Goal: Task Accomplishment & Management: Complete application form

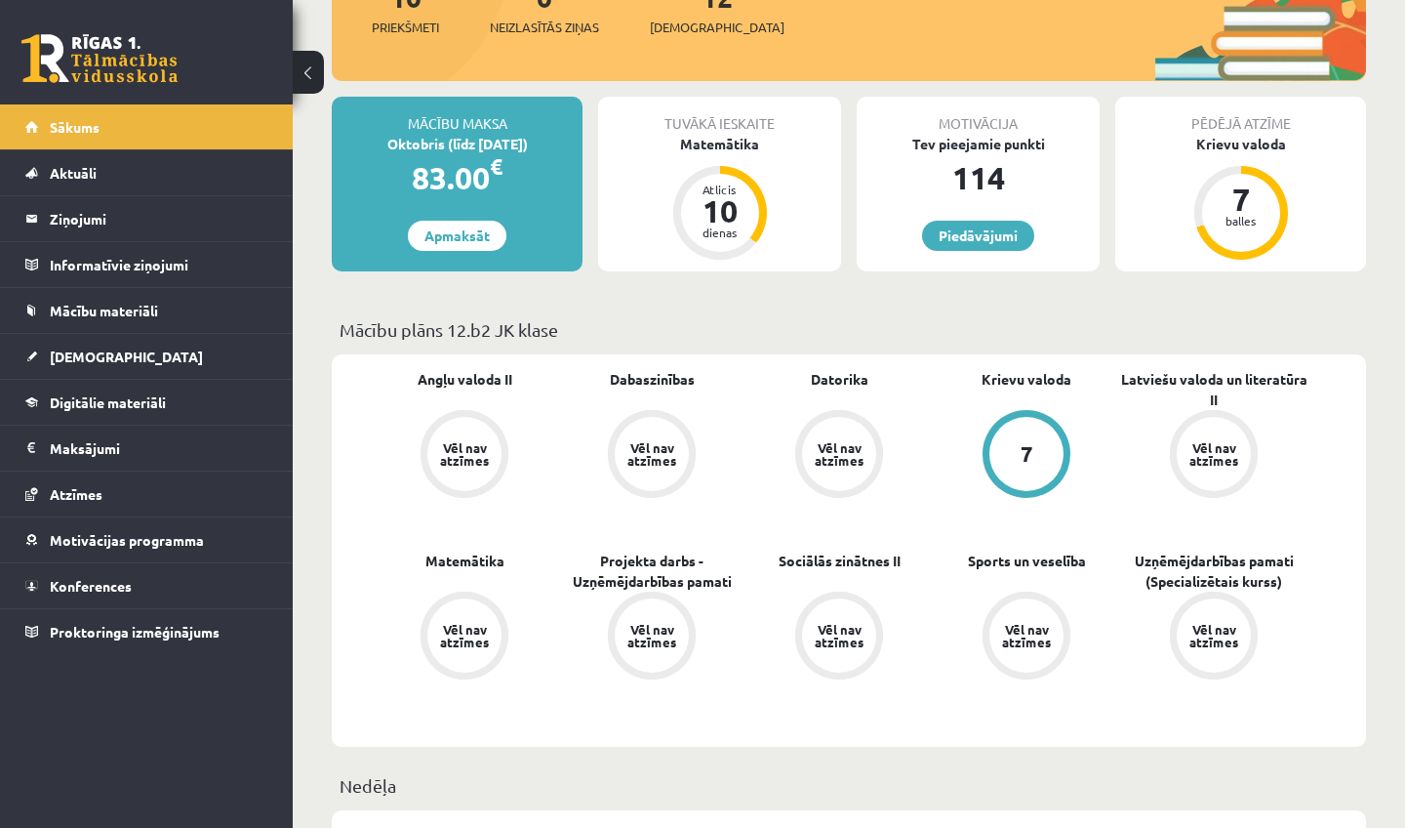
scroll to position [287, 0]
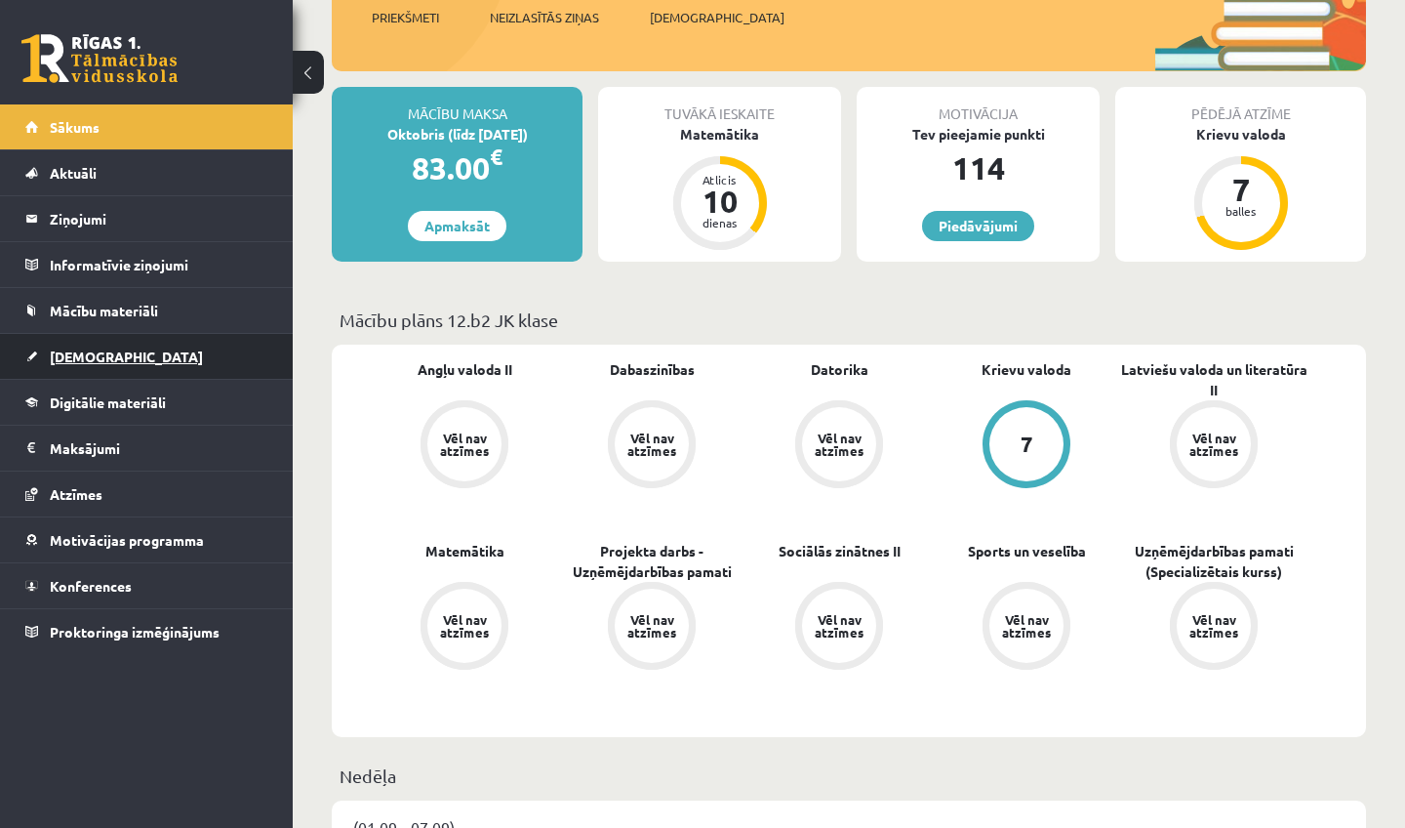
click at [118, 363] on link "[DEMOGRAPHIC_DATA]" at bounding box center [146, 356] width 243 height 45
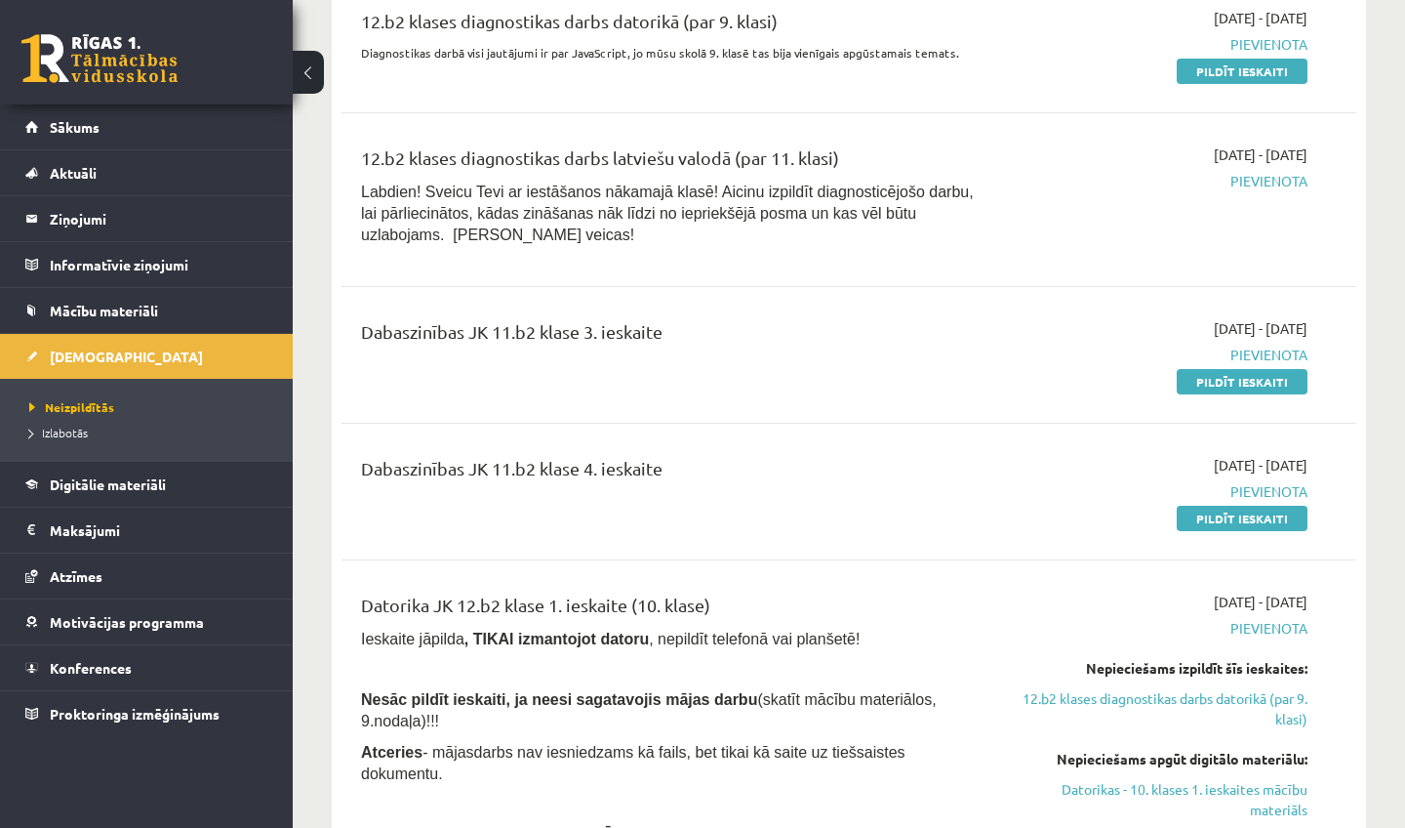
scroll to position [1961, 0]
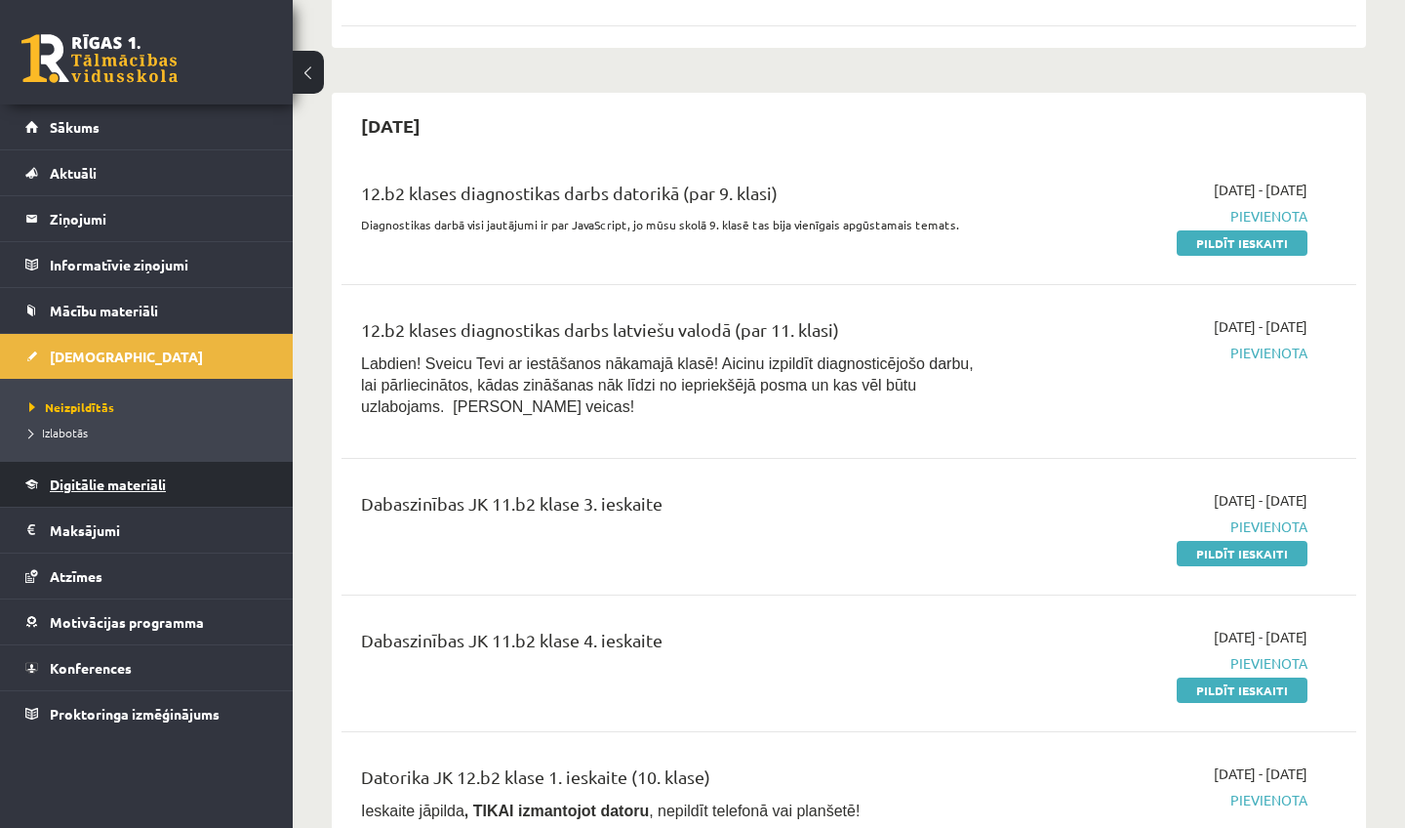
click at [152, 492] on link "Digitālie materiāli" at bounding box center [146, 484] width 243 height 45
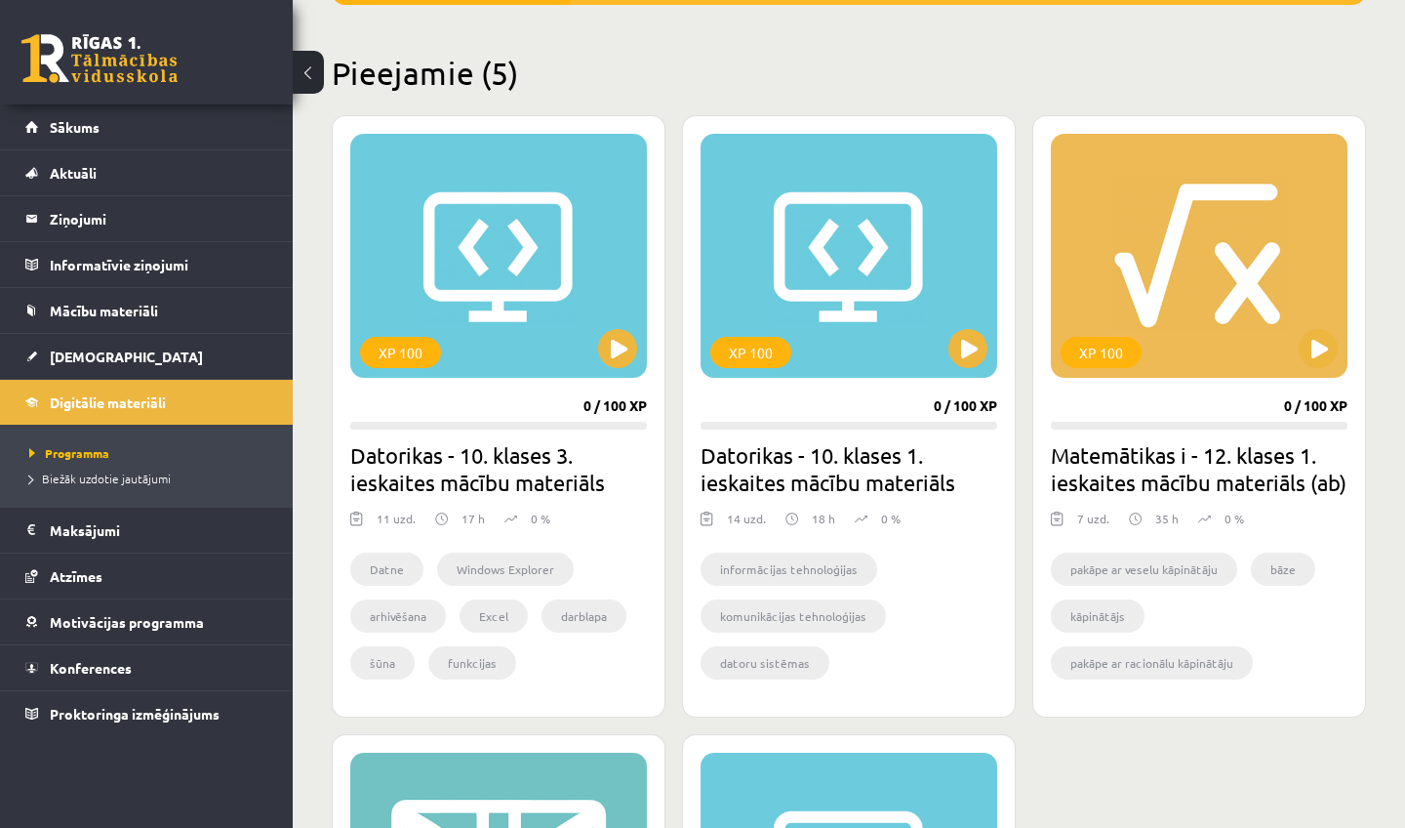
scroll to position [439, 0]
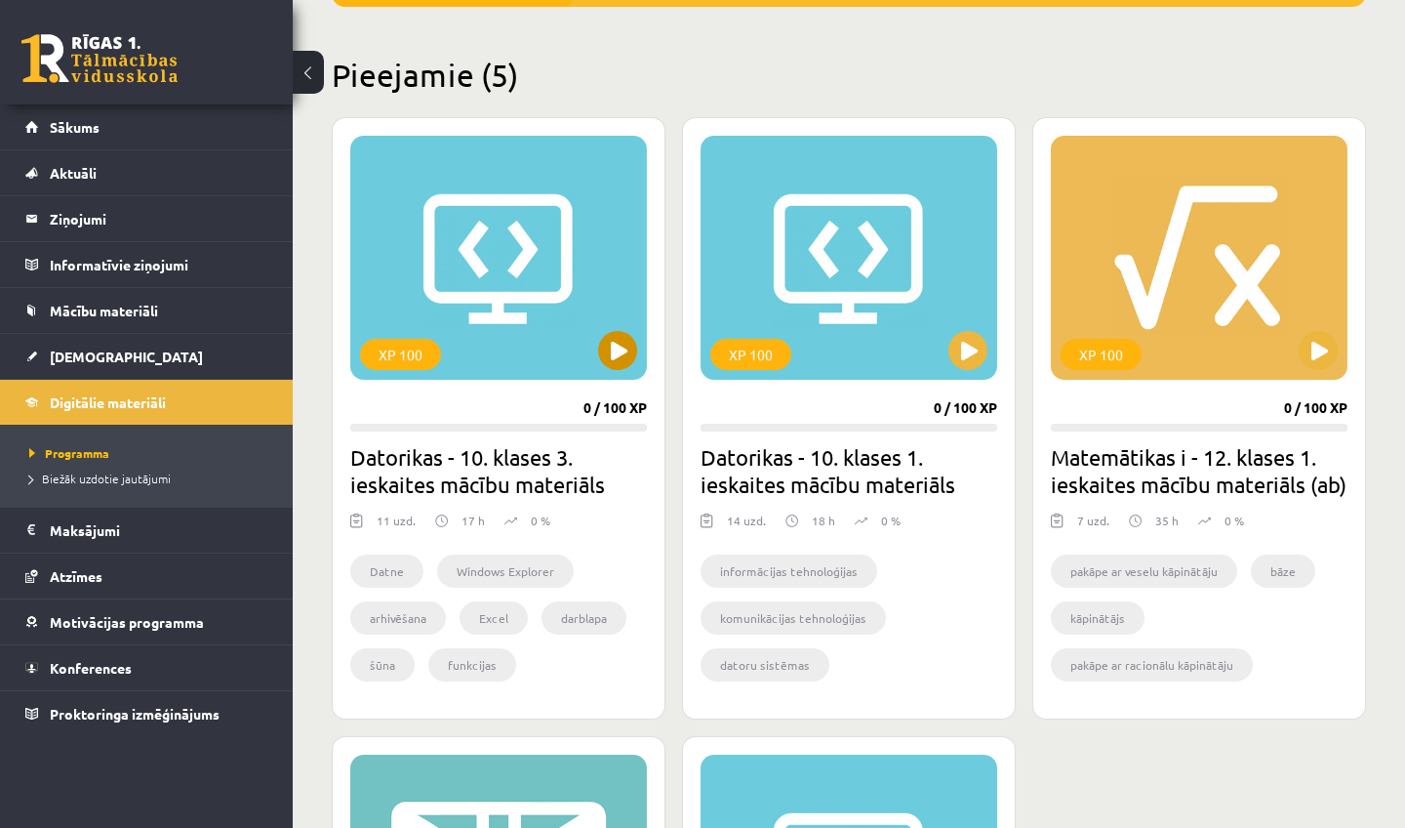
click at [600, 358] on button at bounding box center [617, 350] width 39 height 39
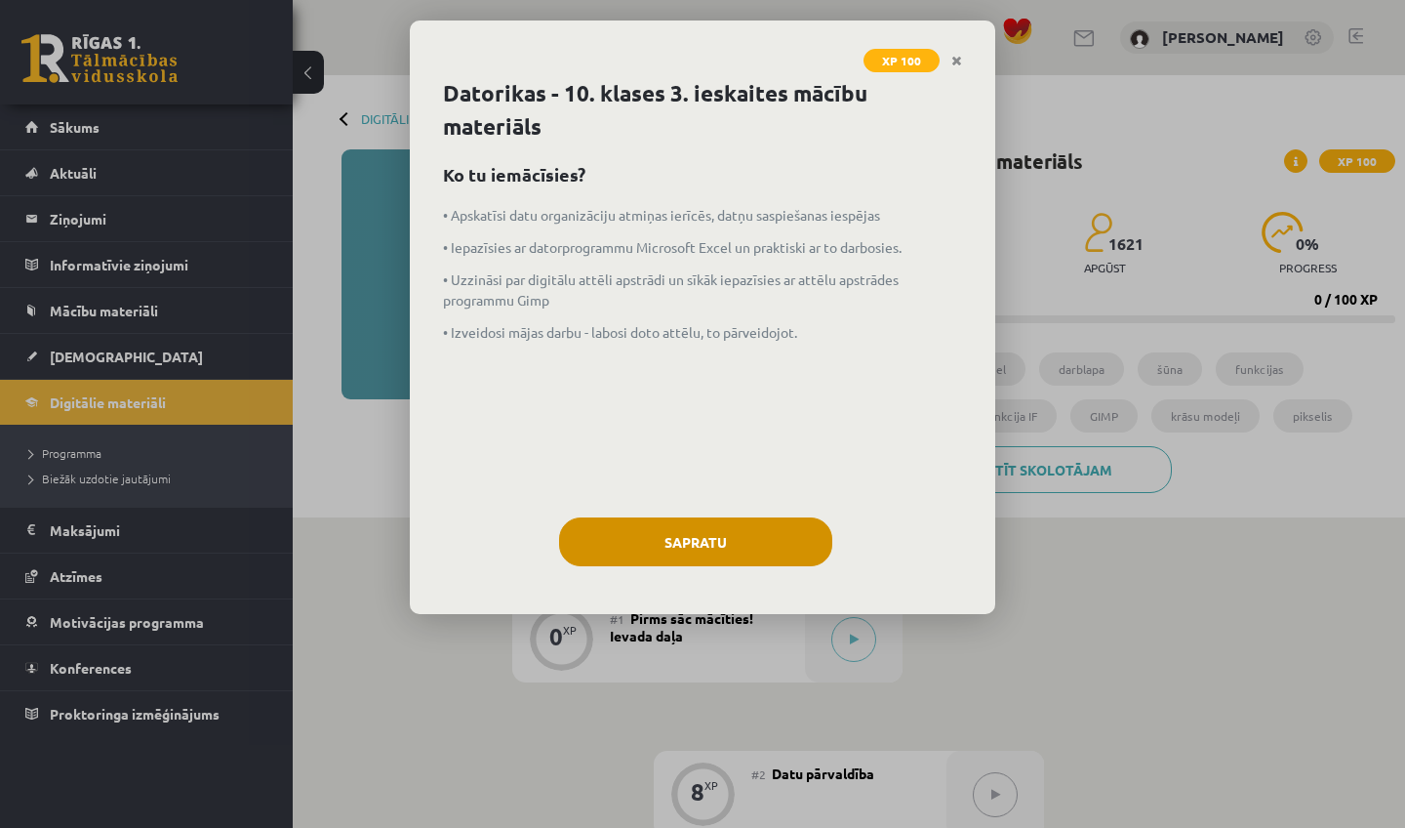
click at [739, 537] on button "Sapratu" at bounding box center [695, 541] width 273 height 49
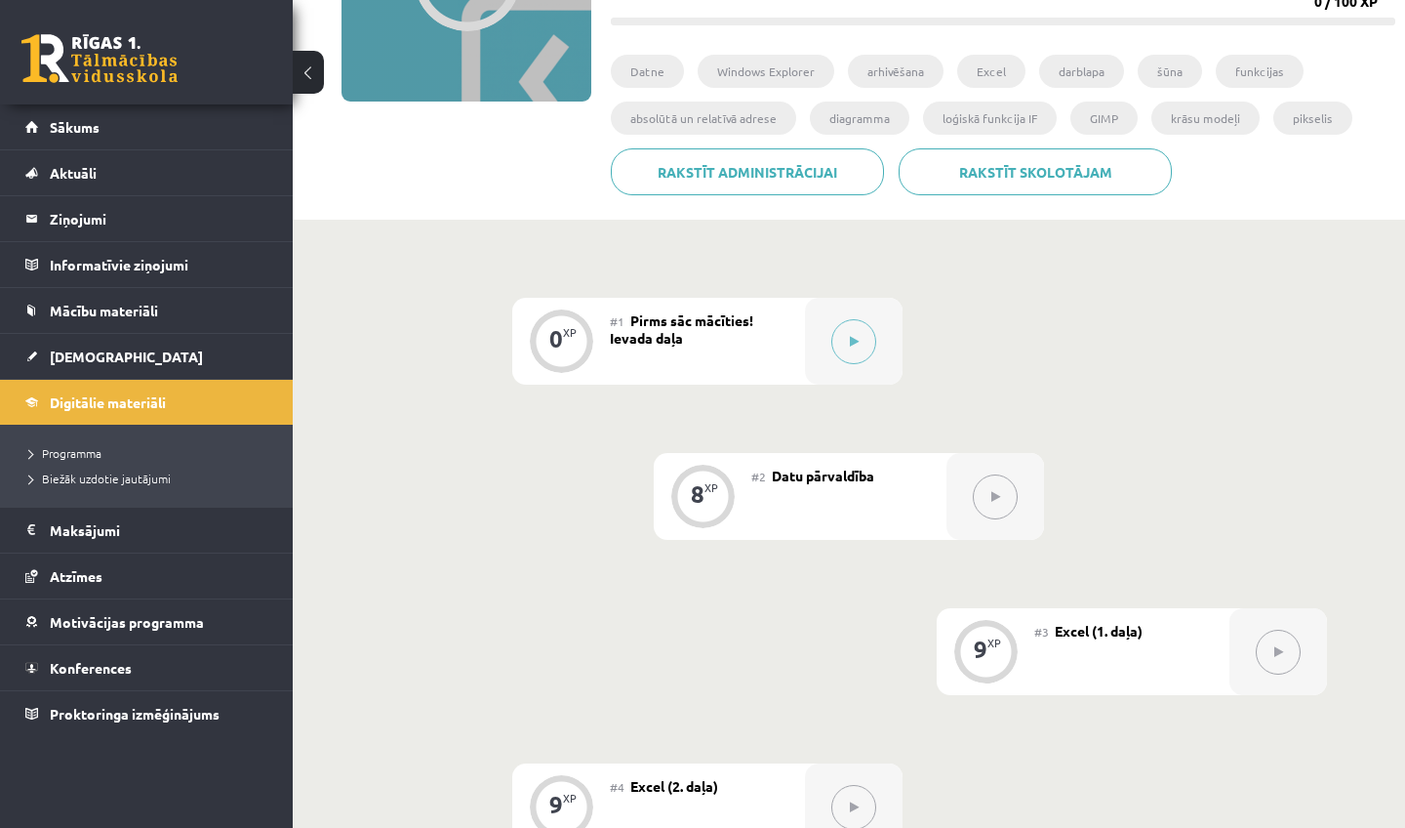
scroll to position [297, 0]
click at [874, 339] on button at bounding box center [854, 342] width 45 height 45
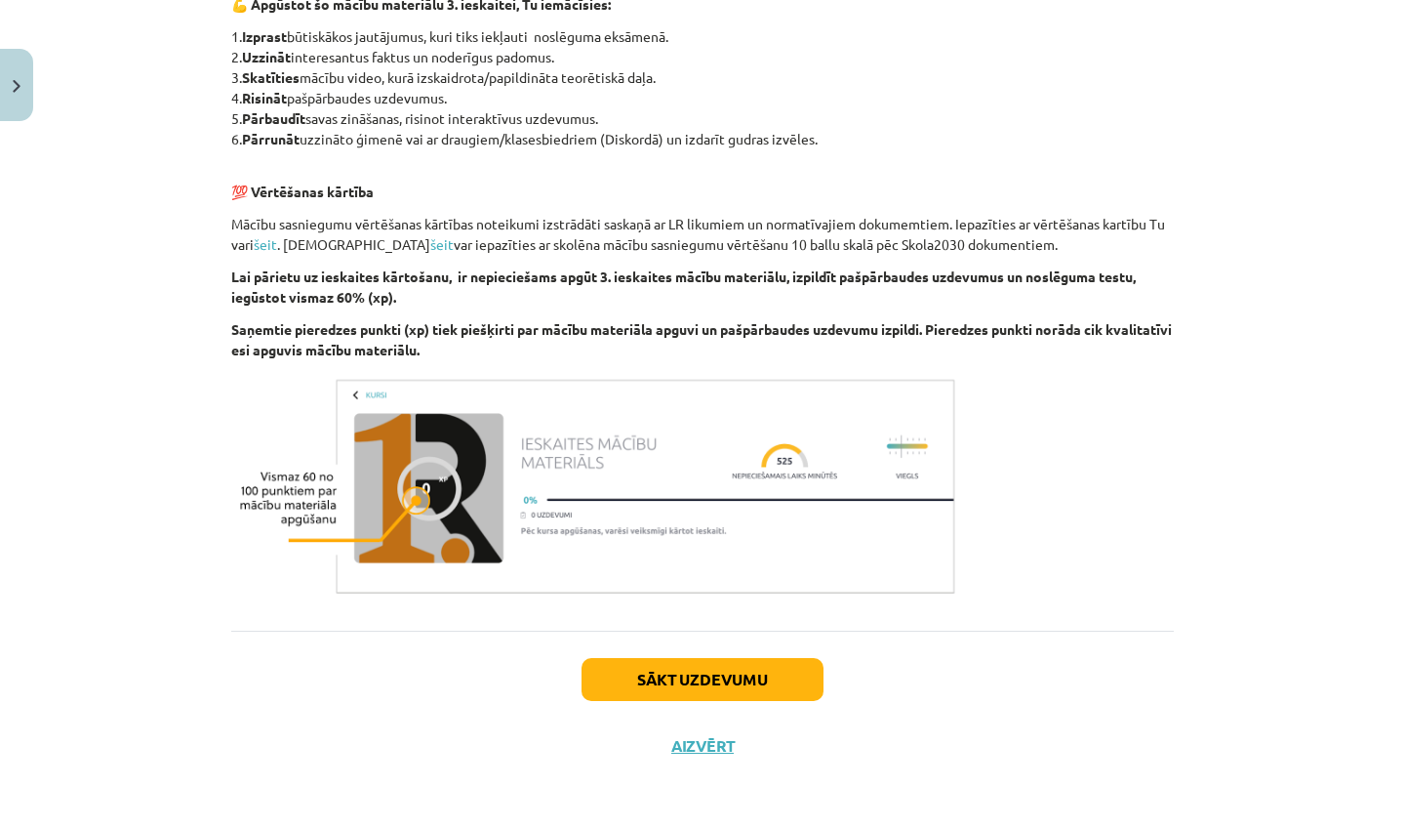
scroll to position [1033, 0]
click at [724, 672] on button "Sākt uzdevumu" at bounding box center [703, 679] width 242 height 43
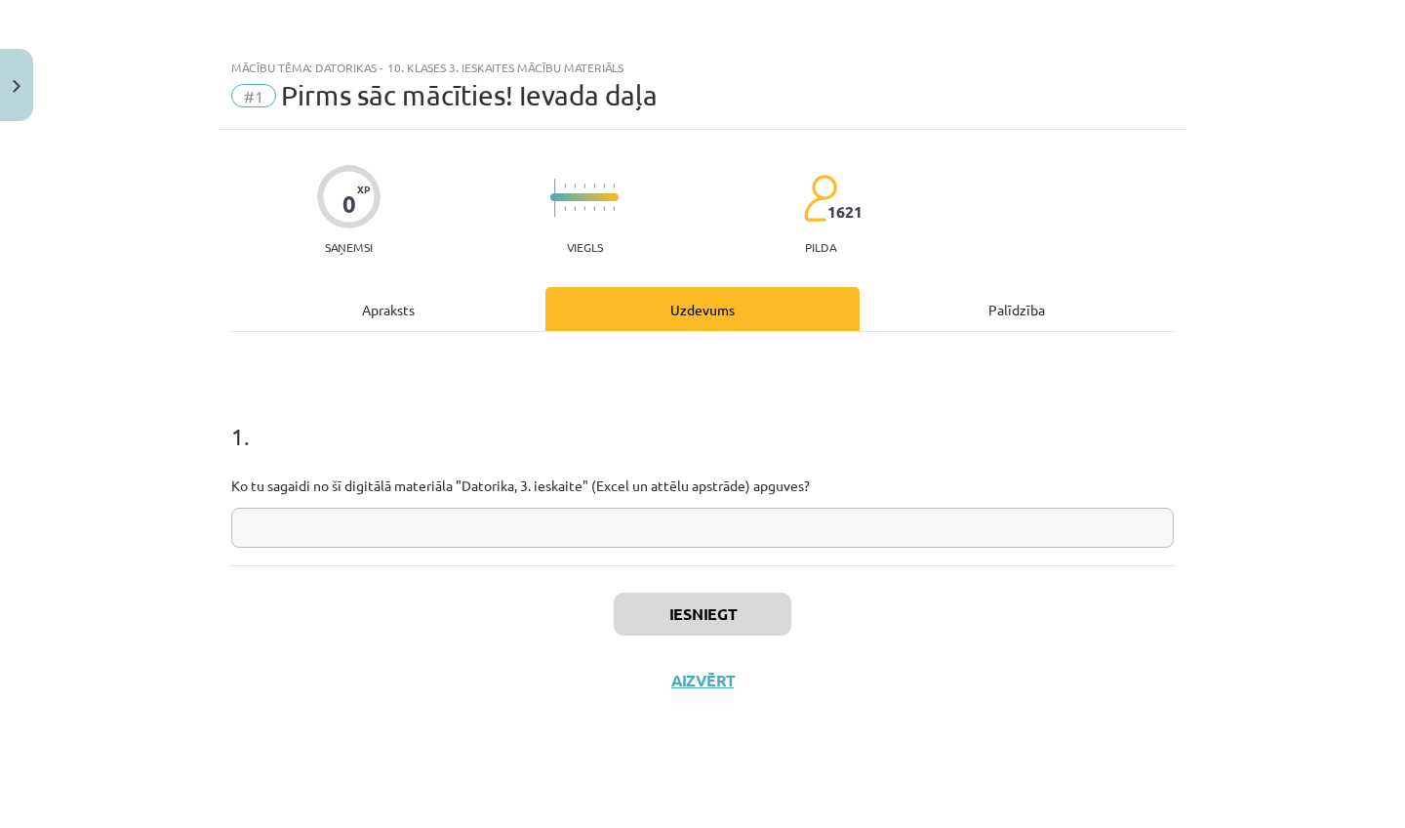
click at [960, 521] on input "text" at bounding box center [702, 528] width 943 height 40
type input "*"
click at [762, 618] on button "Iesniegt" at bounding box center [703, 613] width 178 height 43
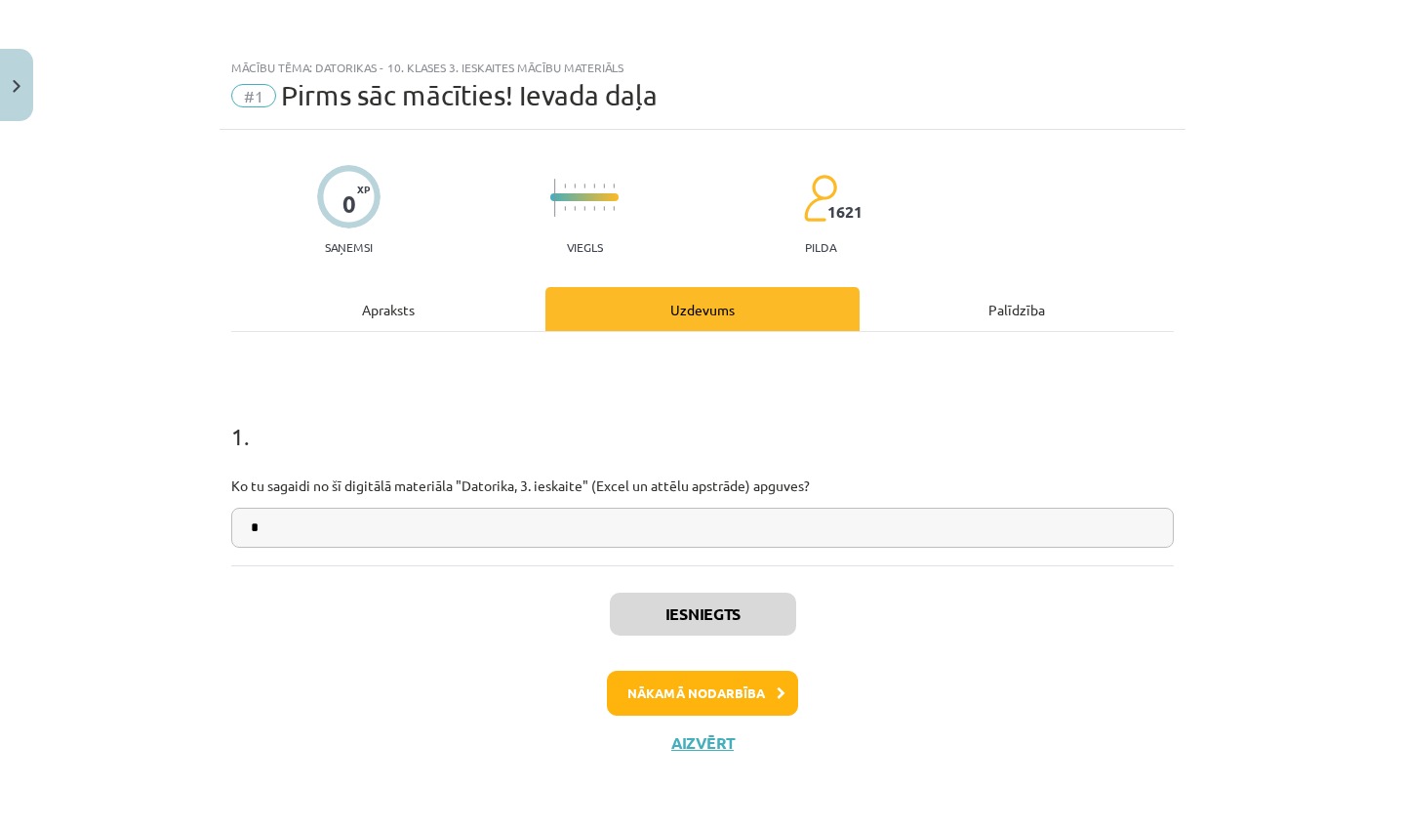
click at [743, 691] on button "Nākamā nodarbība" at bounding box center [702, 692] width 191 height 45
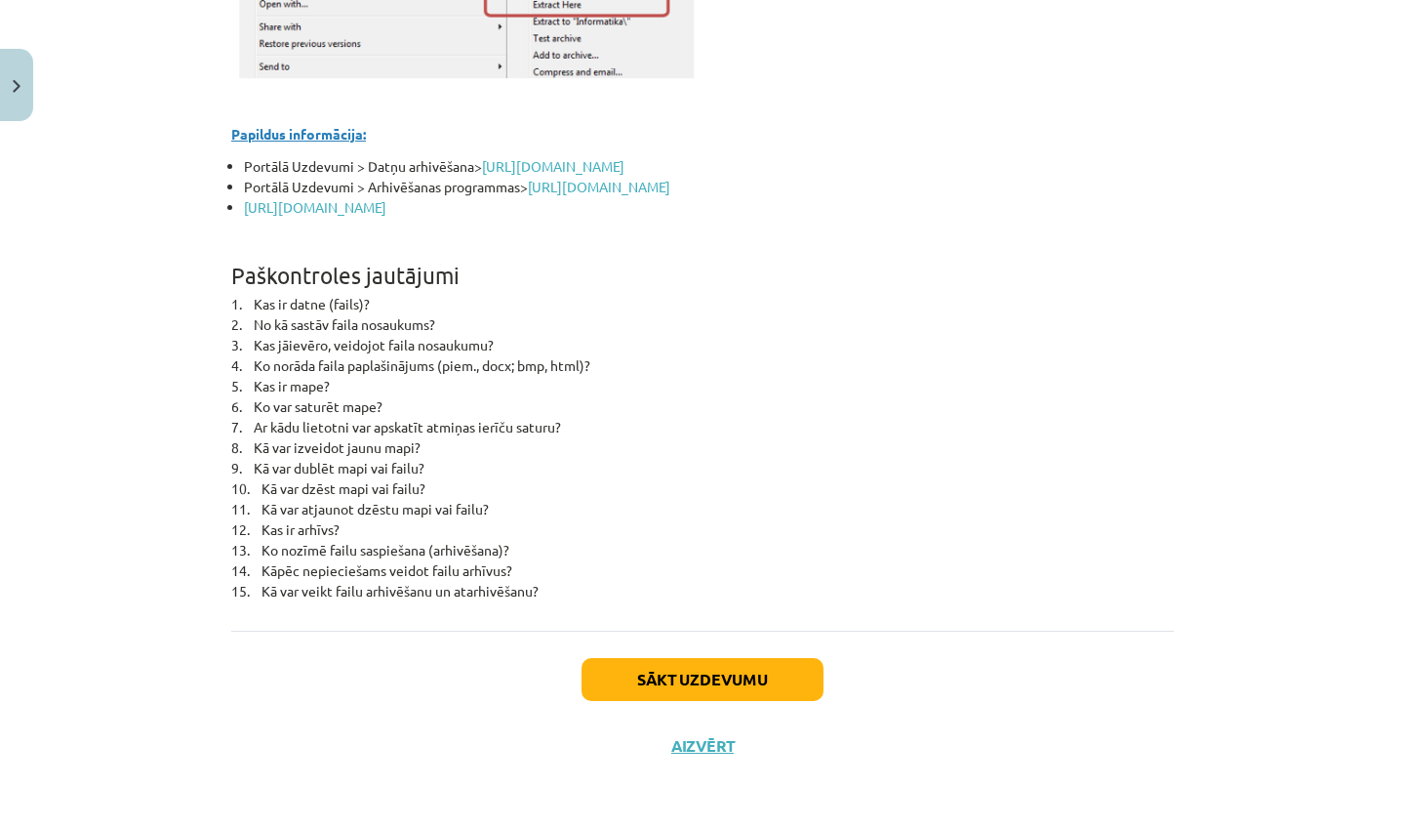
scroll to position [8637, 0]
click at [716, 701] on button "Sākt uzdevumu" at bounding box center [703, 679] width 242 height 43
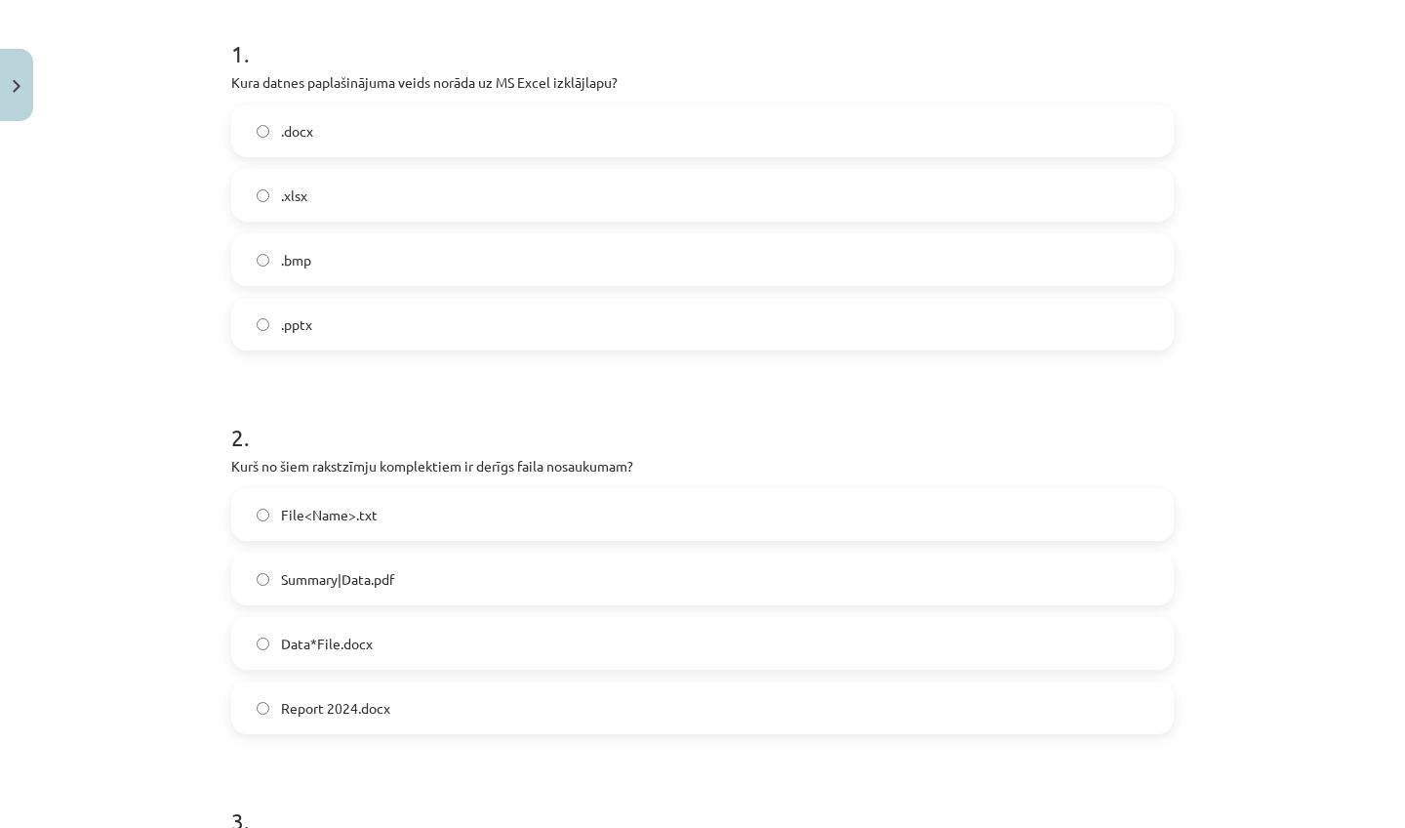
scroll to position [377, 0]
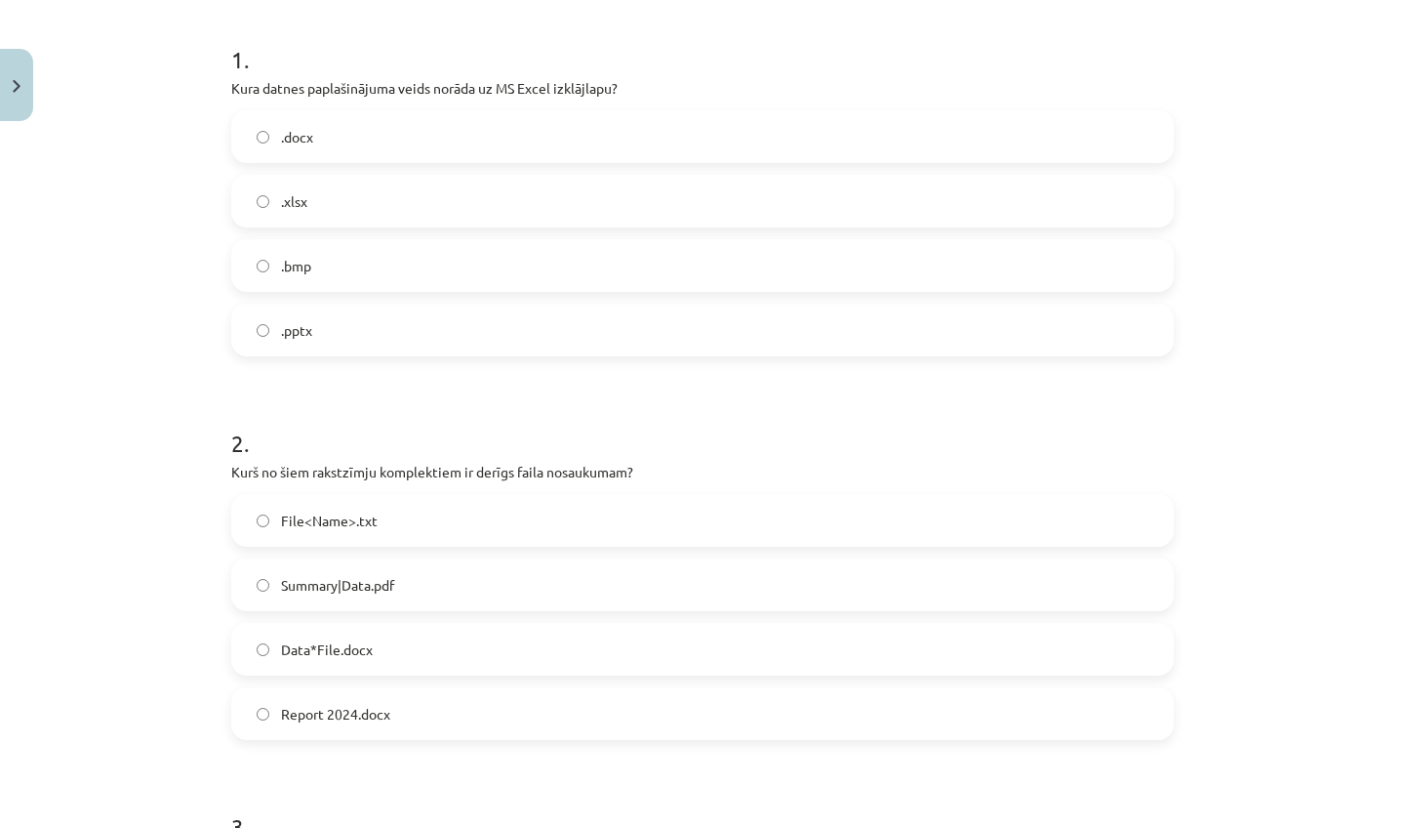
click at [404, 194] on label ".xlsx" at bounding box center [702, 201] width 939 height 49
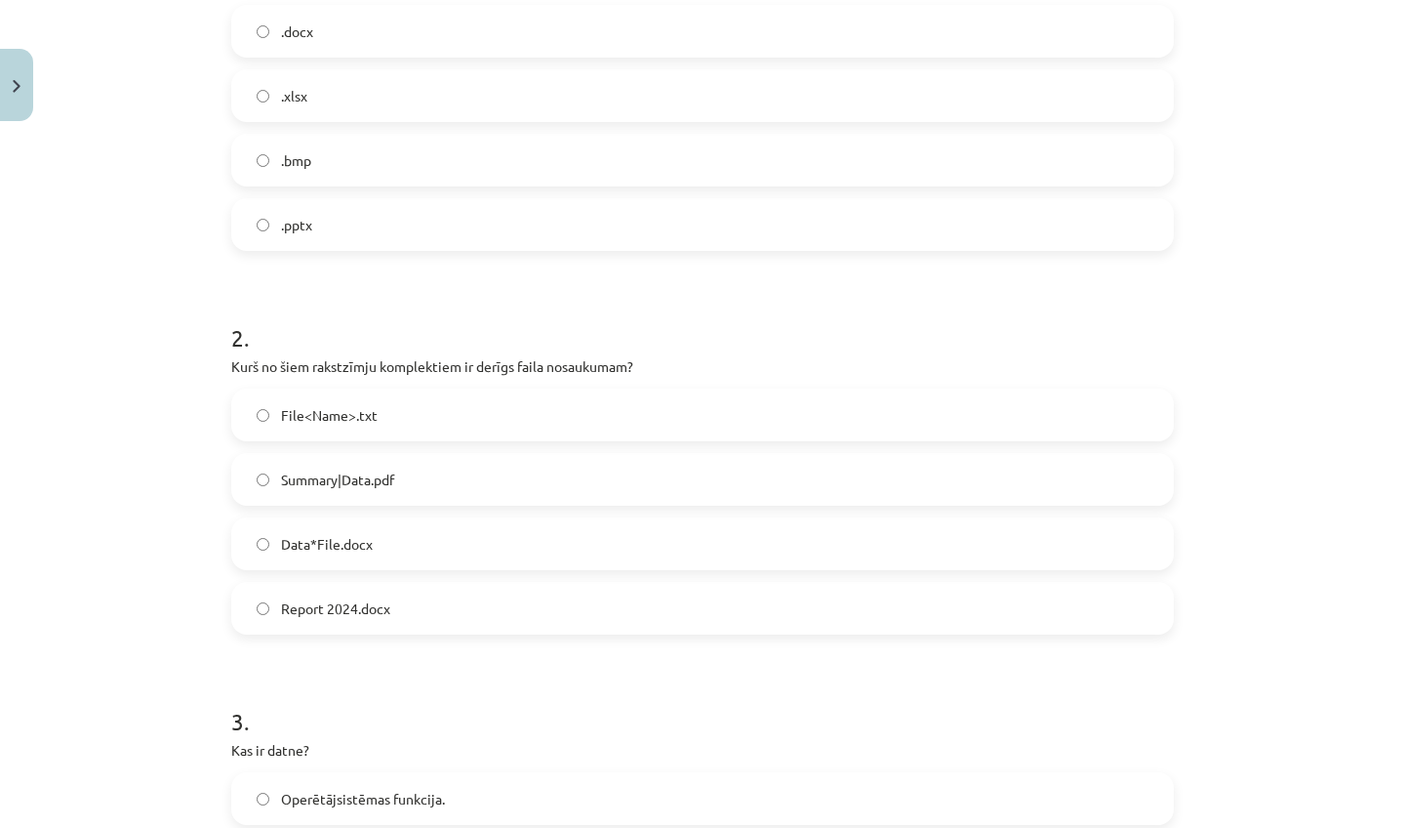
scroll to position [490, 0]
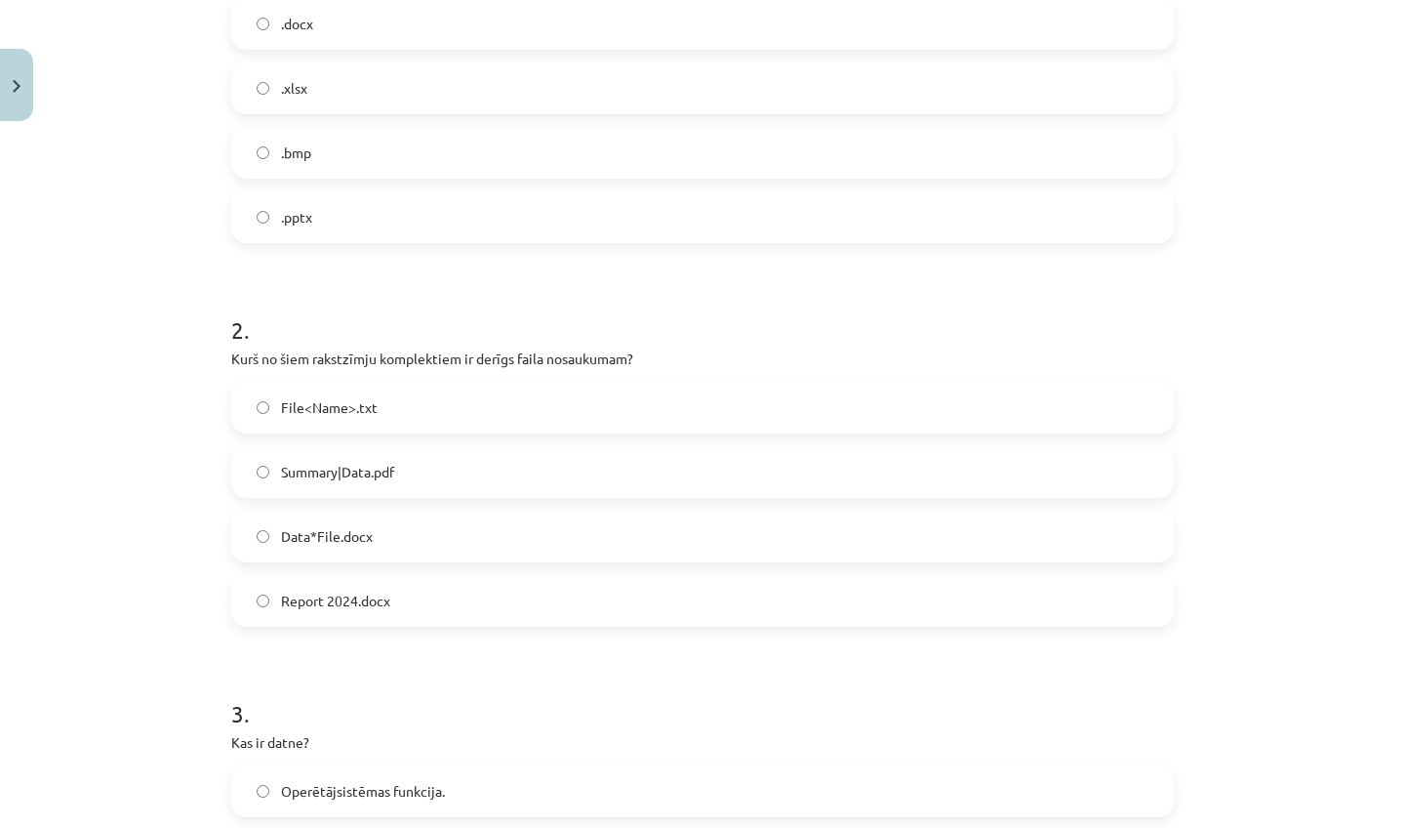
click at [386, 615] on label "Report 2024.docx" at bounding box center [702, 600] width 939 height 49
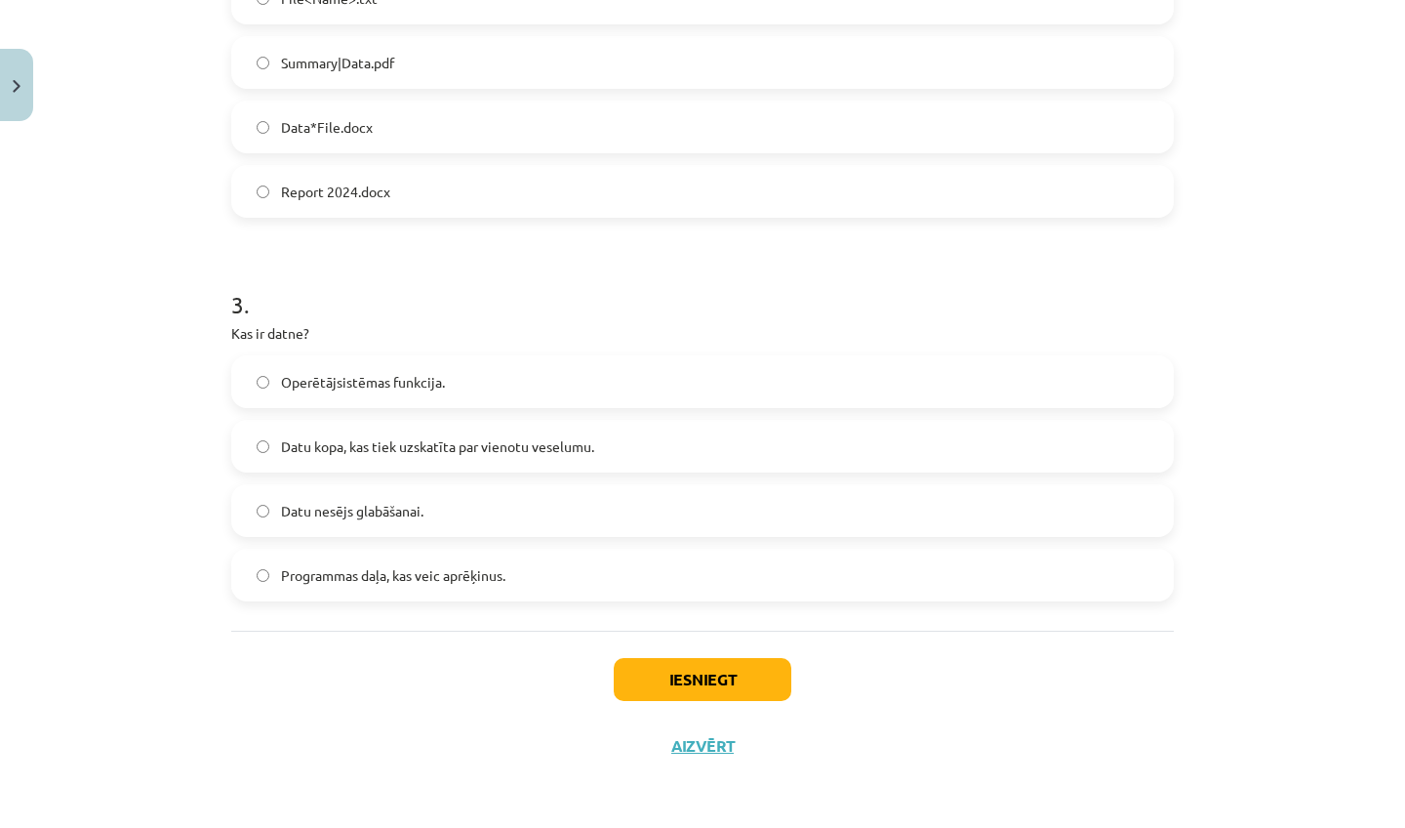
scroll to position [902, 0]
click at [486, 423] on label "Datu kopa, kas tiek uzskatīta par vienotu veselumu." at bounding box center [702, 446] width 939 height 49
click at [718, 689] on button "Iesniegt" at bounding box center [703, 679] width 178 height 43
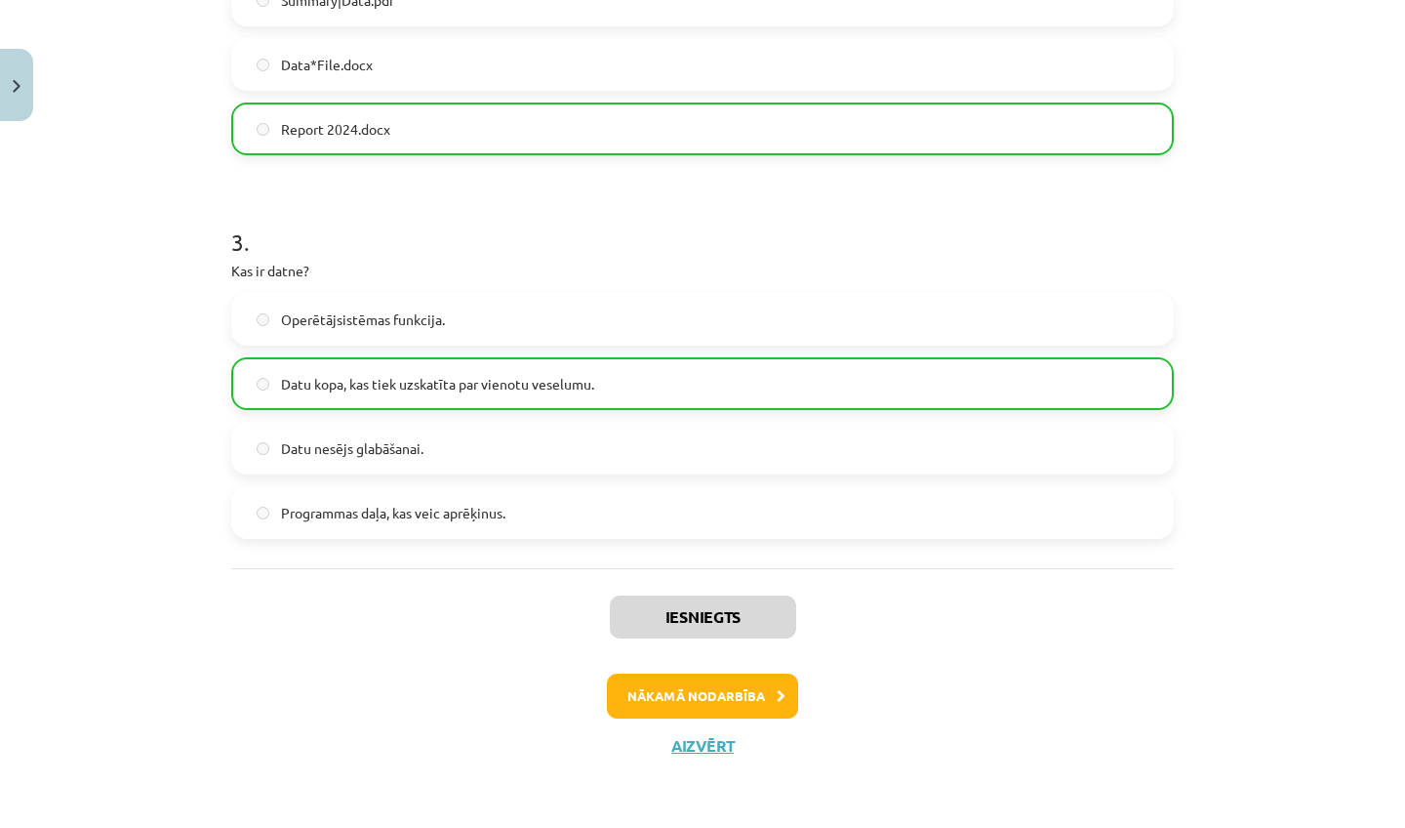
click at [713, 701] on button "Nākamā nodarbība" at bounding box center [702, 695] width 191 height 45
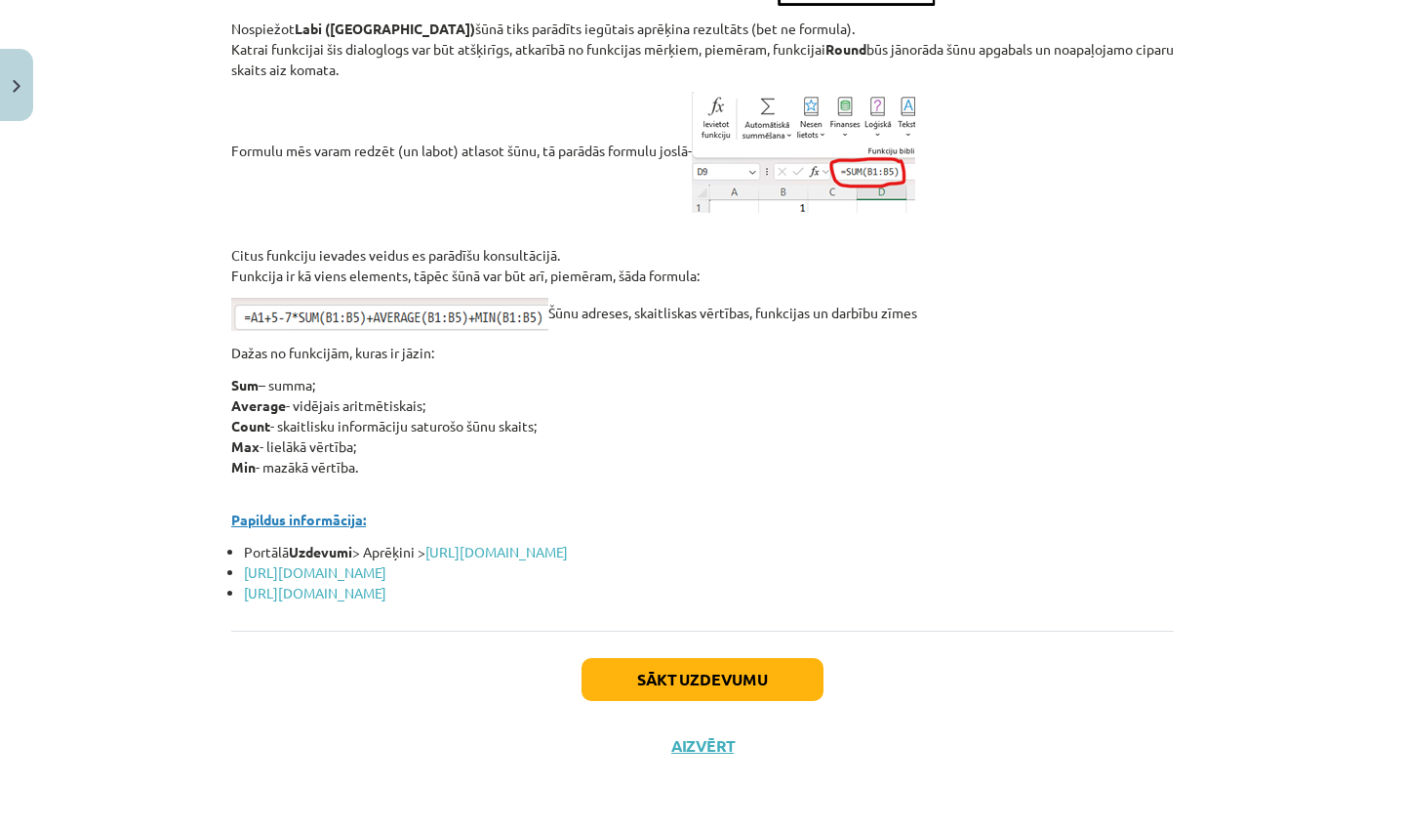
scroll to position [8451, 0]
click at [728, 675] on button "Sākt uzdevumu" at bounding box center [703, 679] width 242 height 43
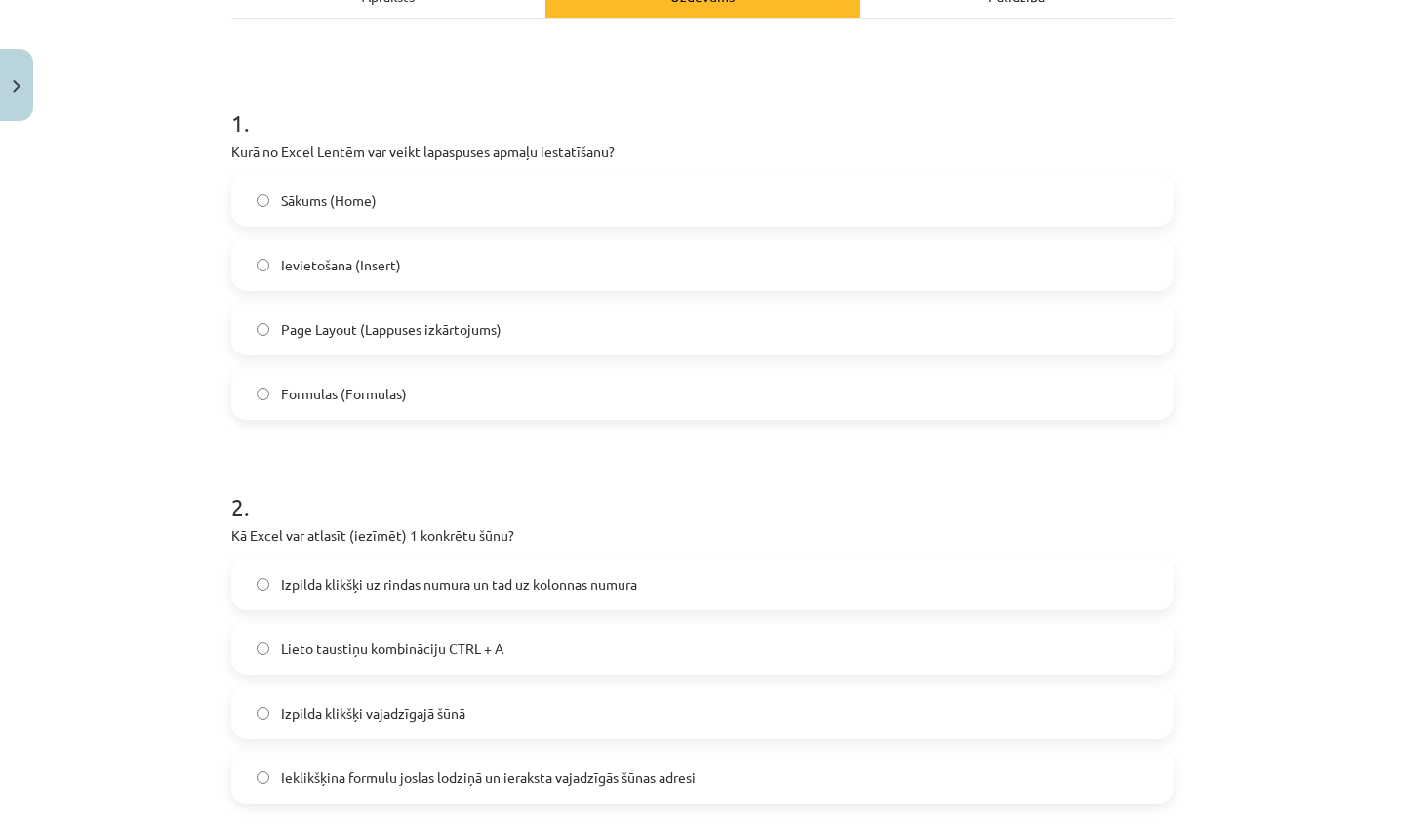
scroll to position [312, 0]
click at [502, 286] on label "Ievietošana (Insert)" at bounding box center [702, 265] width 939 height 49
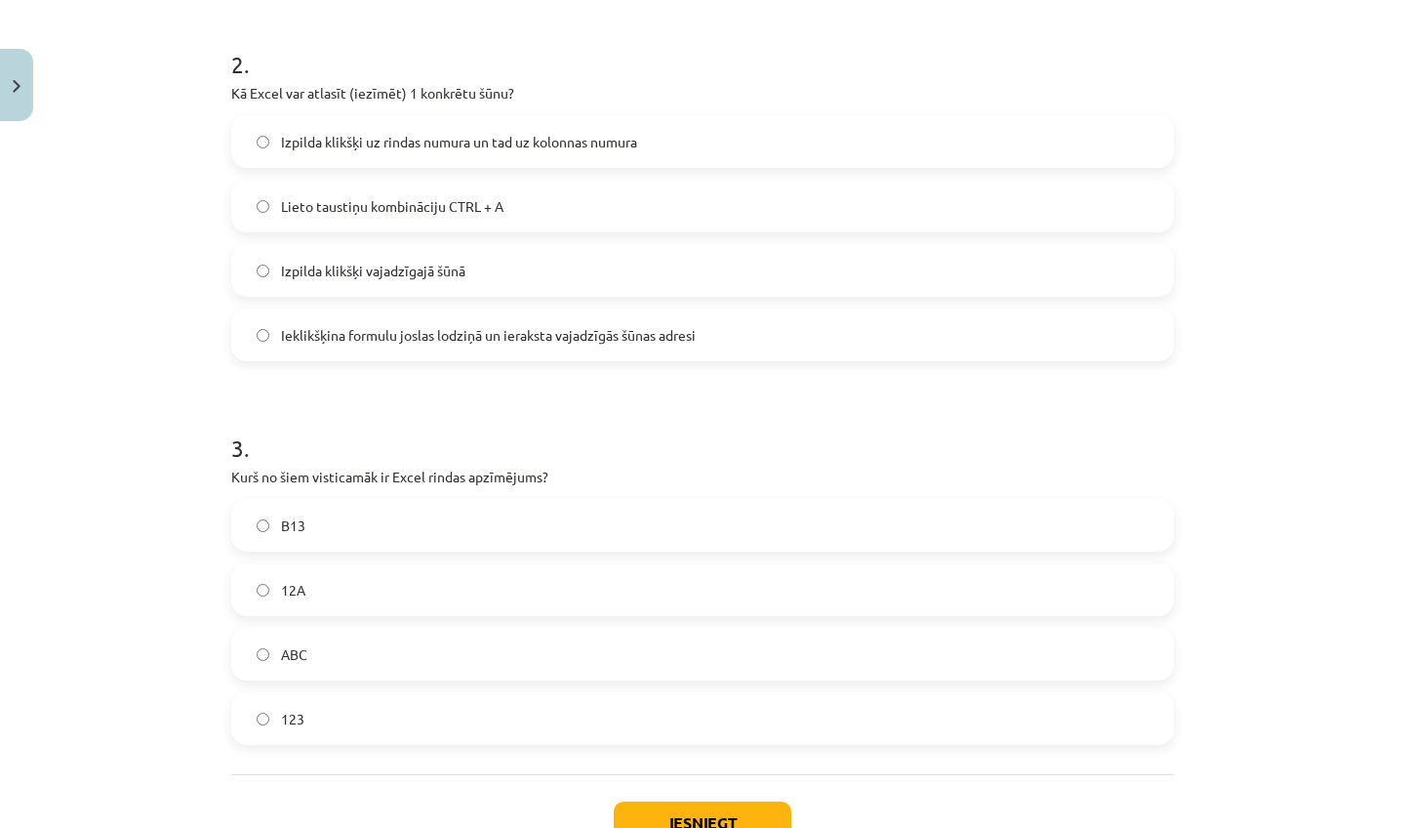
scroll to position [753, 0]
click at [499, 283] on label "Izpilda klikšķi vajadzīgajā šūnā" at bounding box center [702, 272] width 939 height 49
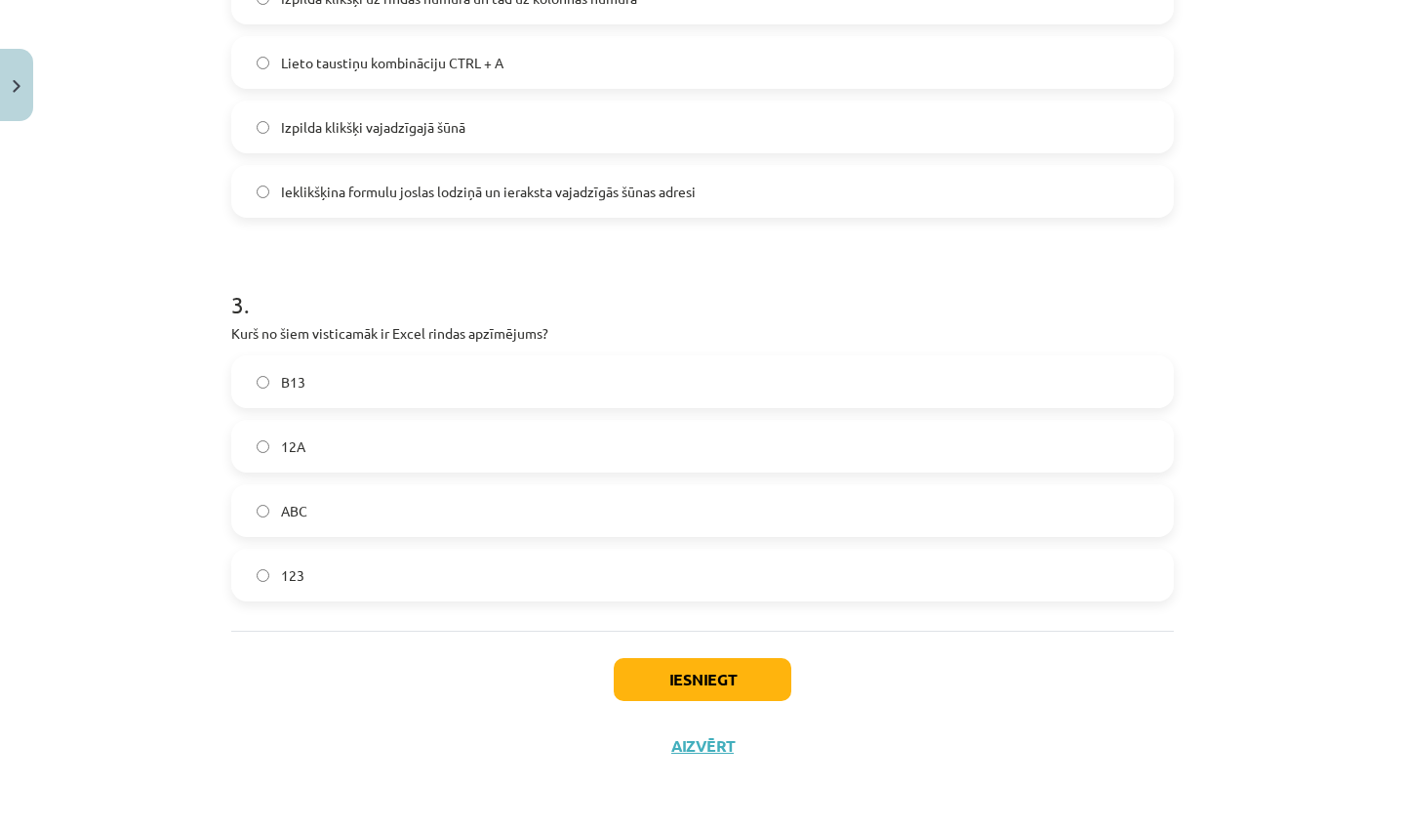
scroll to position [902, 0]
click at [357, 577] on label "123" at bounding box center [702, 574] width 939 height 49
click at [665, 667] on button "Iesniegt" at bounding box center [703, 679] width 178 height 43
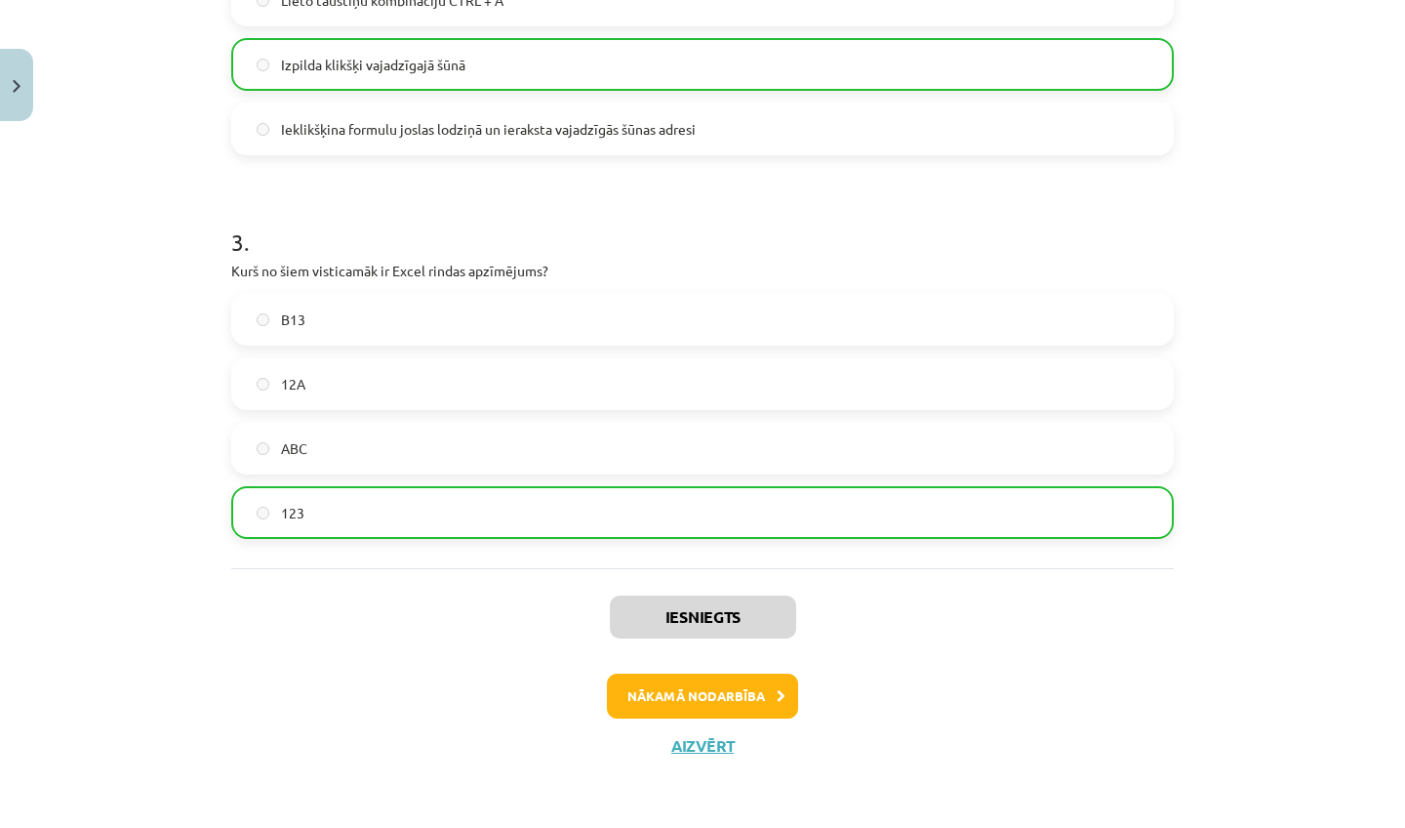
scroll to position [963, 0]
click at [699, 685] on button "Nākamā nodarbība" at bounding box center [702, 695] width 191 height 45
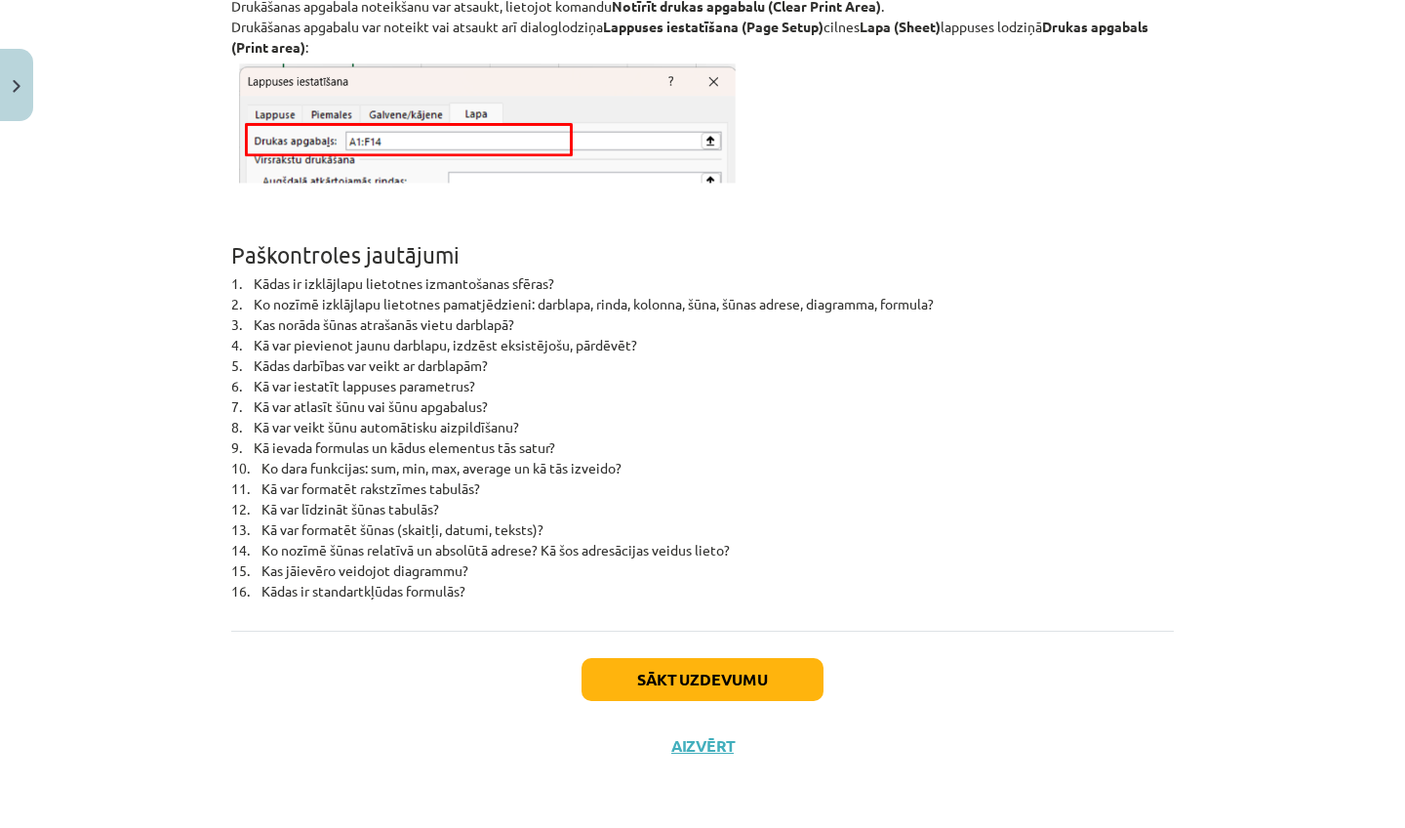
scroll to position [12630, 0]
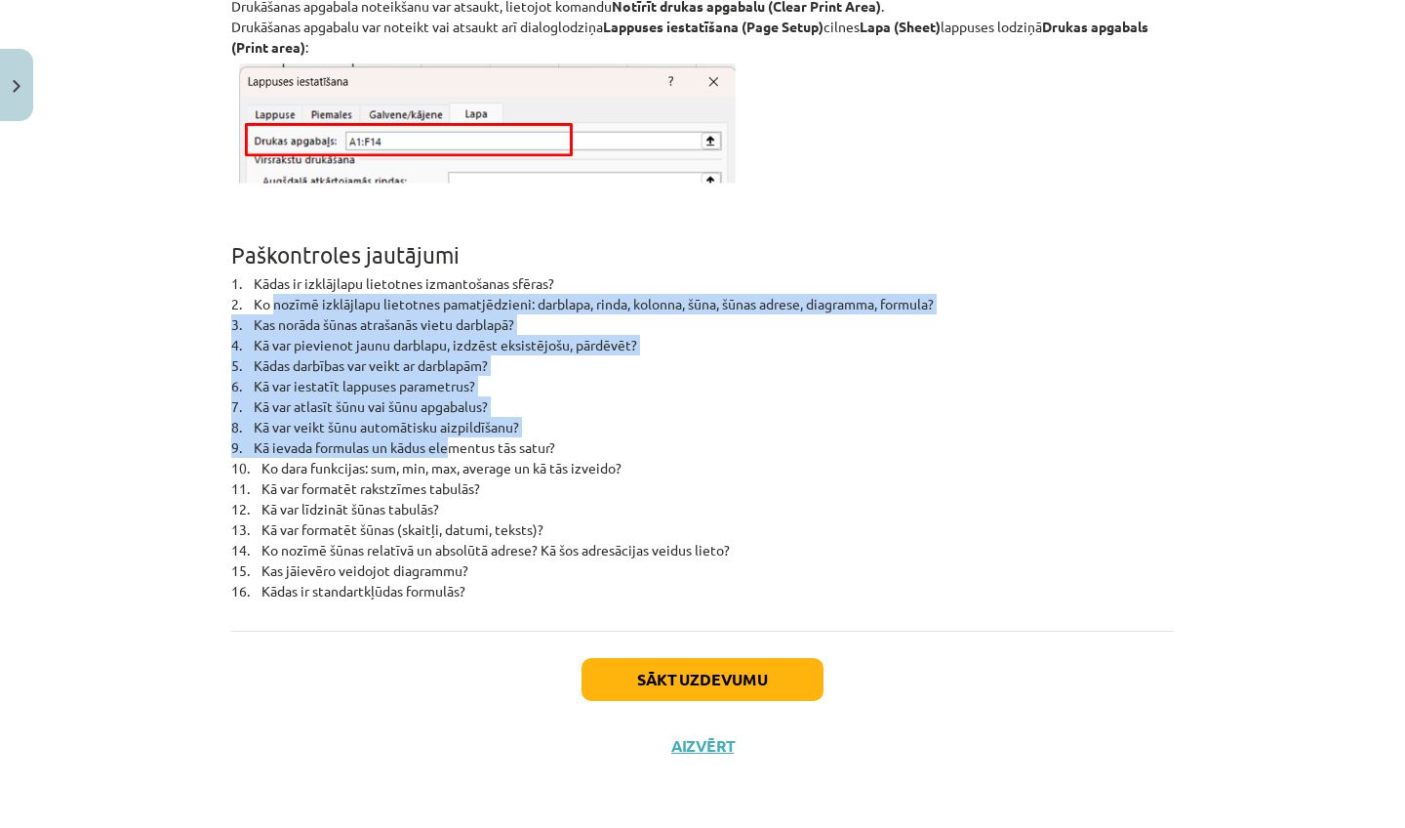
drag, startPoint x: 271, startPoint y: 295, endPoint x: 444, endPoint y: 437, distance: 223.9
click at [444, 437] on p "1. Kādas ir izklājlapu lietotnes izmantošanas sfēras? 2. Ko nozīmē izklājlapu l…" at bounding box center [702, 437] width 943 height 328
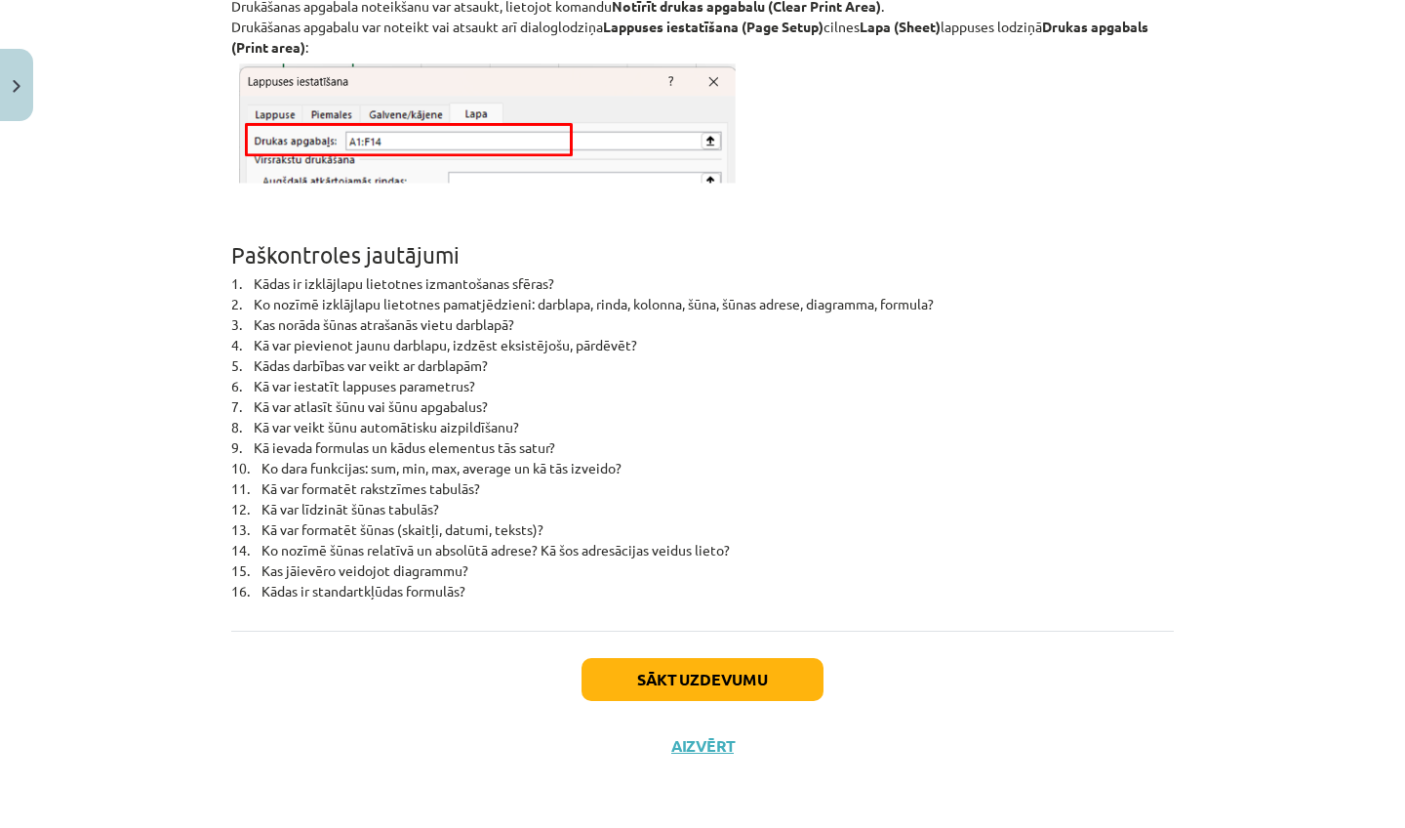
click at [509, 495] on p "1. Kādas ir izklājlapu lietotnes izmantošanas sfēras? 2. Ko nozīmē izklājlapu l…" at bounding box center [702, 437] width 943 height 328
click at [748, 658] on button "Sākt uzdevumu" at bounding box center [703, 679] width 242 height 43
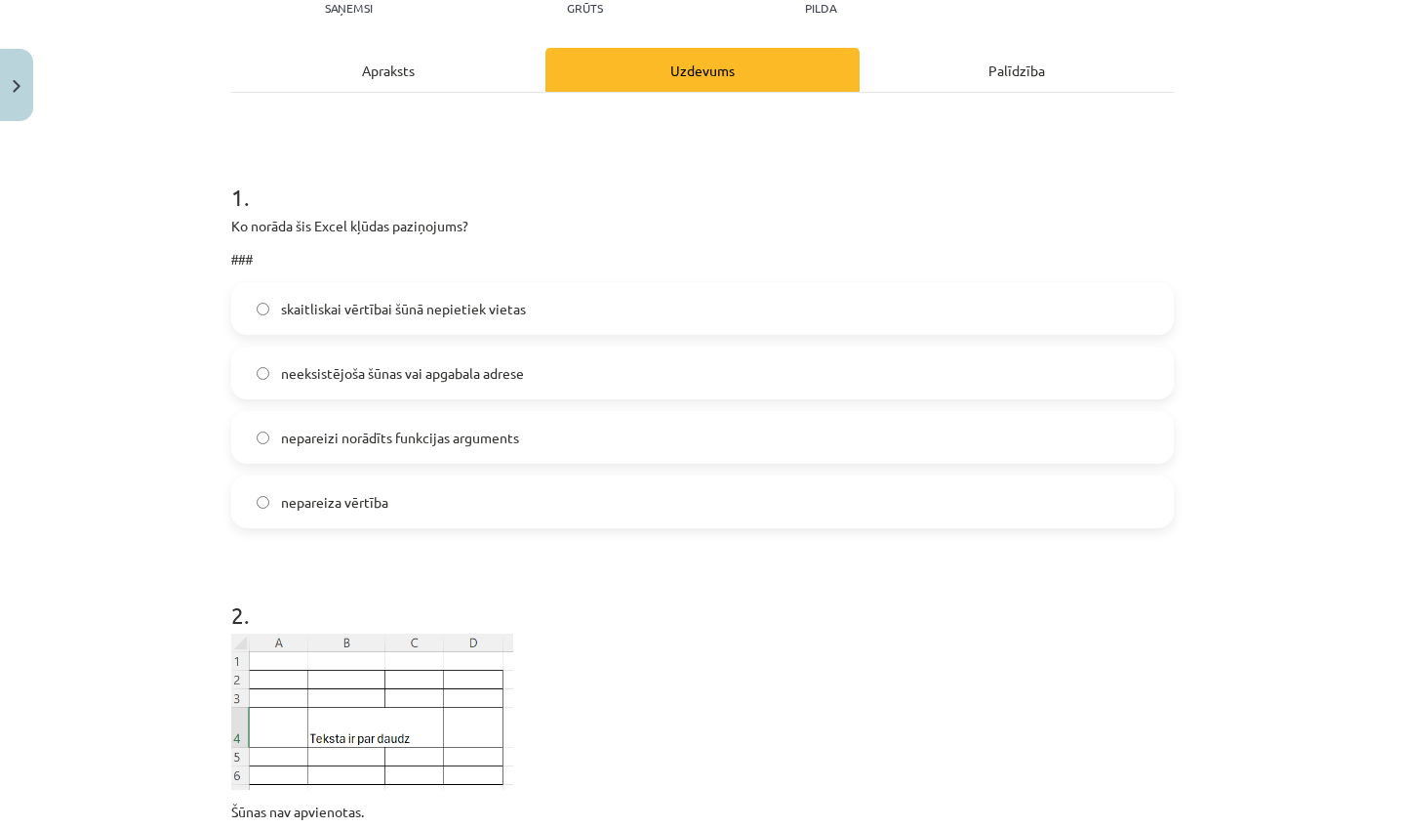
scroll to position [243, 0]
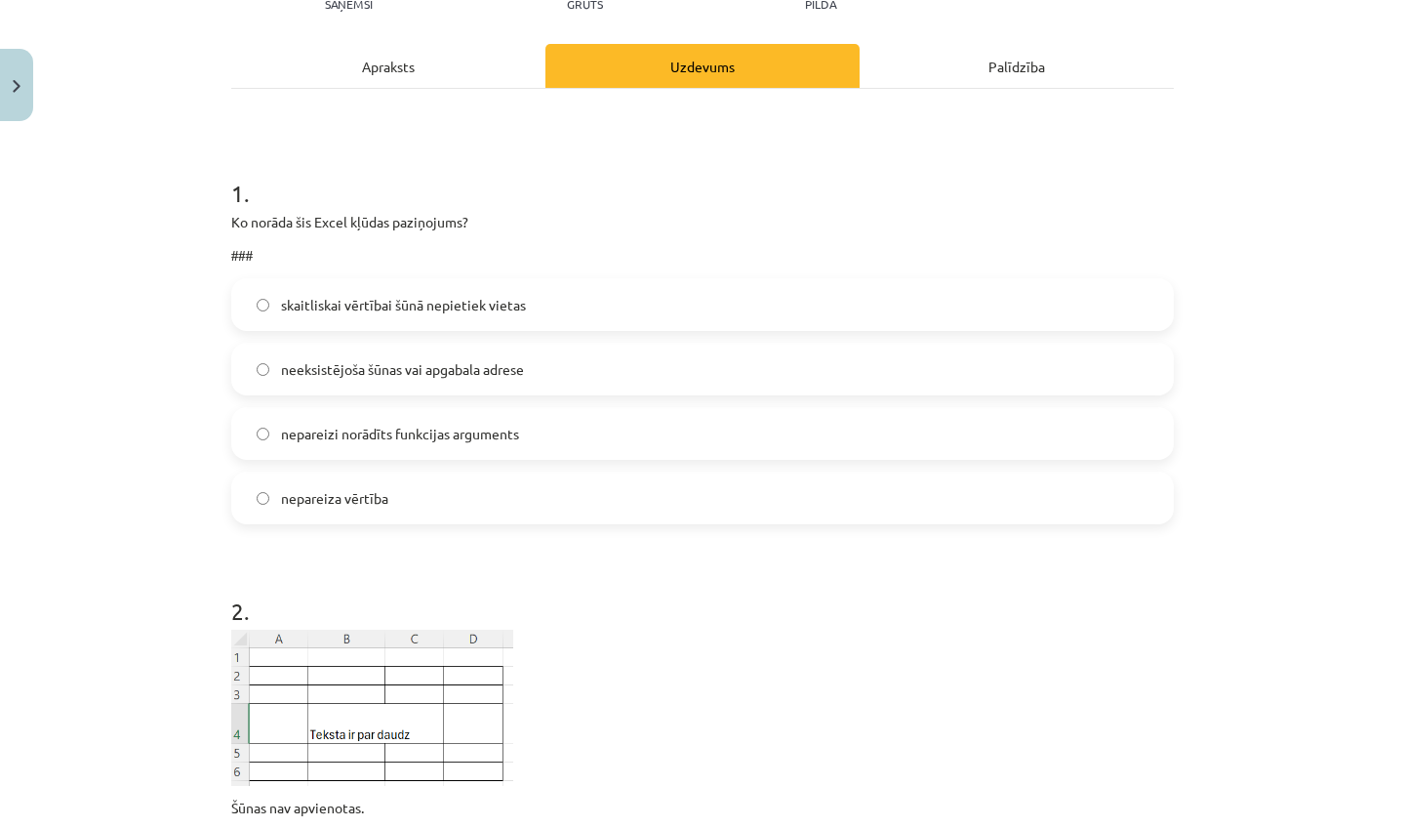
click at [601, 431] on label "nepareizi norādīts funkcijas arguments" at bounding box center [702, 433] width 939 height 49
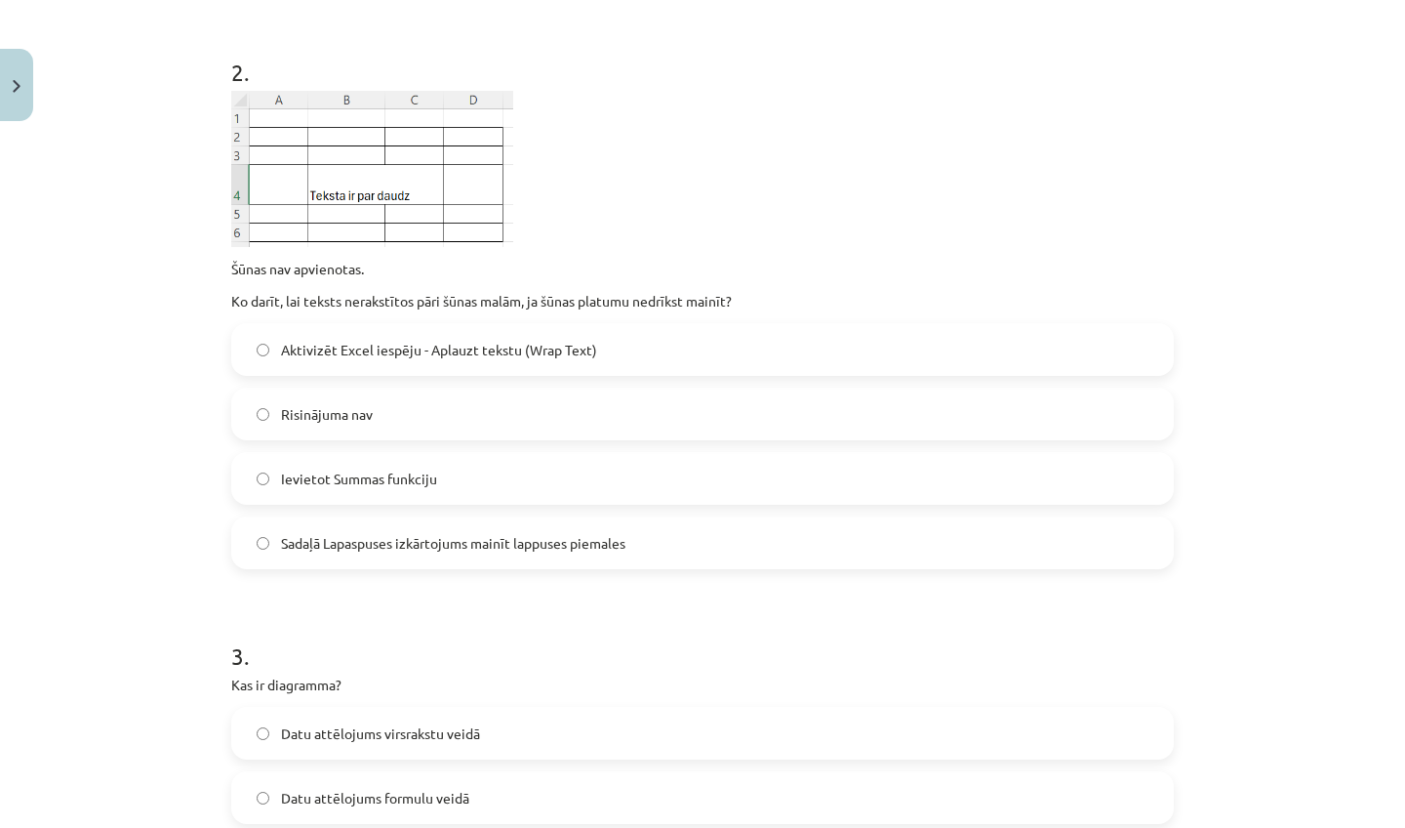
scroll to position [794, 0]
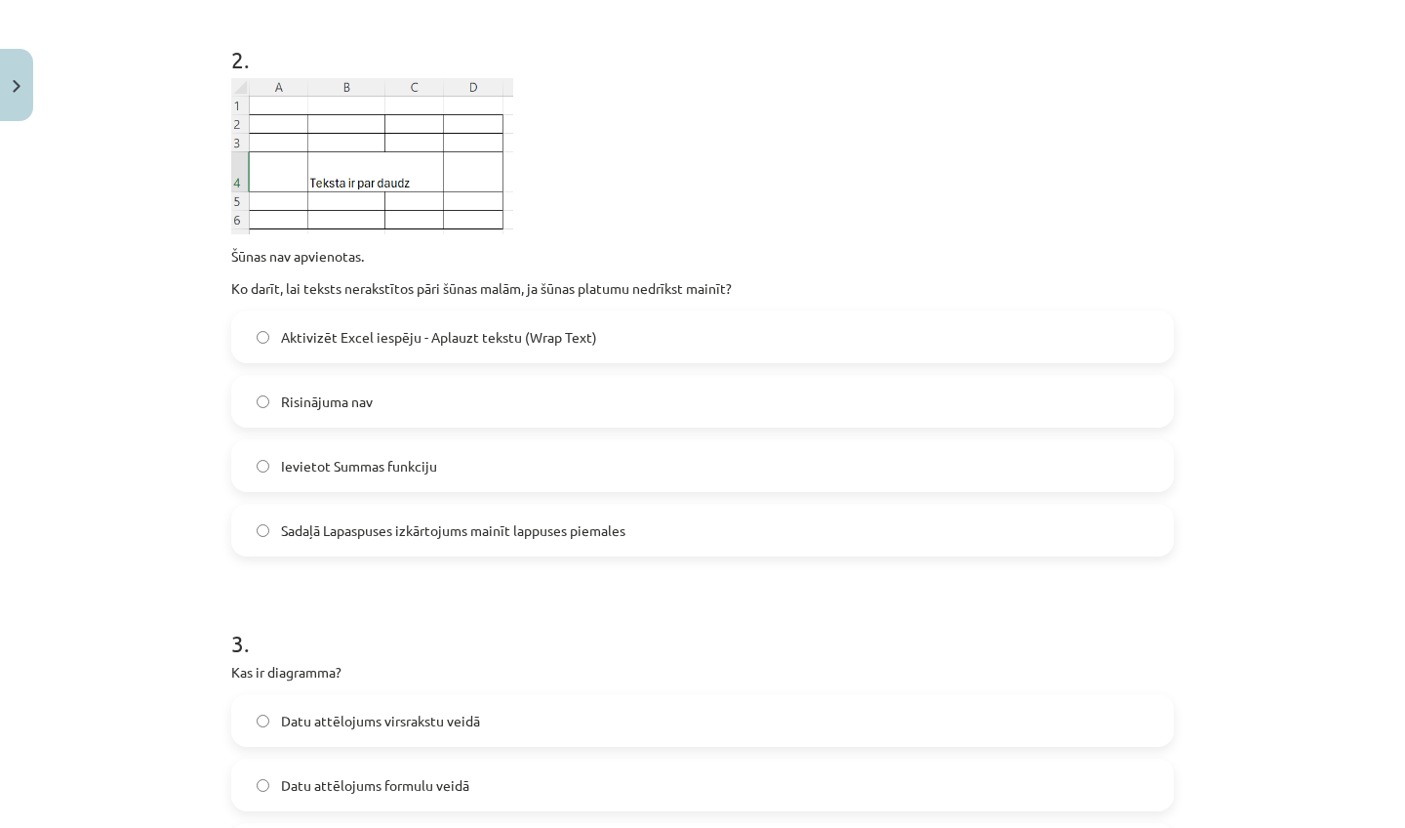
click at [488, 359] on label "Aktivizēt Excel iespēju - Aplauzt tekstu (Wrap Text)" at bounding box center [702, 336] width 939 height 49
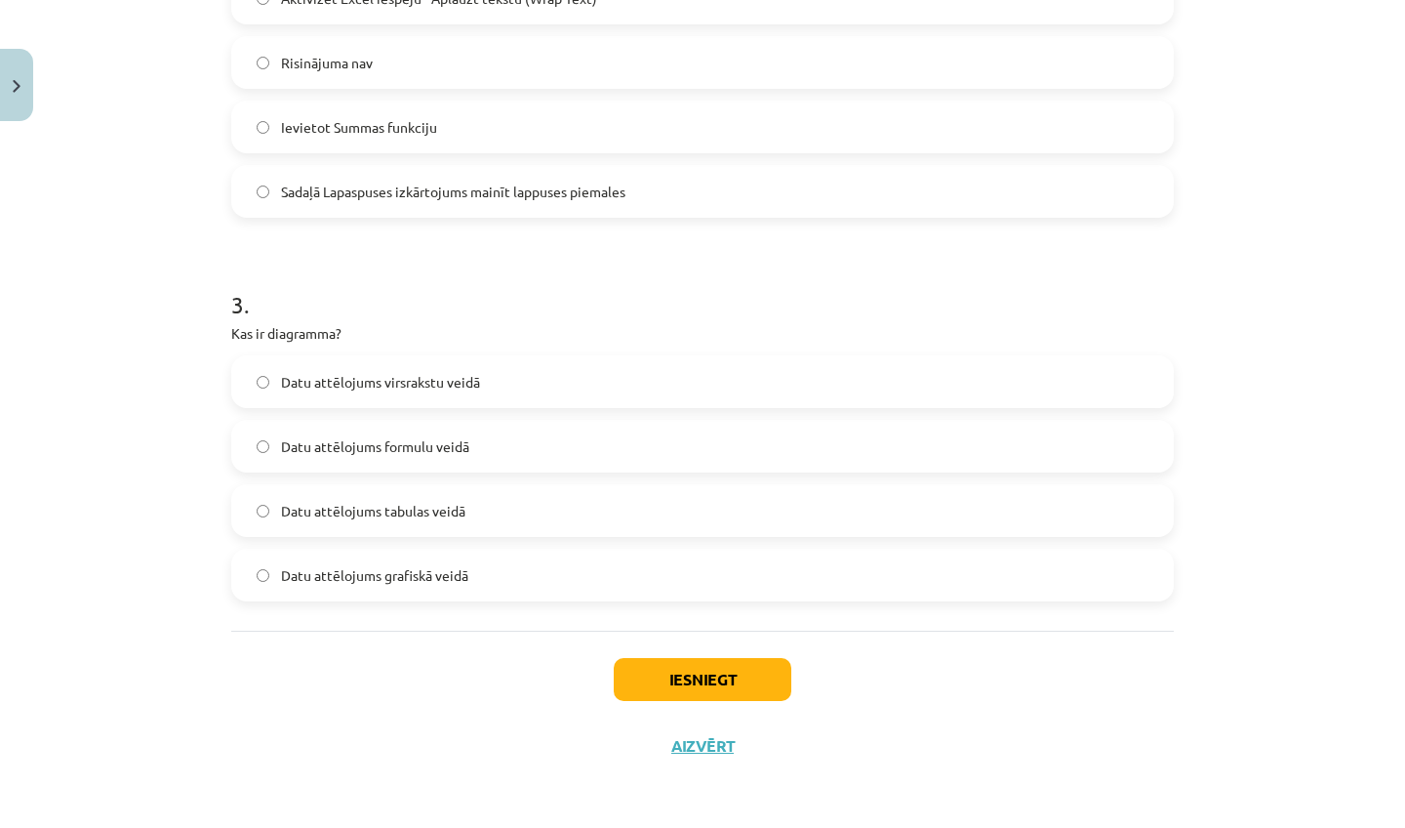
scroll to position [1135, 0]
click at [426, 572] on span "Datu attēlojums grafiskā veidā" at bounding box center [374, 575] width 187 height 20
click at [694, 693] on button "Iesniegt" at bounding box center [703, 679] width 178 height 43
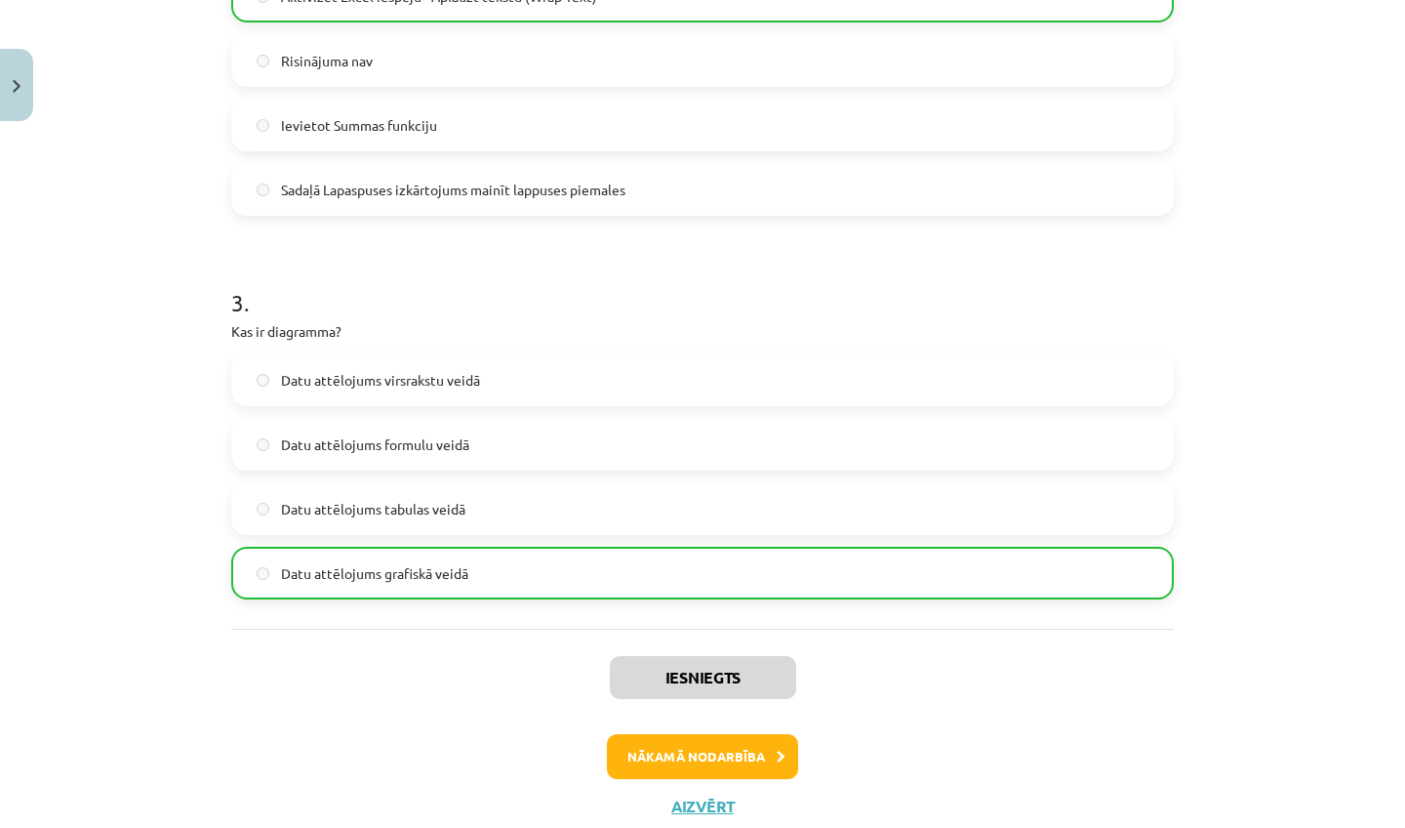
click at [767, 757] on button "Nākamā nodarbība" at bounding box center [702, 756] width 191 height 45
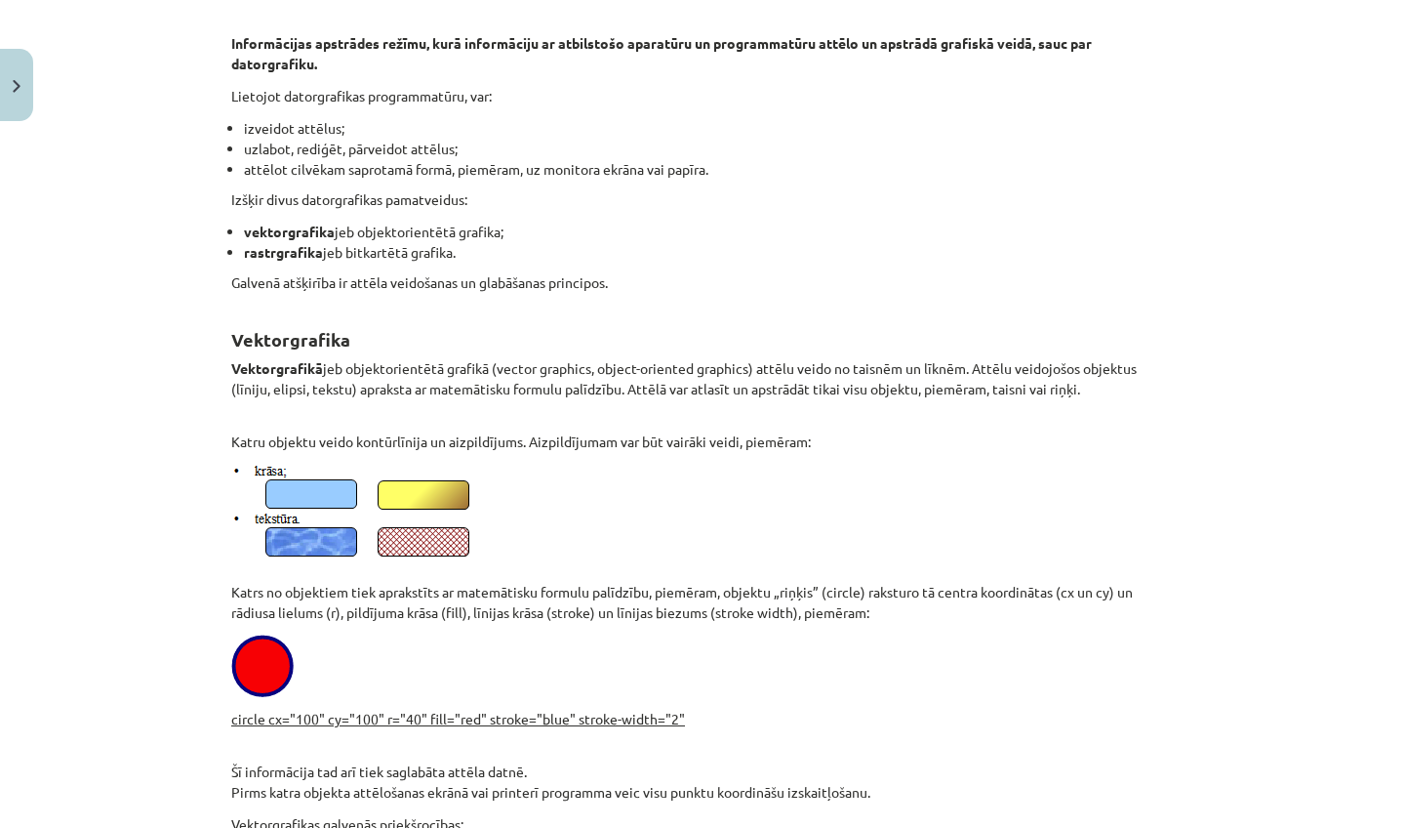
scroll to position [438, 0]
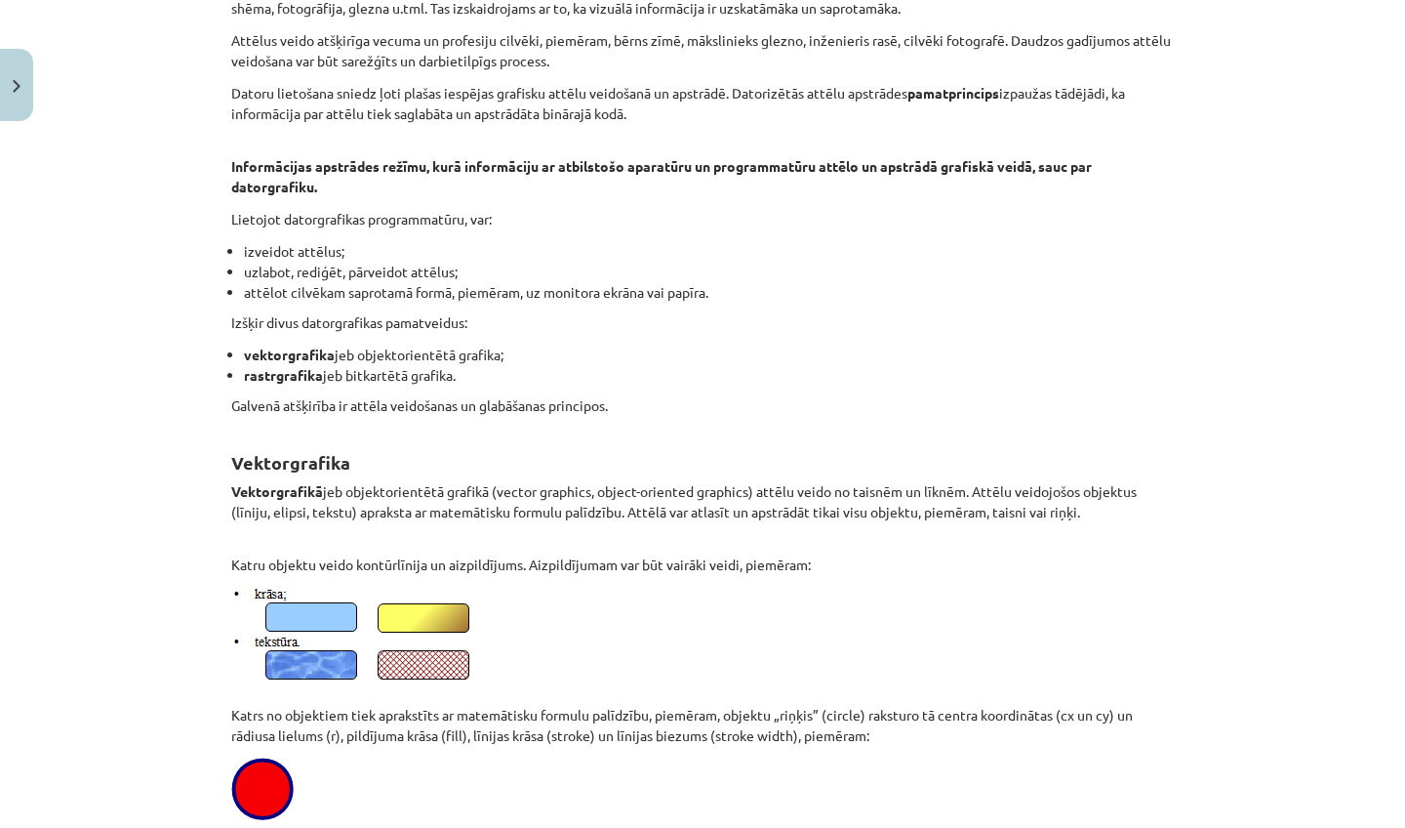
click at [767, 757] on p at bounding box center [702, 788] width 943 height 62
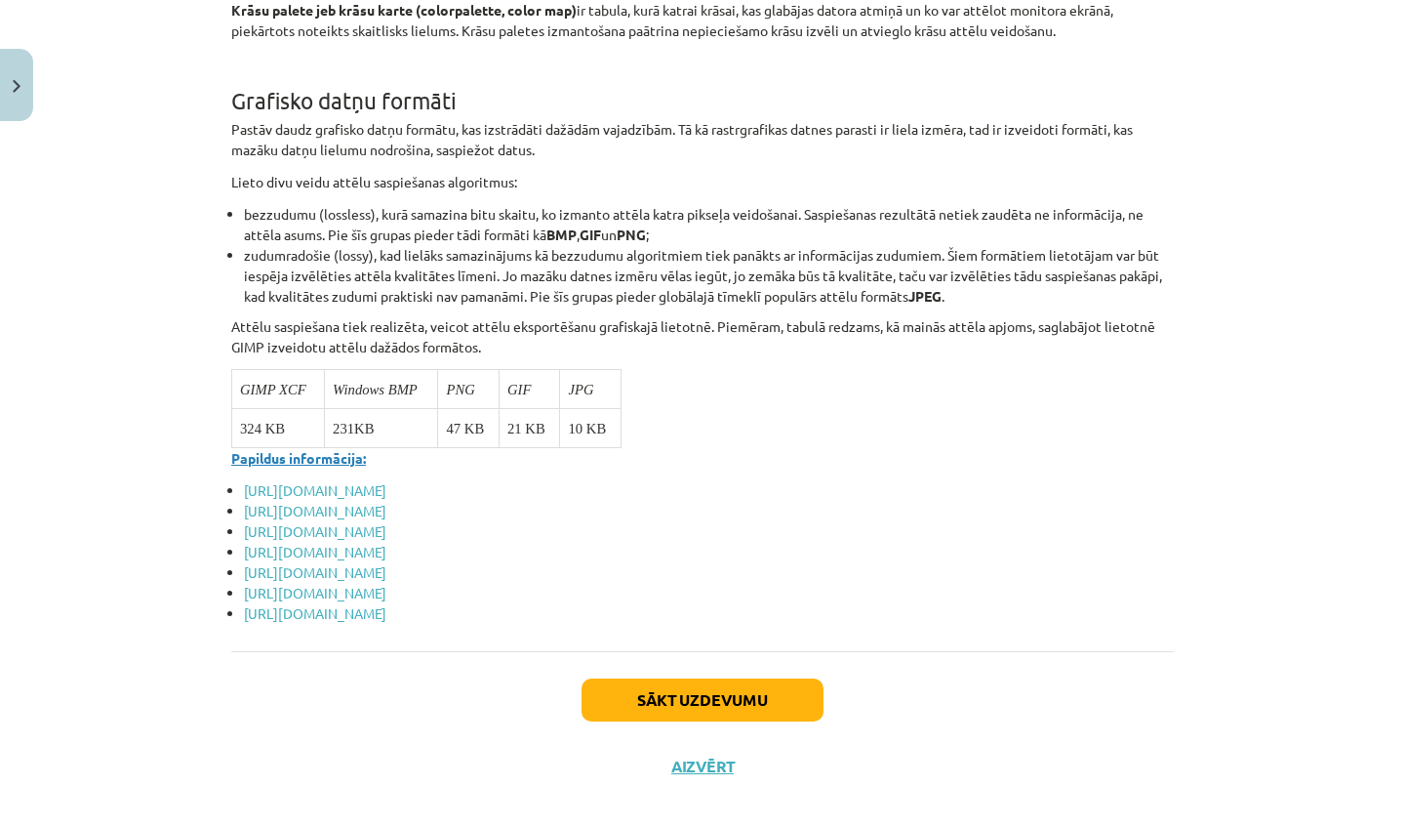
scroll to position [7412, 0]
click at [695, 679] on button "Sākt uzdevumu" at bounding box center [703, 700] width 242 height 43
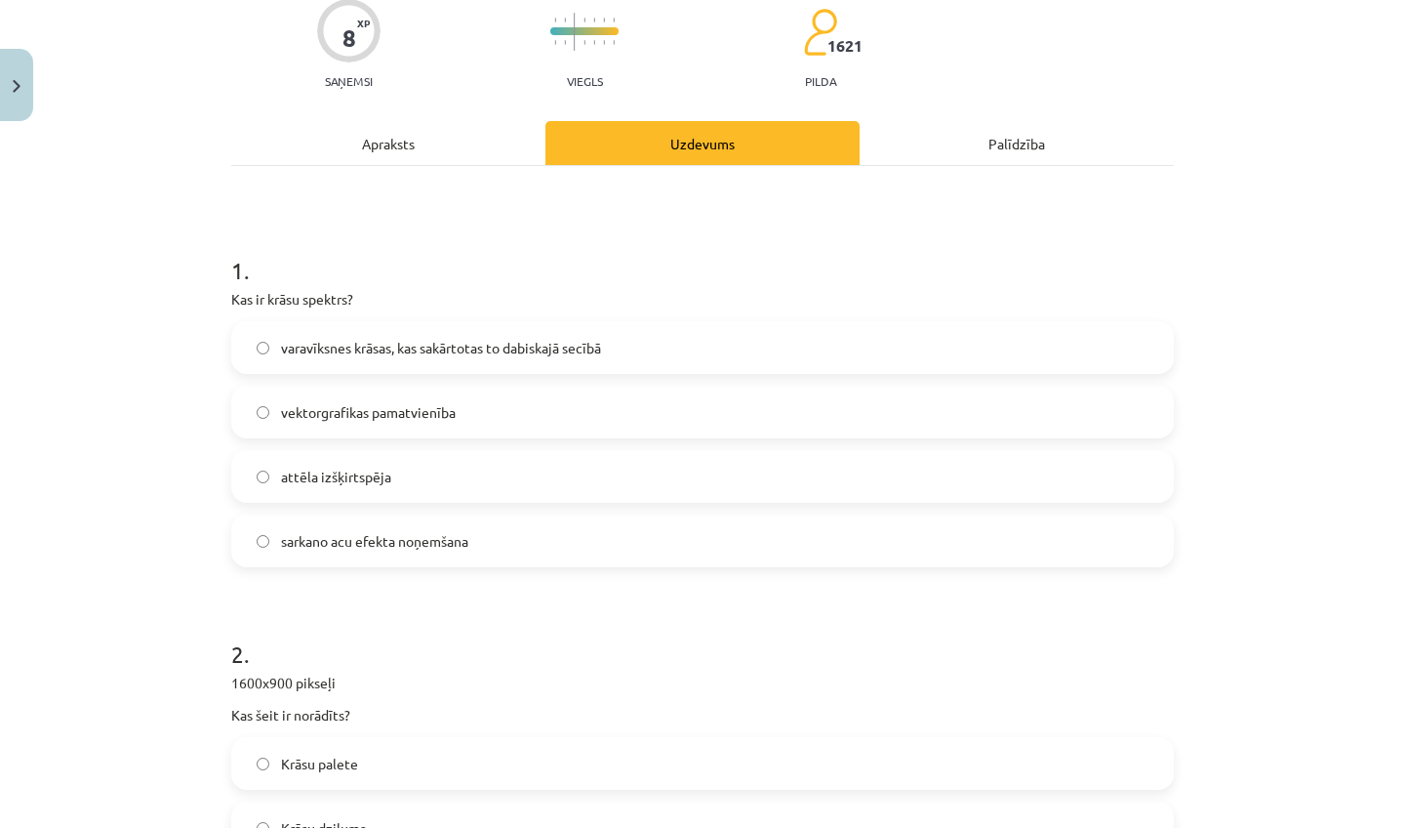
scroll to position [168, 0]
click at [508, 346] on span "varavīksnes krāsas, kas sakārtotas to dabiskajā secībā" at bounding box center [441, 346] width 320 height 20
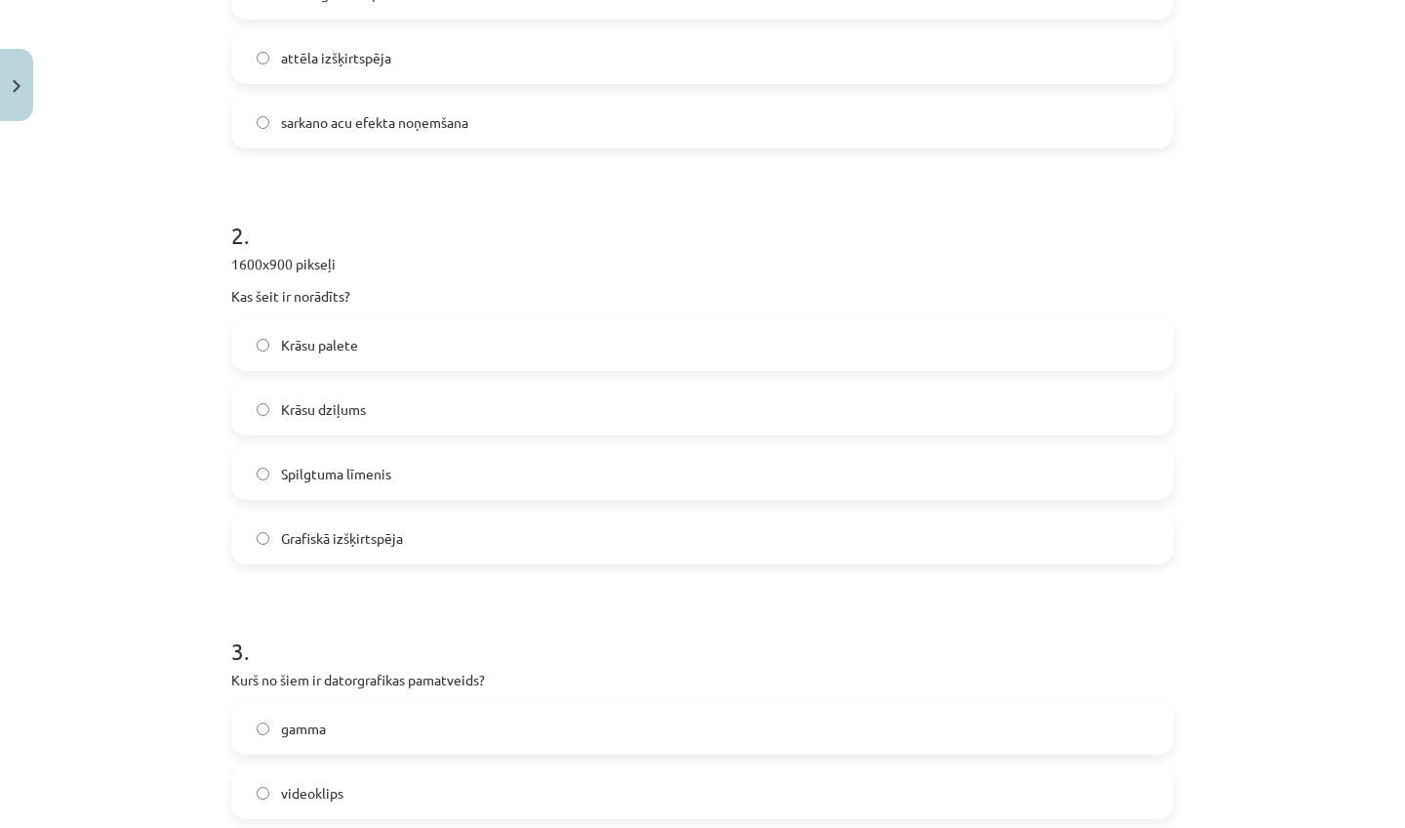
scroll to position [635, 0]
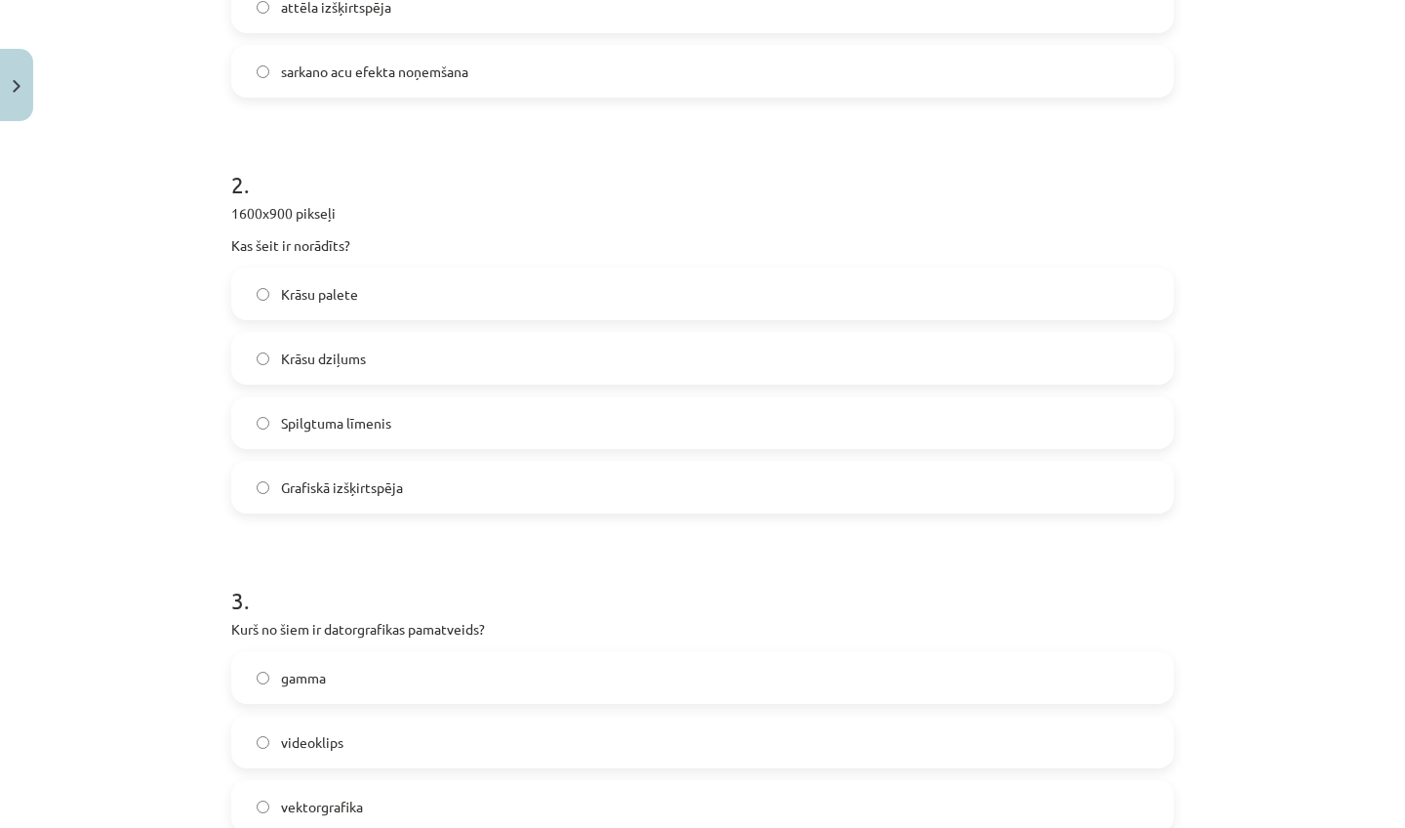
click at [447, 490] on label "Grafiskā izšķirtspēja" at bounding box center [702, 487] width 939 height 49
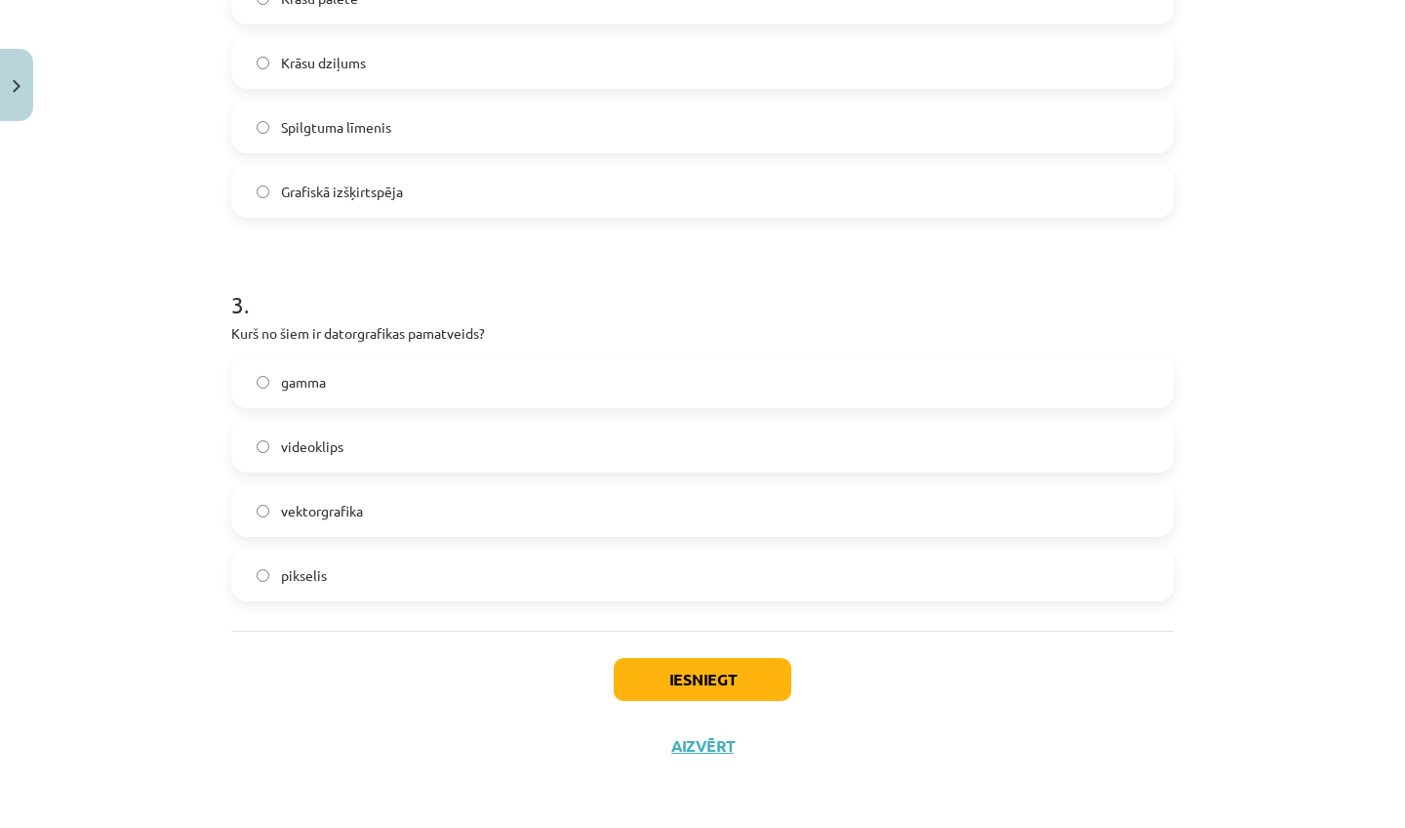
scroll to position [934, 0]
click at [346, 579] on label "pikselis" at bounding box center [702, 574] width 939 height 49
click at [680, 665] on button "Iesniegt" at bounding box center [703, 679] width 178 height 43
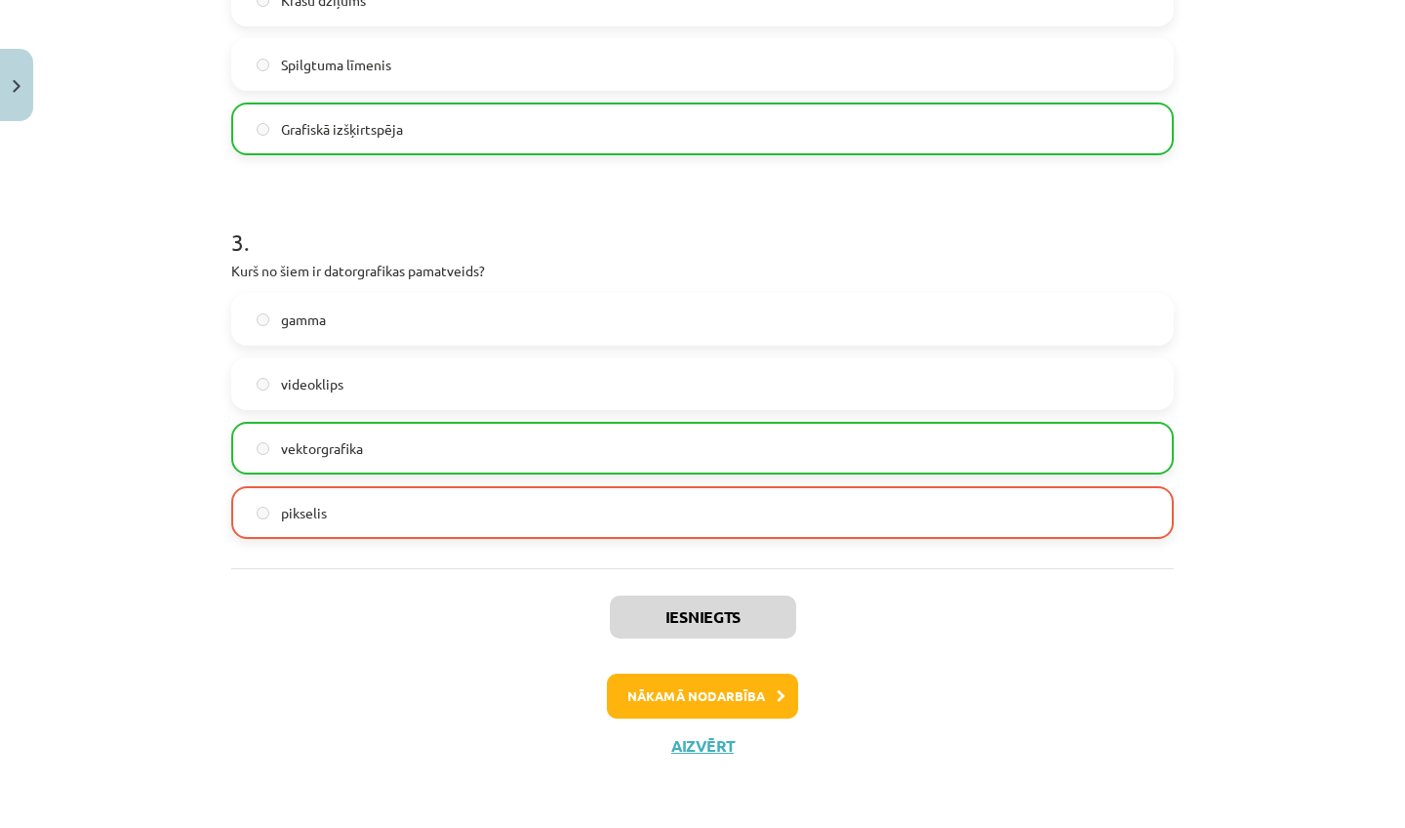
scroll to position [996, 0]
click at [662, 675] on button "Nākamā nodarbība" at bounding box center [702, 695] width 191 height 45
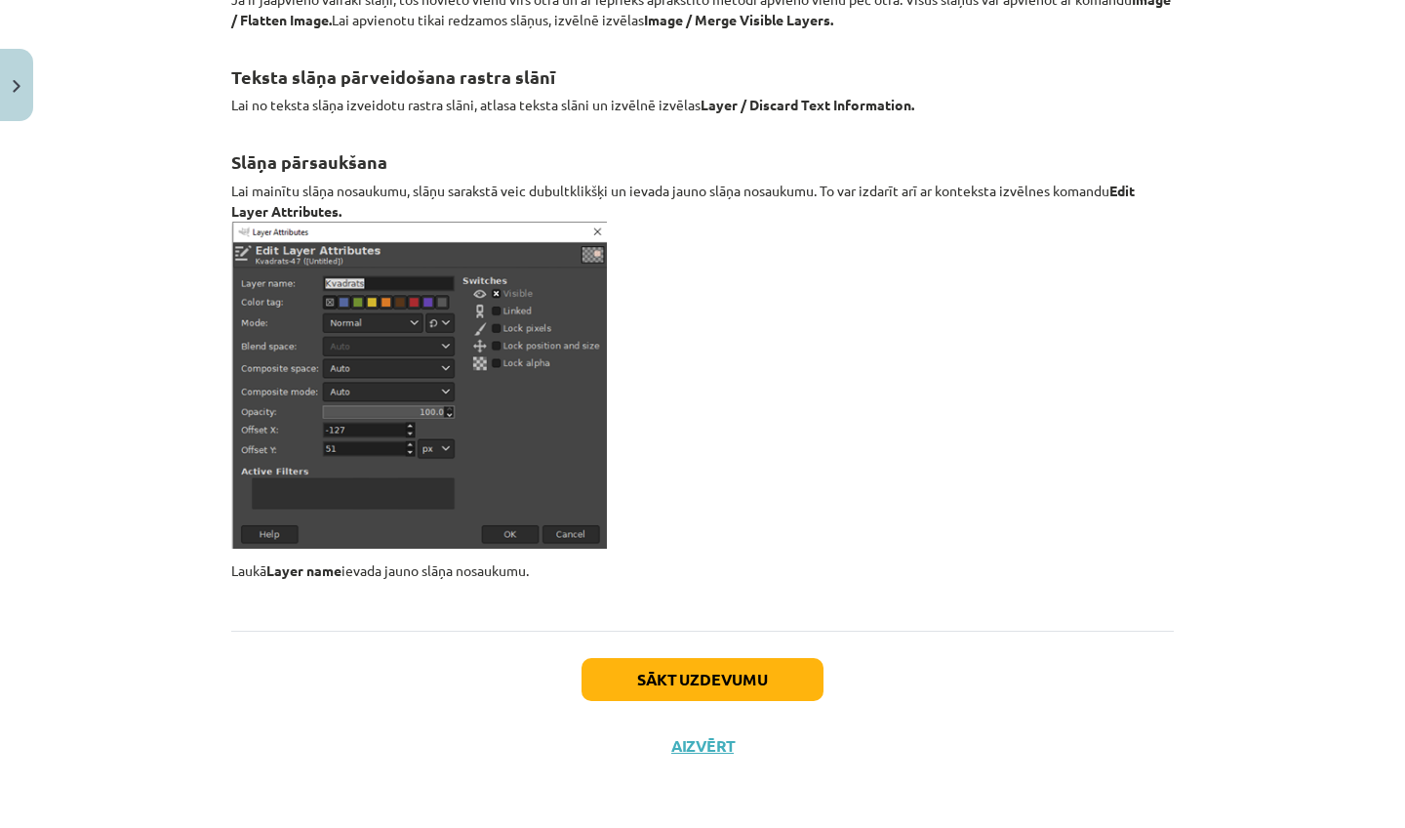
scroll to position [22760, 0]
click at [773, 666] on button "Sākt uzdevumu" at bounding box center [703, 679] width 242 height 43
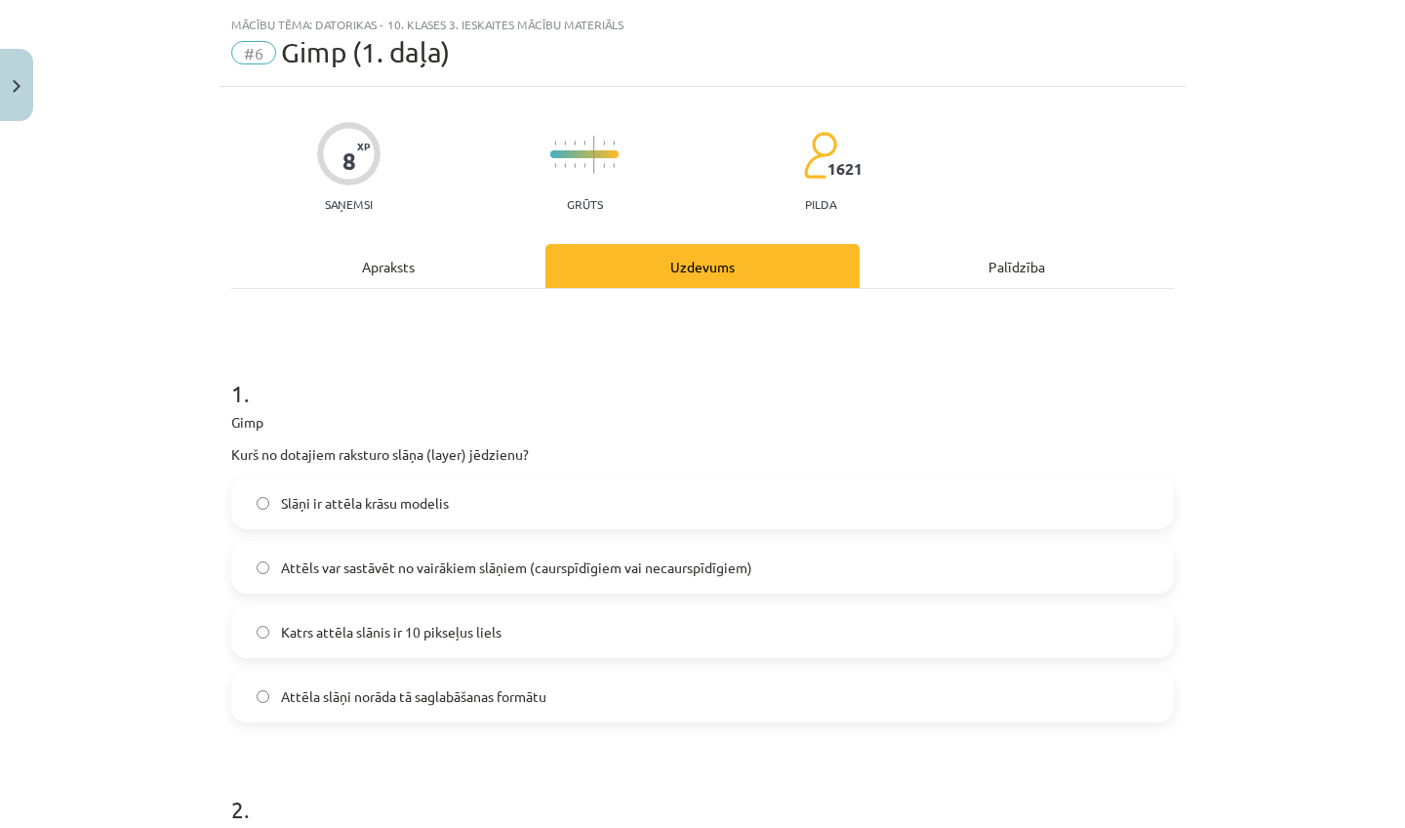
scroll to position [13, 0]
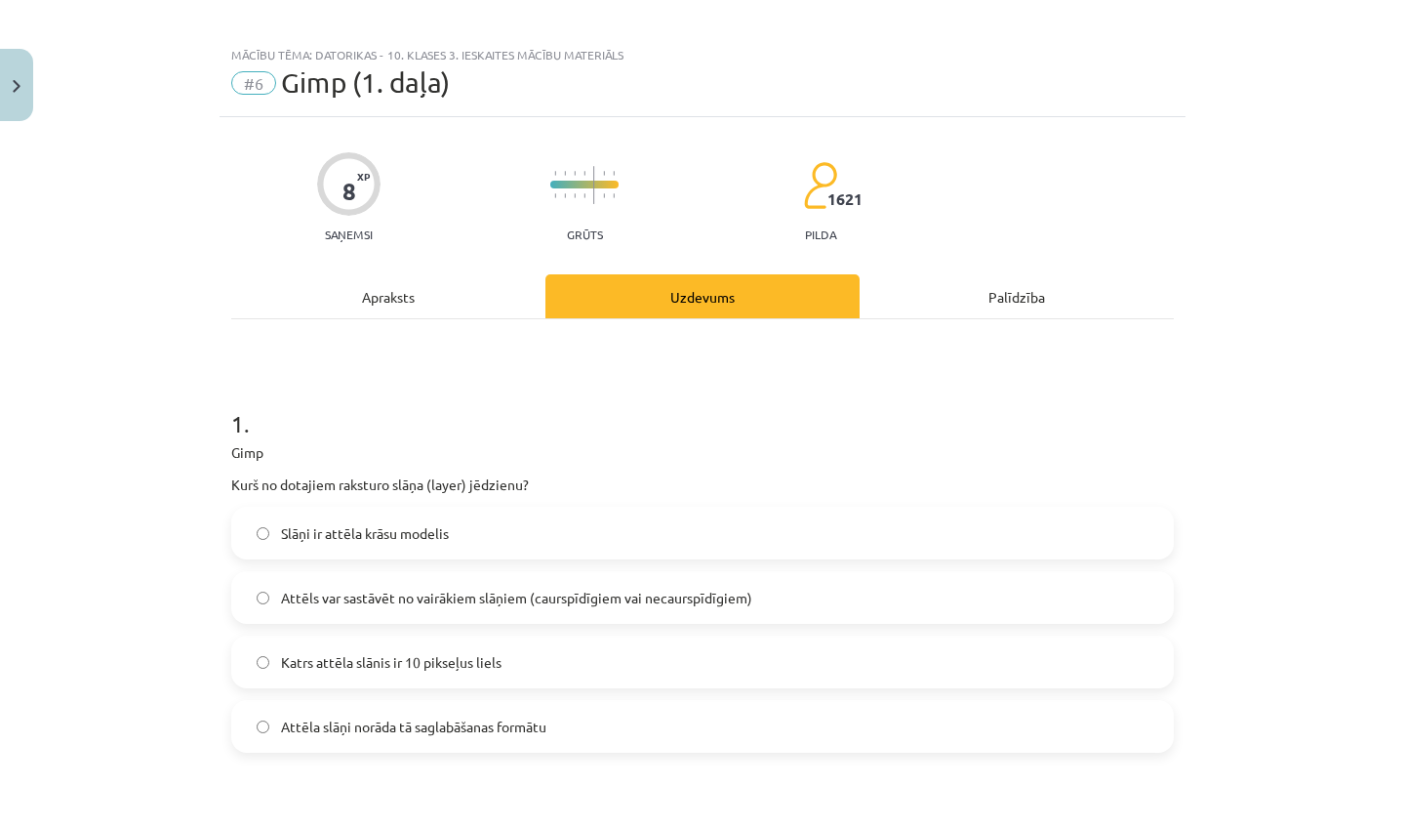
click at [651, 596] on span "Attēls var sastāvēt no vairākiem slāņiem (caurspīdīgiem vai necaurspīdīgiem)" at bounding box center [516, 598] width 471 height 20
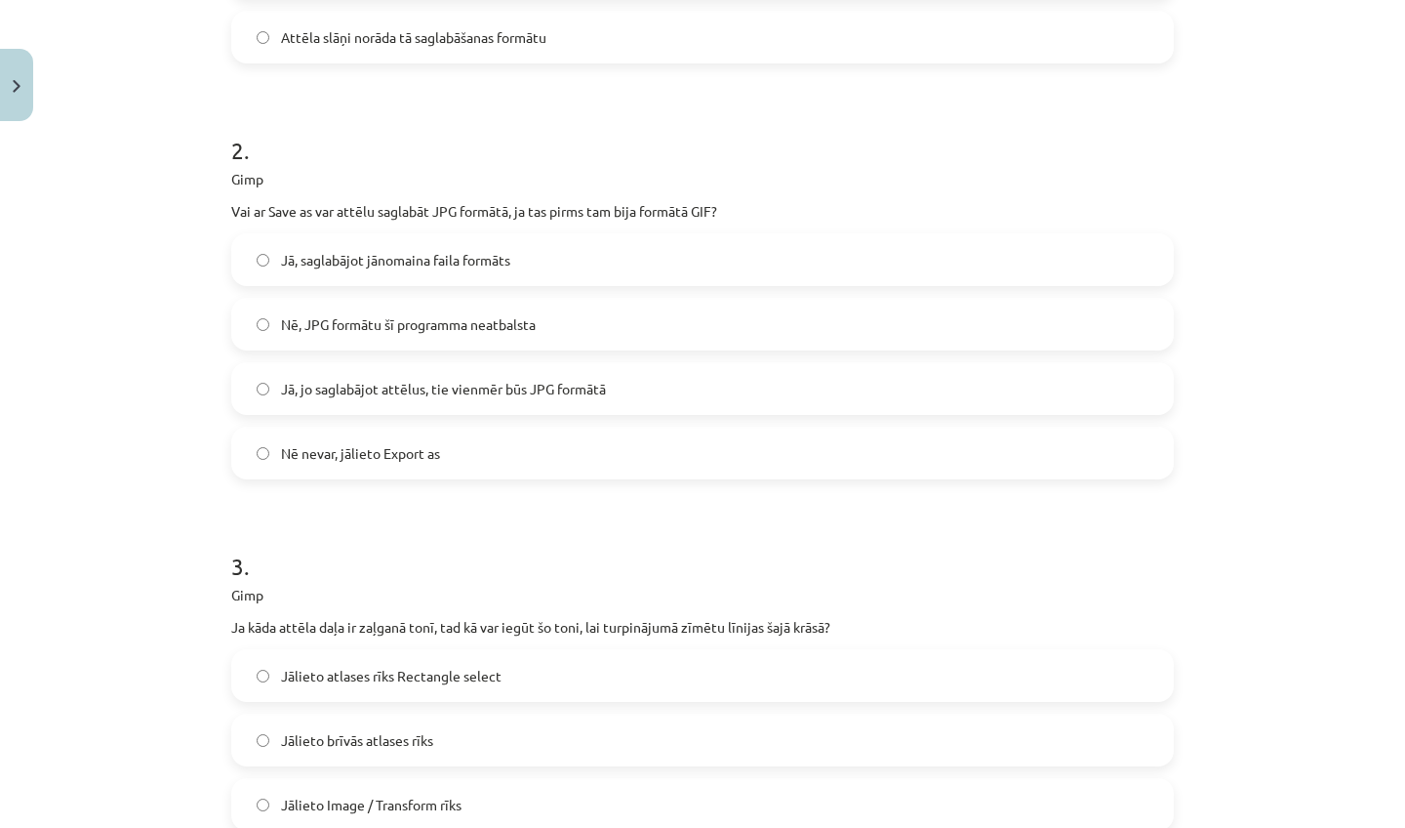
scroll to position [699, 0]
click at [482, 264] on span "Jā, saglabājot jānomaina faila formāts" at bounding box center [395, 263] width 229 height 20
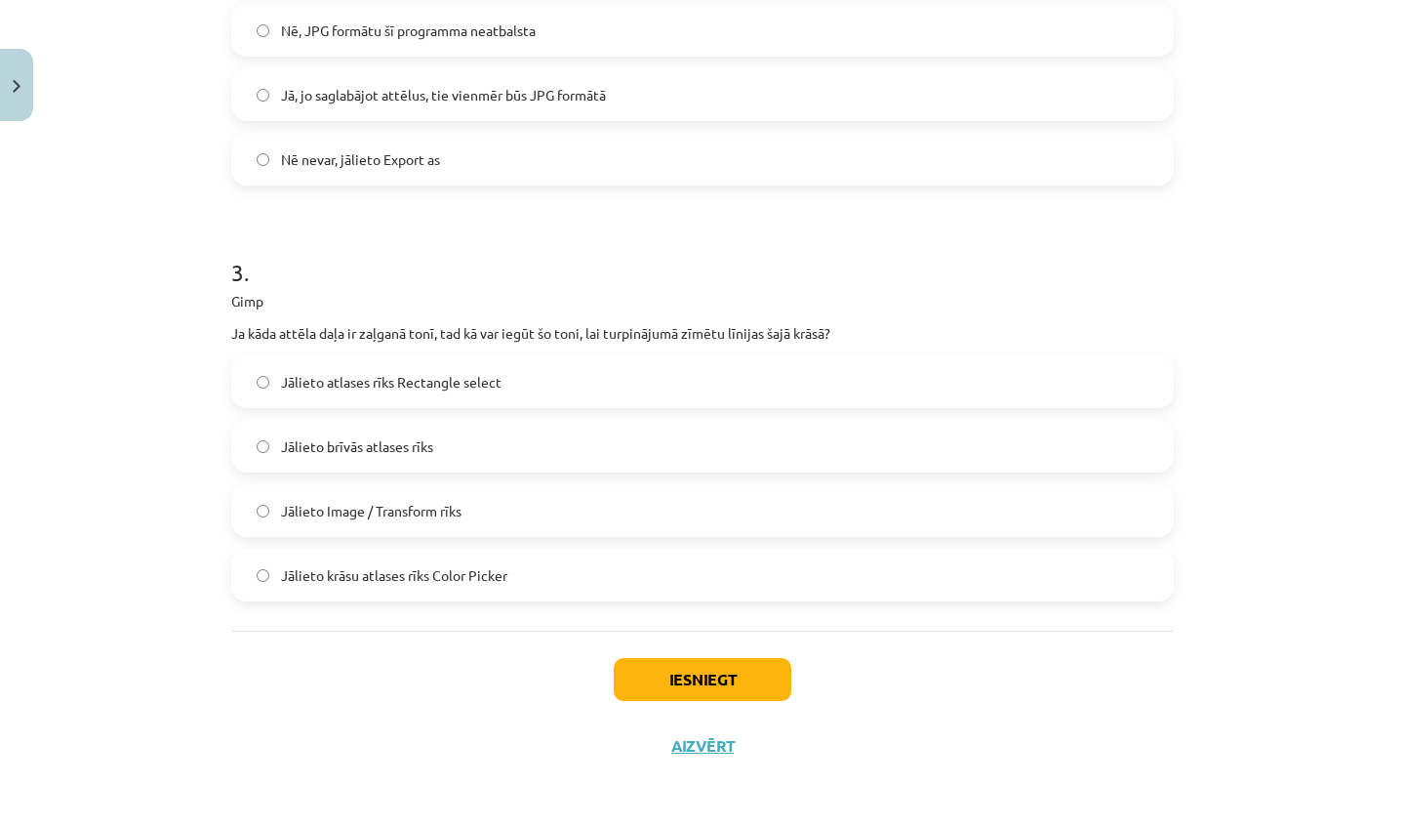
scroll to position [998, 0]
click at [470, 522] on label "Jālieto Image / Transform rīks" at bounding box center [702, 510] width 939 height 49
click at [706, 669] on button "Iesniegt" at bounding box center [703, 679] width 178 height 43
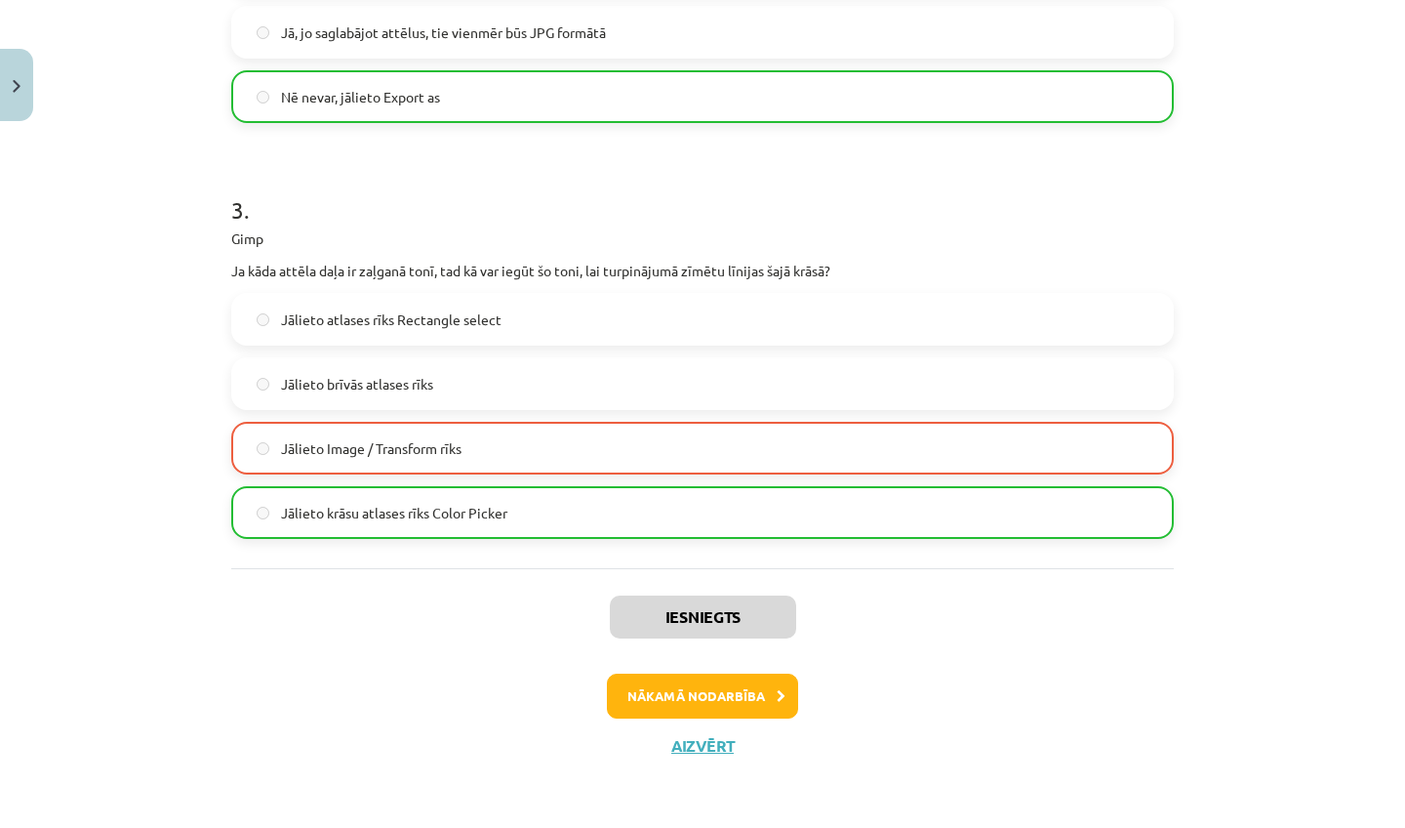
scroll to position [1060, 0]
click at [745, 698] on button "Nākamā nodarbība" at bounding box center [702, 695] width 191 height 45
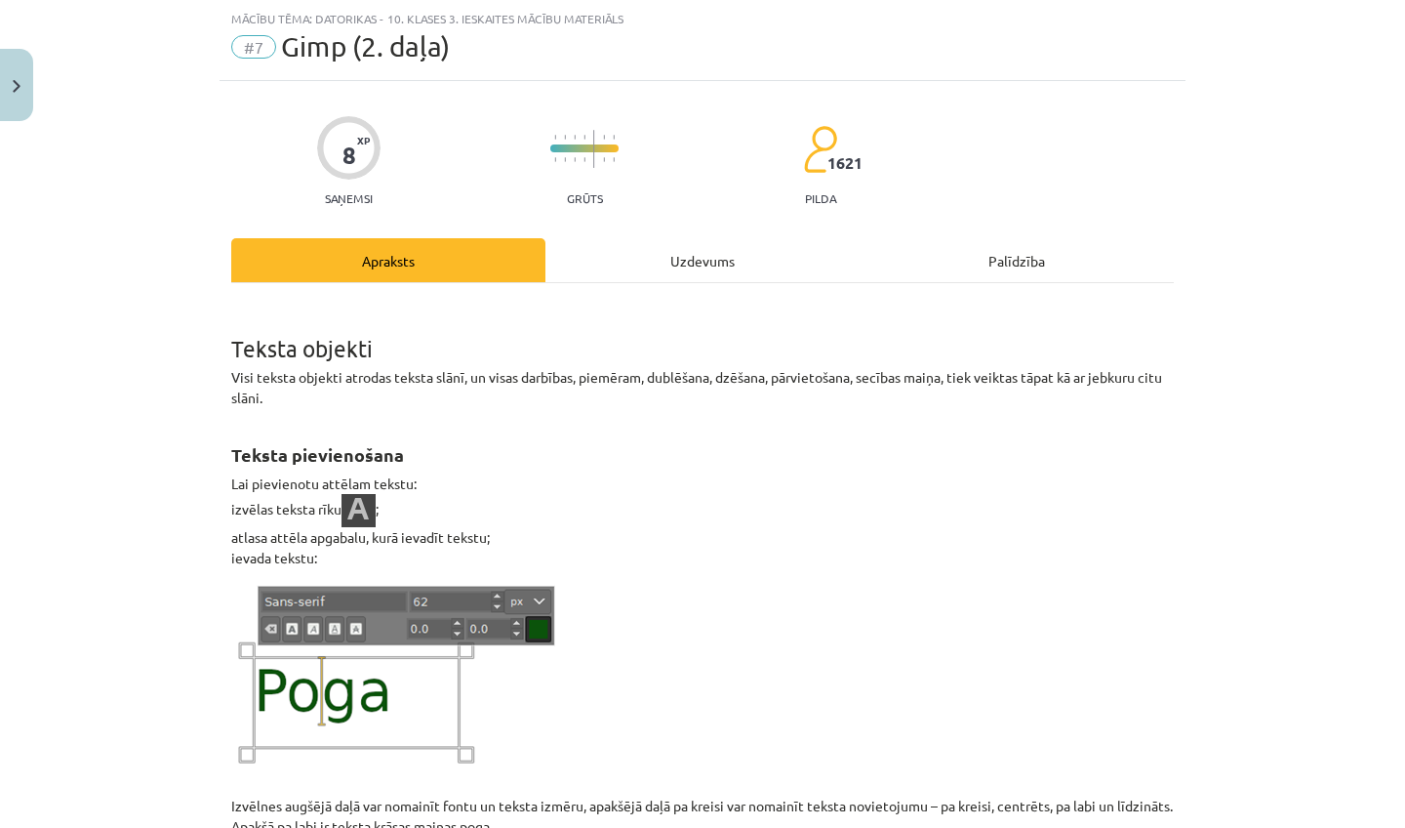
scroll to position [0, 0]
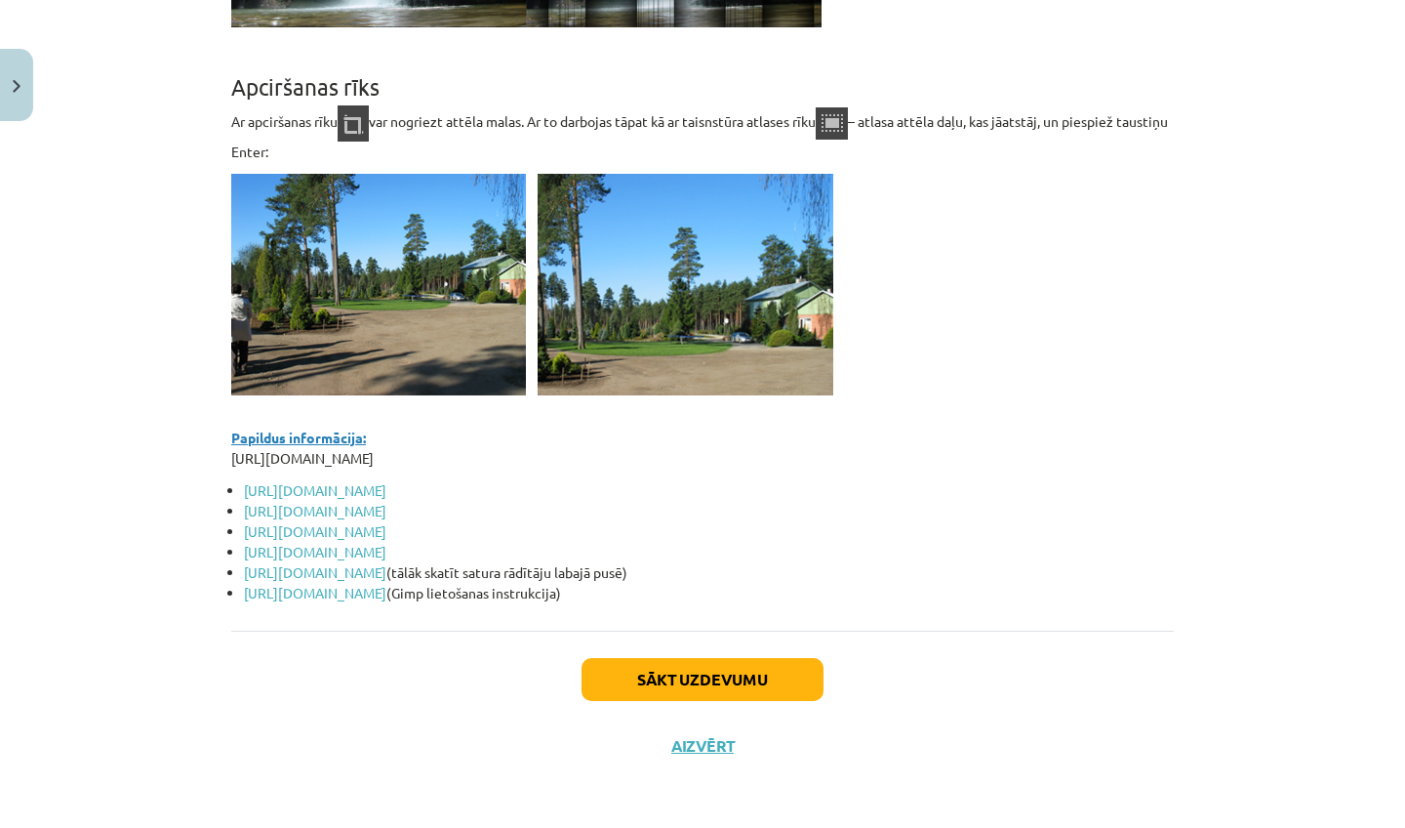
click at [733, 670] on button "Sākt uzdevumu" at bounding box center [703, 679] width 242 height 43
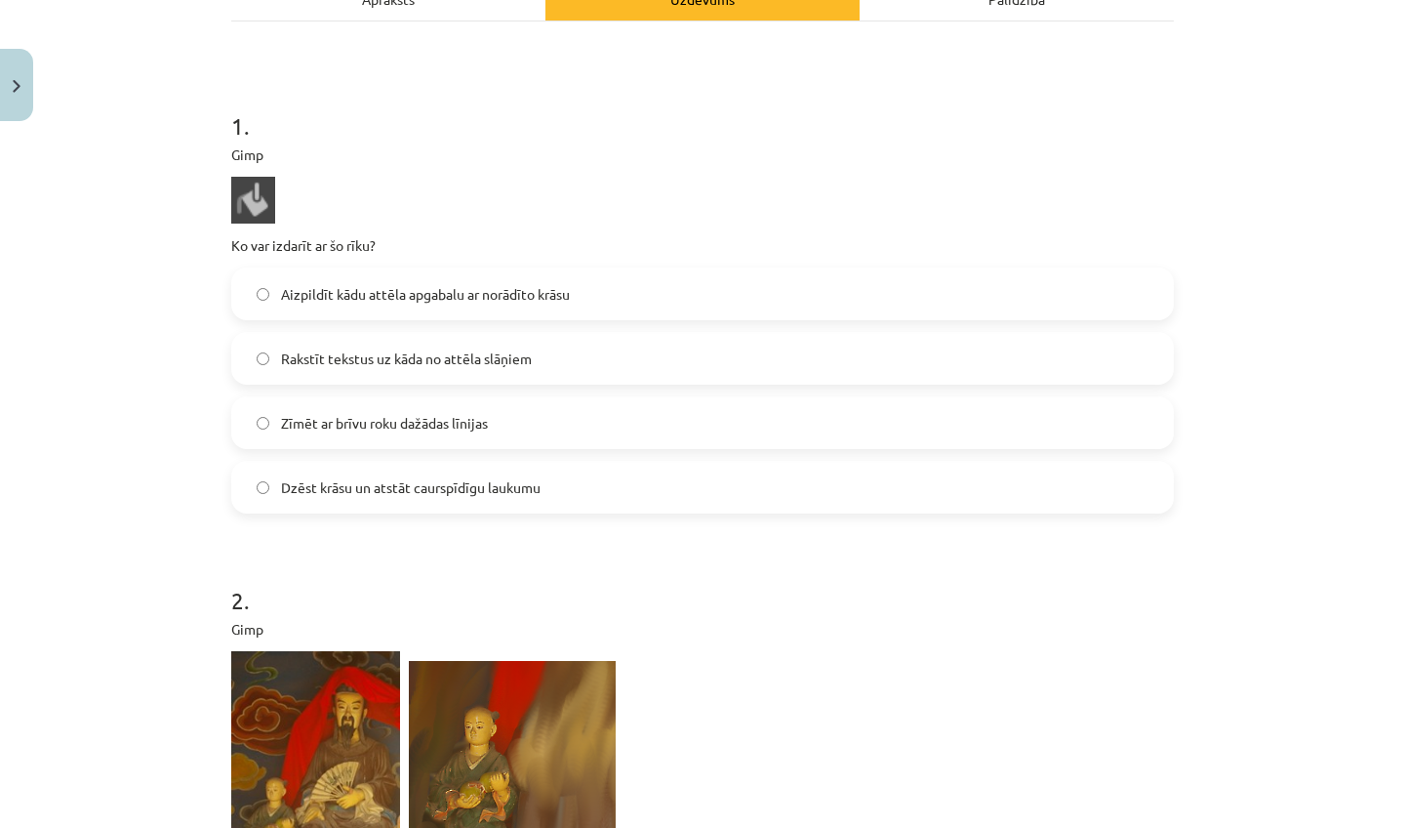
scroll to position [312, 0]
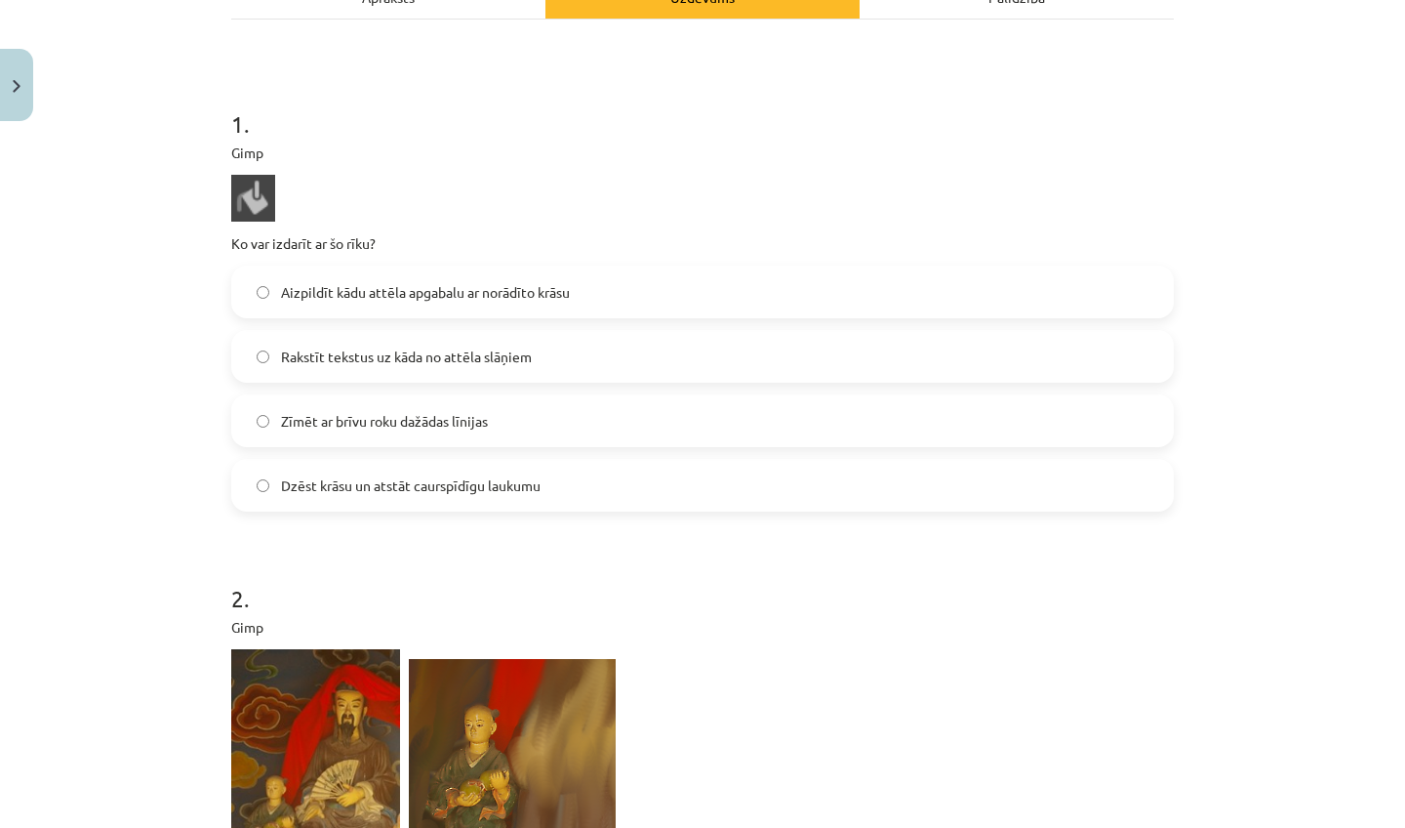
click at [654, 273] on label "Aizpildīt kādu attēla apgabalu ar norādīto krāsu" at bounding box center [702, 291] width 939 height 49
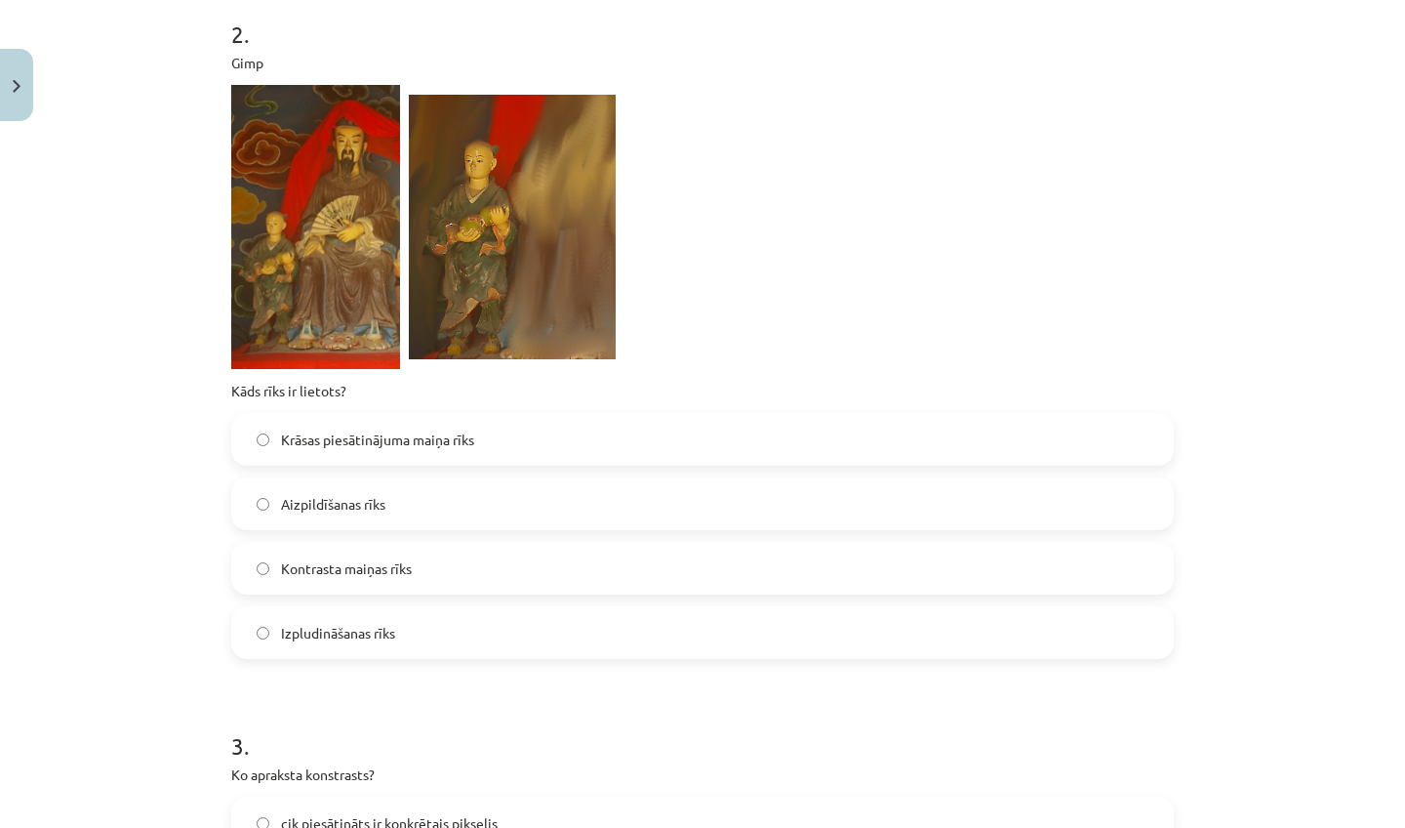
scroll to position [900, 0]
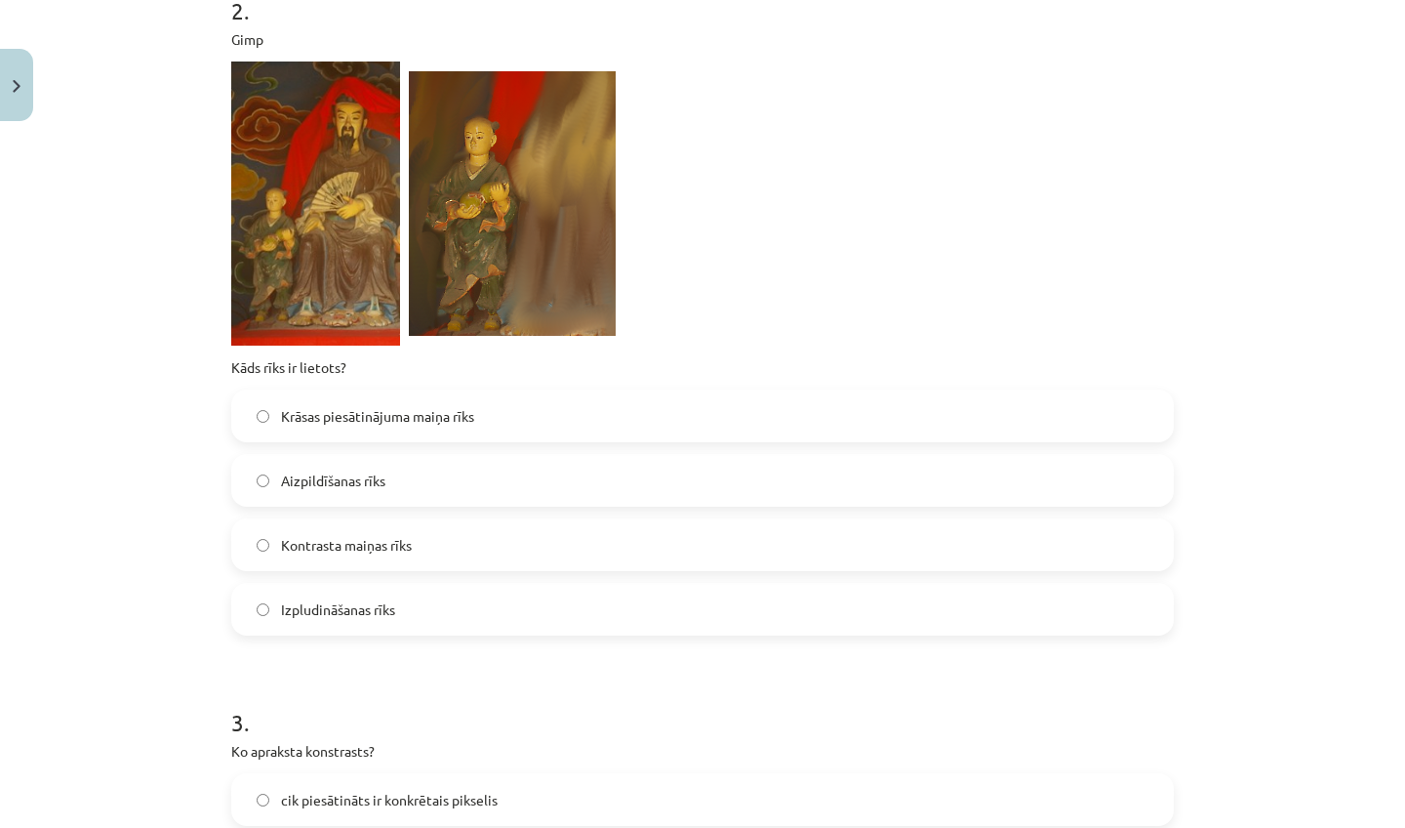
click at [500, 613] on label "Izpludināšanas rīks" at bounding box center [702, 609] width 939 height 49
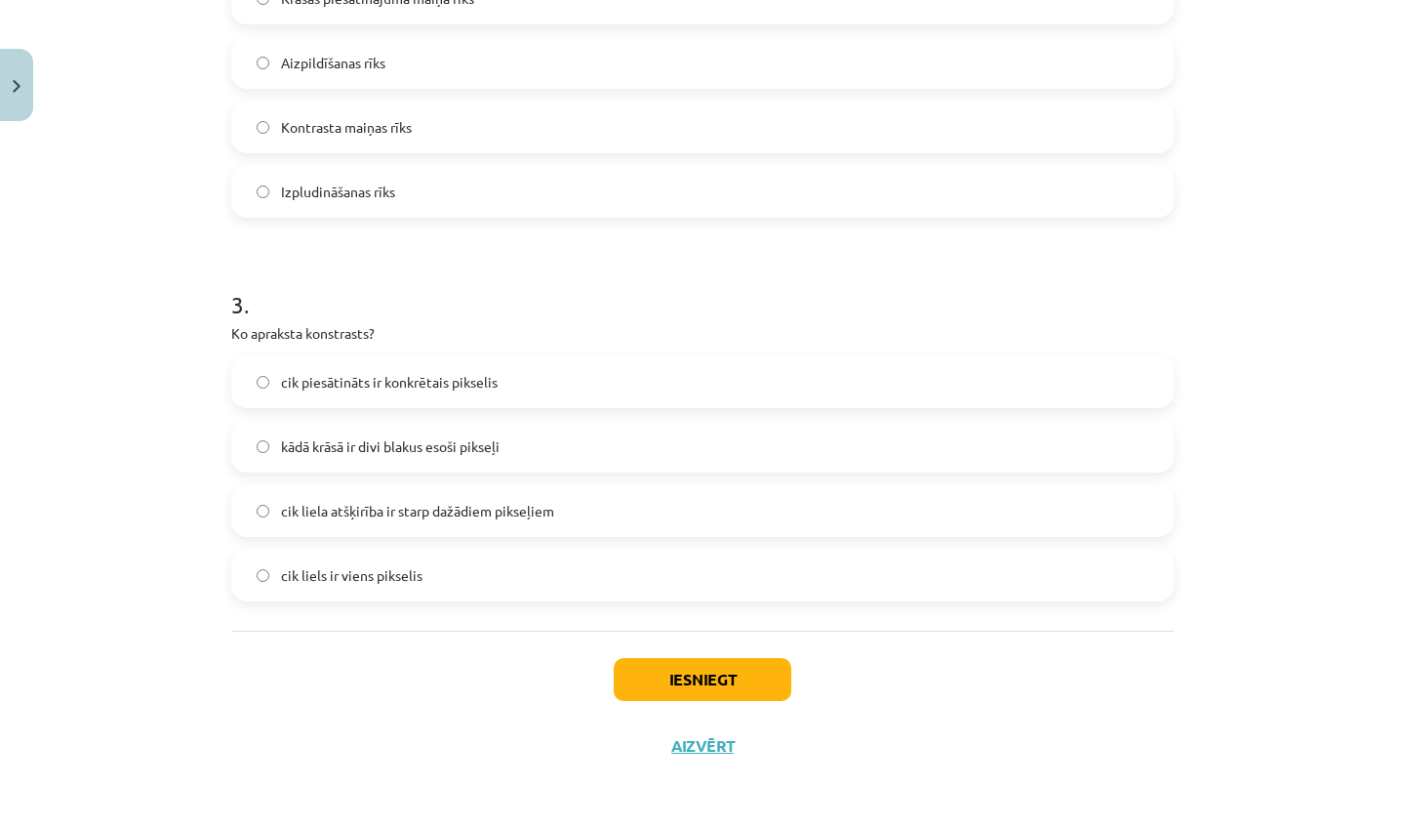
scroll to position [1321, 0]
click at [457, 360] on label "cik piesātināts ir konkrētais pikselis" at bounding box center [702, 381] width 939 height 49
click at [744, 674] on button "Iesniegt" at bounding box center [703, 679] width 178 height 43
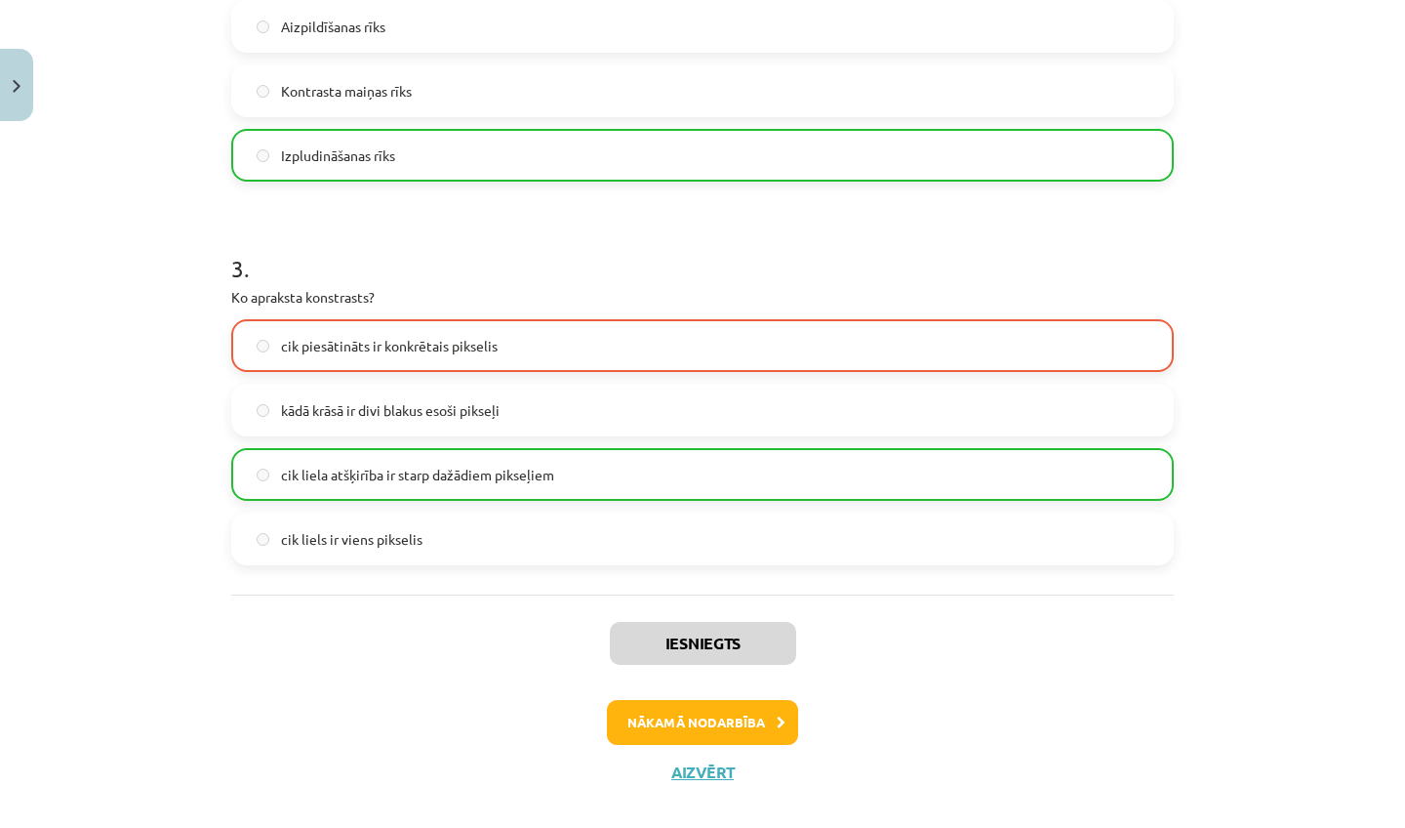
scroll to position [1350, 0]
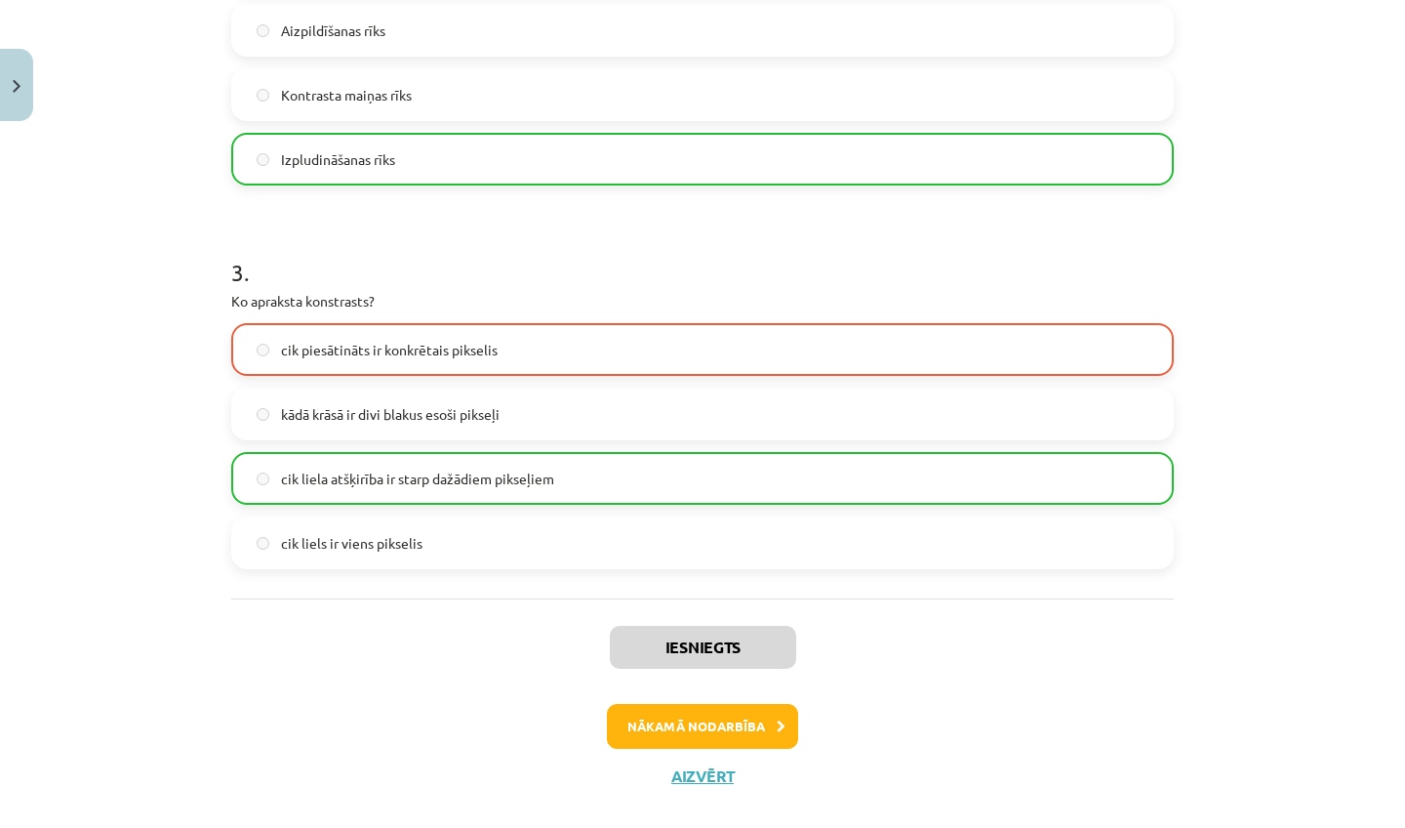
click at [659, 712] on button "Nākamā nodarbība" at bounding box center [702, 726] width 191 height 45
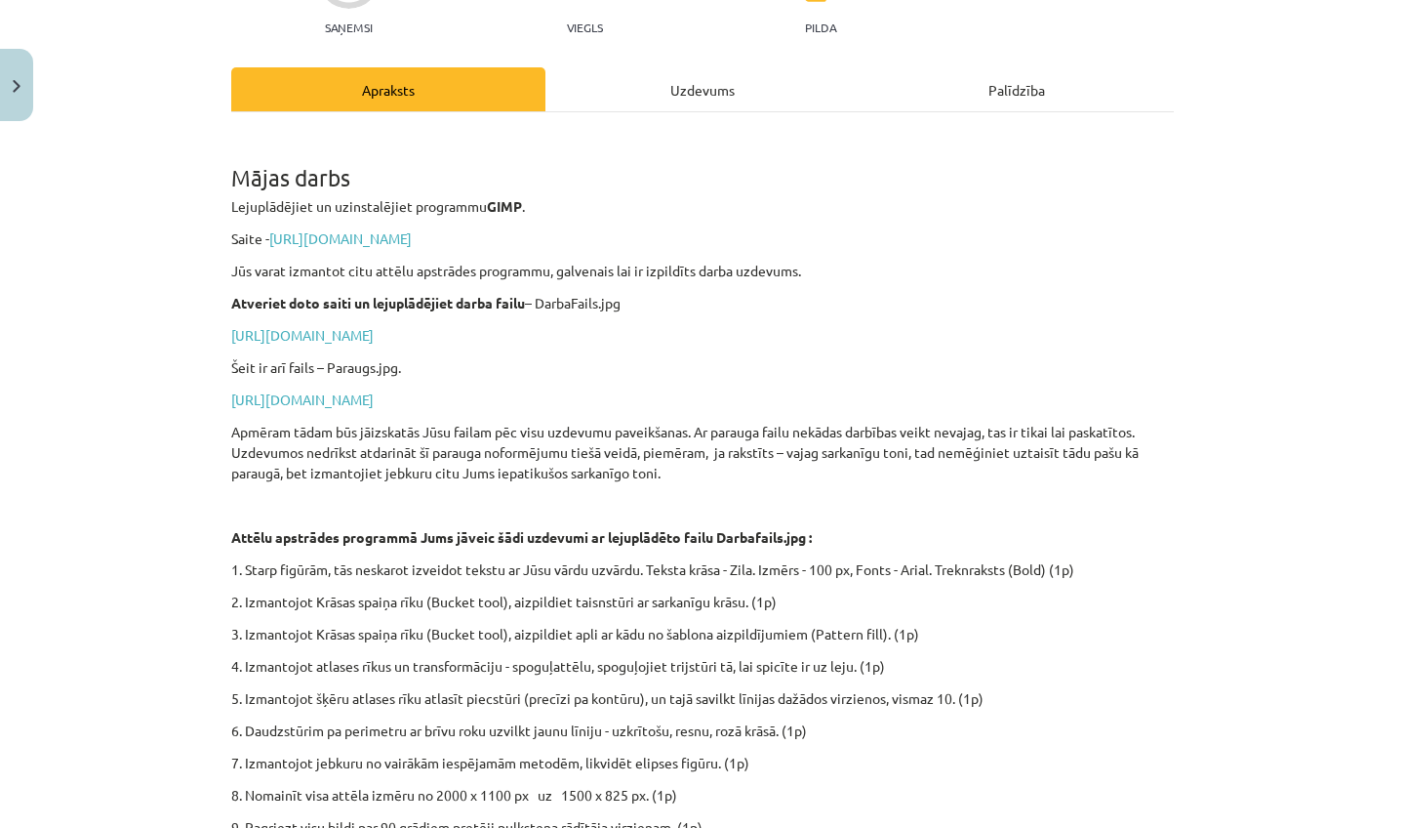
scroll to position [188, 0]
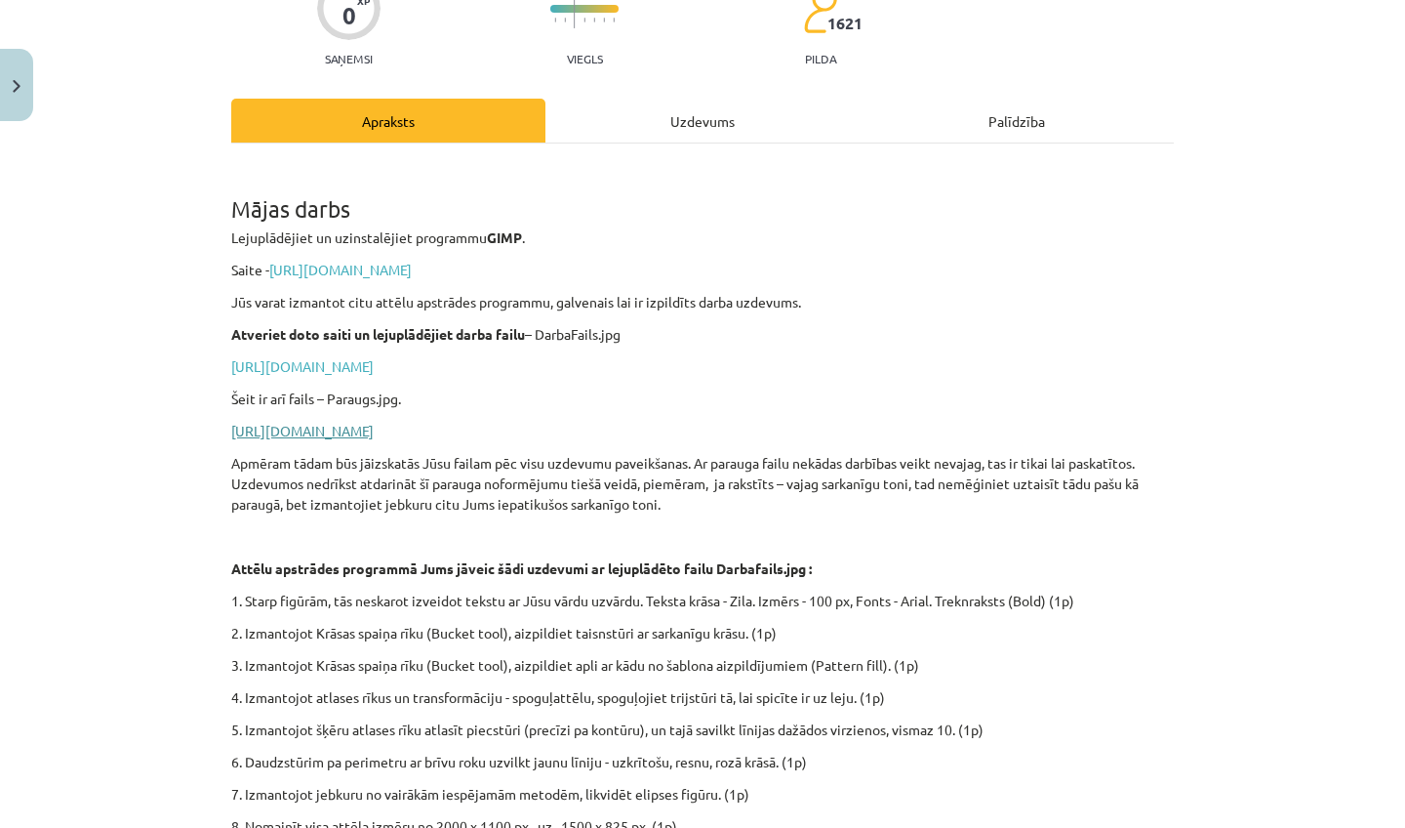
click at [374, 434] on link "https://drive.google.com/file/d/1tC7VuhplGfdY5VcI2eNKGUXRdEQ7OY1S/view?usp=shar…" at bounding box center [302, 431] width 142 height 18
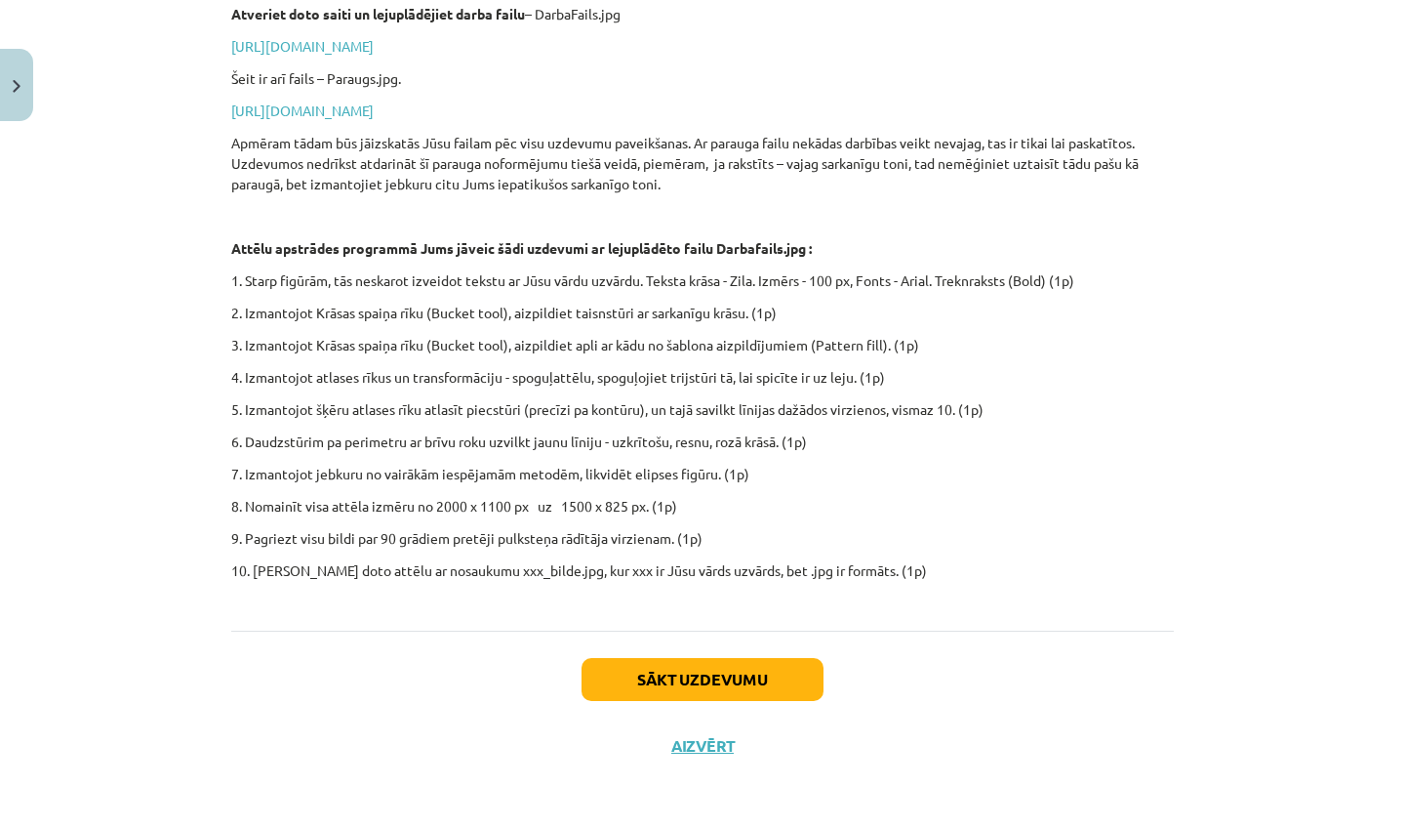
scroll to position [539, 0]
click at [703, 736] on button "Aizvērt" at bounding box center [703, 746] width 74 height 20
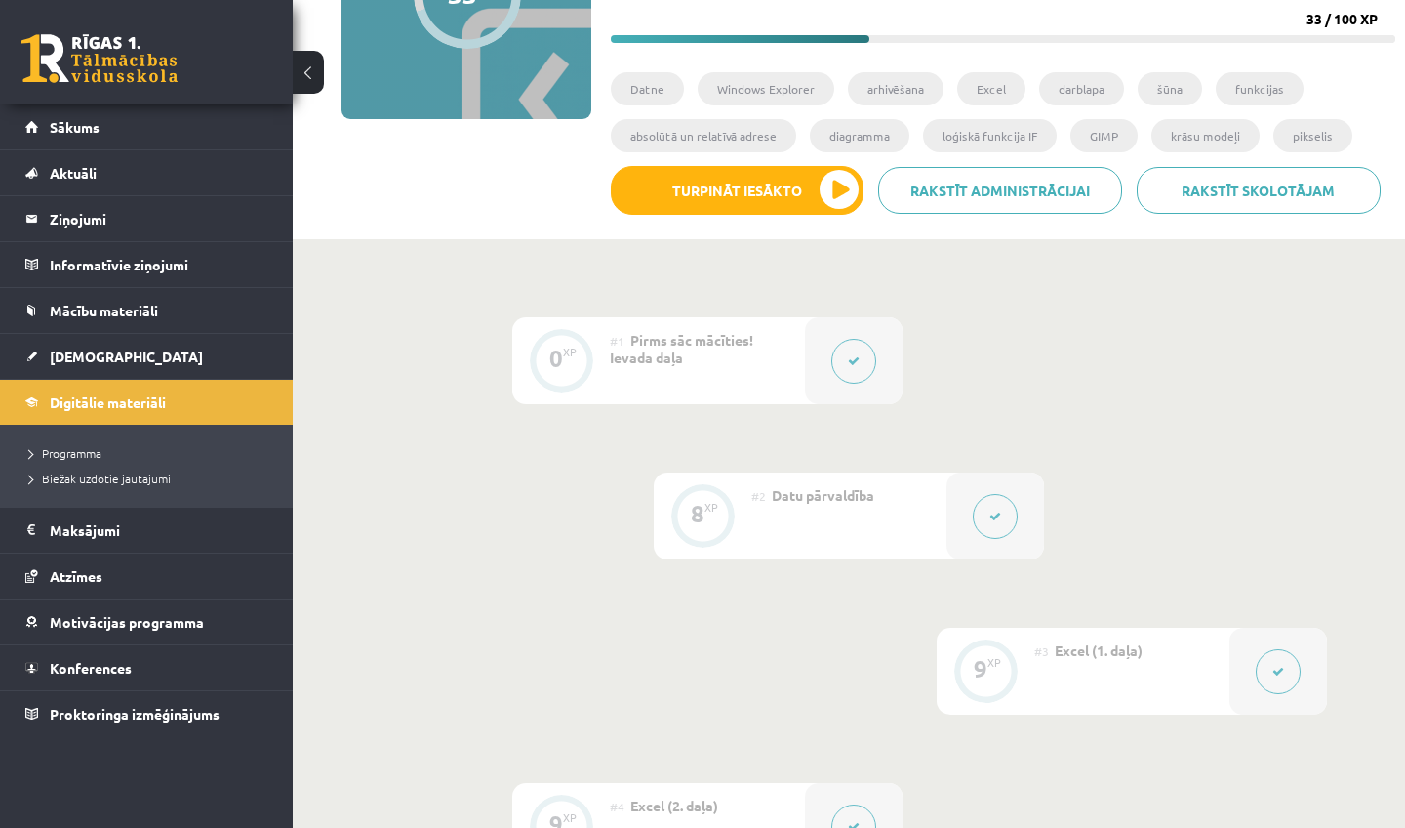
scroll to position [264, 0]
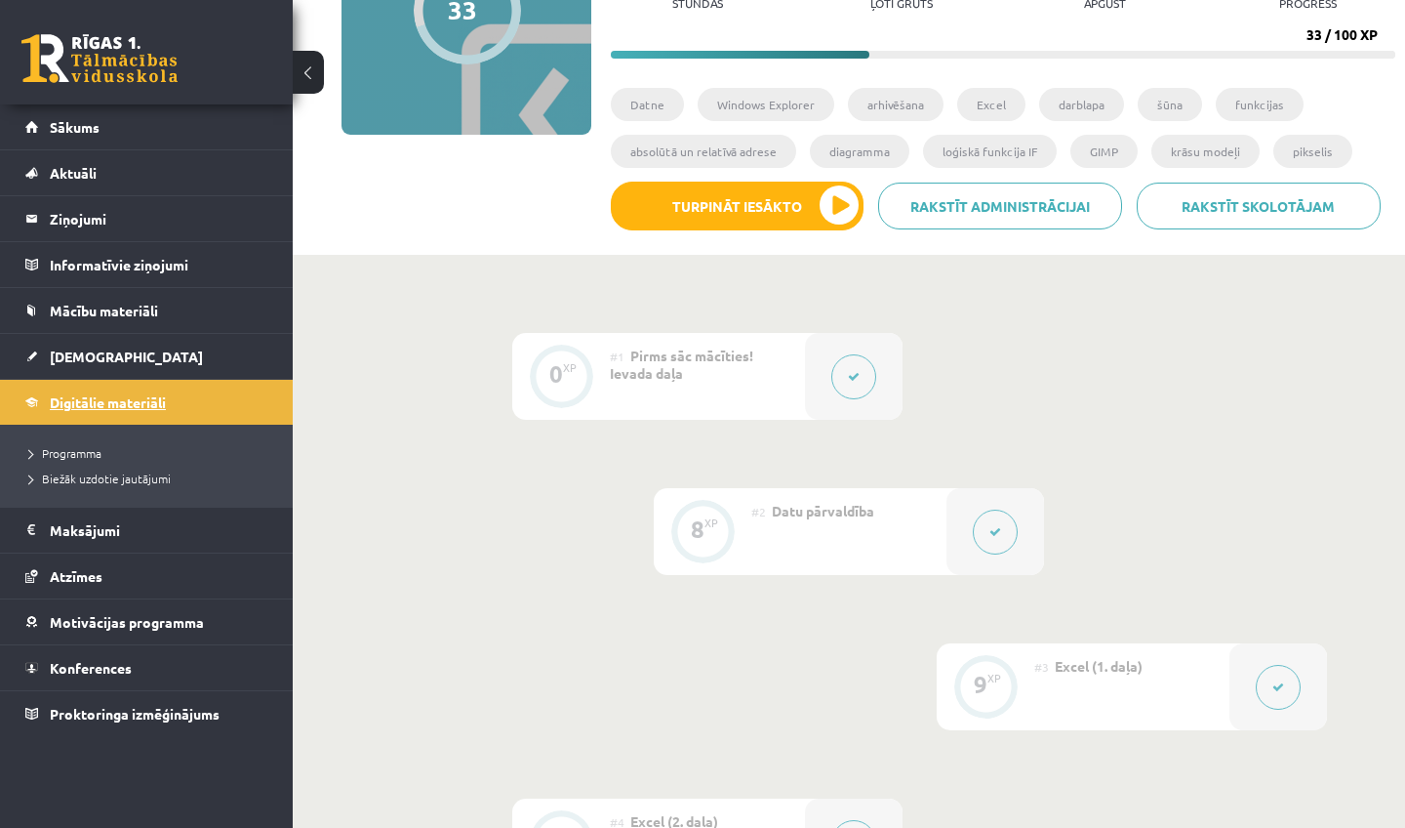
click at [143, 405] on span "Digitālie materiāli" at bounding box center [108, 402] width 116 height 18
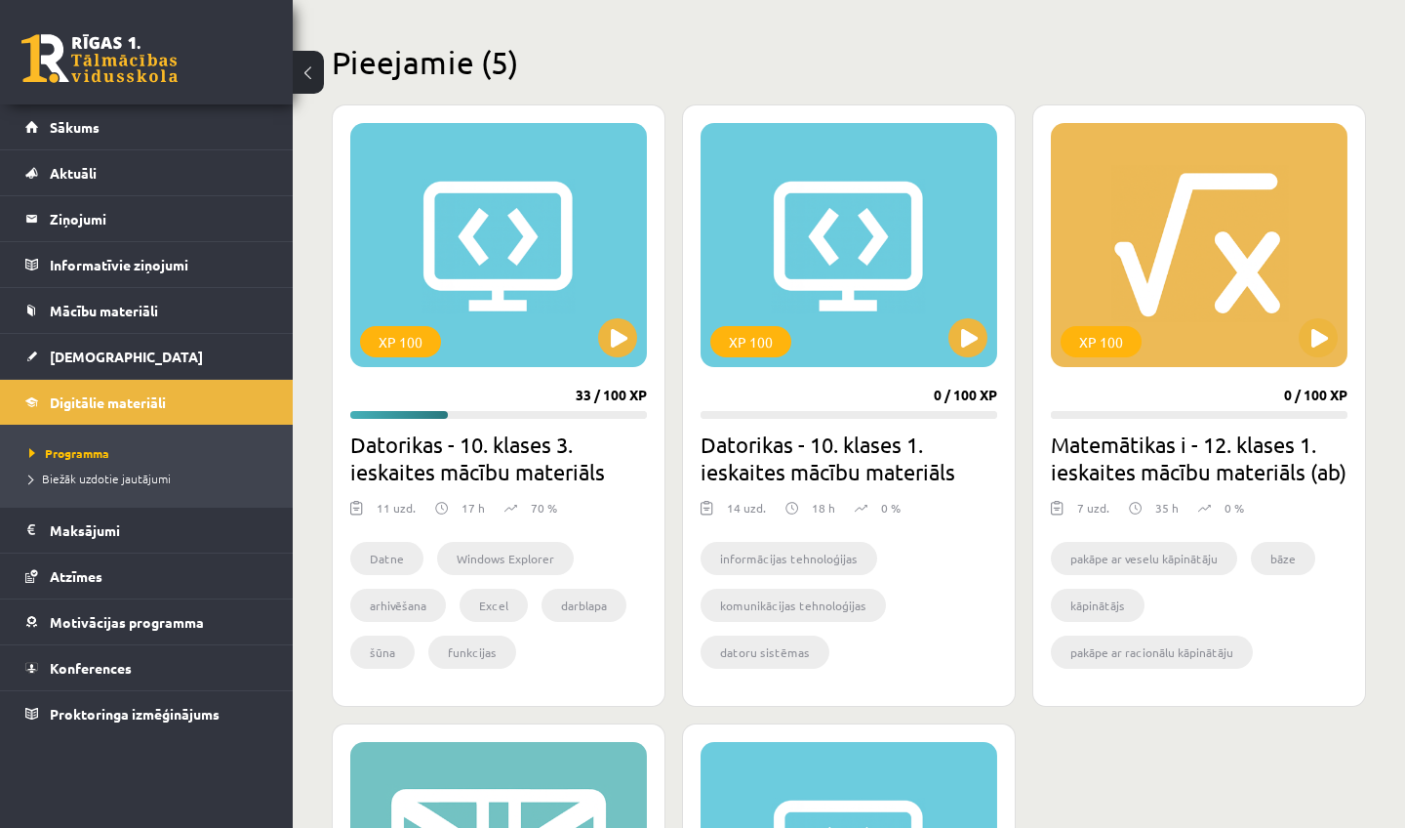
scroll to position [448, 0]
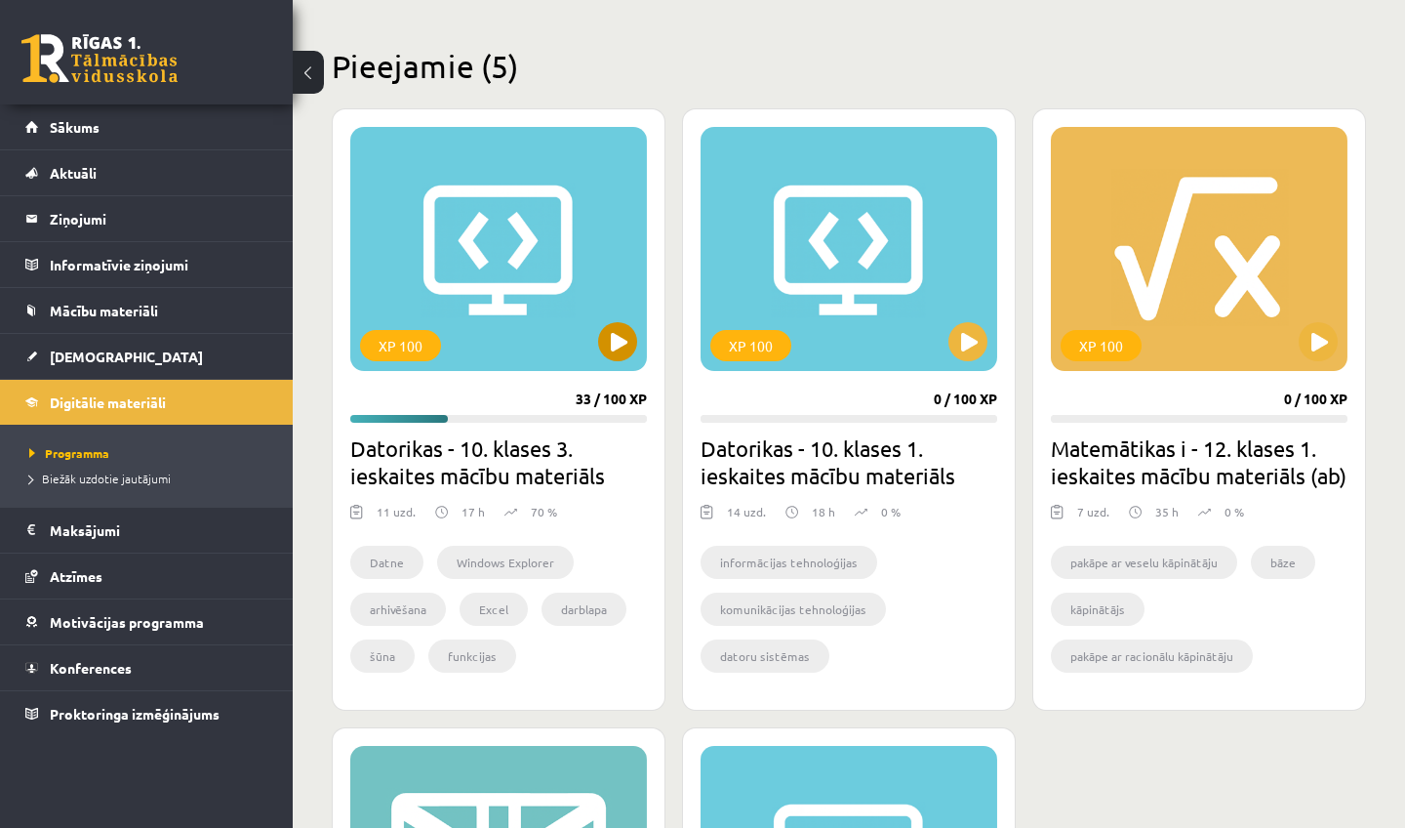
click at [607, 359] on div "XP 100" at bounding box center [498, 249] width 297 height 244
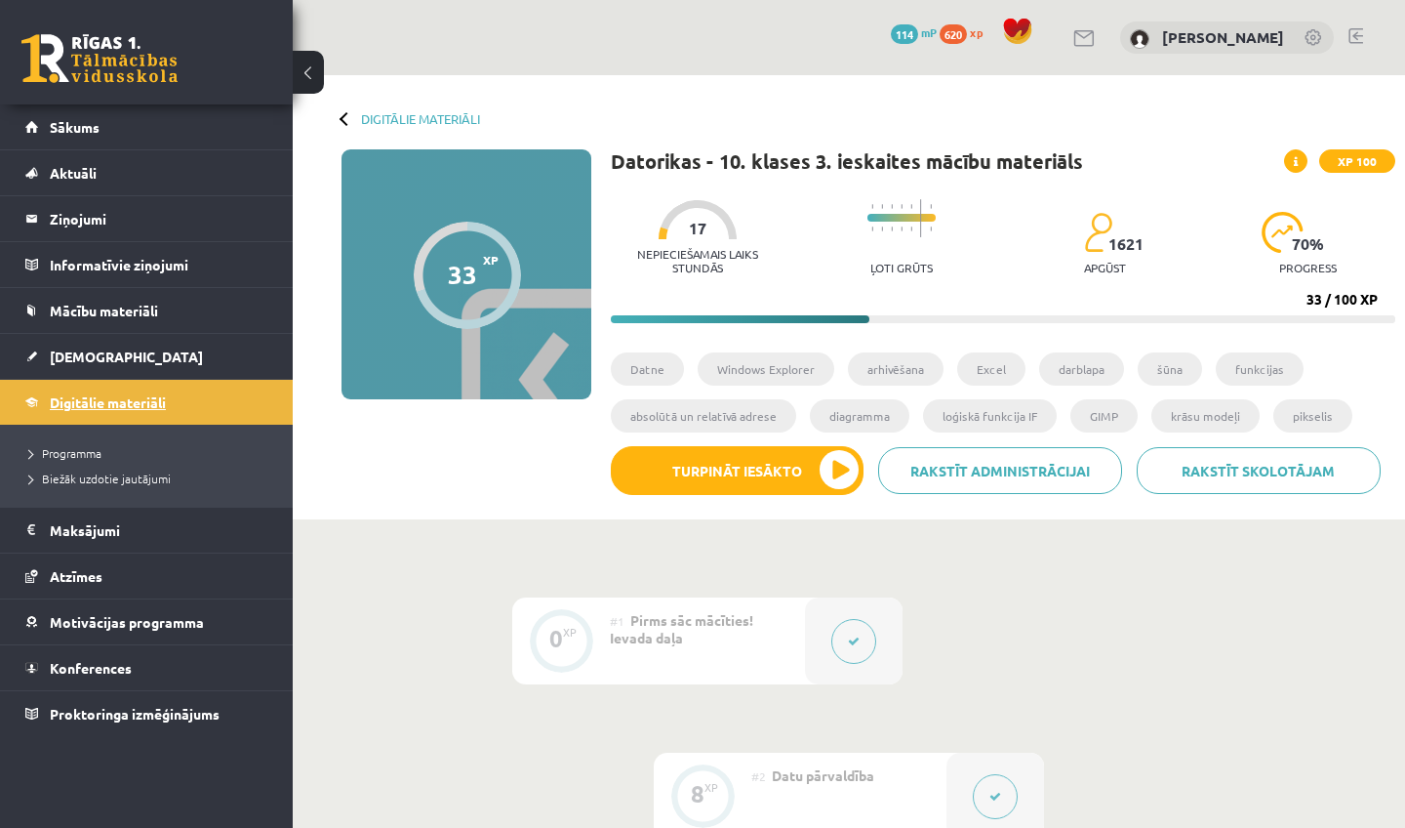
click at [153, 413] on link "Digitālie materiāli" at bounding box center [146, 402] width 243 height 45
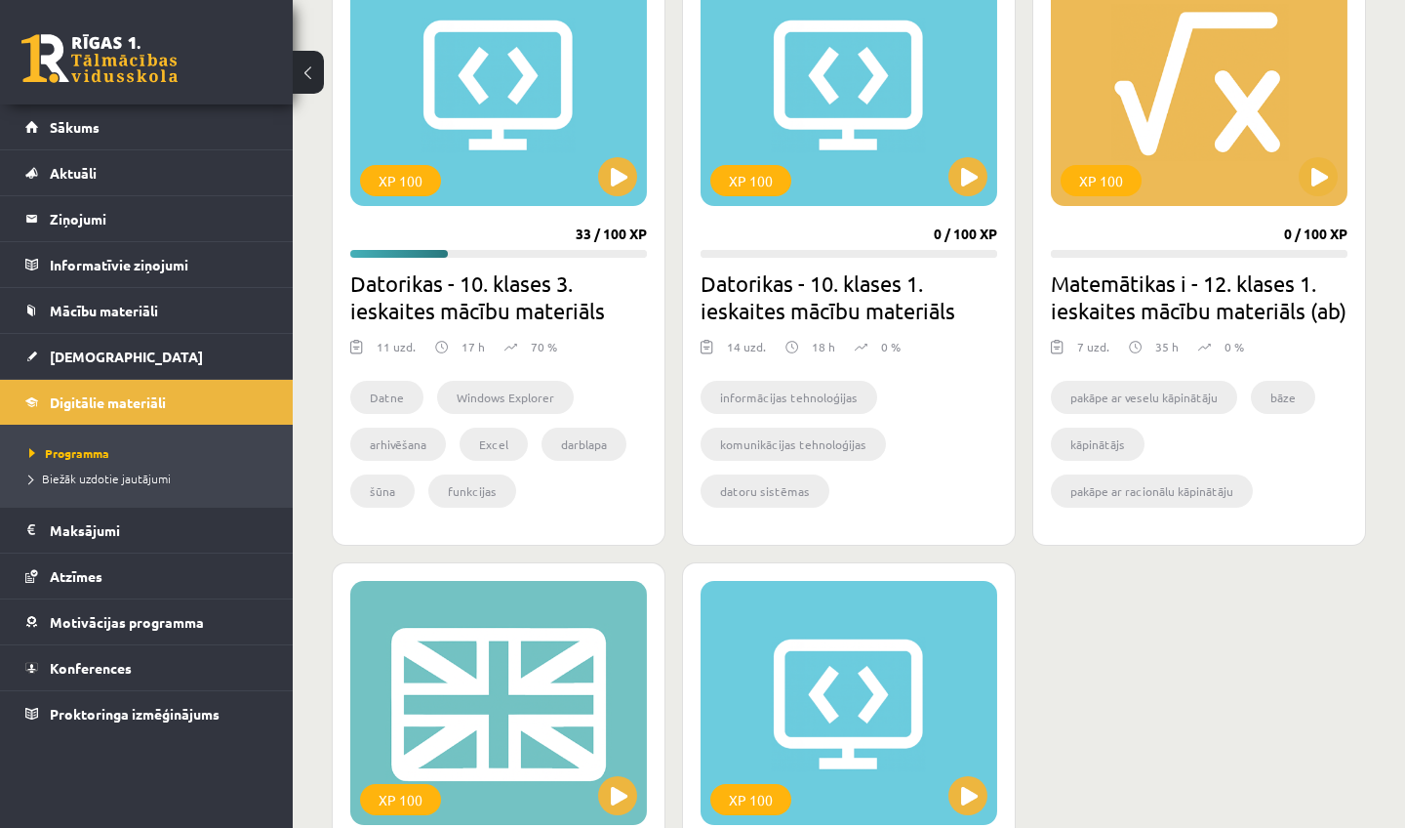
scroll to position [611, 0]
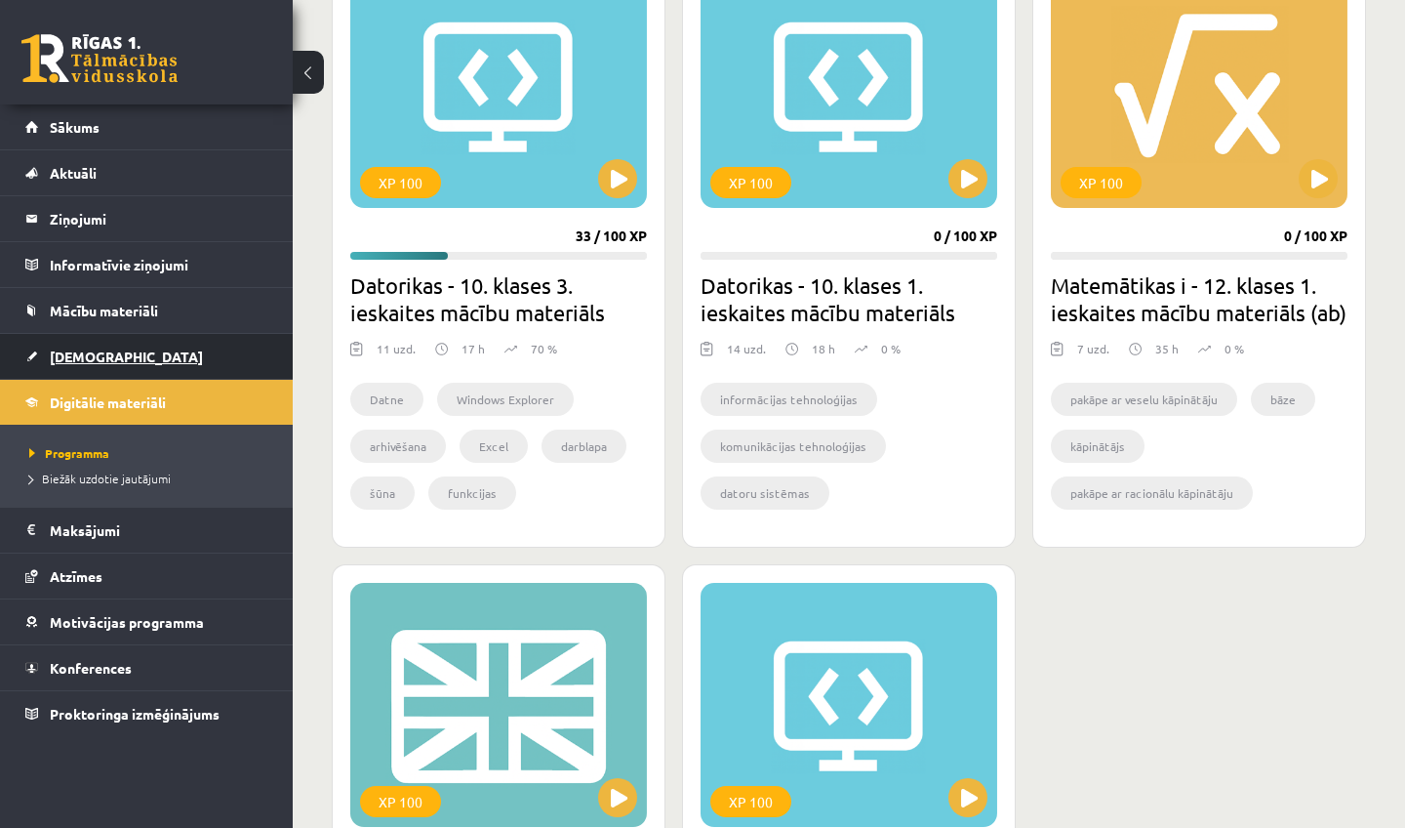
click at [74, 352] on span "[DEMOGRAPHIC_DATA]" at bounding box center [126, 356] width 153 height 18
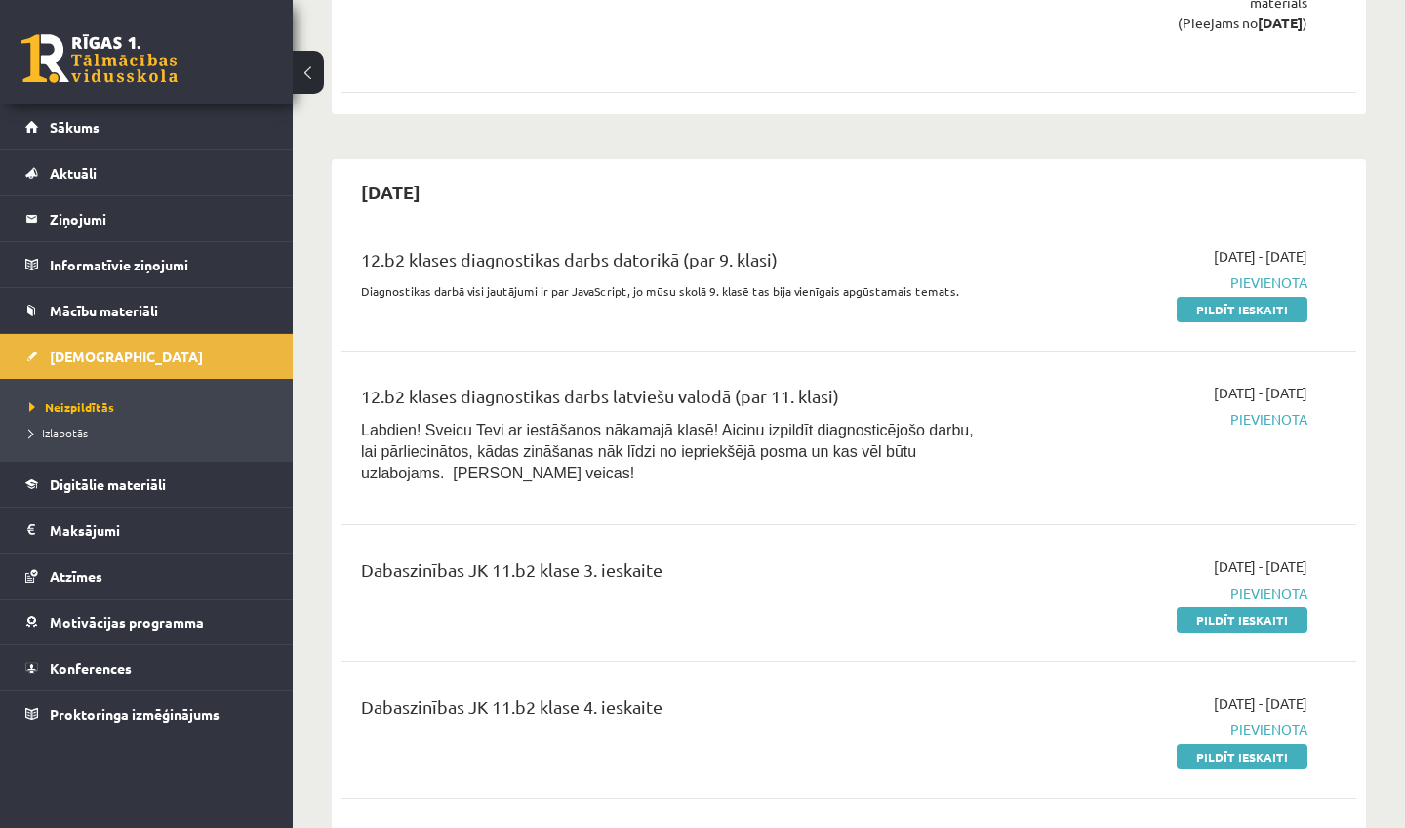
scroll to position [1911, 0]
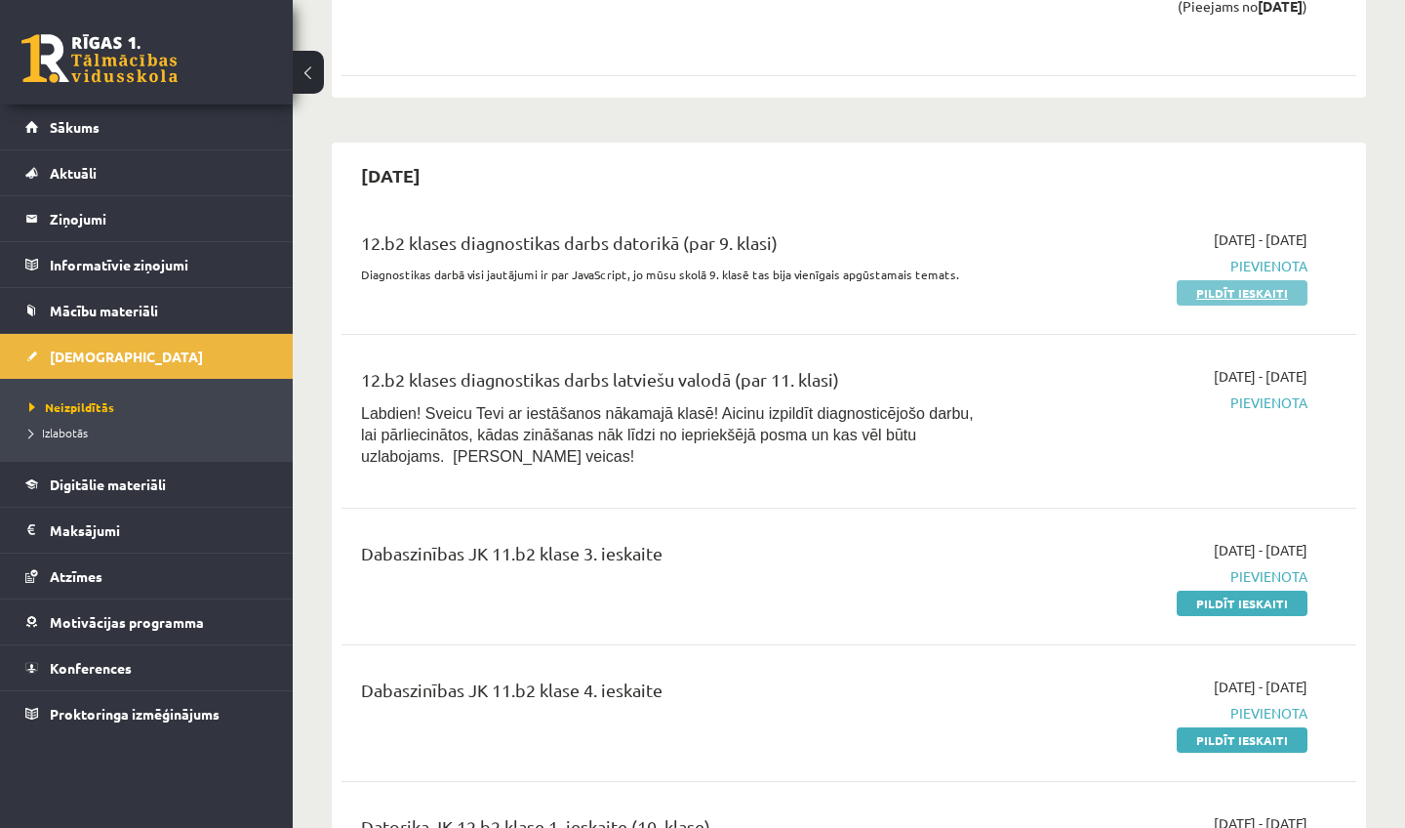
click at [1239, 280] on link "Pildīt ieskaiti" at bounding box center [1242, 292] width 131 height 25
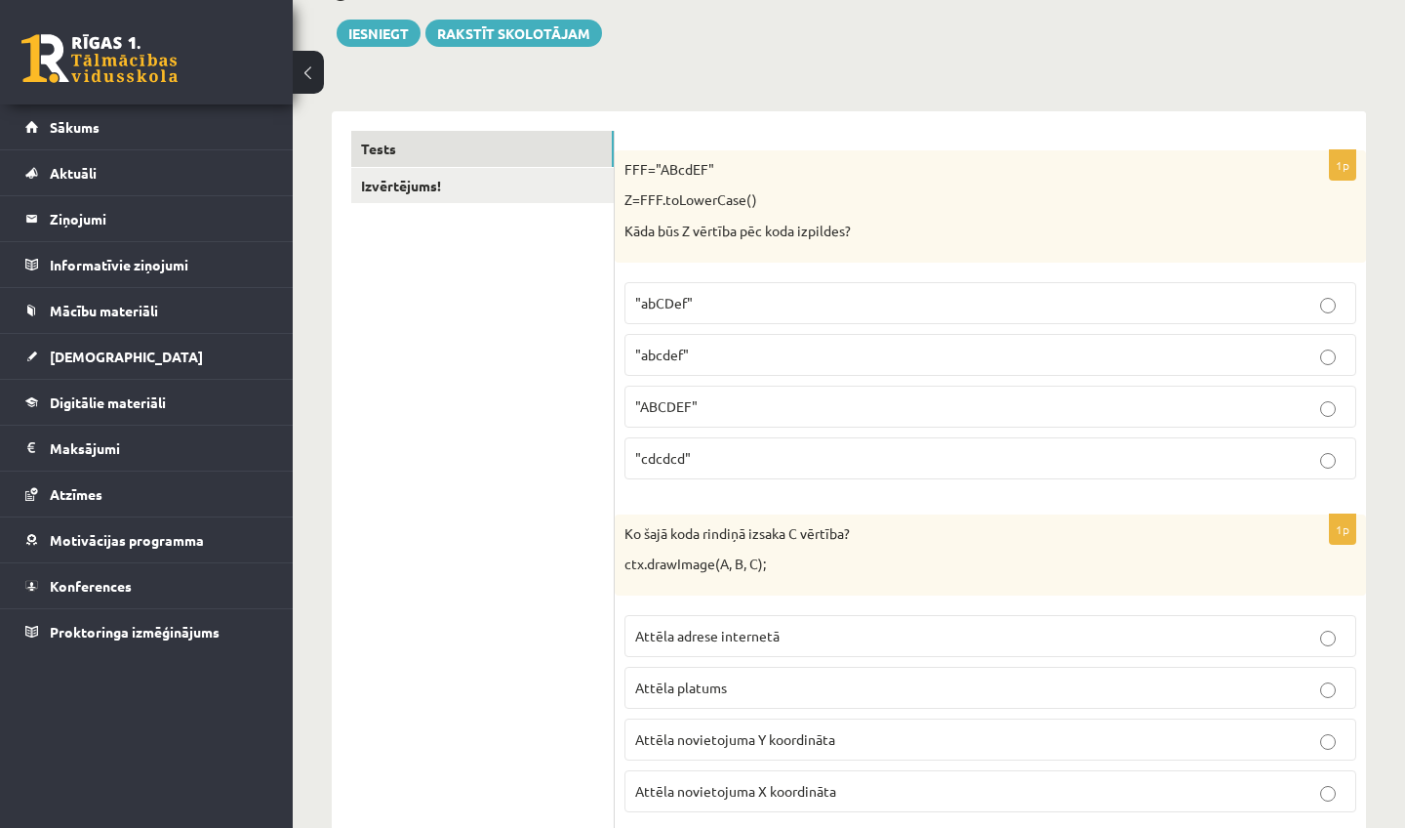
scroll to position [251, 0]
click at [967, 643] on label "Attēla adrese internetā" at bounding box center [991, 634] width 732 height 42
click at [772, 352] on p ""abcdef"" at bounding box center [990, 353] width 711 height 20
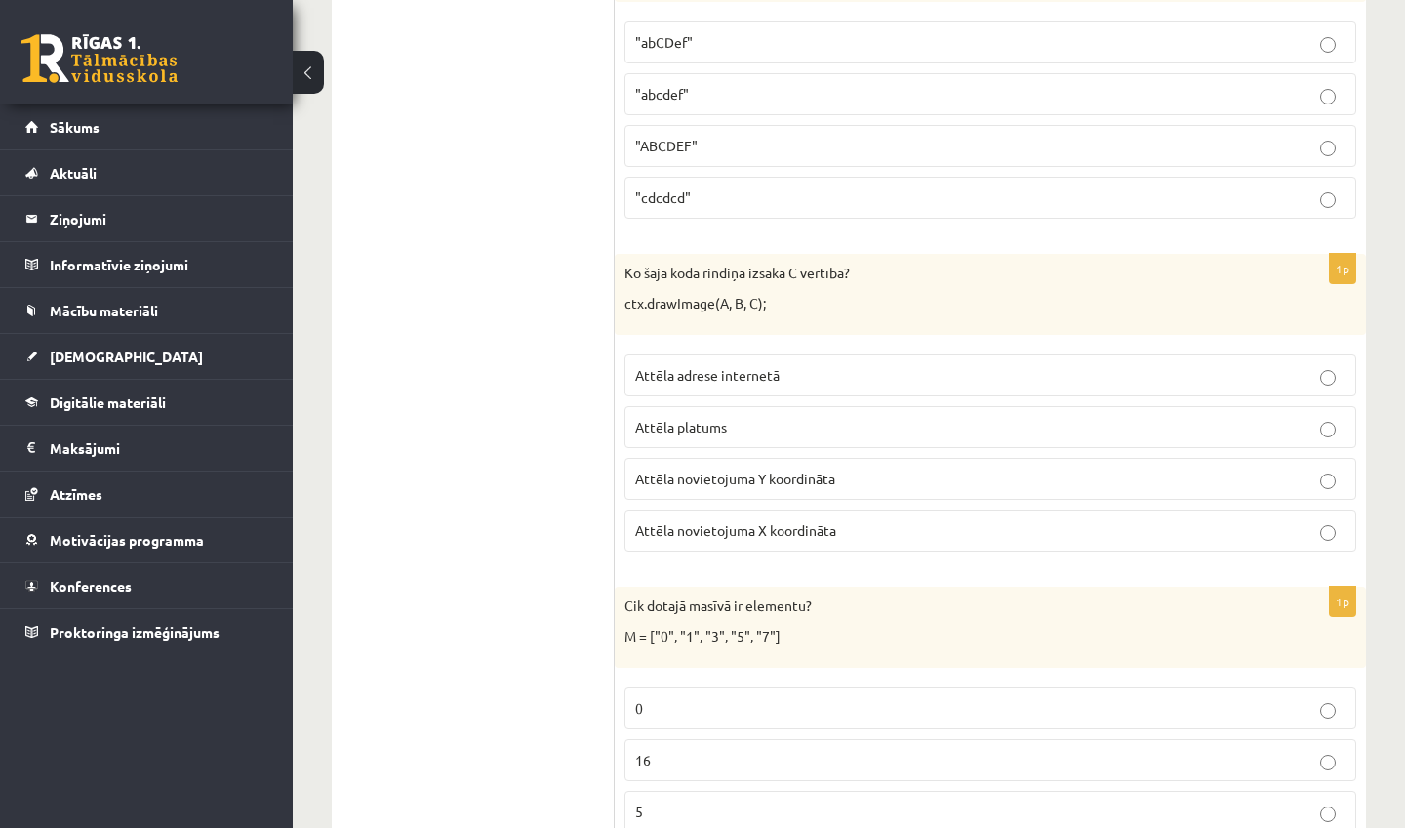
scroll to position [533, 0]
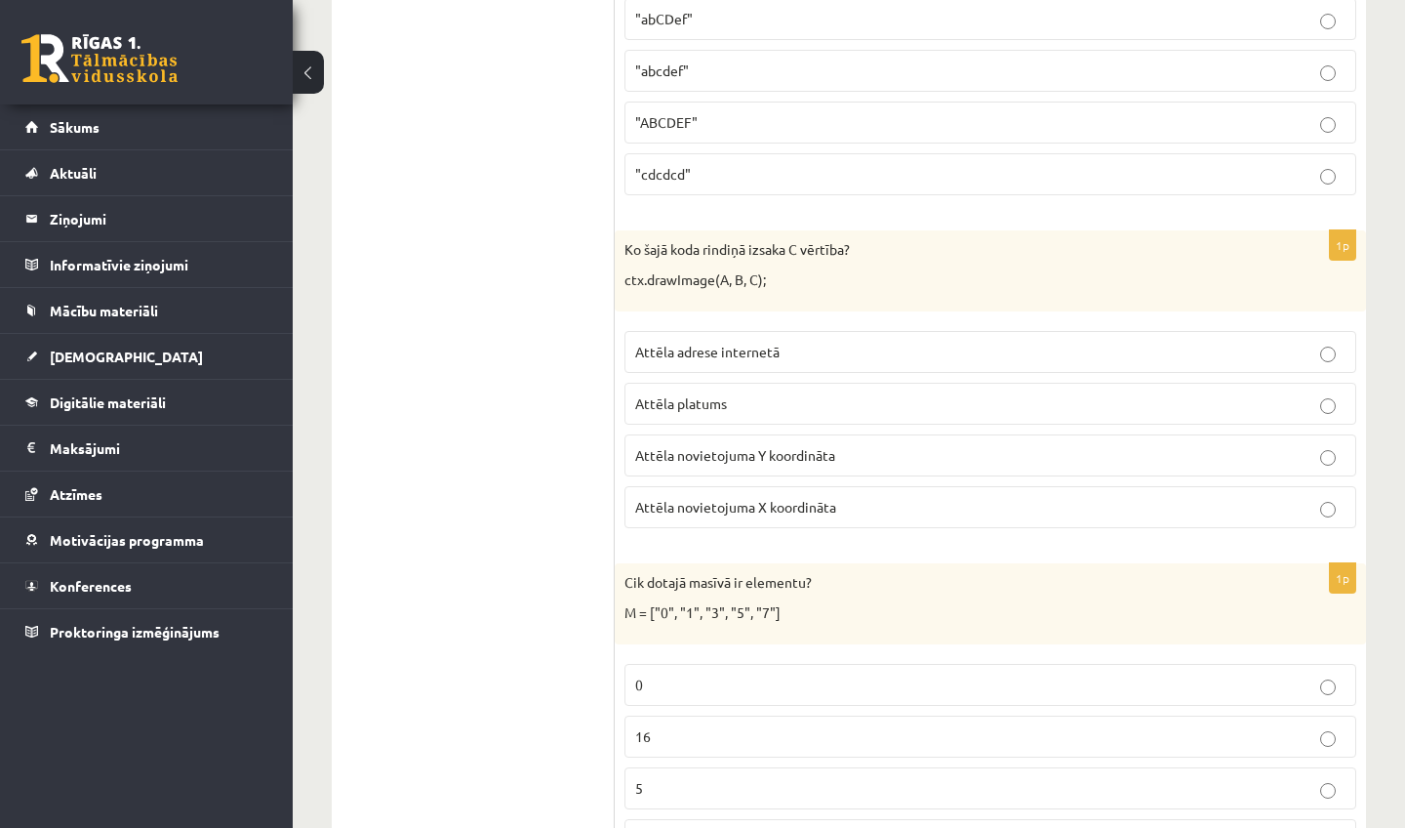
click at [808, 462] on p "Attēla novietojuma Y koordināta" at bounding box center [990, 455] width 711 height 20
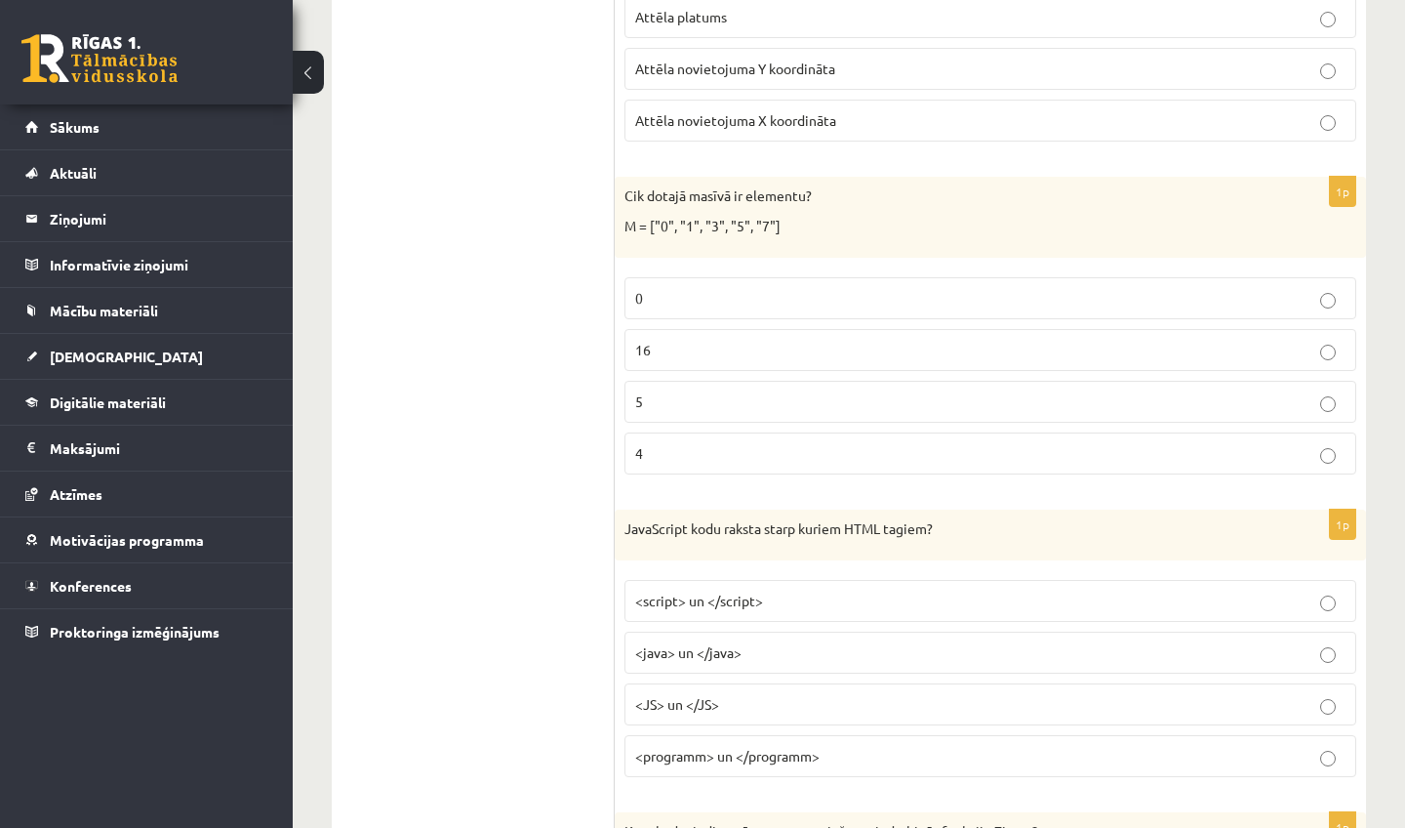
scroll to position [913, 0]
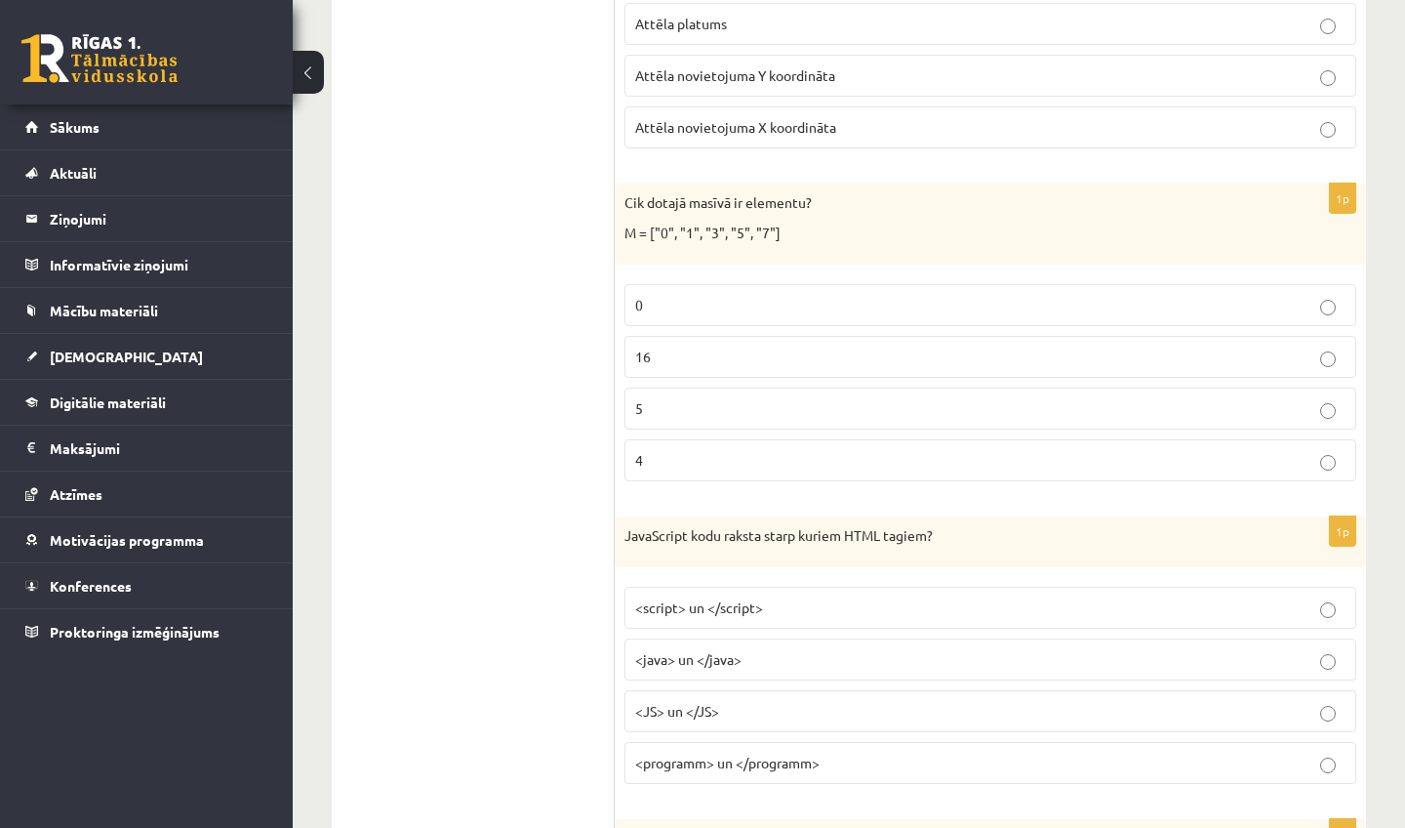
click at [738, 400] on p "5" at bounding box center [990, 408] width 711 height 20
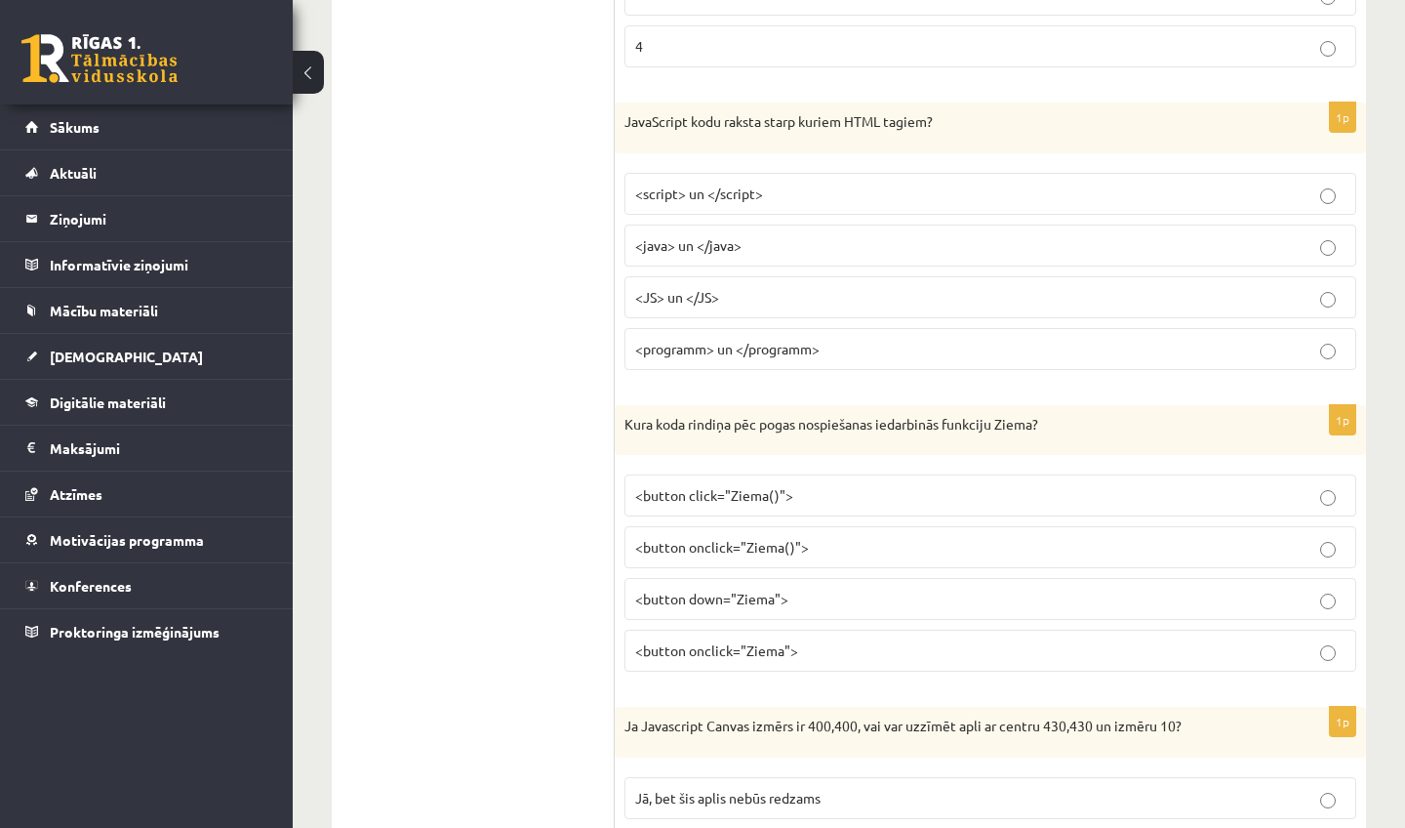
scroll to position [1306, 0]
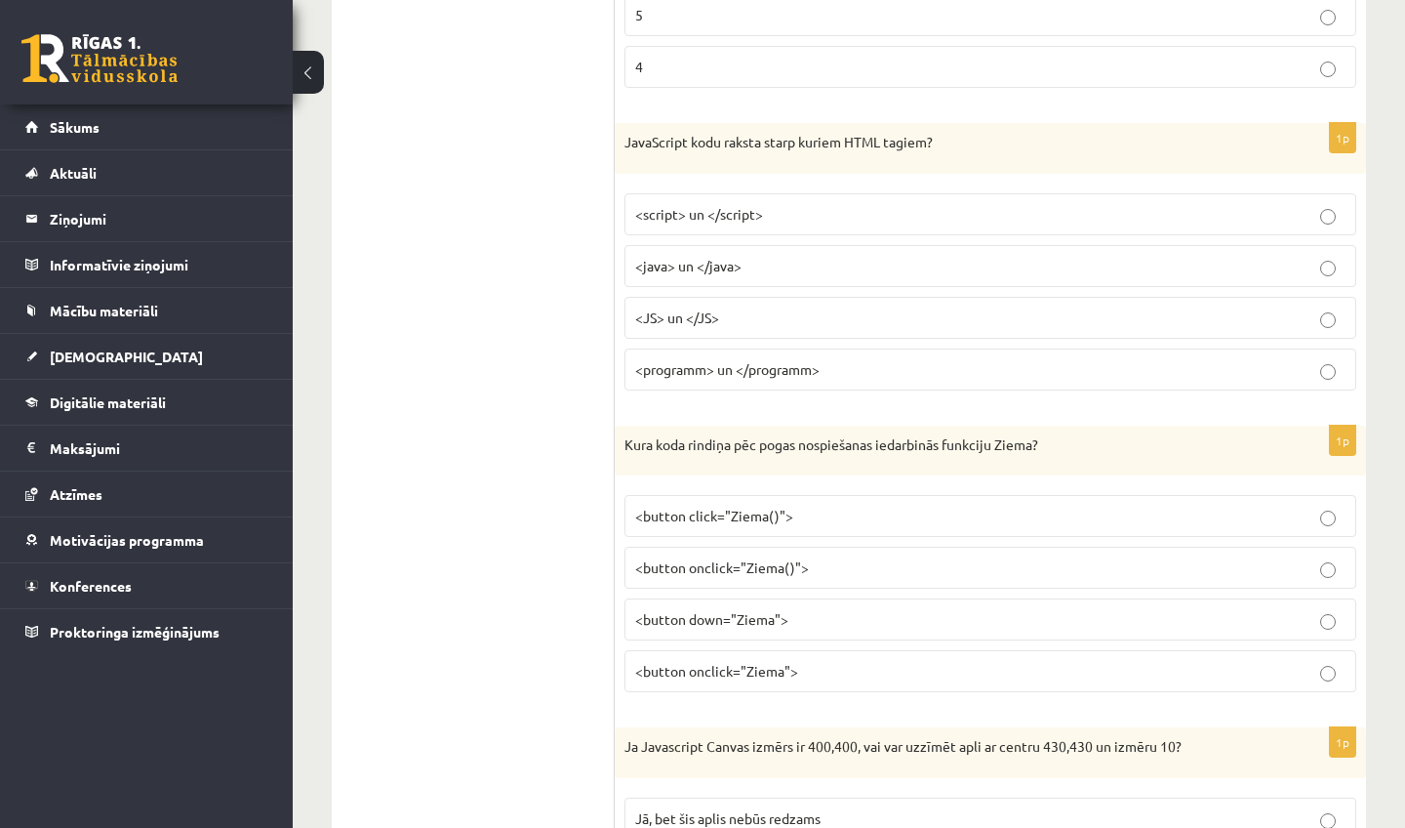
click at [788, 212] on p "<script> un </script>" at bounding box center [990, 214] width 711 height 20
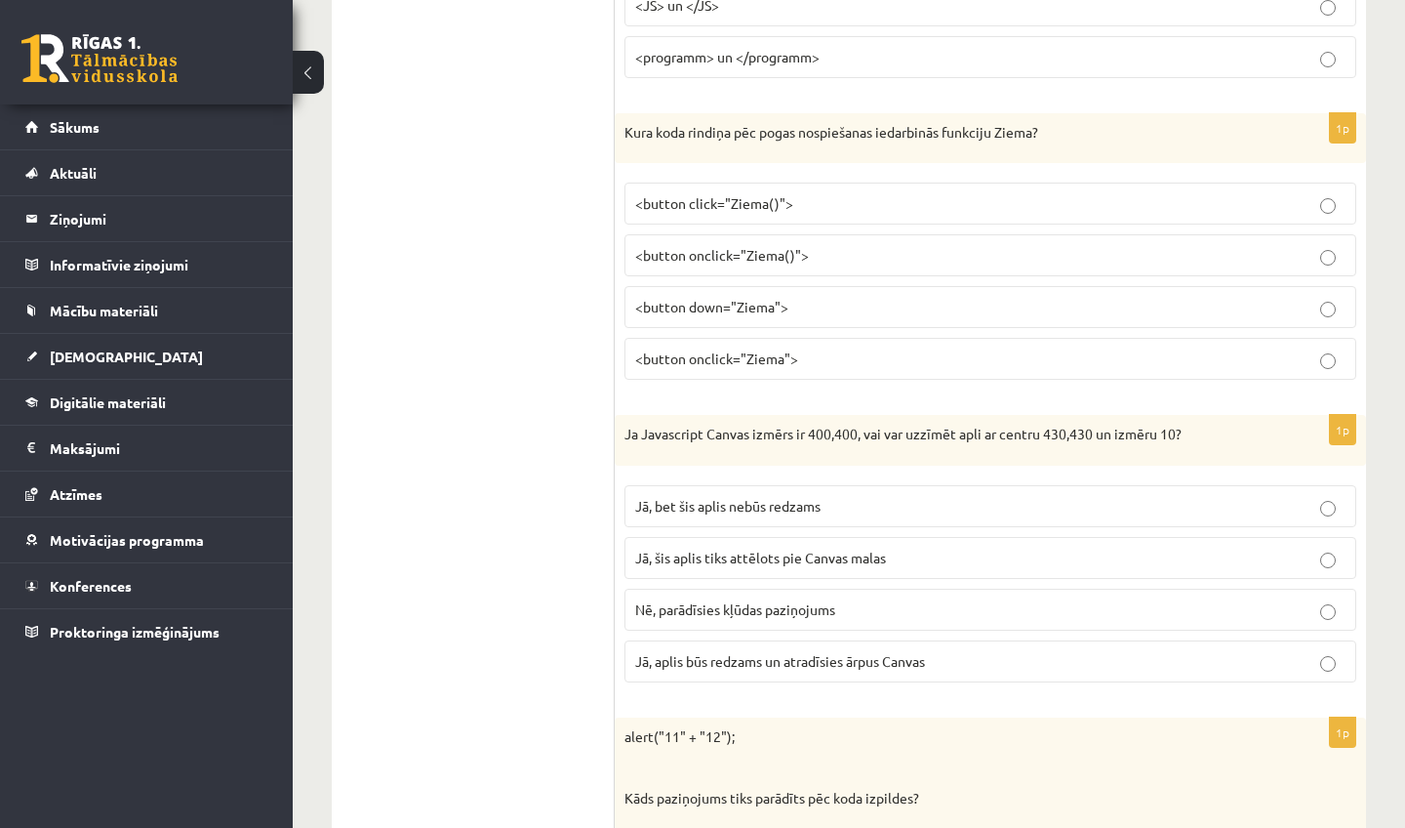
scroll to position [1617, 0]
click at [778, 258] on span "<button onclick="Ziema()">" at bounding box center [722, 256] width 174 height 18
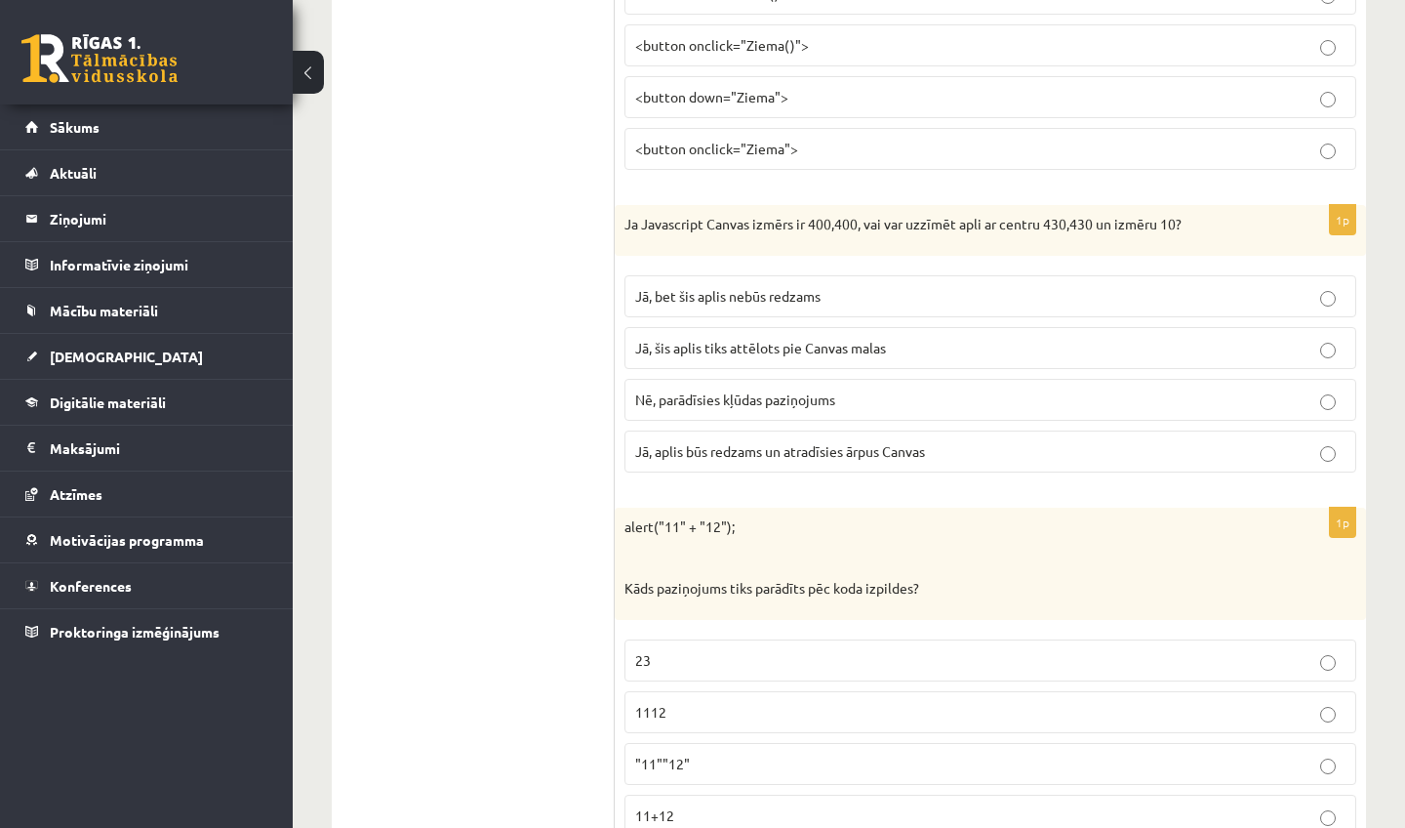
scroll to position [1845, 0]
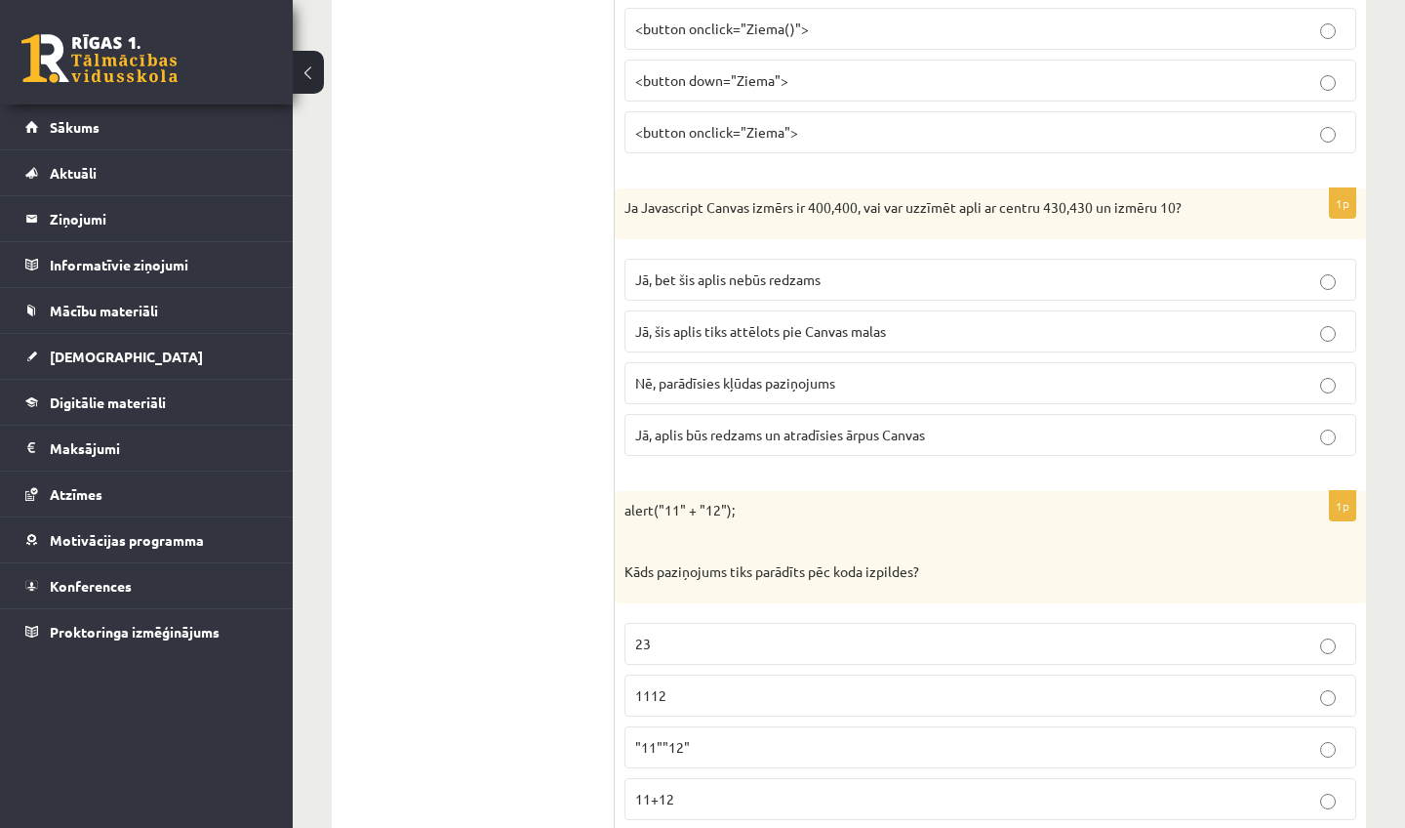
click at [793, 417] on label "Jā, aplis būs redzams un atradīsies ārpus Canvas" at bounding box center [991, 435] width 732 height 42
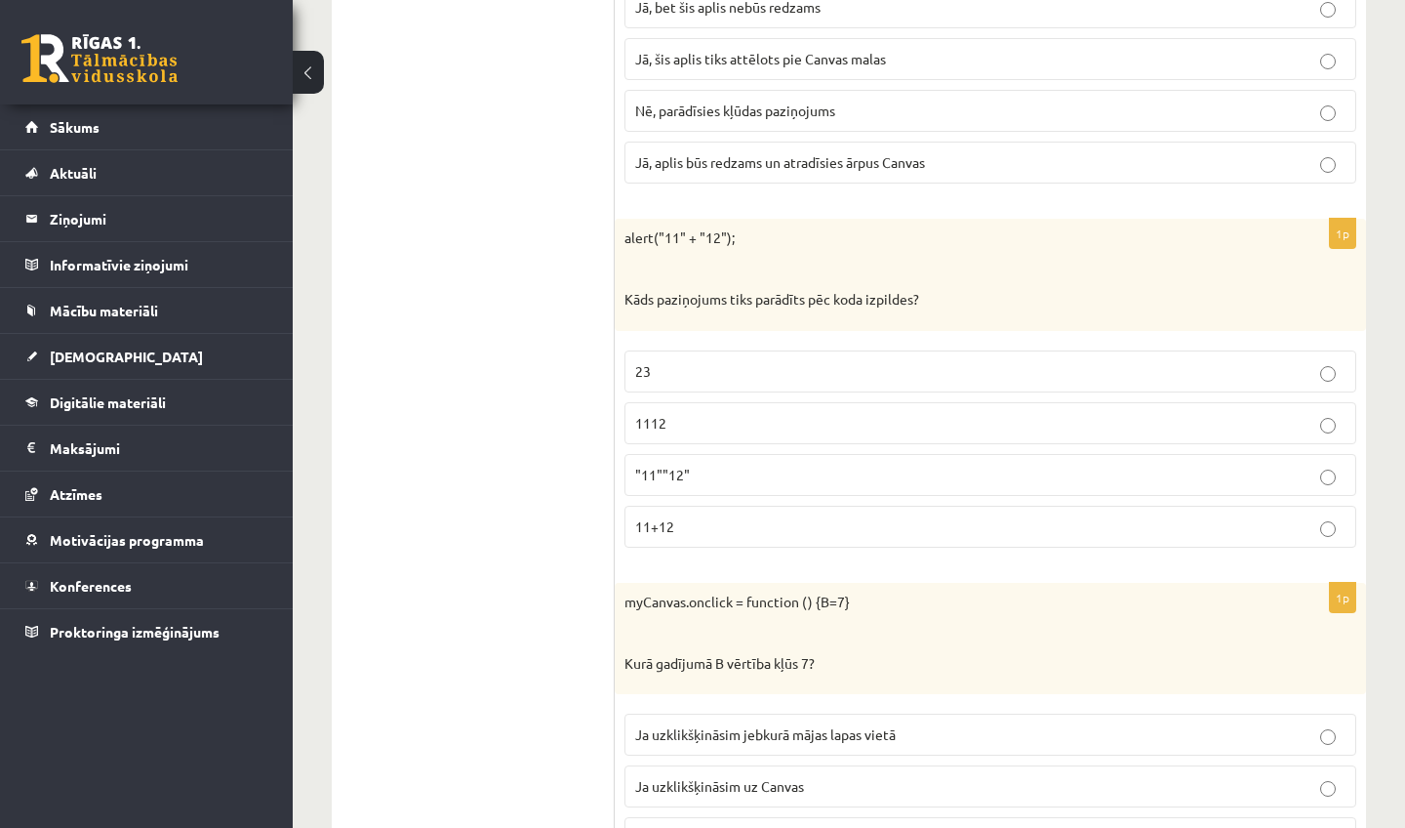
scroll to position [2117, 0]
click at [722, 417] on p "1112" at bounding box center [990, 423] width 711 height 20
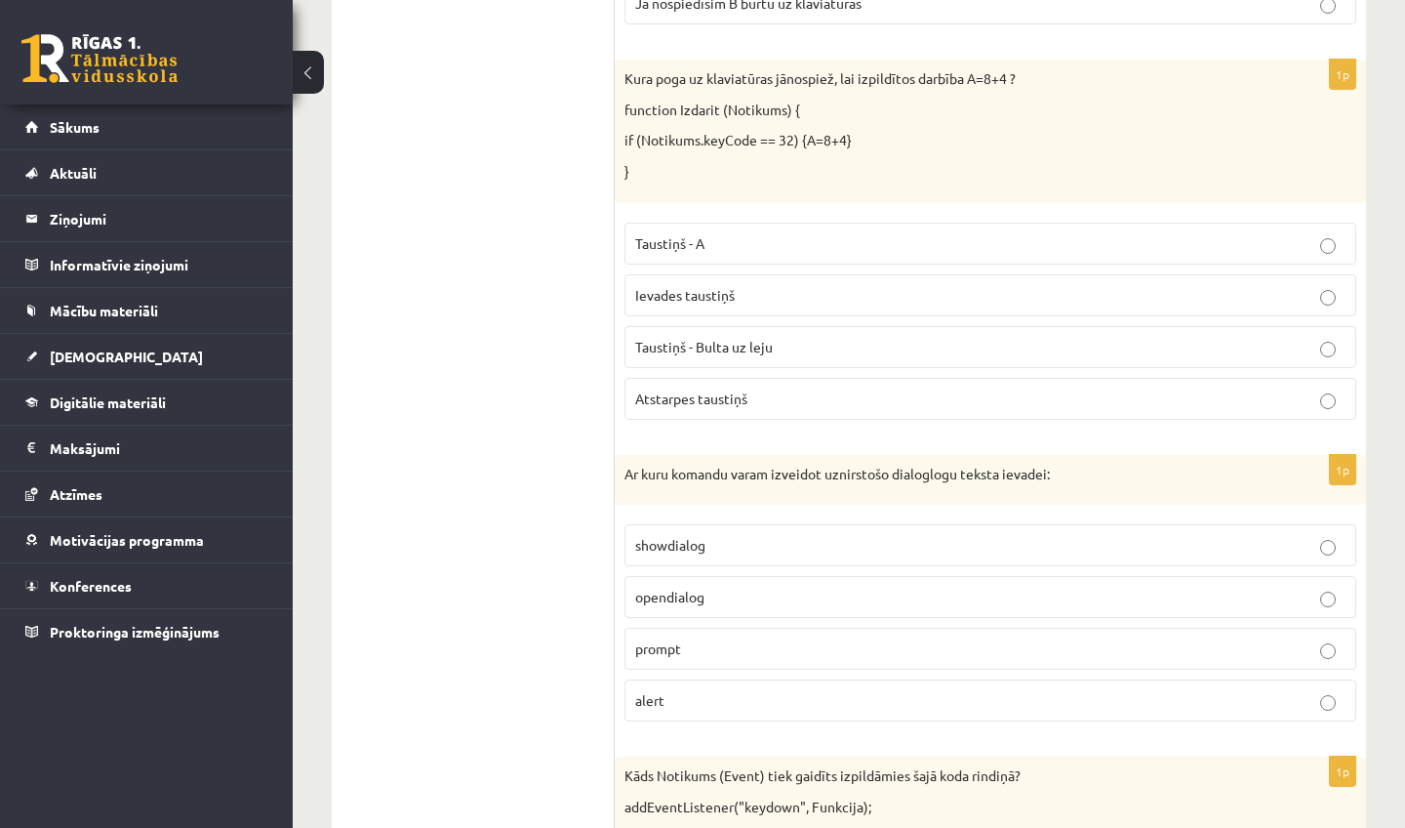
scroll to position [3013, 0]
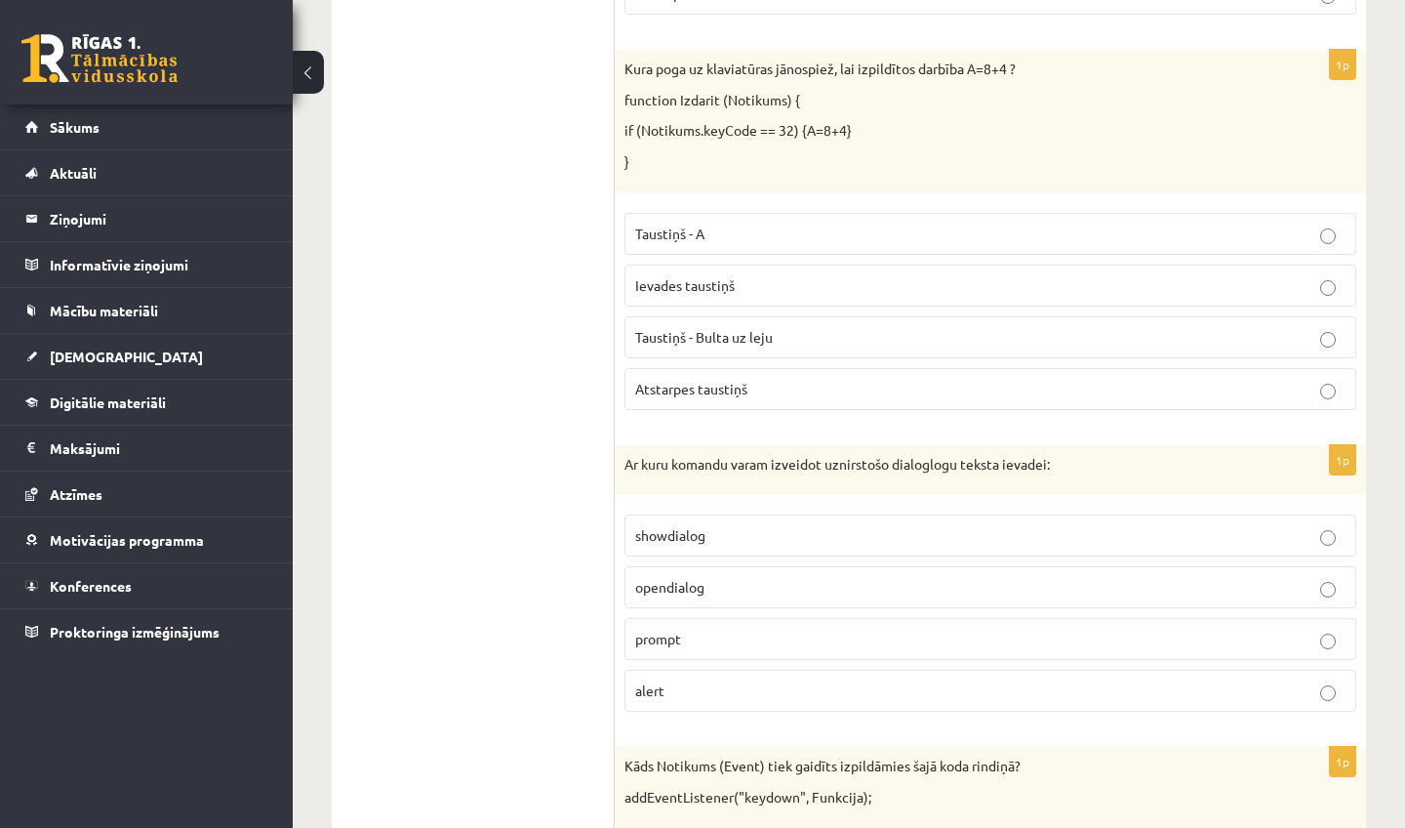
click at [740, 584] on p "opendialog" at bounding box center [990, 587] width 711 height 20
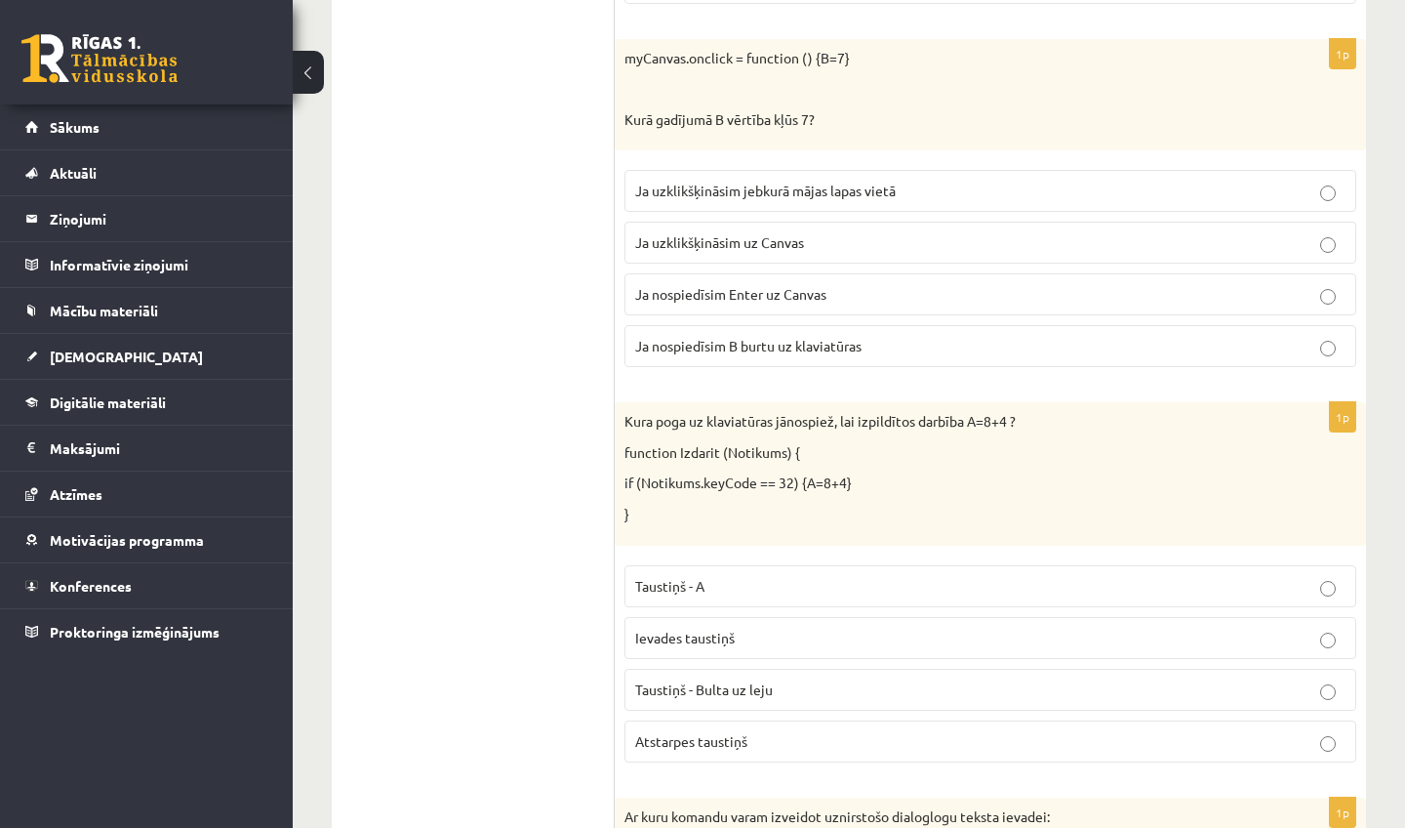
scroll to position [2693, 0]
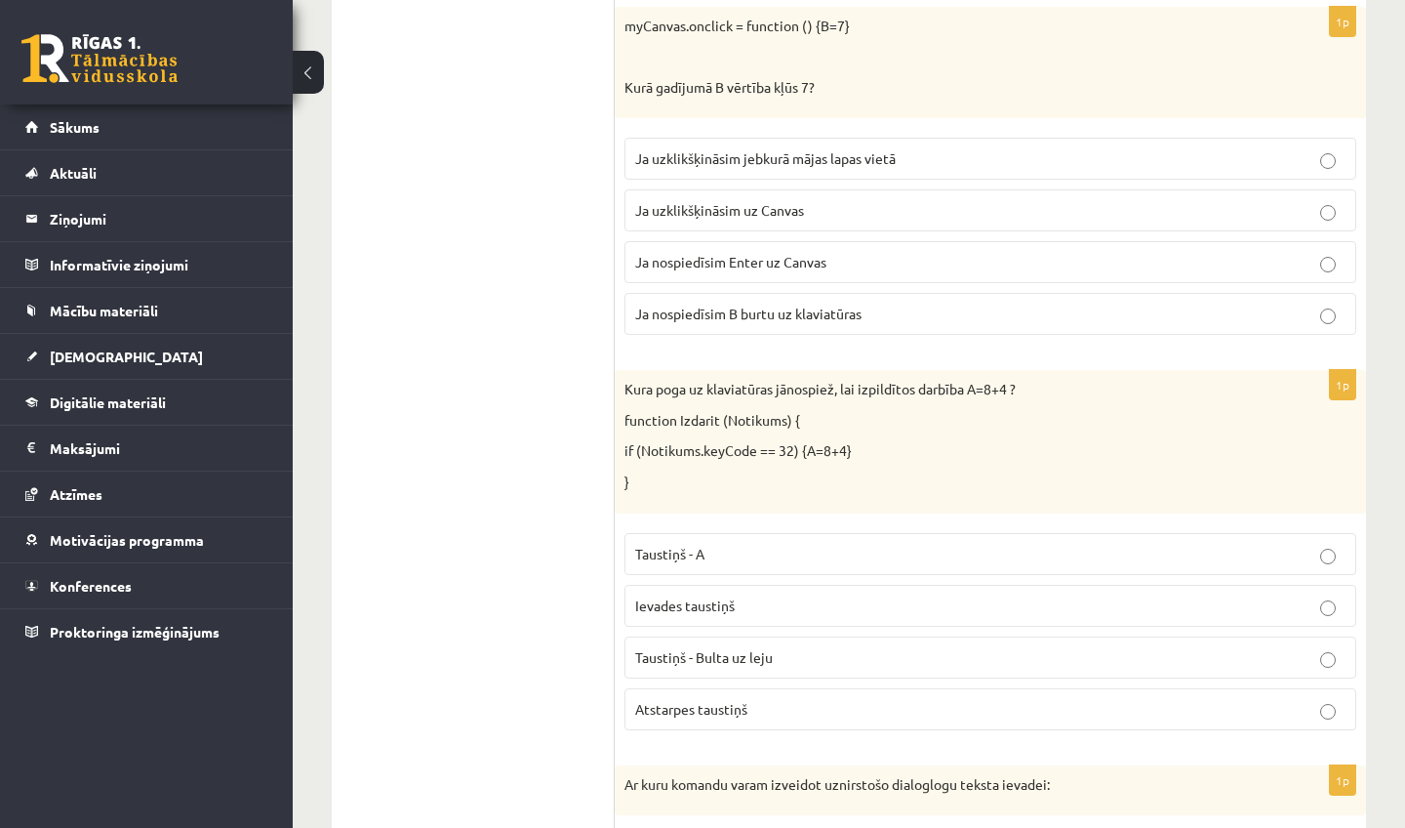
click at [786, 201] on span "Ja uzklikšķināsim uz Canvas" at bounding box center [719, 210] width 169 height 18
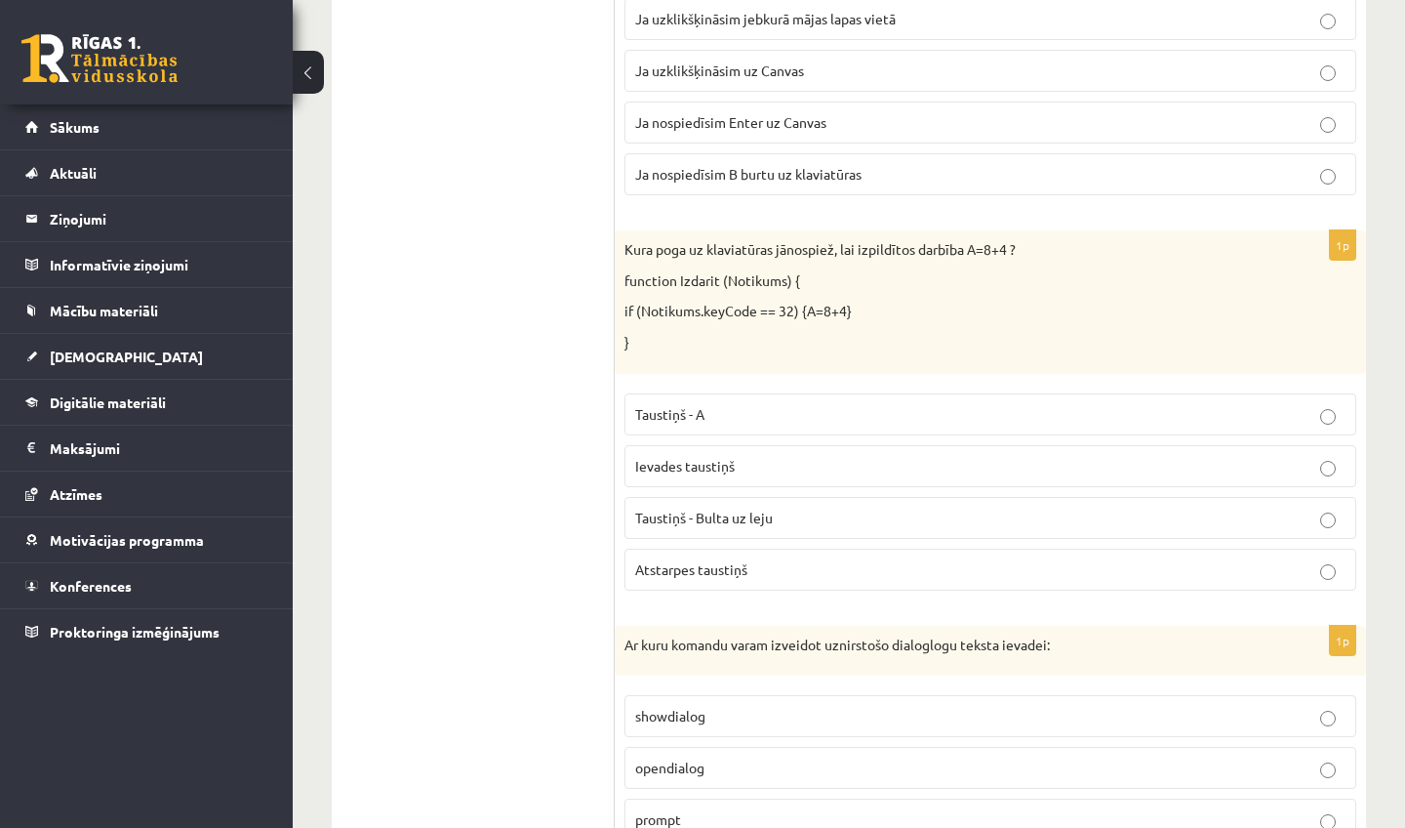
scroll to position [2920, 0]
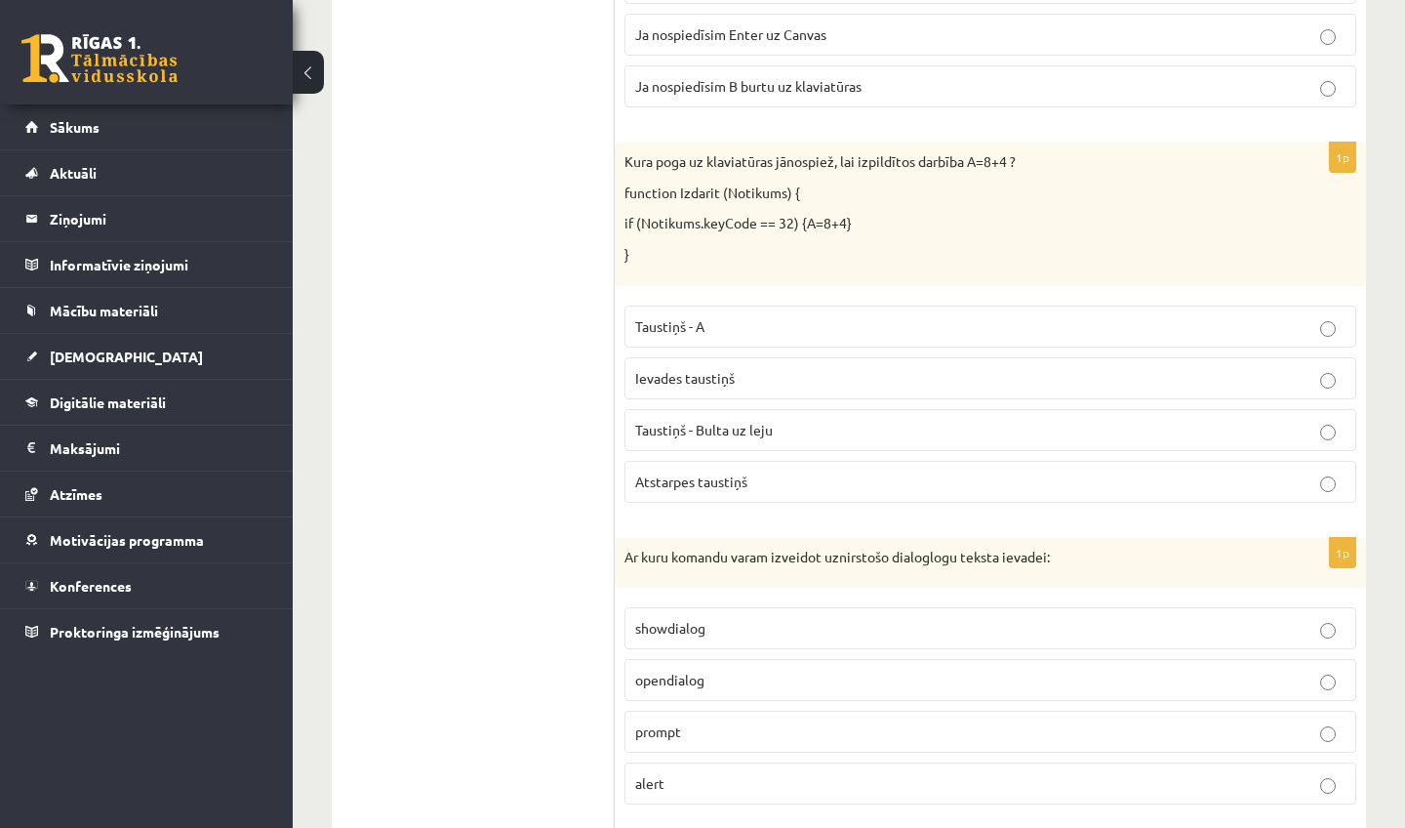
click at [786, 471] on p "Atstarpes taustiņš" at bounding box center [990, 481] width 711 height 20
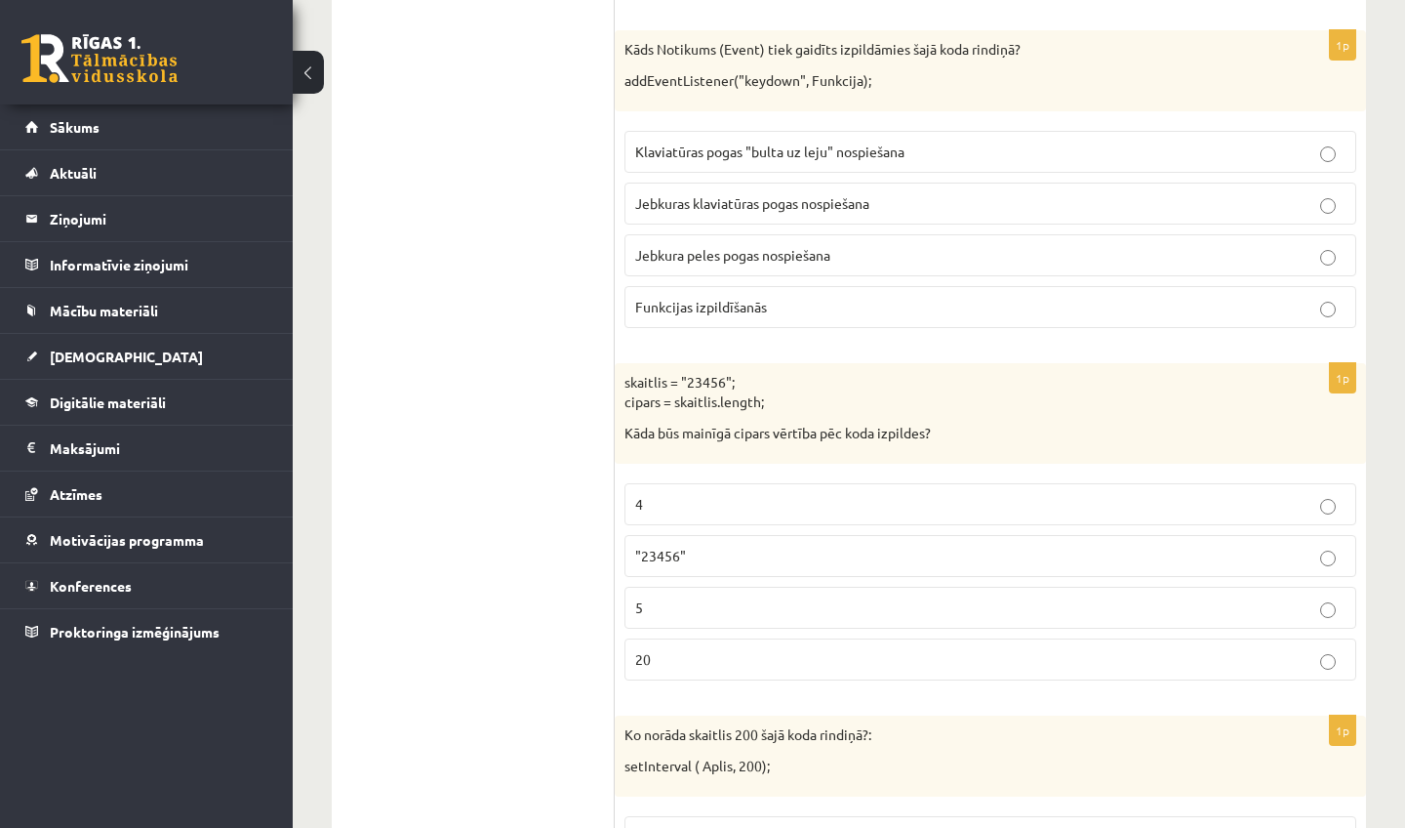
scroll to position [3723, 0]
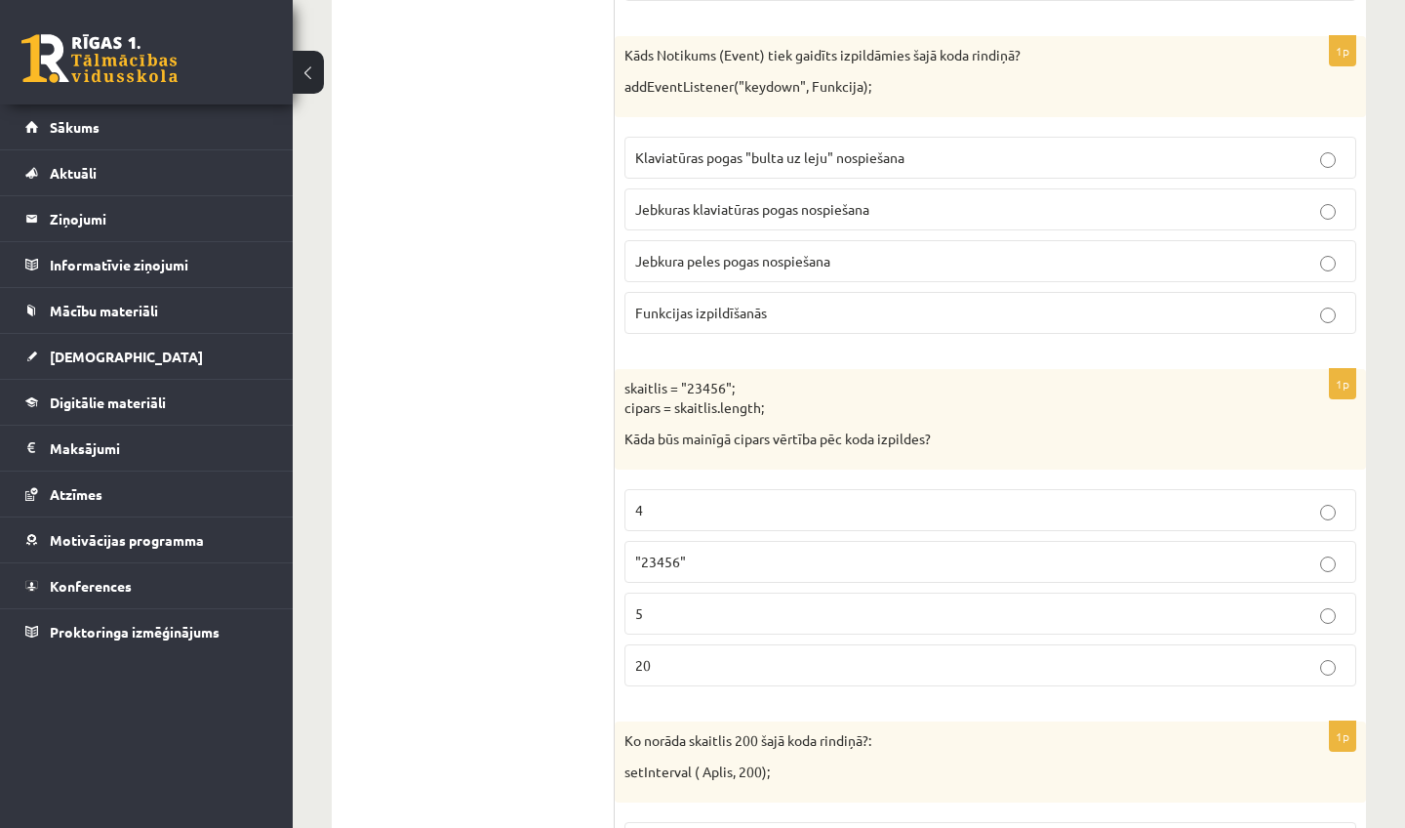
click at [750, 200] on span "Jebkuras klaviatūras pogas nospiešana" at bounding box center [752, 209] width 234 height 18
click at [783, 603] on p "5" at bounding box center [990, 613] width 711 height 20
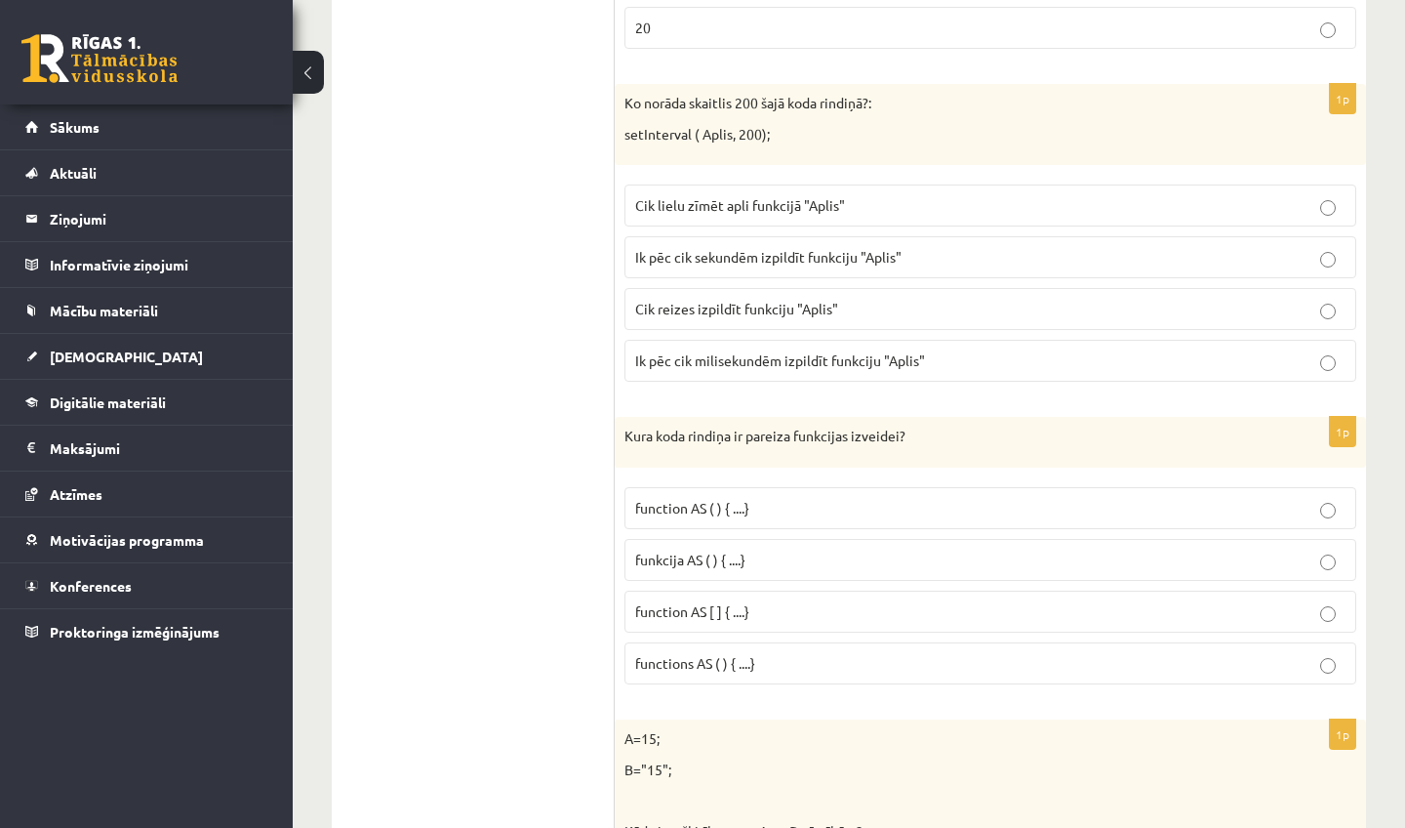
scroll to position [4362, 0]
click at [757, 350] on span "Ik pēc cik milisekundēm izpildīt funkciju "Aplis"" at bounding box center [780, 359] width 290 height 18
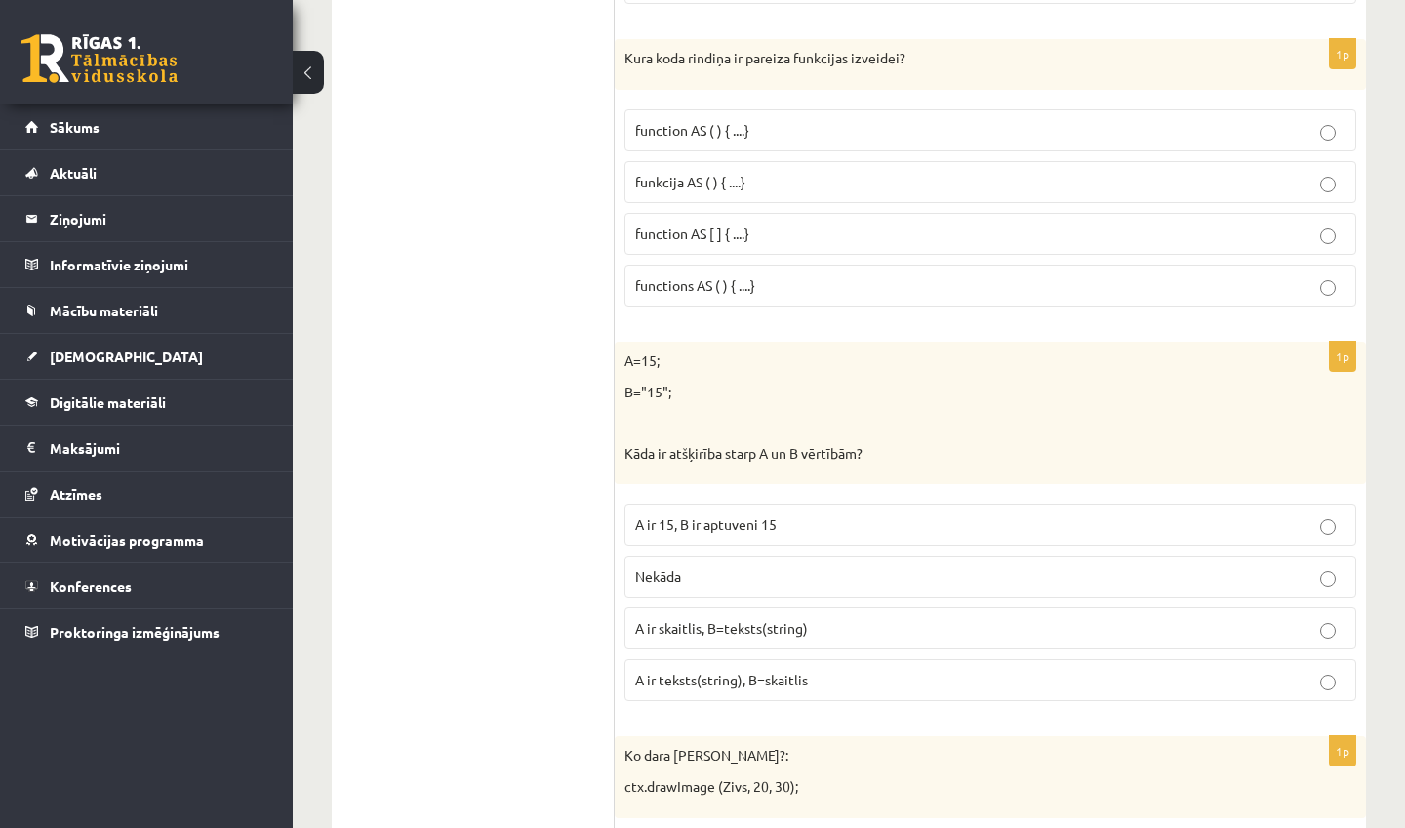
scroll to position [4725, 0]
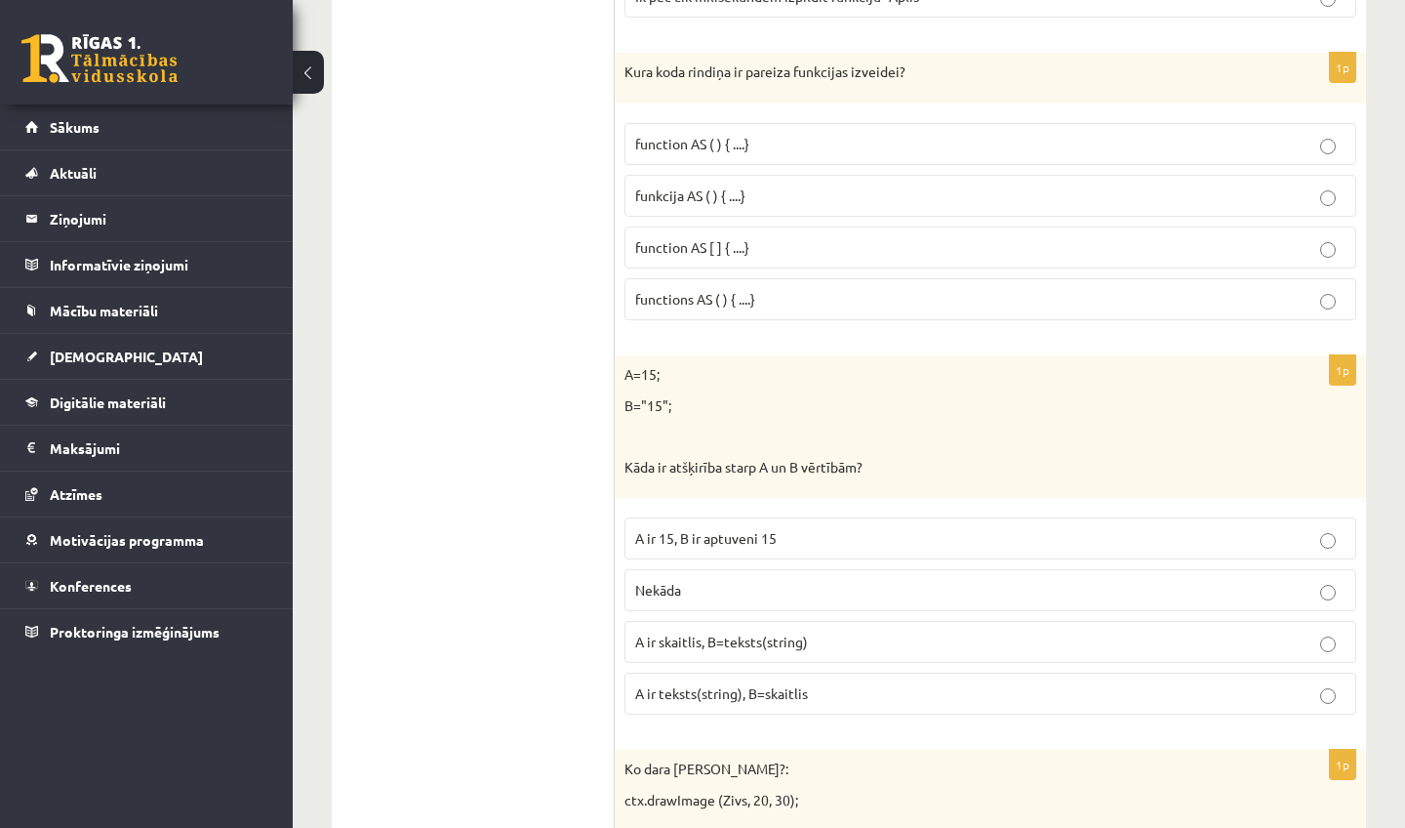
click at [755, 290] on span "functions AS ( ) { ....}" at bounding box center [695, 299] width 120 height 18
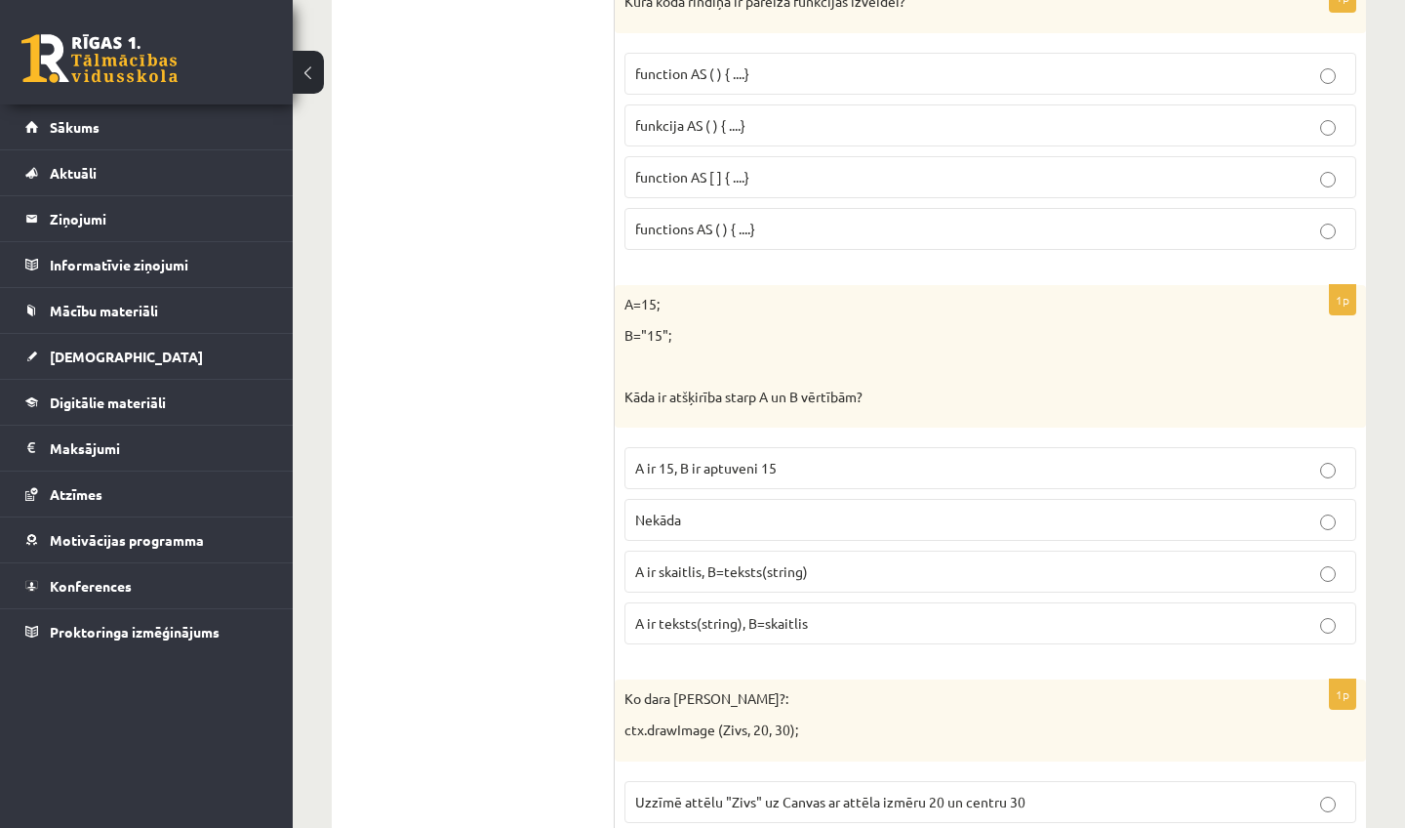
scroll to position [4919, 0]
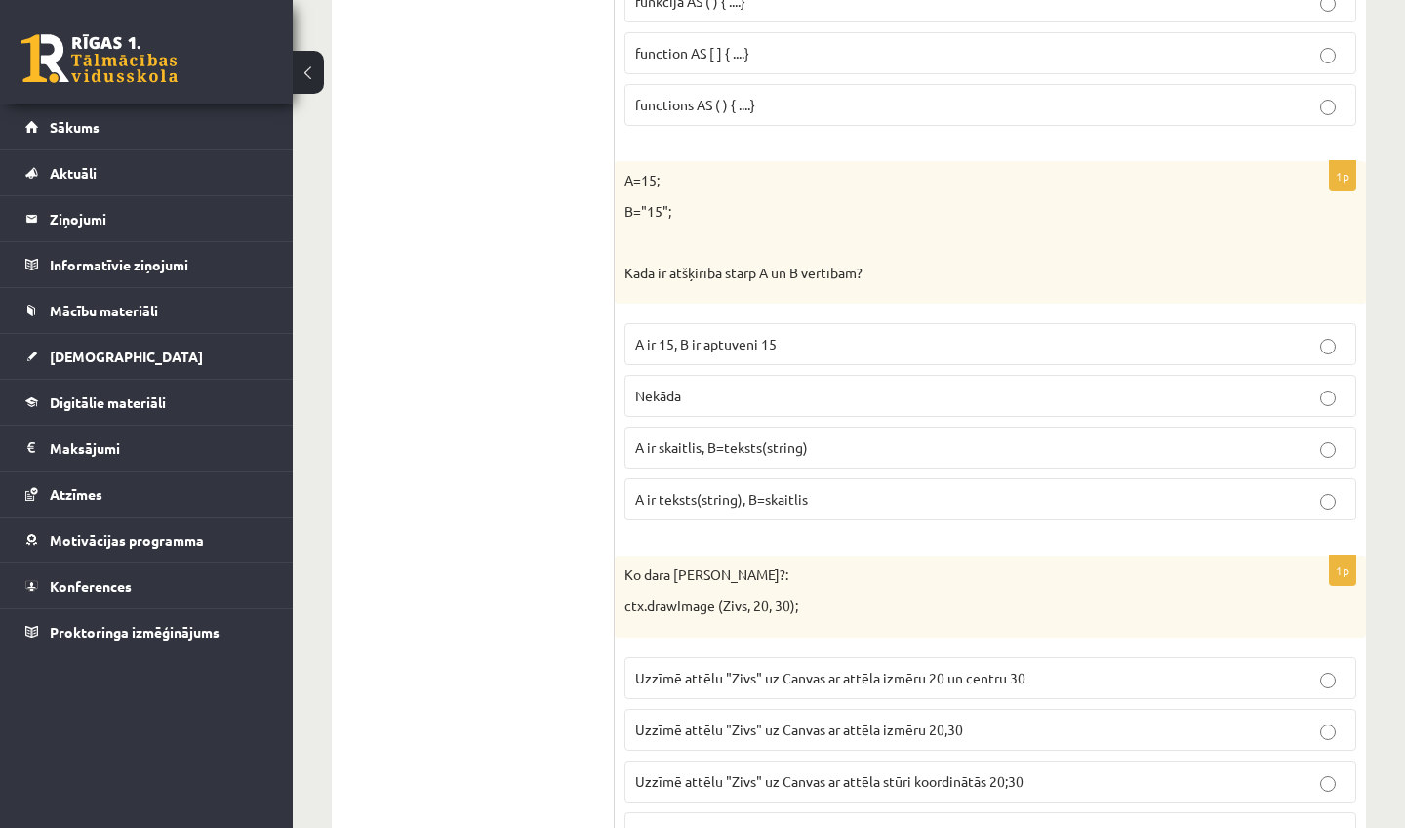
click at [772, 438] on span "A ir skaitlis, B=teksts(string)" at bounding box center [721, 447] width 173 height 18
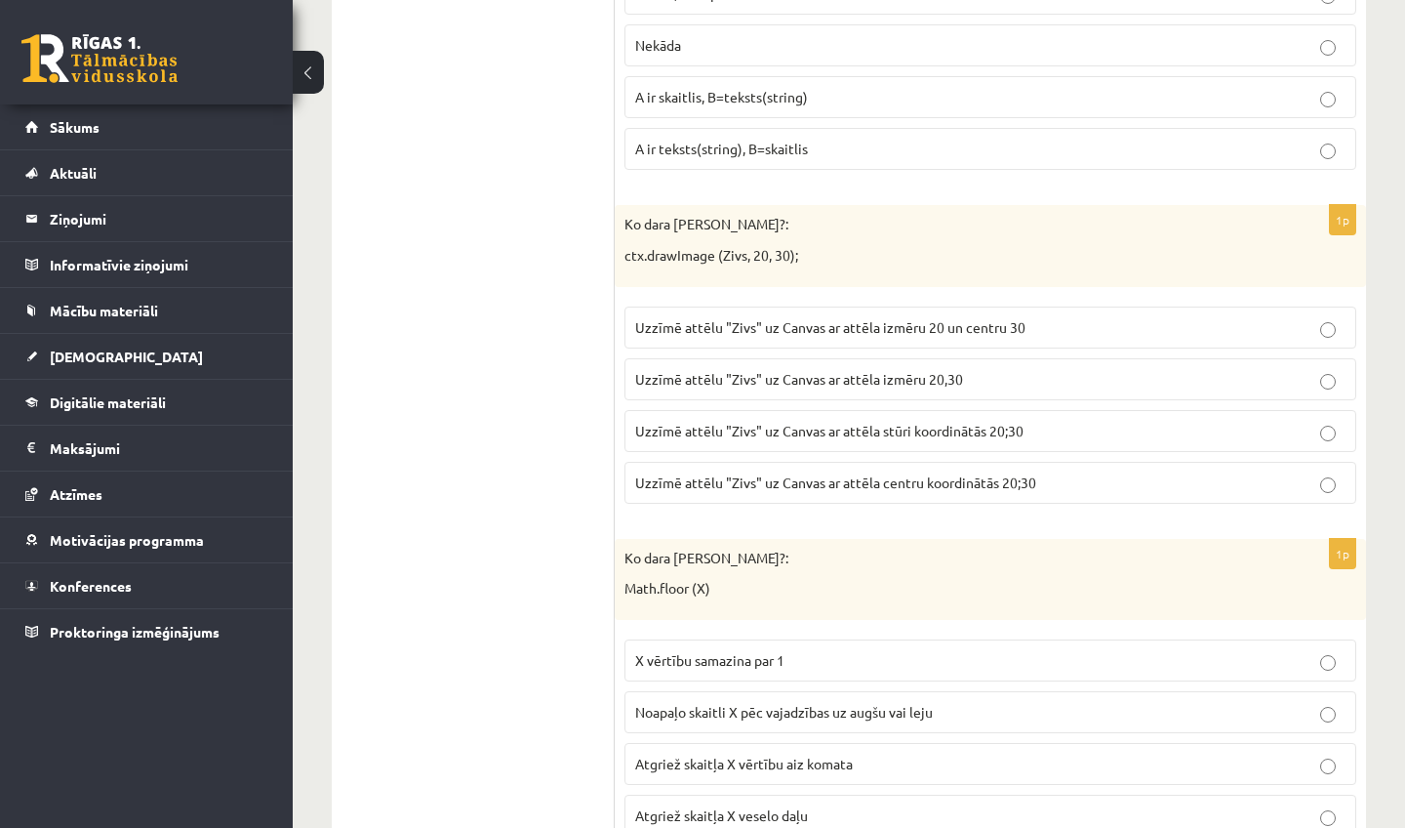
scroll to position [5273, 0]
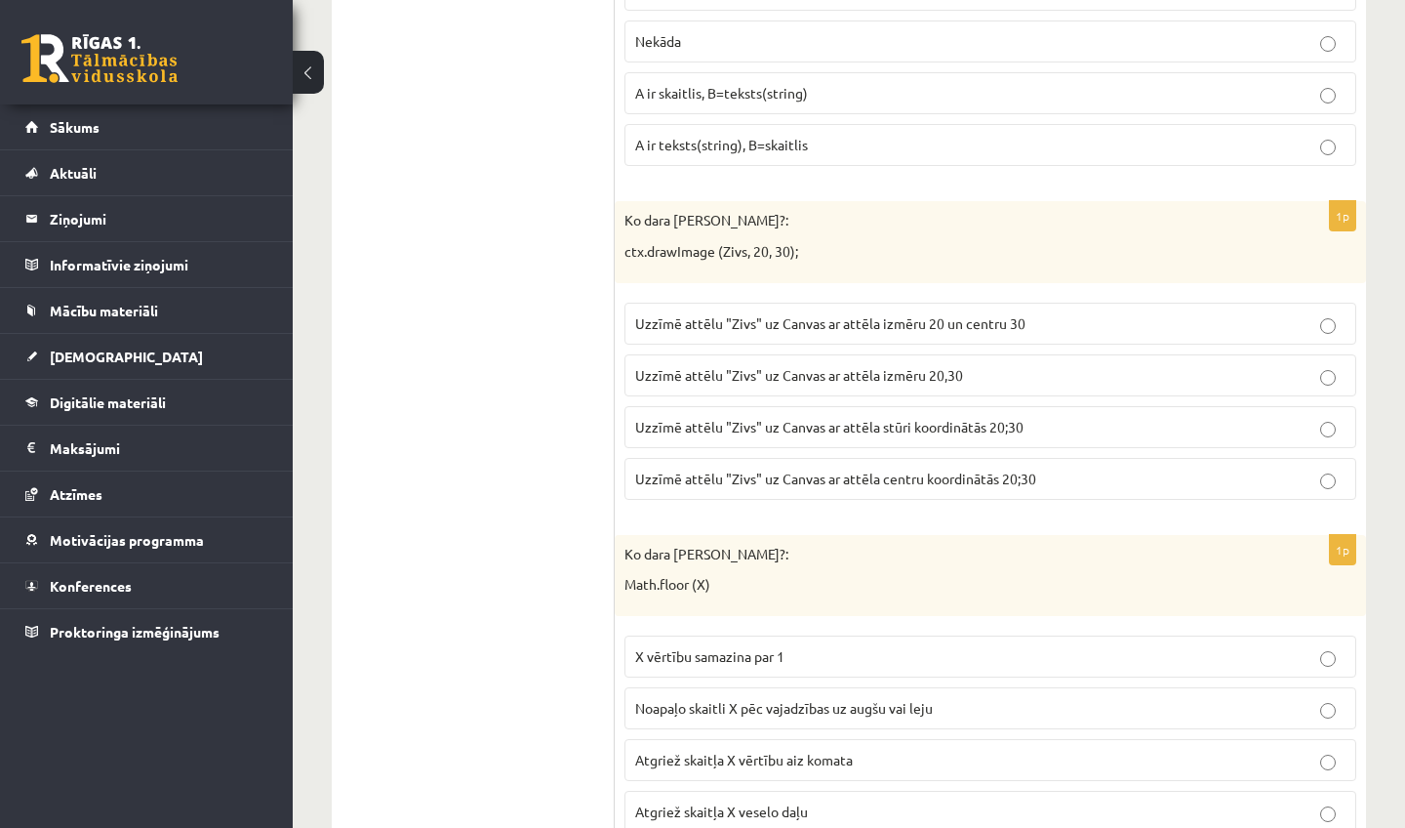
click at [876, 365] on p "Uzzīmē attēlu "Zivs" uz Canvas ar attēla izmēru 20,30" at bounding box center [990, 375] width 711 height 20
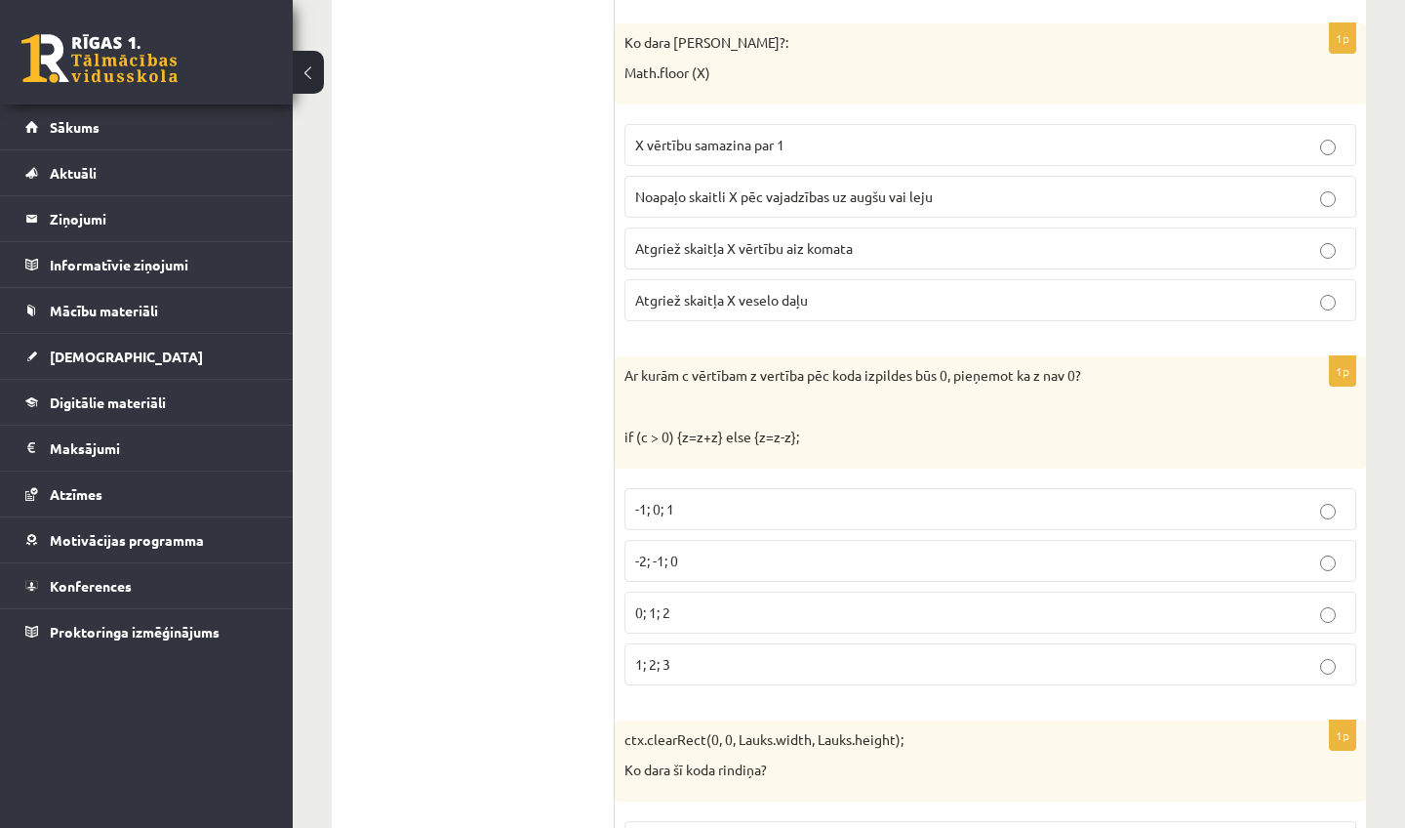
scroll to position [5786, 0]
click at [811, 238] on span "Atgriež skaitļa X vērtību aiz komata" at bounding box center [744, 247] width 218 height 18
click at [857, 289] on p "Atgriež skaitļa X veselo daļu" at bounding box center [990, 299] width 711 height 20
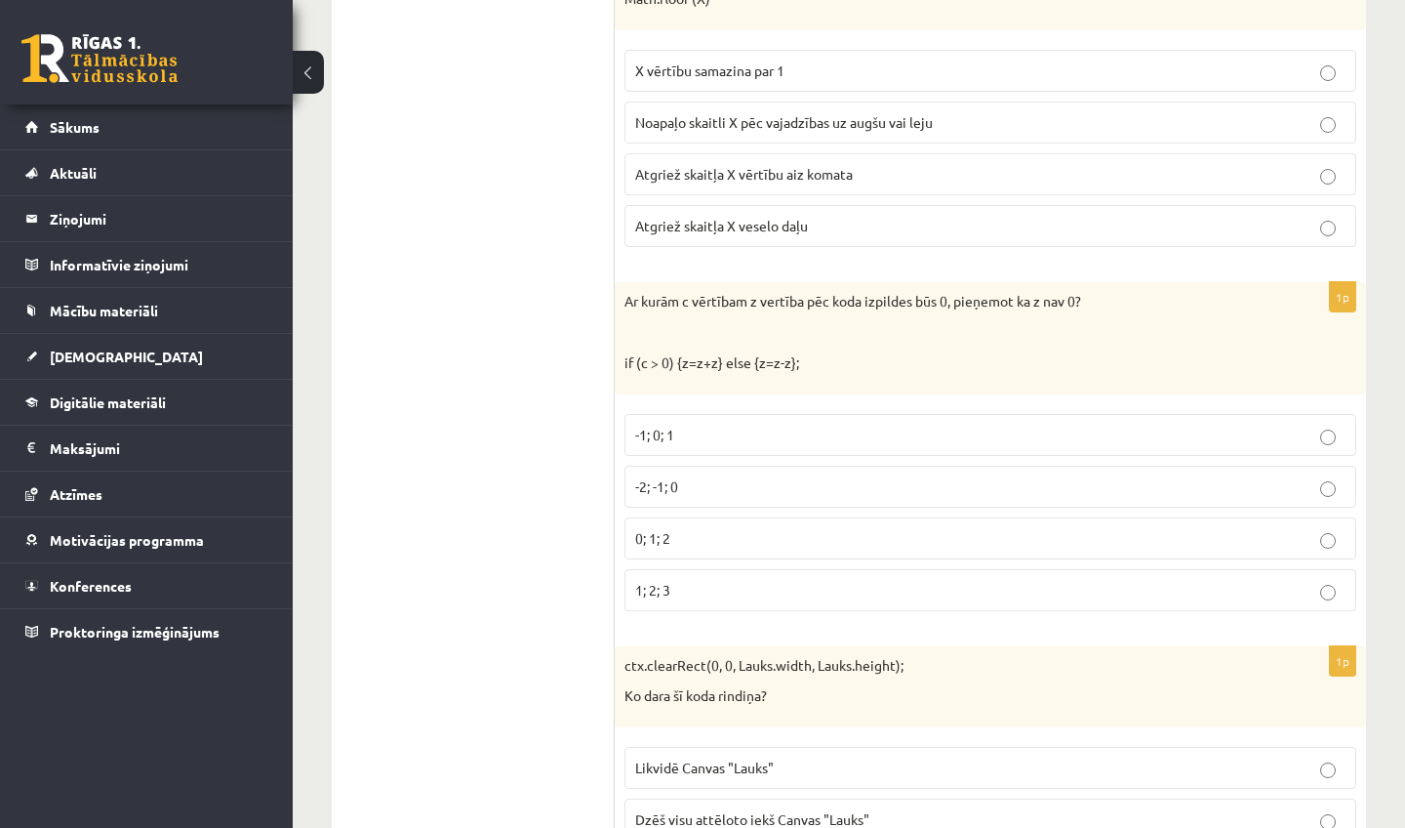
scroll to position [5903, 0]
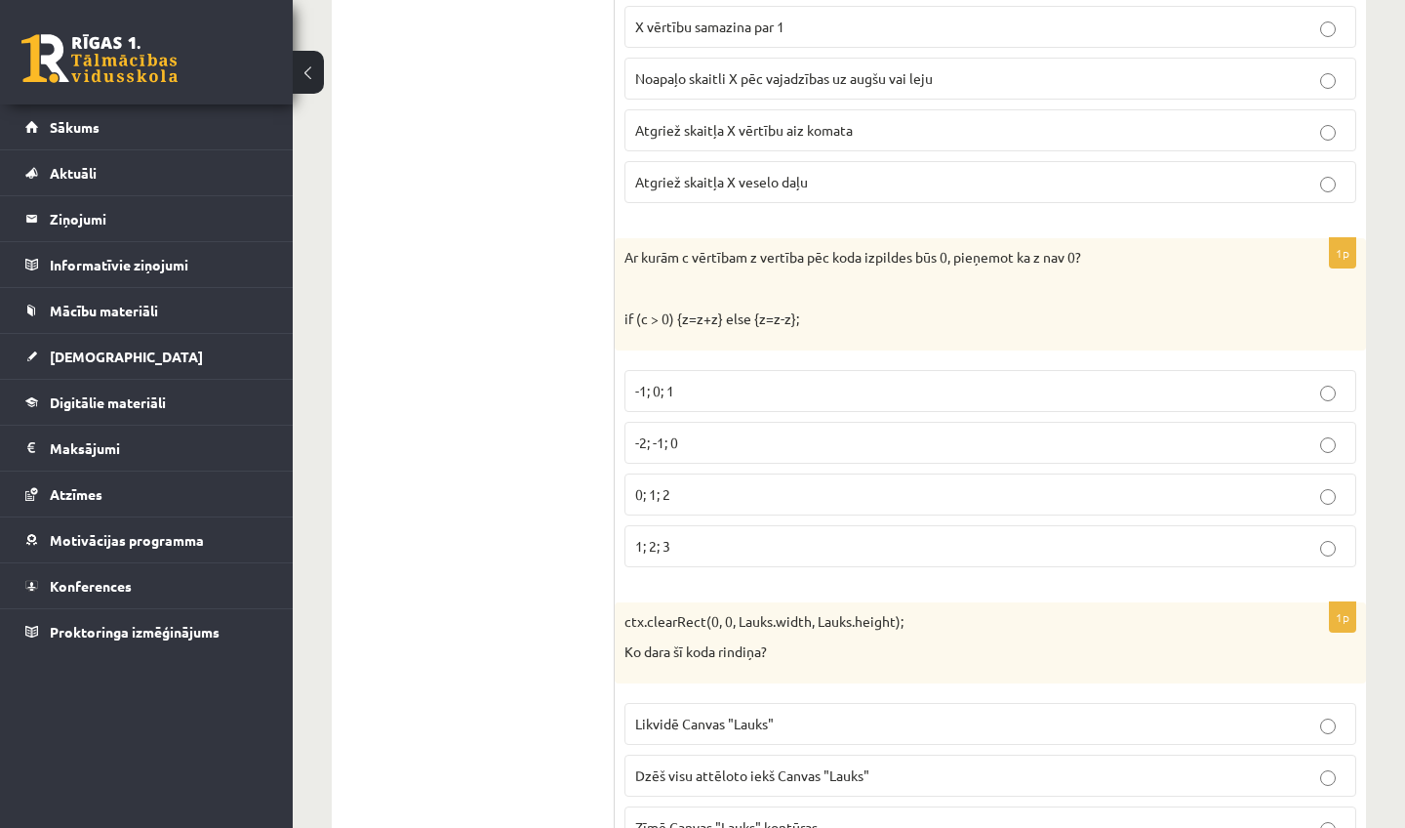
click at [802, 432] on p "-2; -1; 0" at bounding box center [990, 442] width 711 height 20
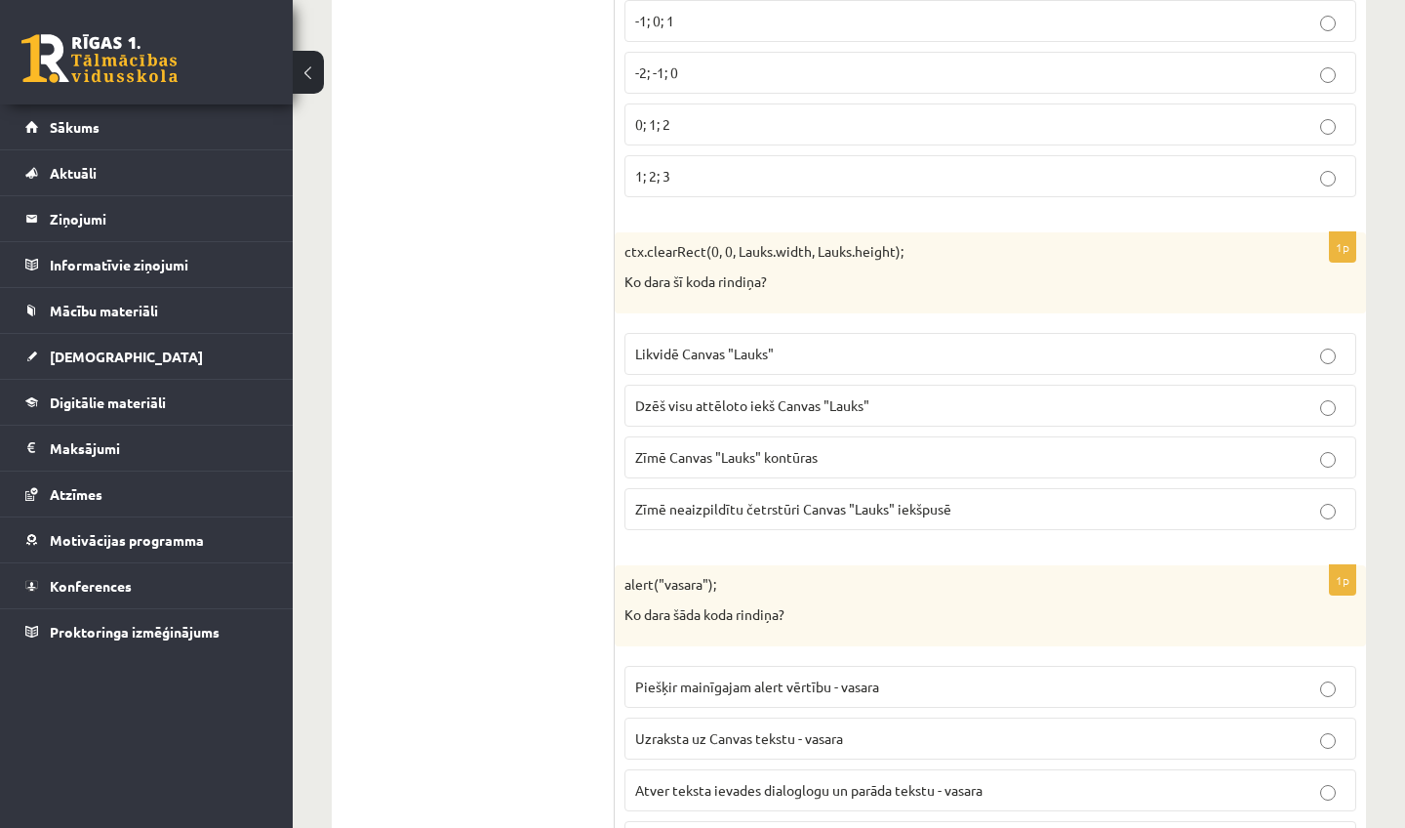
scroll to position [6277, 0]
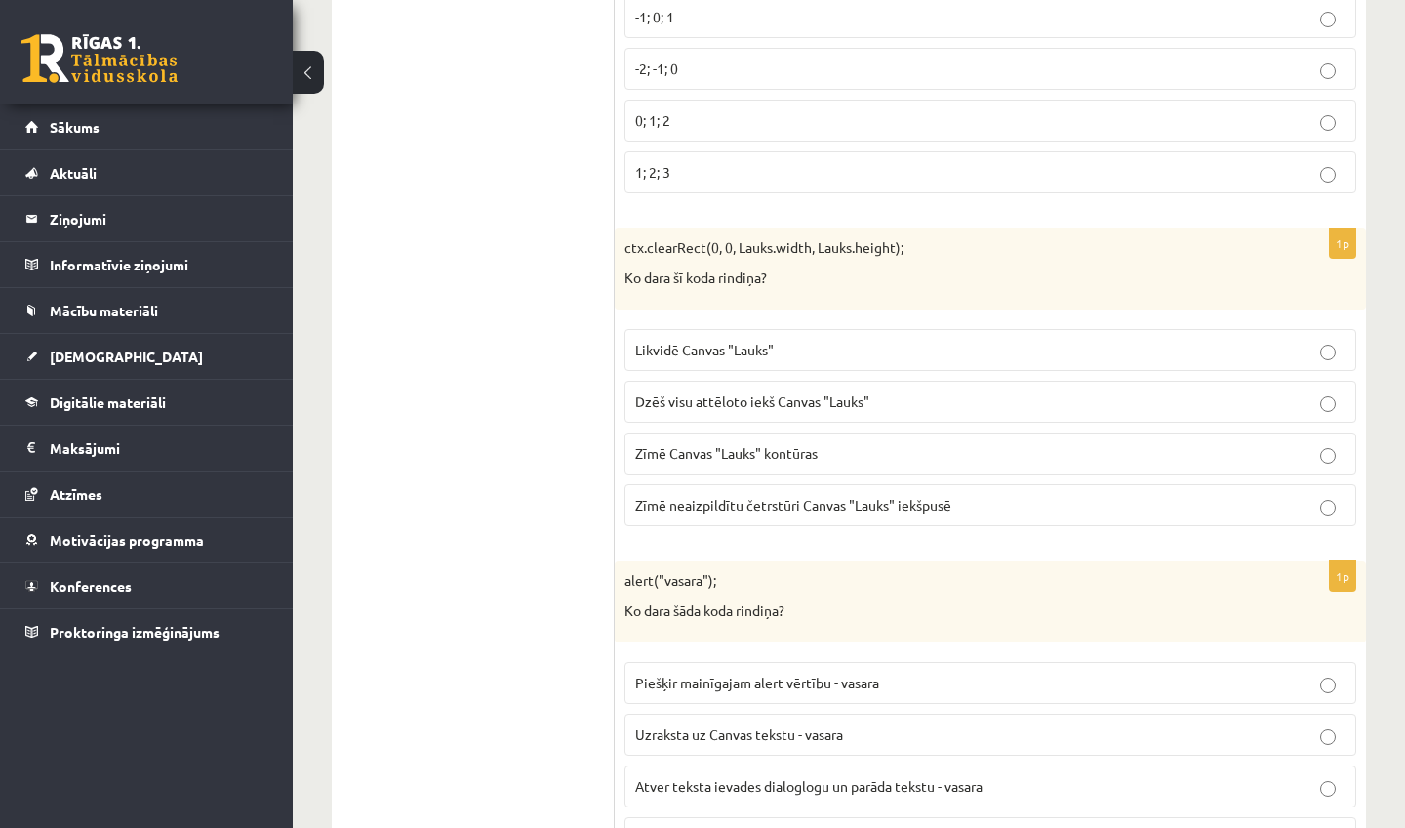
click at [776, 343] on label "Likvidē Canvas "Lauks"" at bounding box center [991, 350] width 732 height 42
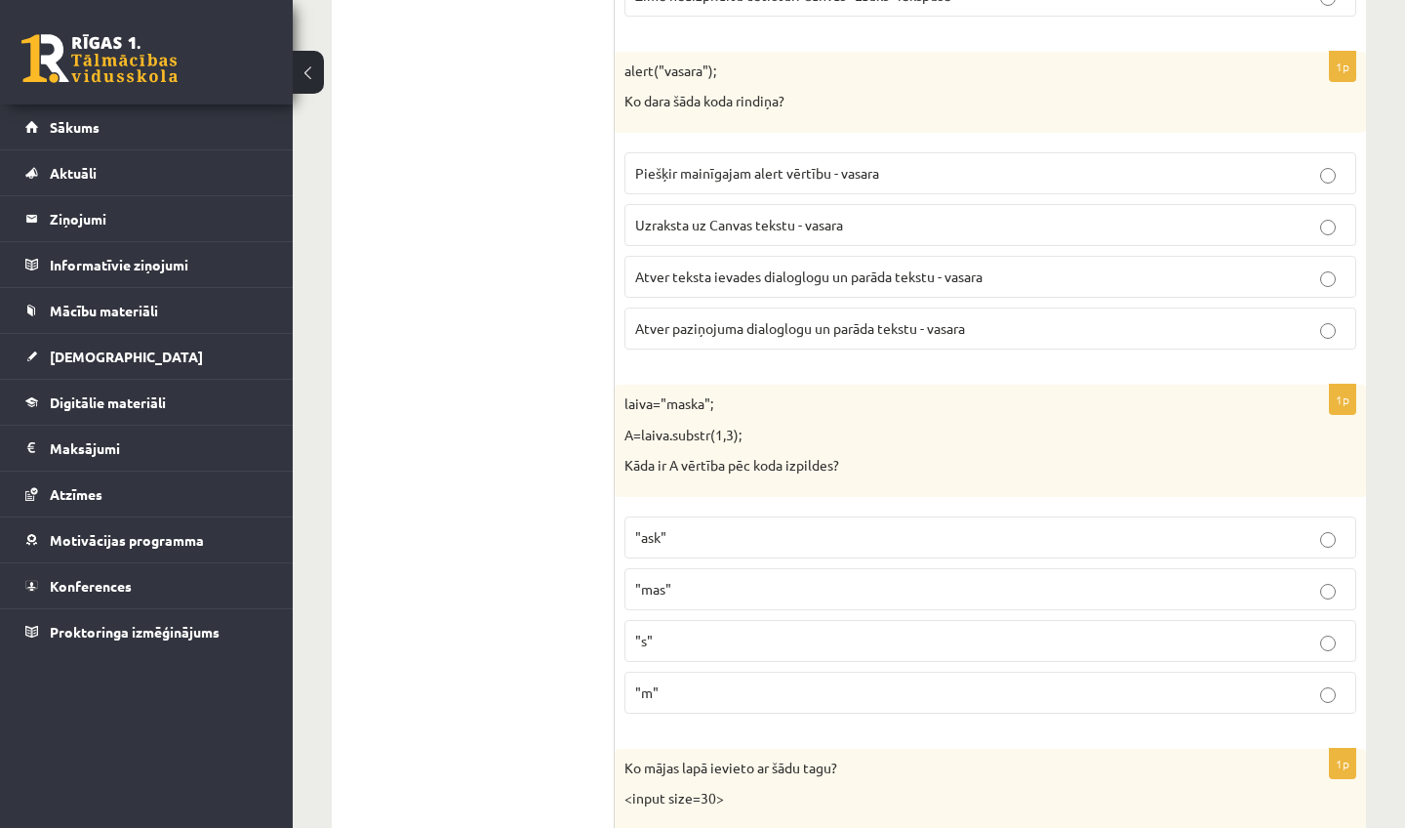
scroll to position [6804, 0]
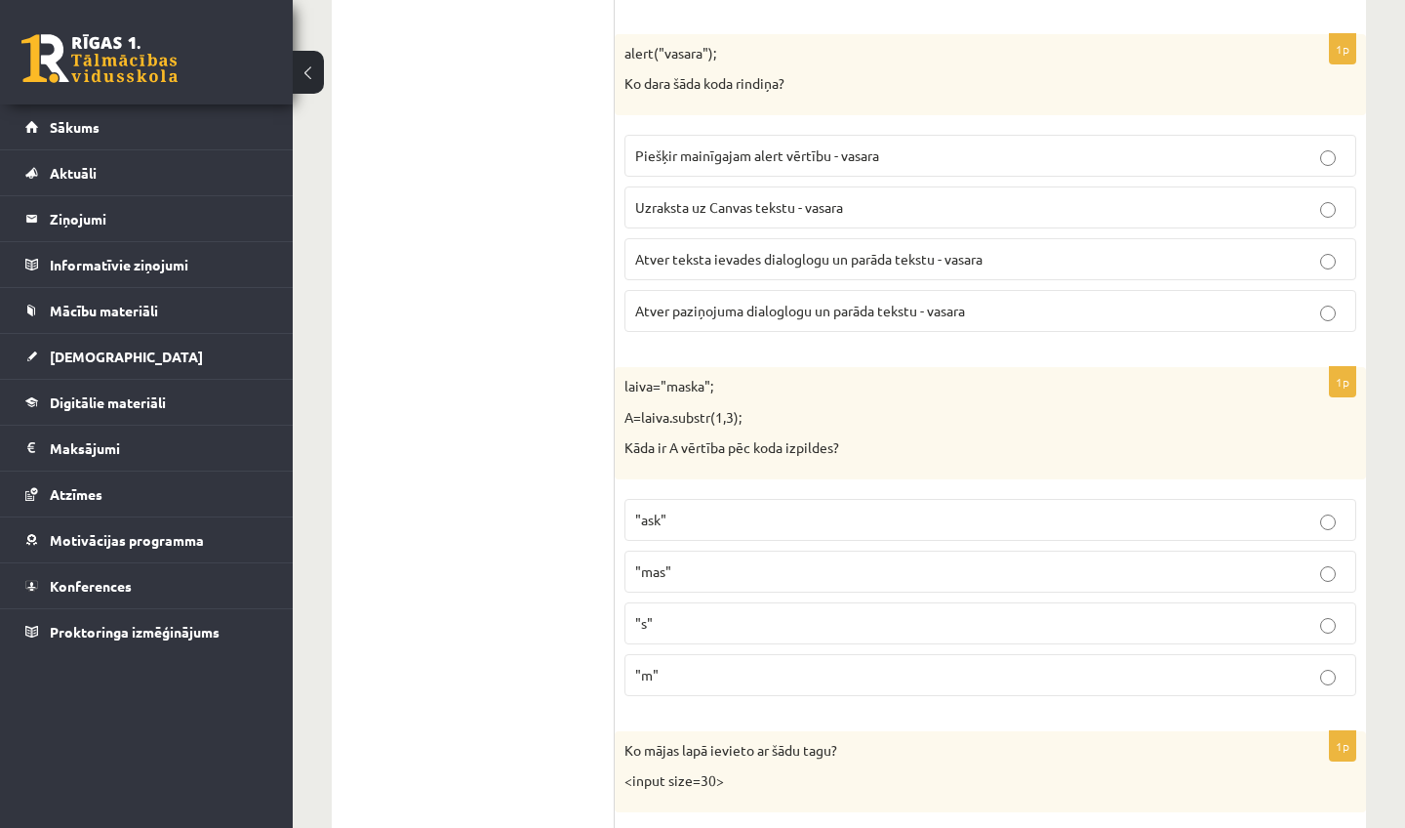
click at [833, 302] on span "Atver paziņojuma dialoglogu un parāda tekstu - vasara" at bounding box center [800, 311] width 330 height 18
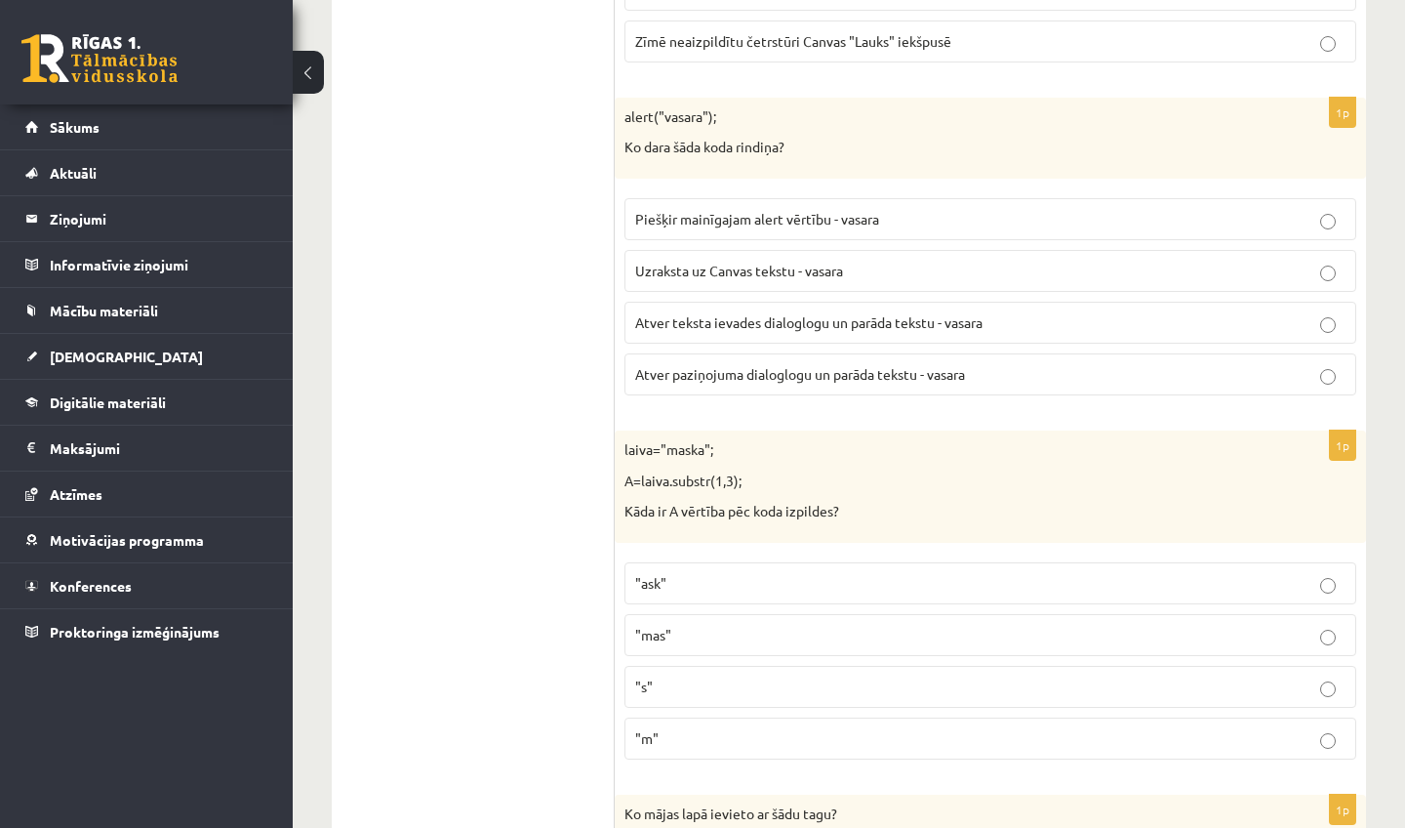
scroll to position [6734, 0]
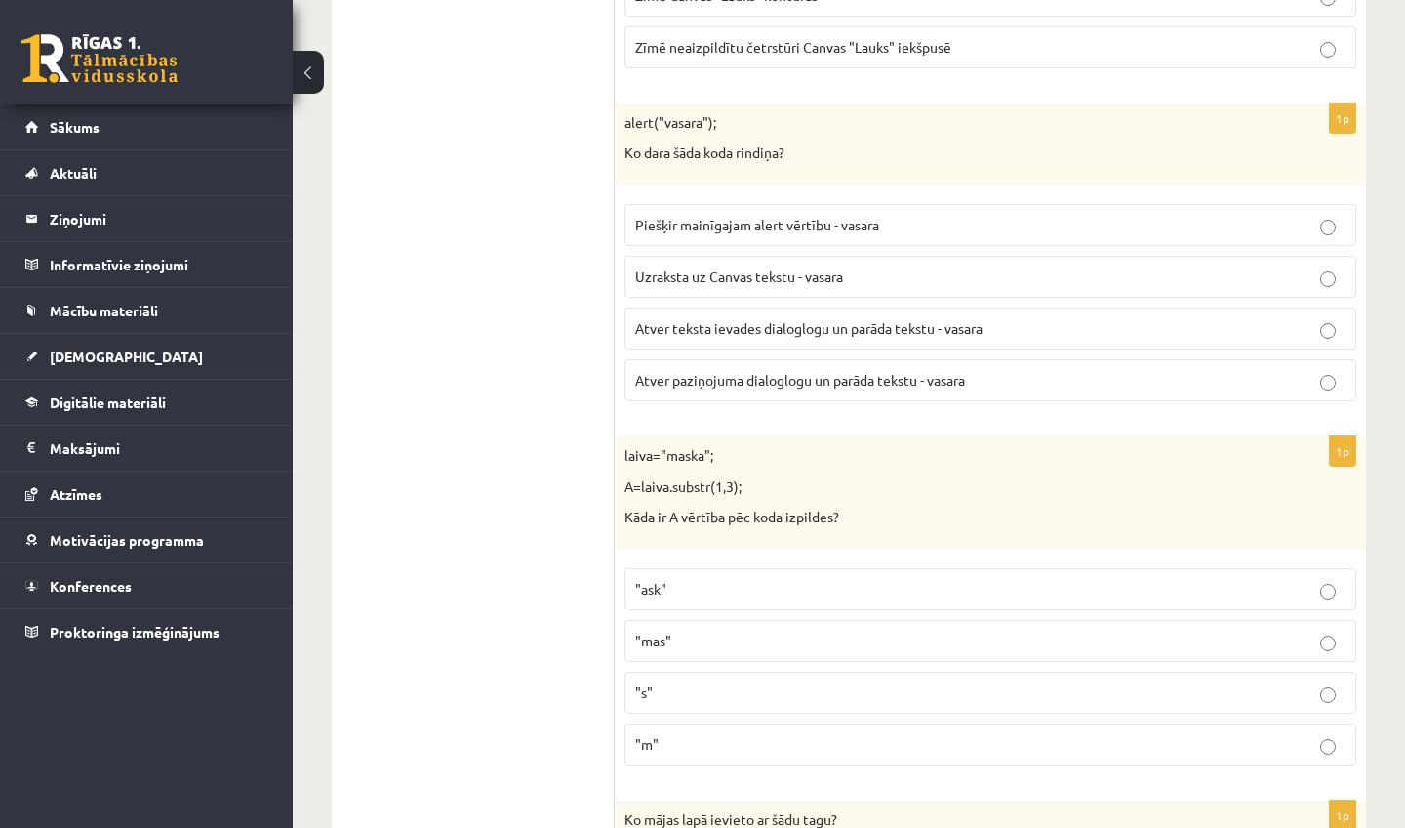
click at [797, 579] on p ""ask"" at bounding box center [990, 589] width 711 height 20
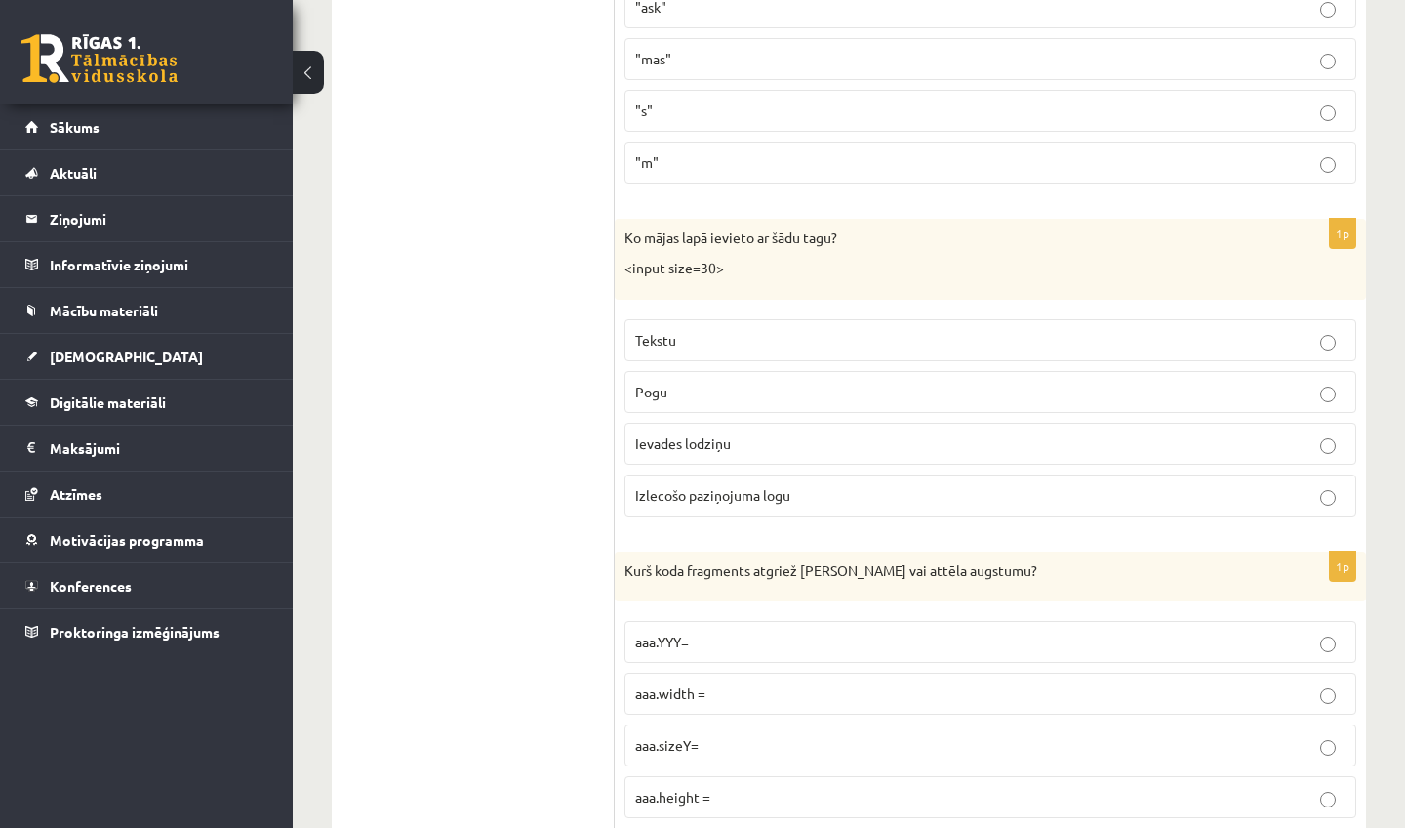
scroll to position [7317, 0]
click at [787, 432] on p "Ievades lodziņu" at bounding box center [990, 442] width 711 height 20
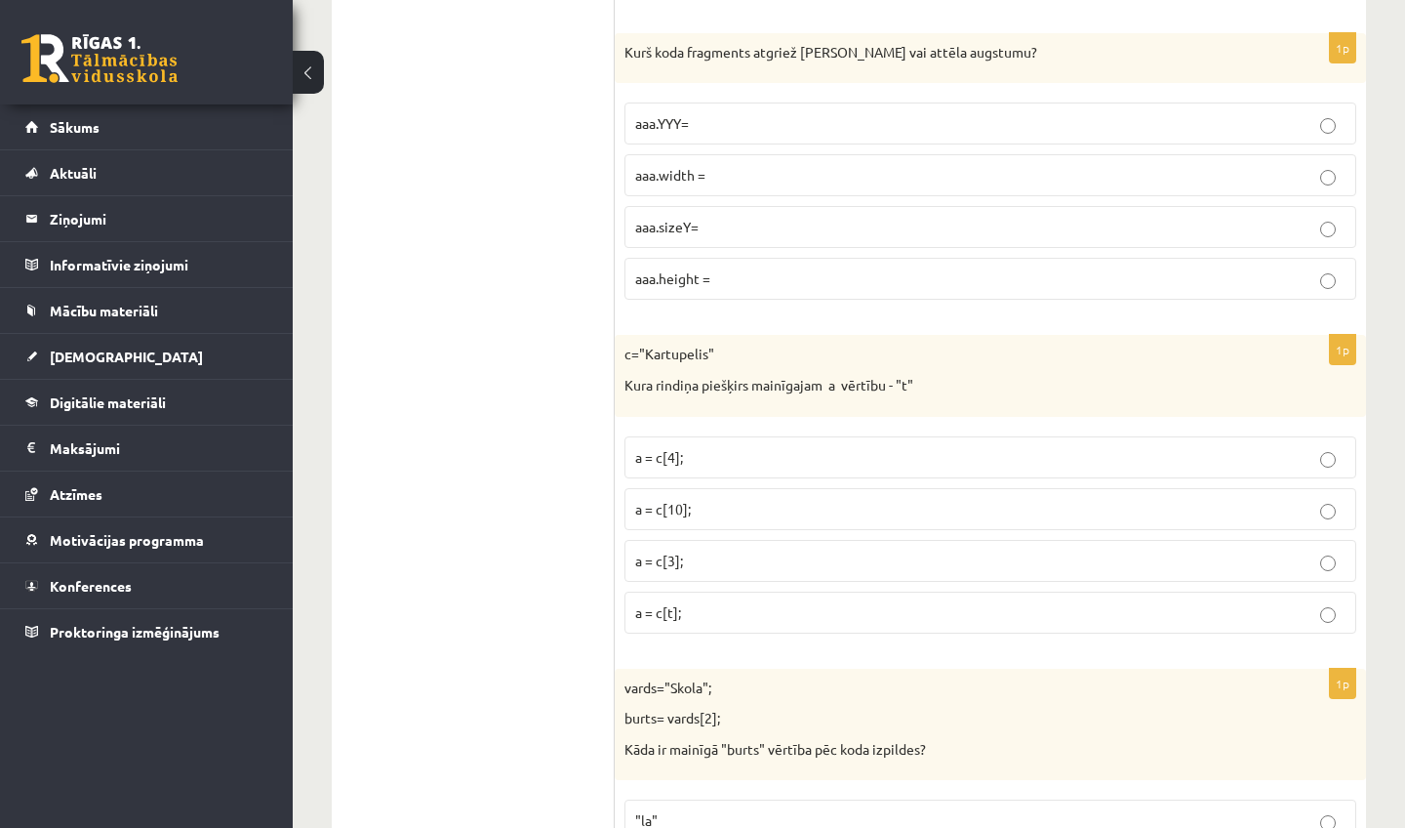
scroll to position [7832, 0]
click at [744, 270] on p "aaa.height =" at bounding box center [990, 280] width 711 height 20
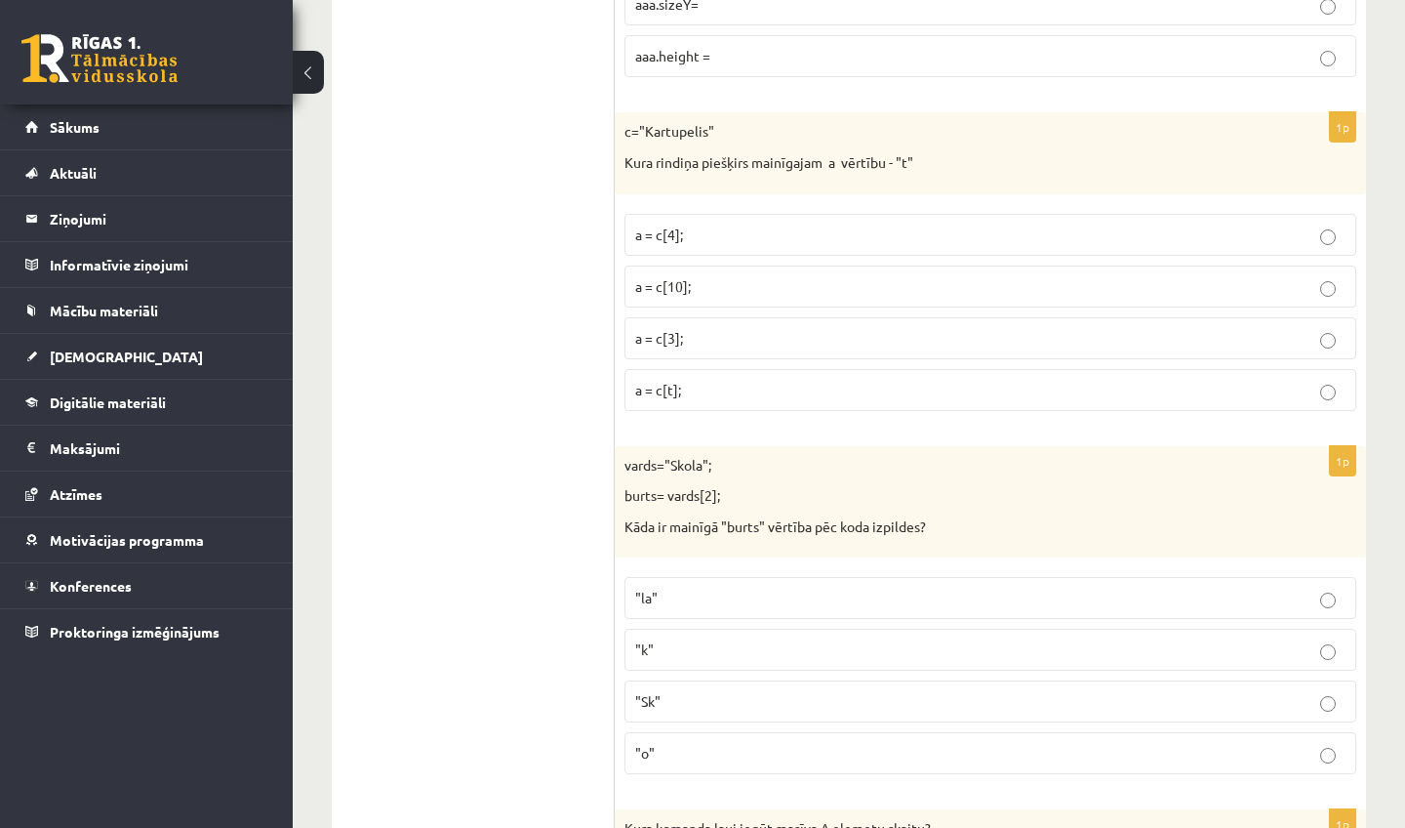
scroll to position [8055, 0]
click at [721, 319] on label "a = c[3];" at bounding box center [991, 340] width 732 height 42
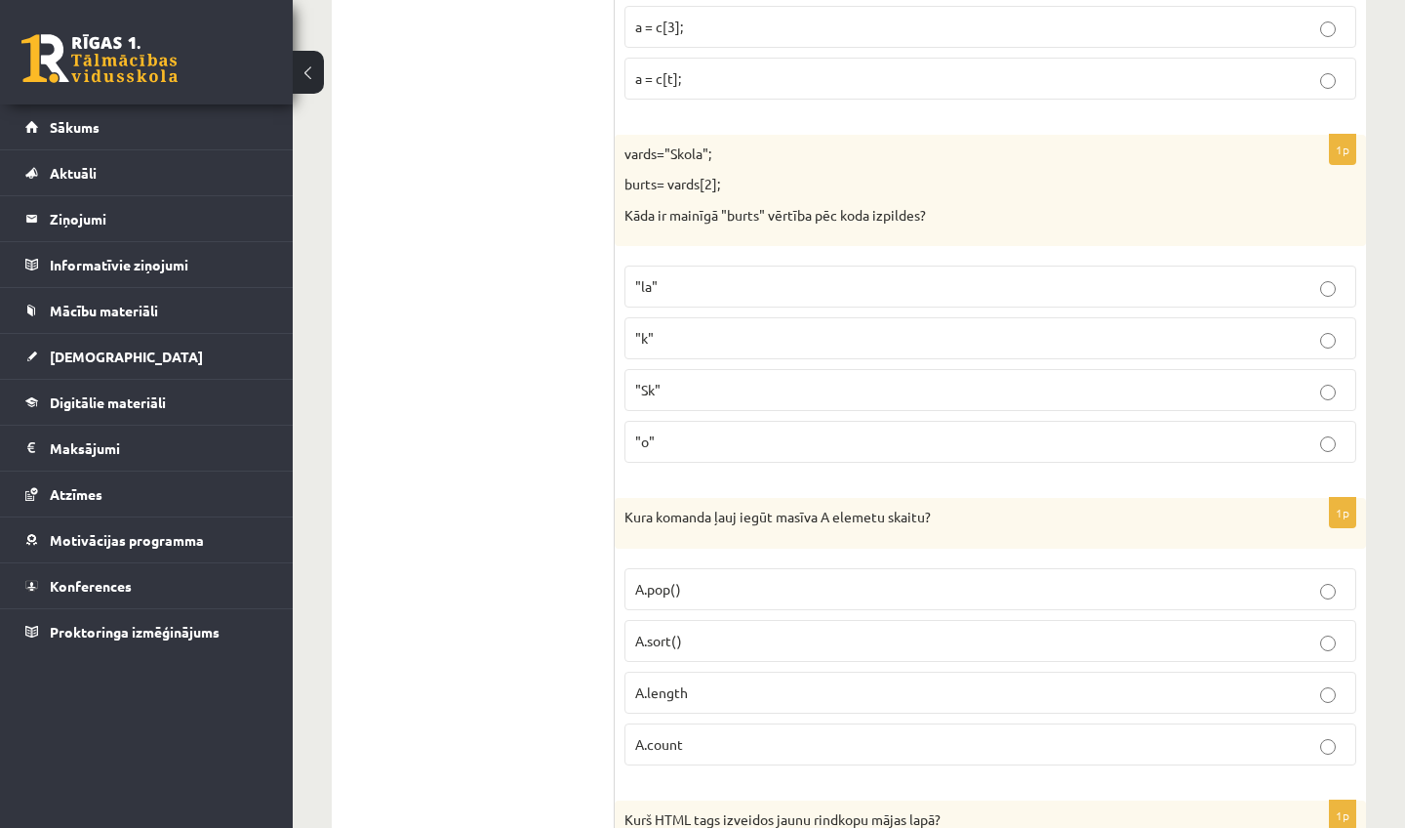
scroll to position [8361, 0]
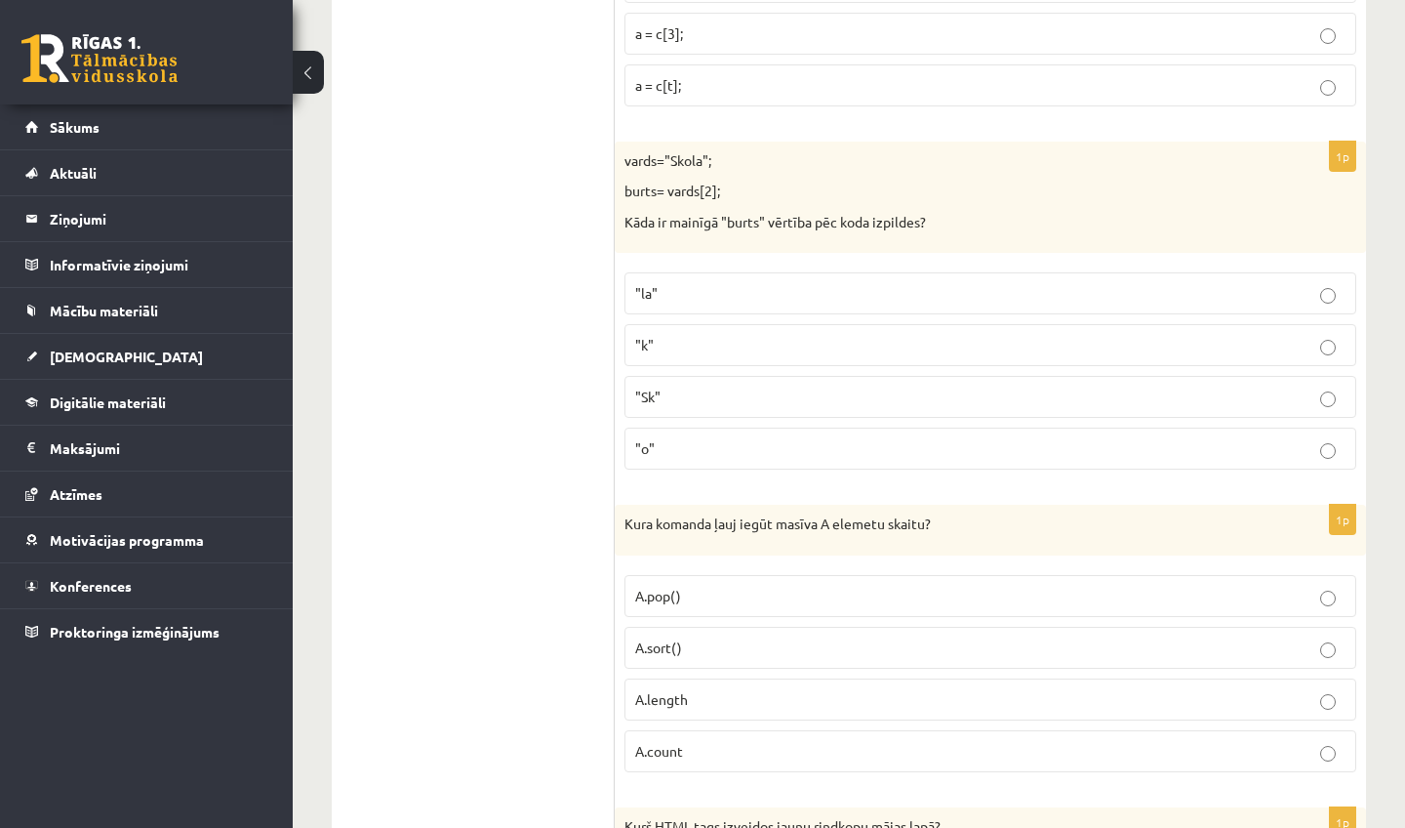
click at [705, 429] on label ""o"" at bounding box center [991, 448] width 732 height 42
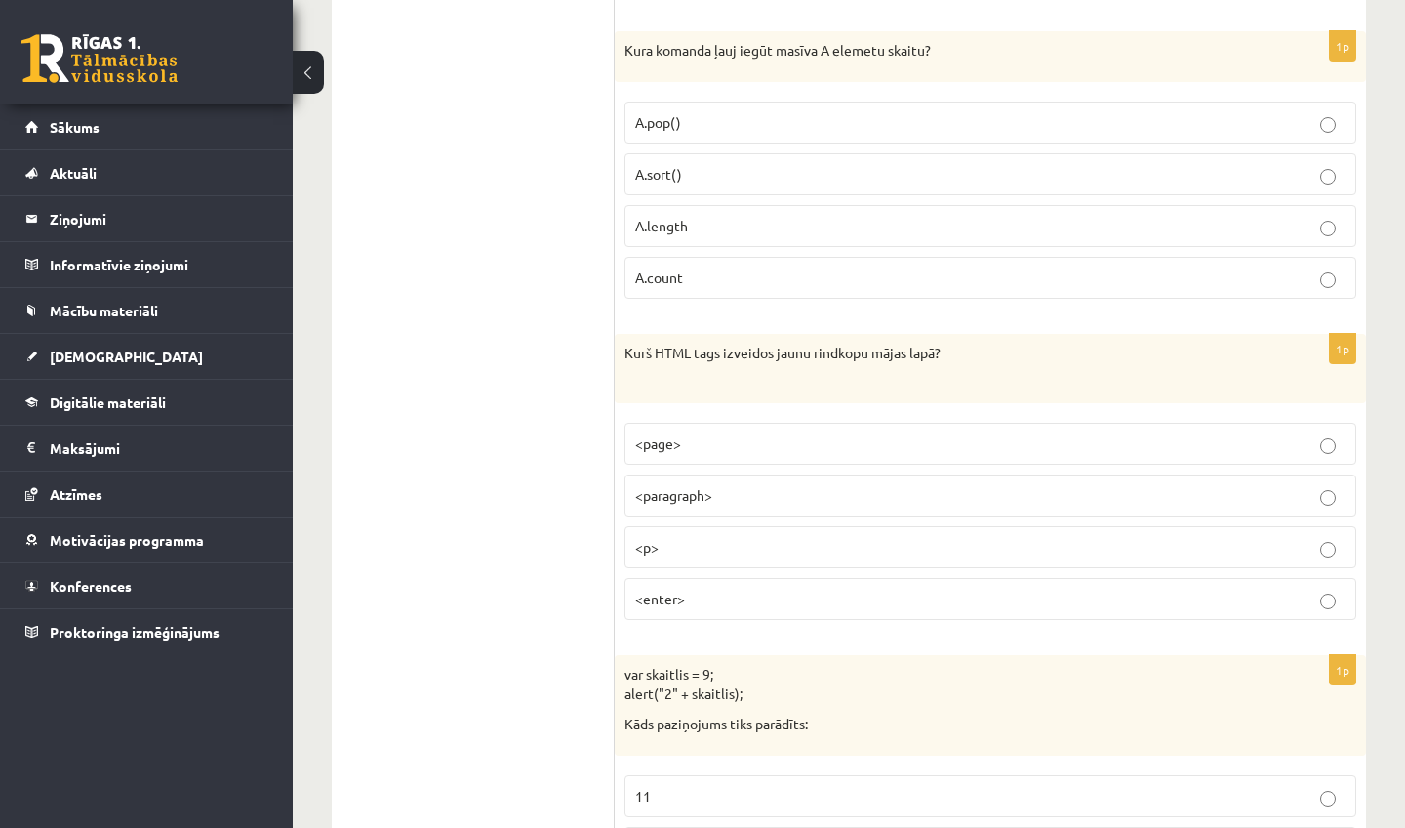
scroll to position [8834, 0]
click at [714, 434] on p "<page>" at bounding box center [990, 444] width 711 height 20
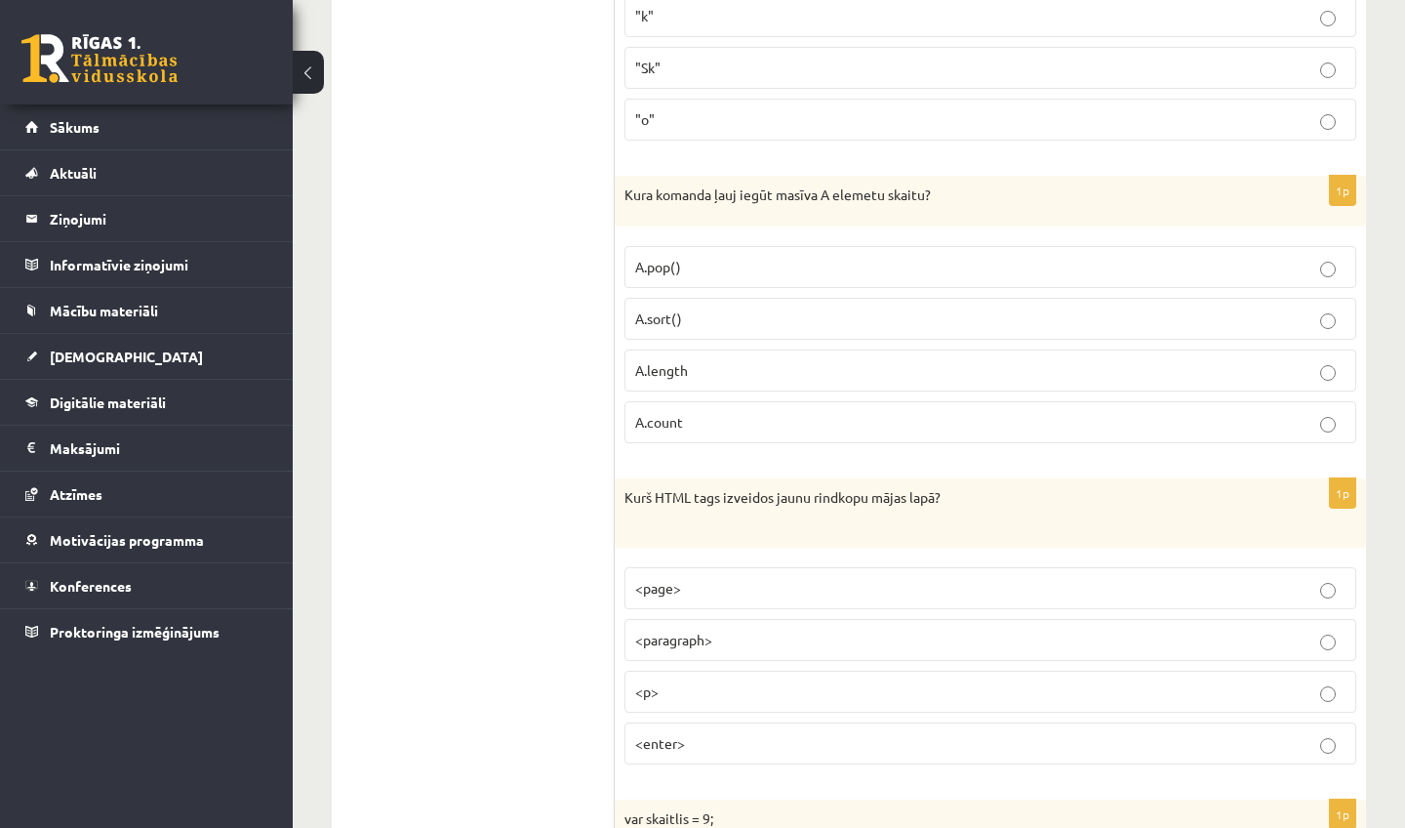
scroll to position [8700, 0]
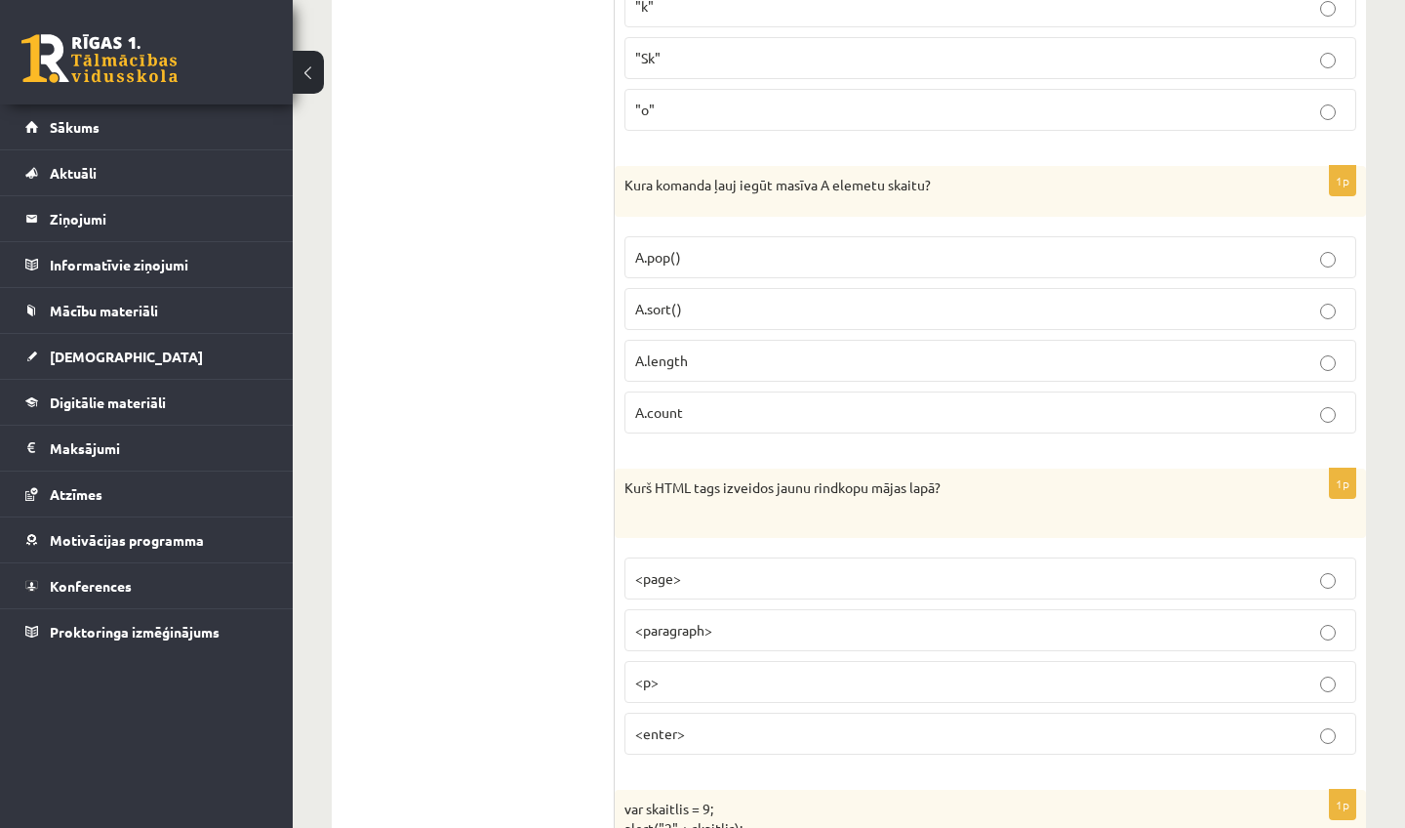
click at [735, 350] on p "A.length" at bounding box center [990, 360] width 711 height 20
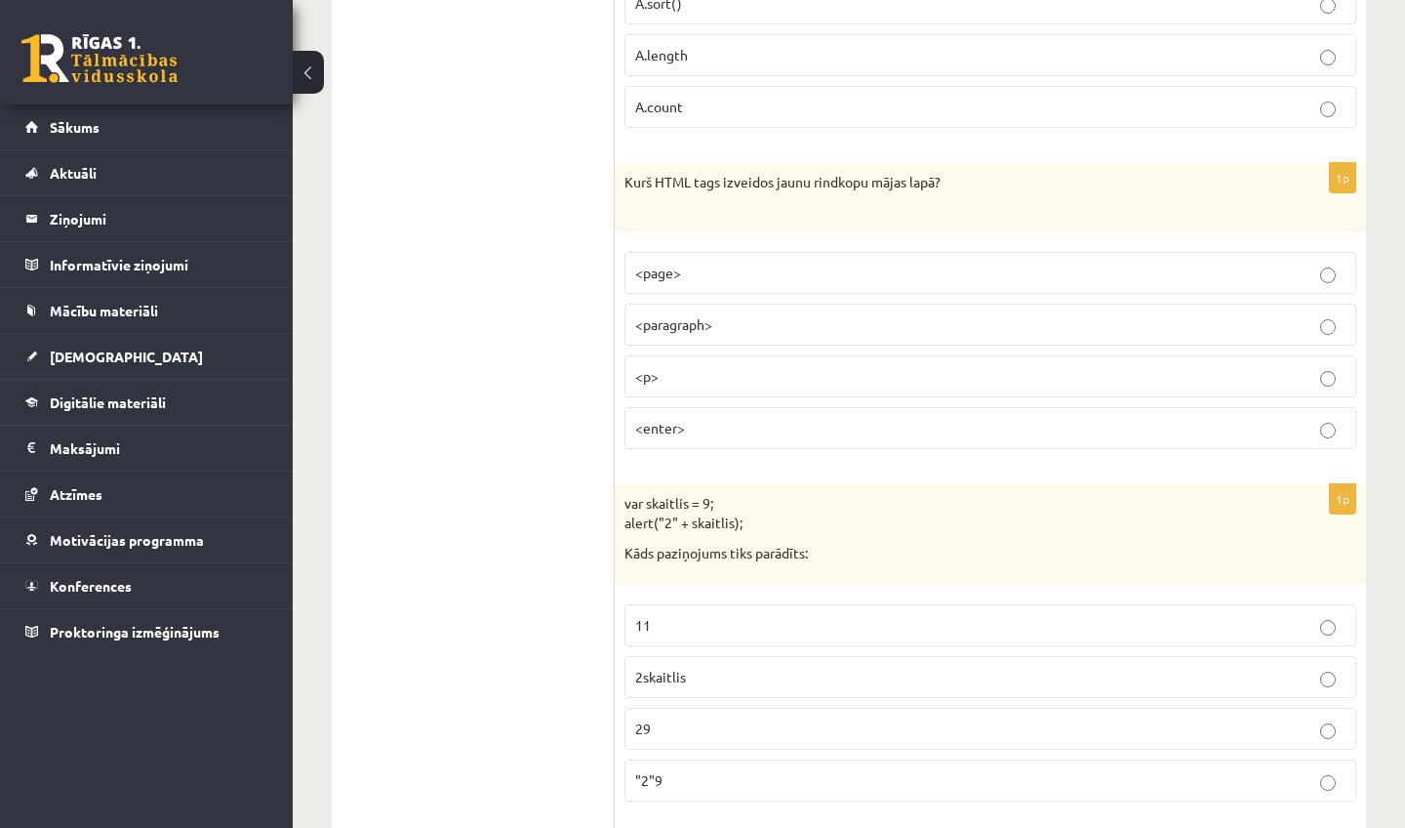
scroll to position [9014, 0]
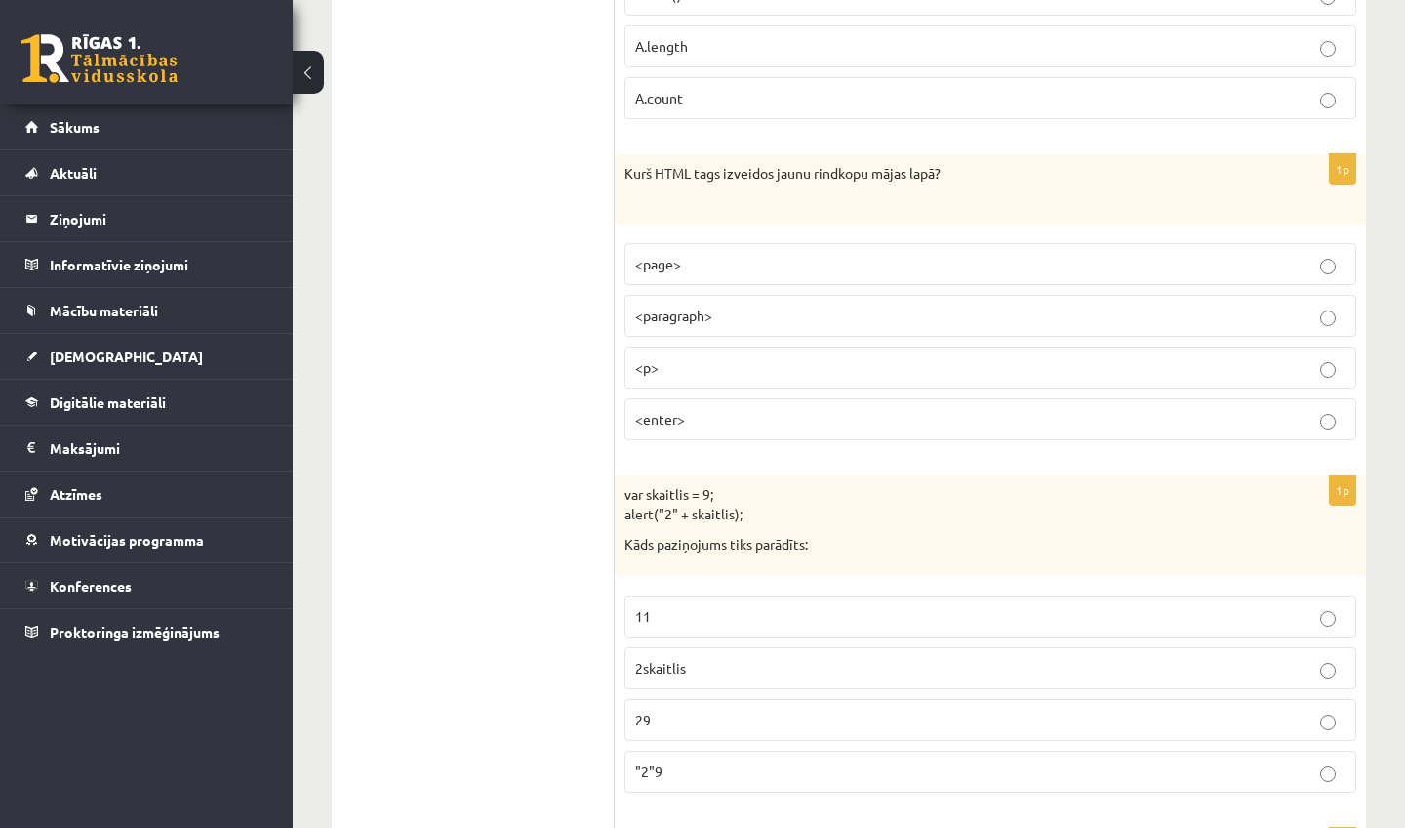
click at [924, 346] on label "<p>" at bounding box center [991, 367] width 732 height 42
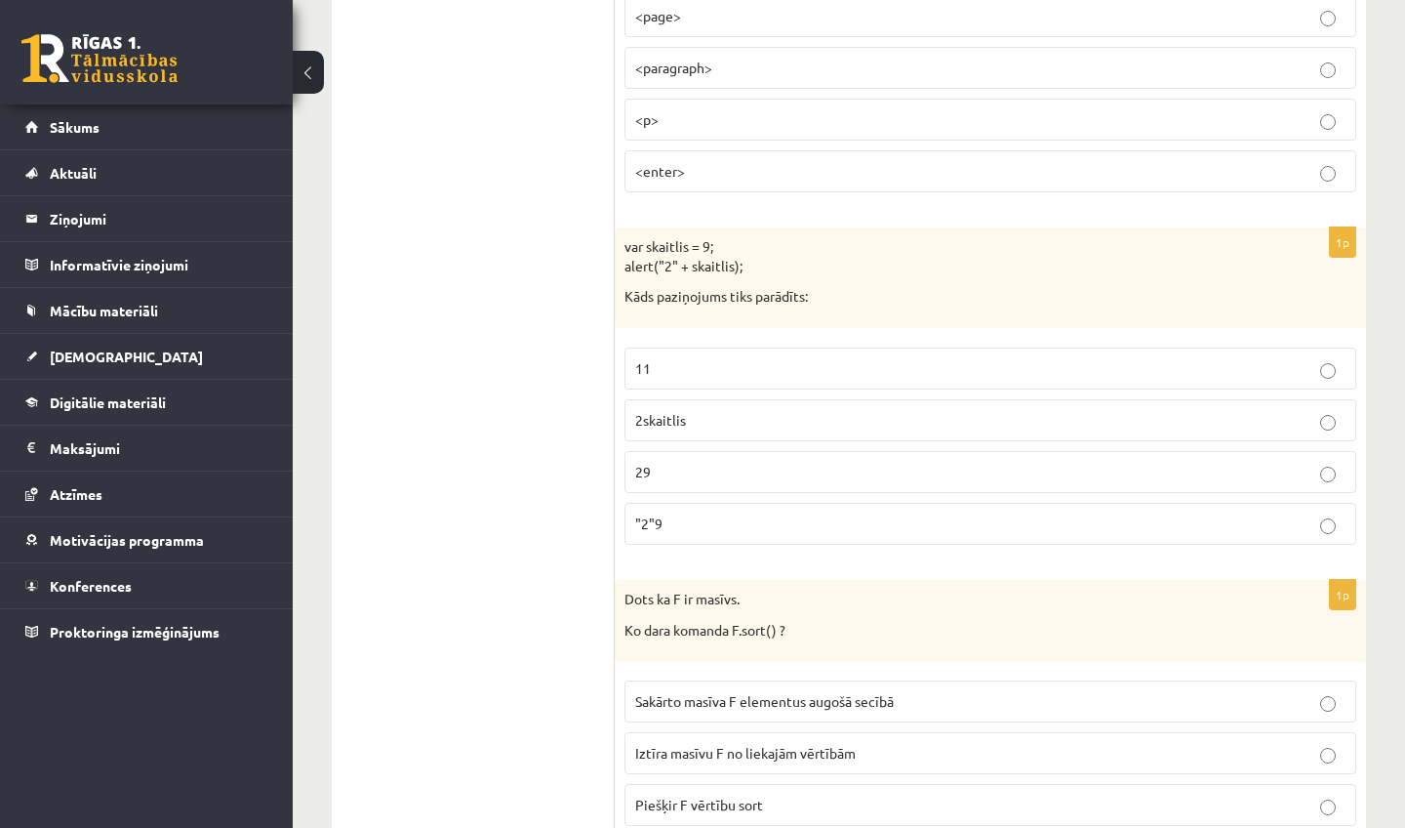
scroll to position [9263, 0]
click at [829, 450] on label "29" at bounding box center [991, 471] width 732 height 42
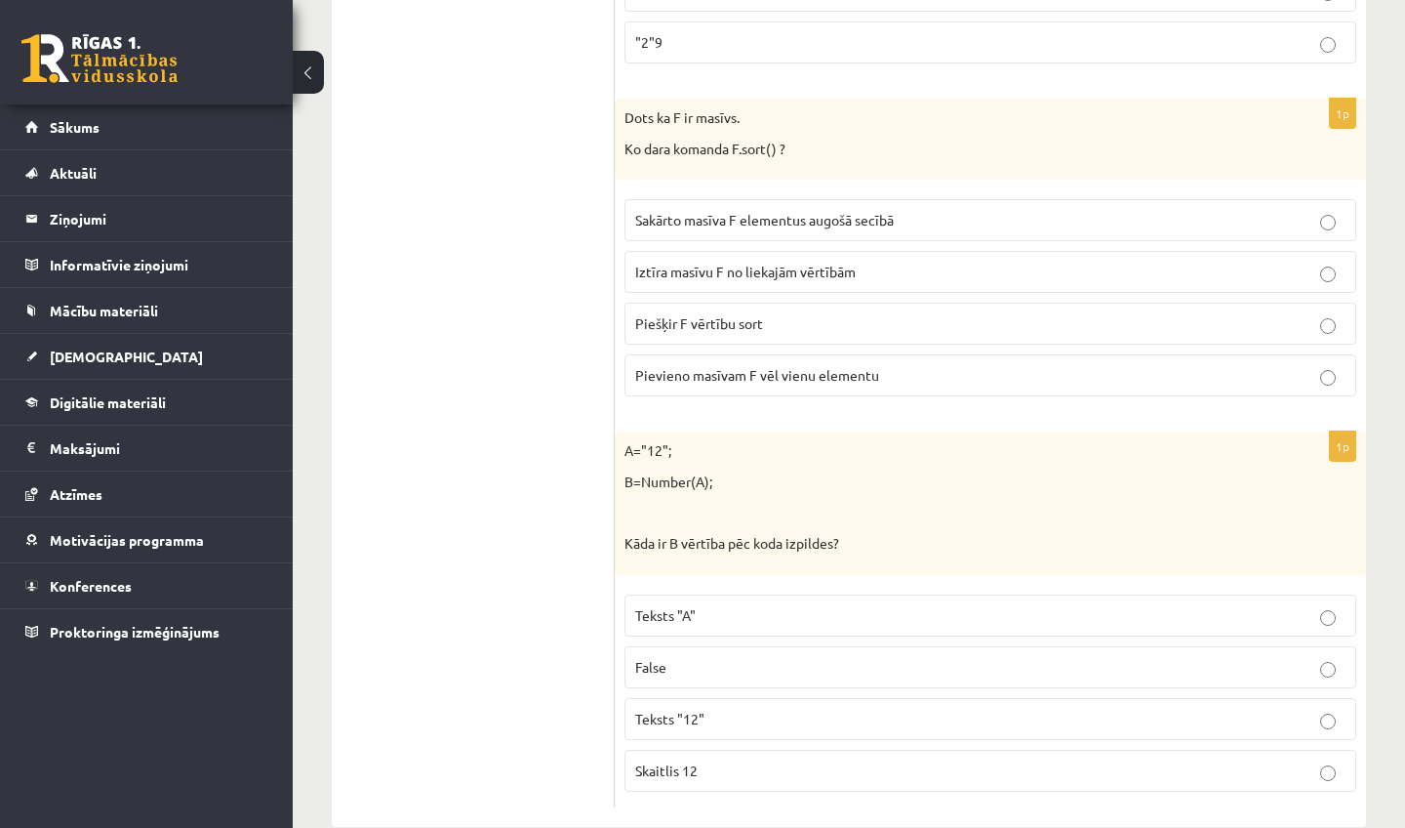
scroll to position [9742, 0]
click at [747, 304] on label "Piešķir F vērtību sort" at bounding box center [991, 325] width 732 height 42
click at [721, 606] on p "Teksts "A"" at bounding box center [990, 616] width 711 height 20
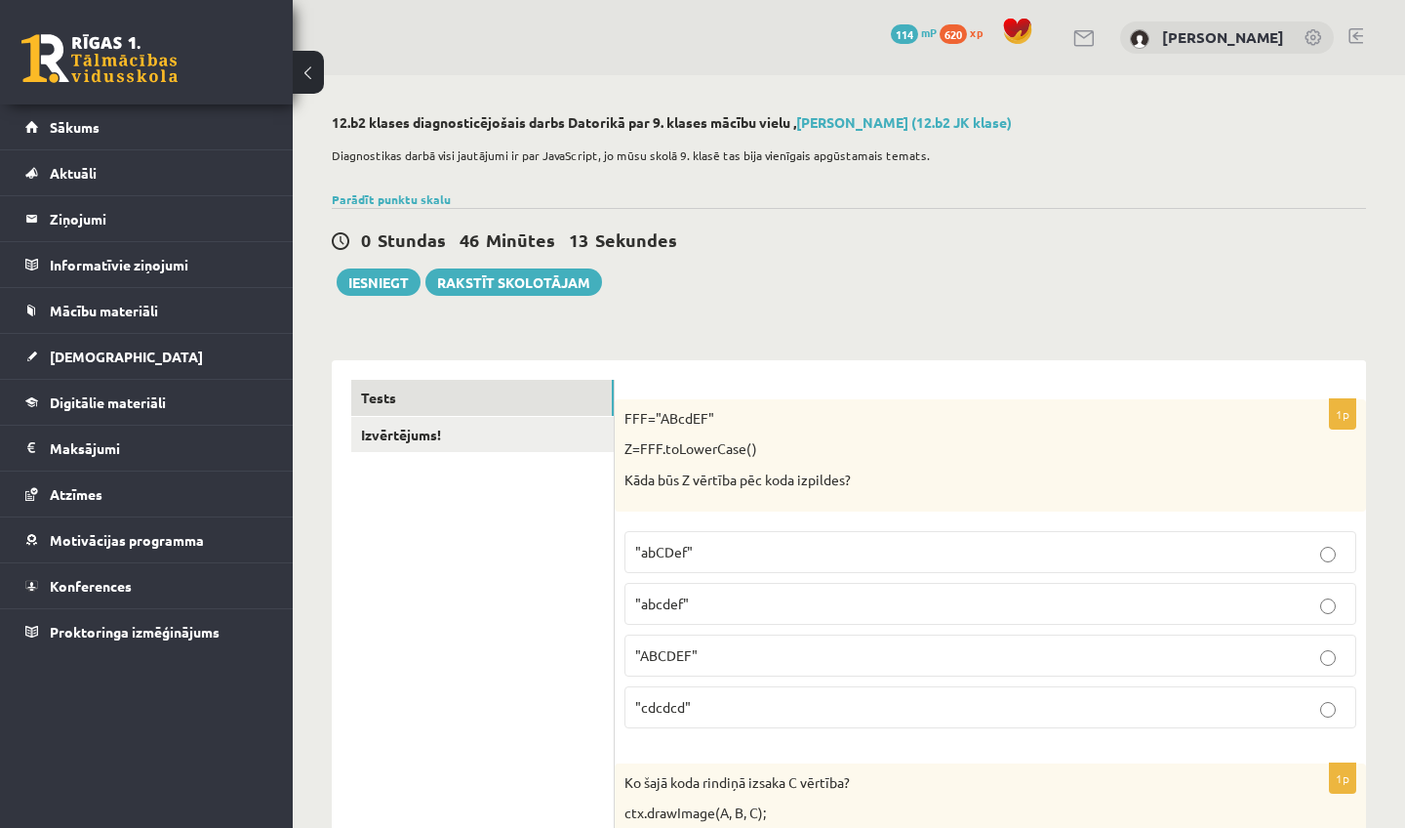
scroll to position [0, 0]
click at [378, 289] on button "Iesniegt" at bounding box center [379, 281] width 84 height 27
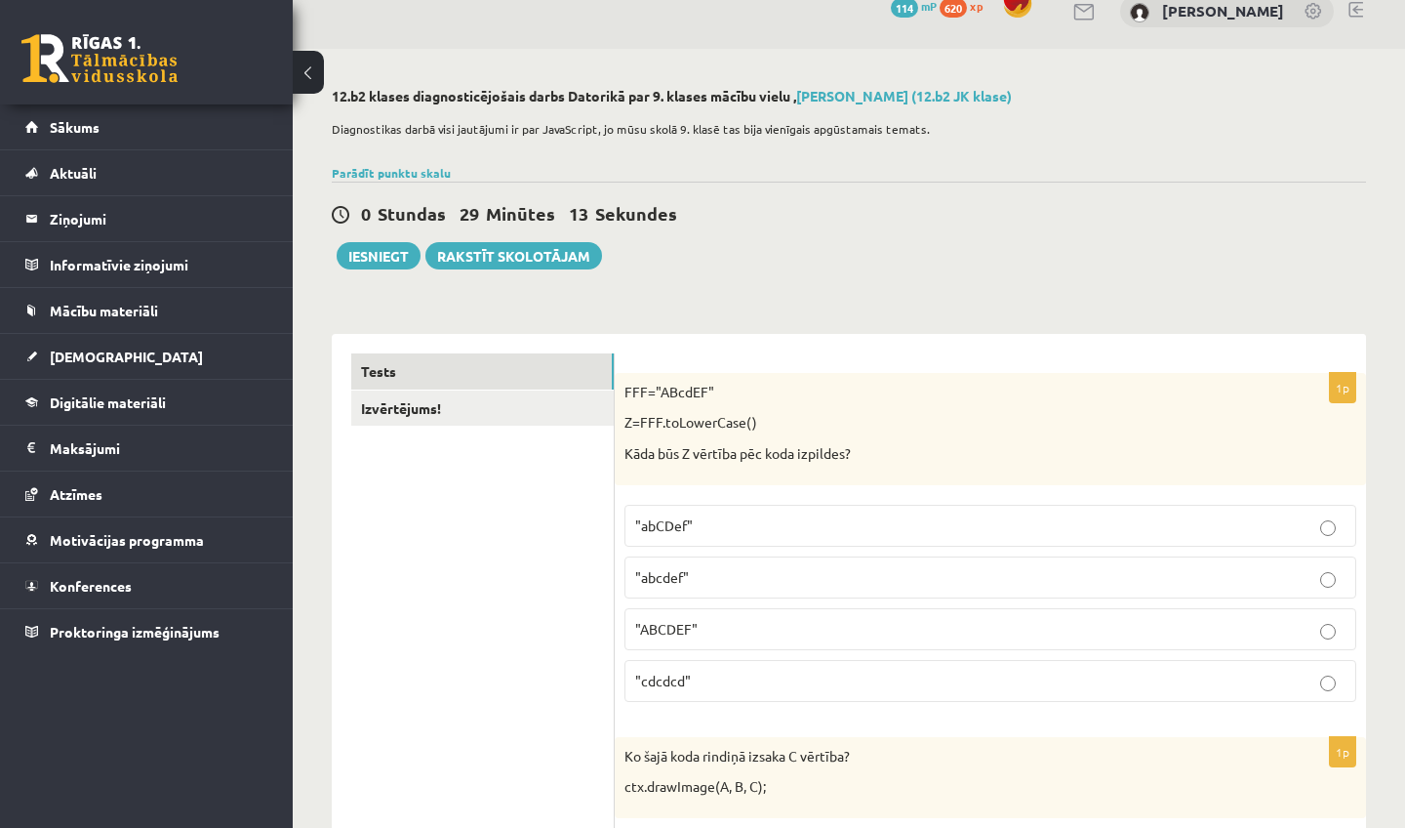
scroll to position [25, 0]
click at [398, 264] on button "Iesniegt" at bounding box center [379, 256] width 84 height 27
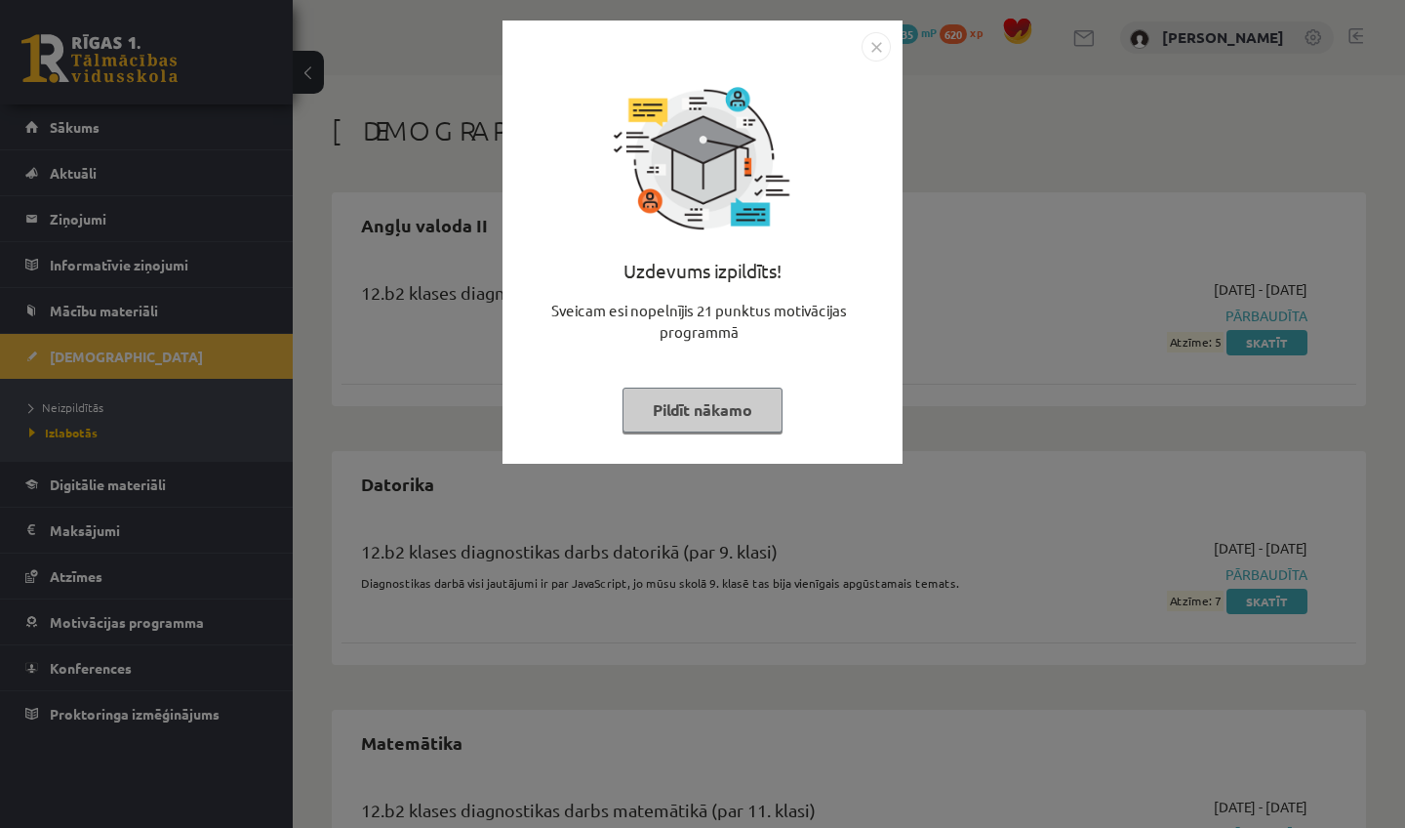
click at [875, 50] on img "Close" at bounding box center [876, 46] width 29 height 29
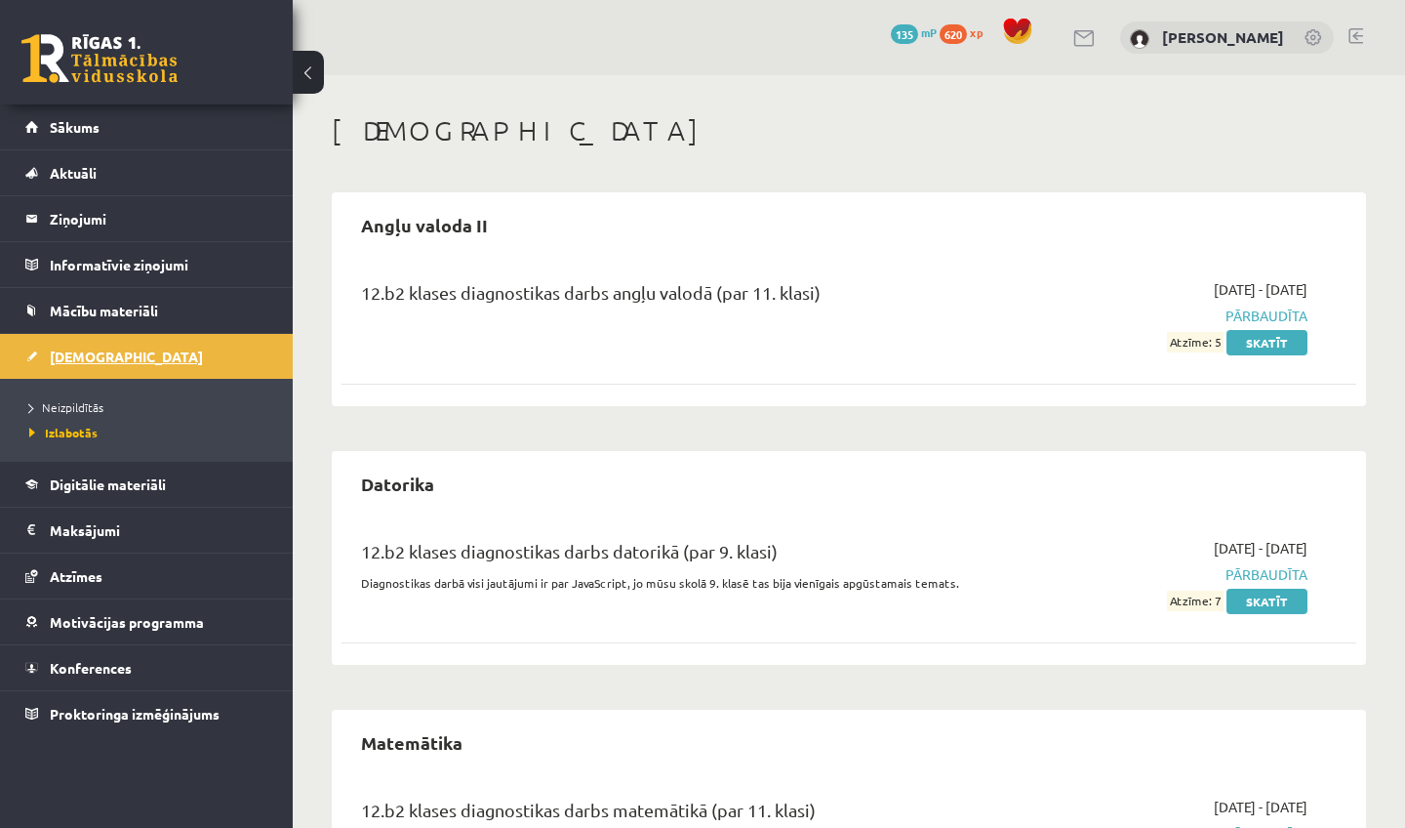
click at [103, 355] on span "[DEMOGRAPHIC_DATA]" at bounding box center [126, 356] width 153 height 18
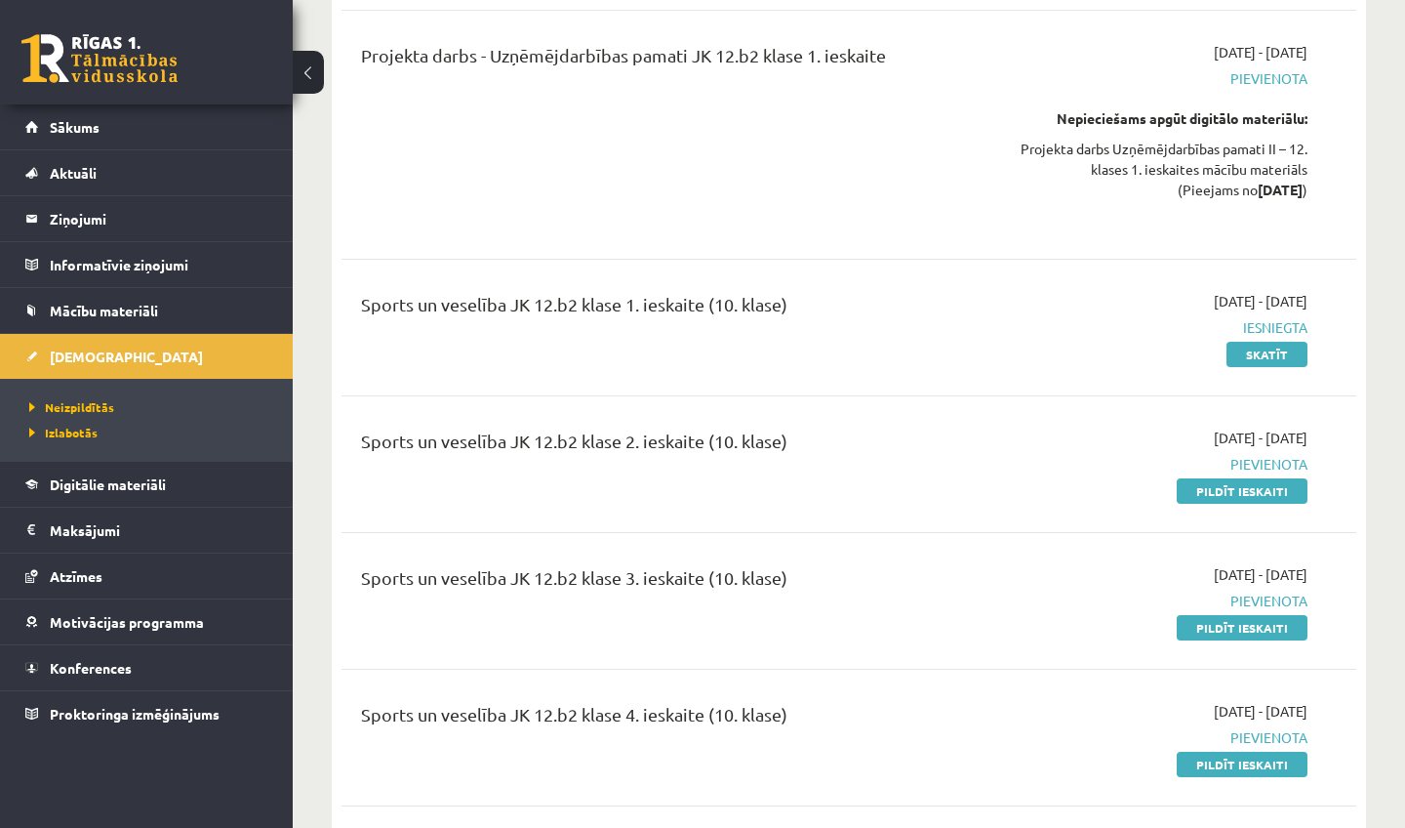
scroll to position [4480, 0]
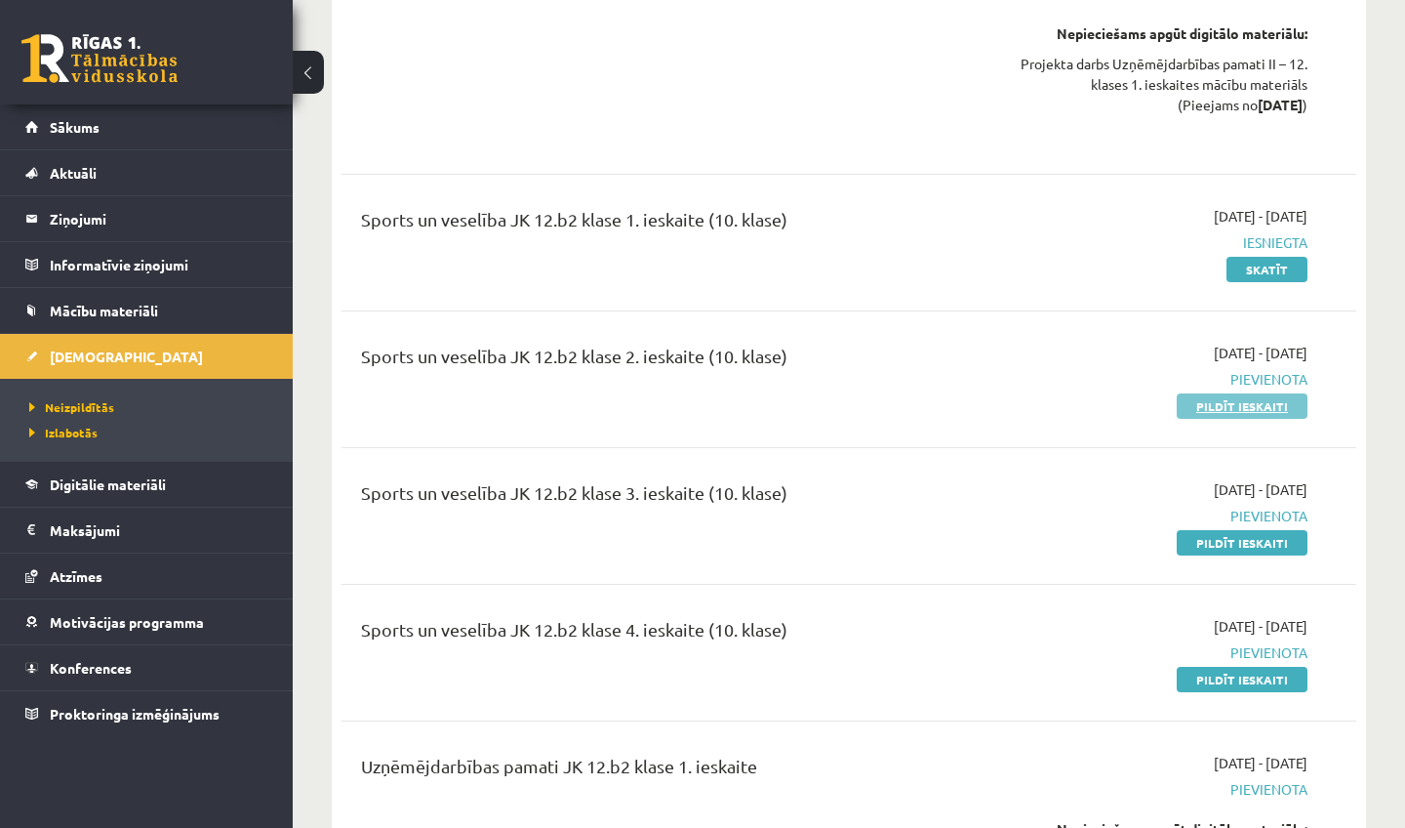
click at [1207, 393] on link "Pildīt ieskaiti" at bounding box center [1242, 405] width 131 height 25
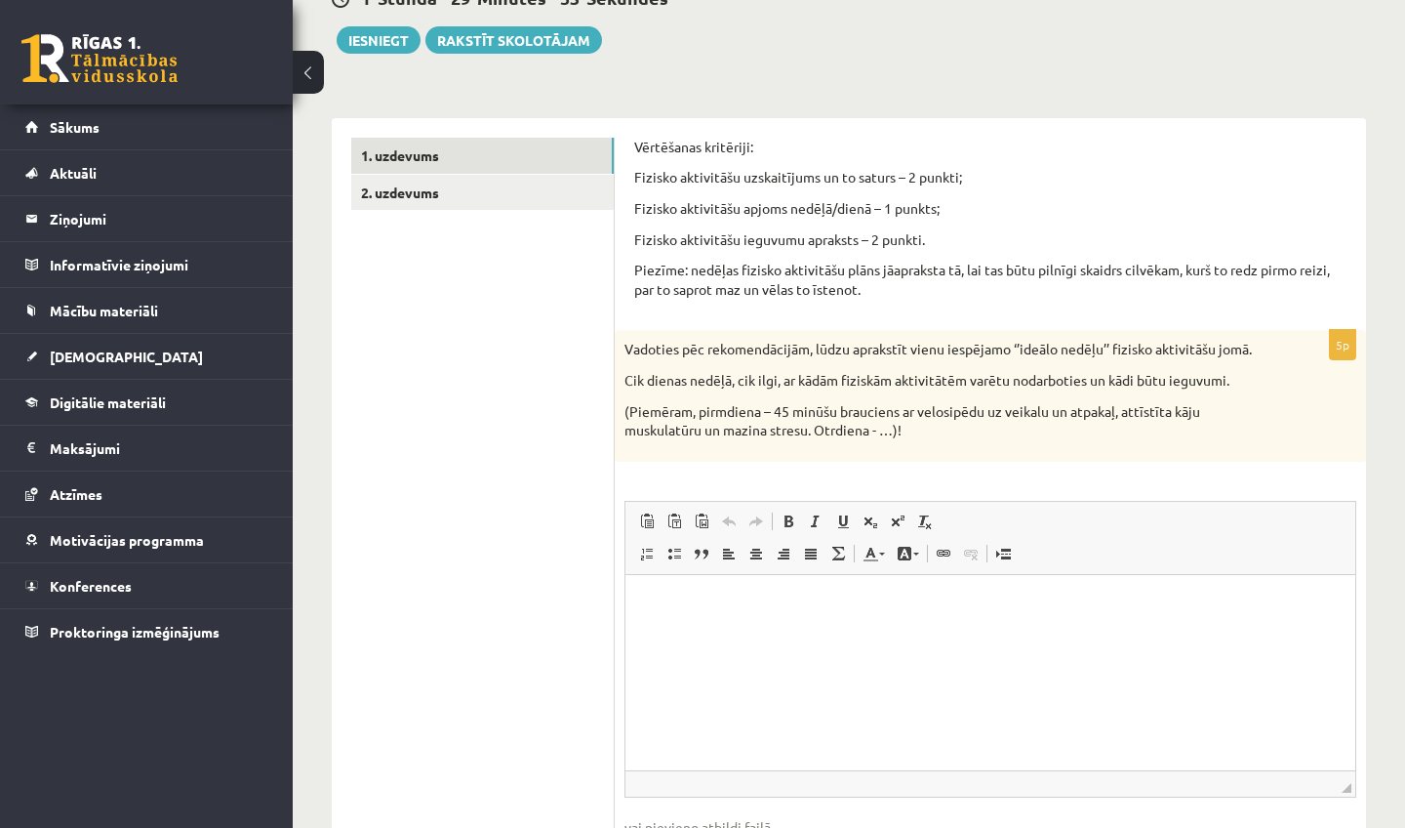
scroll to position [211, 0]
click at [757, 635] on html at bounding box center [991, 606] width 730 height 60
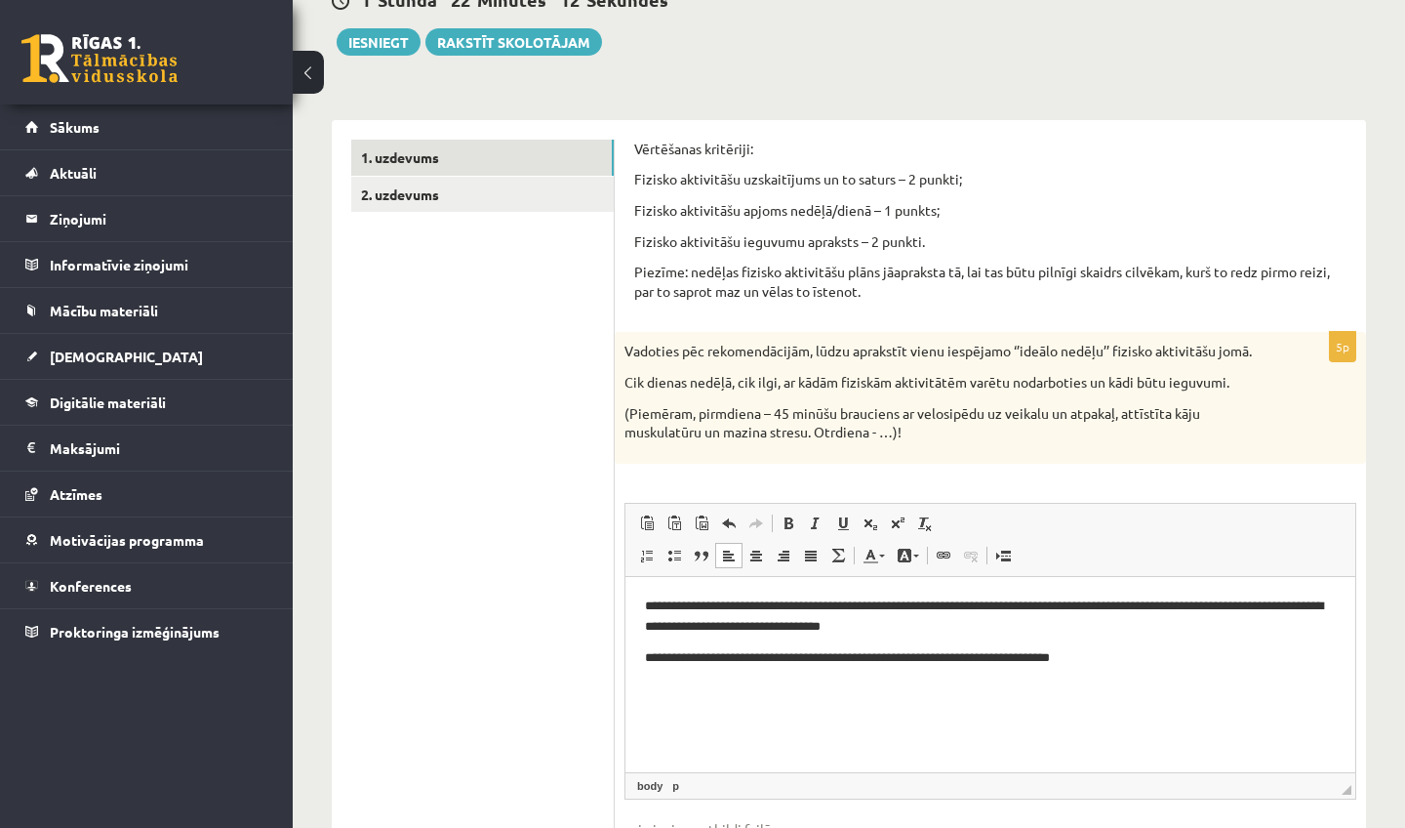
click at [647, 592] on html "**********" at bounding box center [991, 631] width 730 height 110
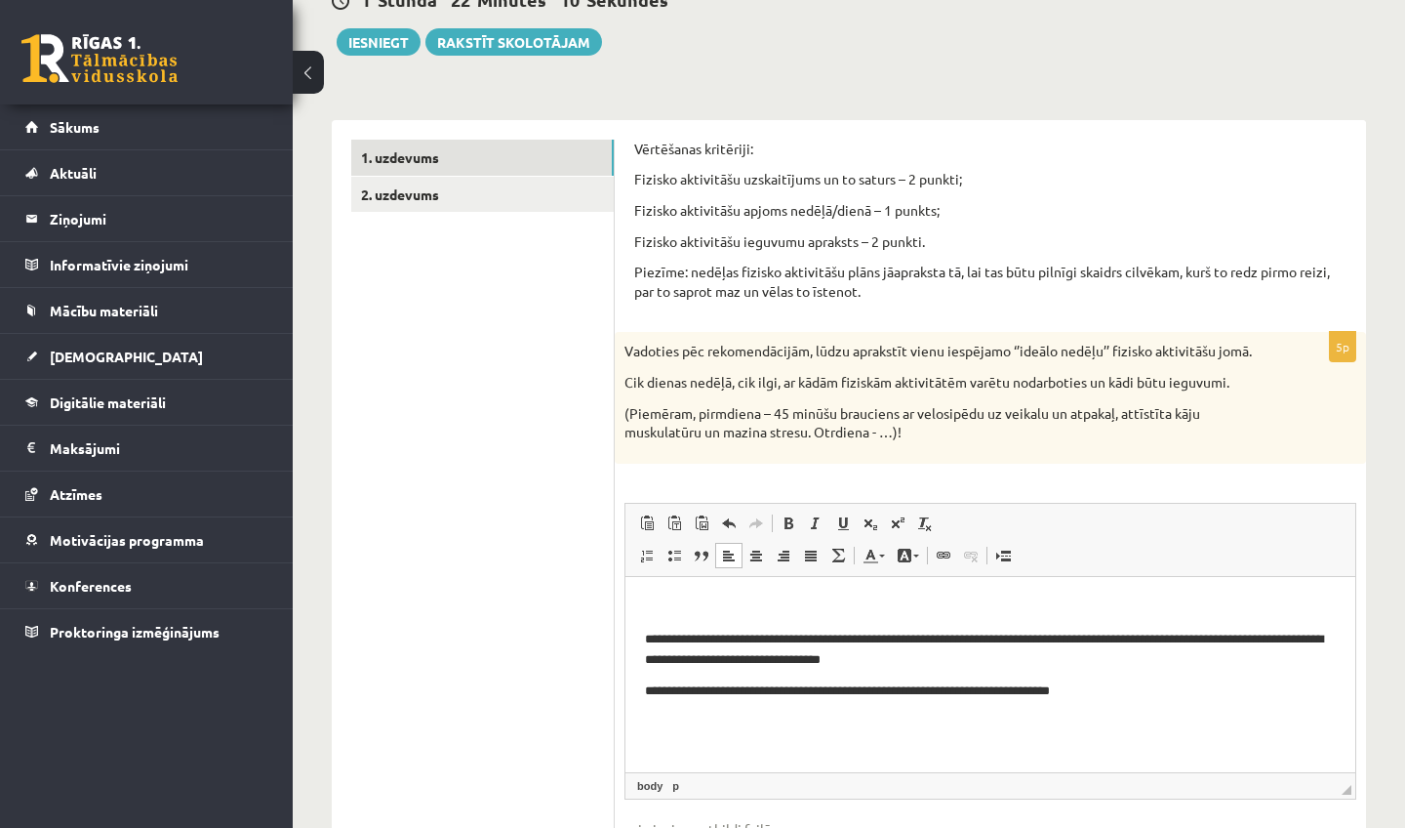
click at [663, 600] on p "Rich Text Editor, wiswyg-editor-user-answer-47024961282920" at bounding box center [990, 605] width 691 height 20
click at [1135, 684] on p "**********" at bounding box center [990, 689] width 691 height 20
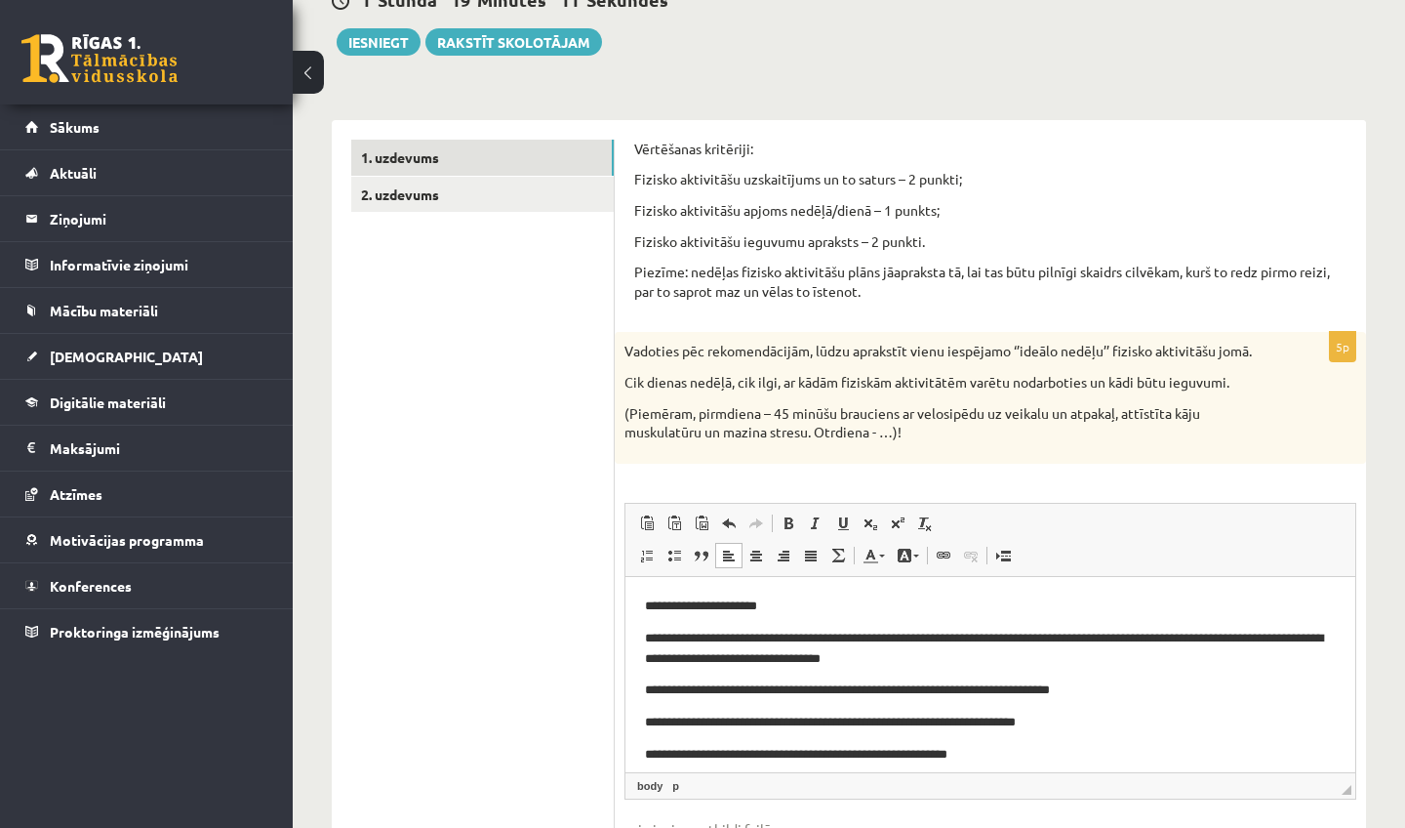
click at [878, 758] on p "**********" at bounding box center [990, 754] width 691 height 20
click at [1020, 748] on p "**********" at bounding box center [990, 754] width 691 height 20
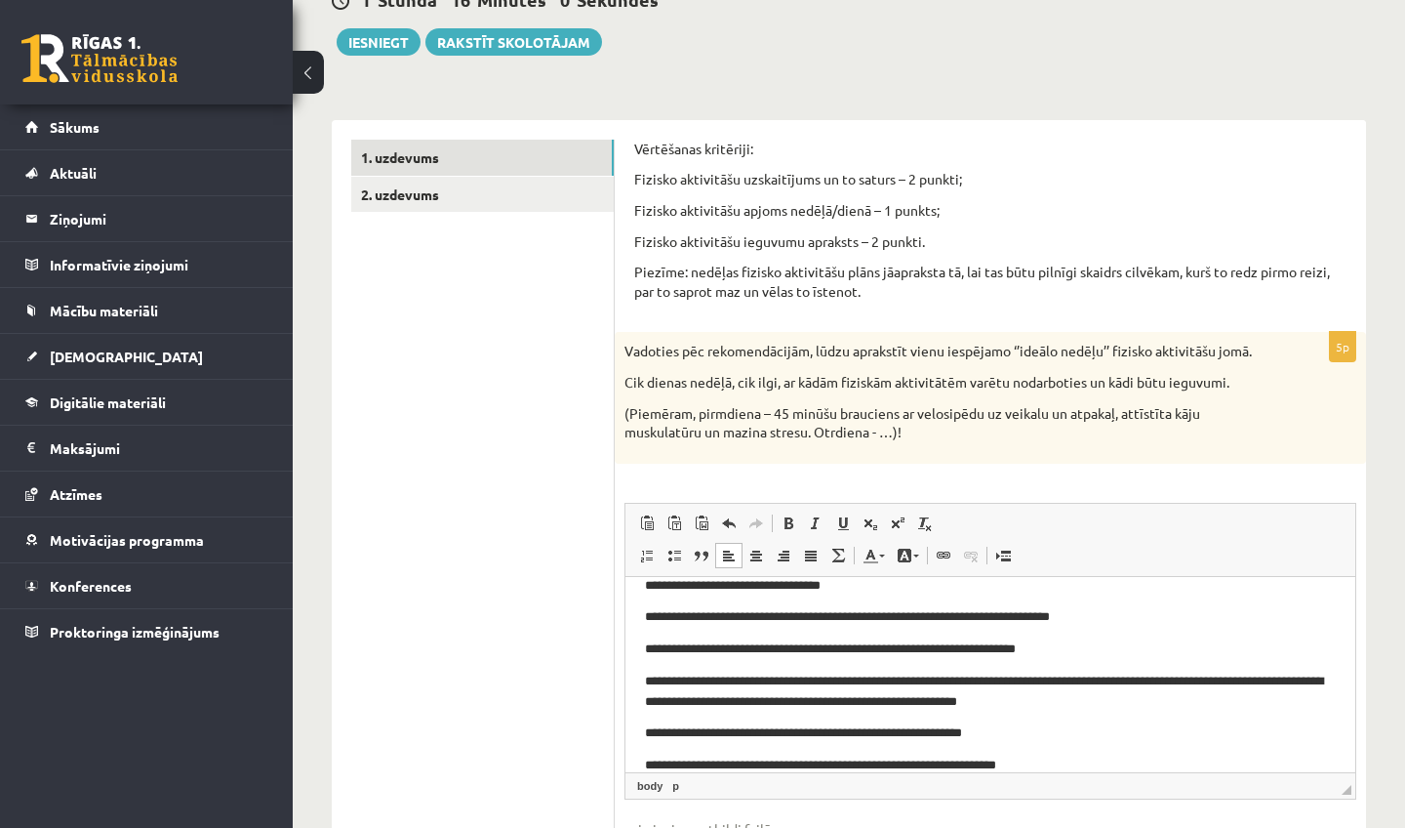
scroll to position [105, 0]
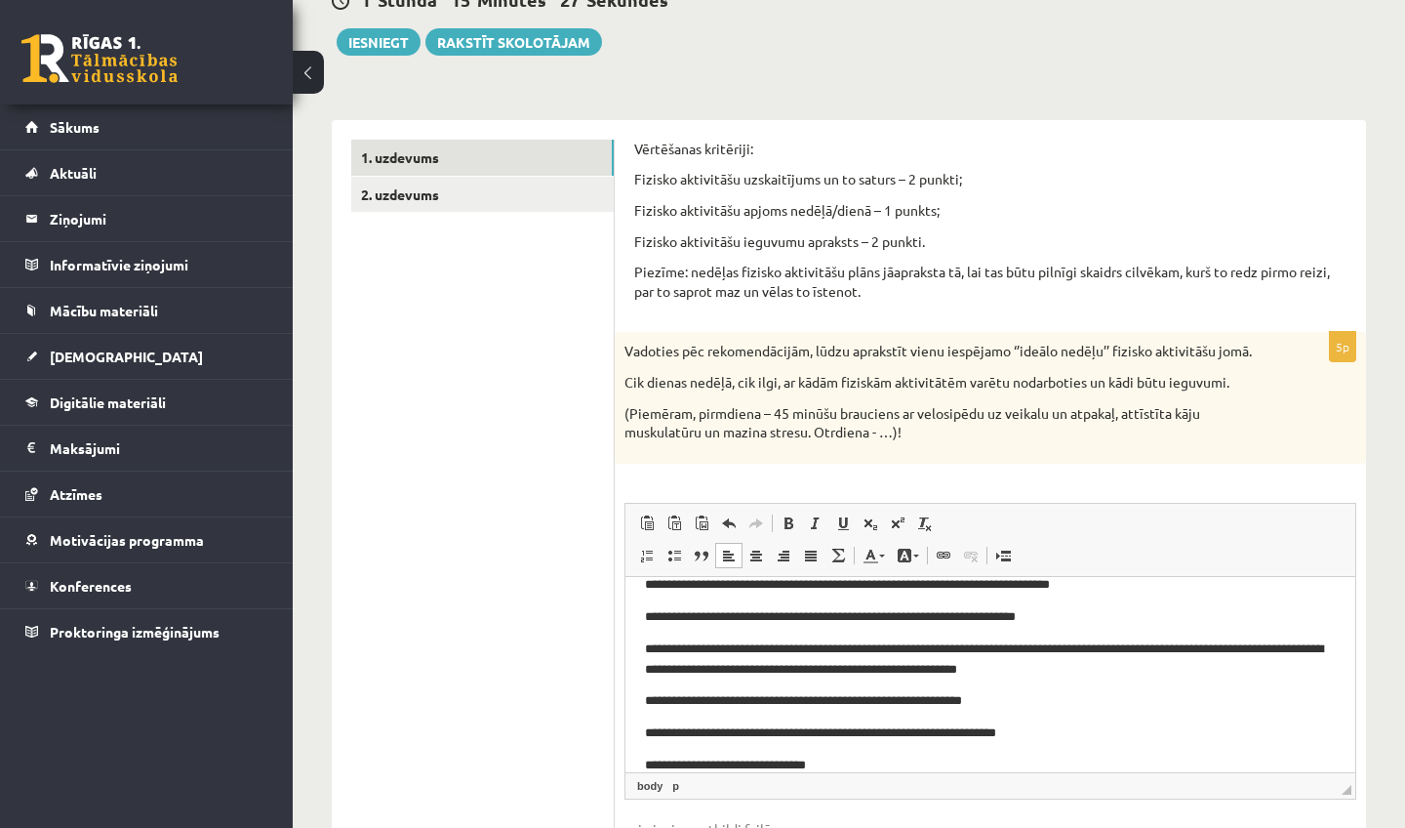
click at [1024, 736] on p "**********" at bounding box center [990, 732] width 691 height 20
click at [1020, 740] on p "**********" at bounding box center [990, 732] width 691 height 20
click at [1015, 733] on p "**********" at bounding box center [990, 732] width 691 height 20
click at [1020, 732] on p "**********" at bounding box center [990, 732] width 691 height 20
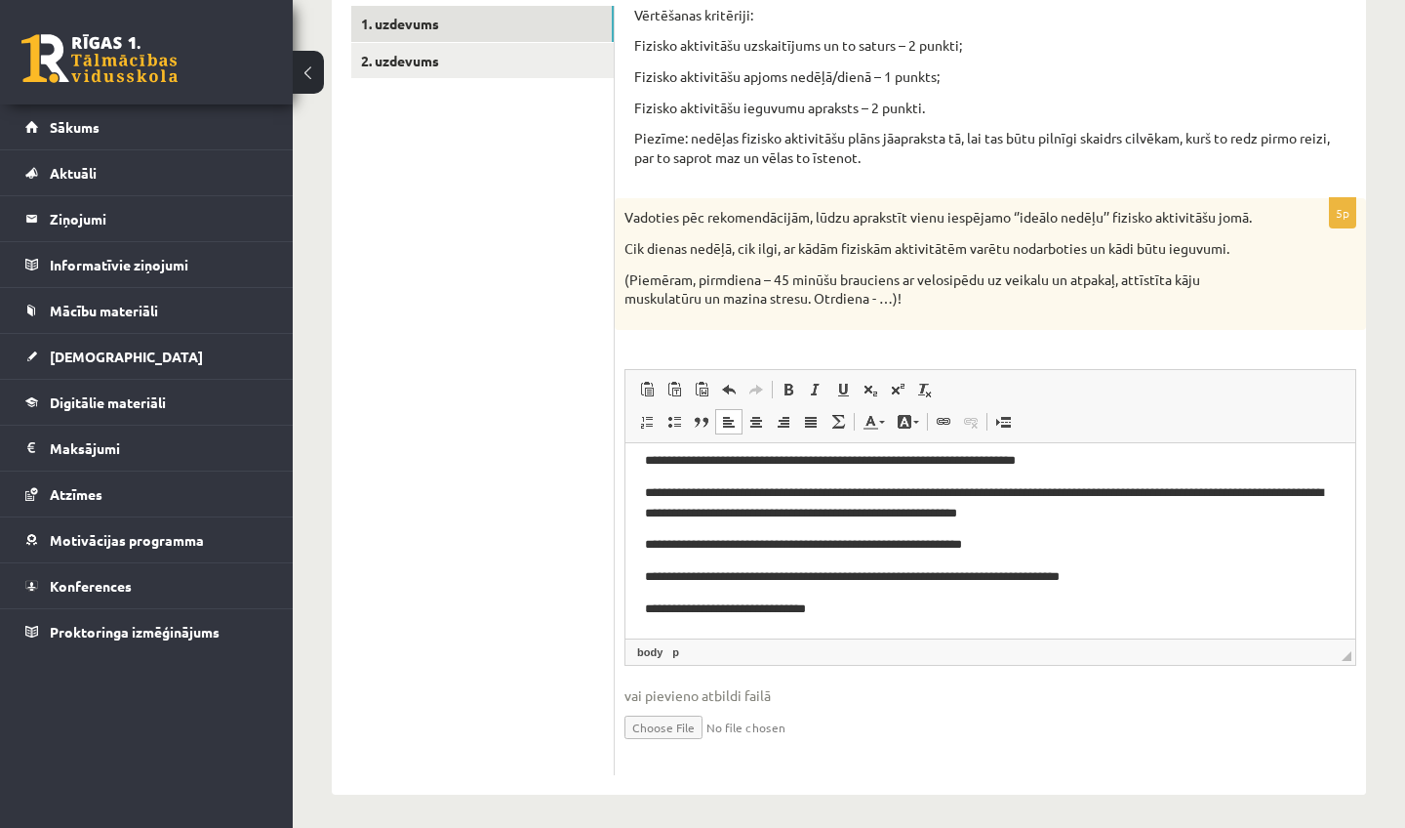
scroll to position [128, 0]
click at [1164, 631] on html "**********" at bounding box center [991, 475] width 730 height 323
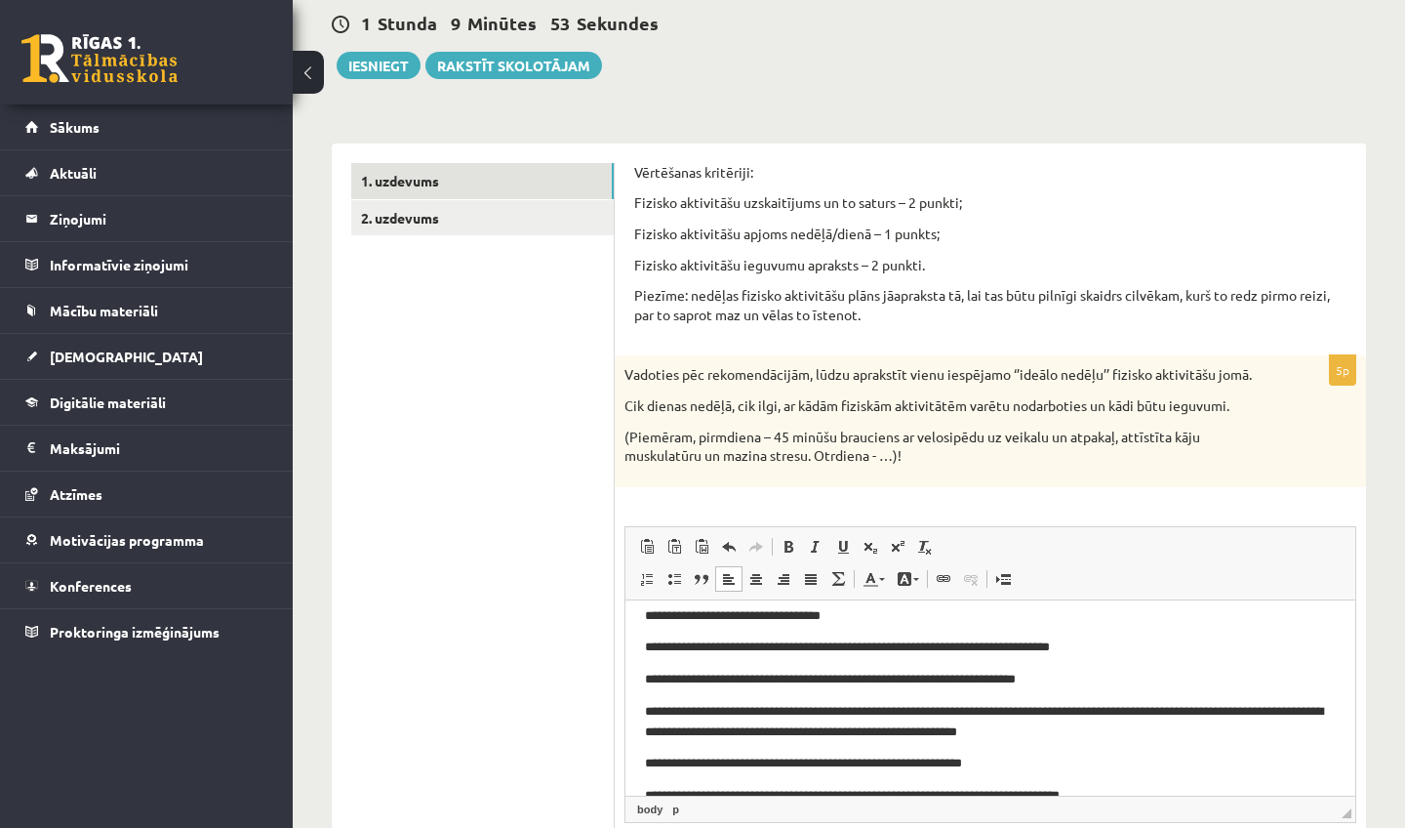
scroll to position [3, 0]
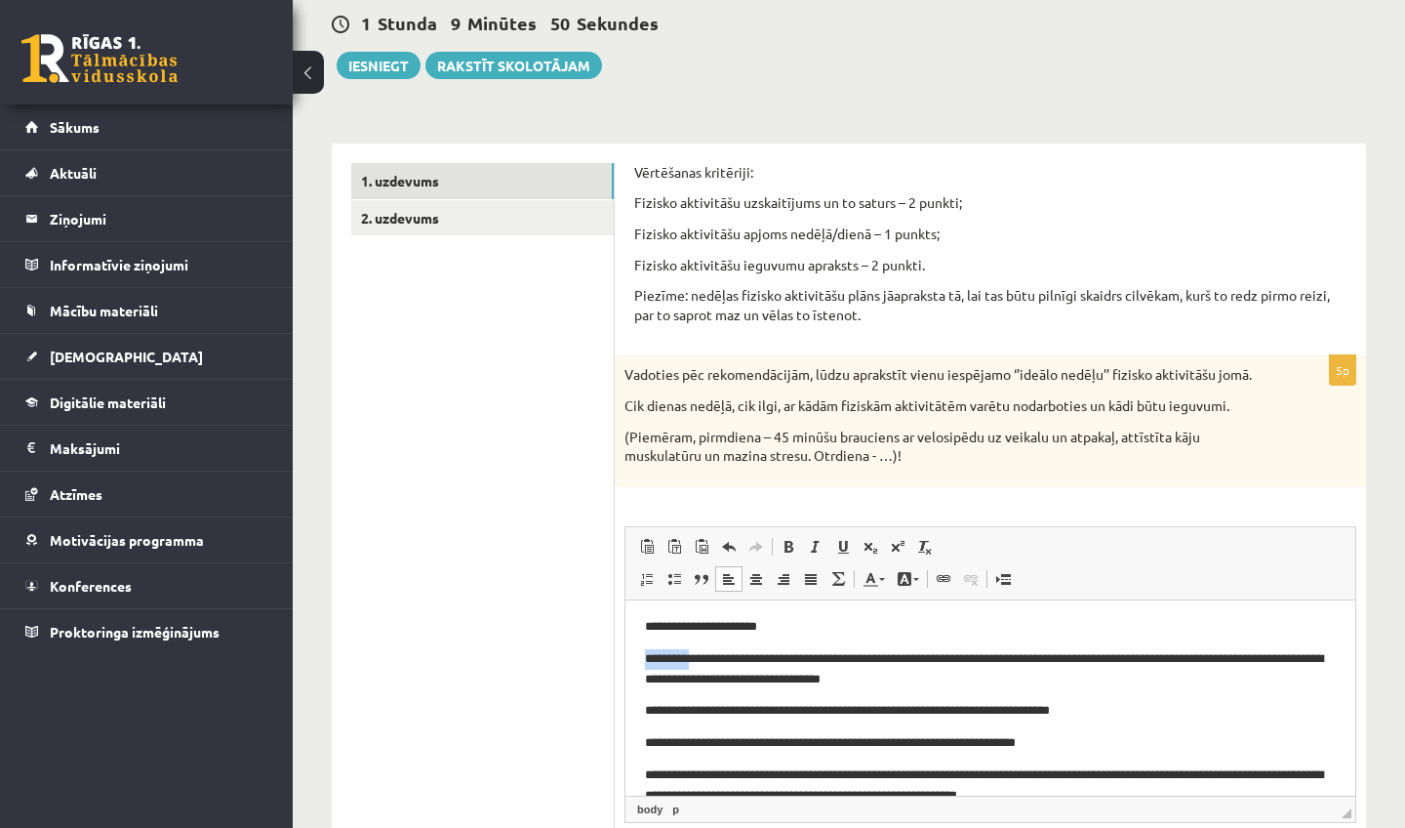
drag, startPoint x: 646, startPoint y: 651, endPoint x: 704, endPoint y: 650, distance: 57.6
click at [703, 651] on p "**********" at bounding box center [990, 667] width 691 height 39
click at [873, 579] on span at bounding box center [871, 579] width 16 height 16
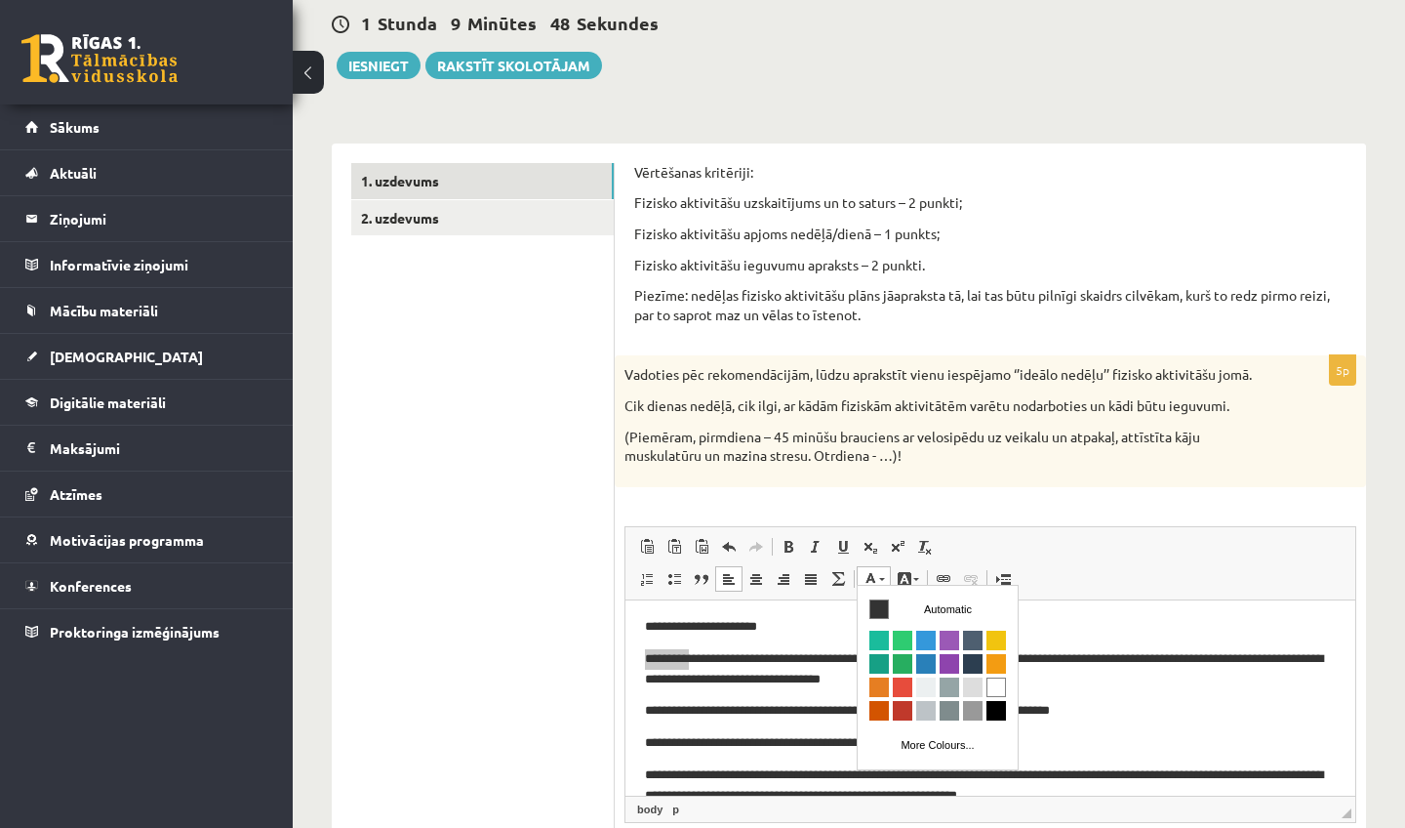
scroll to position [0, 0]
click at [901, 705] on span "Colours" at bounding box center [903, 711] width 20 height 20
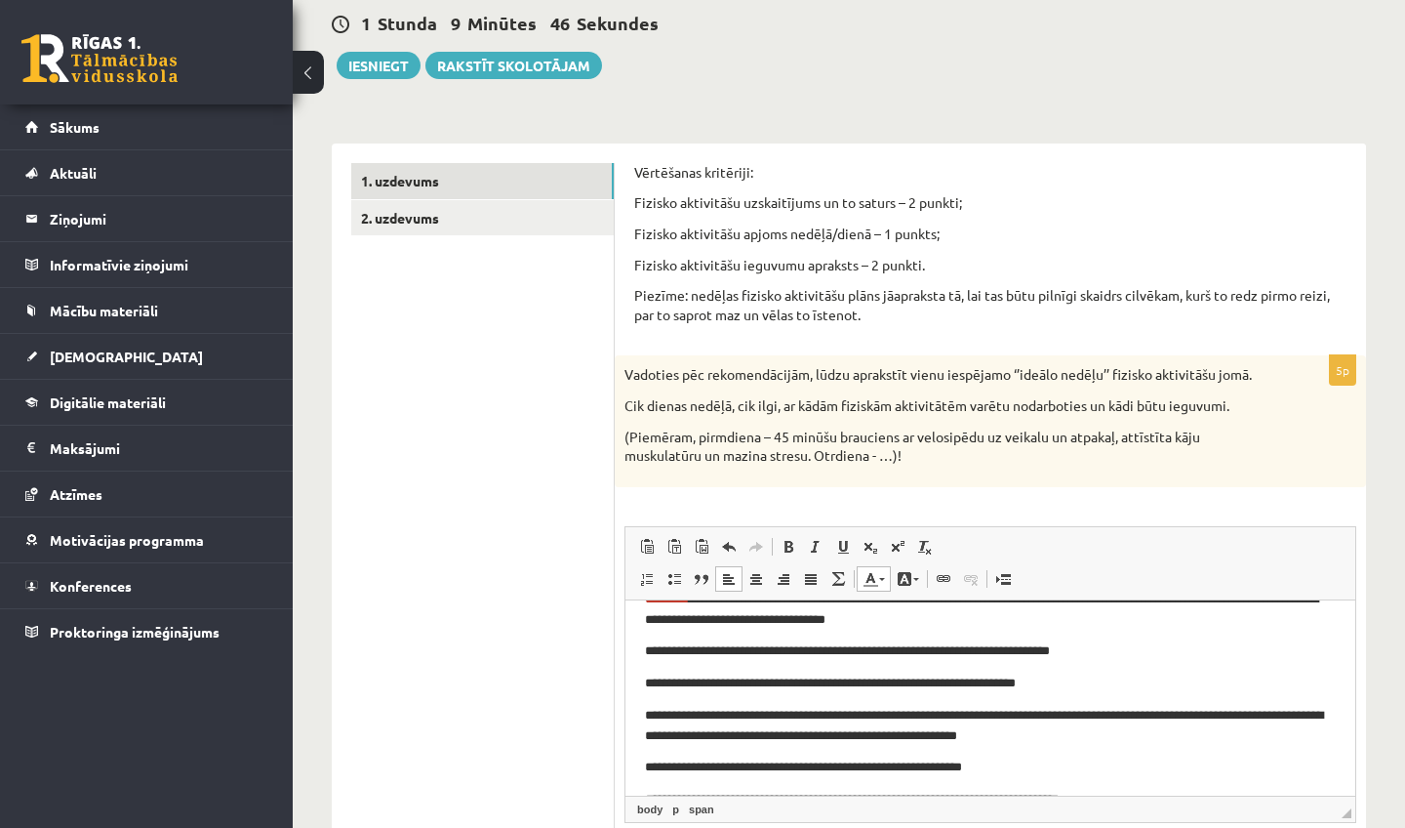
scroll to position [76, 0]
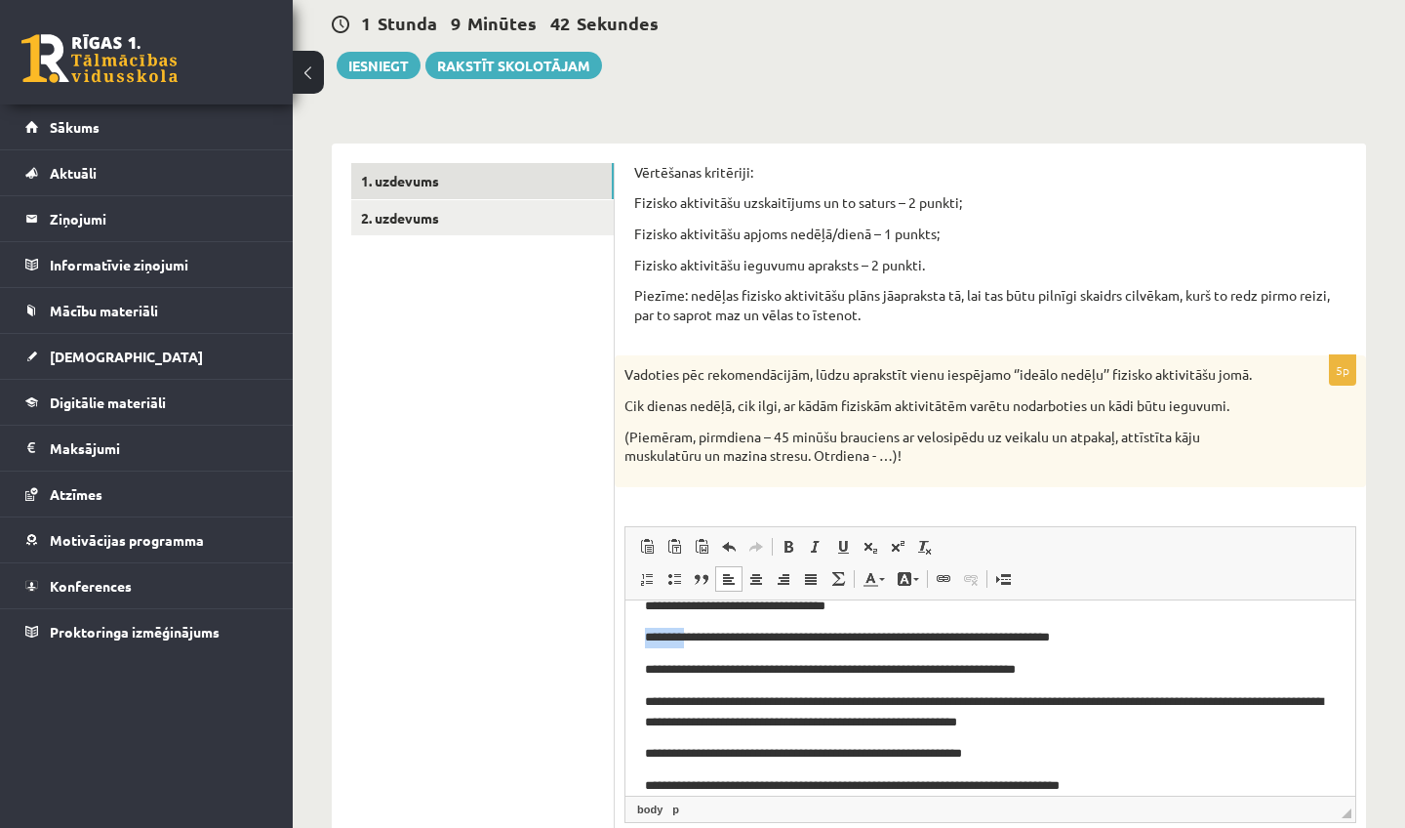
drag, startPoint x: 641, startPoint y: 632, endPoint x: 693, endPoint y: 640, distance: 52.3
click at [693, 640] on html "**********" at bounding box center [991, 742] width 730 height 439
click at [865, 571] on span at bounding box center [871, 579] width 16 height 16
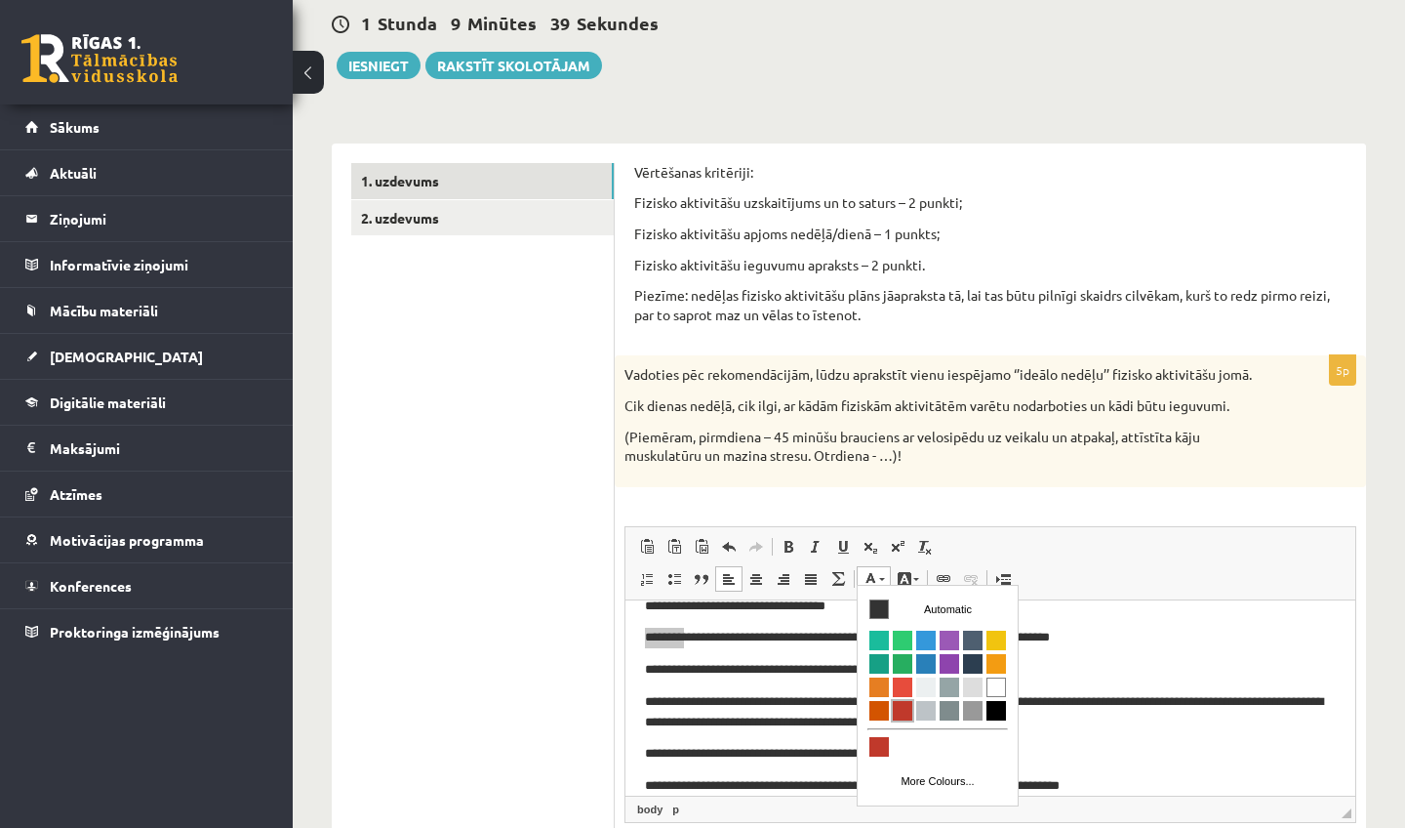
click at [906, 712] on span "Colours" at bounding box center [903, 711] width 20 height 20
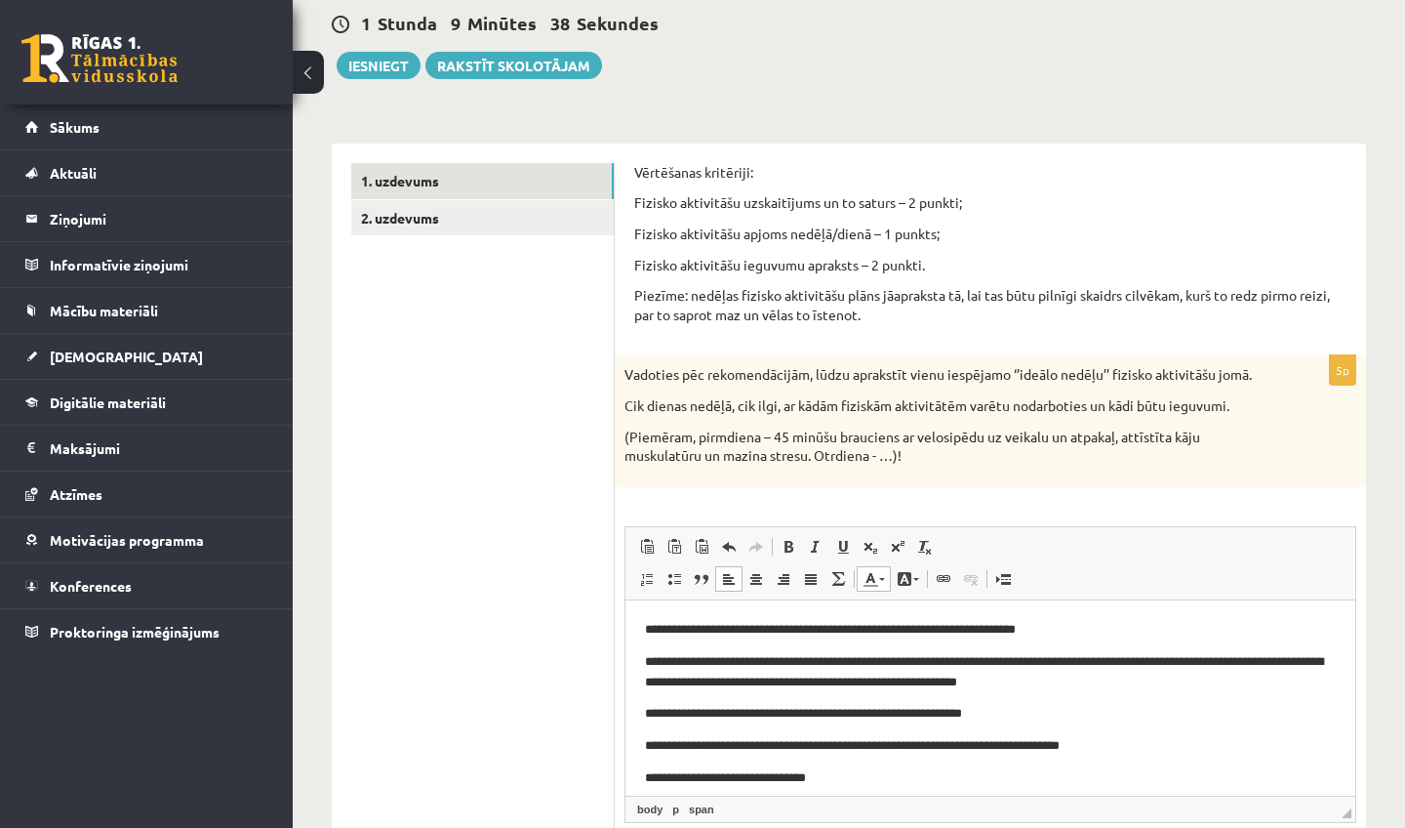
scroll to position [126, 0]
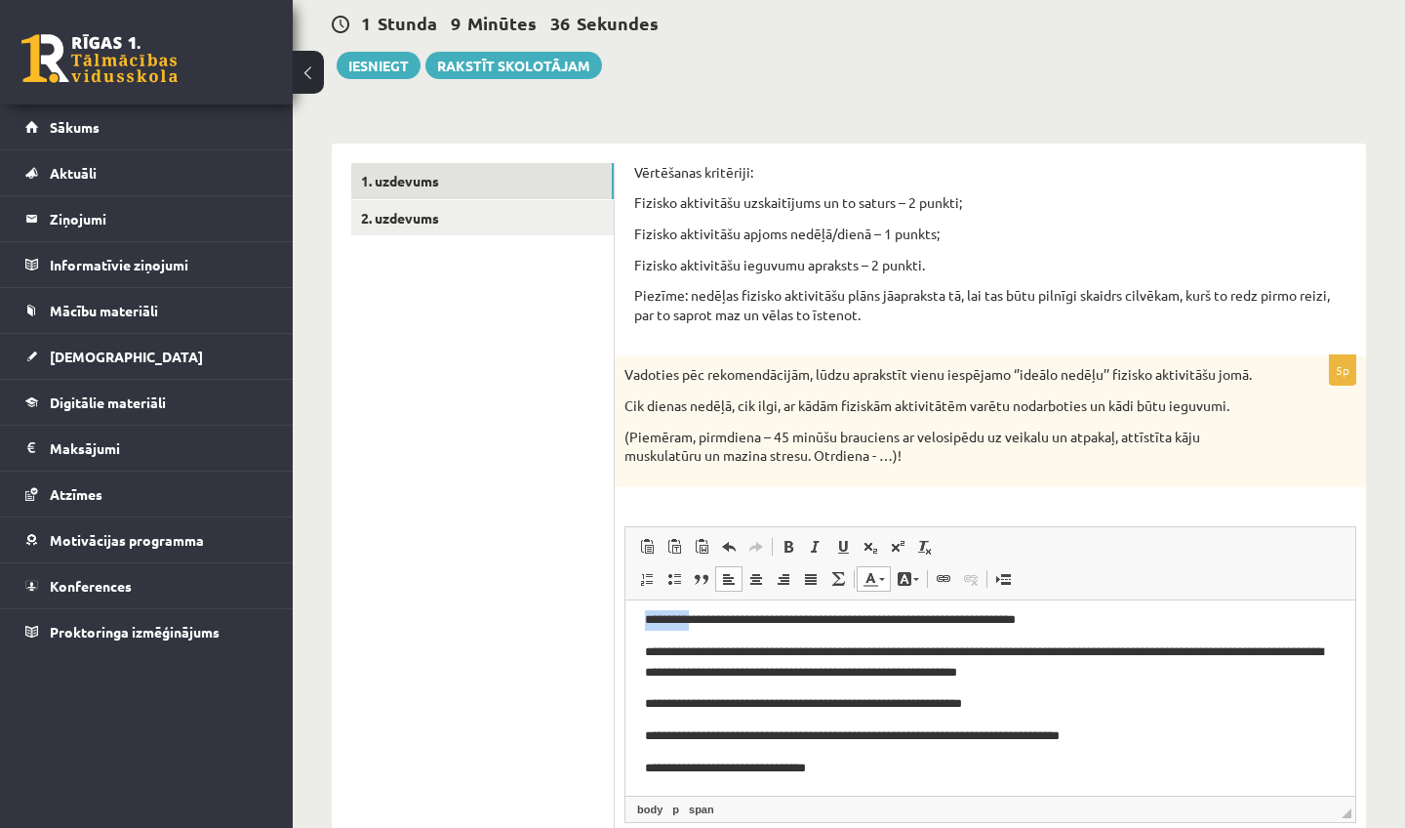
drag, startPoint x: 646, startPoint y: 621, endPoint x: 699, endPoint y: 623, distance: 52.7
click at [698, 622] on p "**********" at bounding box center [990, 619] width 691 height 20
click at [881, 578] on span at bounding box center [882, 579] width 6 height 3
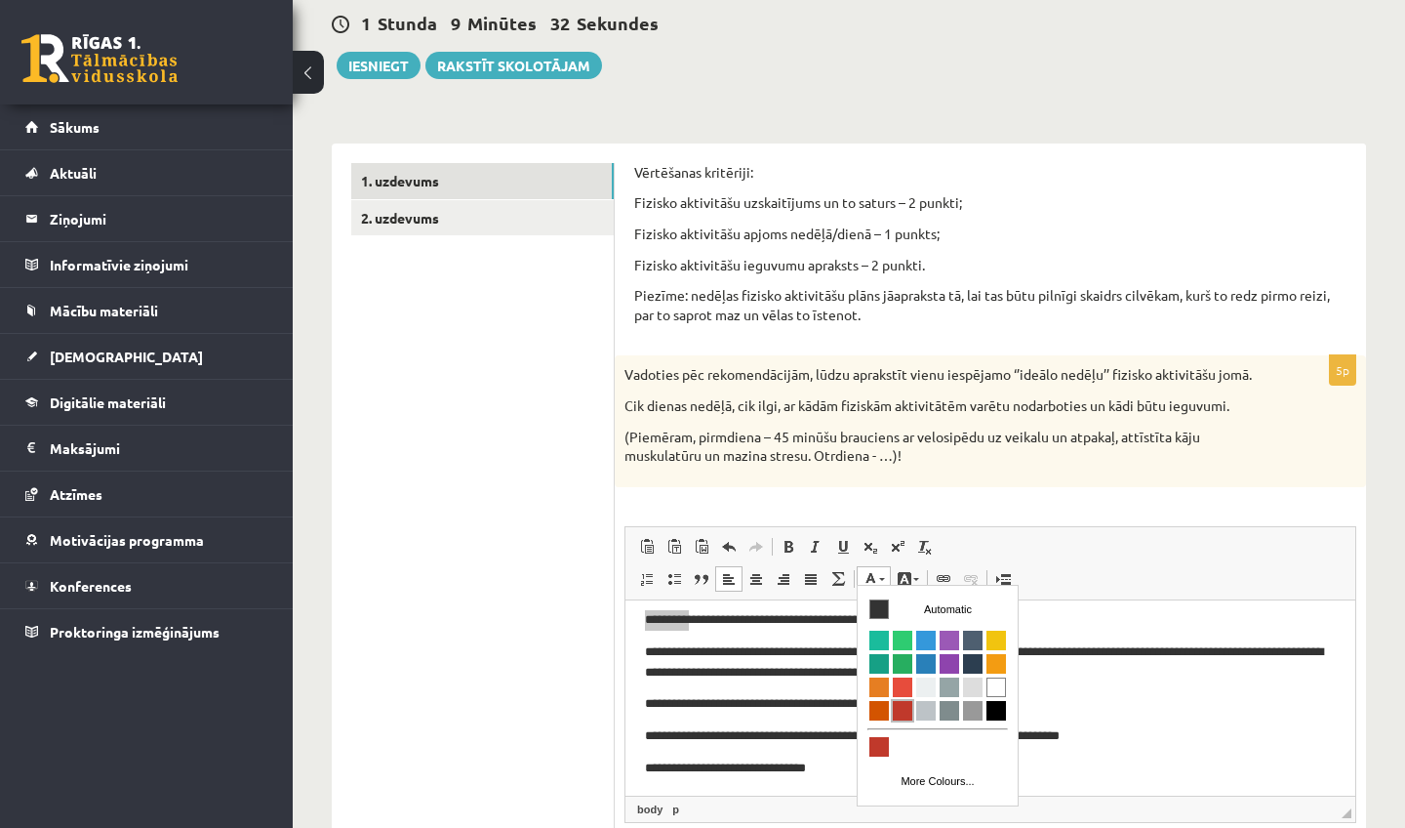
click at [908, 713] on span "Colours" at bounding box center [903, 711] width 20 height 20
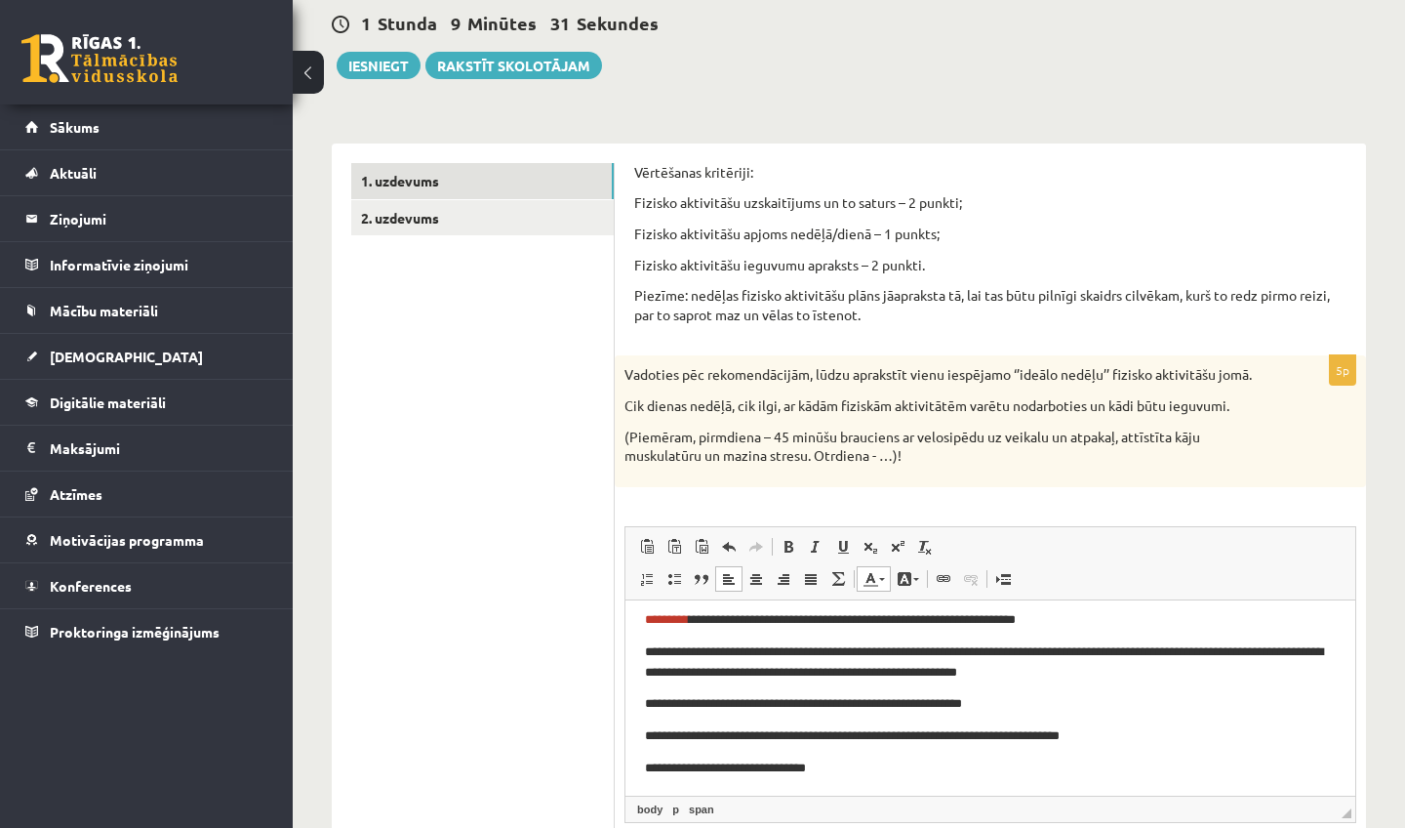
click at [661, 672] on p "**********" at bounding box center [990, 660] width 691 height 39
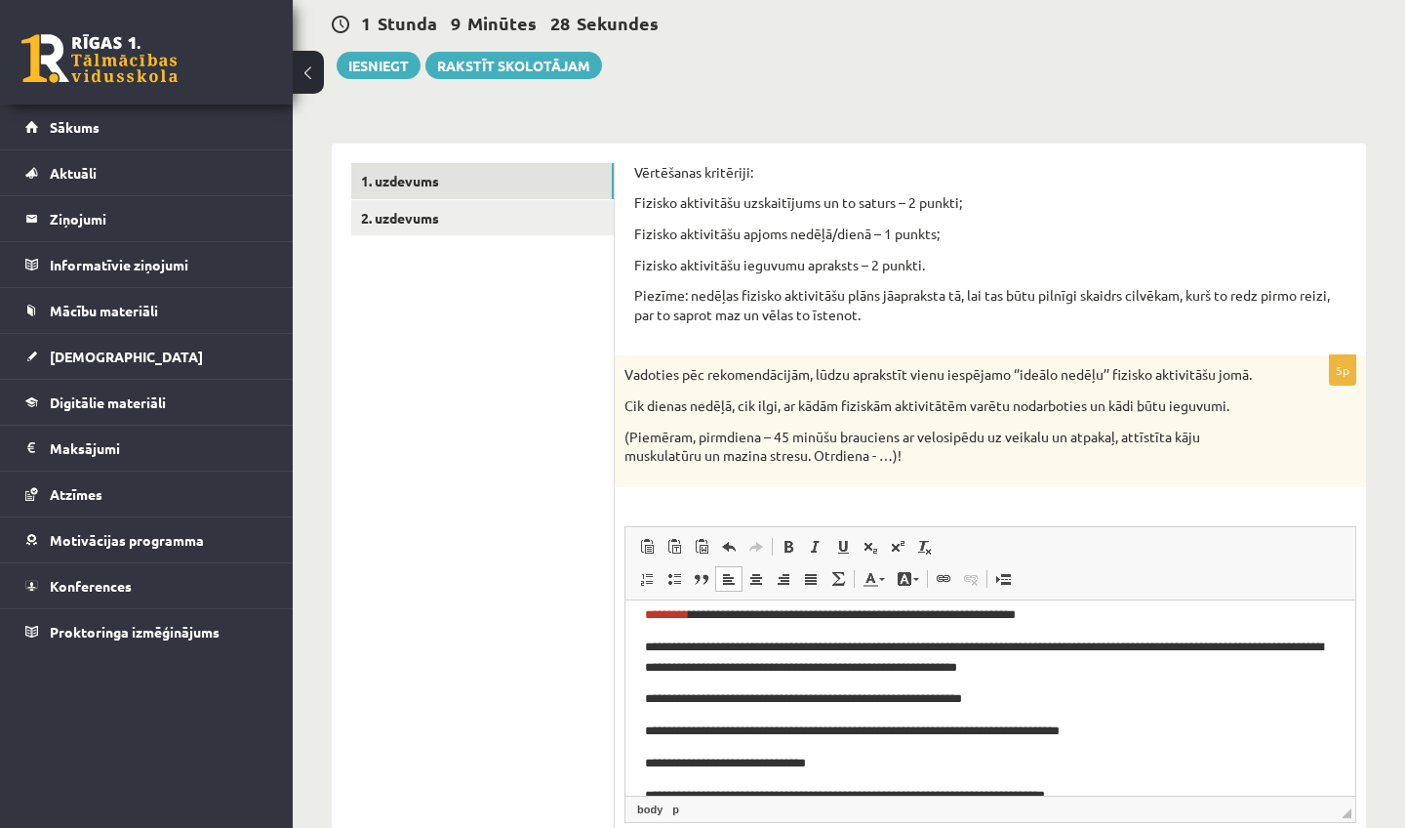
scroll to position [130, 0]
drag, startPoint x: 643, startPoint y: 649, endPoint x: 705, endPoint y: 649, distance: 61.5
click at [705, 649] on html "**********" at bounding box center [991, 688] width 730 height 439
click at [865, 575] on span at bounding box center [871, 579] width 16 height 16
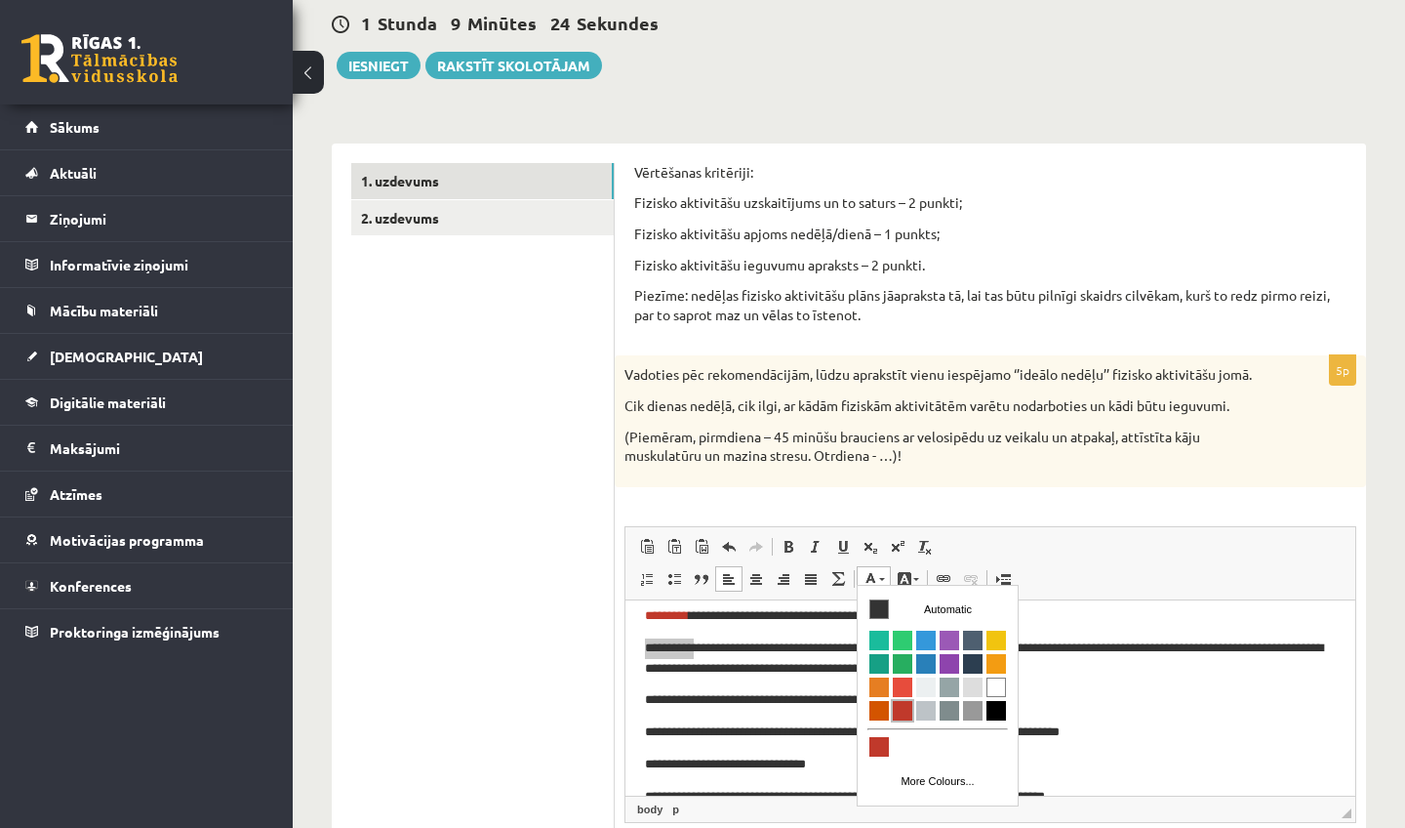
click at [899, 714] on span "Colours" at bounding box center [903, 711] width 20 height 20
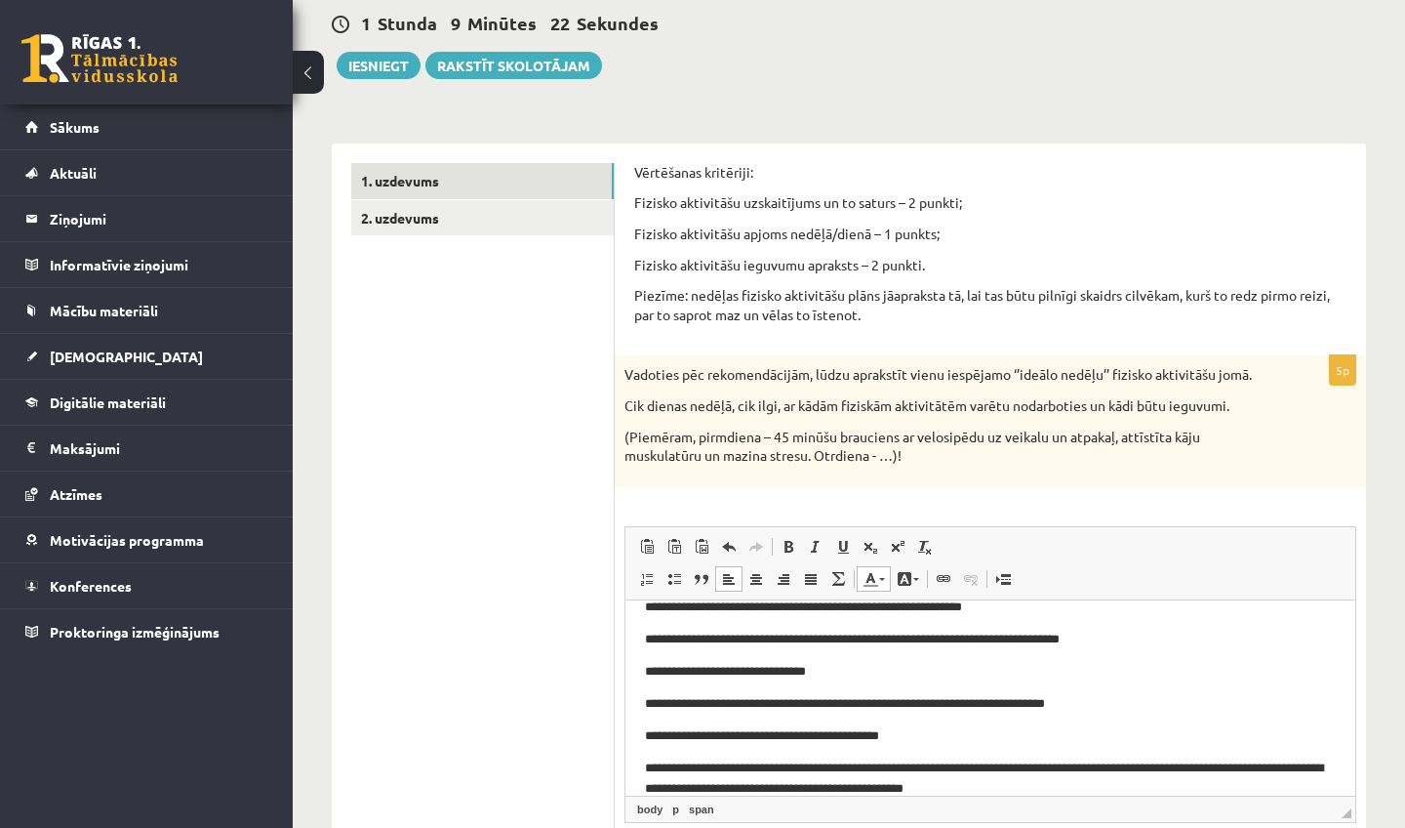
scroll to position [199, 0]
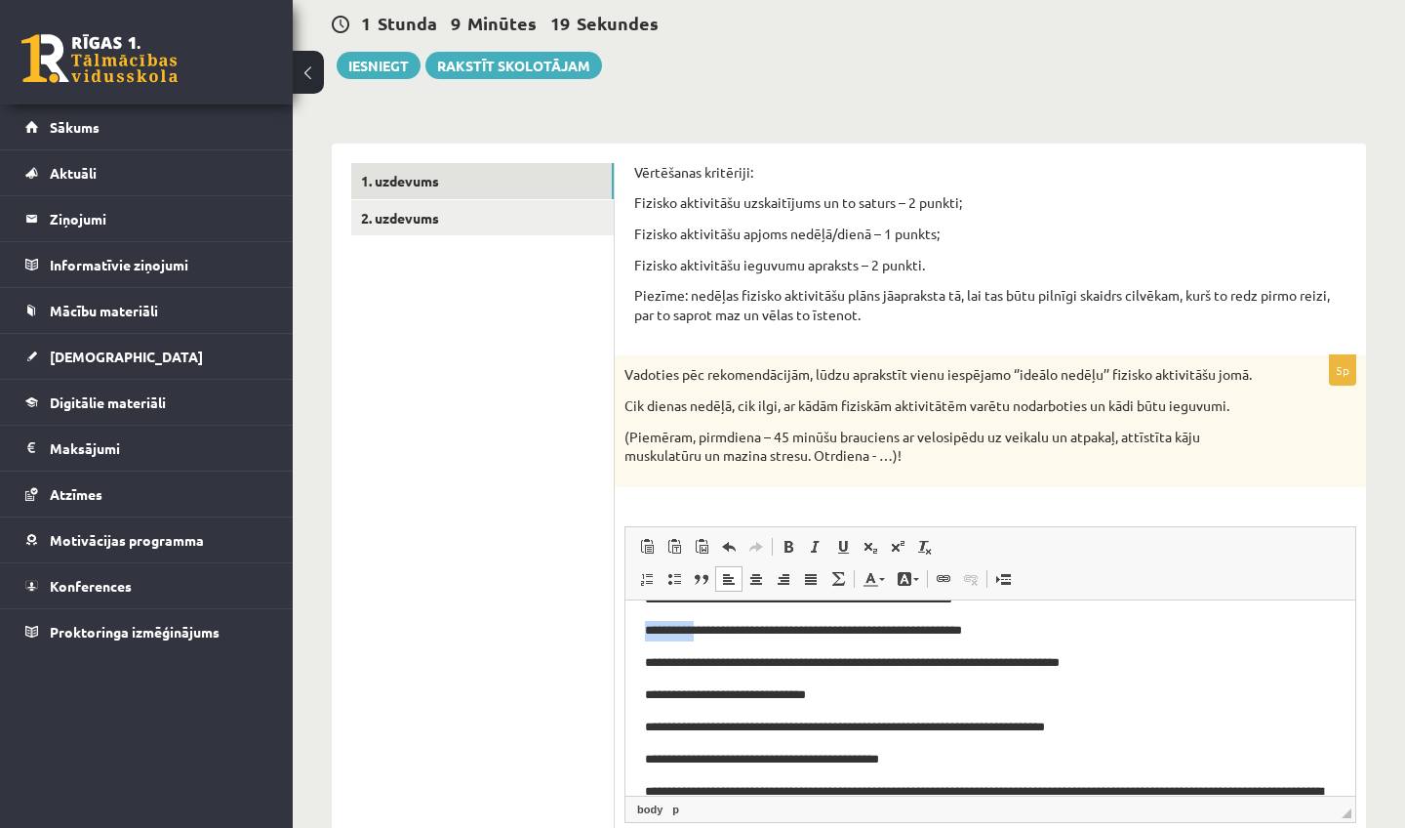
drag, startPoint x: 644, startPoint y: 635, endPoint x: 703, endPoint y: 628, distance: 59.1
click at [703, 628] on html "**********" at bounding box center [991, 619] width 730 height 439
click at [883, 580] on link "Text Colour" at bounding box center [874, 578] width 34 height 25
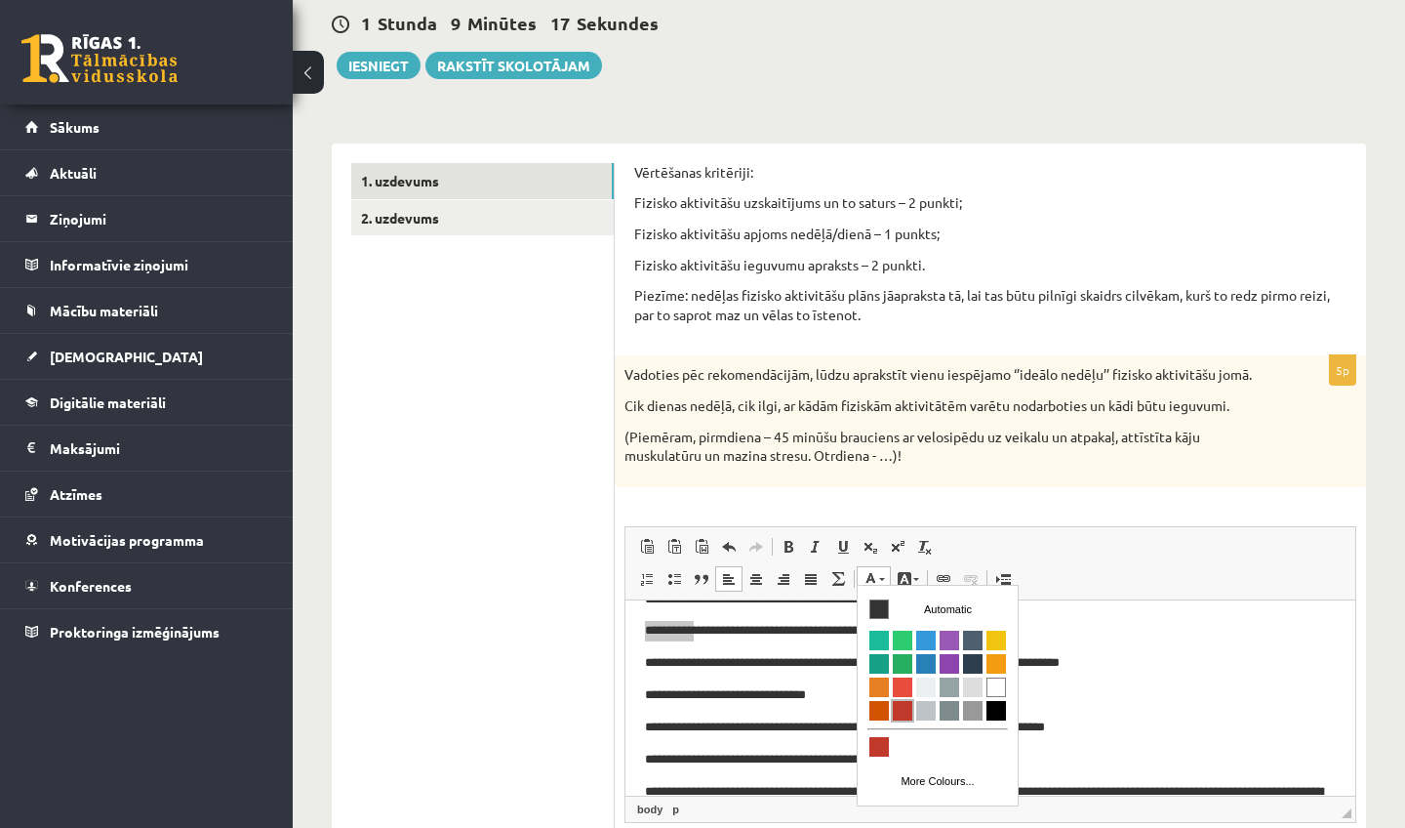
click at [904, 712] on span "Colours" at bounding box center [903, 711] width 20 height 20
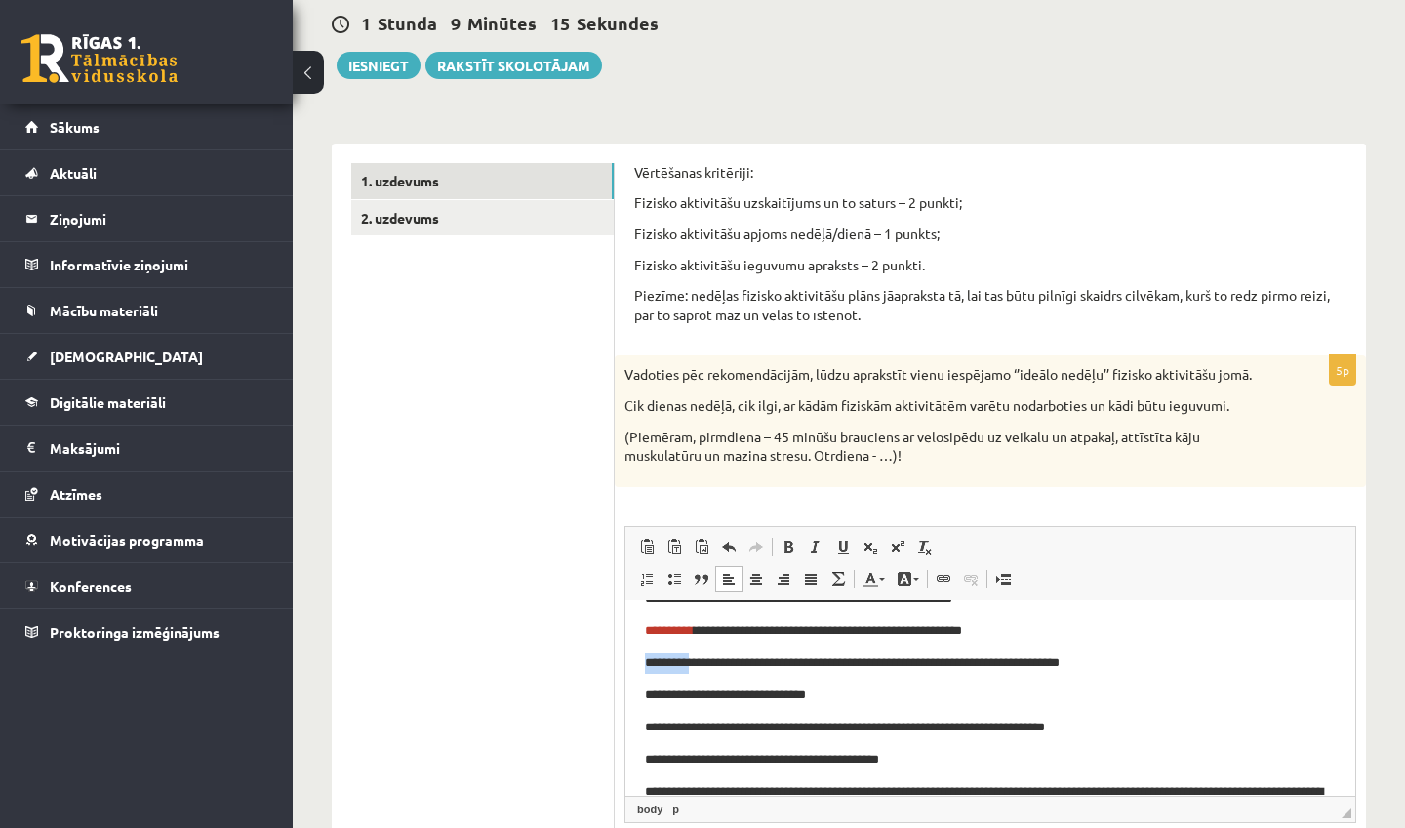
drag, startPoint x: 644, startPoint y: 663, endPoint x: 698, endPoint y: 663, distance: 53.7
click at [697, 663] on html "**********" at bounding box center [991, 619] width 730 height 439
click at [875, 571] on span at bounding box center [871, 579] width 16 height 16
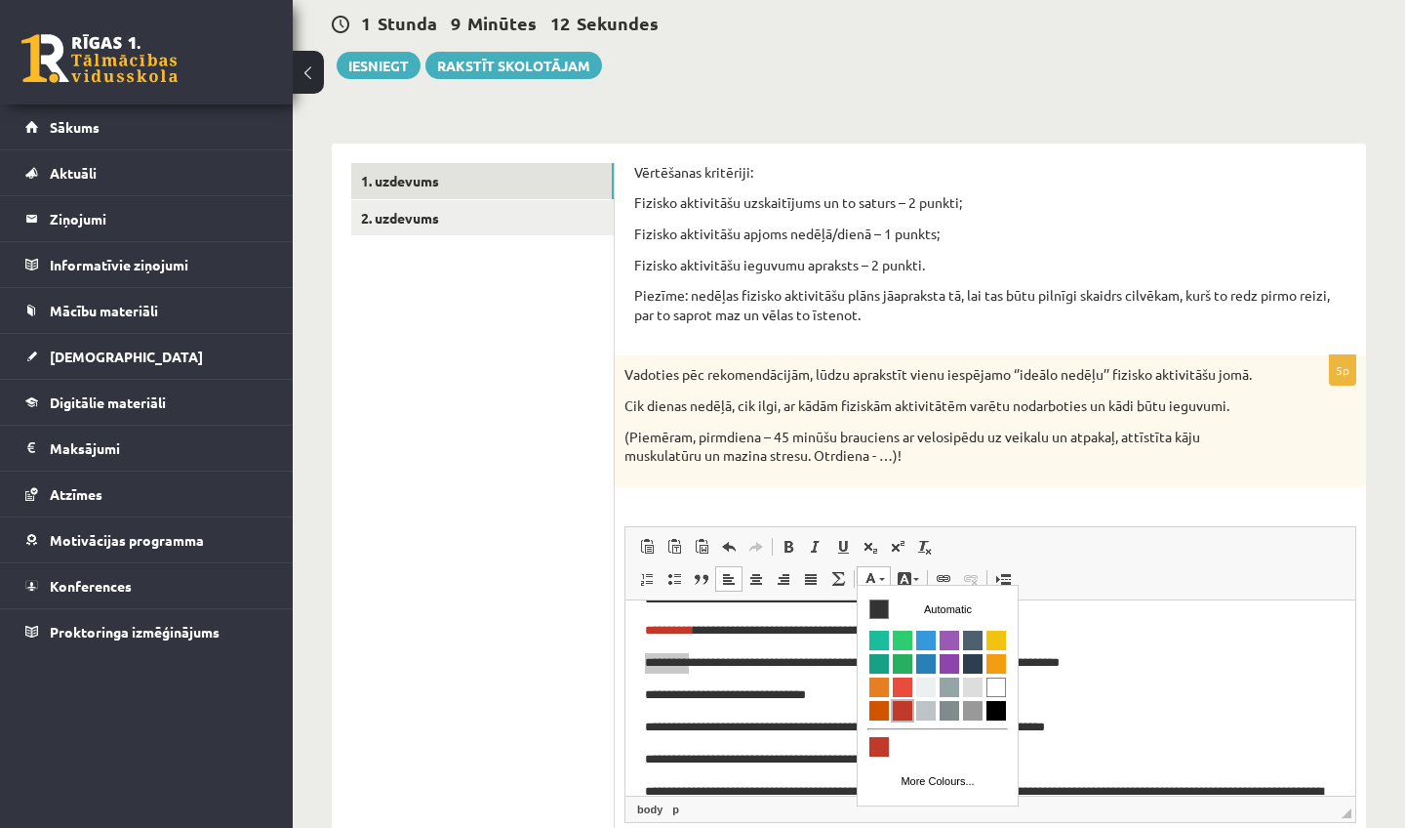
click at [907, 705] on span "Colours" at bounding box center [903, 711] width 20 height 20
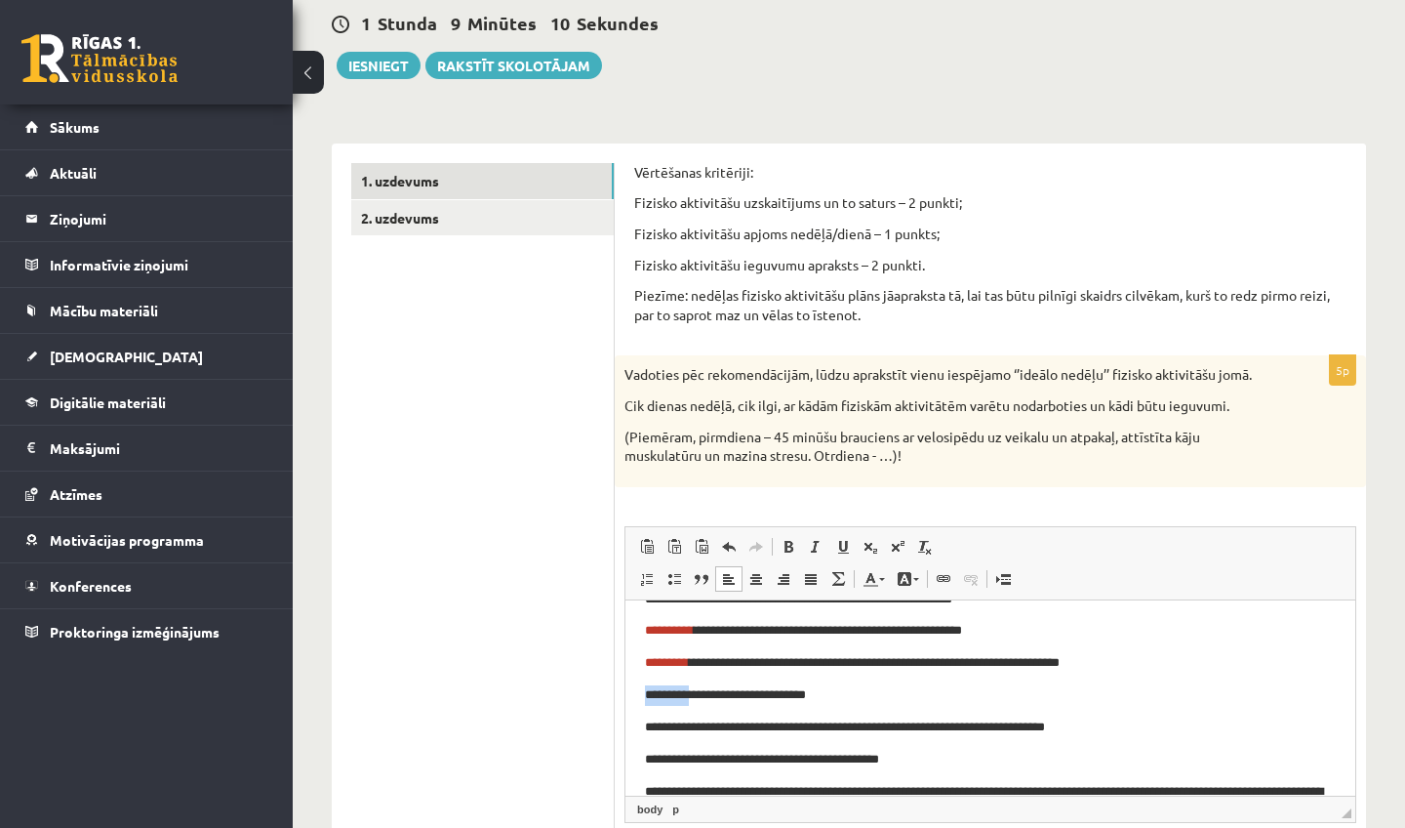
drag, startPoint x: 639, startPoint y: 690, endPoint x: 701, endPoint y: 695, distance: 61.7
click at [701, 695] on html "**********" at bounding box center [991, 619] width 730 height 439
click at [873, 577] on span at bounding box center [871, 579] width 16 height 16
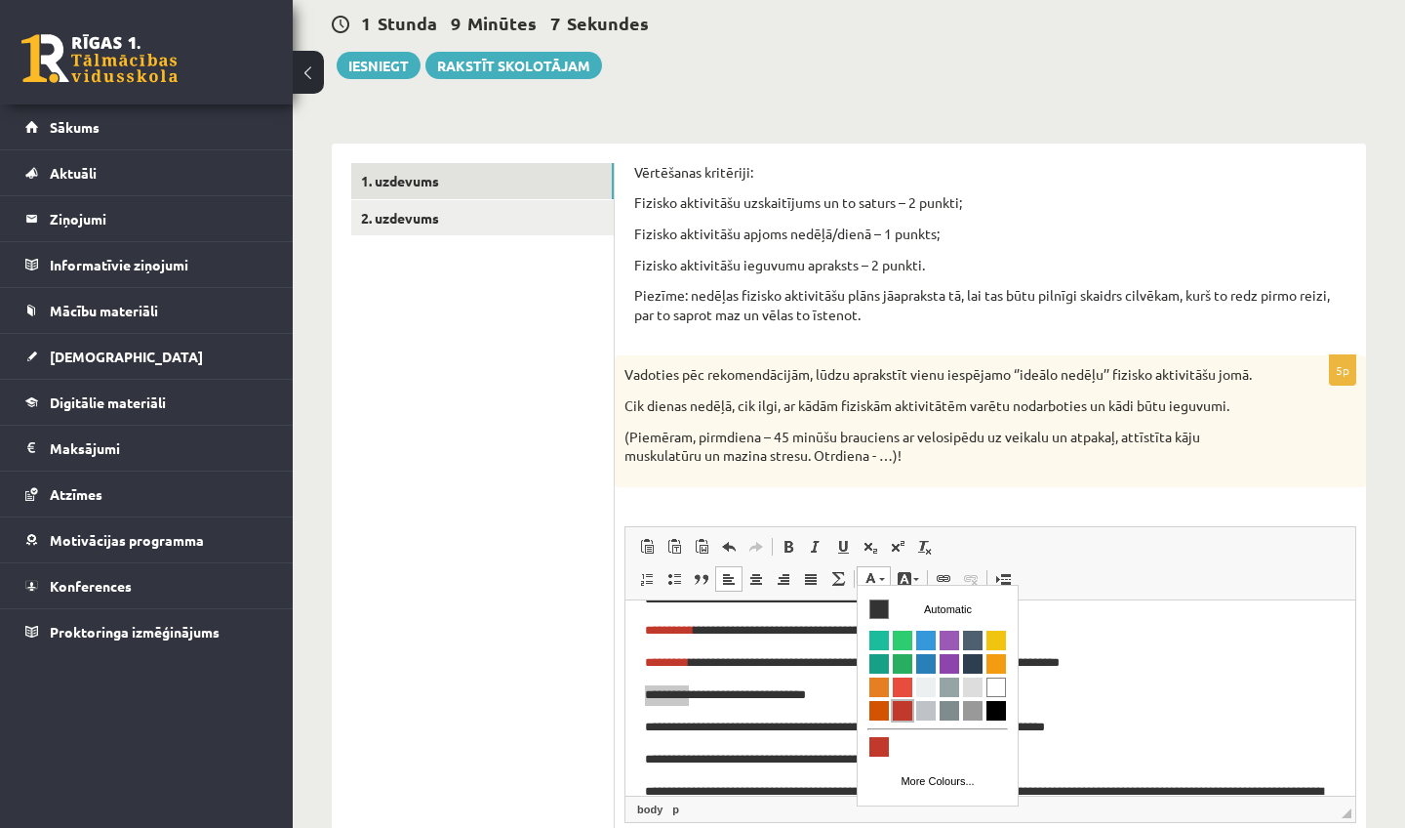
click at [904, 711] on span "Colours" at bounding box center [903, 711] width 20 height 20
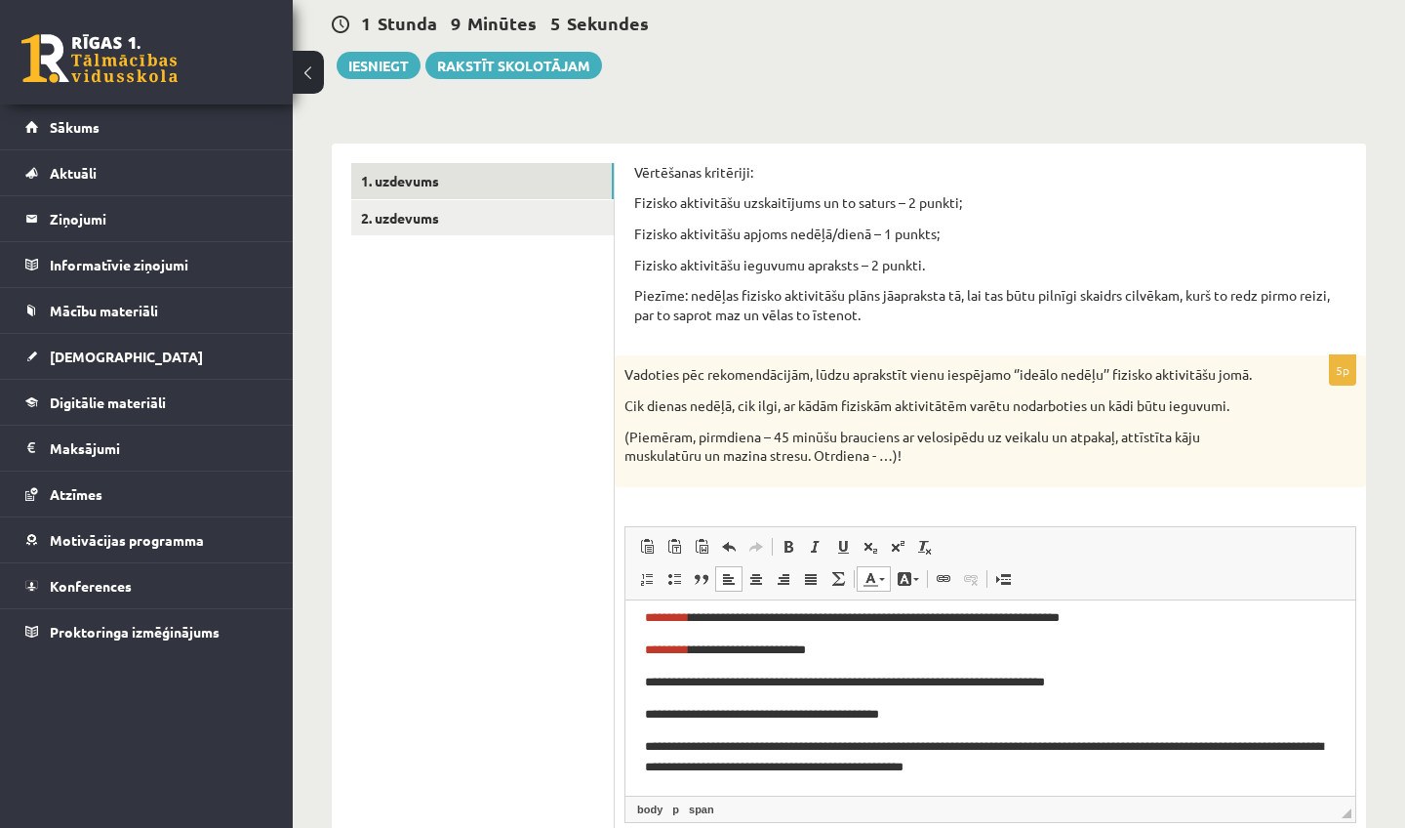
scroll to position [244, 0]
drag, startPoint x: 648, startPoint y: 680, endPoint x: 823, endPoint y: 683, distance: 174.7
click at [823, 683] on p "**********" at bounding box center [990, 681] width 691 height 20
click at [877, 584] on link "Text Colour" at bounding box center [874, 578] width 34 height 25
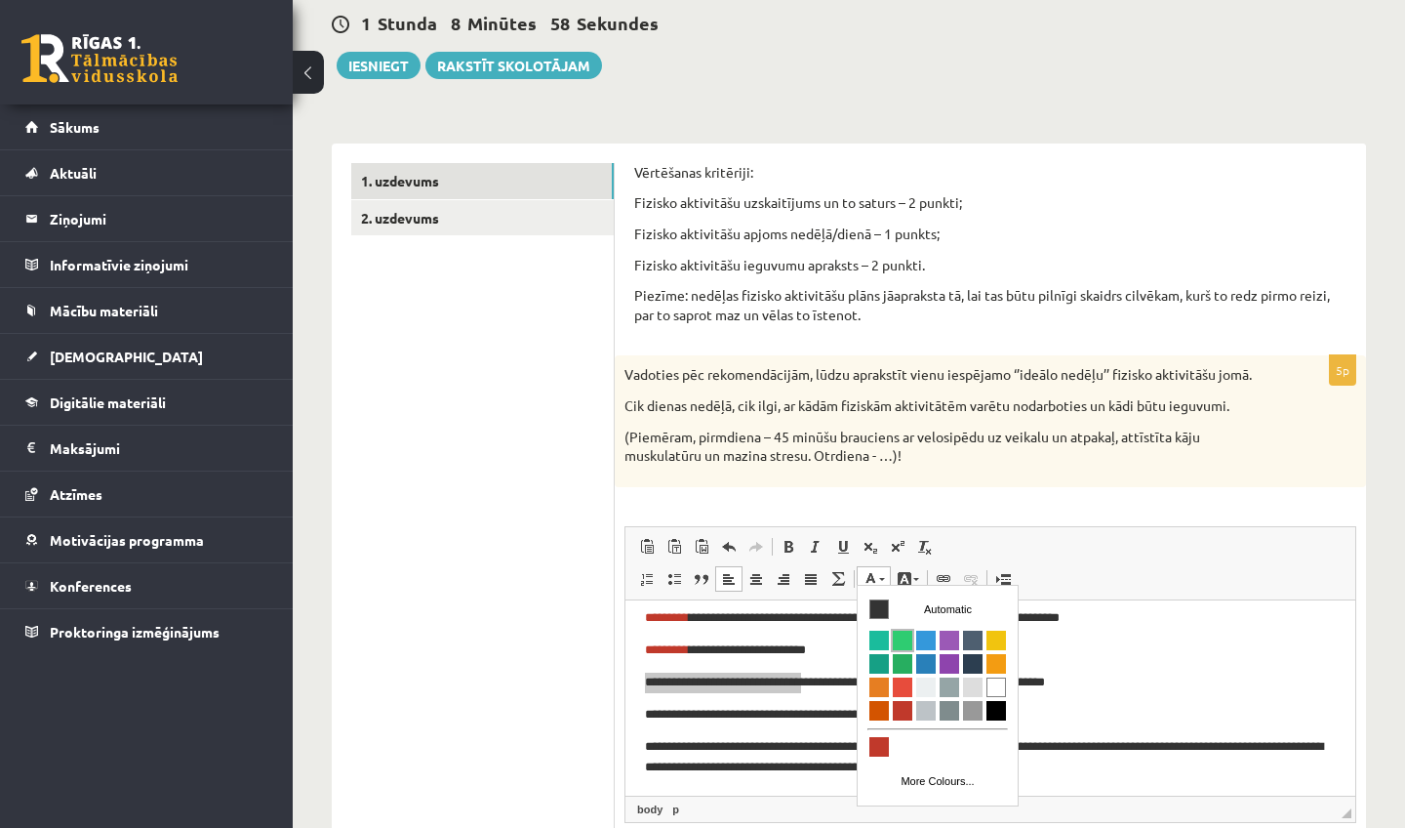
click at [899, 642] on span "Colours" at bounding box center [903, 640] width 20 height 20
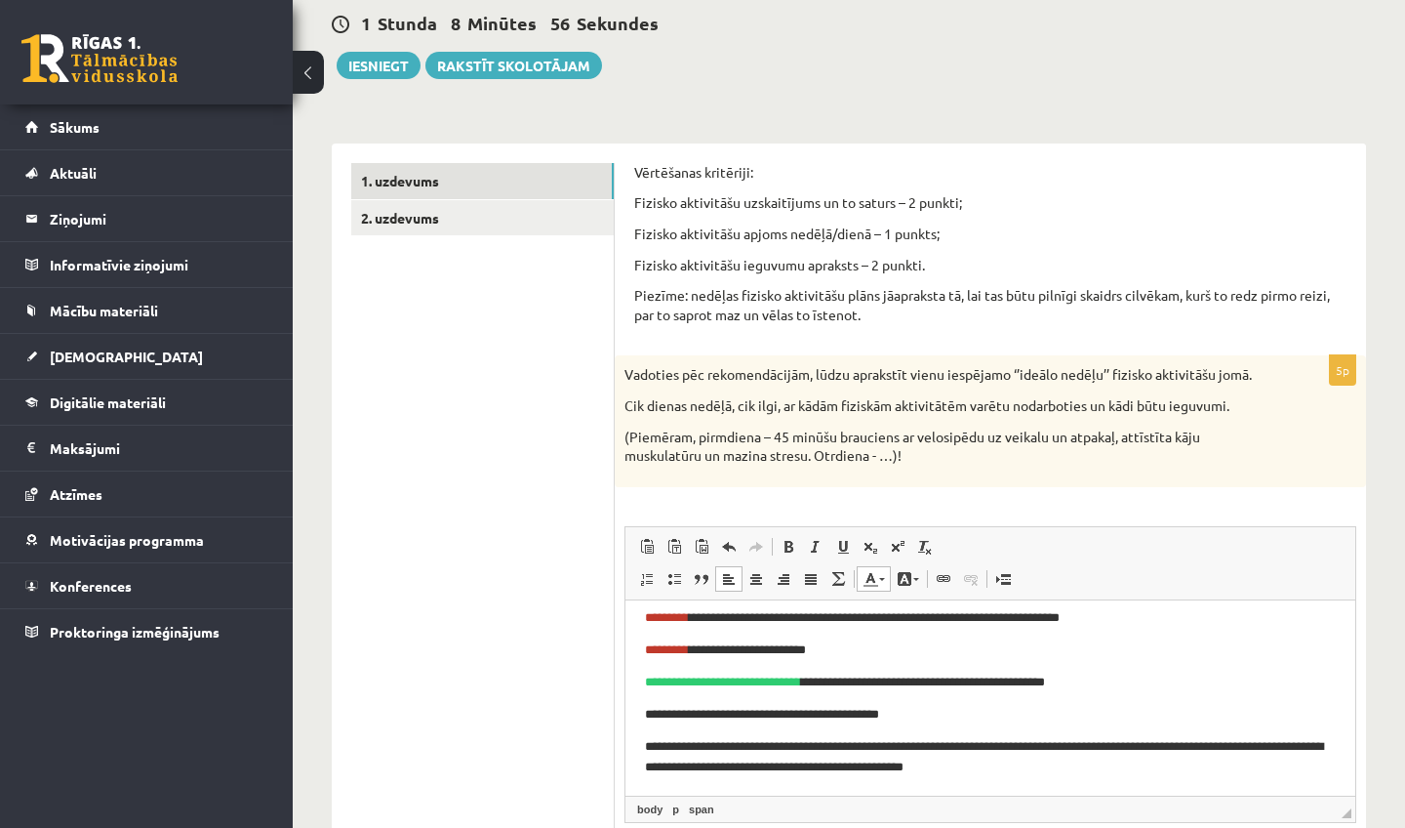
click at [883, 579] on link "Text Colour" at bounding box center [874, 578] width 34 height 25
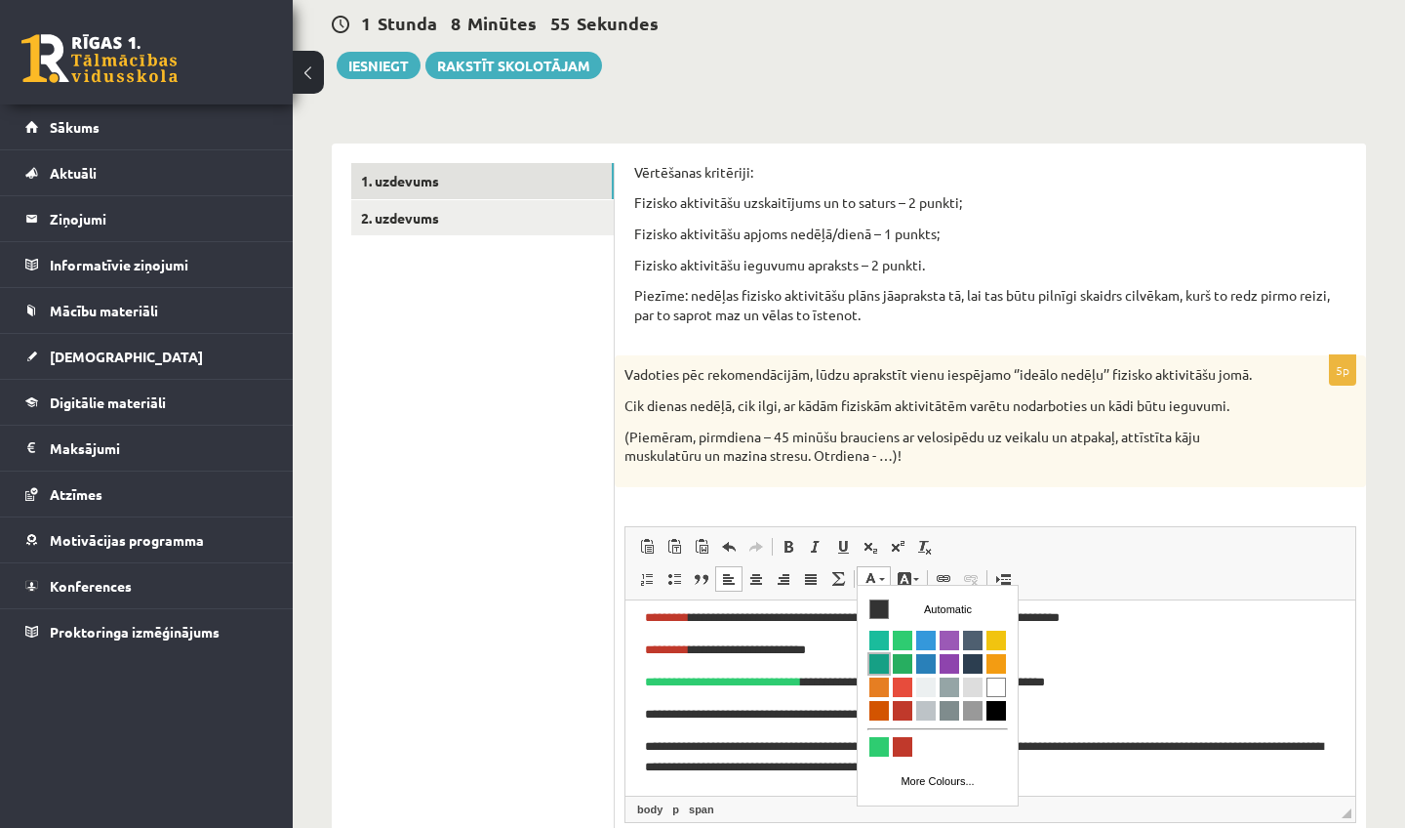
click at [875, 658] on span "Colours" at bounding box center [880, 664] width 20 height 20
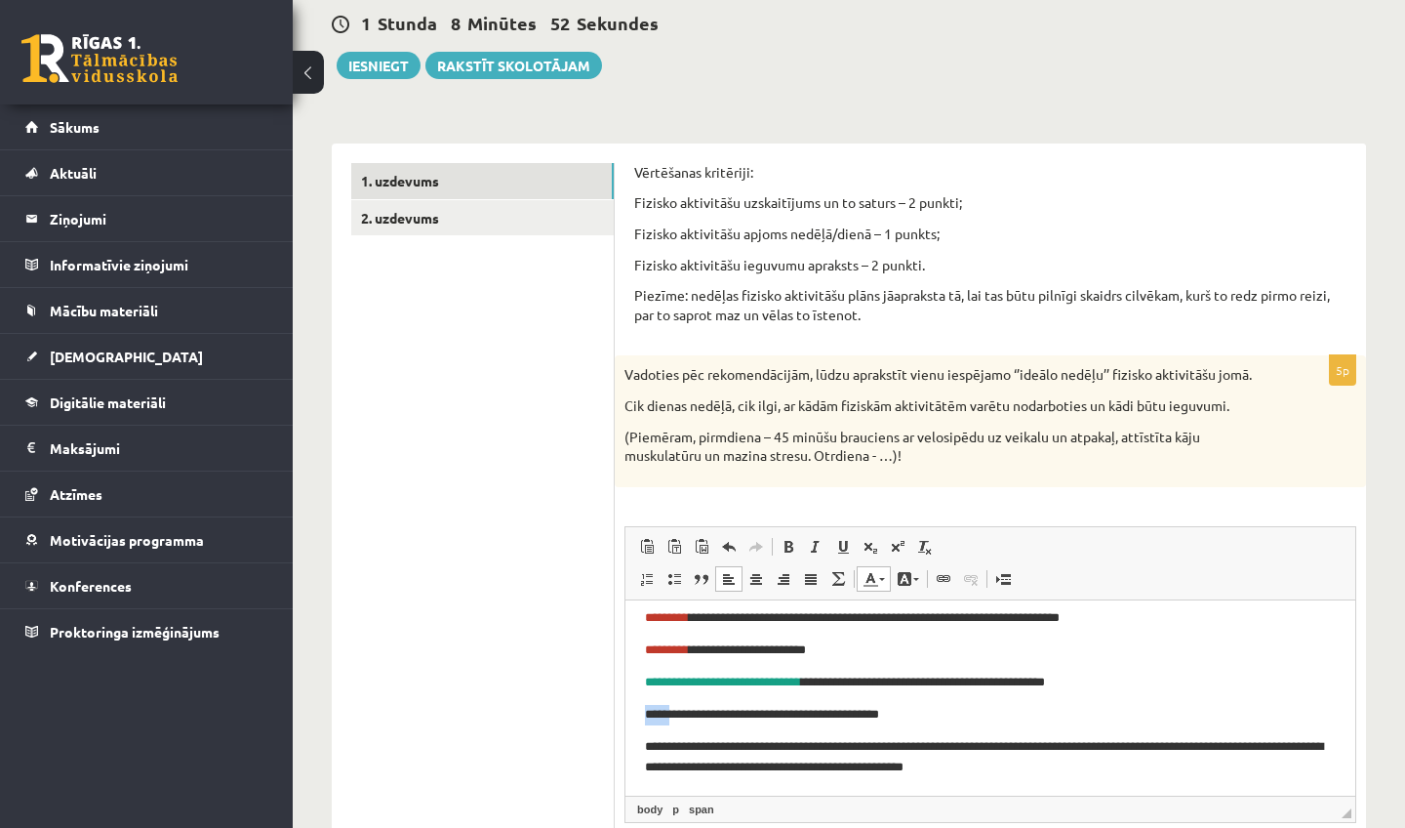
drag, startPoint x: 646, startPoint y: 711, endPoint x: 679, endPoint y: 711, distance: 33.2
click at [678, 711] on p "**********" at bounding box center [990, 714] width 691 height 20
click at [874, 582] on link "Text Colour" at bounding box center [874, 578] width 34 height 25
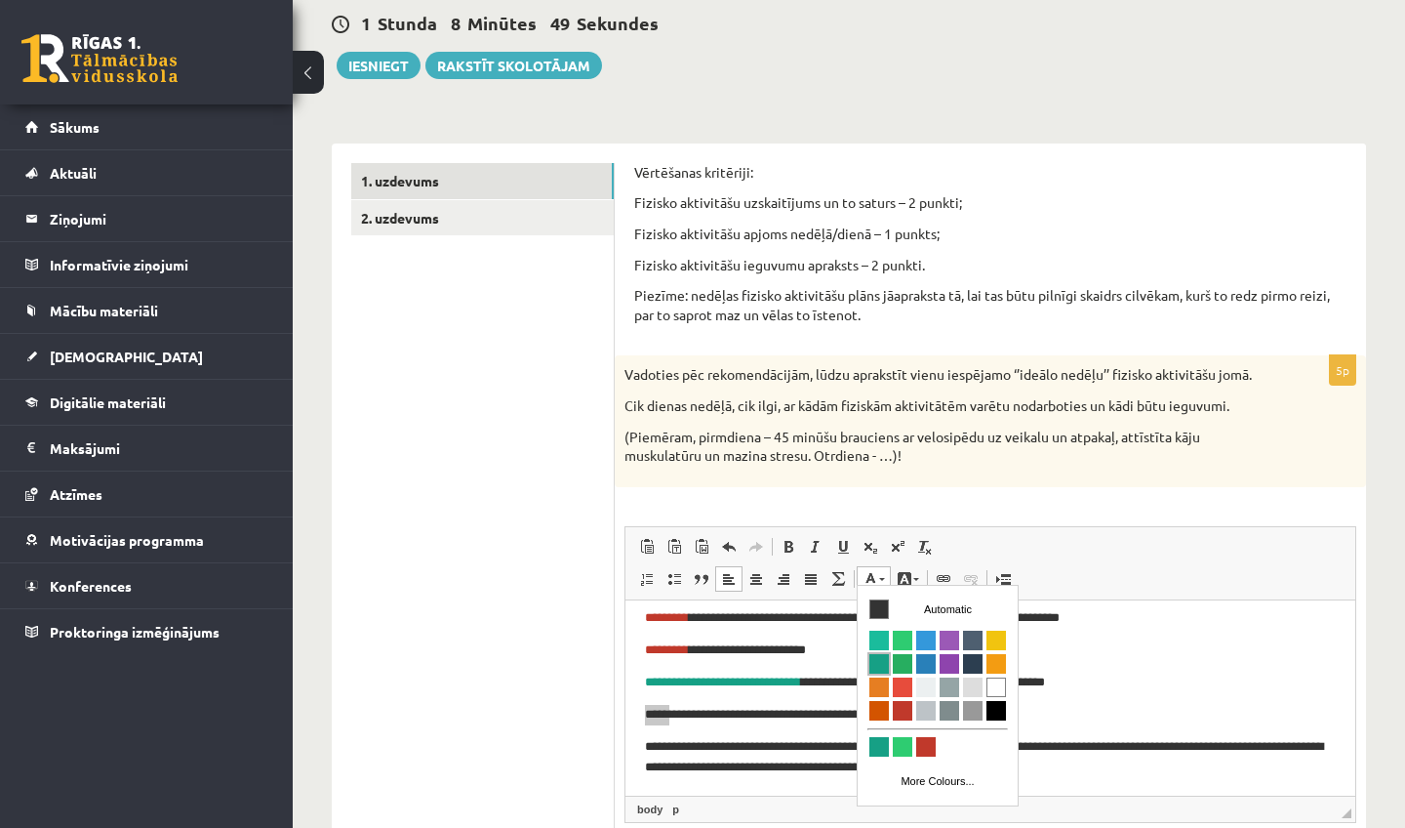
click at [880, 663] on span "Colours" at bounding box center [880, 664] width 20 height 20
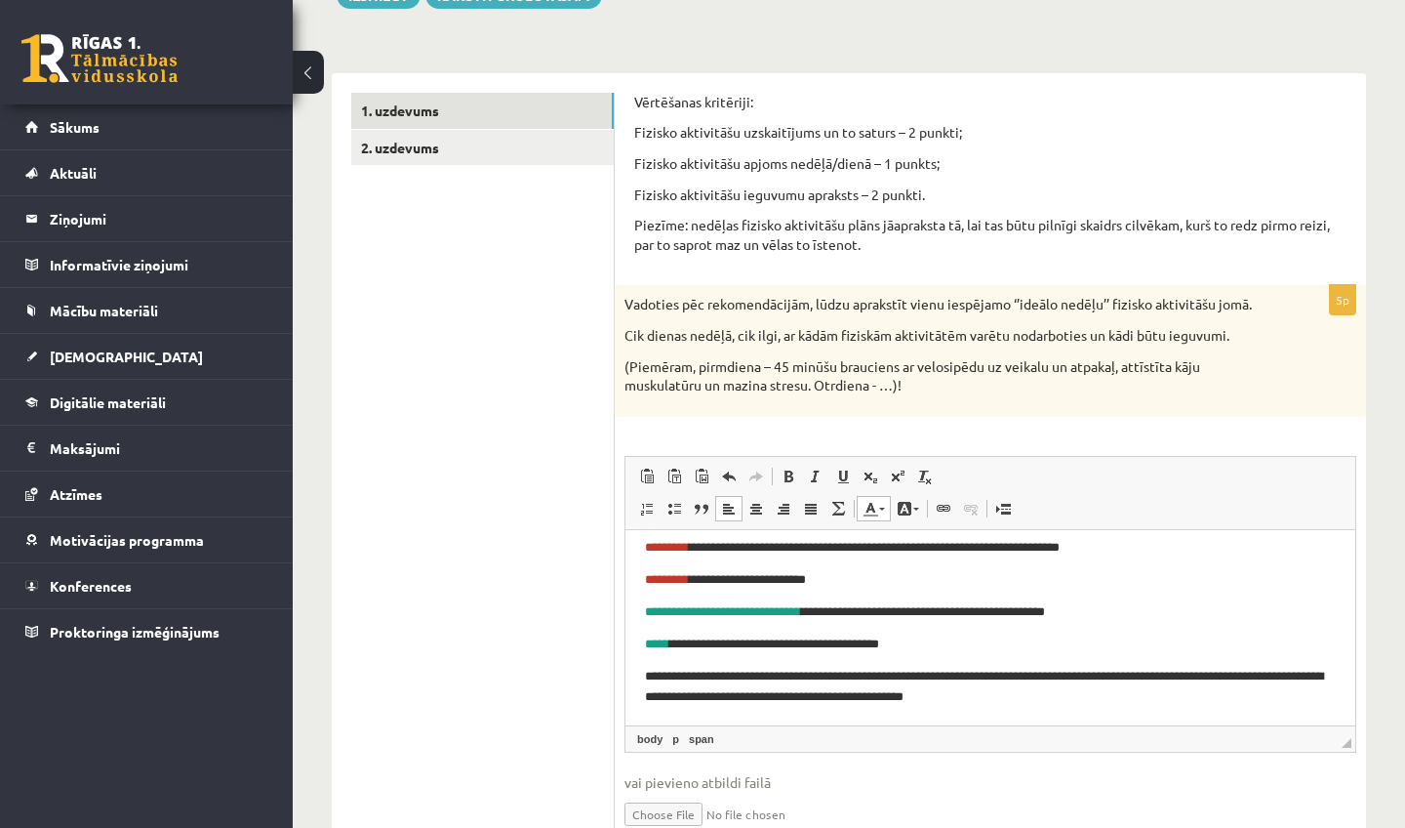
scroll to position [260, 0]
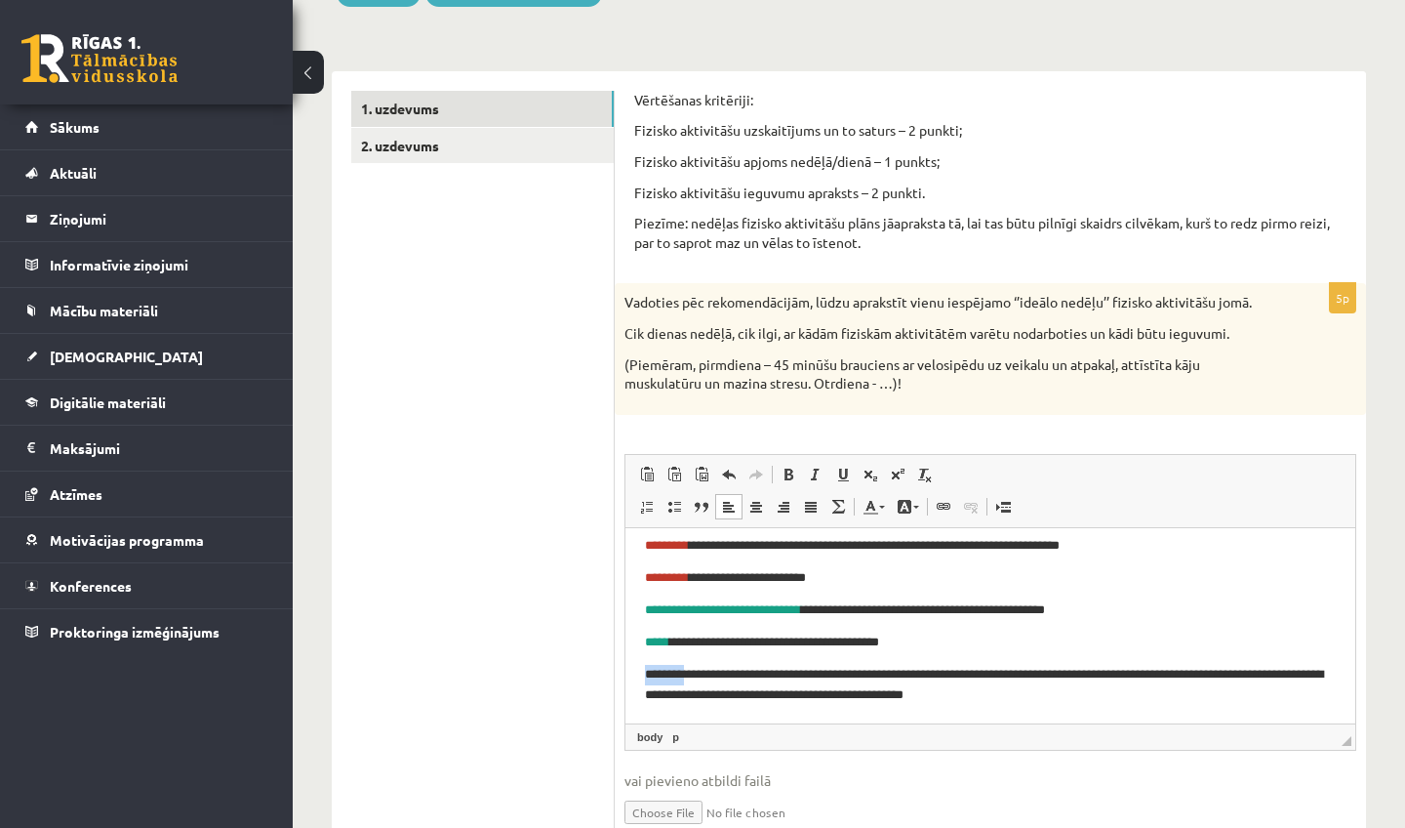
drag, startPoint x: 644, startPoint y: 673, endPoint x: 700, endPoint y: 674, distance: 55.6
click at [700, 674] on html "**********" at bounding box center [991, 502] width 730 height 439
click at [870, 499] on span at bounding box center [871, 507] width 16 height 16
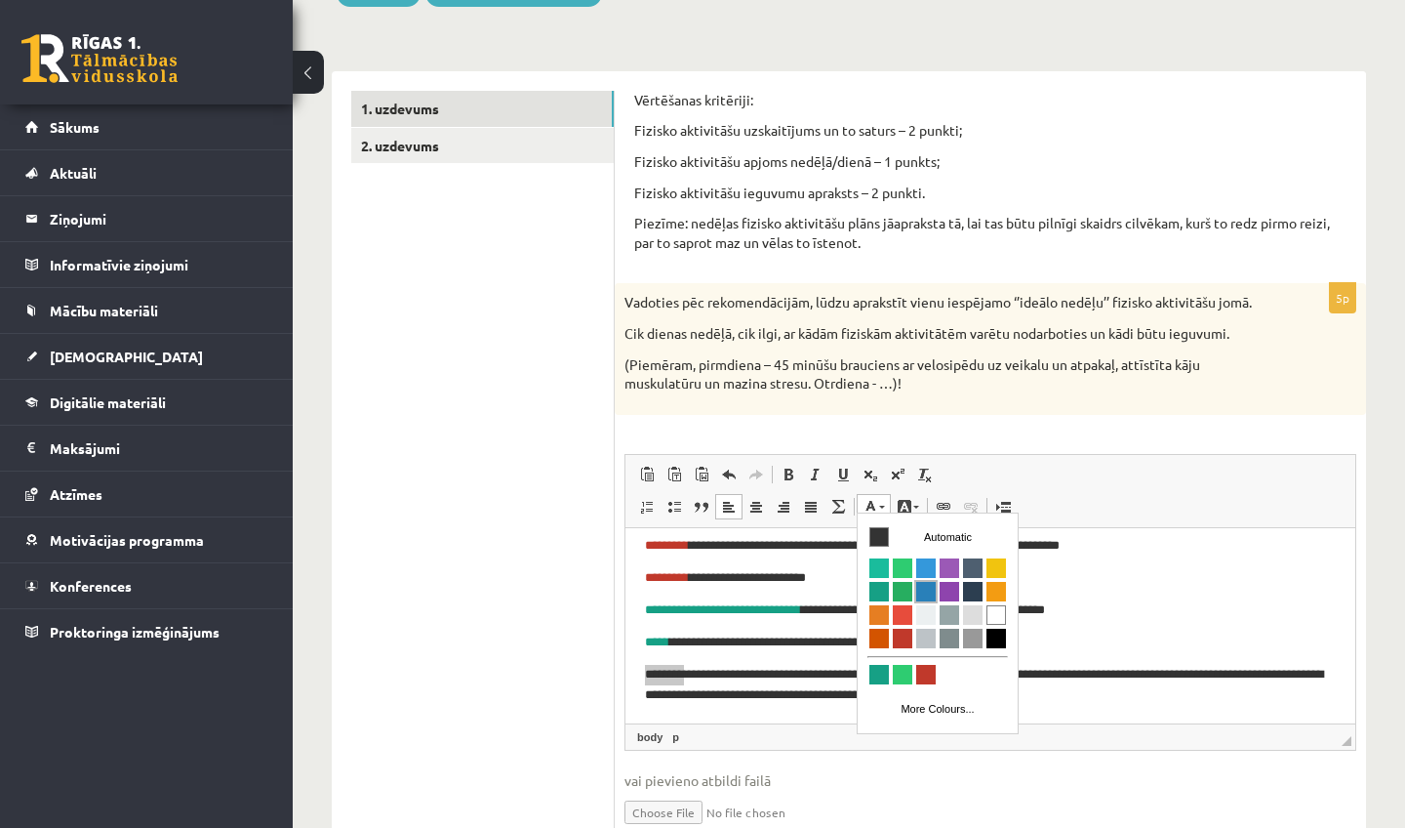
click at [927, 590] on span "Colours" at bounding box center [926, 592] width 20 height 20
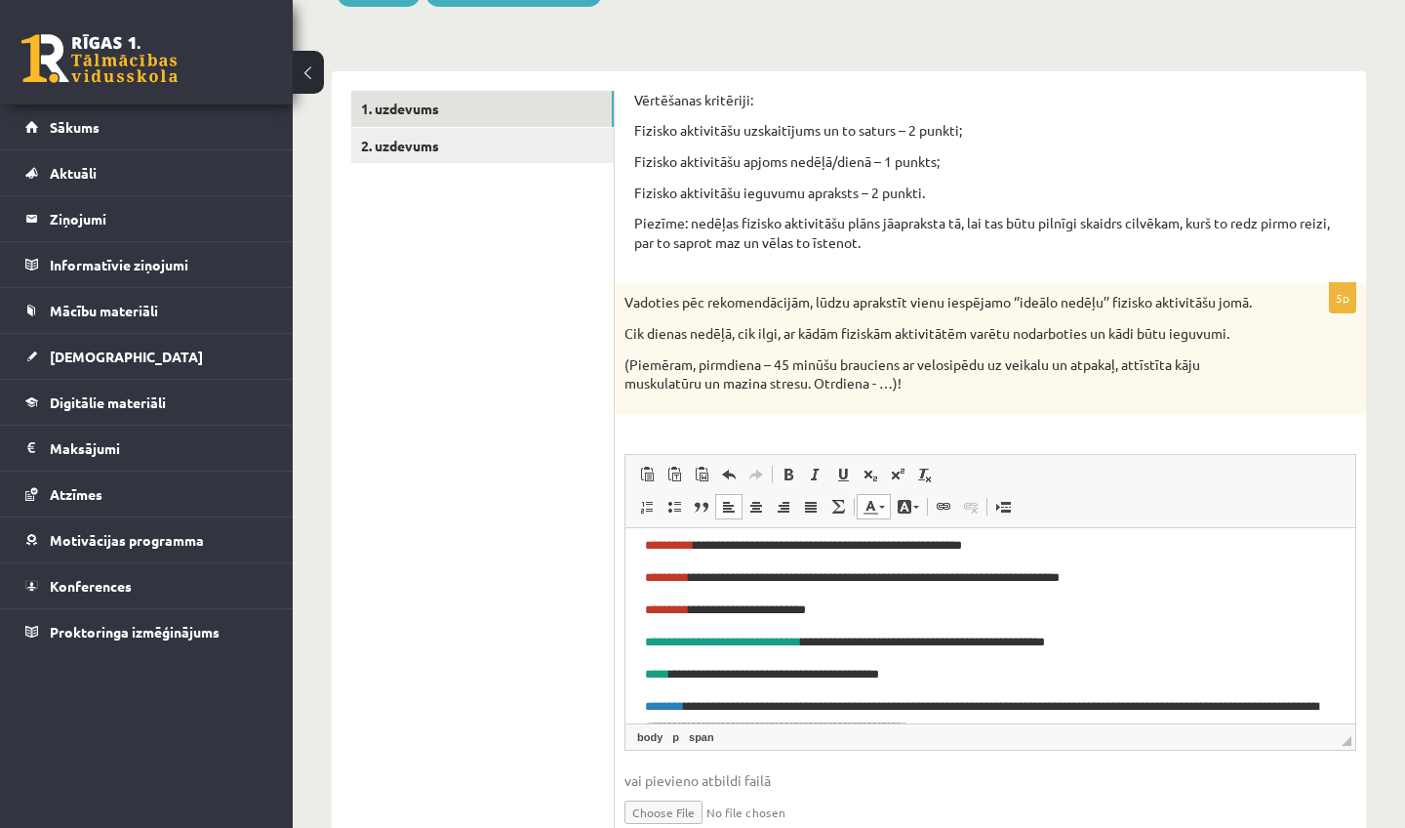
scroll to position [241, 0]
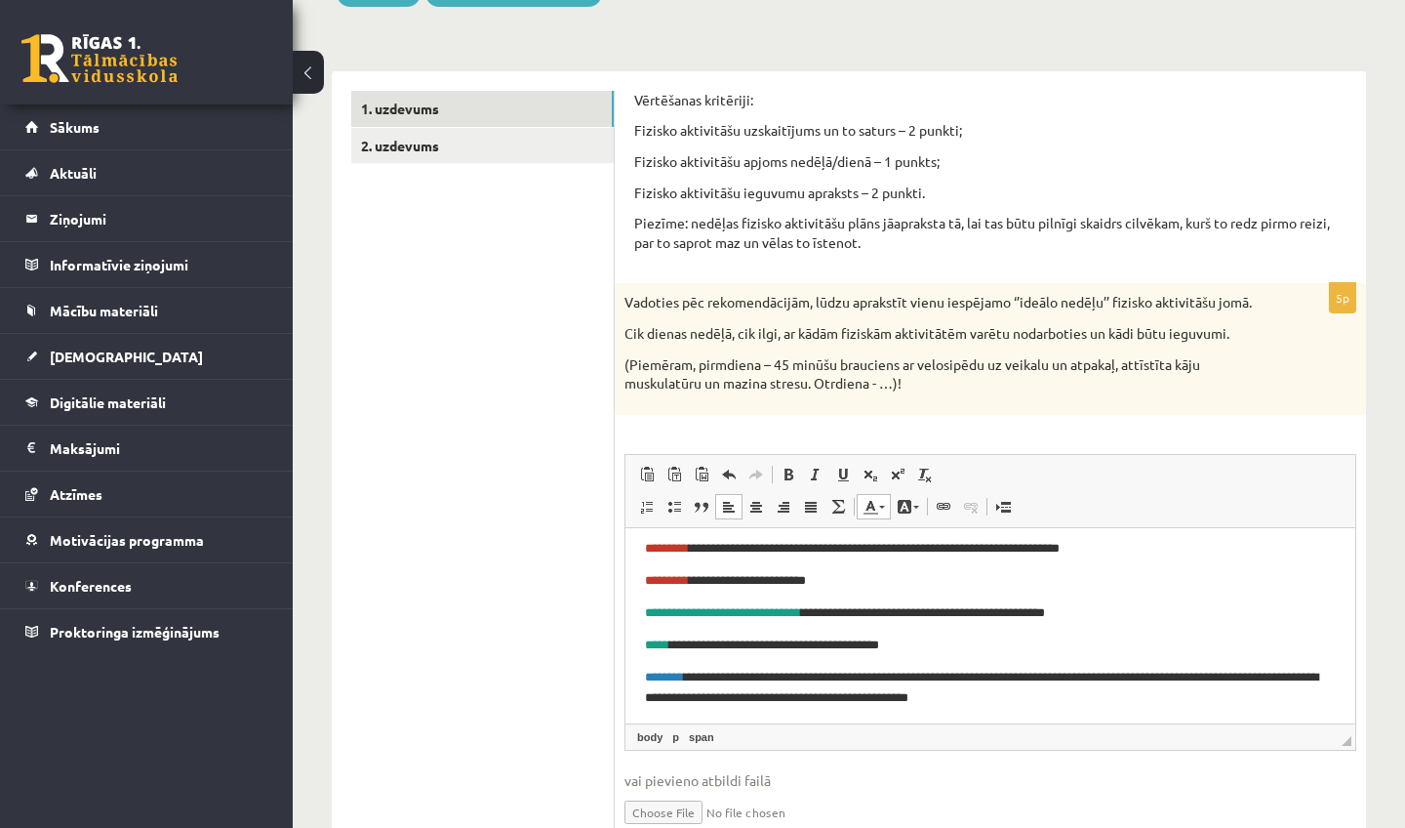
click at [880, 505] on link "Text Colour" at bounding box center [874, 506] width 34 height 25
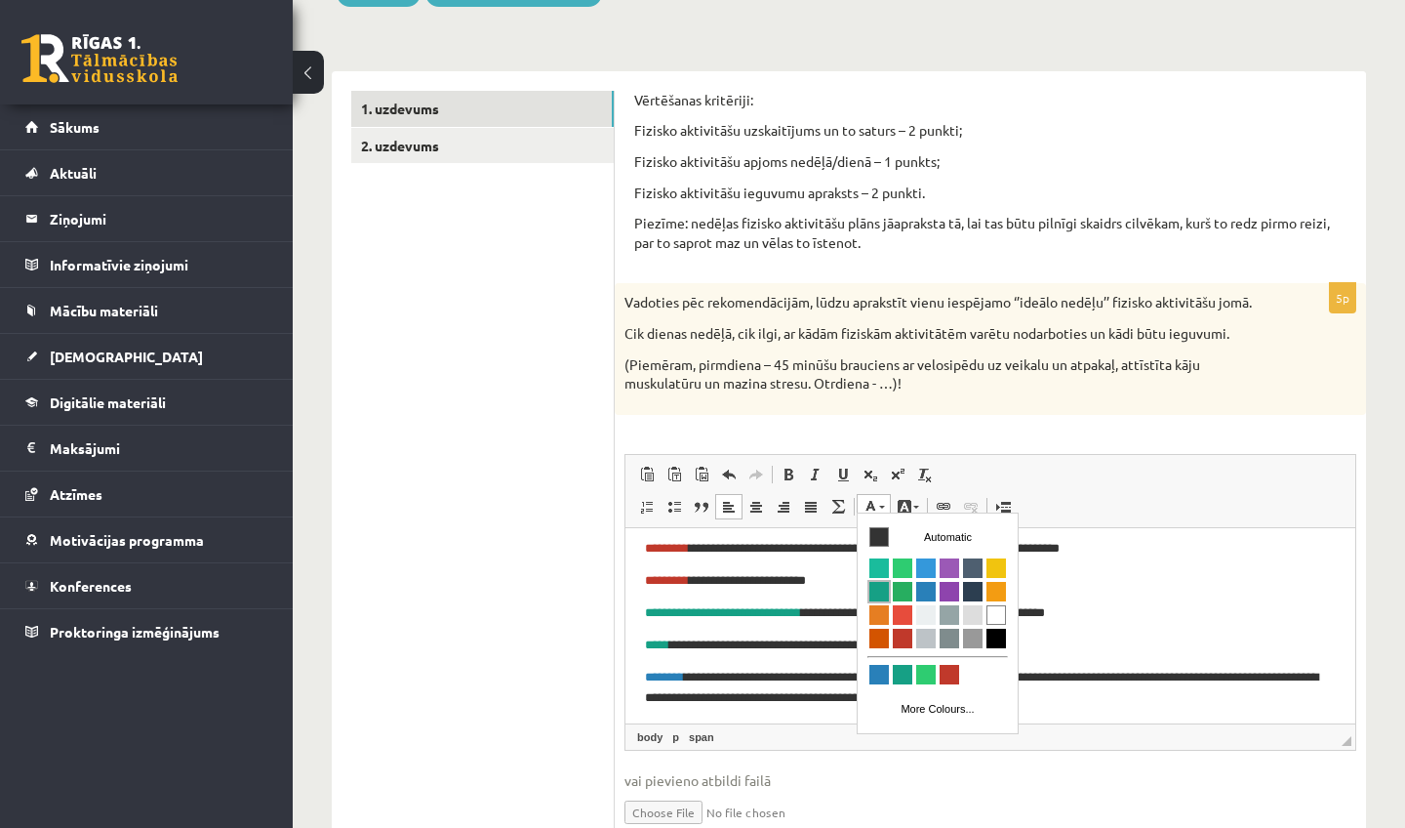
click at [884, 589] on span "Colours" at bounding box center [880, 592] width 20 height 20
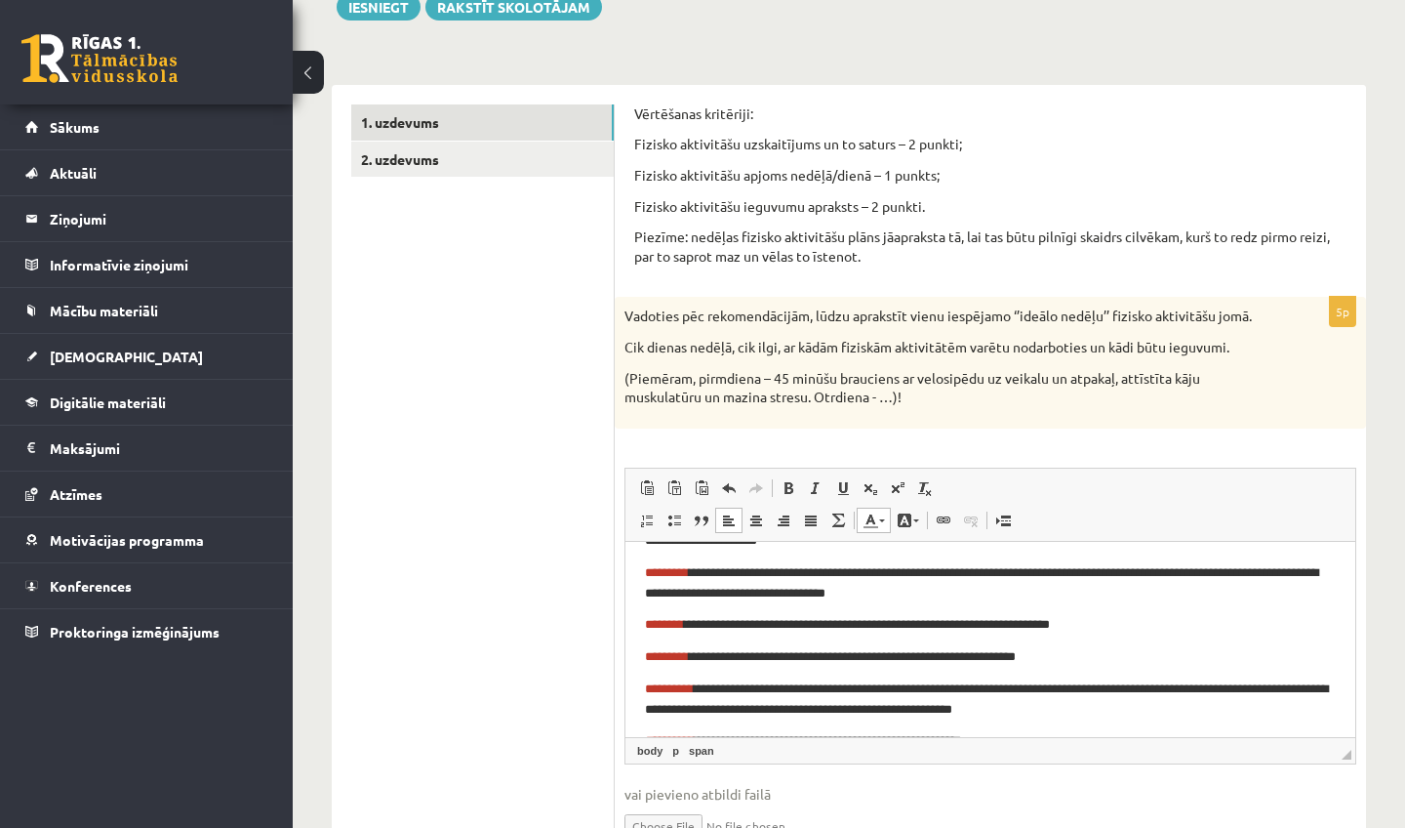
scroll to position [0, 0]
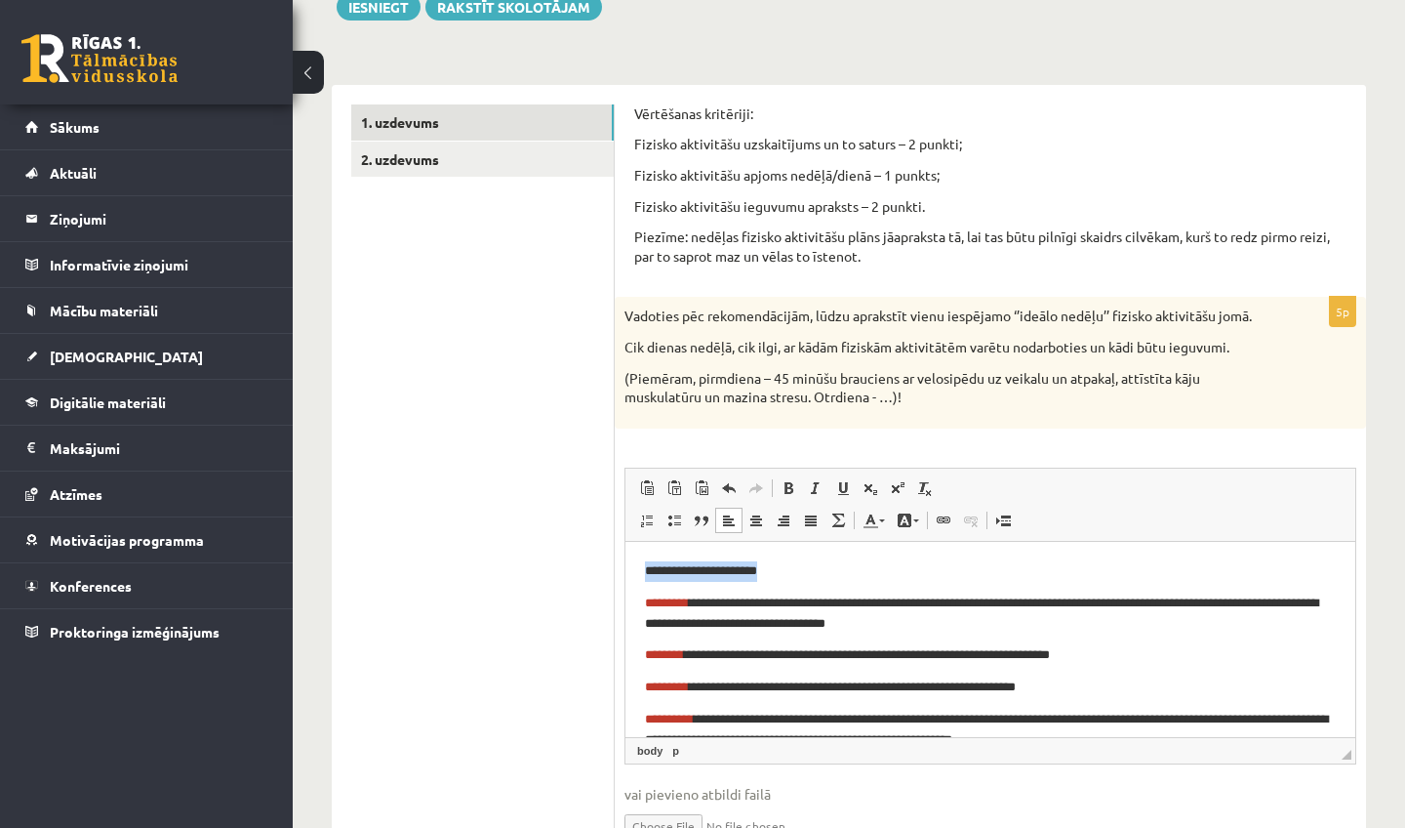
drag, startPoint x: 638, startPoint y: 564, endPoint x: 784, endPoint y: 562, distance: 145.4
click at [784, 562] on html "**********" at bounding box center [991, 760] width 730 height 439
click at [912, 524] on link "Background Colour" at bounding box center [908, 520] width 34 height 25
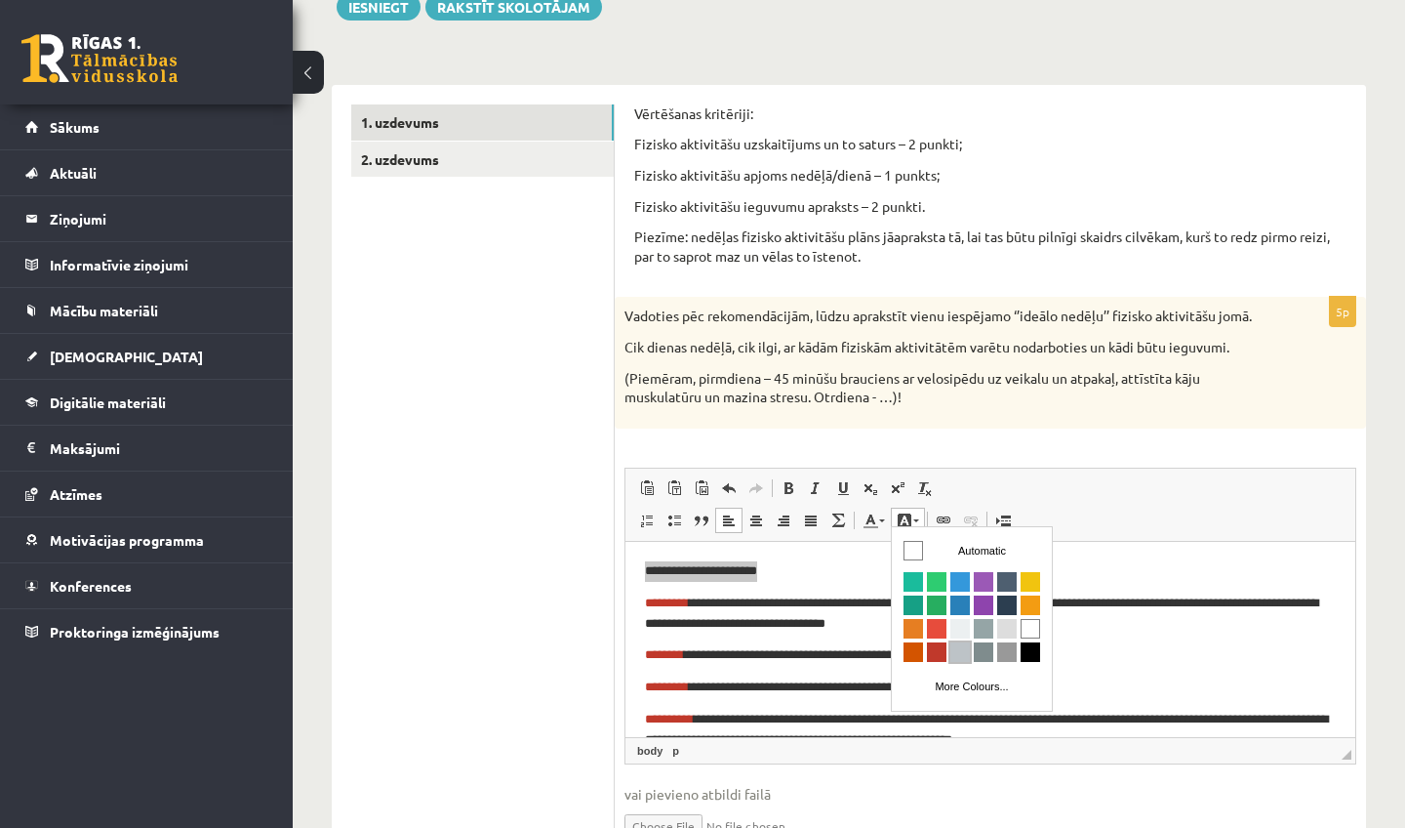
click at [967, 647] on span "Colours" at bounding box center [961, 652] width 20 height 20
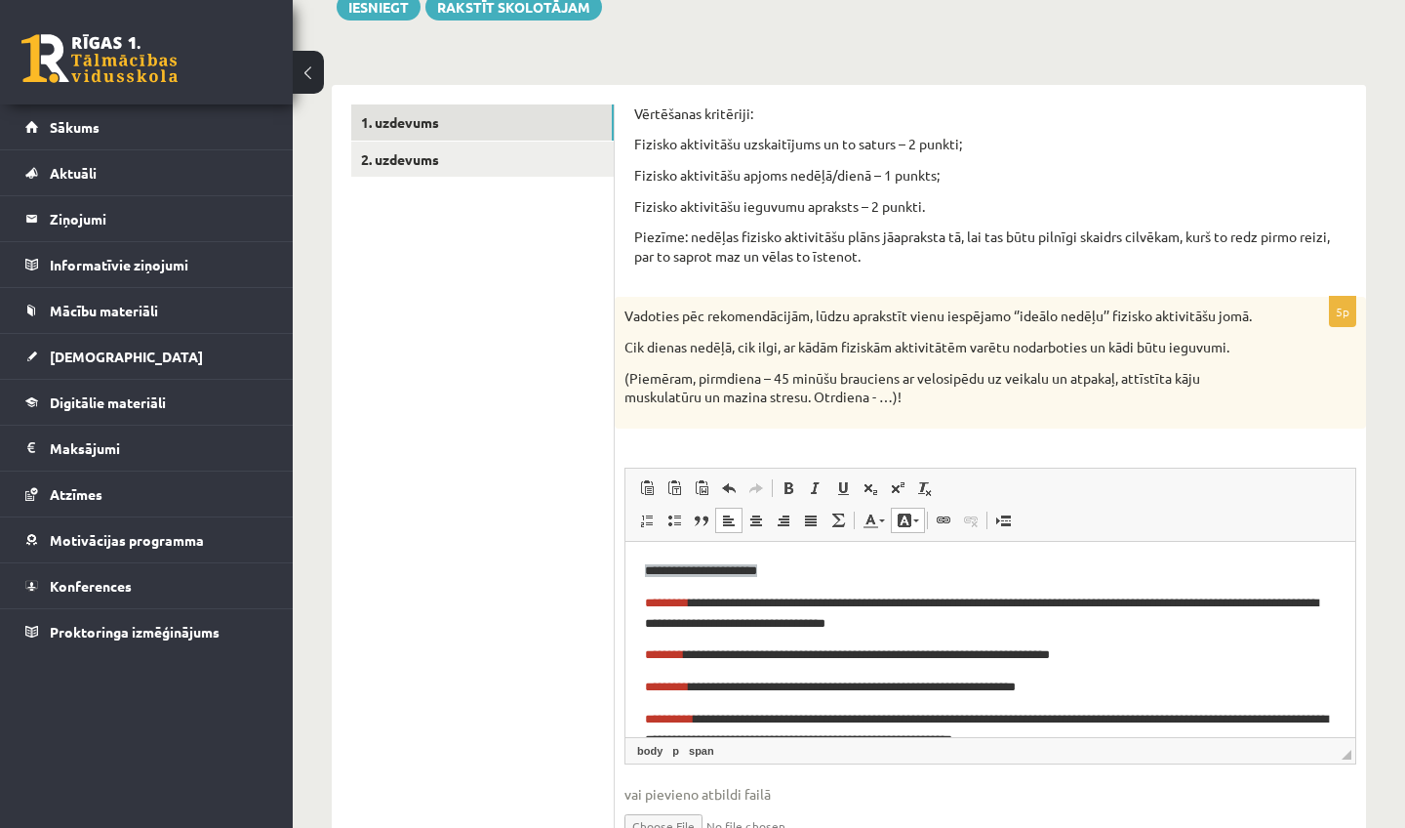
click at [1035, 559] on html "**********" at bounding box center [991, 760] width 730 height 439
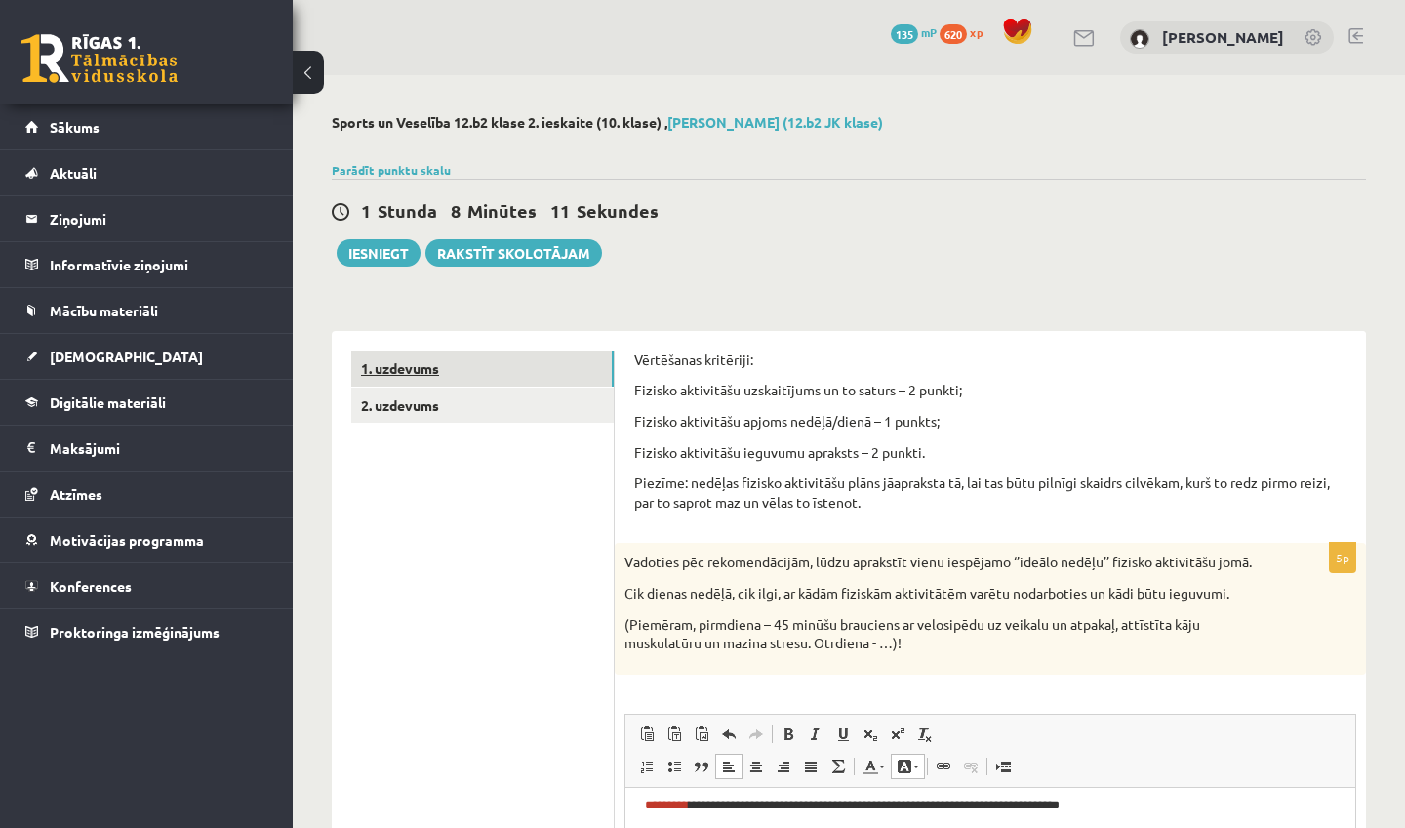
scroll to position [6, 0]
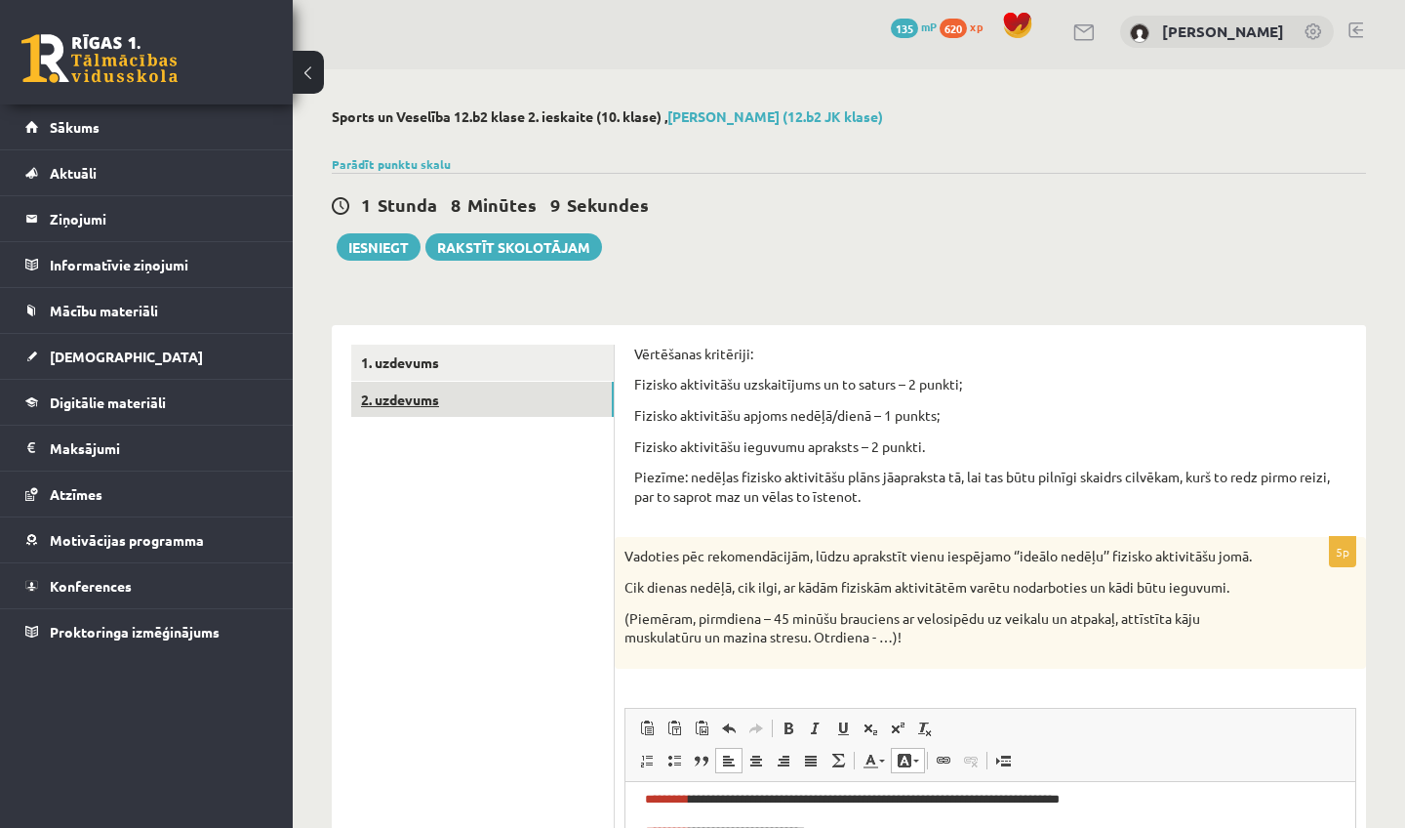
click at [421, 391] on link "2. uzdevums" at bounding box center [482, 400] width 263 height 36
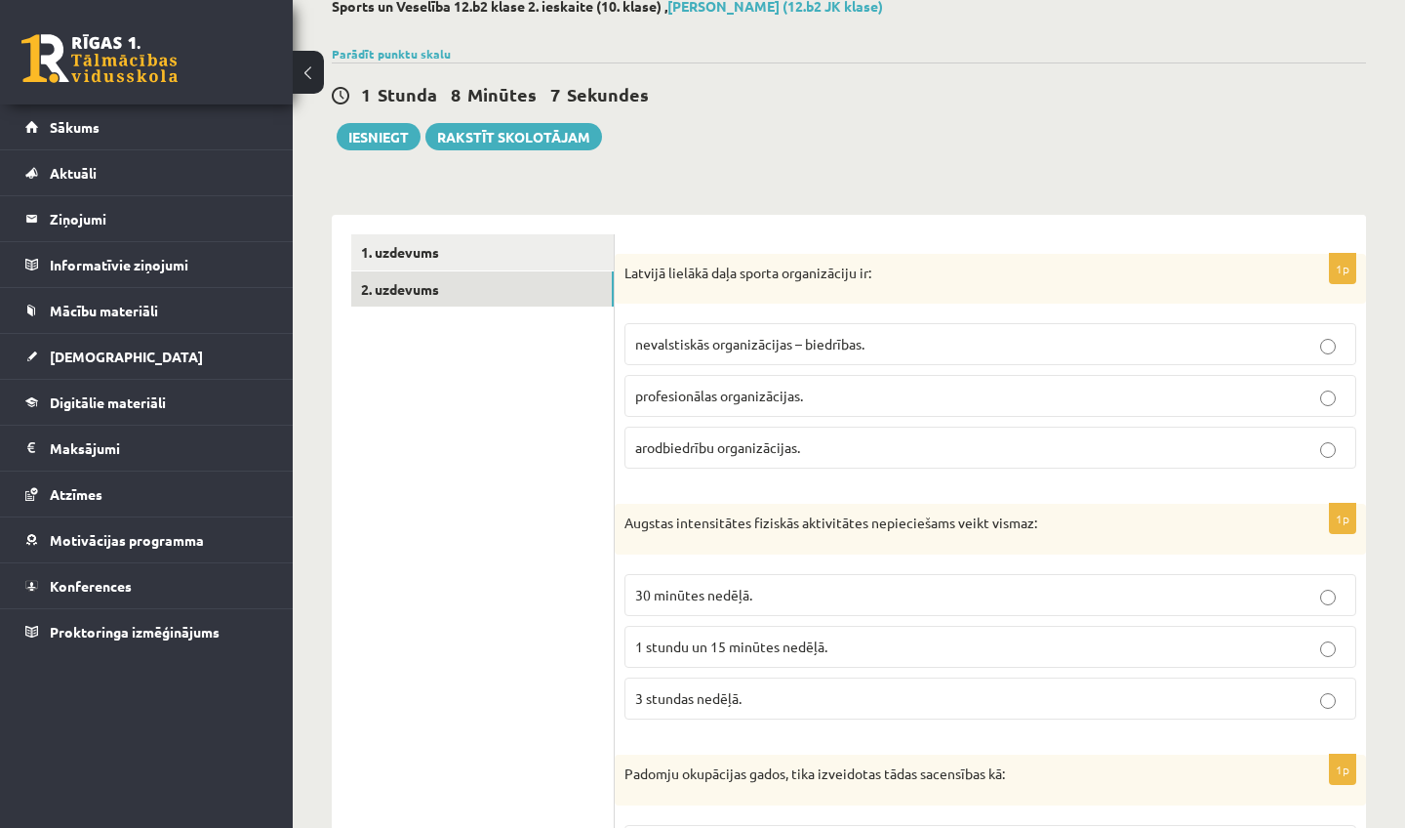
scroll to position [115, 0]
click at [809, 458] on p "arodbiedrību organizācijas." at bounding box center [990, 448] width 711 height 20
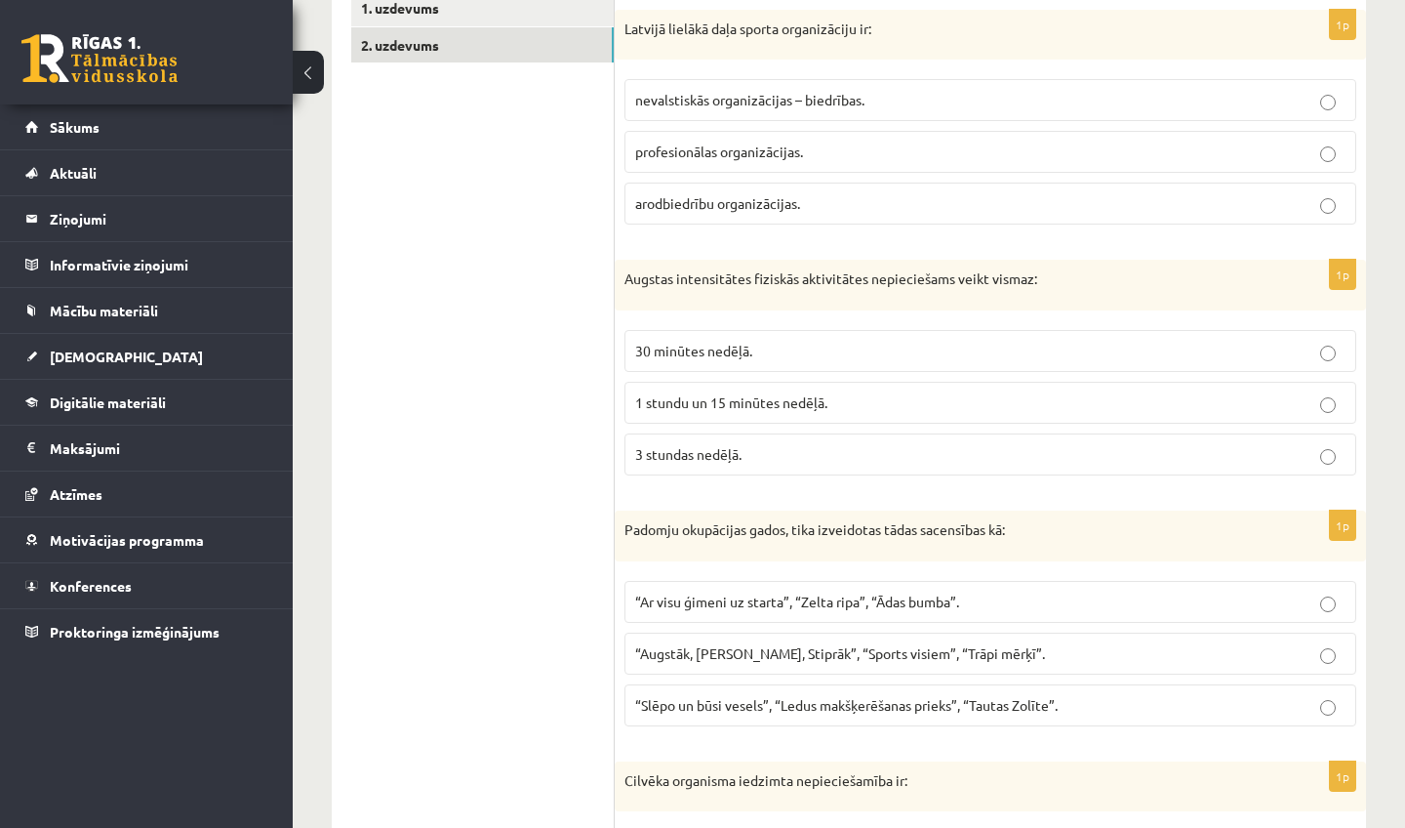
scroll to position [384, 0]
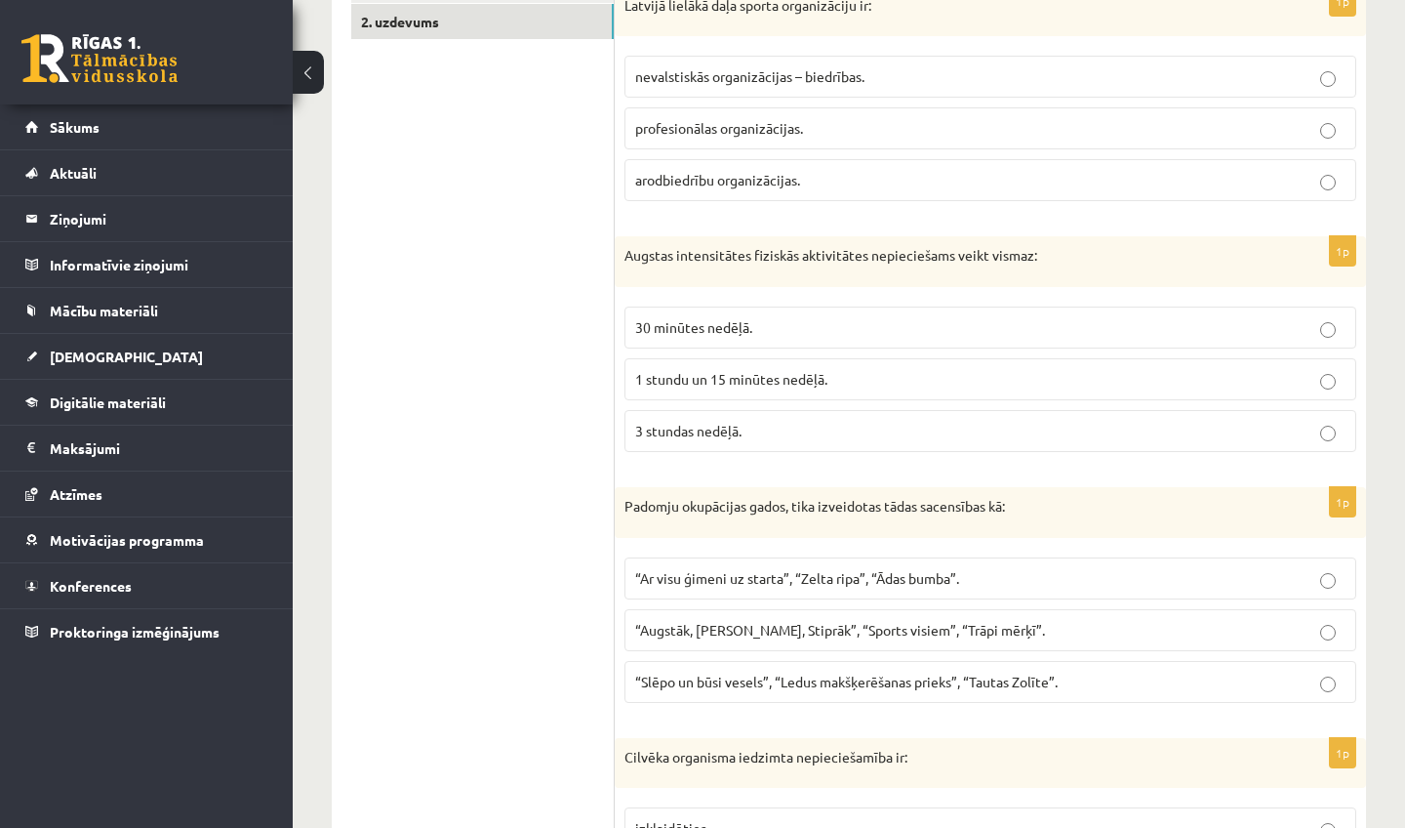
click at [792, 312] on label "30 minūtes nedēļā." at bounding box center [991, 327] width 732 height 42
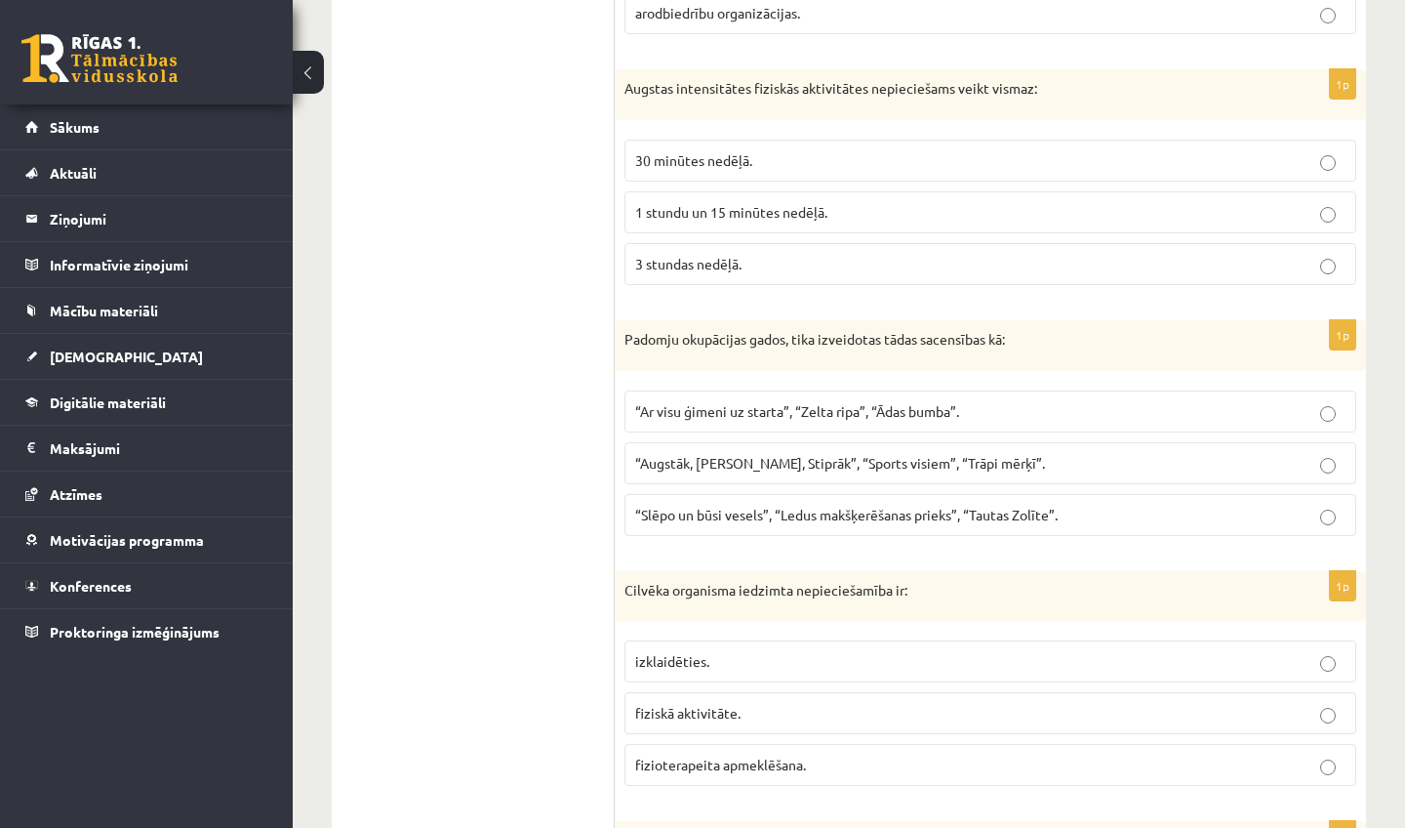
scroll to position [551, 0]
click at [739, 262] on span "3 stundas nedēļā." at bounding box center [688, 263] width 106 height 18
click at [882, 465] on span "“Augstāk, Tālāk, Stiprāk”, “Sports visiem”, “Trāpi mērķī”." at bounding box center [840, 462] width 410 height 18
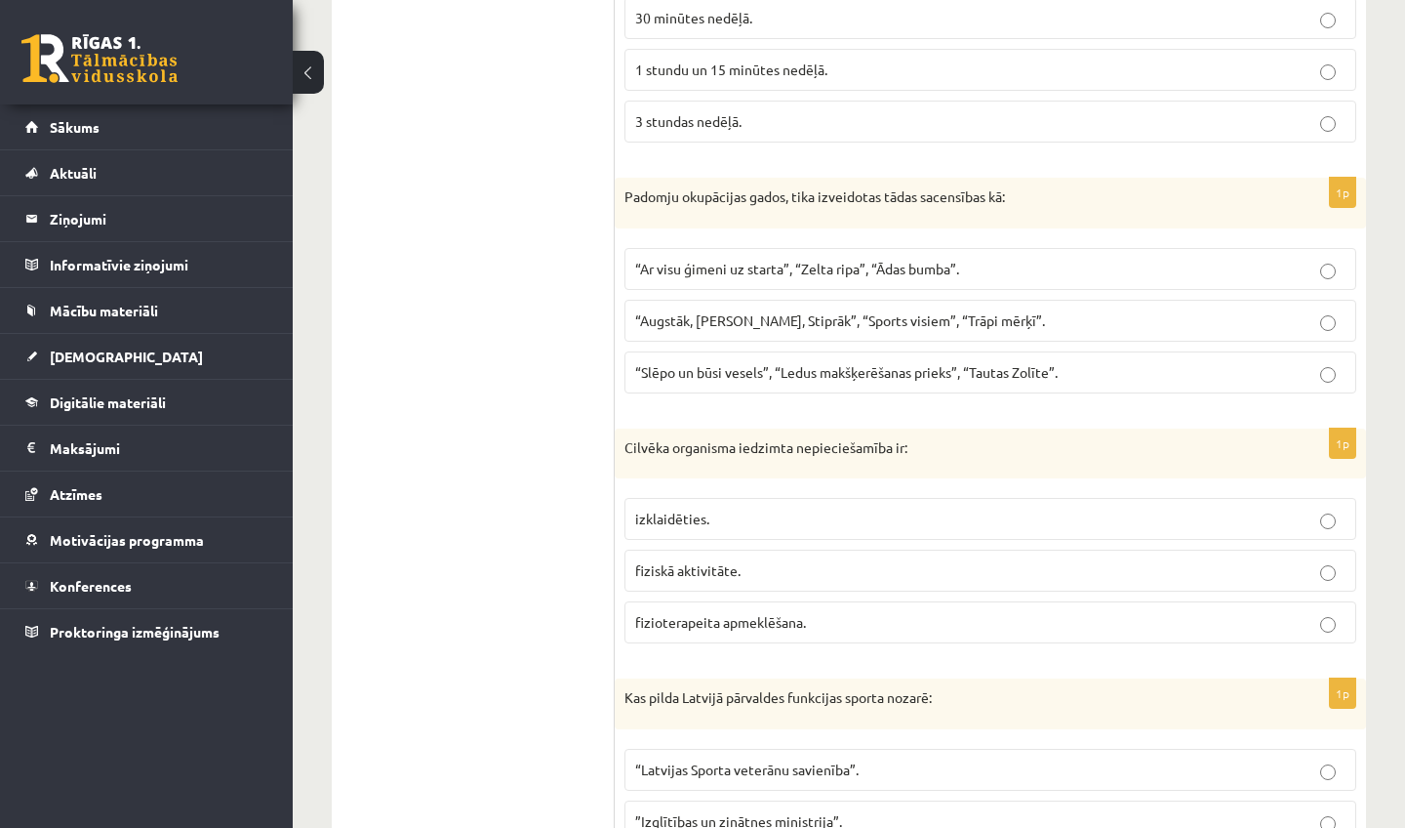
scroll to position [713, 0]
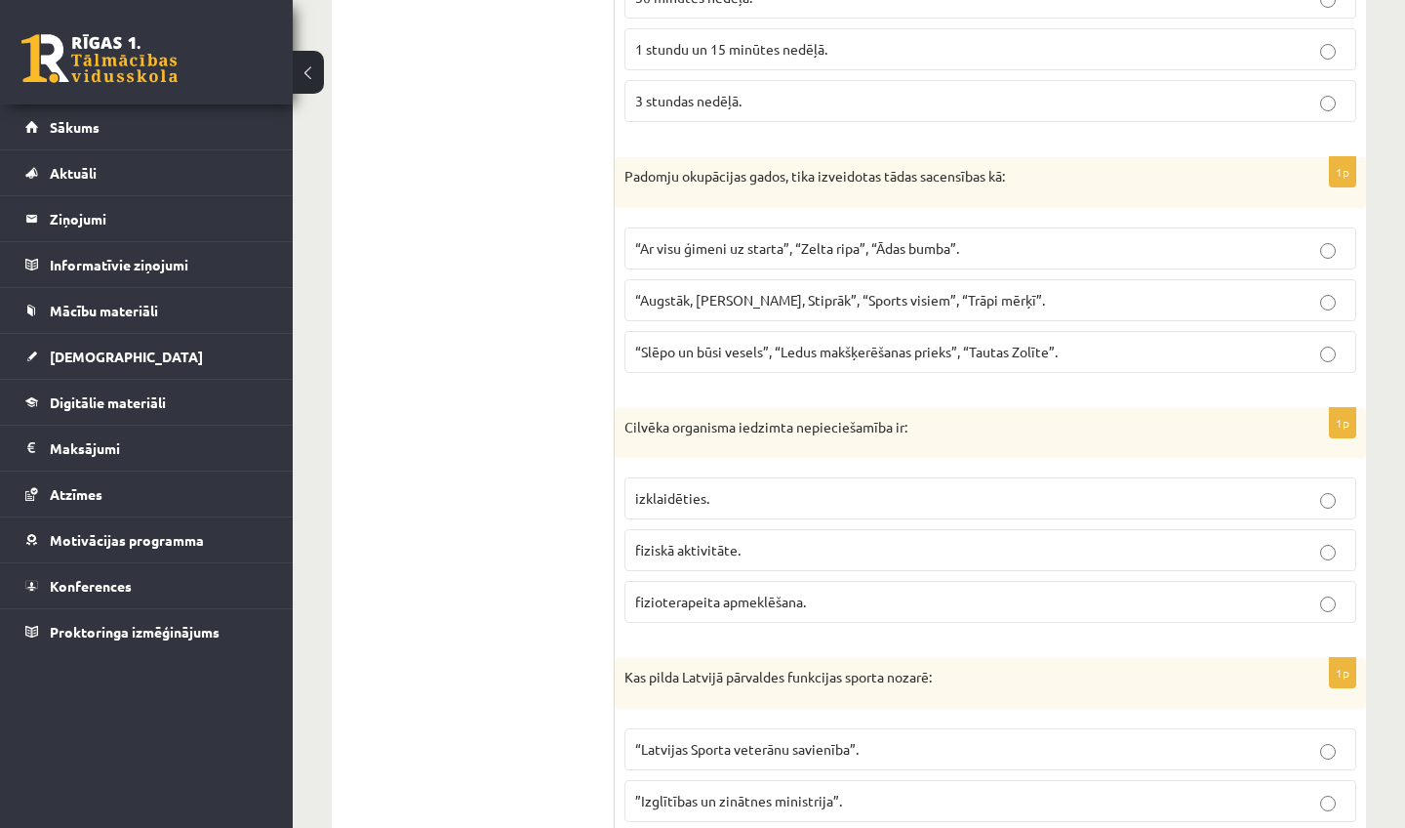
click at [734, 570] on fieldset "izklaidēties. fiziskā aktivitāte. fizioterapeita apmeklēšana." at bounding box center [991, 547] width 732 height 161
click at [734, 559] on label "fiziskā aktivitāte." at bounding box center [991, 550] width 732 height 42
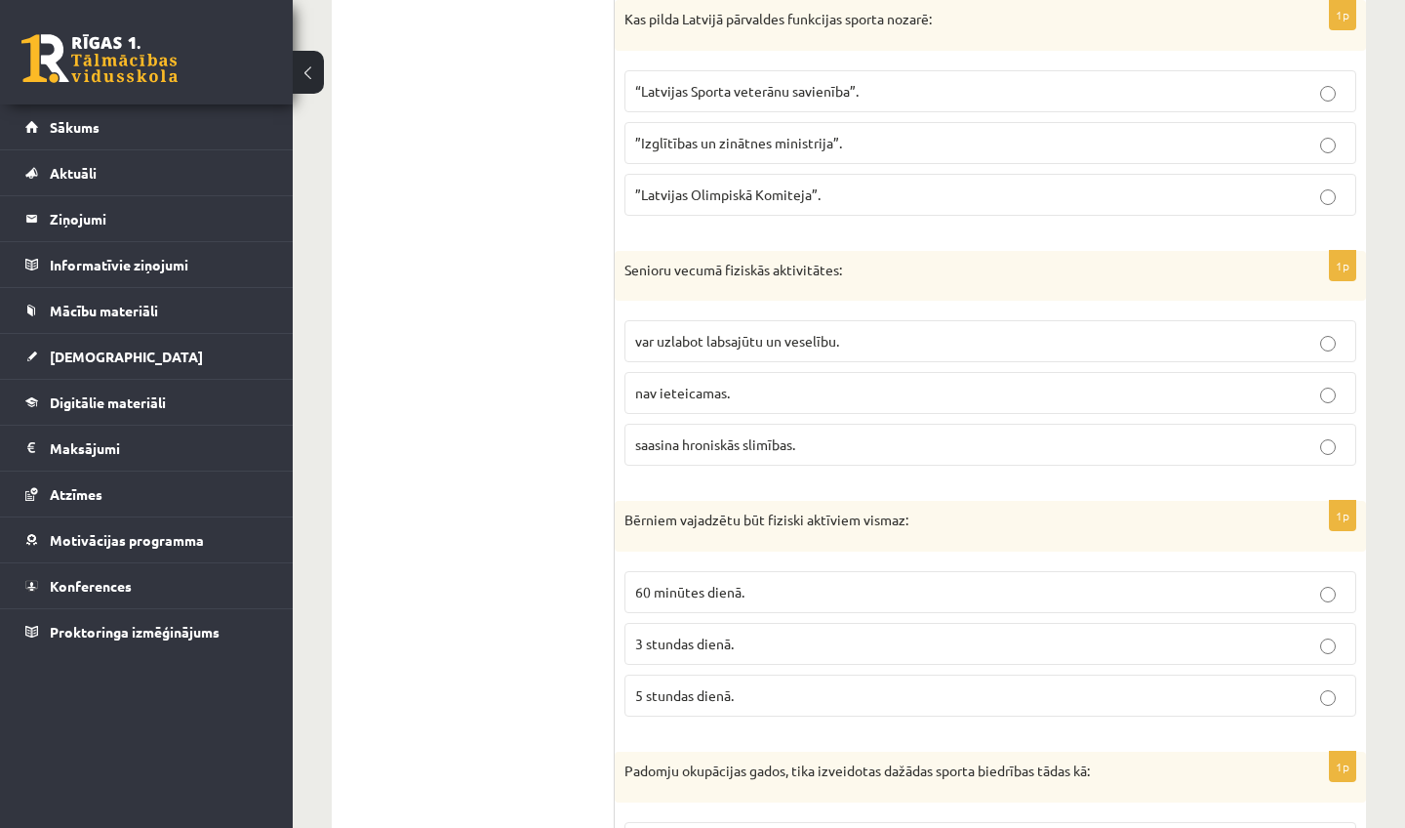
scroll to position [1373, 0]
click at [781, 137] on span "”Izglītības un zinātnes ministrija”." at bounding box center [738, 141] width 207 height 18
click at [830, 349] on label "var uzlabot labsajūtu un veselību." at bounding box center [991, 339] width 732 height 42
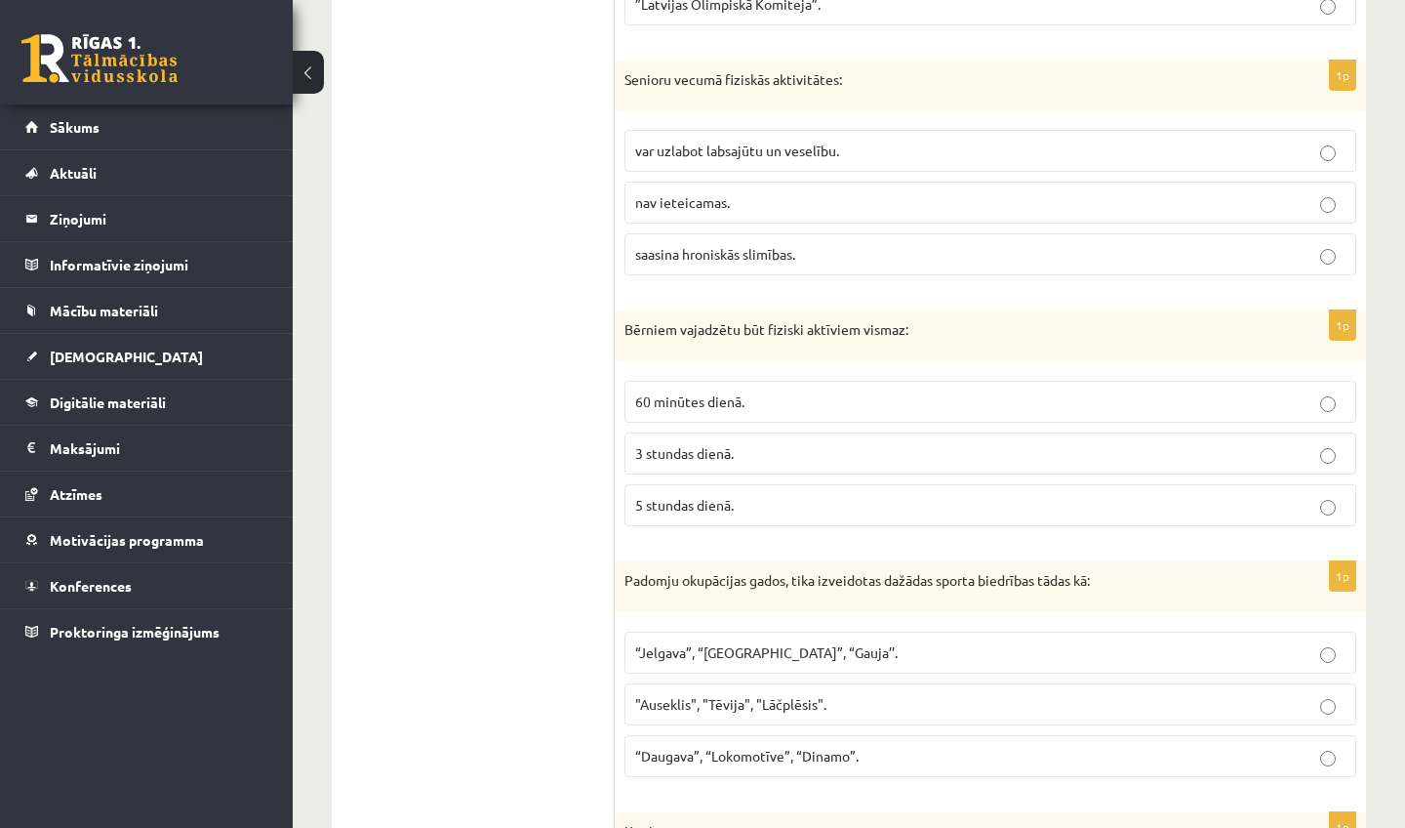
scroll to position [1602, 0]
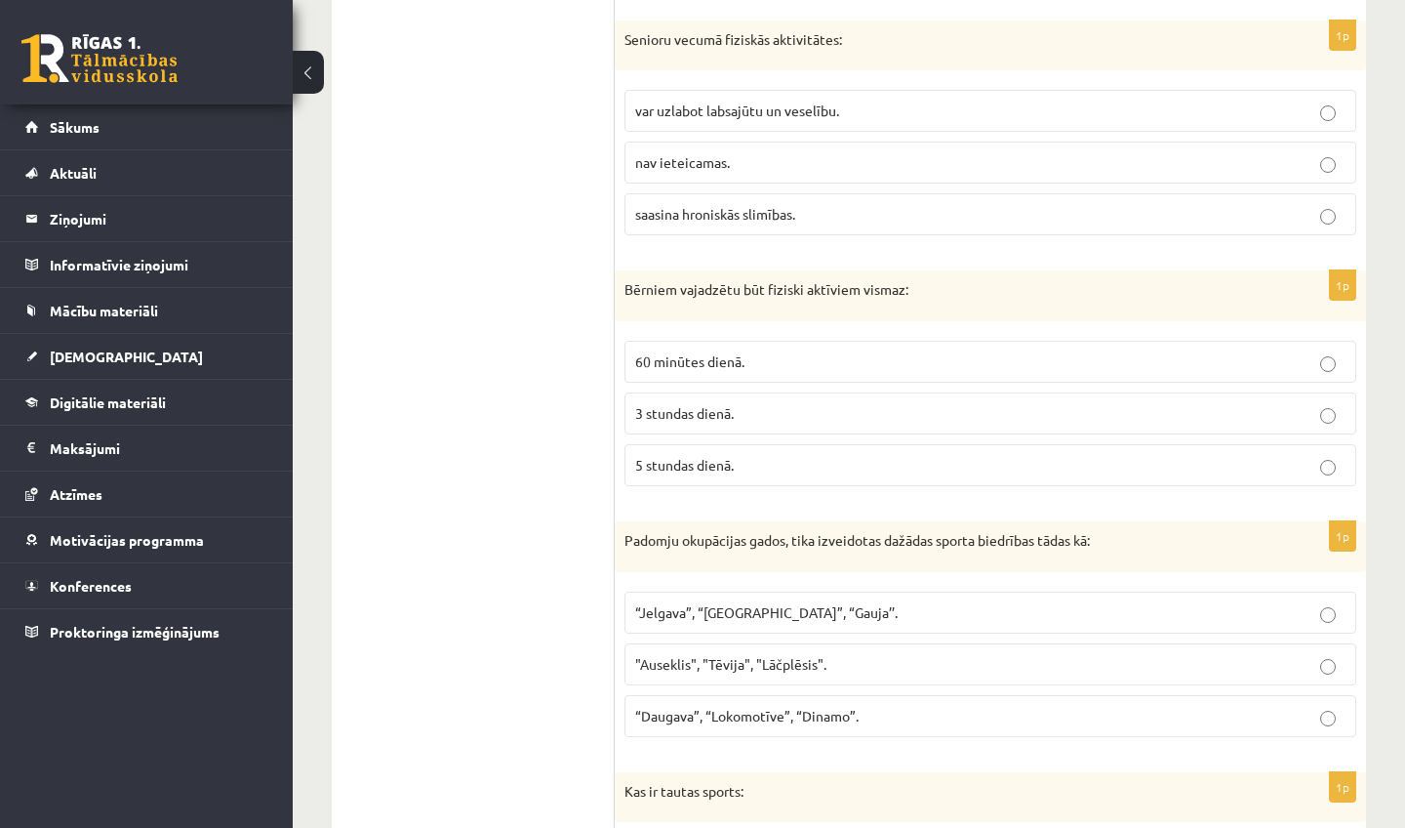
click at [792, 369] on label "60 minūtes dienā." at bounding box center [991, 362] width 732 height 42
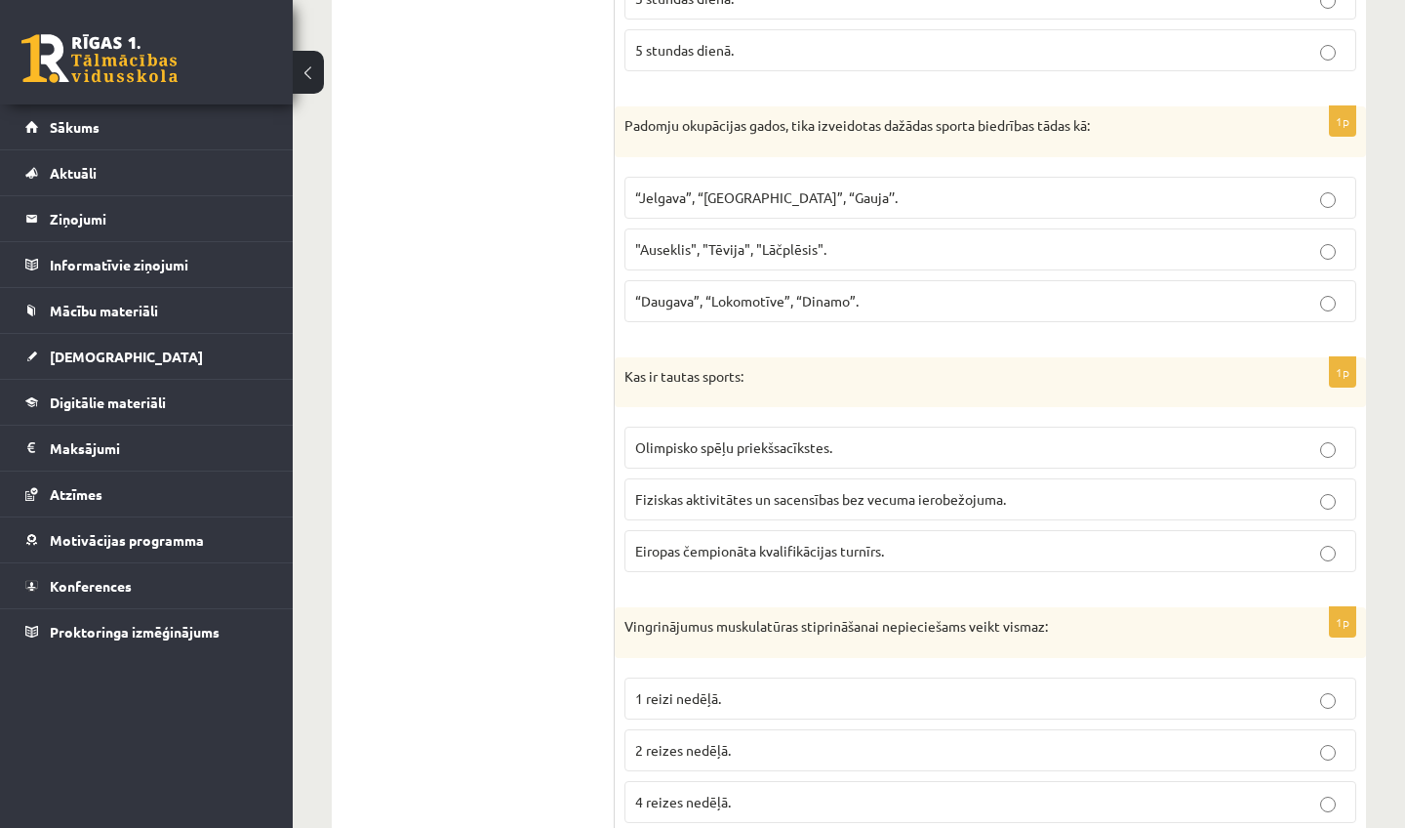
scroll to position [2018, 0]
click at [778, 306] on label "“Daugava”, “Lokomotīve”, “Dinamo”." at bounding box center [991, 299] width 732 height 42
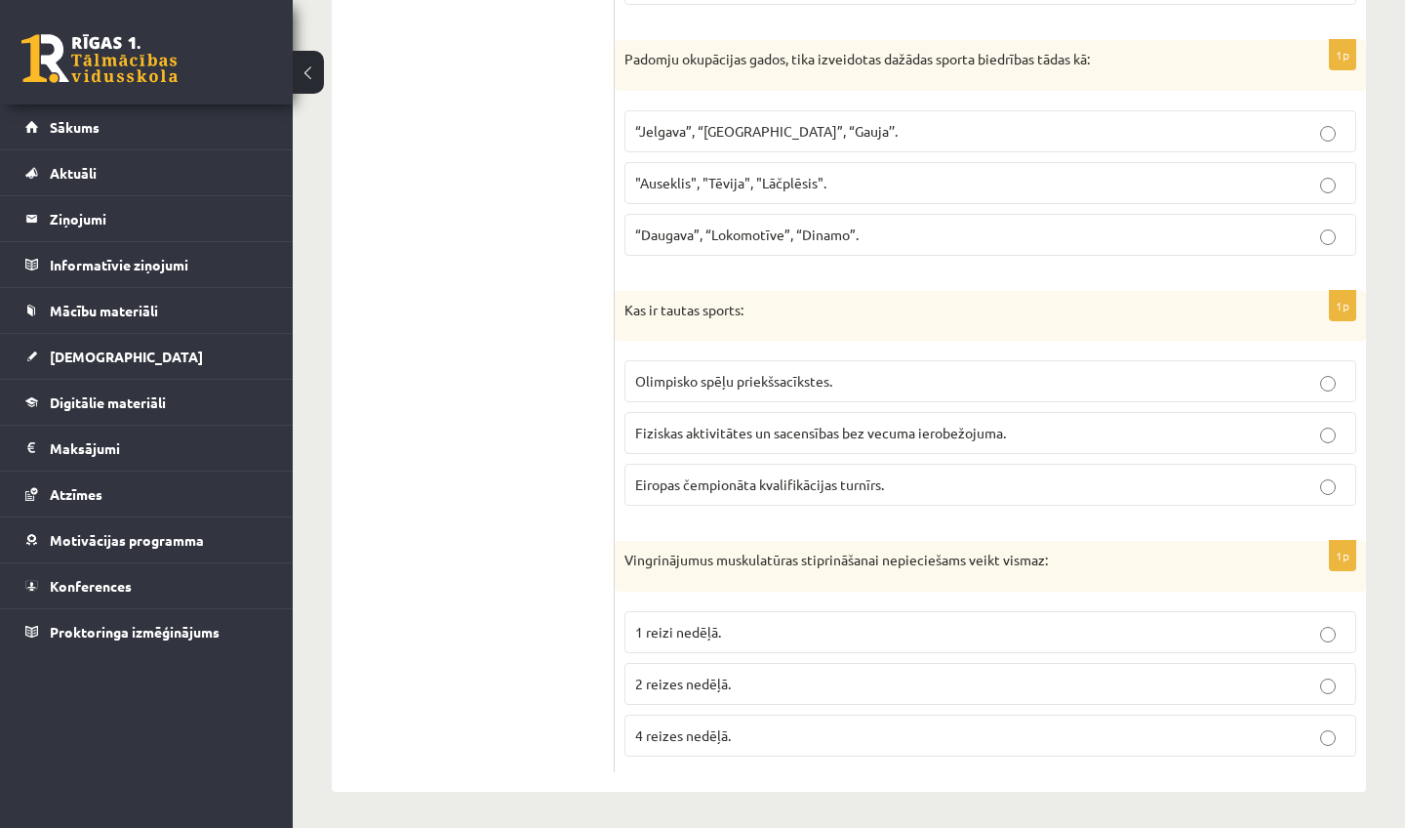
scroll to position [2081, 0]
click at [865, 426] on span "Fiziskas aktivitātes un sacensības bez vecuma ierobežojuma." at bounding box center [820, 435] width 371 height 18
click at [882, 690] on label "2 reizes nedēļā." at bounding box center [991, 686] width 732 height 42
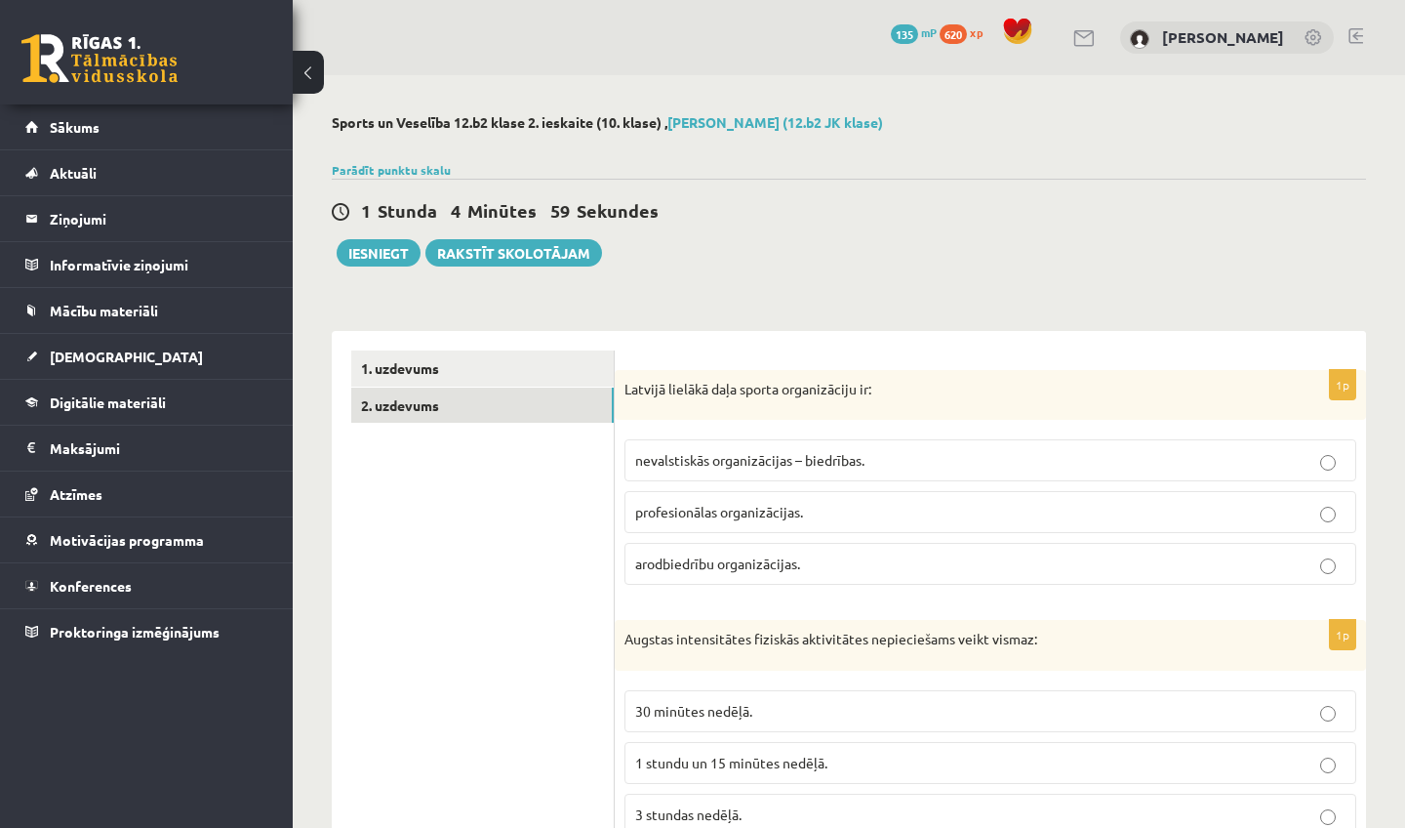
scroll to position [0, 0]
click at [384, 249] on button "Iesniegt" at bounding box center [379, 252] width 84 height 27
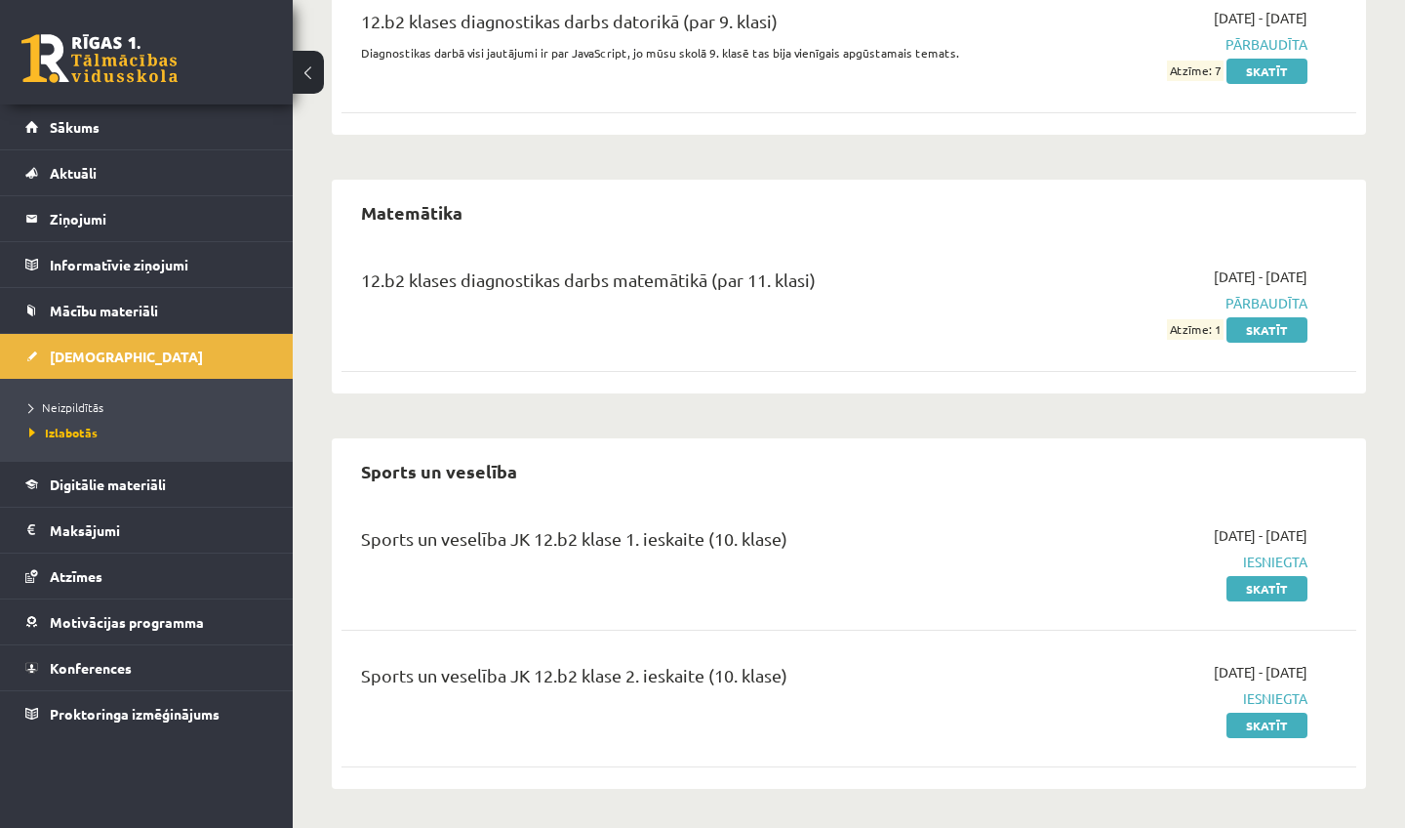
scroll to position [529, 0]
click at [81, 355] on span "[DEMOGRAPHIC_DATA]" at bounding box center [126, 356] width 153 height 18
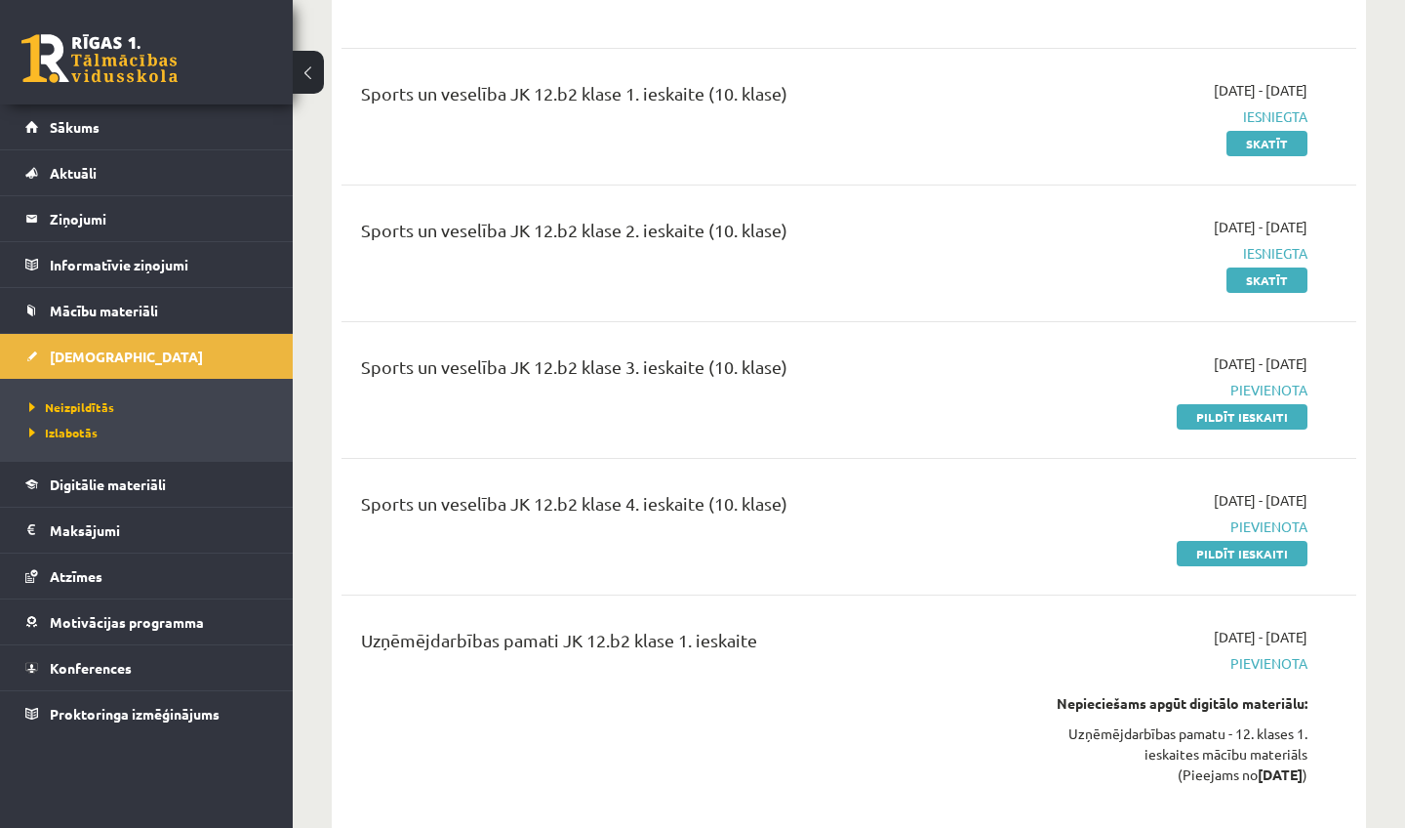
scroll to position [4649, 0]
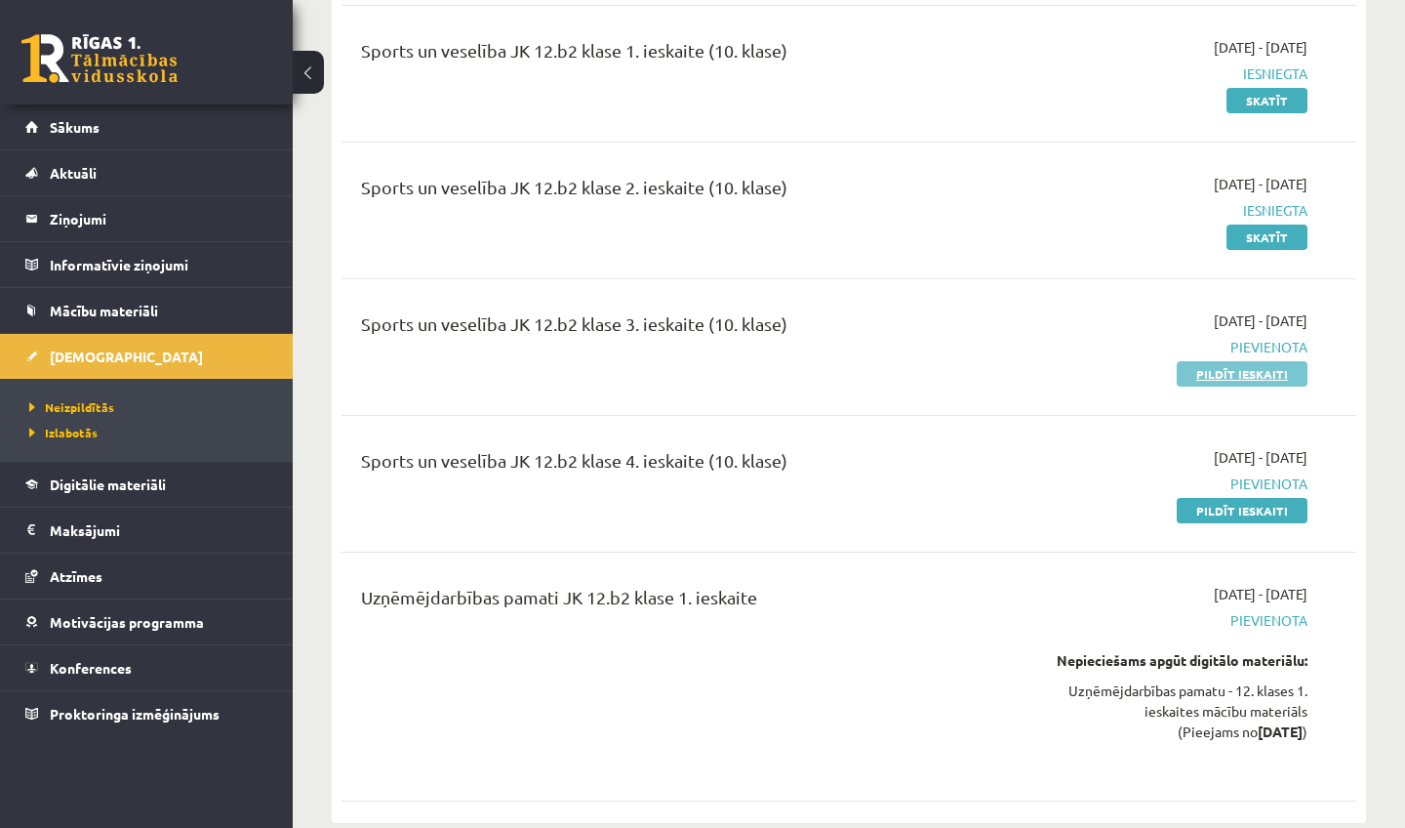
click at [1213, 361] on link "Pildīt ieskaiti" at bounding box center [1242, 373] width 131 height 25
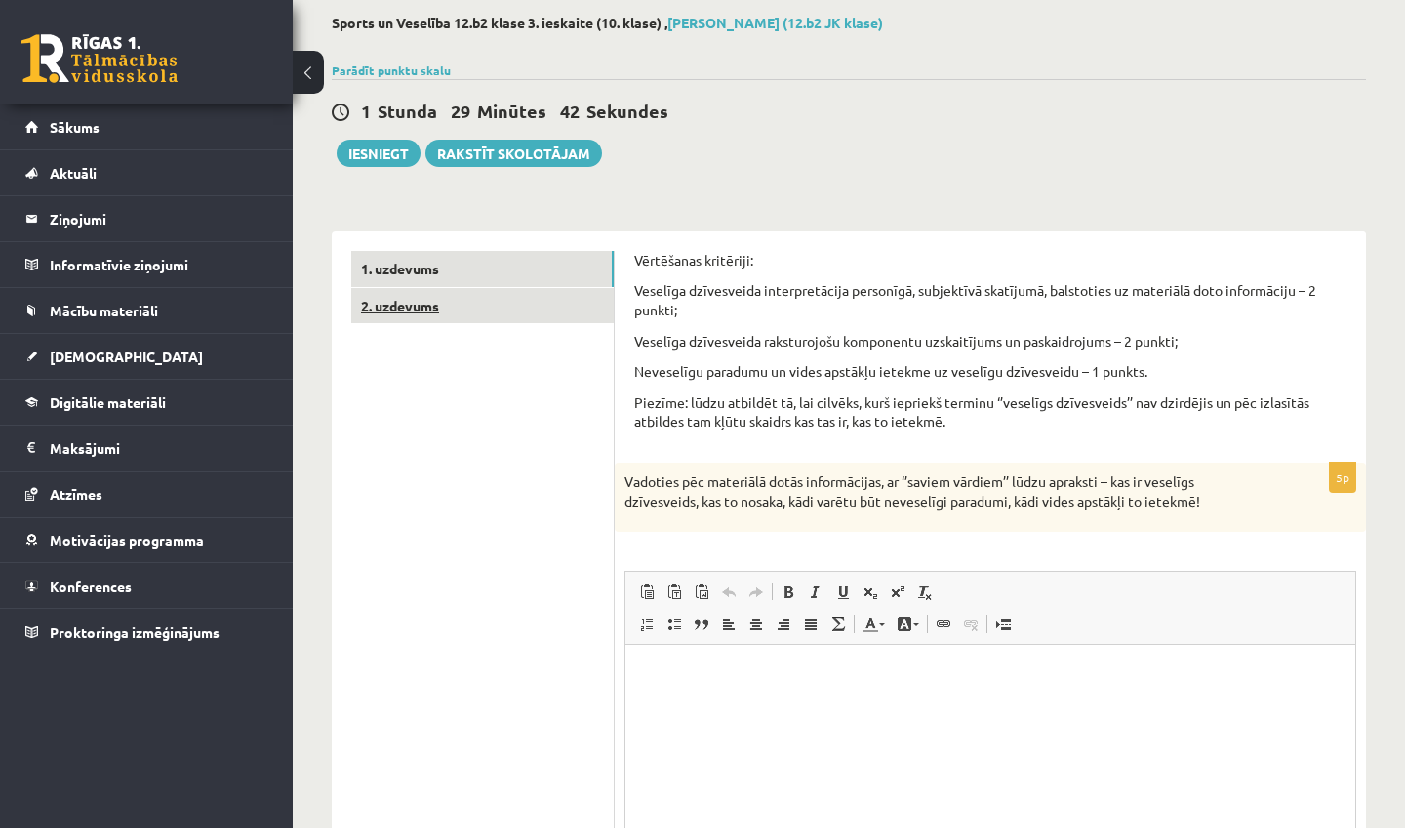
click at [407, 312] on link "2. uzdevums" at bounding box center [482, 306] width 263 height 36
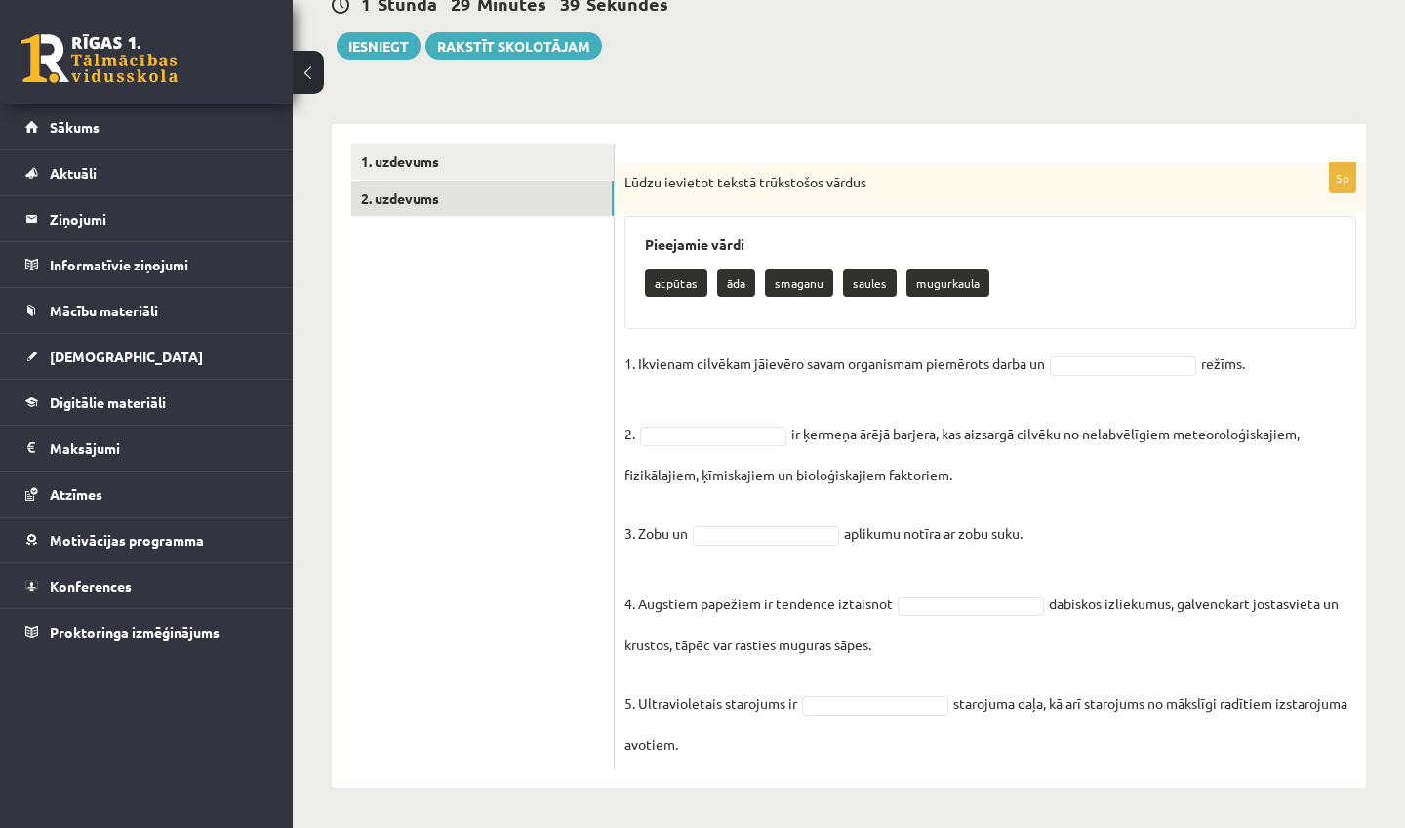
scroll to position [206, 0]
click at [1105, 377] on fieldset "1. Ikvienam cilvēkam jāievēro savam organismam piemērots darba un režīms. 2. ir…" at bounding box center [991, 554] width 732 height 410
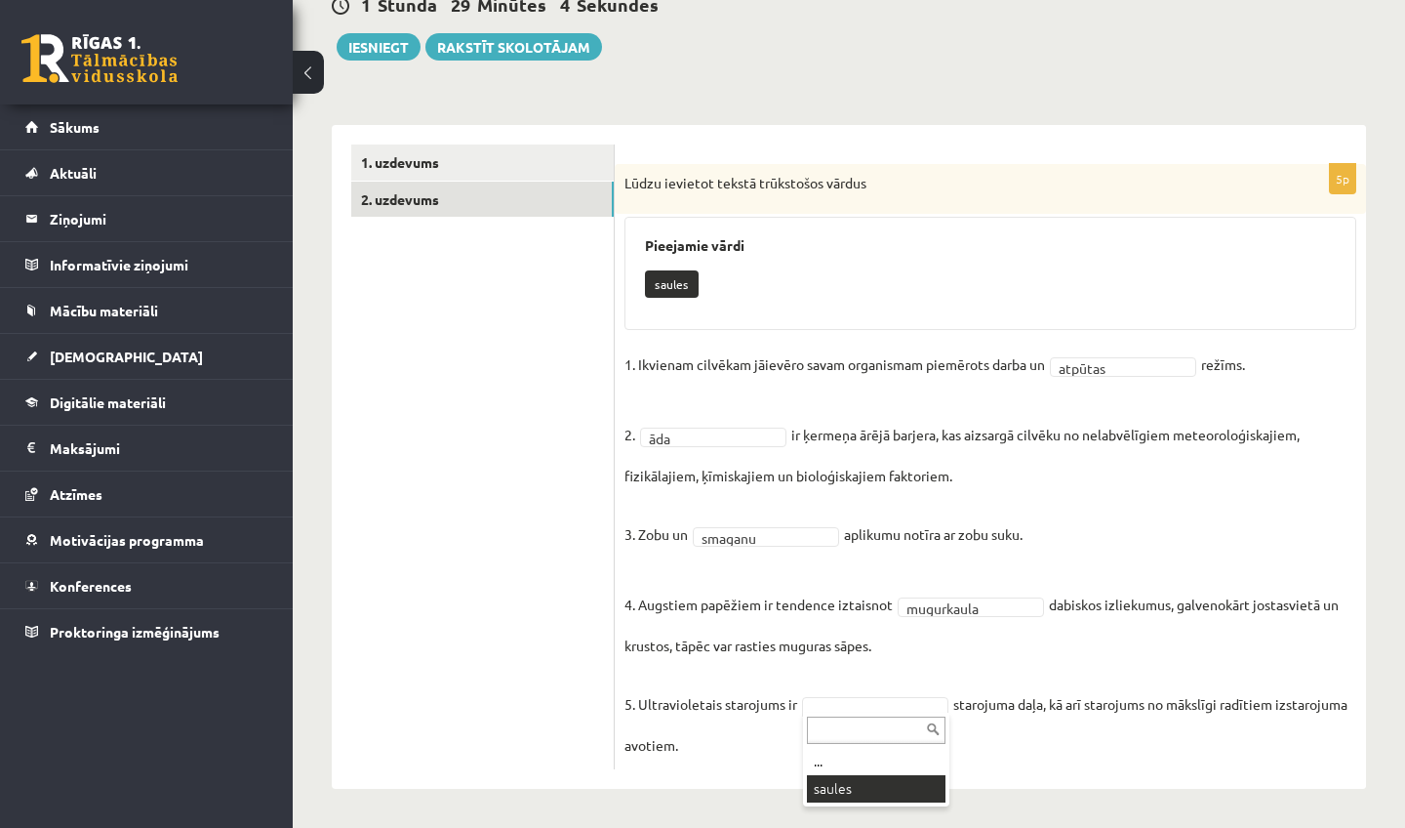
scroll to position [160, 0]
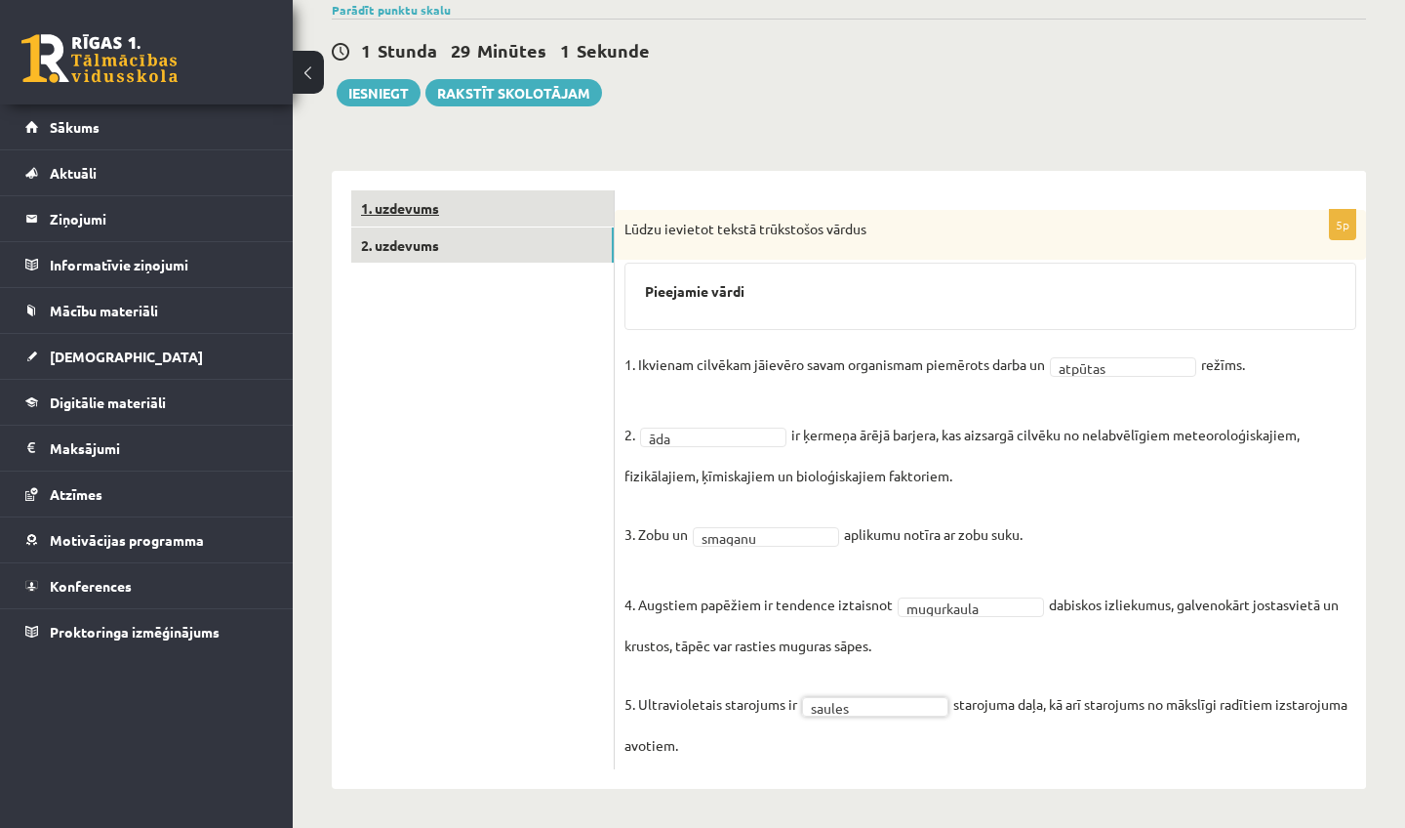
click at [483, 212] on link "1. uzdevums" at bounding box center [482, 208] width 263 height 36
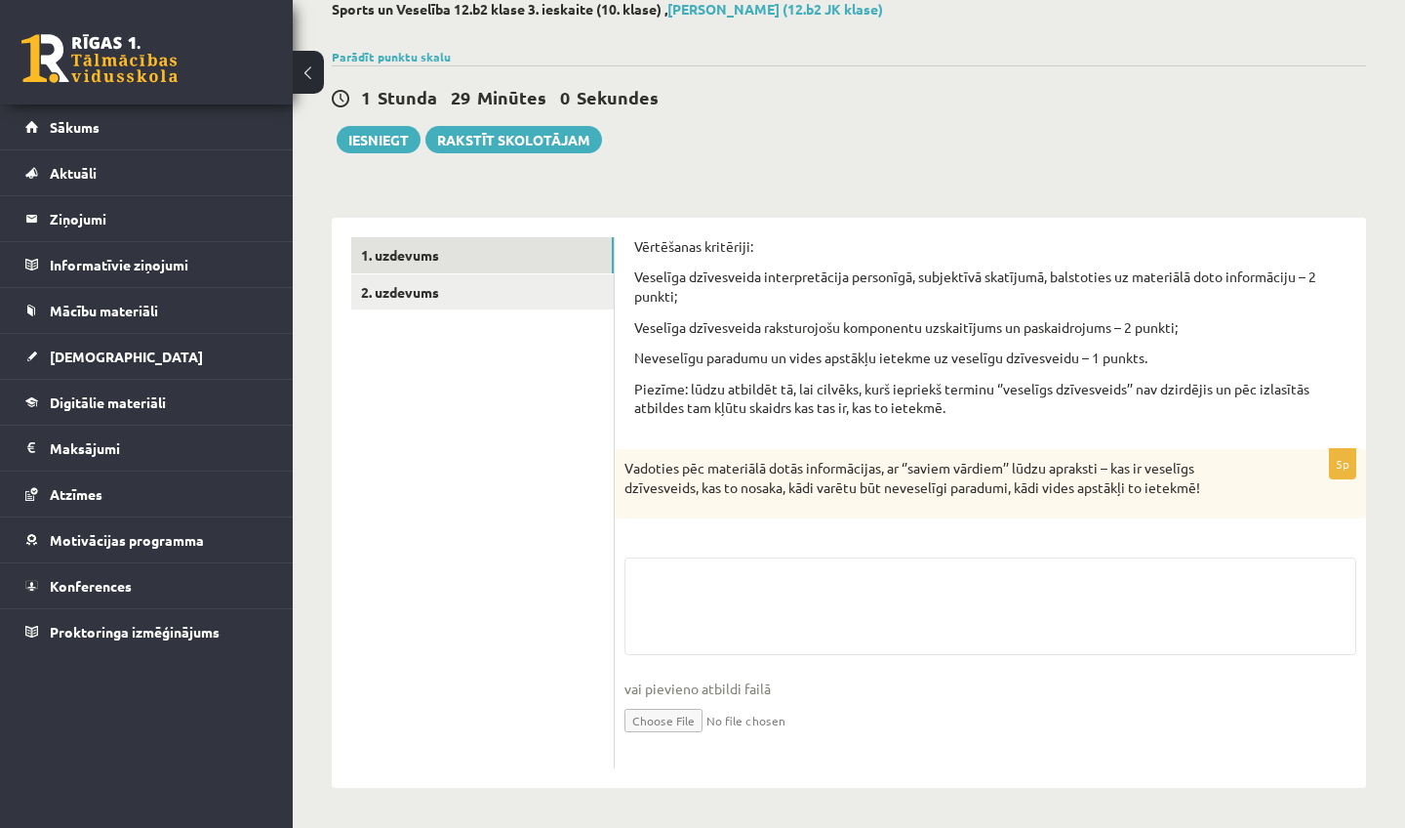
scroll to position [108, 0]
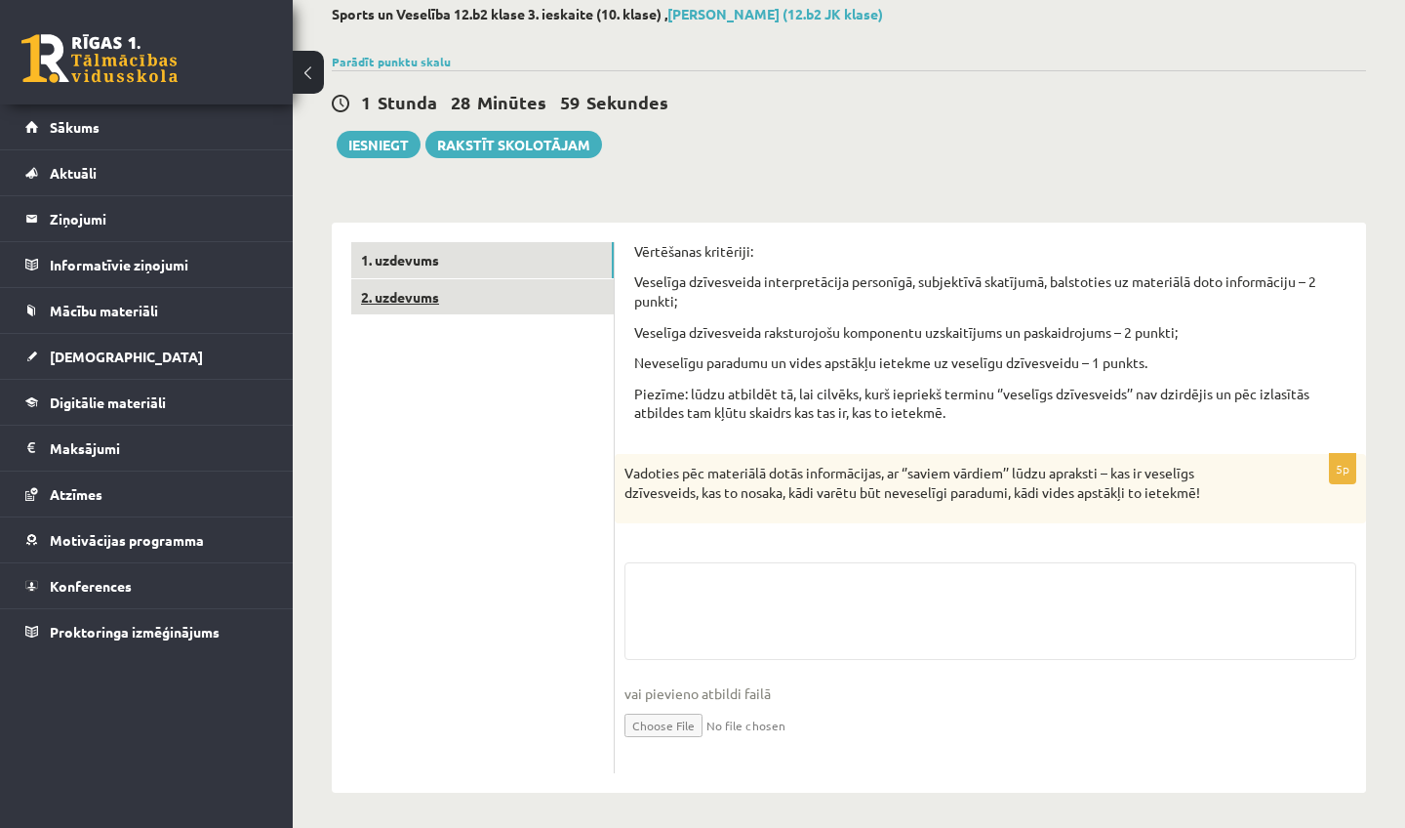
click at [527, 305] on link "2. uzdevums" at bounding box center [482, 297] width 263 height 36
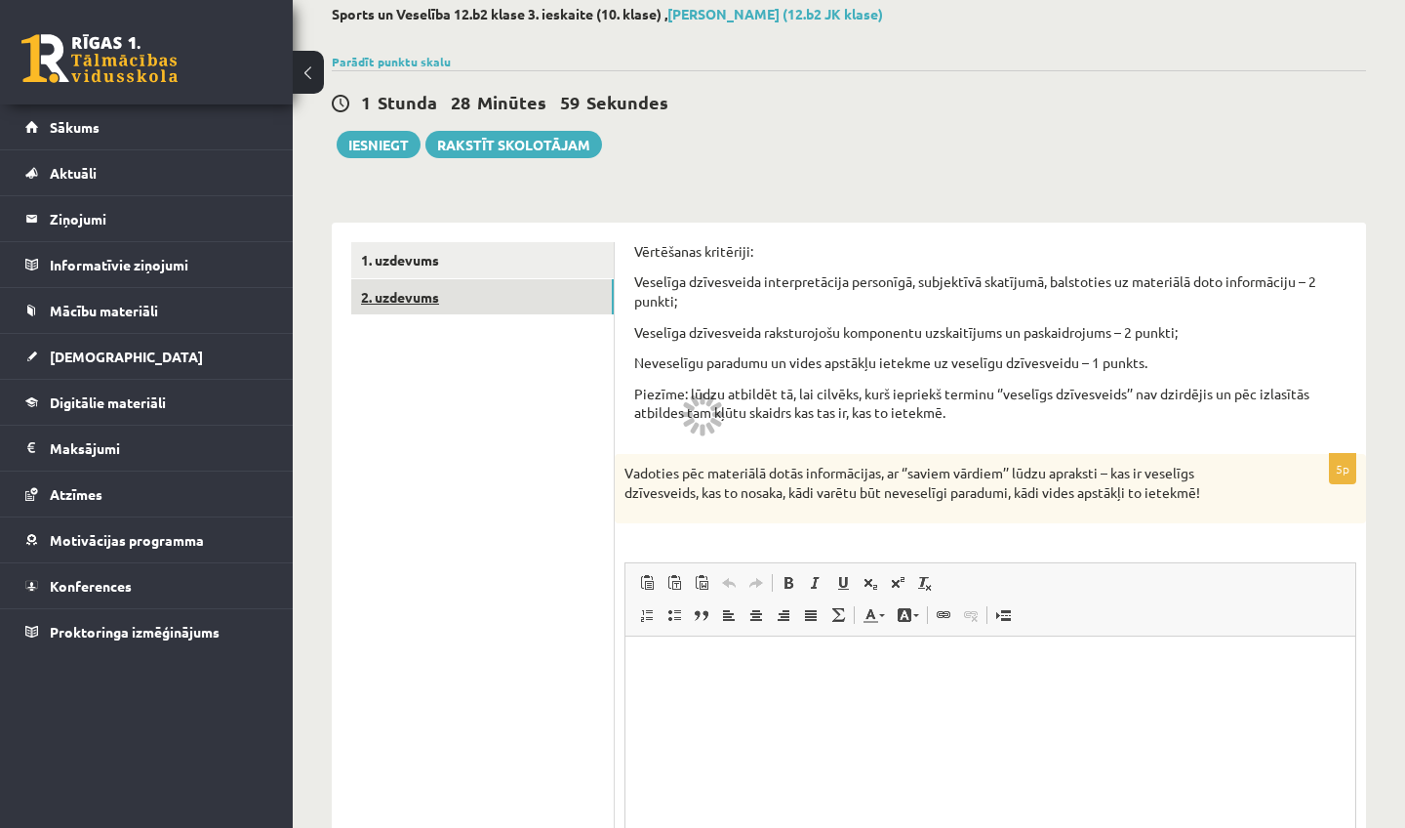
scroll to position [0, 0]
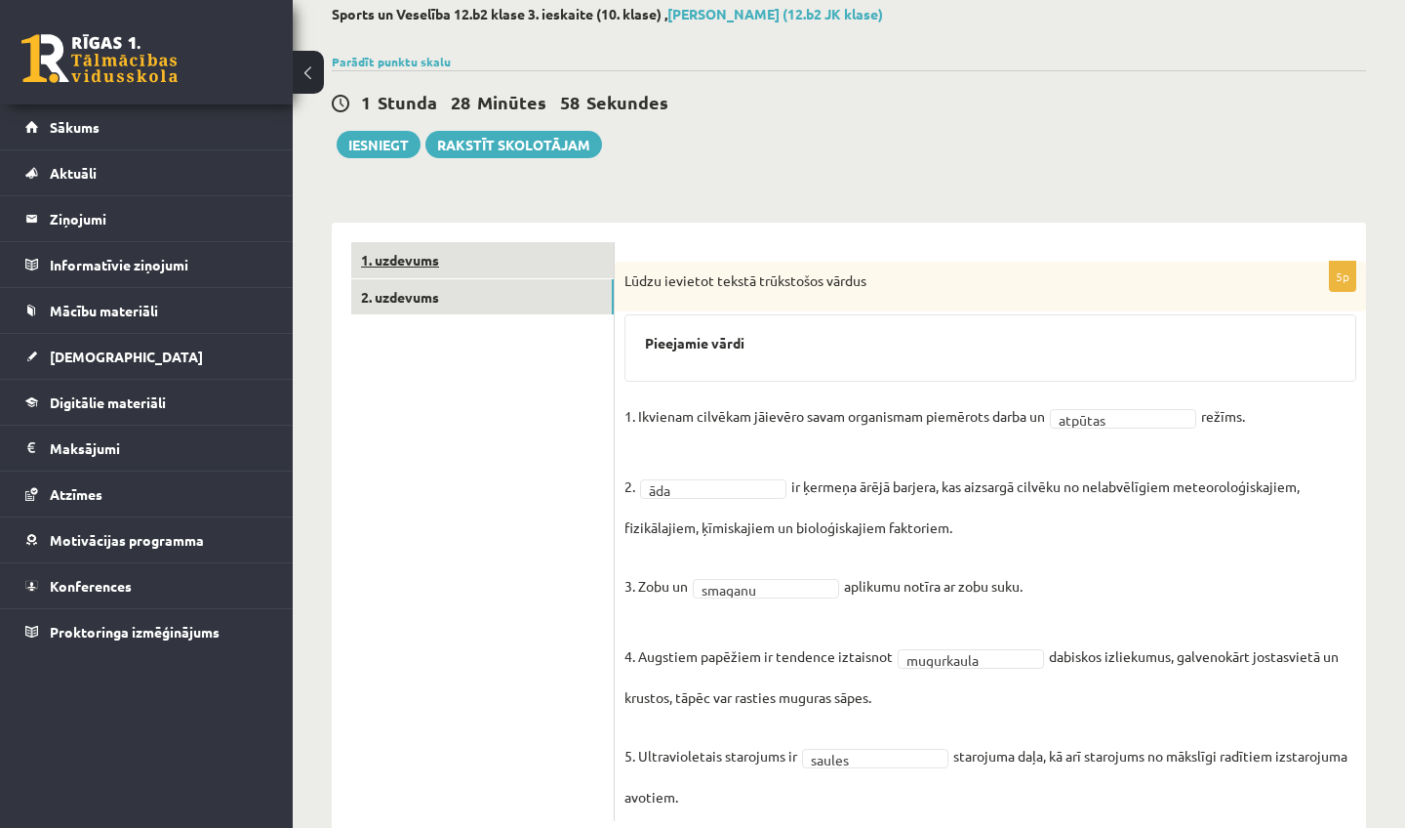
click at [536, 253] on link "1. uzdevums" at bounding box center [482, 260] width 263 height 36
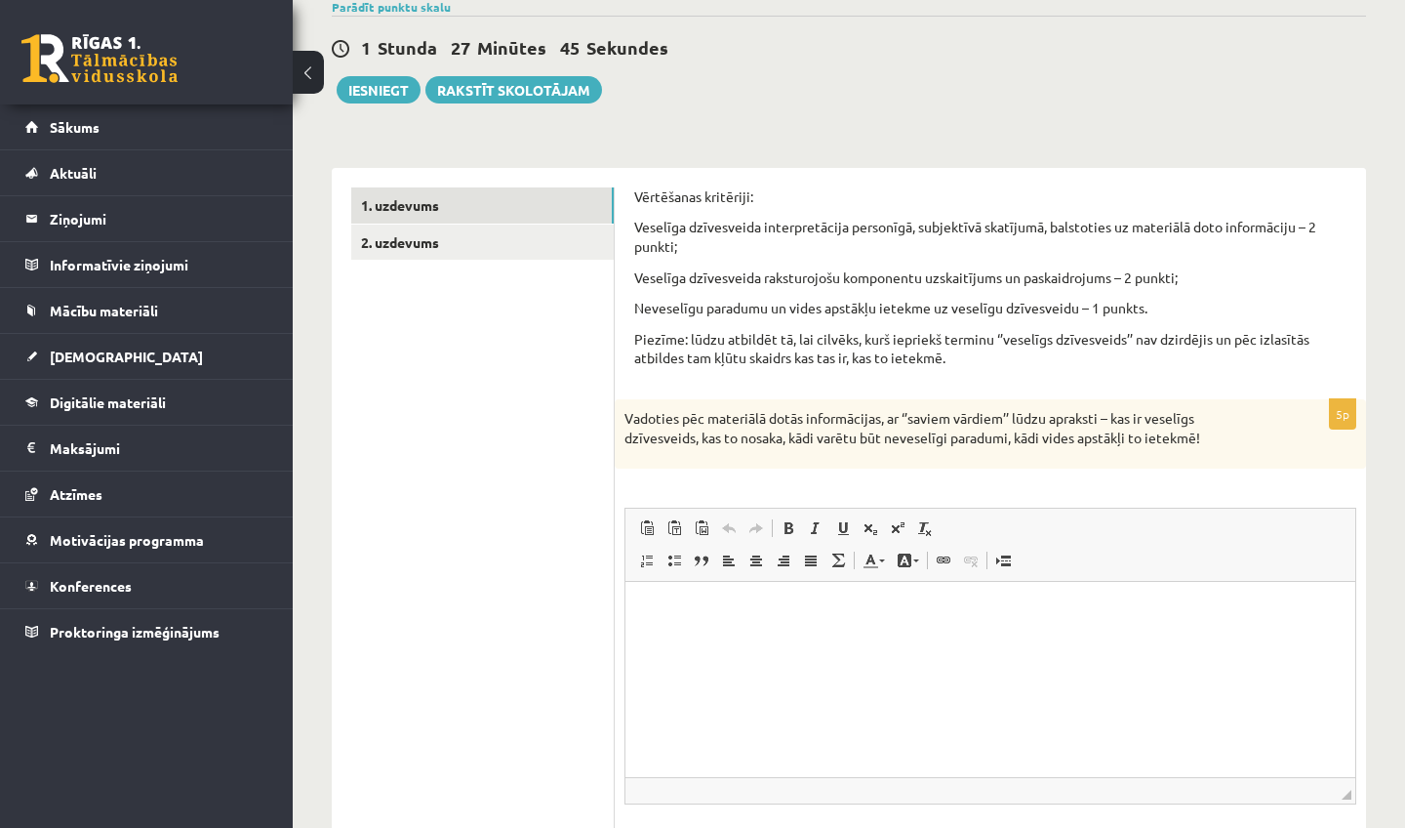
scroll to position [159, 0]
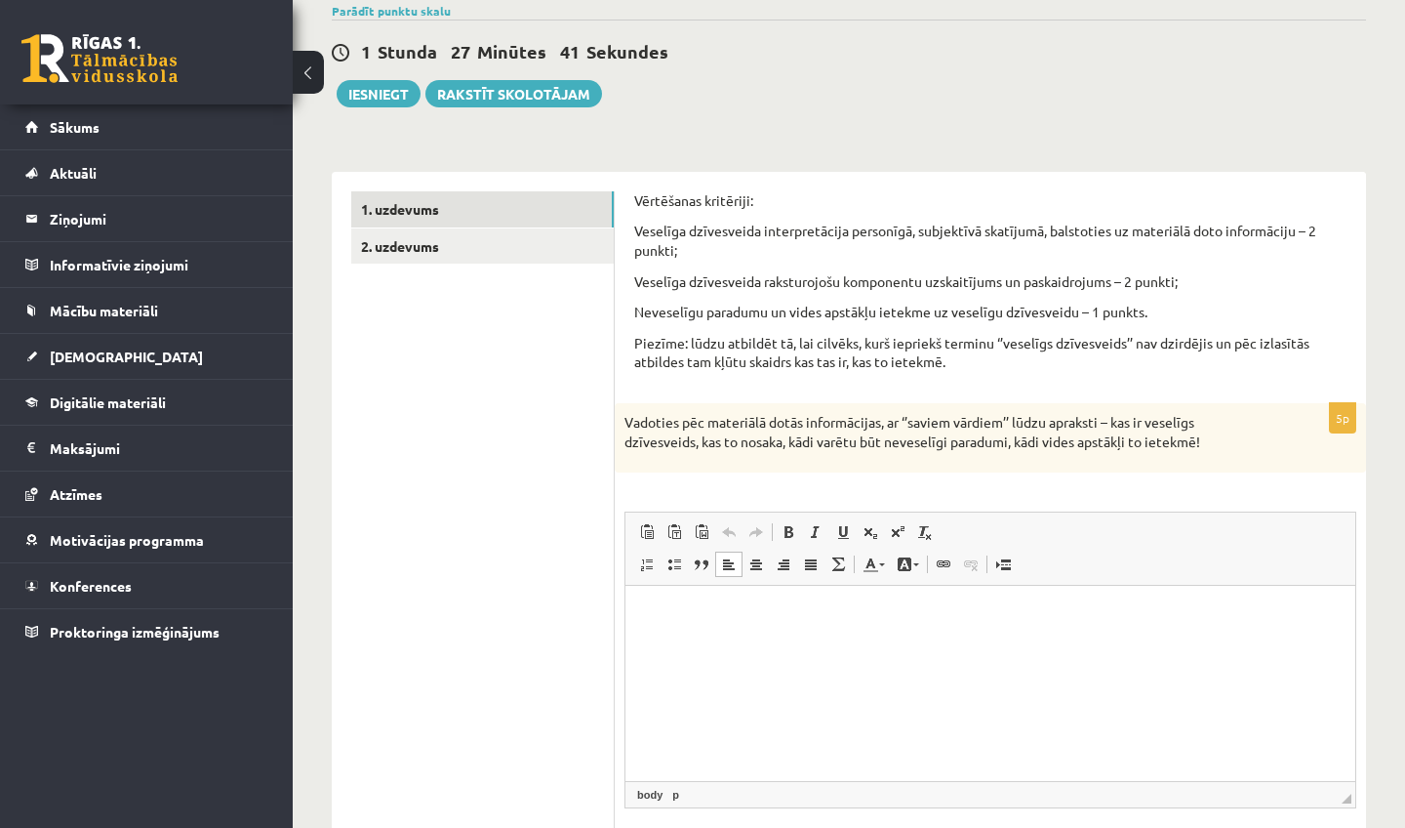
click at [777, 644] on html at bounding box center [991, 616] width 730 height 60
drag, startPoint x: 648, startPoint y: 616, endPoint x: 774, endPoint y: 616, distance: 125.9
click at [774, 616] on p "**********" at bounding box center [990, 615] width 691 height 20
click at [877, 565] on span at bounding box center [871, 564] width 16 height 16
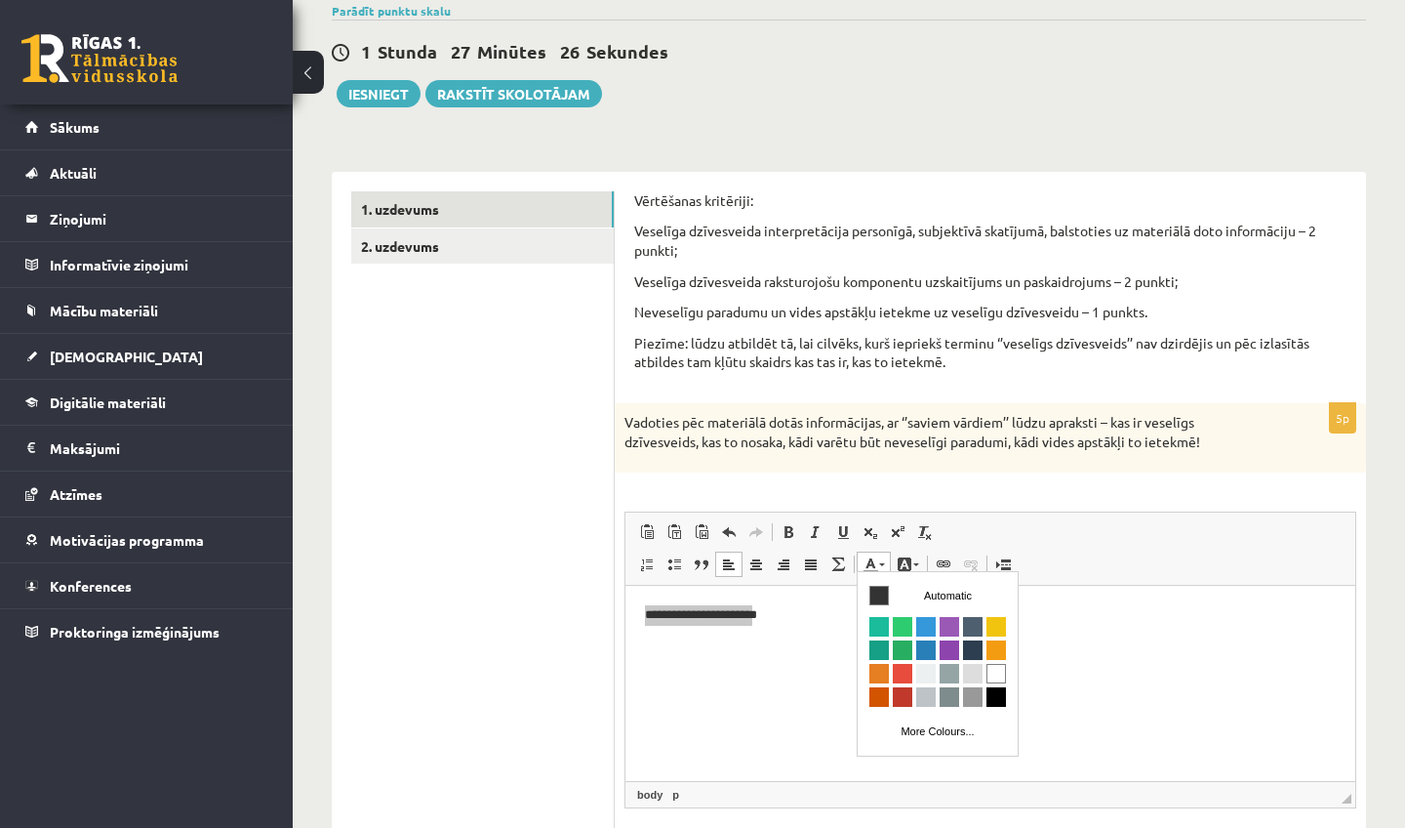
scroll to position [0, 0]
click at [882, 630] on span "Colours" at bounding box center [880, 627] width 20 height 20
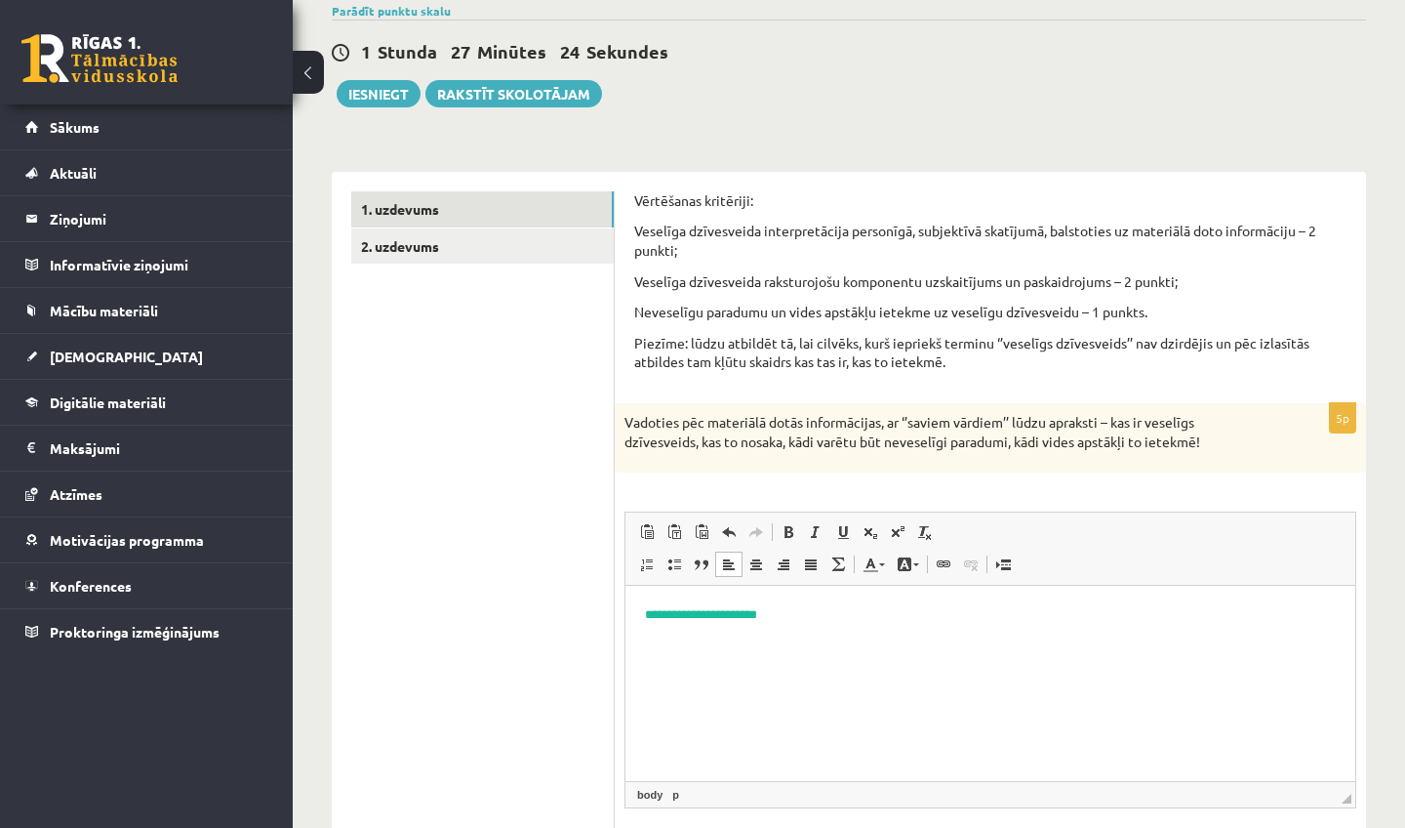
click at [852, 626] on html "**********" at bounding box center [991, 615] width 730 height 59
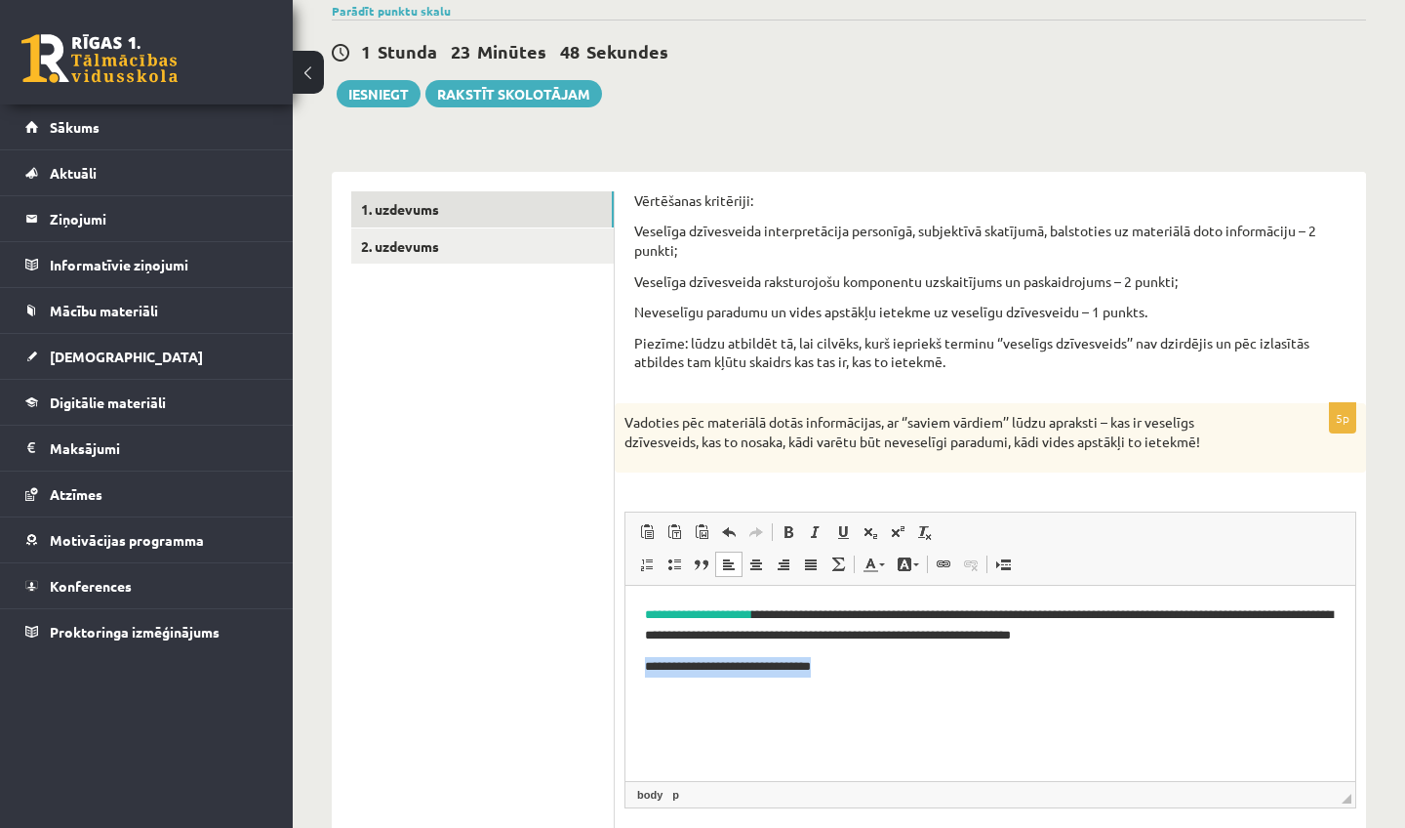
drag, startPoint x: 861, startPoint y: 662, endPoint x: 637, endPoint y: 669, distance: 223.6
click at [635, 669] on html "**********" at bounding box center [991, 641] width 730 height 110
click at [887, 558] on link "Text Colour" at bounding box center [874, 563] width 34 height 25
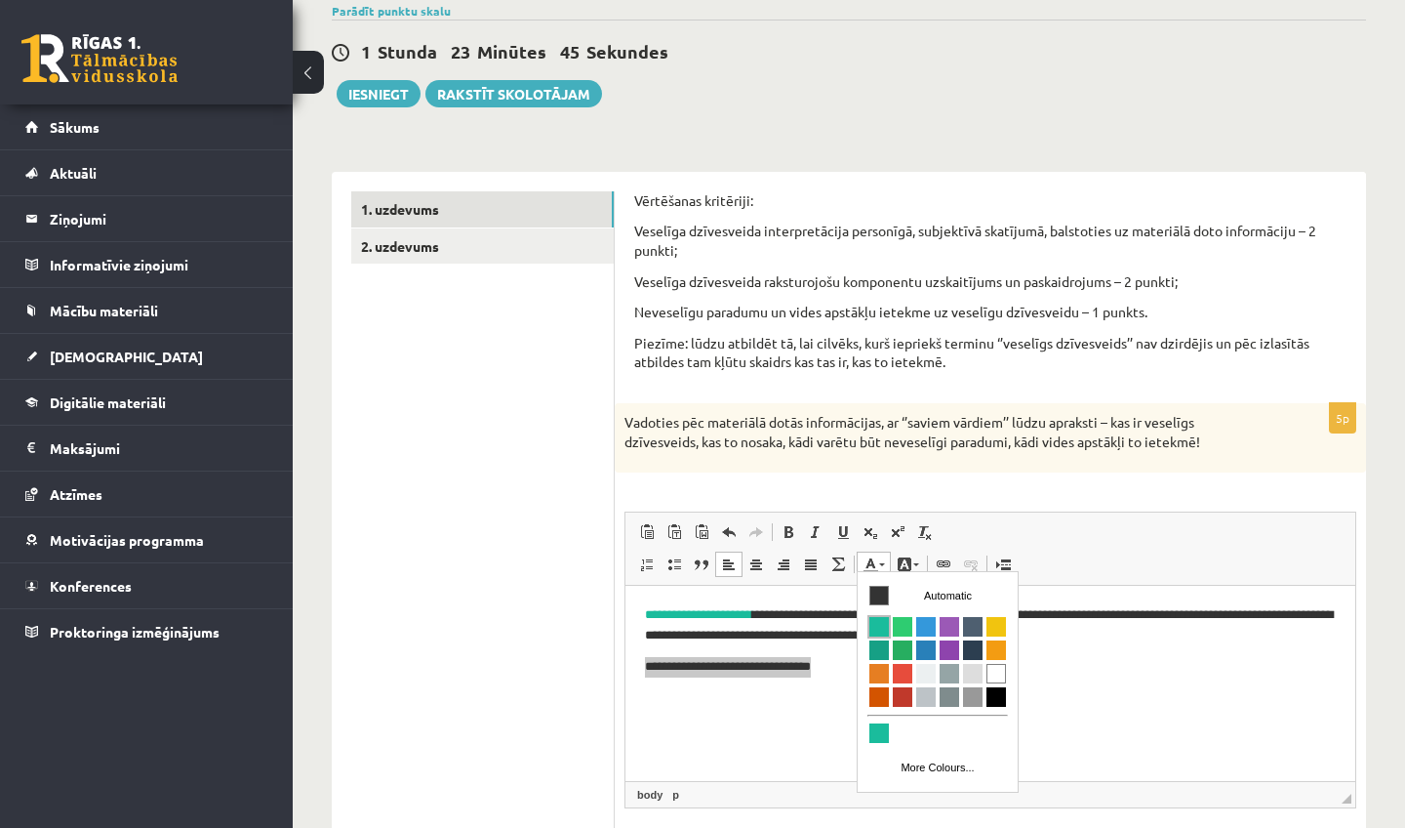
click at [886, 626] on span "Colours" at bounding box center [880, 627] width 20 height 20
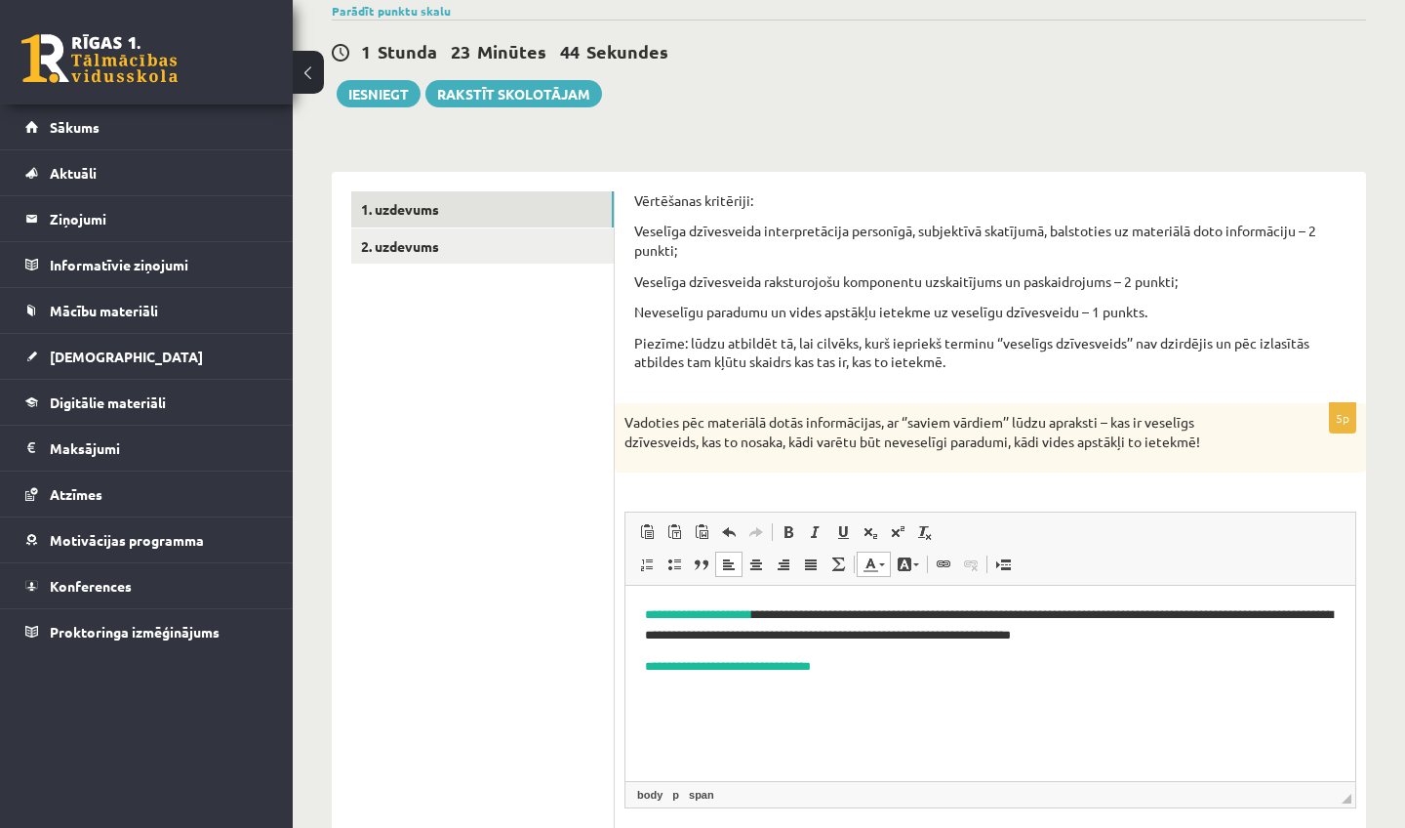
click at [877, 684] on html "**********" at bounding box center [991, 641] width 730 height 110
click at [882, 563] on span at bounding box center [882, 564] width 6 height 3
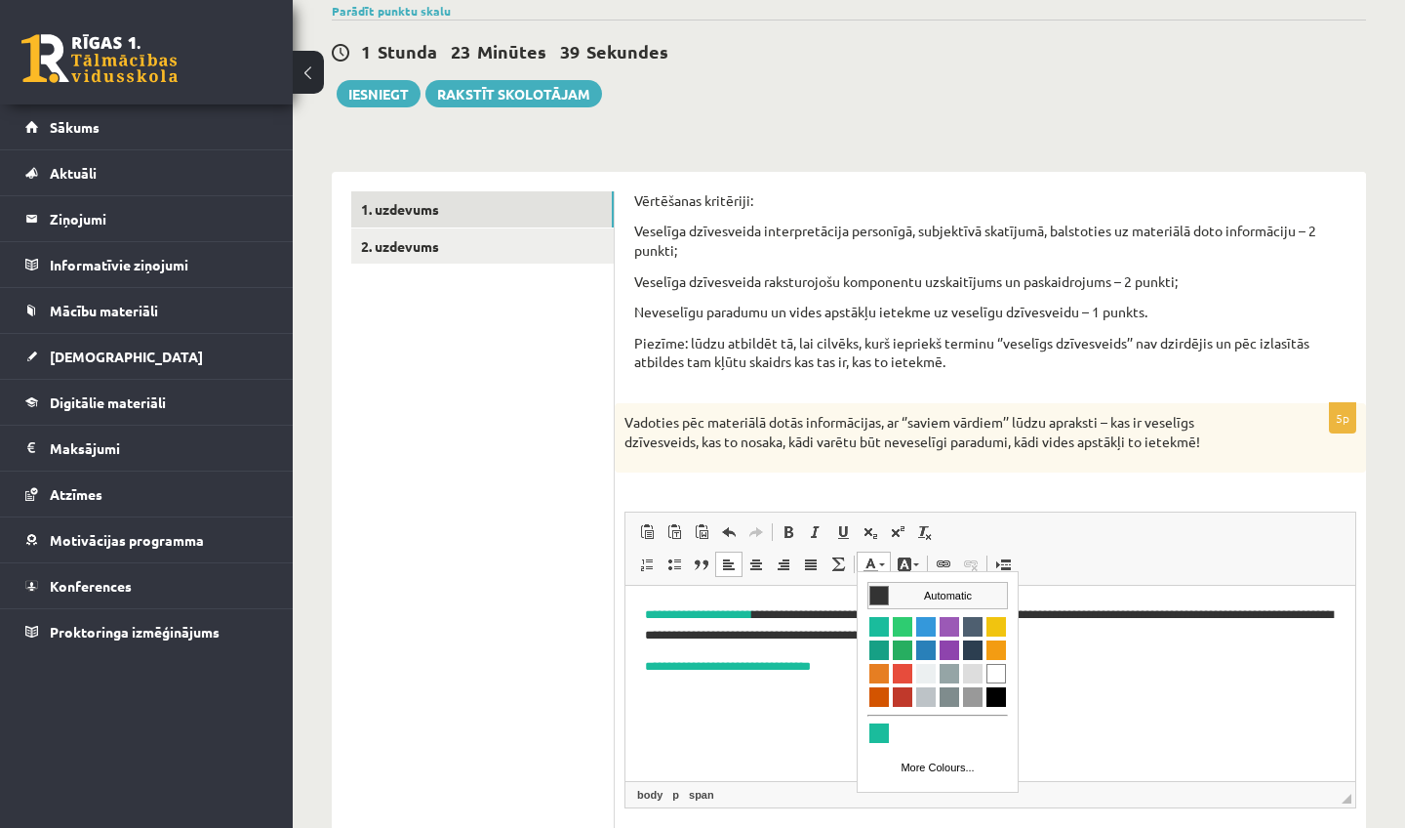
click at [882, 602] on span "Colours" at bounding box center [880, 596] width 20 height 20
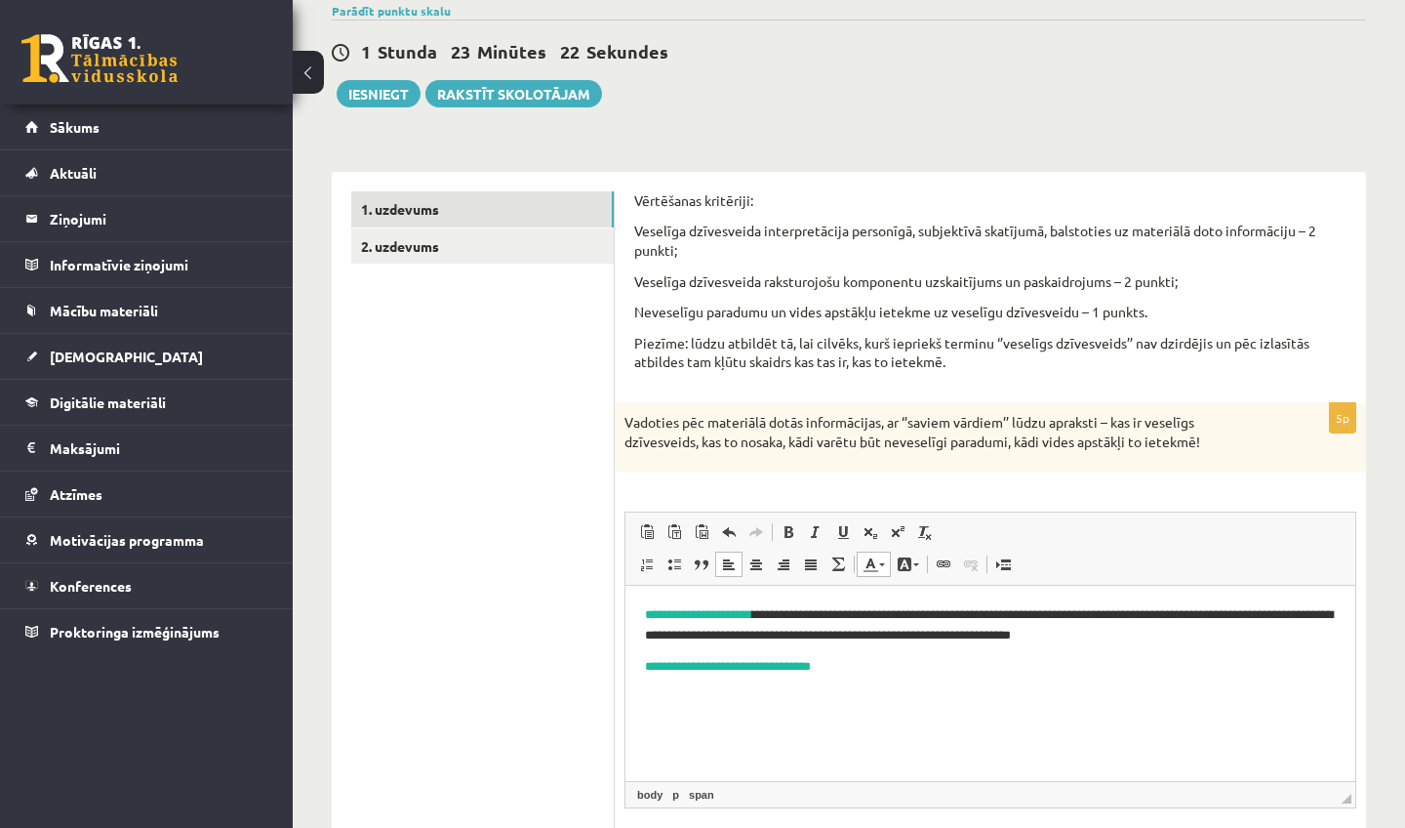
click at [878, 568] on link "Text Colour" at bounding box center [874, 563] width 34 height 25
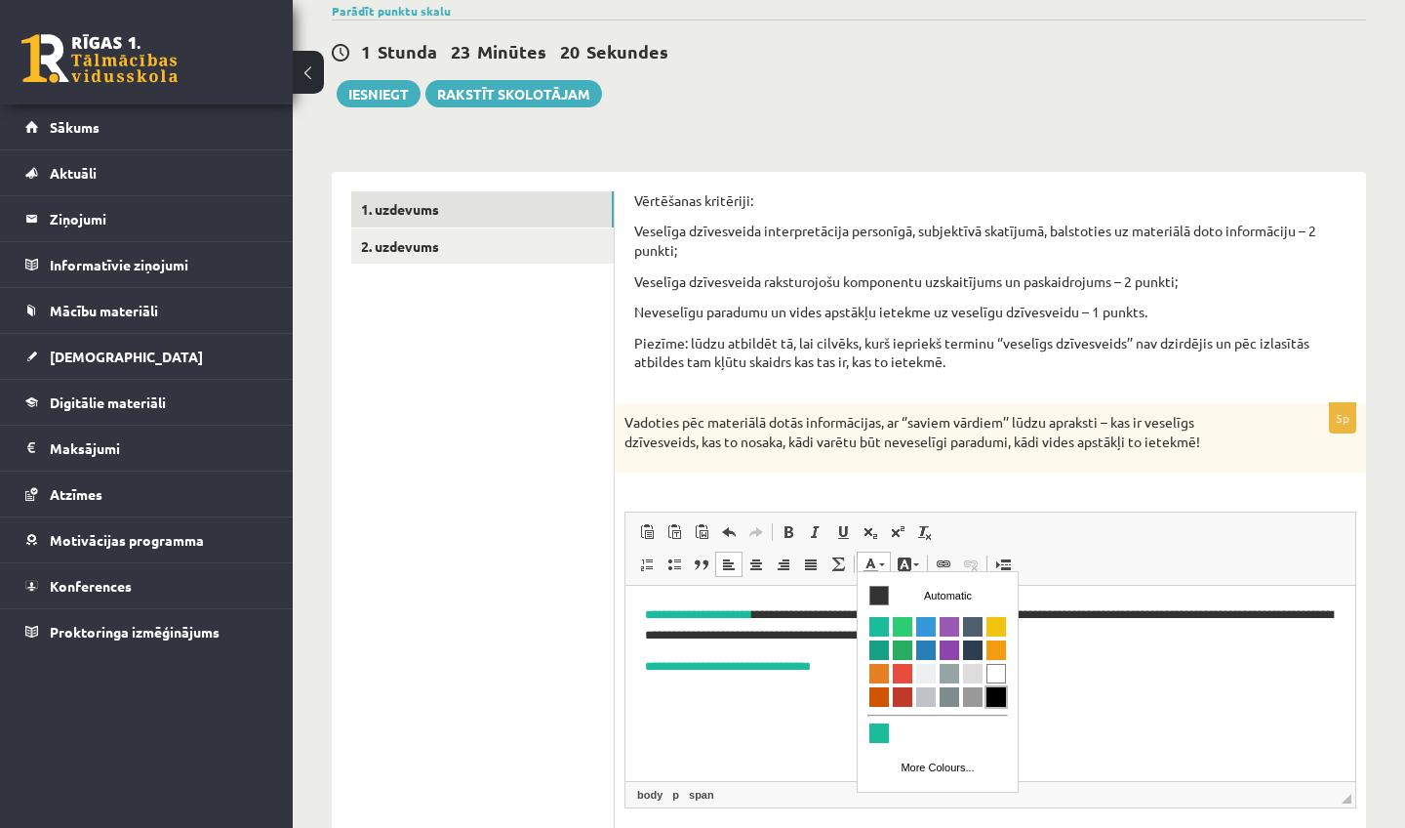
click at [1000, 691] on span "Colours" at bounding box center [997, 697] width 20 height 20
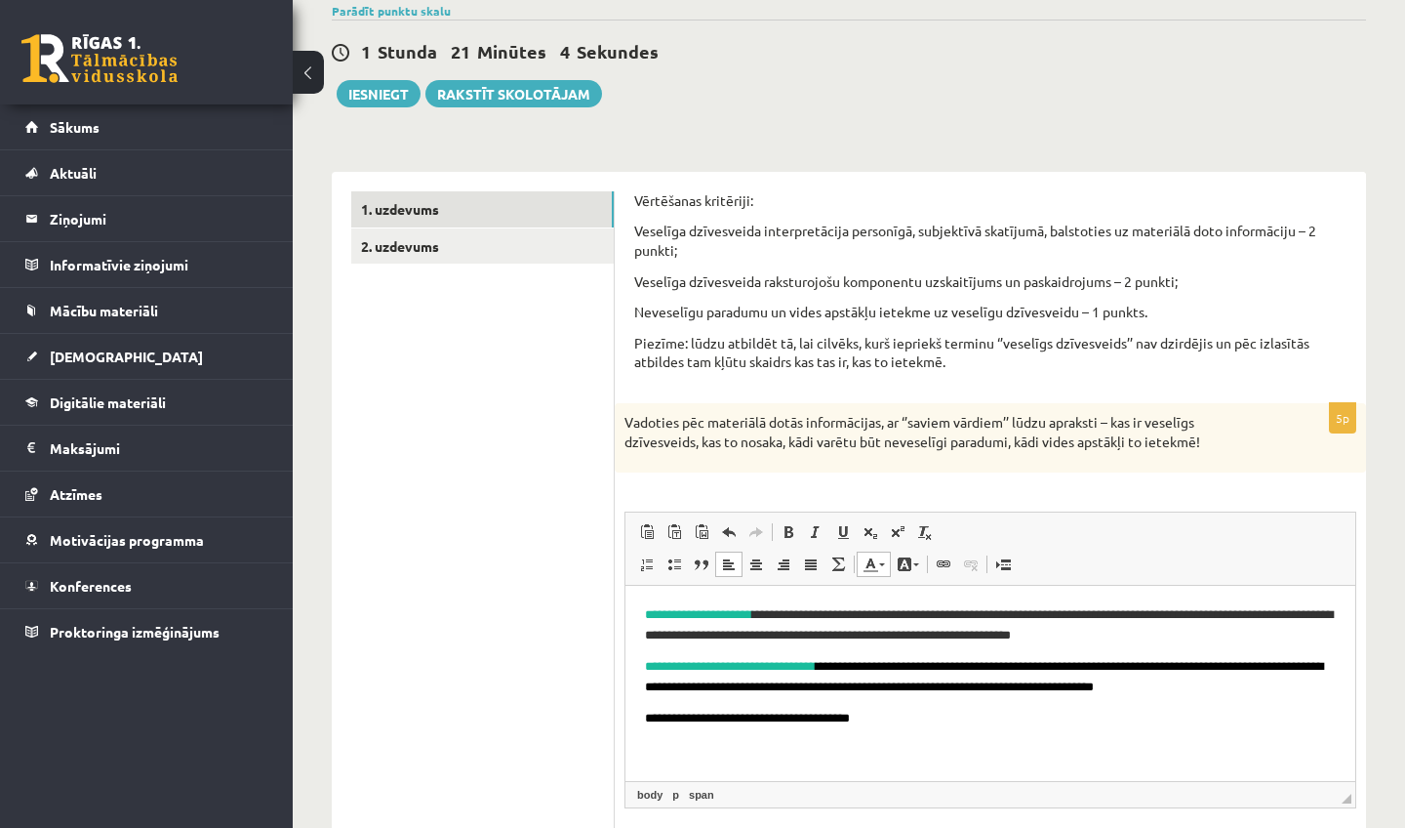
drag, startPoint x: 933, startPoint y: 742, endPoint x: 732, endPoint y: 741, distance: 201.1
click at [732, 741] on html "**********" at bounding box center [991, 667] width 730 height 163
drag, startPoint x: 886, startPoint y: 717, endPoint x: 635, endPoint y: 711, distance: 250.9
click at [633, 711] on html "**********" at bounding box center [991, 667] width 730 height 163
click at [885, 558] on link "Text Colour" at bounding box center [874, 563] width 34 height 25
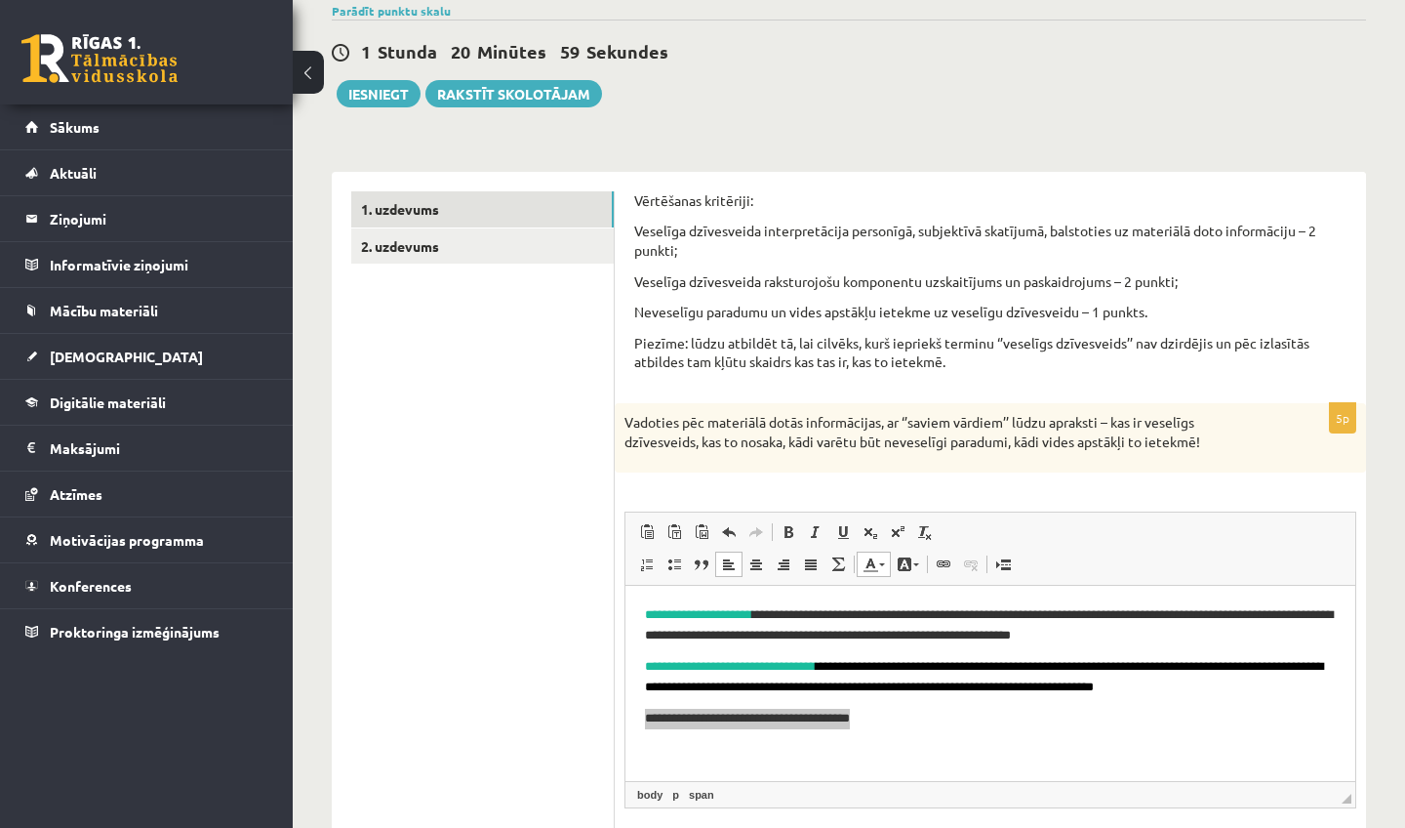
scroll to position [3, 0]
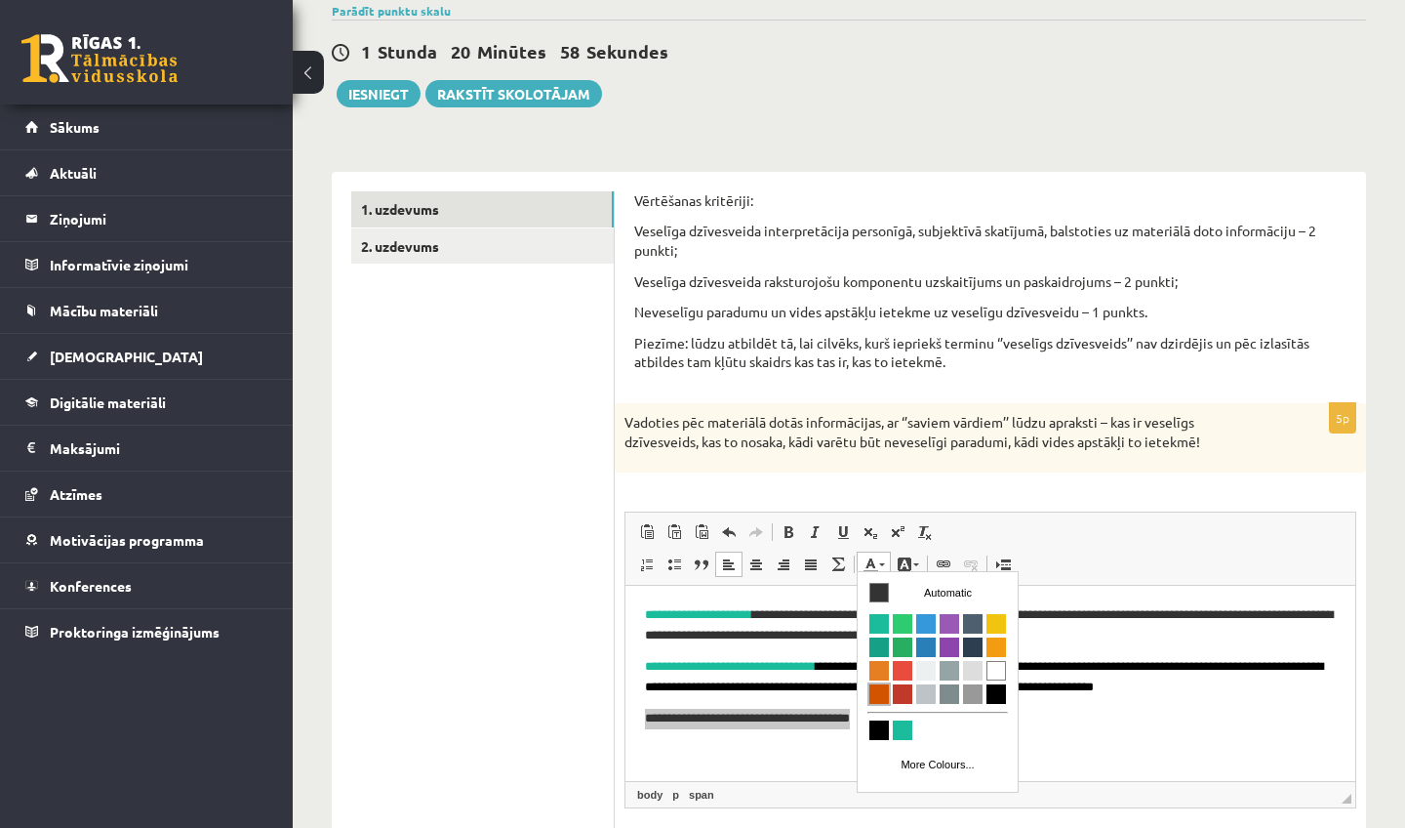
click at [880, 697] on span "Colours" at bounding box center [880, 694] width 20 height 20
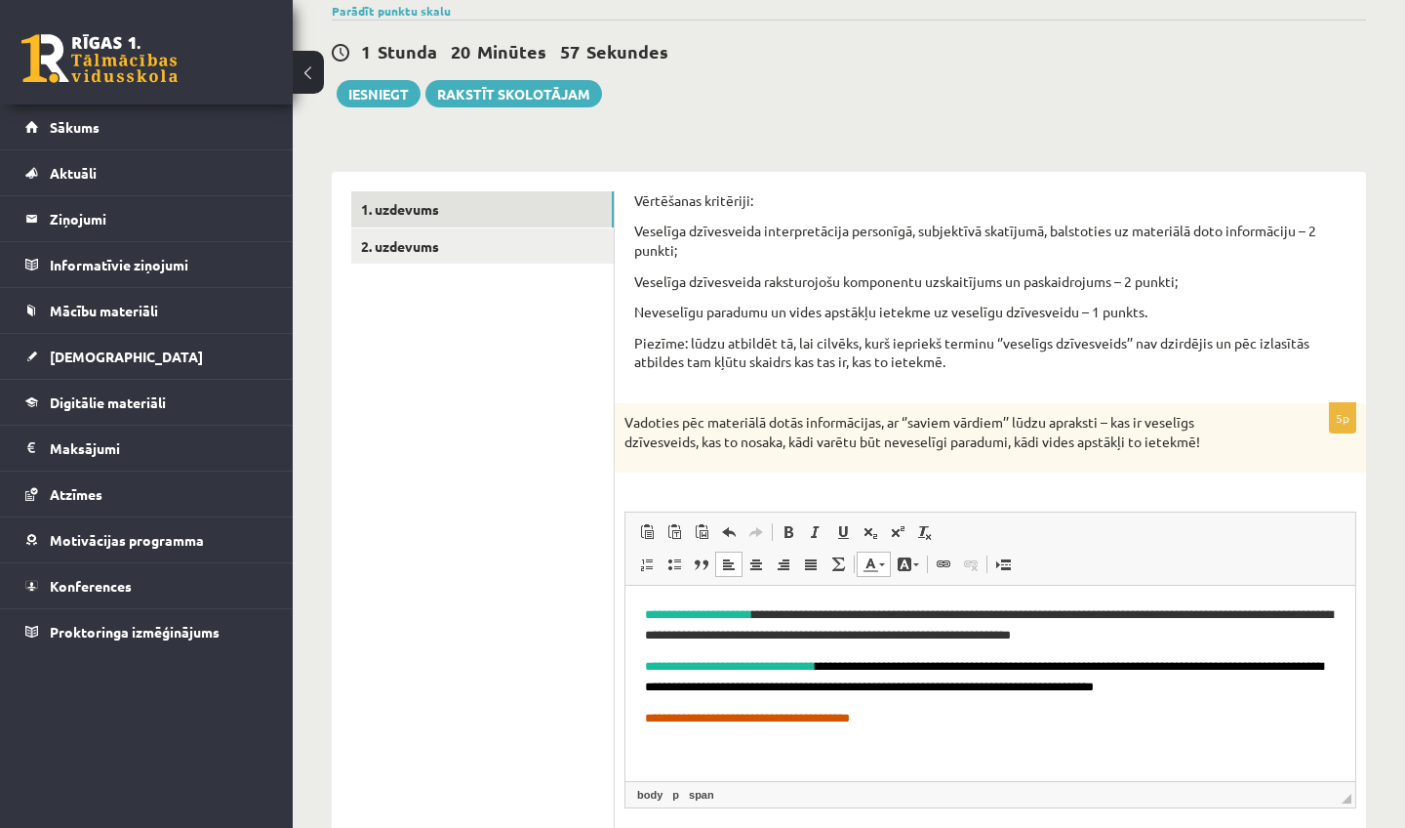
click at [905, 713] on p "**********" at bounding box center [990, 719] width 691 height 20
drag, startPoint x: 891, startPoint y: 714, endPoint x: 612, endPoint y: 700, distance: 279.5
click at [626, 700] on html "**********" at bounding box center [991, 667] width 730 height 163
click at [882, 563] on link "Text Colour" at bounding box center [874, 563] width 34 height 25
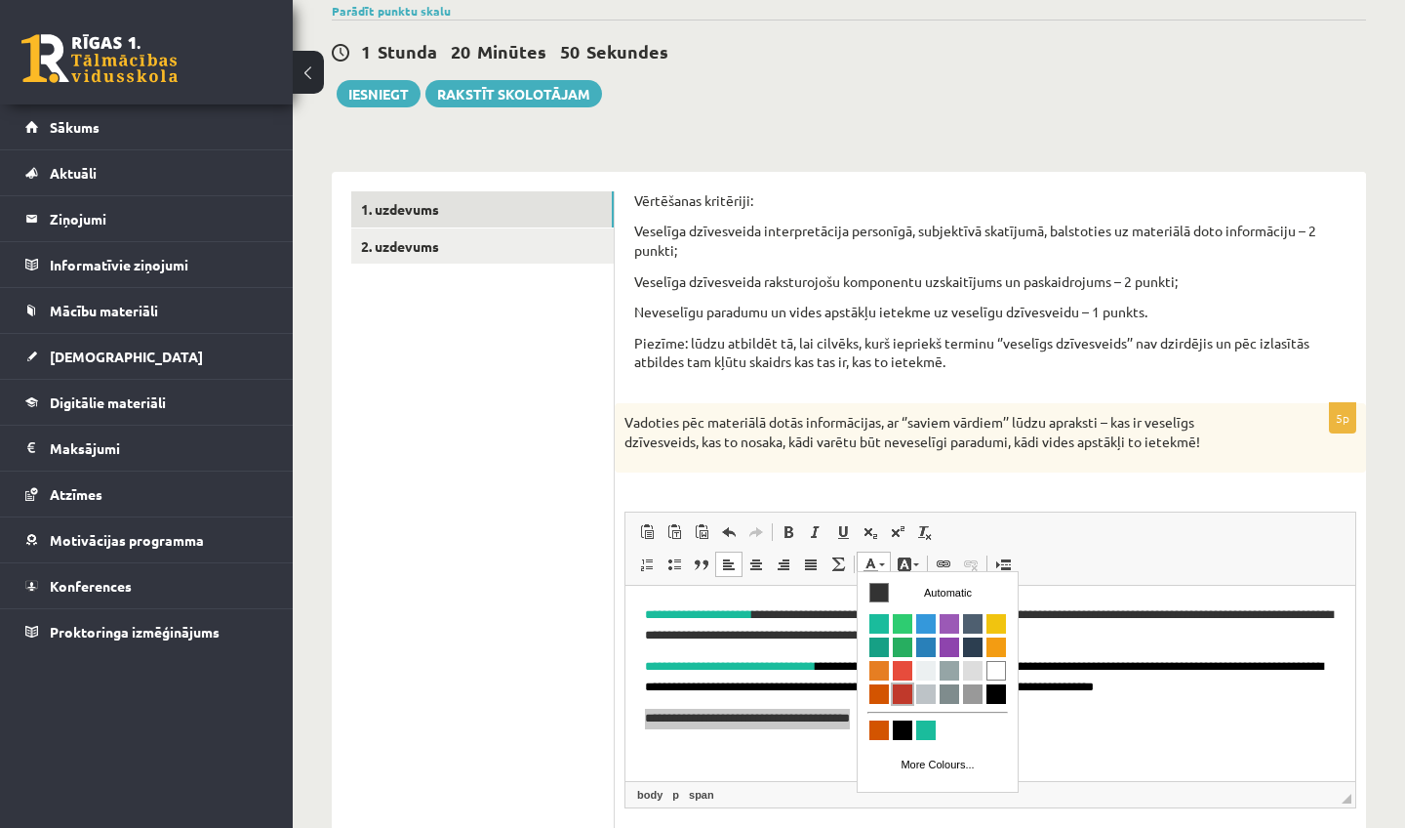
click at [909, 689] on span "Colours" at bounding box center [903, 694] width 20 height 20
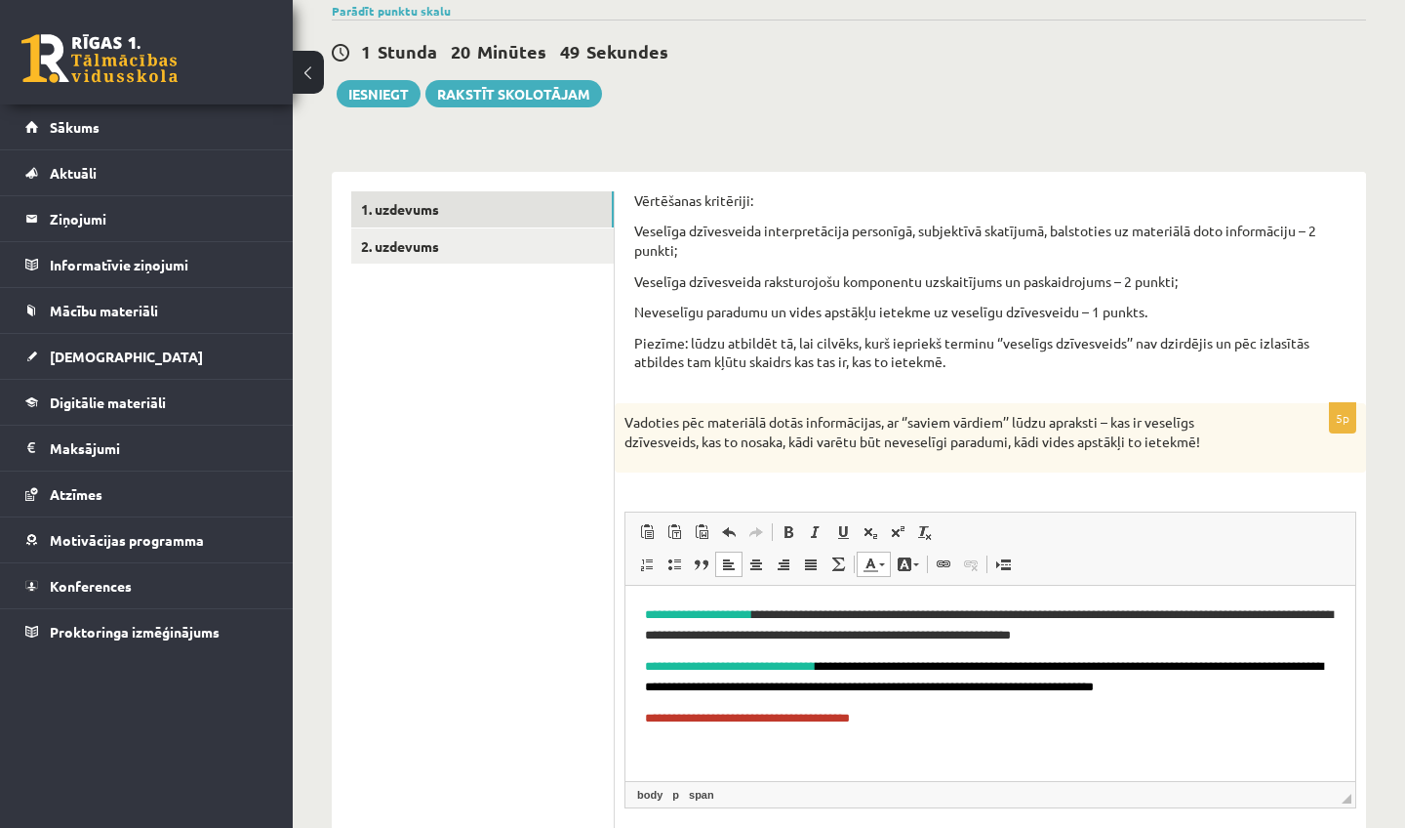
click at [919, 718] on p "**********" at bounding box center [990, 719] width 691 height 20
drag, startPoint x: 919, startPoint y: 718, endPoint x: 711, endPoint y: 703, distance: 209.4
click at [711, 703] on body "**********" at bounding box center [990, 667] width 691 height 124
click at [874, 551] on link "Text Colour" at bounding box center [874, 563] width 34 height 25
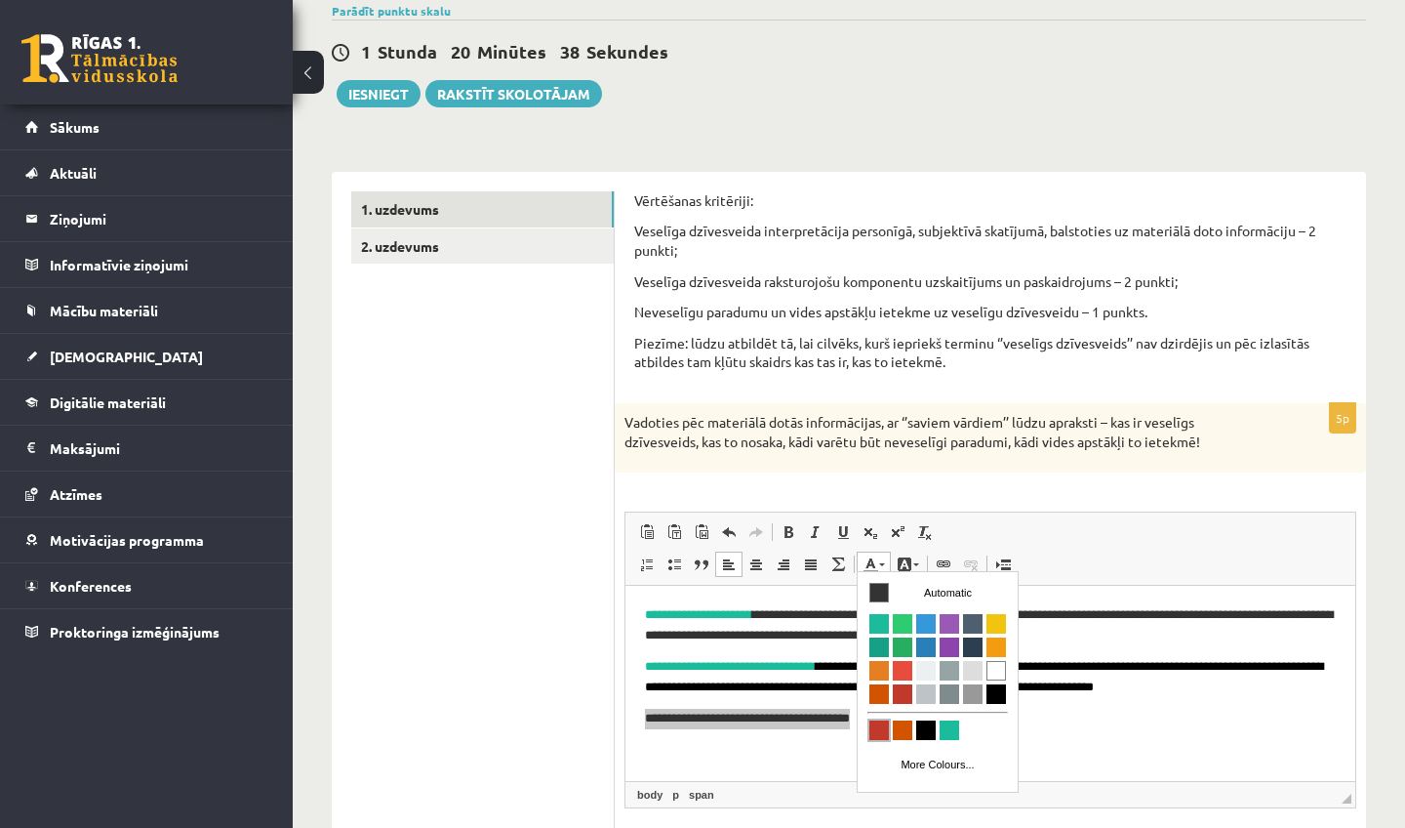
click at [884, 730] on span "Colours" at bounding box center [880, 730] width 20 height 20
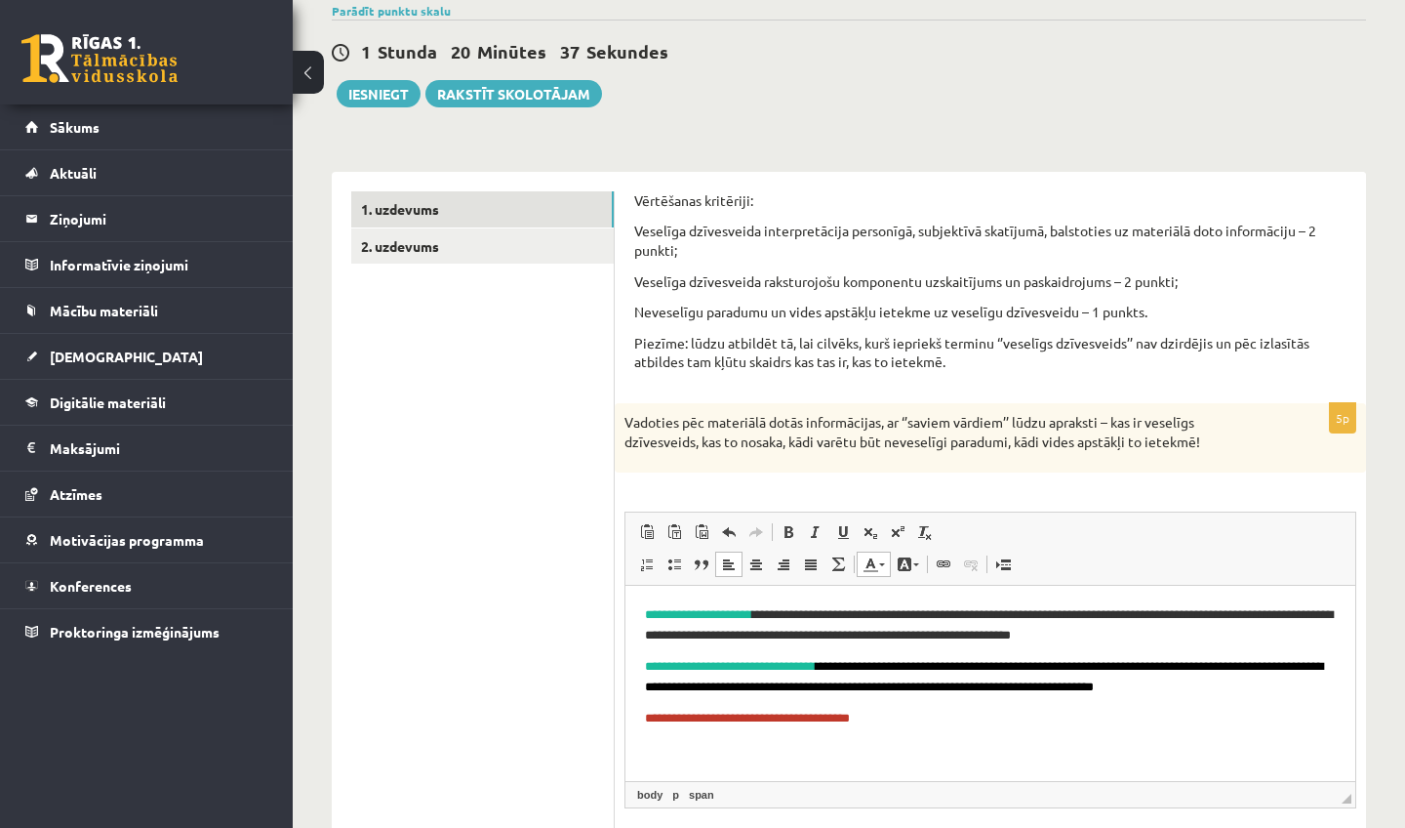
click at [930, 730] on html "**********" at bounding box center [991, 667] width 730 height 163
click at [884, 566] on link "Text Colour" at bounding box center [874, 563] width 34 height 25
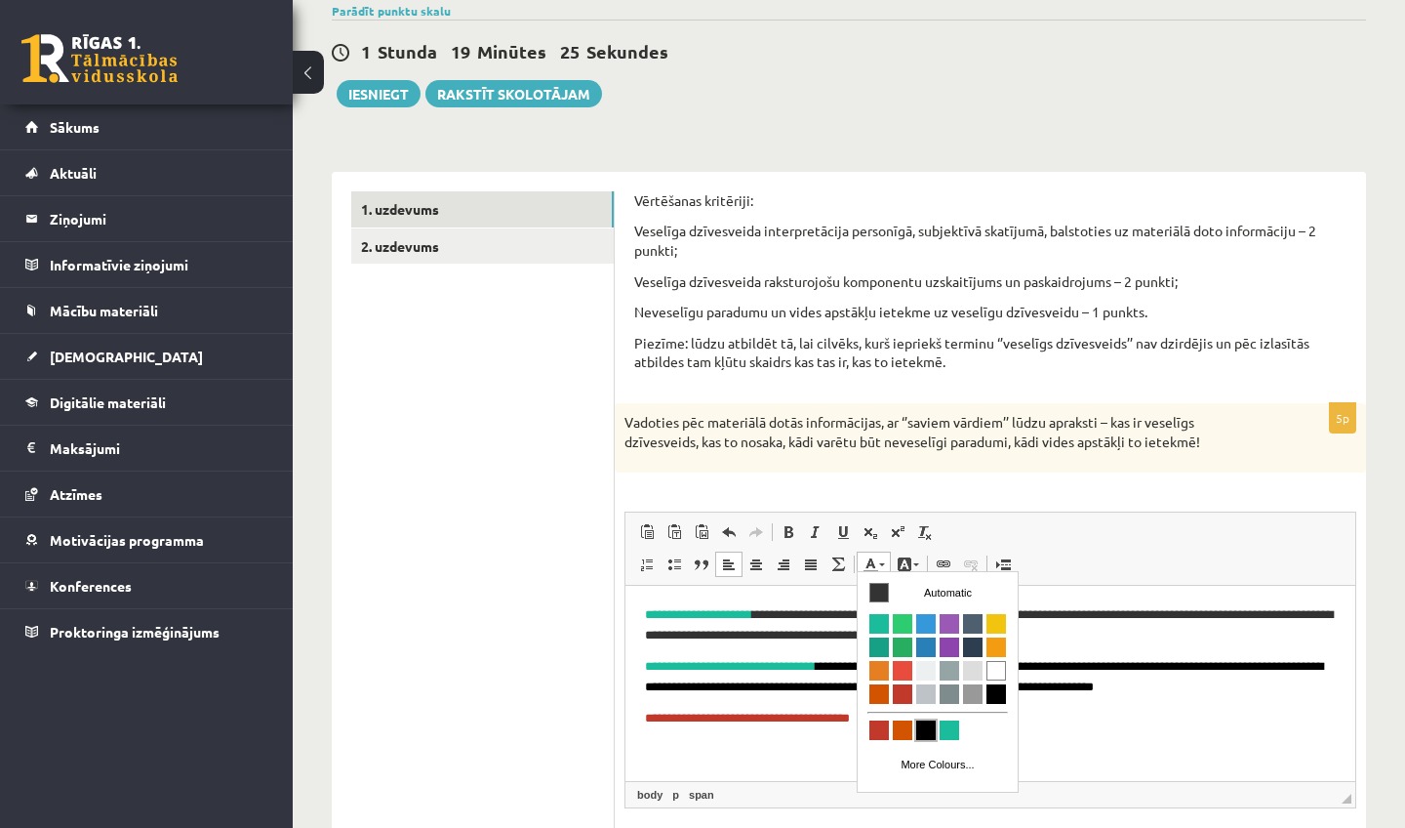
click at [921, 736] on span "Colours" at bounding box center [926, 730] width 20 height 20
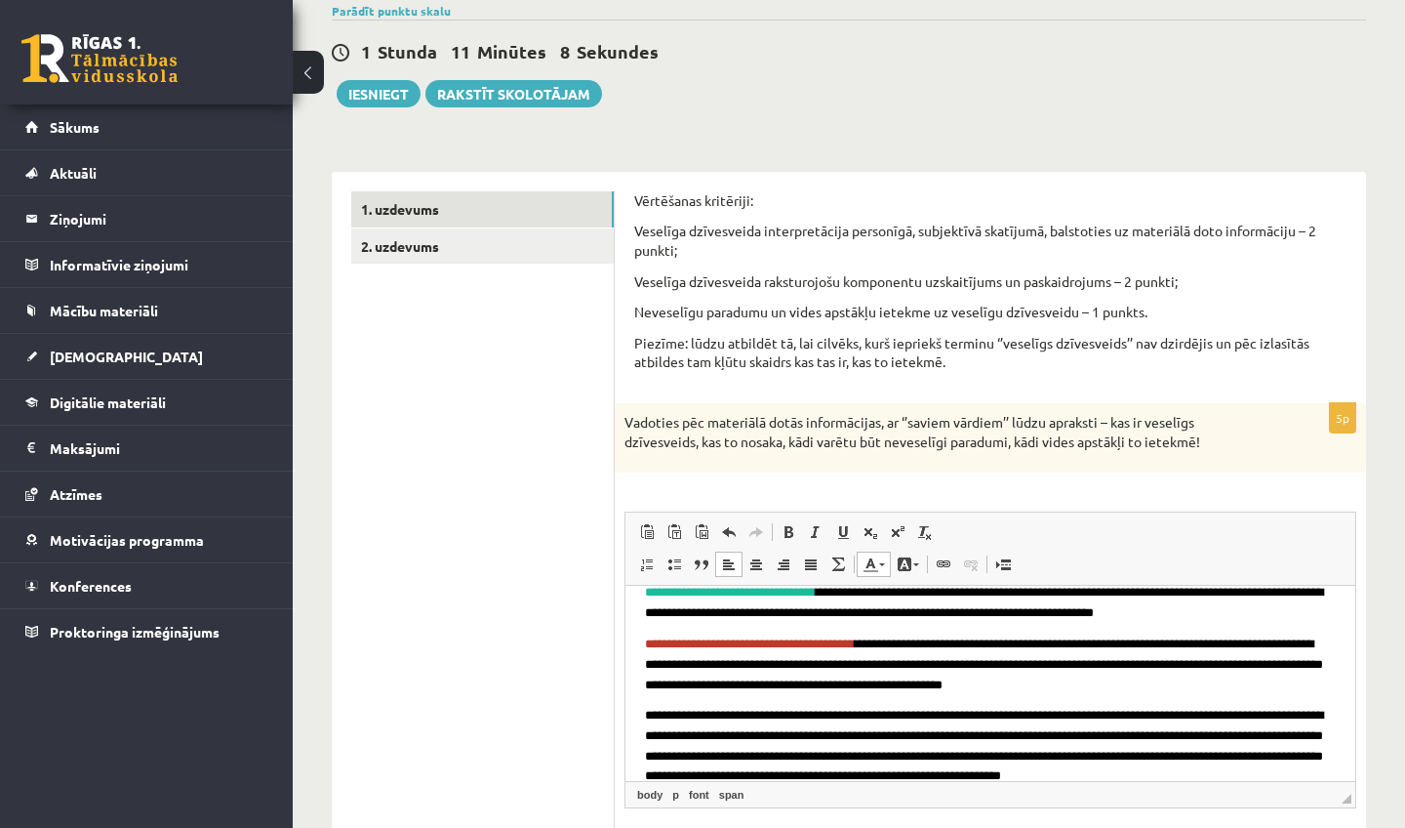
scroll to position [116, 0]
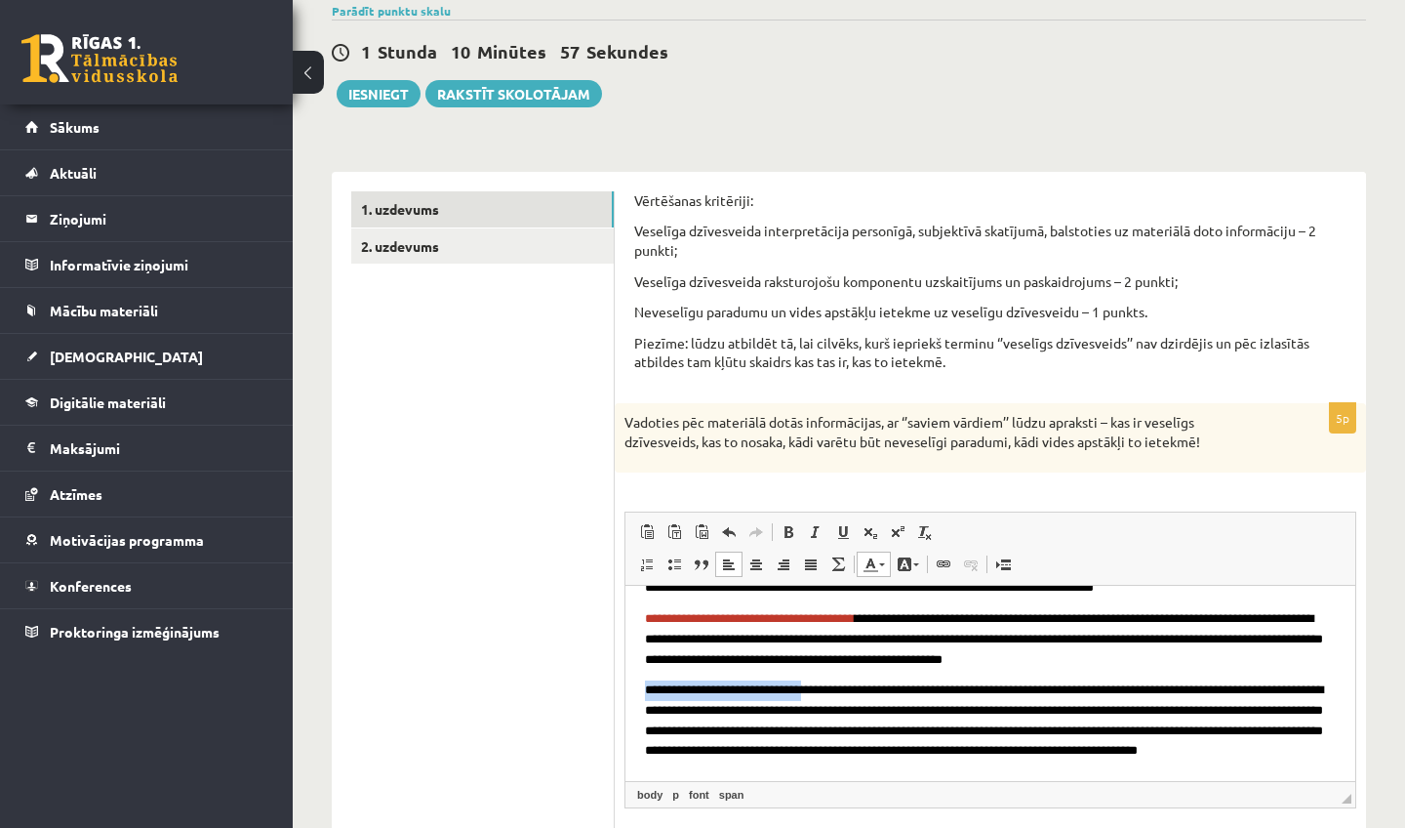
drag, startPoint x: 648, startPoint y: 667, endPoint x: 821, endPoint y: 672, distance: 172.8
click at [821, 683] on span "**********" at bounding box center [984, 719] width 678 height 73
click at [873, 556] on span at bounding box center [871, 564] width 16 height 16
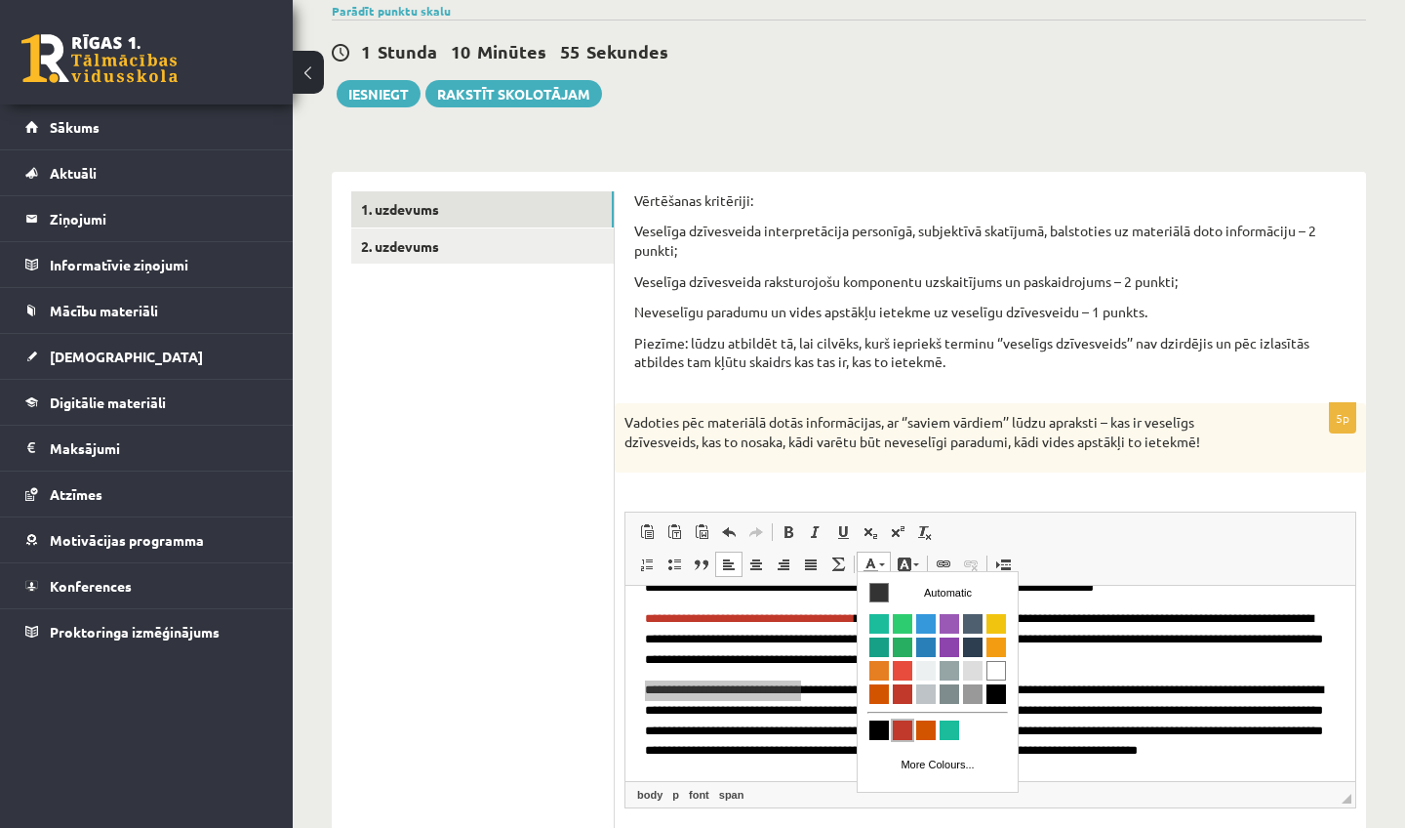
click at [902, 729] on span "Colours" at bounding box center [903, 730] width 20 height 20
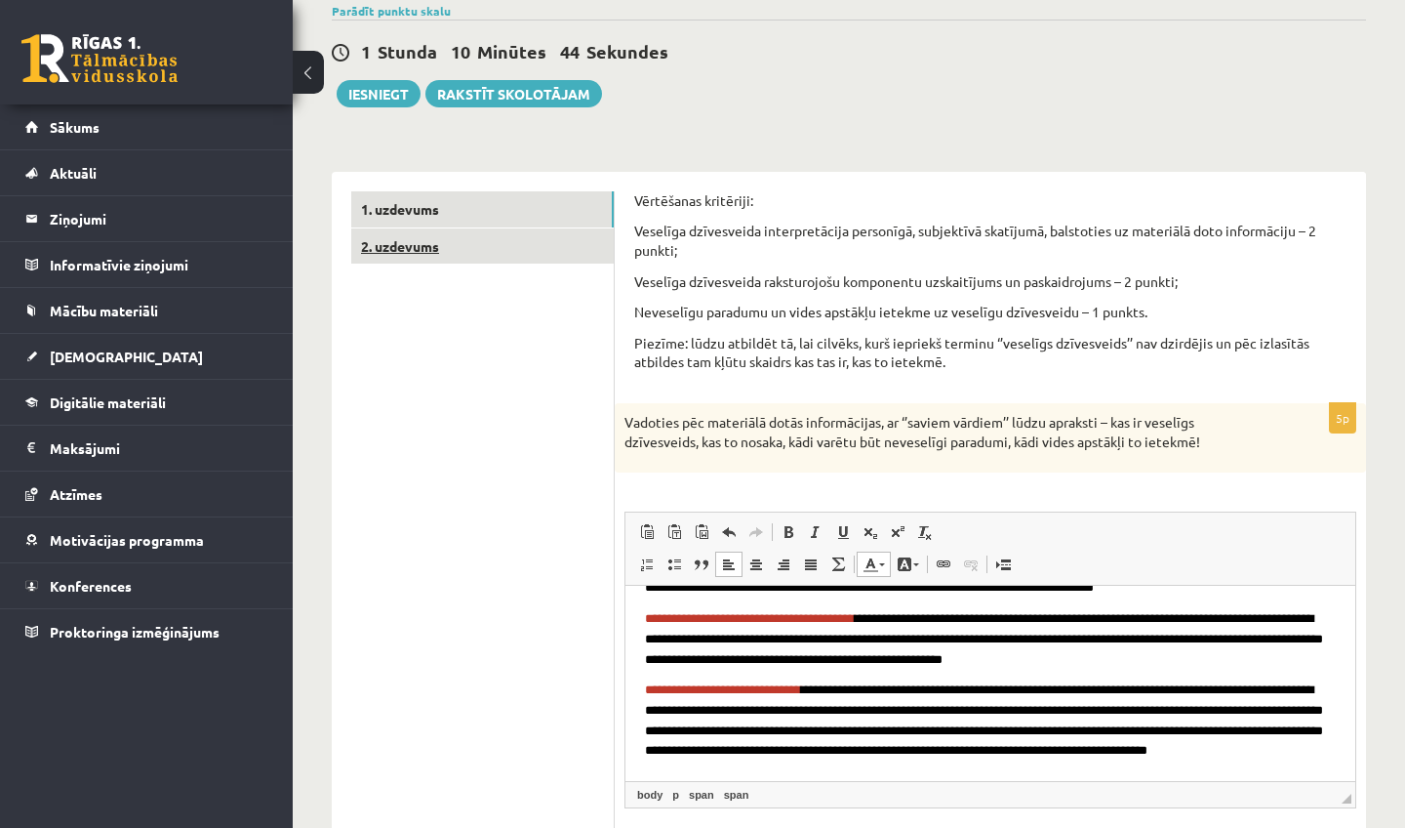
click at [409, 251] on link "2. uzdevums" at bounding box center [482, 246] width 263 height 36
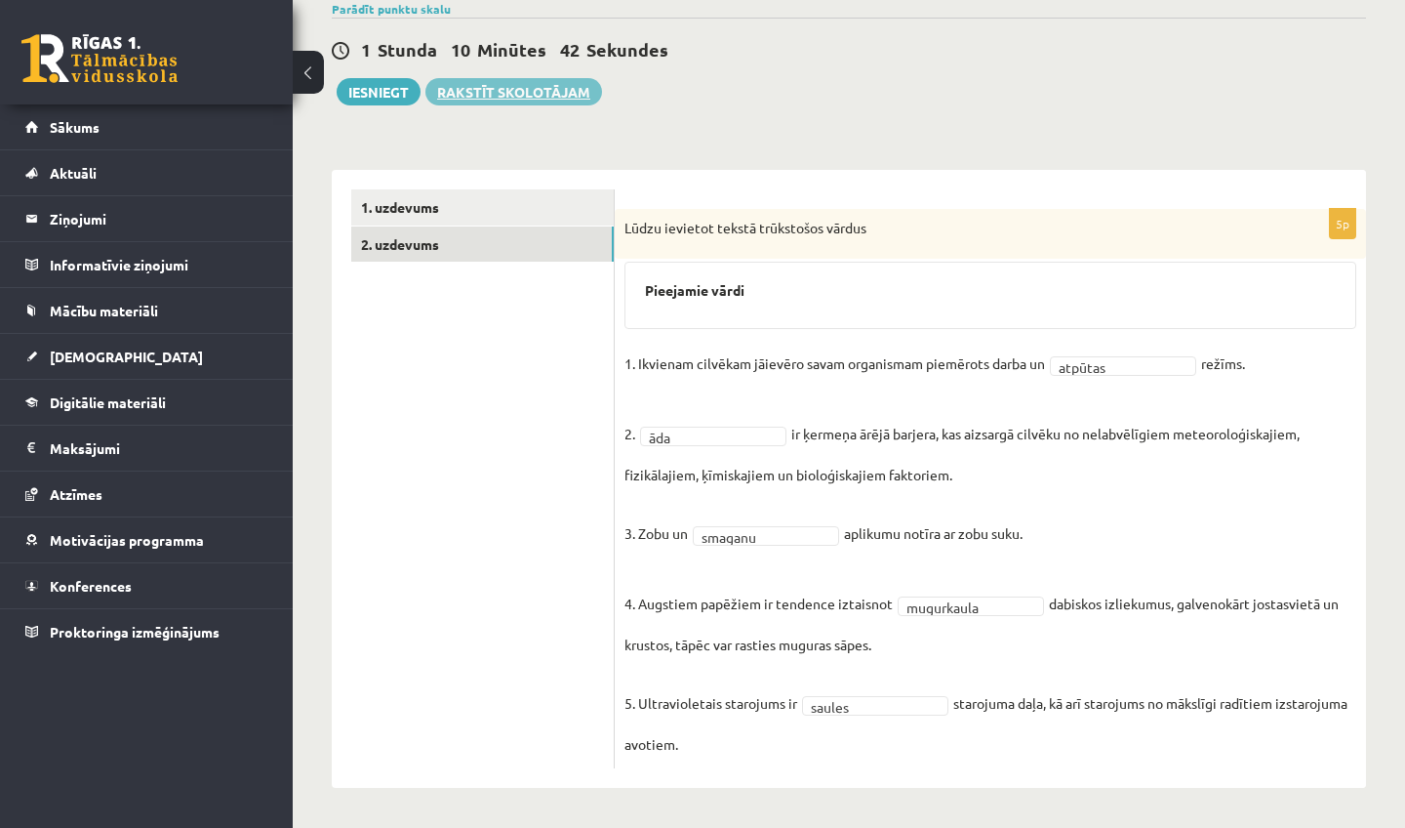
scroll to position [160, 0]
click at [352, 97] on button "Iesniegt" at bounding box center [379, 92] width 84 height 27
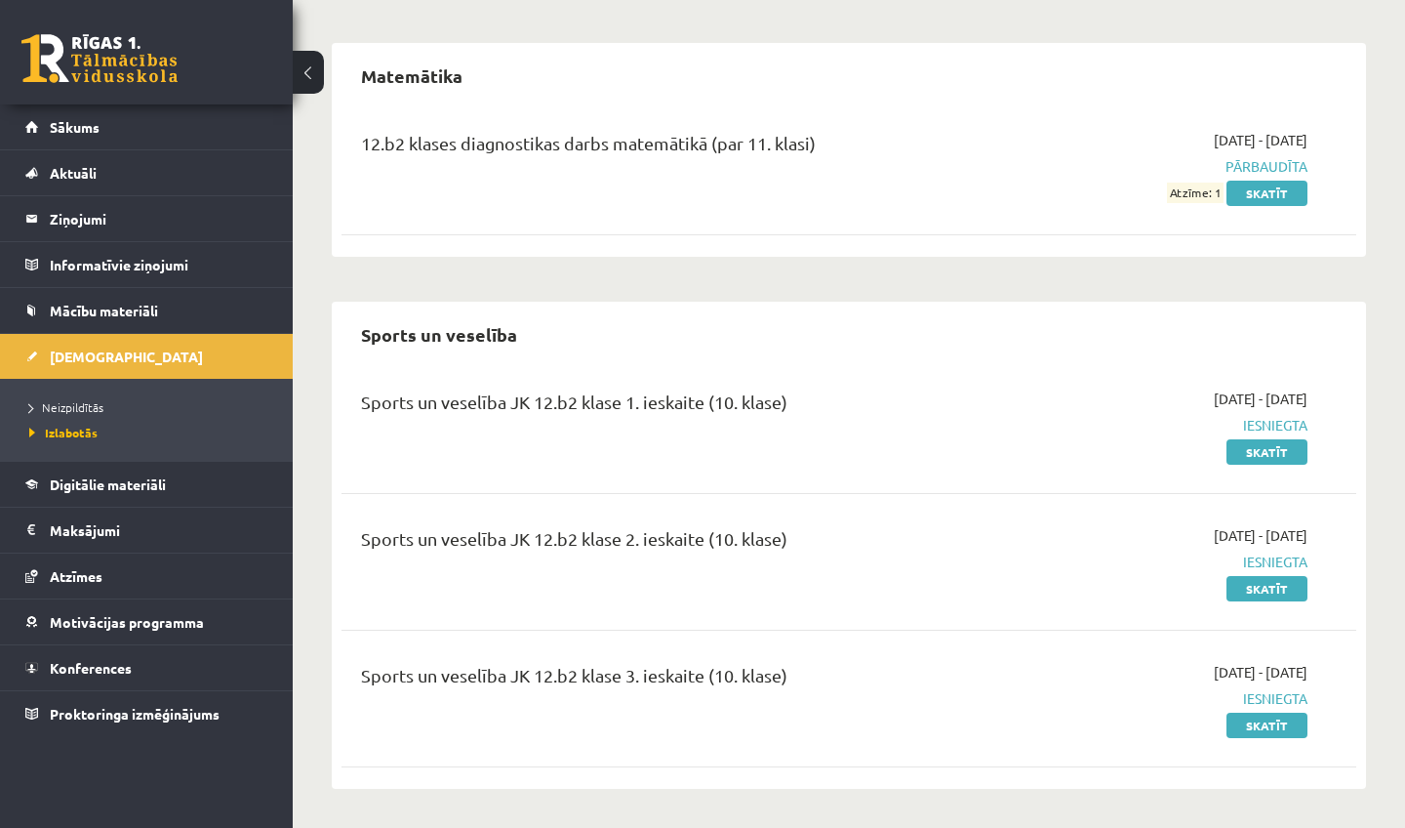
scroll to position [666, 0]
click at [63, 351] on span "[DEMOGRAPHIC_DATA]" at bounding box center [126, 356] width 153 height 18
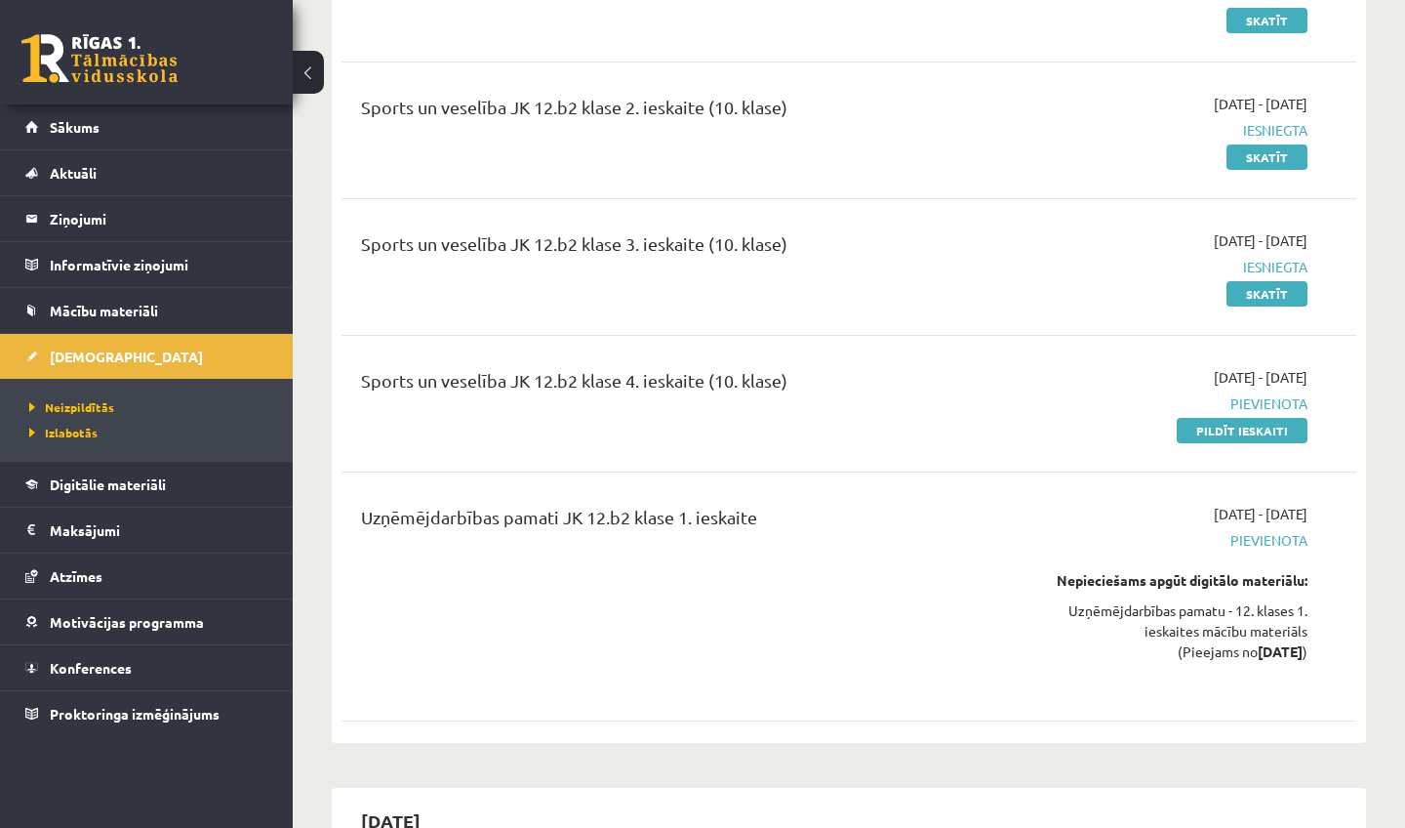
scroll to position [4754, 0]
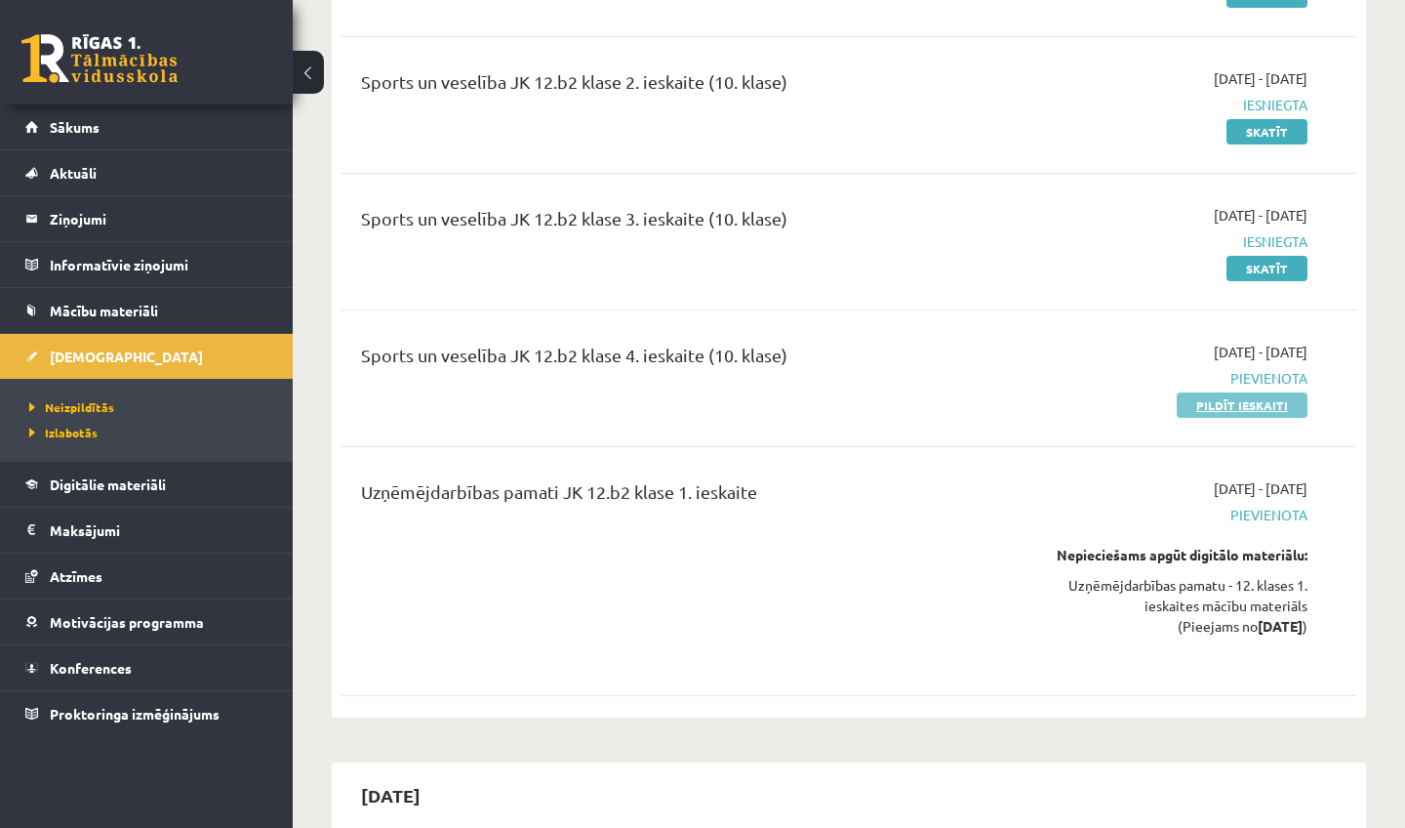
click at [1198, 392] on link "Pildīt ieskaiti" at bounding box center [1242, 404] width 131 height 25
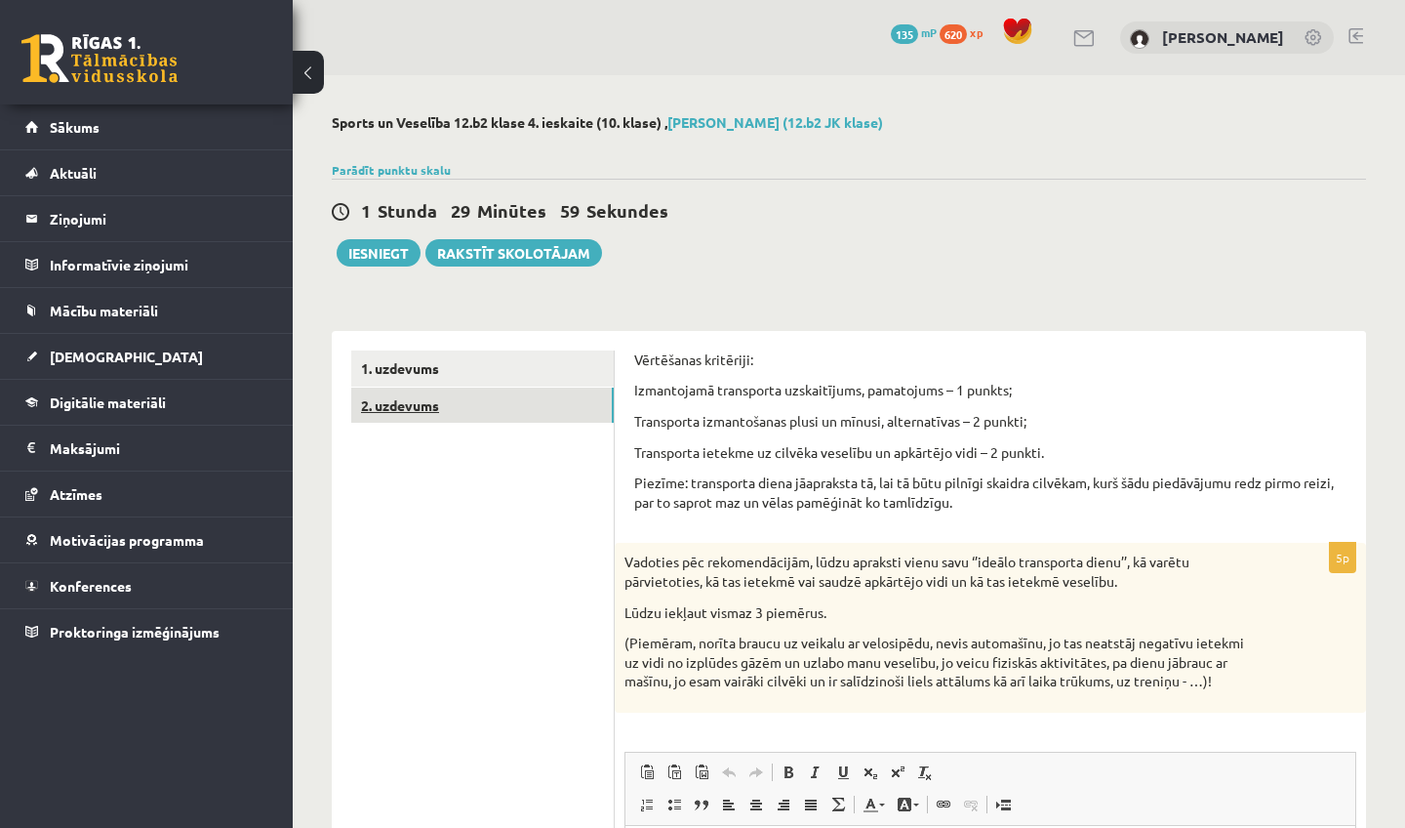
click at [524, 415] on link "2. uzdevums" at bounding box center [482, 405] width 263 height 36
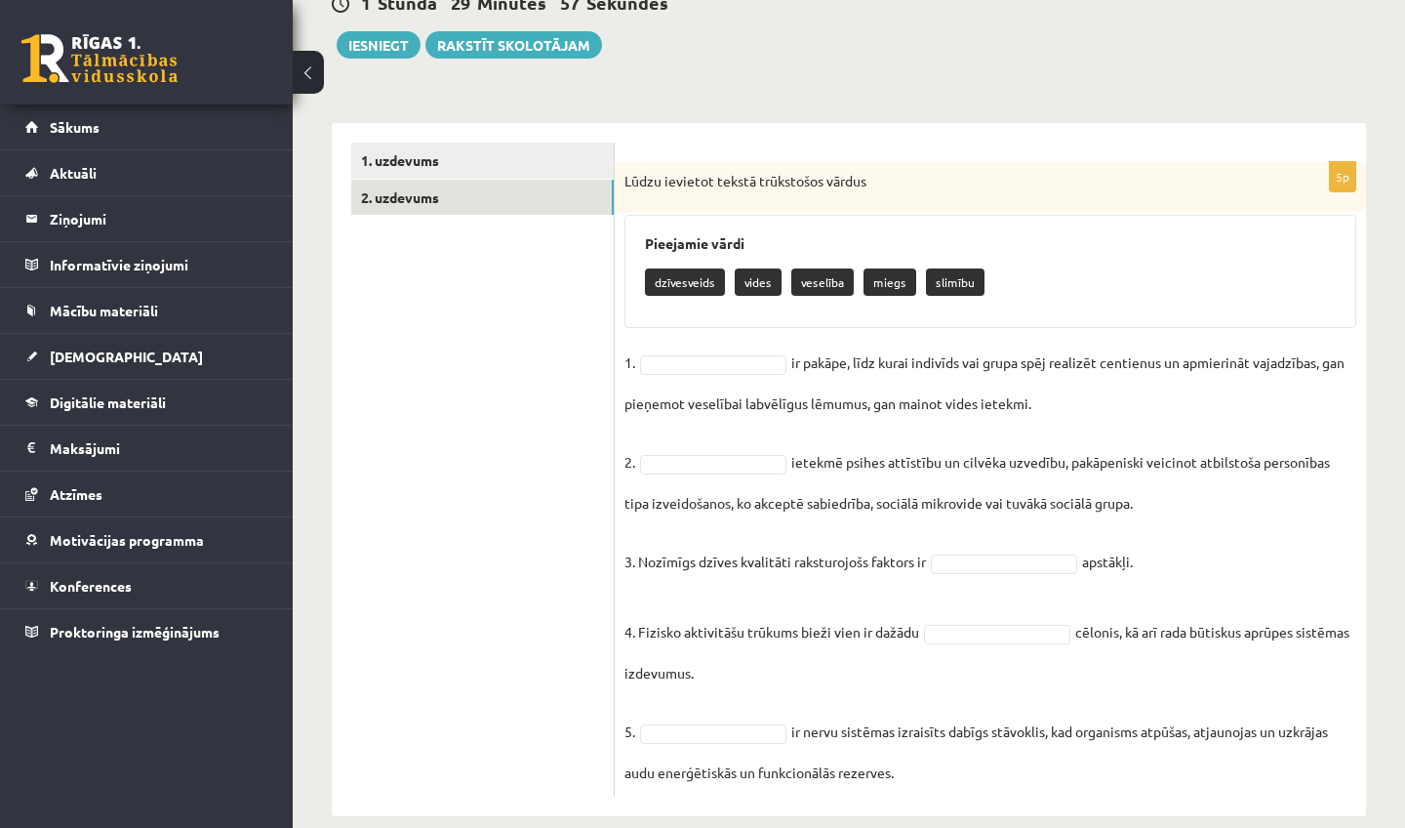
scroll to position [207, 0]
drag, startPoint x: 697, startPoint y: 291, endPoint x: 706, endPoint y: 365, distance: 74.7
click at [708, 368] on div "5p Lūdzu ievietot tekstā trūkstošos vārdus Pieejamie vārdi dzīvesveids vides ve…" at bounding box center [991, 480] width 752 height 634
click at [770, 352] on fieldset "1. ir pakāpe, līdz kurai indivīds vai grupa spēj realizēt centienus un apmierin…" at bounding box center [991, 567] width 732 height 439
click at [694, 276] on p "dzīvesveids" at bounding box center [685, 282] width 80 height 27
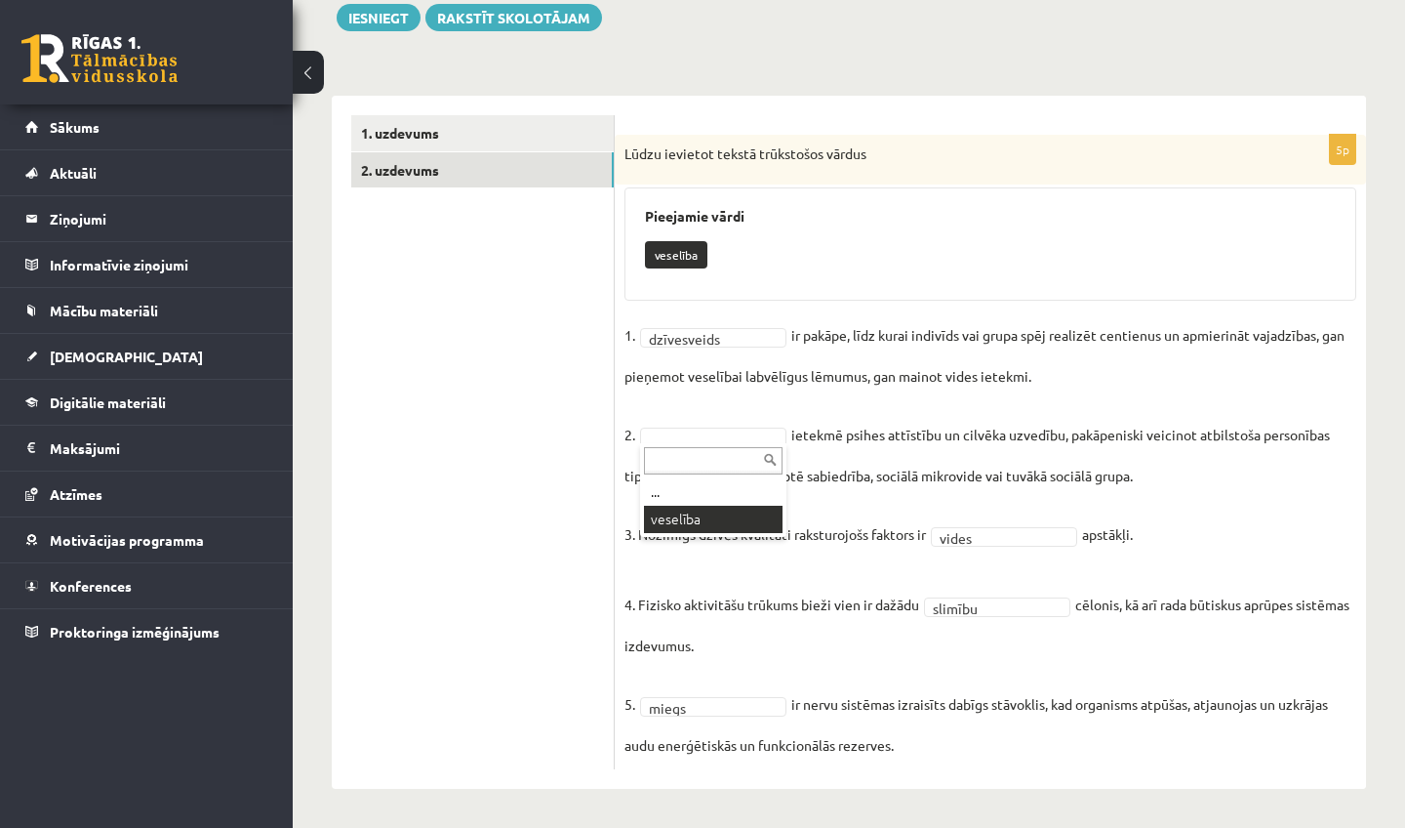
scroll to position [189, 0]
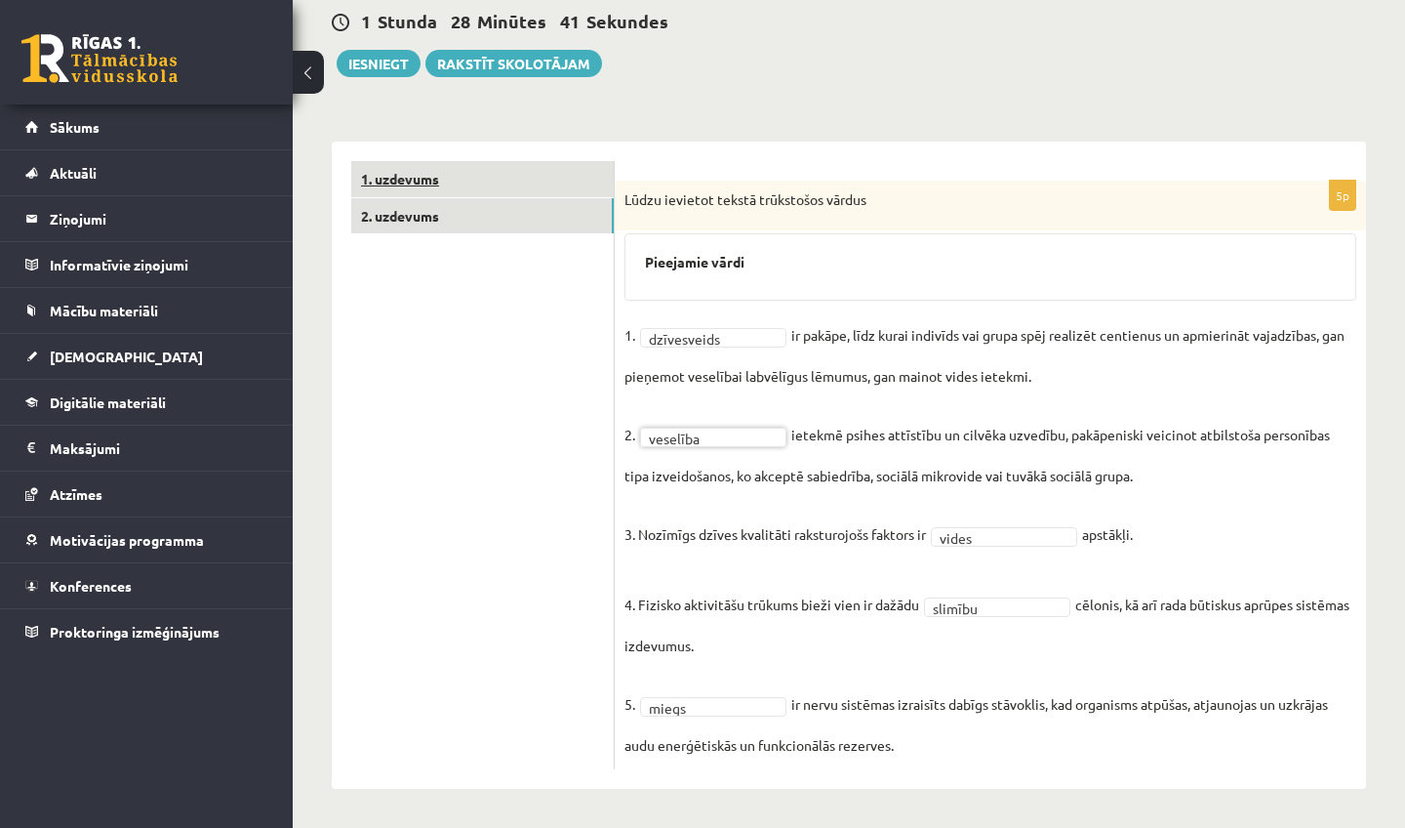
click at [471, 177] on link "1. uzdevums" at bounding box center [482, 179] width 263 height 36
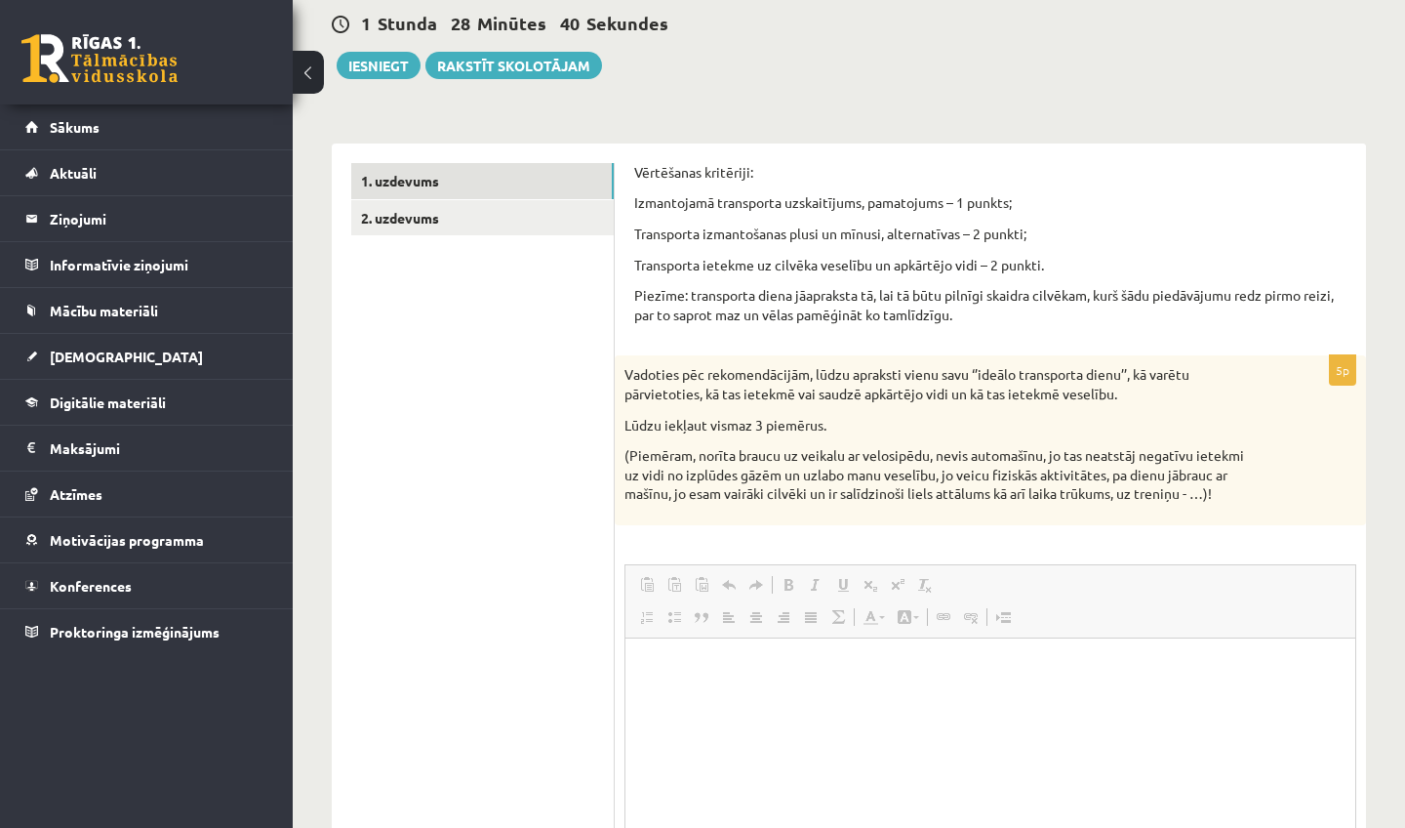
scroll to position [0, 0]
click at [1212, 650] on html at bounding box center [991, 667] width 730 height 60
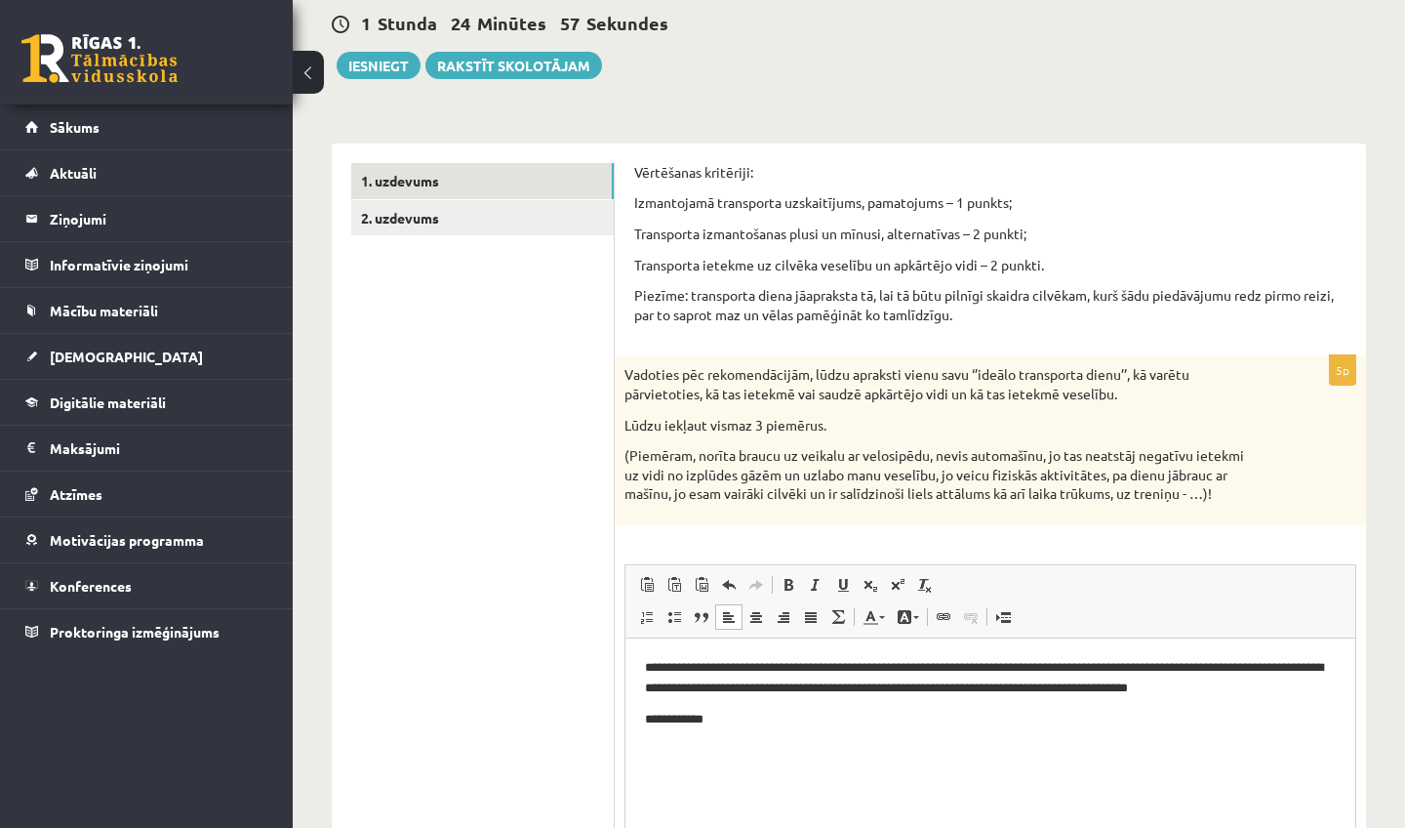
click at [1318, 683] on p "**********" at bounding box center [990, 676] width 691 height 39
click at [770, 721] on p "**********" at bounding box center [990, 719] width 691 height 20
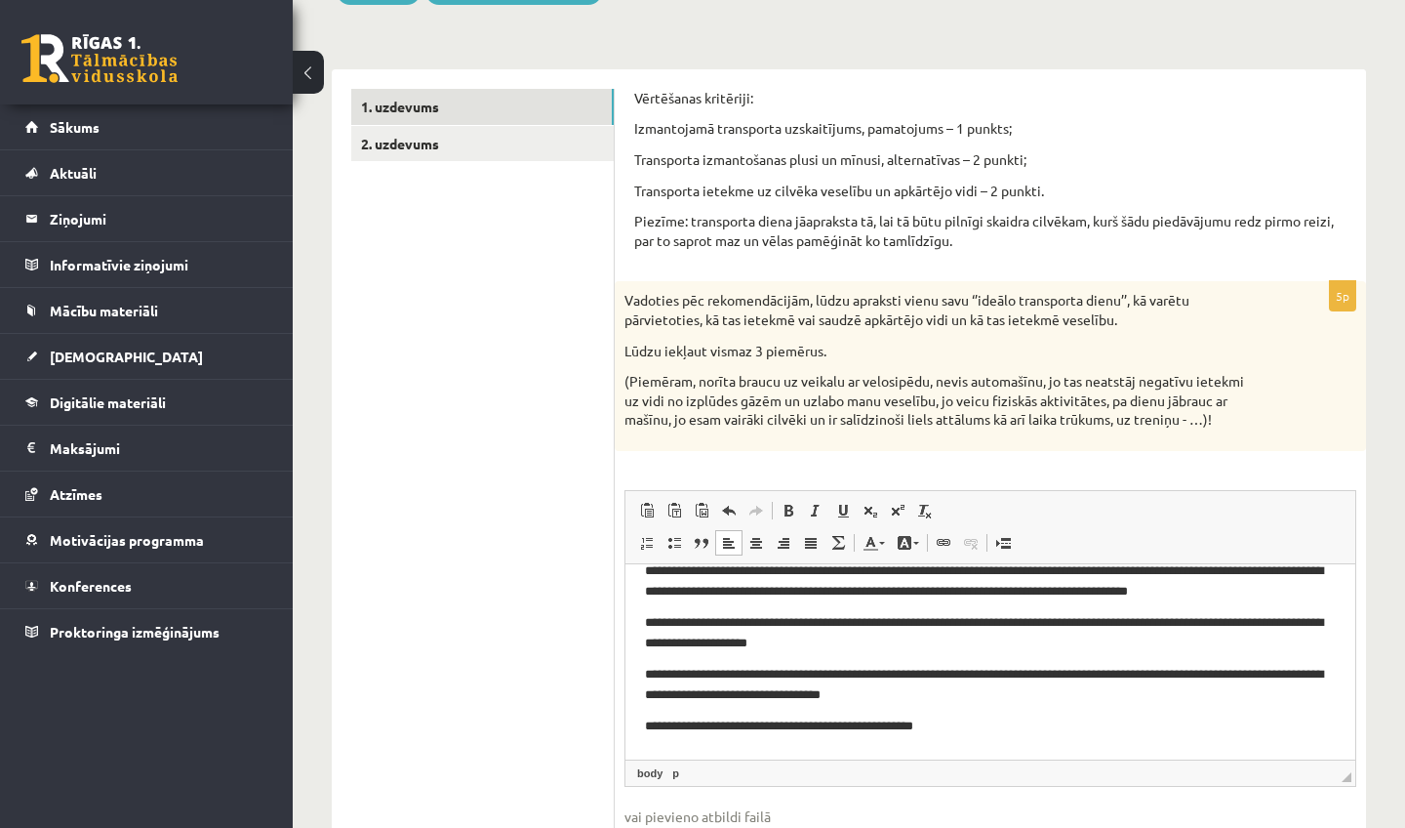
scroll to position [265, 0]
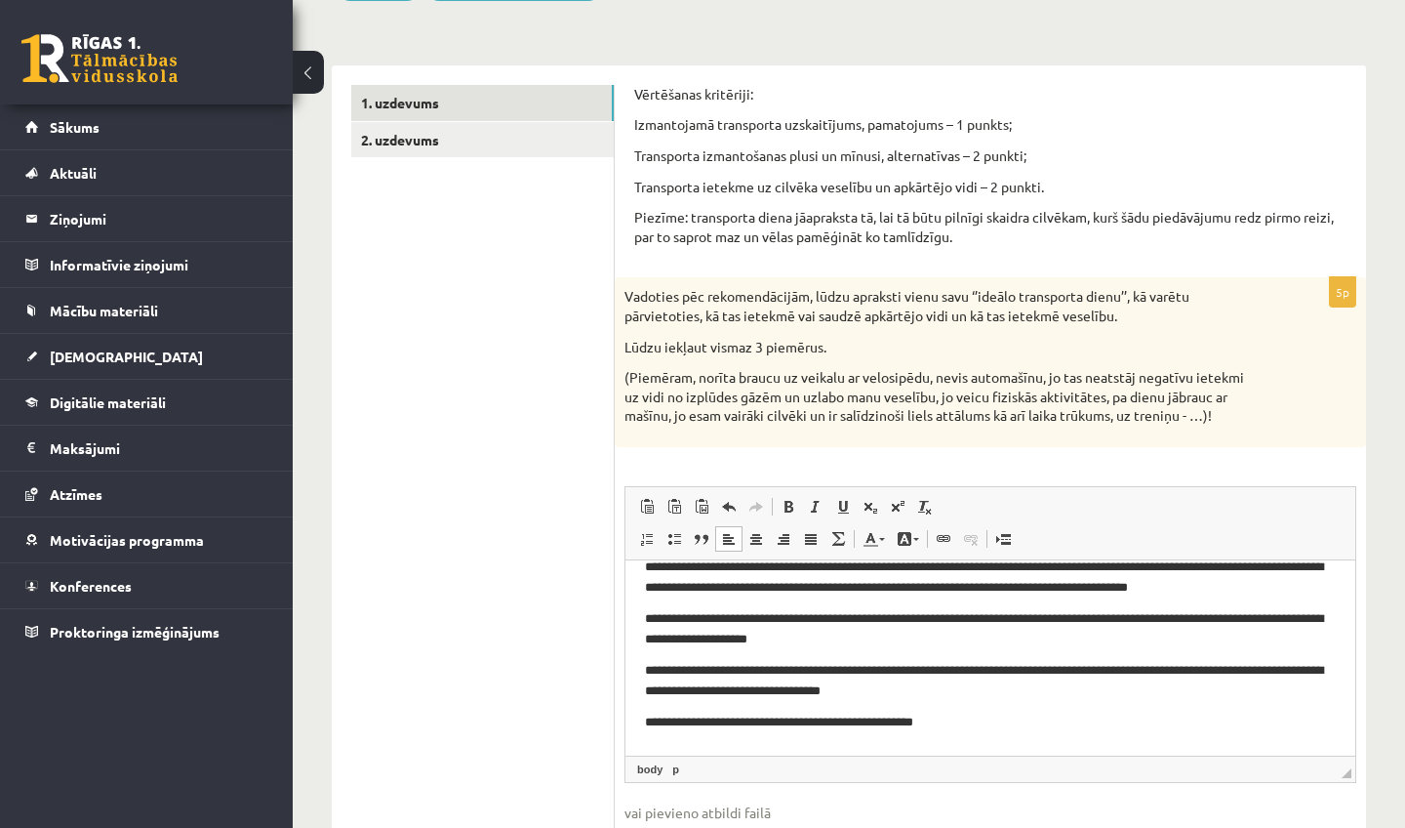
drag, startPoint x: 984, startPoint y: 715, endPoint x: 616, endPoint y: 801, distance: 377.8
click at [626, 751] on html "**********" at bounding box center [991, 644] width 730 height 214
click at [650, 712] on p "**********" at bounding box center [990, 721] width 691 height 20
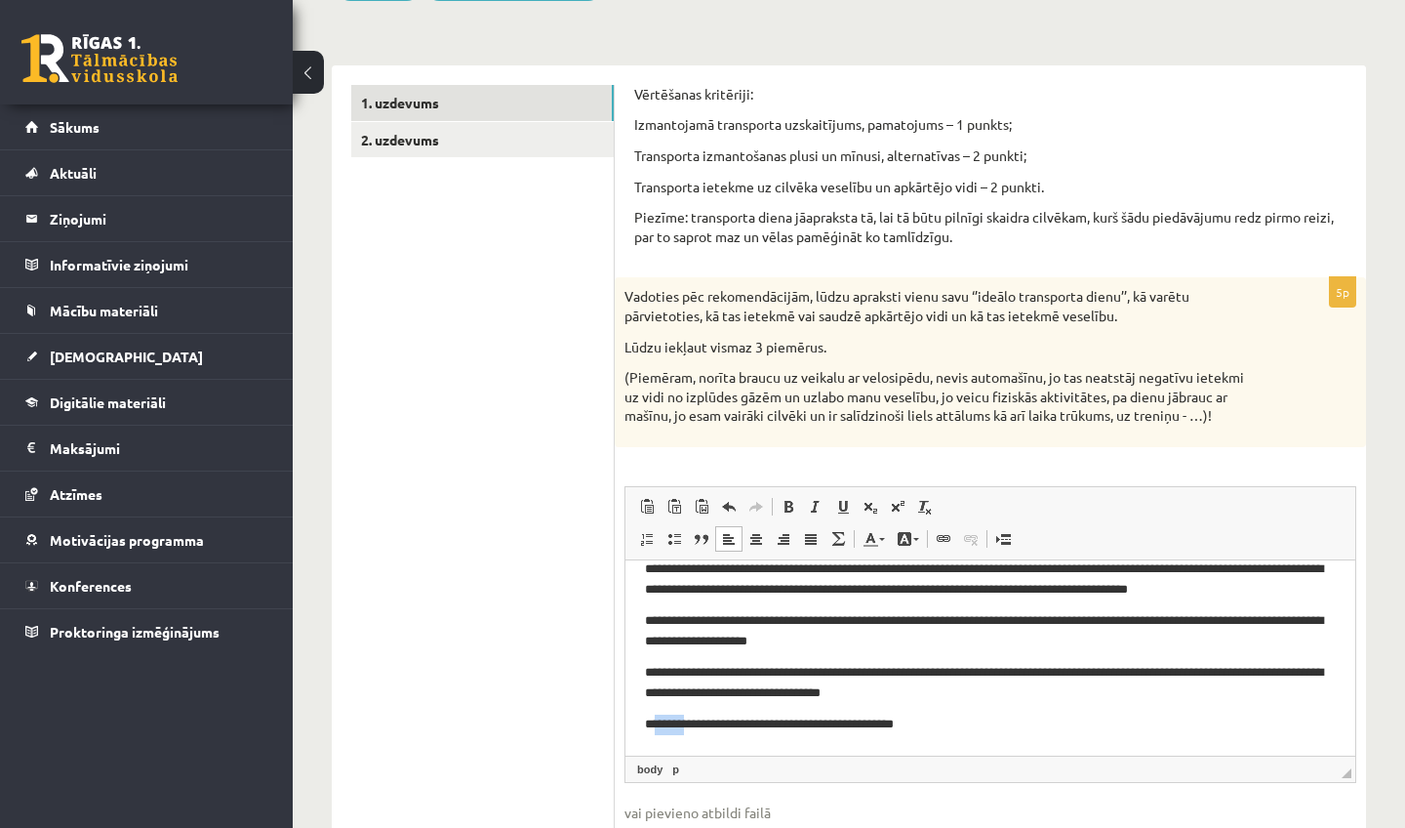
drag, startPoint x: 718, startPoint y: 723, endPoint x: 655, endPoint y: 724, distance: 63.4
click at [655, 724] on p "**********" at bounding box center [990, 723] width 691 height 20
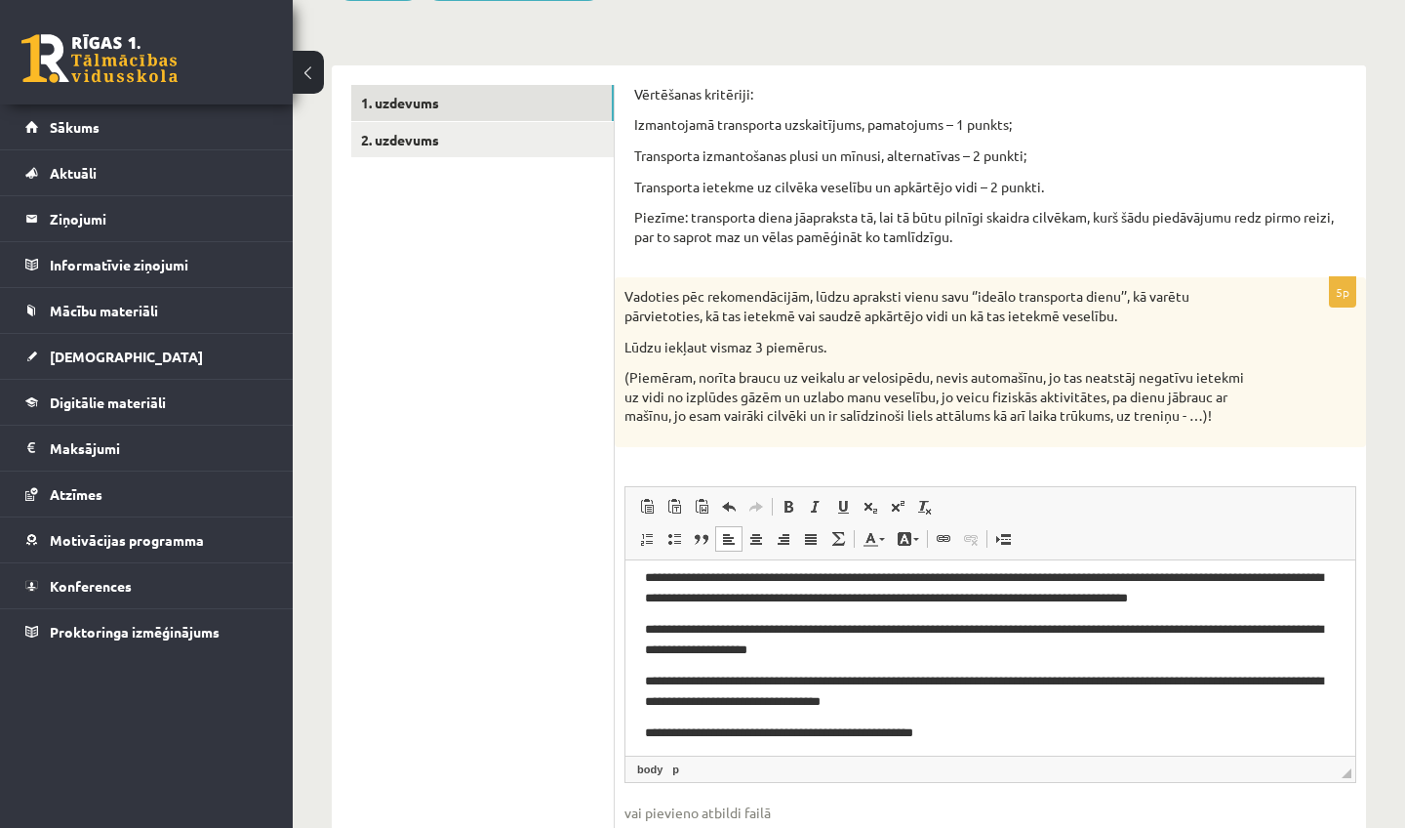
scroll to position [19, 0]
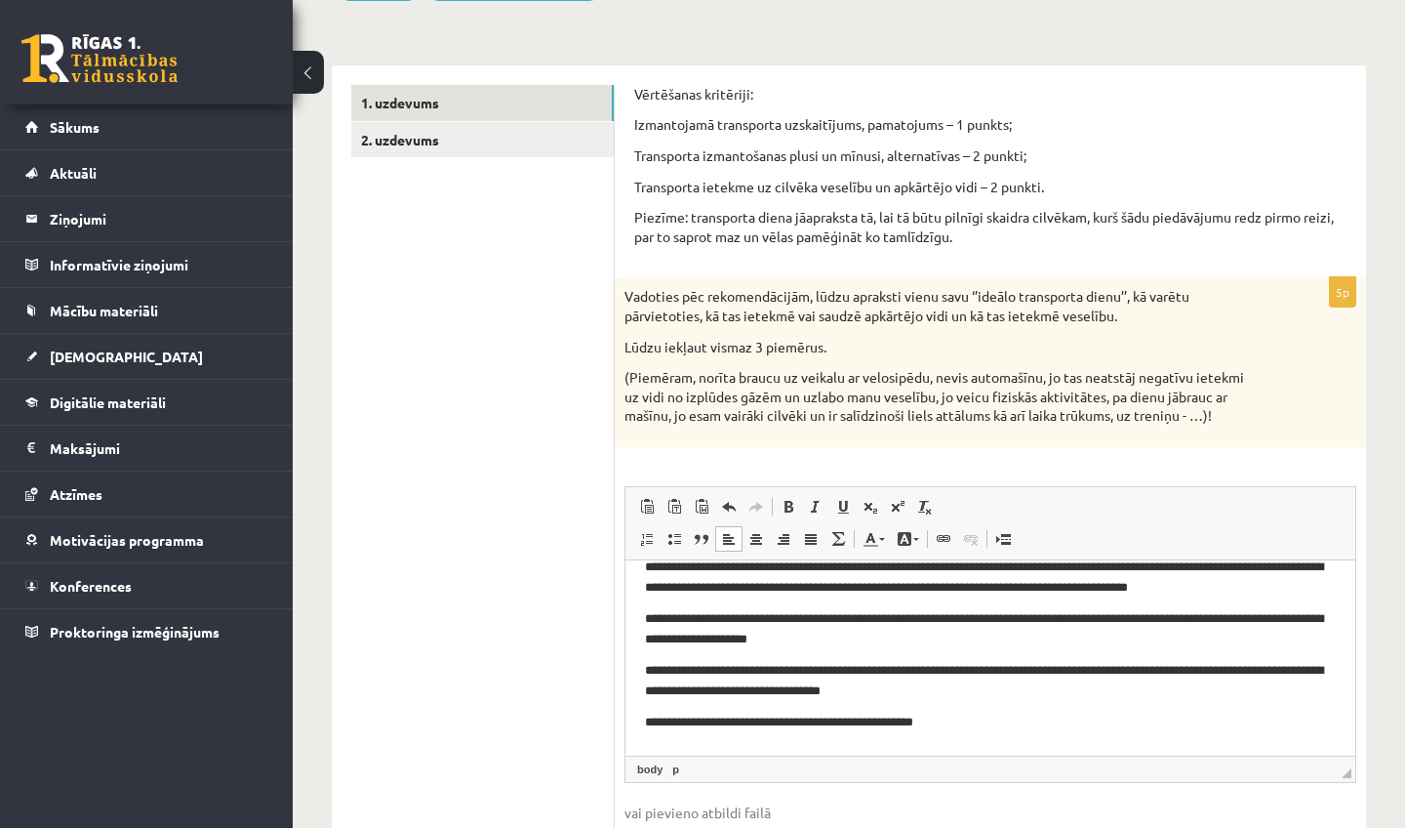
drag, startPoint x: 1000, startPoint y: 747, endPoint x: 646, endPoint y: 752, distance: 354.3
click at [646, 751] on html "**********" at bounding box center [991, 644] width 730 height 214
drag, startPoint x: 642, startPoint y: 726, endPoint x: 992, endPoint y: 726, distance: 349.4
click at [992, 726] on html "**********" at bounding box center [991, 644] width 730 height 214
click at [905, 531] on span at bounding box center [905, 539] width 16 height 16
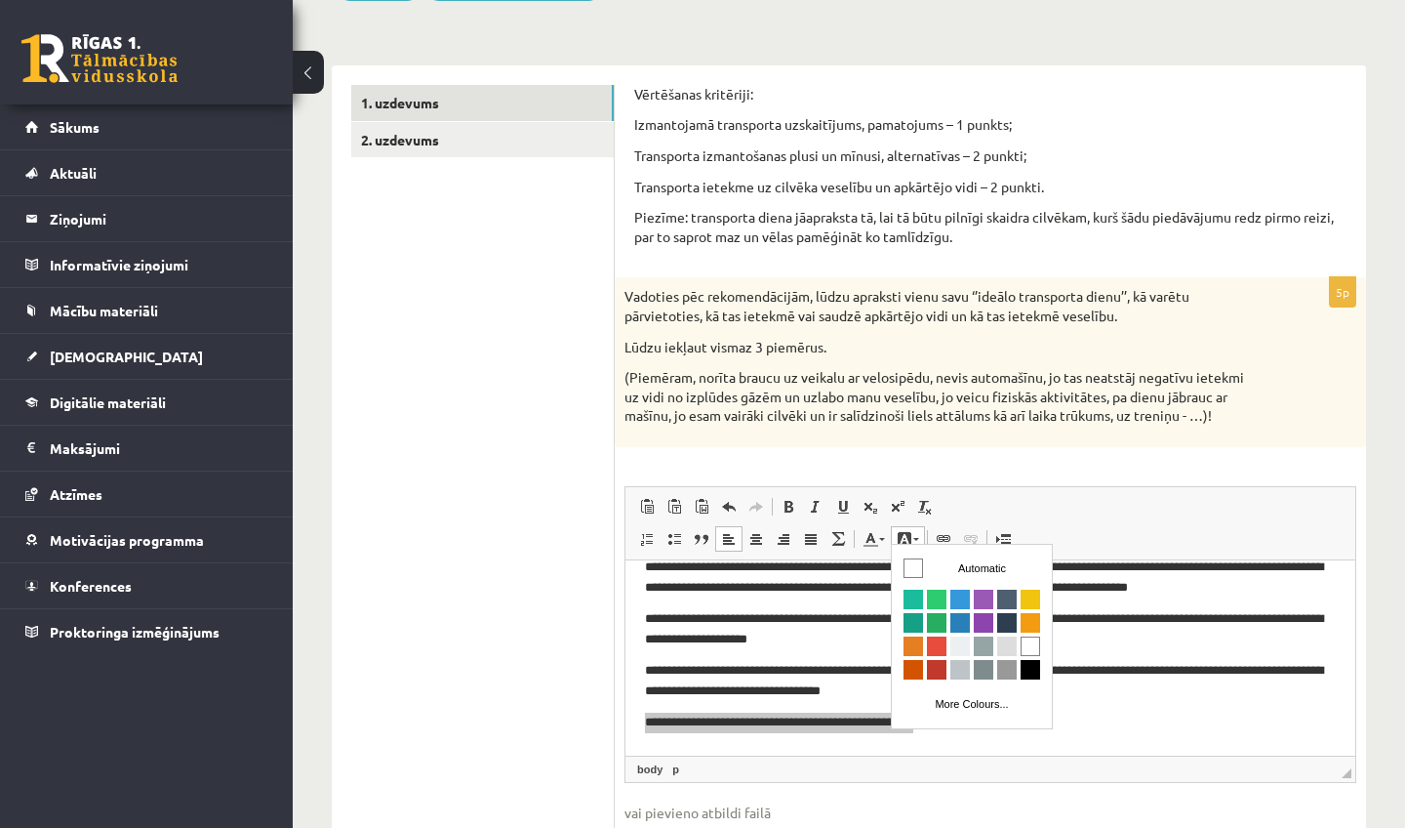
scroll to position [0, 0]
click at [914, 670] on span "Colours" at bounding box center [914, 670] width 20 height 20
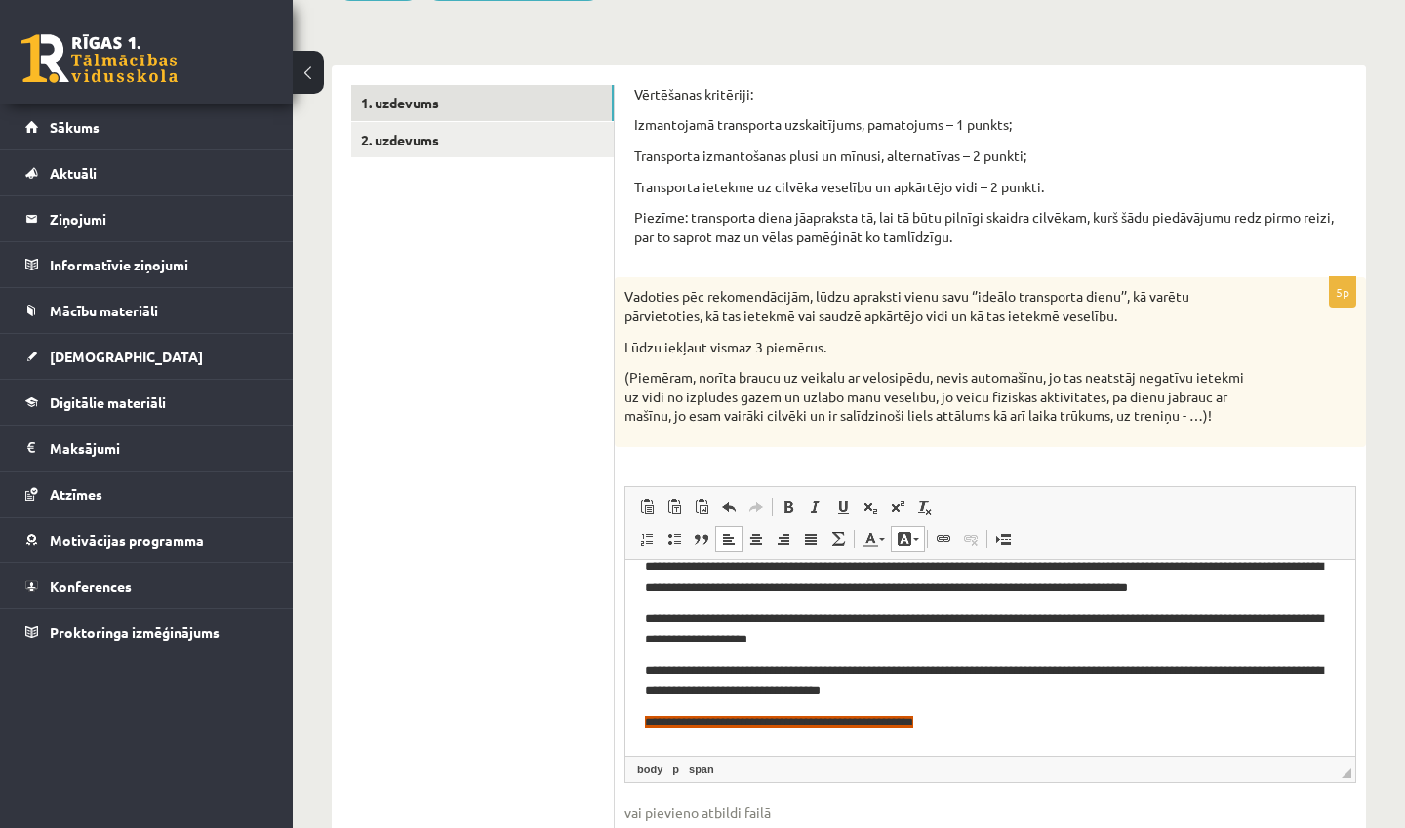
click at [997, 702] on body "**********" at bounding box center [990, 643] width 691 height 175
click at [1003, 714] on p "**********" at bounding box center [990, 721] width 691 height 20
click at [908, 532] on span at bounding box center [905, 539] width 16 height 16
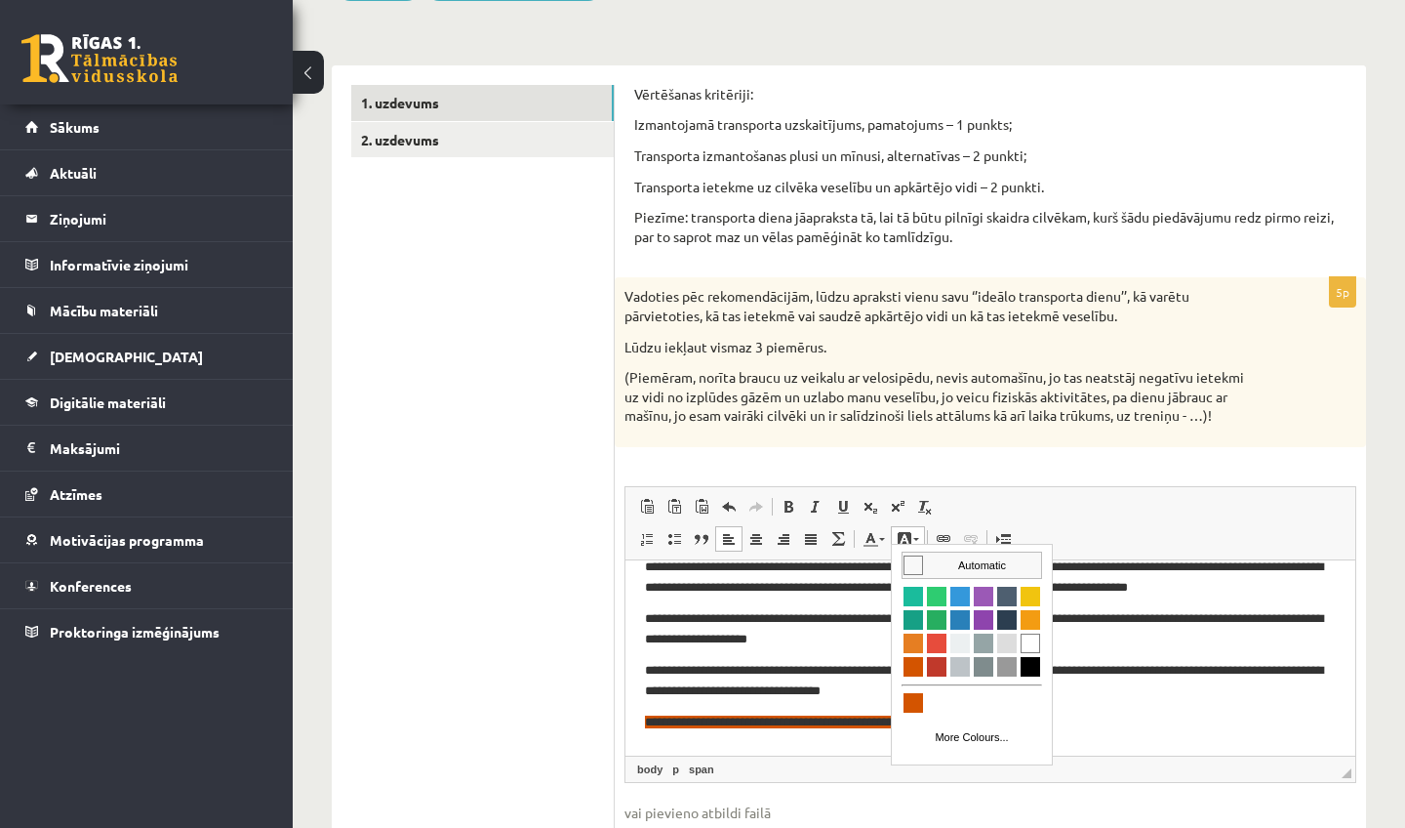
click at [910, 566] on span "Colours" at bounding box center [914, 565] width 20 height 20
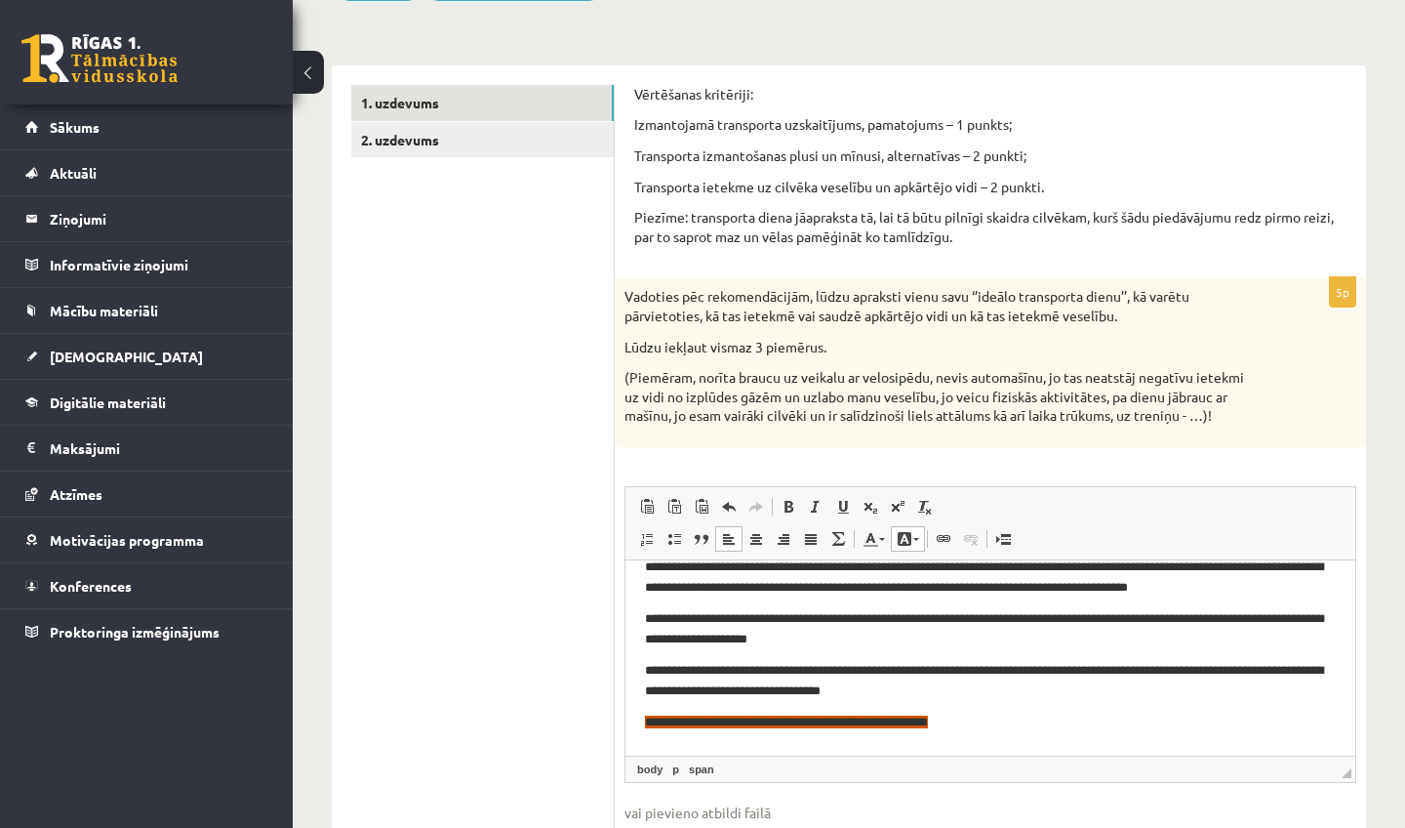
click at [911, 534] on span at bounding box center [905, 539] width 16 height 16
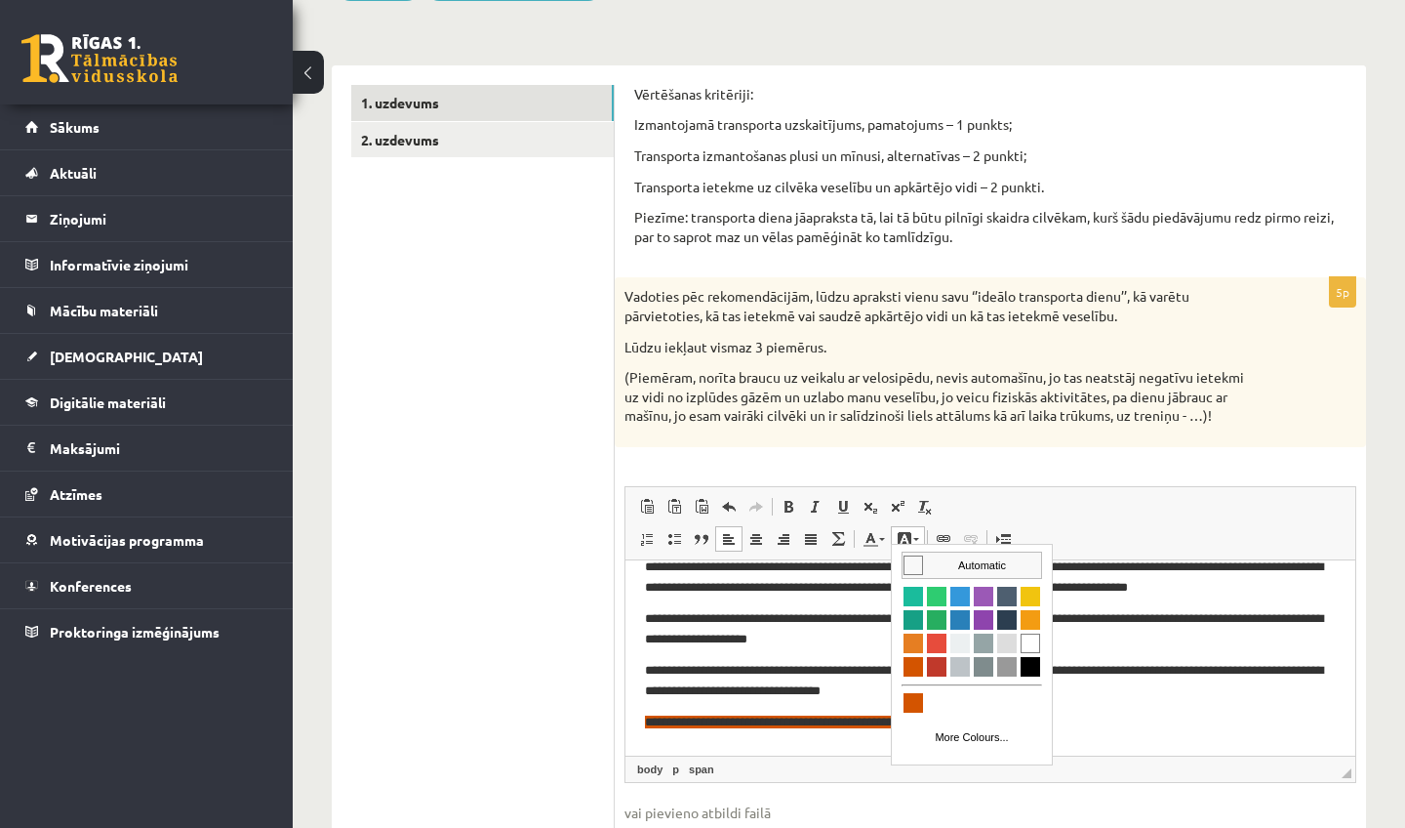
click at [913, 569] on span "Colours" at bounding box center [914, 565] width 20 height 20
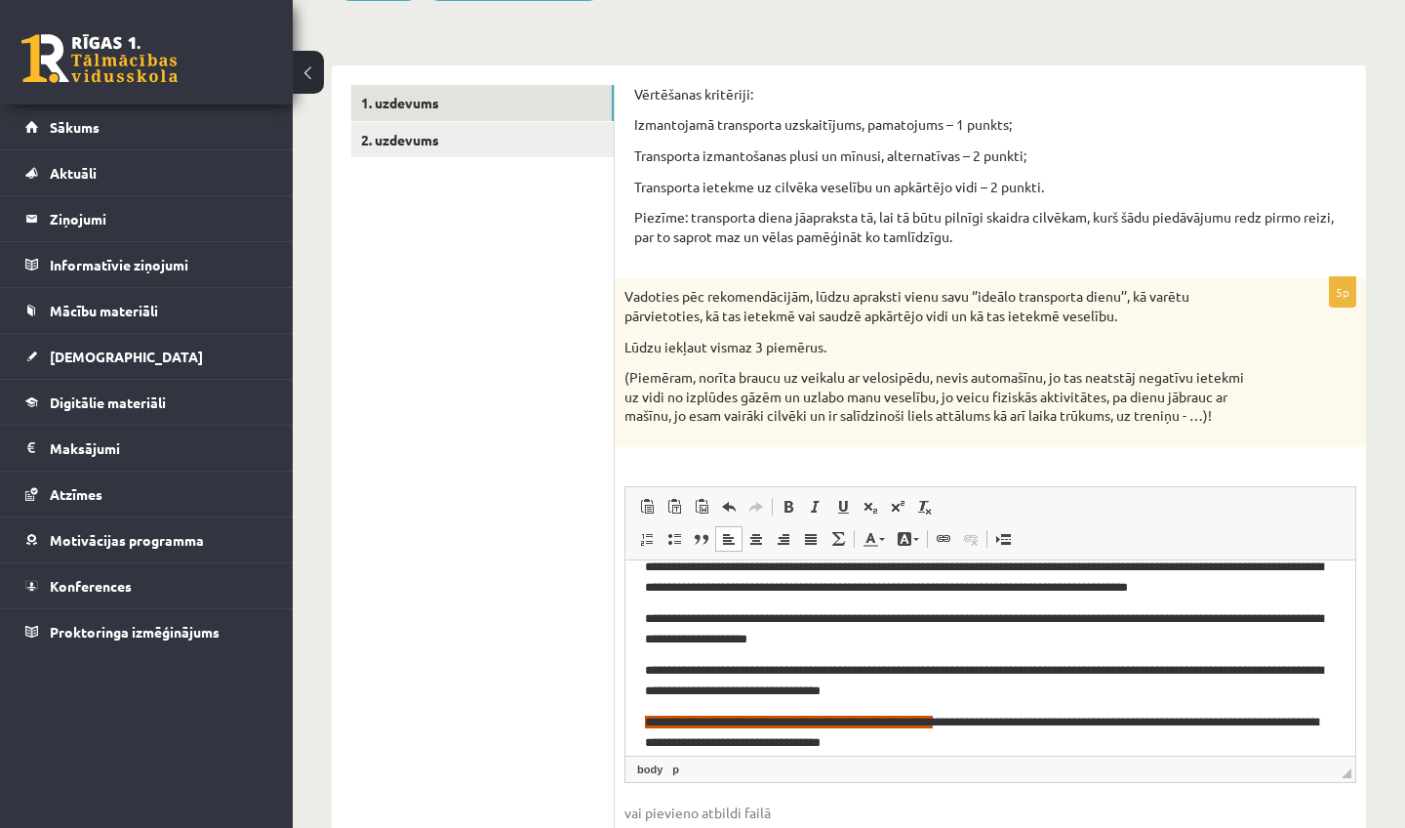
scroll to position [48, 0]
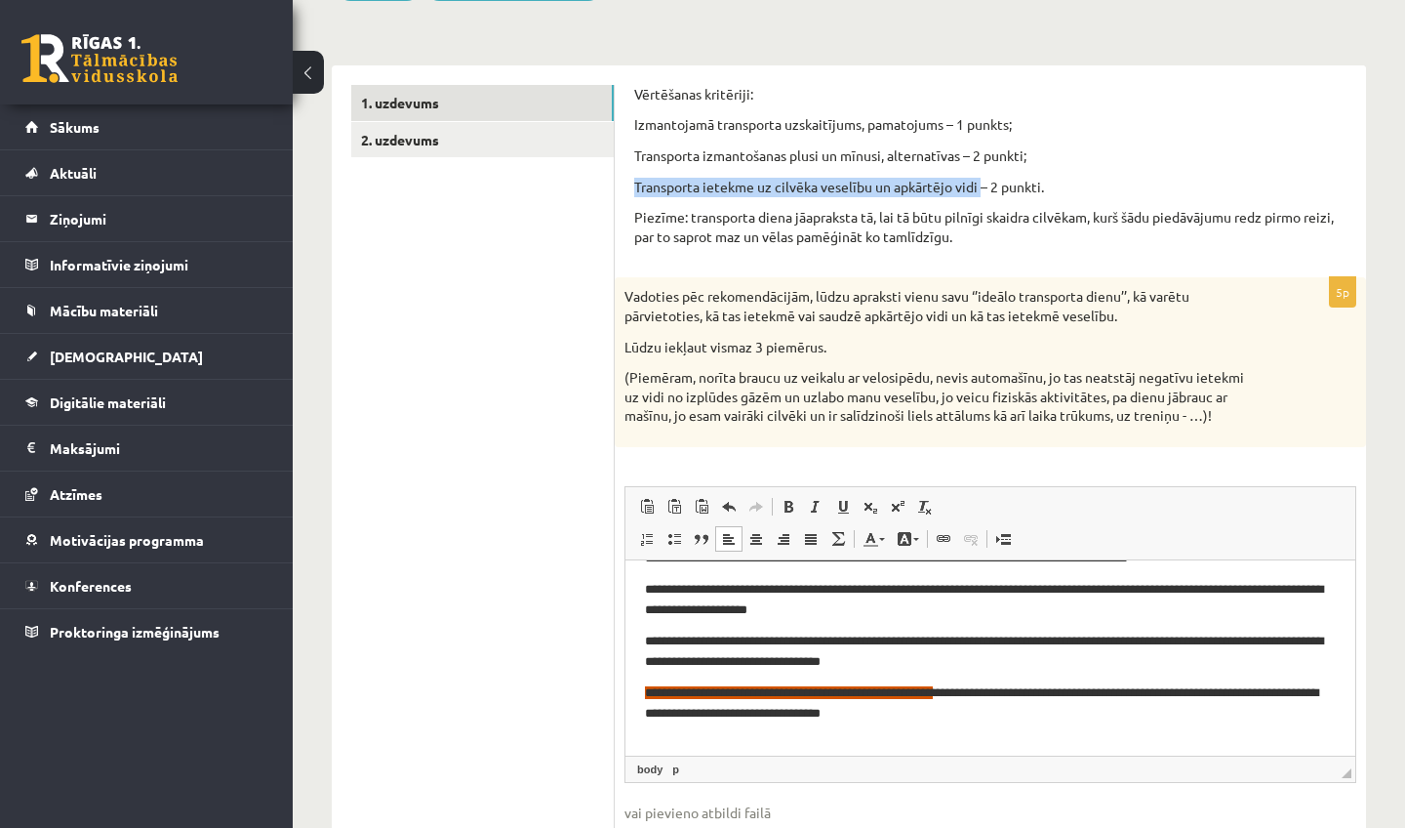
drag, startPoint x: 629, startPoint y: 184, endPoint x: 983, endPoint y: 181, distance: 354.3
click at [983, 181] on div "Vērtēšanas kritēriji: Izmantojamā transporta uzskaitījums, pamatojums – 1 punkt…" at bounding box center [991, 488] width 752 height 846
click at [1016, 716] on p "**********" at bounding box center [990, 701] width 691 height 39
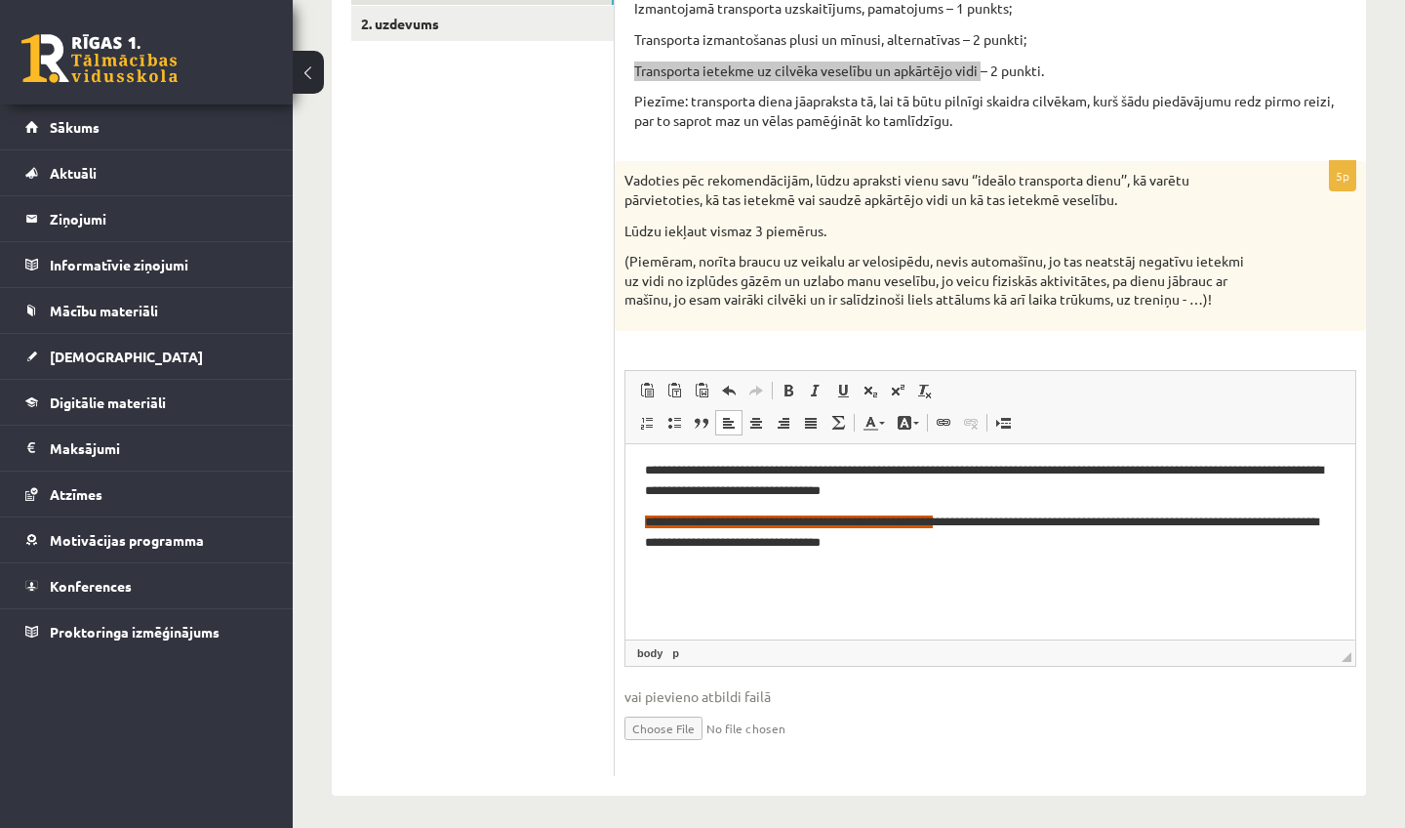
click at [1072, 582] on p "Rich Text Editor, wiswyg-editor-user-answer-47024792966700" at bounding box center [990, 573] width 691 height 20
click at [739, 587] on body "**********" at bounding box center [990, 486] width 691 height 261
click at [739, 573] on p "Rich Text Editor, wiswyg-editor-user-answer-47024792966700" at bounding box center [990, 573] width 691 height 20
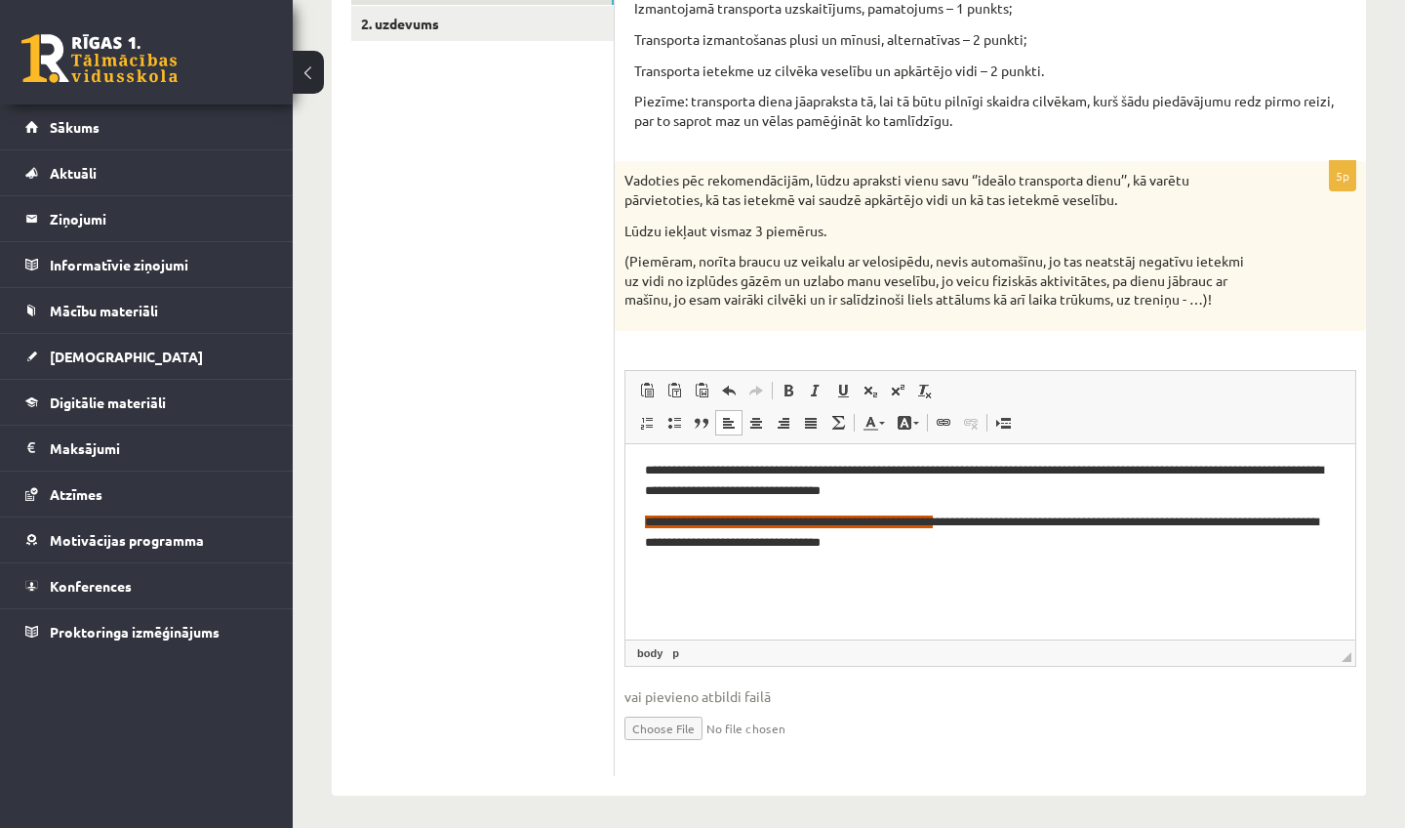
click at [845, 77] on p "Transporta ietekme uz cilvēka veselību un apkārtējo vidi – 2 punkti." at bounding box center [990, 71] width 712 height 20
click at [636, 65] on p "Transporta ietekme uz cilvēka veselību un apkārtējo vidi – 2 punkti." at bounding box center [990, 71] width 712 height 20
click at [715, 576] on p "Rich Text Editor, wiswyg-editor-user-answer-47024792966700" at bounding box center [990, 573] width 691 height 20
drag, startPoint x: 642, startPoint y: 573, endPoint x: 955, endPoint y: 572, distance: 313.3
click at [955, 572] on html "**********" at bounding box center [991, 486] width 730 height 299
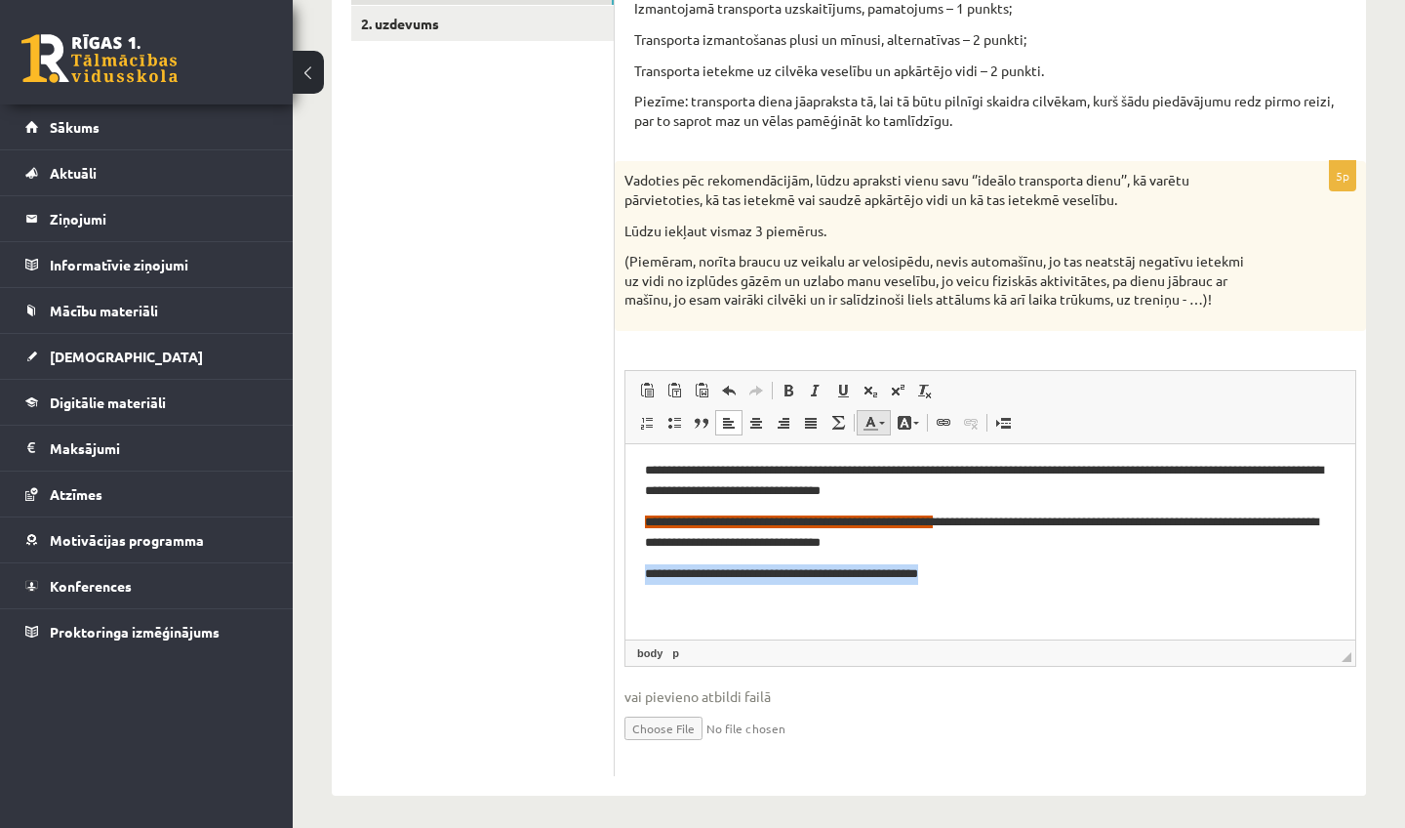
click at [875, 417] on span at bounding box center [871, 423] width 16 height 16
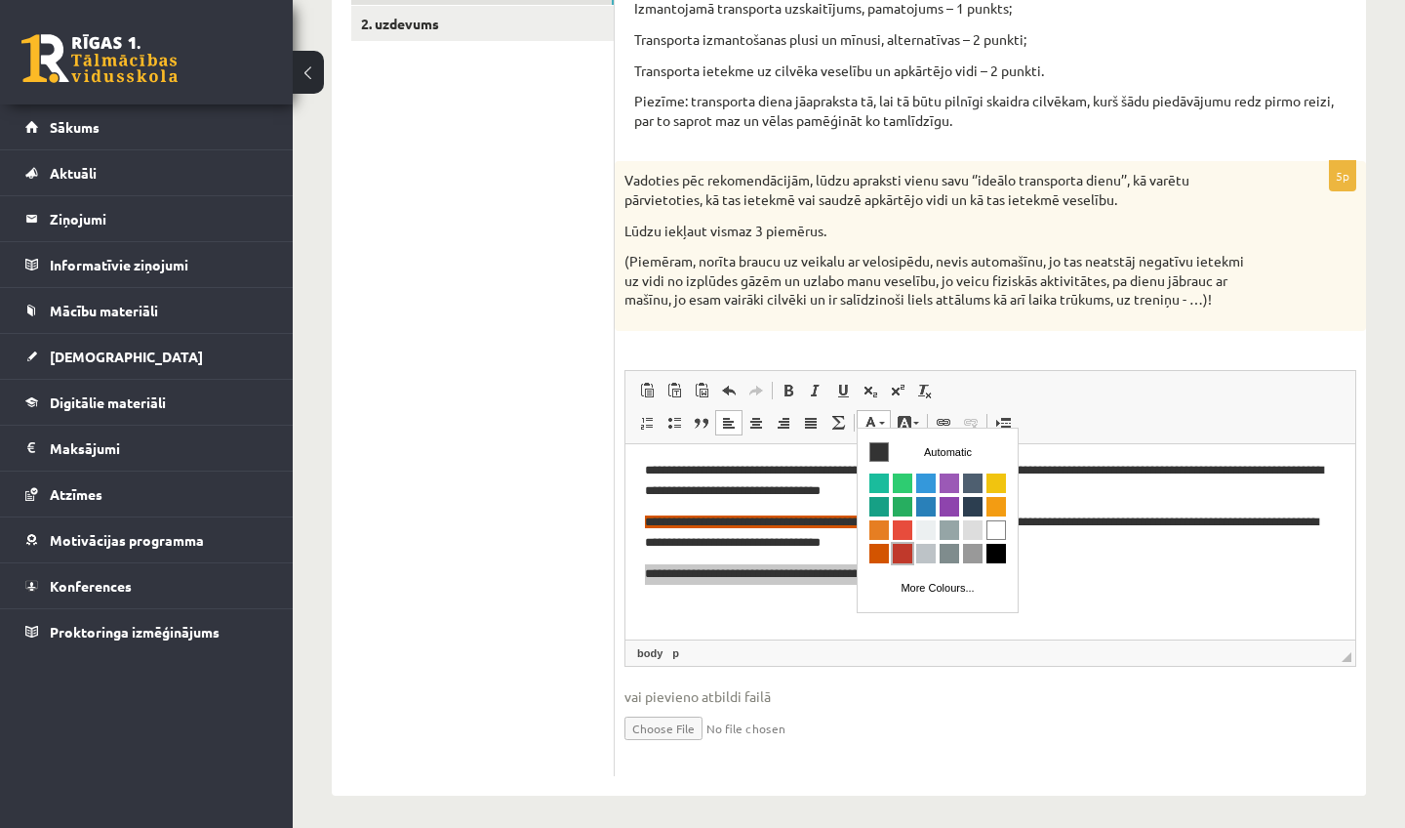
click at [900, 556] on span "Colours" at bounding box center [903, 554] width 20 height 20
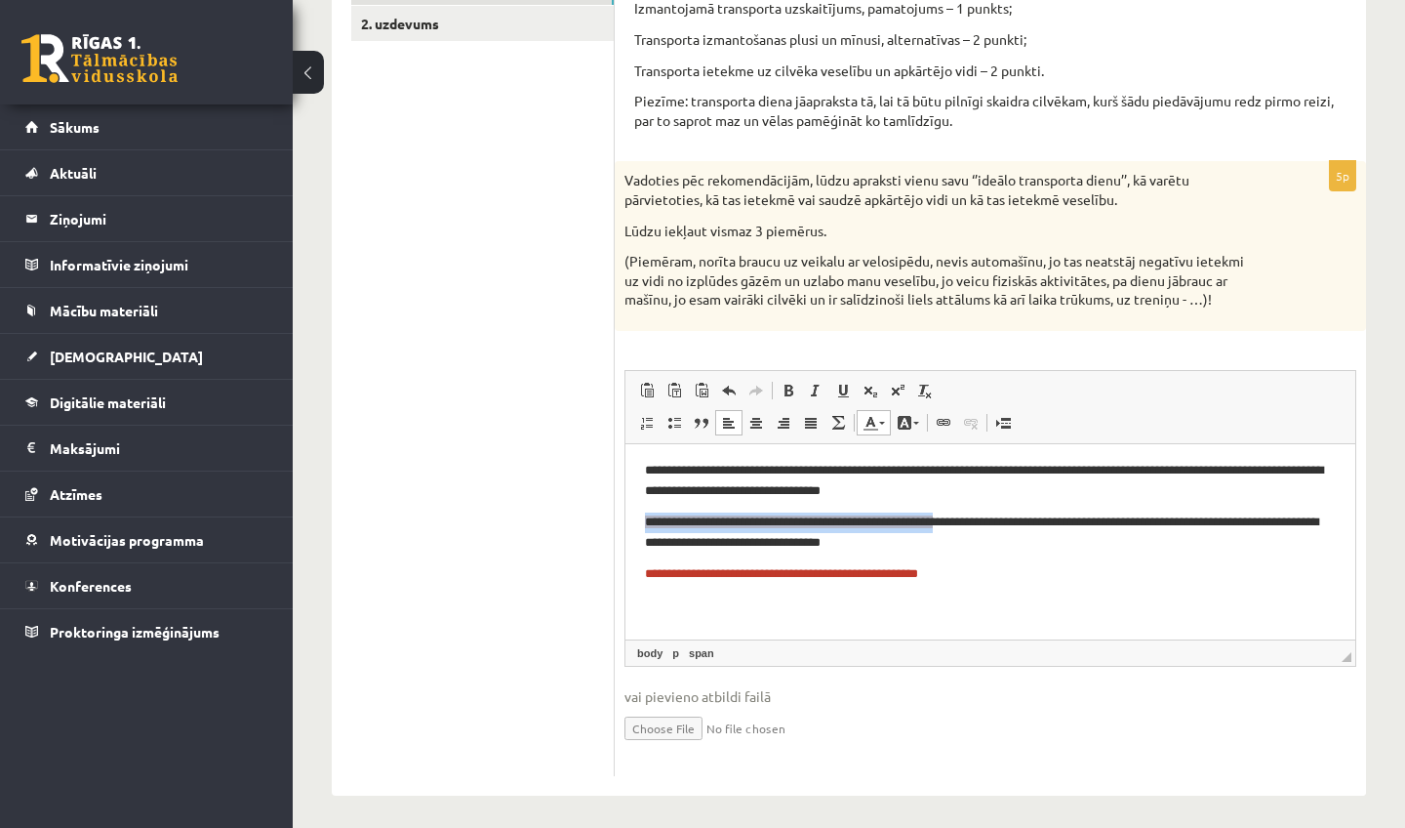
drag, startPoint x: 995, startPoint y: 514, endPoint x: 638, endPoint y: 523, distance: 356.3
click at [637, 523] on html "**********" at bounding box center [991, 486] width 730 height 299
click at [911, 417] on span at bounding box center [905, 423] width 16 height 16
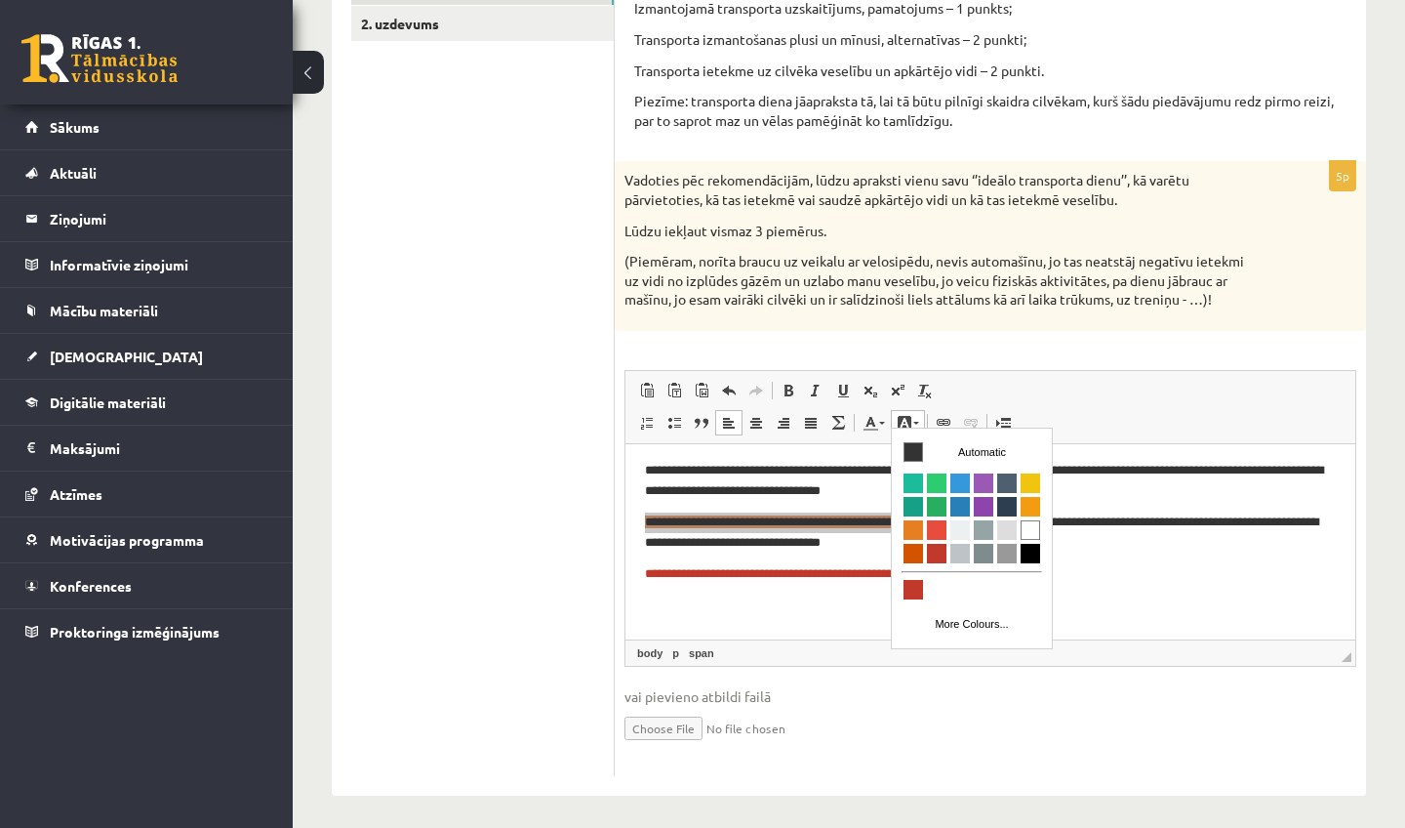
scroll to position [3, 0]
click at [912, 448] on span "Colours" at bounding box center [914, 449] width 20 height 20
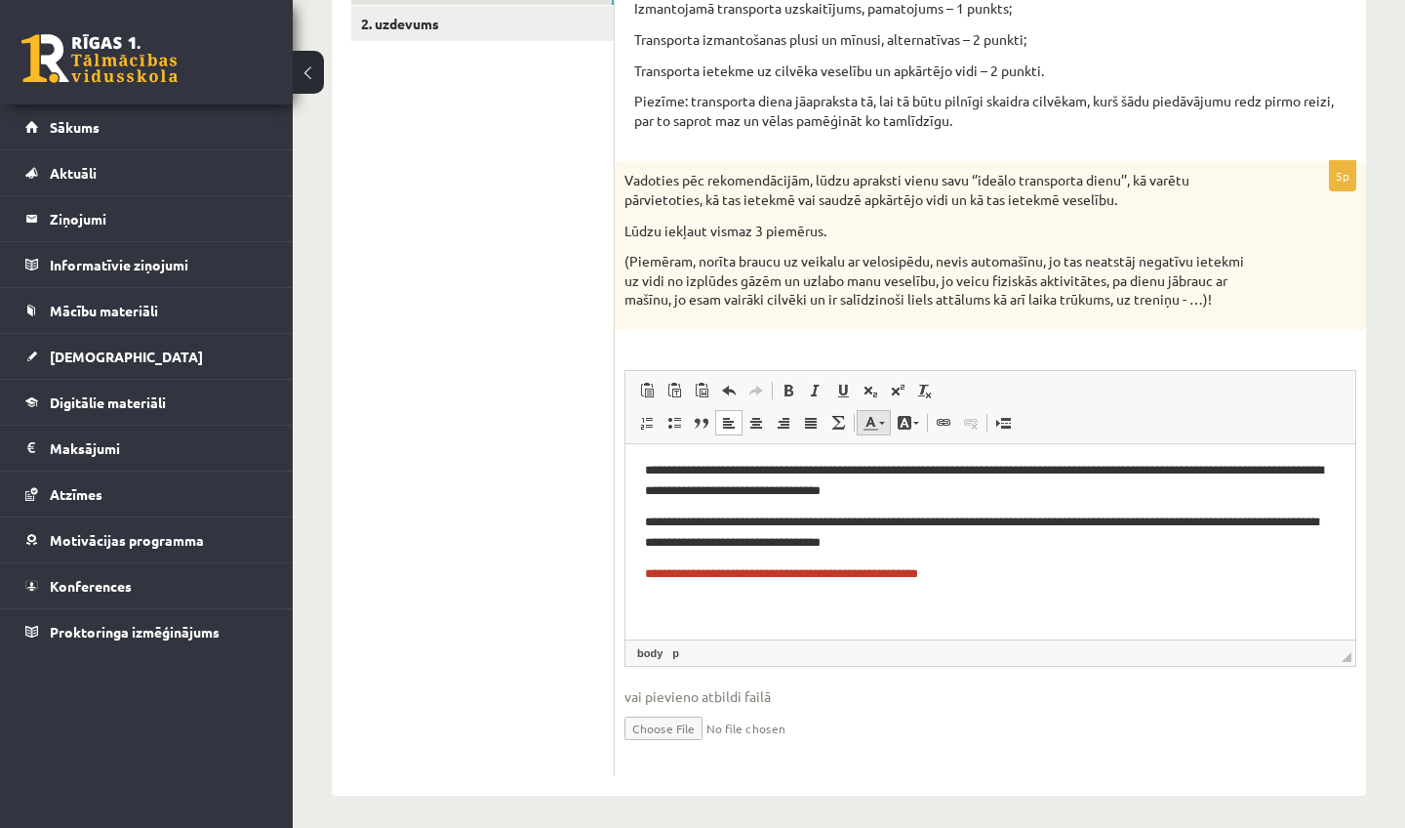
click at [877, 418] on span at bounding box center [871, 423] width 16 height 16
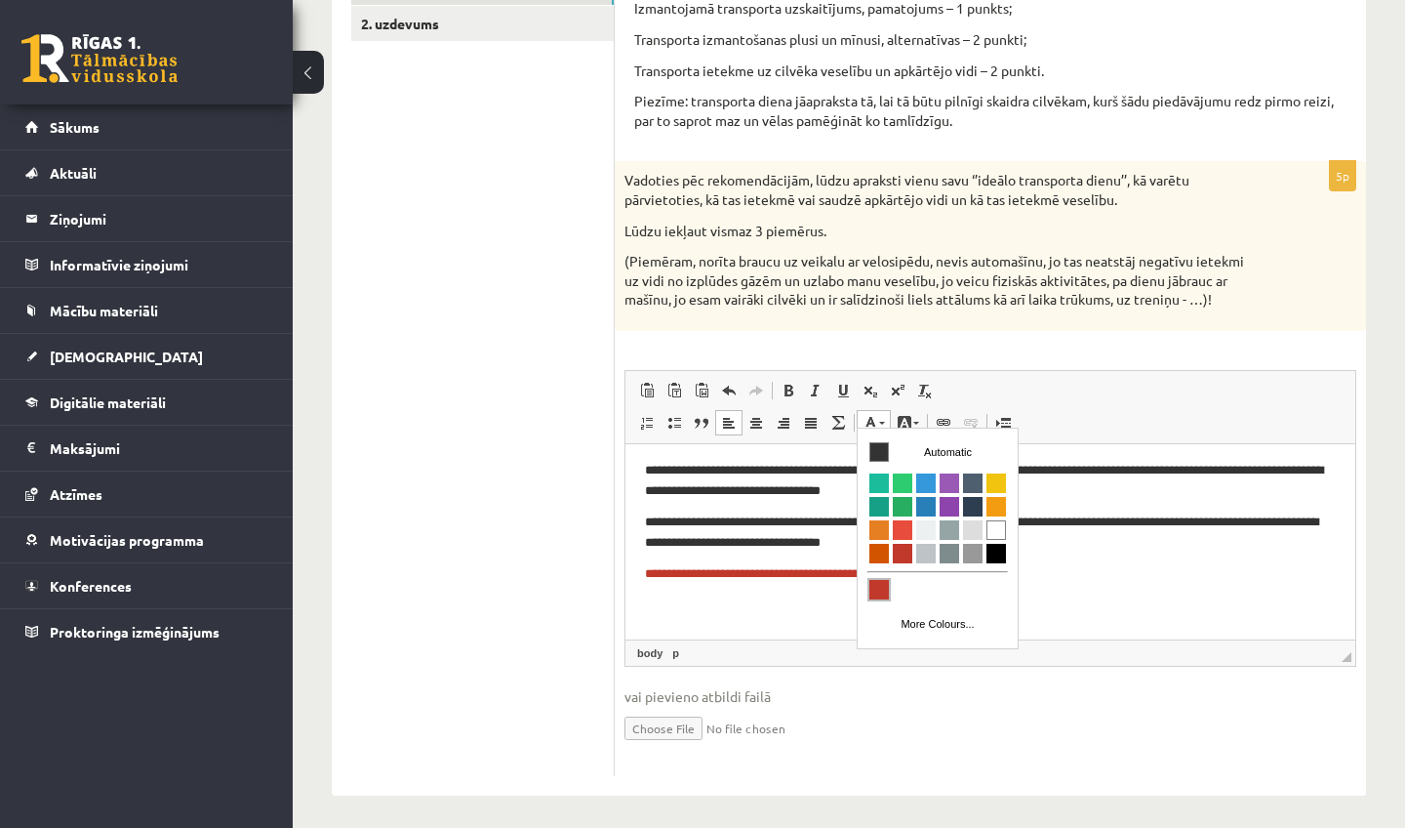
click at [887, 584] on span "Colours" at bounding box center [880, 590] width 20 height 20
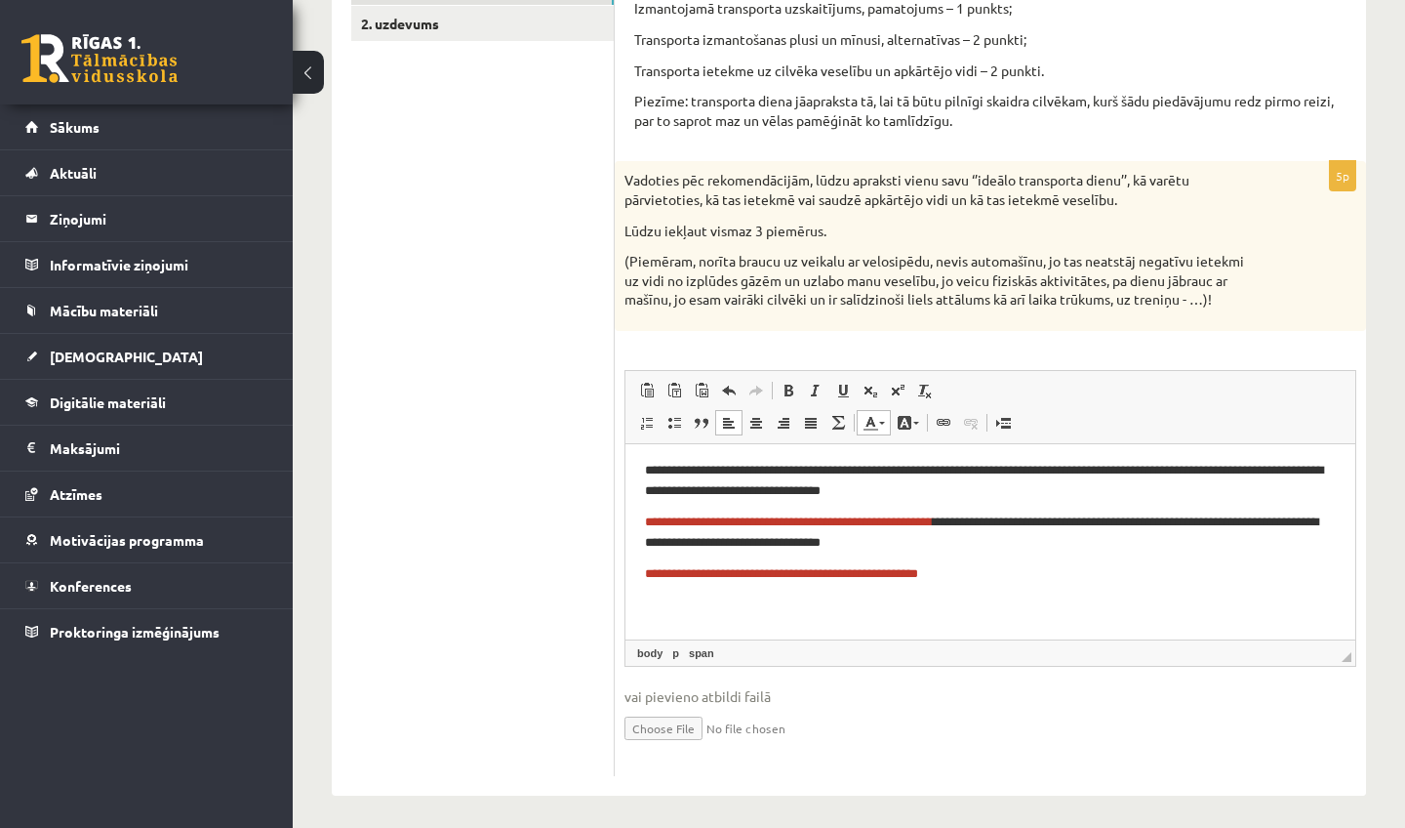
click at [959, 575] on p "**********" at bounding box center [990, 573] width 691 height 20
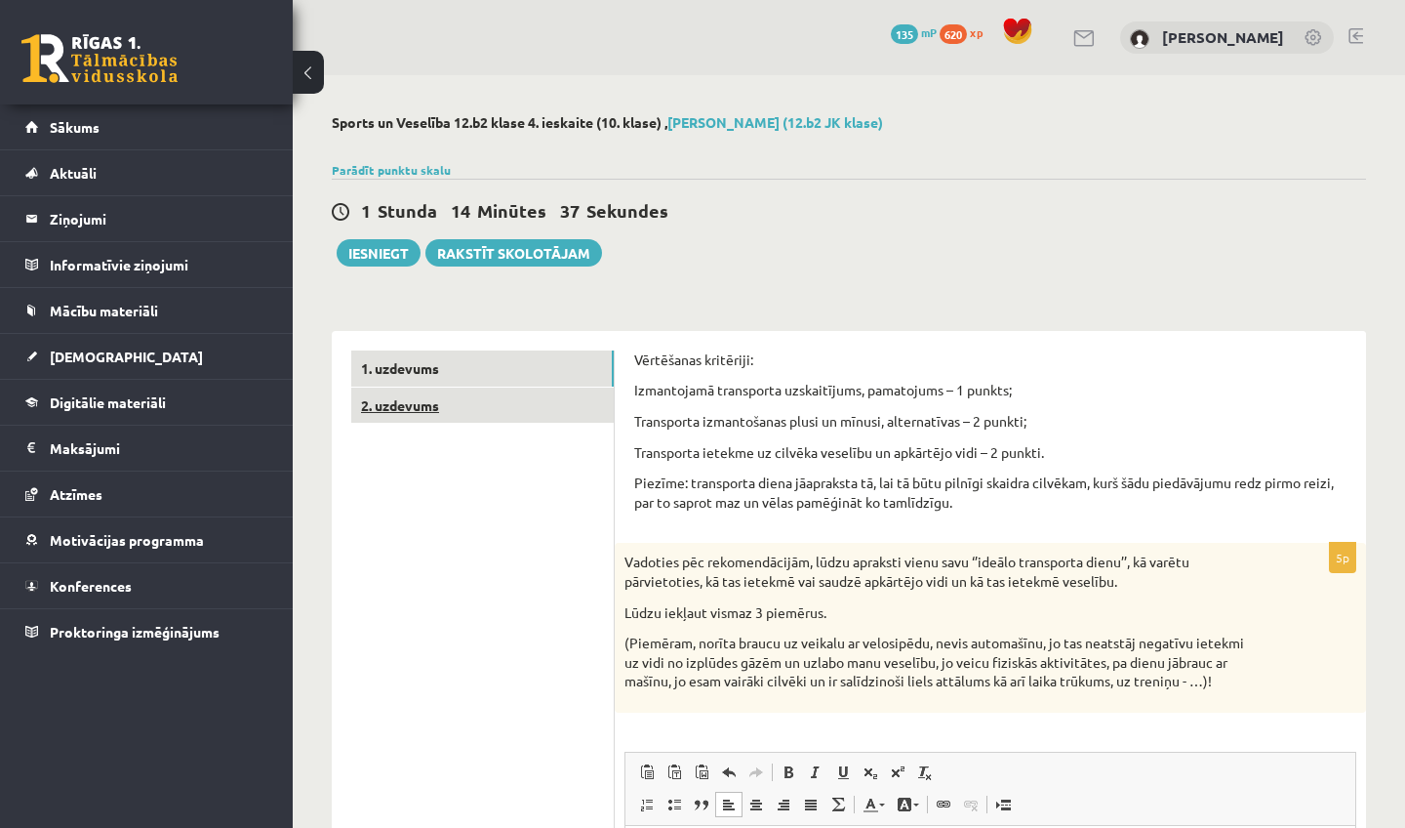
click at [404, 418] on link "2. uzdevums" at bounding box center [482, 405] width 263 height 36
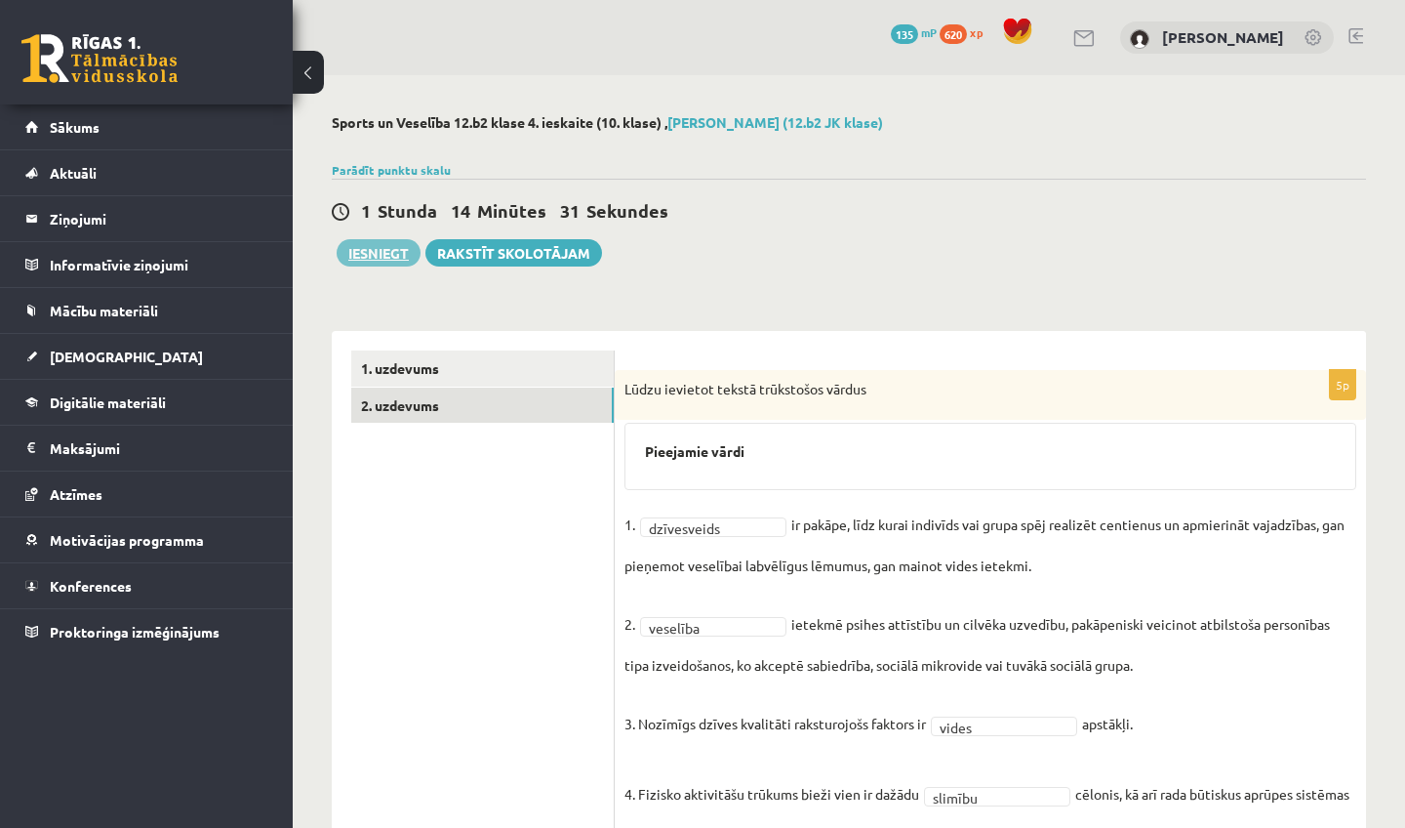
click at [367, 252] on button "Iesniegt" at bounding box center [379, 252] width 84 height 27
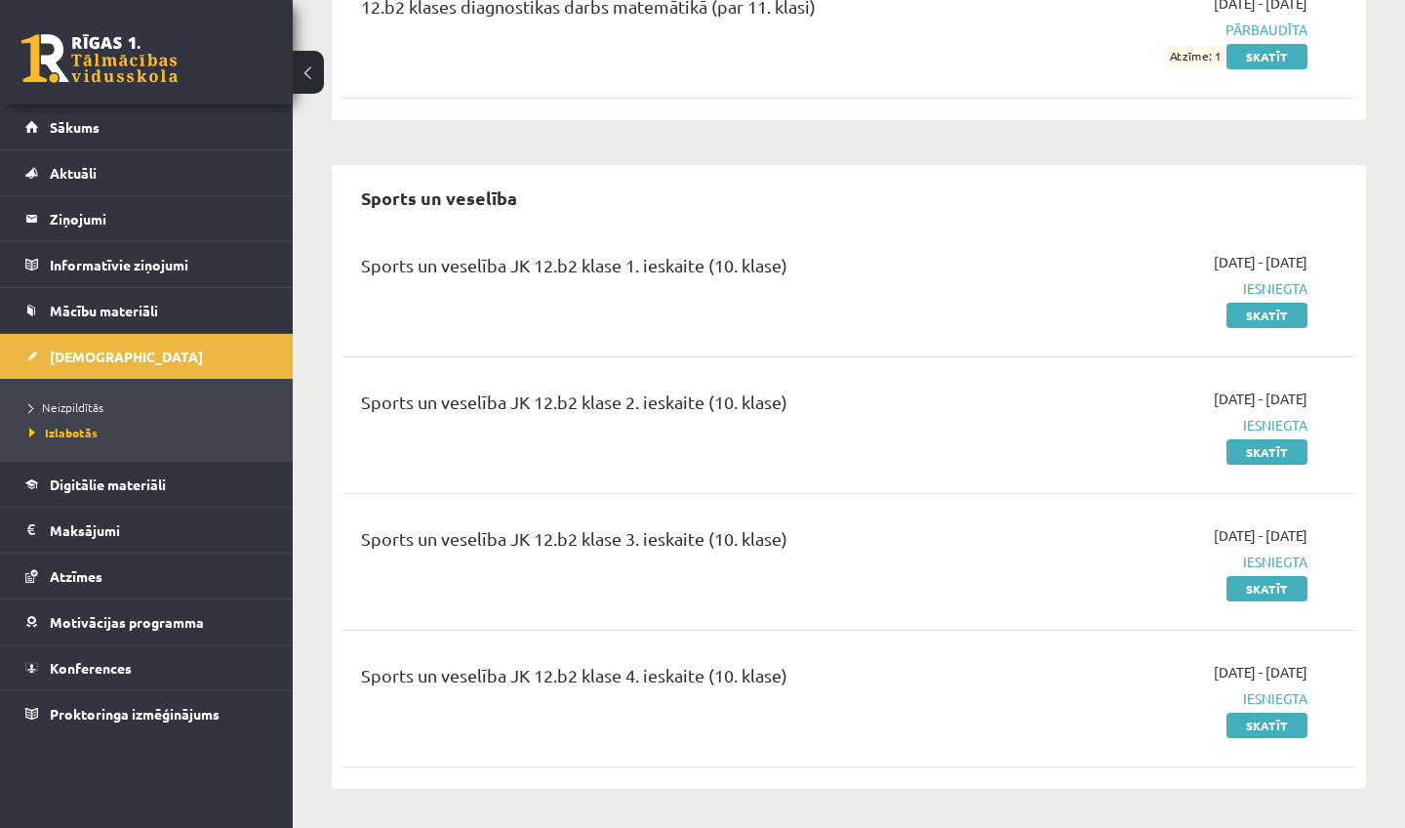
scroll to position [802, 0]
click at [68, 345] on link "[DEMOGRAPHIC_DATA]" at bounding box center [146, 356] width 243 height 45
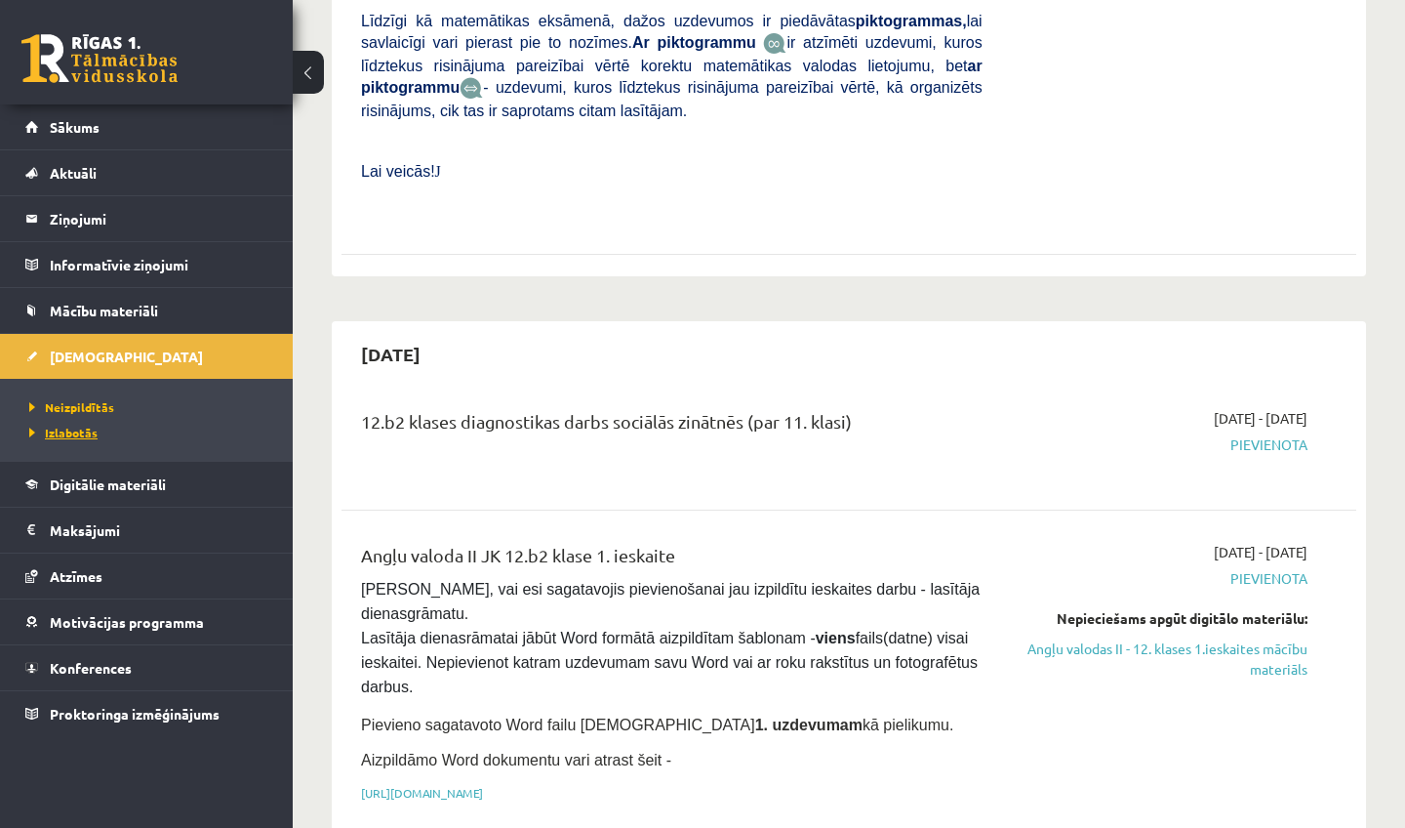
click at [88, 432] on span "Izlabotās" at bounding box center [63, 433] width 68 height 16
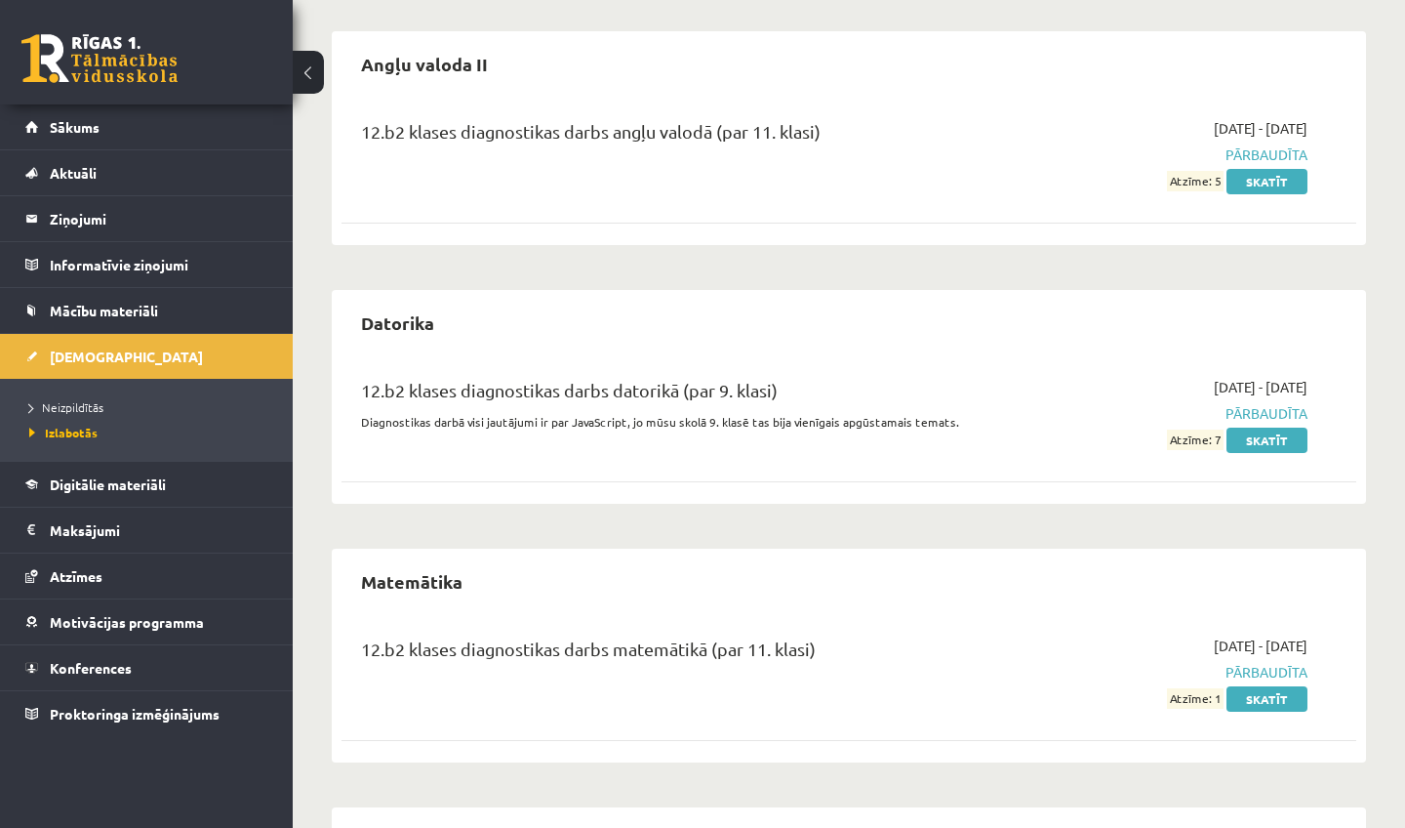
scroll to position [156, 0]
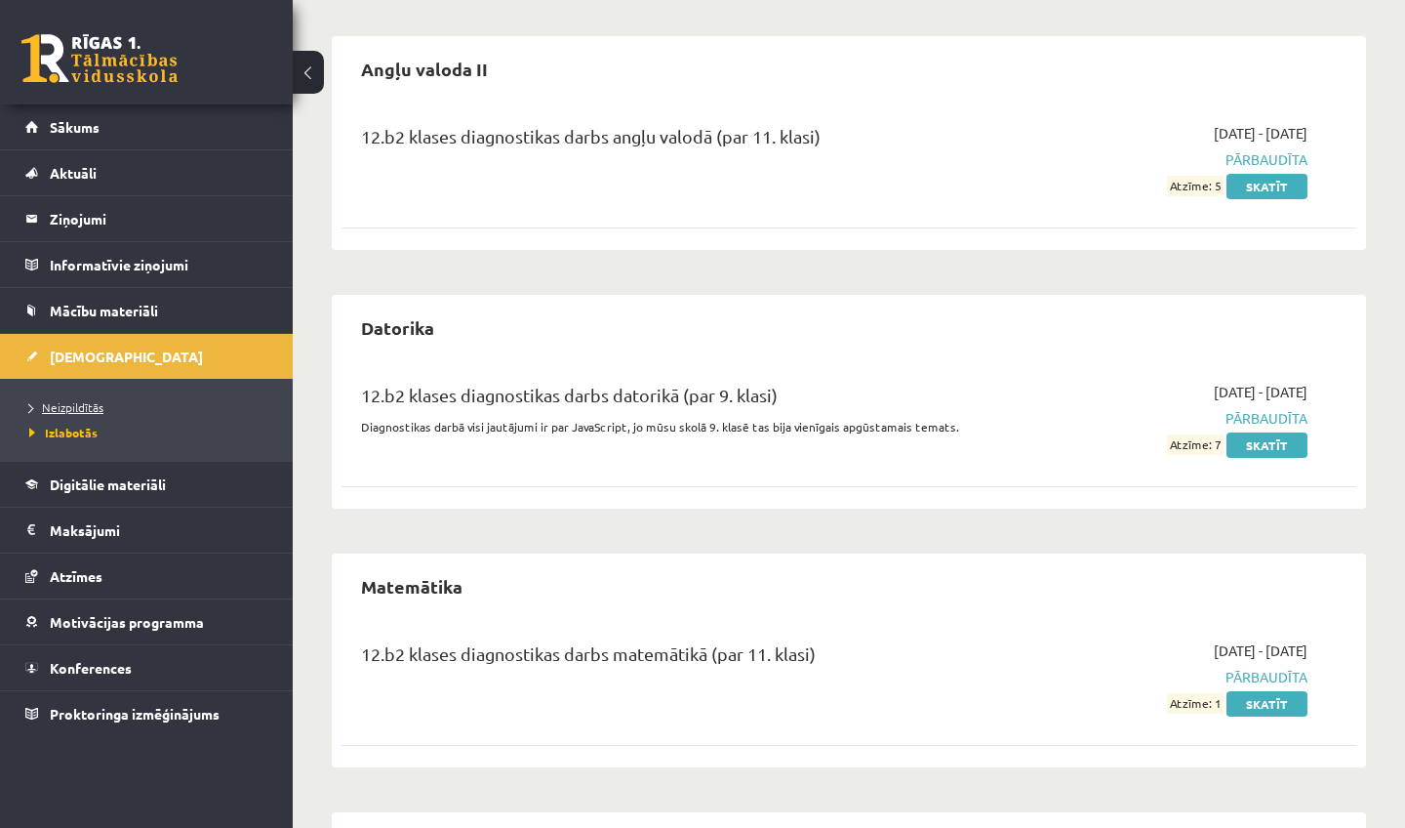
click at [77, 413] on link "Neizpildītās" at bounding box center [151, 407] width 244 height 18
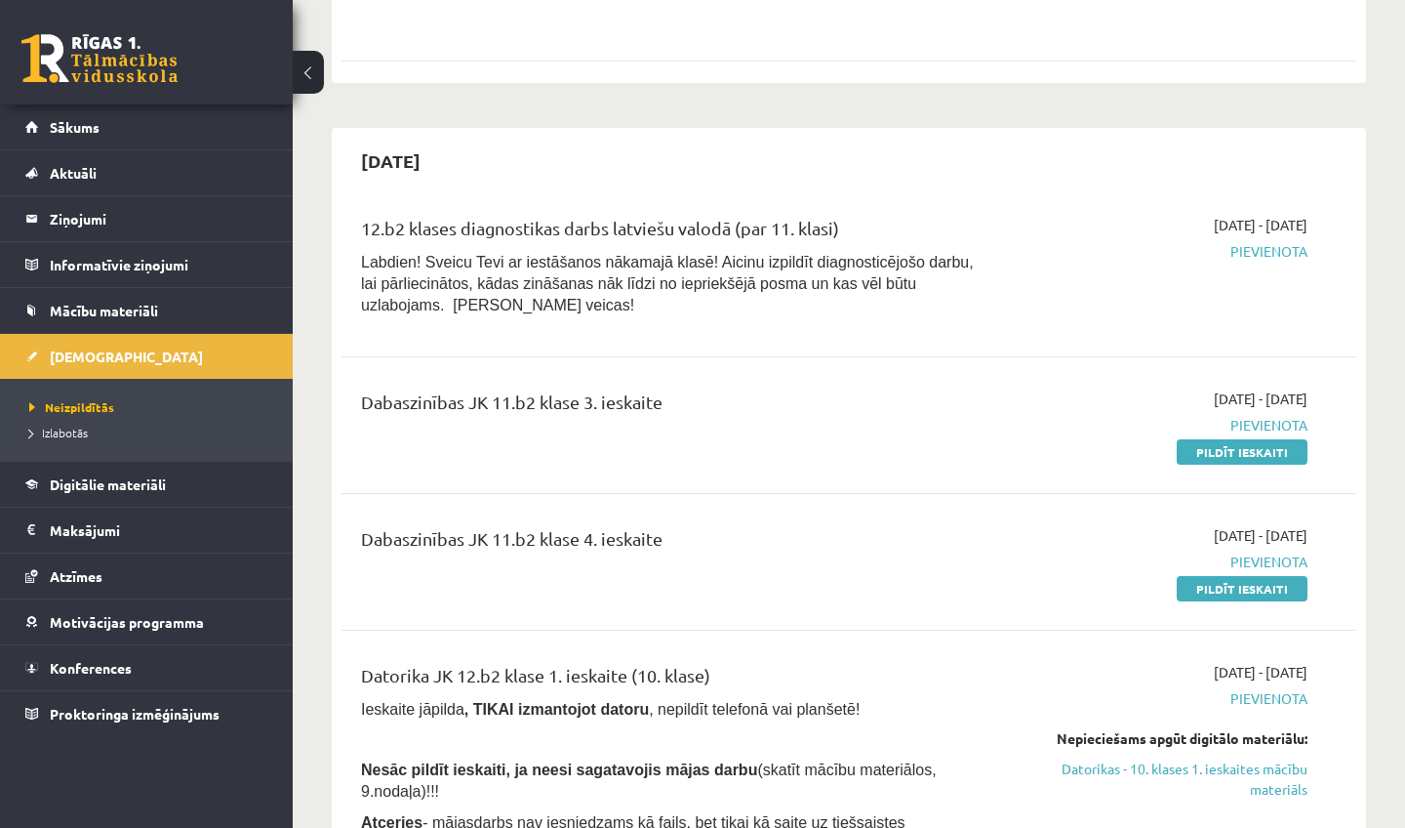
scroll to position [1927, 0]
click at [1232, 438] on link "Pildīt ieskaiti" at bounding box center [1242, 450] width 131 height 25
click at [1208, 575] on link "Pildīt ieskaiti" at bounding box center [1242, 587] width 131 height 25
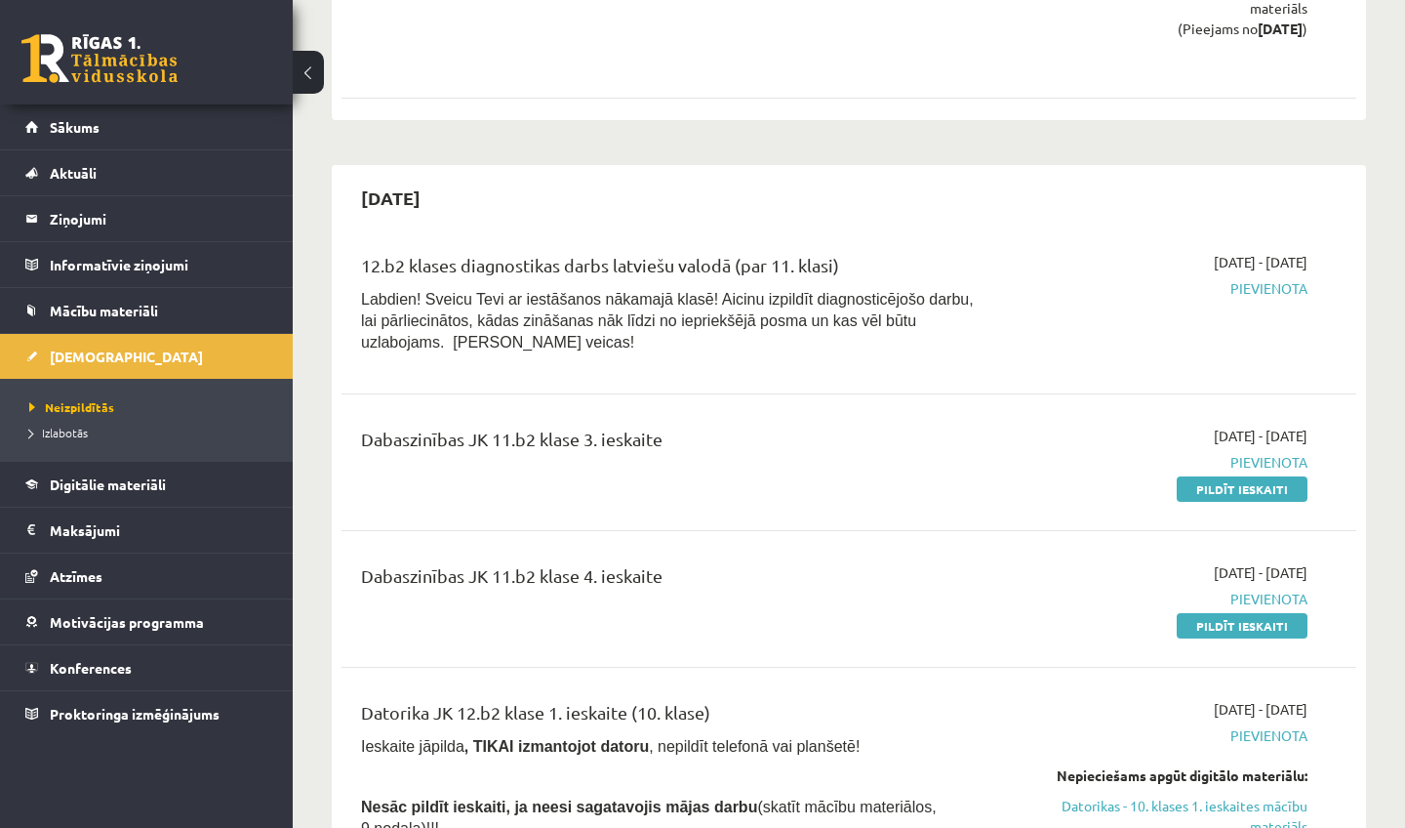
scroll to position [1888, 0]
click at [1250, 477] on link "Pildīt ieskaiti" at bounding box center [1242, 489] width 131 height 25
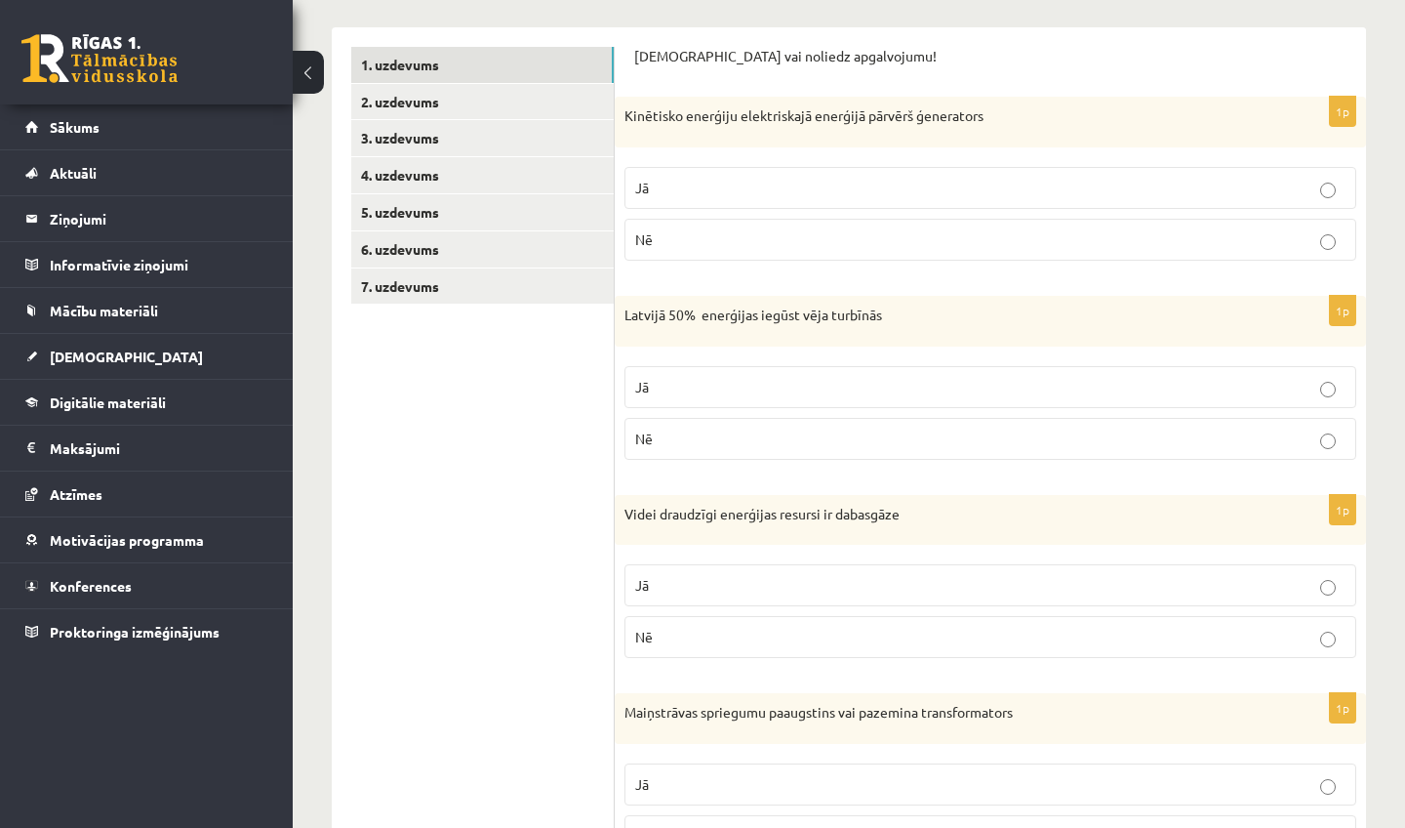
scroll to position [305, 0]
click at [472, 96] on link "2. uzdevums" at bounding box center [482, 101] width 263 height 36
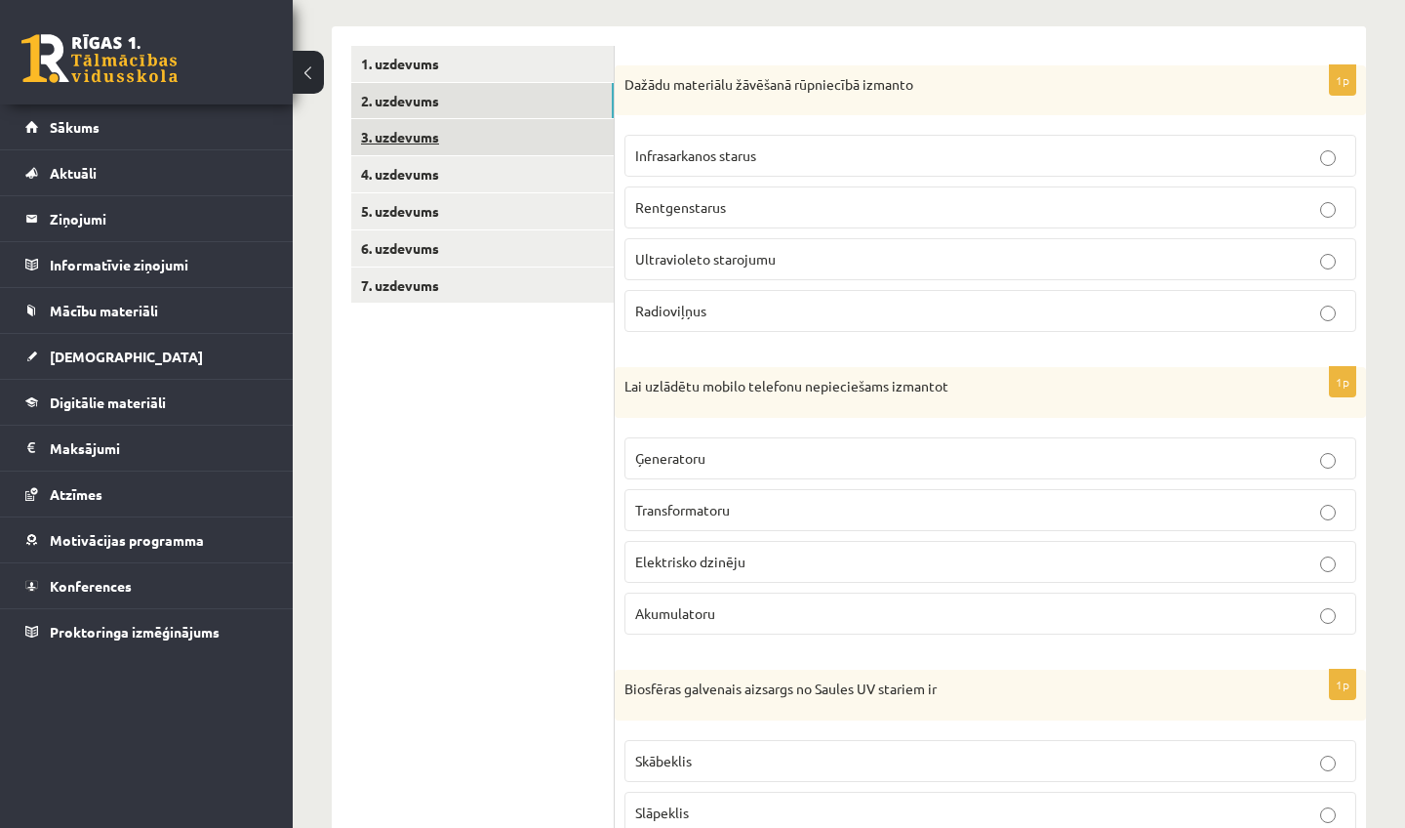
click at [466, 152] on link "3. uzdevums" at bounding box center [482, 137] width 263 height 36
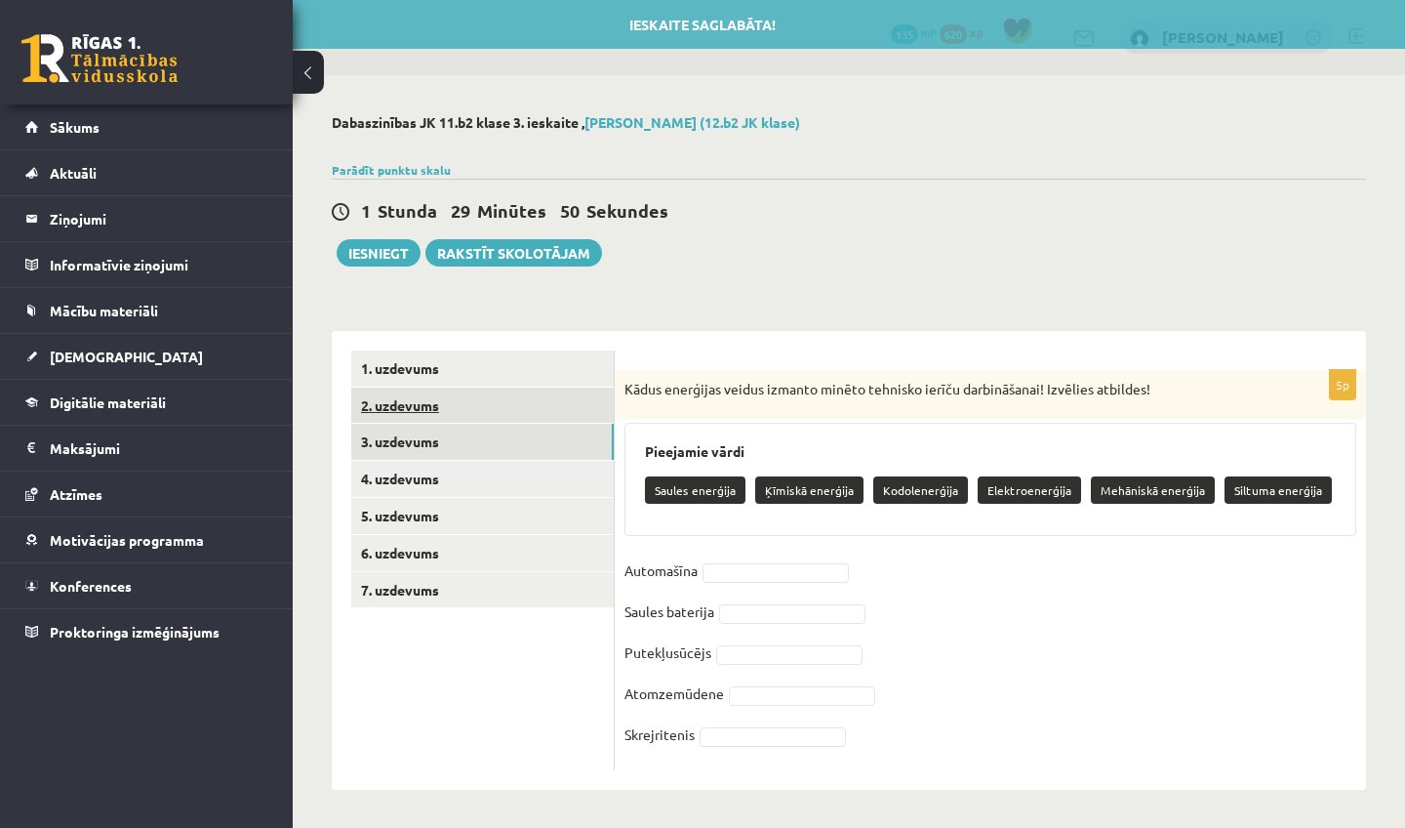
scroll to position [0, 0]
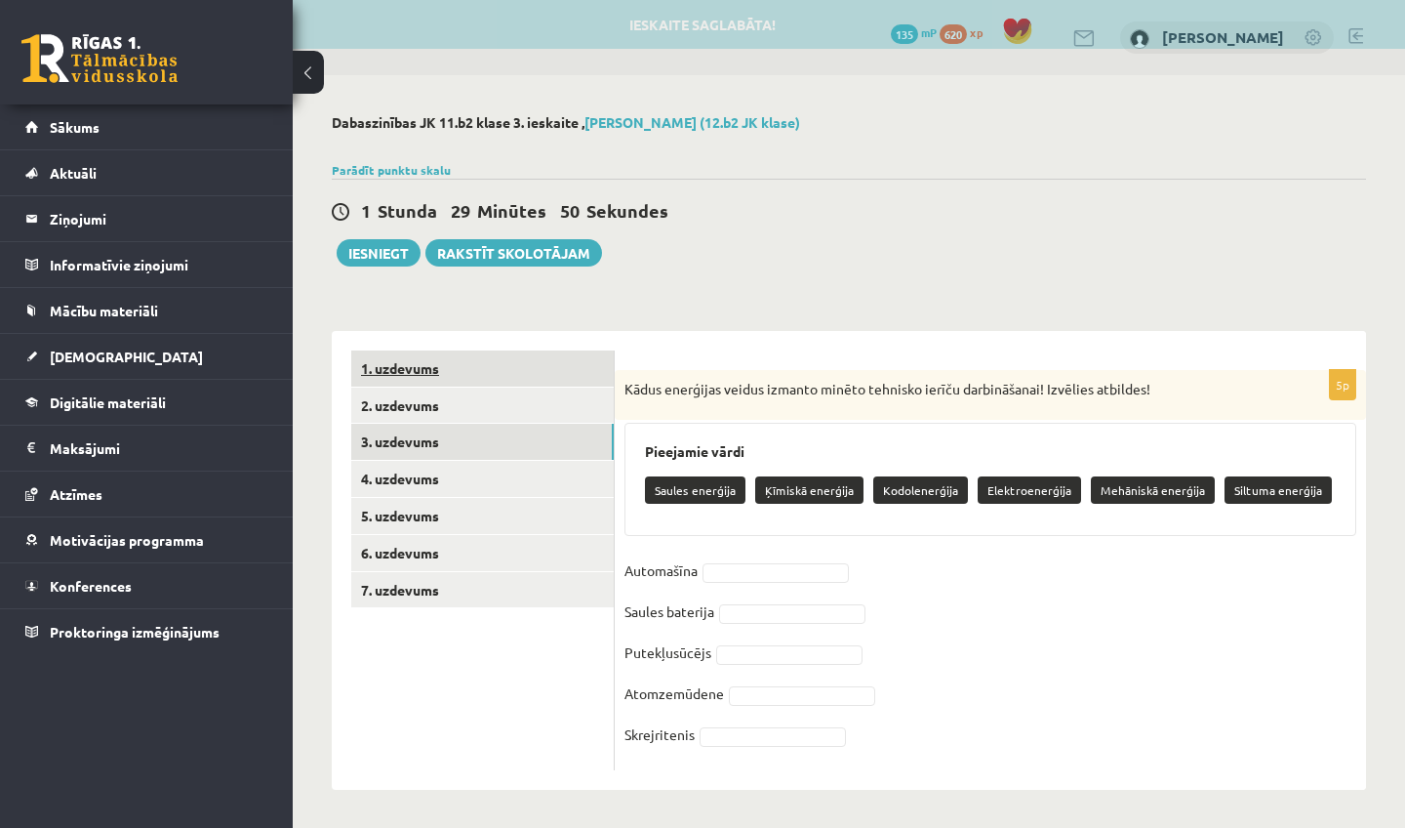
click at [467, 377] on link "1. uzdevums" at bounding box center [482, 368] width 263 height 36
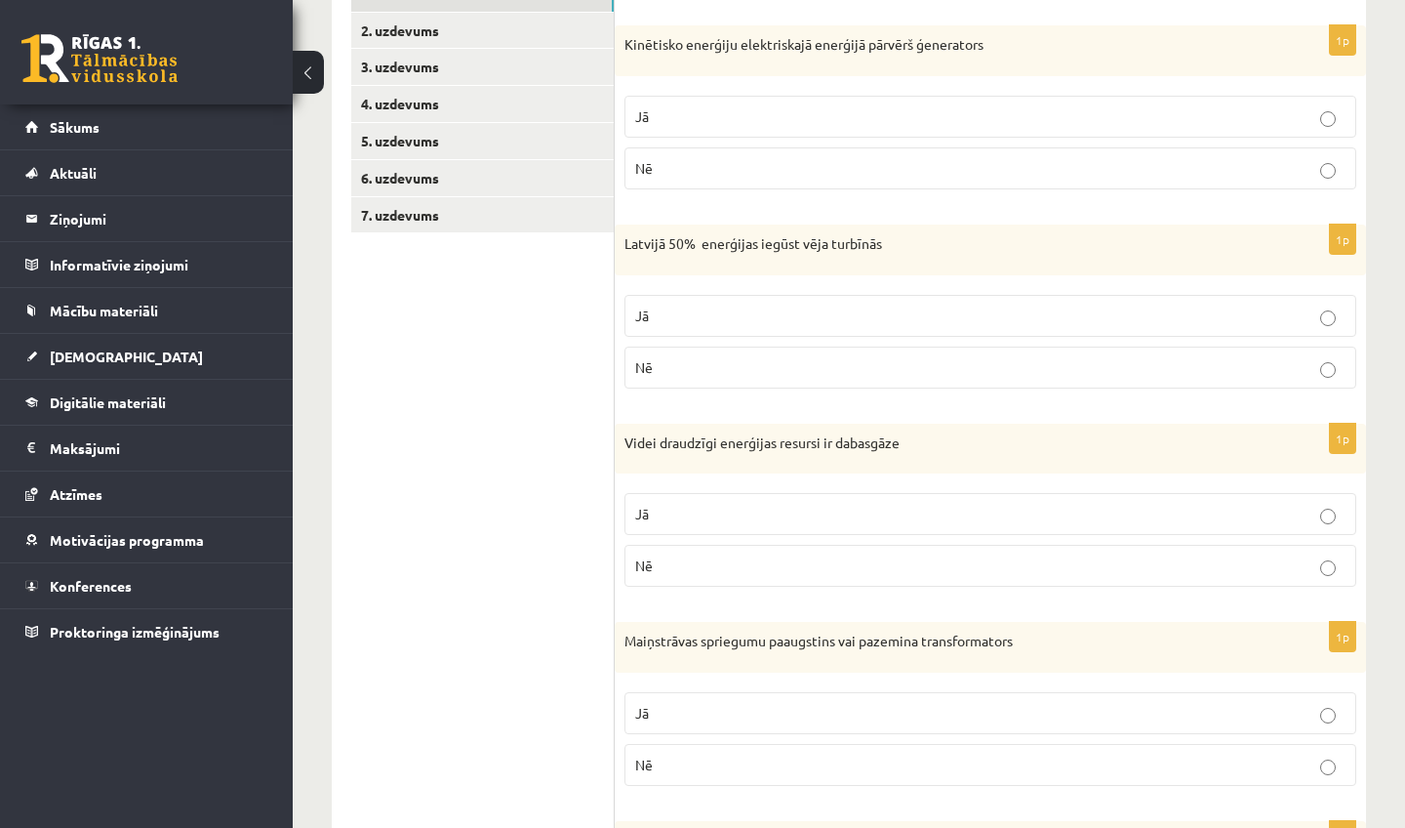
scroll to position [372, 0]
click at [713, 115] on p "Jā" at bounding box center [990, 119] width 711 height 20
click at [670, 390] on fieldset "Jā Nē" at bounding box center [991, 342] width 732 height 109
click at [675, 377] on p "Nē" at bounding box center [990, 370] width 711 height 20
click at [672, 559] on p "Nē" at bounding box center [990, 568] width 711 height 20
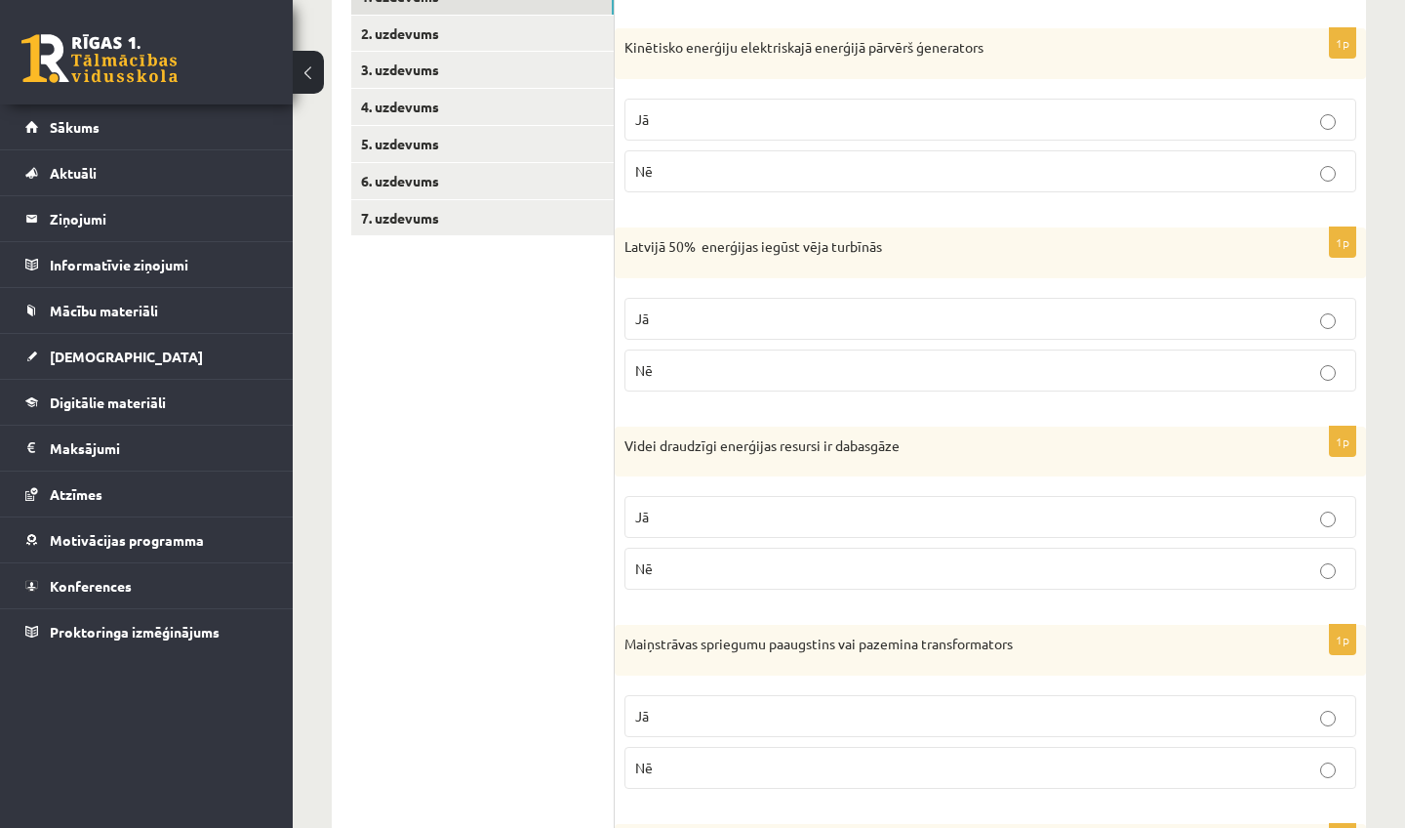
click at [688, 722] on p "Jā" at bounding box center [990, 716] width 711 height 20
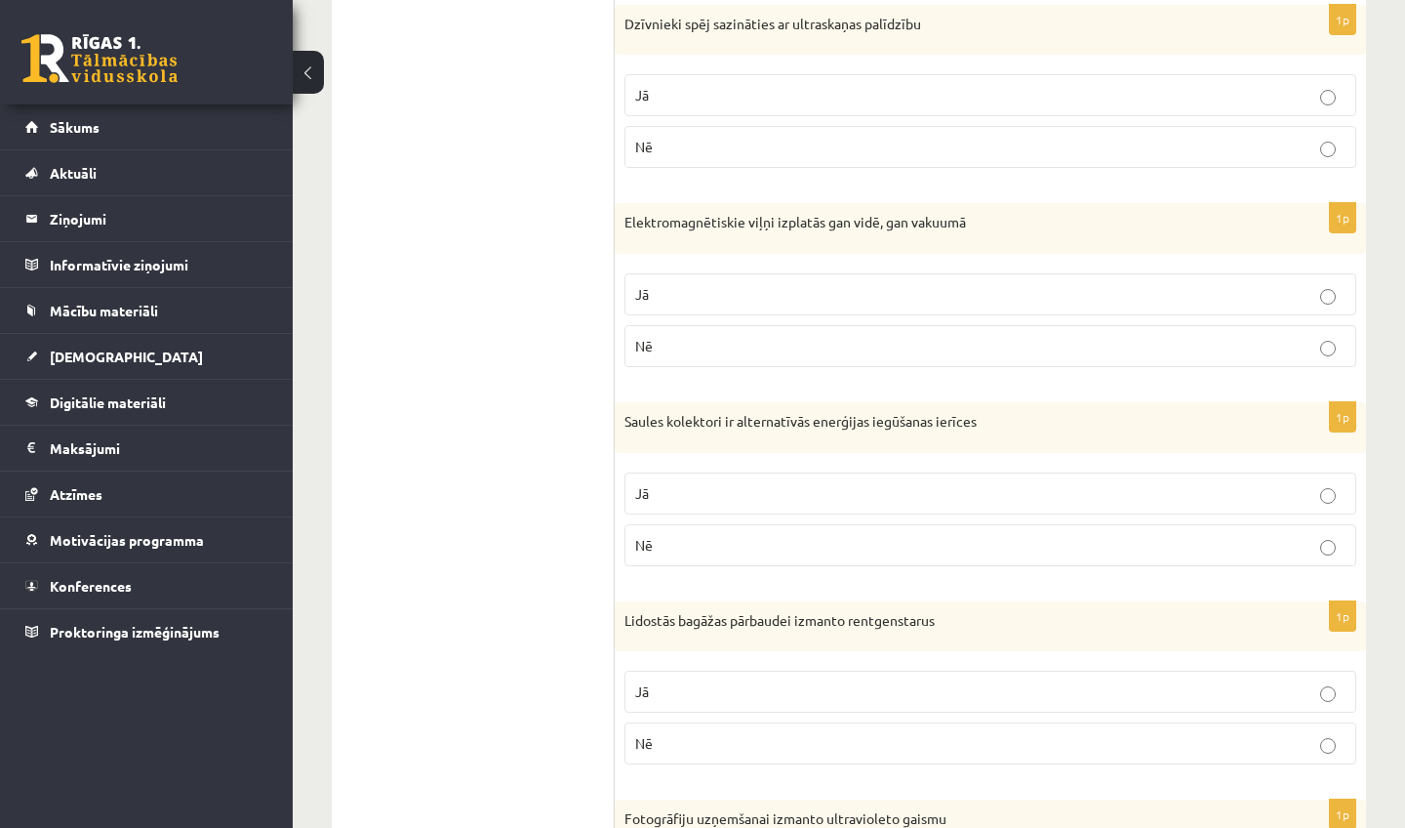
scroll to position [1195, 0]
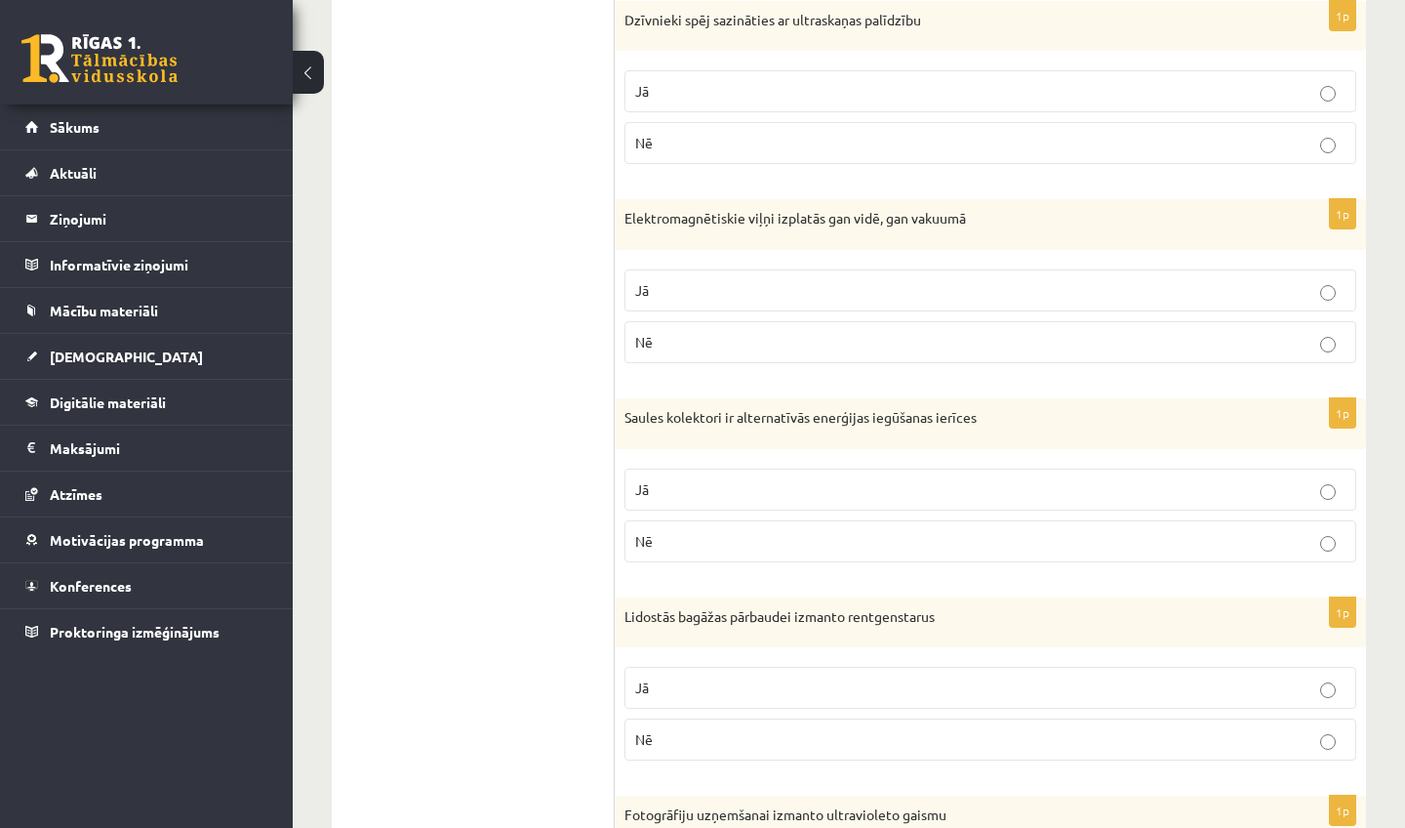
click at [750, 96] on p "Jā" at bounding box center [990, 91] width 711 height 20
click at [746, 282] on p "Jā" at bounding box center [990, 290] width 711 height 20
click at [734, 502] on label "Jā" at bounding box center [991, 489] width 732 height 42
click at [736, 683] on p "Jā" at bounding box center [990, 687] width 711 height 20
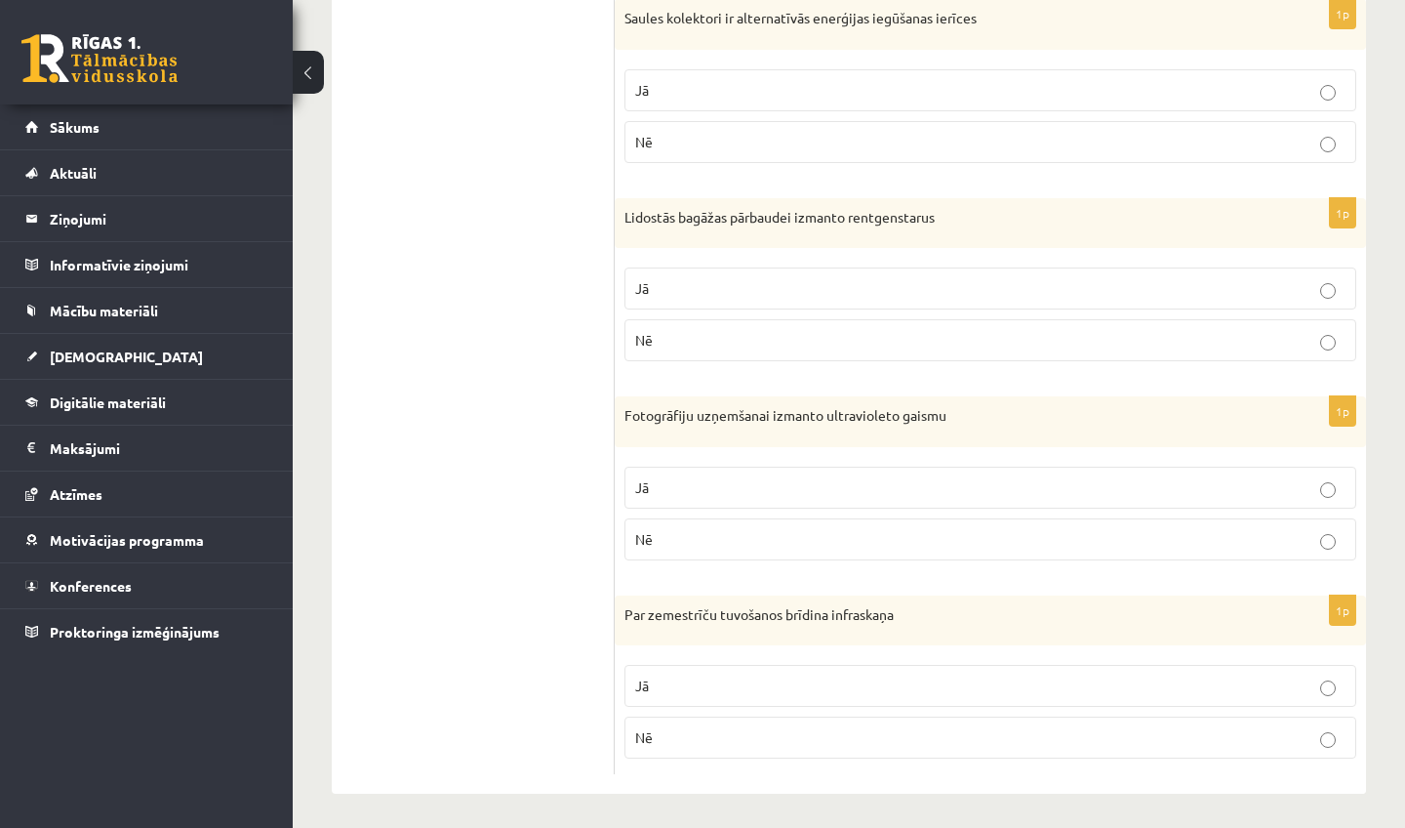
scroll to position [1593, 0]
click at [726, 530] on p "Nē" at bounding box center [990, 540] width 711 height 20
click at [712, 676] on p "Jā" at bounding box center [990, 686] width 711 height 20
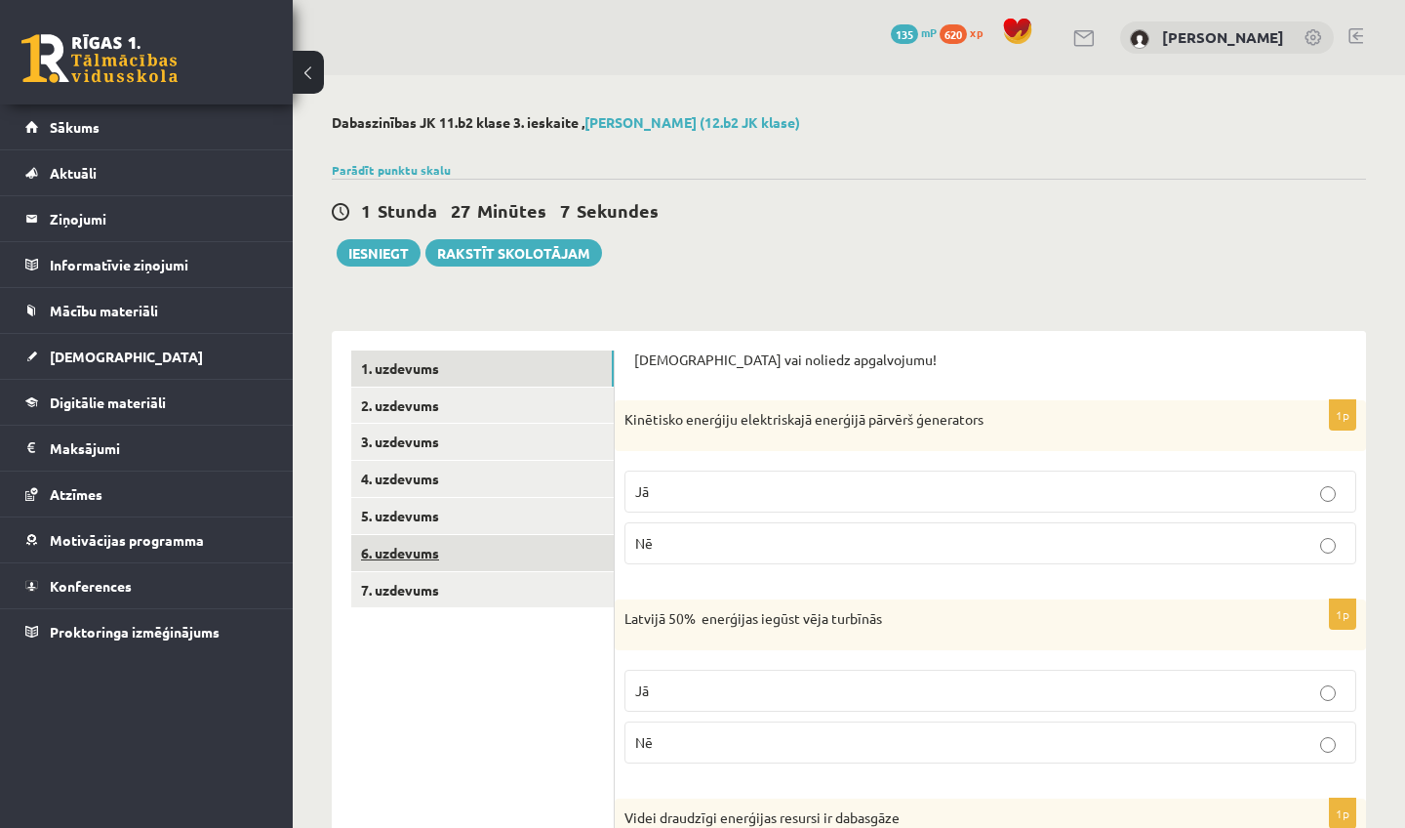
scroll to position [0, 0]
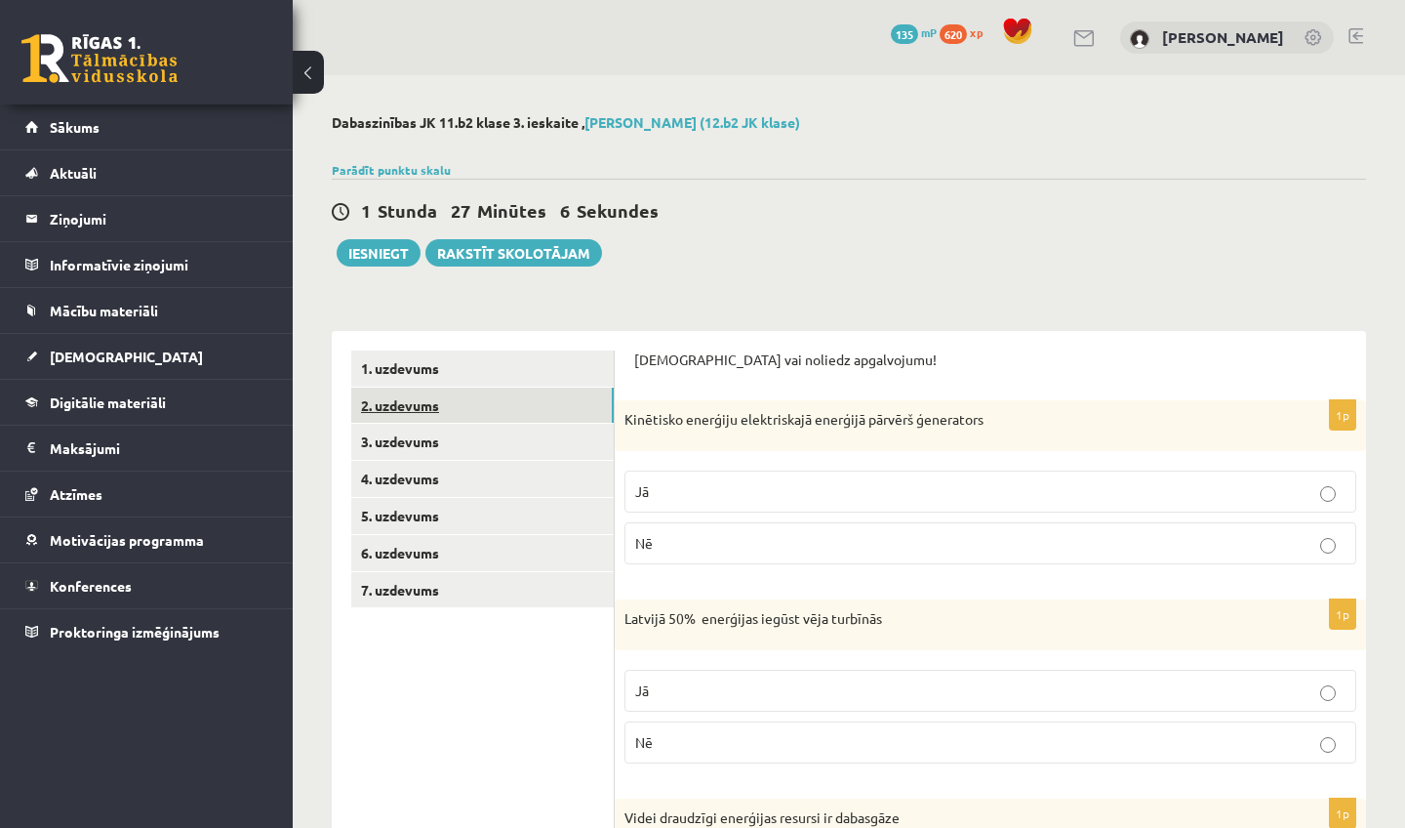
click at [425, 406] on link "2. uzdevums" at bounding box center [482, 405] width 263 height 36
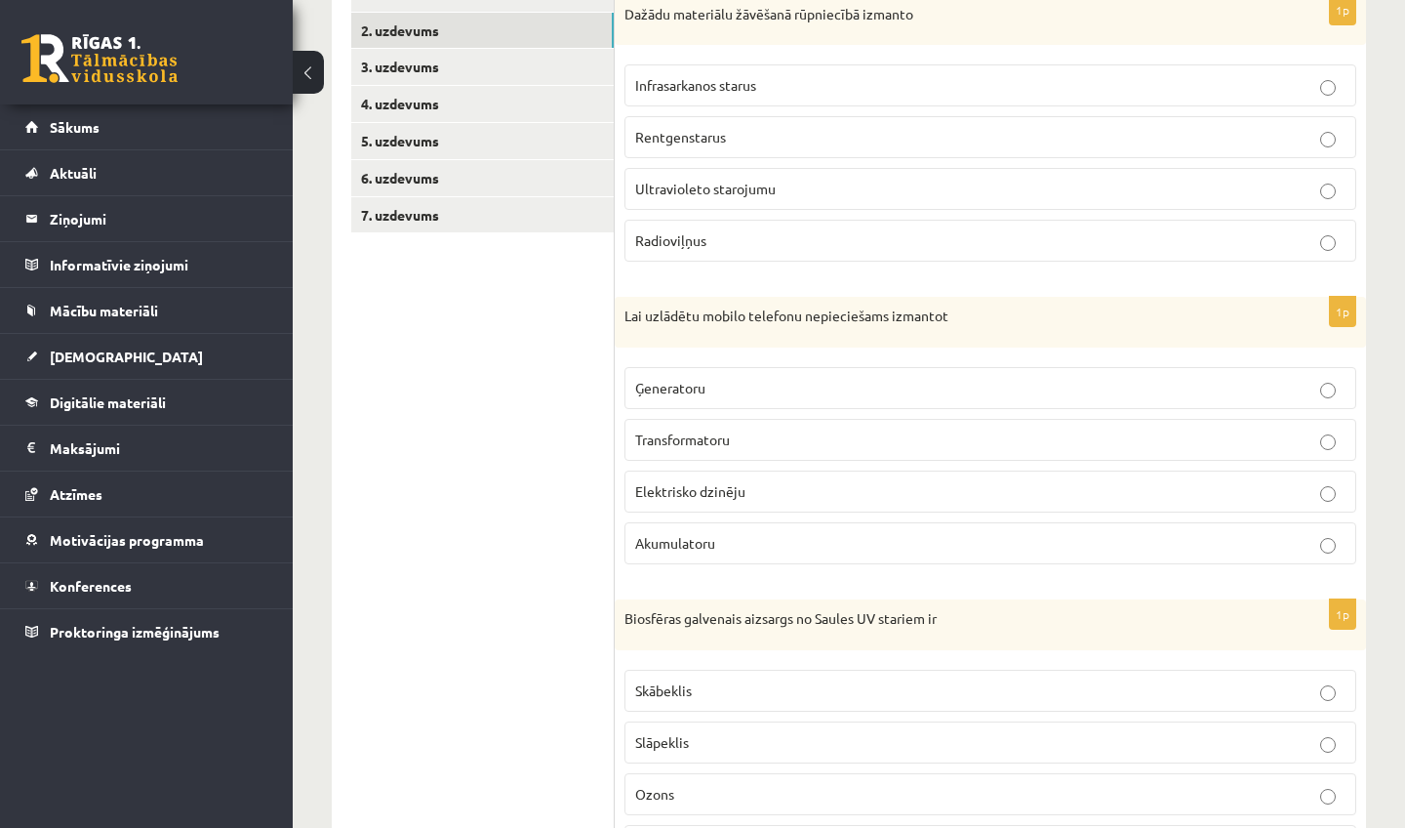
scroll to position [370, 0]
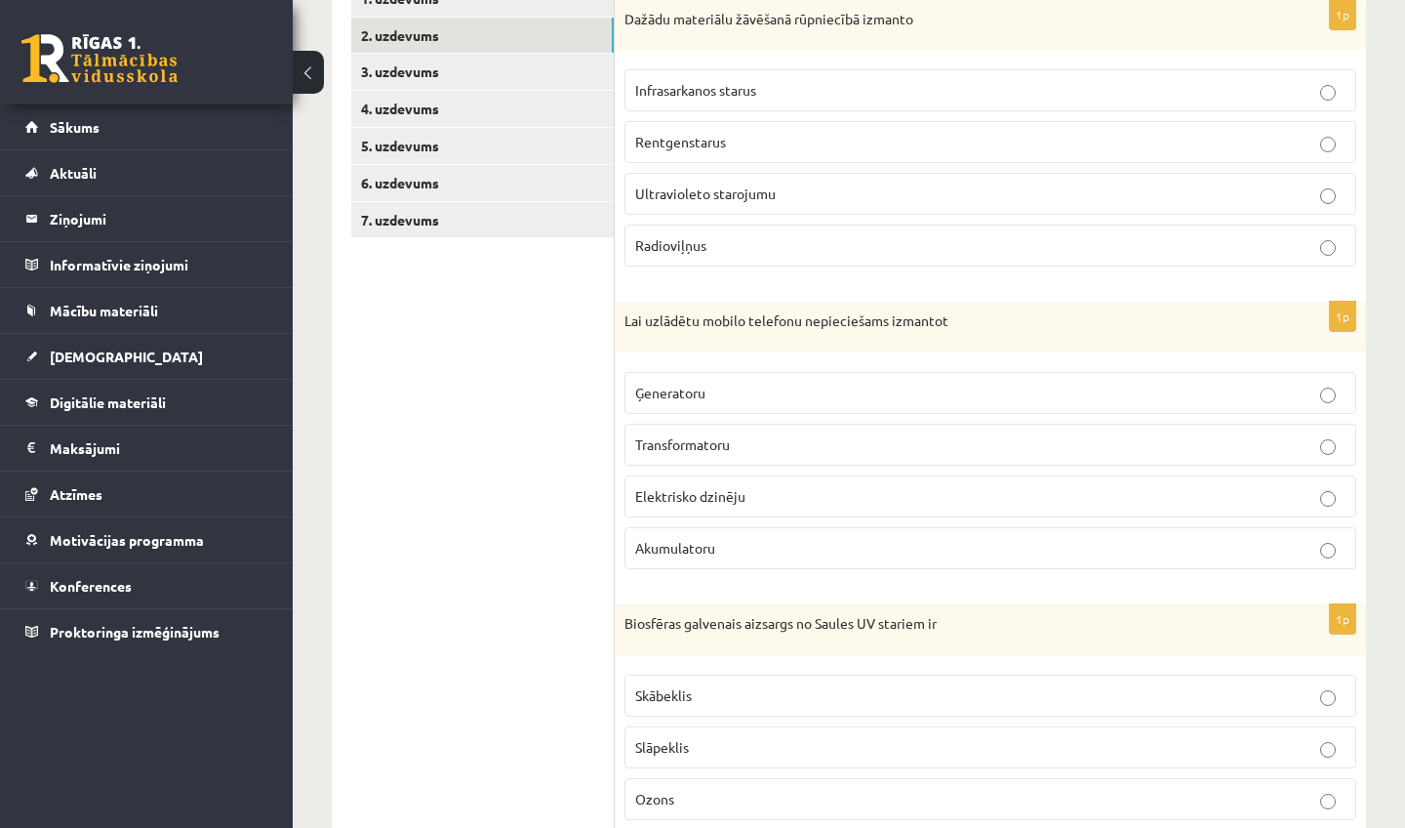
click at [744, 99] on p "Infrasarkanos starus" at bounding box center [990, 90] width 711 height 20
click at [752, 441] on p "Transformatoru" at bounding box center [990, 444] width 711 height 20
click at [724, 554] on p "Akumulatoru" at bounding box center [990, 548] width 711 height 20
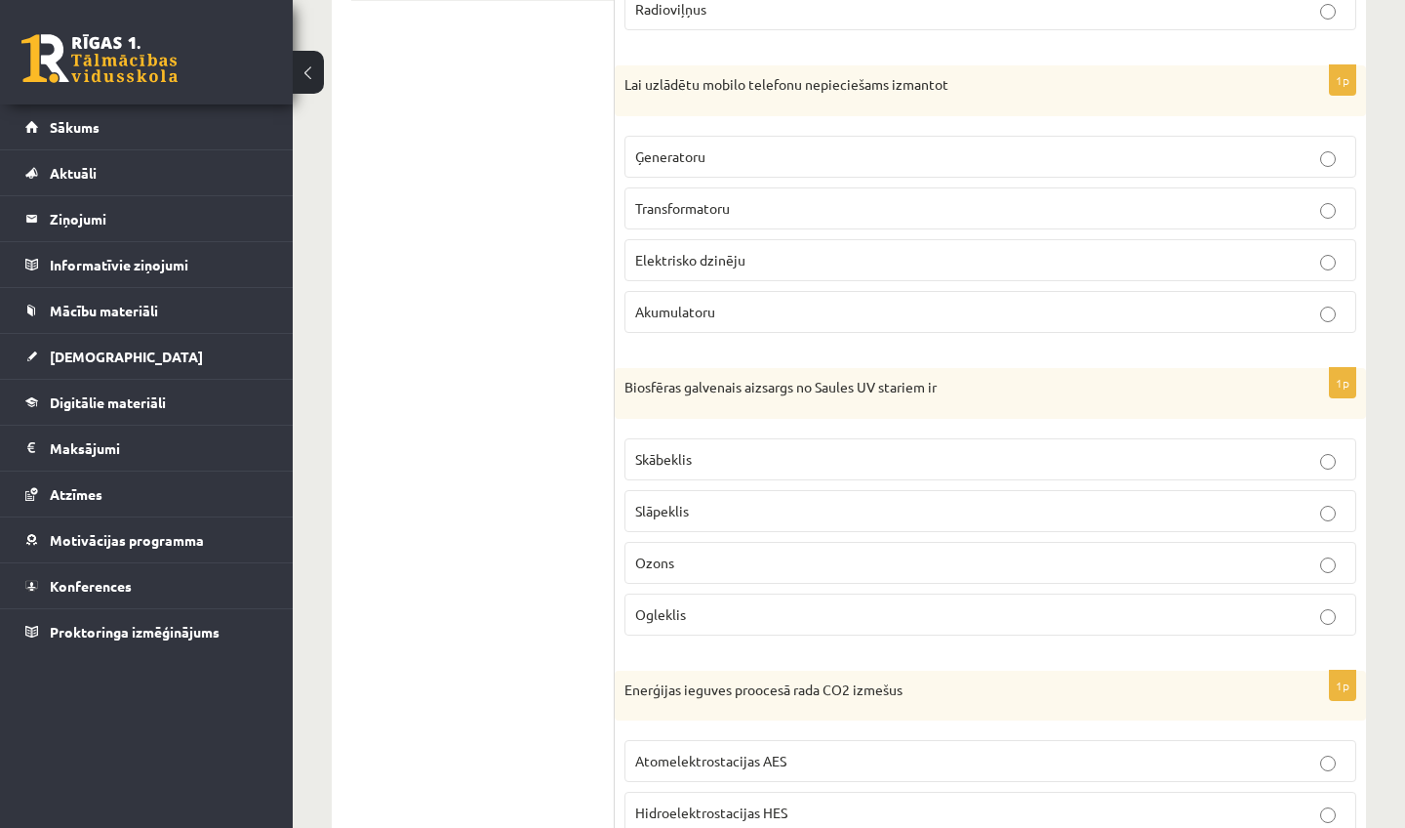
scroll to position [609, 0]
click at [757, 563] on p "Ozons" at bounding box center [990, 559] width 711 height 20
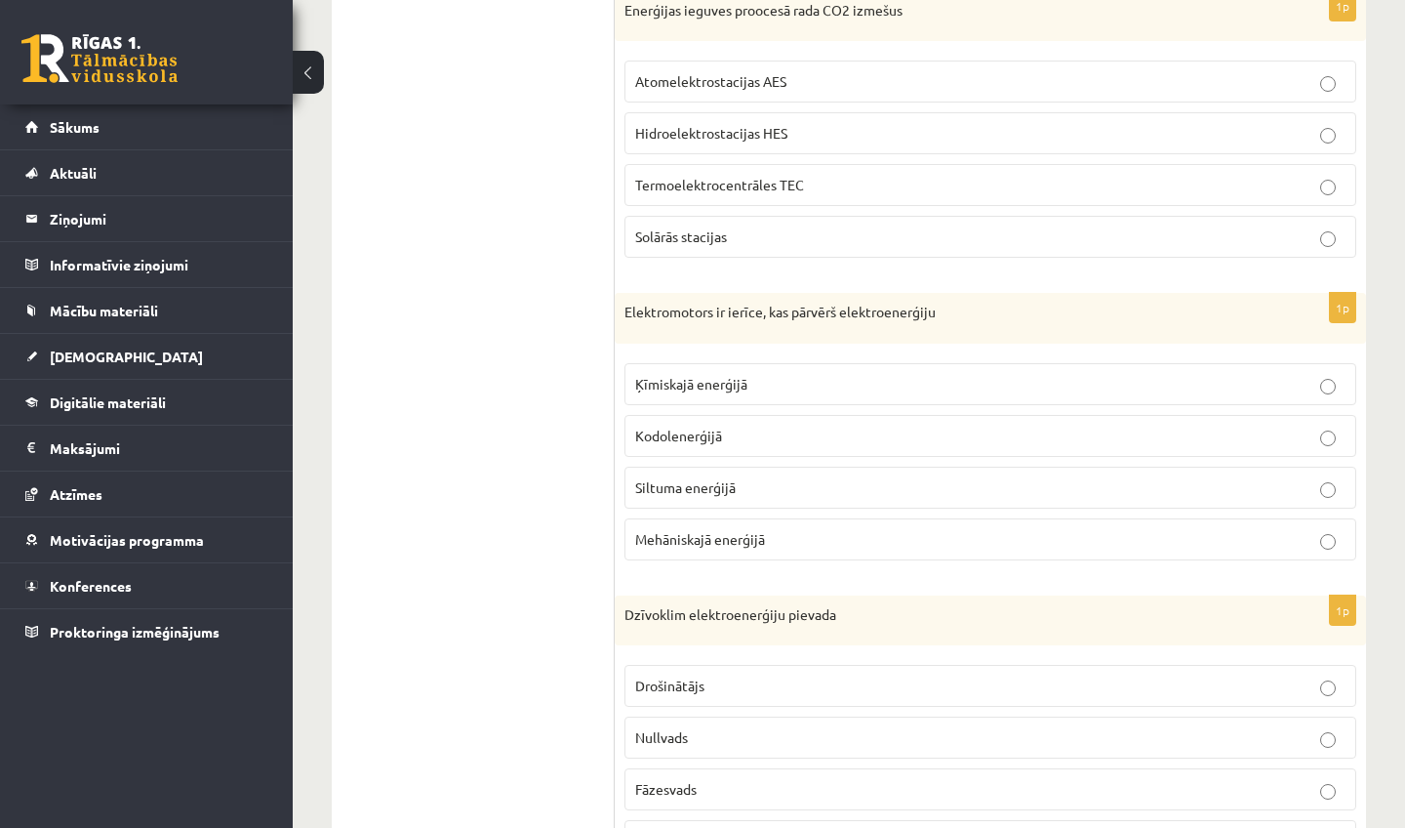
scroll to position [1280, 0]
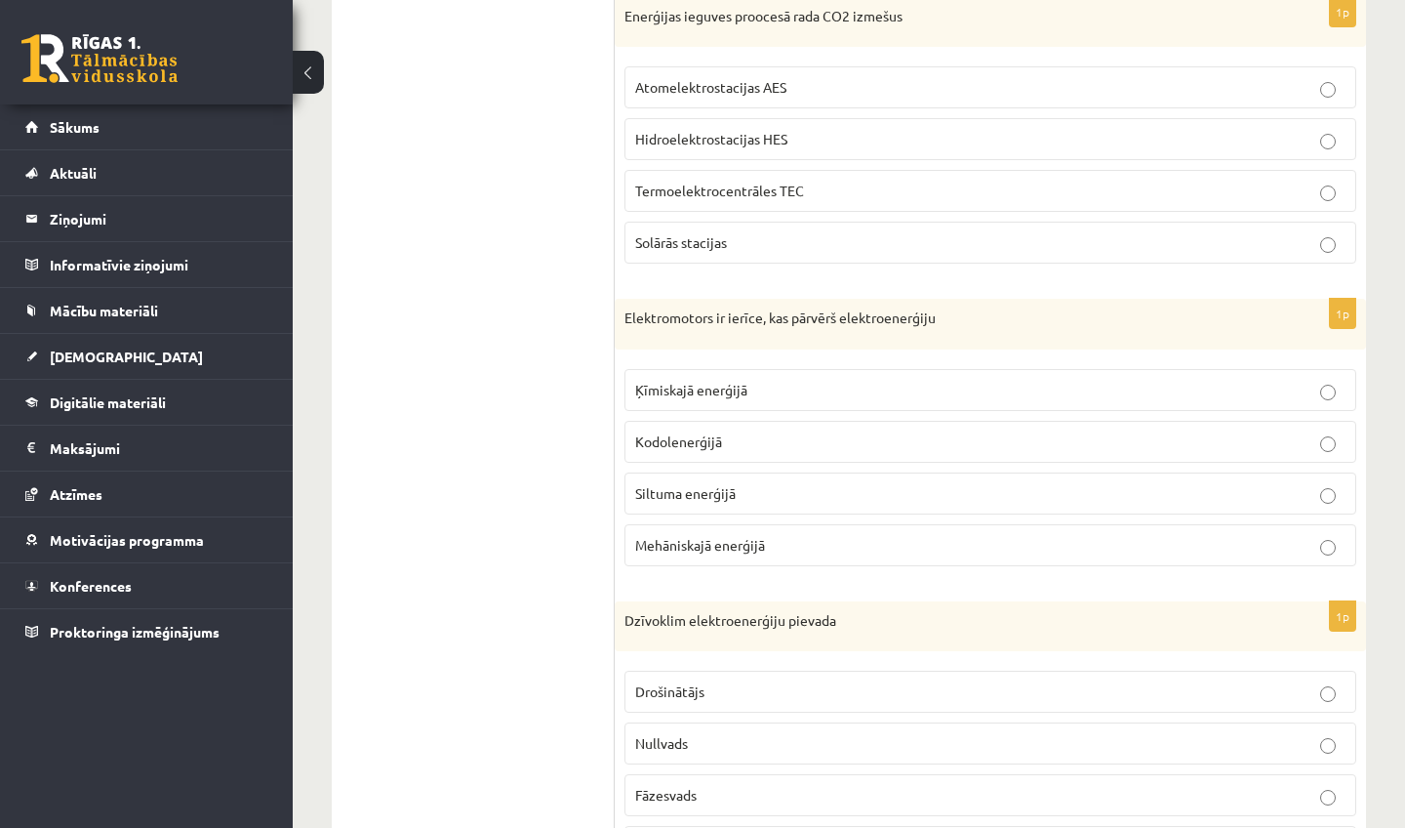
click at [824, 181] on p "Termoelektrocentrāles TEC" at bounding box center [990, 191] width 711 height 20
click at [752, 536] on span "Mehāniskajā enerģijā" at bounding box center [700, 545] width 130 height 18
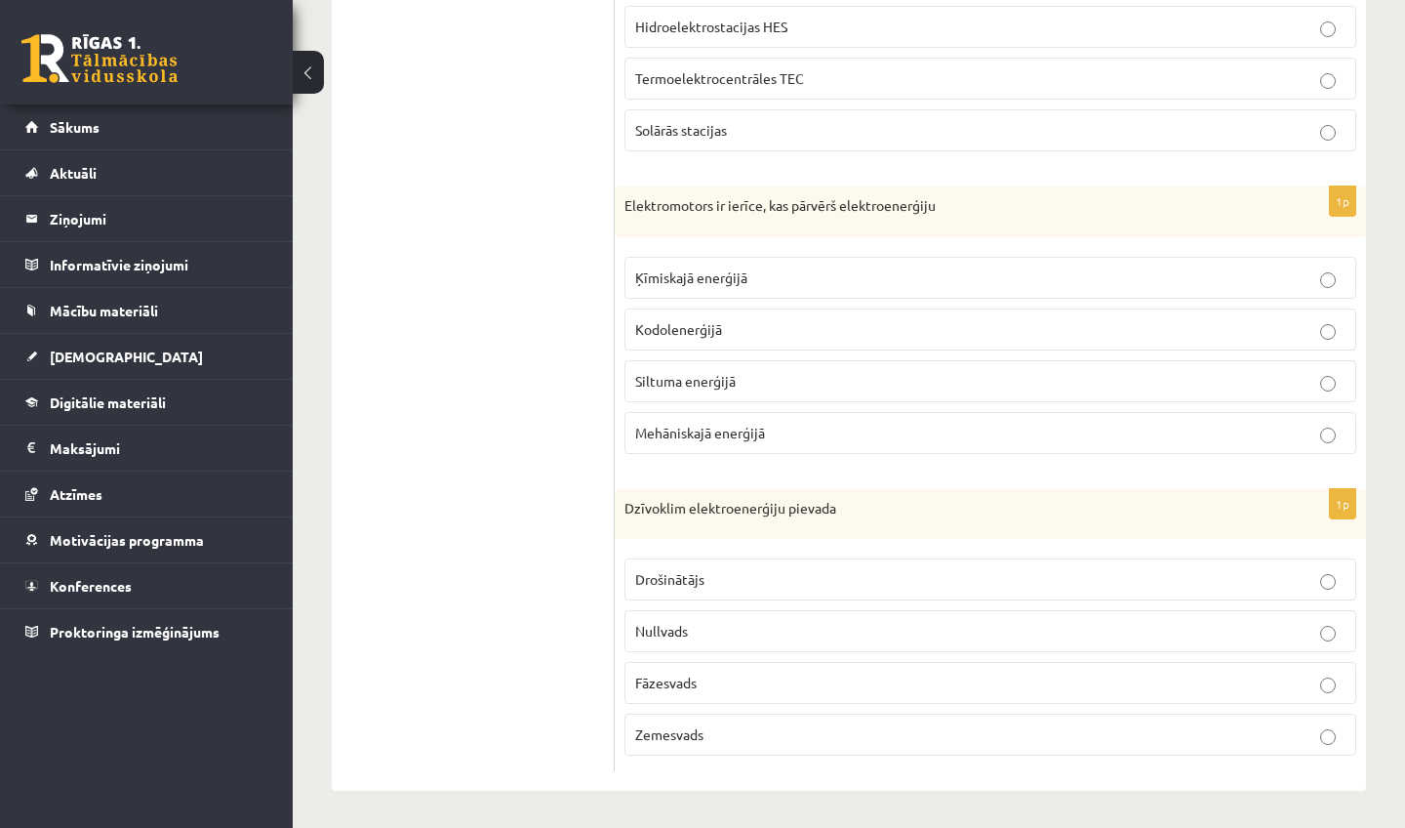
scroll to position [1391, 0]
click at [712, 694] on label "Fāzesvads" at bounding box center [991, 684] width 732 height 42
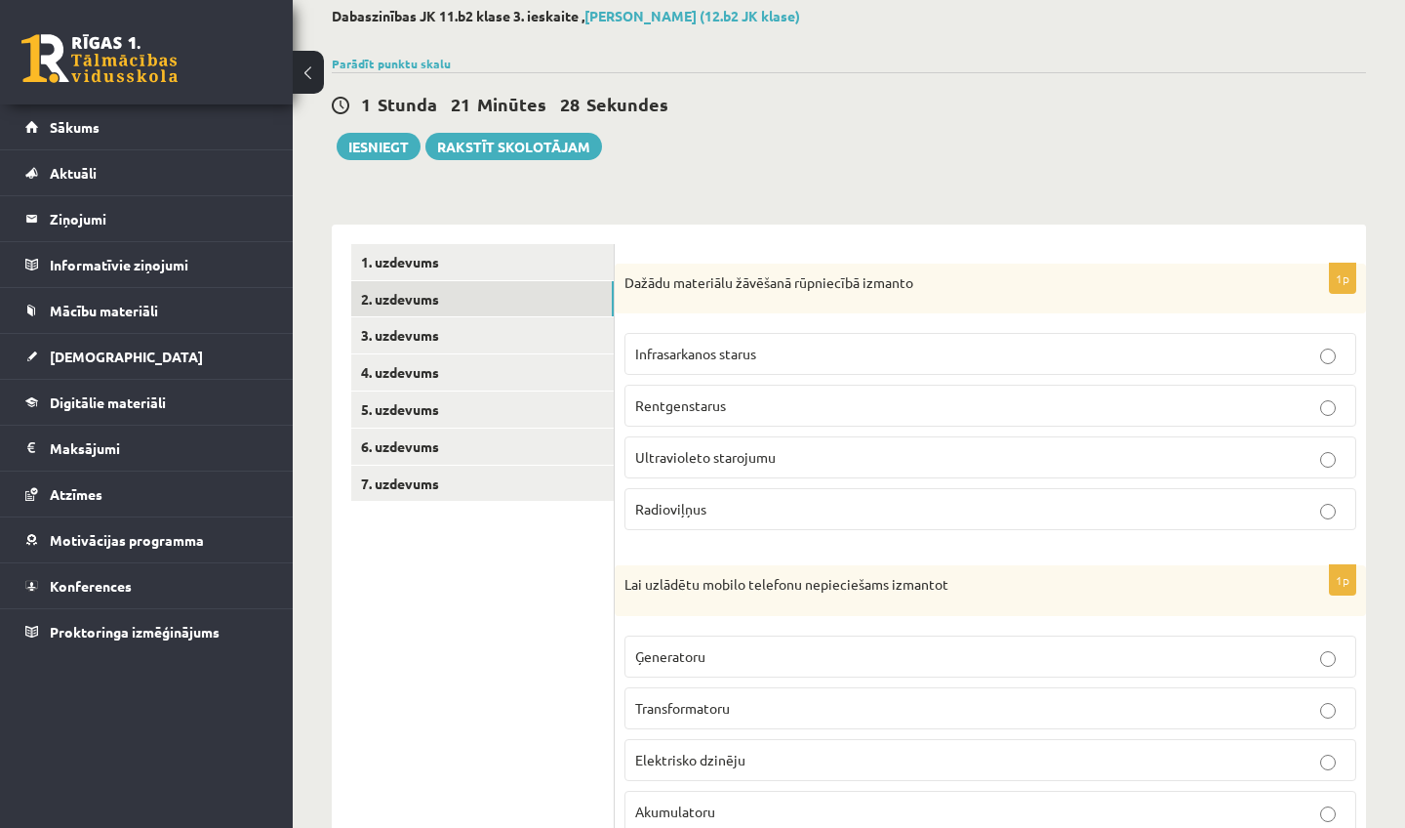
scroll to position [104, 0]
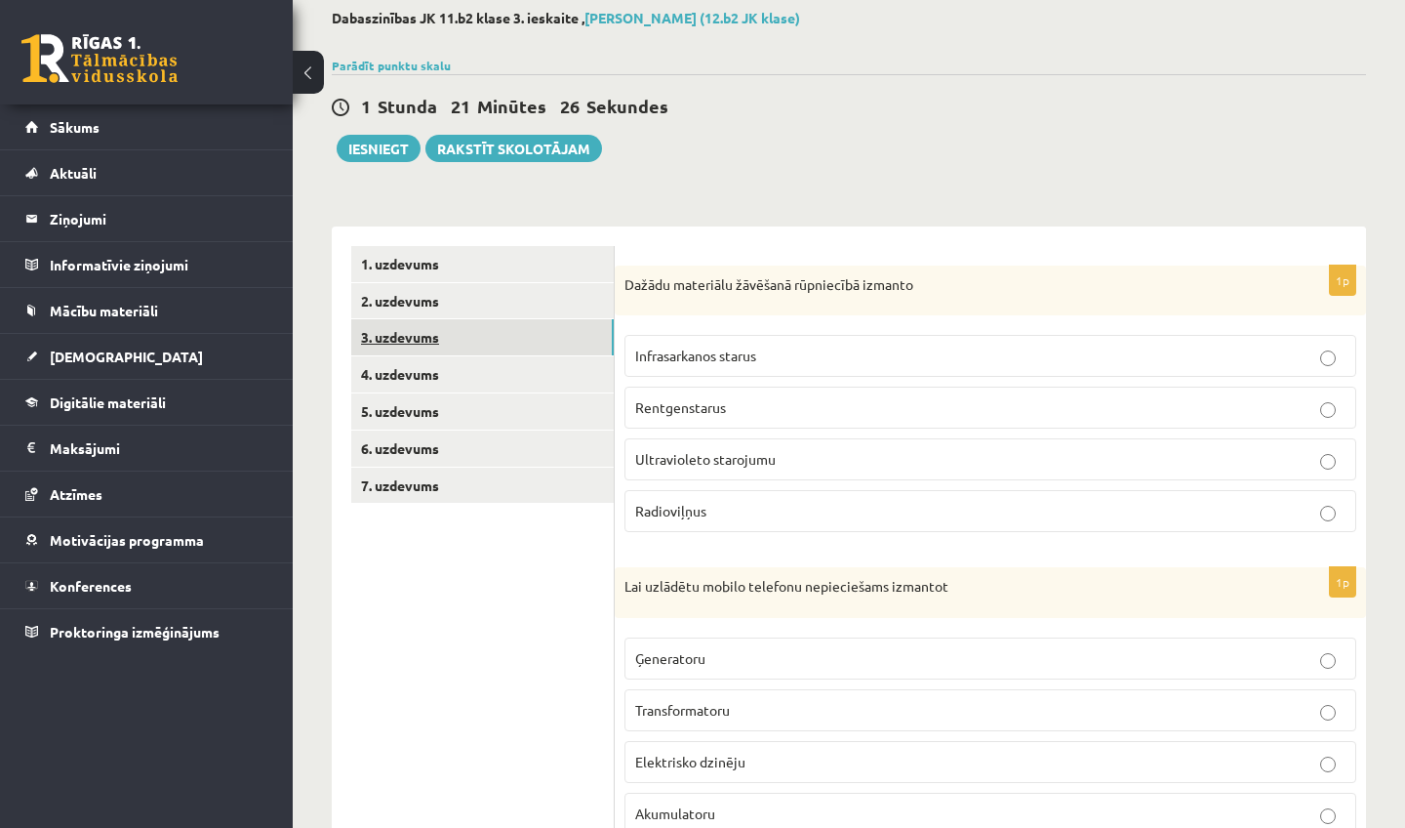
click at [431, 341] on link "3. uzdevums" at bounding box center [482, 337] width 263 height 36
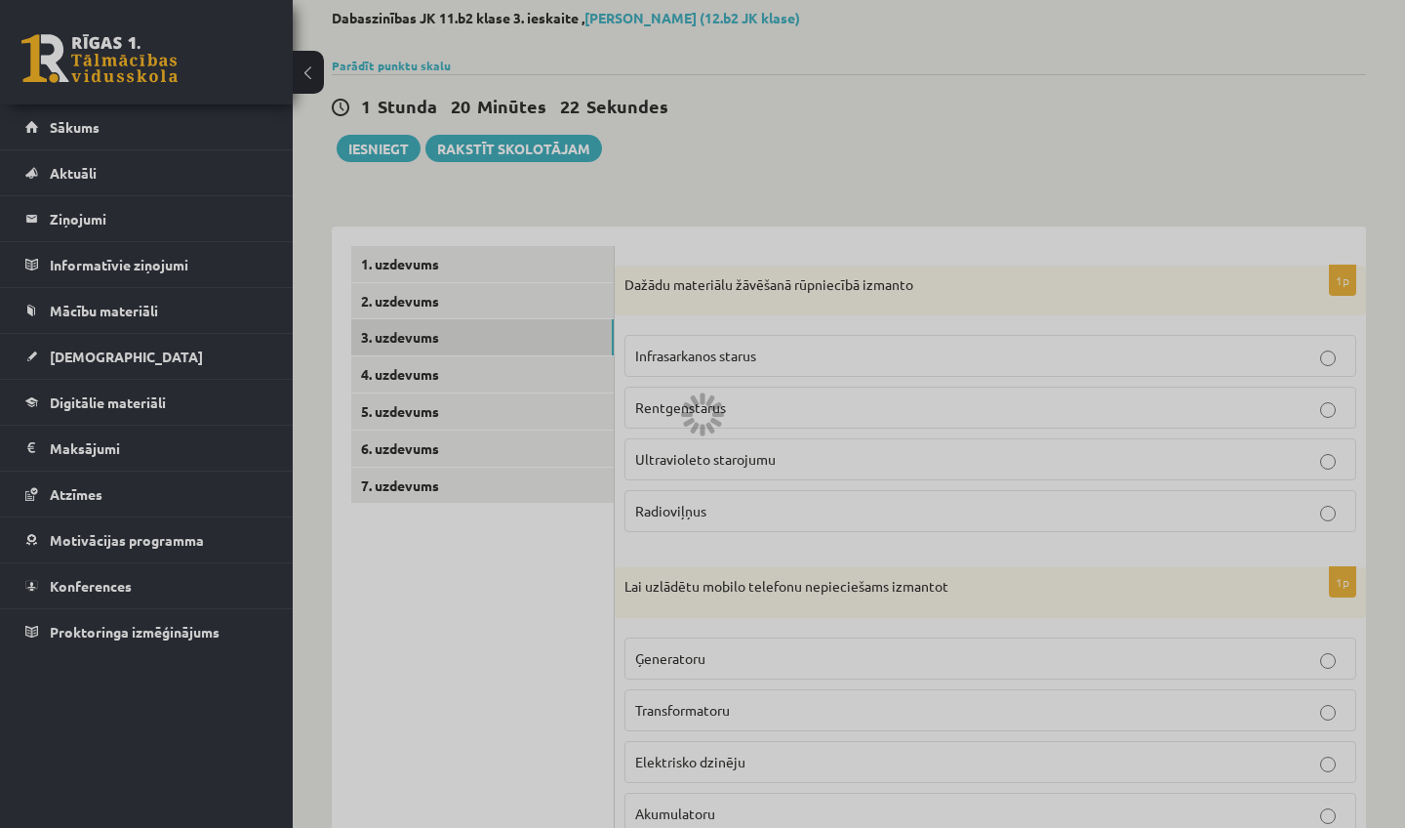
click at [718, 484] on div at bounding box center [702, 414] width 1405 height 828
click at [1278, 124] on div at bounding box center [702, 414] width 1405 height 828
click at [1234, 132] on div at bounding box center [702, 414] width 1405 height 828
click at [1318, 108] on div at bounding box center [702, 414] width 1405 height 828
click at [1265, 71] on div at bounding box center [702, 414] width 1405 height 828
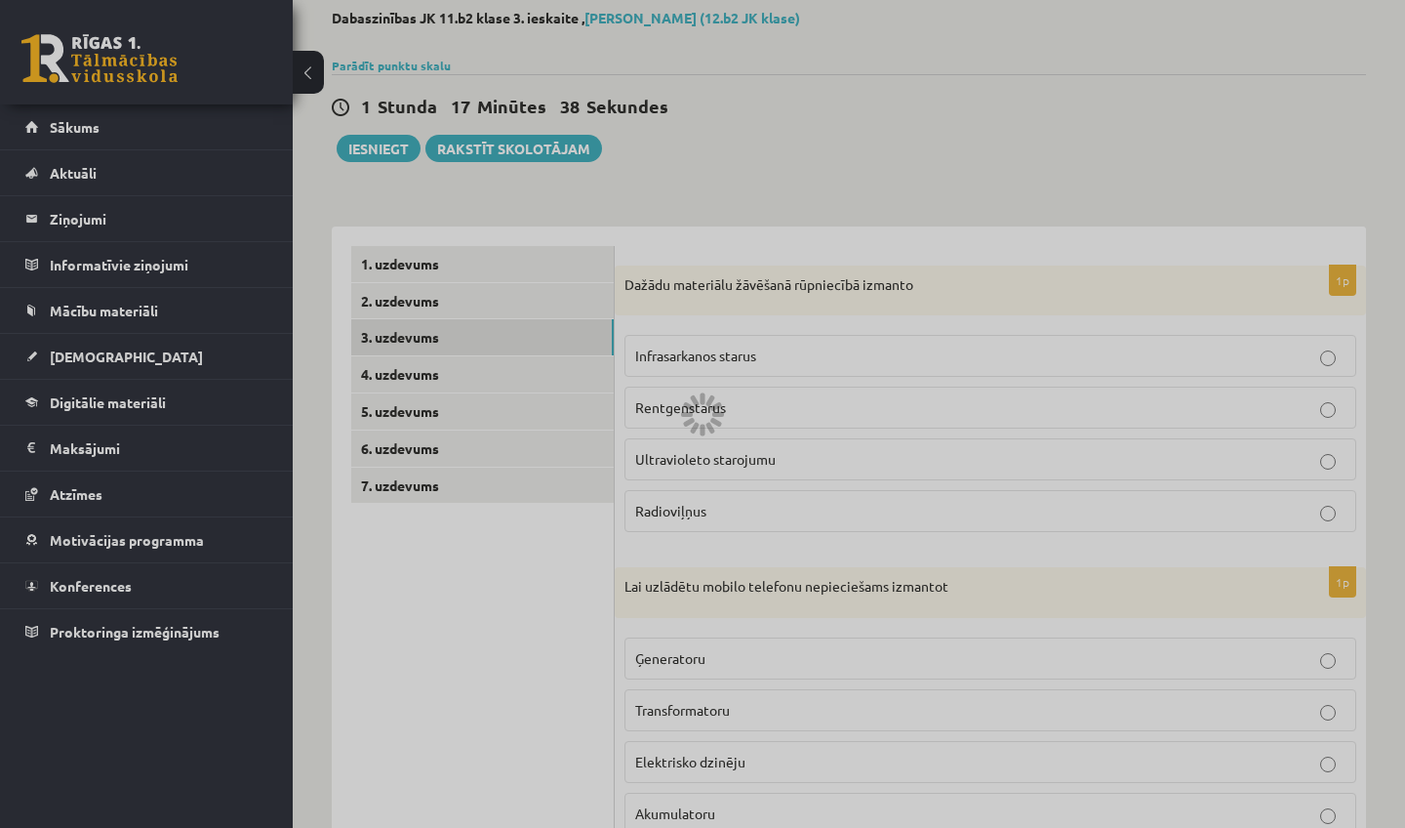
click at [1069, 443] on div at bounding box center [702, 414] width 1405 height 828
click at [735, 410] on div at bounding box center [702, 414] width 1405 height 828
click at [562, 335] on div at bounding box center [702, 414] width 1405 height 828
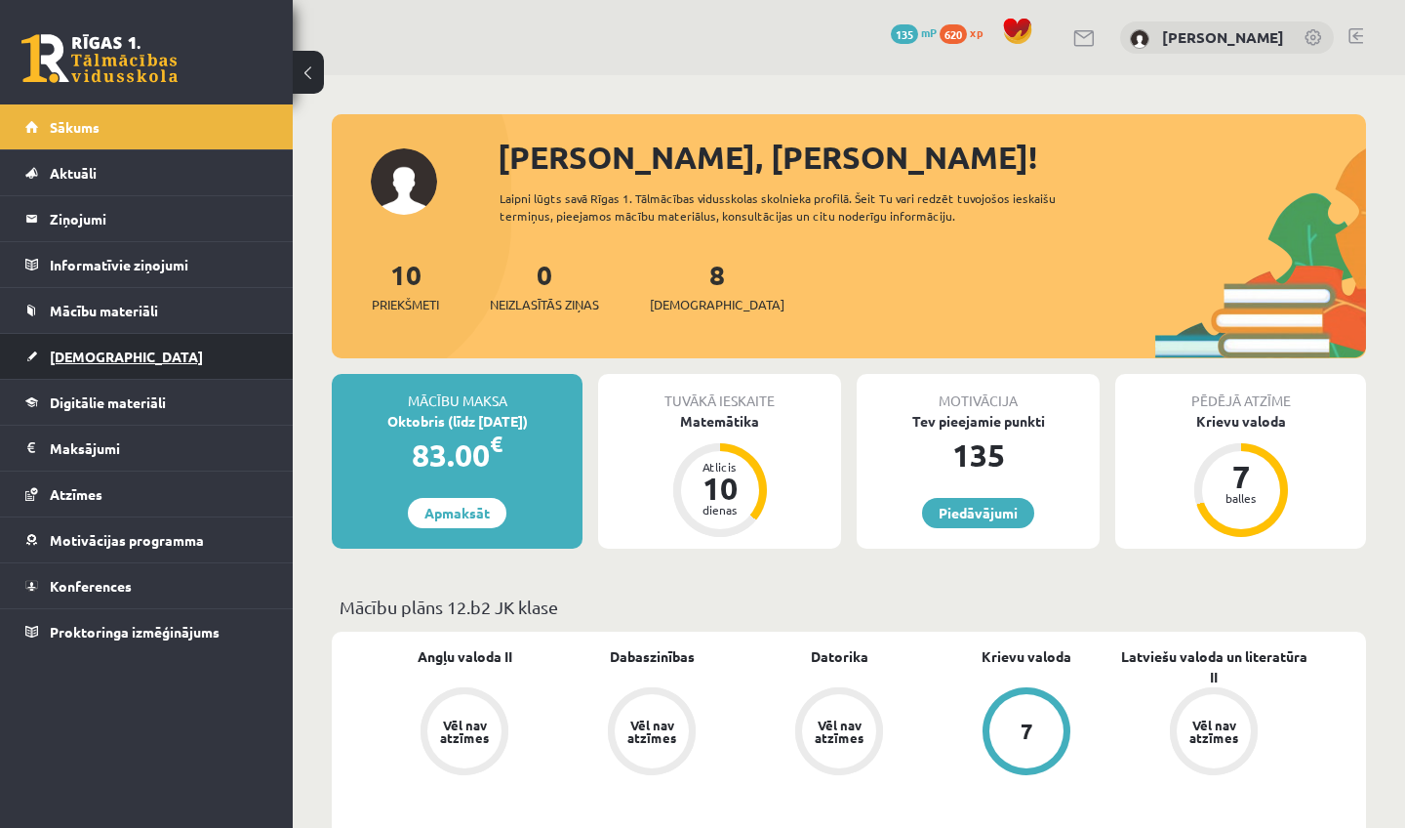
click at [97, 356] on span "[DEMOGRAPHIC_DATA]" at bounding box center [126, 356] width 153 height 18
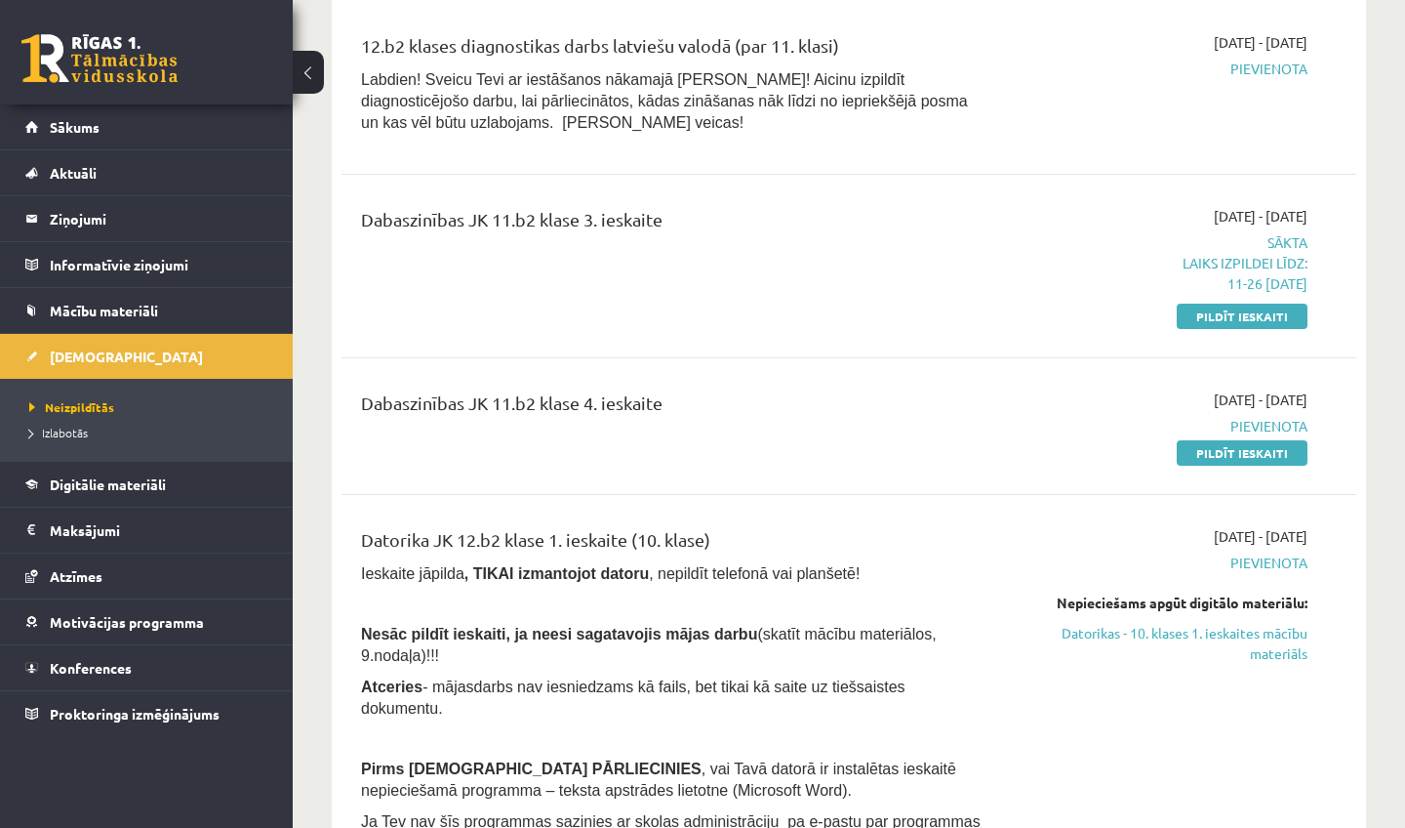
scroll to position [2101, 0]
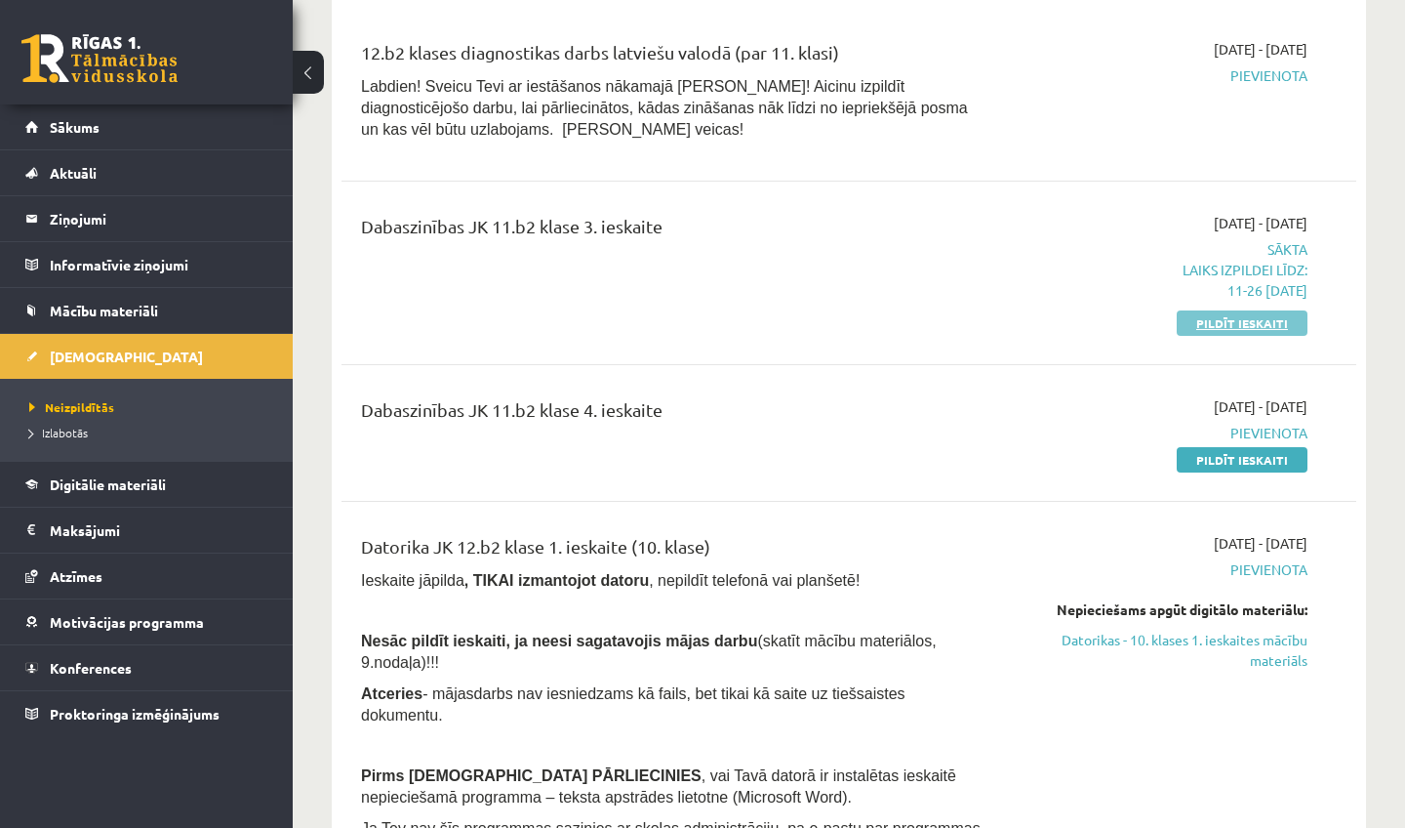
click at [1216, 310] on link "Pildīt ieskaiti" at bounding box center [1242, 322] width 131 height 25
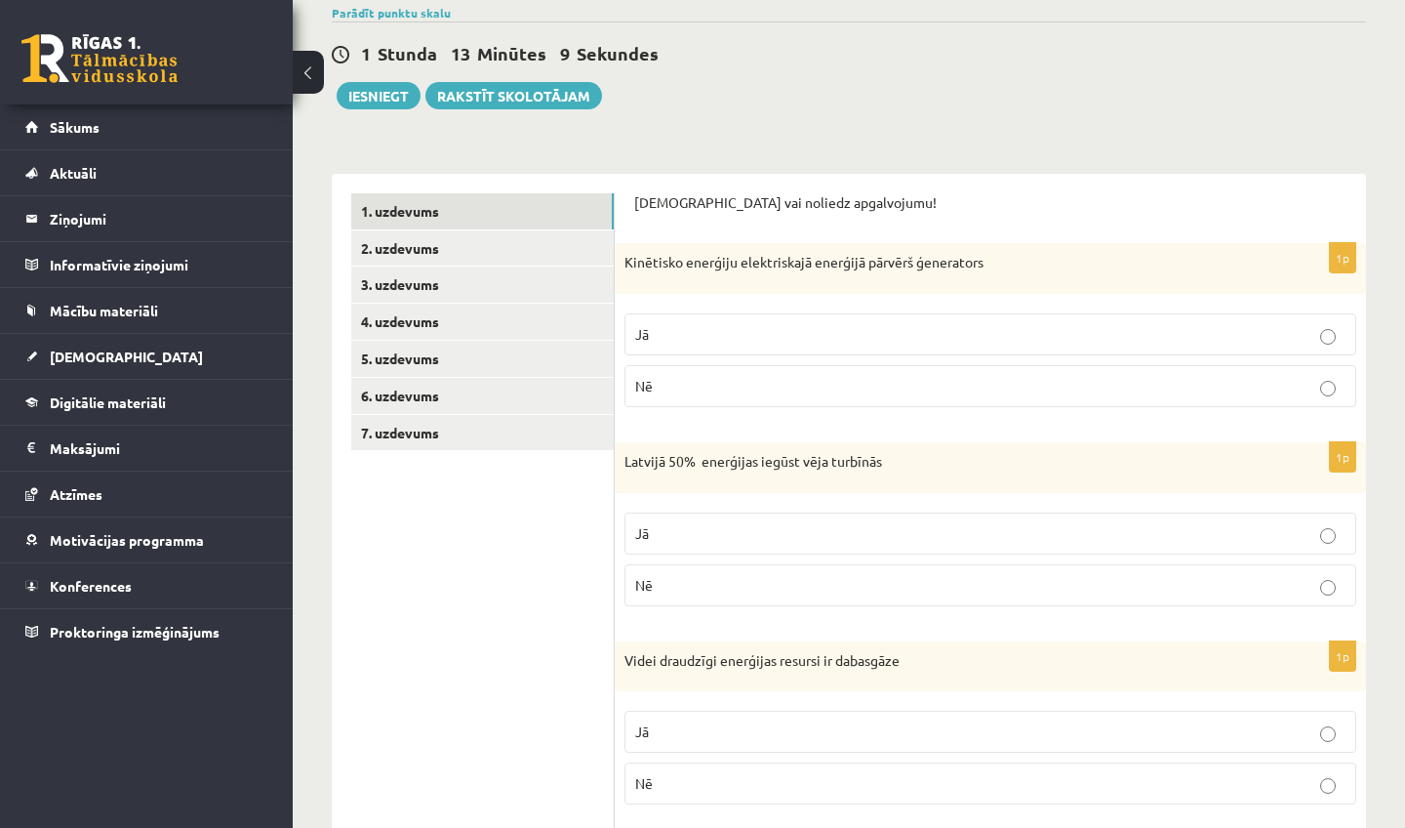
scroll to position [169, 0]
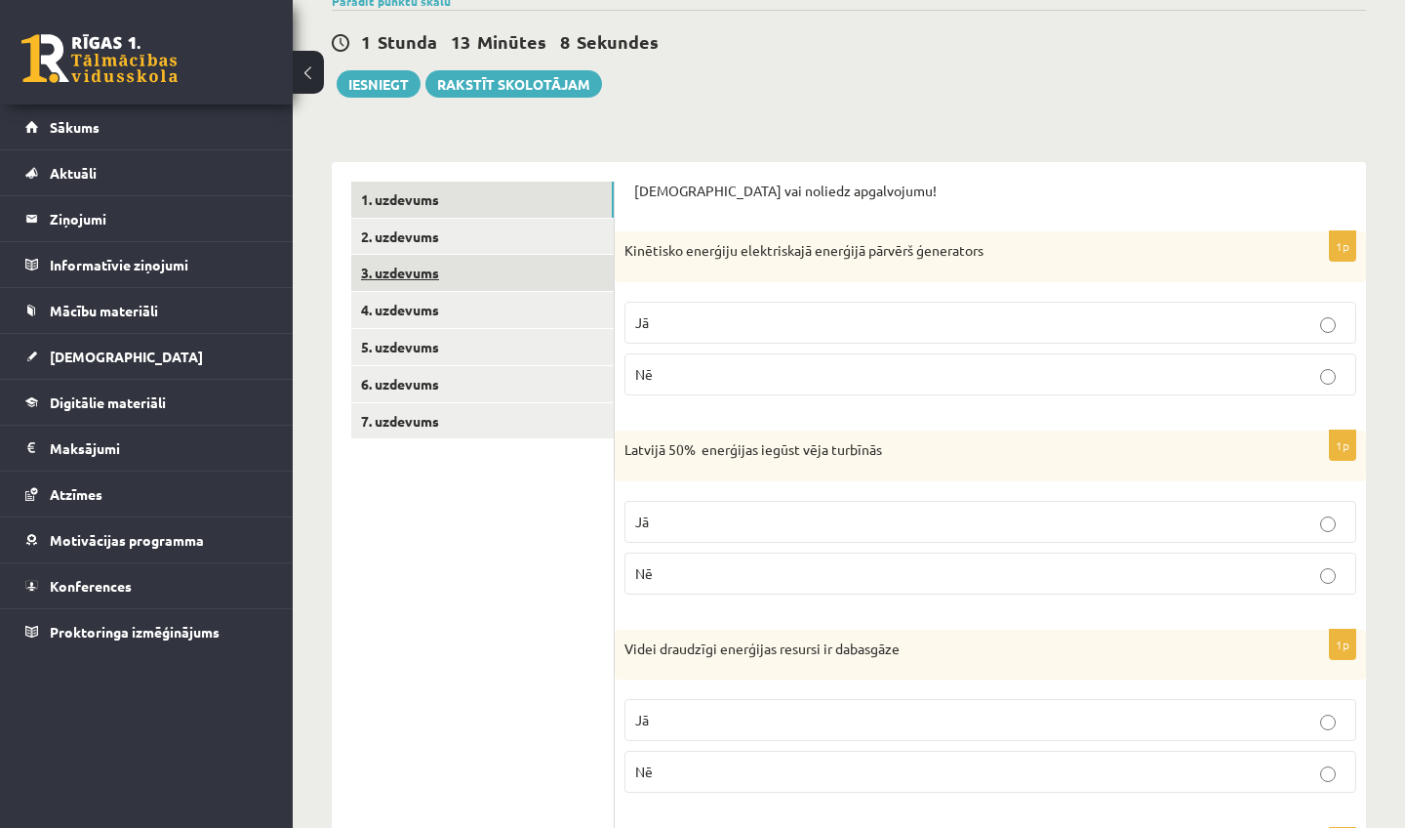
click at [474, 272] on link "3. uzdevums" at bounding box center [482, 273] width 263 height 36
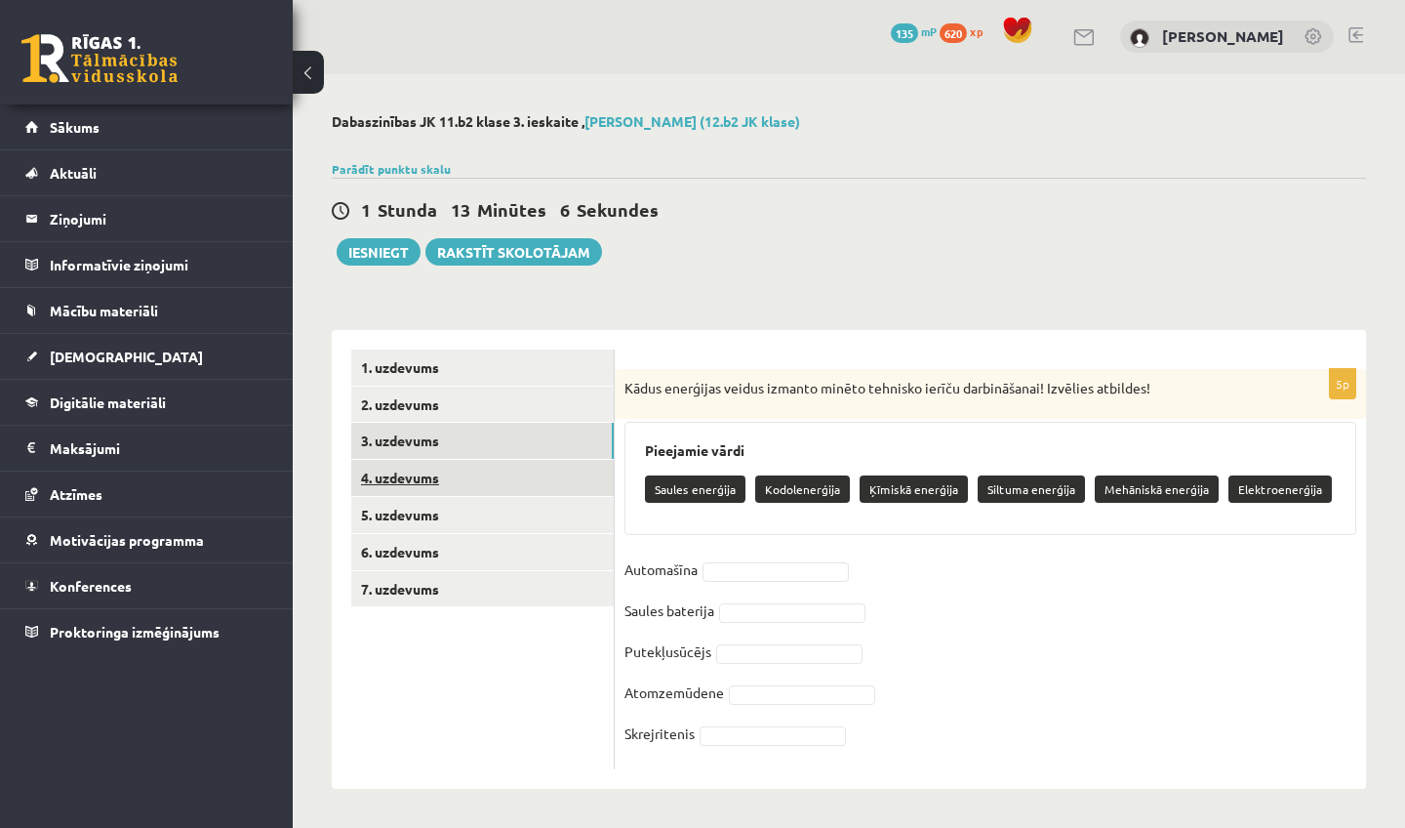
scroll to position [0, 0]
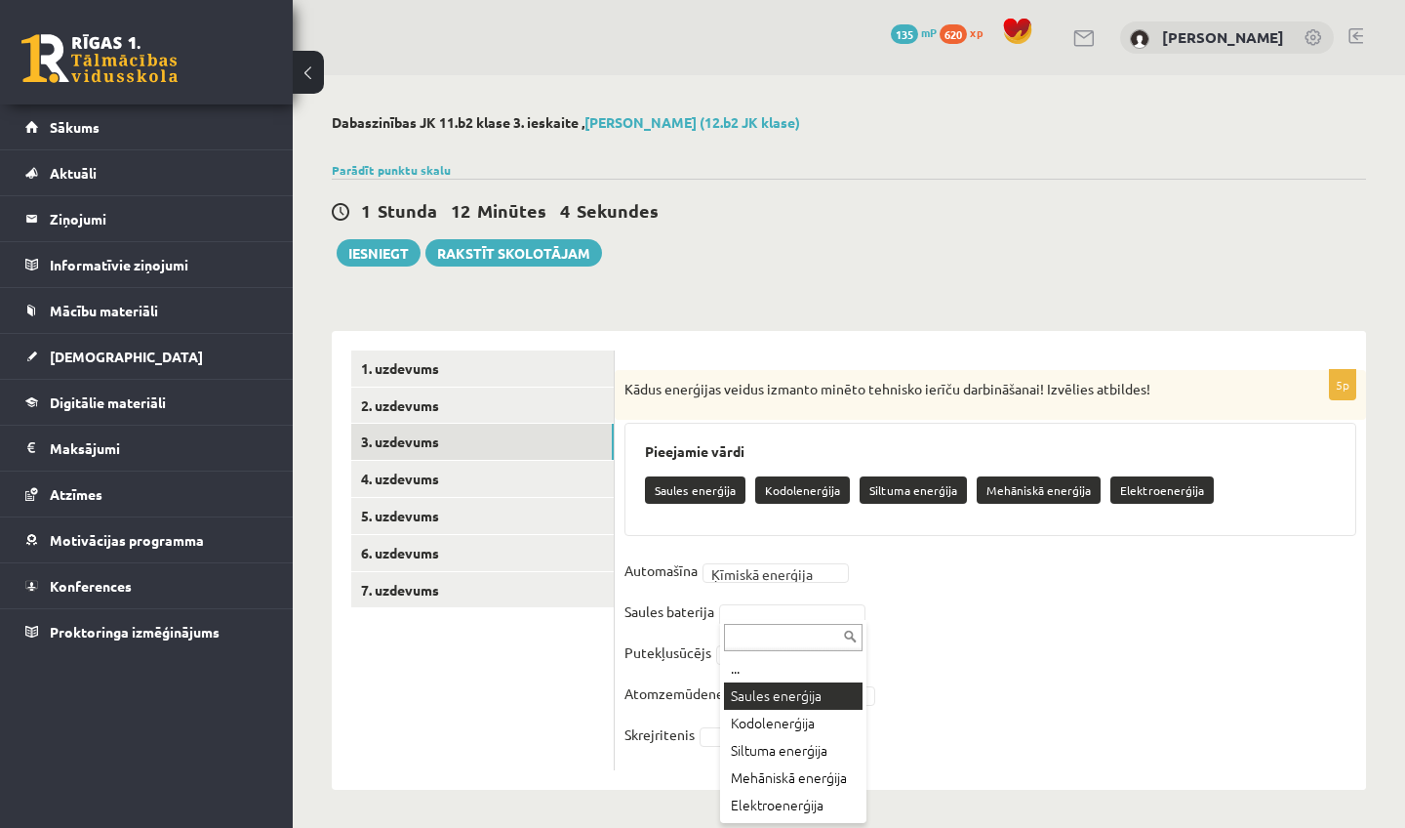
drag, startPoint x: 767, startPoint y: 712, endPoint x: 768, endPoint y: 702, distance: 10.8
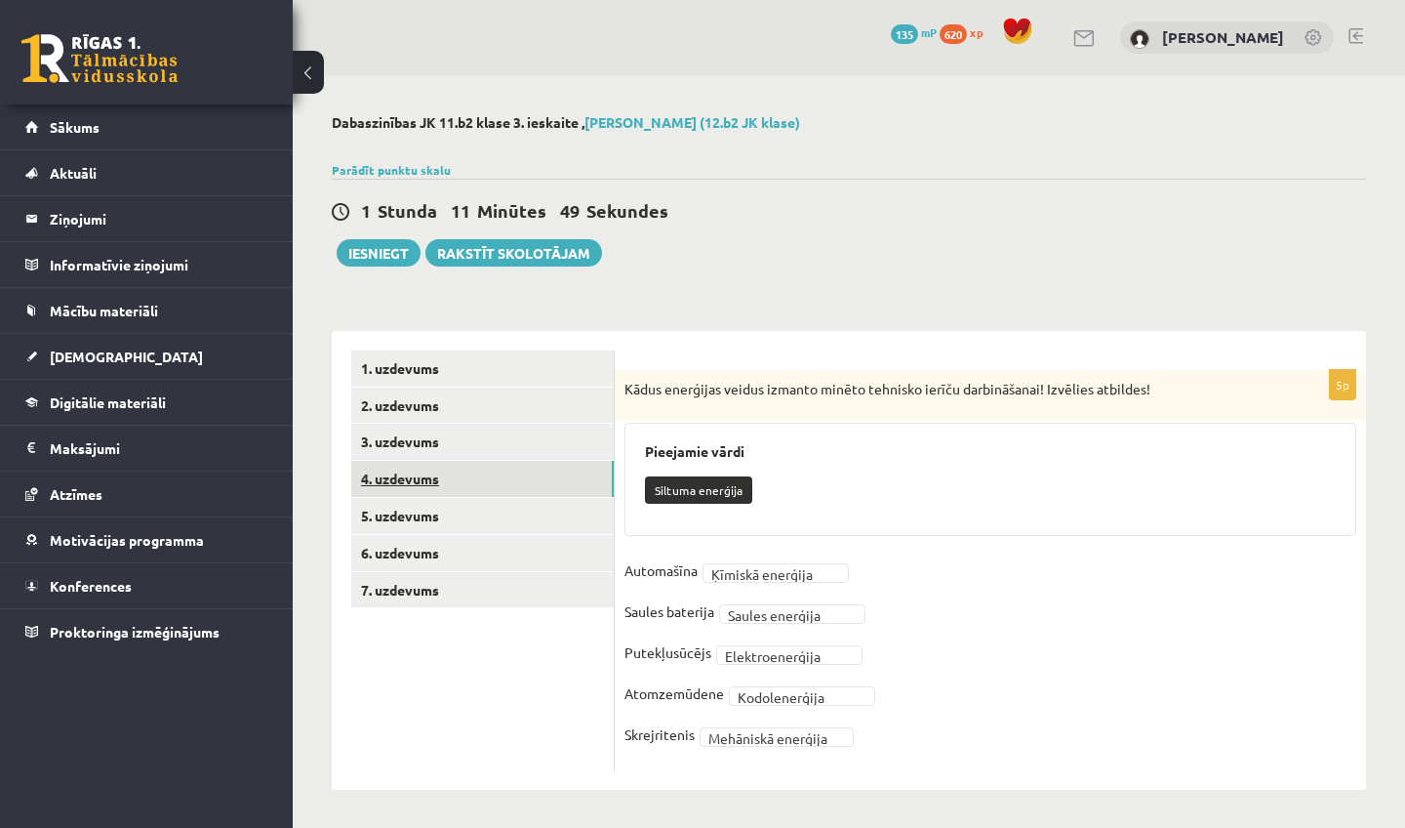
click at [461, 486] on link "4. uzdevums" at bounding box center [482, 479] width 263 height 36
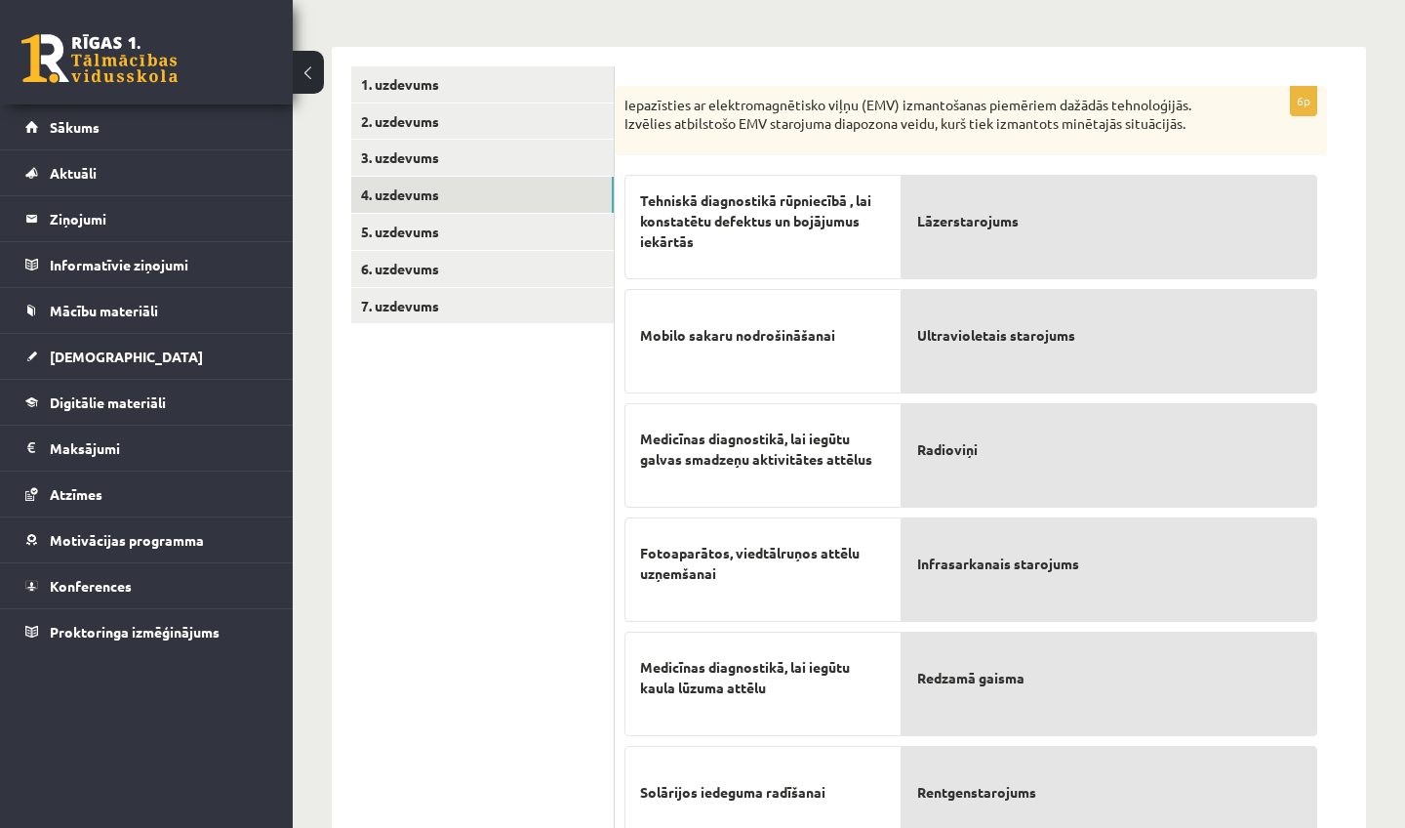
scroll to position [285, 0]
click at [804, 225] on span "Tehniskā diagnostikā rūpniecībā , lai konstatētu defektus un bojājumus iekārtās" at bounding box center [763, 219] width 246 height 61
click at [939, 227] on span "Lāzerstarojums" at bounding box center [968, 220] width 102 height 20
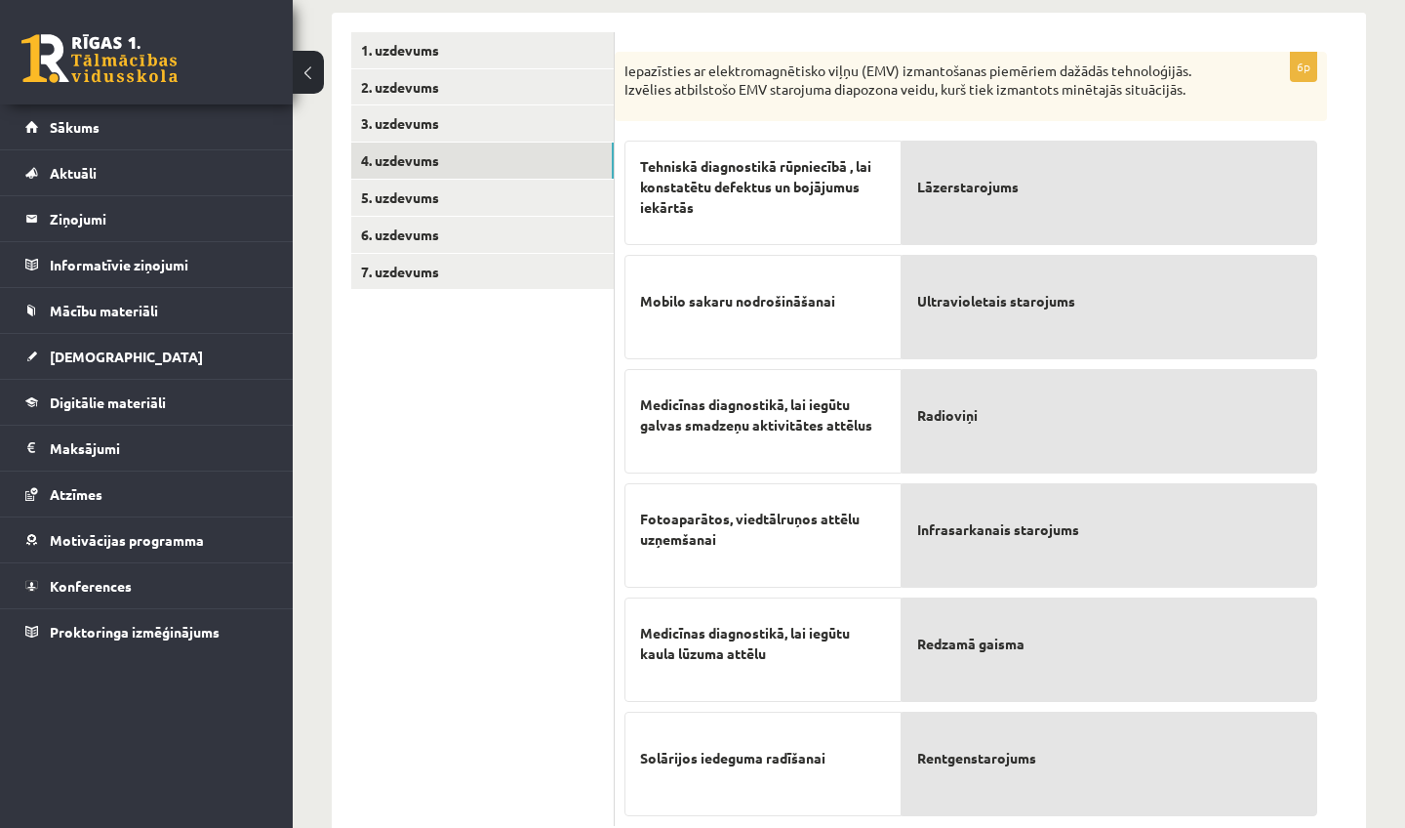
scroll to position [282, 0]
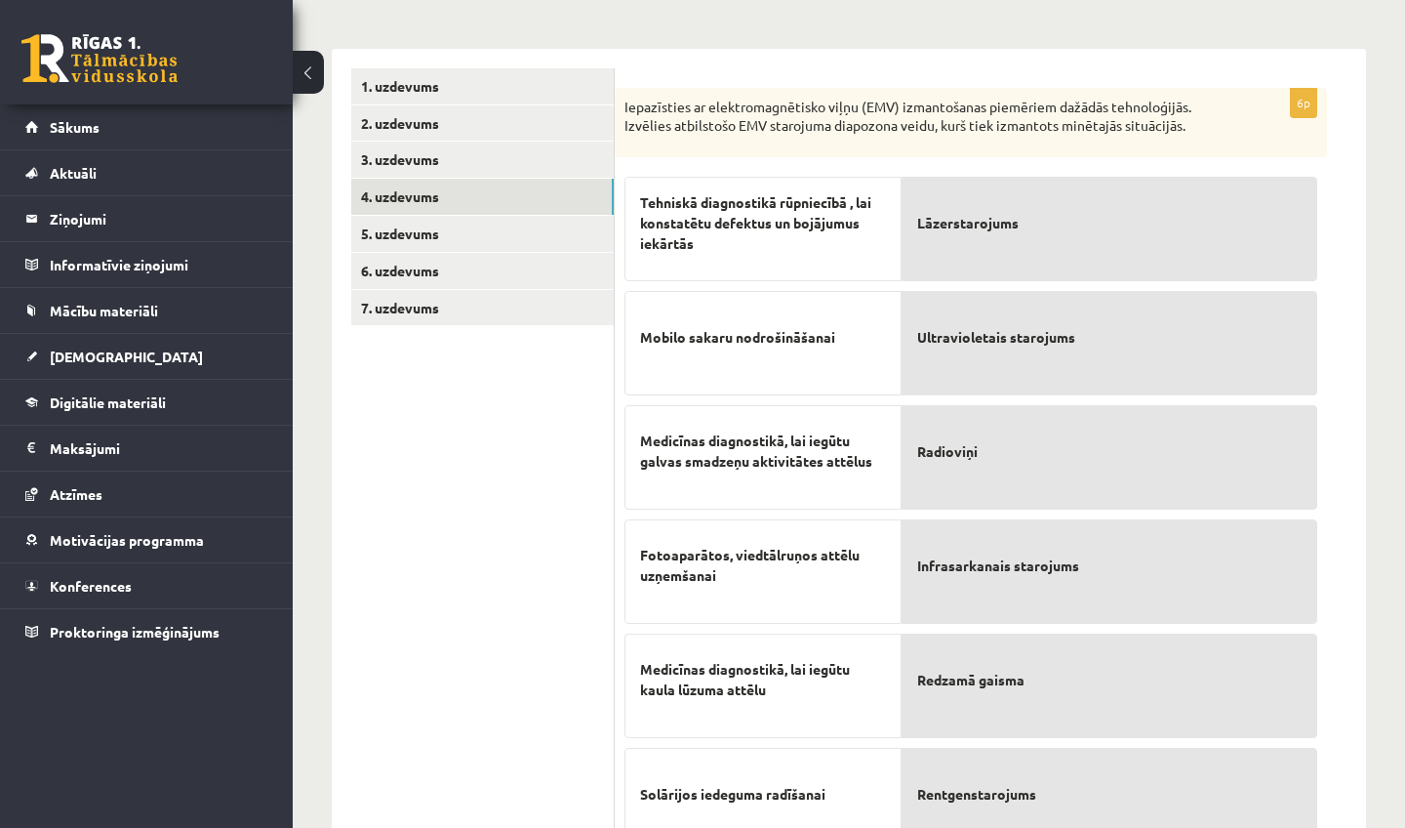
click at [823, 418] on div "Medicīnas diagnostikā, lai iegūtu galvas smadzeņu aktivitātes attēlus" at bounding box center [763, 457] width 277 height 104
click at [481, 242] on link "5. uzdevums" at bounding box center [482, 234] width 263 height 36
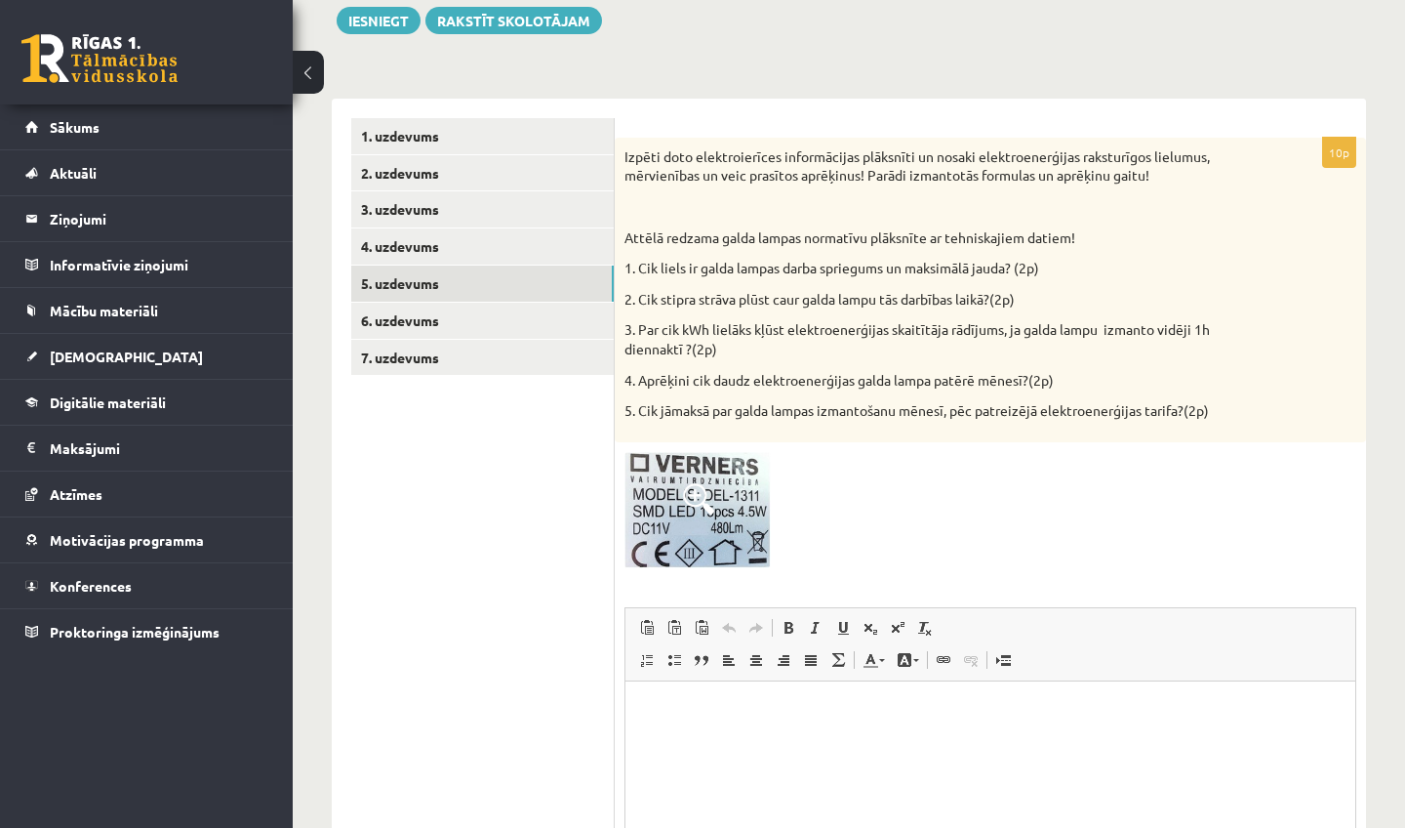
scroll to position [243, 0]
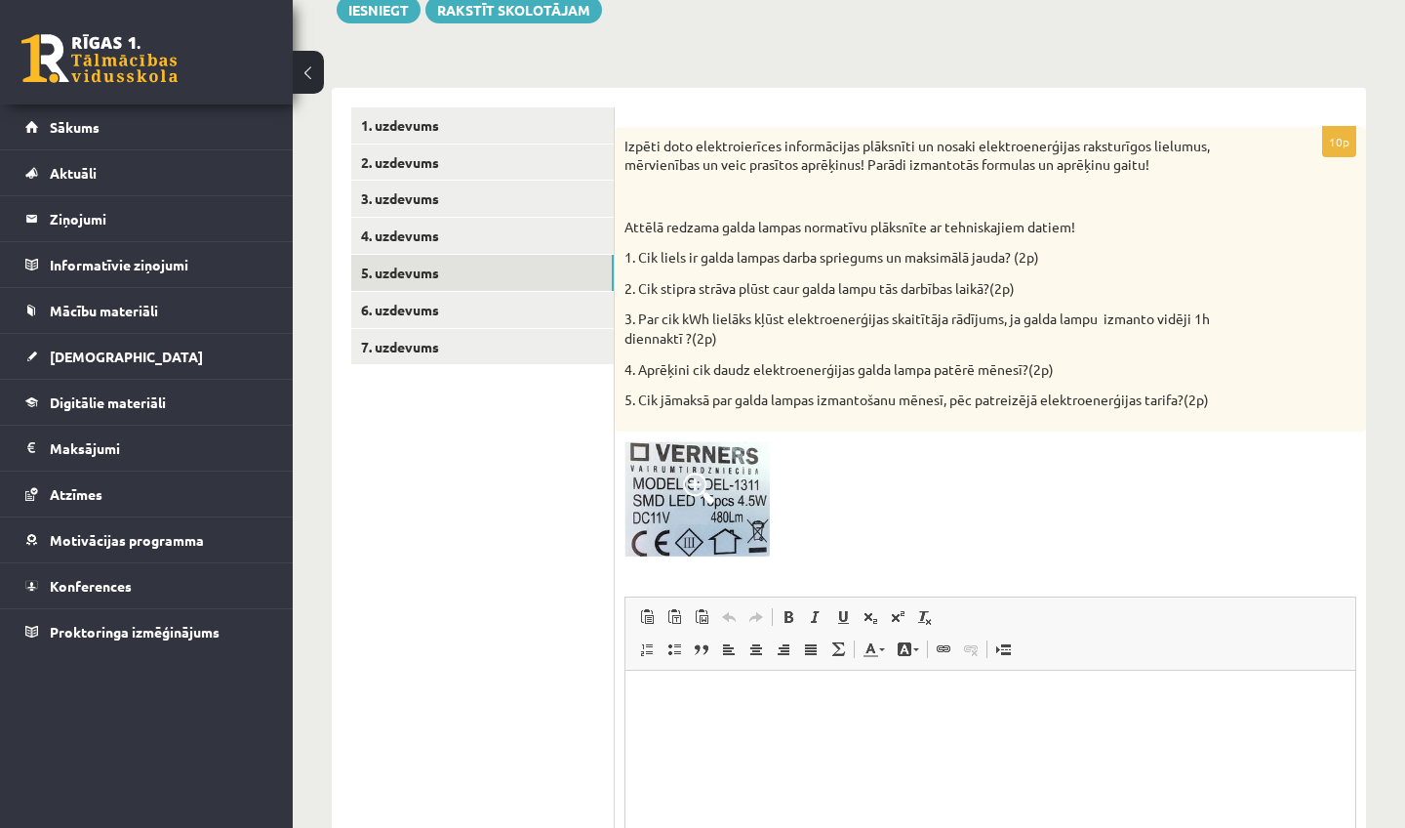
click at [1021, 462] on div at bounding box center [991, 499] width 732 height 116
click at [717, 474] on img at bounding box center [698, 499] width 146 height 116
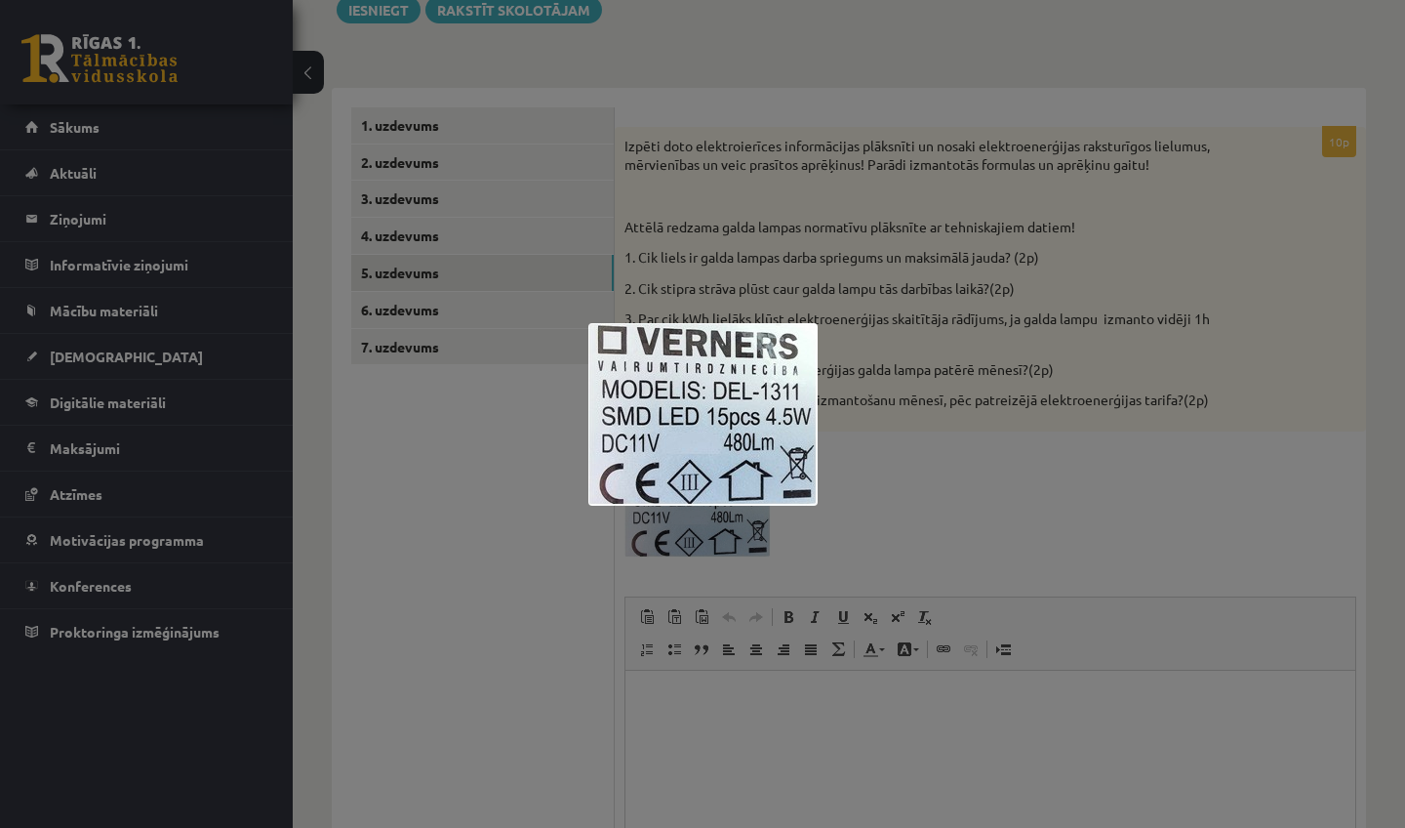
click at [999, 461] on div at bounding box center [702, 414] width 1405 height 828
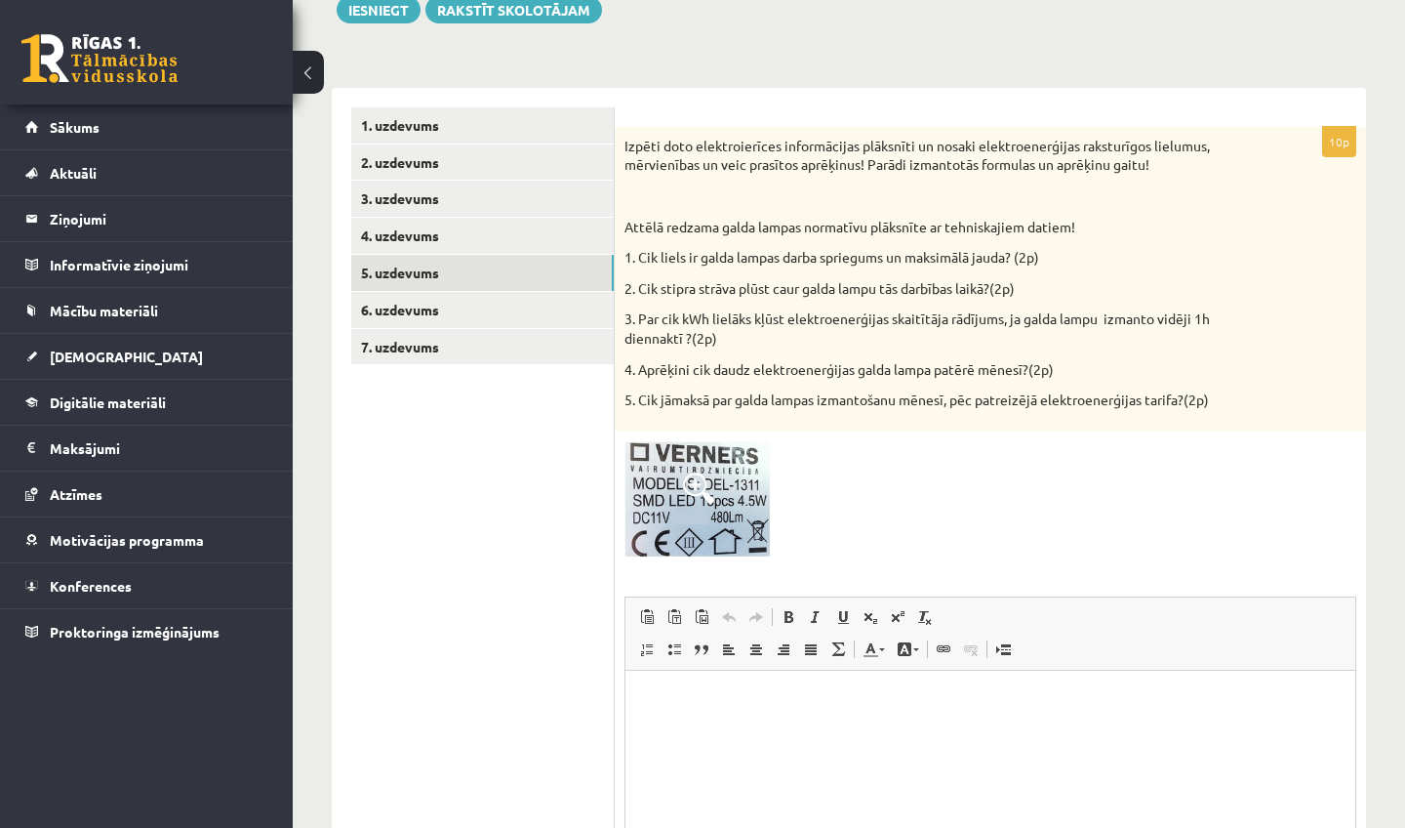
click at [701, 474] on span at bounding box center [698, 487] width 31 height 31
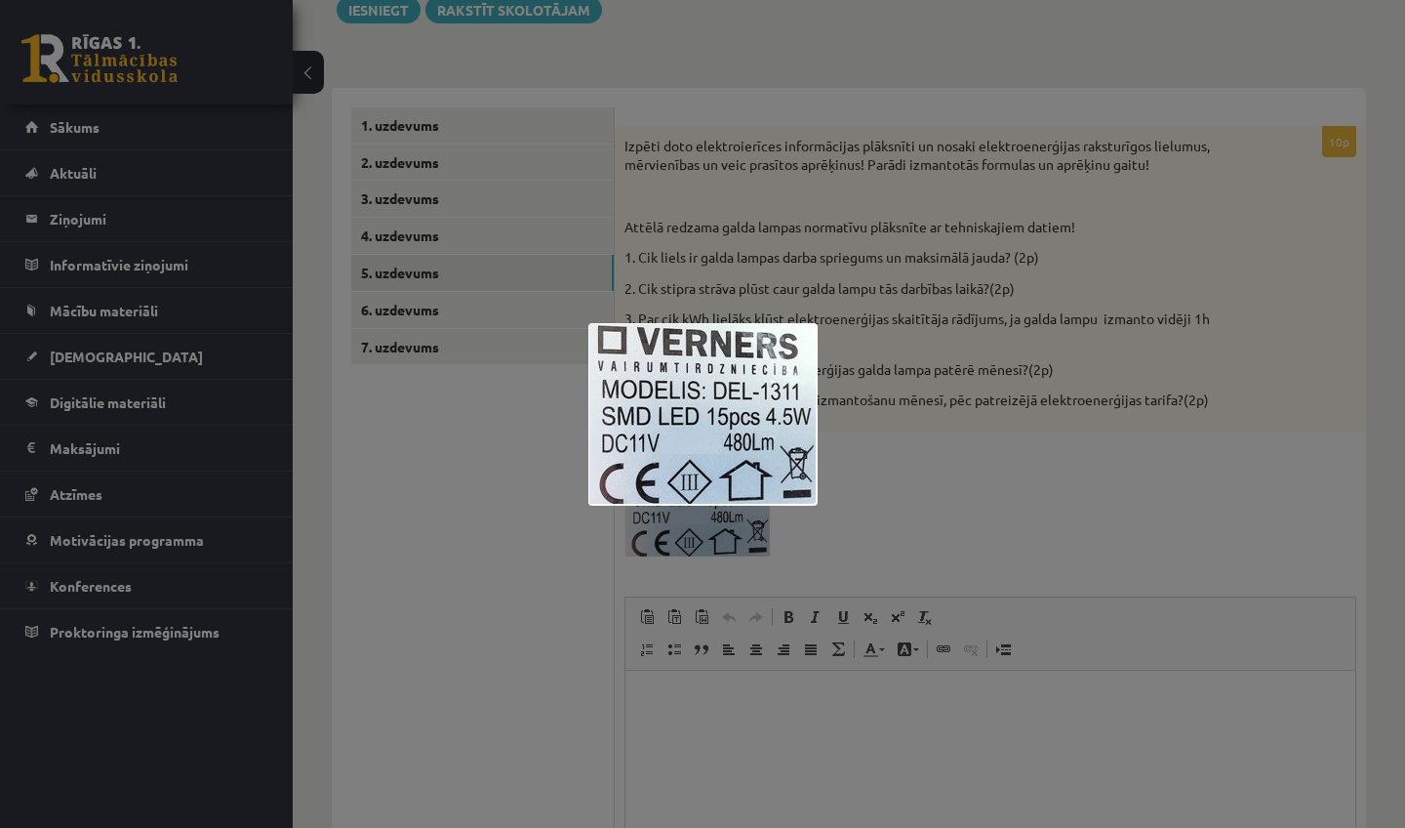
click at [655, 374] on img at bounding box center [703, 414] width 229 height 183
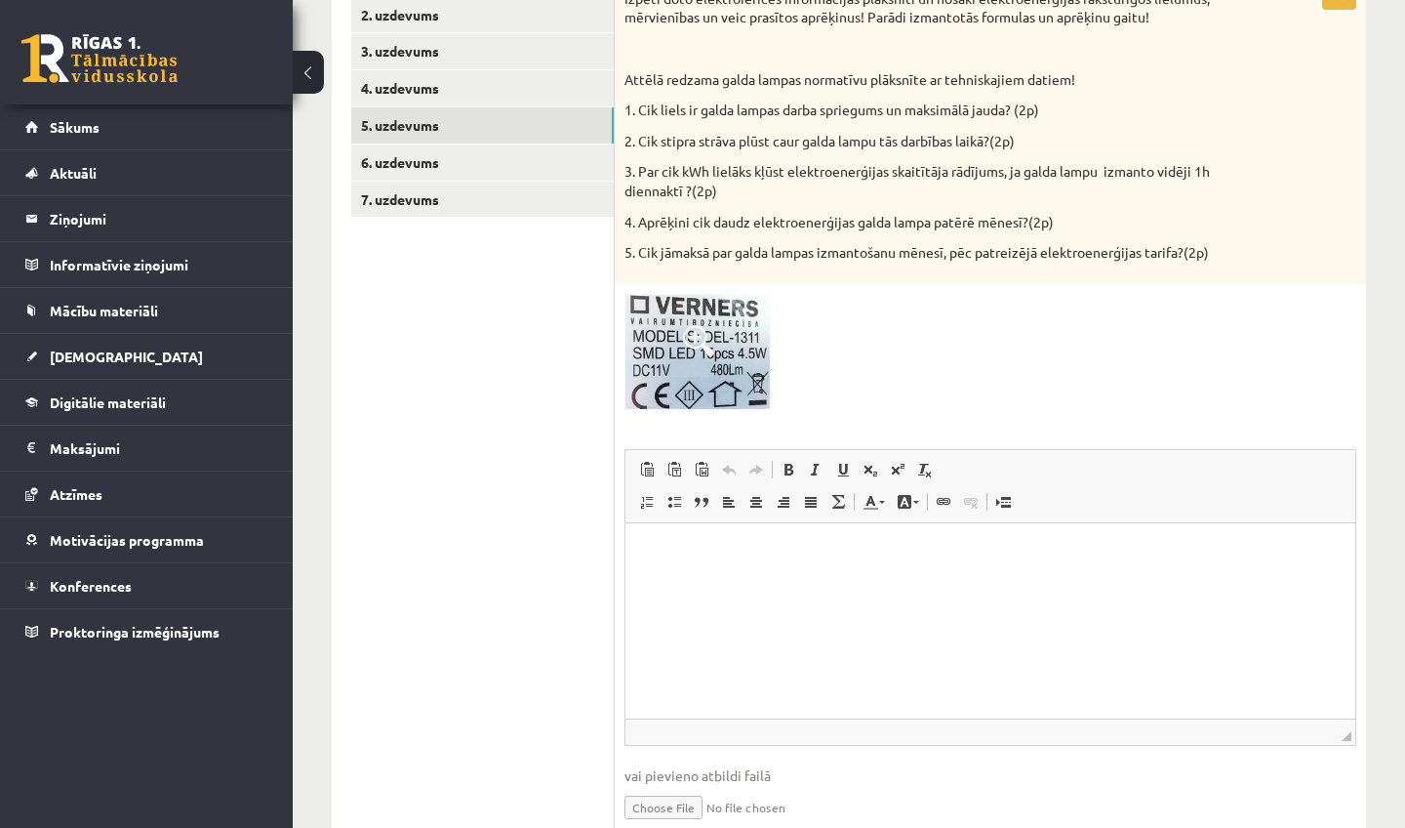
scroll to position [403, 0]
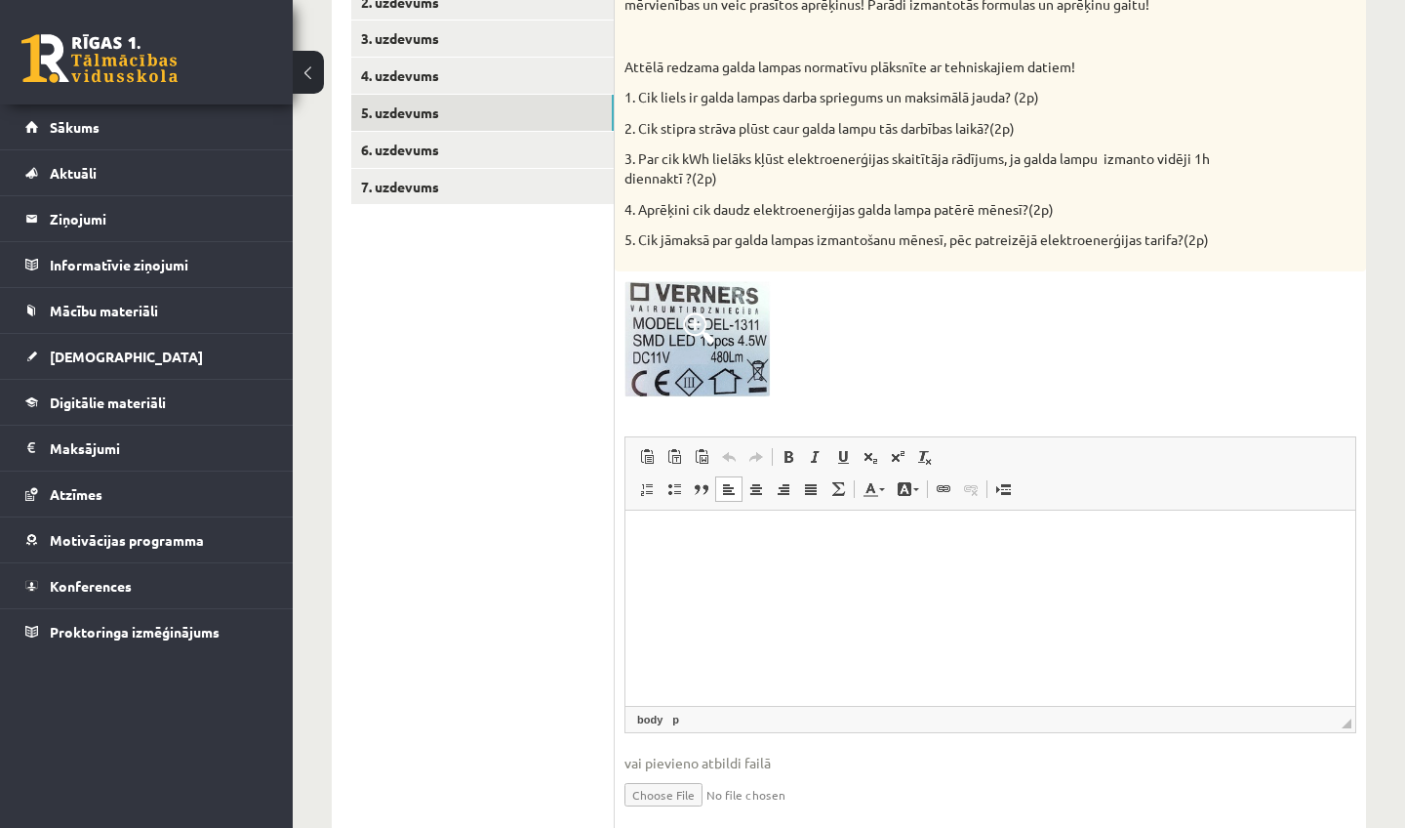
click at [766, 565] on html at bounding box center [991, 540] width 730 height 60
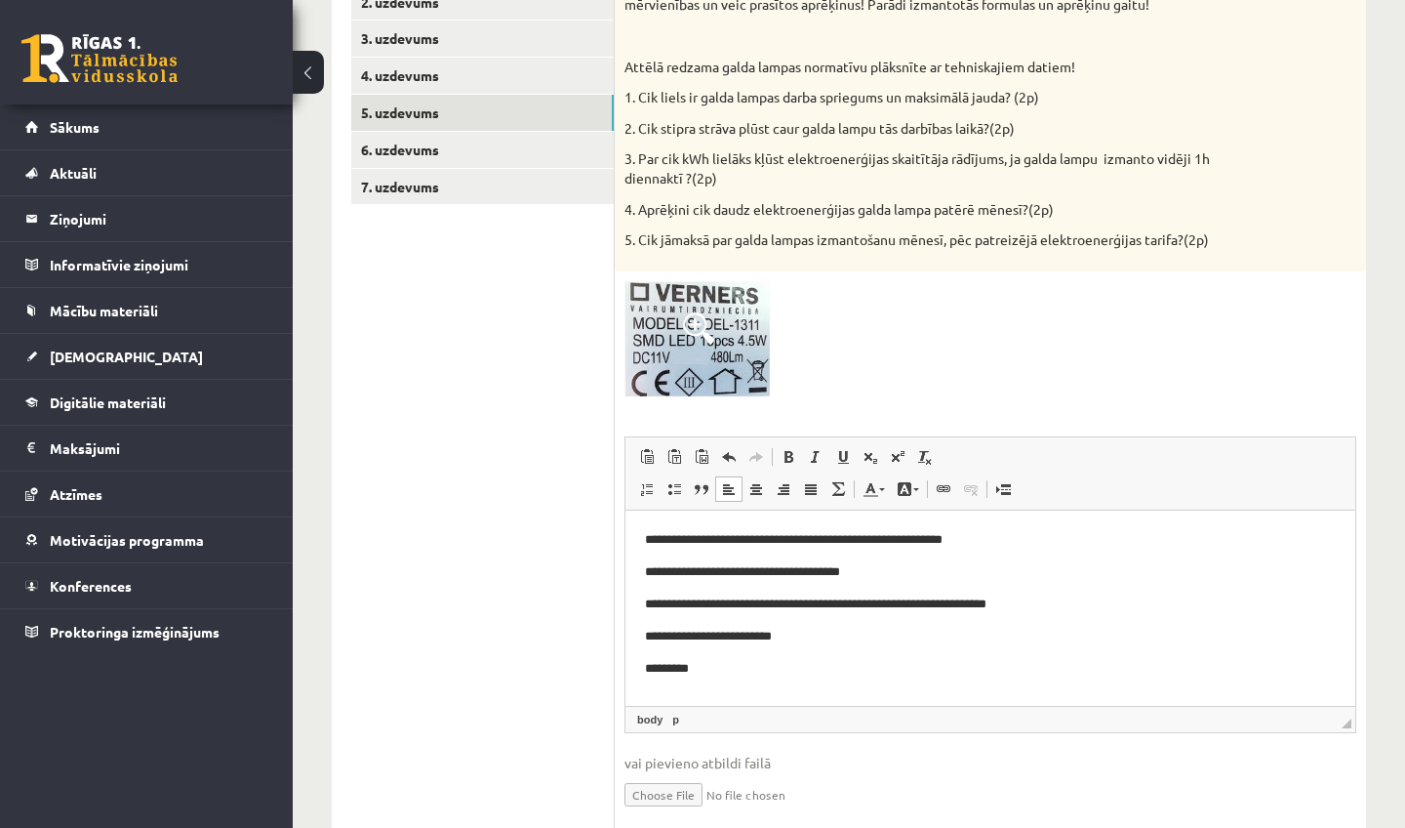
click at [993, 601] on p "**********" at bounding box center [990, 604] width 691 height 20
click at [1022, 603] on p "**********" at bounding box center [990, 604] width 691 height 20
click at [1018, 604] on p "**********" at bounding box center [990, 604] width 691 height 20
click at [729, 631] on p "**********" at bounding box center [990, 637] width 691 height 20
click at [736, 633] on p "**********" at bounding box center [990, 637] width 691 height 20
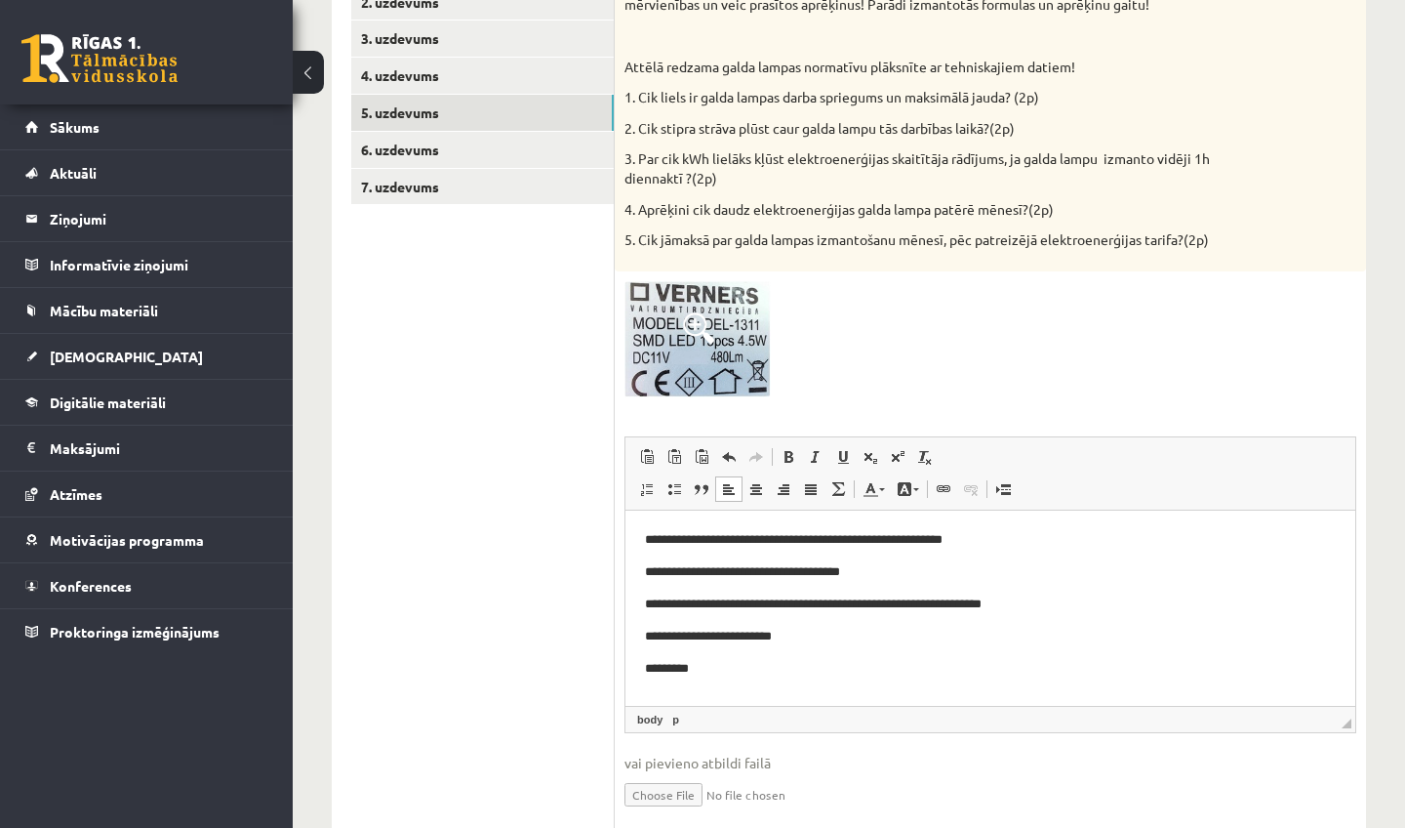
click at [785, 635] on p "**********" at bounding box center [990, 637] width 691 height 20
click at [678, 670] on p "*********" at bounding box center [990, 669] width 691 height 20
click at [740, 667] on p "********" at bounding box center [990, 669] width 691 height 20
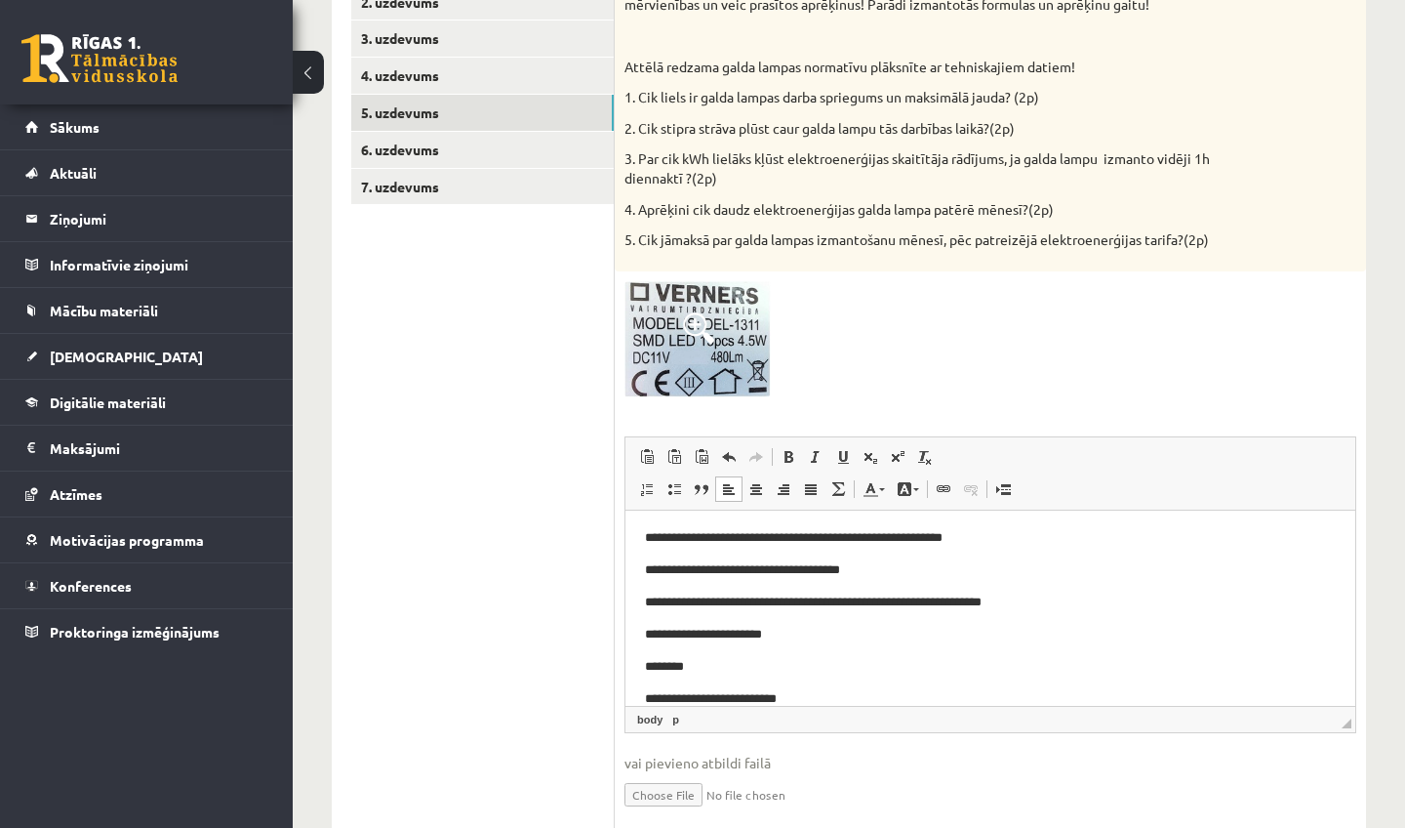
scroll to position [34, 0]
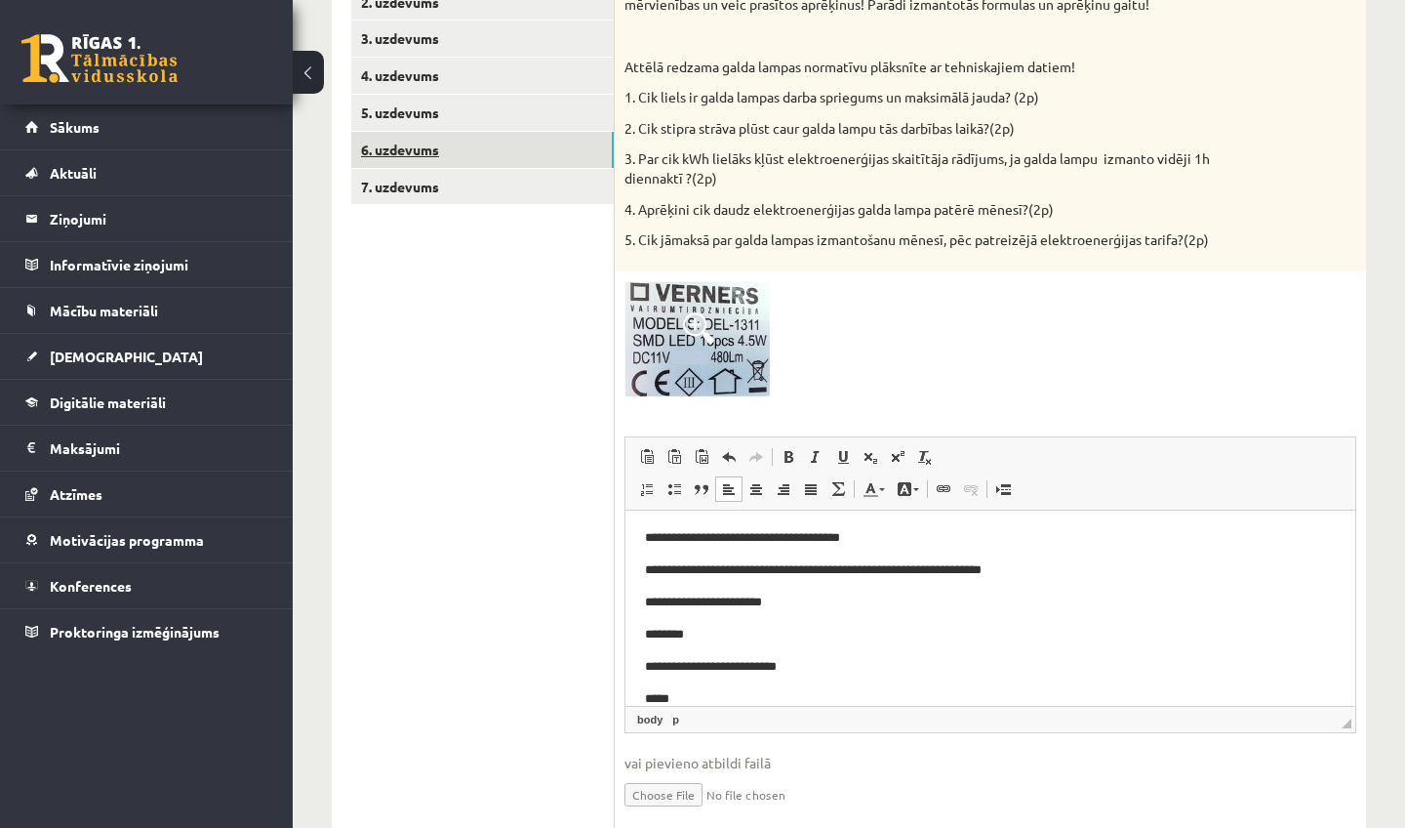
click at [419, 139] on link "6. uzdevums" at bounding box center [482, 150] width 263 height 36
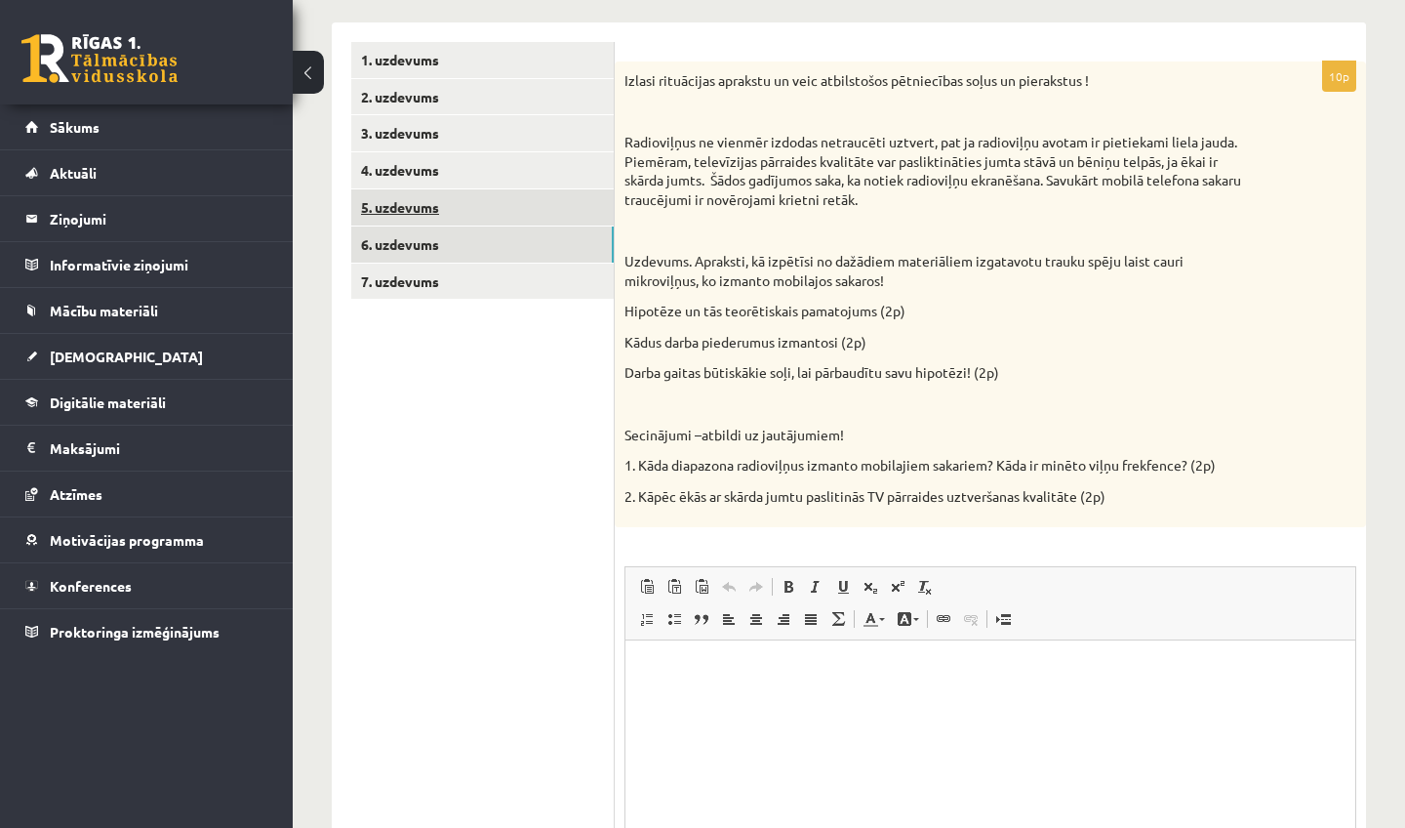
scroll to position [0, 0]
click at [555, 264] on link "7. uzdevums" at bounding box center [482, 282] width 263 height 36
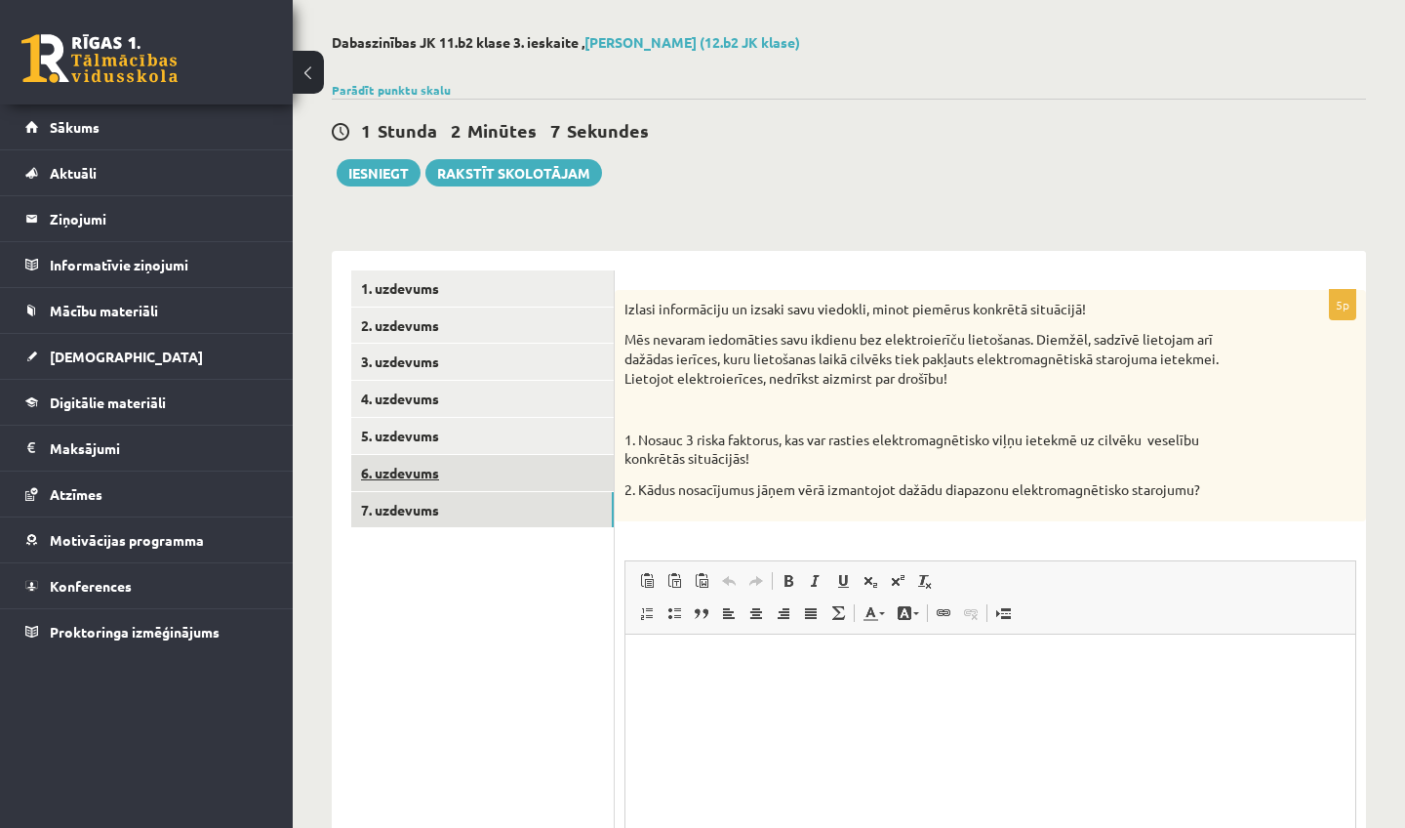
scroll to position [78, 0]
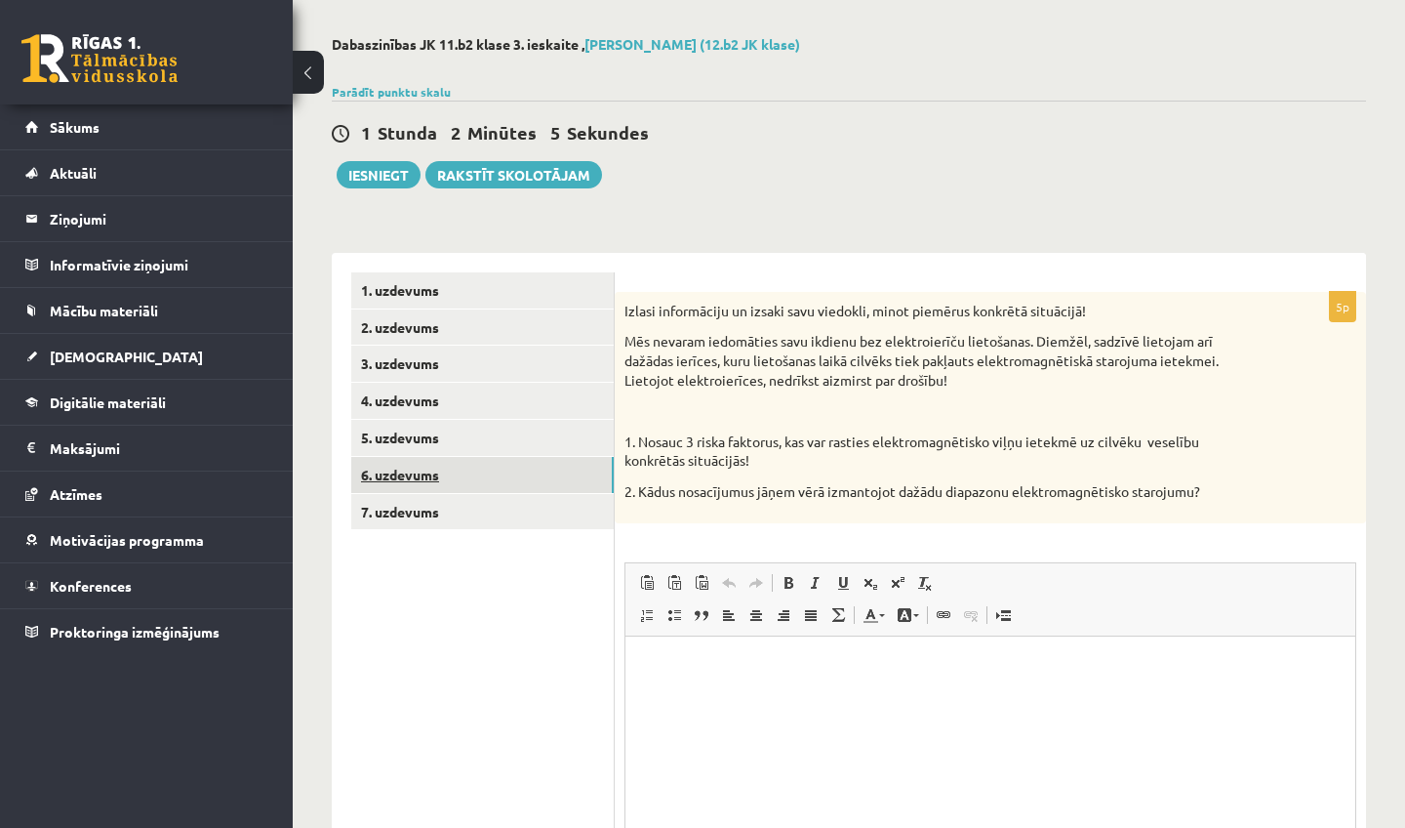
click at [494, 471] on link "6. uzdevums" at bounding box center [482, 475] width 263 height 36
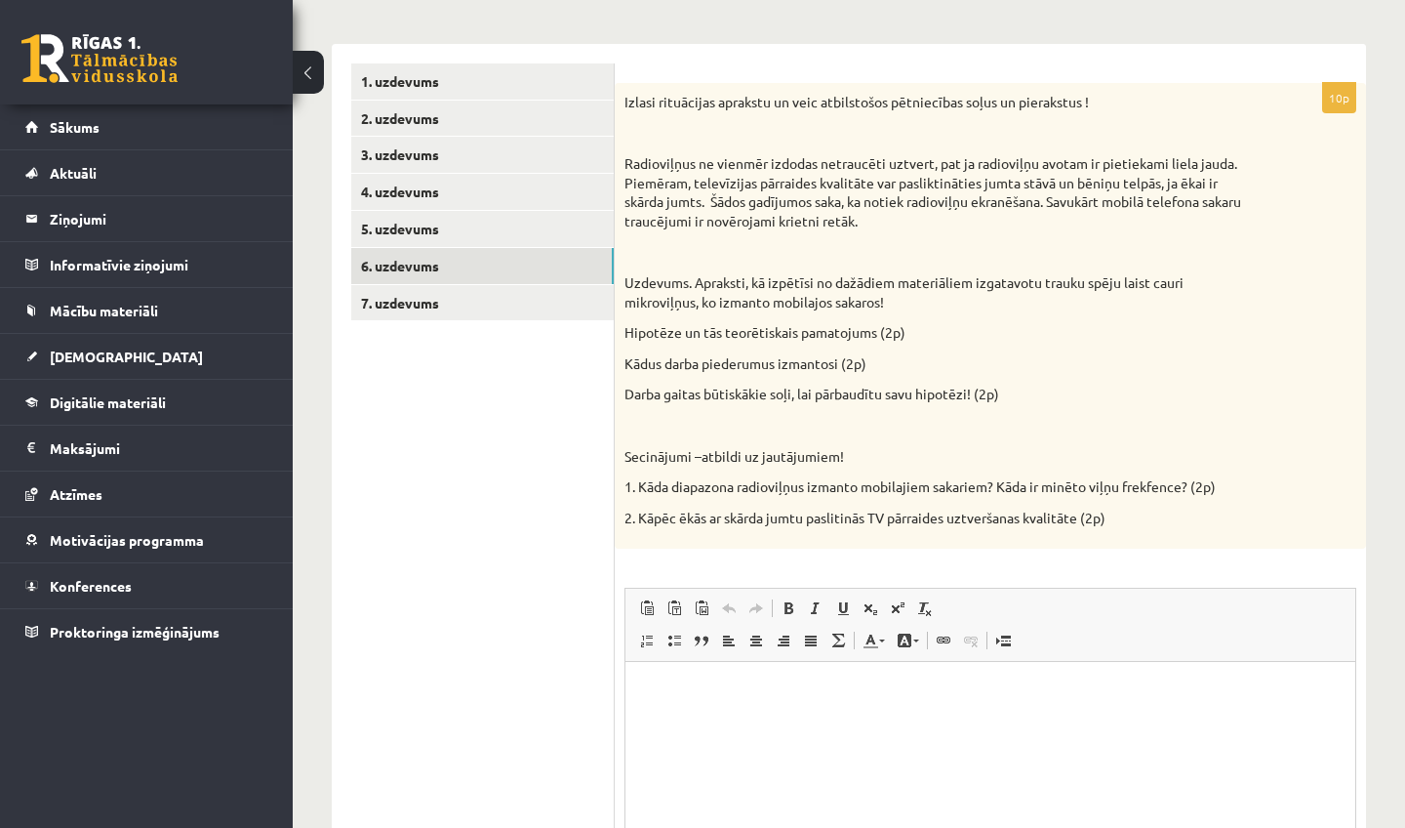
scroll to position [347, 0]
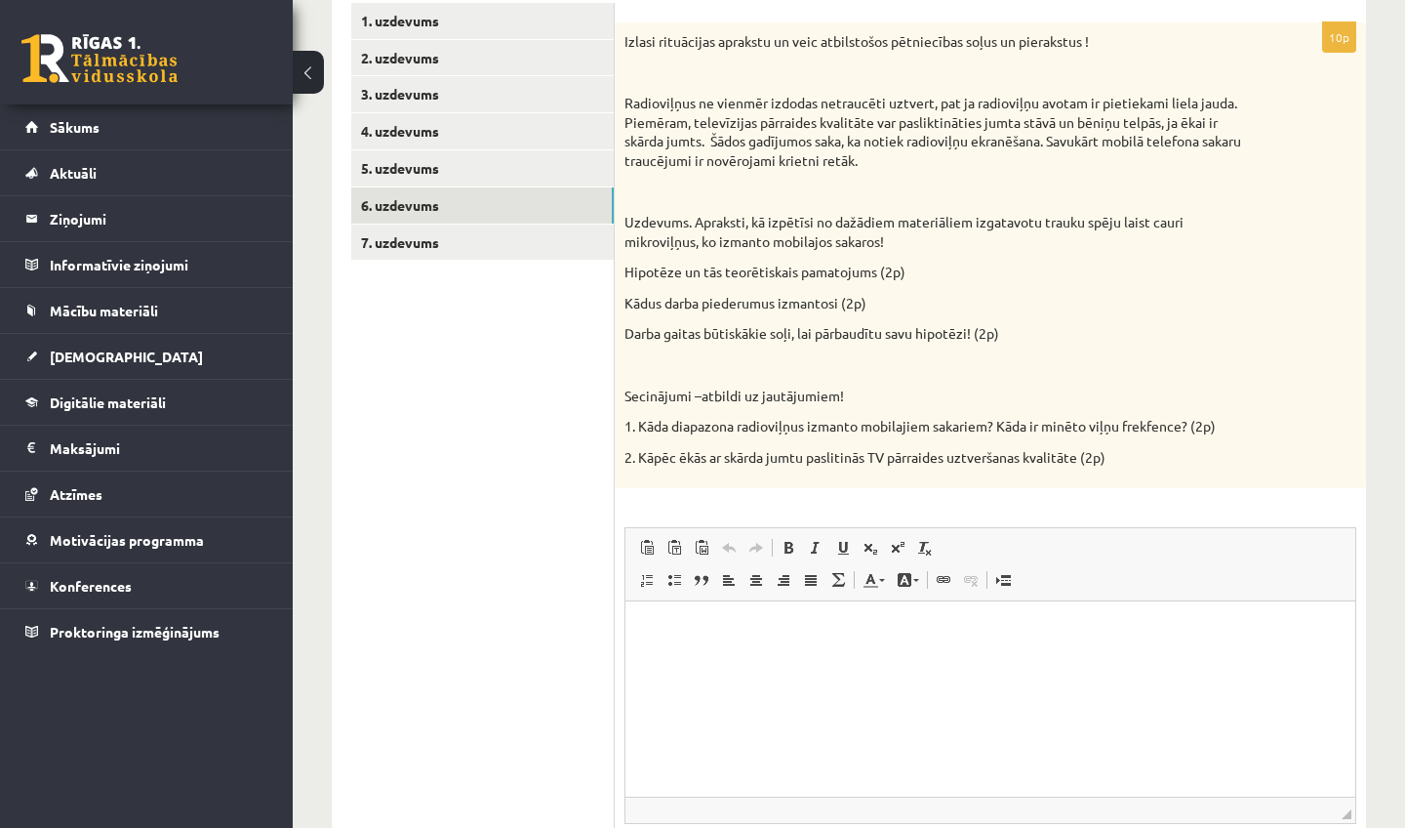
click at [766, 661] on html at bounding box center [991, 631] width 730 height 60
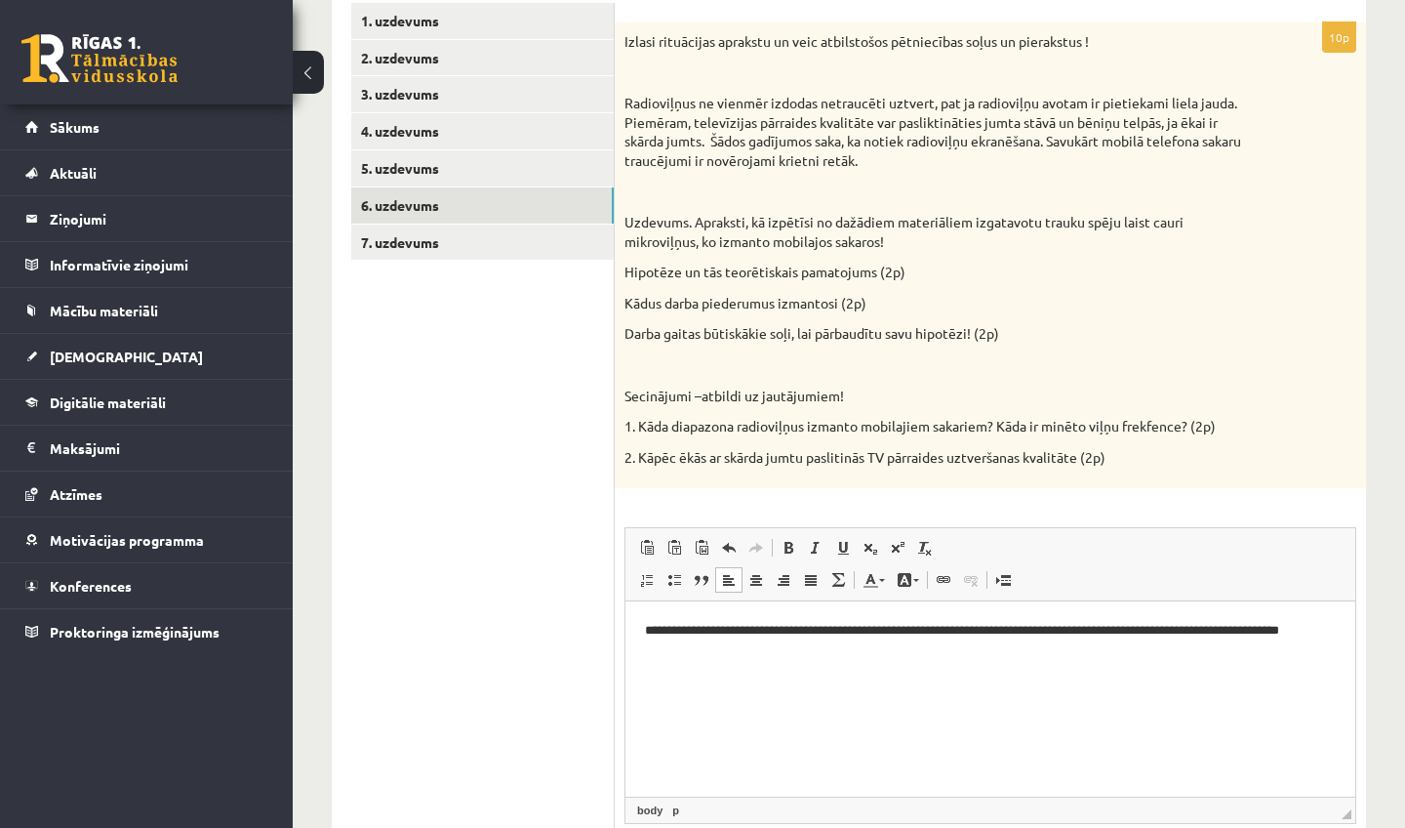
click at [643, 627] on html "**********" at bounding box center [991, 640] width 730 height 78
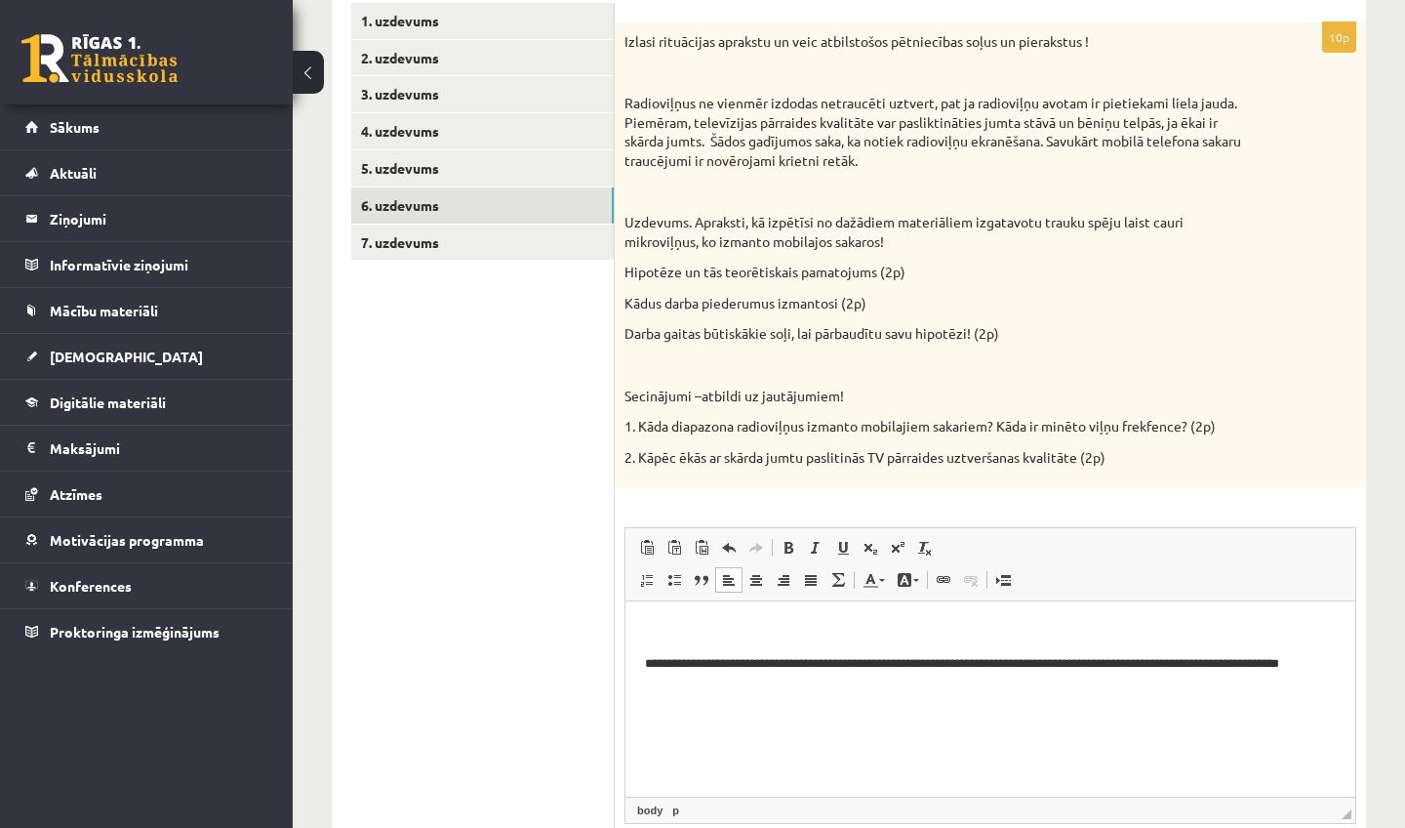
click at [651, 630] on p "Rich Text Editor, wiswyg-editor-user-answer-47024840189300" at bounding box center [990, 631] width 691 height 20
drag, startPoint x: 809, startPoint y: 628, endPoint x: 640, endPoint y: 629, distance: 168.8
click at [640, 629] on html "**********" at bounding box center [991, 656] width 730 height 110
click at [876, 567] on link "Text Colour" at bounding box center [874, 579] width 34 height 25
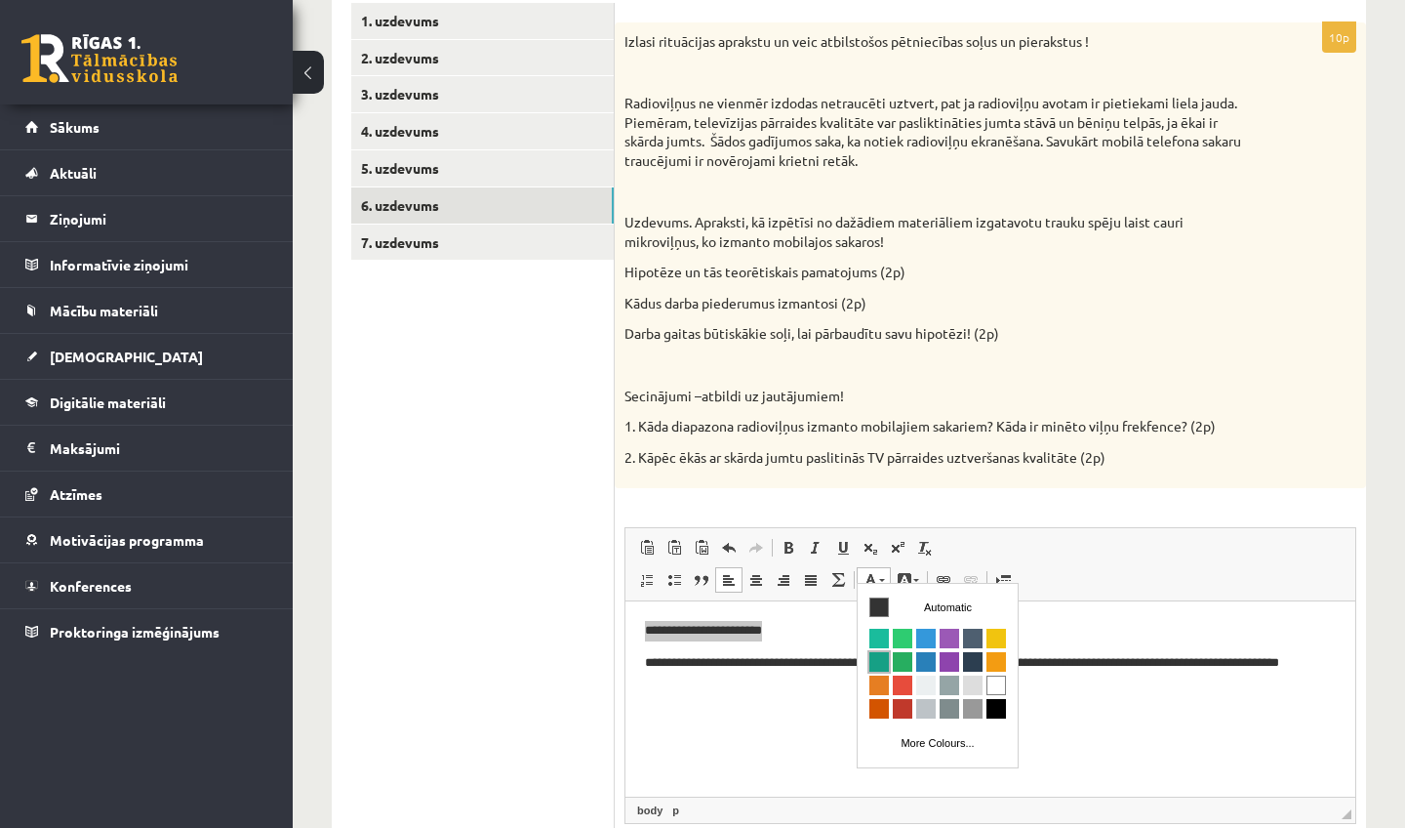
scroll to position [0, 0]
drag, startPoint x: 883, startPoint y: 711, endPoint x: 1111, endPoint y: 711, distance: 227.4
click at [883, 711] on span "Colours" at bounding box center [880, 709] width 20 height 20
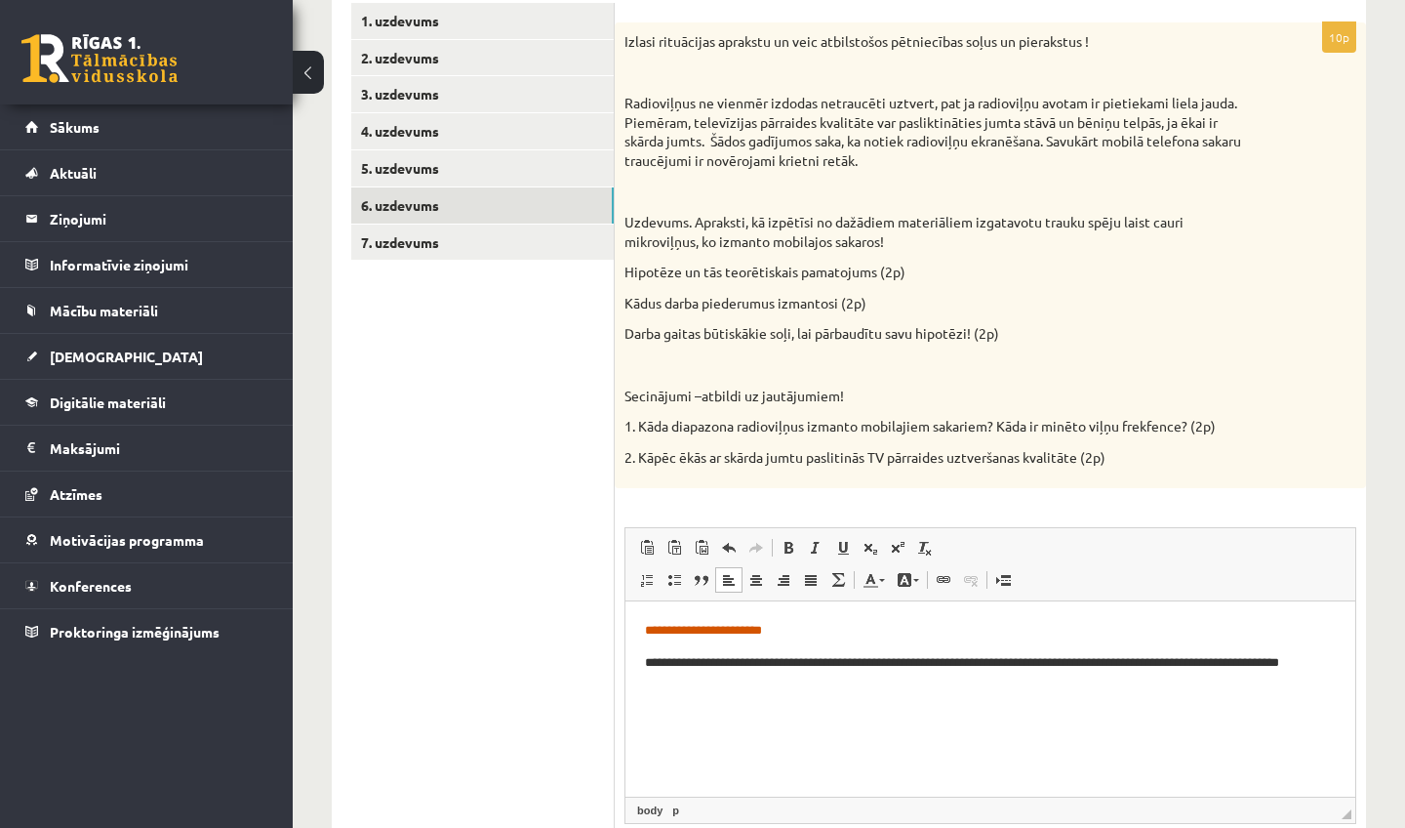
click at [775, 711] on html "**********" at bounding box center [991, 656] width 730 height 110
drag, startPoint x: 773, startPoint y: 724, endPoint x: 643, endPoint y: 714, distance: 130.2
click at [643, 714] on html "**********" at bounding box center [991, 672] width 730 height 142
click at [883, 579] on span at bounding box center [882, 580] width 6 height 3
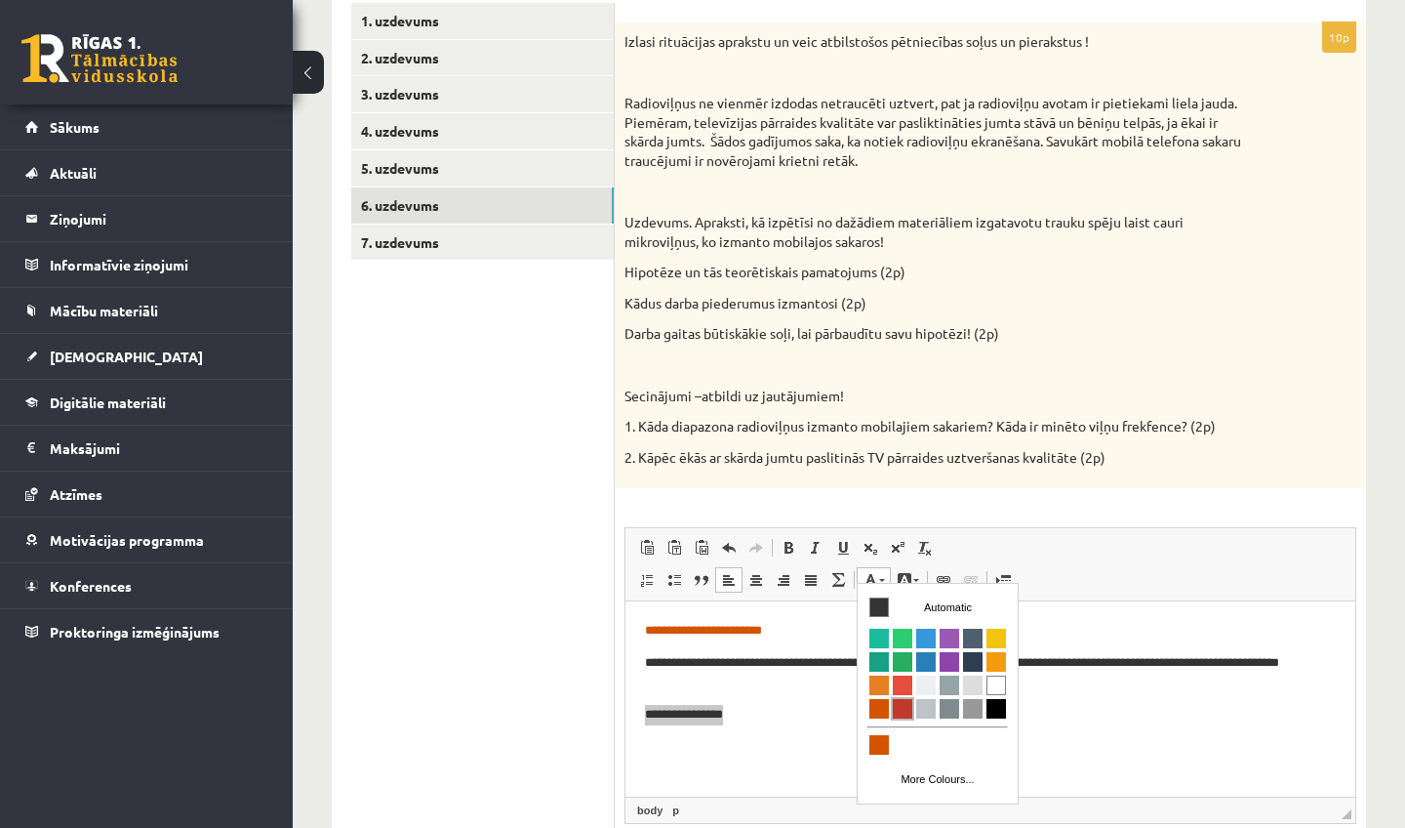
click at [898, 713] on span "Colours" at bounding box center [903, 709] width 20 height 20
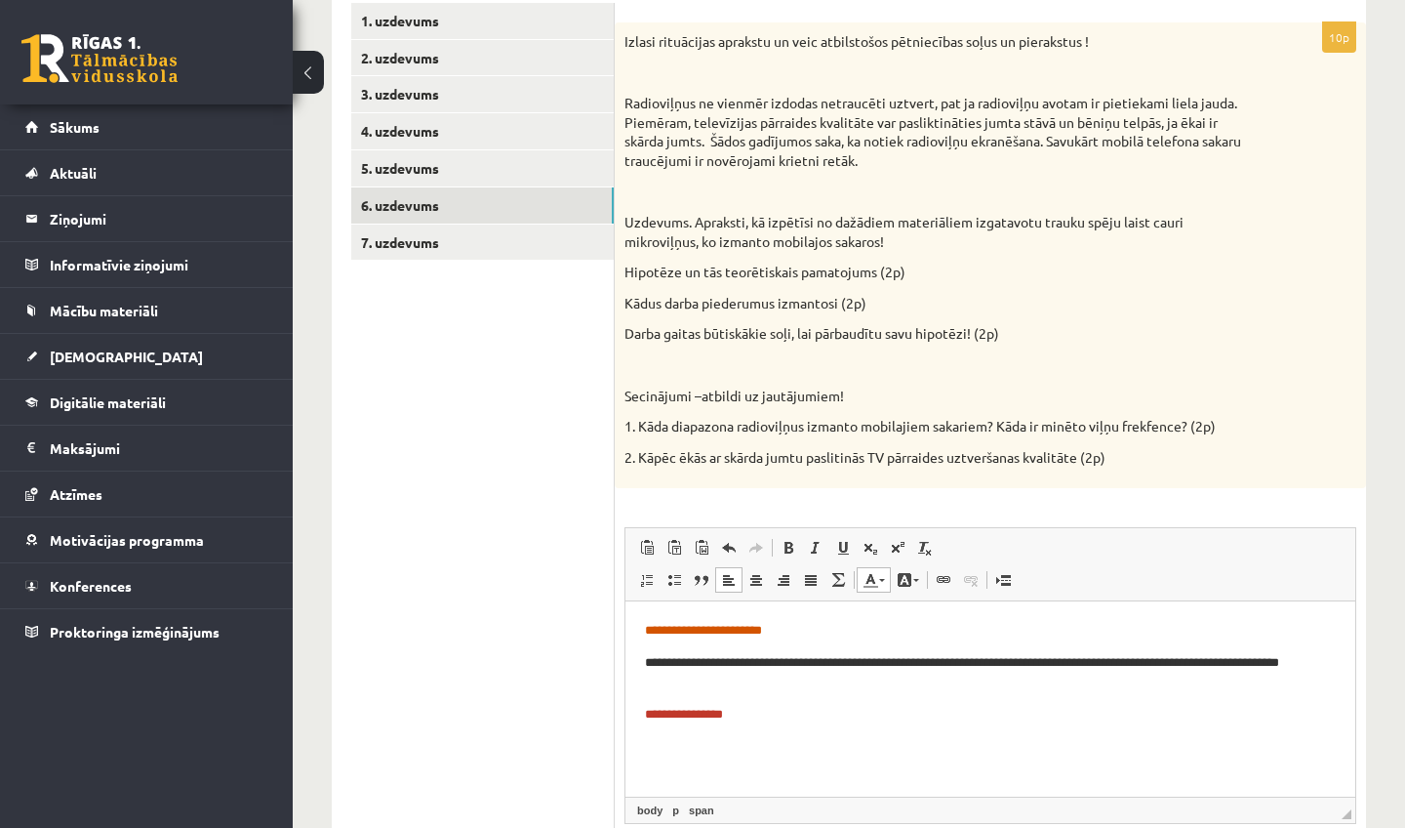
click at [792, 707] on p "**********" at bounding box center [990, 715] width 691 height 20
click at [873, 581] on link "Text Colour" at bounding box center [874, 579] width 34 height 25
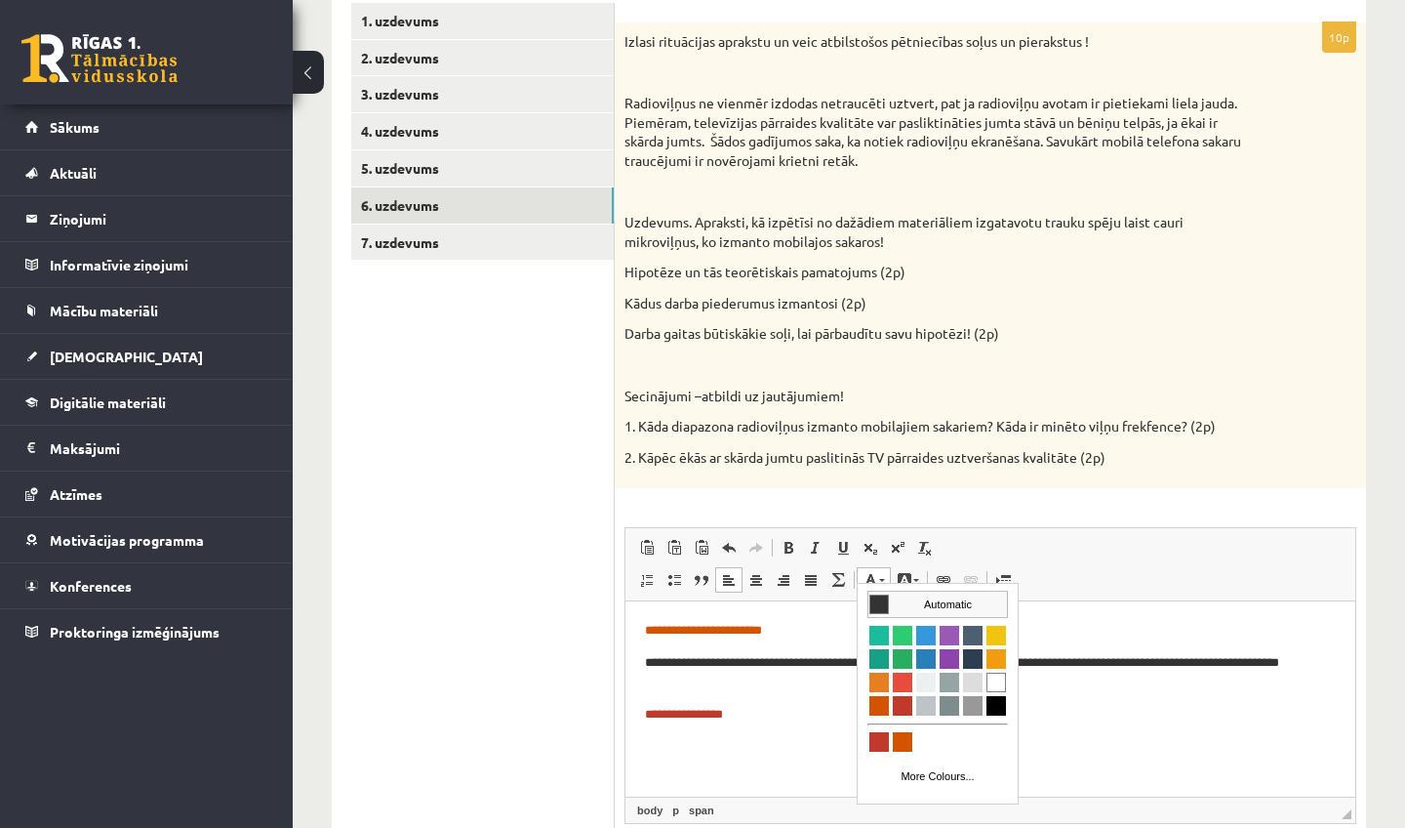
click at [879, 606] on span "Colours" at bounding box center [880, 604] width 20 height 20
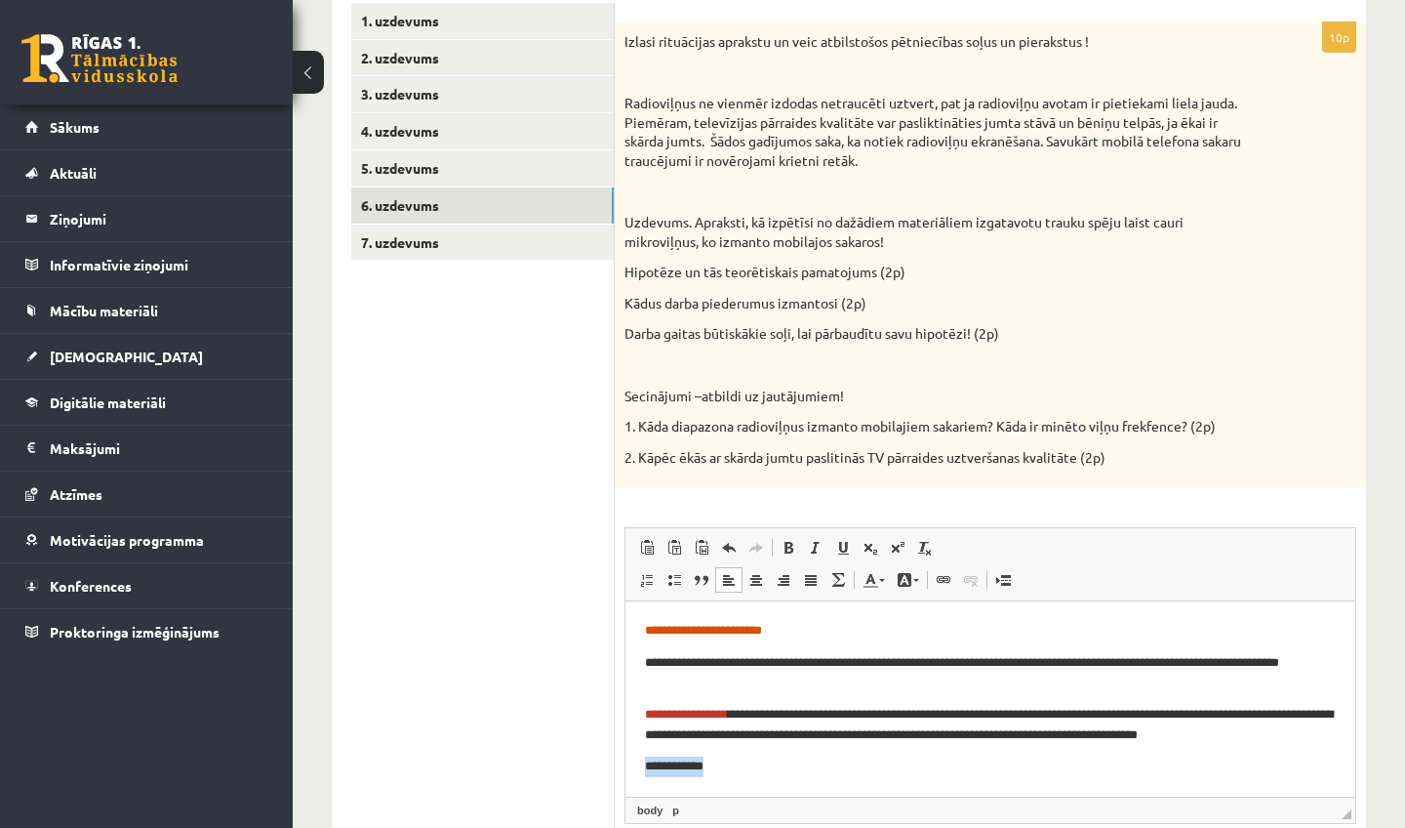
drag, startPoint x: 732, startPoint y: 759, endPoint x: 644, endPoint y: 762, distance: 87.9
click at [643, 762] on html "**********" at bounding box center [991, 698] width 730 height 194
click at [877, 572] on span at bounding box center [871, 580] width 16 height 16
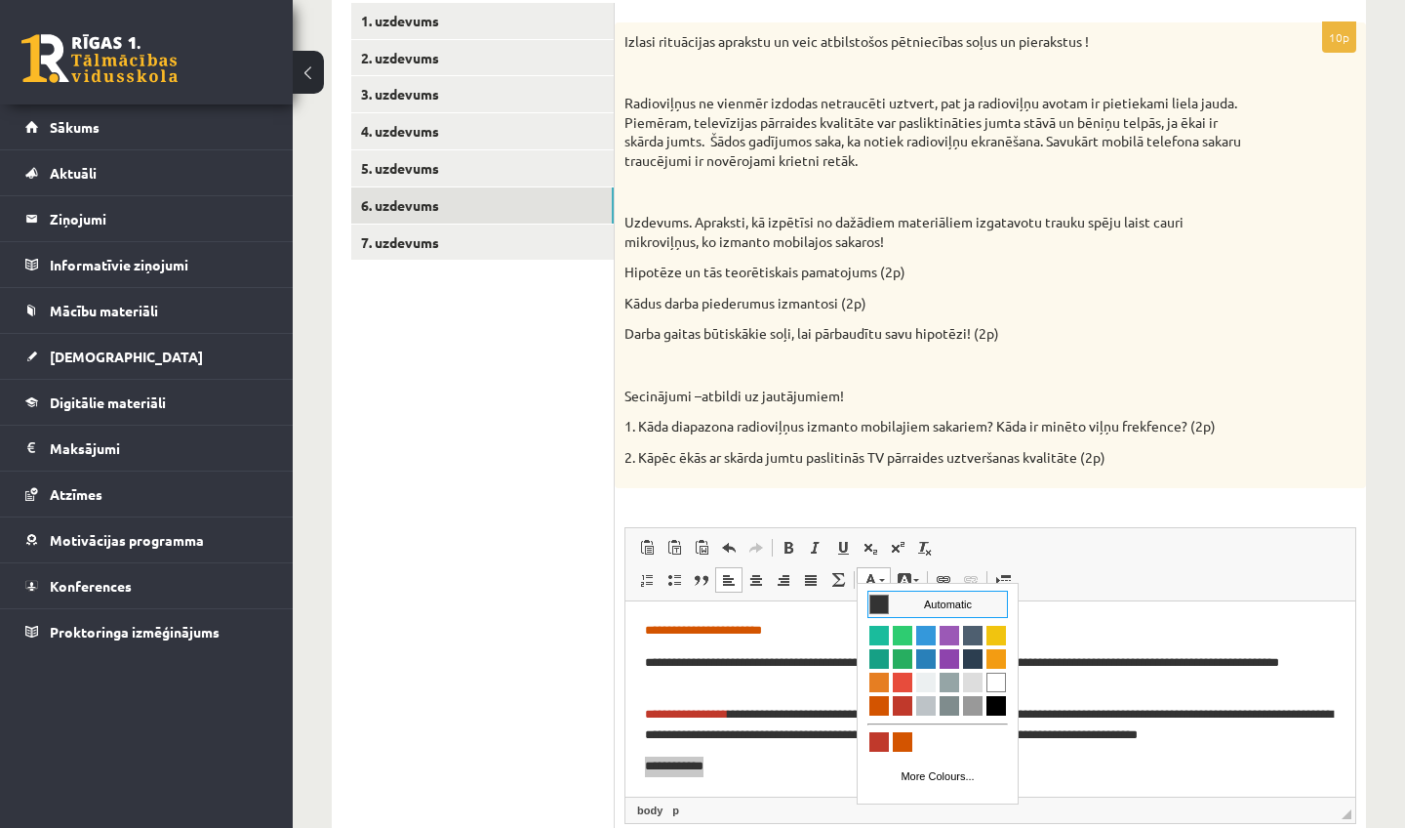
scroll to position [0, 0]
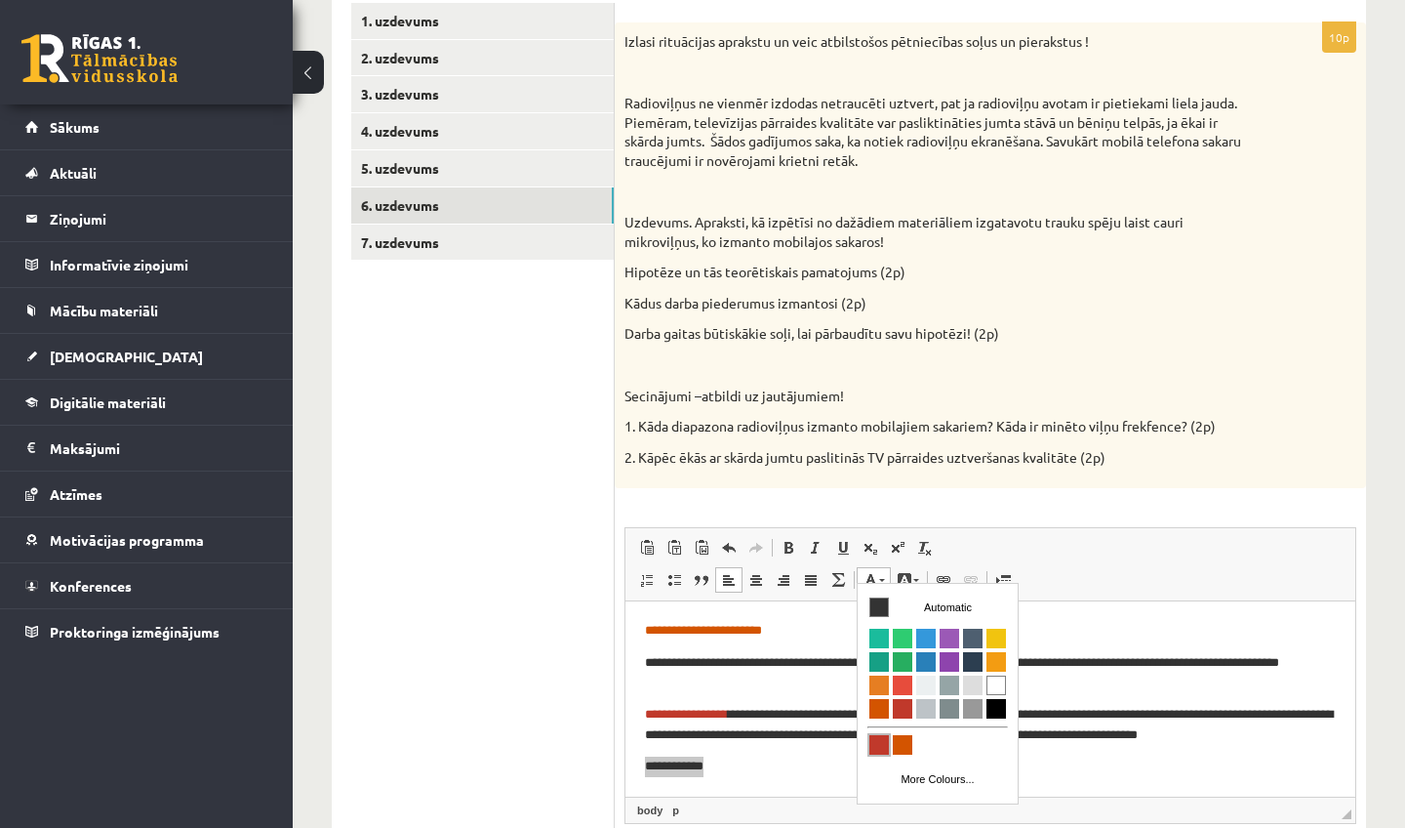
click at [883, 744] on span "Colours" at bounding box center [880, 745] width 20 height 20
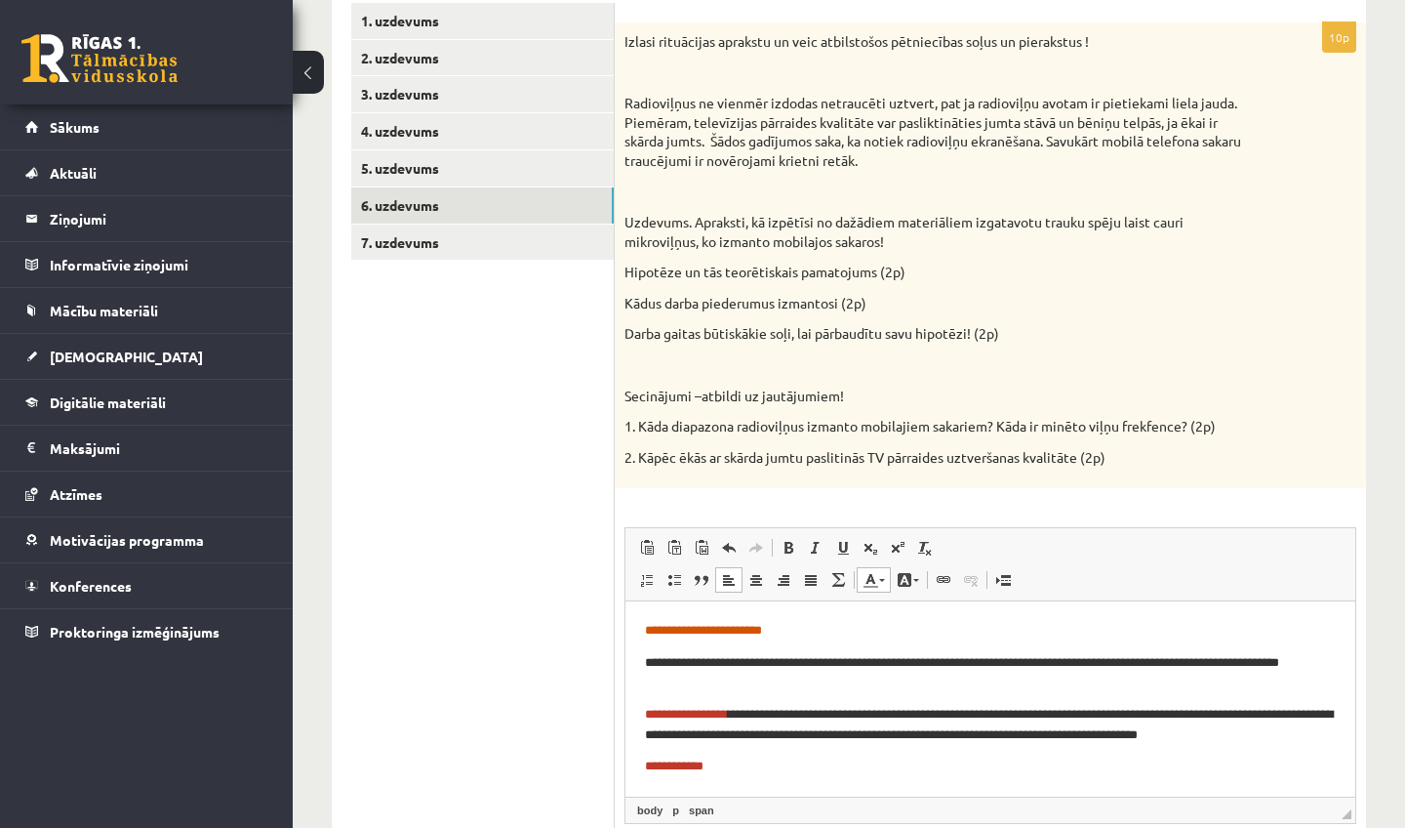
click at [834, 752] on body "**********" at bounding box center [990, 698] width 691 height 155
click at [742, 757] on p "**********" at bounding box center [990, 766] width 691 height 20
click at [881, 569] on link "Text Colour" at bounding box center [874, 579] width 34 height 25
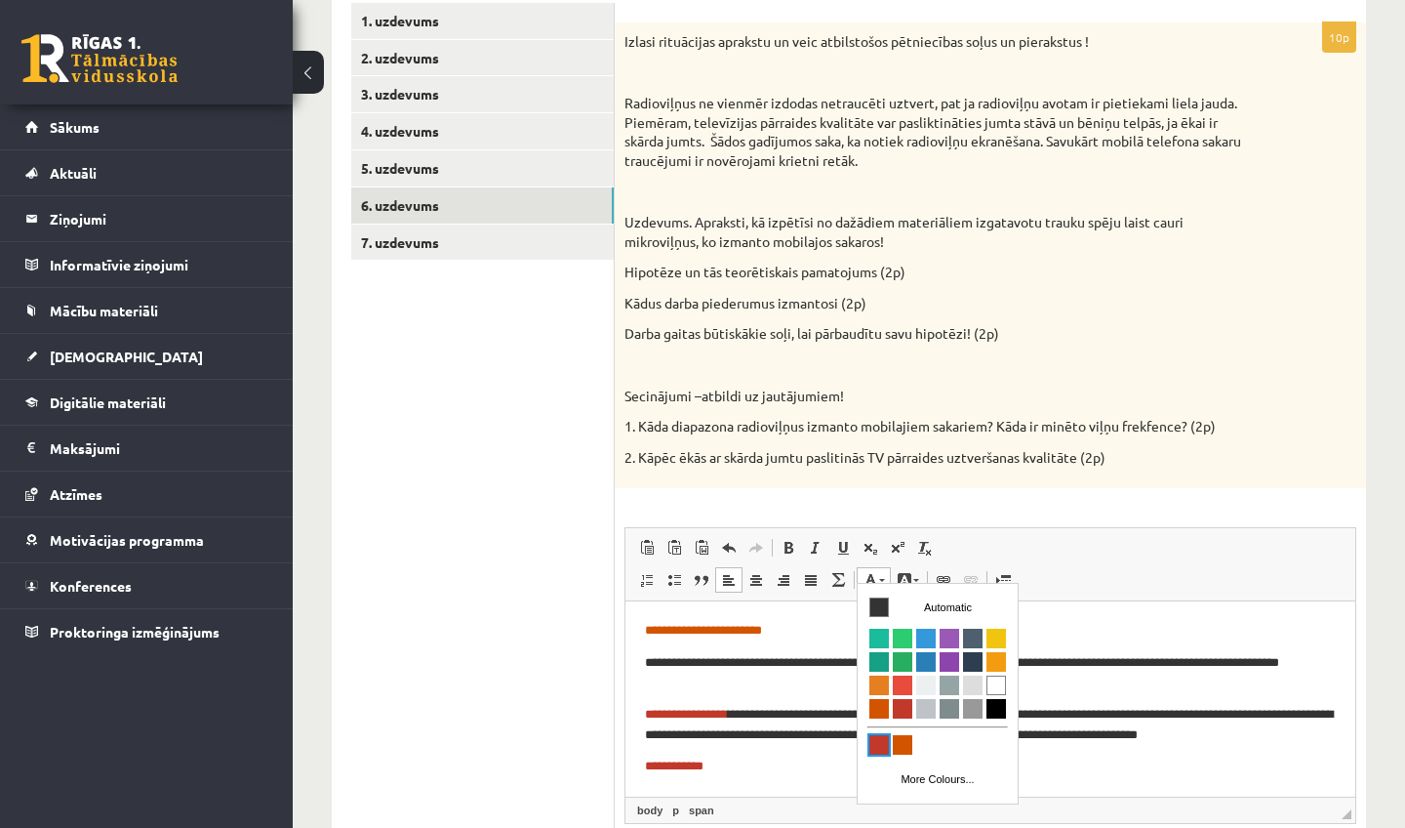
scroll to position [3, 0]
click at [883, 609] on span "Colours" at bounding box center [880, 604] width 20 height 20
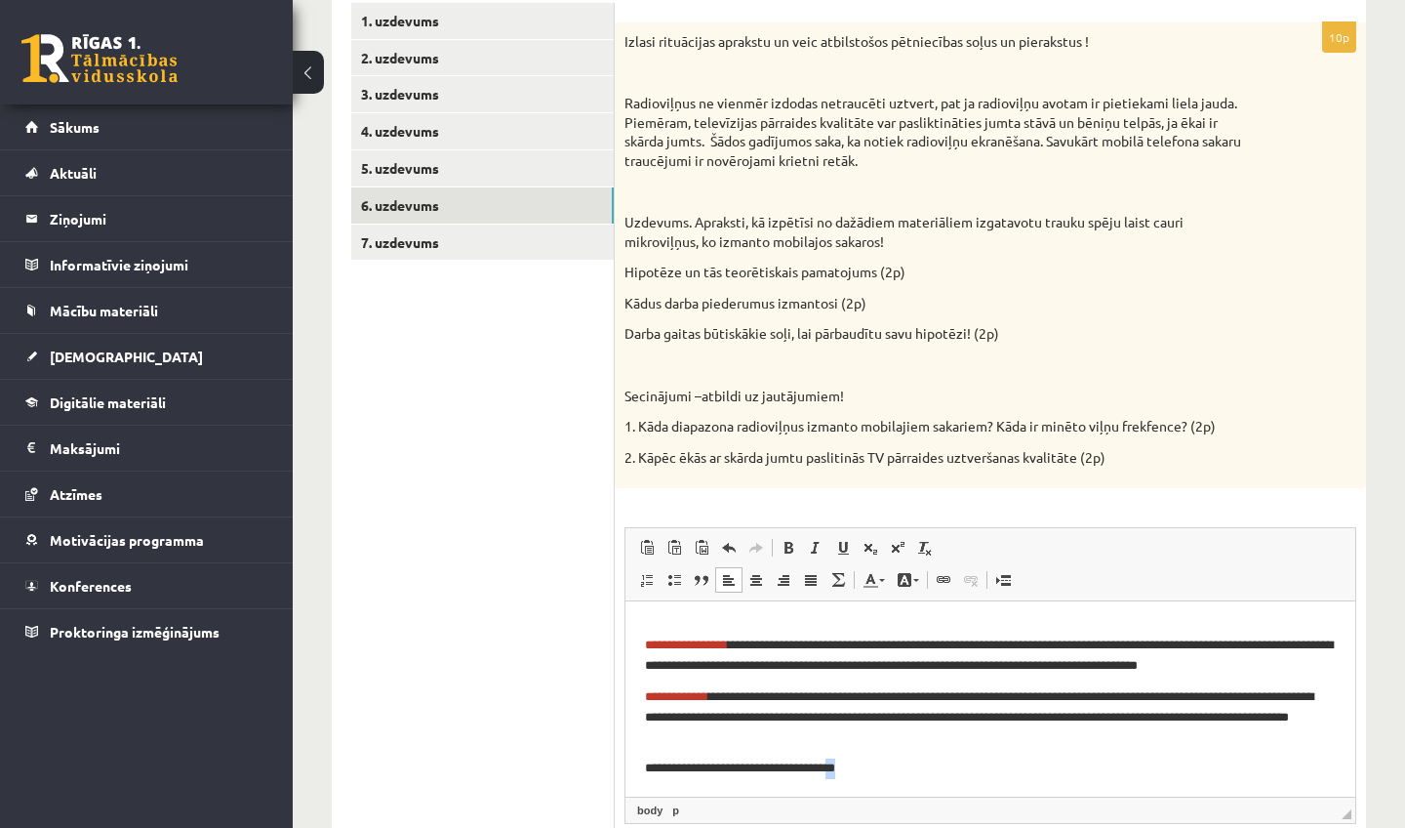
scroll to position [5, 0]
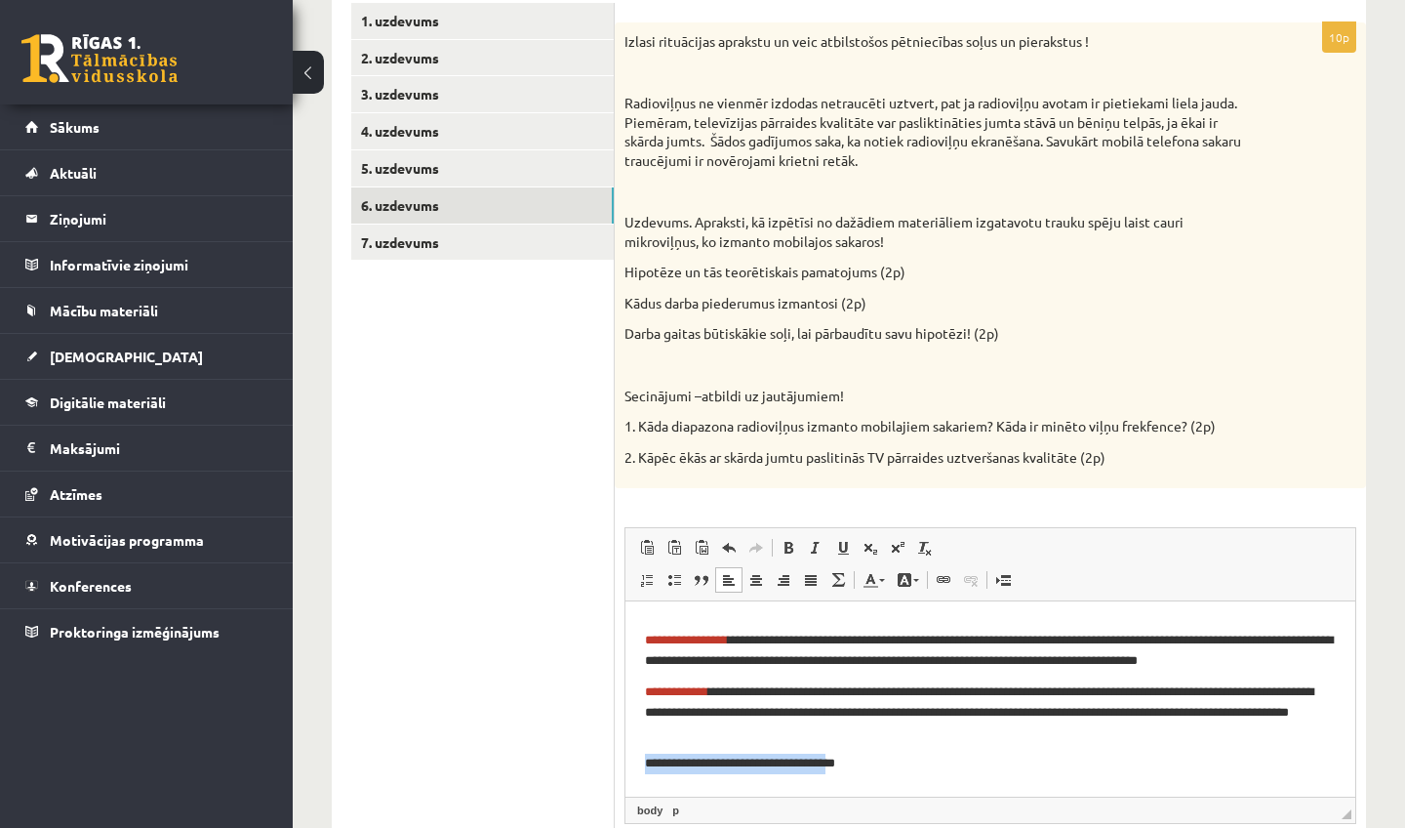
drag, startPoint x: 862, startPoint y: 783, endPoint x: 646, endPoint y: 759, distance: 217.0
click at [646, 759] on p "**********" at bounding box center [990, 763] width 691 height 20
click at [874, 572] on span at bounding box center [871, 580] width 16 height 16
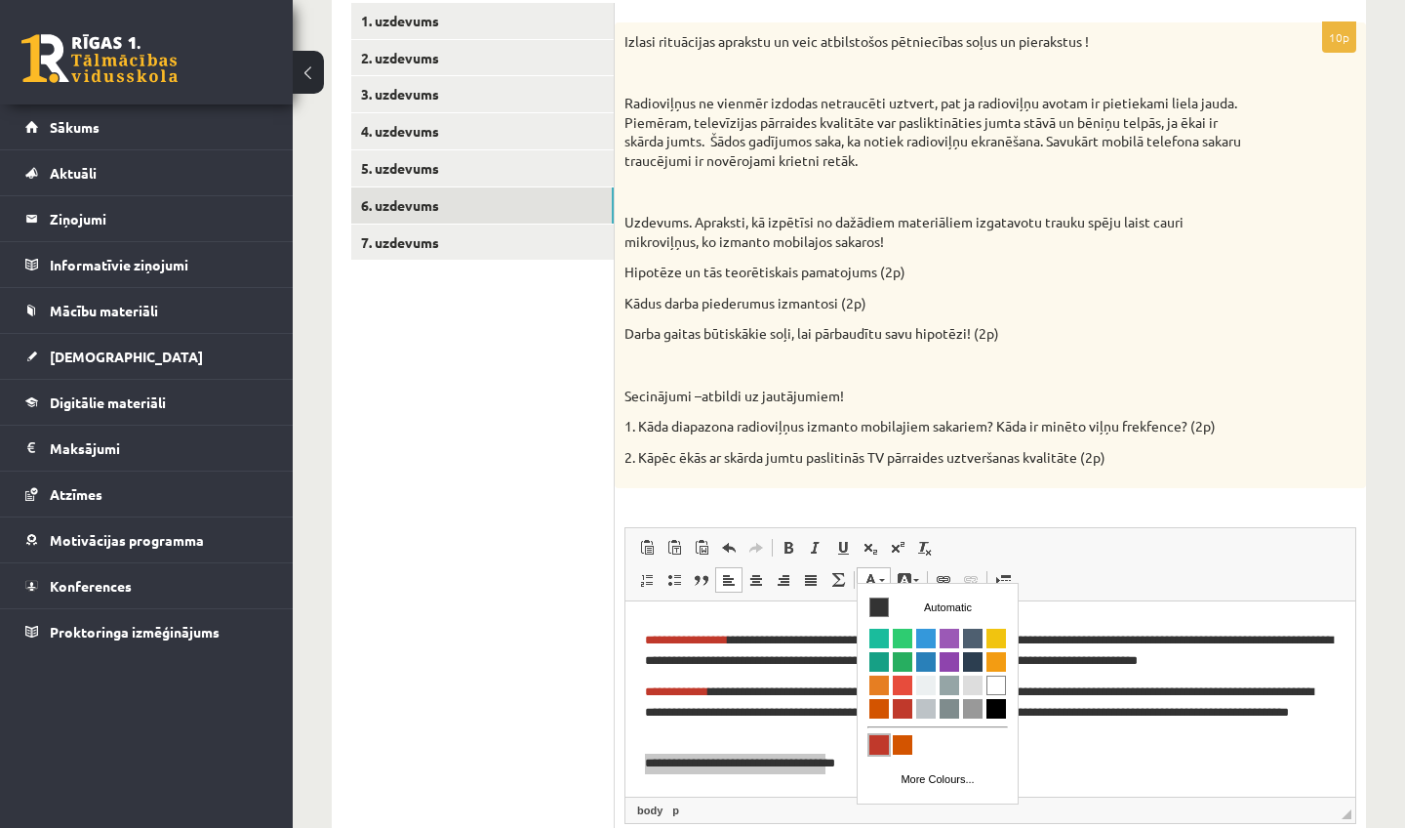
drag, startPoint x: 876, startPoint y: 737, endPoint x: 1109, endPoint y: 745, distance: 232.4
click at [876, 737] on span "Colours" at bounding box center [880, 745] width 20 height 20
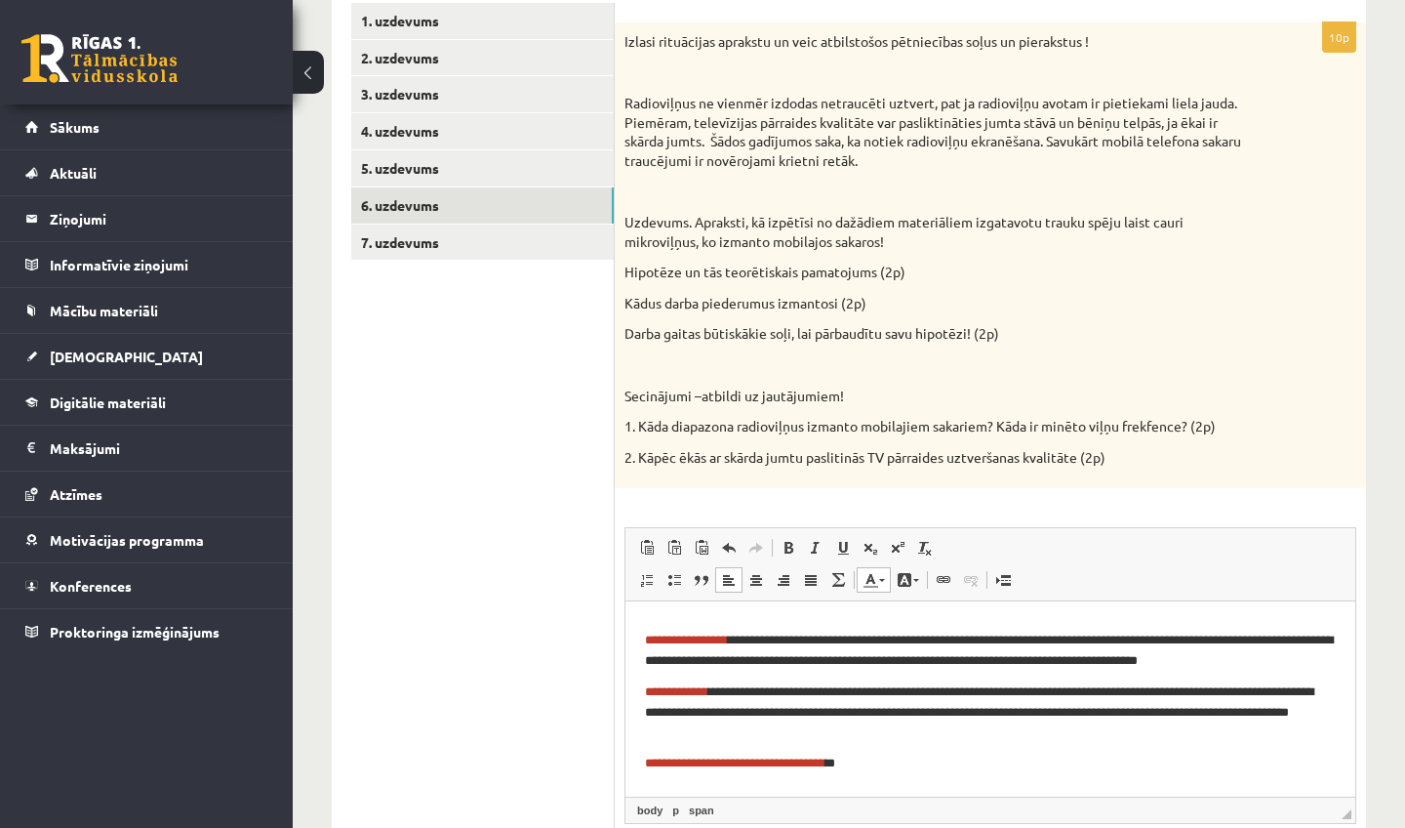
click at [876, 755] on p "**********" at bounding box center [990, 763] width 691 height 20
click at [874, 581] on link "Text Colour" at bounding box center [874, 579] width 34 height 25
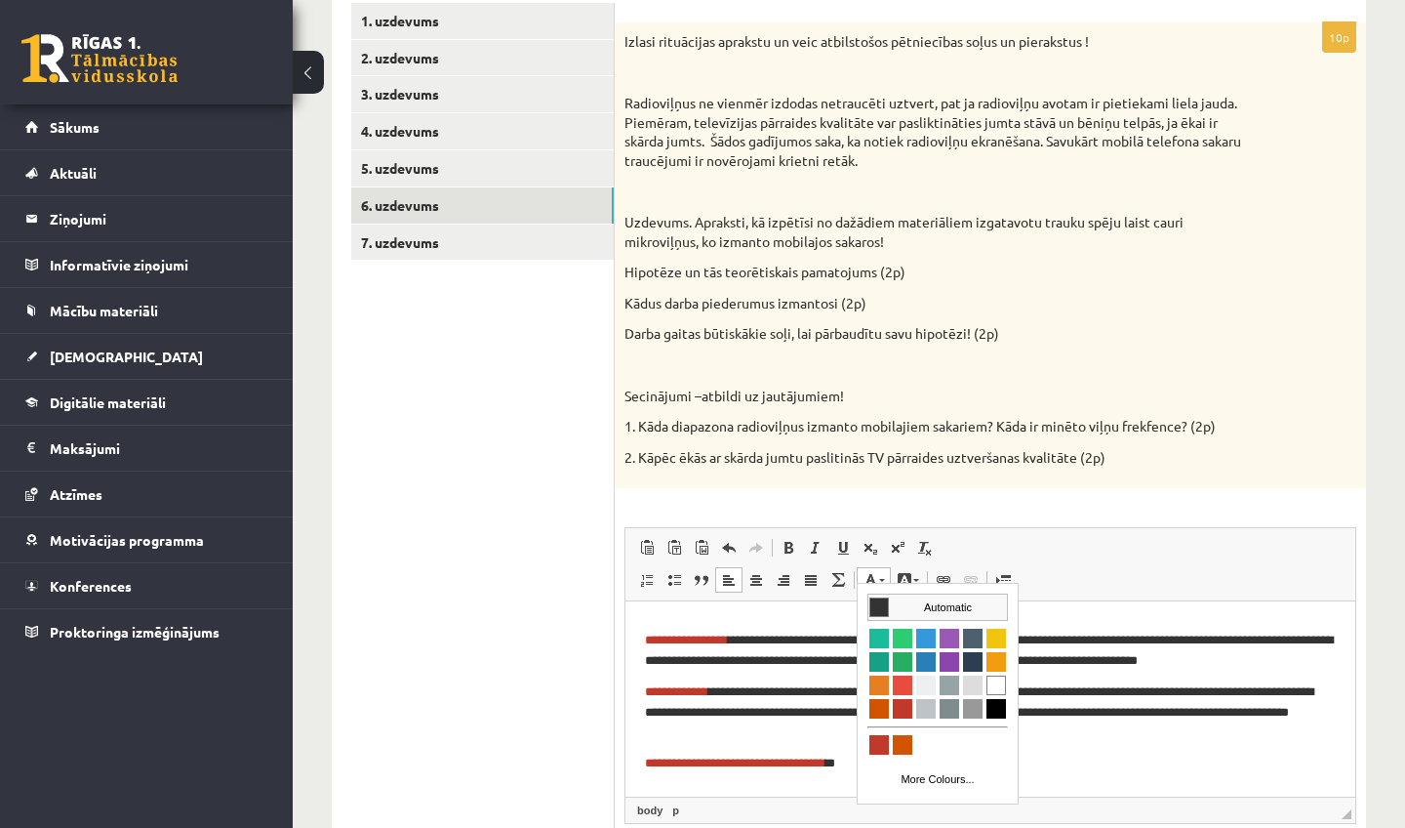
drag, startPoint x: 879, startPoint y: 609, endPoint x: 1112, endPoint y: 610, distance: 232.3
click at [879, 609] on span "Colours" at bounding box center [880, 607] width 20 height 20
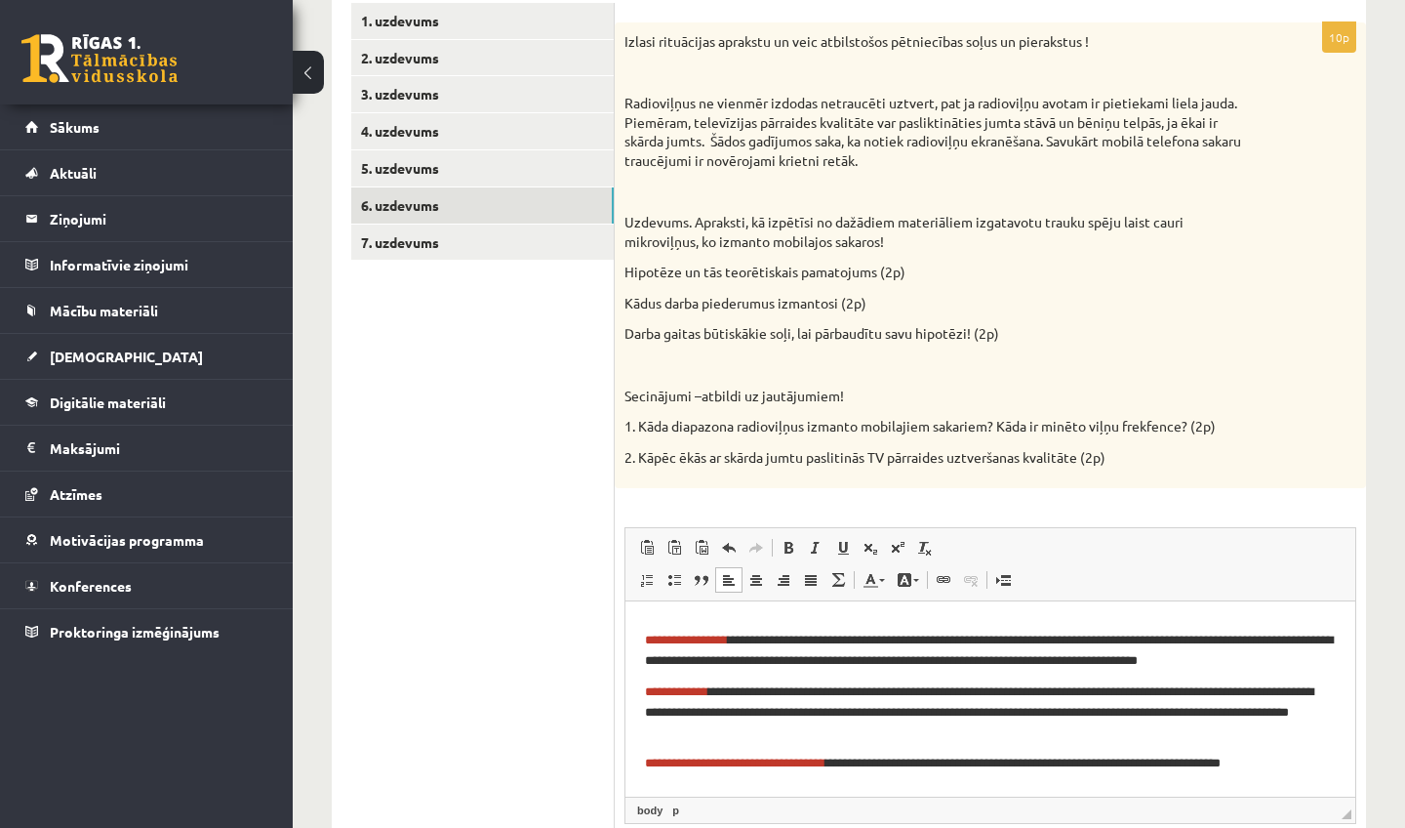
scroll to position [80, 0]
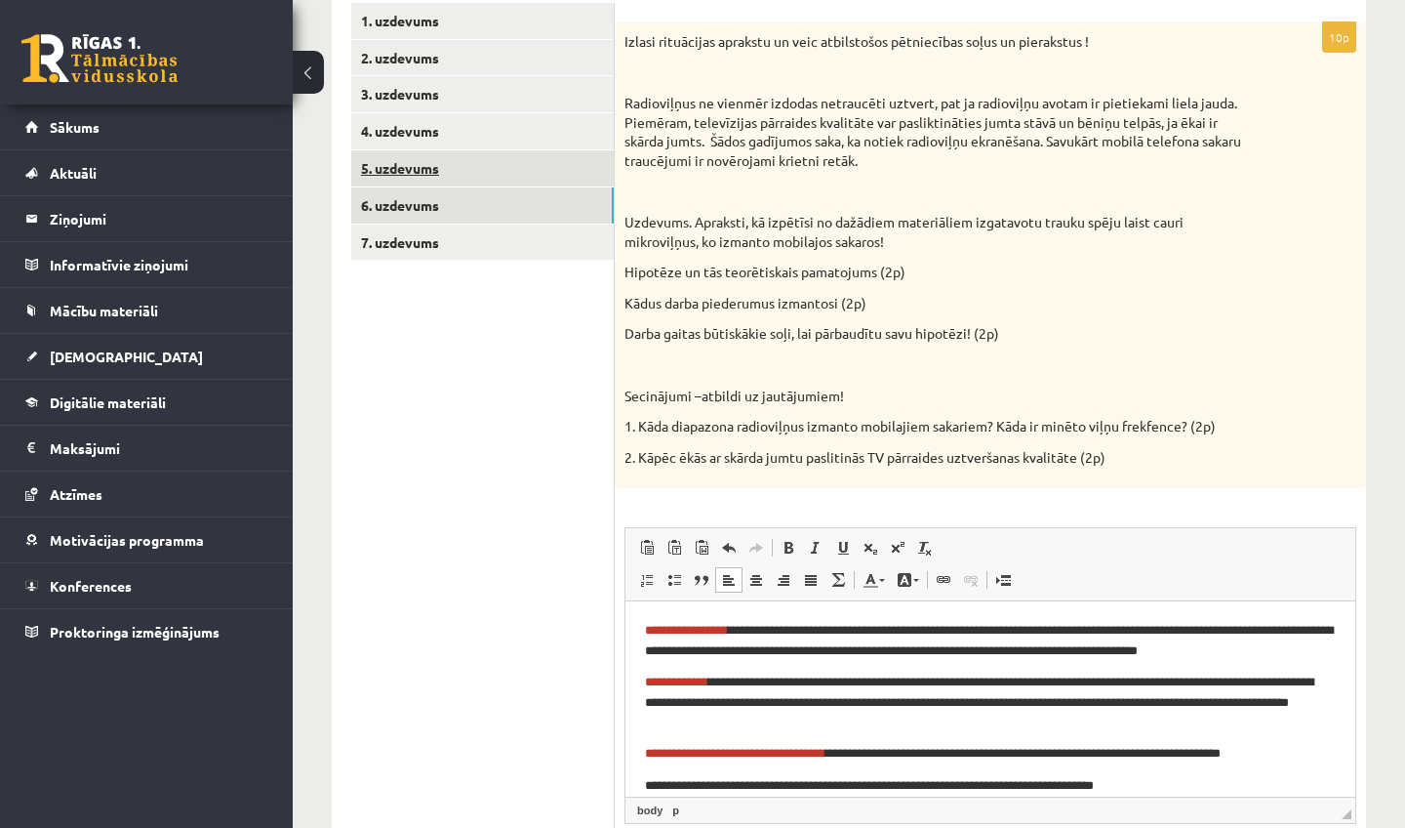
click at [421, 178] on link "5. uzdevums" at bounding box center [482, 168] width 263 height 36
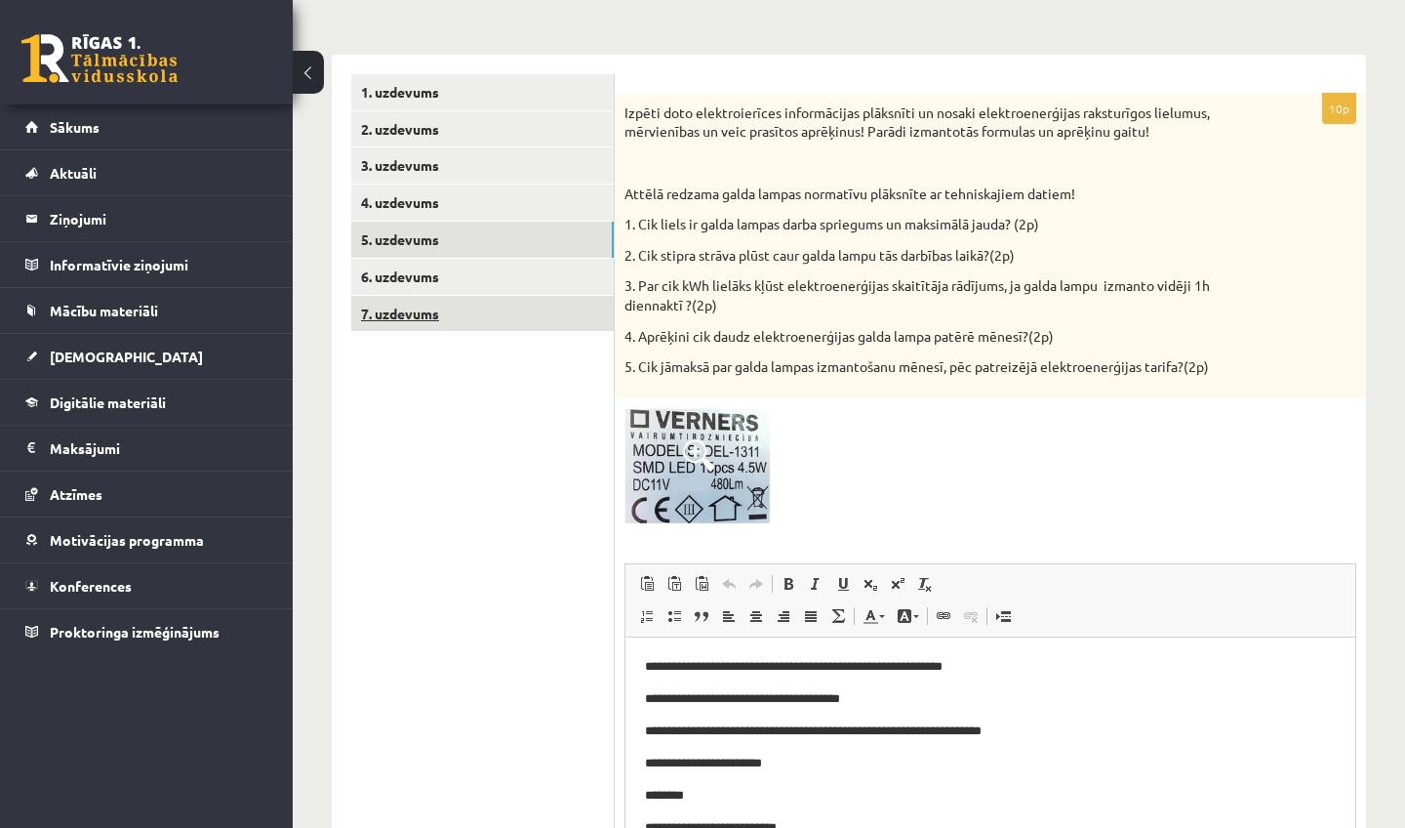
scroll to position [0, 0]
click at [413, 321] on link "7. uzdevums" at bounding box center [482, 314] width 263 height 36
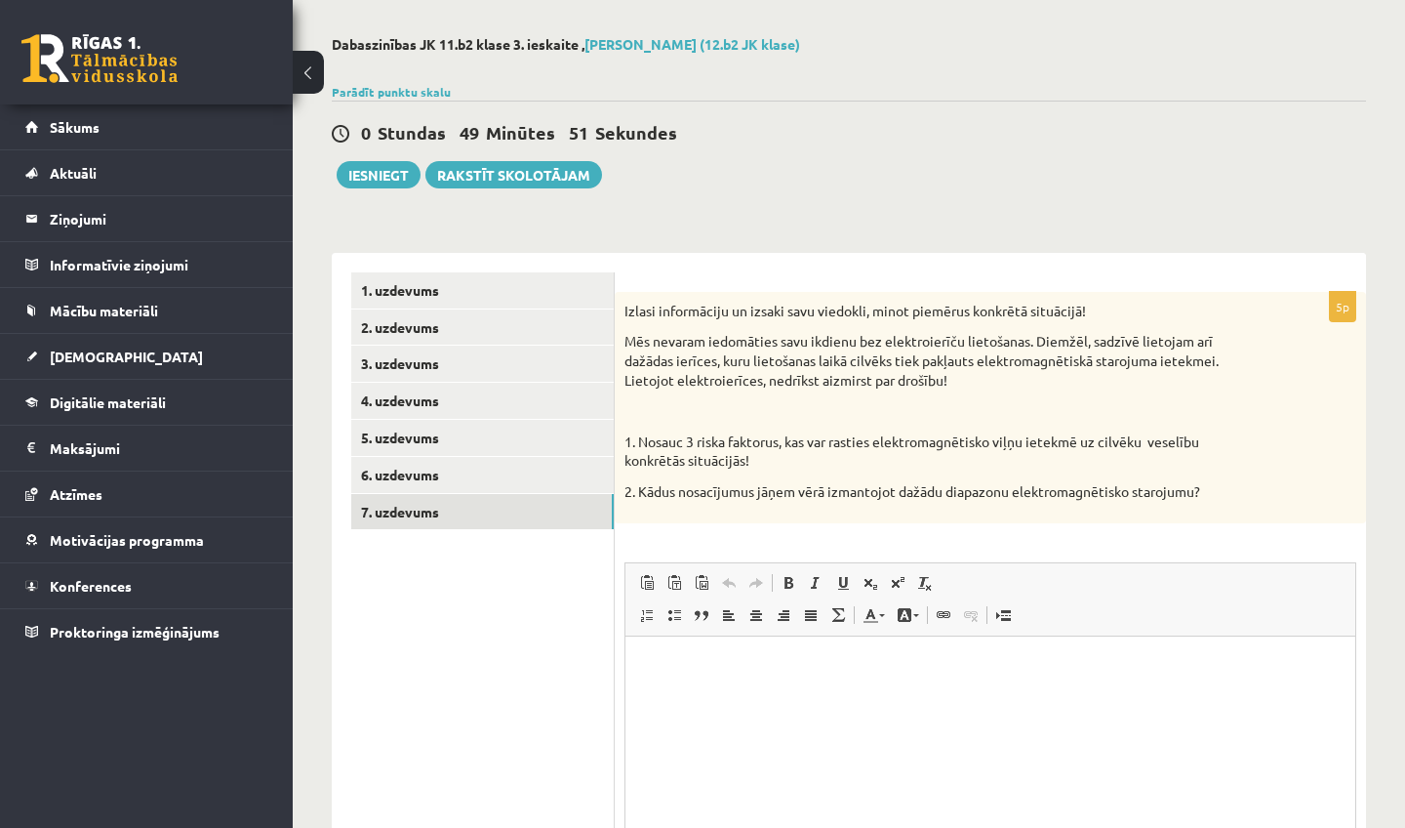
click at [1002, 695] on html at bounding box center [991, 665] width 730 height 60
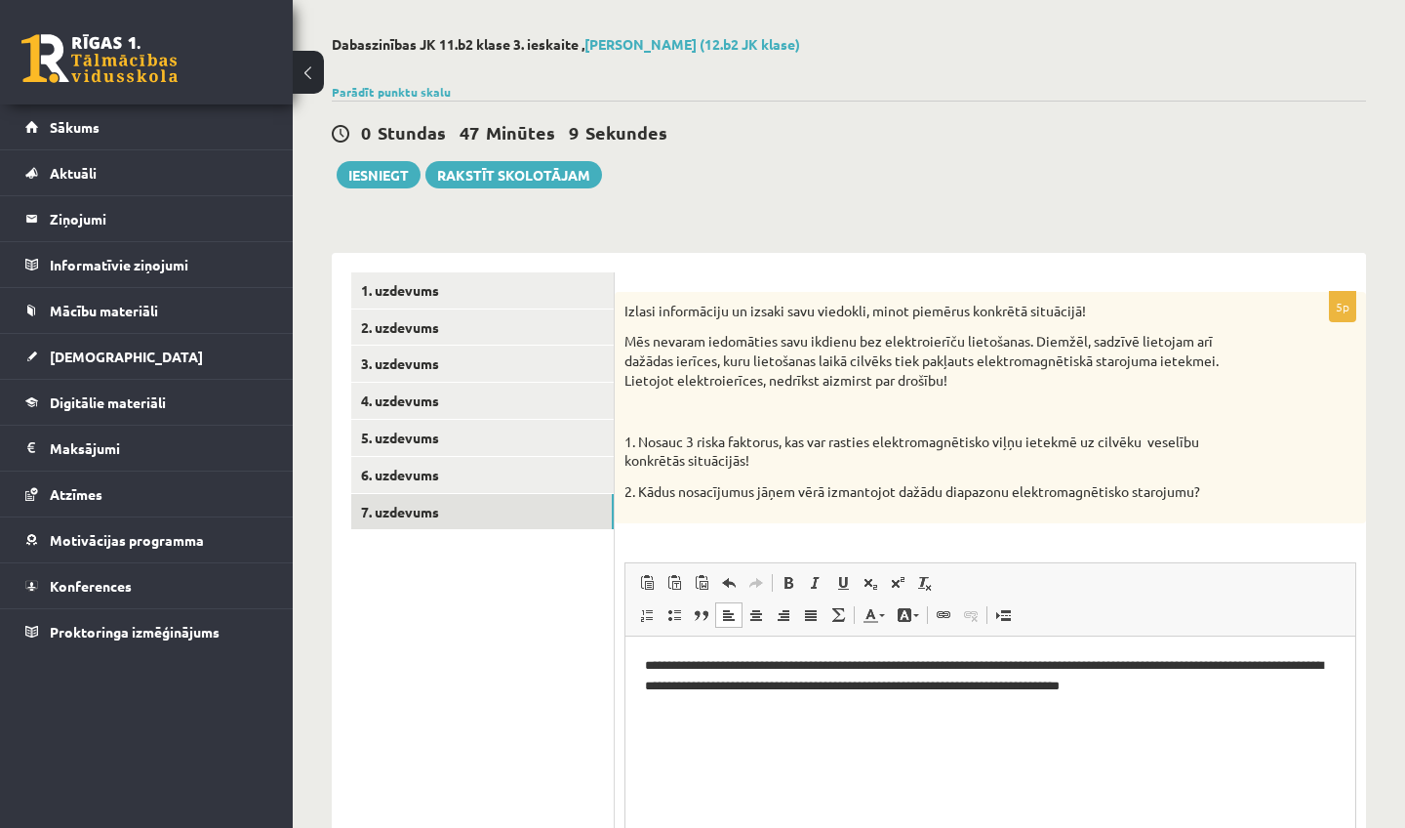
click at [1073, 668] on p "**********" at bounding box center [990, 674] width 691 height 39
click at [1080, 665] on p "**********" at bounding box center [990, 674] width 691 height 39
click at [1238, 695] on html "**********" at bounding box center [991, 674] width 730 height 78
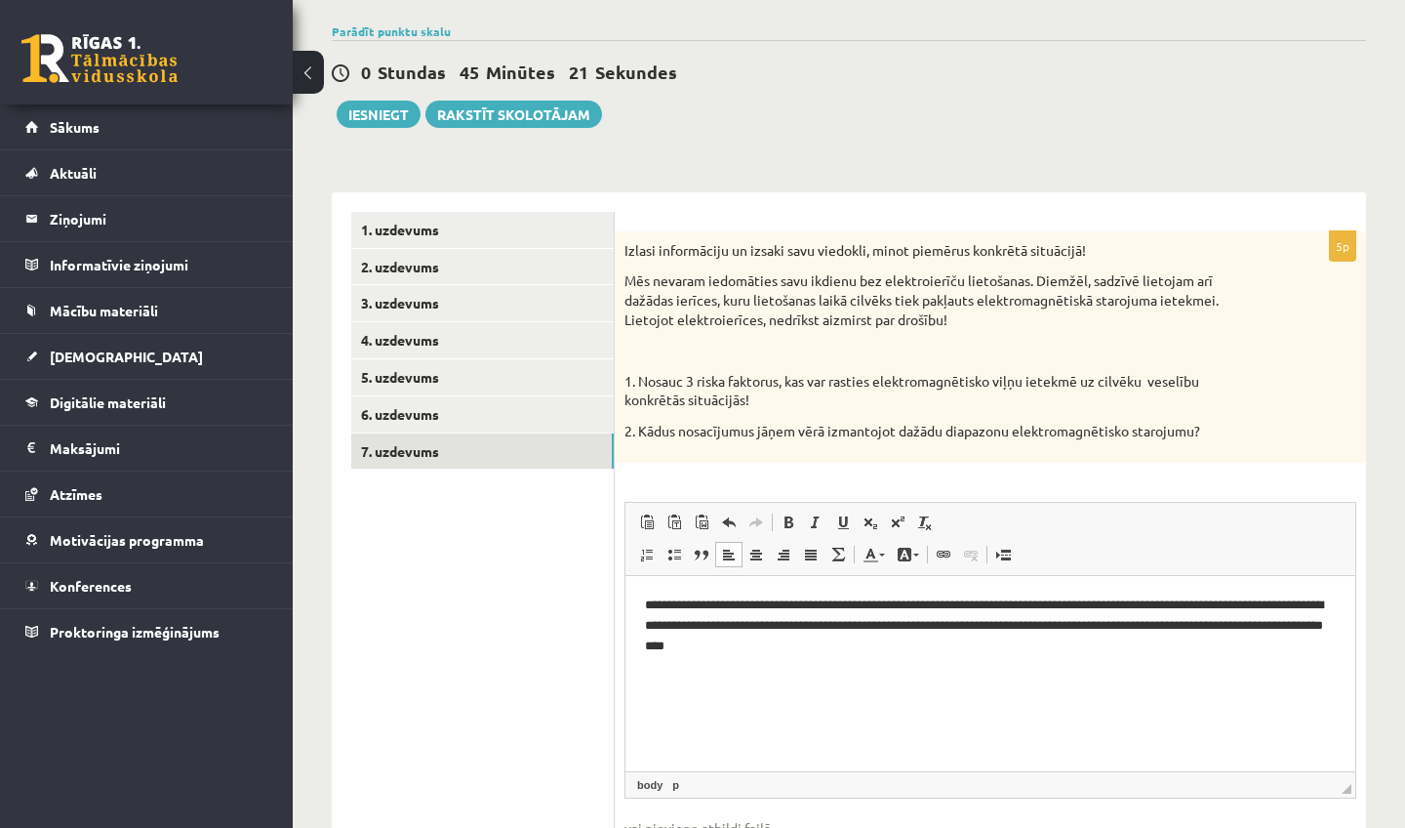
scroll to position [136, 0]
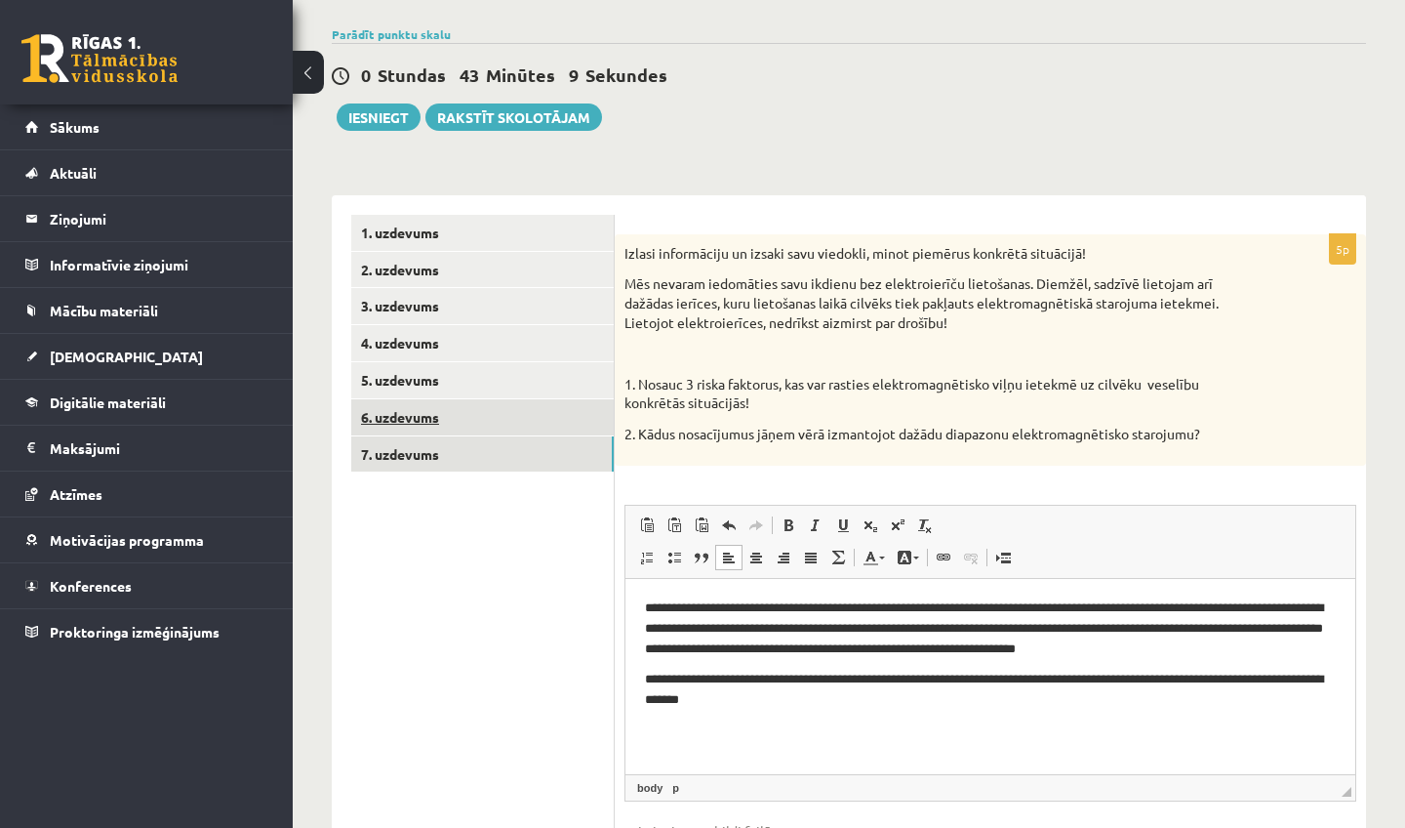
click at [454, 399] on link "6. uzdevums" at bounding box center [482, 417] width 263 height 36
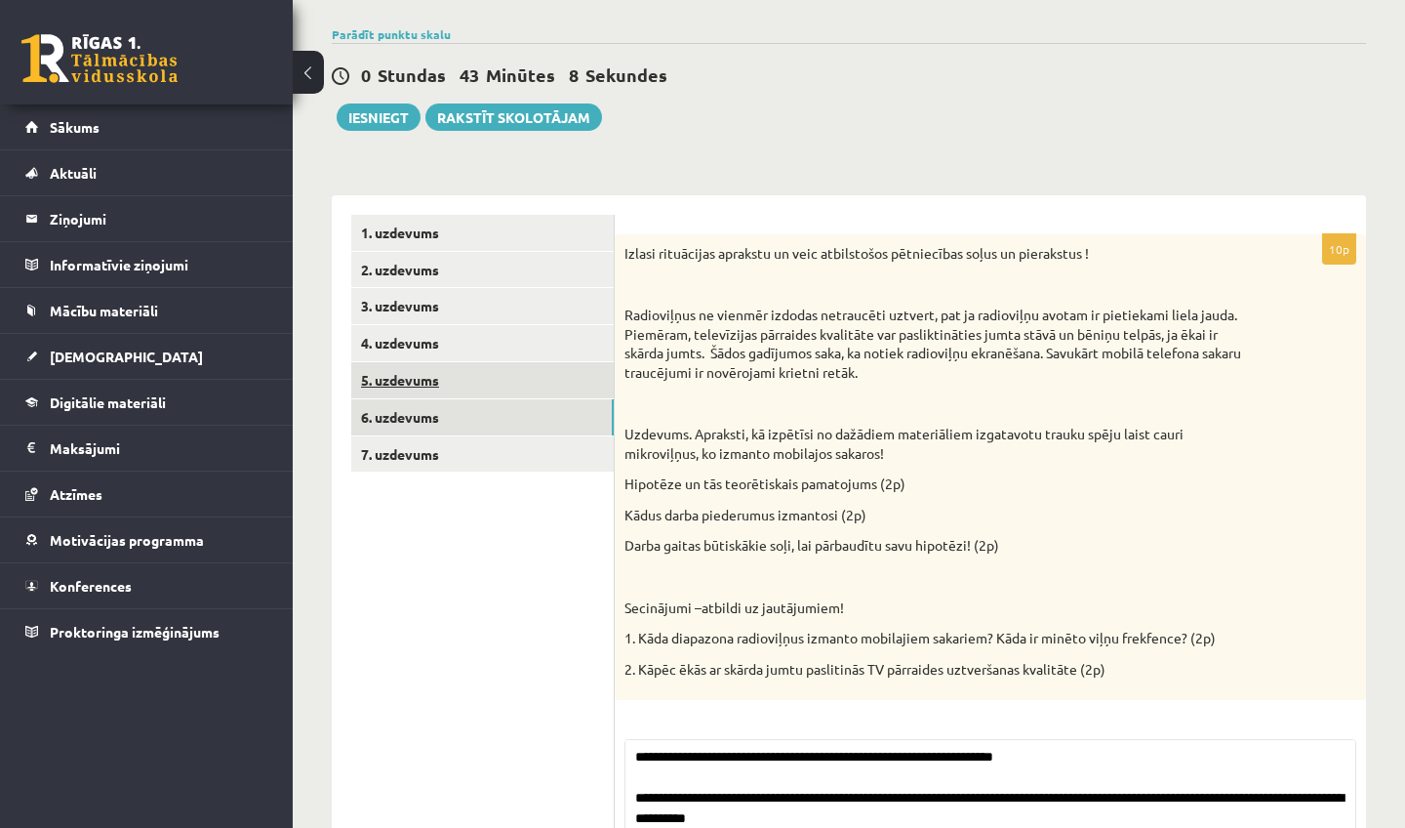
click at [454, 375] on link "5. uzdevums" at bounding box center [482, 380] width 263 height 36
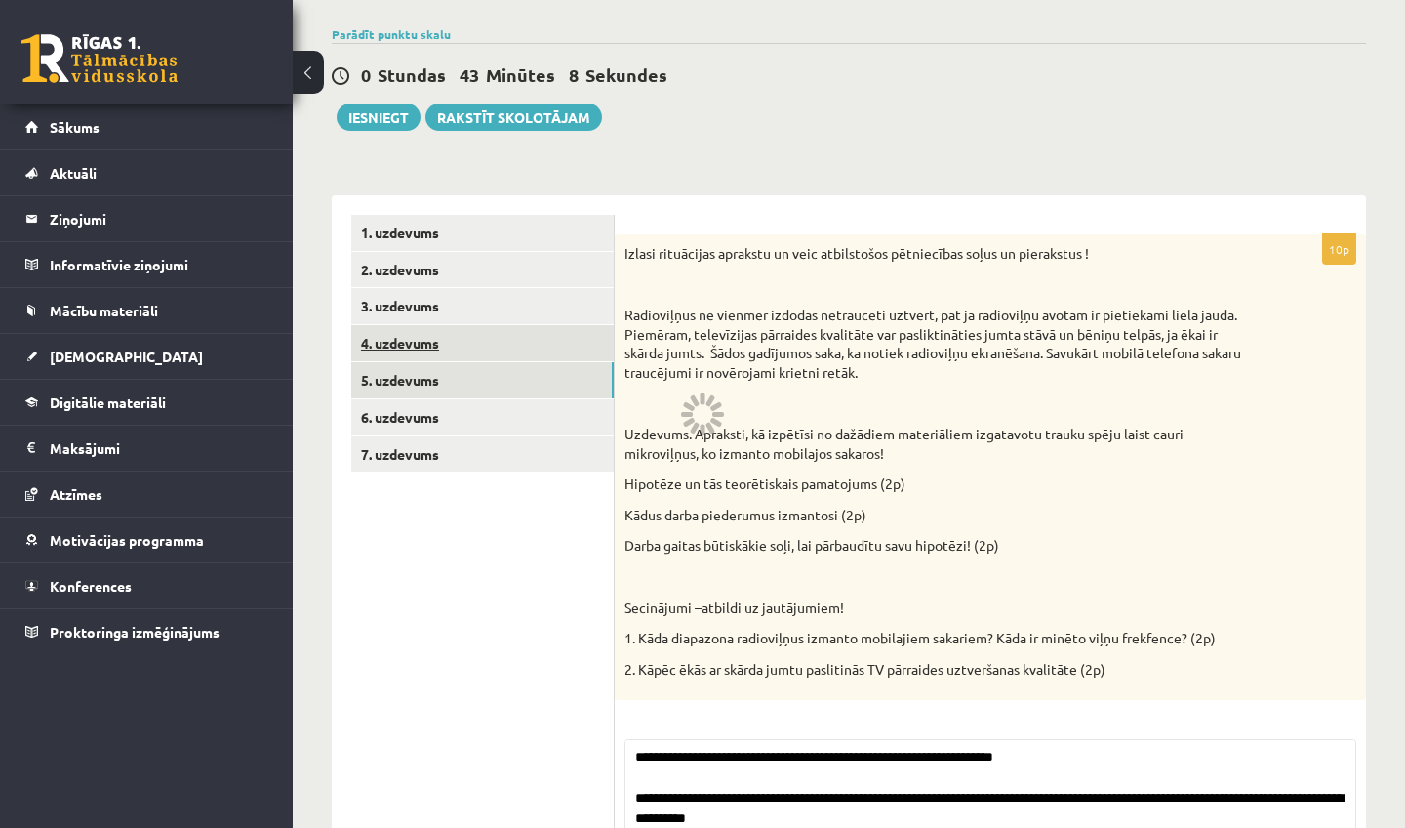
click at [455, 356] on link "4. uzdevums" at bounding box center [482, 343] width 263 height 36
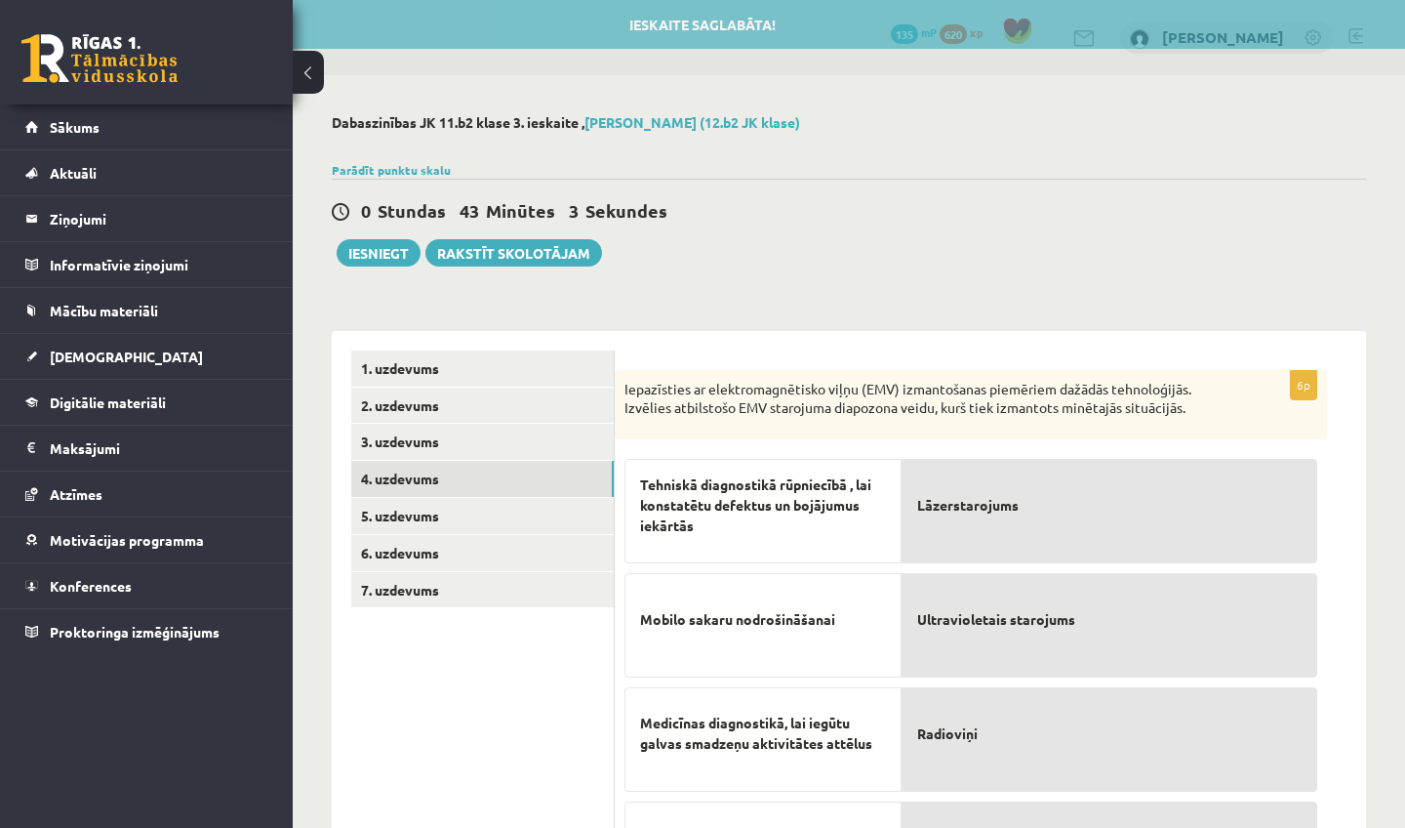
scroll to position [0, 0]
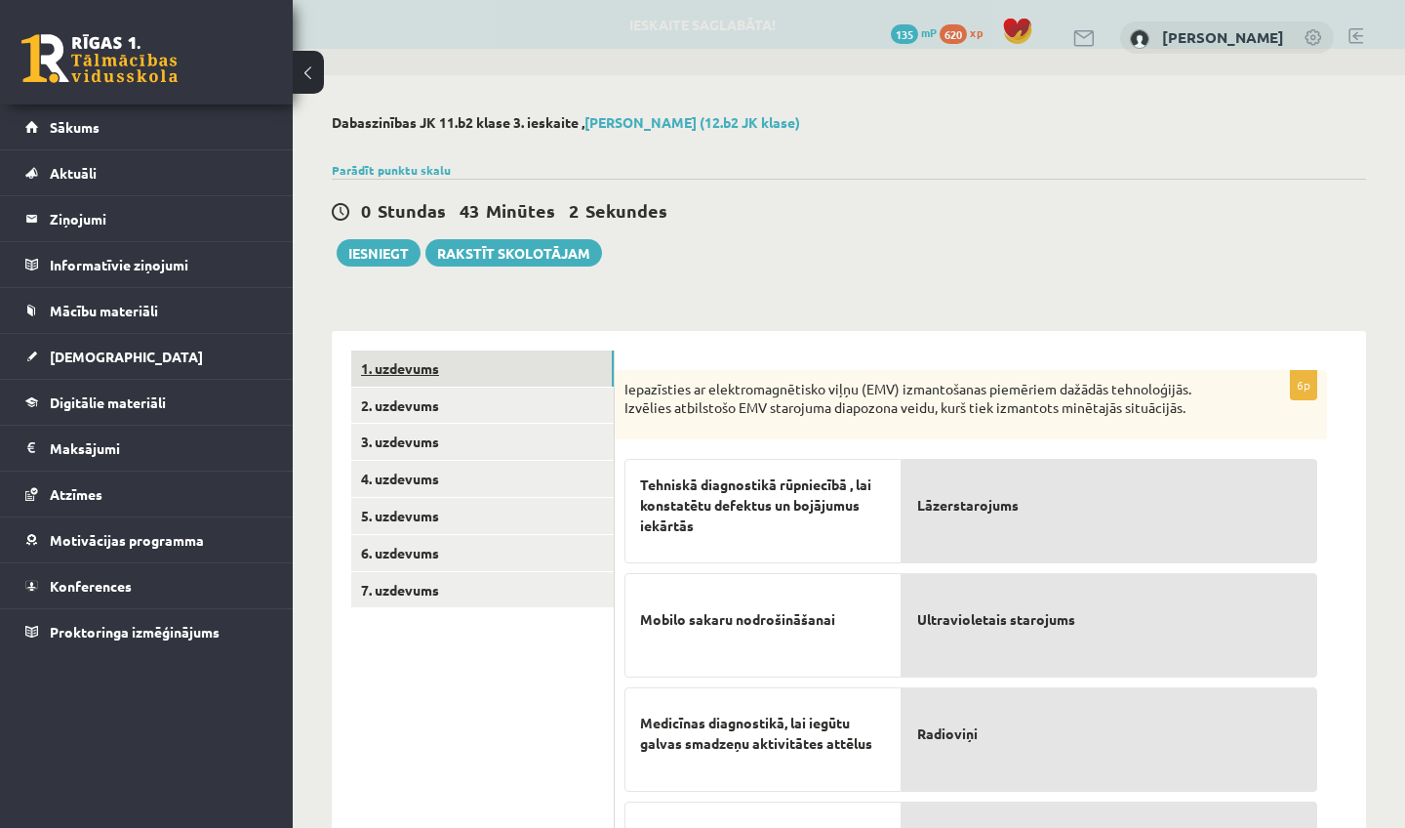
click at [552, 377] on link "1. uzdevums" at bounding box center [482, 368] width 263 height 36
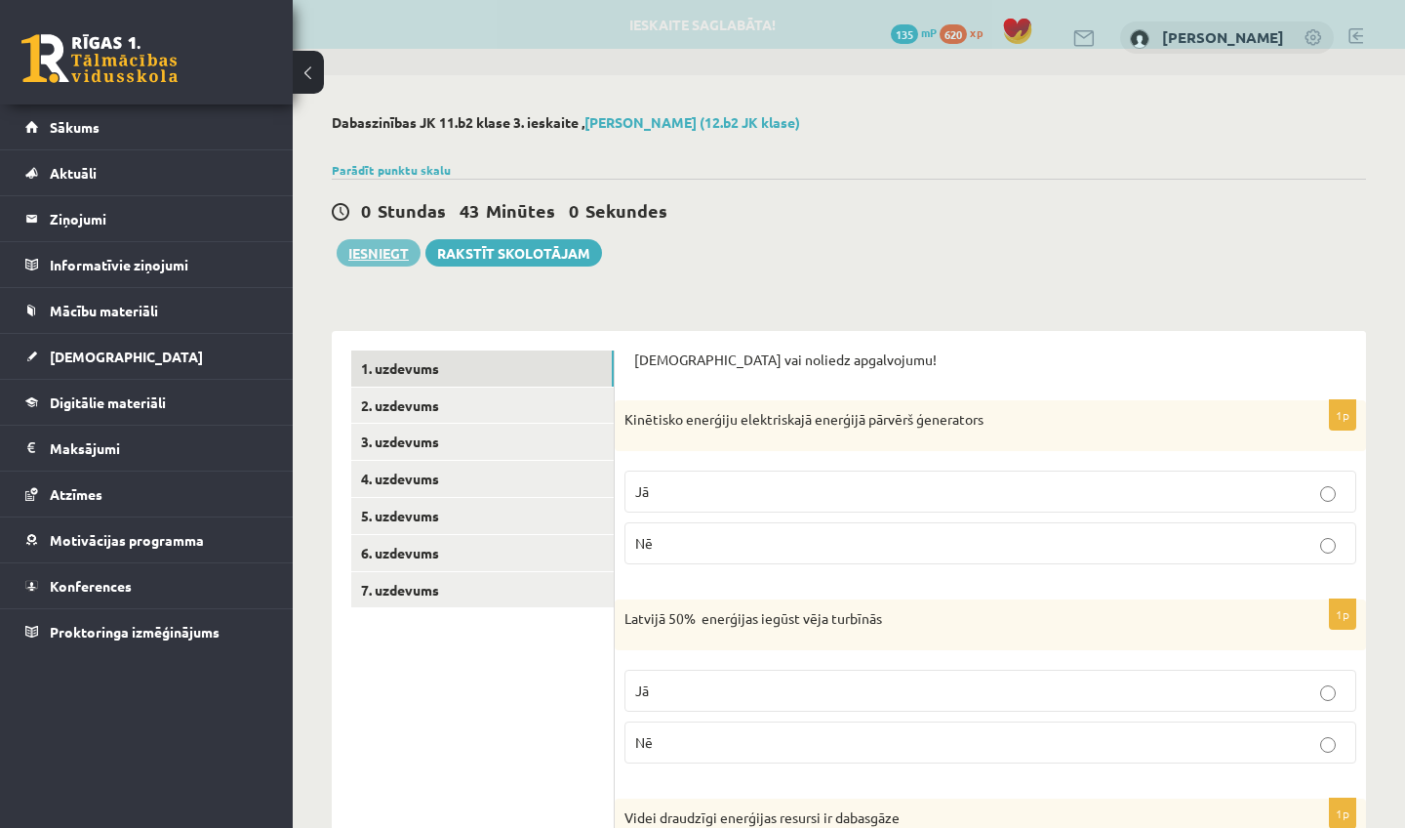
click at [391, 264] on button "Iesniegt" at bounding box center [379, 252] width 84 height 27
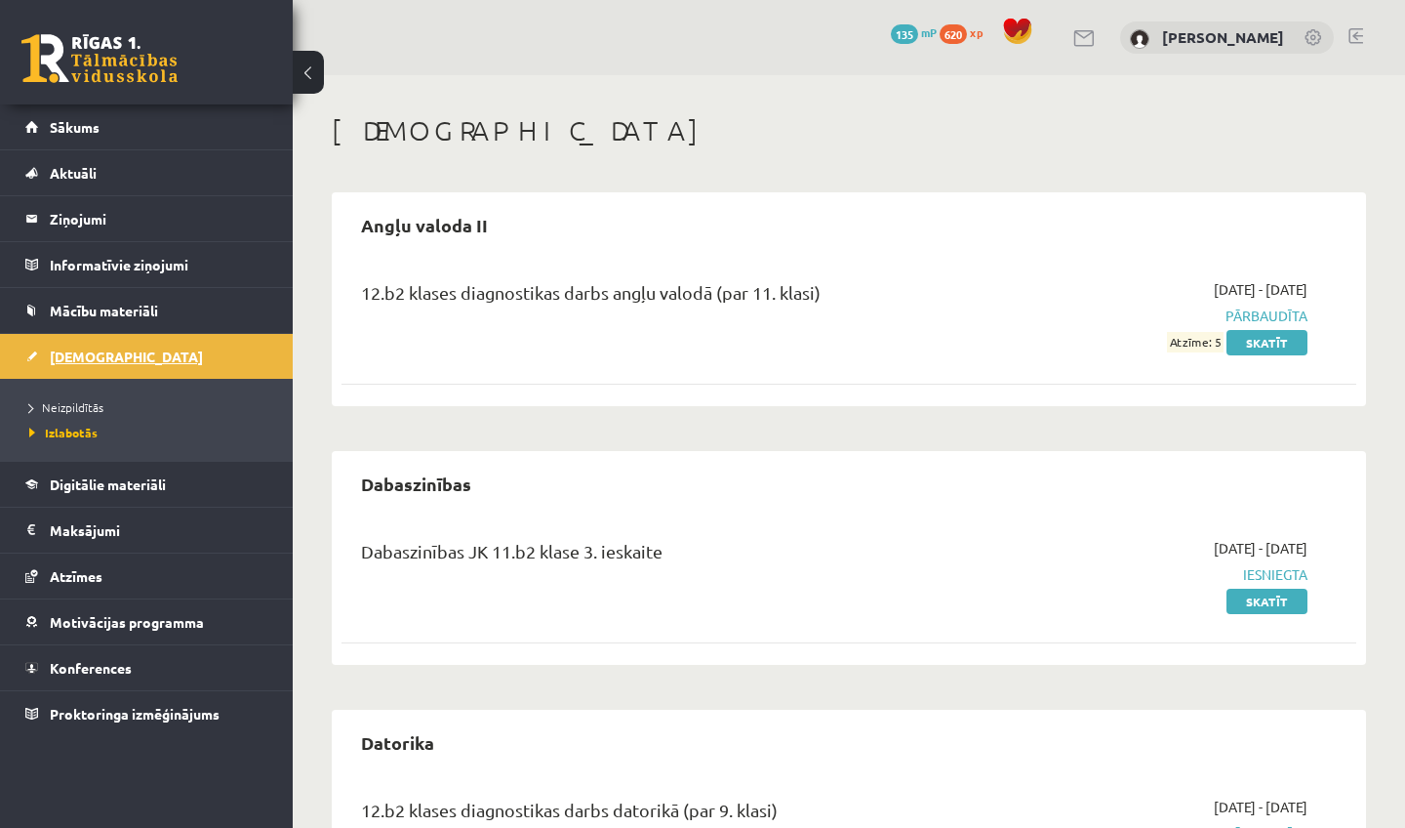
click at [122, 367] on link "[DEMOGRAPHIC_DATA]" at bounding box center [146, 356] width 243 height 45
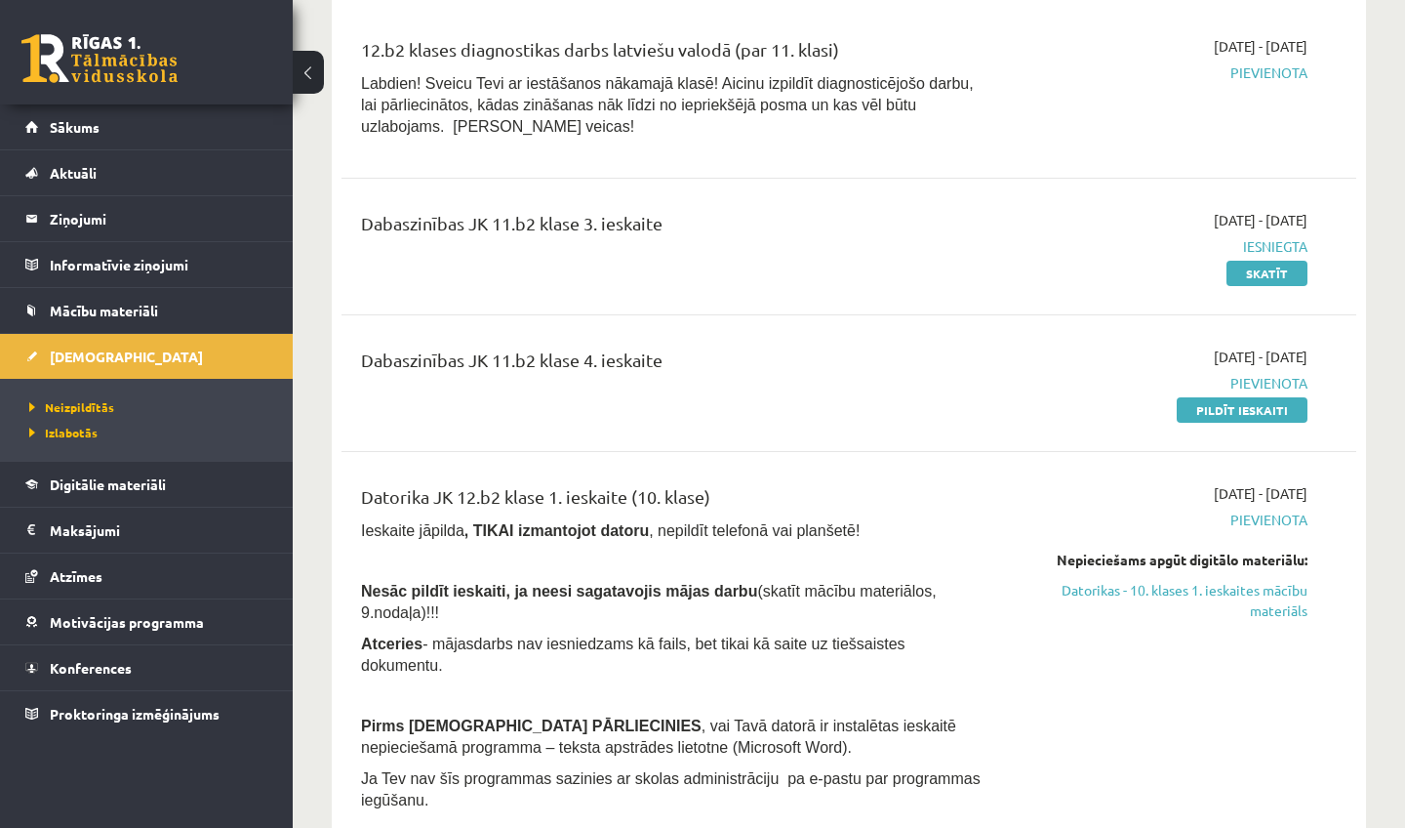
scroll to position [2092, 0]
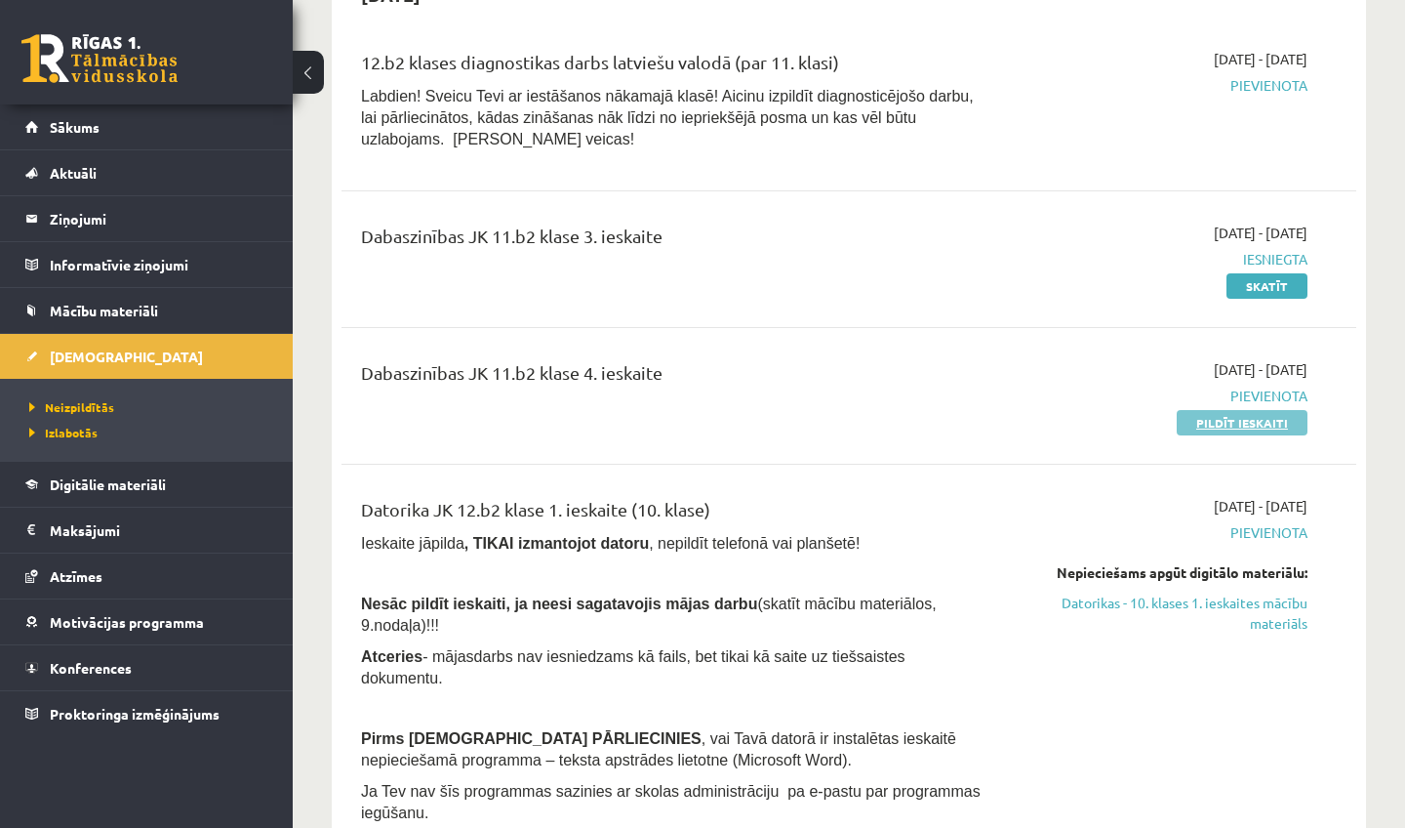
click at [1258, 410] on link "Pildīt ieskaiti" at bounding box center [1242, 422] width 131 height 25
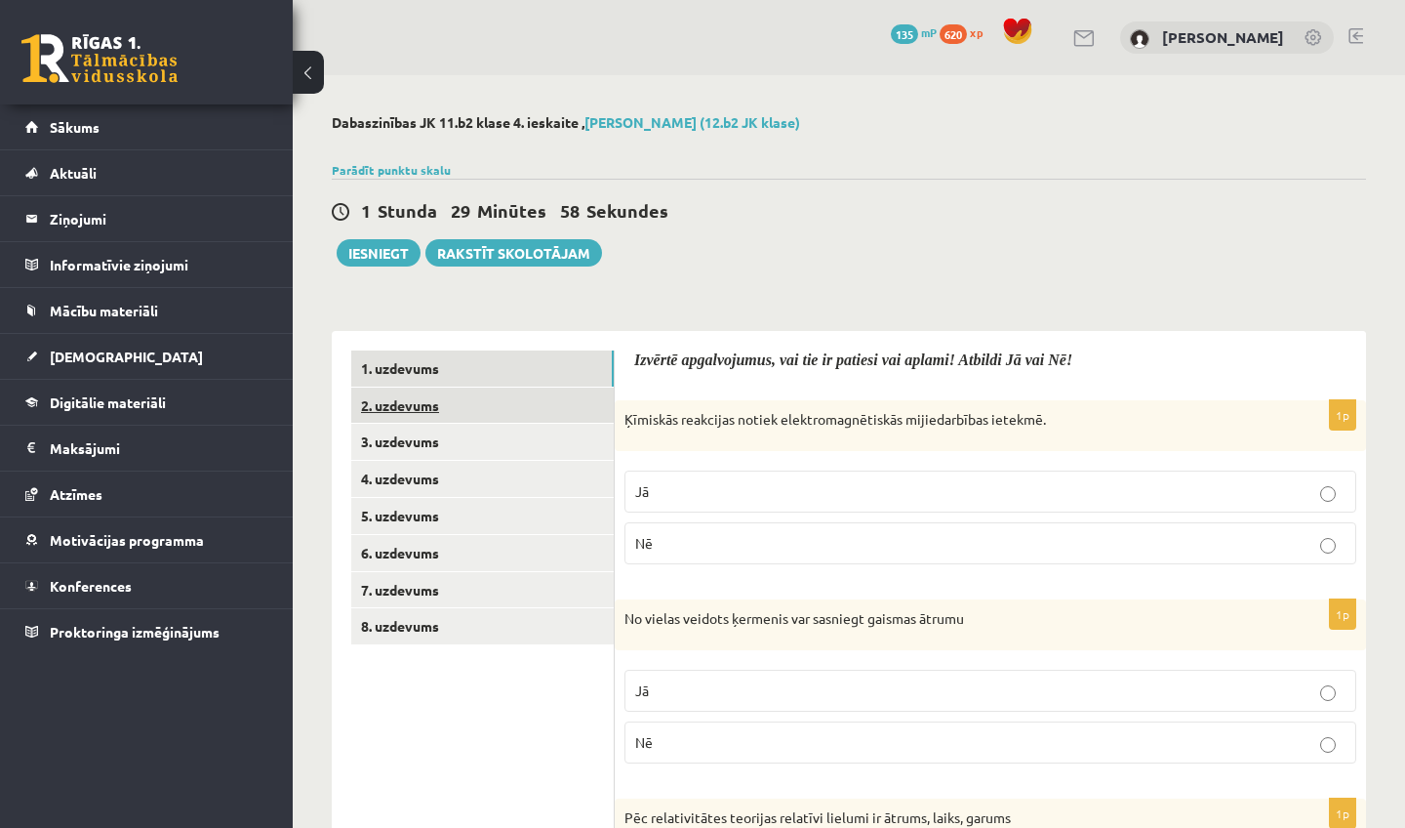
click at [567, 412] on link "2. uzdevums" at bounding box center [482, 405] width 263 height 36
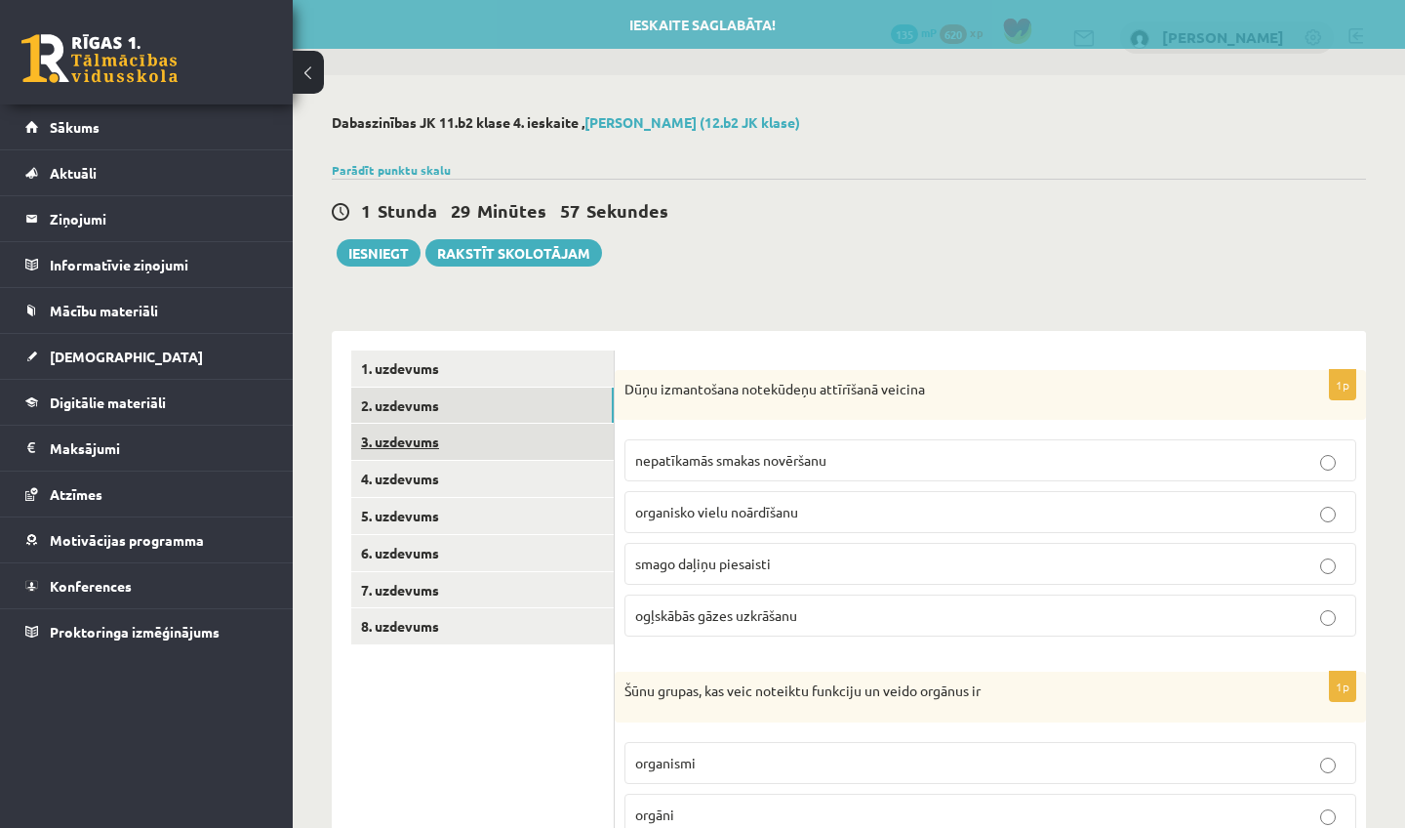
click at [555, 447] on link "3. uzdevums" at bounding box center [482, 442] width 263 height 36
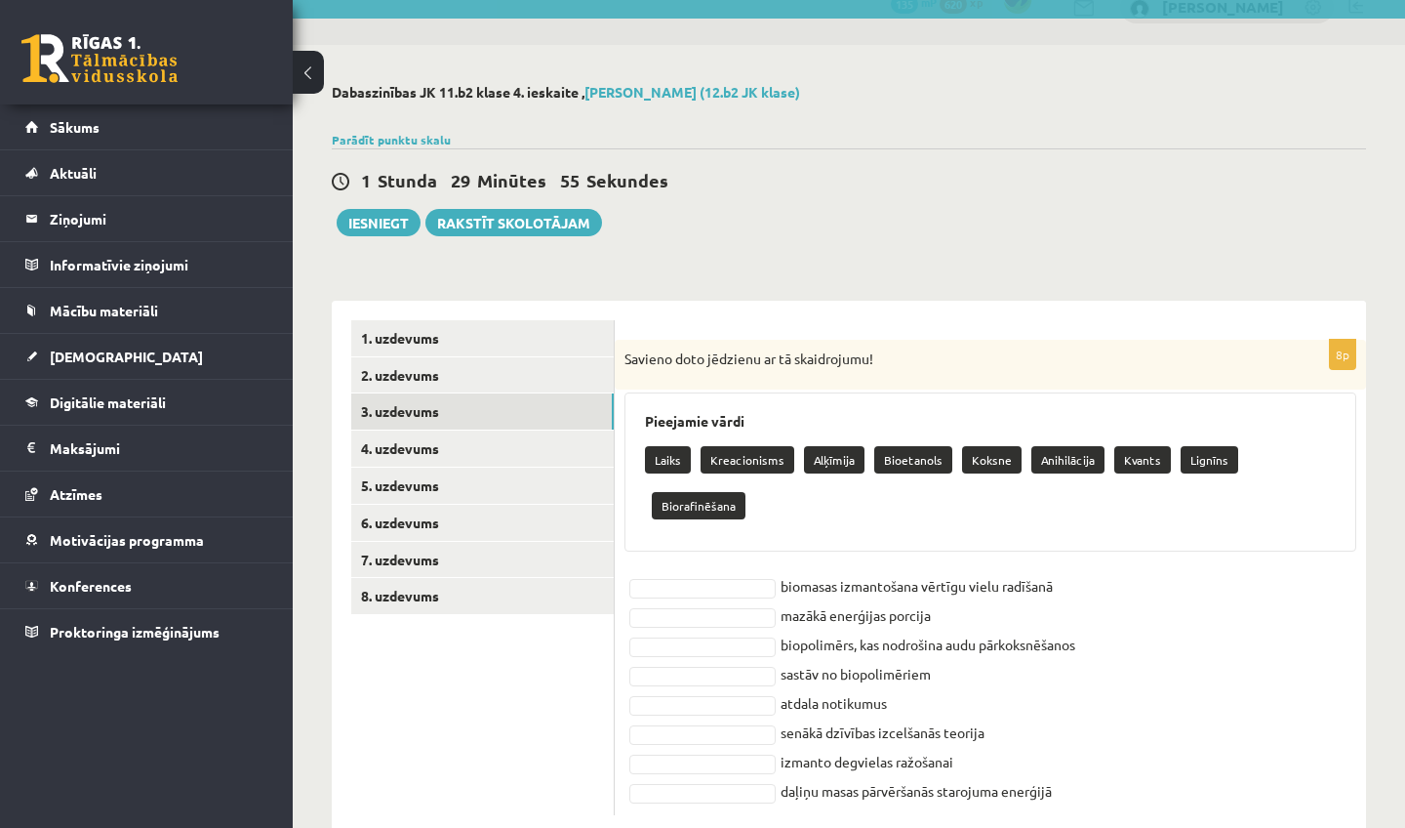
scroll to position [29, 0]
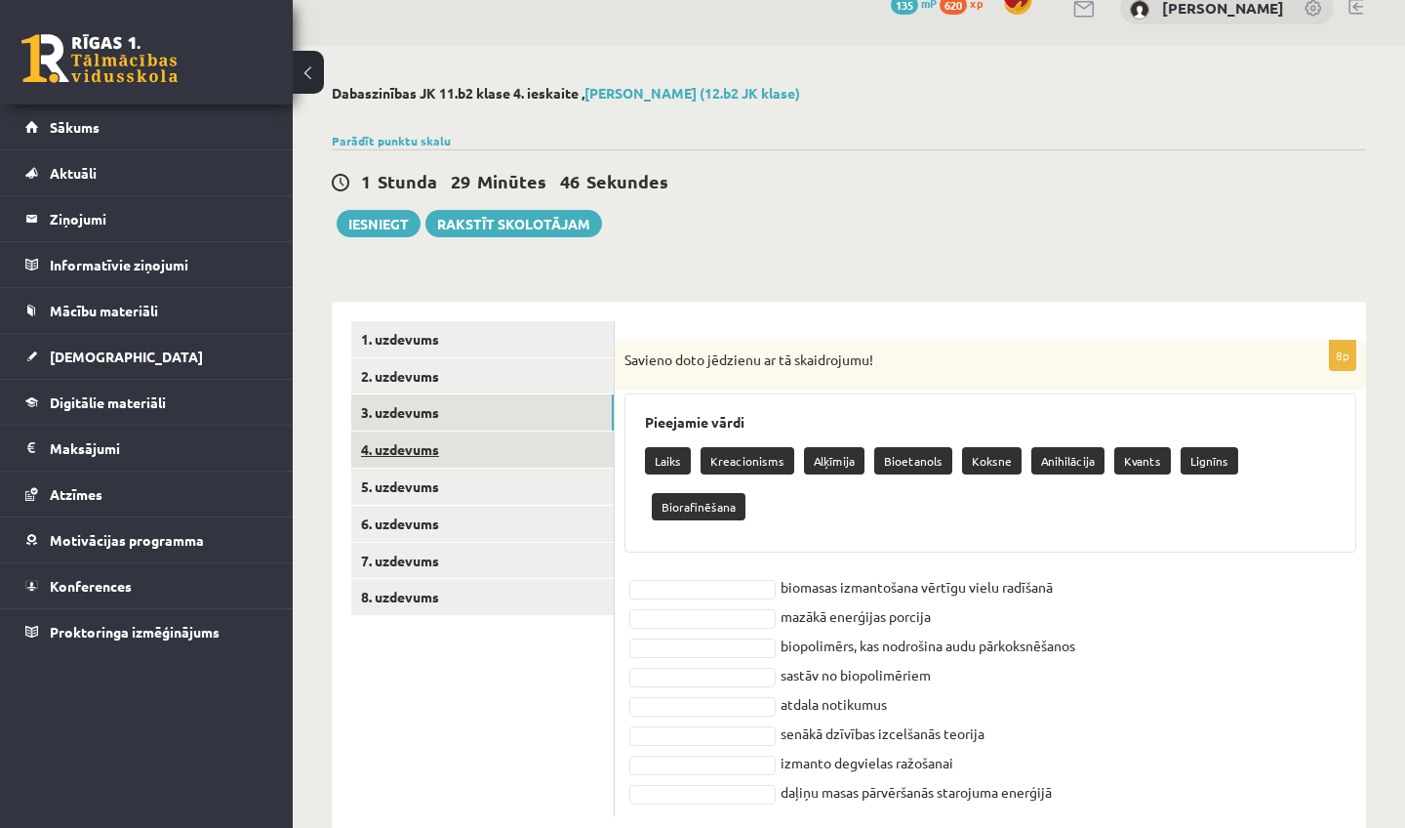
click at [516, 444] on link "4. uzdevums" at bounding box center [482, 449] width 263 height 36
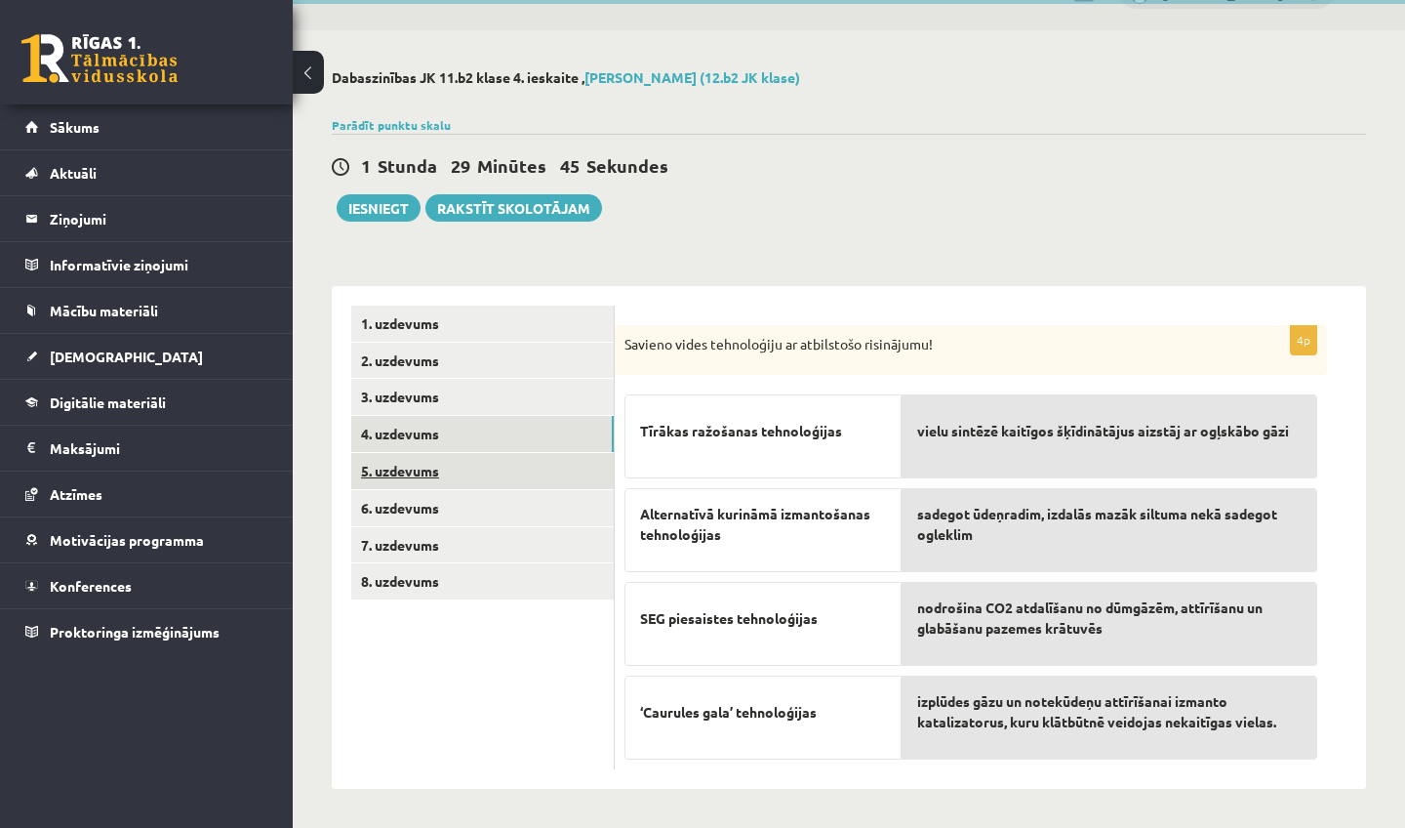
scroll to position [45, 0]
click at [492, 455] on link "5. uzdevums" at bounding box center [482, 471] width 263 height 36
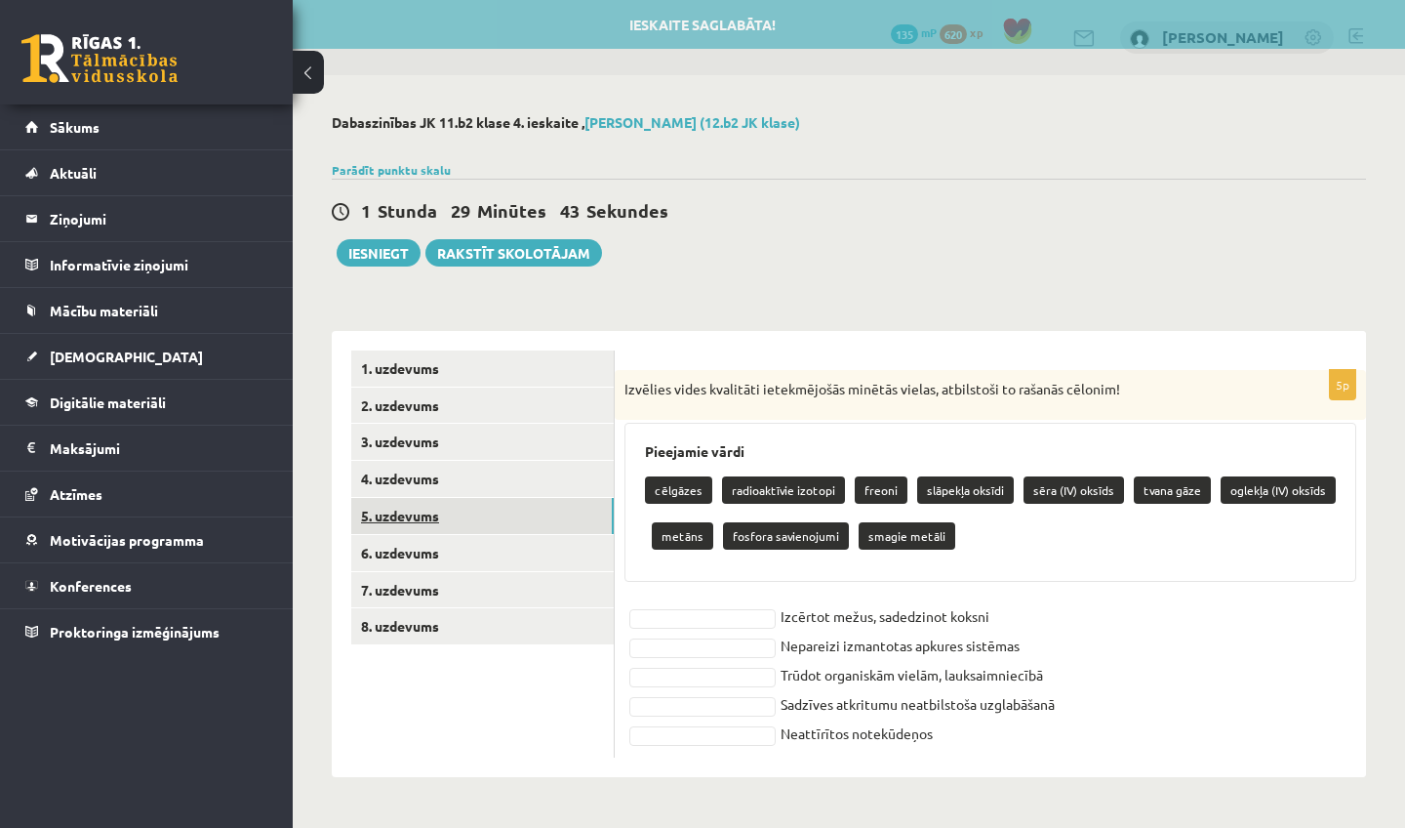
scroll to position [0, 0]
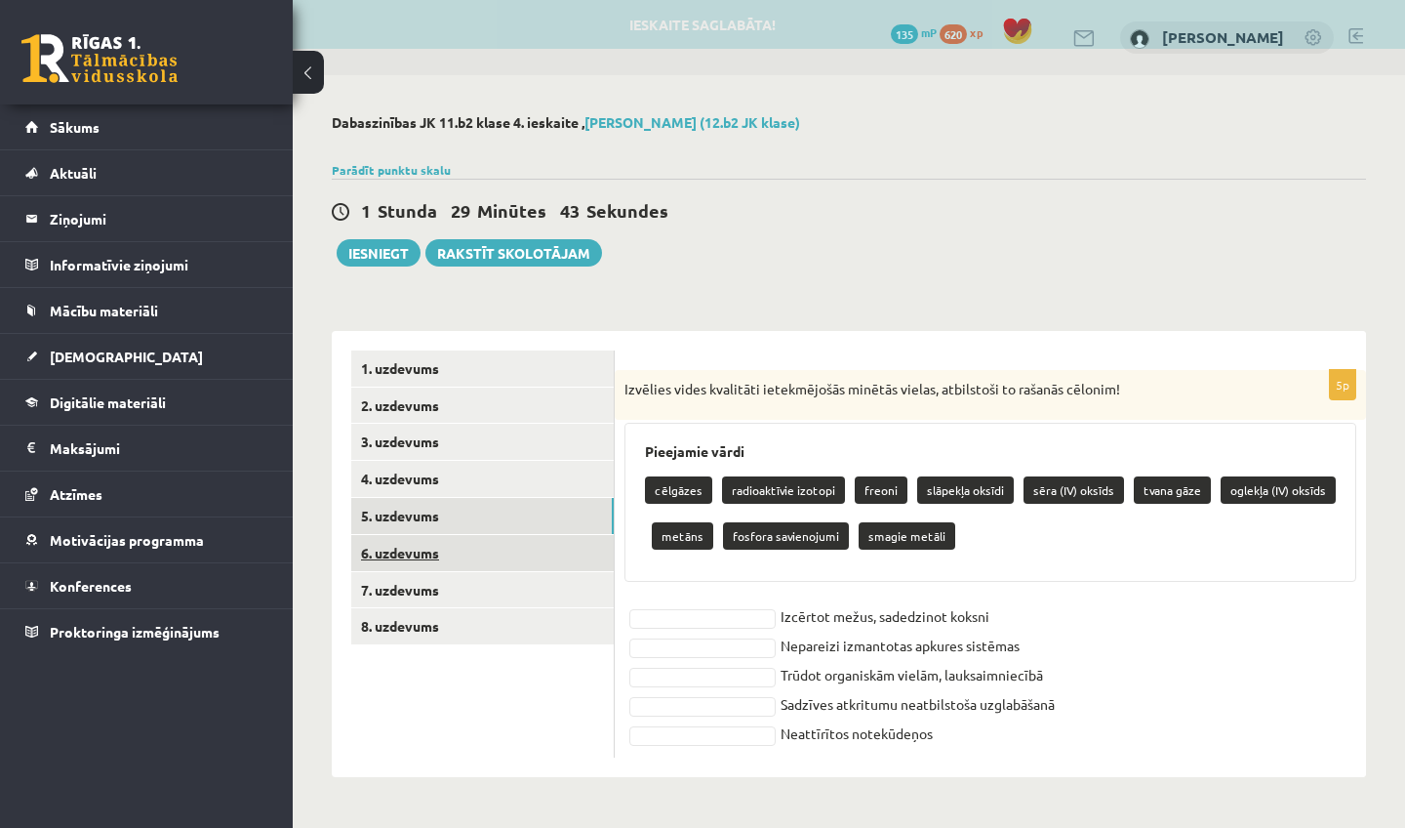
click at [462, 553] on link "6. uzdevums" at bounding box center [482, 553] width 263 height 36
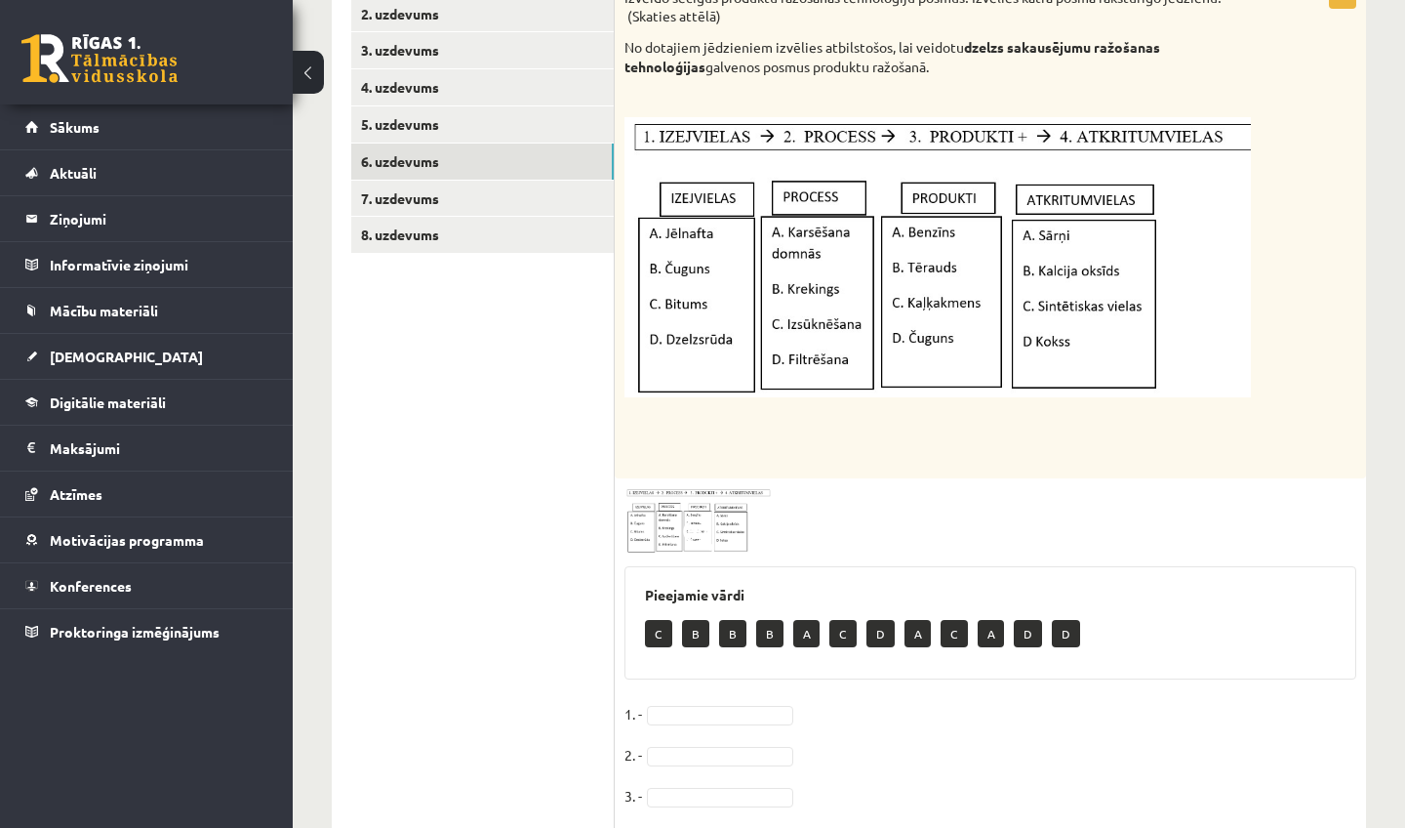
scroll to position [391, 0]
click at [488, 193] on link "7. uzdevums" at bounding box center [482, 199] width 263 height 36
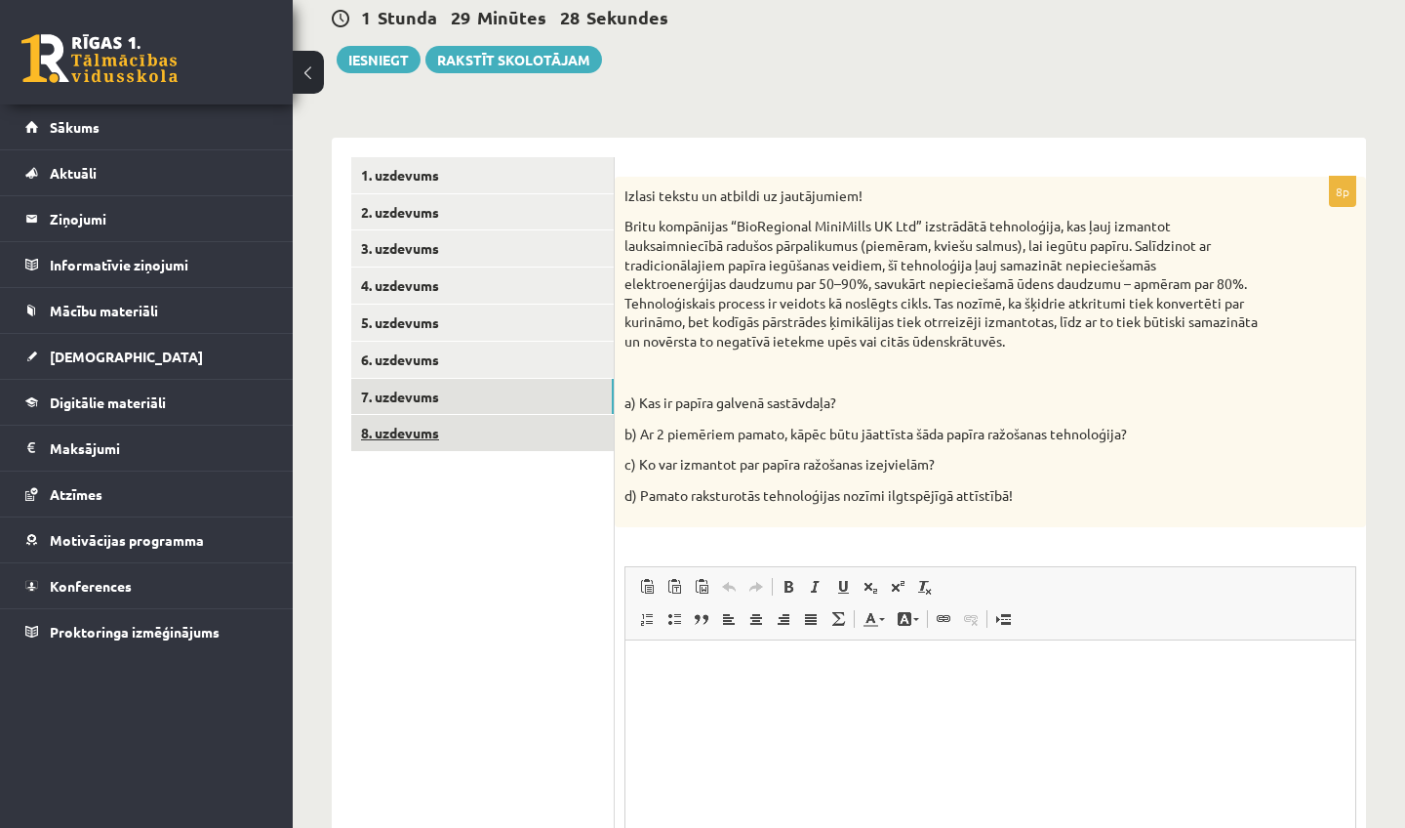
scroll to position [0, 0]
click at [474, 436] on link "8. uzdevums" at bounding box center [482, 433] width 263 height 36
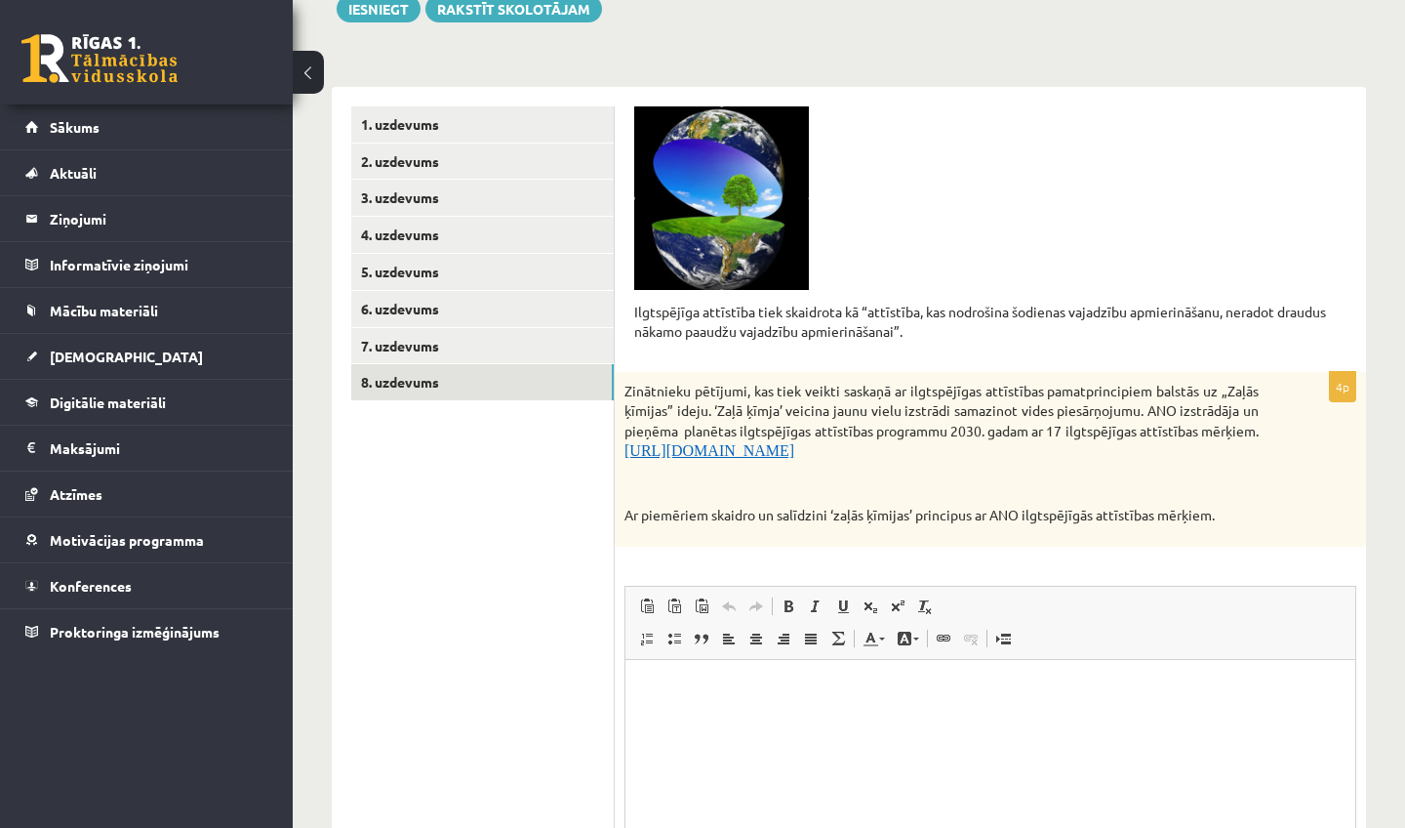
scroll to position [237, 0]
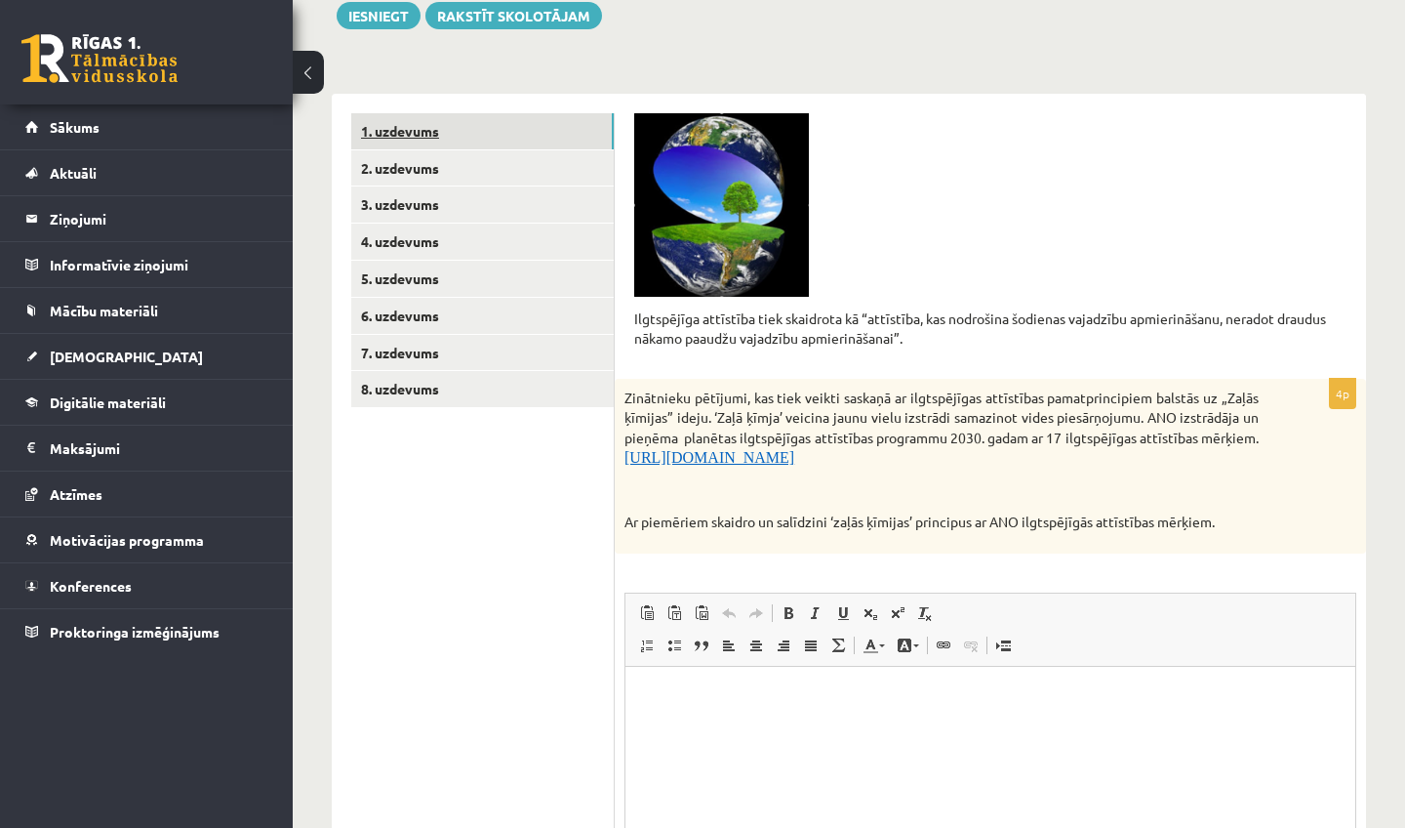
click at [406, 130] on link "1. uzdevums" at bounding box center [482, 131] width 263 height 36
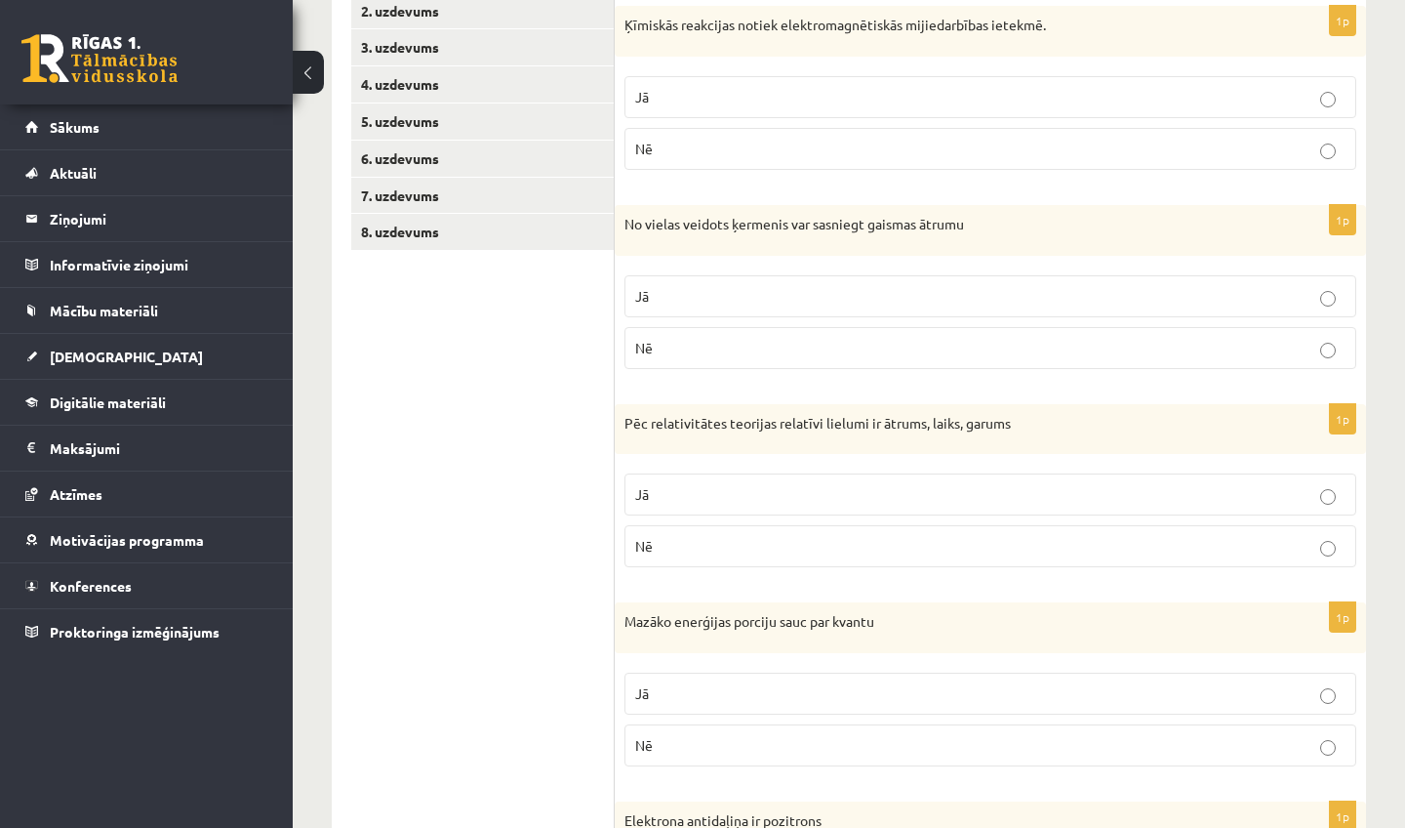
scroll to position [394, 0]
click at [869, 102] on p "Jā" at bounding box center [990, 97] width 711 height 20
click at [771, 290] on p "Jā" at bounding box center [990, 296] width 711 height 20
click at [750, 338] on p "Nē" at bounding box center [990, 348] width 711 height 20
click at [744, 300] on p "Jā" at bounding box center [990, 296] width 711 height 20
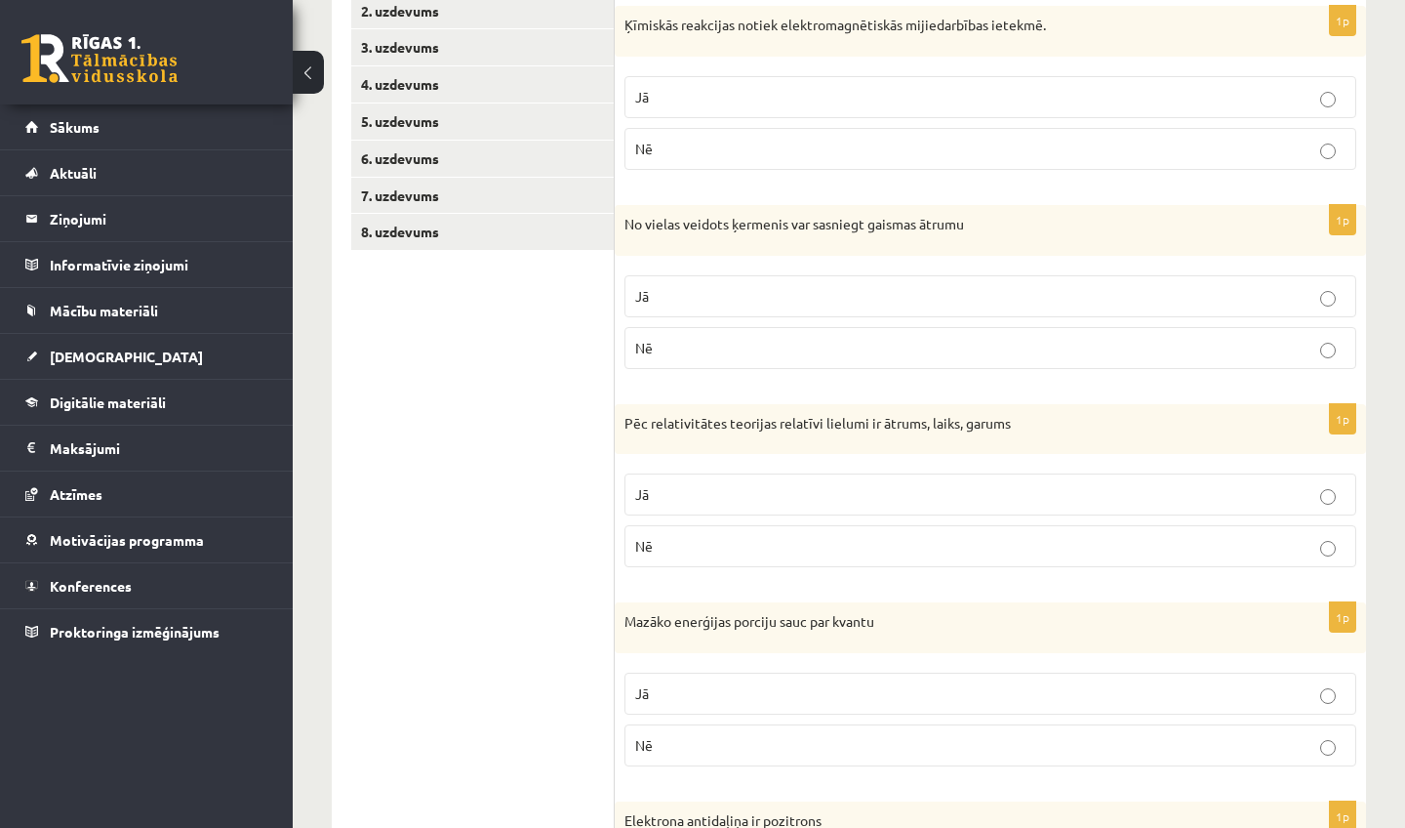
click at [697, 494] on p "Jā" at bounding box center [990, 494] width 711 height 20
click at [718, 690] on p "Jā" at bounding box center [990, 693] width 711 height 20
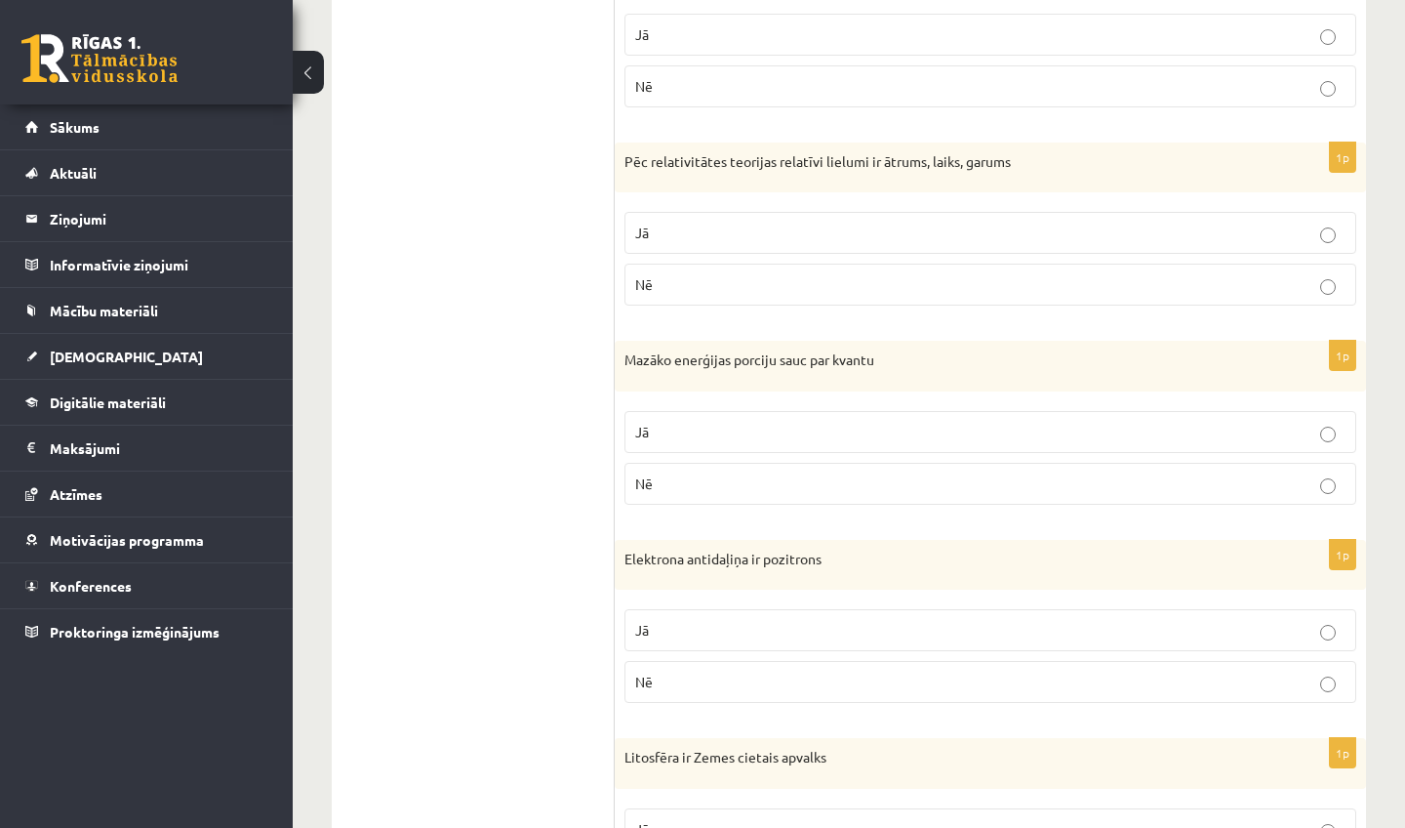
scroll to position [656, 0]
click at [727, 615] on label "Jā" at bounding box center [991, 630] width 732 height 42
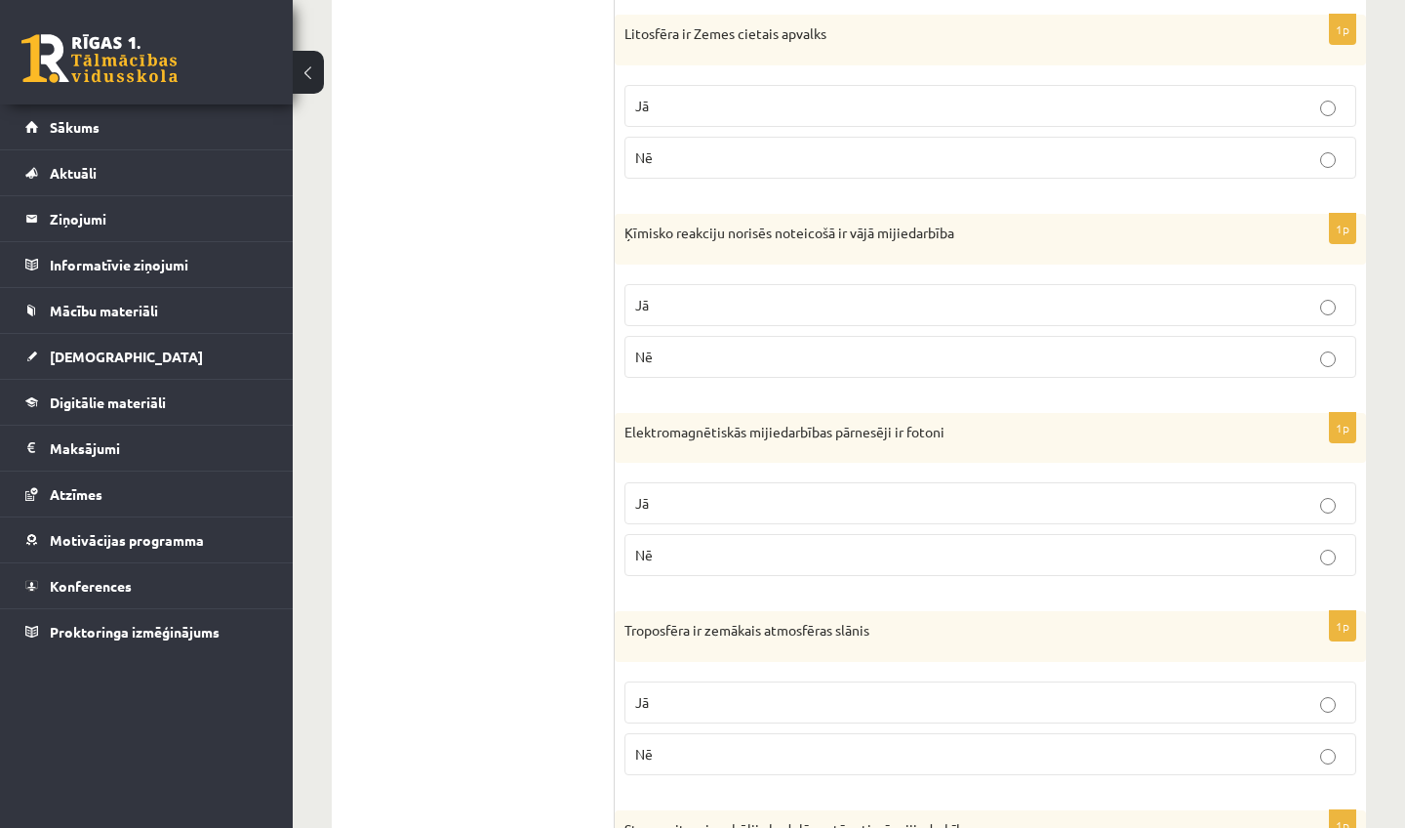
scroll to position [1378, 0]
click at [697, 160] on p "Nē" at bounding box center [990, 158] width 711 height 20
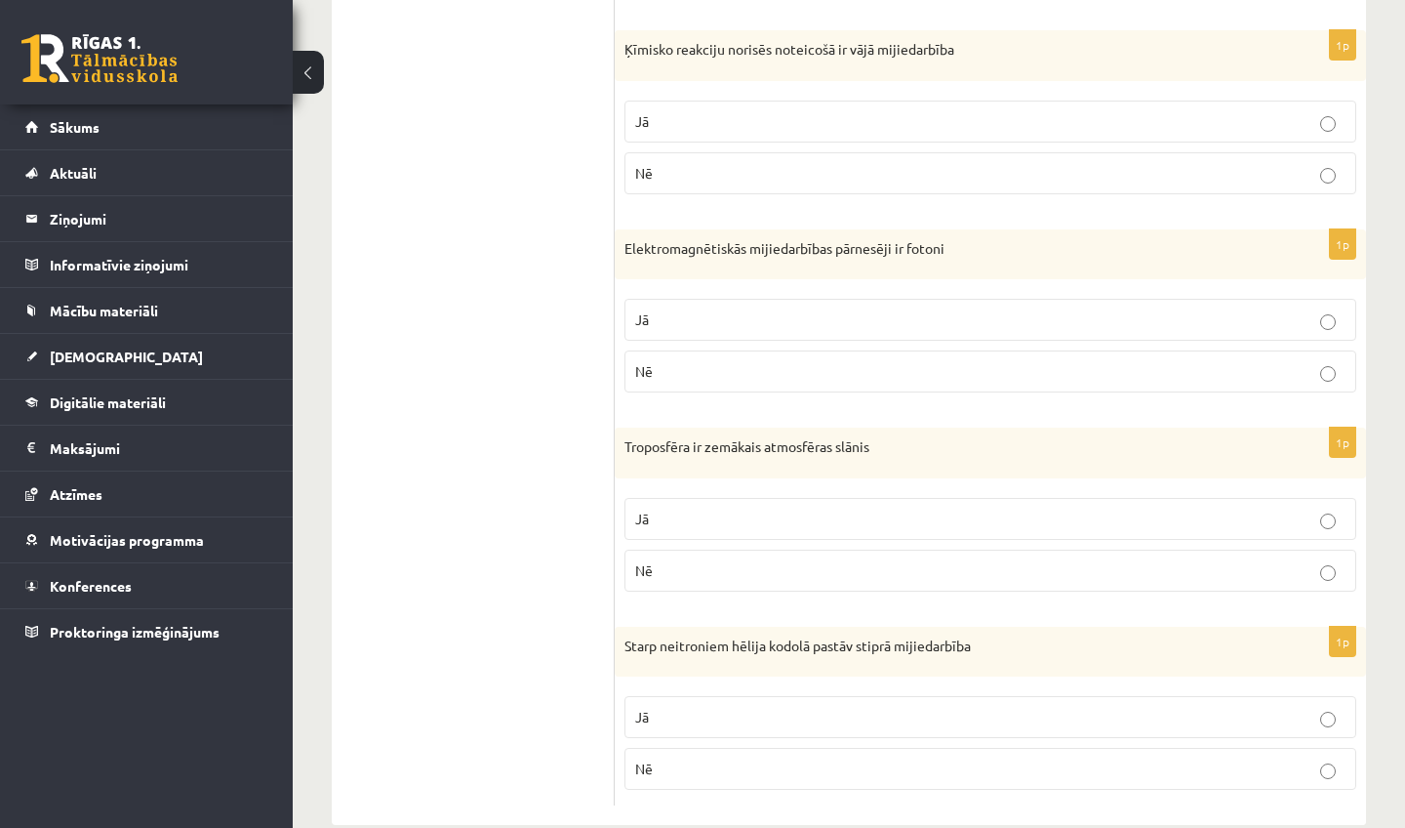
scroll to position [1555, 0]
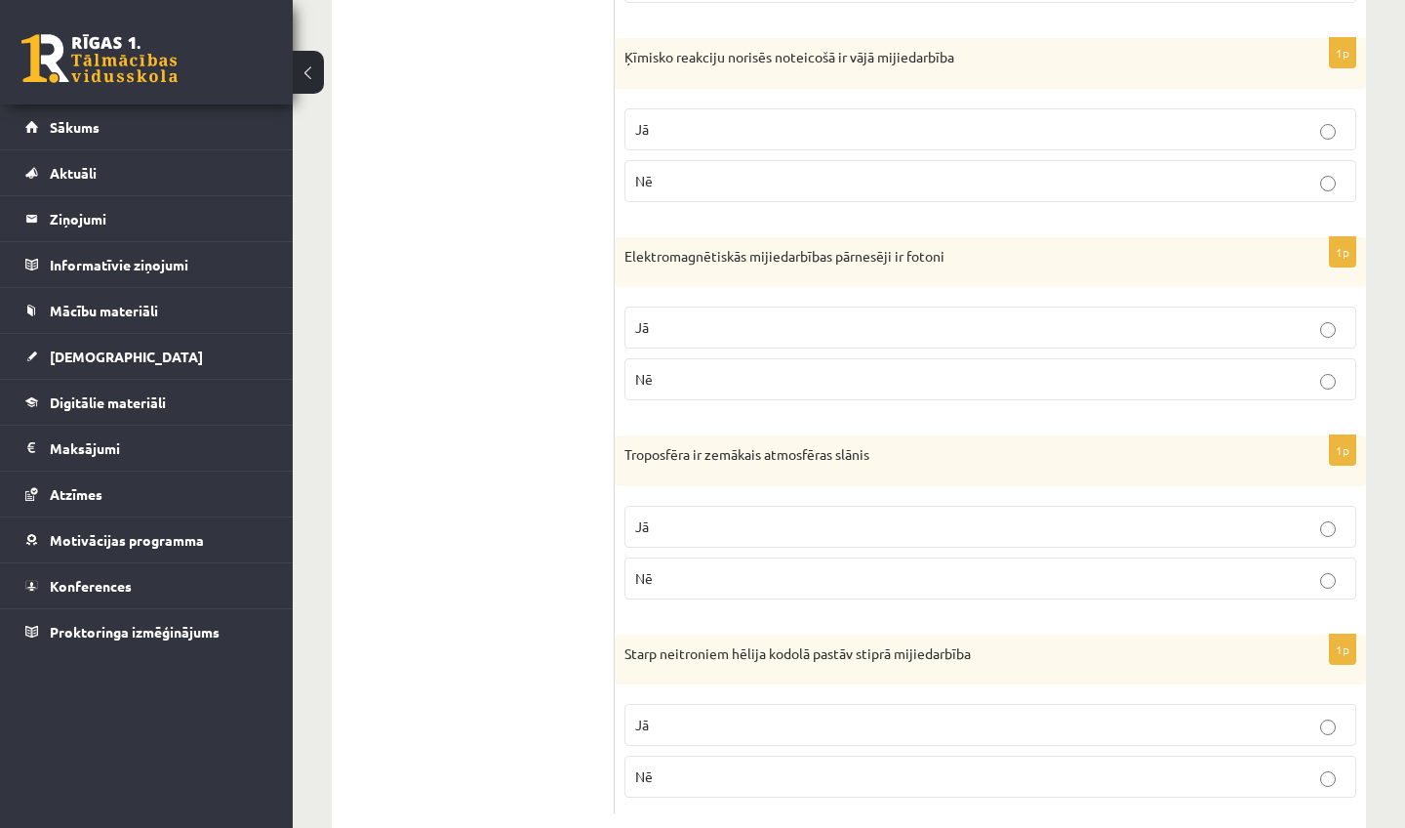
click at [709, 181] on p "Nē" at bounding box center [990, 181] width 711 height 20
click at [703, 324] on p "Jā" at bounding box center [990, 327] width 711 height 20
click at [701, 522] on p "Jā" at bounding box center [990, 526] width 711 height 20
click at [720, 715] on p "Jā" at bounding box center [990, 724] width 711 height 20
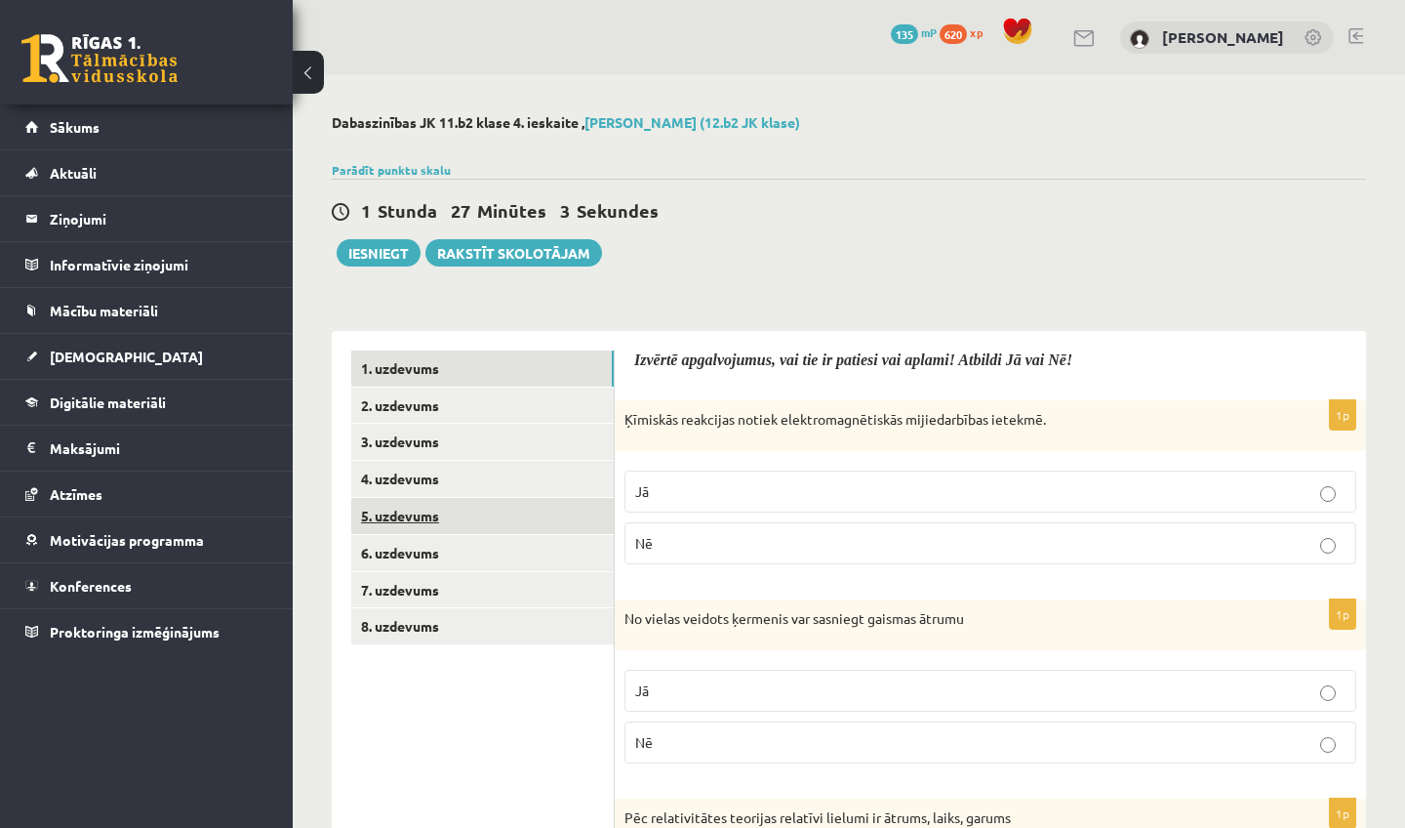
scroll to position [0, 0]
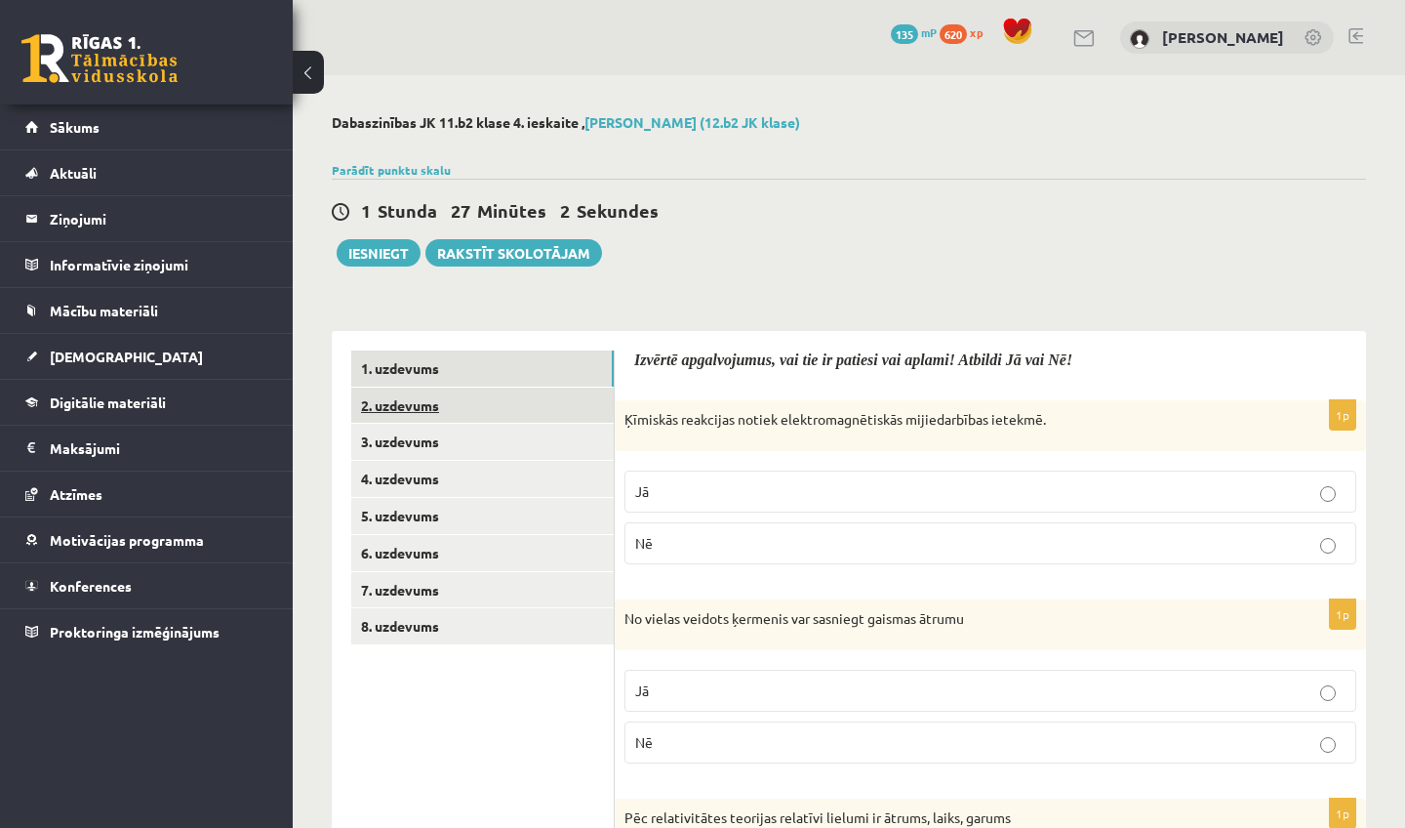
click at [461, 419] on link "2. uzdevums" at bounding box center [482, 405] width 263 height 36
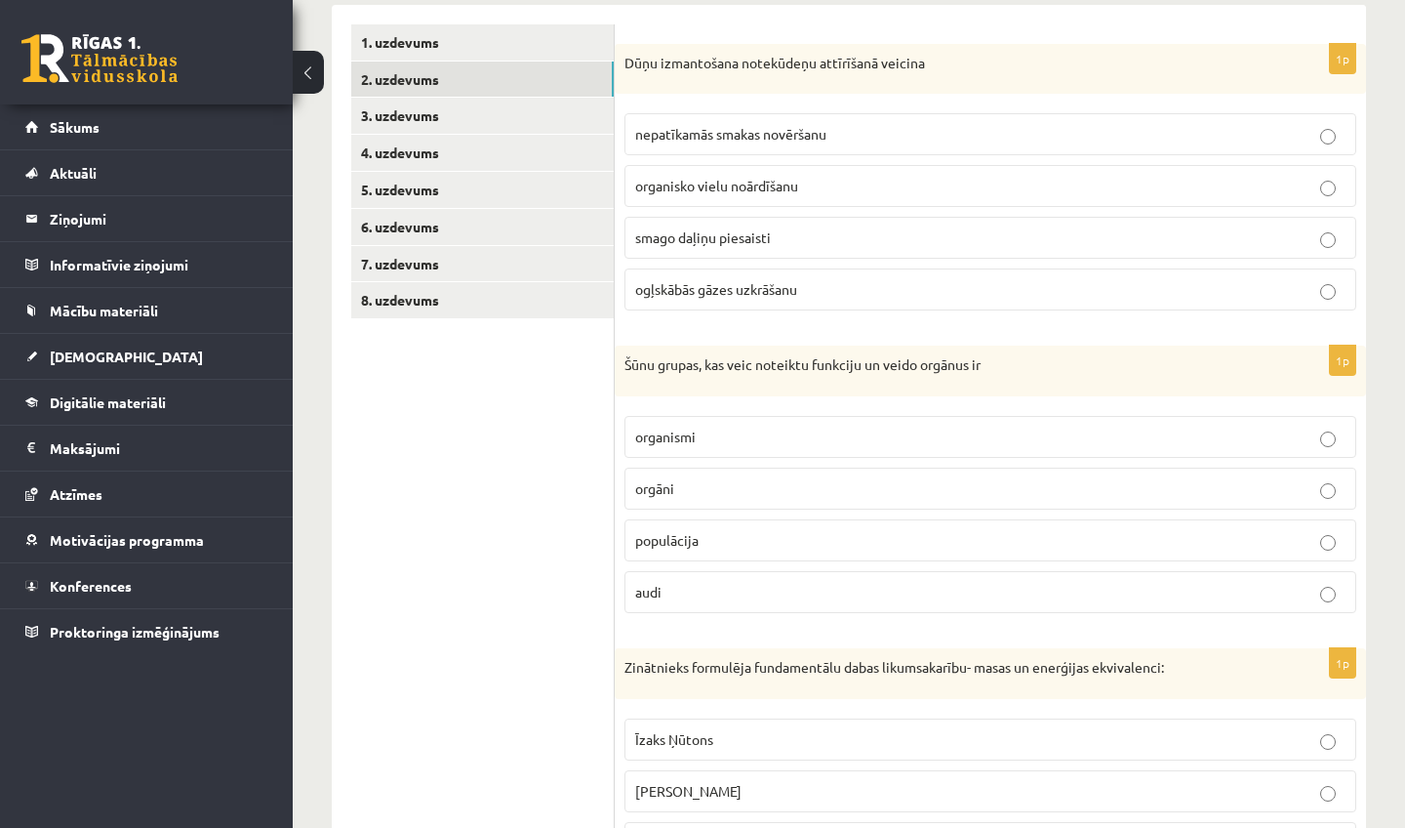
scroll to position [367, 0]
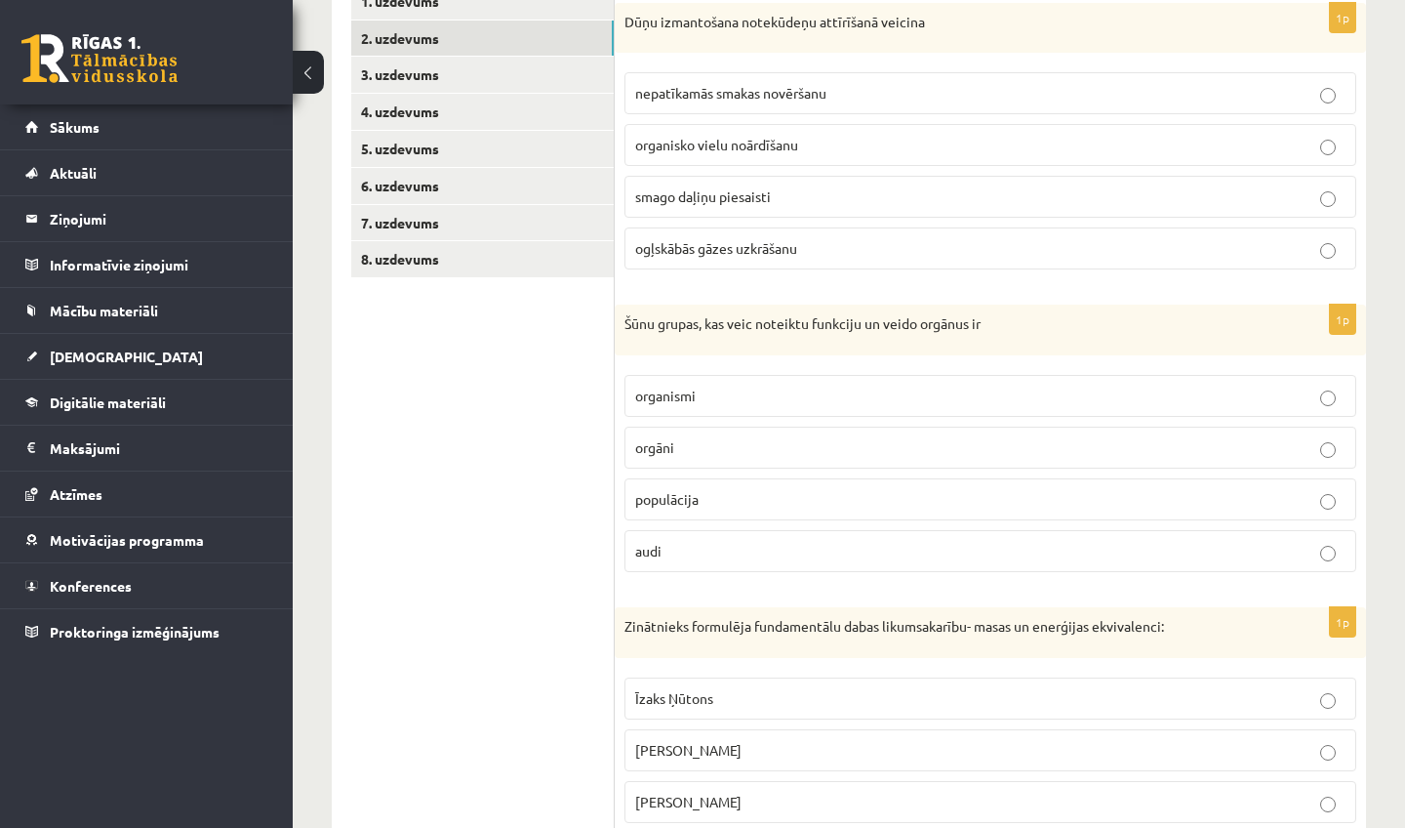
click at [747, 150] on span "organisko vielu noārdīšanu" at bounding box center [716, 145] width 163 height 18
click at [722, 537] on label "audi" at bounding box center [991, 551] width 732 height 42
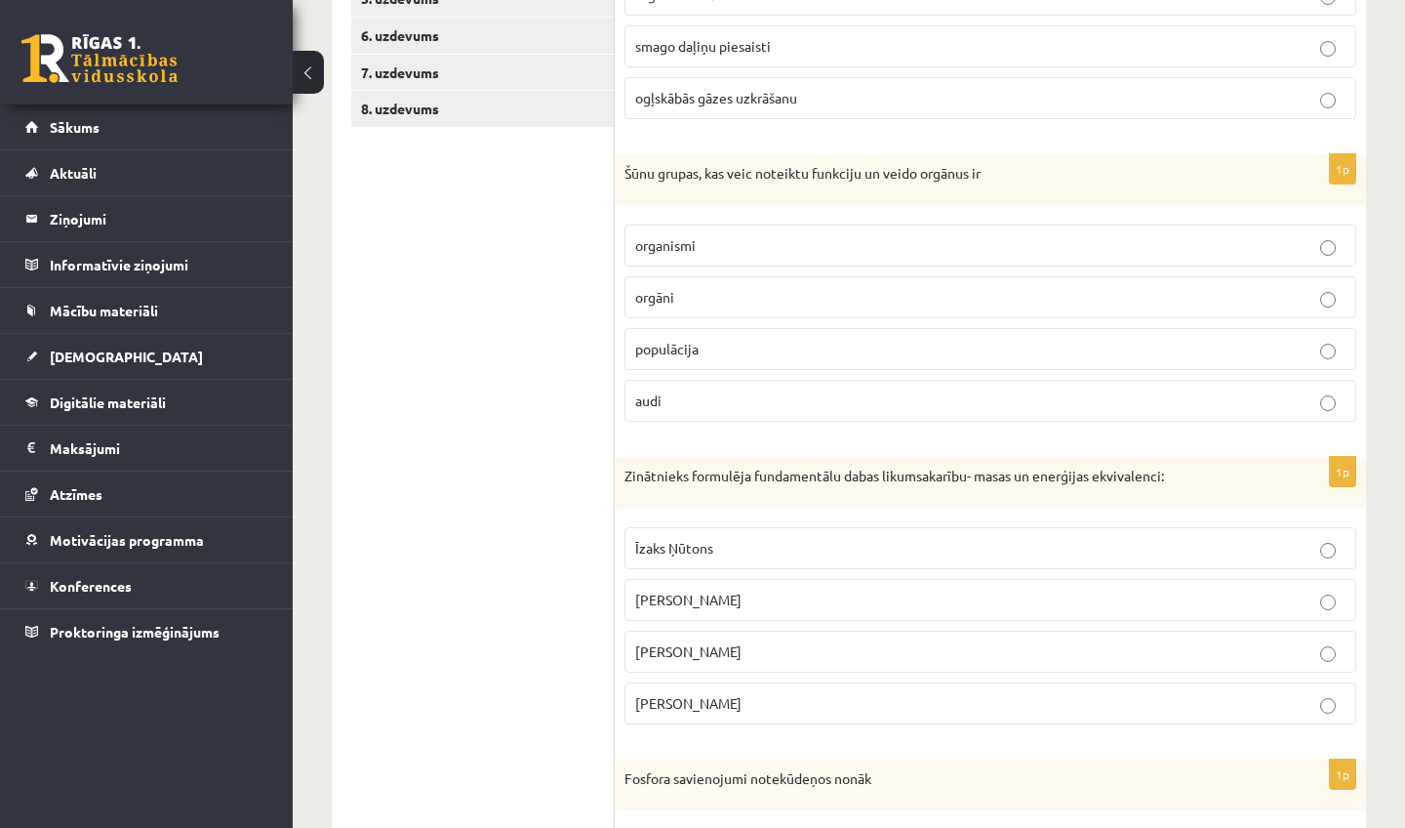
scroll to position [532, 0]
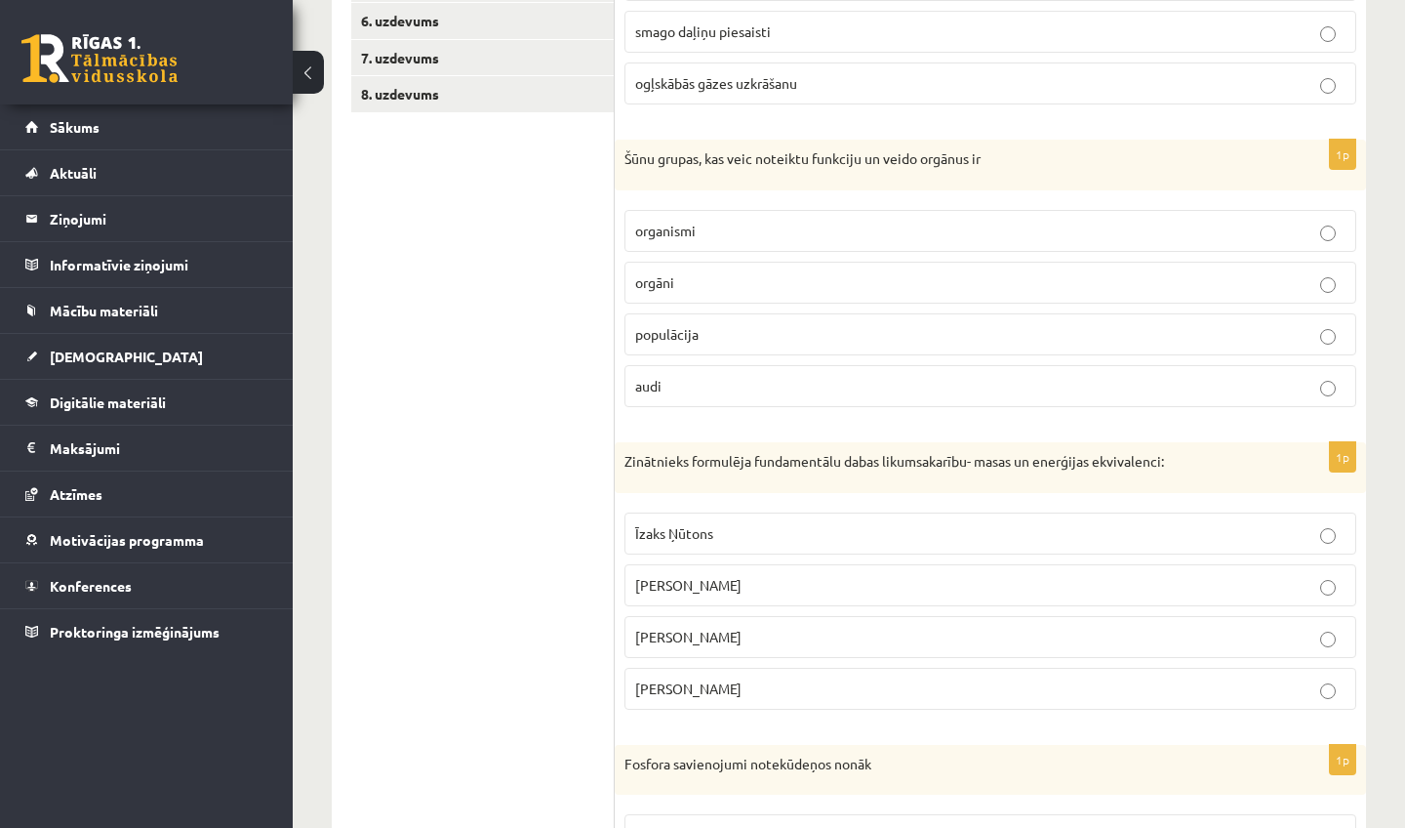
click at [723, 633] on span "Alberts Einšteins" at bounding box center [688, 637] width 106 height 18
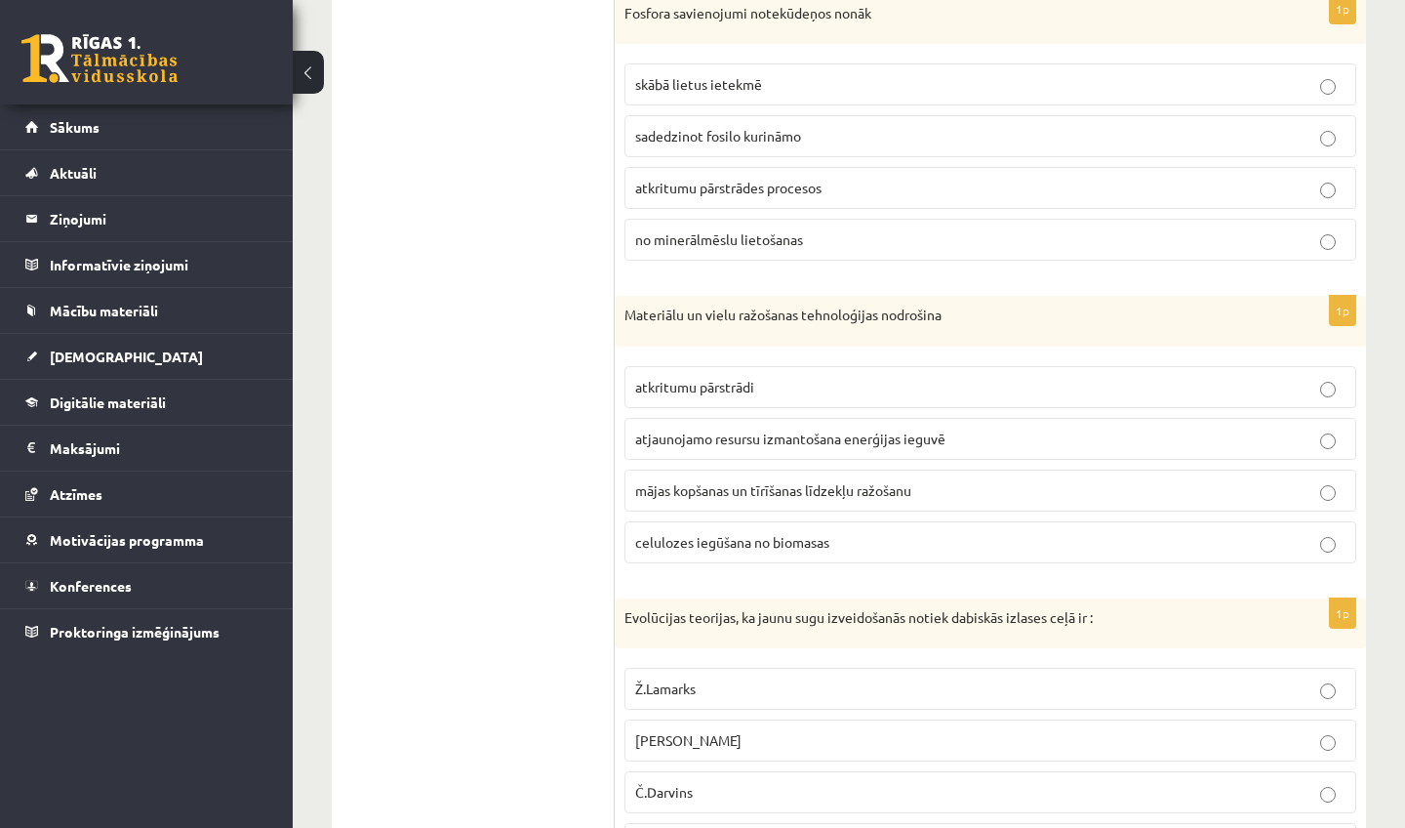
scroll to position [1291, 0]
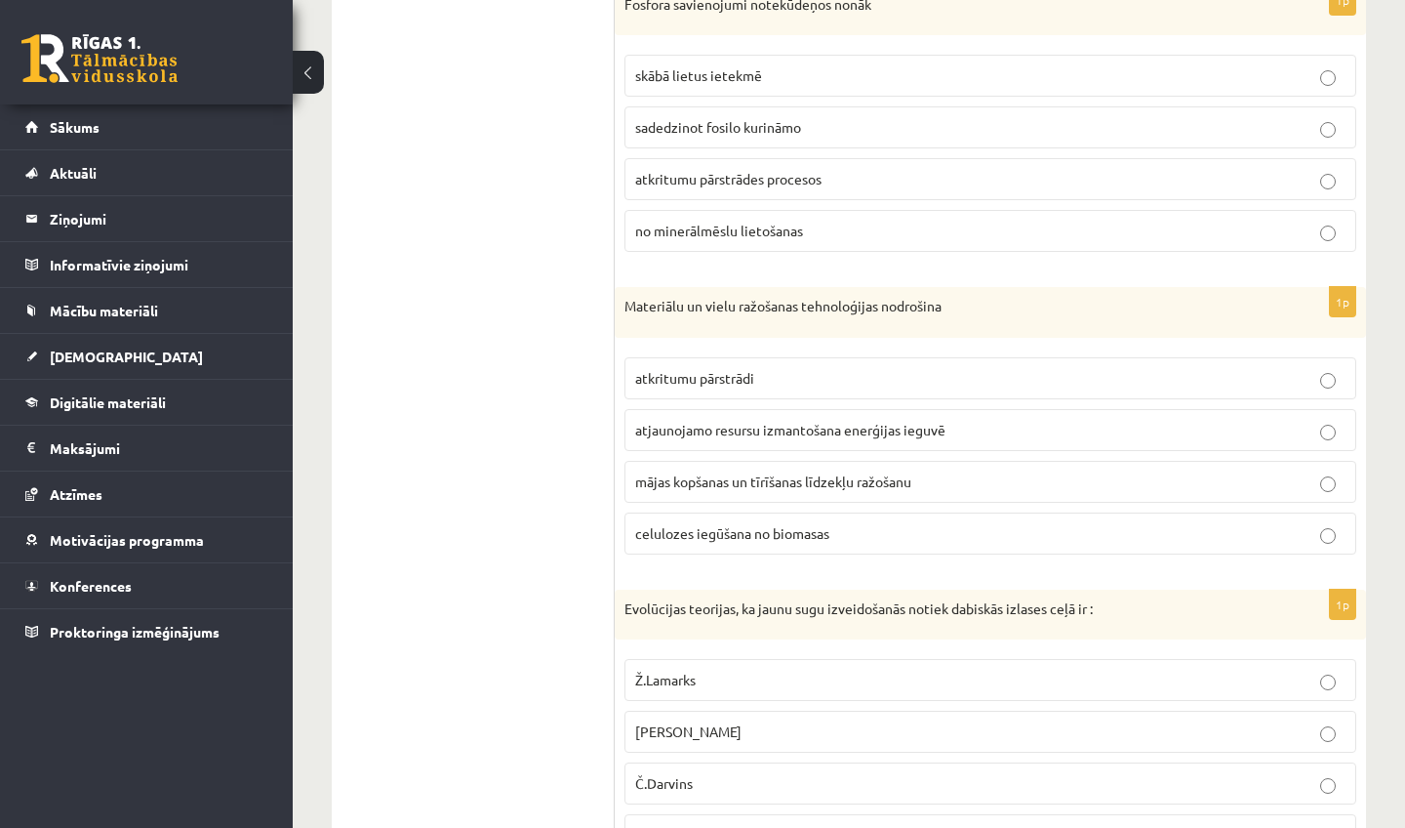
click at [764, 178] on span "atkritumu pārstrādes procesos" at bounding box center [728, 179] width 186 height 18
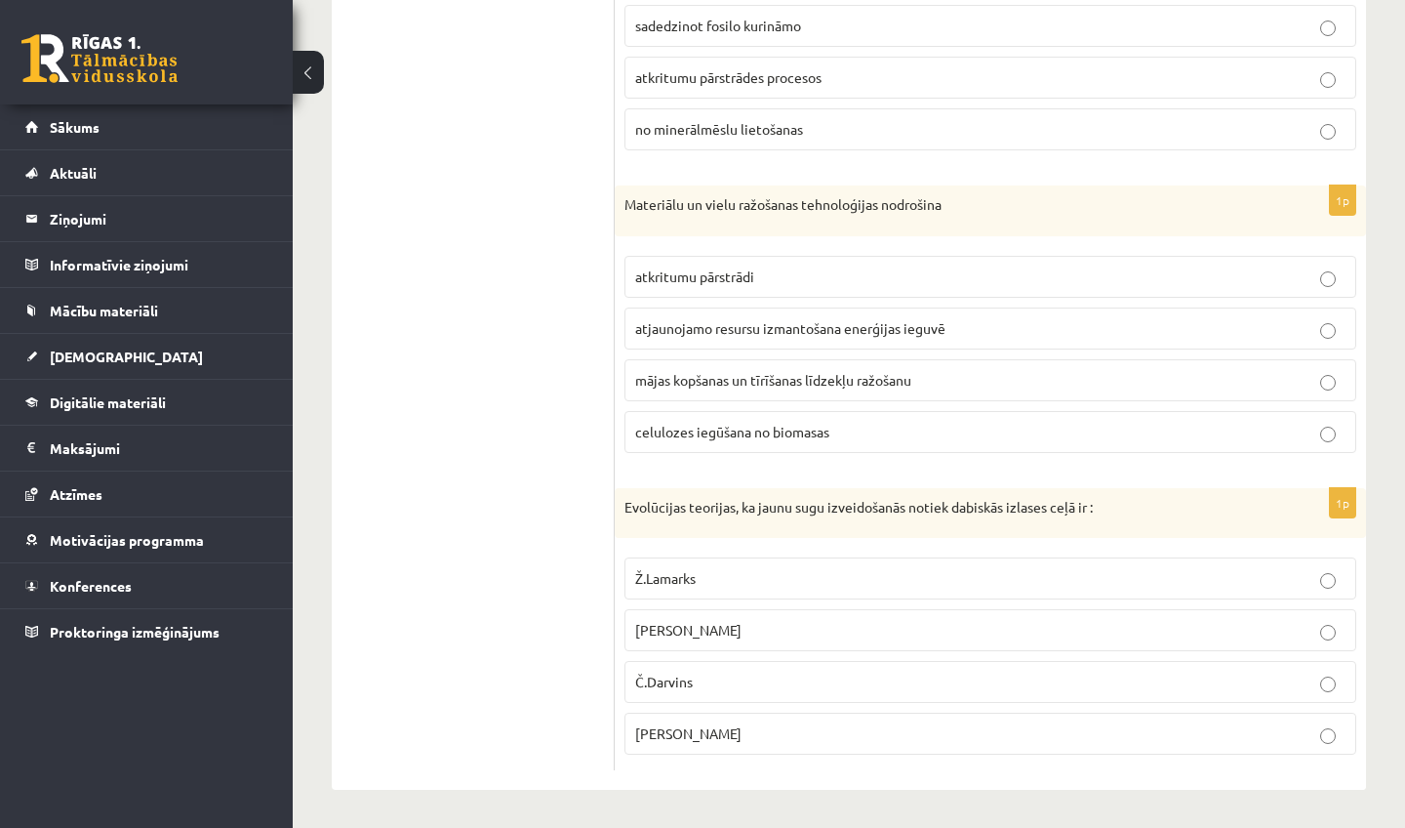
scroll to position [1392, 0]
click at [761, 280] on p "atkritumu pārstrādi" at bounding box center [990, 277] width 711 height 20
click at [703, 687] on p "Č.Darvins" at bounding box center [990, 682] width 711 height 20
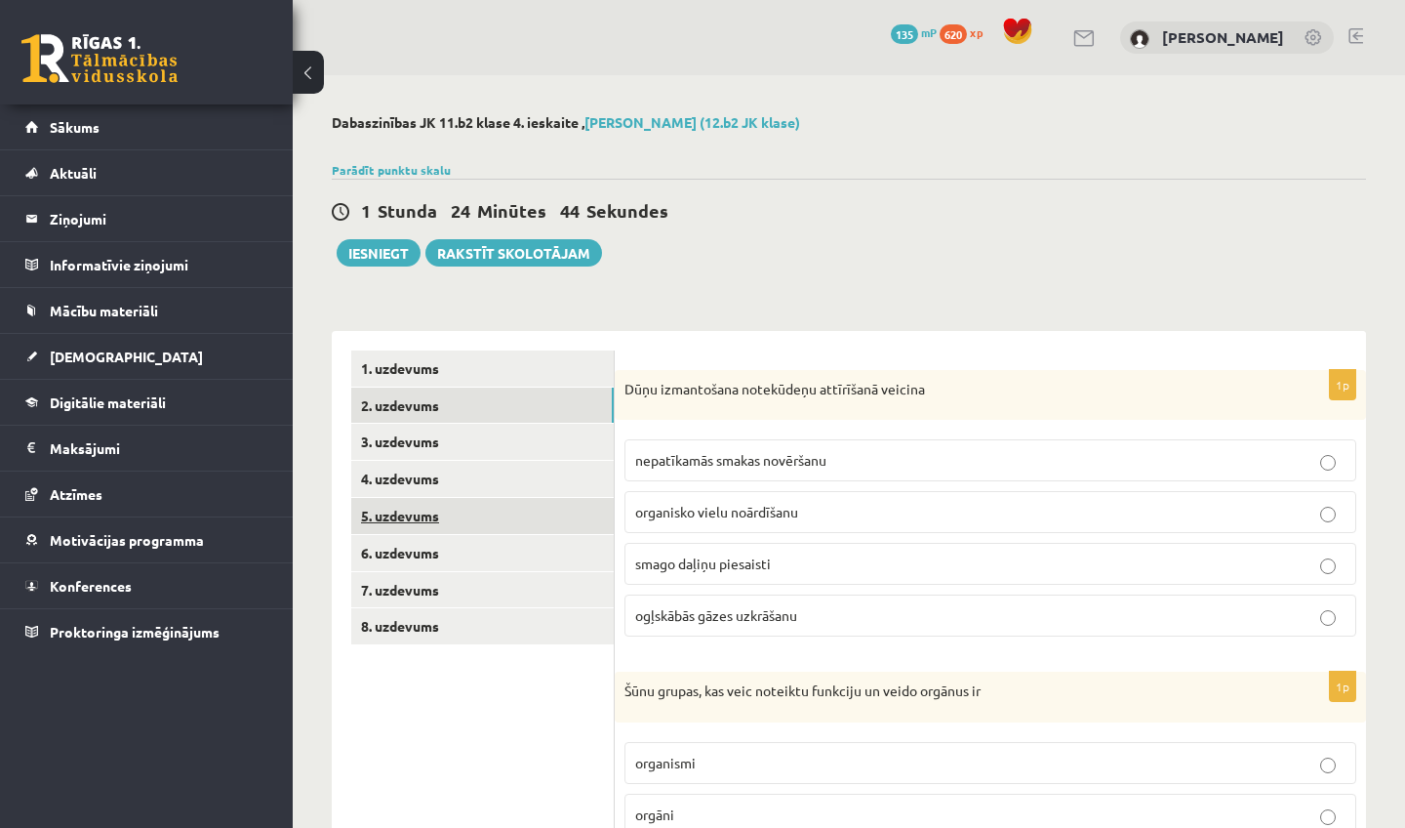
scroll to position [0, 0]
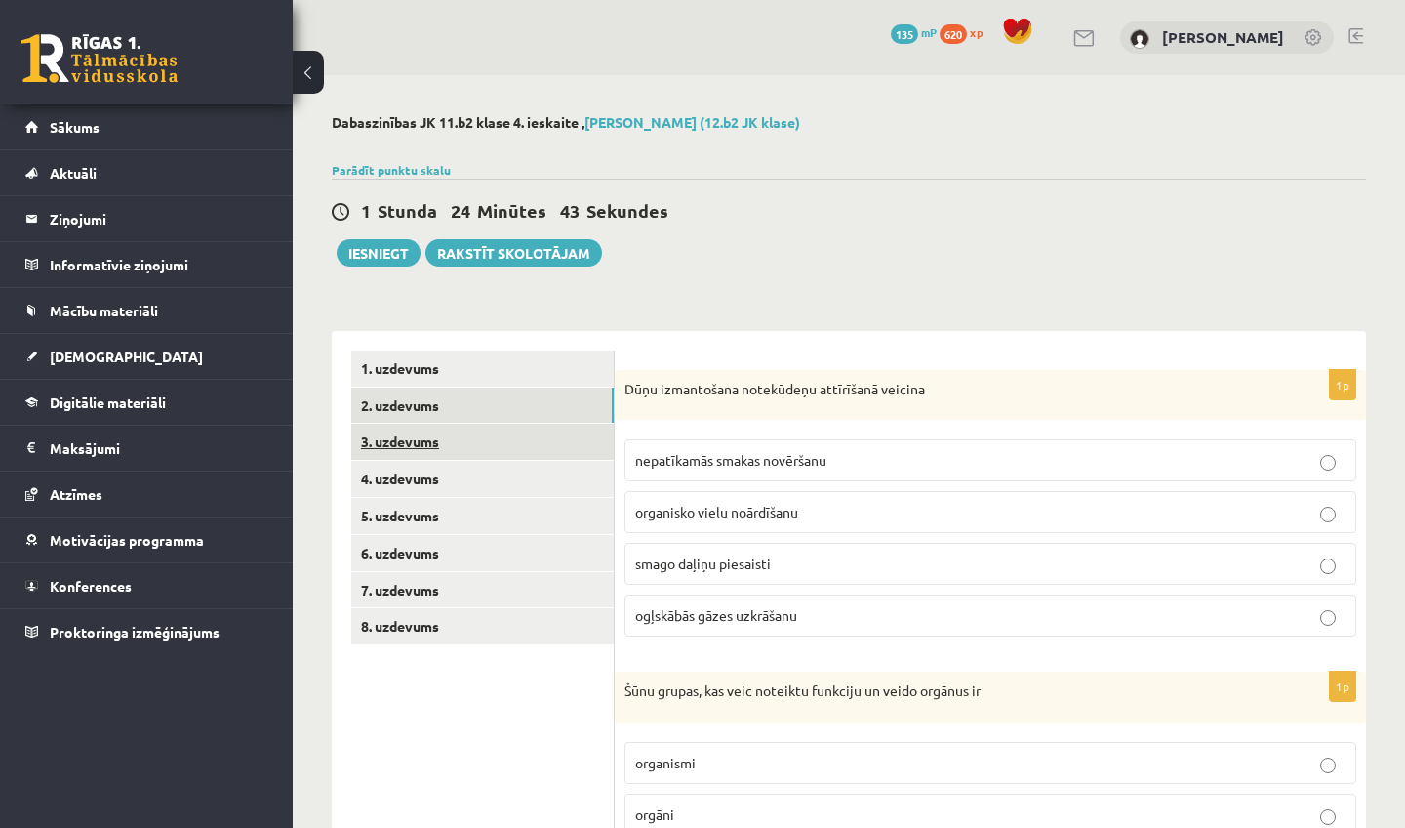
click at [445, 456] on link "3. uzdevums" at bounding box center [482, 442] width 263 height 36
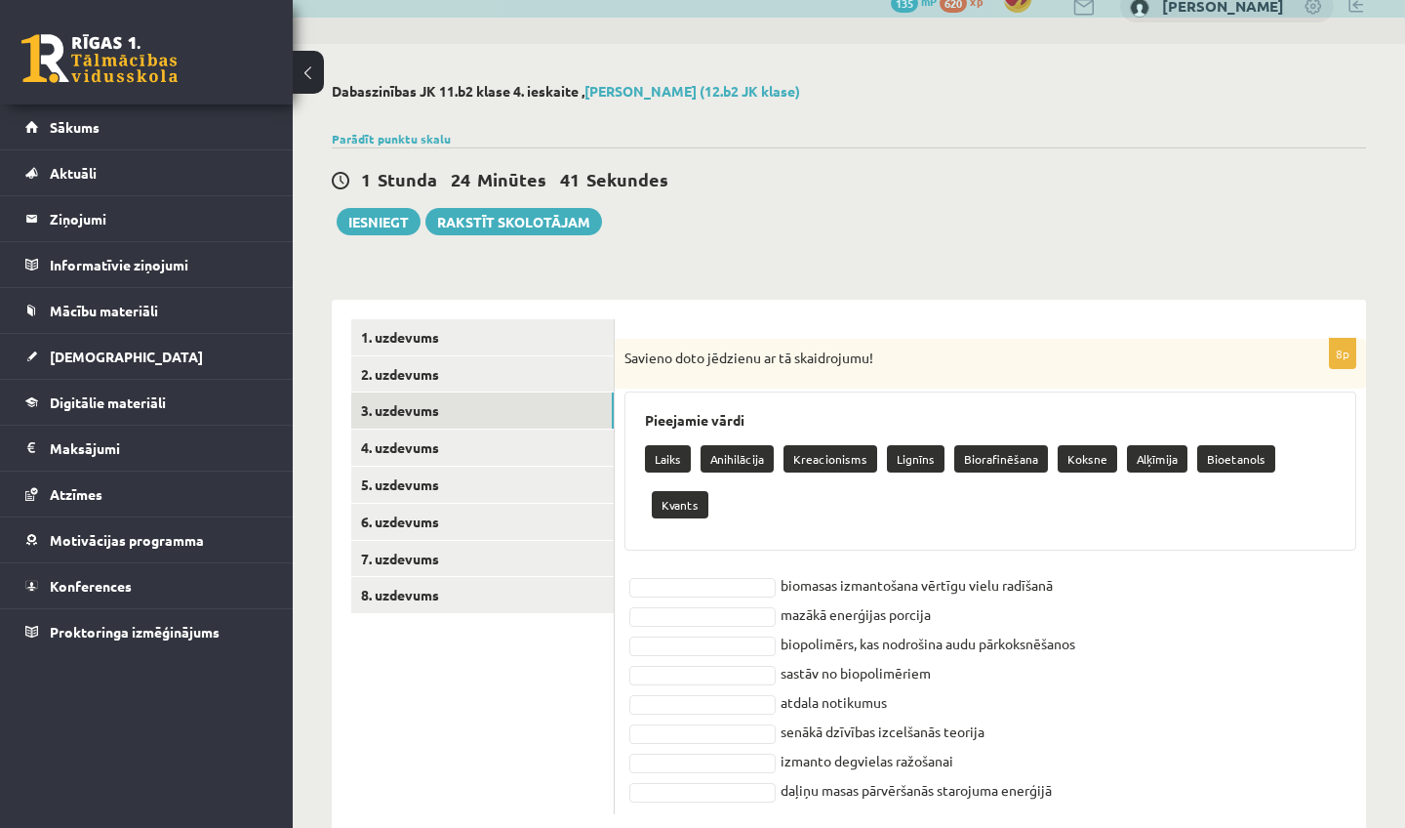
scroll to position [30, 0]
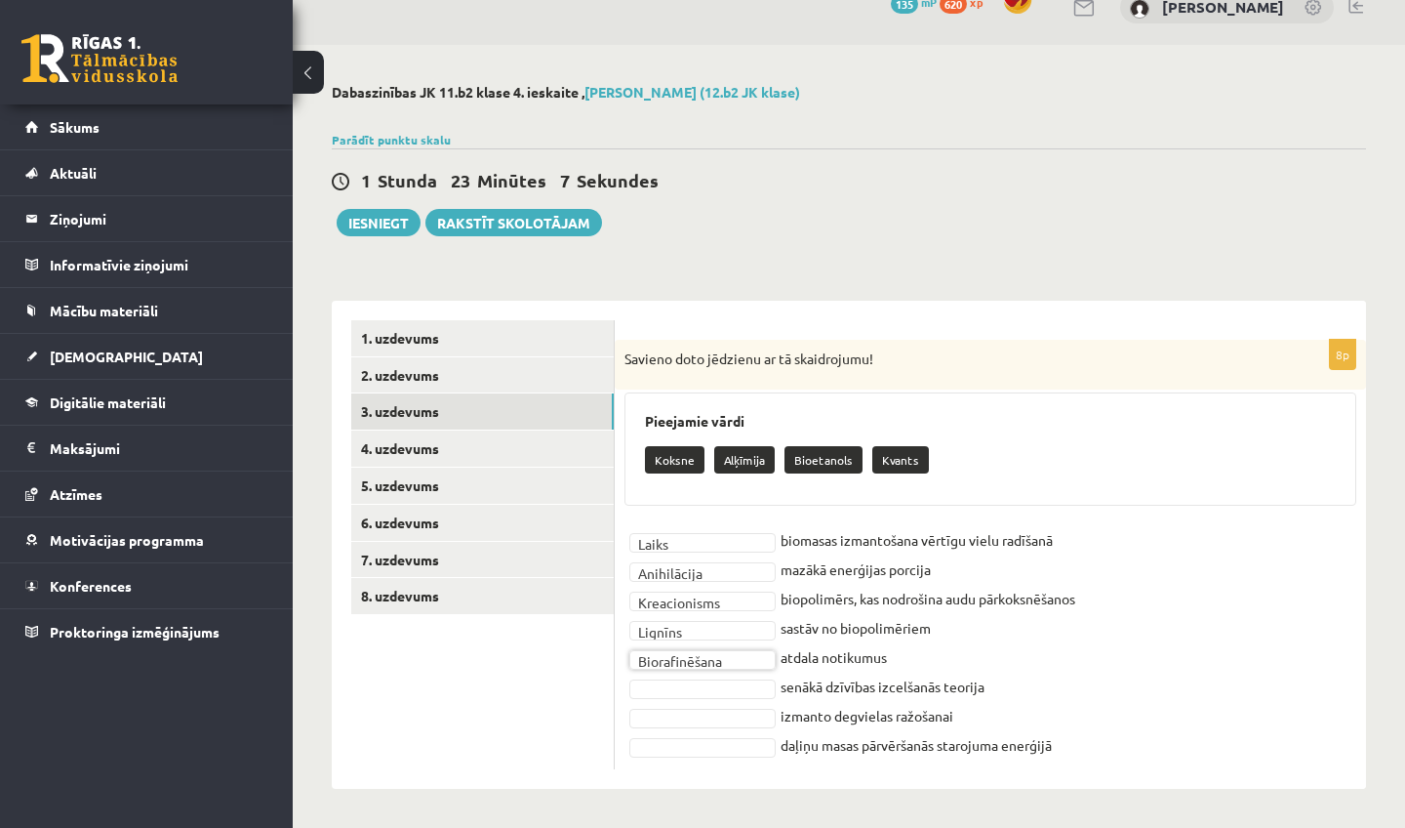
click at [744, 551] on fieldset "**********" at bounding box center [991, 642] width 732 height 234
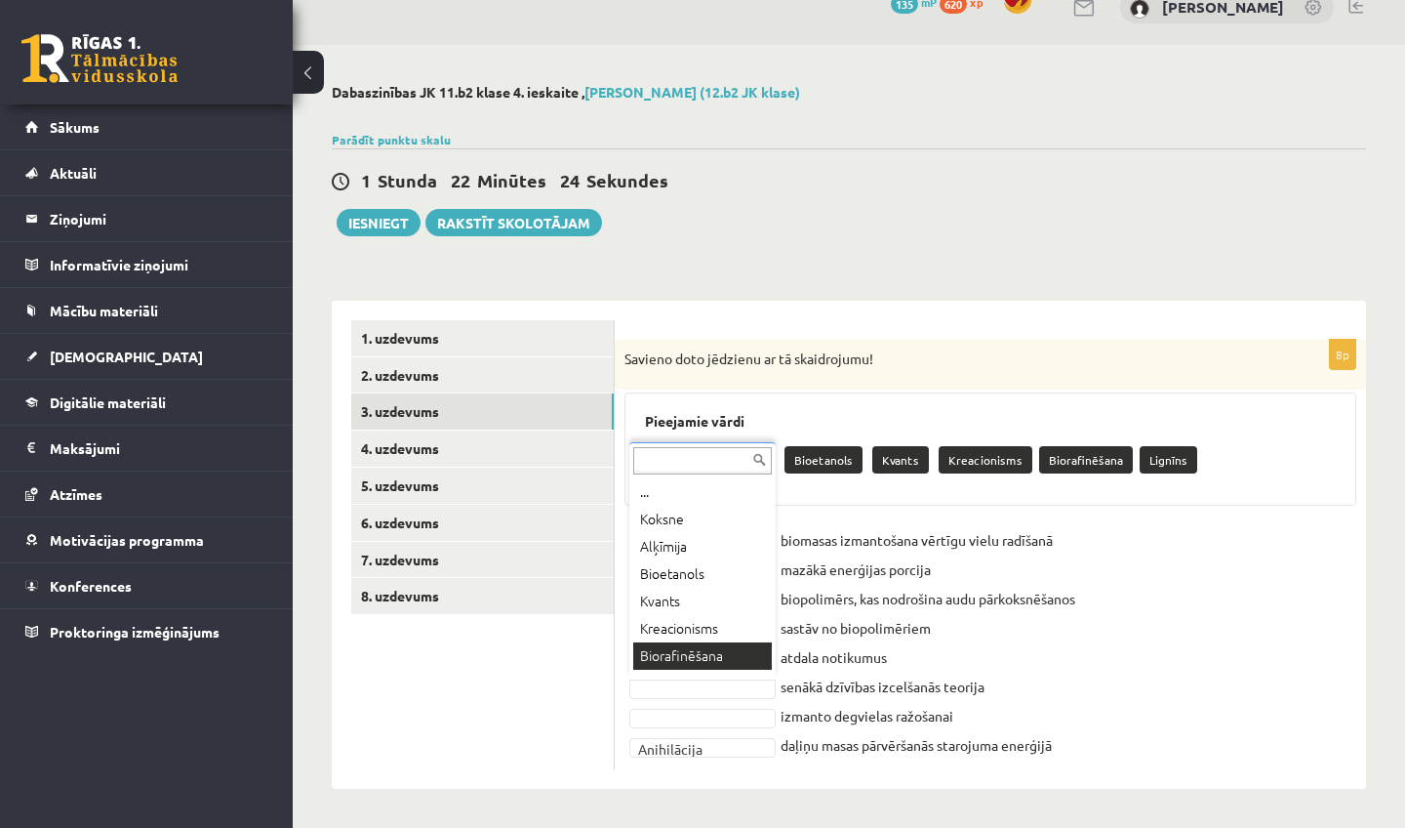
scroll to position [23, 0]
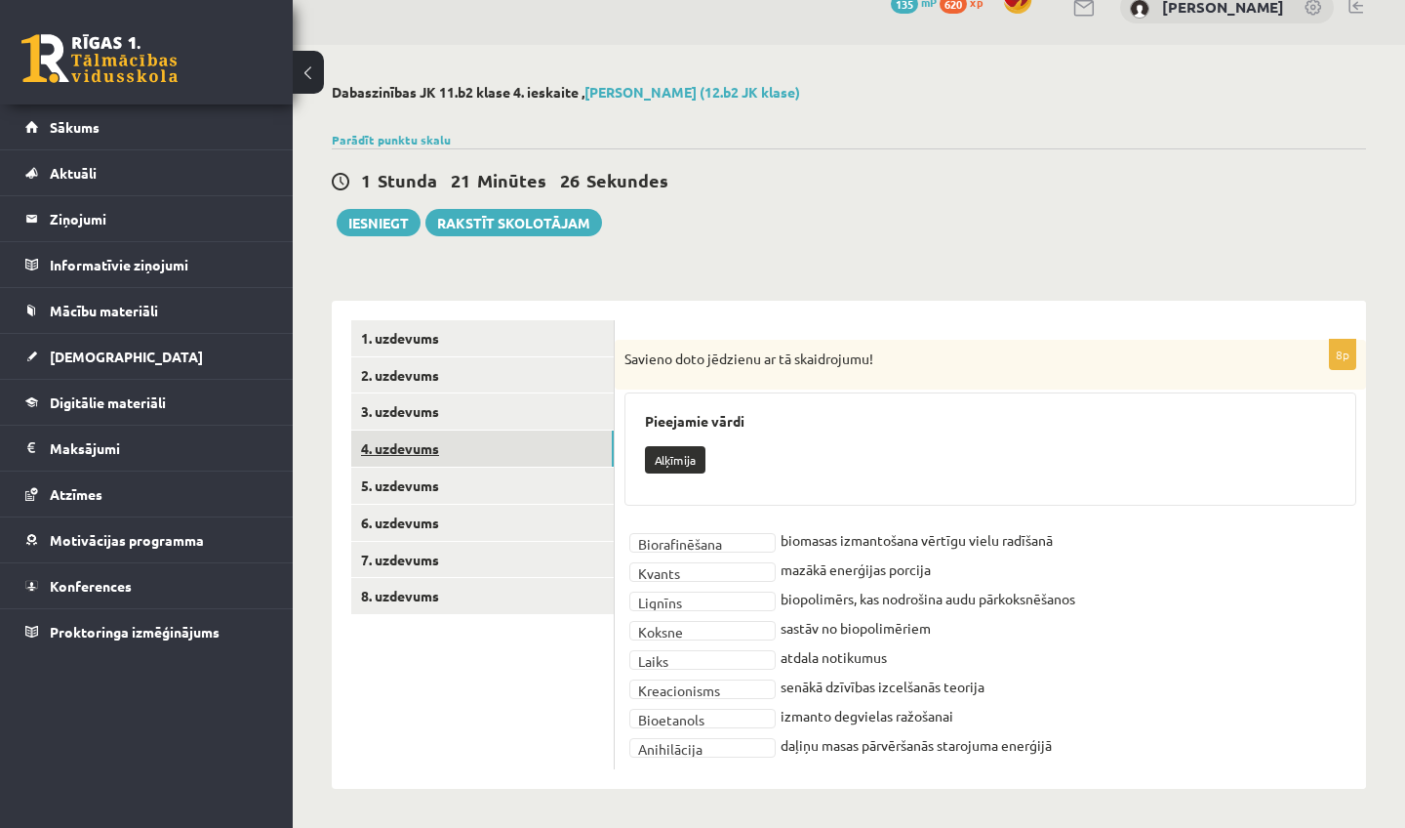
click at [424, 441] on link "4. uzdevums" at bounding box center [482, 448] width 263 height 36
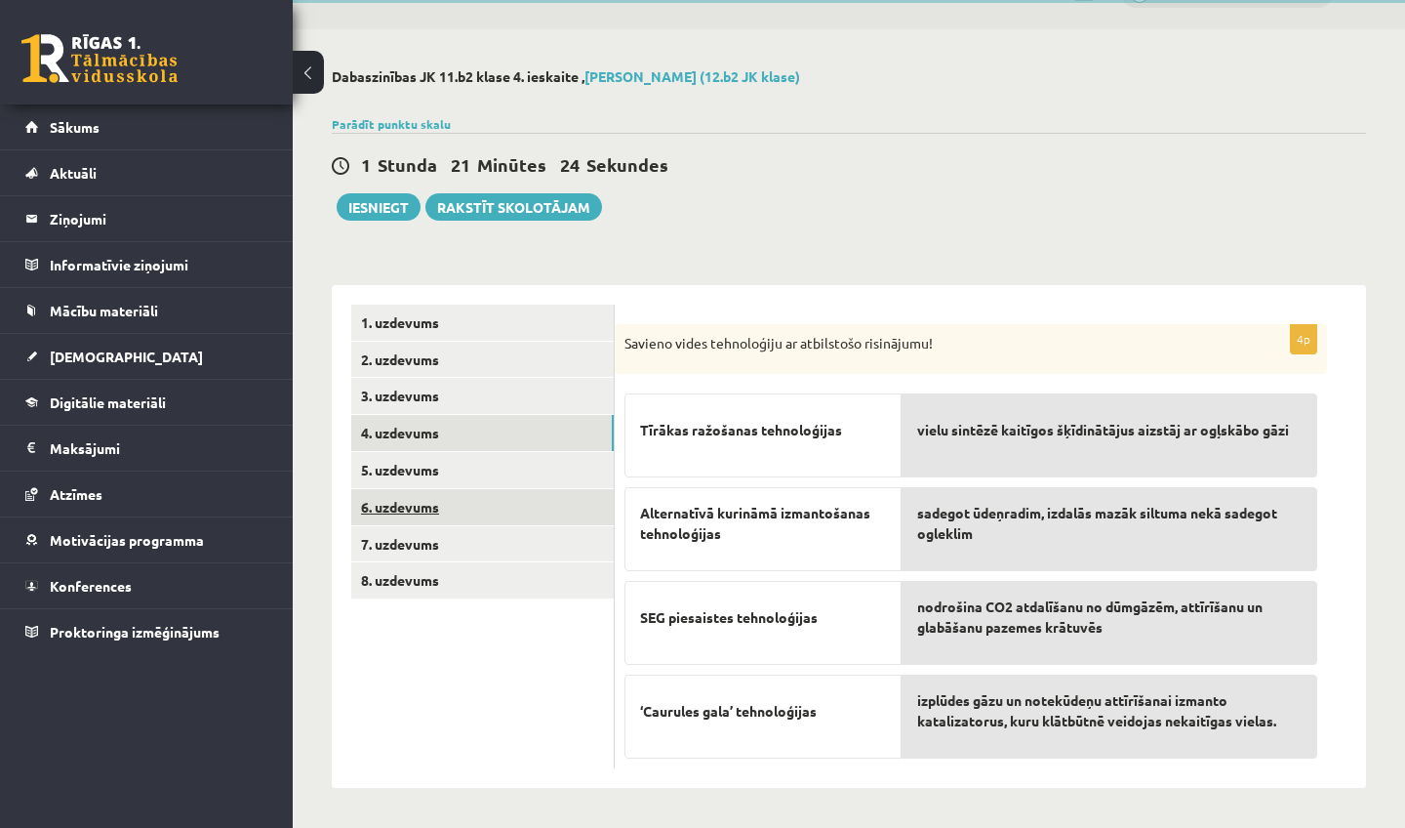
scroll to position [46, 0]
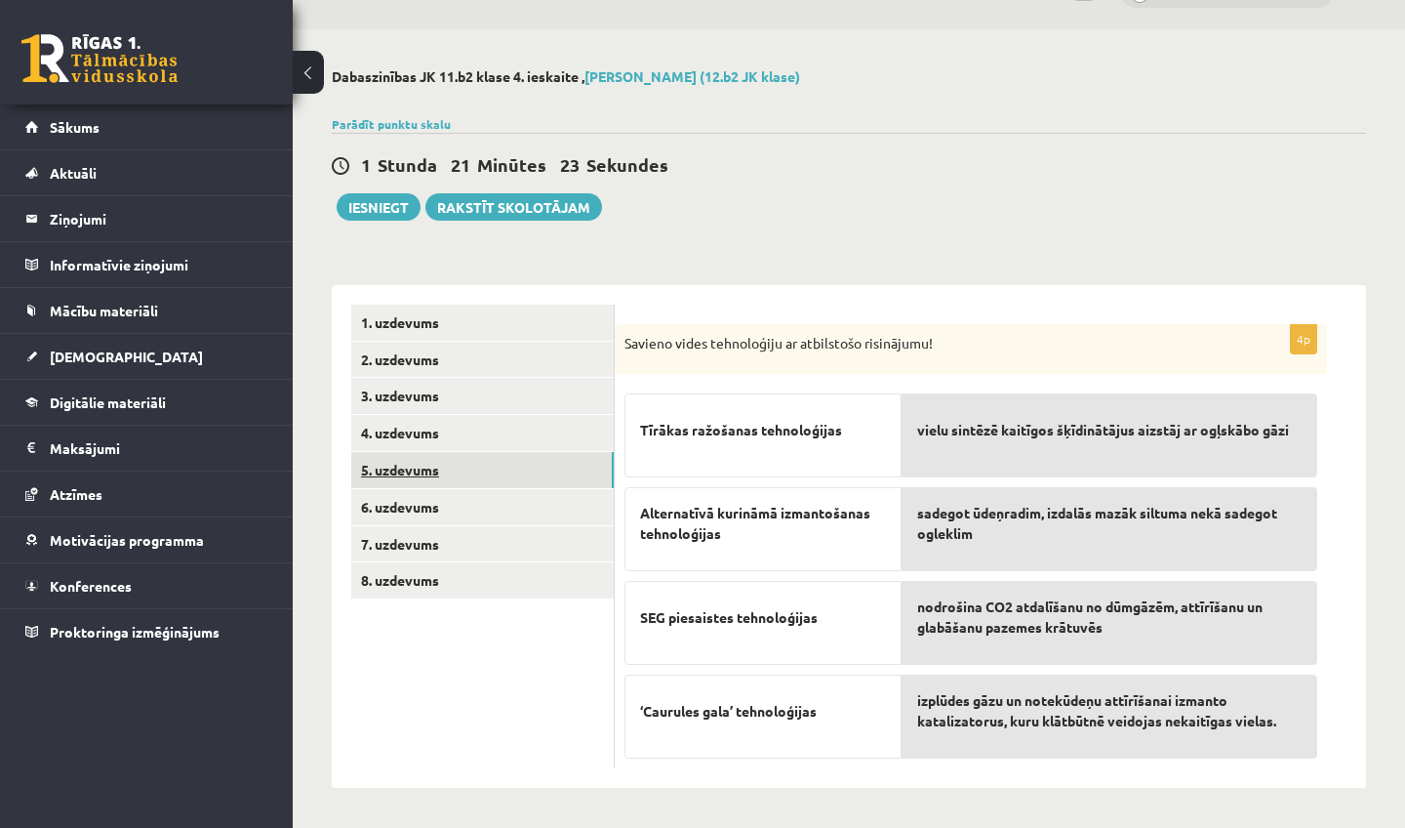
click at [543, 472] on link "5. uzdevums" at bounding box center [482, 470] width 263 height 36
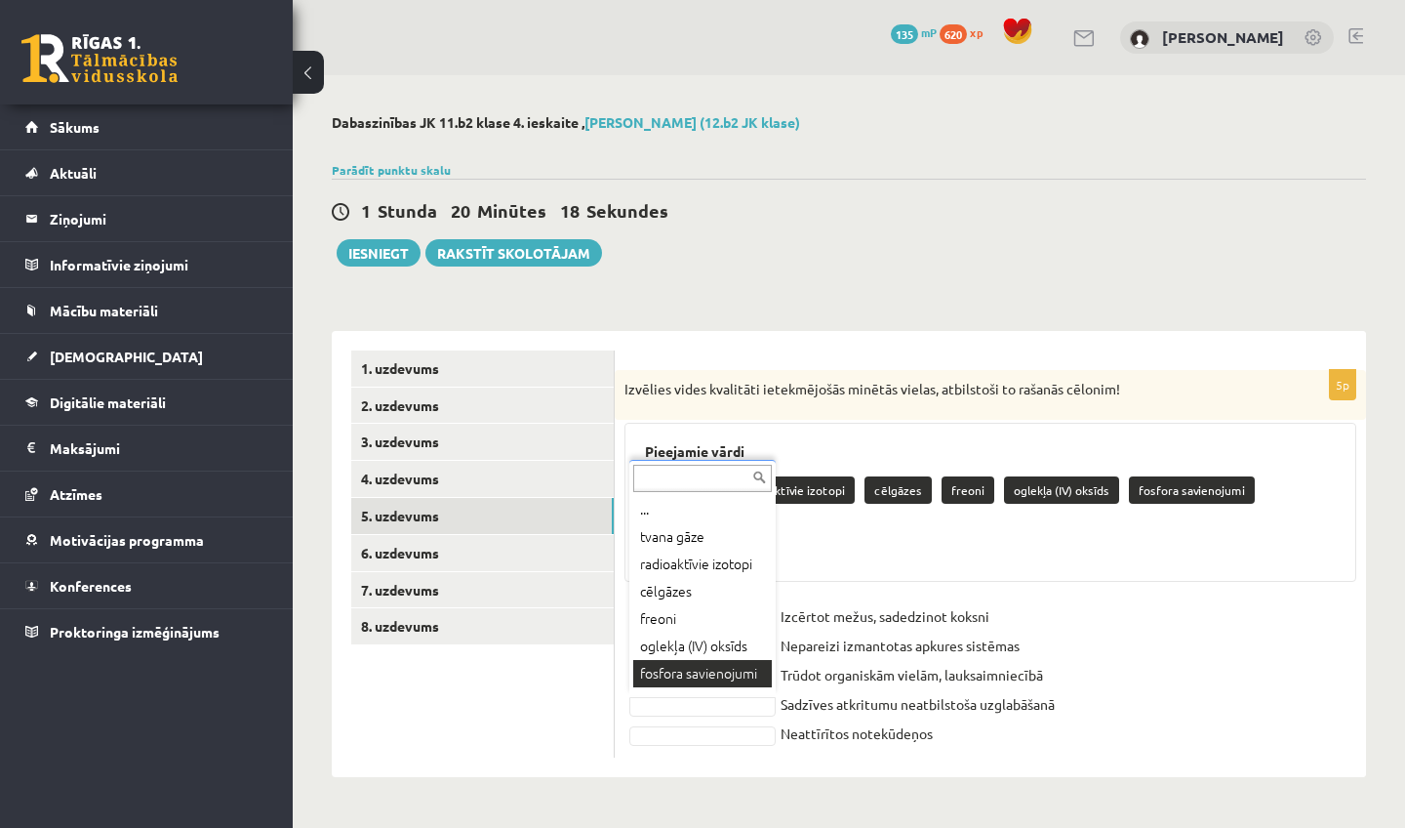
scroll to position [23, 0]
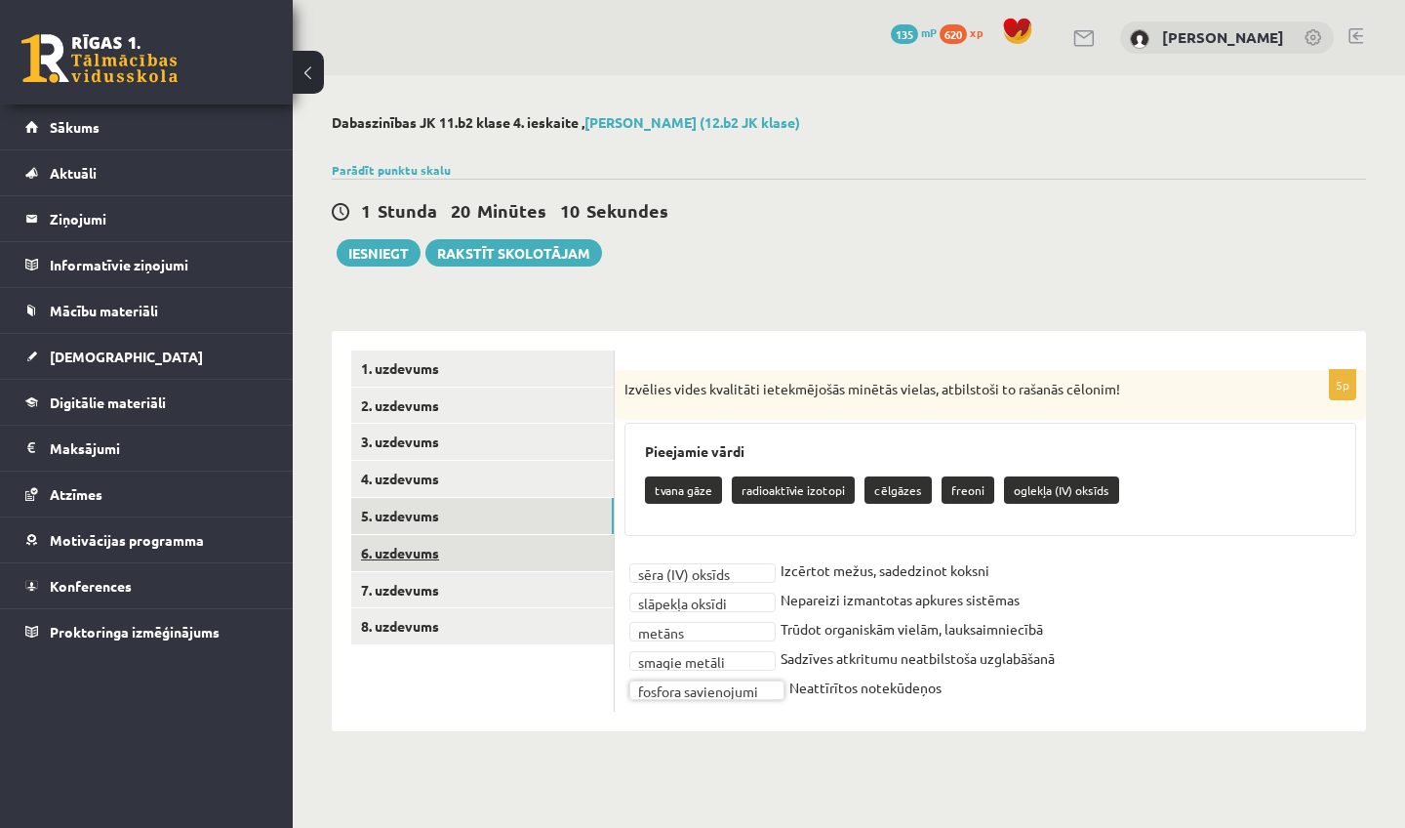
click at [548, 557] on link "6. uzdevums" at bounding box center [482, 553] width 263 height 36
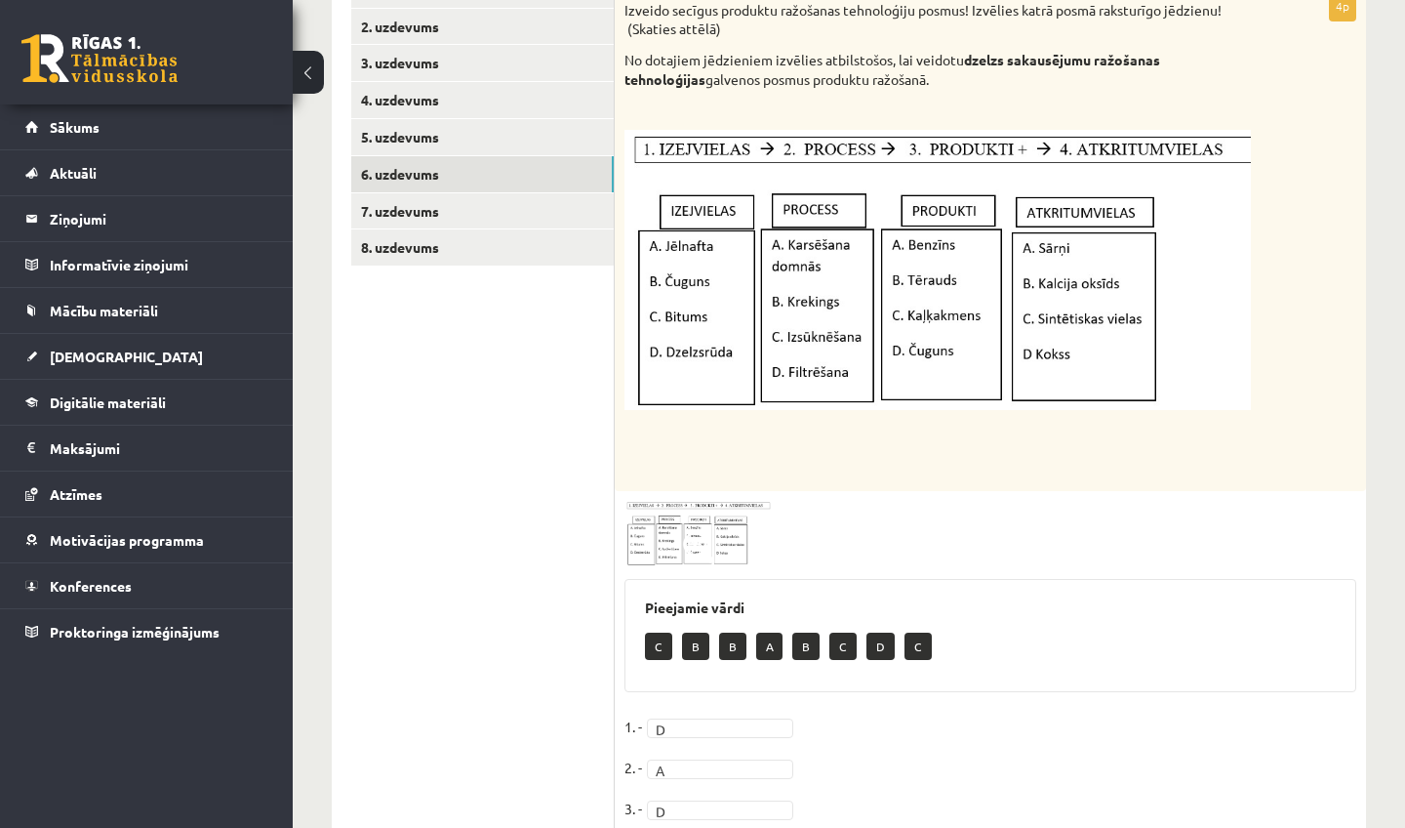
scroll to position [370, 0]
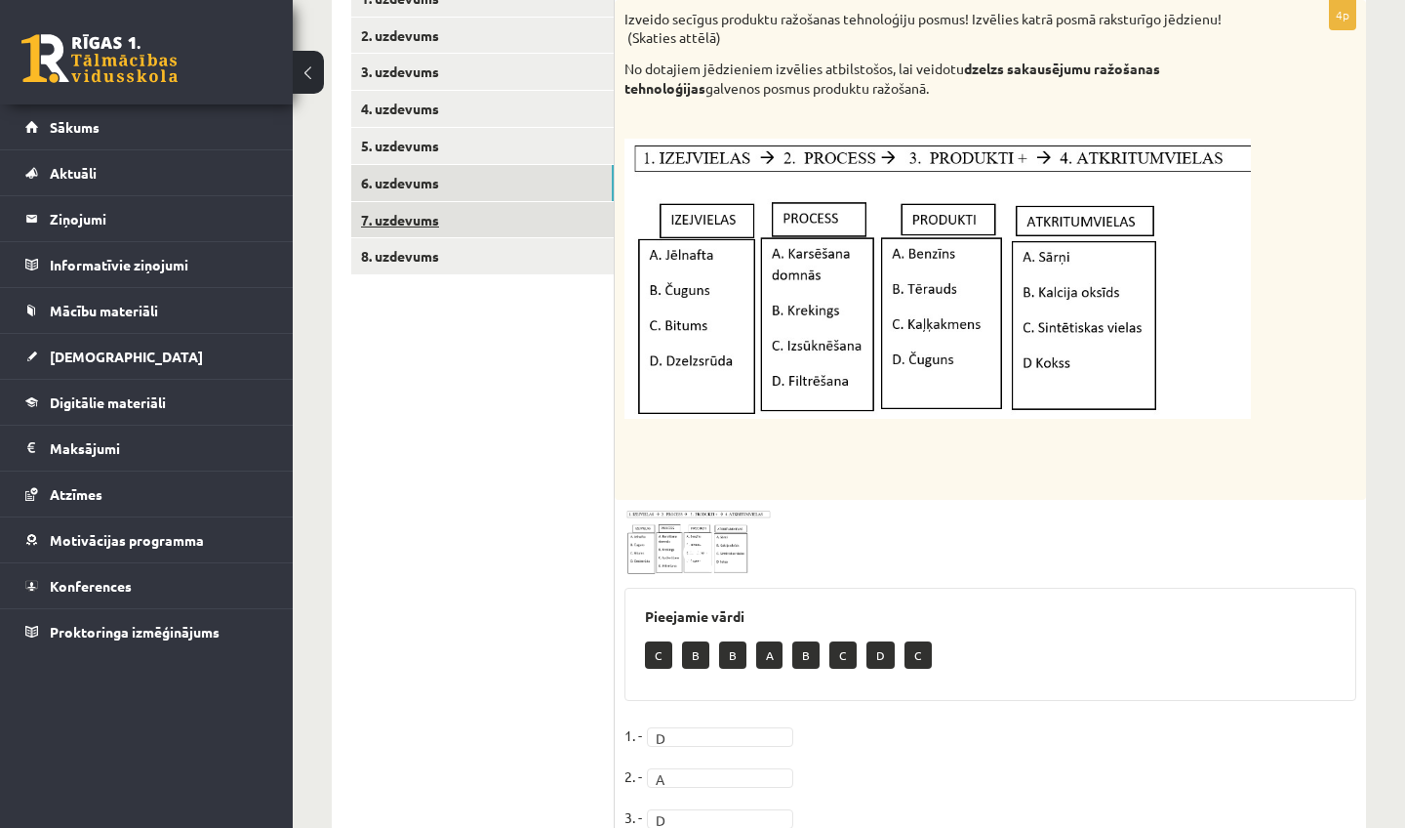
click at [450, 204] on link "7. uzdevums" at bounding box center [482, 220] width 263 height 36
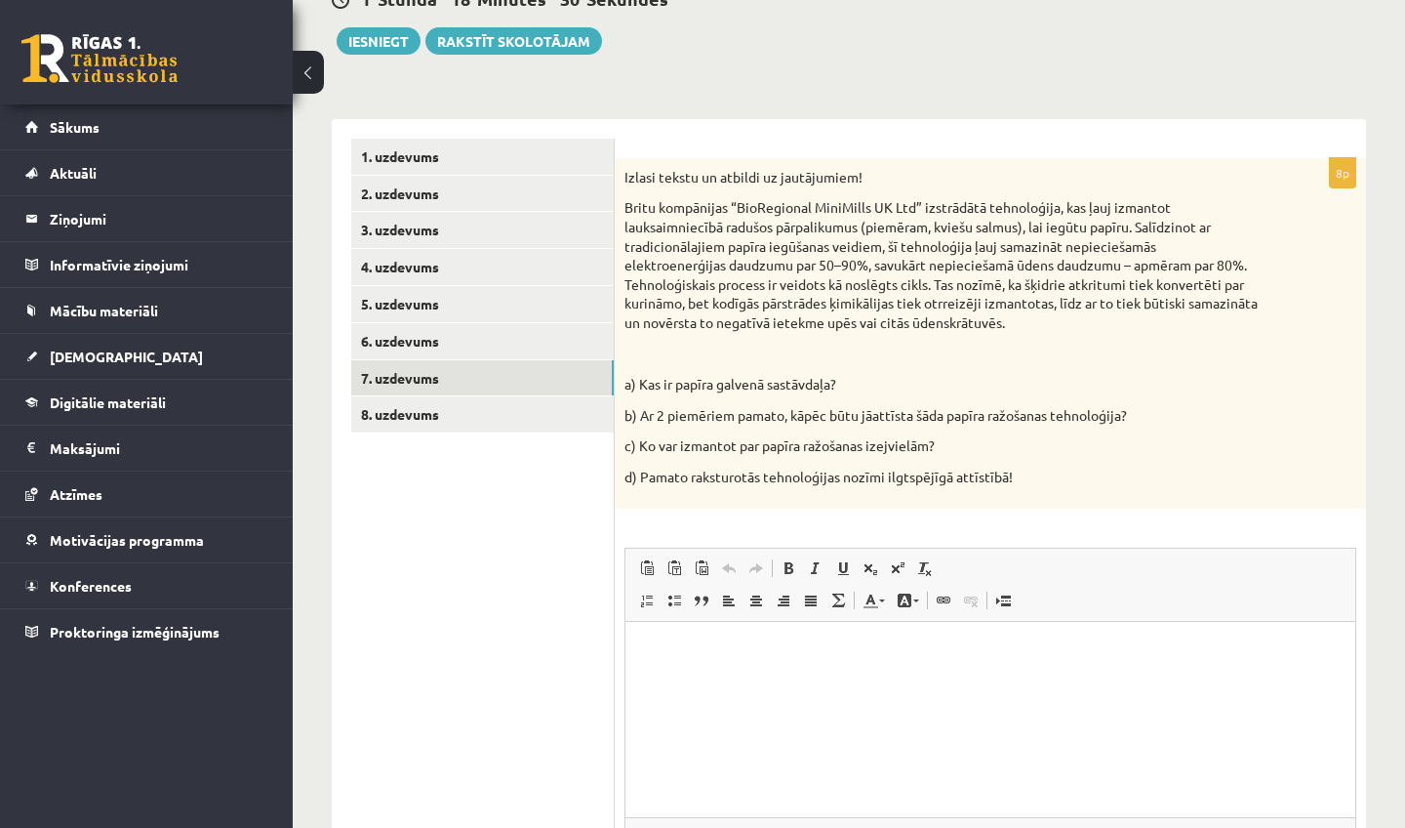
scroll to position [260, 0]
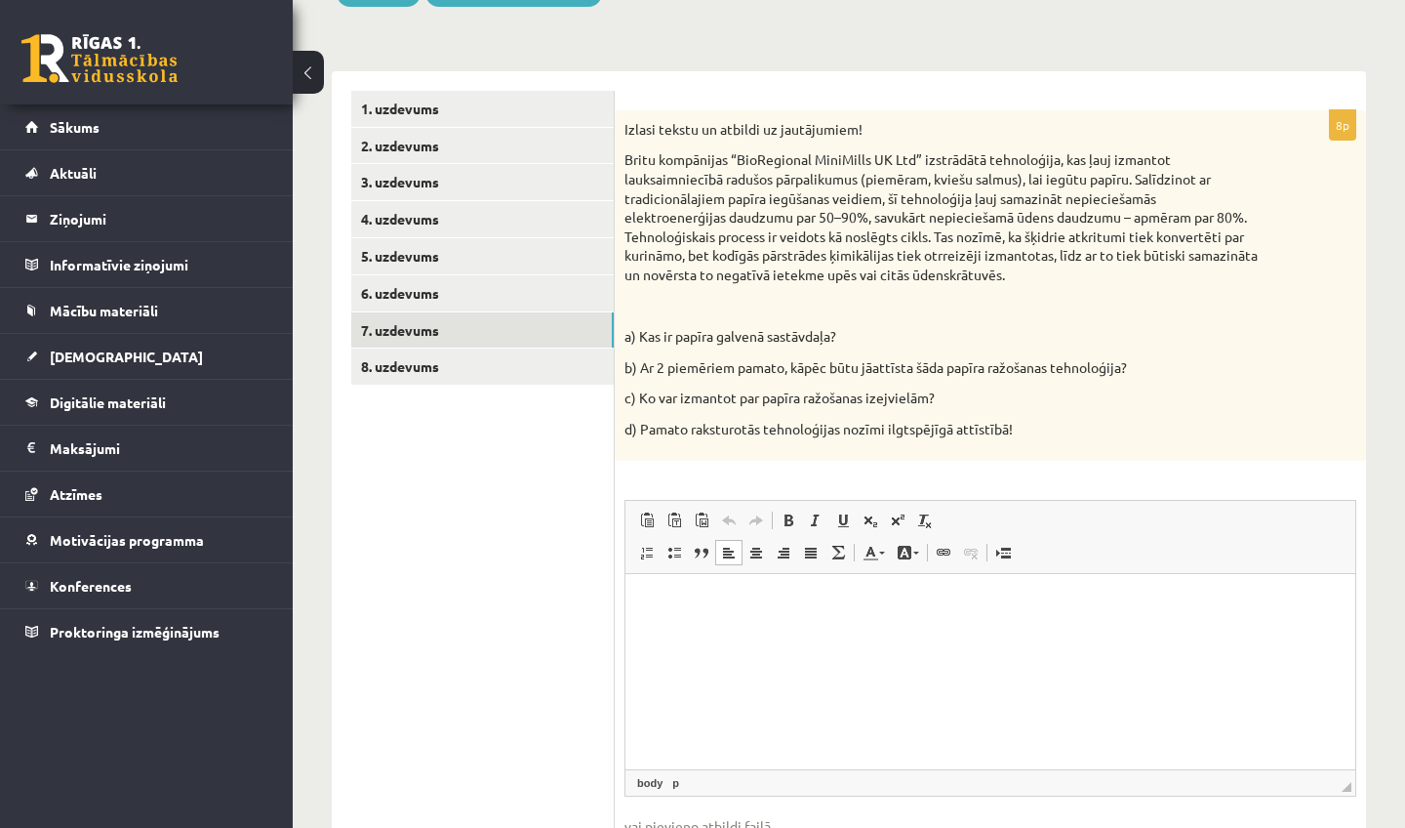
click at [937, 632] on html at bounding box center [991, 603] width 730 height 60
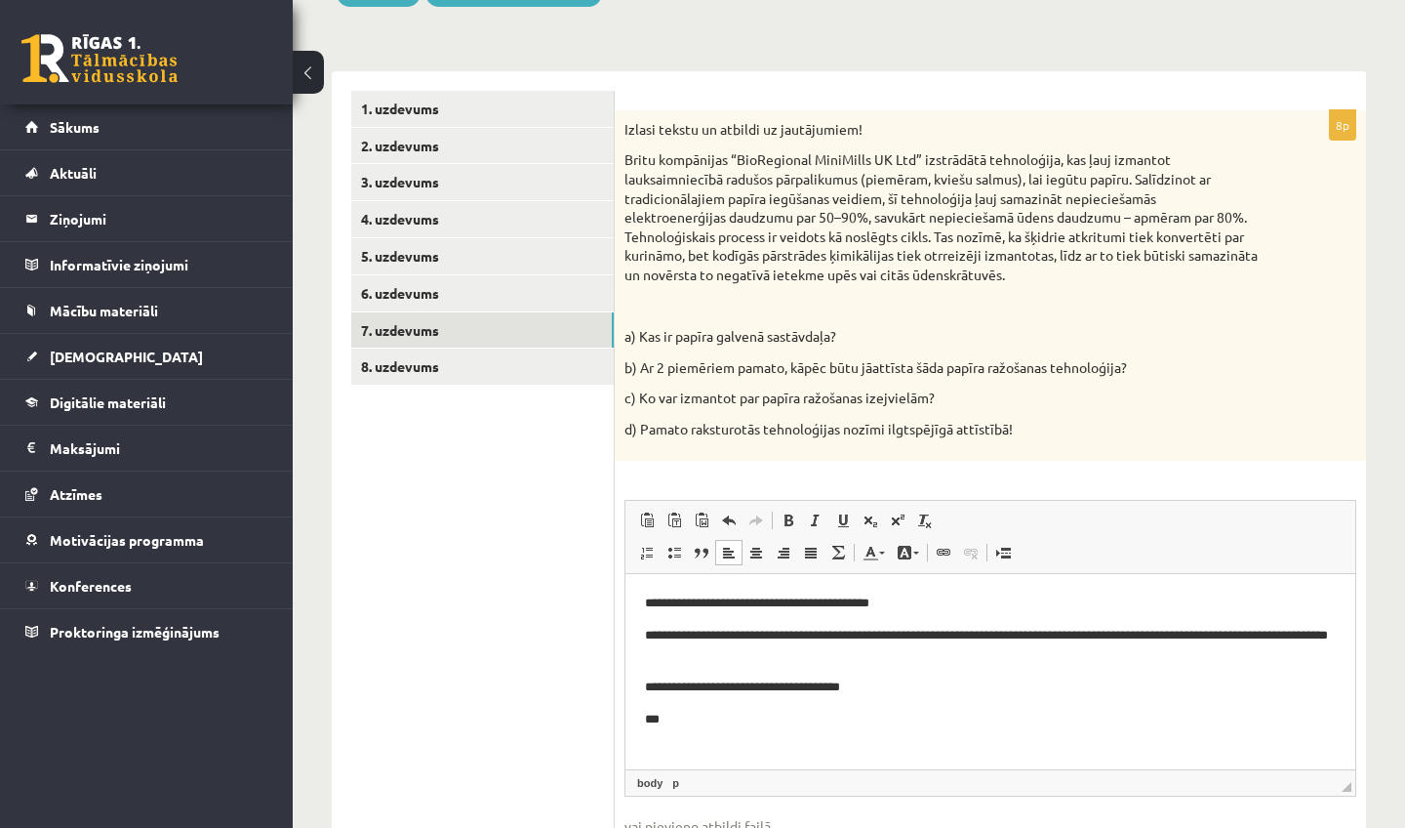
click at [655, 684] on p "**********" at bounding box center [990, 686] width 691 height 20
click at [676, 716] on p "***" at bounding box center [990, 719] width 691 height 20
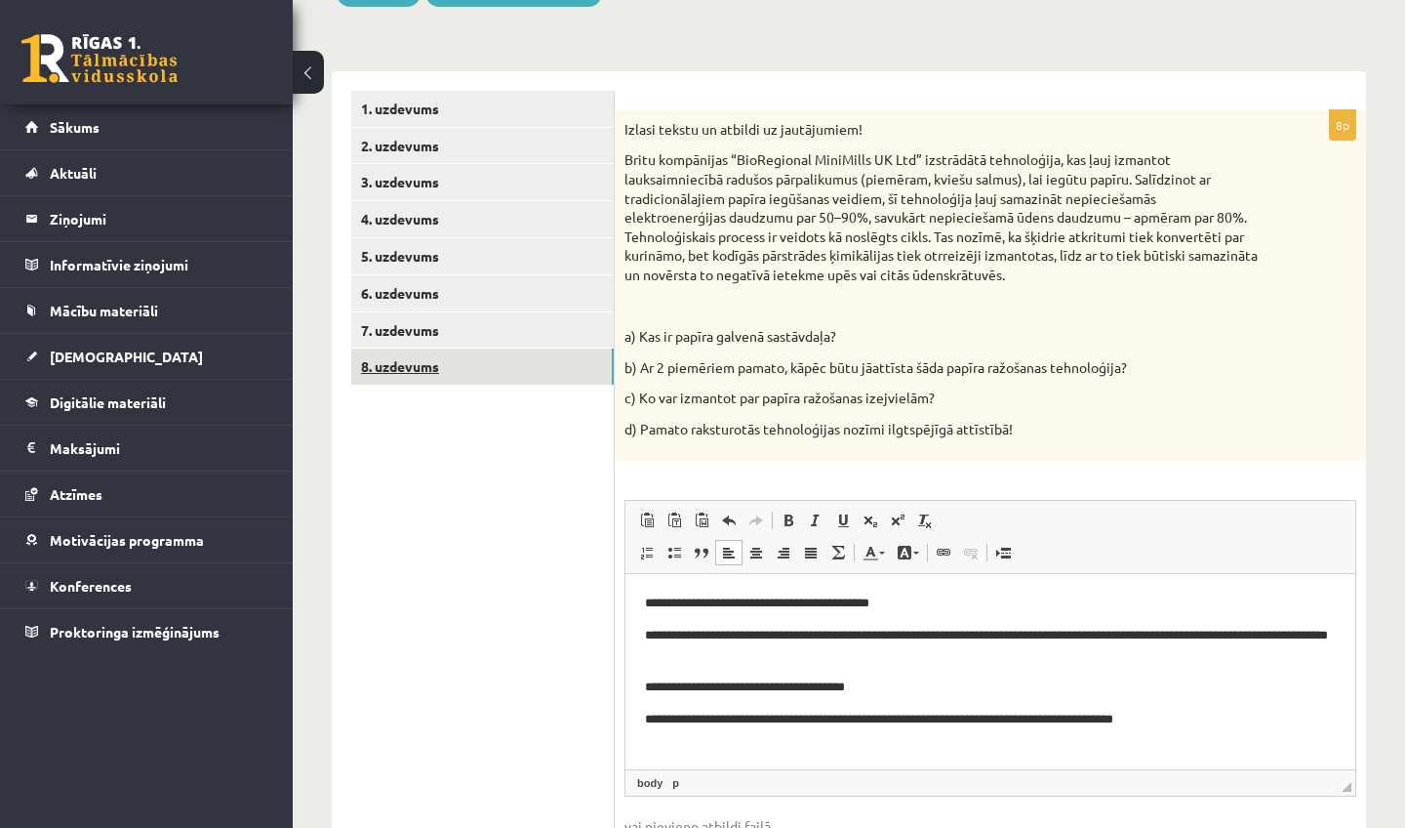
click at [418, 367] on link "8. uzdevums" at bounding box center [482, 366] width 263 height 36
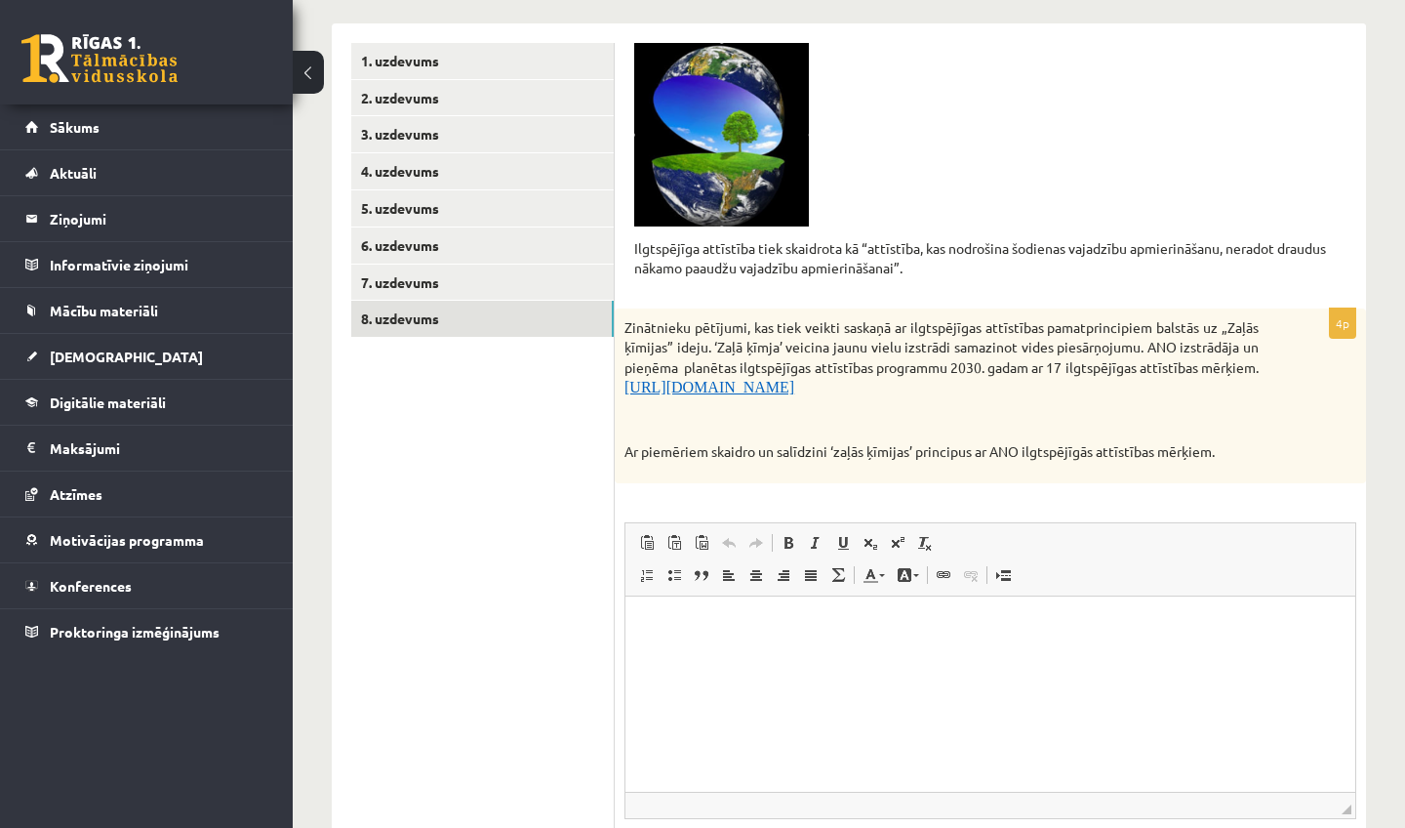
scroll to position [311, 0]
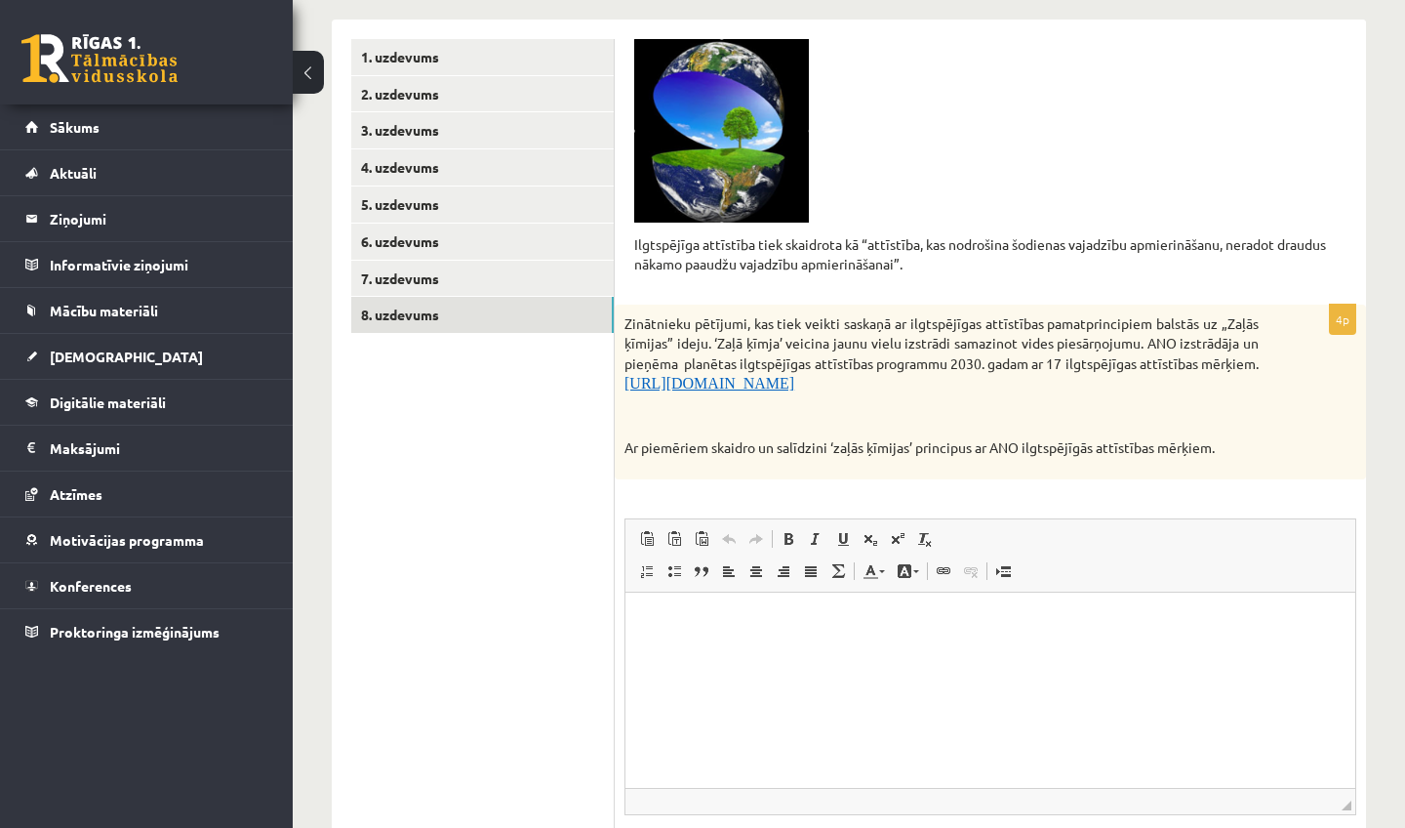
click at [979, 651] on html at bounding box center [991, 621] width 730 height 60
drag, startPoint x: 769, startPoint y: 618, endPoint x: 632, endPoint y: 620, distance: 136.7
click at [631, 620] on html "**********" at bounding box center [991, 620] width 730 height 59
click at [868, 565] on span at bounding box center [871, 571] width 16 height 16
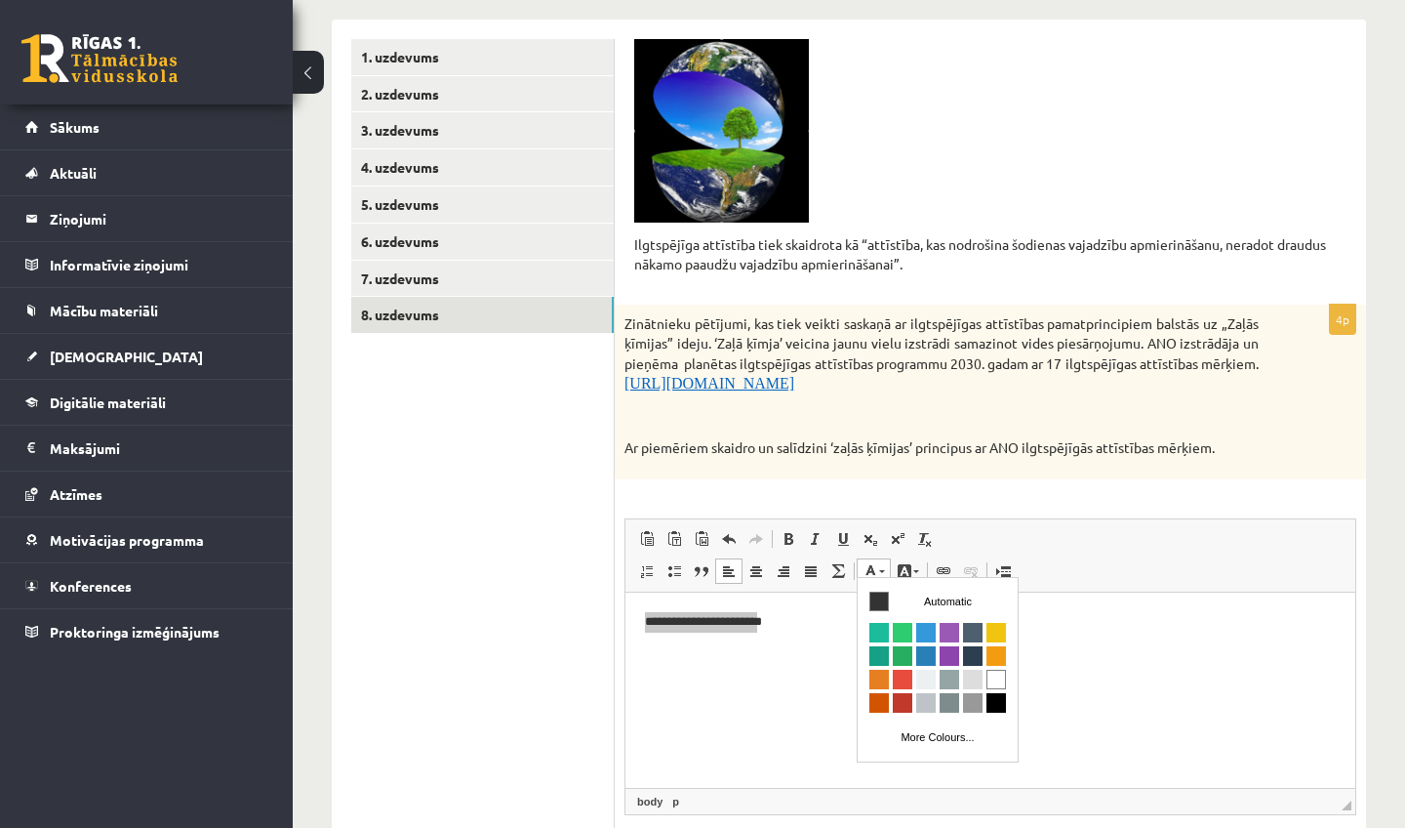
scroll to position [0, 0]
click at [888, 656] on span "Colours" at bounding box center [880, 655] width 20 height 20
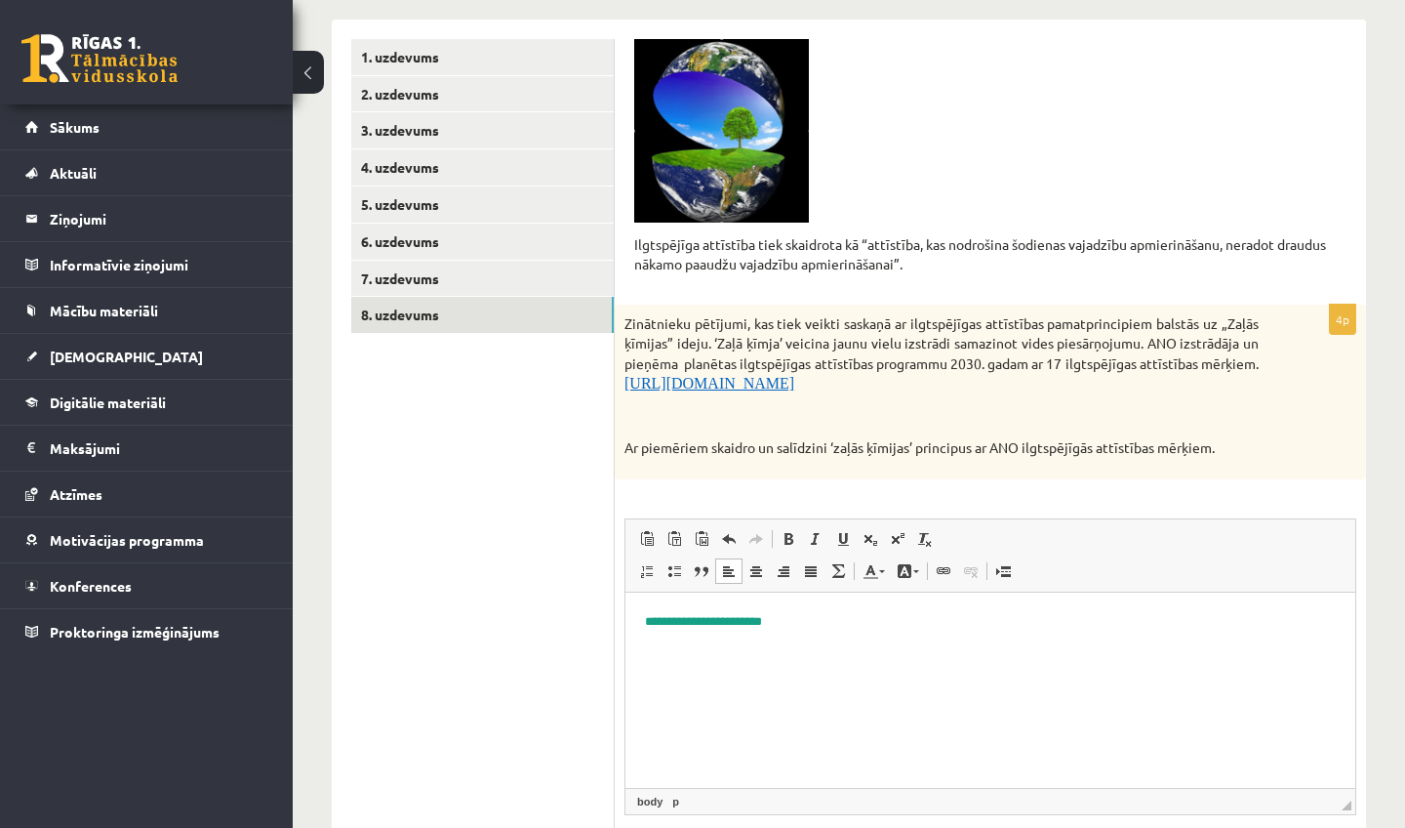
click at [821, 635] on html "**********" at bounding box center [991, 620] width 730 height 59
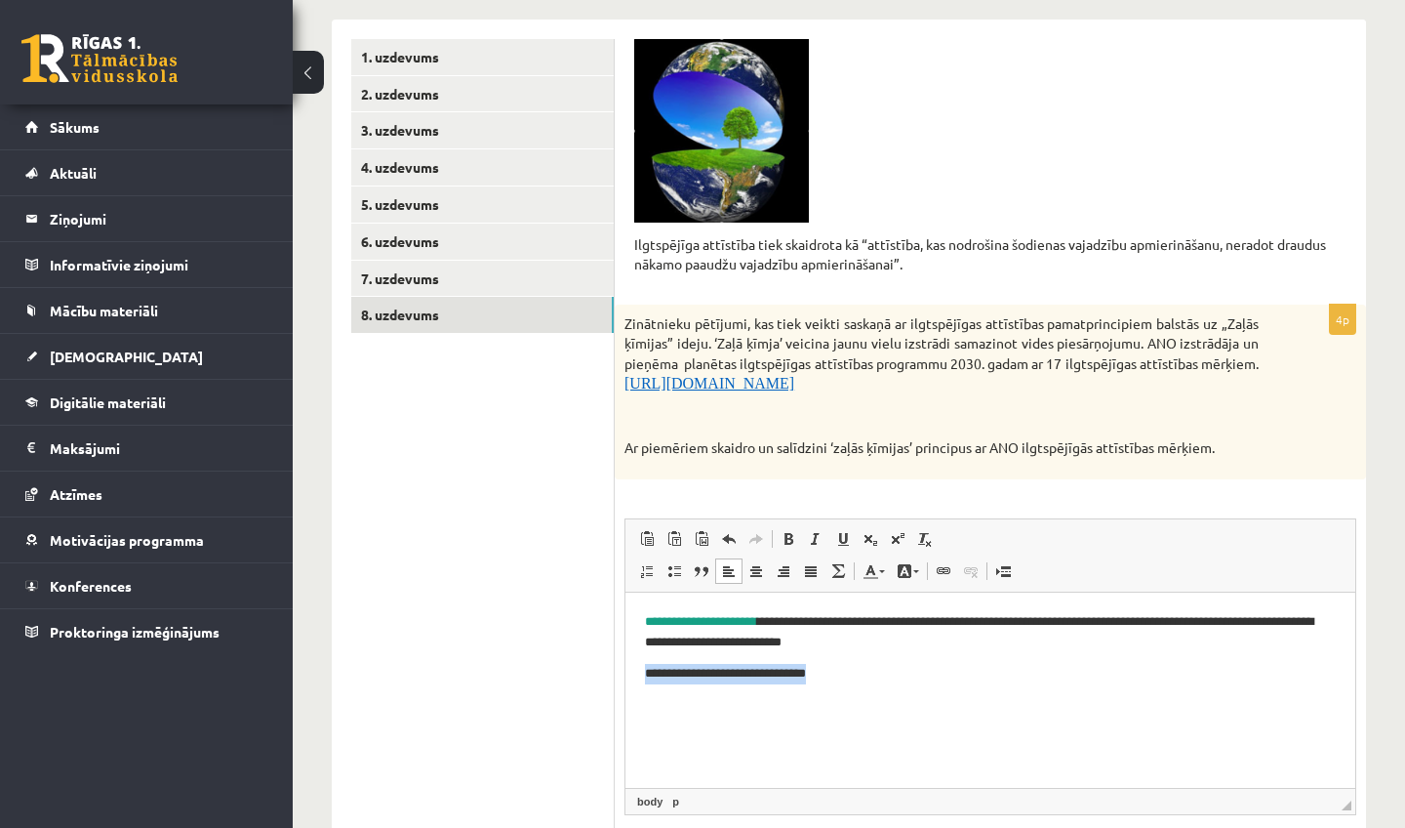
drag, startPoint x: 867, startPoint y: 670, endPoint x: 641, endPoint y: 677, distance: 225.6
click at [640, 677] on html "**********" at bounding box center [991, 646] width 730 height 110
click at [876, 563] on span at bounding box center [871, 571] width 16 height 16
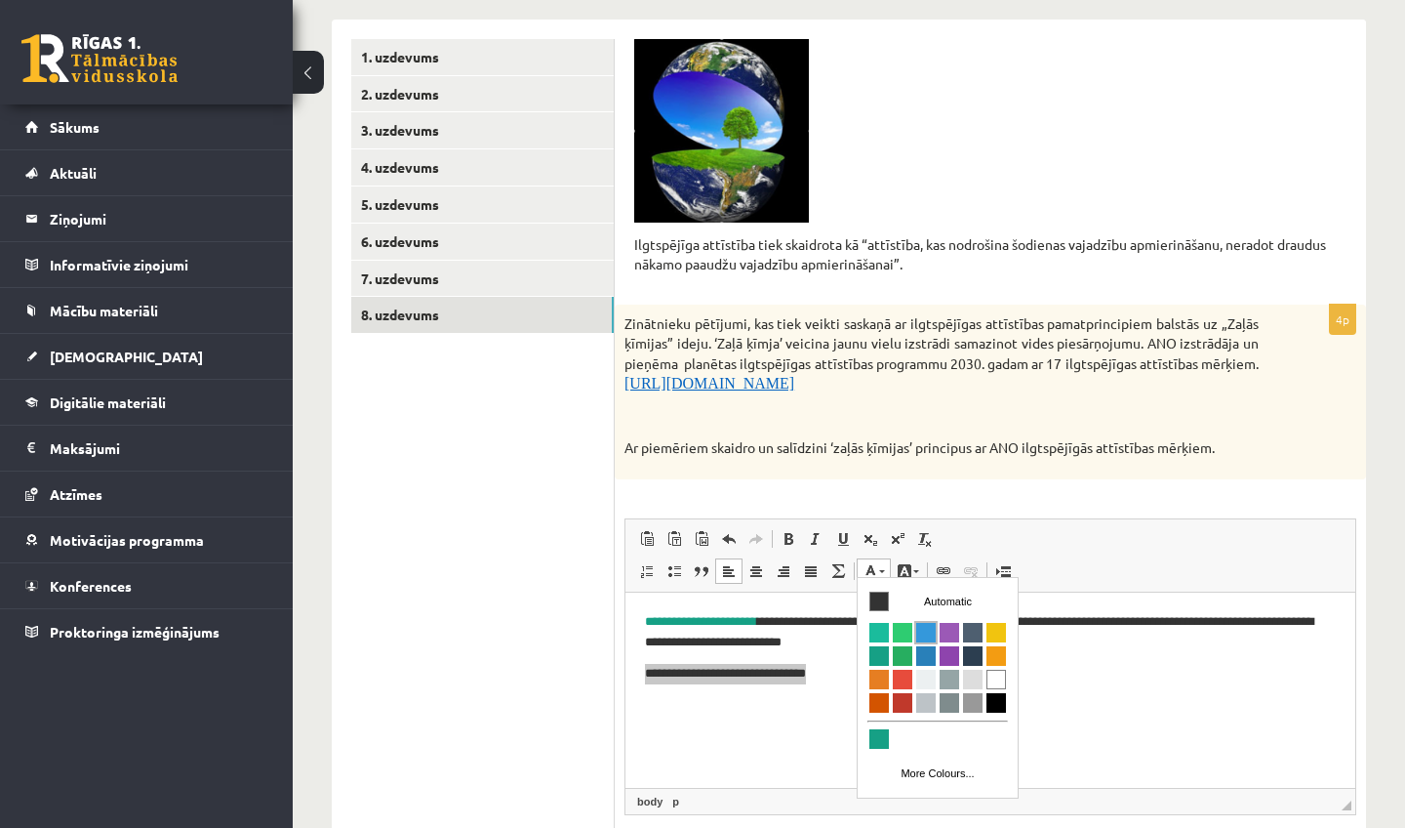
click at [925, 630] on span "Colours" at bounding box center [926, 632] width 20 height 20
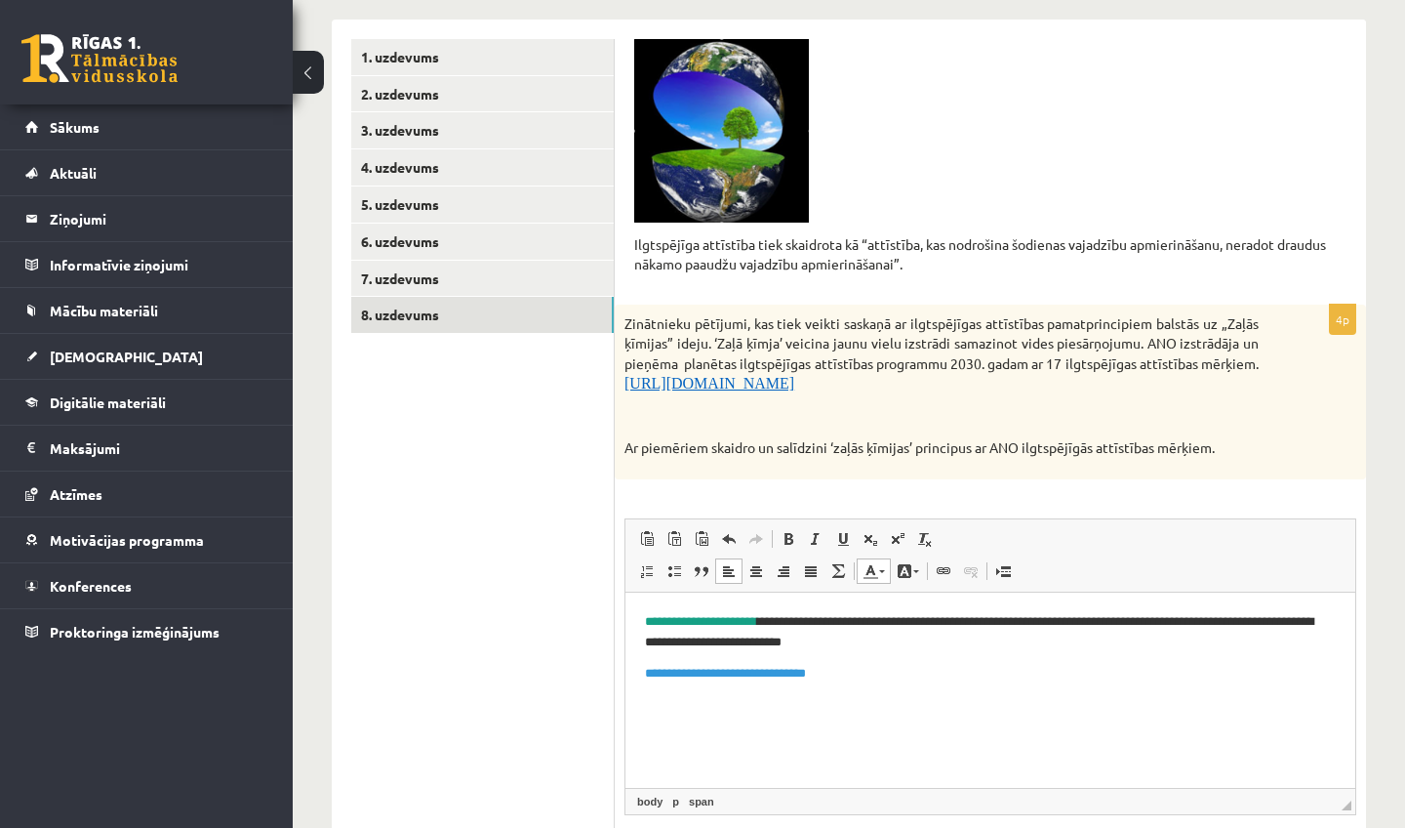
click at [864, 678] on p "**********" at bounding box center [990, 673] width 691 height 20
click at [871, 568] on span at bounding box center [871, 571] width 16 height 16
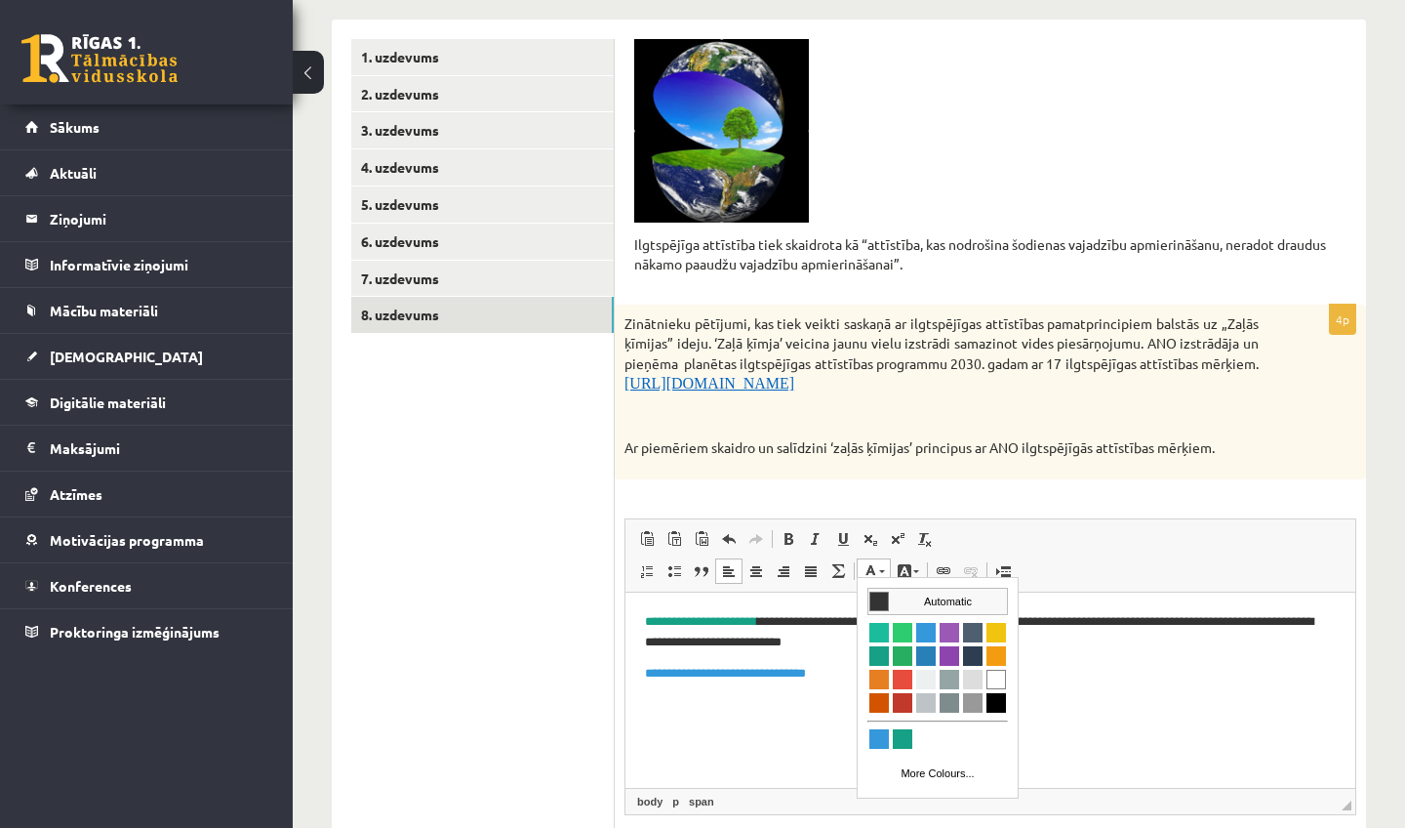
click at [874, 598] on span "Colours" at bounding box center [880, 600] width 20 height 20
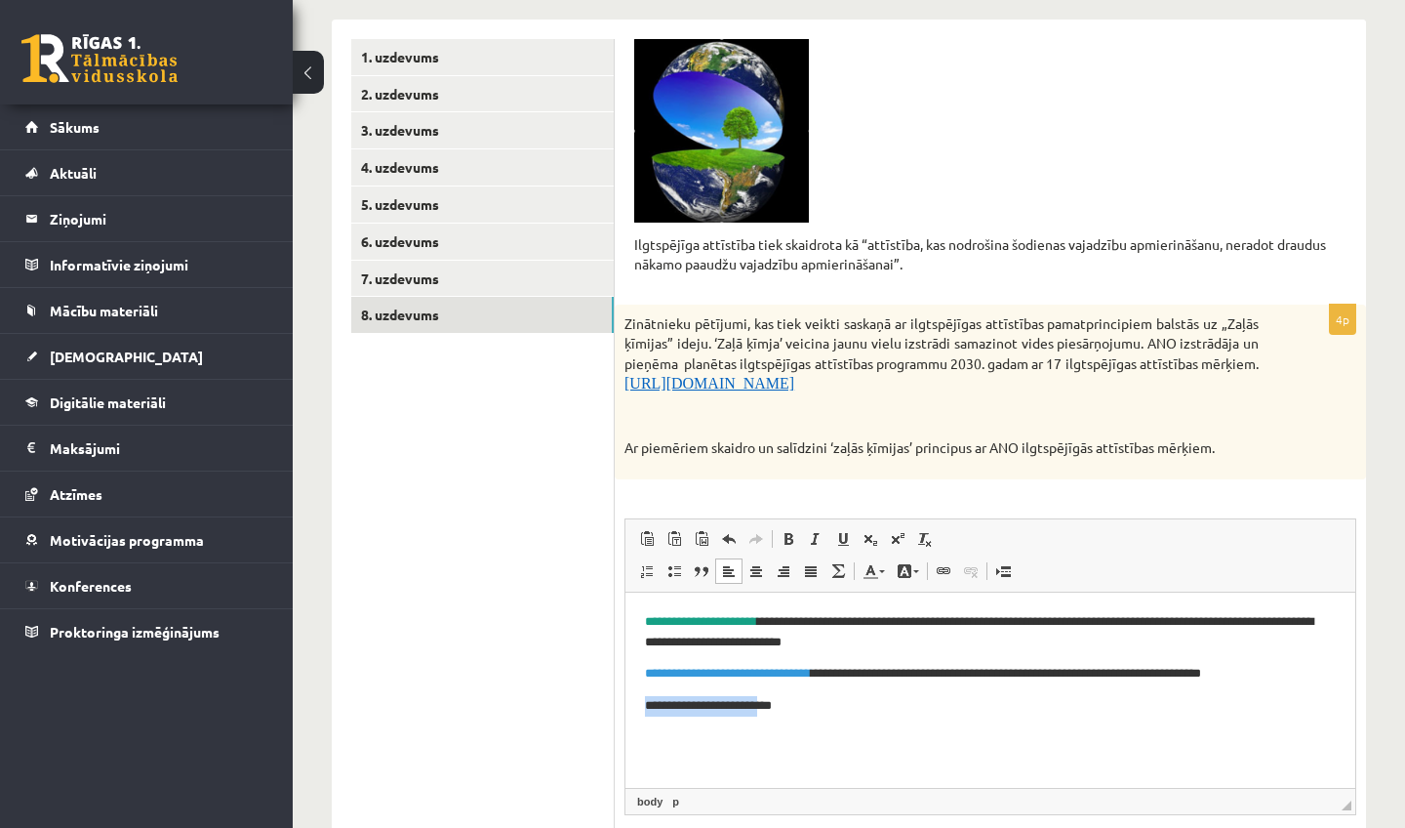
drag, startPoint x: 822, startPoint y: 694, endPoint x: 784, endPoint y: 699, distance: 38.4
click at [784, 699] on body "**********" at bounding box center [990, 662] width 691 height 103
click at [786, 705] on p "**********" at bounding box center [990, 705] width 691 height 20
drag, startPoint x: 792, startPoint y: 703, endPoint x: 640, endPoint y: 699, distance: 152.3
click at [639, 699] on html "**********" at bounding box center [991, 662] width 730 height 142
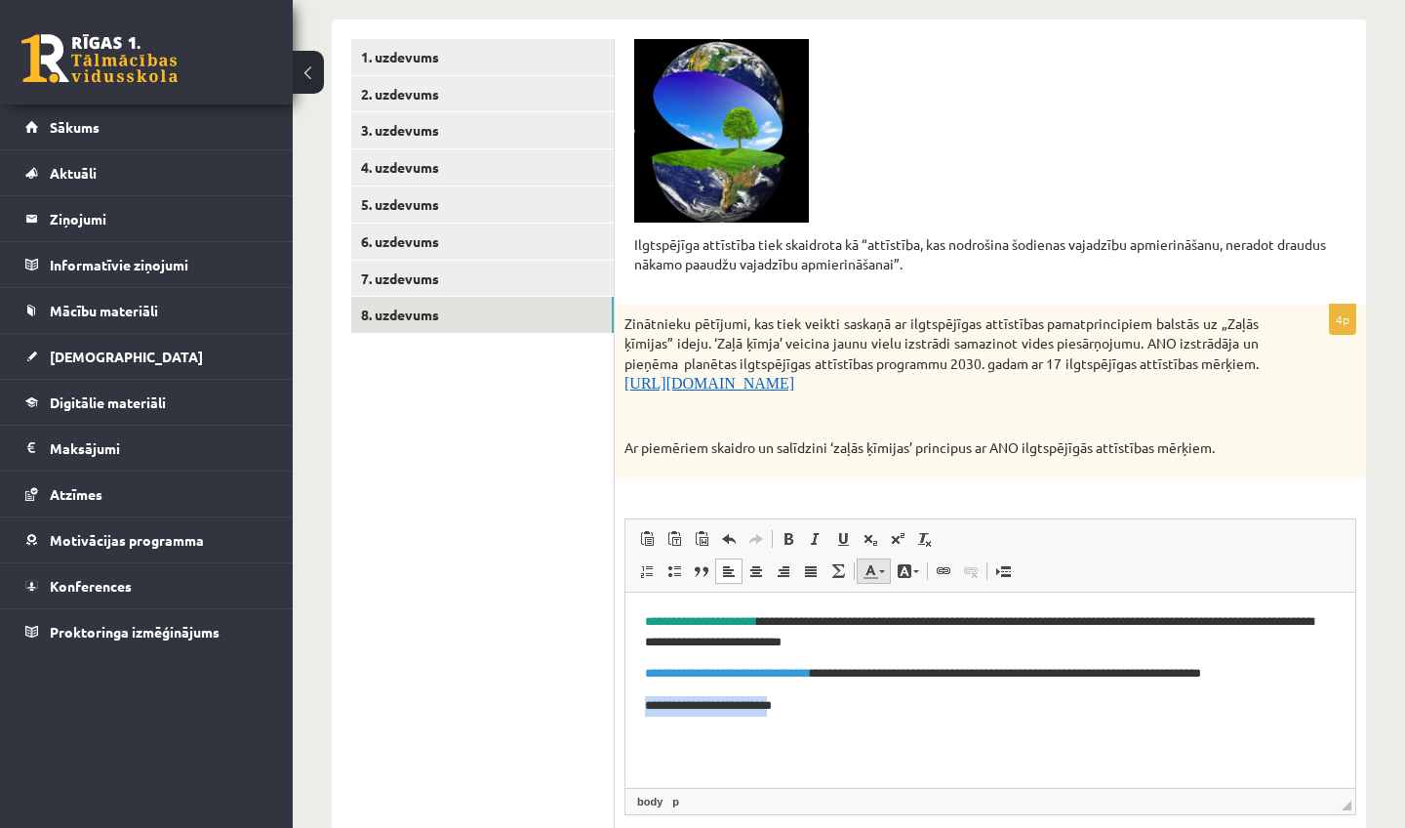
click at [874, 563] on span at bounding box center [871, 571] width 16 height 16
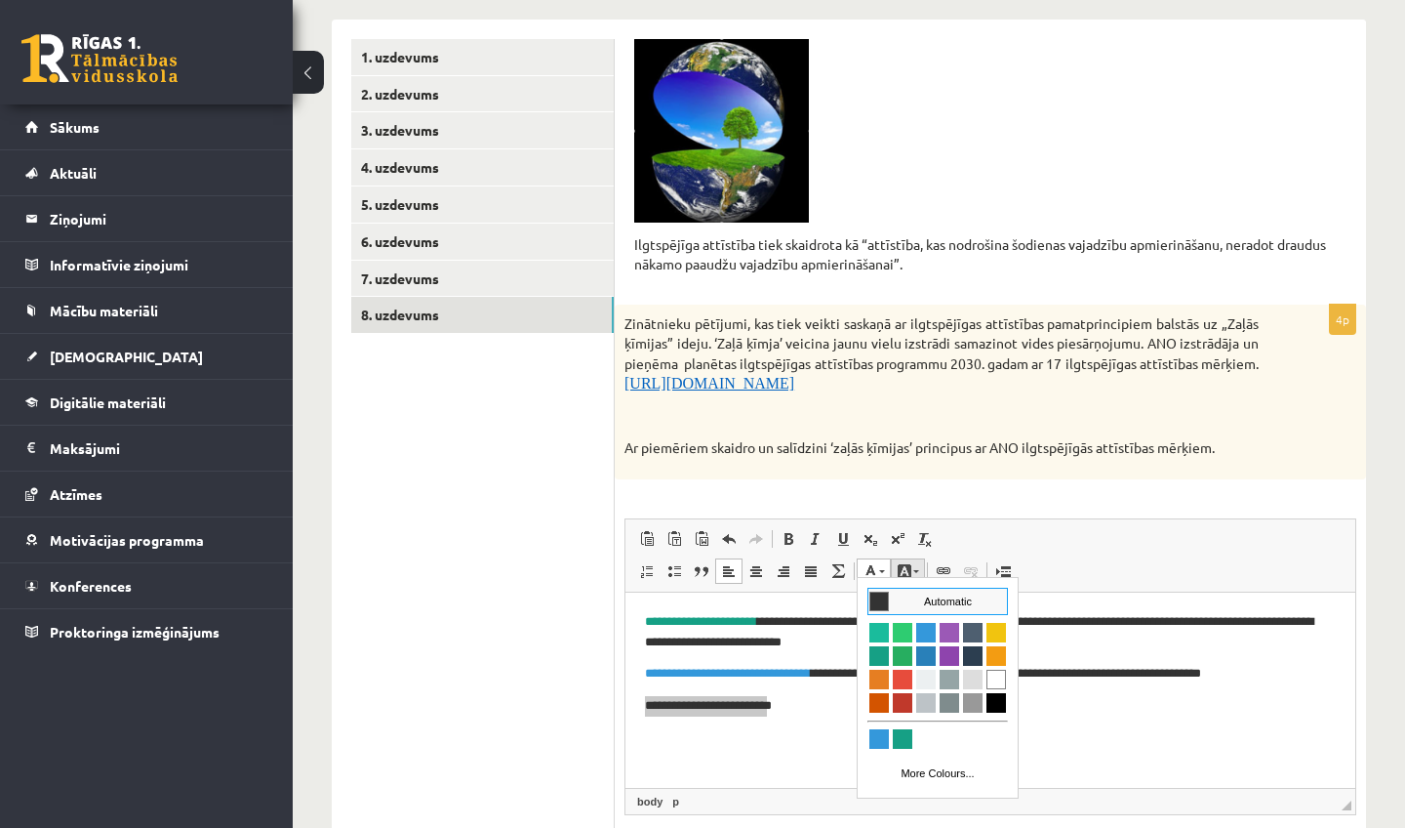
click at [913, 569] on link "Background Colour" at bounding box center [908, 570] width 34 height 25
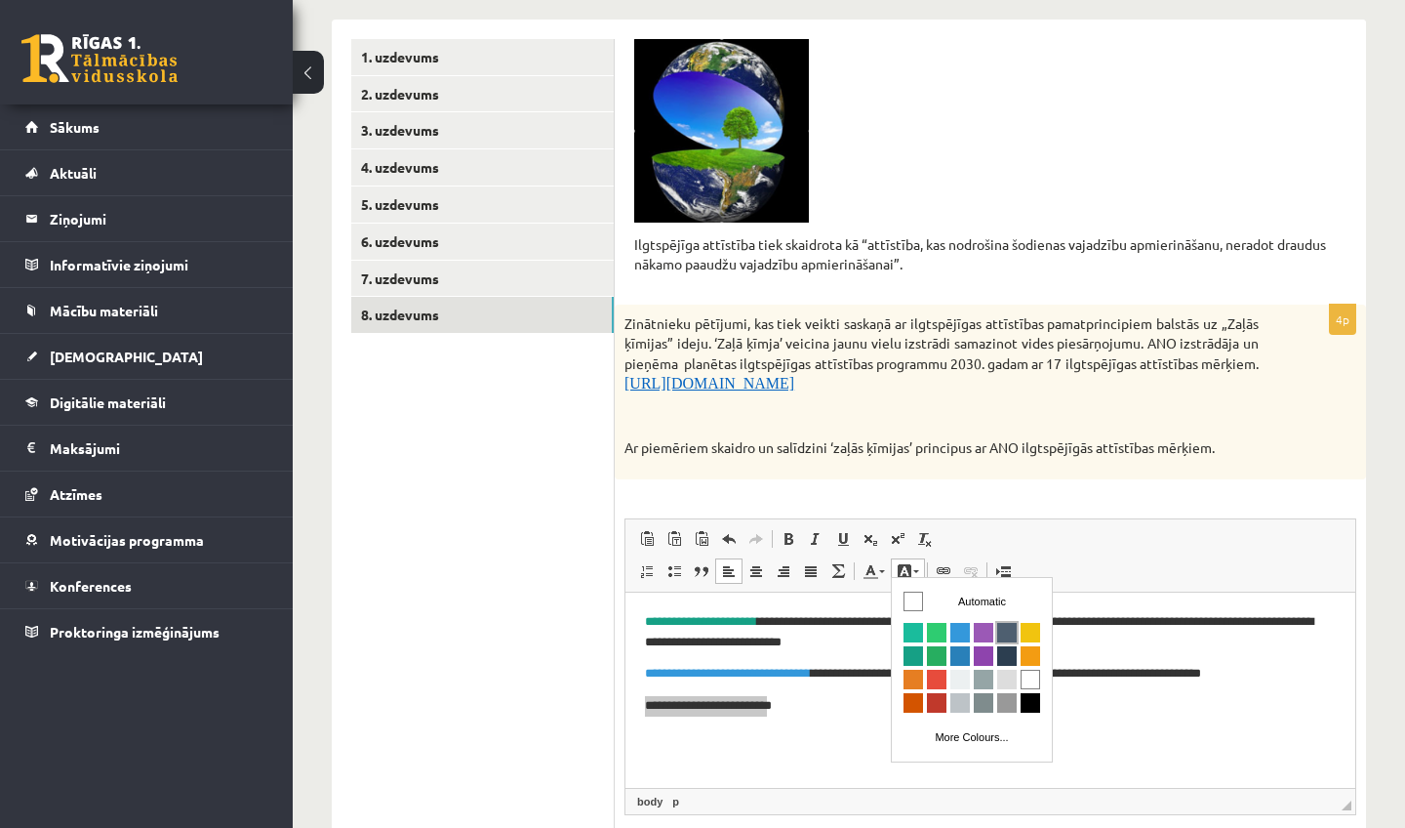
click at [1016, 638] on span "Colours" at bounding box center [1007, 632] width 20 height 20
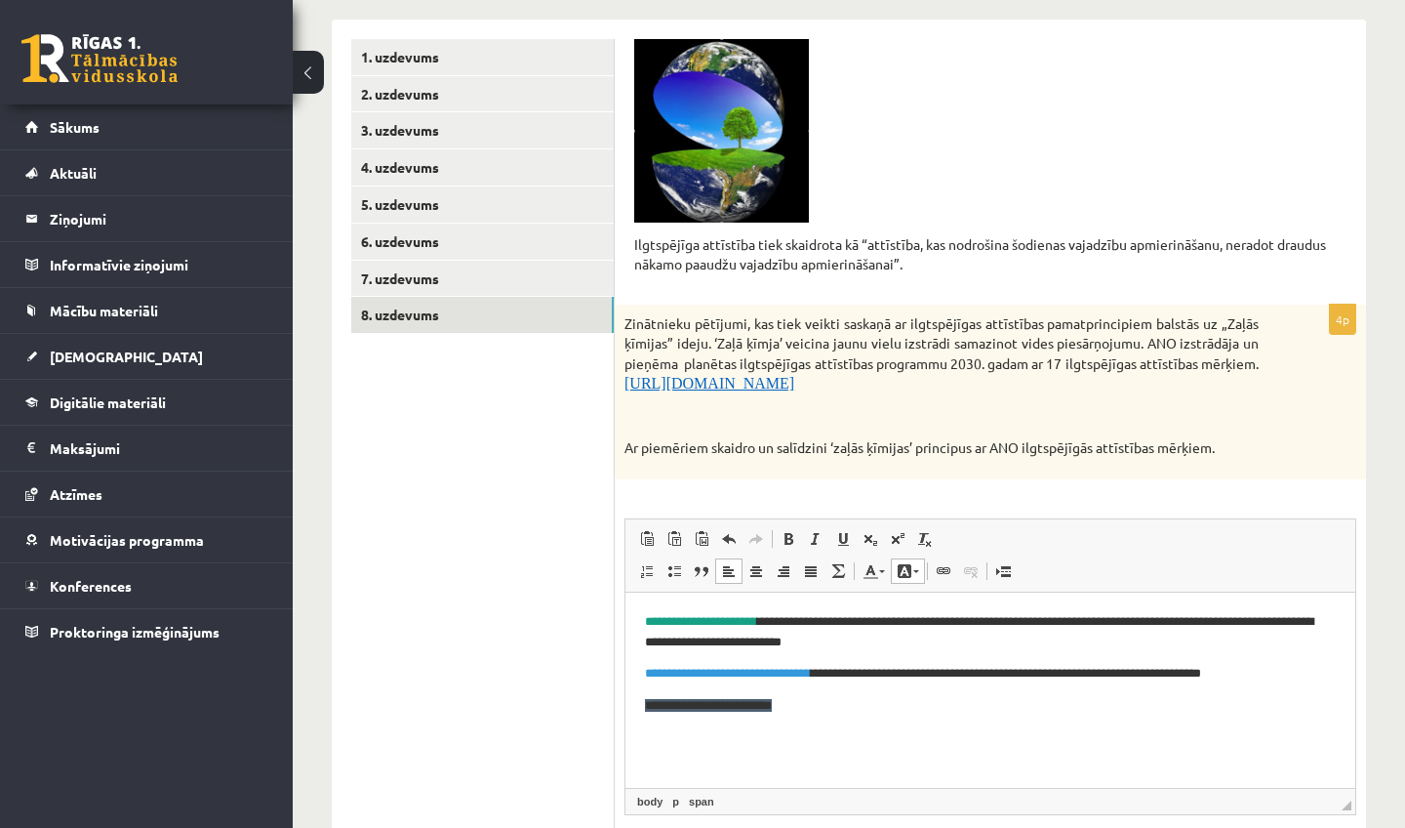
click at [825, 734] on html "**********" at bounding box center [991, 662] width 730 height 142
drag, startPoint x: 799, startPoint y: 706, endPoint x: 643, endPoint y: 709, distance: 156.2
click at [643, 706] on html "**********" at bounding box center [991, 662] width 730 height 142
click at [912, 572] on span at bounding box center [905, 571] width 16 height 16
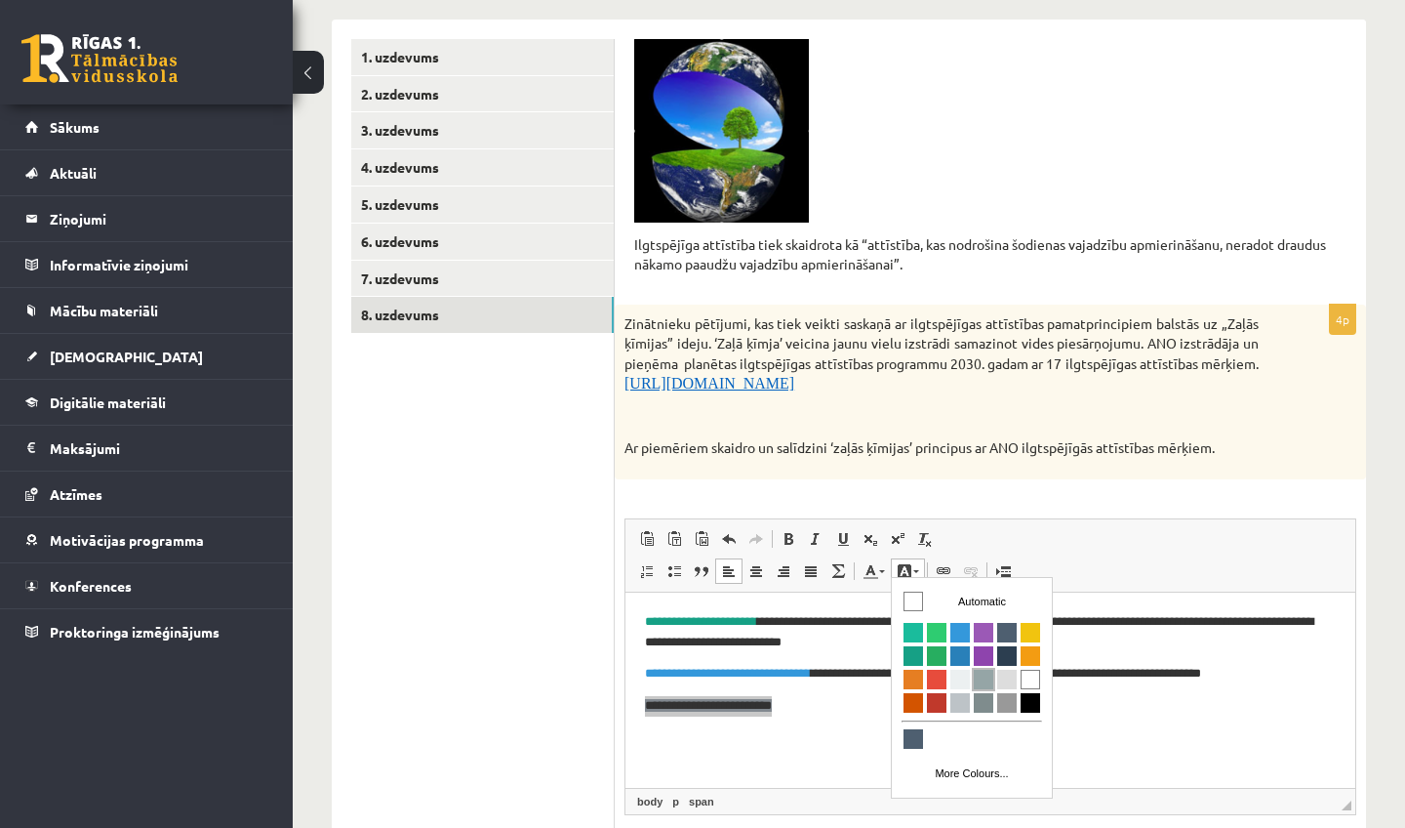
click at [988, 676] on span "Colours" at bounding box center [984, 679] width 20 height 20
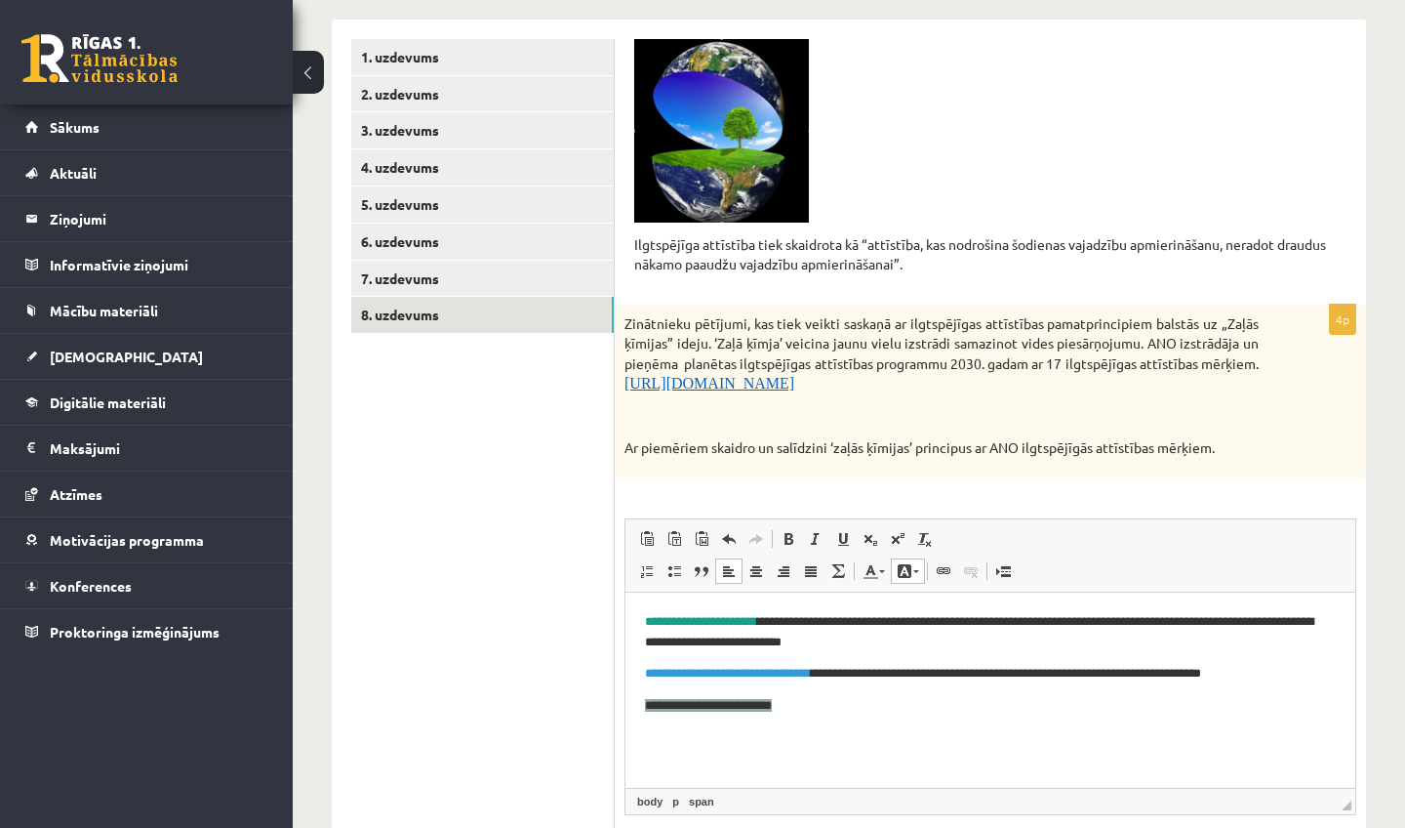
click at [889, 712] on p "**********" at bounding box center [990, 705] width 691 height 20
click at [898, 566] on span at bounding box center [905, 571] width 16 height 16
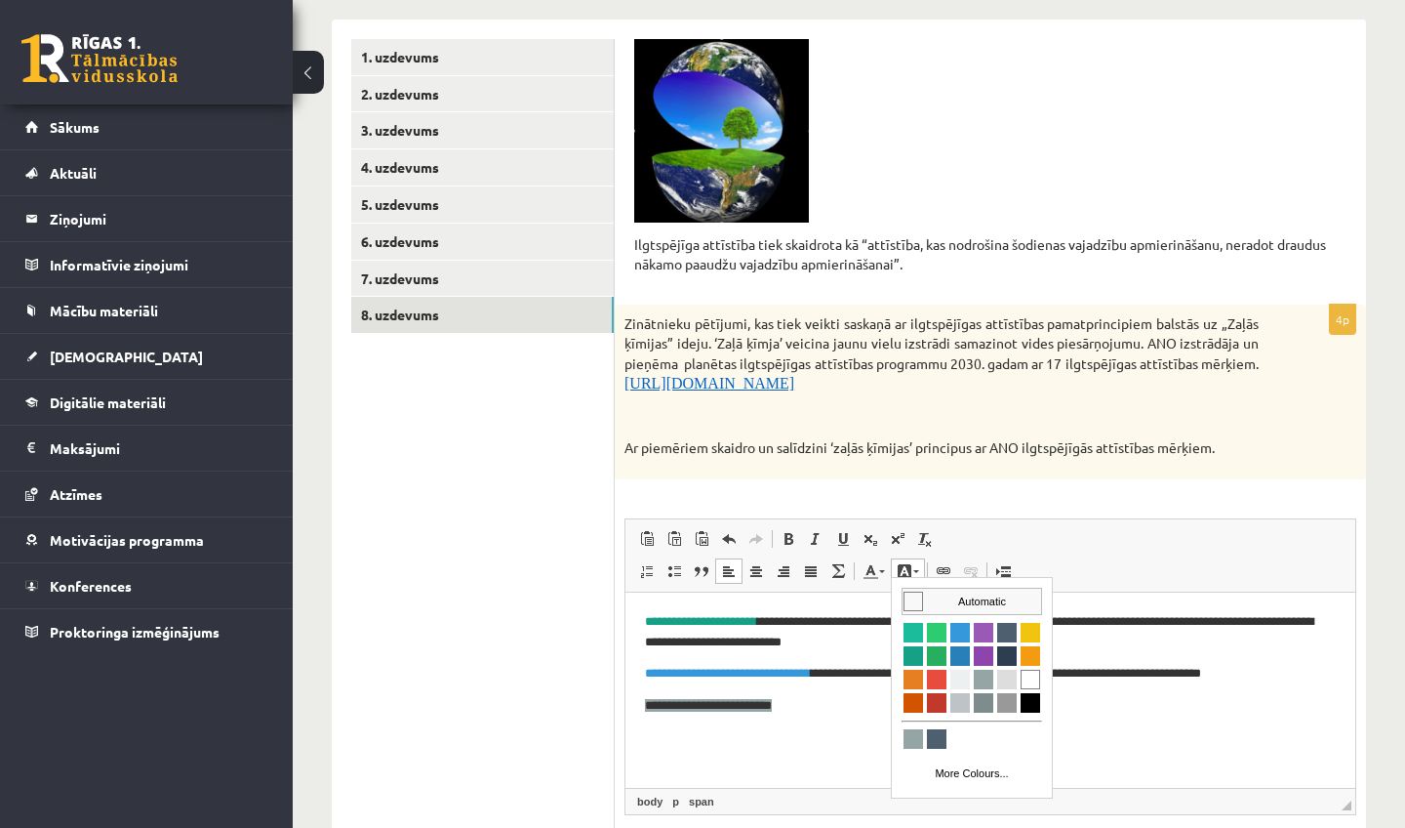
click at [910, 599] on span "Colours" at bounding box center [914, 600] width 20 height 20
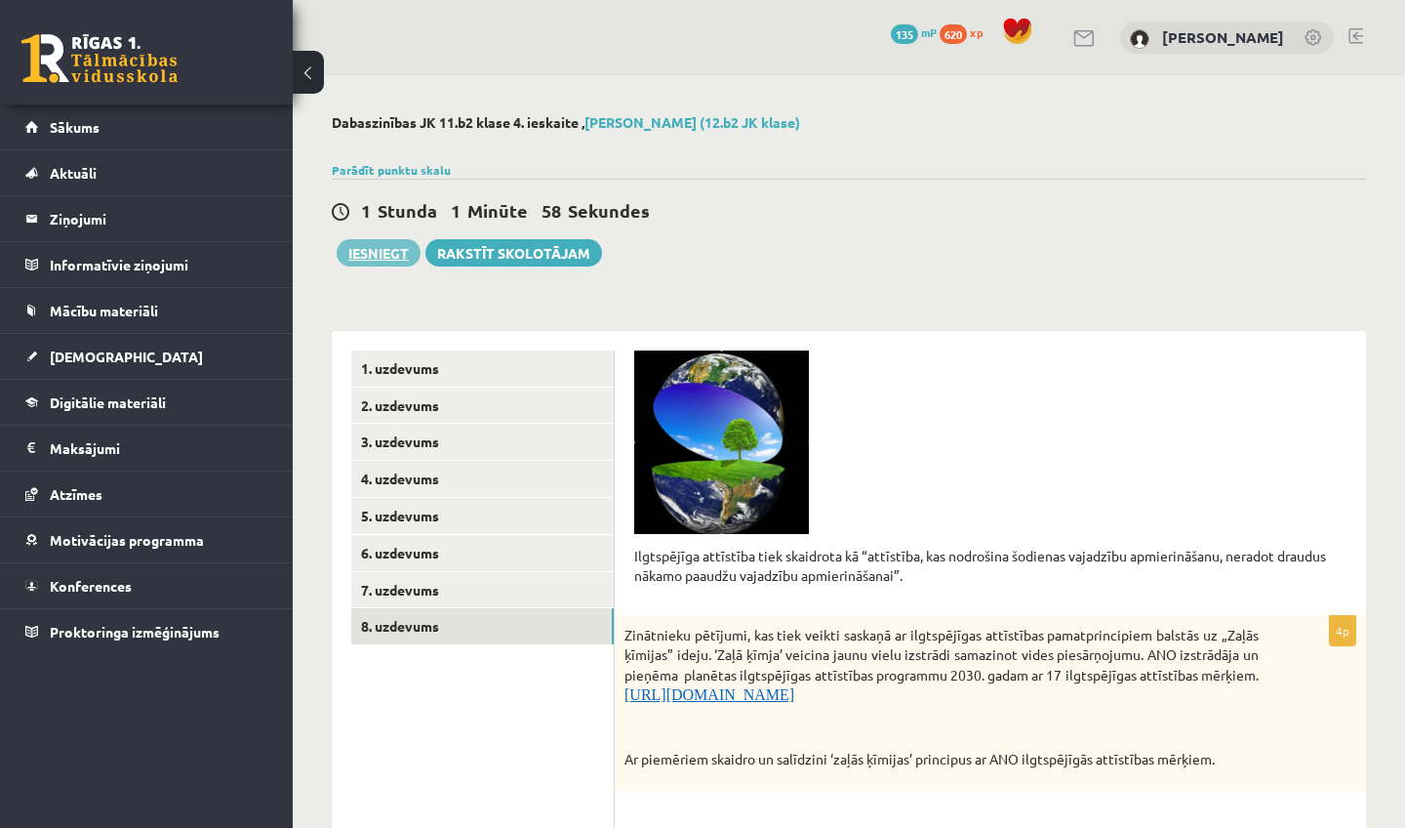
click at [358, 256] on button "Iesniegt" at bounding box center [379, 252] width 84 height 27
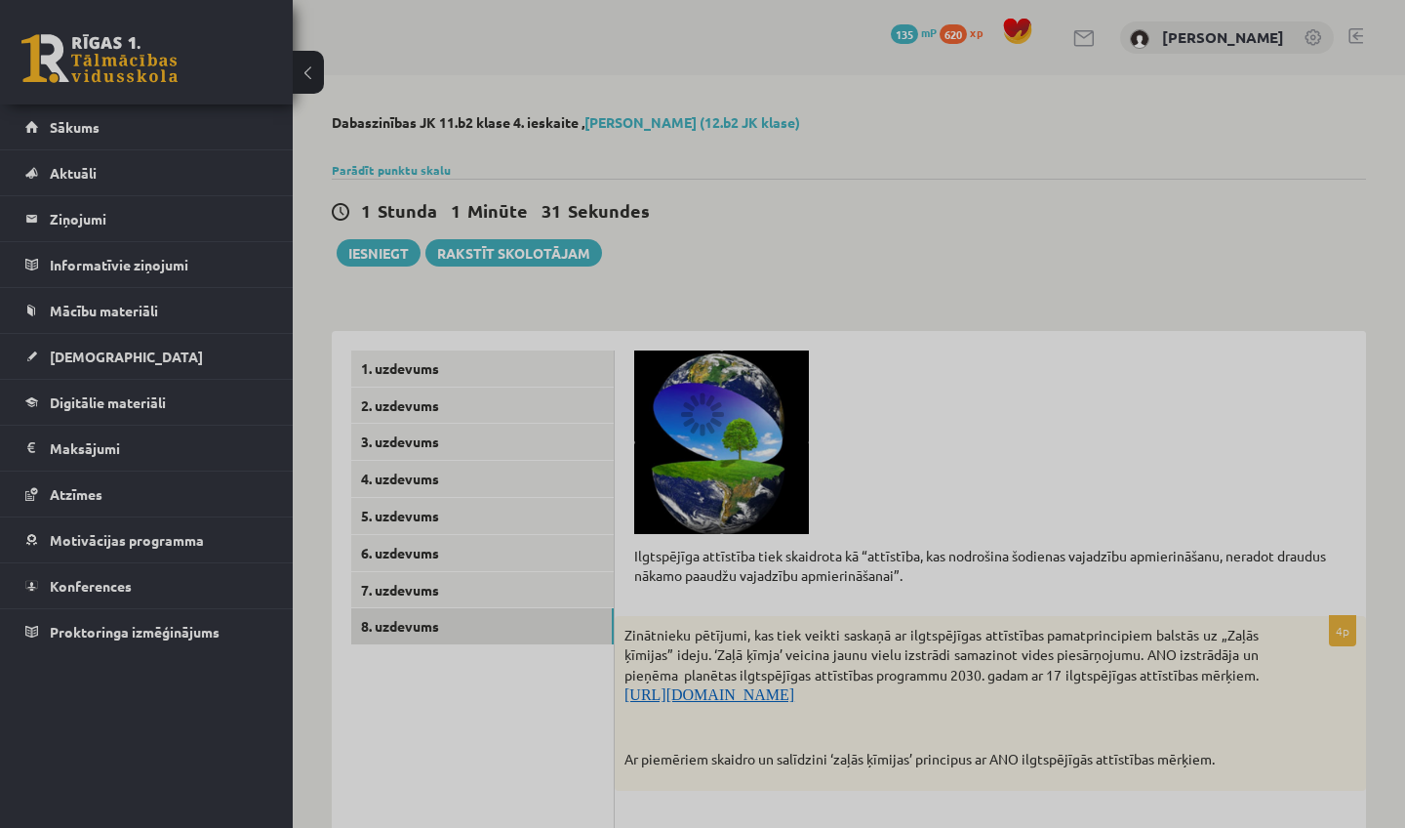
click at [1263, 301] on div at bounding box center [702, 414] width 1405 height 828
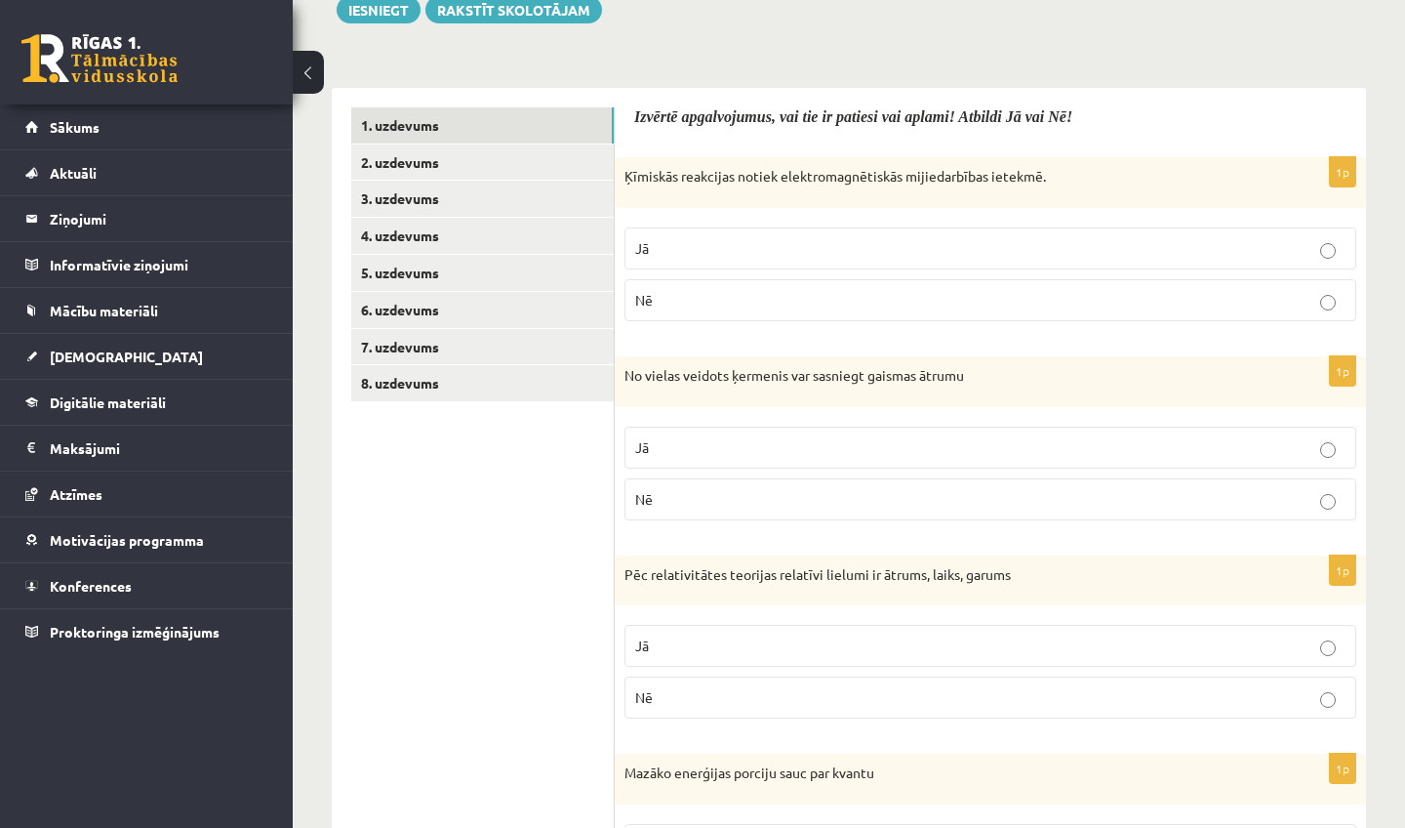
scroll to position [257, 0]
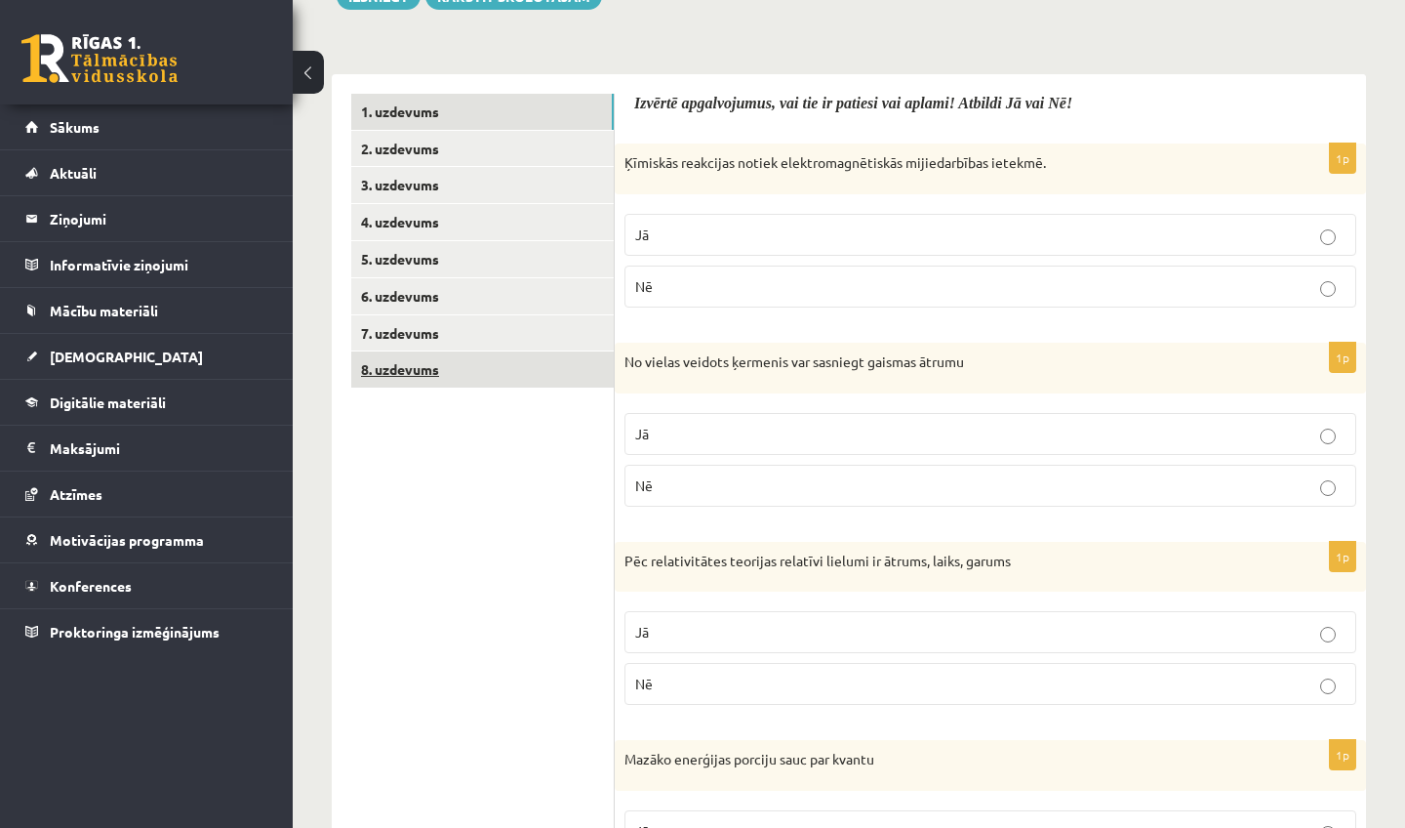
click at [551, 362] on link "8. uzdevums" at bounding box center [482, 369] width 263 height 36
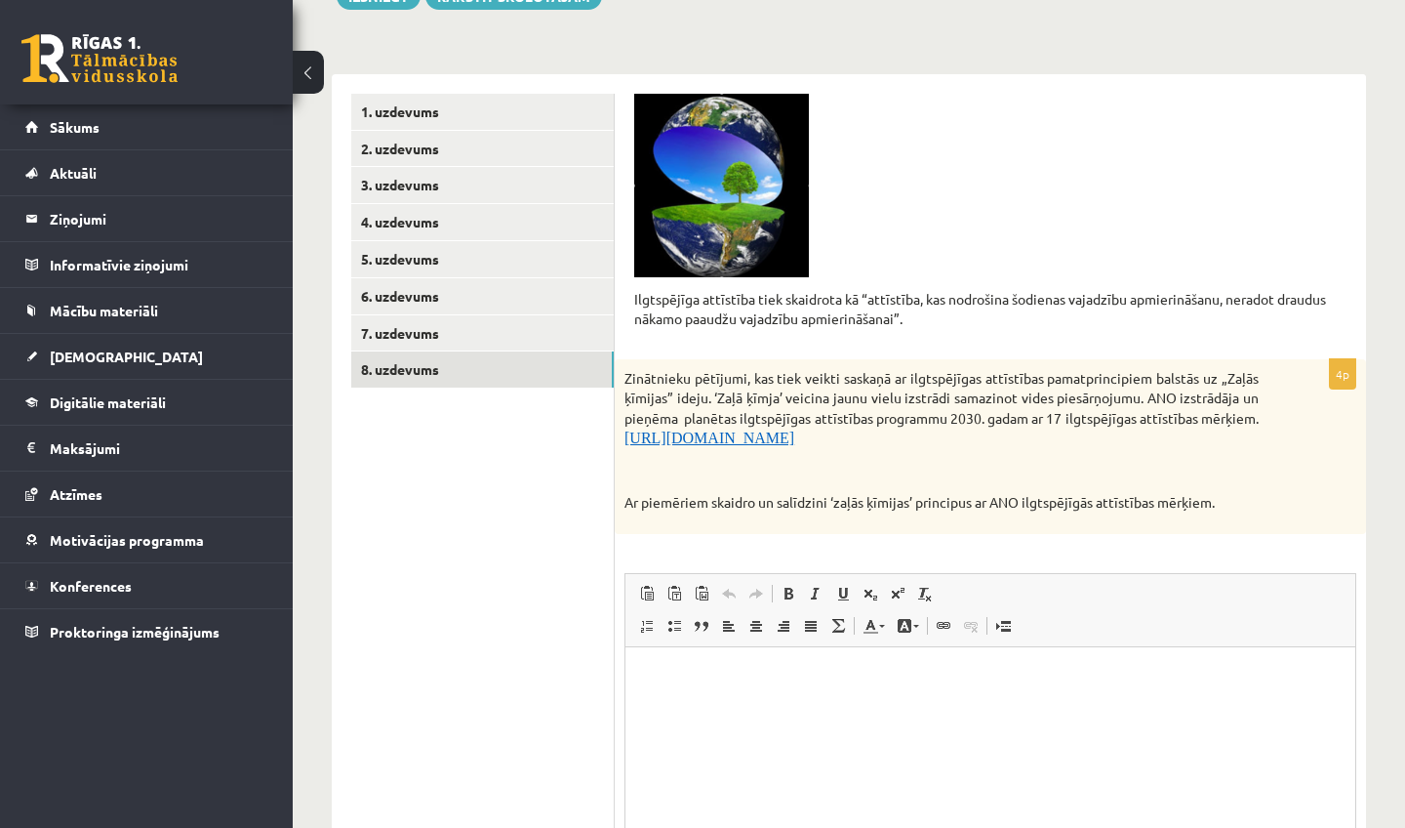
click at [790, 475] on div "Zinātnieku pētījumi, kas tiek veikti saskaņā ar ilgtspējīgas attīstības pamatpr…" at bounding box center [991, 446] width 752 height 174
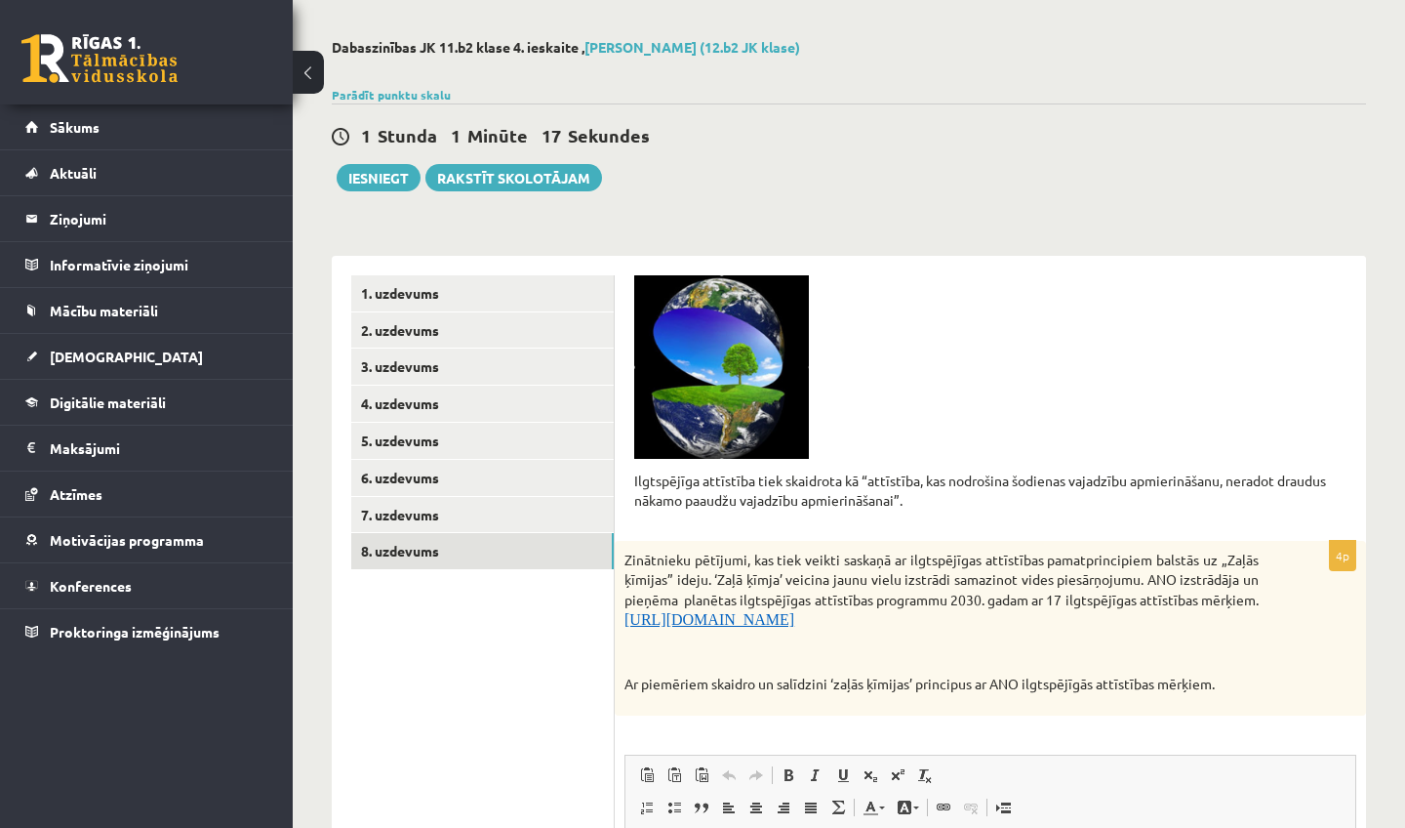
scroll to position [61, 0]
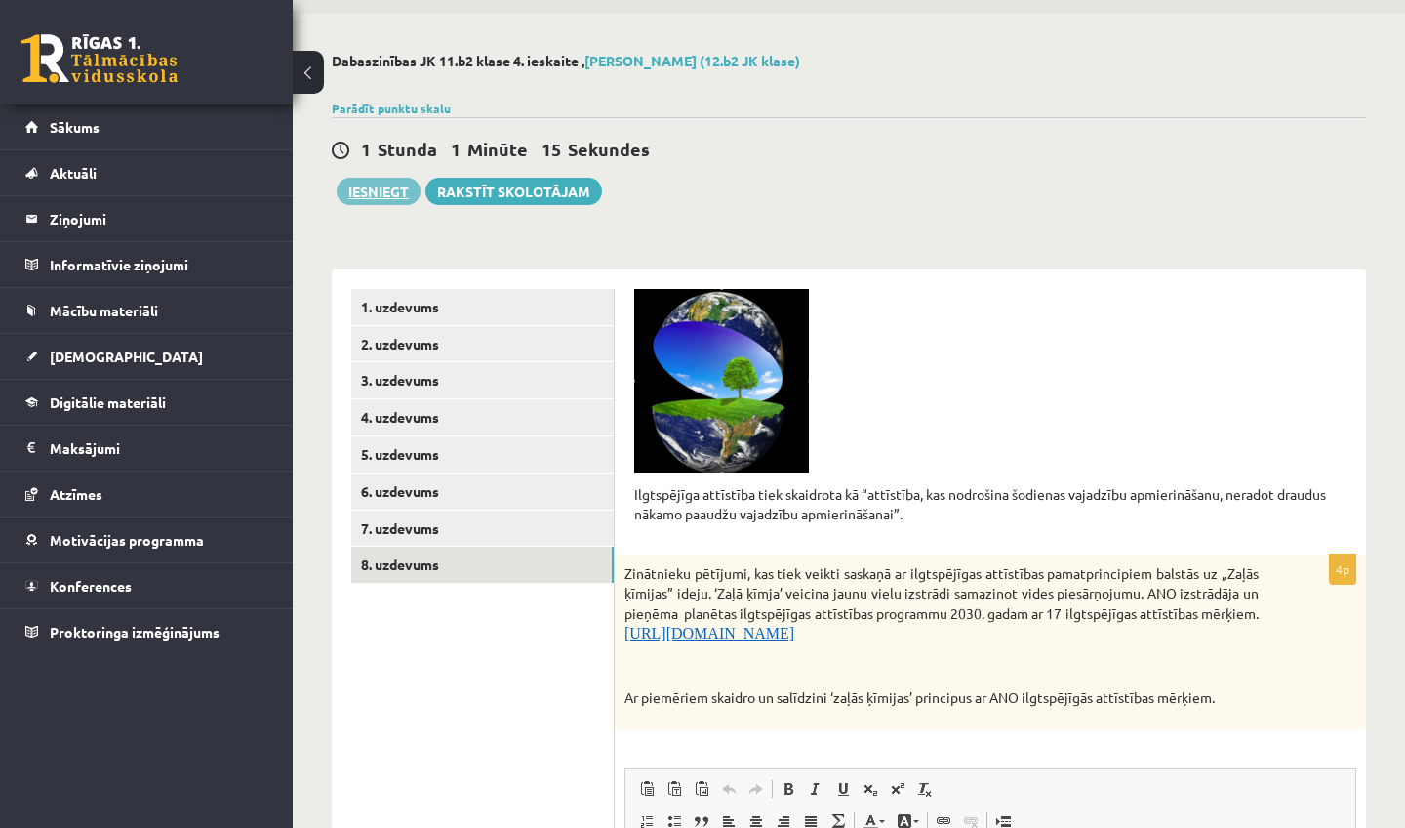
click at [383, 183] on button "Iesniegt" at bounding box center [379, 191] width 84 height 27
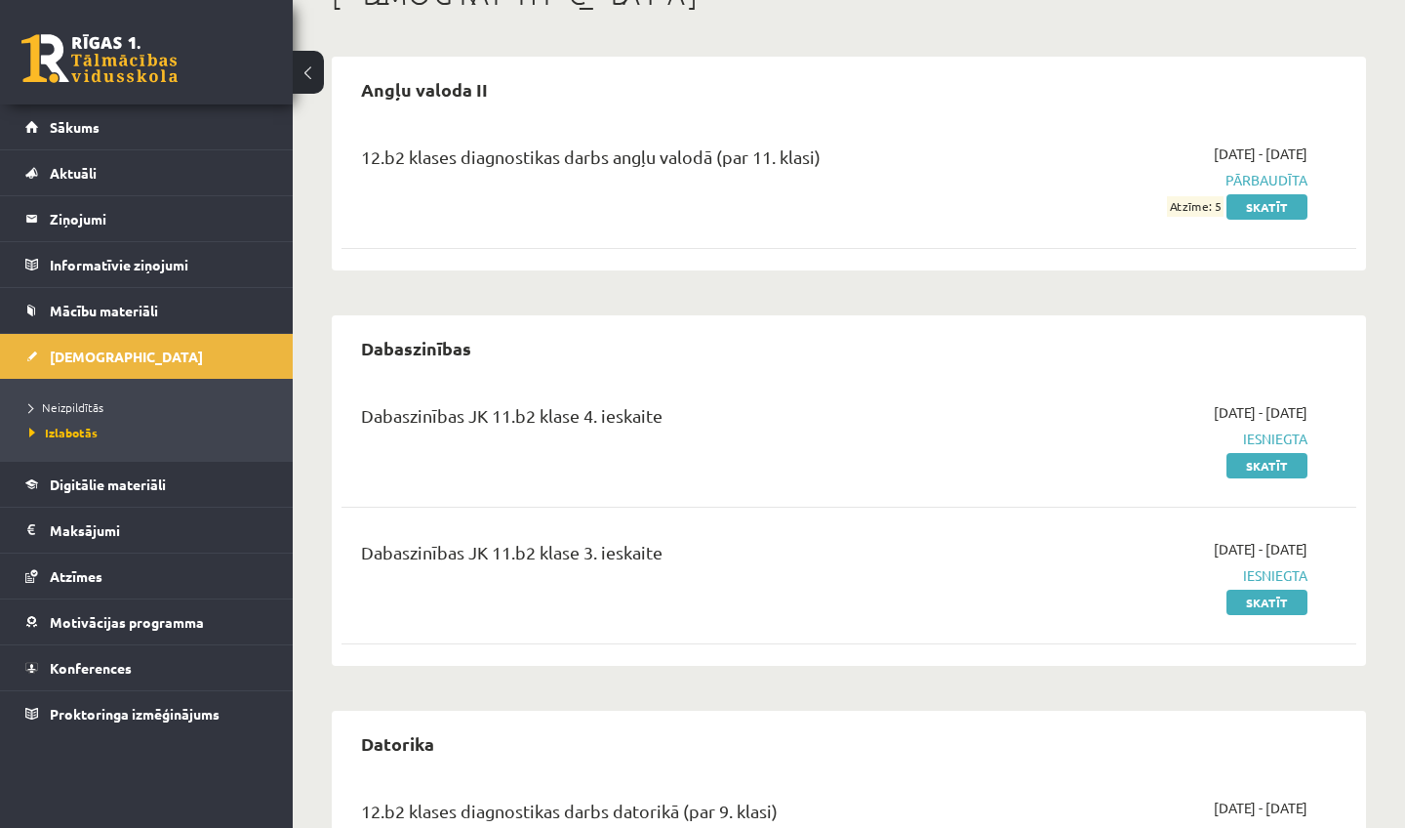
scroll to position [121, 0]
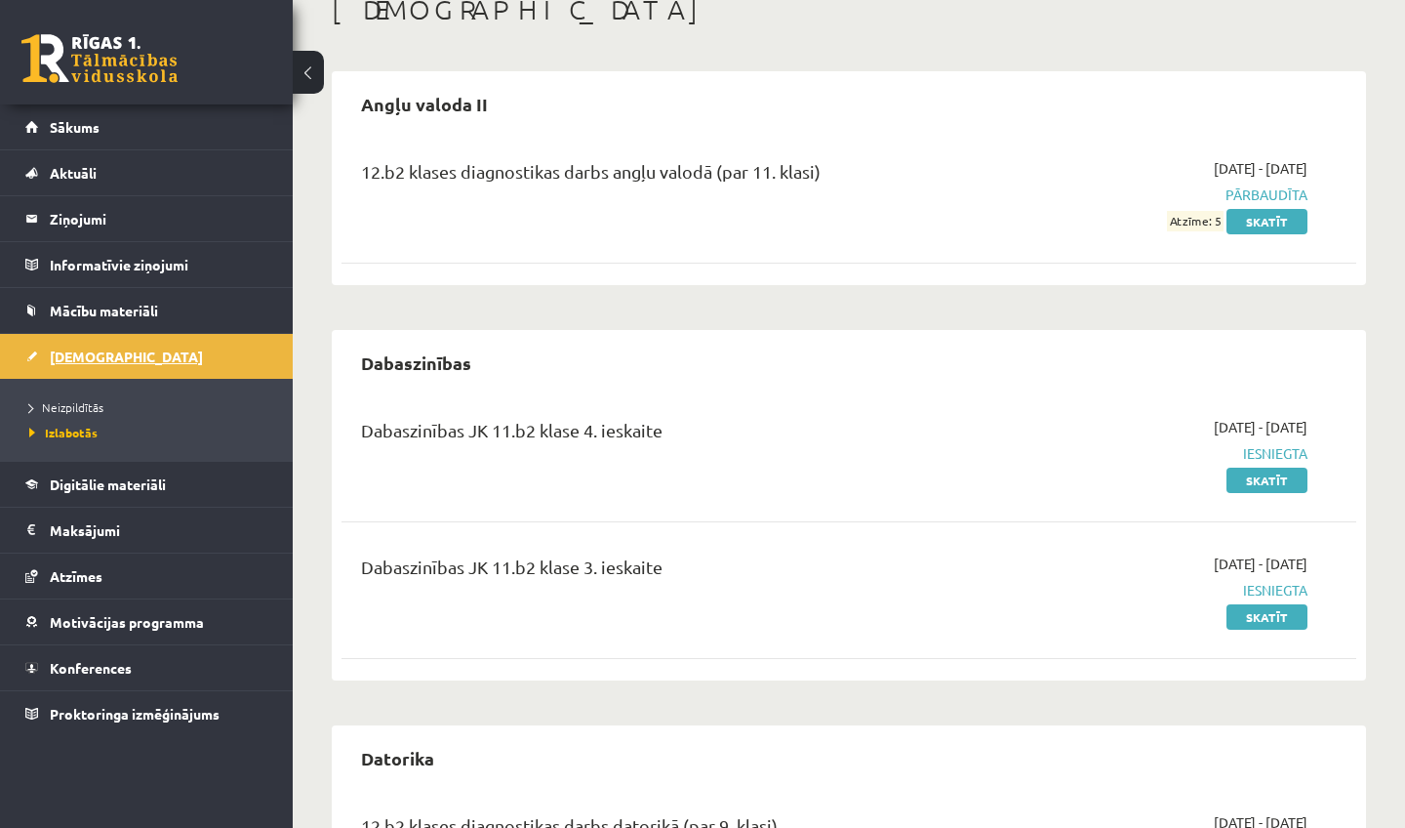
click at [110, 367] on link "[DEMOGRAPHIC_DATA]" at bounding box center [146, 356] width 243 height 45
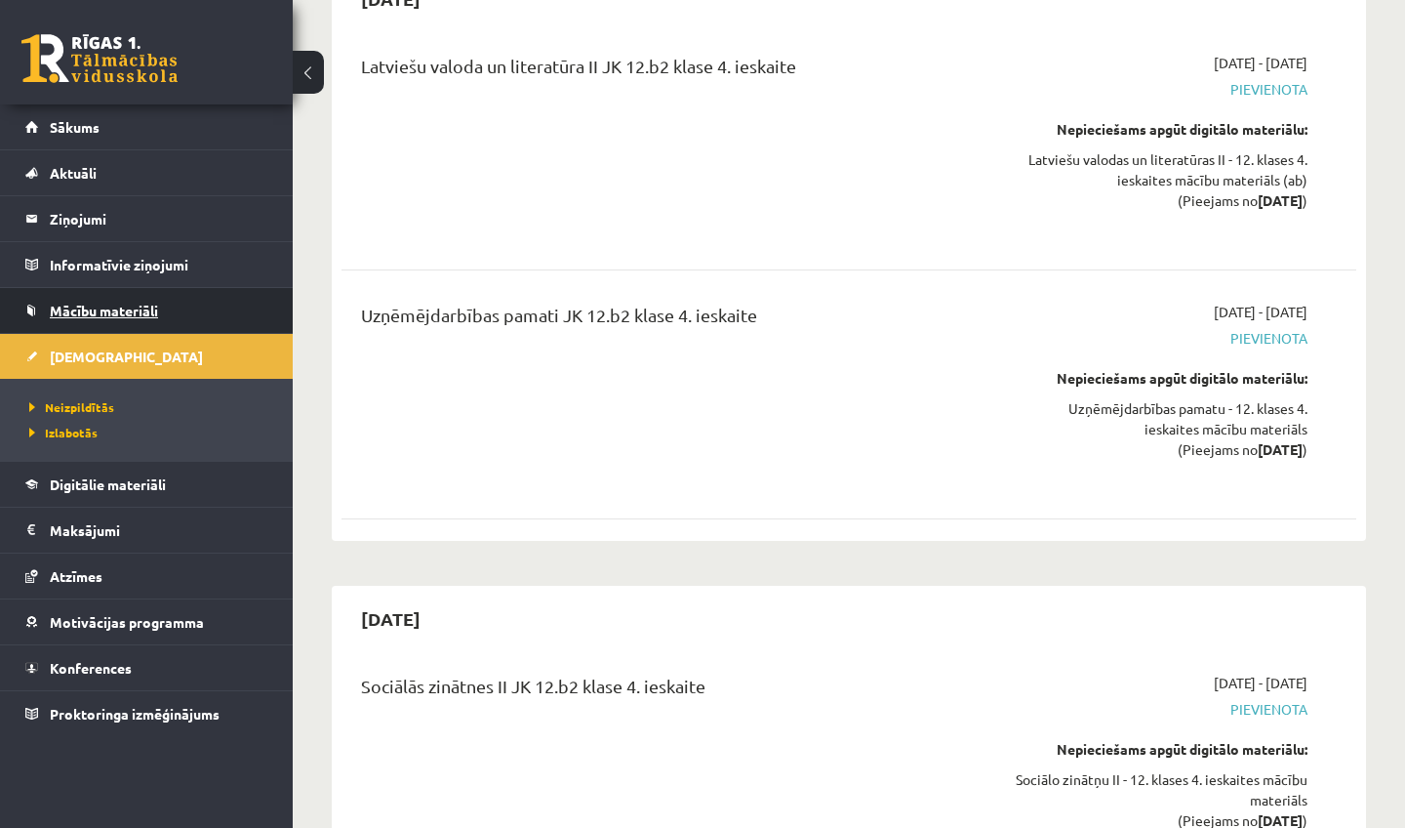
scroll to position [12192, 0]
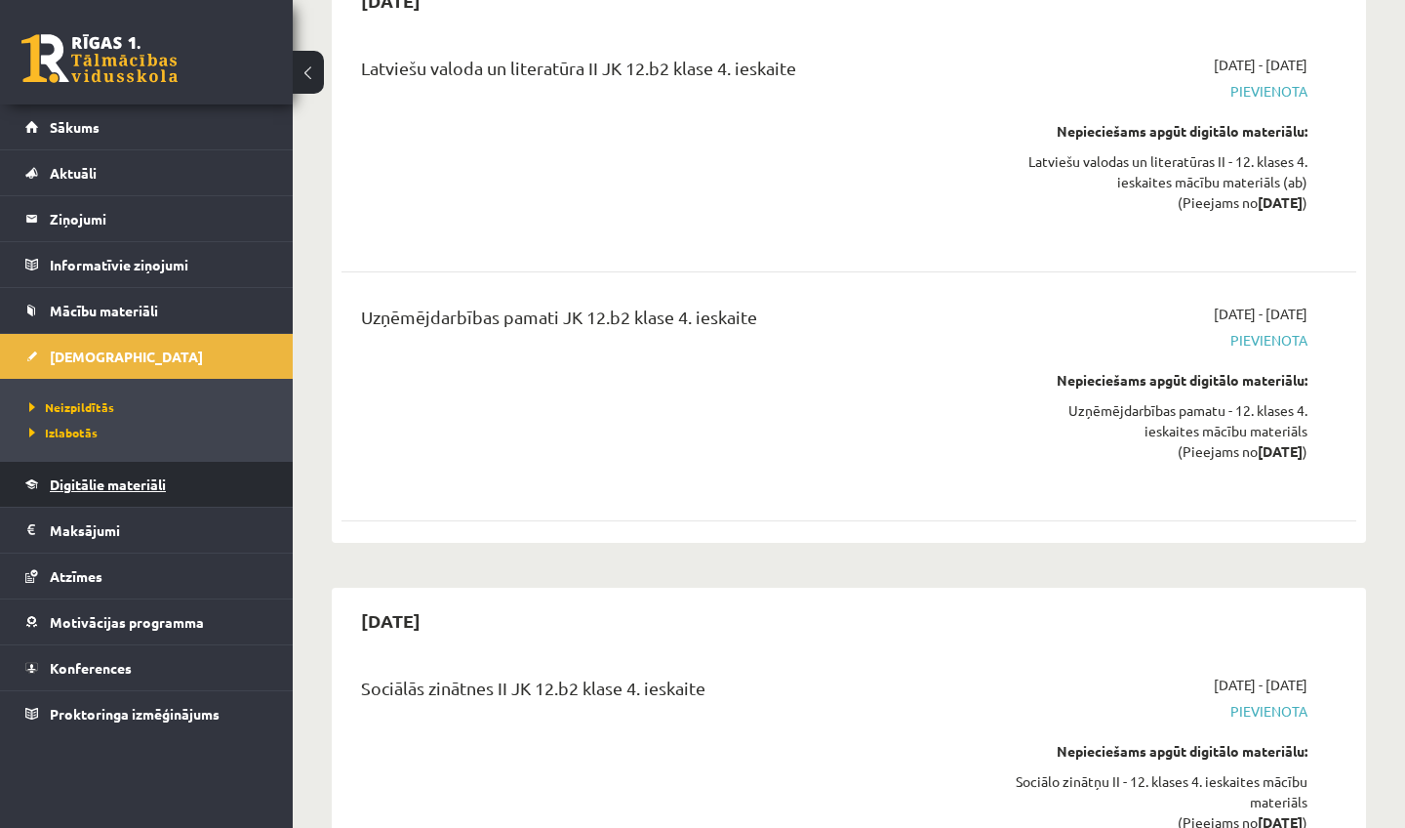
click at [115, 490] on span "Digitālie materiāli" at bounding box center [108, 484] width 116 height 18
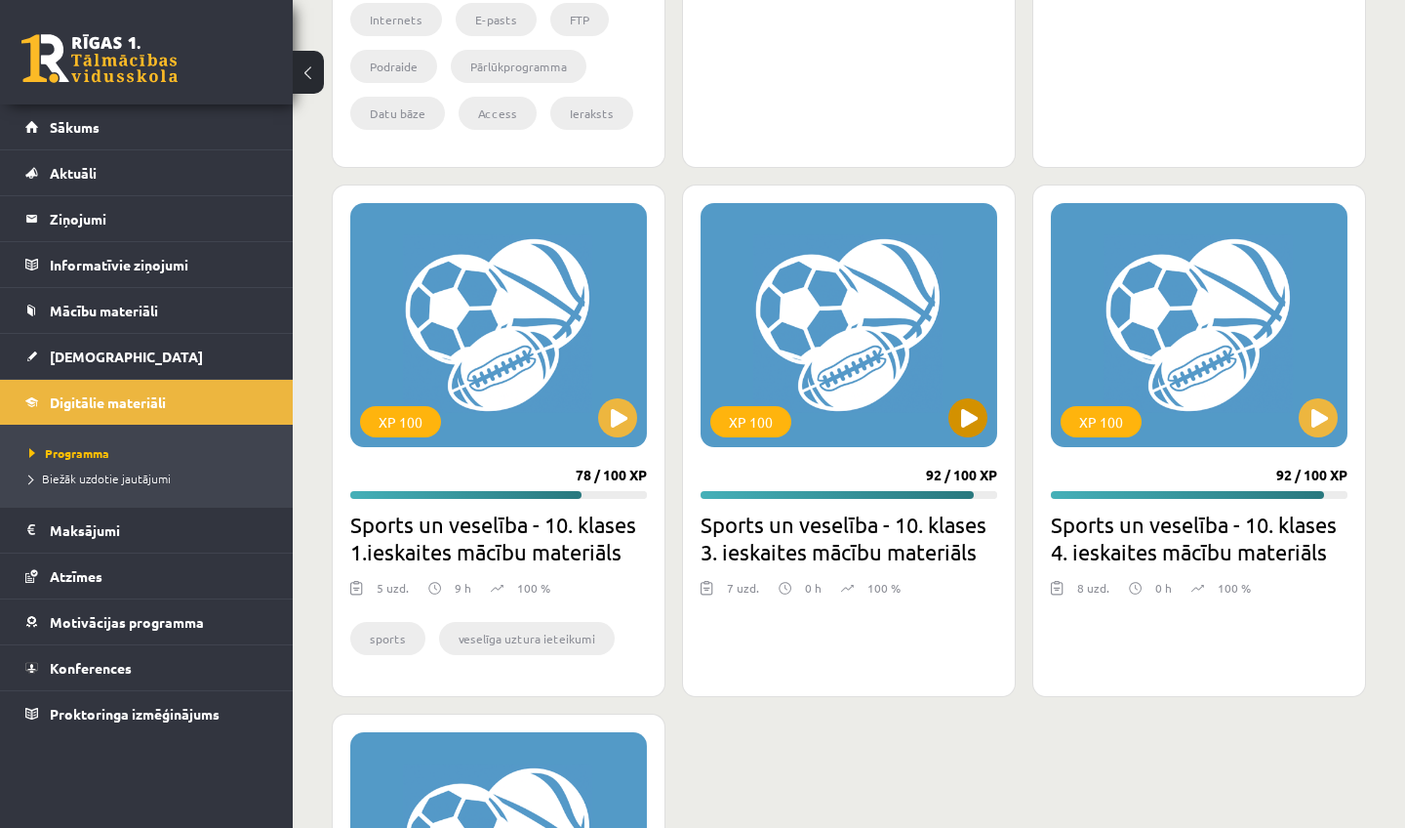
scroll to position [2287, 0]
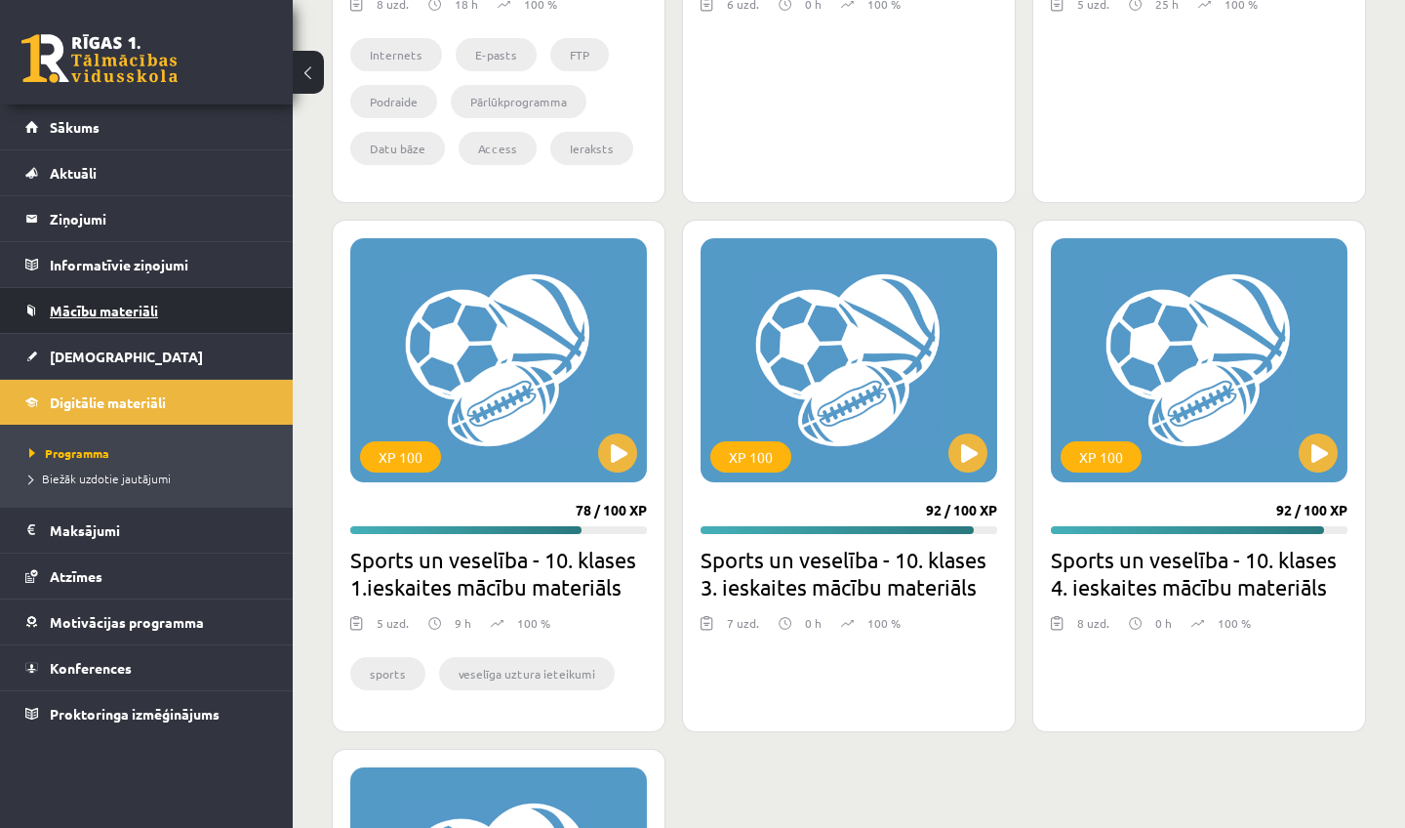
click at [118, 318] on link "Mācību materiāli" at bounding box center [146, 310] width 243 height 45
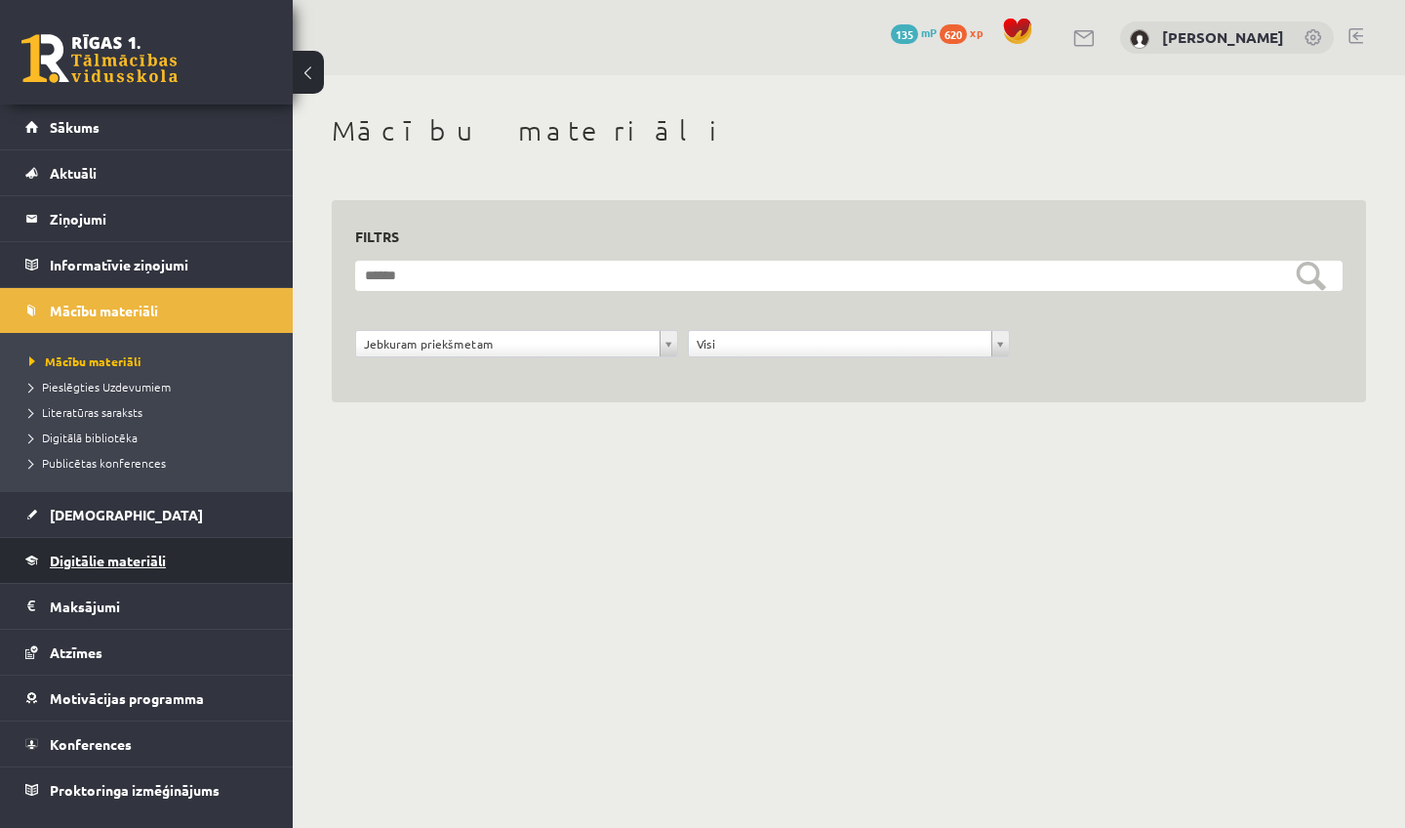
click at [99, 548] on link "Digitālie materiāli" at bounding box center [146, 560] width 243 height 45
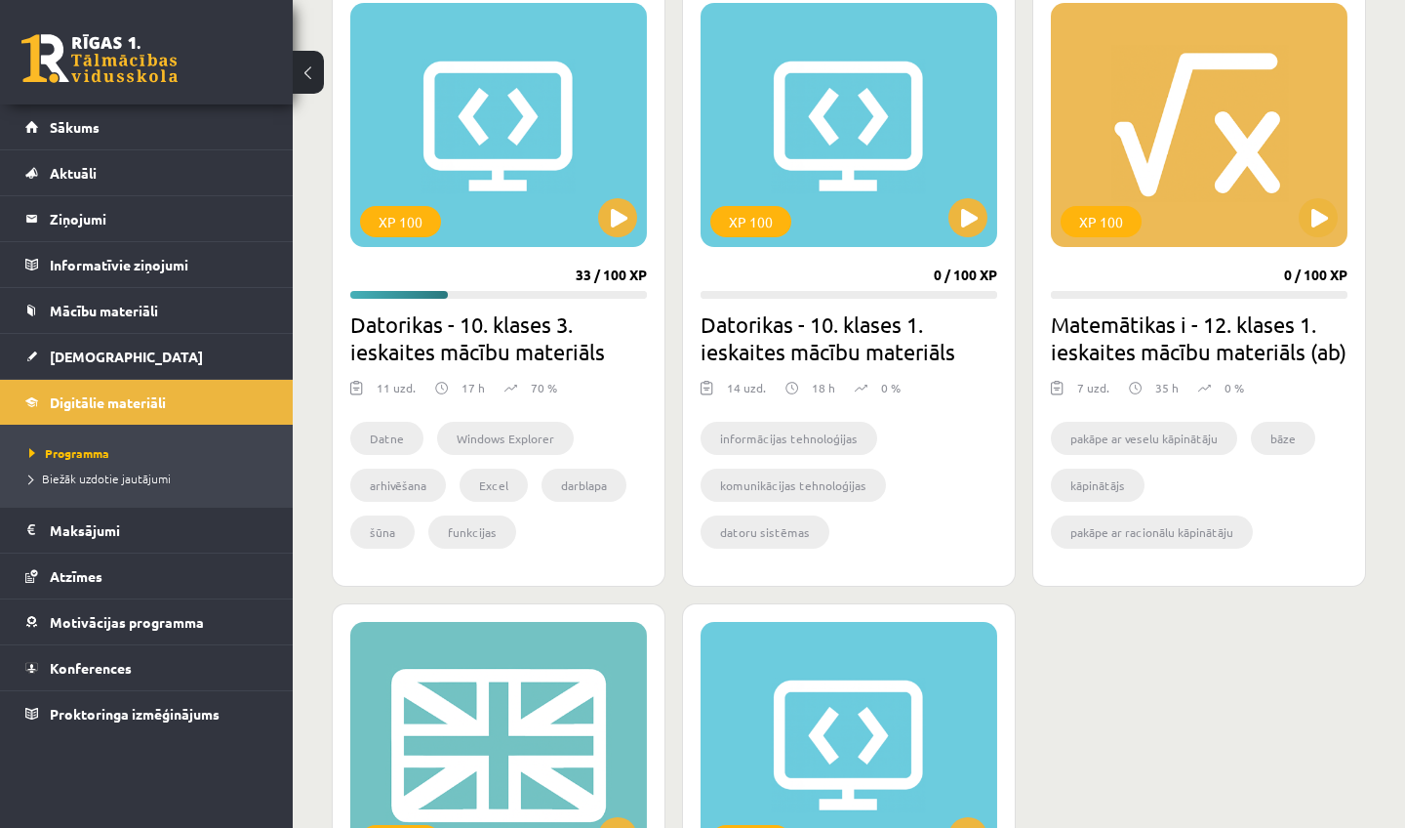
scroll to position [563, 0]
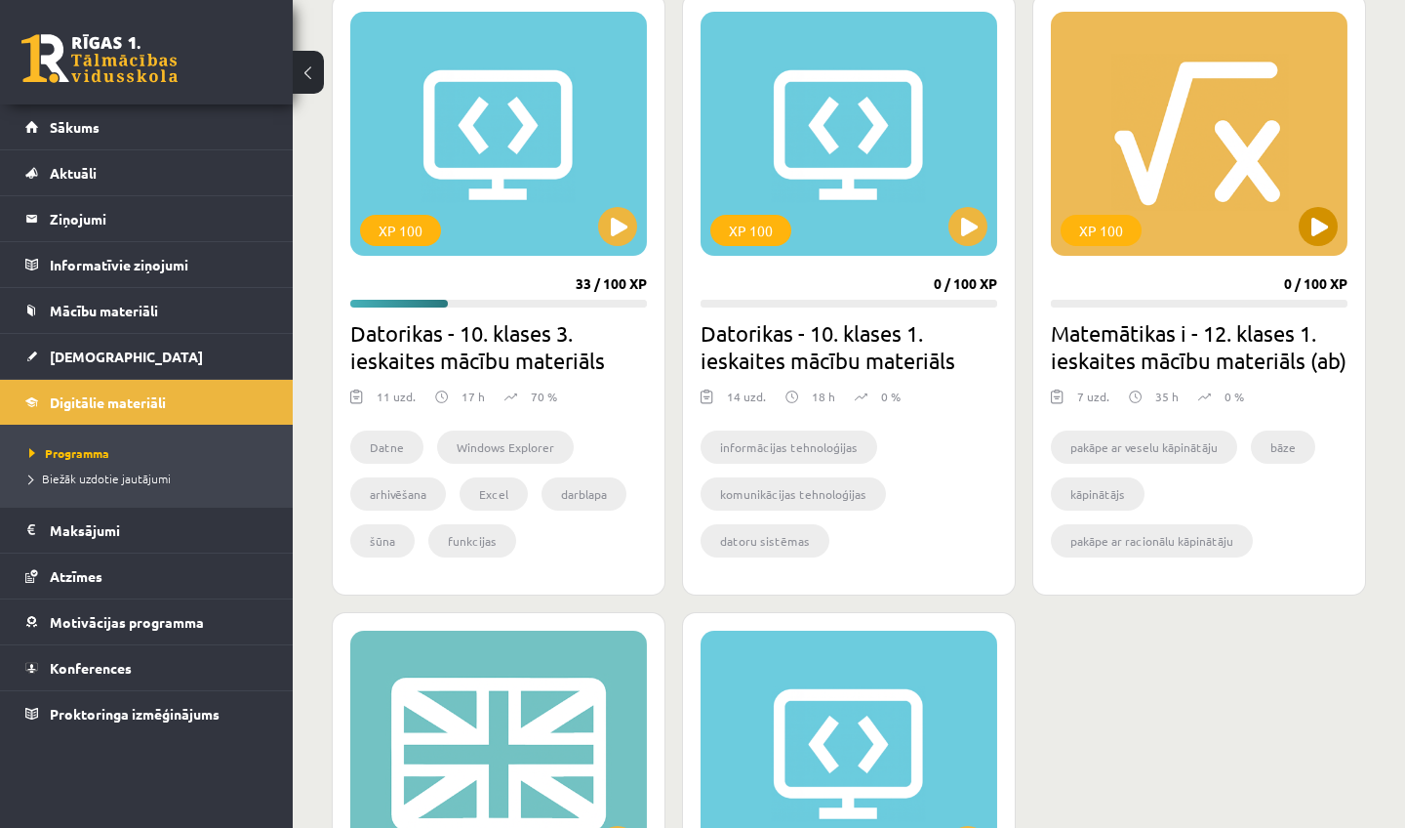
click at [1317, 222] on button at bounding box center [1318, 226] width 39 height 39
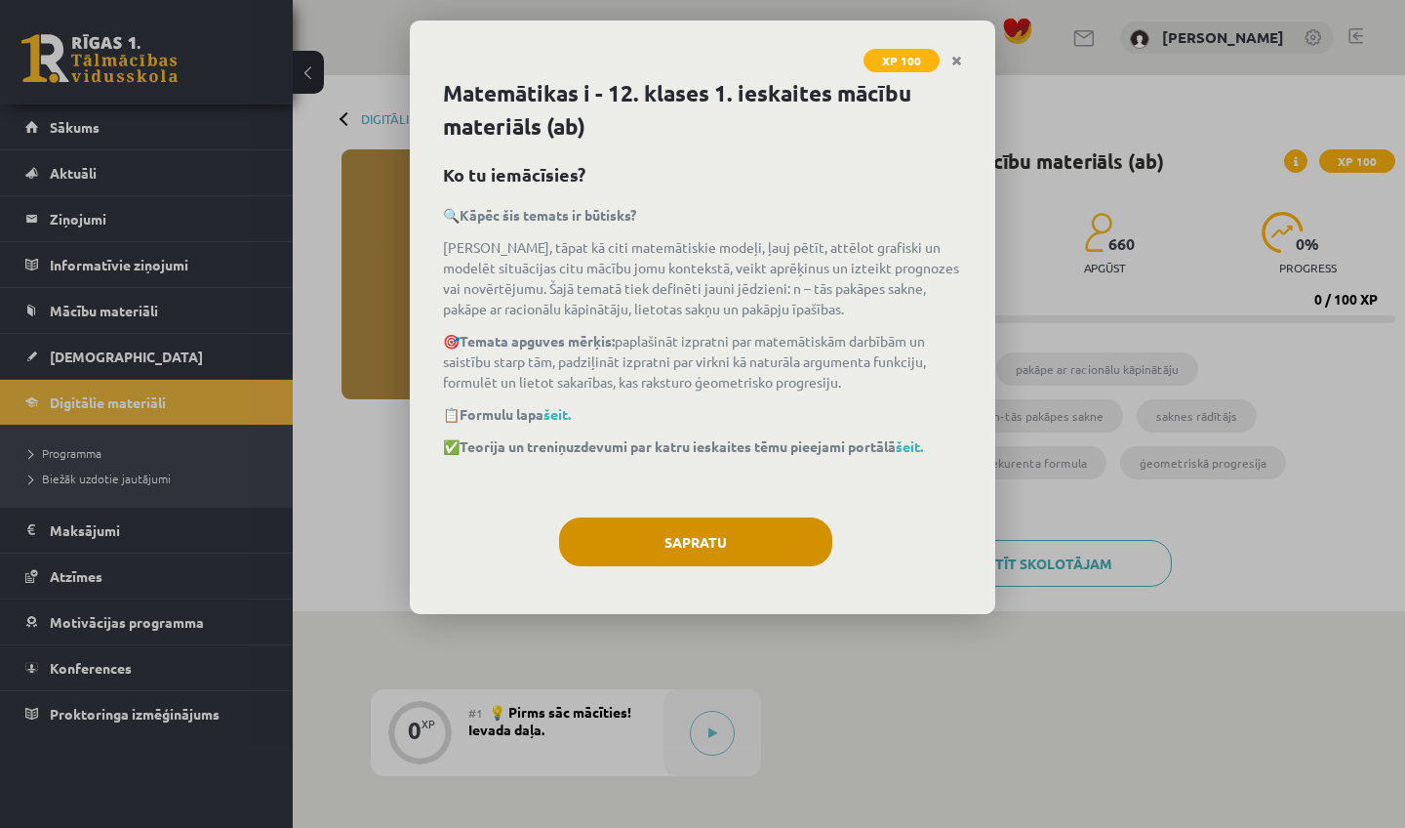
click at [706, 535] on button "Sapratu" at bounding box center [695, 541] width 273 height 49
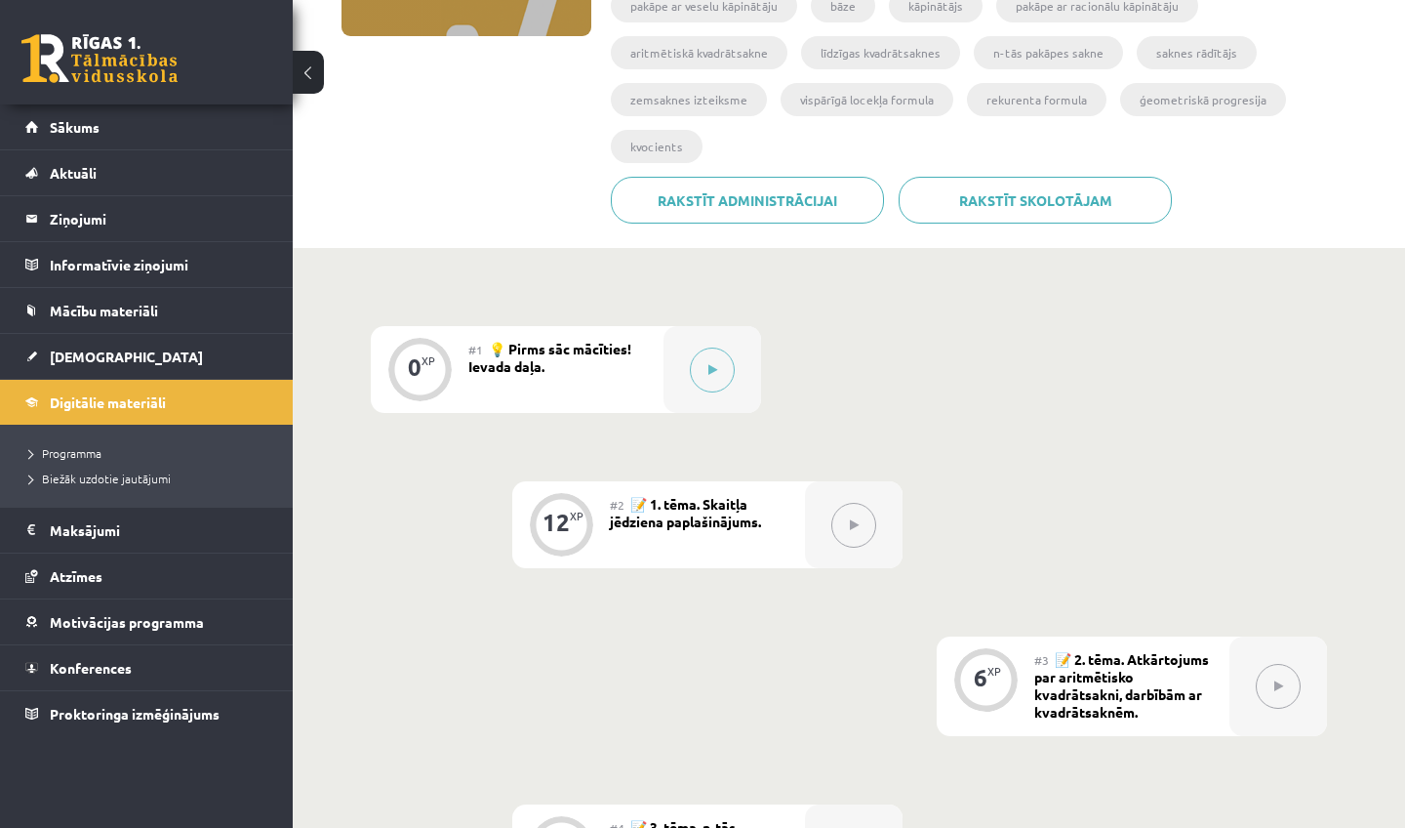
scroll to position [345, 0]
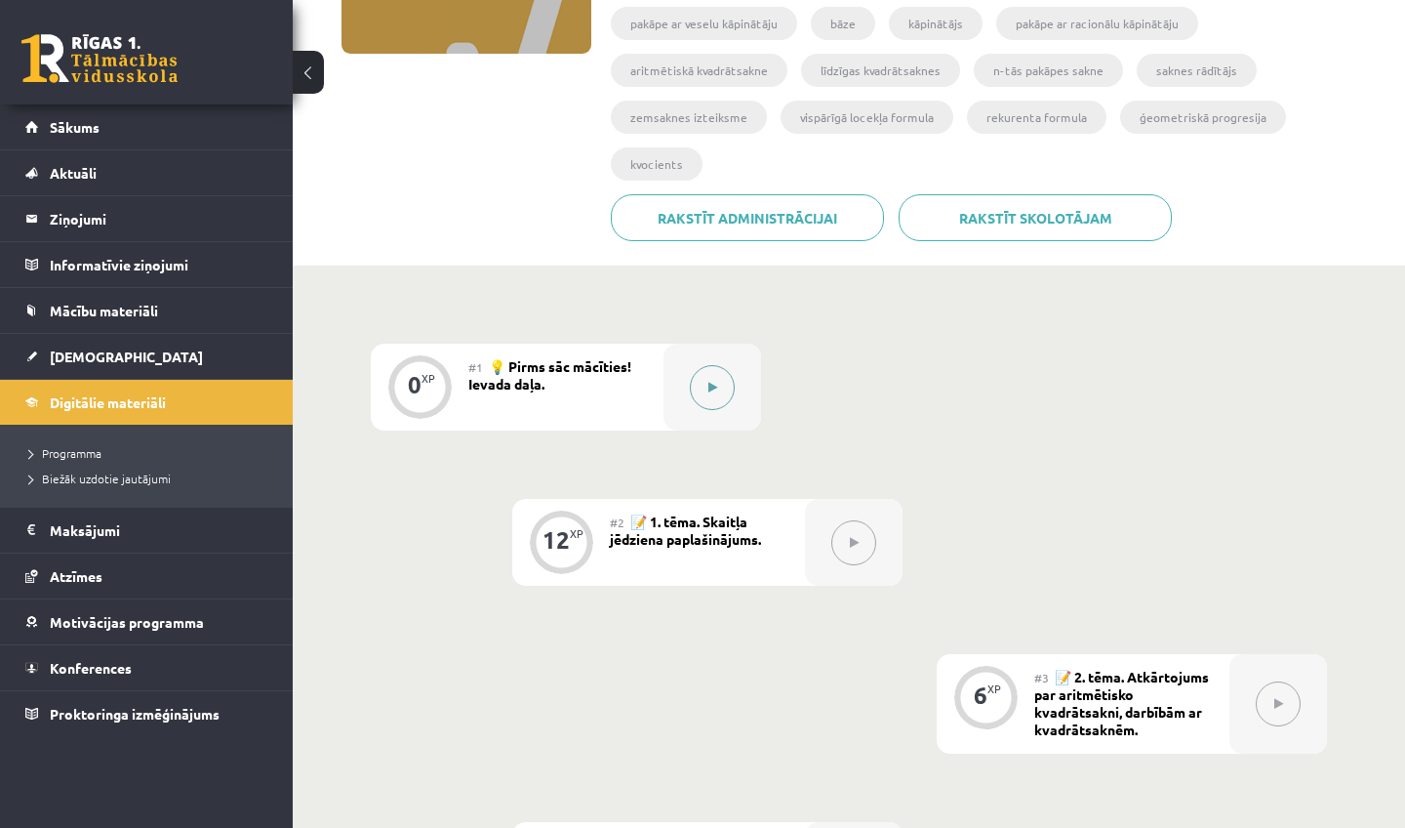
click at [721, 365] on button at bounding box center [712, 387] width 45 height 45
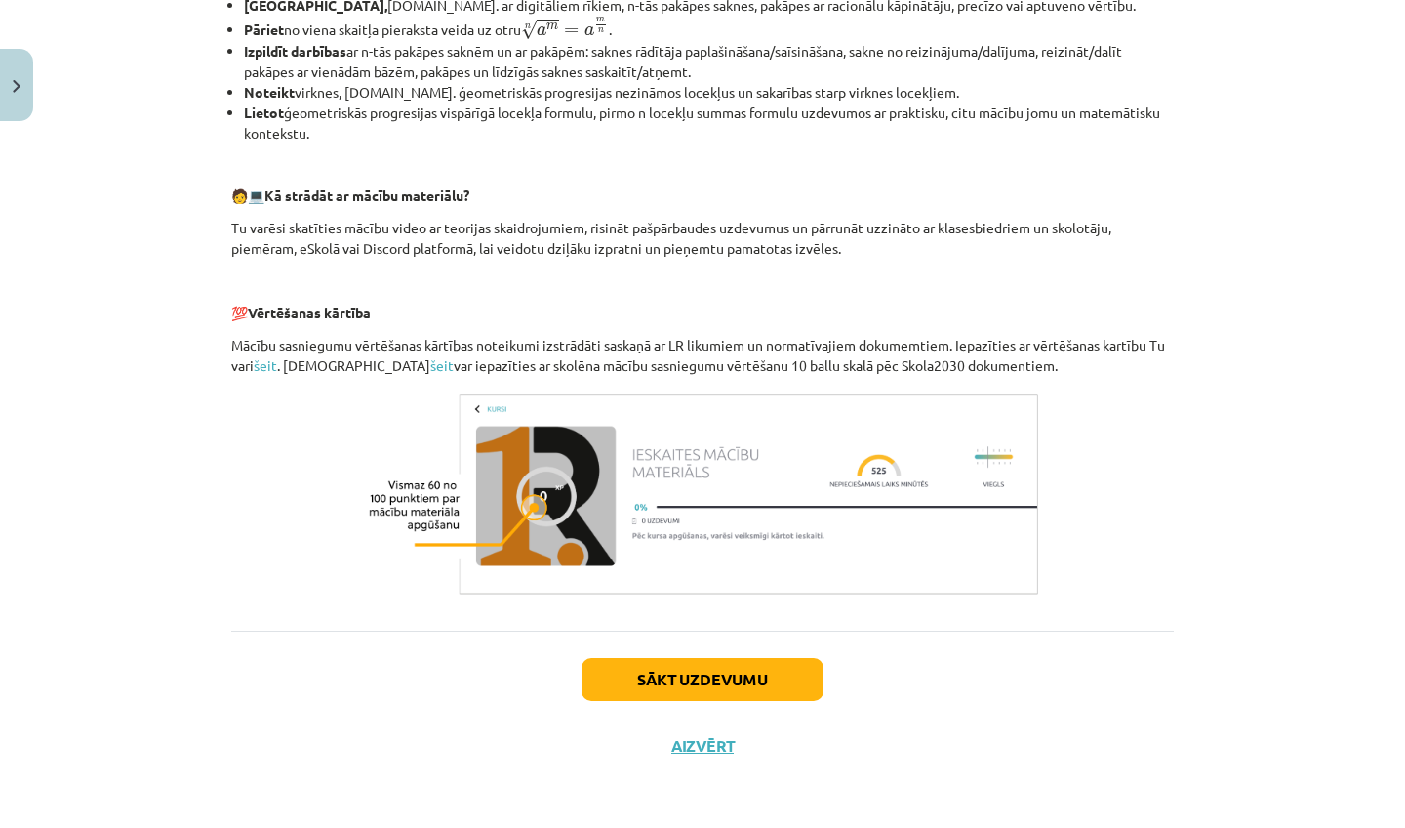
scroll to position [746, 0]
click at [691, 674] on button "Sākt uzdevumu" at bounding box center [703, 679] width 242 height 43
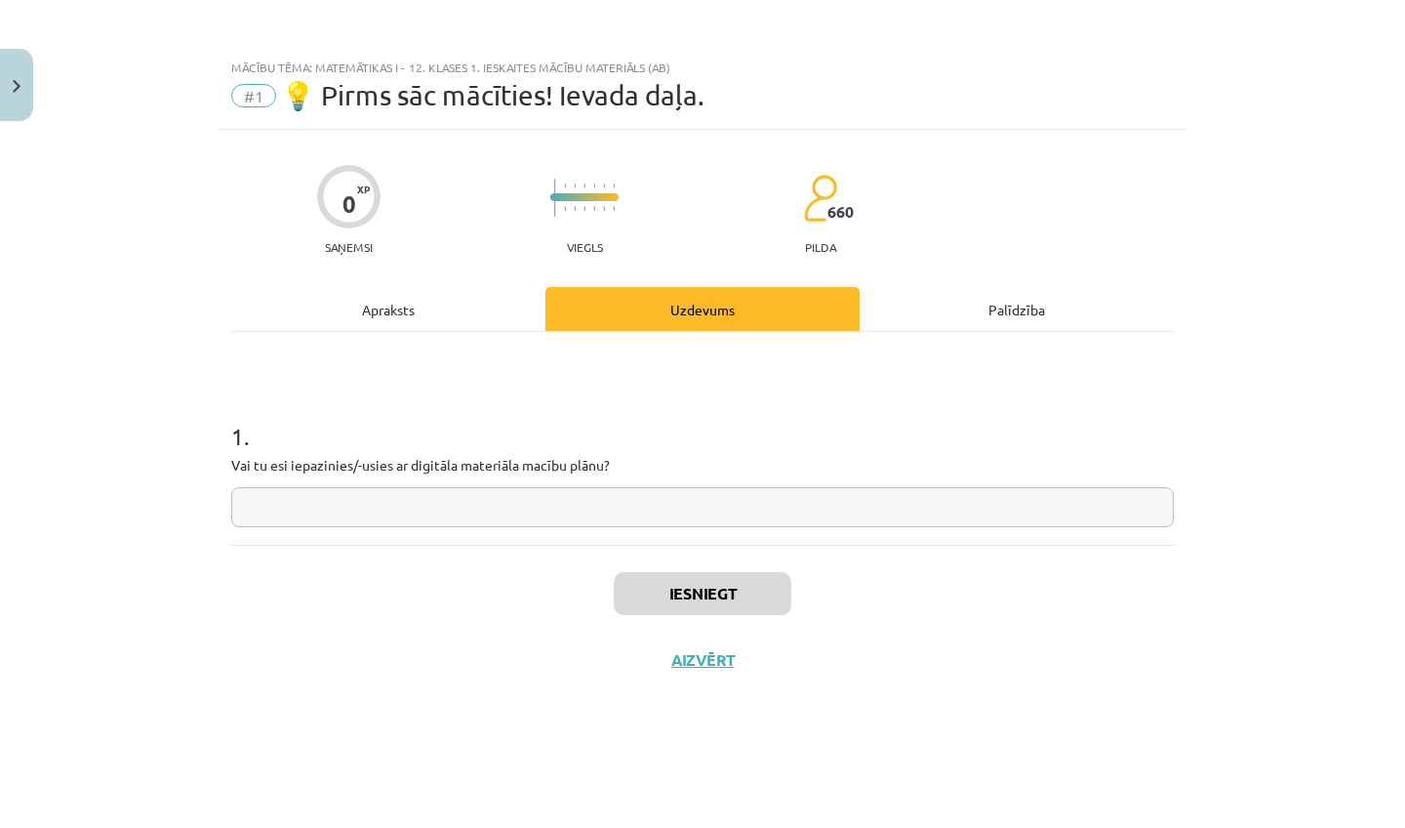
scroll to position [0, 0]
click at [657, 496] on input "text" at bounding box center [702, 507] width 943 height 40
type input "*"
type input "**"
click at [650, 605] on button "Iesniegt" at bounding box center [703, 593] width 178 height 43
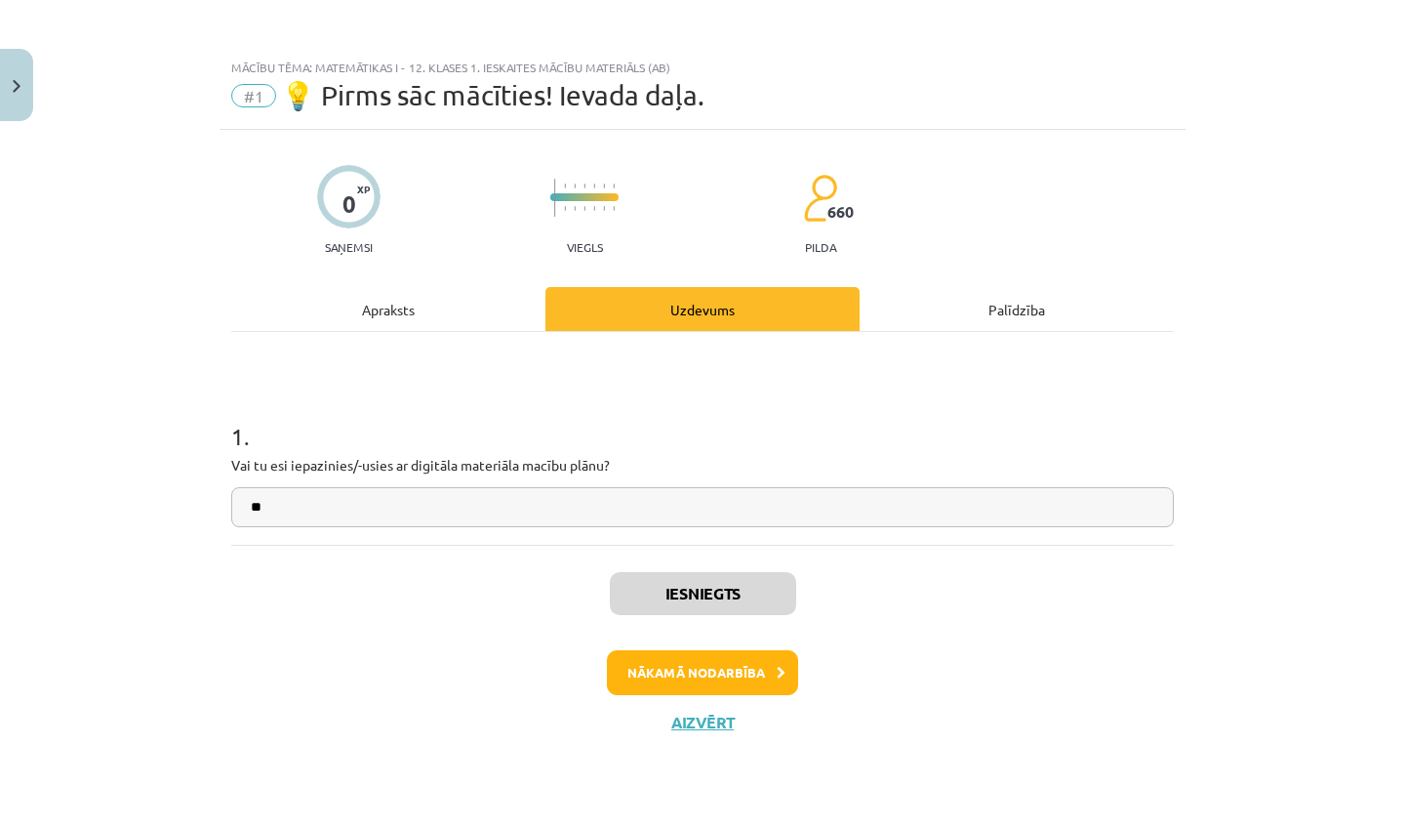
click at [670, 666] on button "Nākamā nodarbība" at bounding box center [702, 672] width 191 height 45
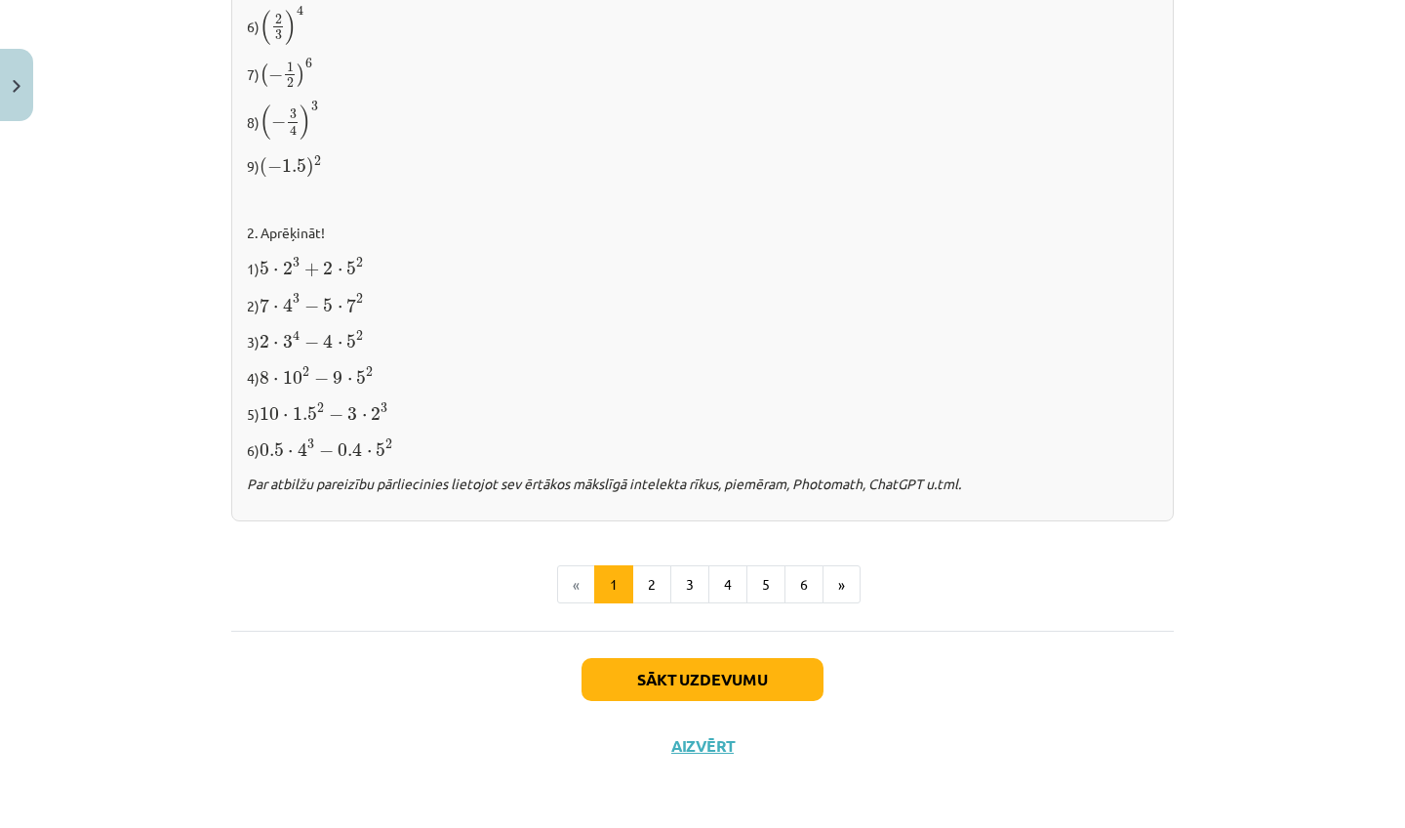
scroll to position [1942, 0]
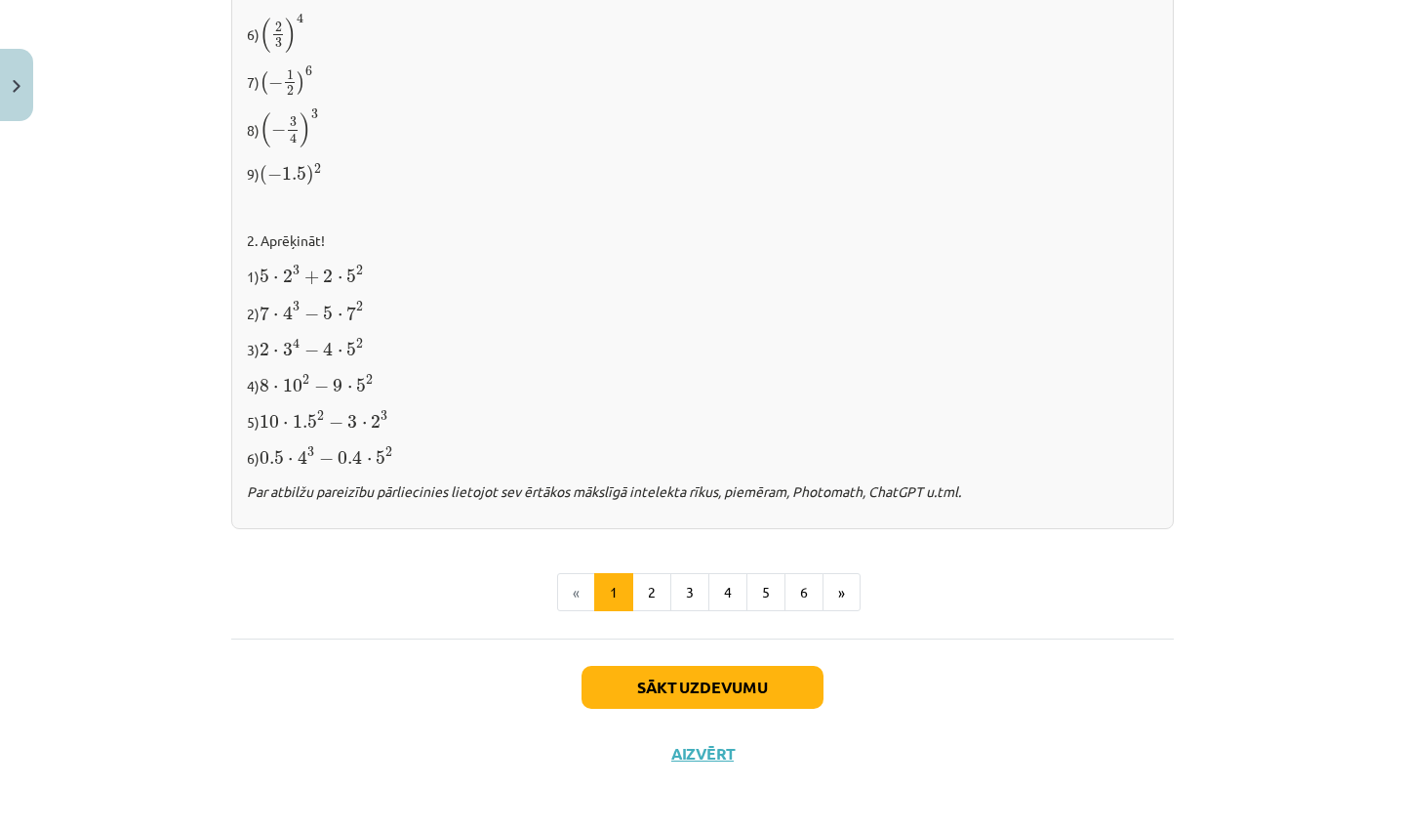
click at [661, 679] on button "Sākt uzdevumu" at bounding box center [703, 687] width 242 height 43
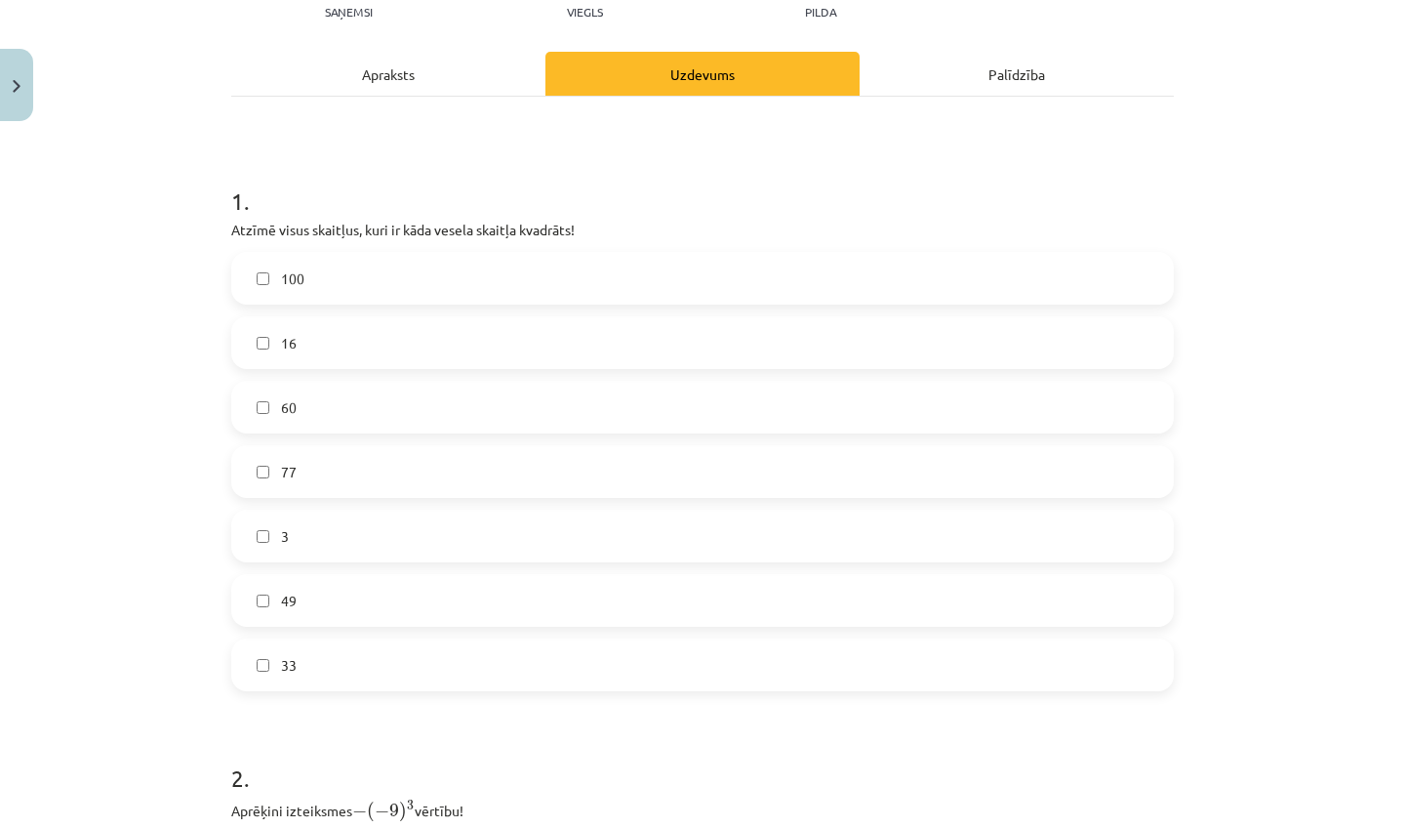
scroll to position [238, 0]
click at [364, 260] on label "100" at bounding box center [702, 275] width 939 height 49
click at [344, 334] on label "16" at bounding box center [702, 339] width 939 height 49
click at [344, 403] on label "60" at bounding box center [702, 404] width 939 height 49
click at [337, 390] on label "60" at bounding box center [702, 404] width 939 height 49
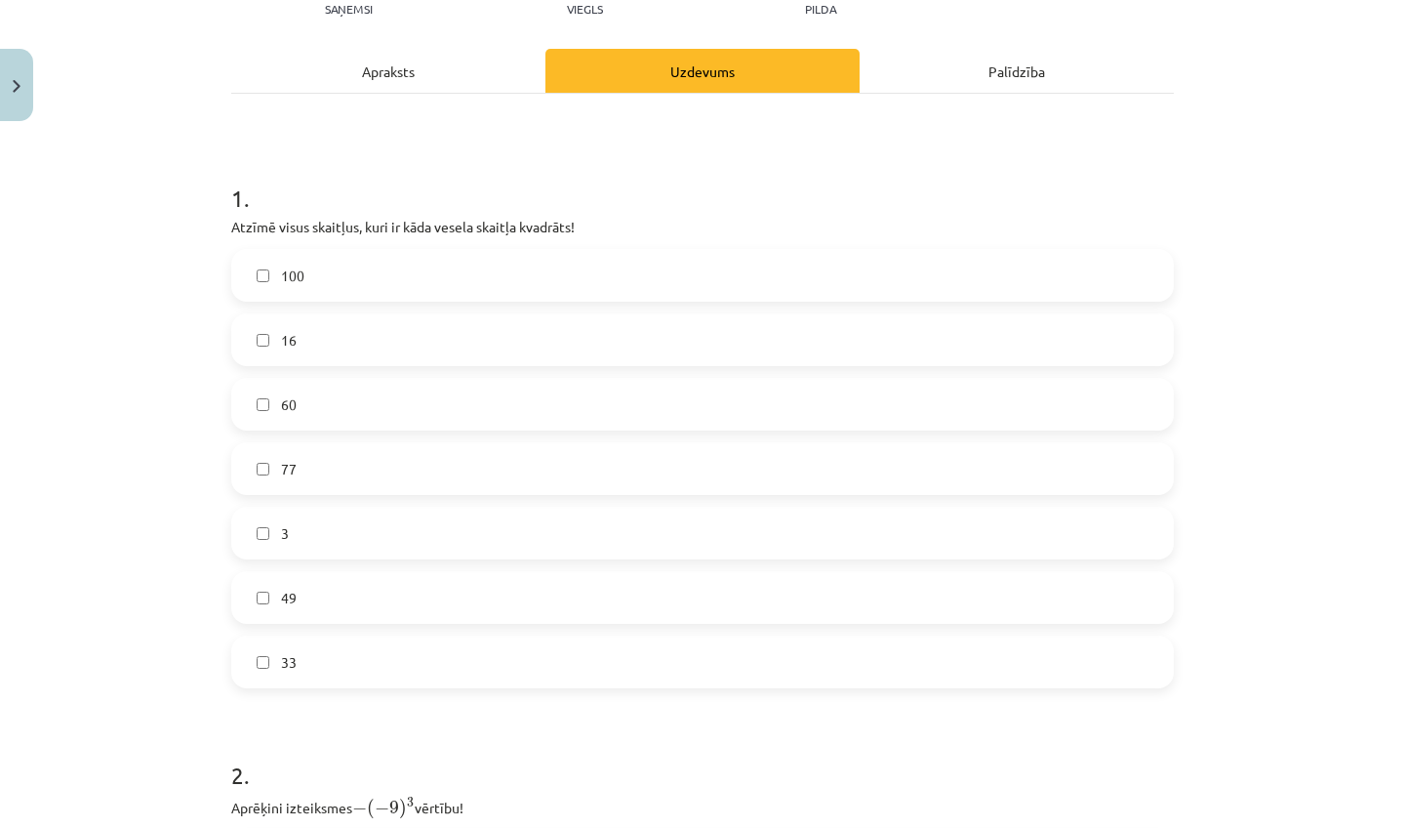
click at [319, 591] on label "49" at bounding box center [702, 597] width 939 height 49
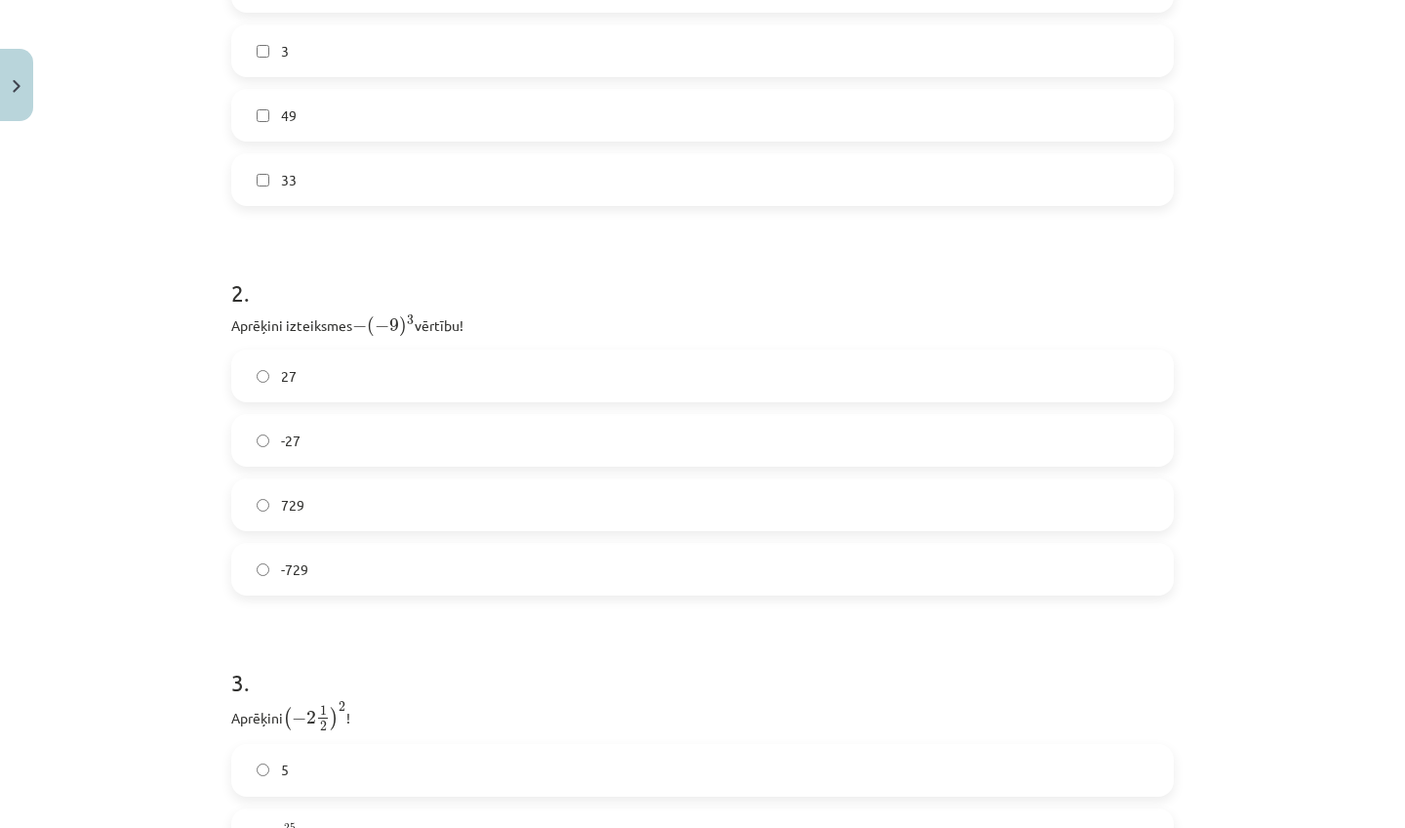
scroll to position [790, 0]
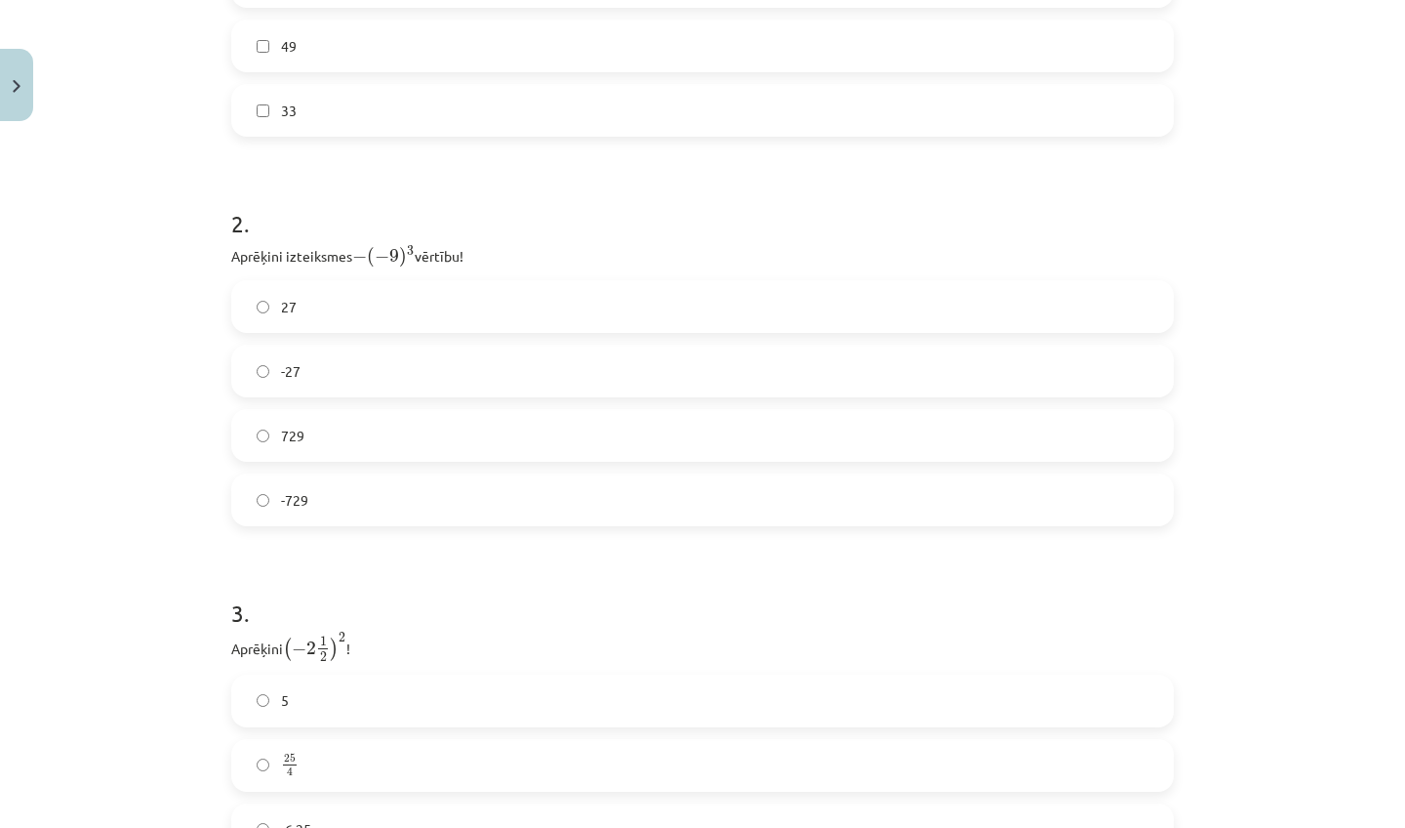
click at [394, 491] on label "-729" at bounding box center [702, 499] width 939 height 49
click at [385, 428] on label "729" at bounding box center [702, 435] width 939 height 49
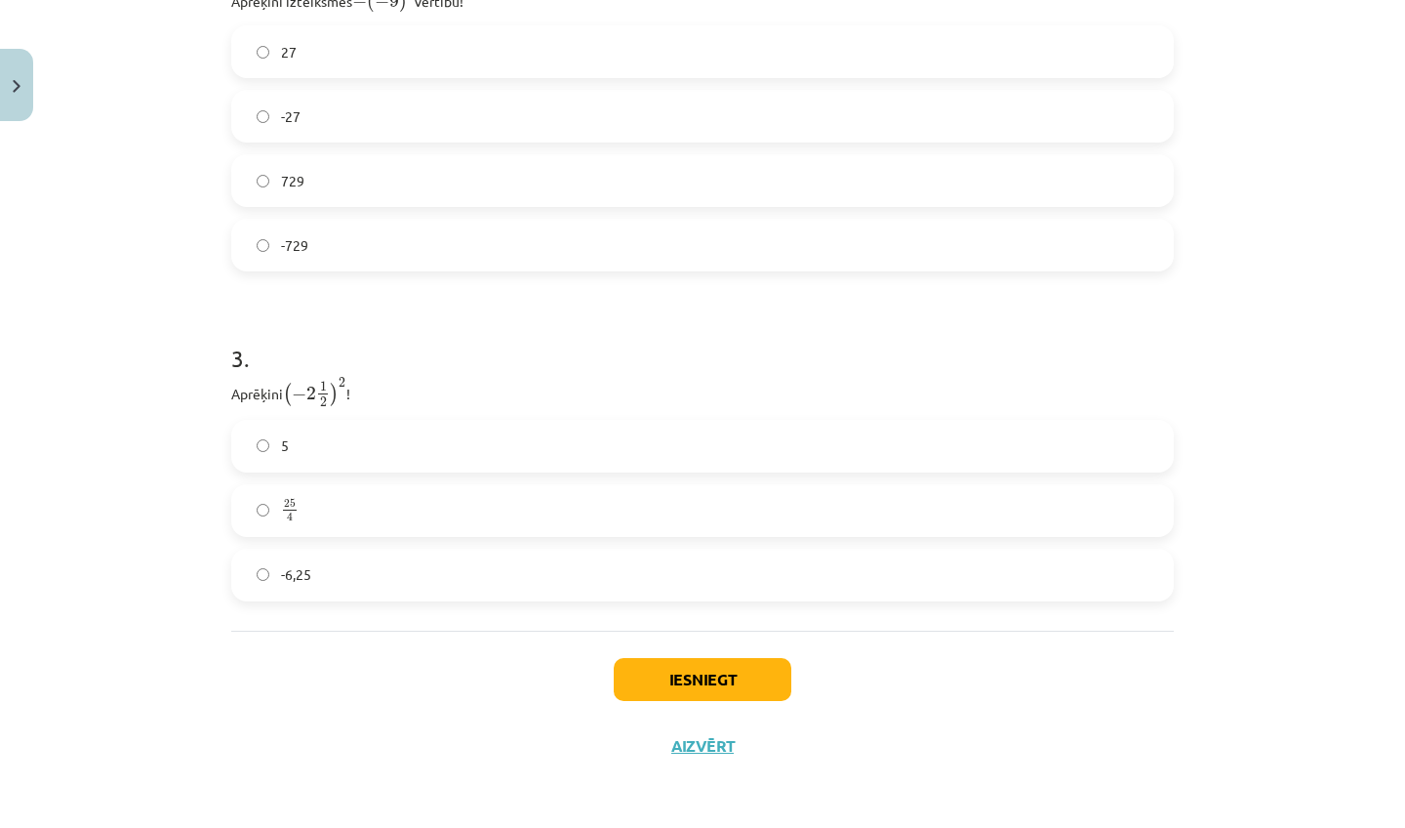
scroll to position [1045, 0]
click at [427, 573] on label "-6,25" at bounding box center [702, 574] width 939 height 49
click at [384, 508] on label "25 4 25 4" at bounding box center [702, 510] width 939 height 49
click at [696, 664] on button "Iesniegt" at bounding box center [703, 679] width 178 height 43
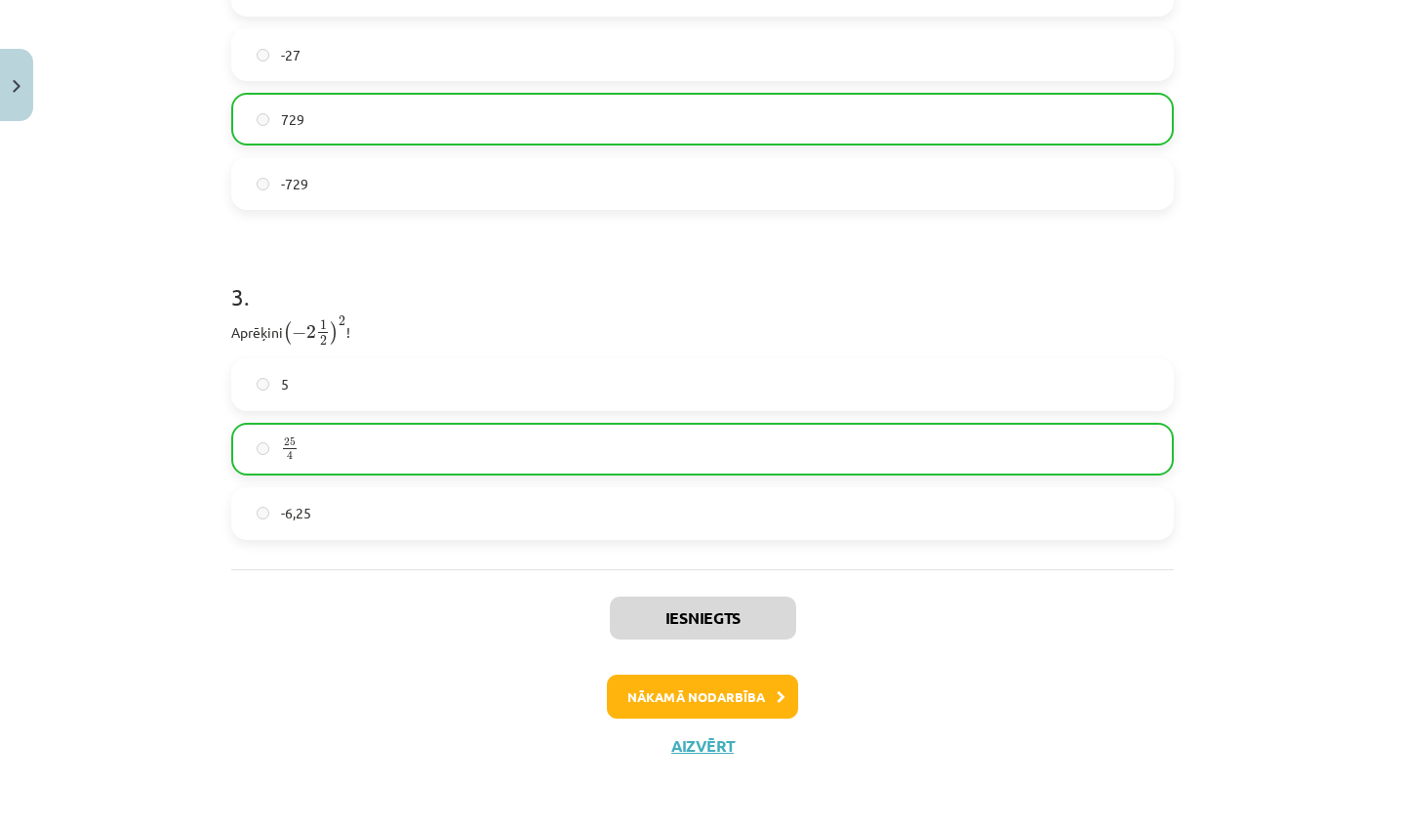
scroll to position [1107, 0]
click at [707, 711] on button "Nākamā nodarbība" at bounding box center [702, 696] width 191 height 45
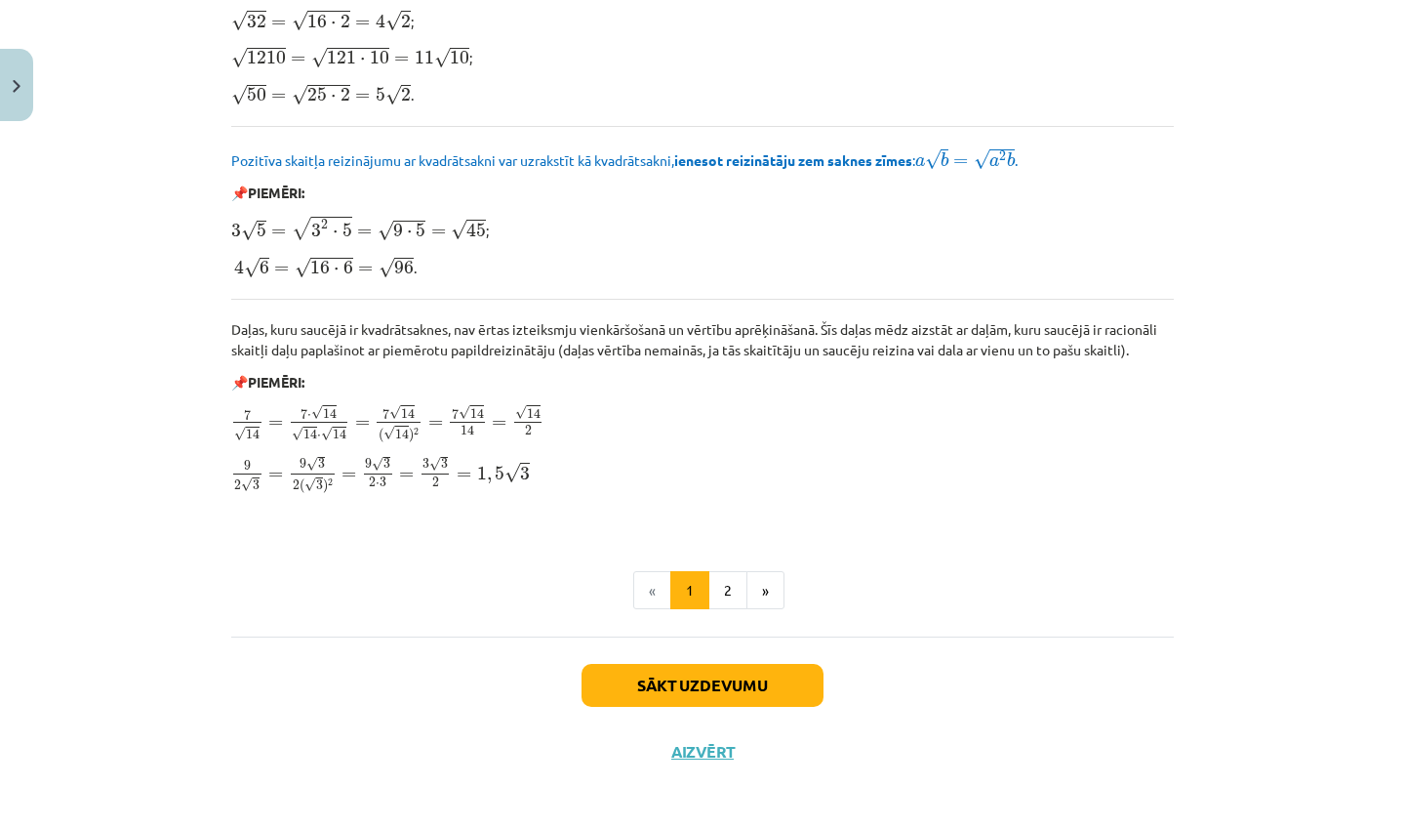
scroll to position [2231, 0]
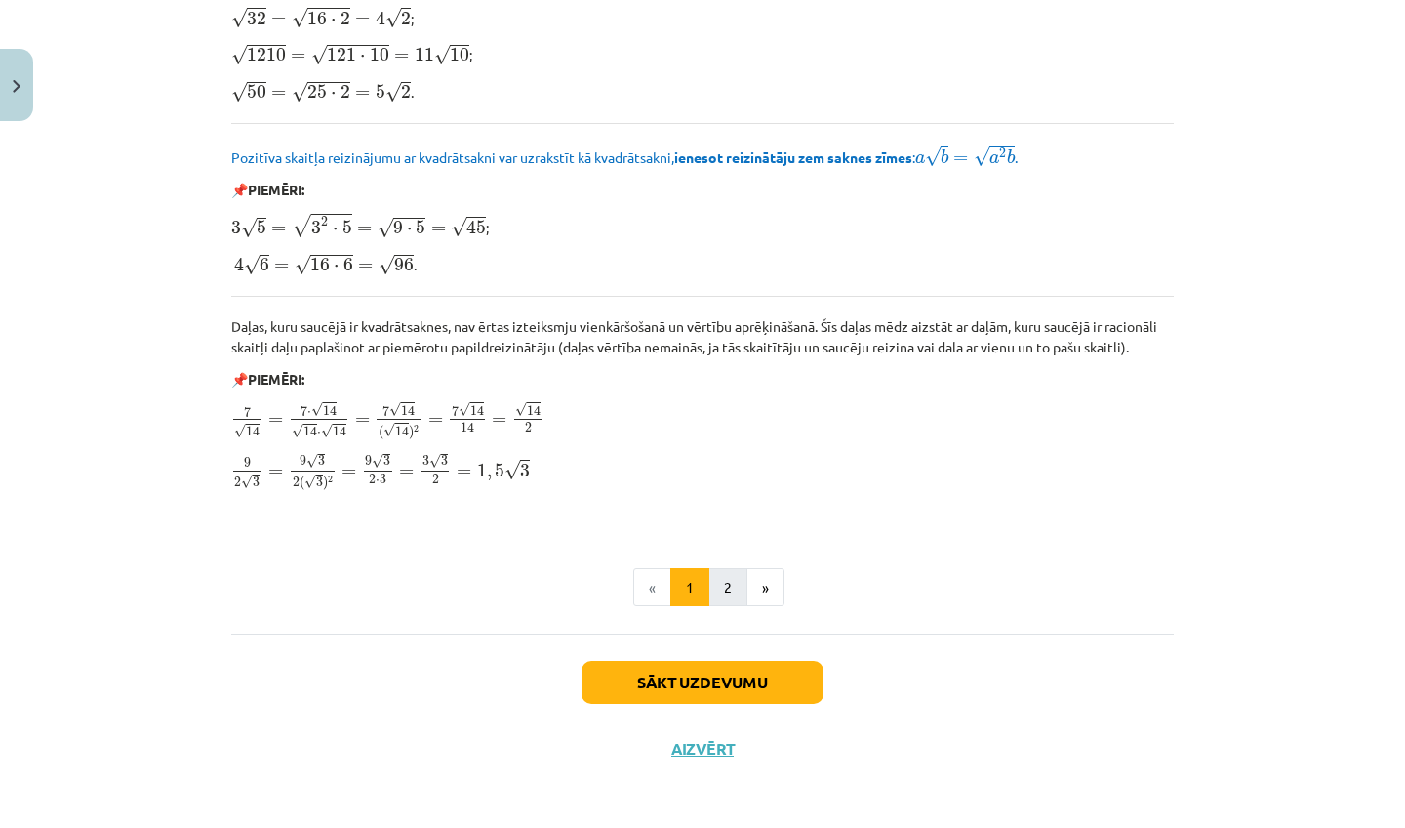
click at [727, 589] on button "2" at bounding box center [728, 587] width 39 height 39
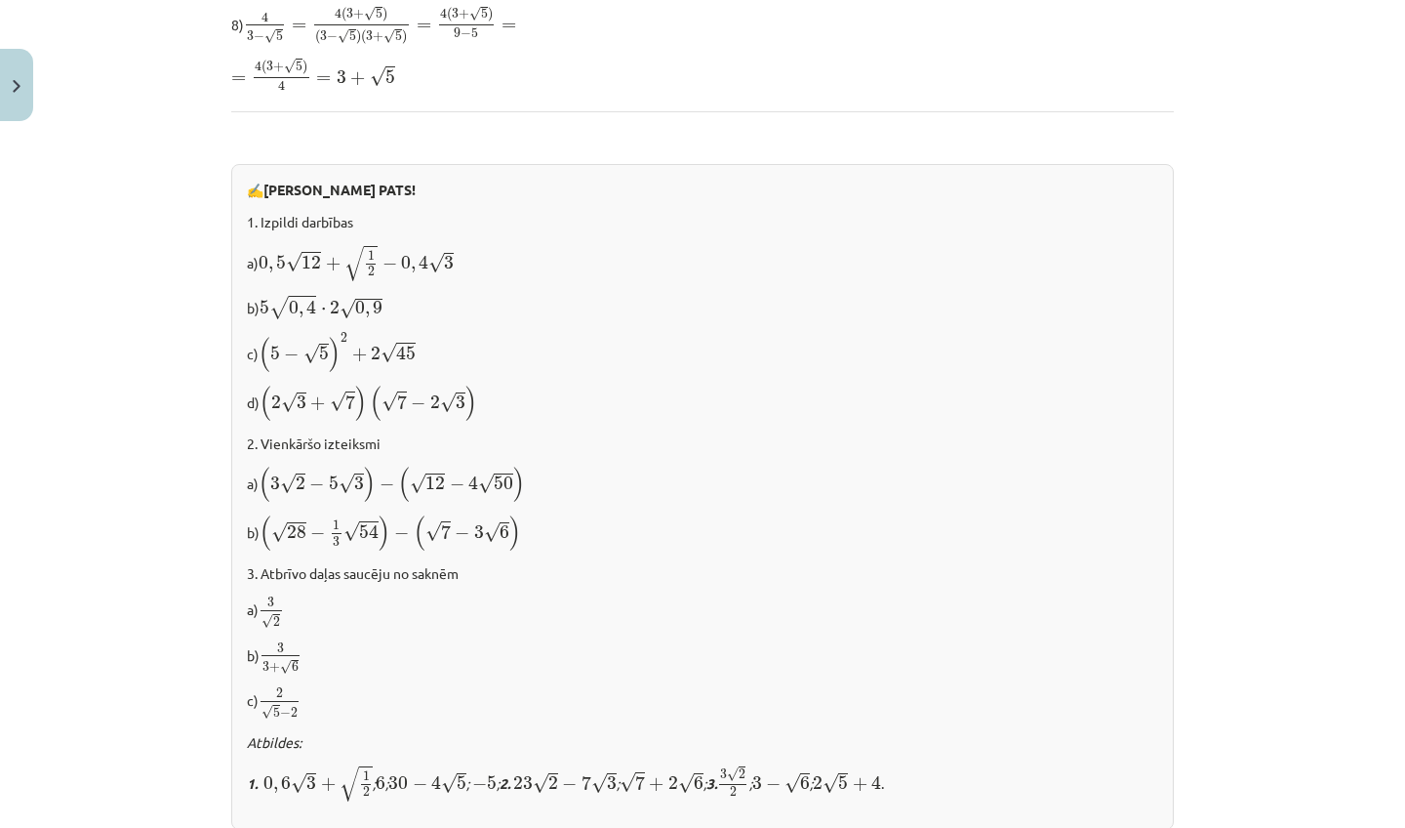
scroll to position [867, 0]
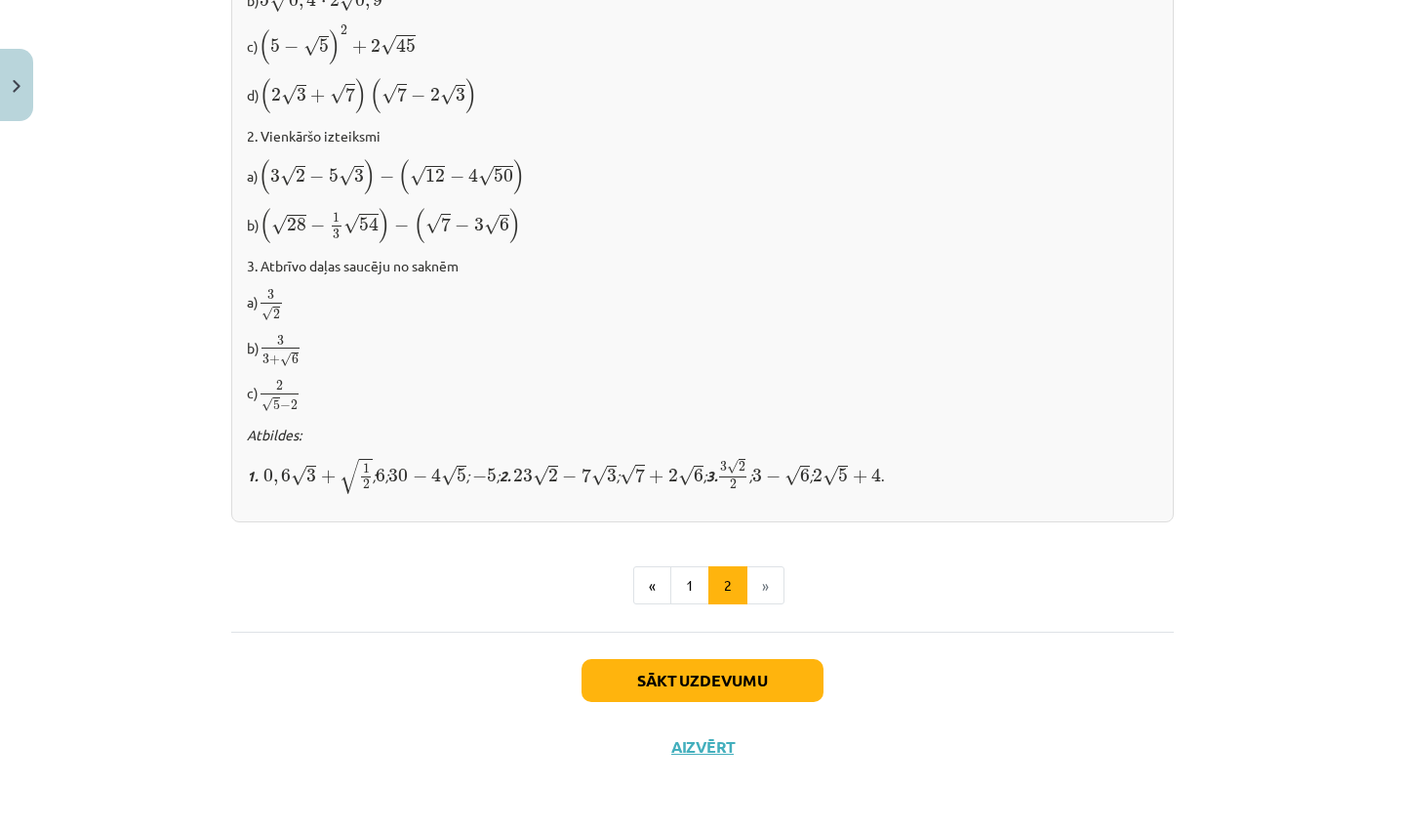
click at [717, 699] on div "Sākt uzdevumu Aizvērt" at bounding box center [702, 699] width 943 height 137
click at [717, 680] on button "Sākt uzdevumu" at bounding box center [703, 680] width 242 height 43
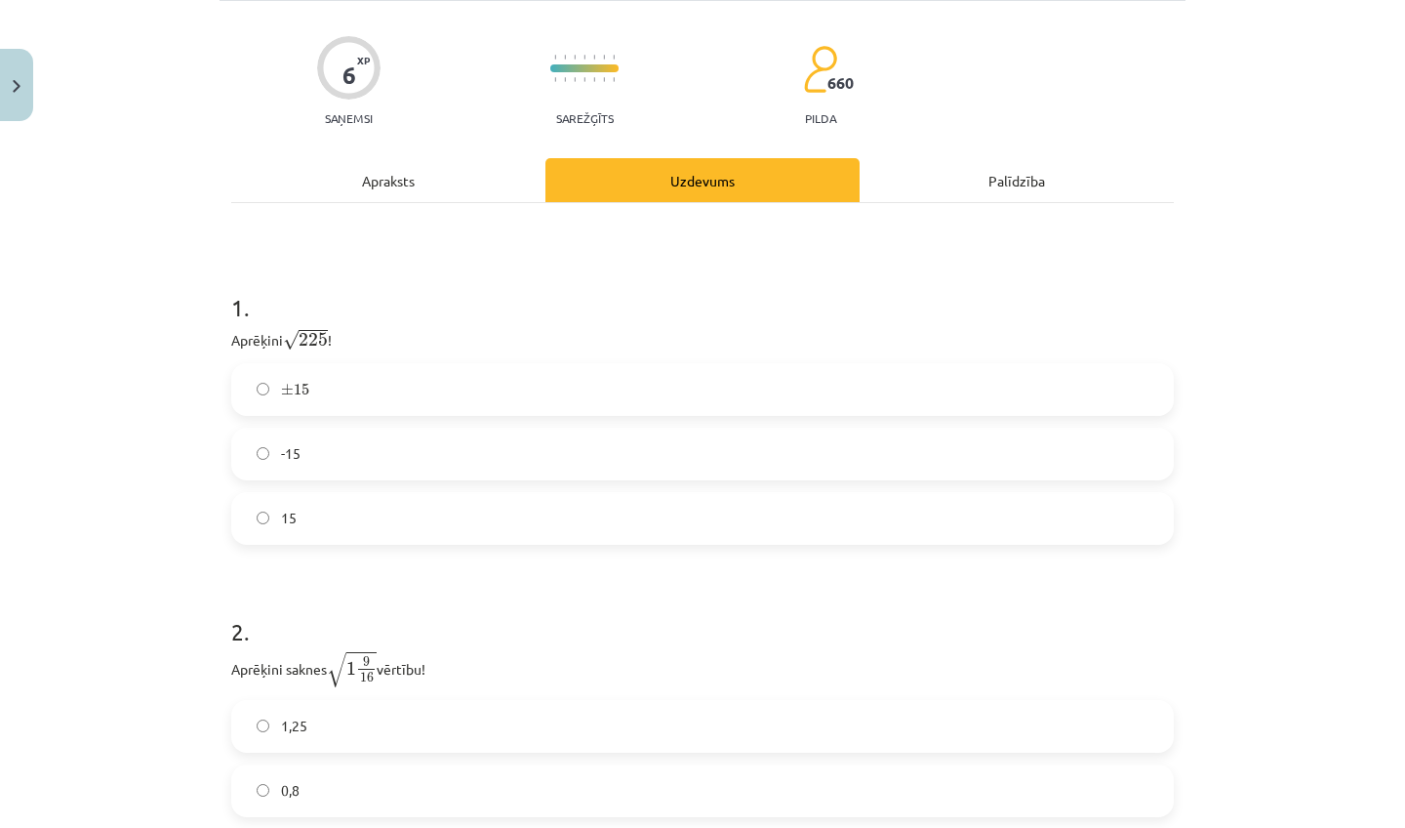
scroll to position [173, 0]
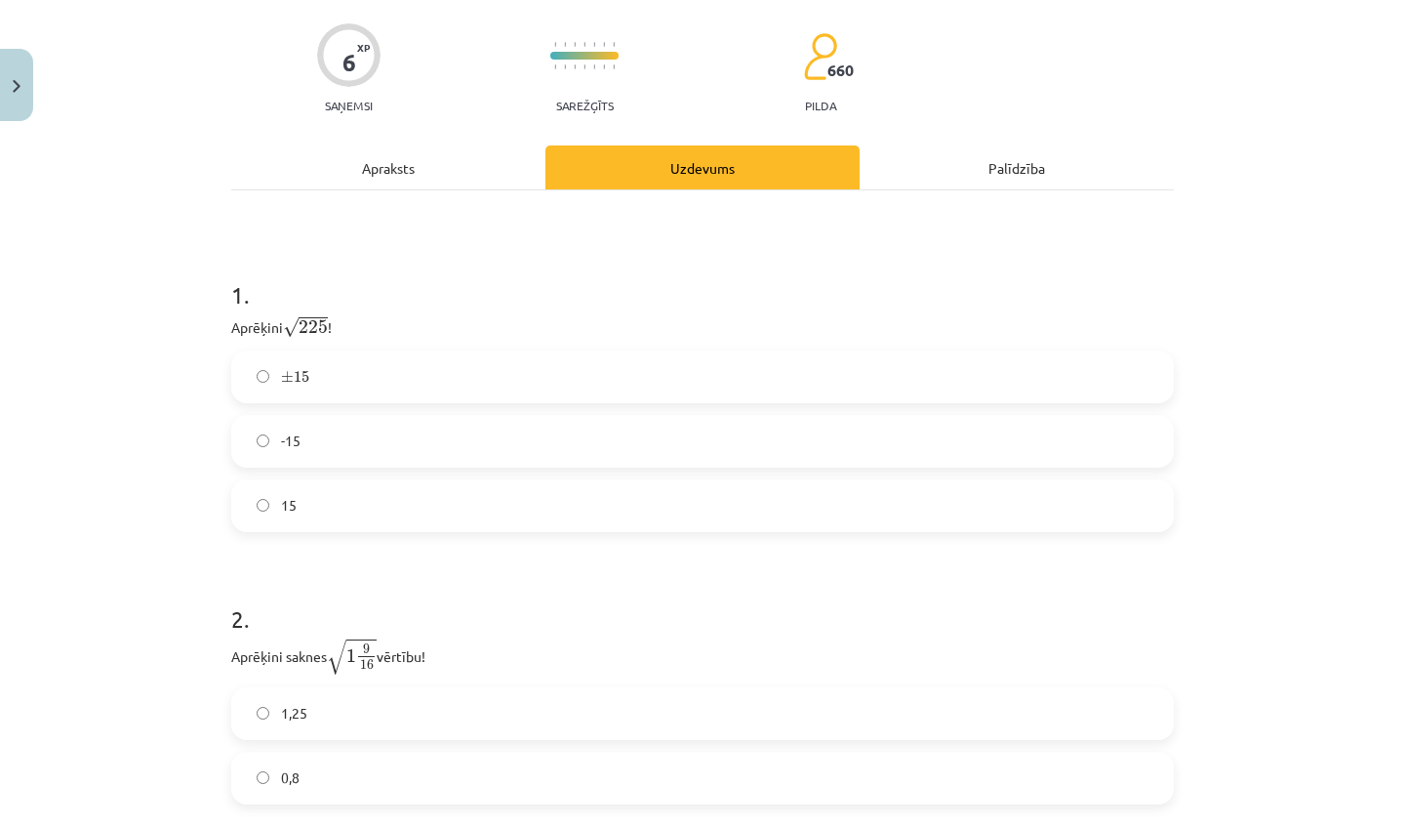
click at [434, 506] on label "15" at bounding box center [702, 505] width 939 height 49
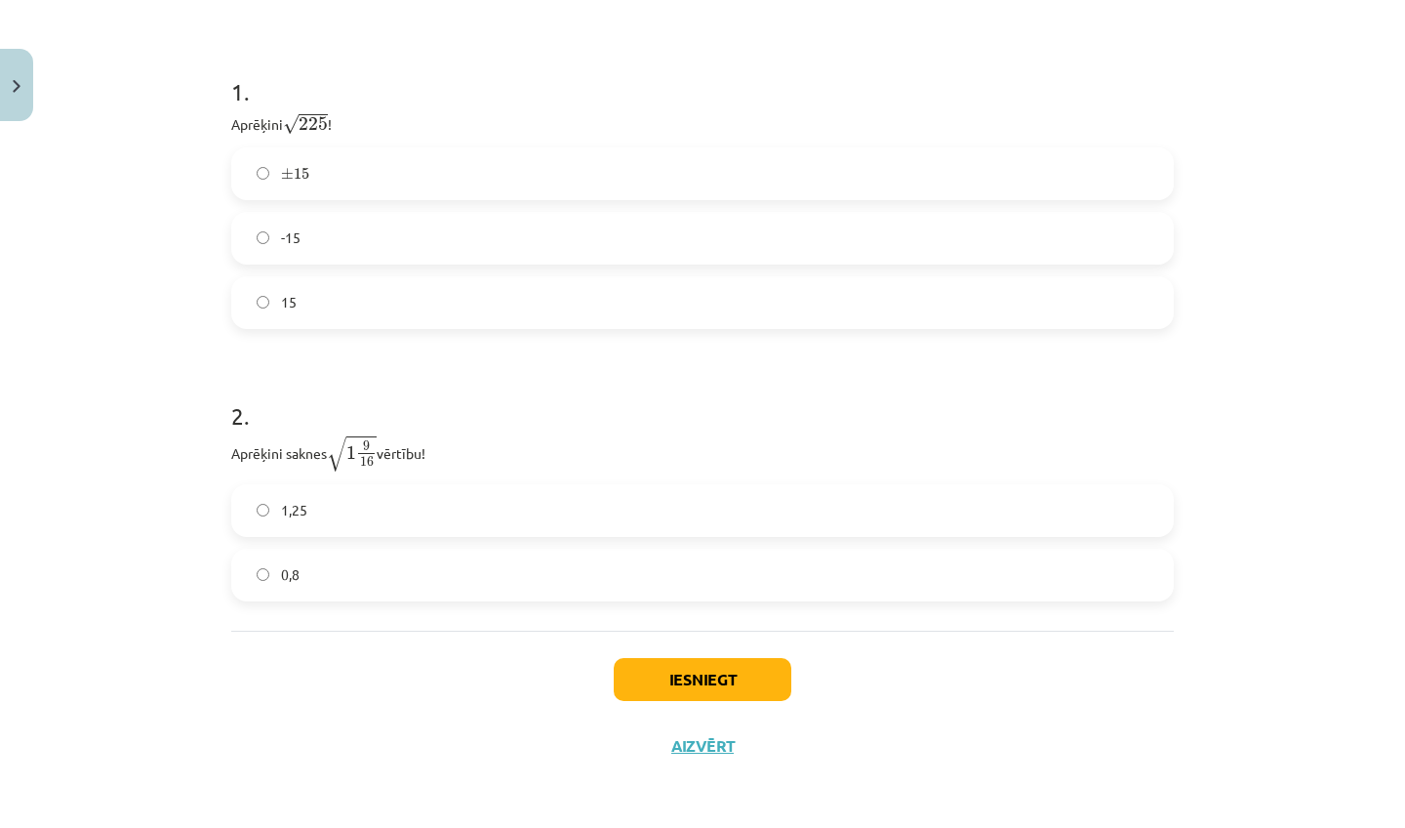
scroll to position [379, 0]
click at [404, 515] on label "1,25" at bounding box center [702, 510] width 939 height 49
click at [689, 670] on button "Iesniegt" at bounding box center [703, 679] width 178 height 43
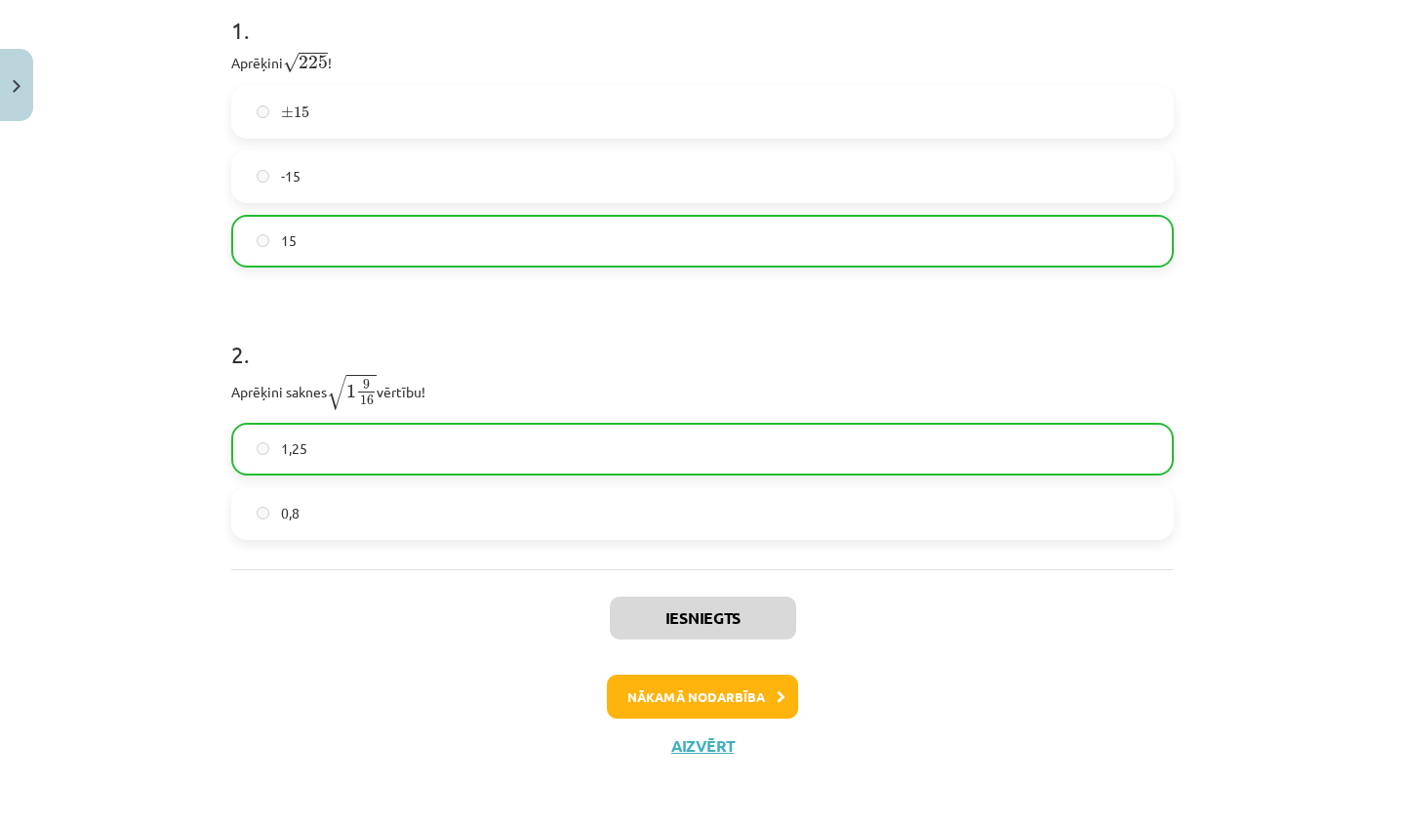
scroll to position [440, 0]
click at [647, 699] on button "Nākamā nodarbība" at bounding box center [702, 696] width 191 height 45
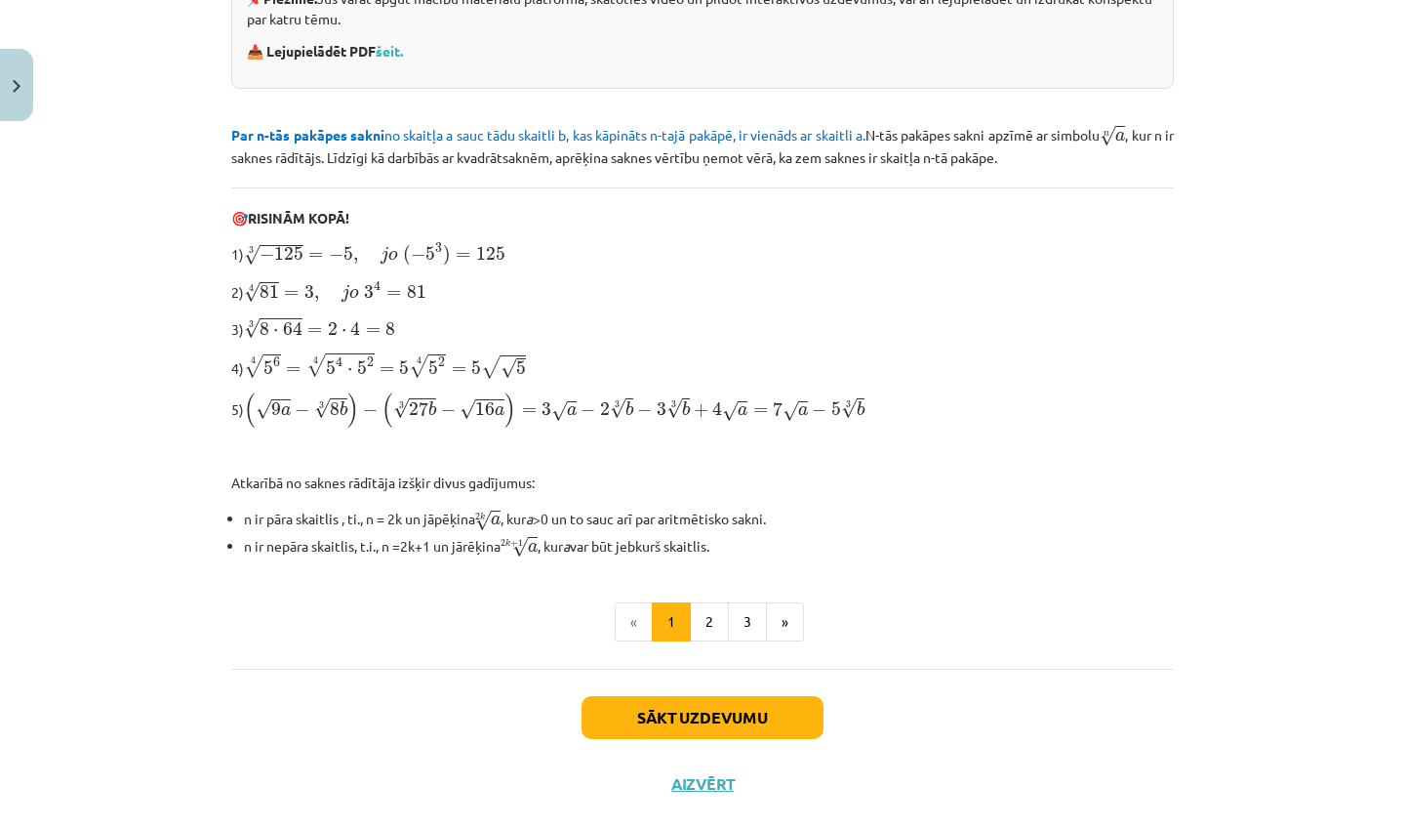
scroll to position [482, 0]
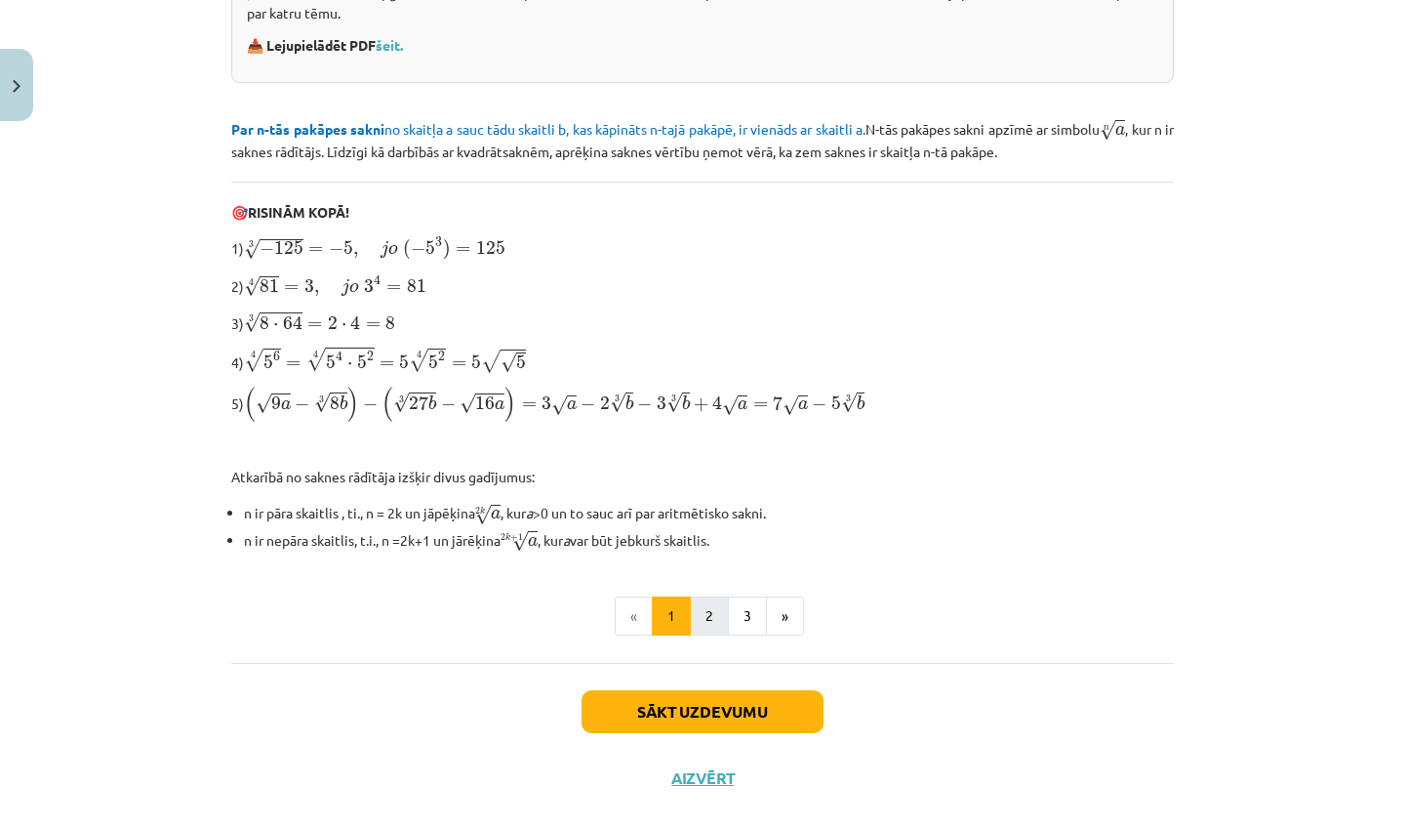
click at [717, 632] on button "2" at bounding box center [709, 615] width 39 height 39
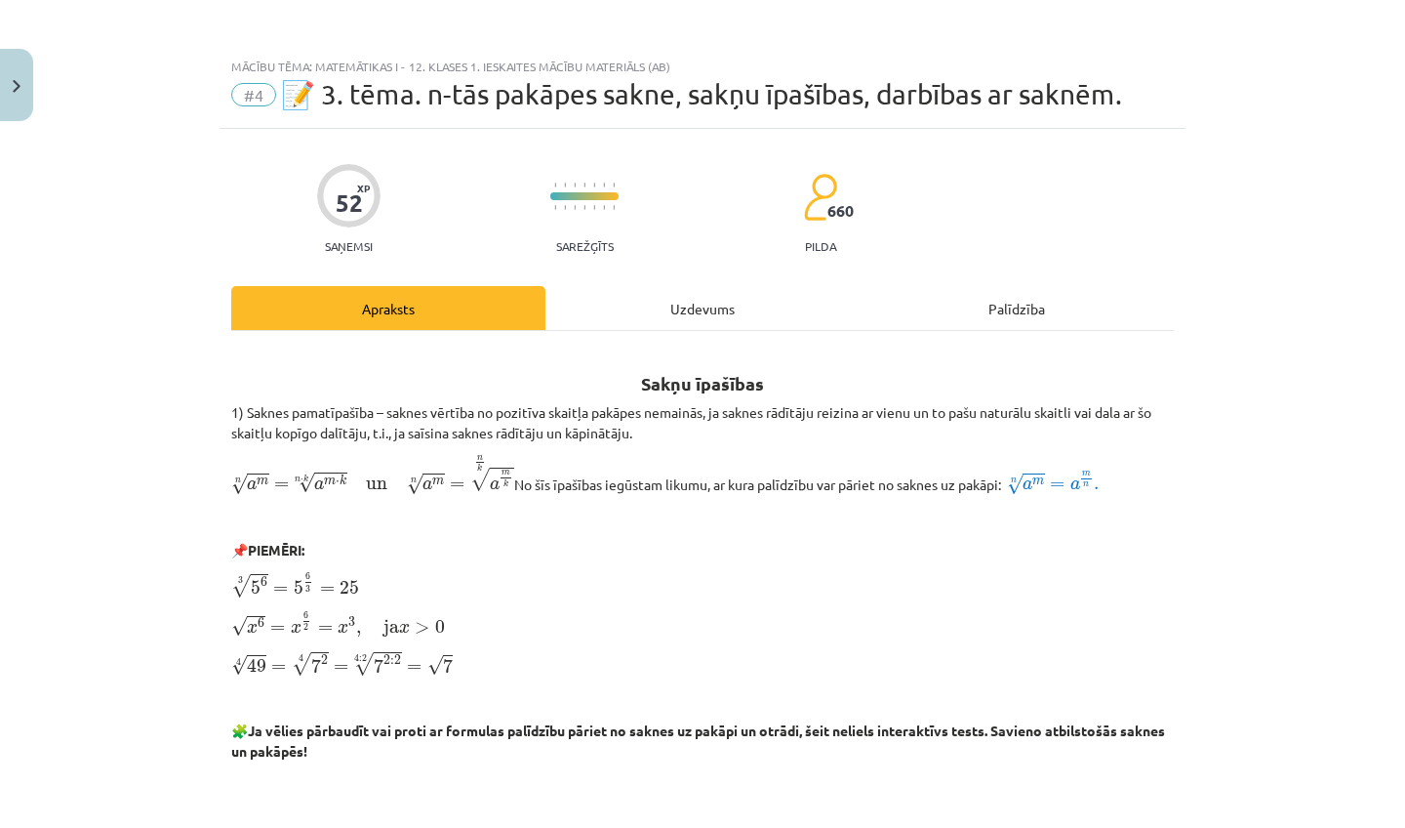
scroll to position [0, 0]
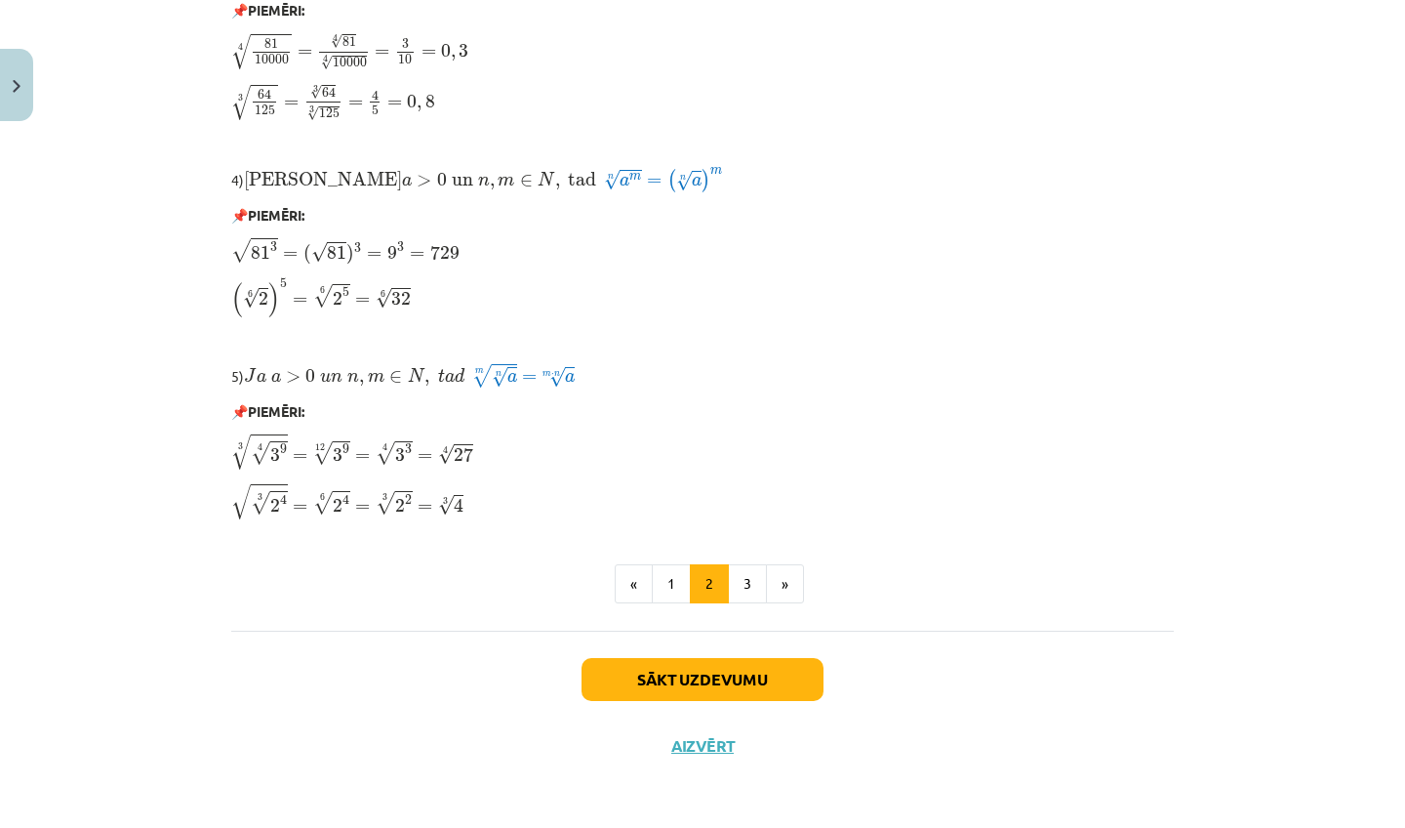
click at [713, 668] on button "Sākt uzdevumu" at bounding box center [703, 679] width 242 height 43
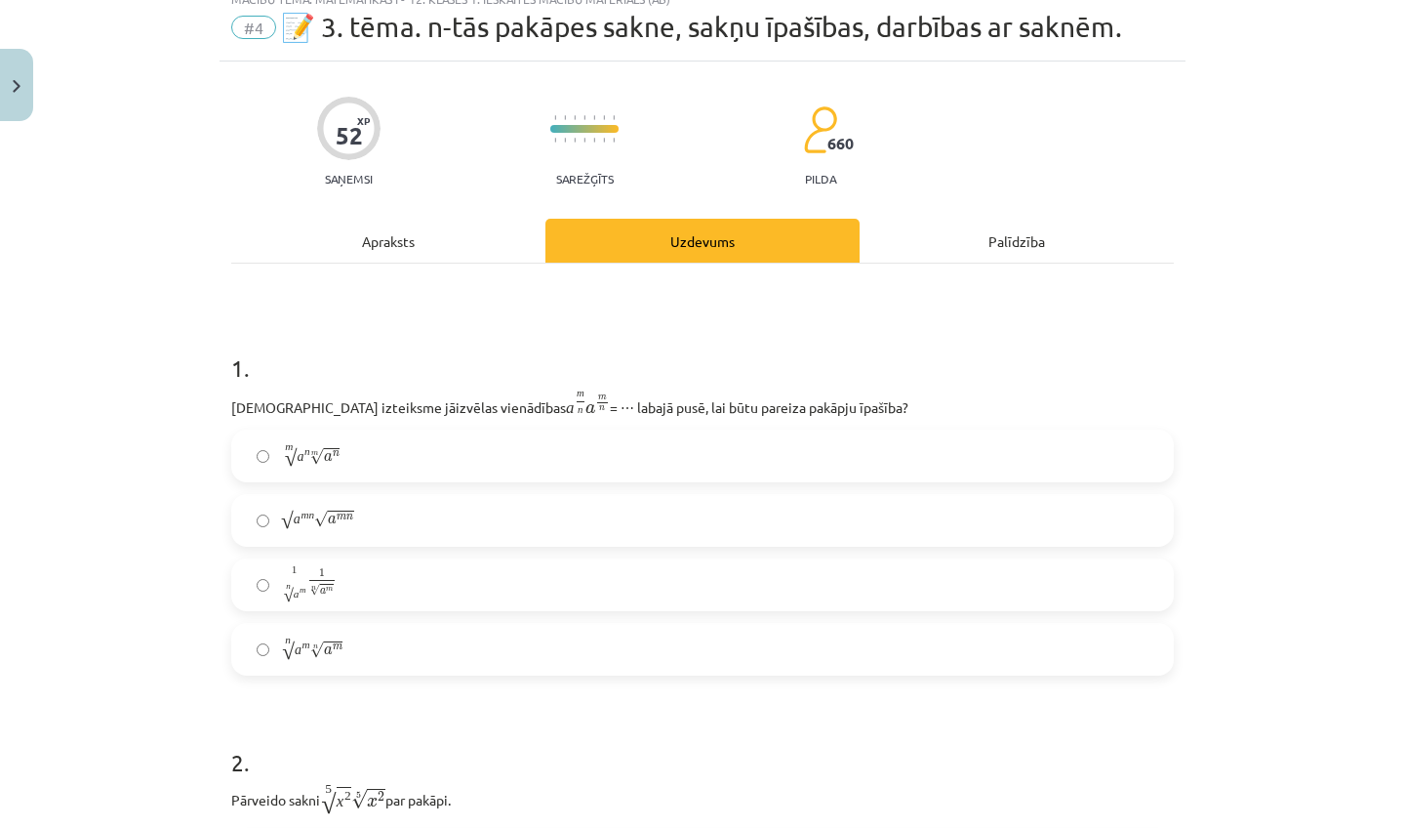
scroll to position [49, 0]
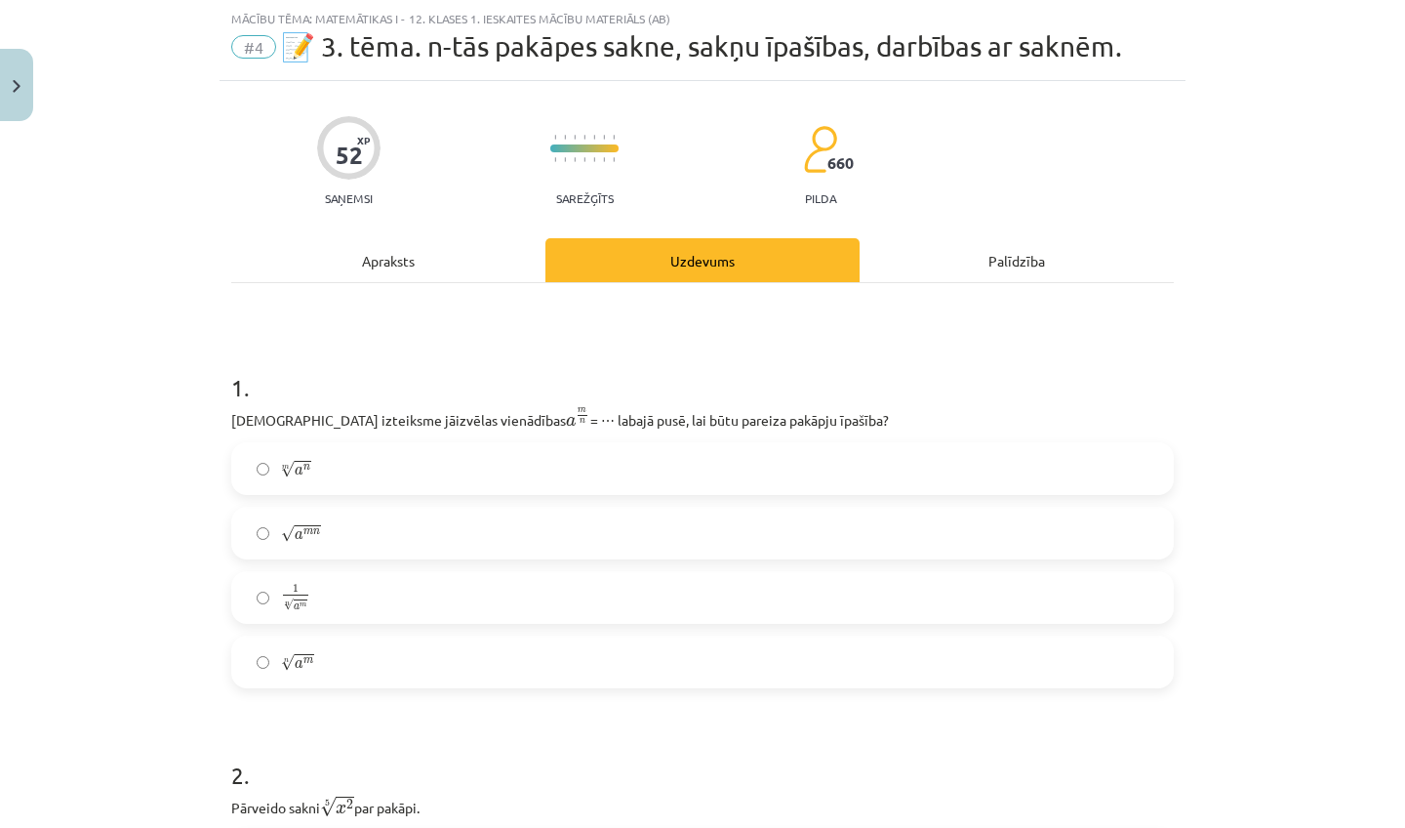
click at [335, 477] on label "m √ a n a n m" at bounding box center [702, 468] width 939 height 49
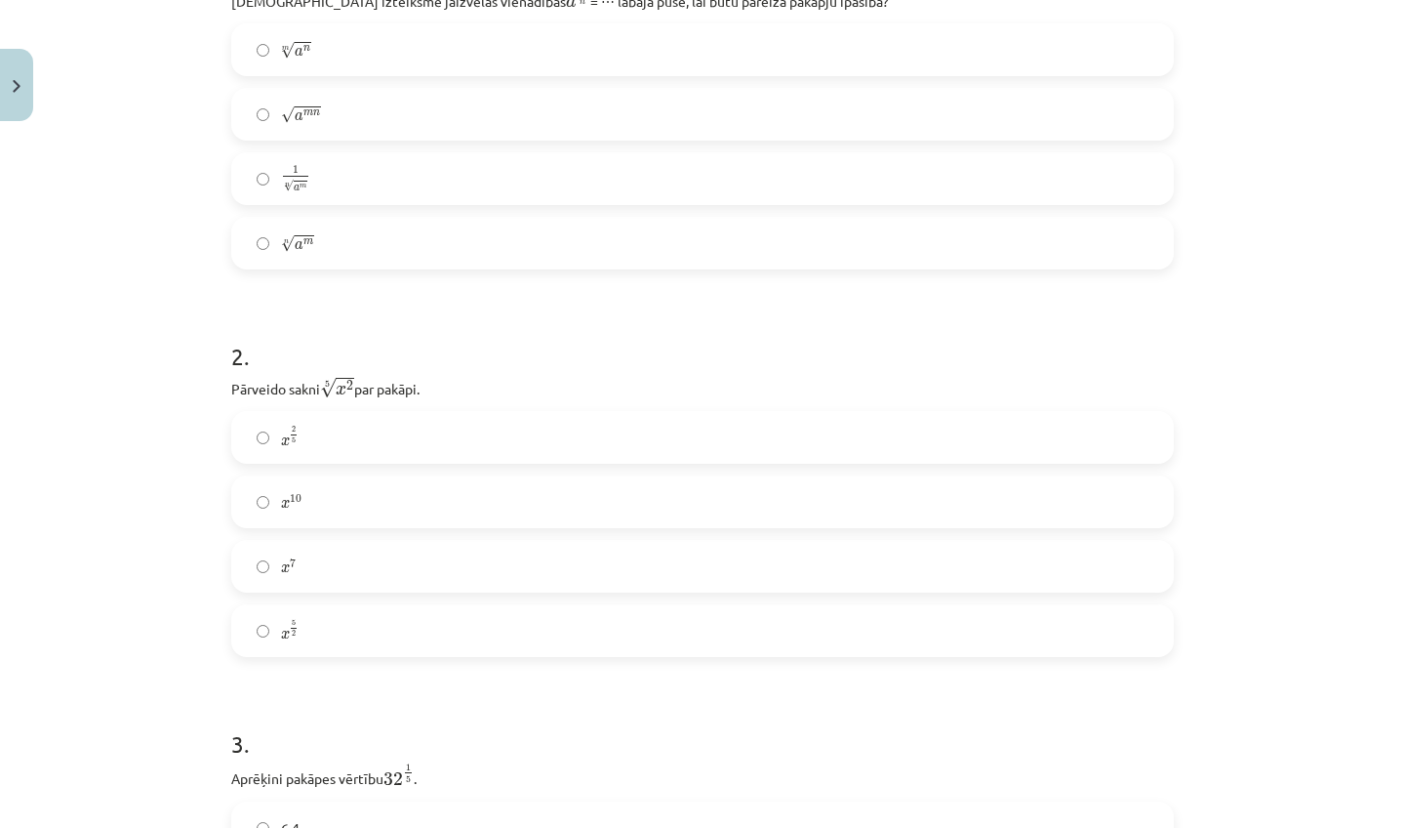
scroll to position [285, 0]
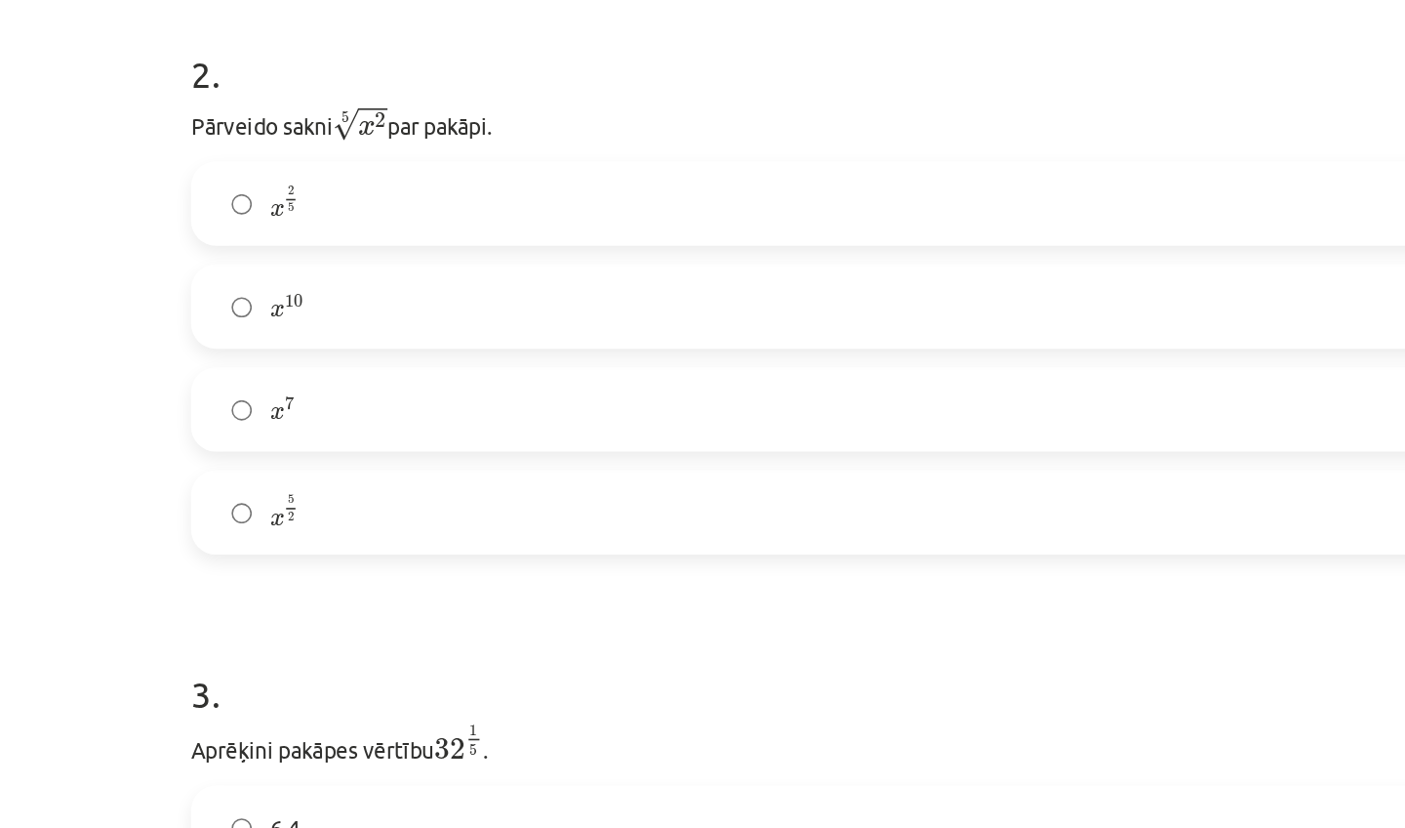
click at [233, 606] on label "x 5 2 x 5 2" at bounding box center [702, 630] width 939 height 49
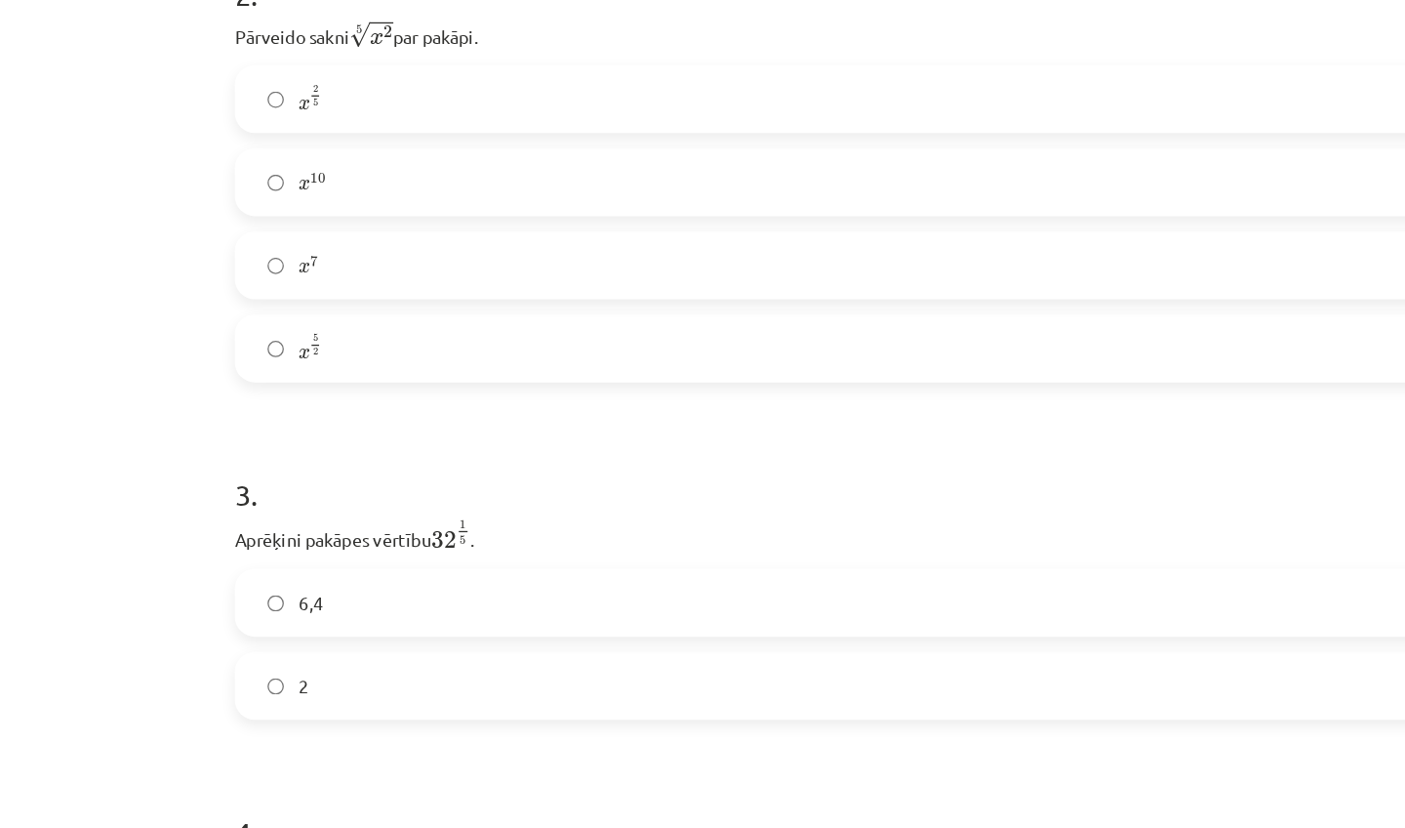
scroll to position [303, 0]
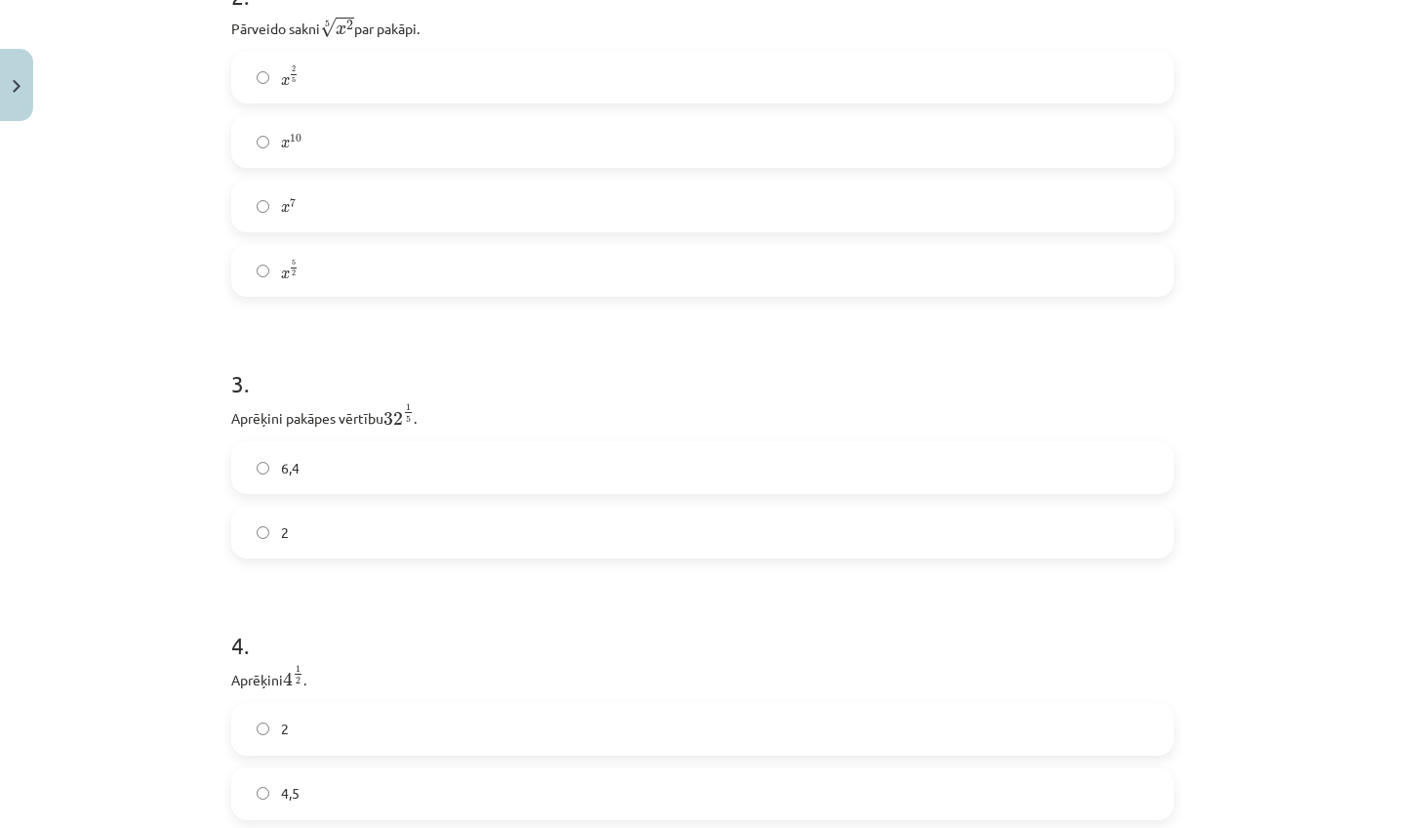
click at [408, 472] on label "6,4" at bounding box center [702, 467] width 939 height 49
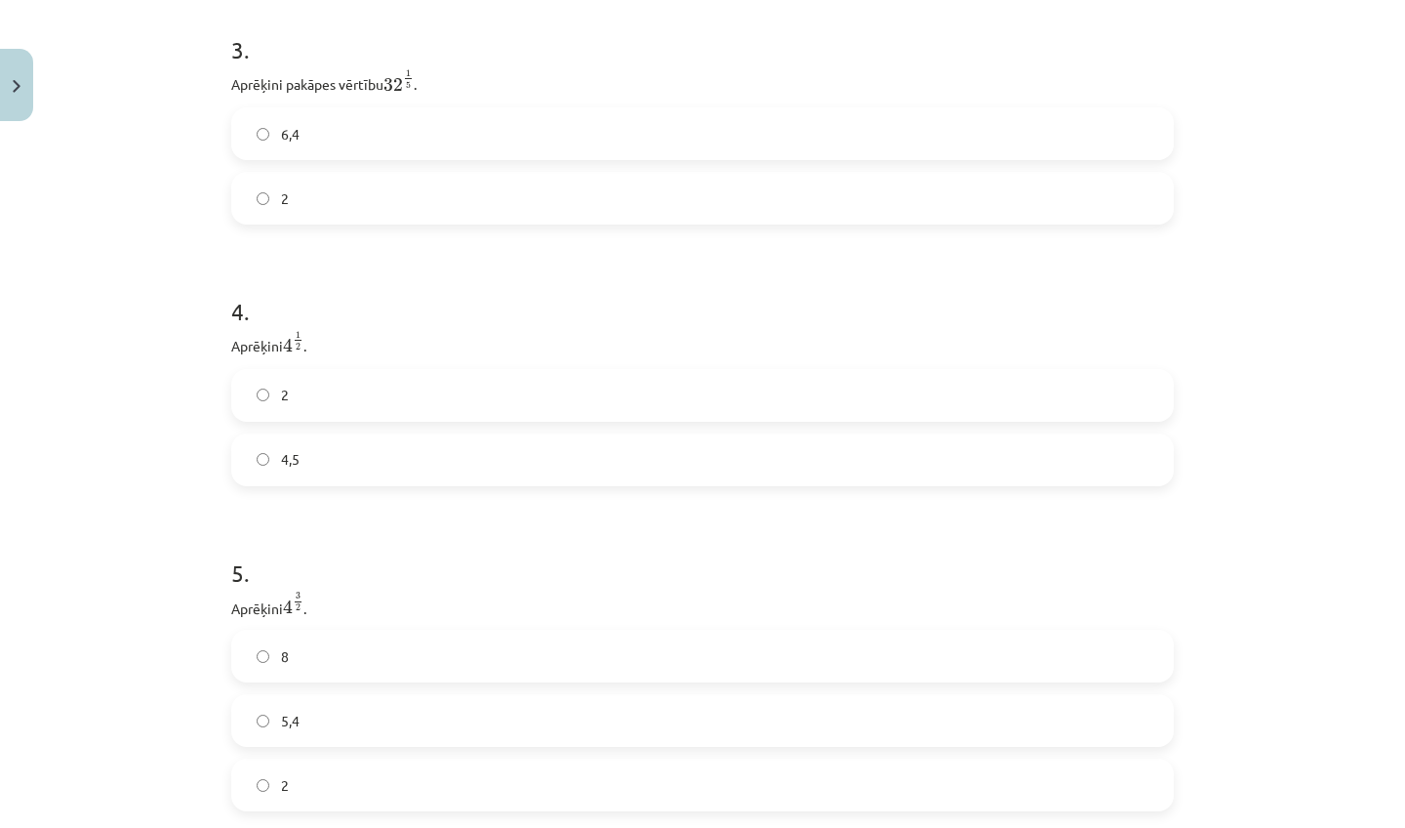
scroll to position [1160, 0]
click at [369, 402] on label "2" at bounding box center [702, 396] width 939 height 49
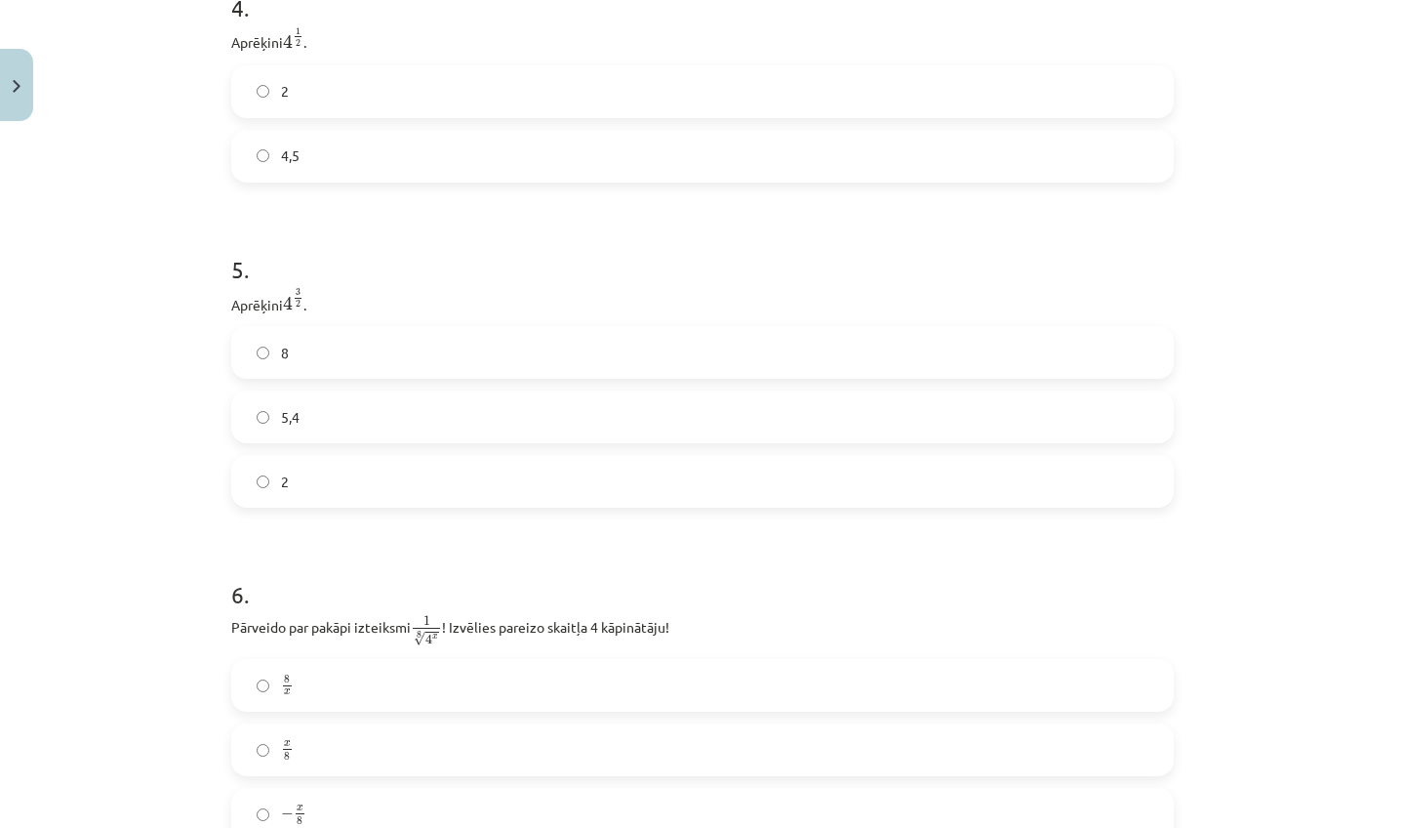
scroll to position [1507, 0]
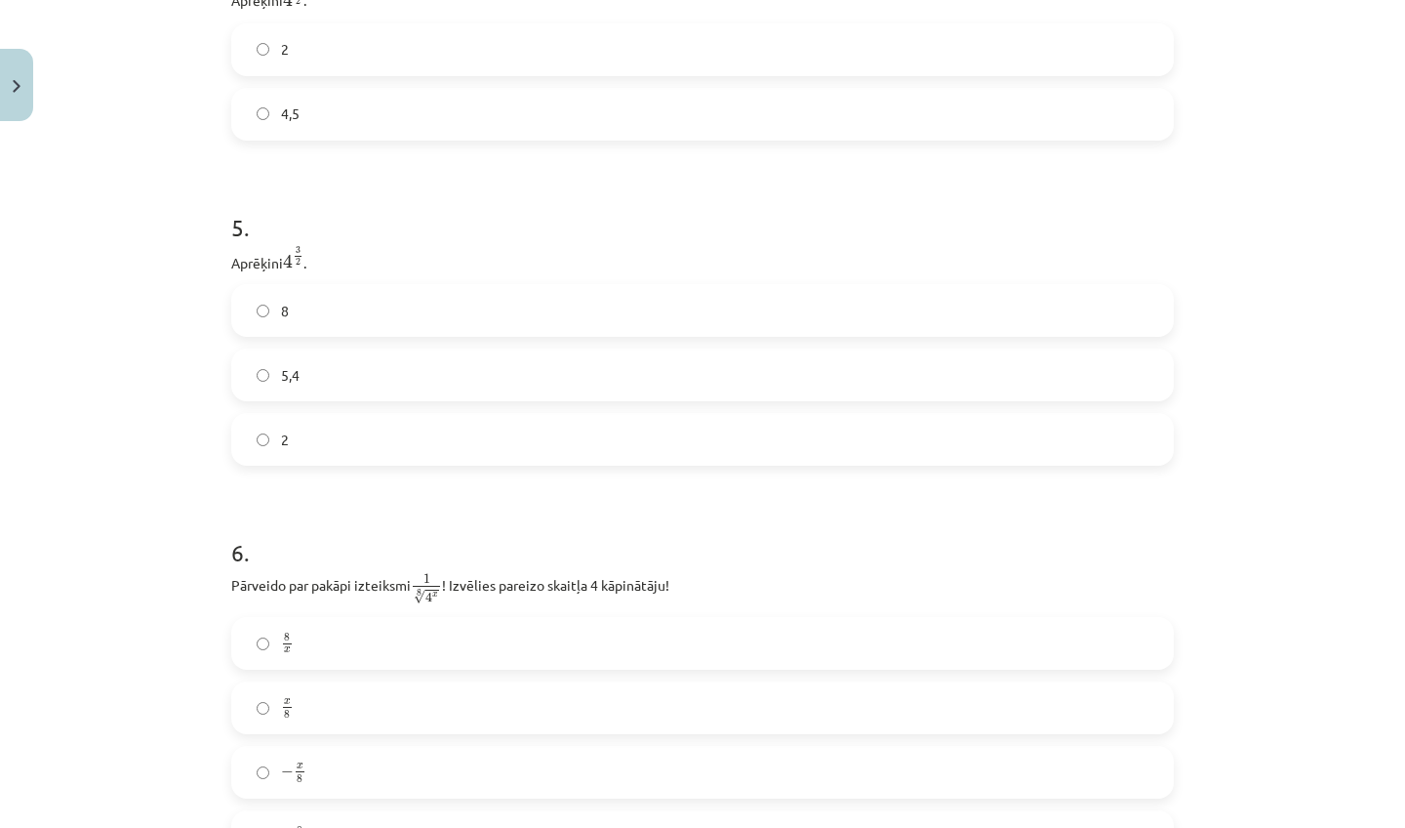
click at [409, 457] on label "2" at bounding box center [702, 439] width 939 height 49
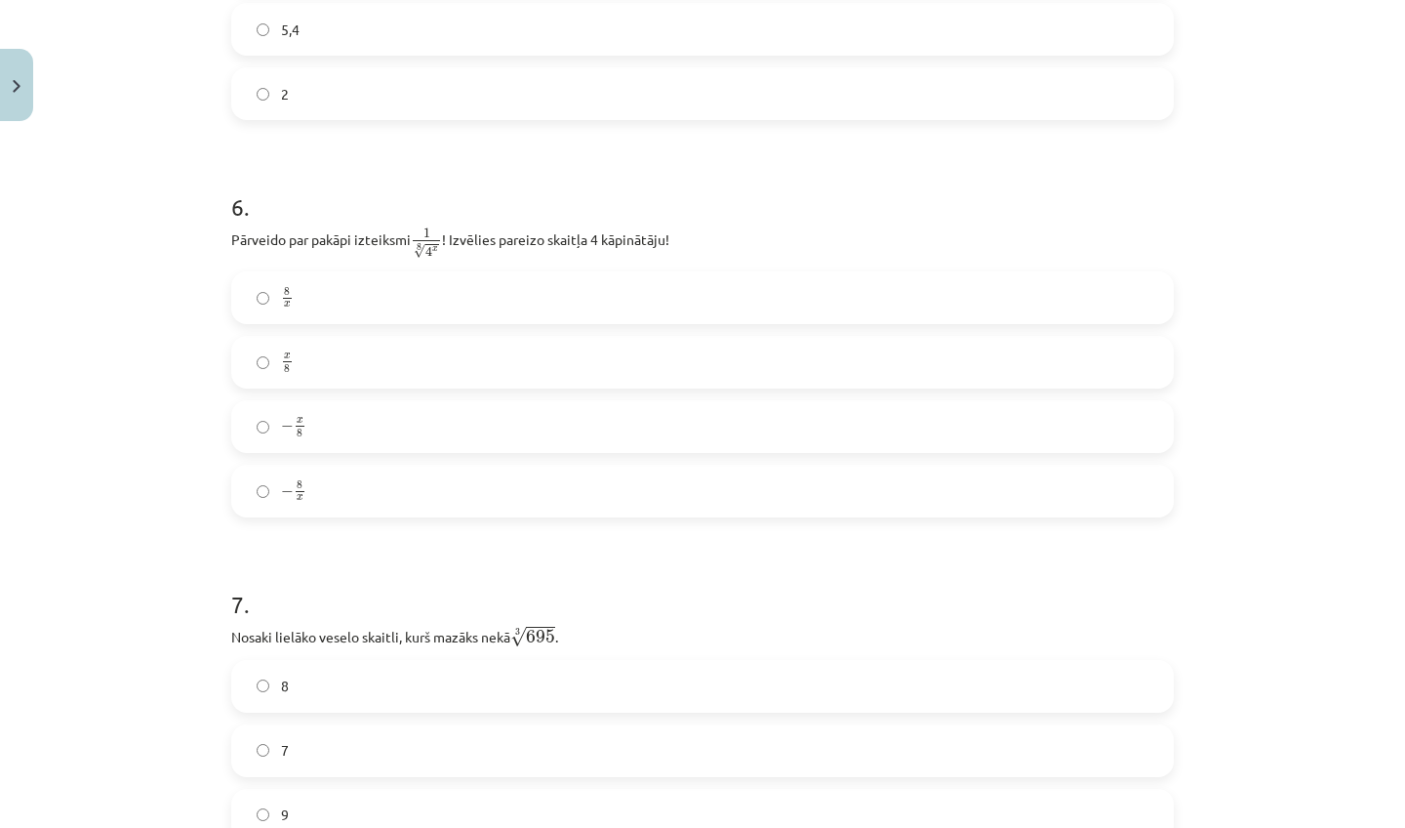
scroll to position [1853, 0]
click at [341, 429] on label "− x 8 − x 8" at bounding box center [702, 425] width 939 height 49
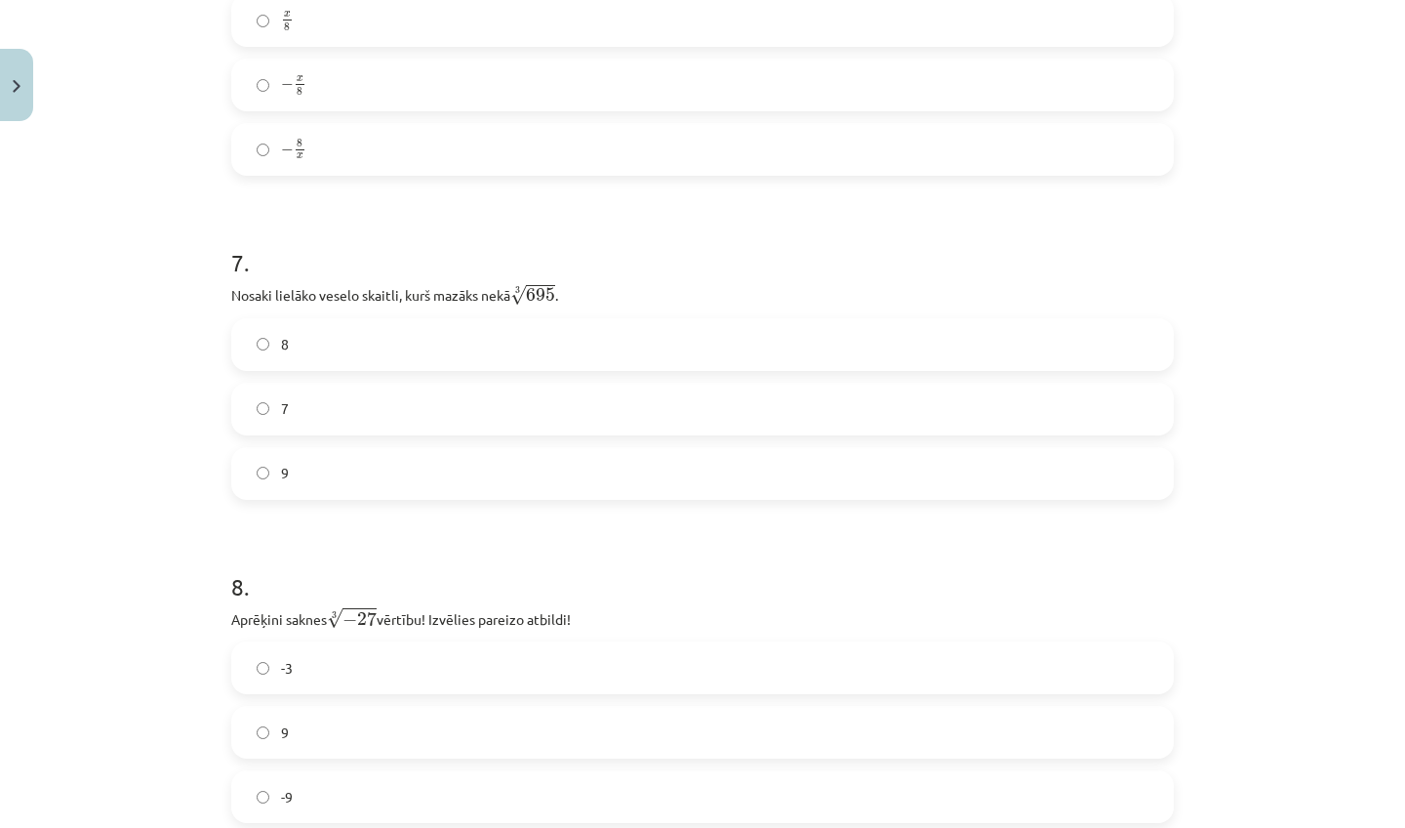
scroll to position [2187, 0]
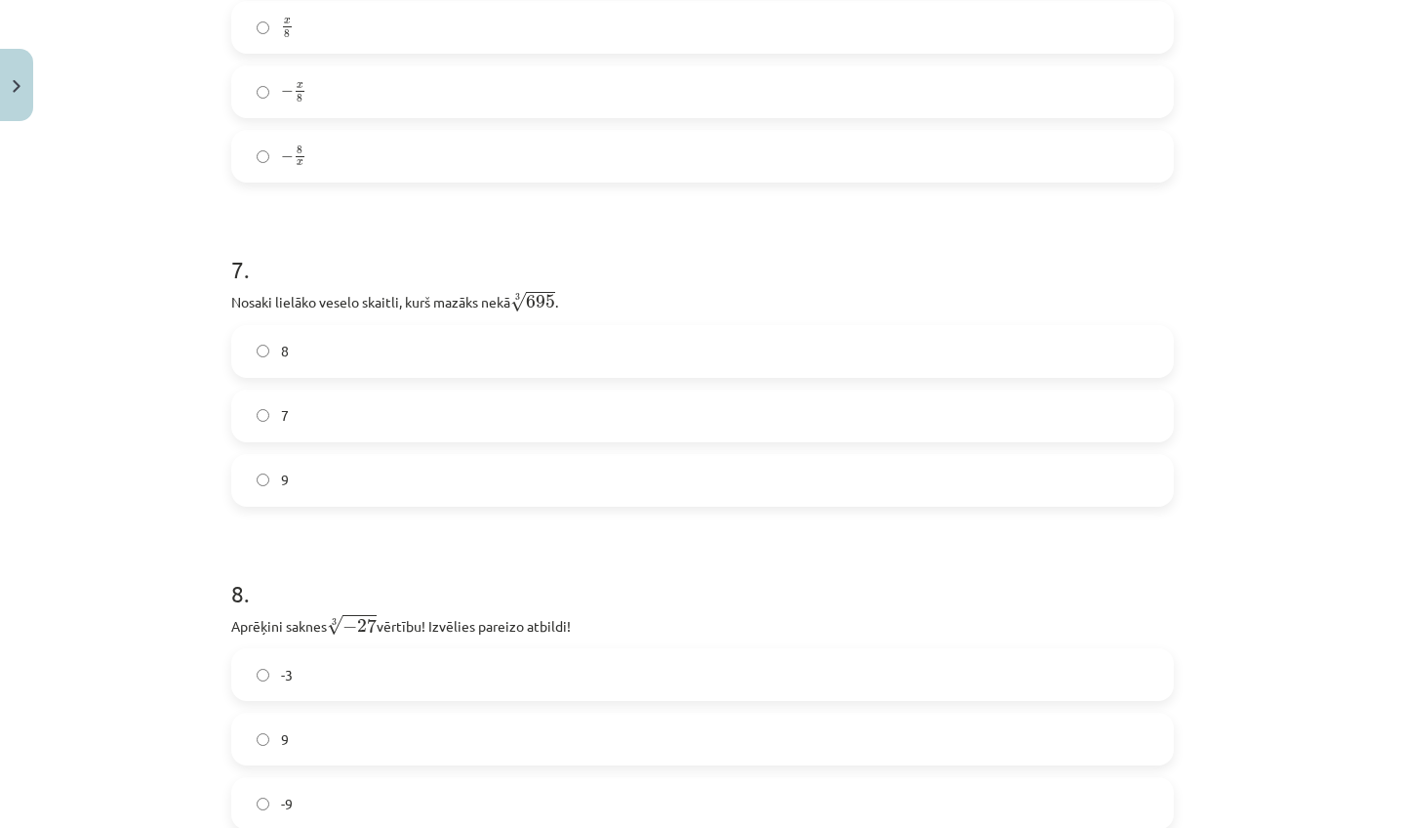
click at [552, 457] on label "9" at bounding box center [702, 480] width 939 height 49
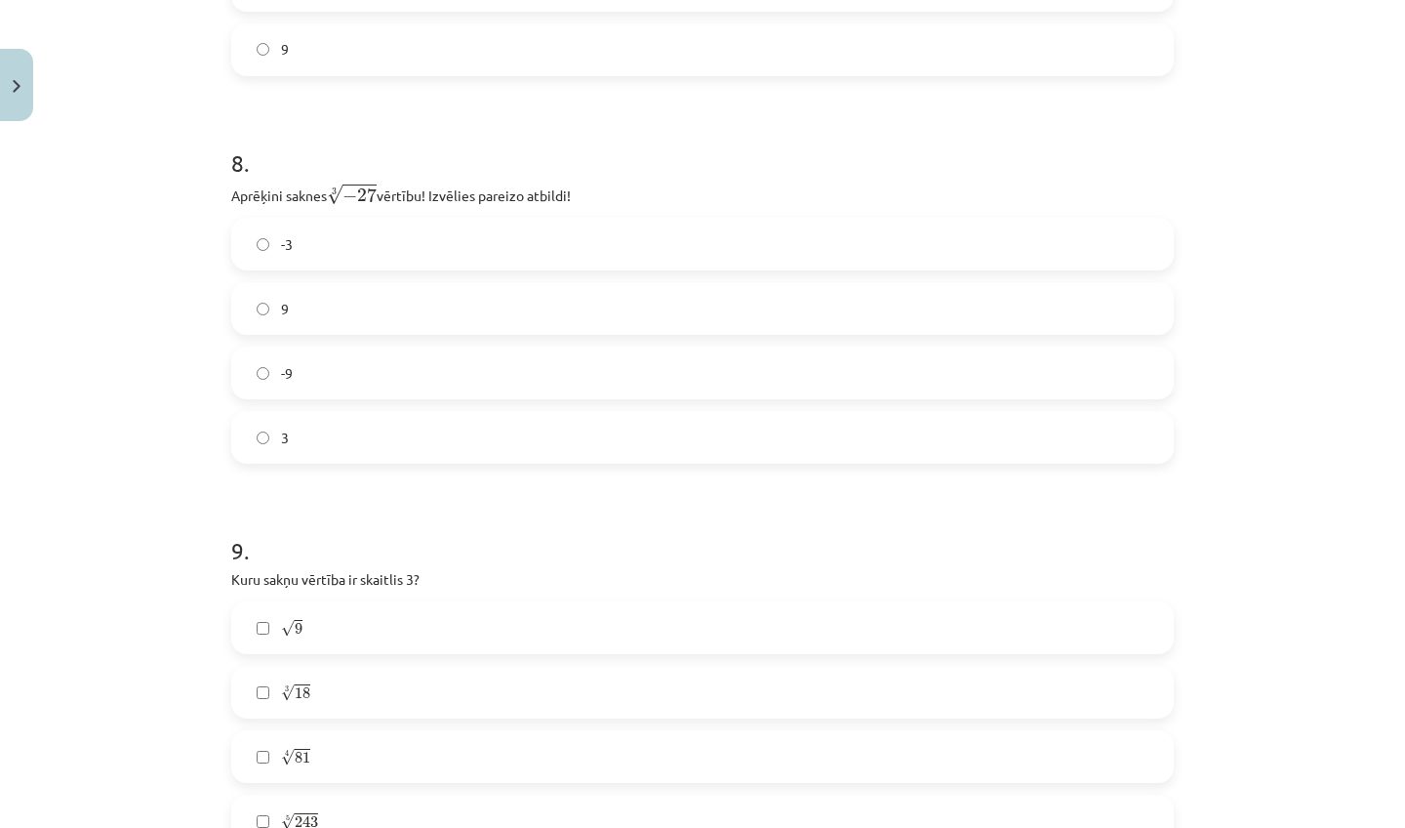
scroll to position [2621, 0]
click at [446, 375] on label "-9" at bounding box center [702, 369] width 939 height 49
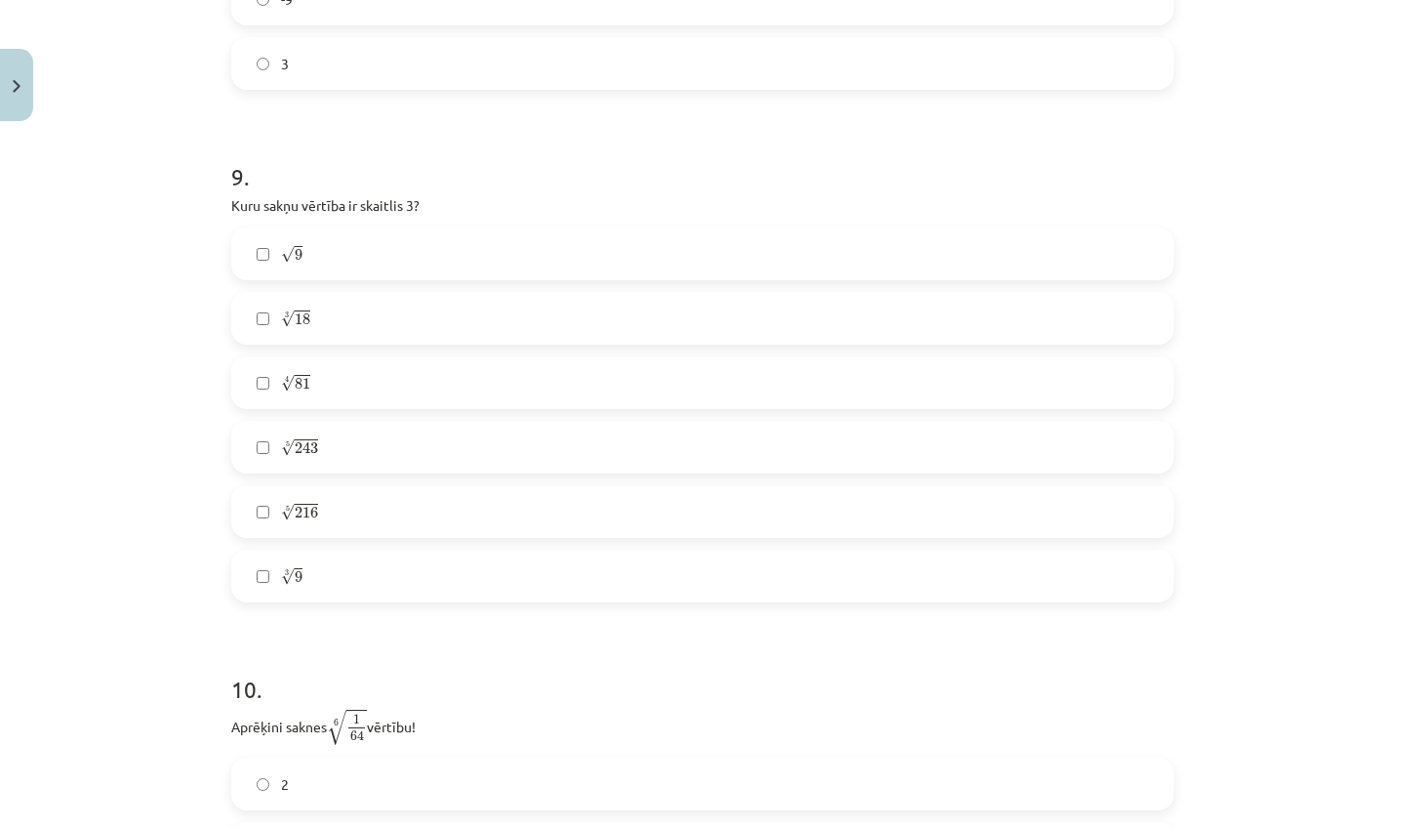
scroll to position [2993, 0]
click at [291, 575] on span "√" at bounding box center [288, 574] width 14 height 17
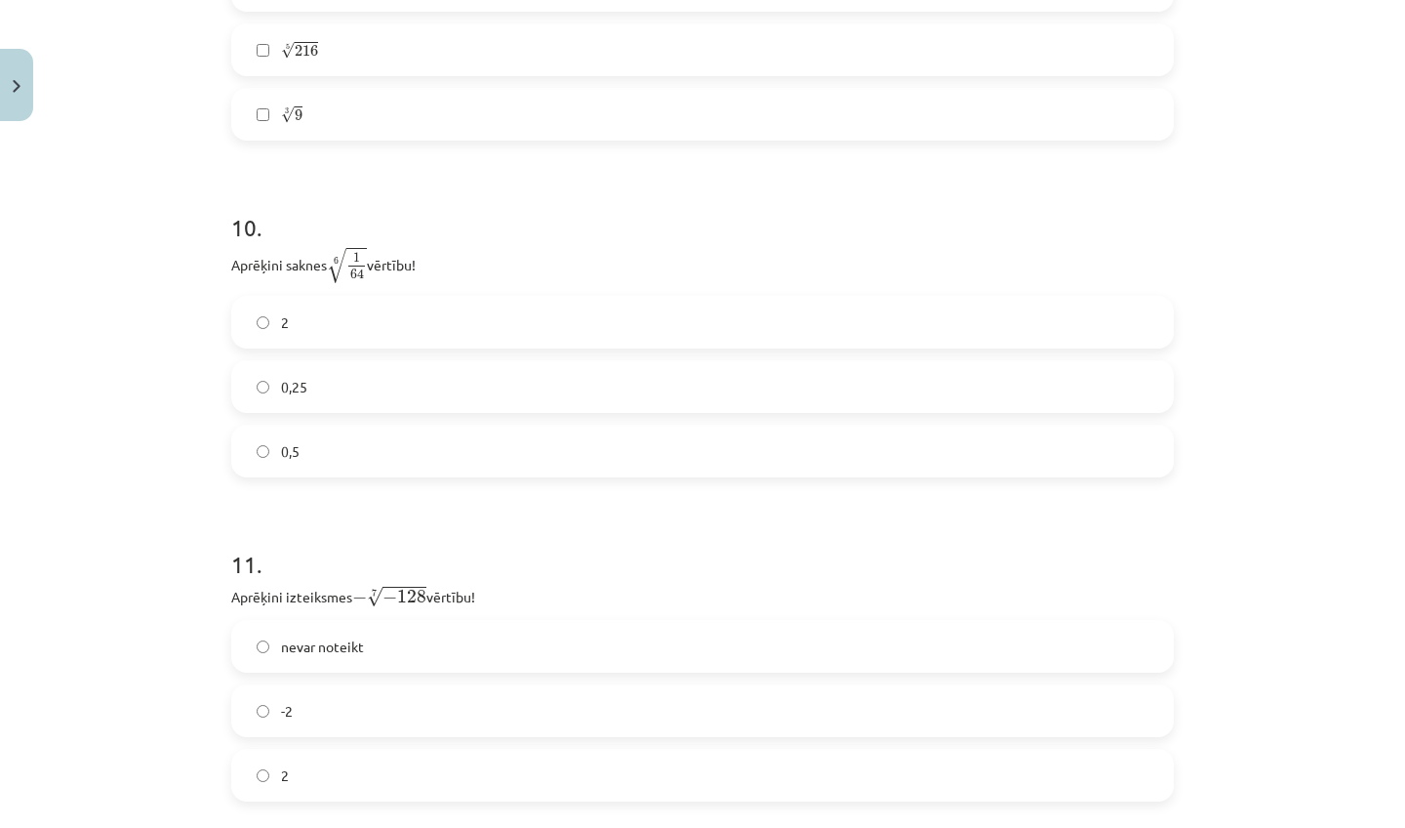
scroll to position [3454, 0]
click at [353, 329] on label "2" at bounding box center [702, 321] width 939 height 49
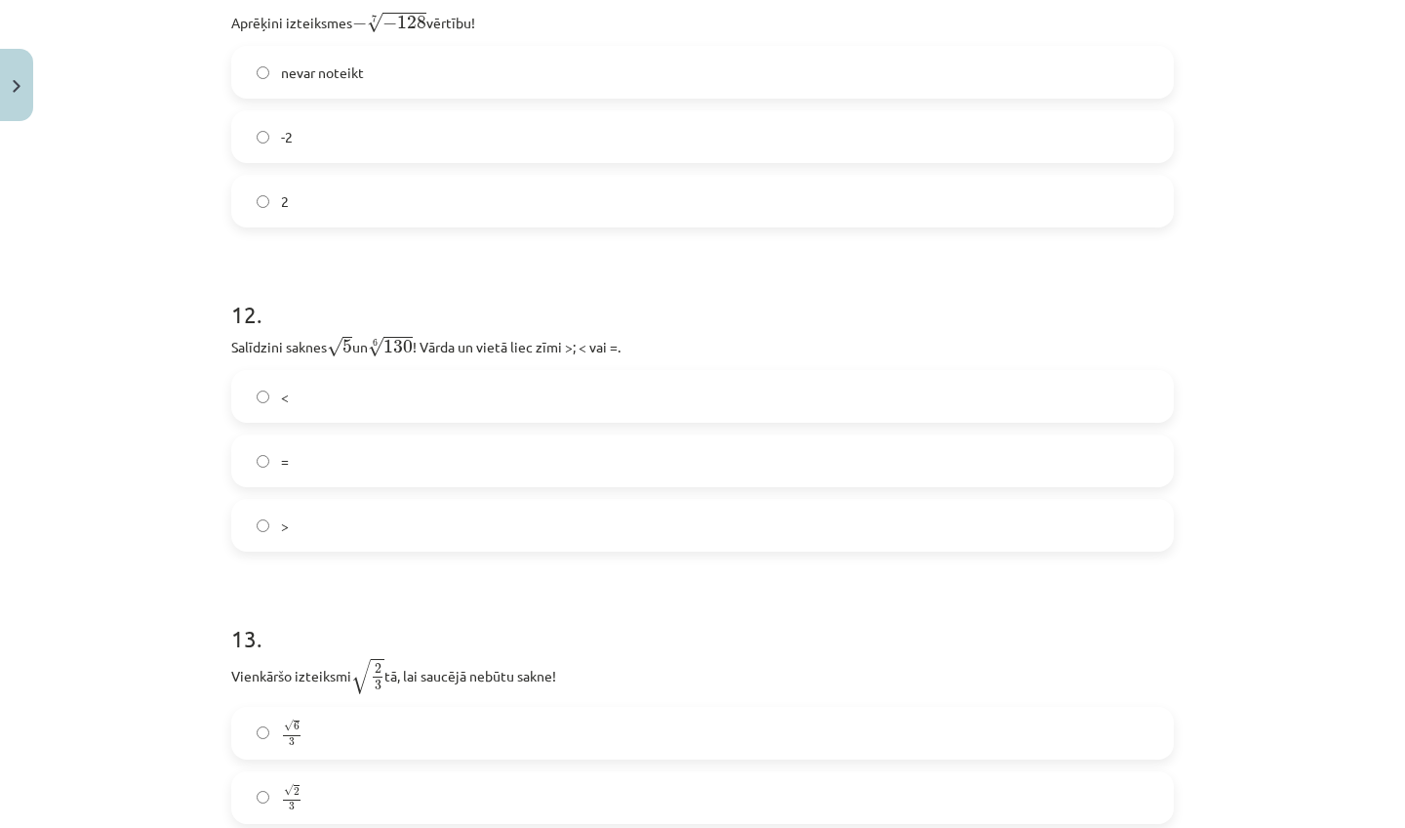
scroll to position [4028, 0]
click at [333, 103] on div "nevar noteikt -2 2" at bounding box center [702, 136] width 943 height 182
click at [337, 89] on label "nevar noteikt" at bounding box center [702, 71] width 939 height 49
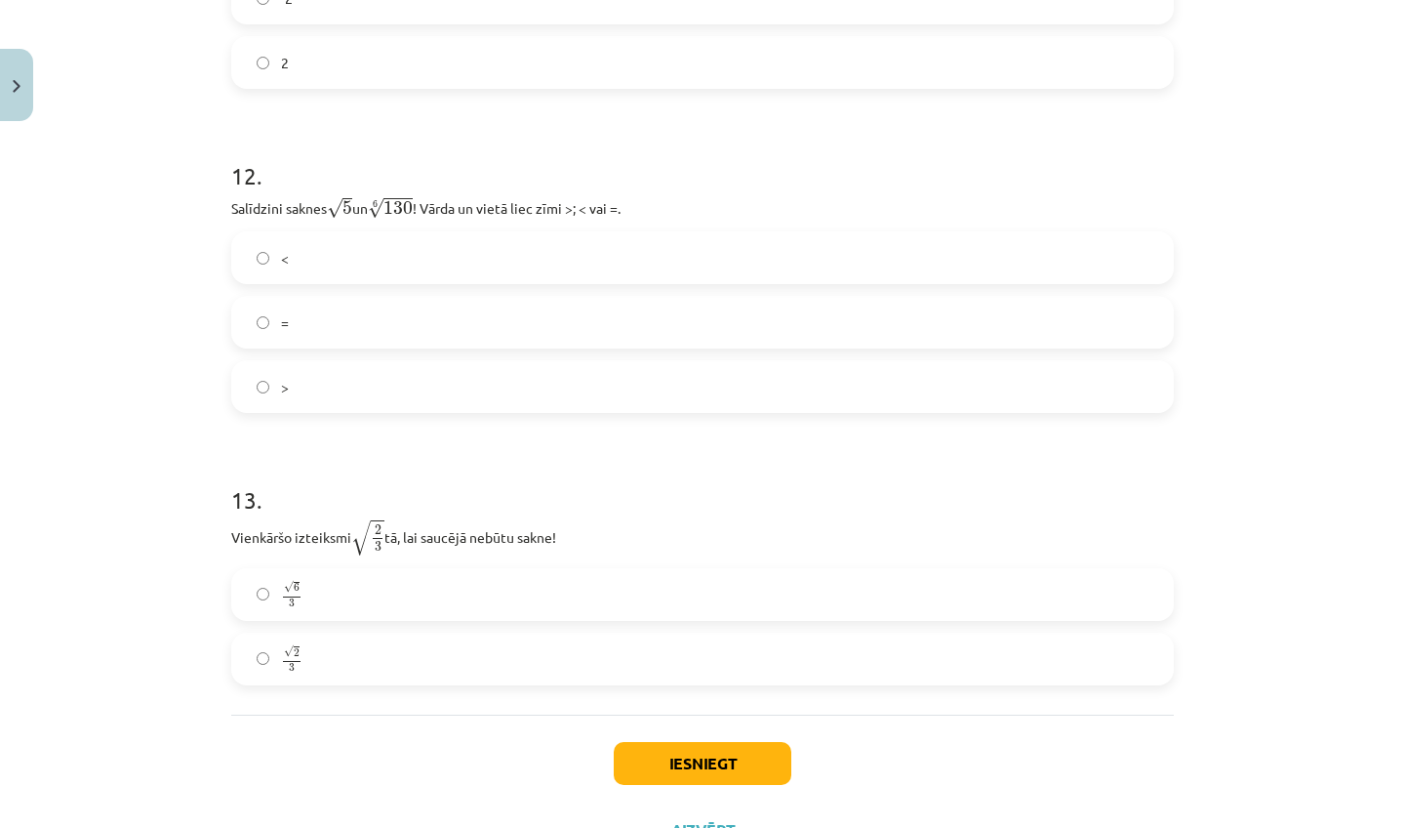
scroll to position [4160, 0]
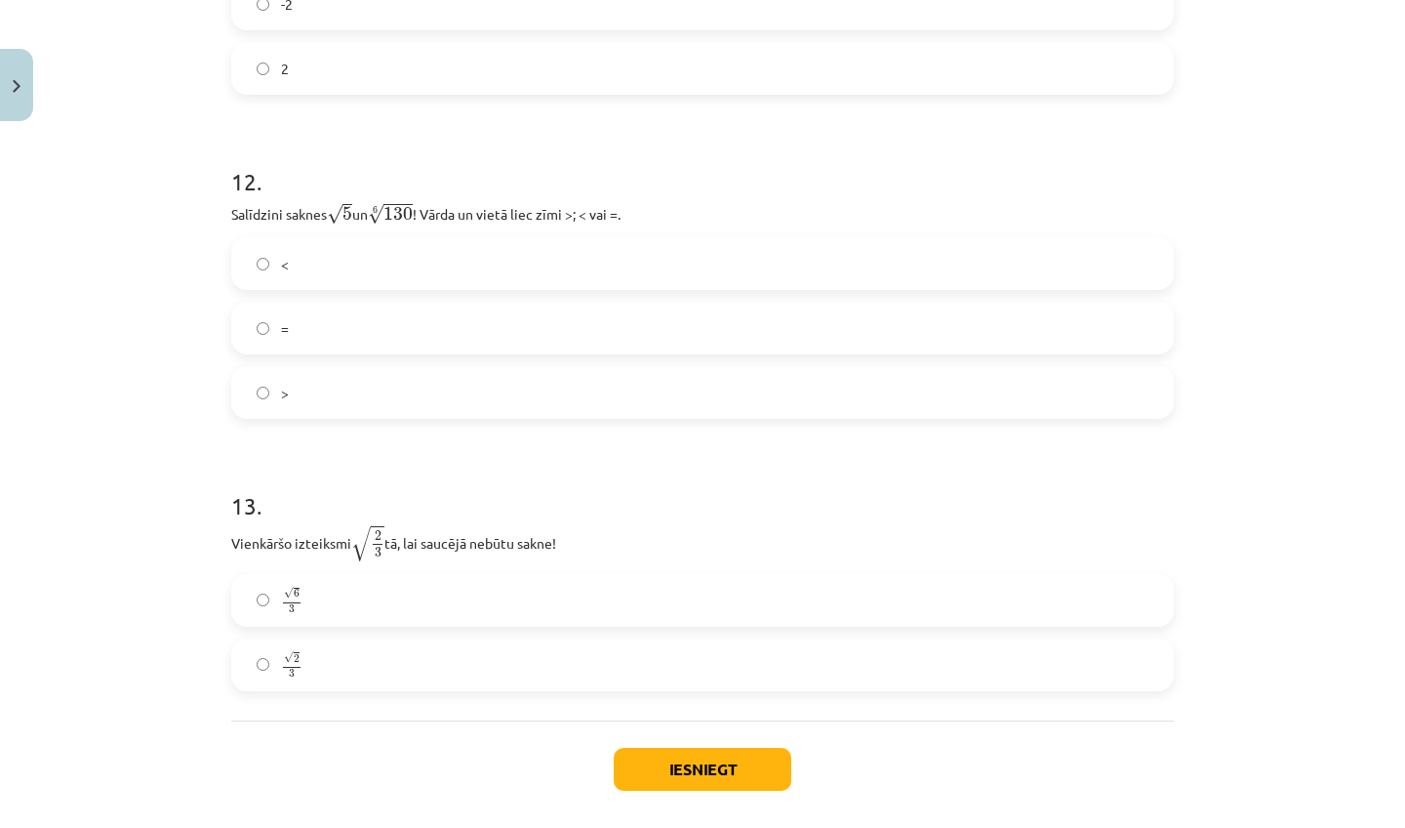
click at [389, 270] on label "<" at bounding box center [702, 263] width 939 height 49
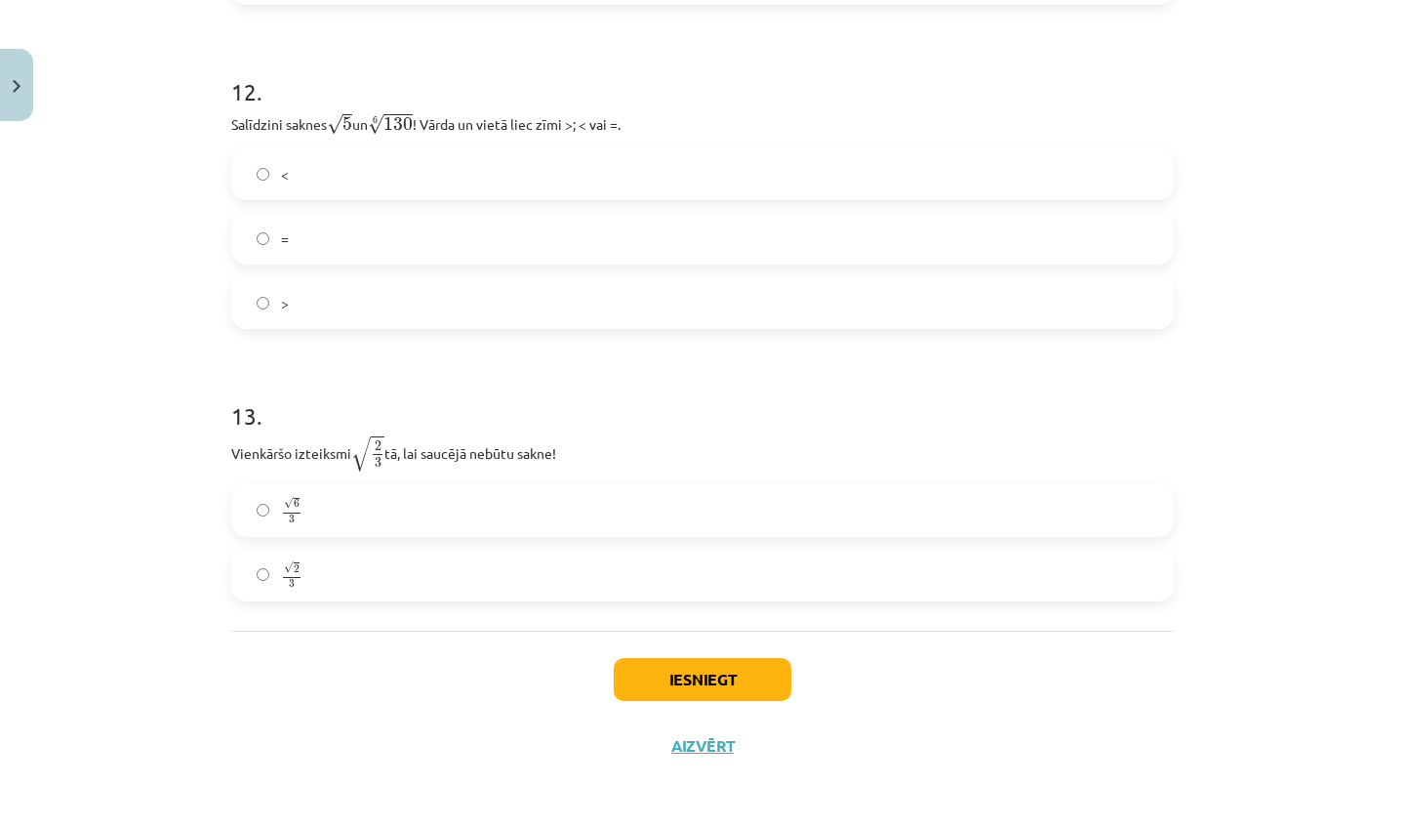
scroll to position [4255, 0]
click label "√ 6 3 6 3"
click button "Iesniegt"
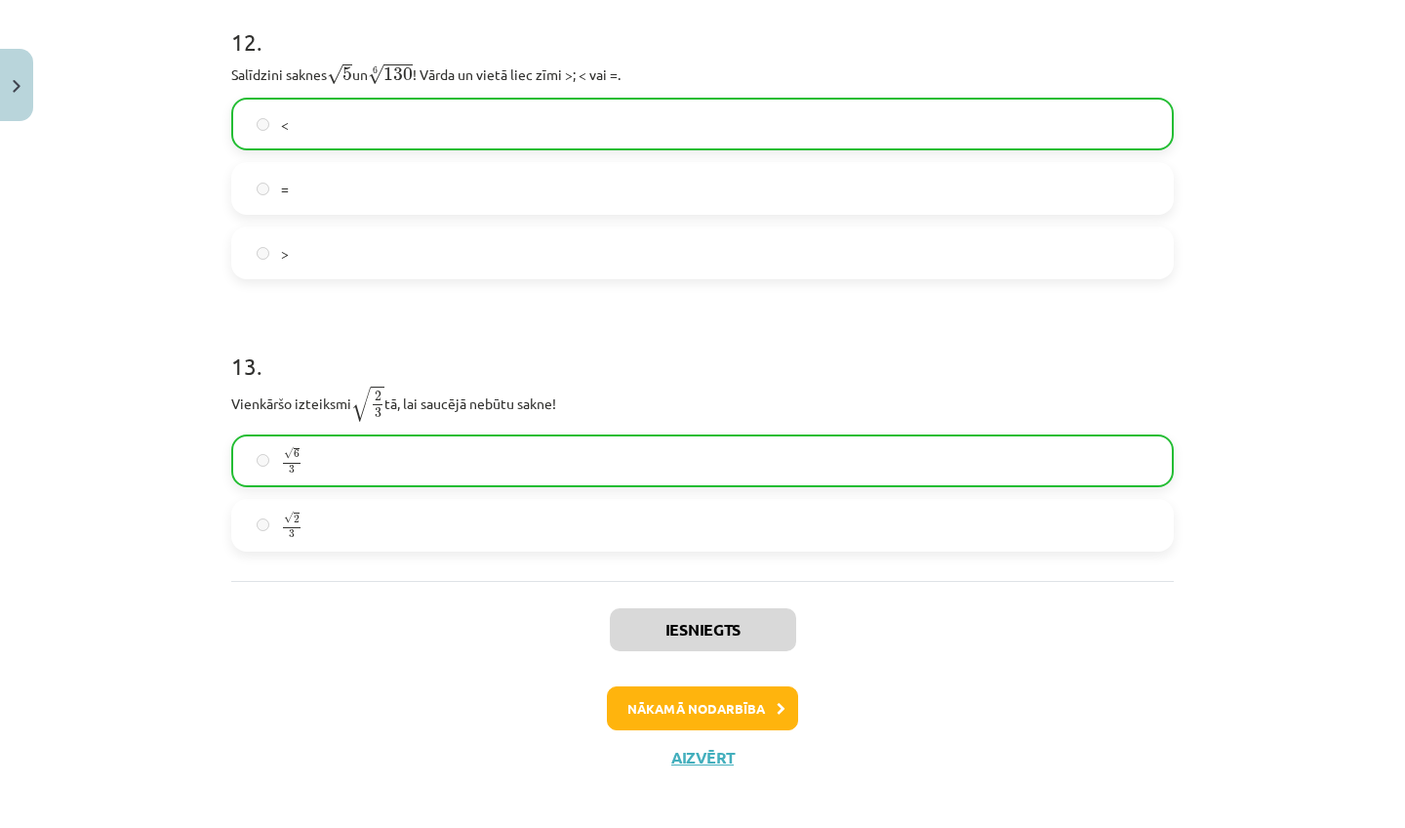
click button "Nākamā nodarbība"
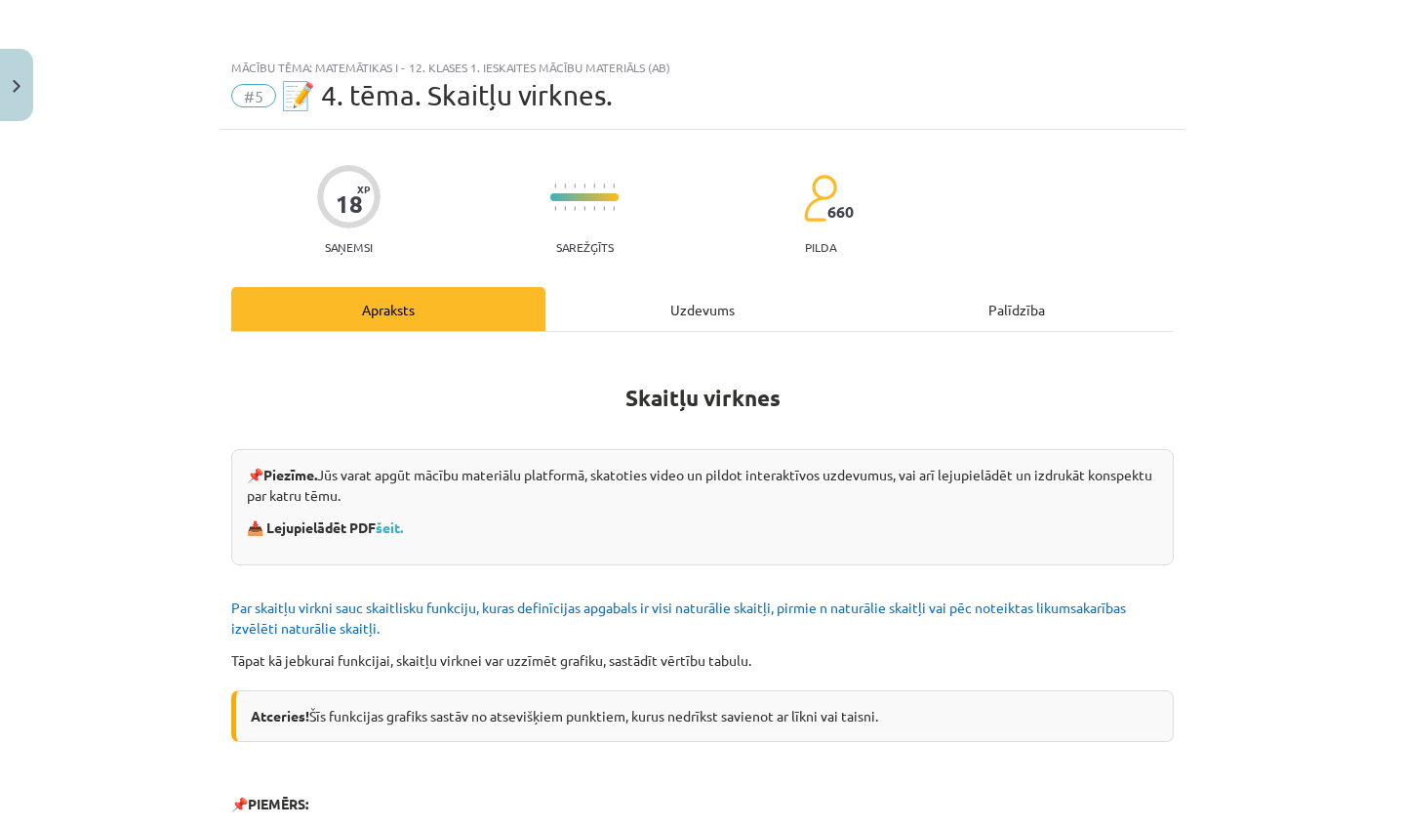
scroll to position [0, 0]
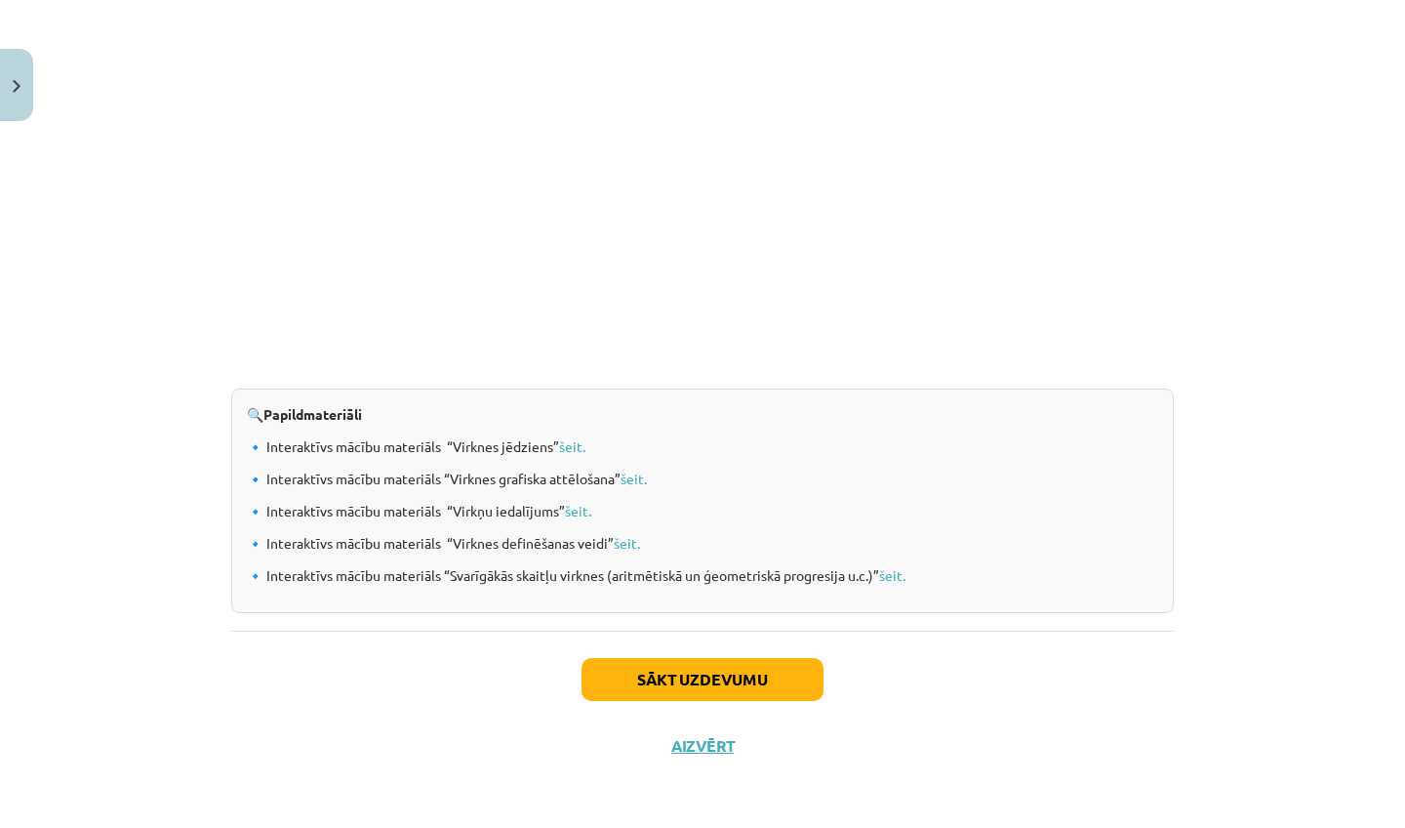
click button "Sākt uzdevumu"
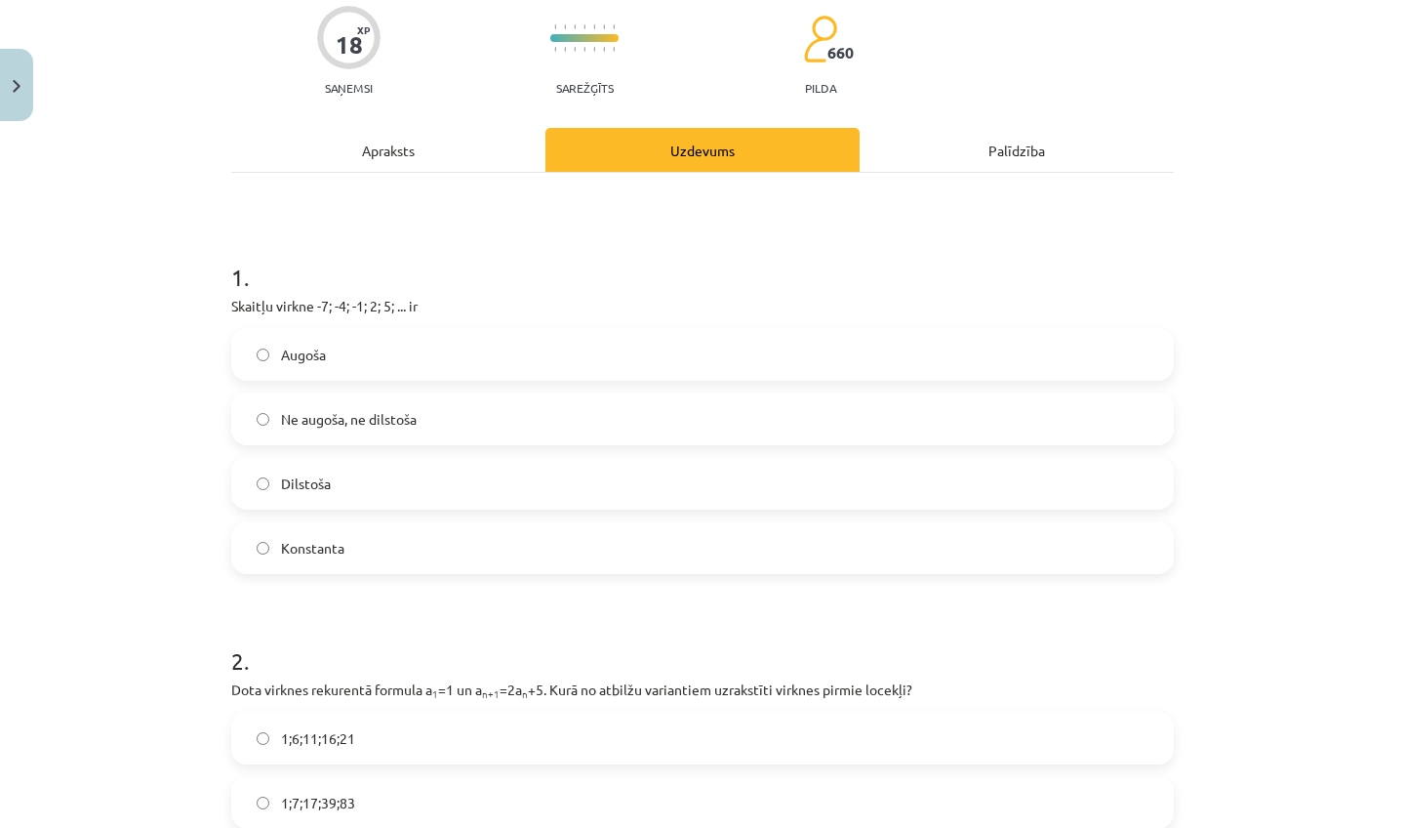
scroll to position [157, 0]
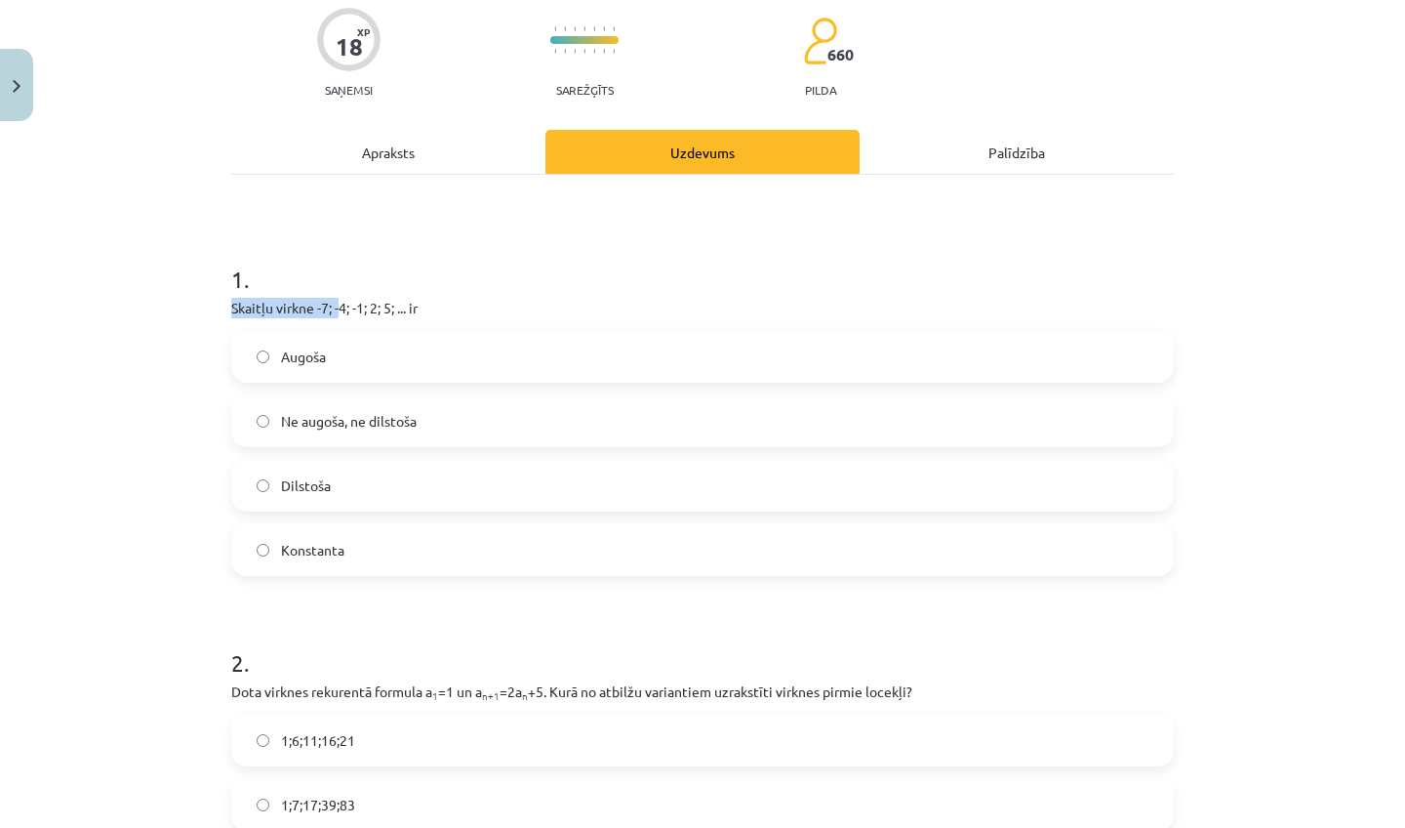
drag, startPoint x: 340, startPoint y: 298, endPoint x: 463, endPoint y: 295, distance: 123.0
click div "1 . Skaitļu virkne -7; -4; -1; 2; 5; ... ir Augoša Ne augoša, ne dilstoša Dilst…"
click label "Augoša"
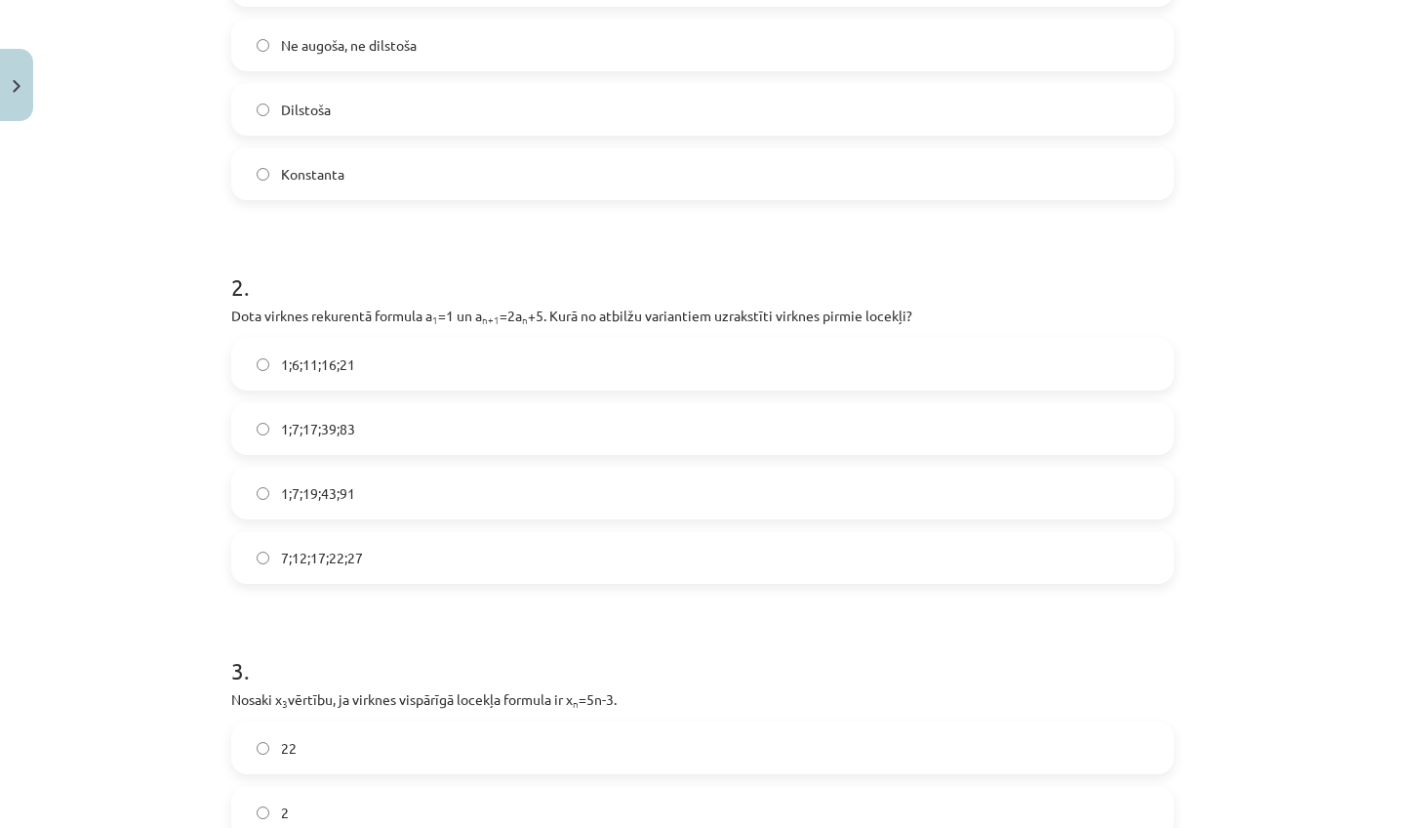
scroll to position [532, 0]
click div "1;6;11;16;21 1;7;17;39;83 1;7;19;43;91 7;12;17;22;27"
click label "1;6;11;16;21"
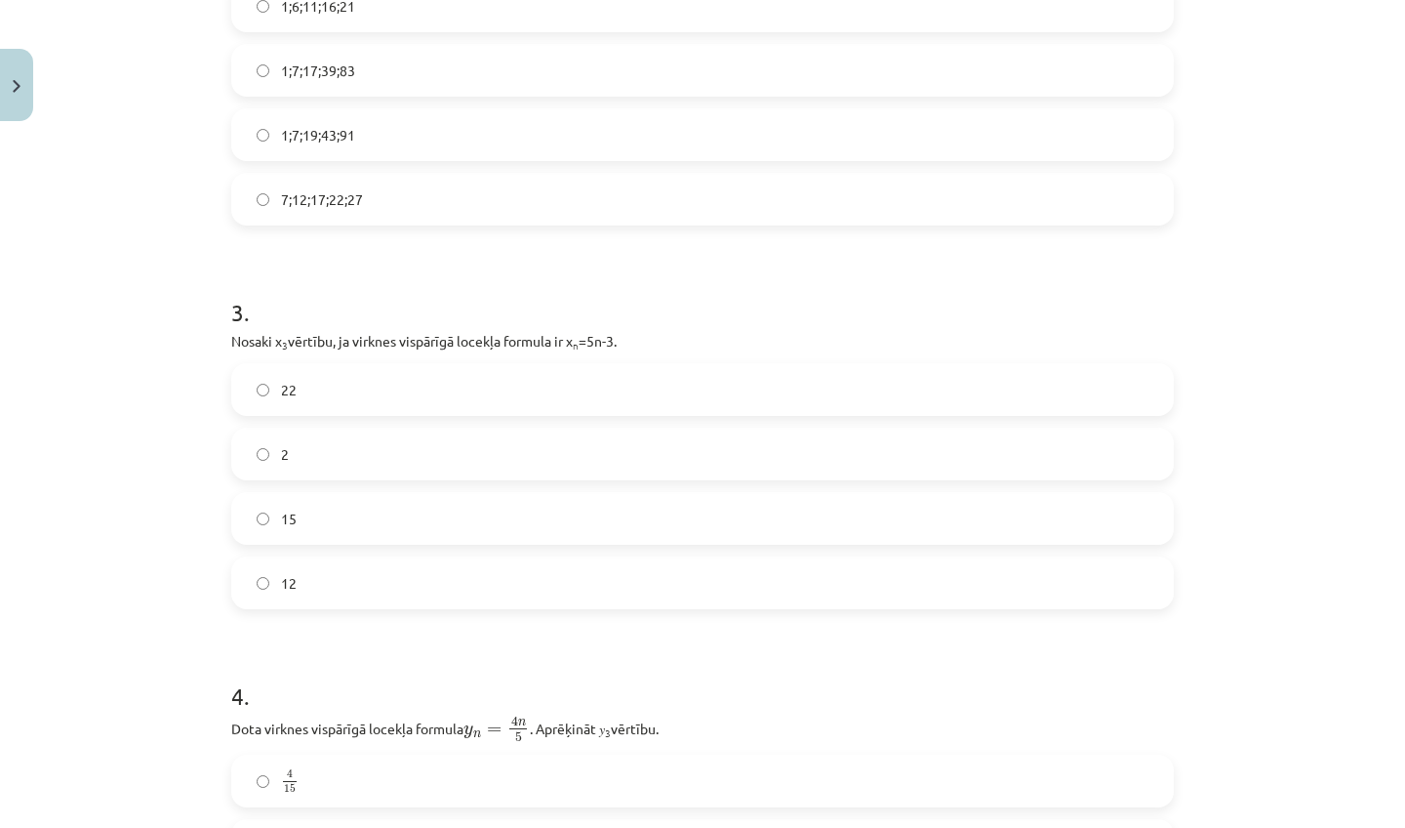
scroll to position [893, 0]
click label "15"
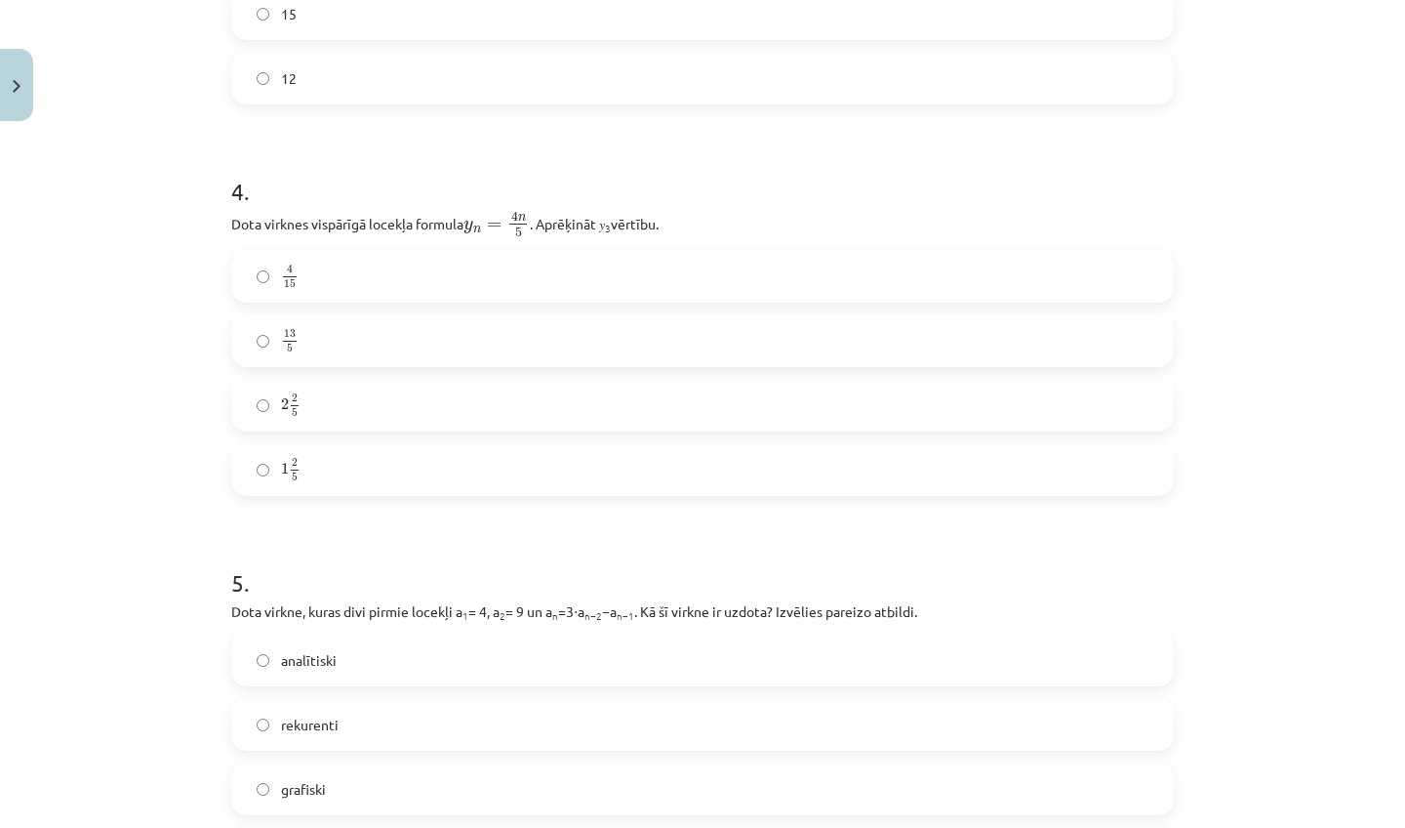
scroll to position [1365, 0]
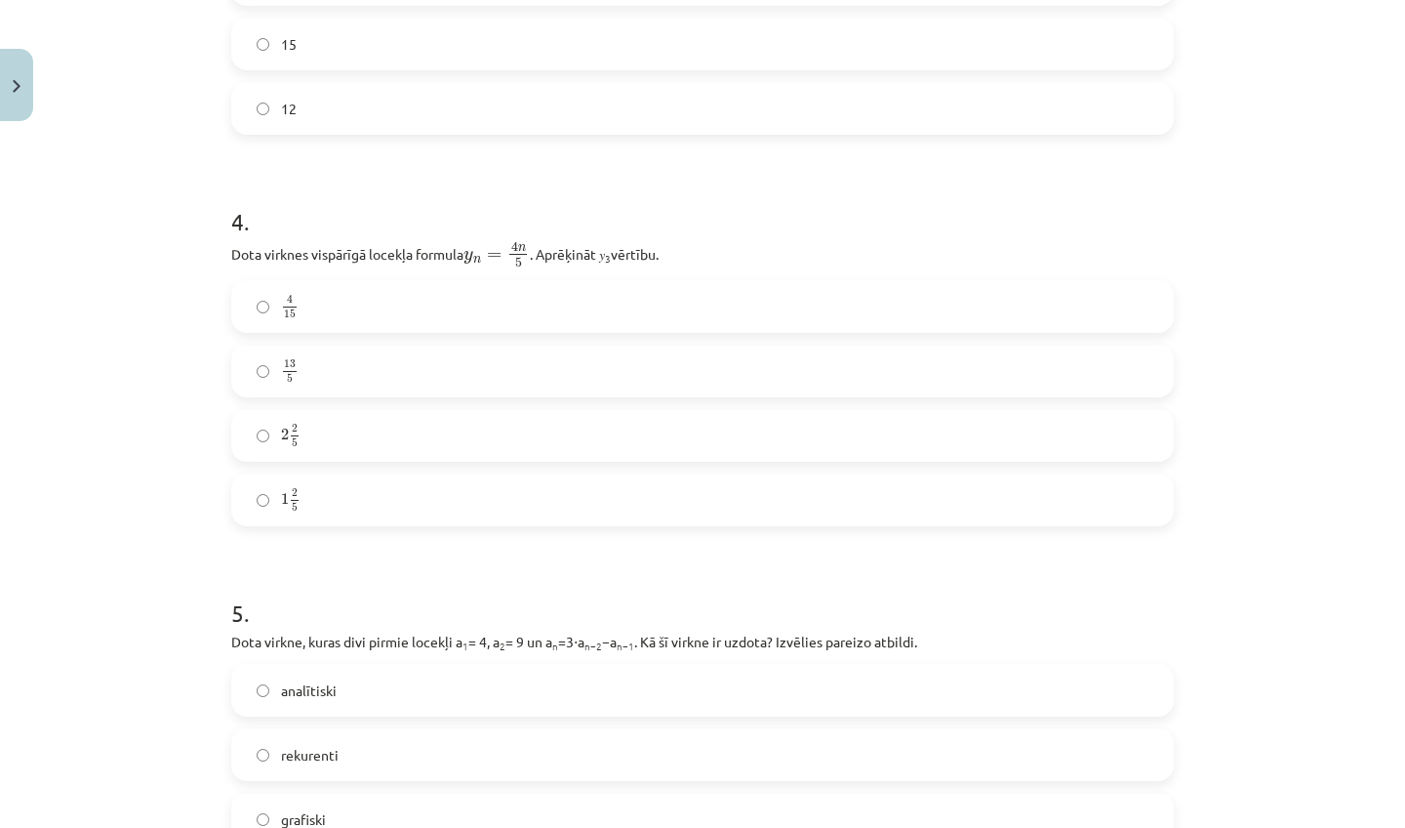
click label "13 5 13 5"
click label "2 2 5 2 2 5"
click div "4 . Dota virknes vispārīgā locekļa formula y n = 4 n 5 y n = 4 n 5 . Aprēķināt …"
click label "4 15 4 15"
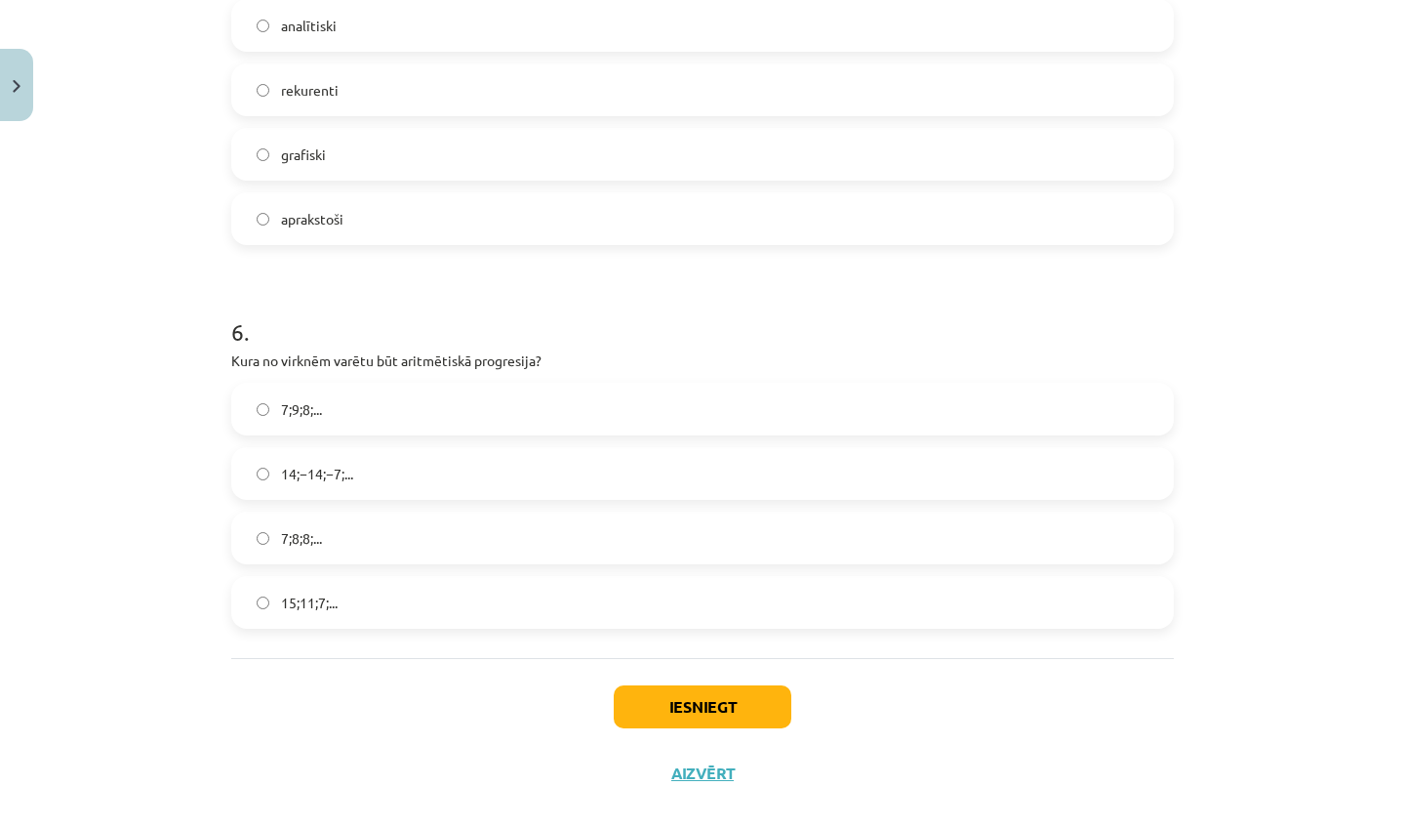
scroll to position [2027, 0]
click label "grafiski"
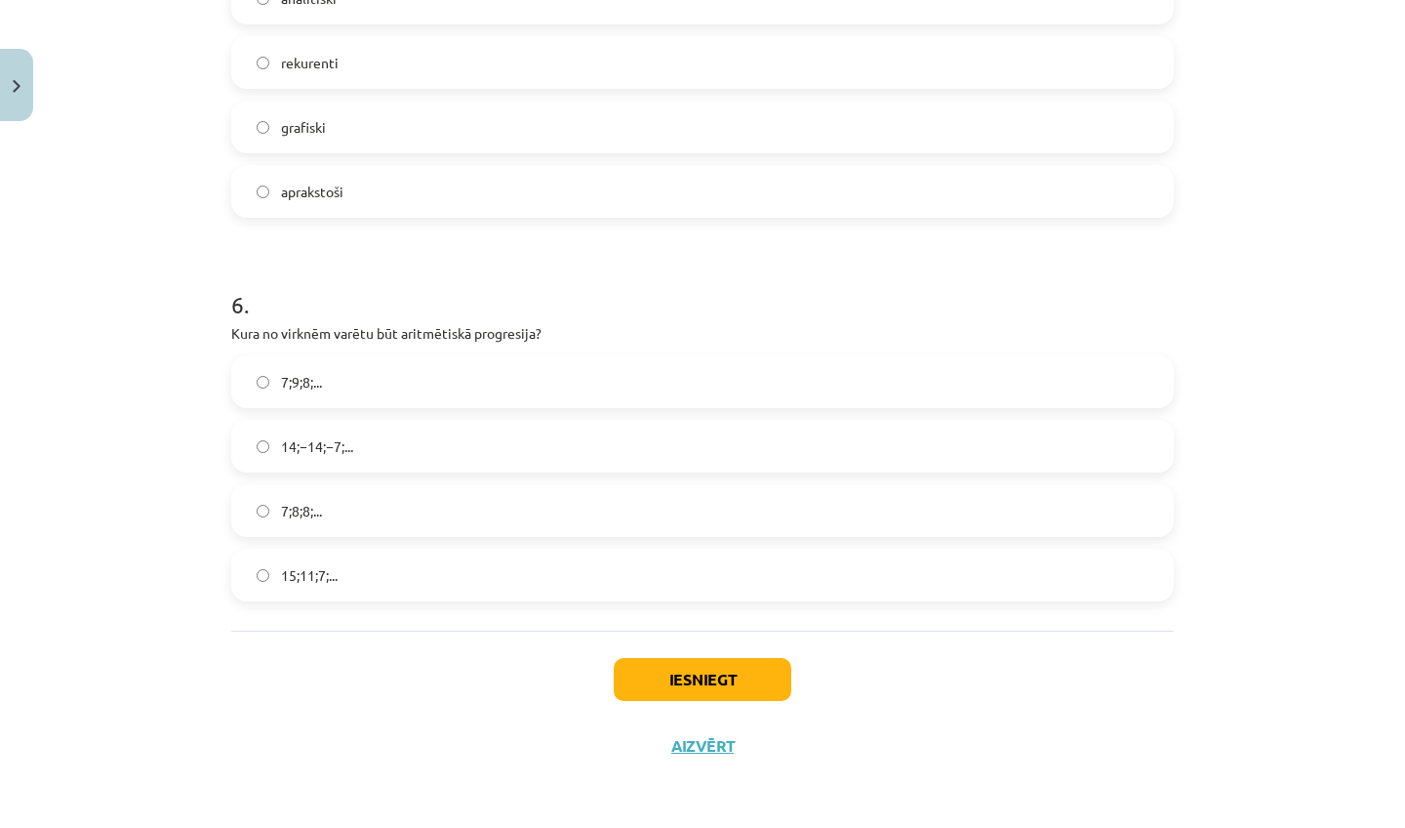
scroll to position [2060, 0]
click button "Iesniegt"
click label "15;11;7;..."
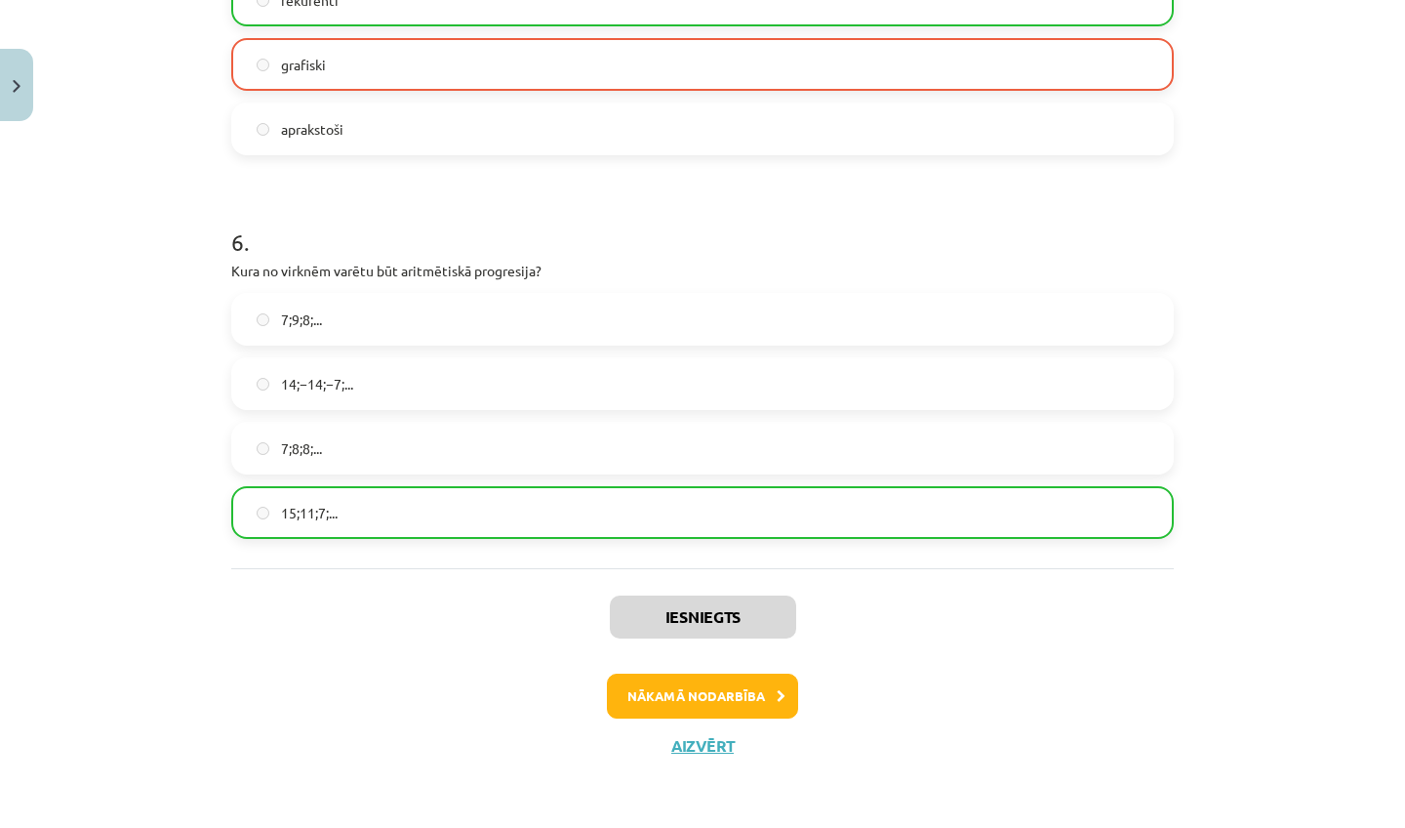
click button "Nākamā nodarbība"
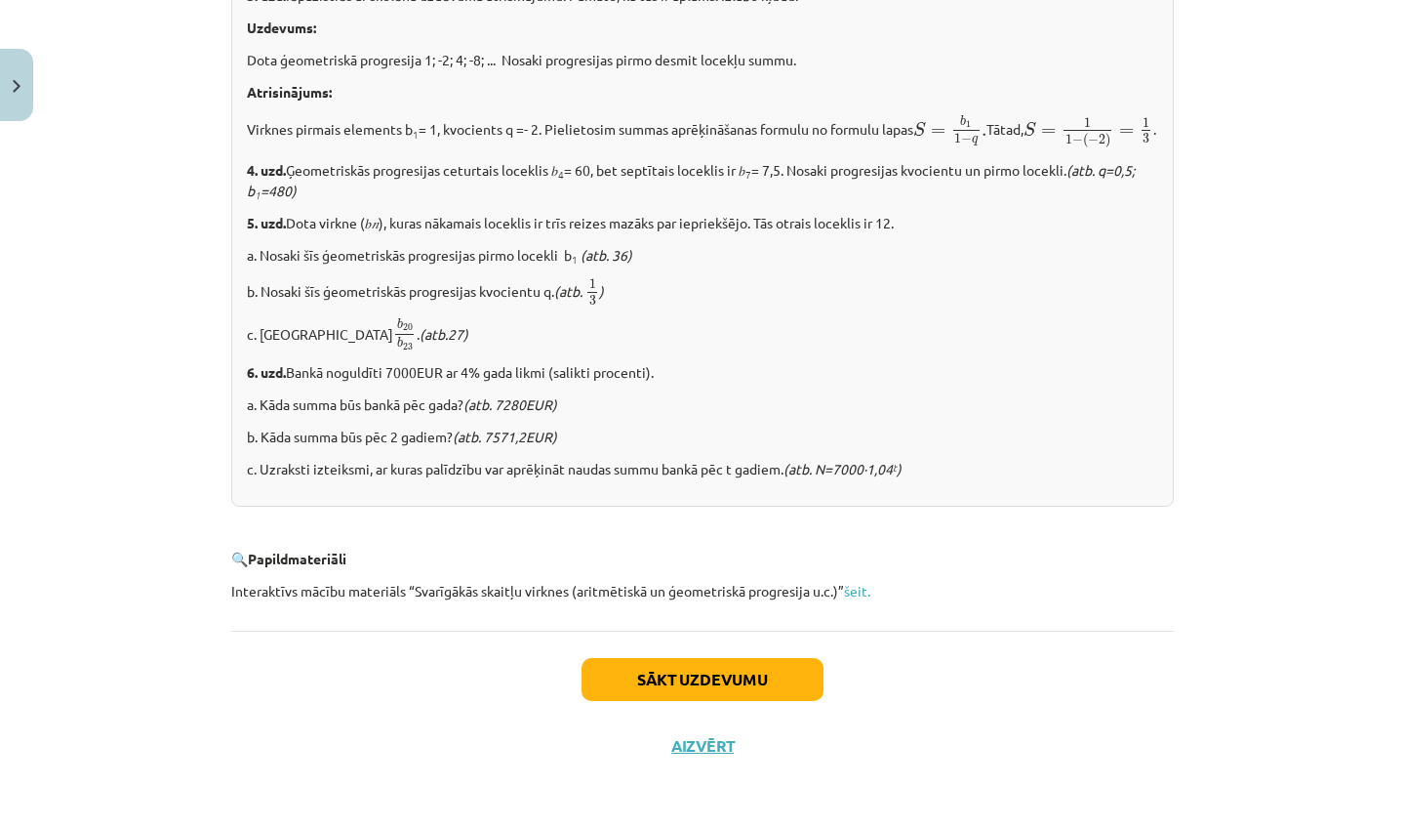
scroll to position [2341, 0]
click button "Sākt uzdevumu"
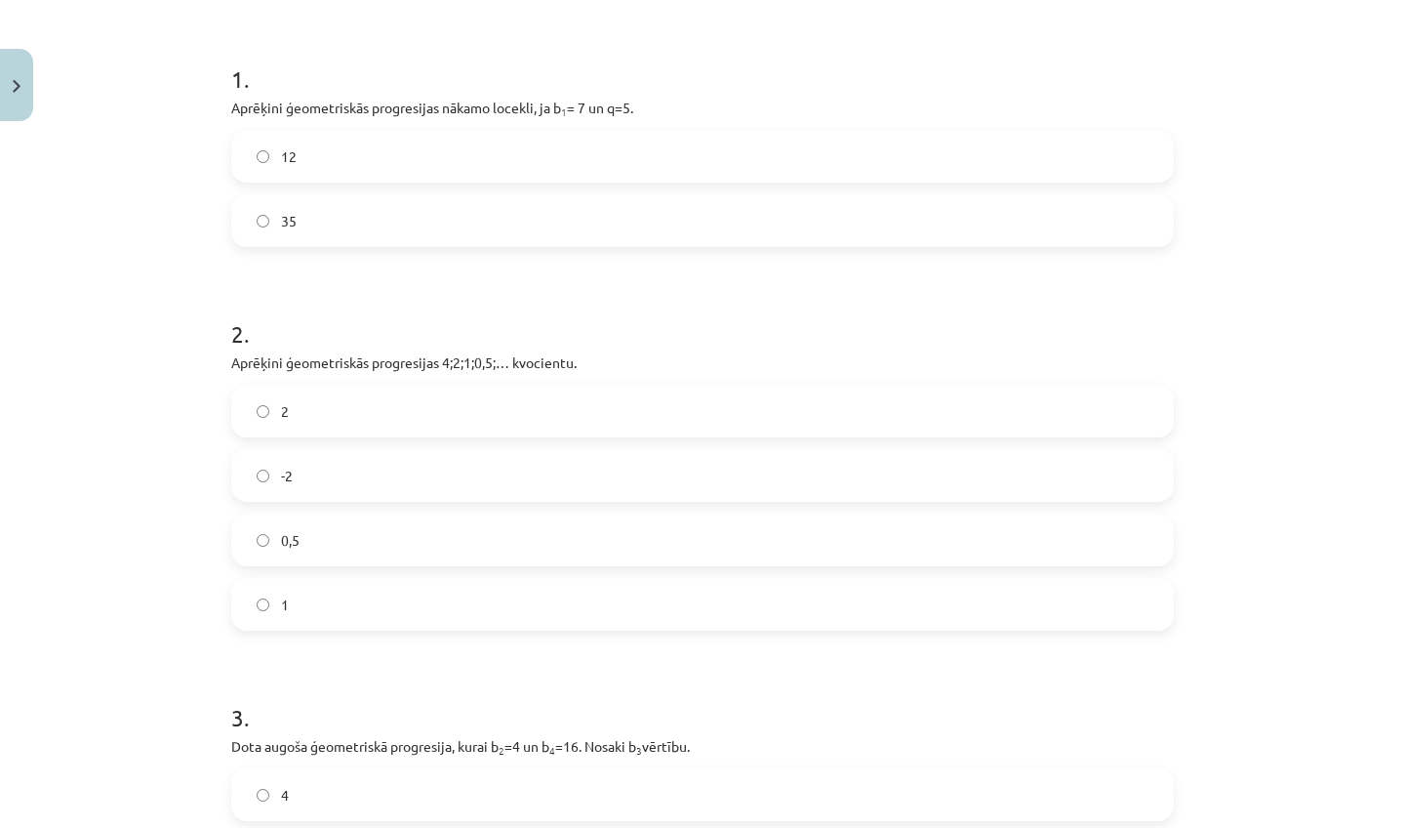
scroll to position [356, 0]
click label "35"
click label "0,5"
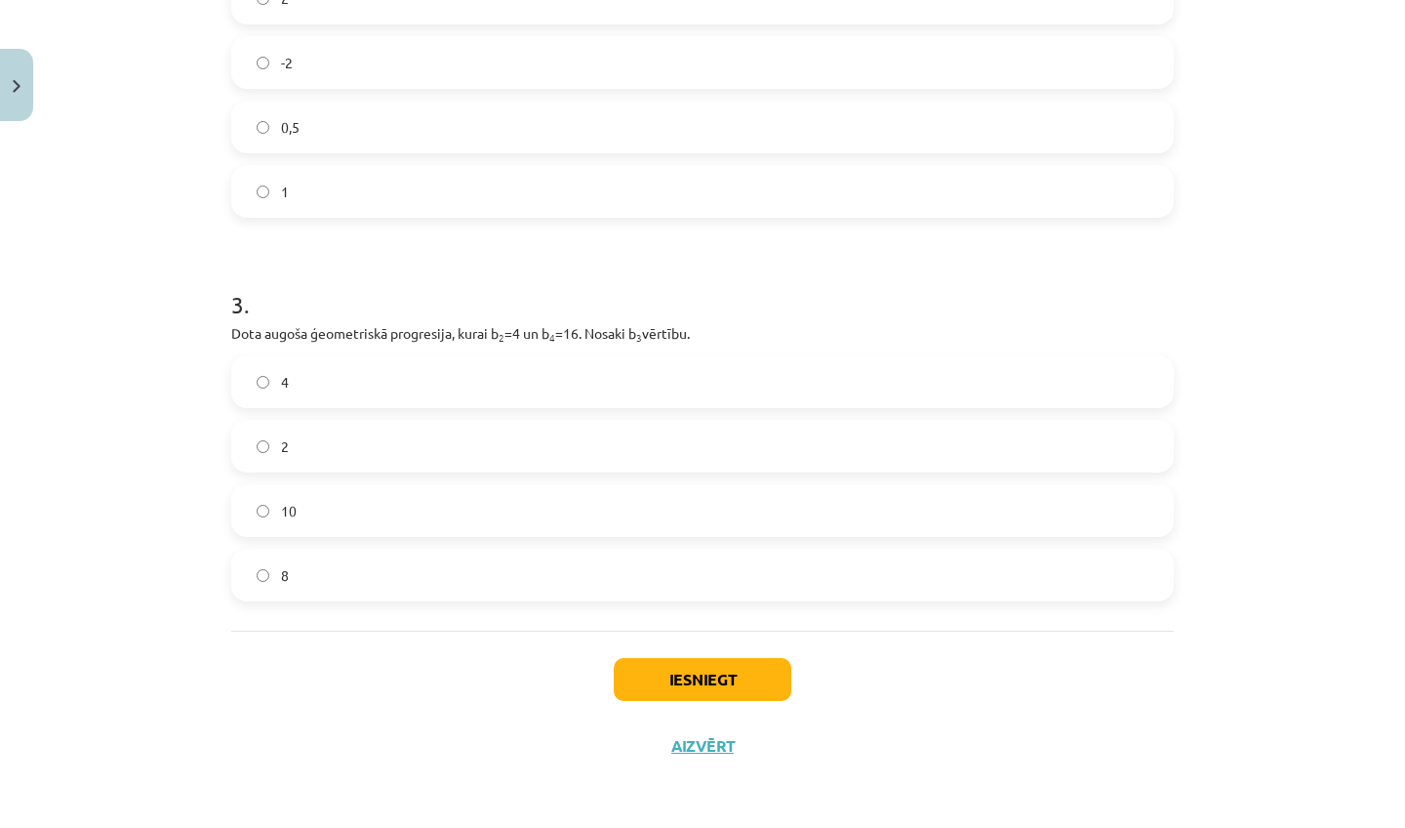
scroll to position [773, 0]
click label "8"
click div "Iesniegt Aizvērt"
click button "Iesniegt"
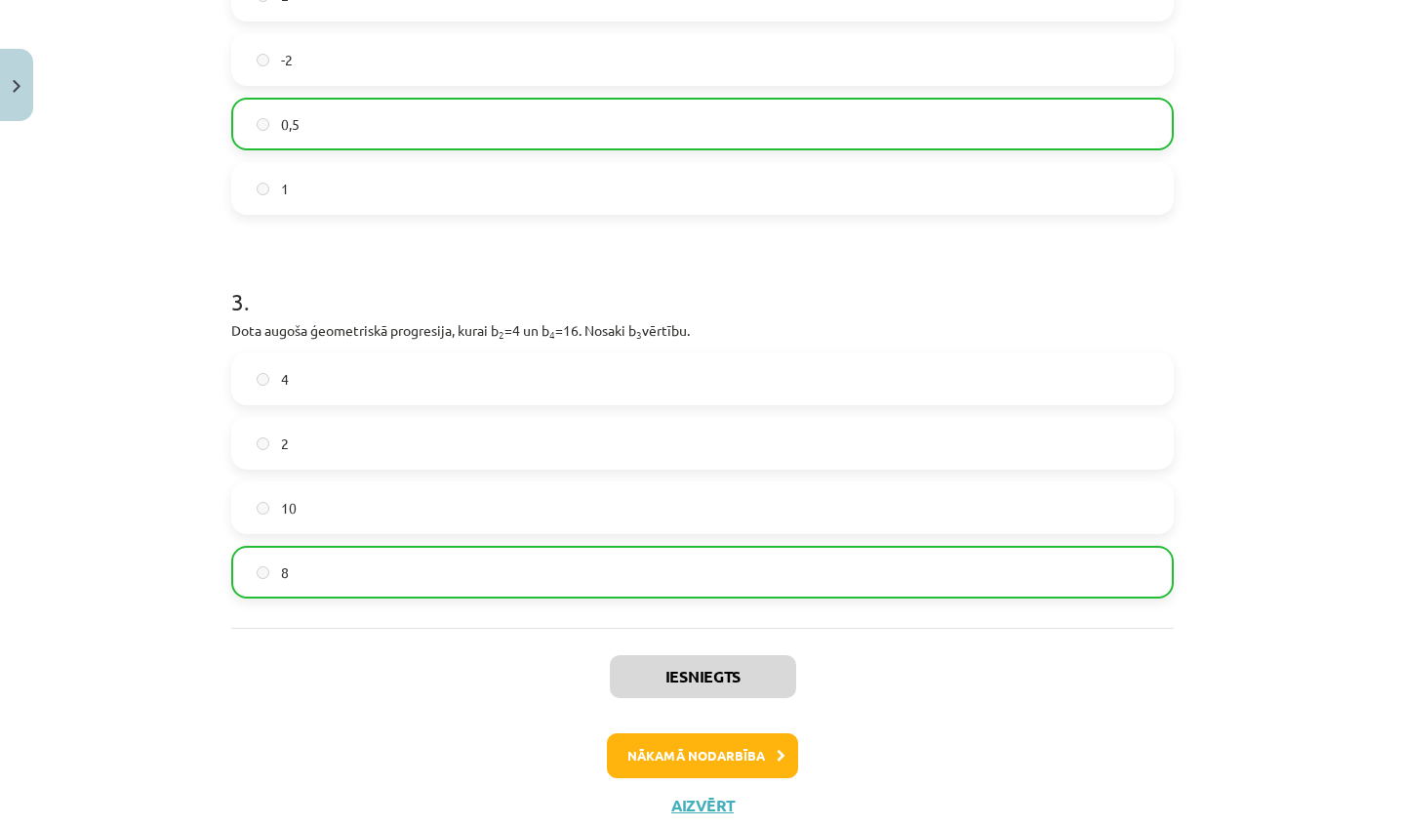
click button "Nākamā nodarbība"
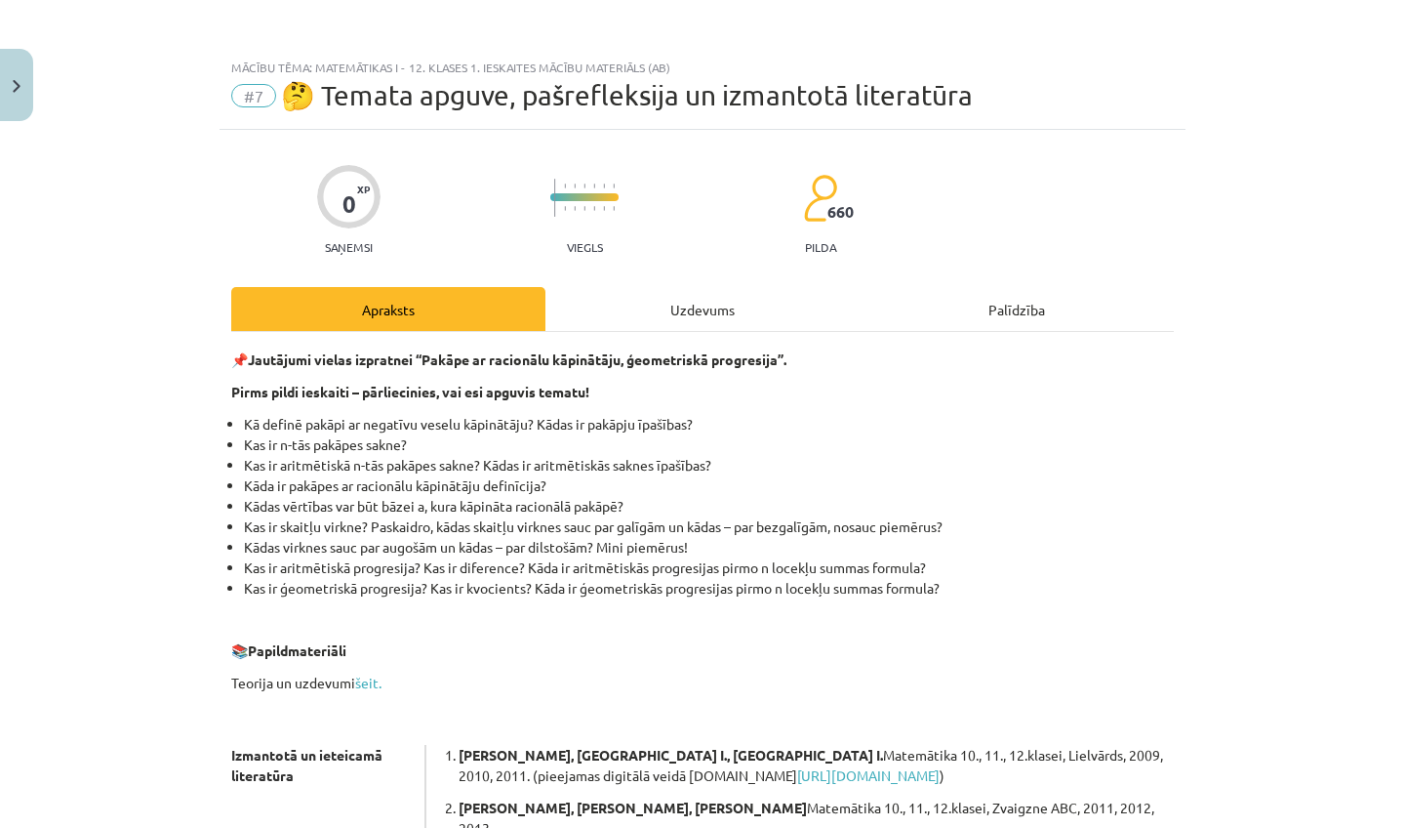
scroll to position [5, 0]
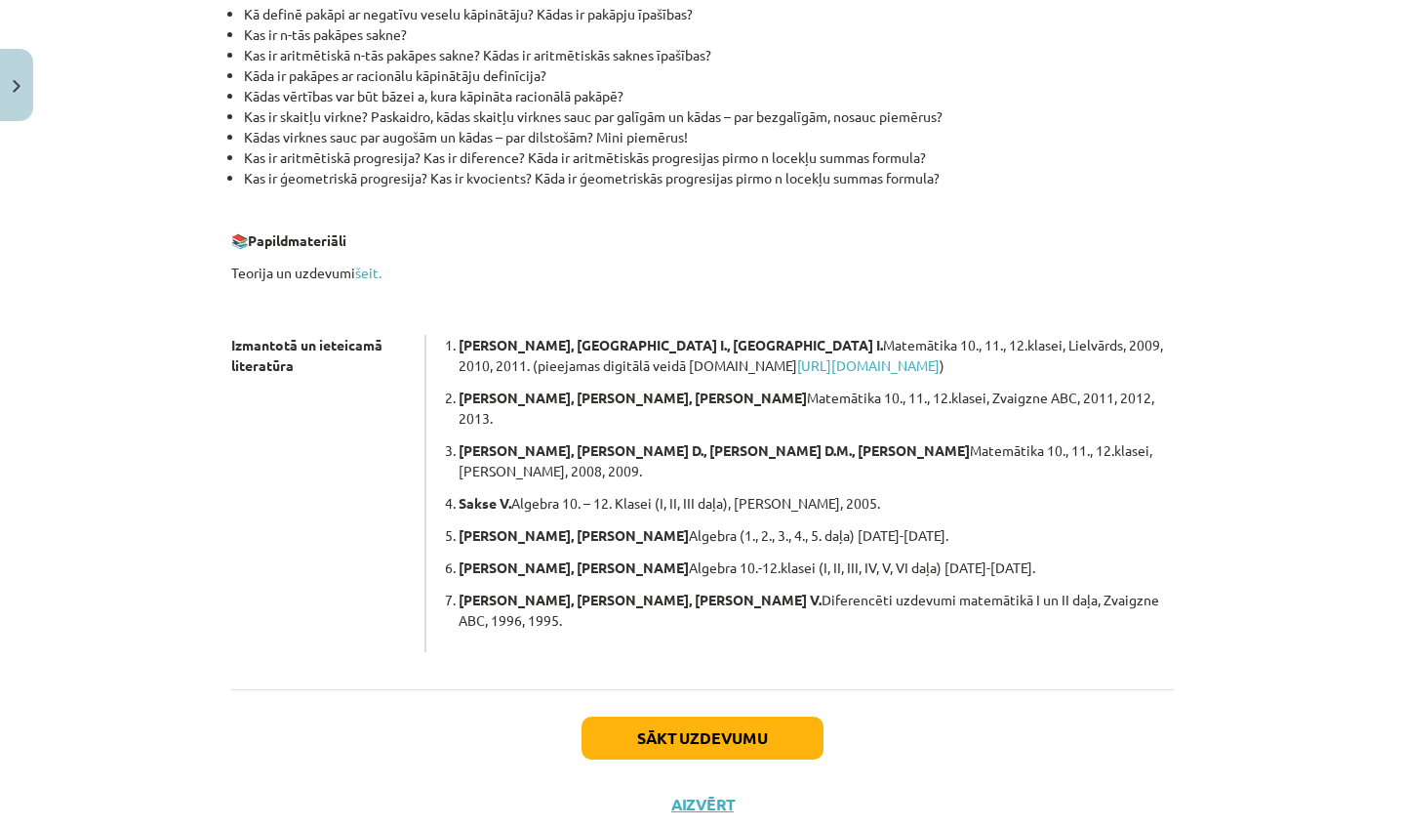
click button "Sākt uzdevumu"
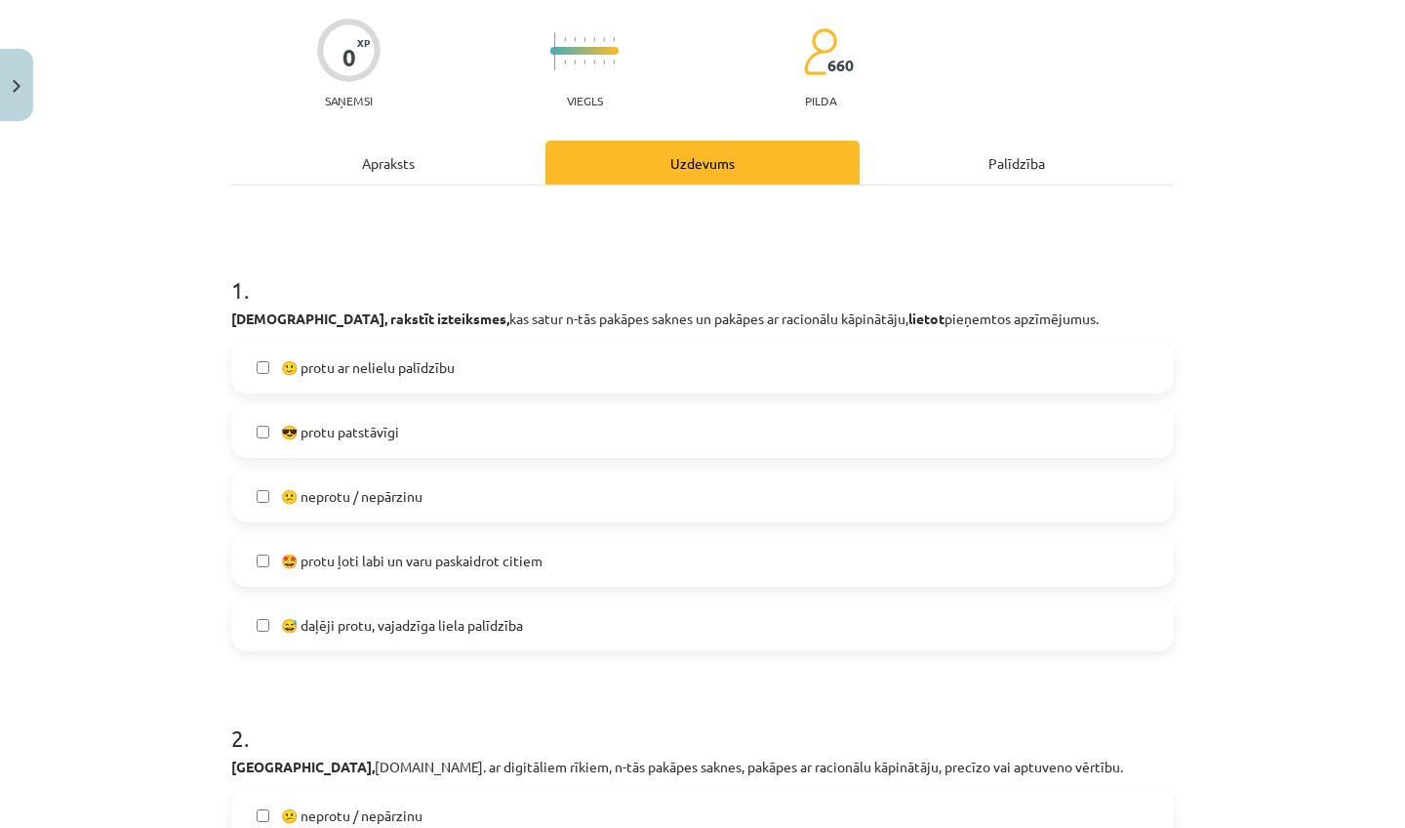
scroll to position [150, 0]
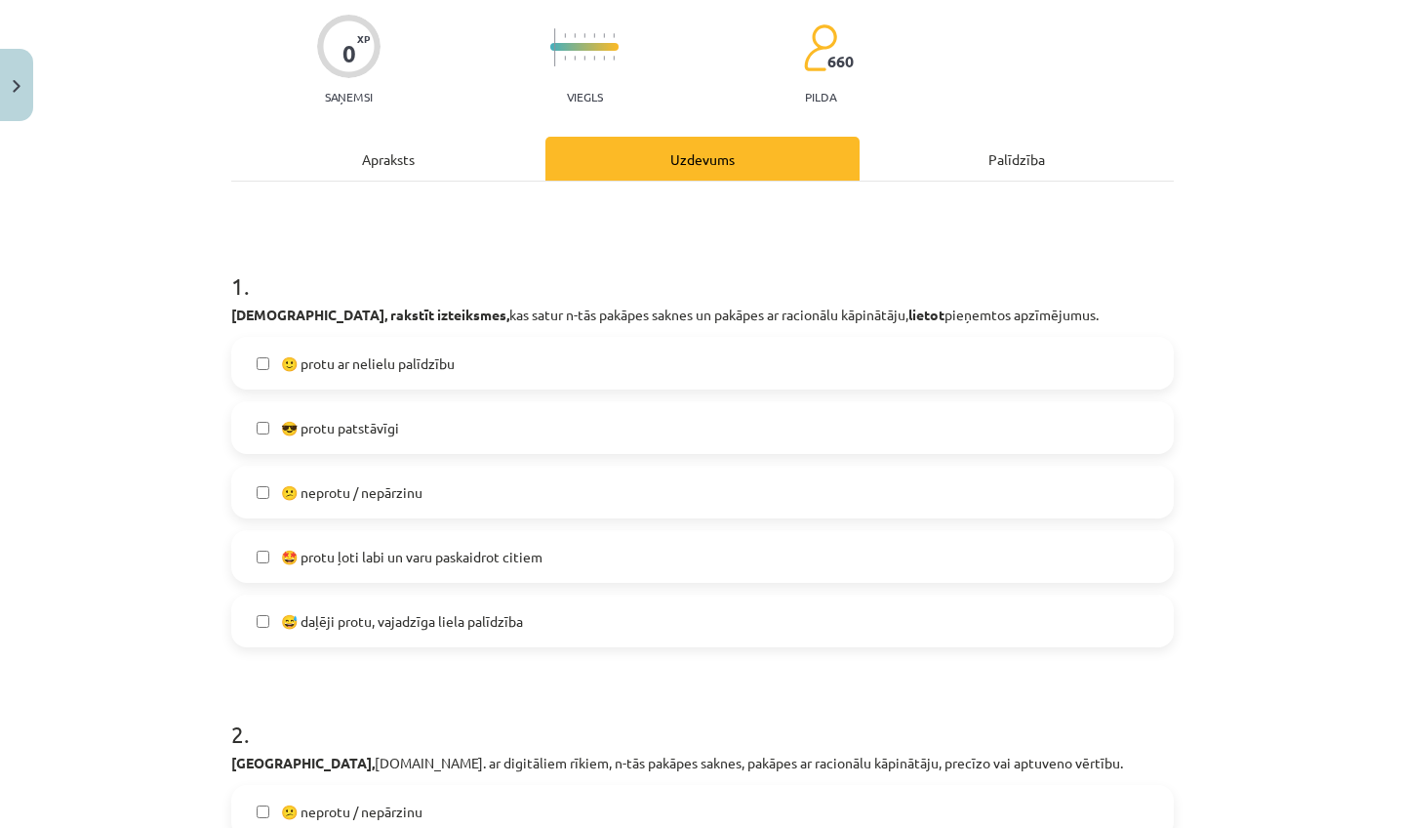
click span "😎 protu patstāvīgi"
click span "🙂 protu ar nelielu palīdzību"
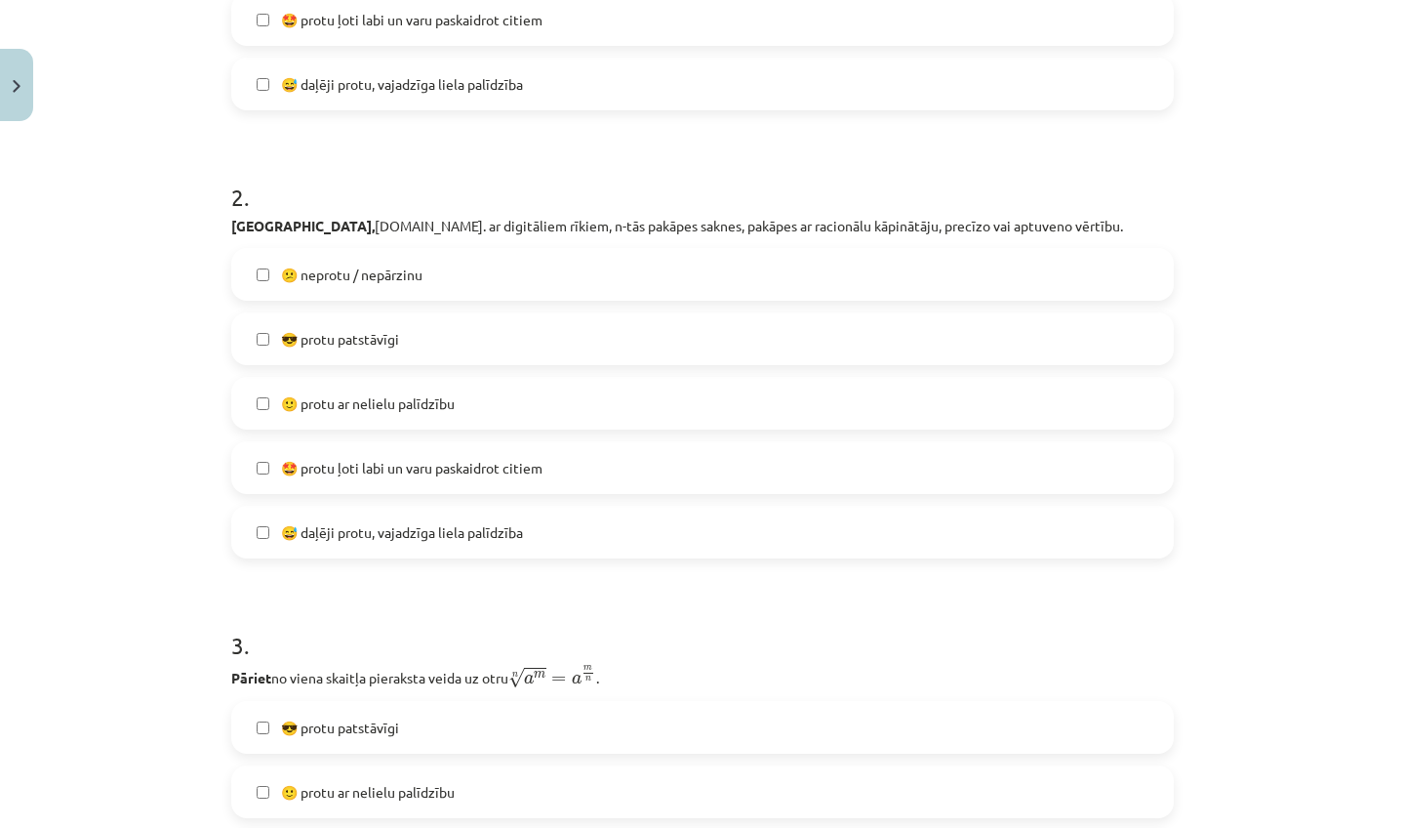
scroll to position [686, 0]
click span "😅 daļēji protu, vajadzīga liela palīdzība"
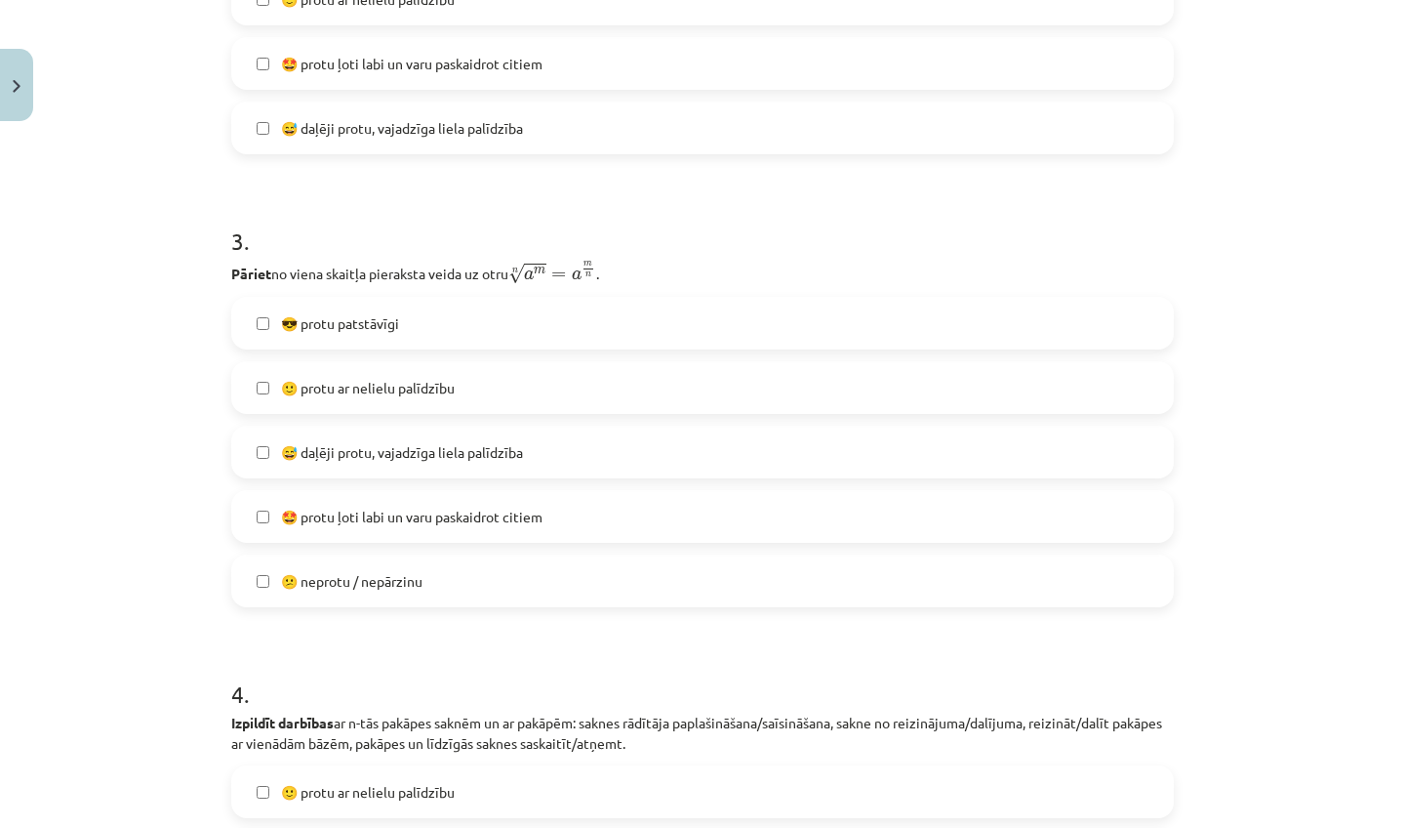
scroll to position [1107, 0]
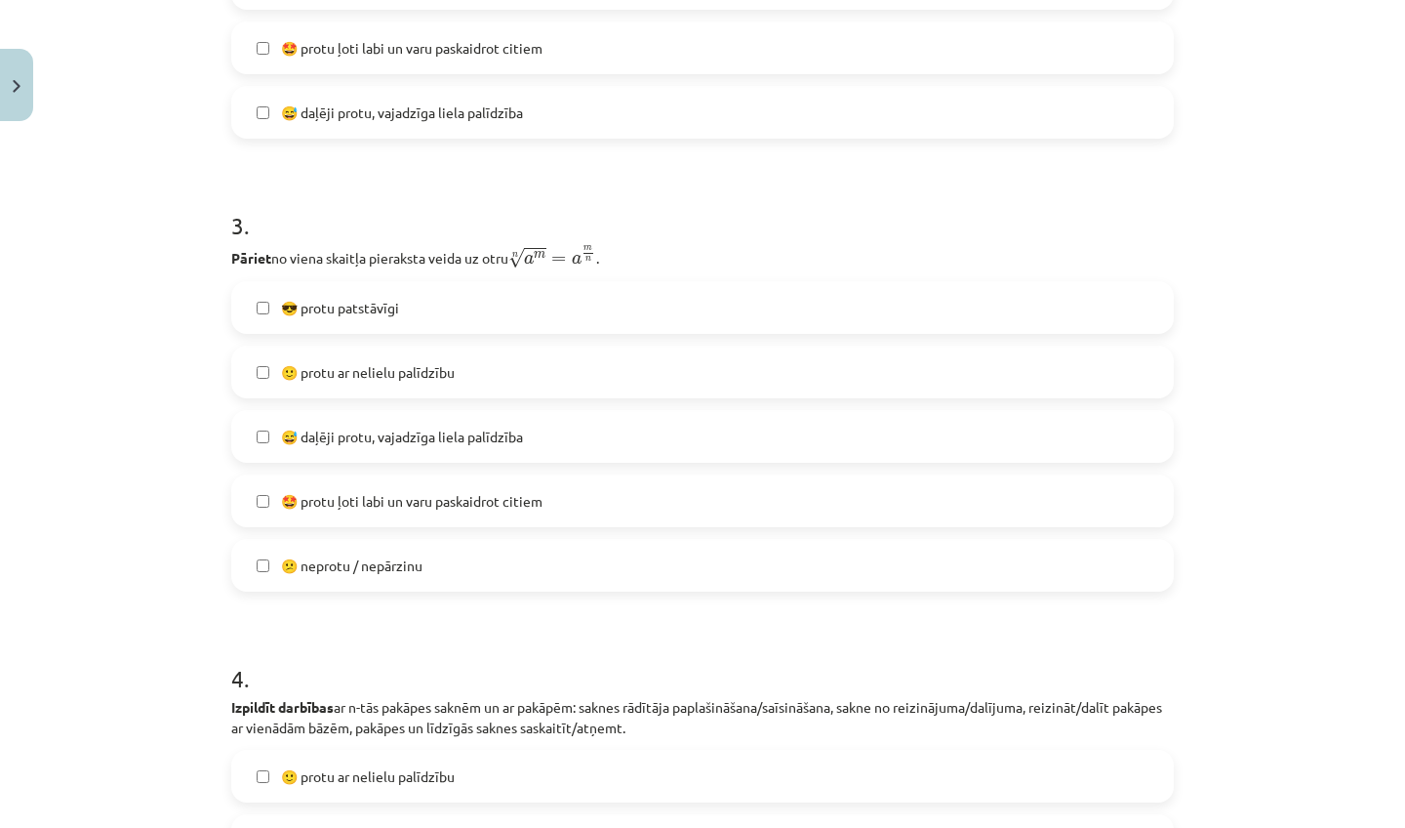
click label "😕 neprotu / nepārzinu"
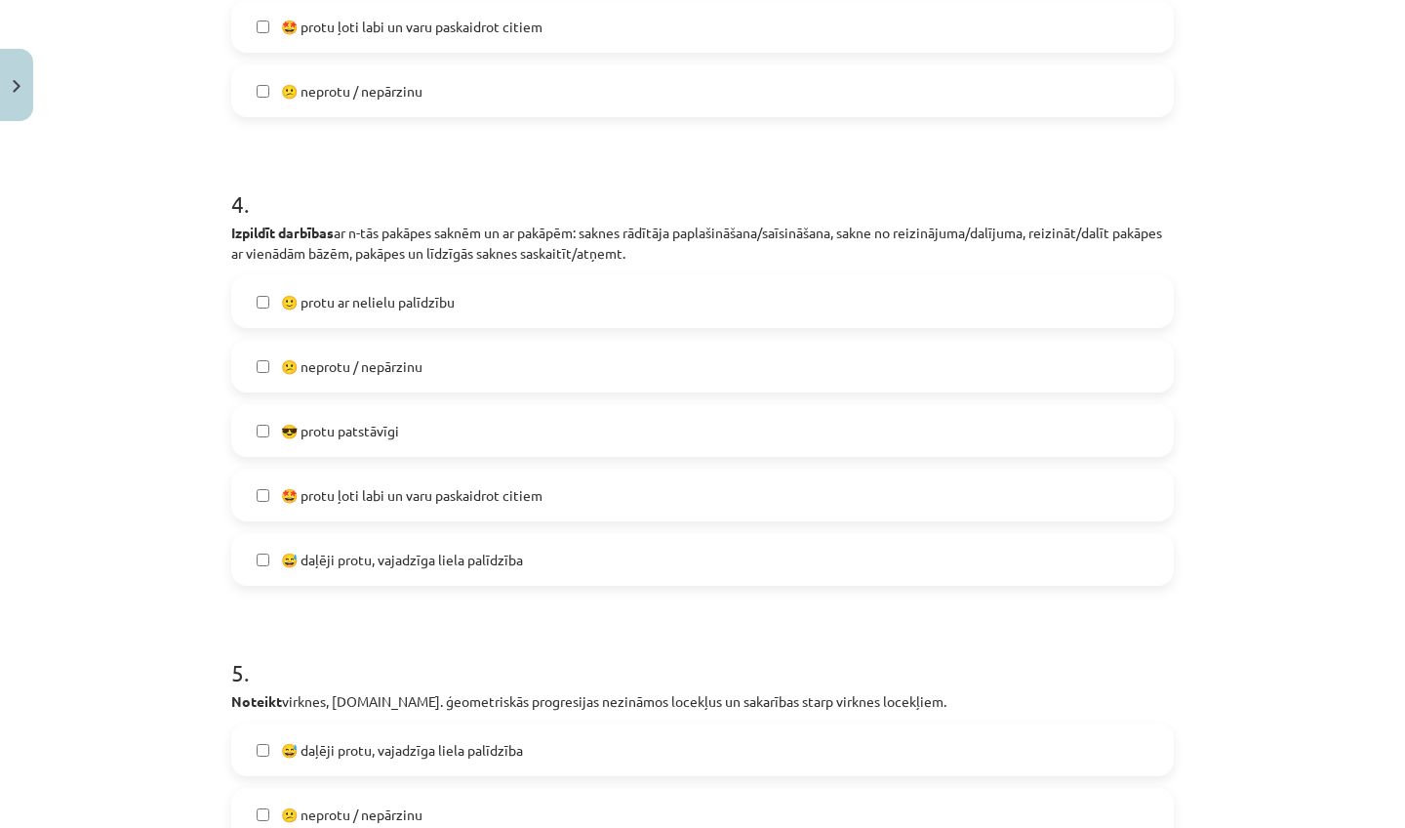
scroll to position [1579, 0]
click label "😎 protu patstāvīgi"
click span "😅 daļēji protu, vajadzīga liela palīdzība"
click span "🤩 protu ļoti labi un varu paskaidrot citiem"
click span "😅 daļēji protu, vajadzīga liela palīdzība"
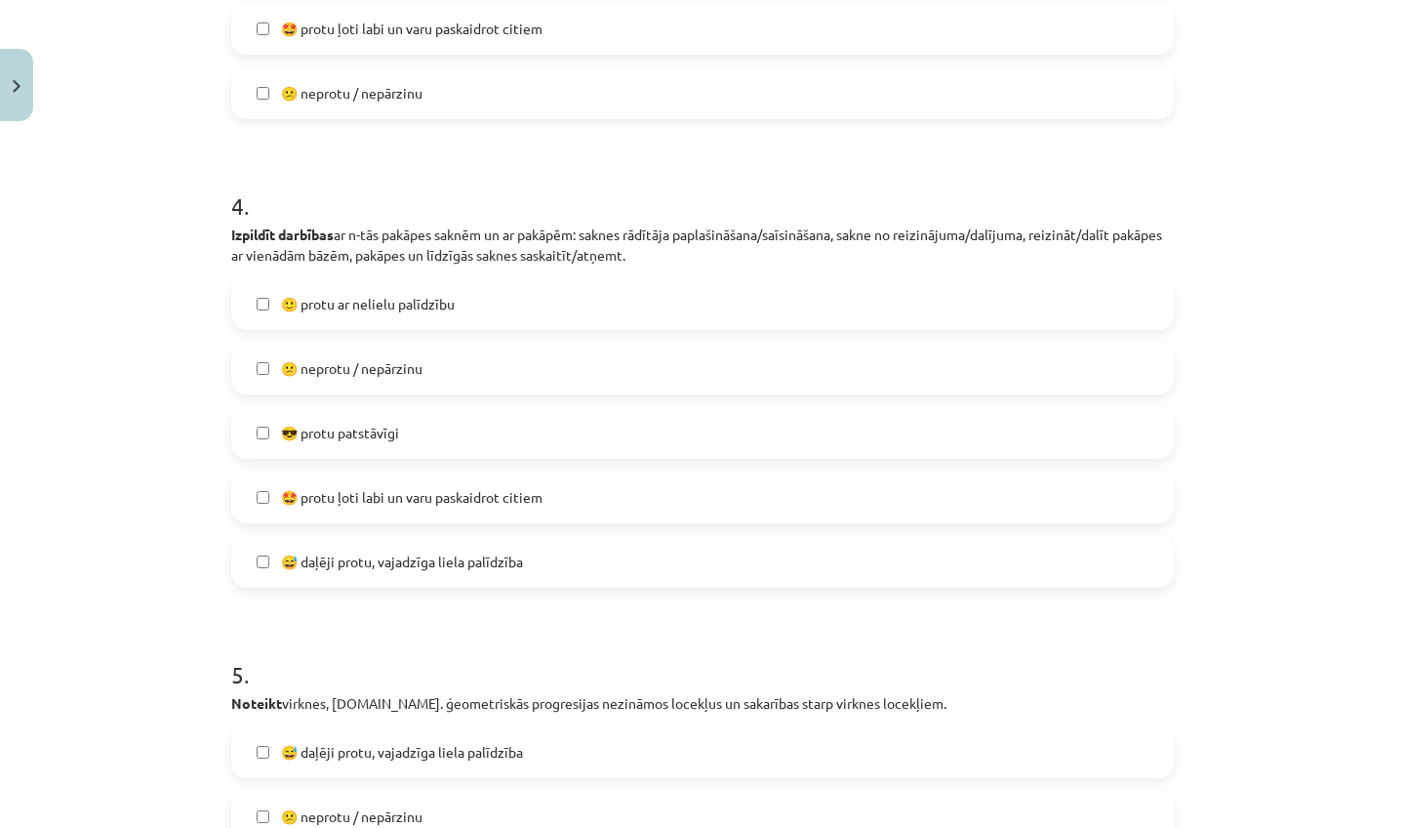
click span "🤩 protu ļoti labi un varu paskaidrot citiem"
click label "😕 neprotu / nepārzinu"
click label "🙂 protu ar nelielu palīdzību"
click span "😎 protu patstāvīgi"
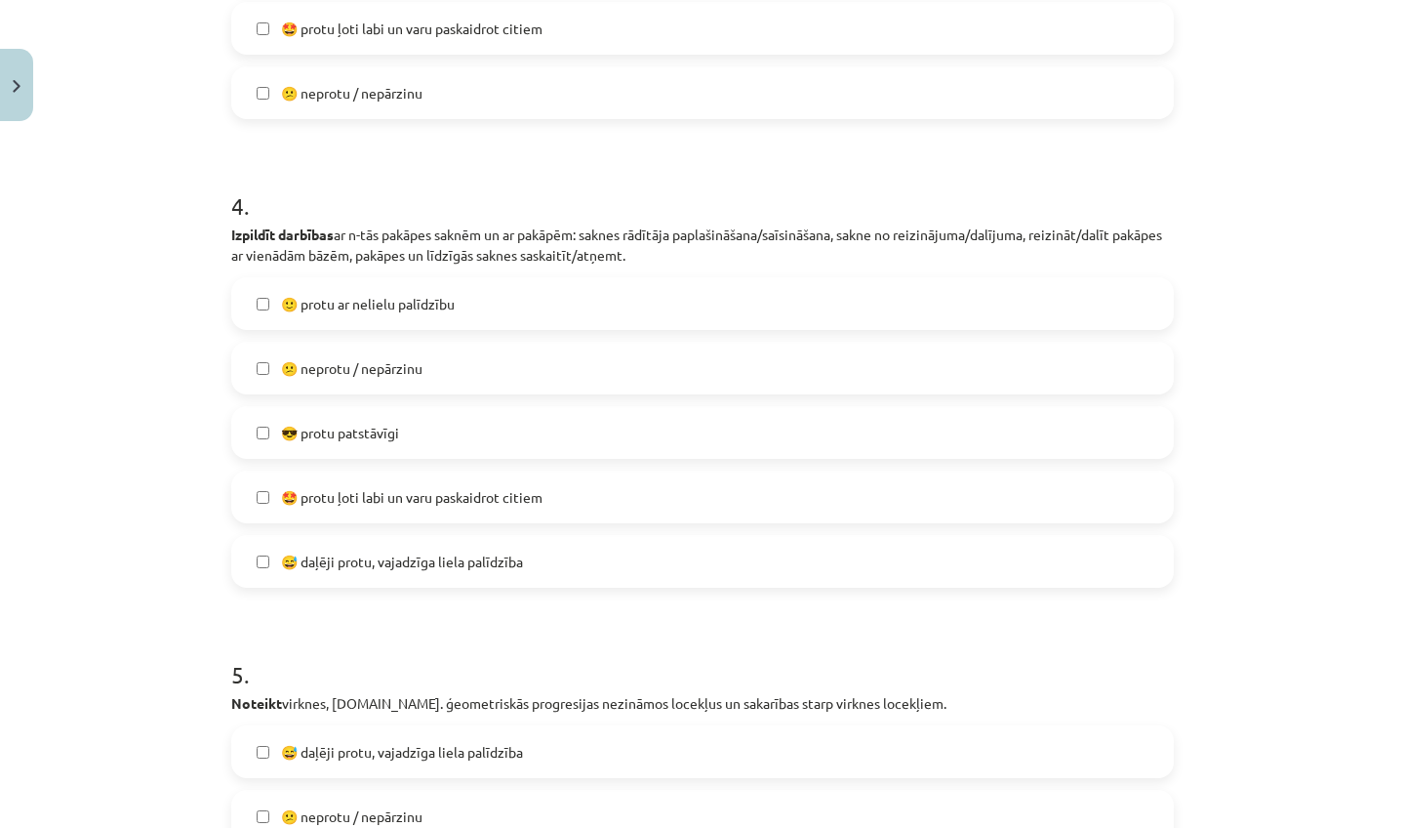
click span "😅 daļēji protu, vajadzīga liela palīdzība"
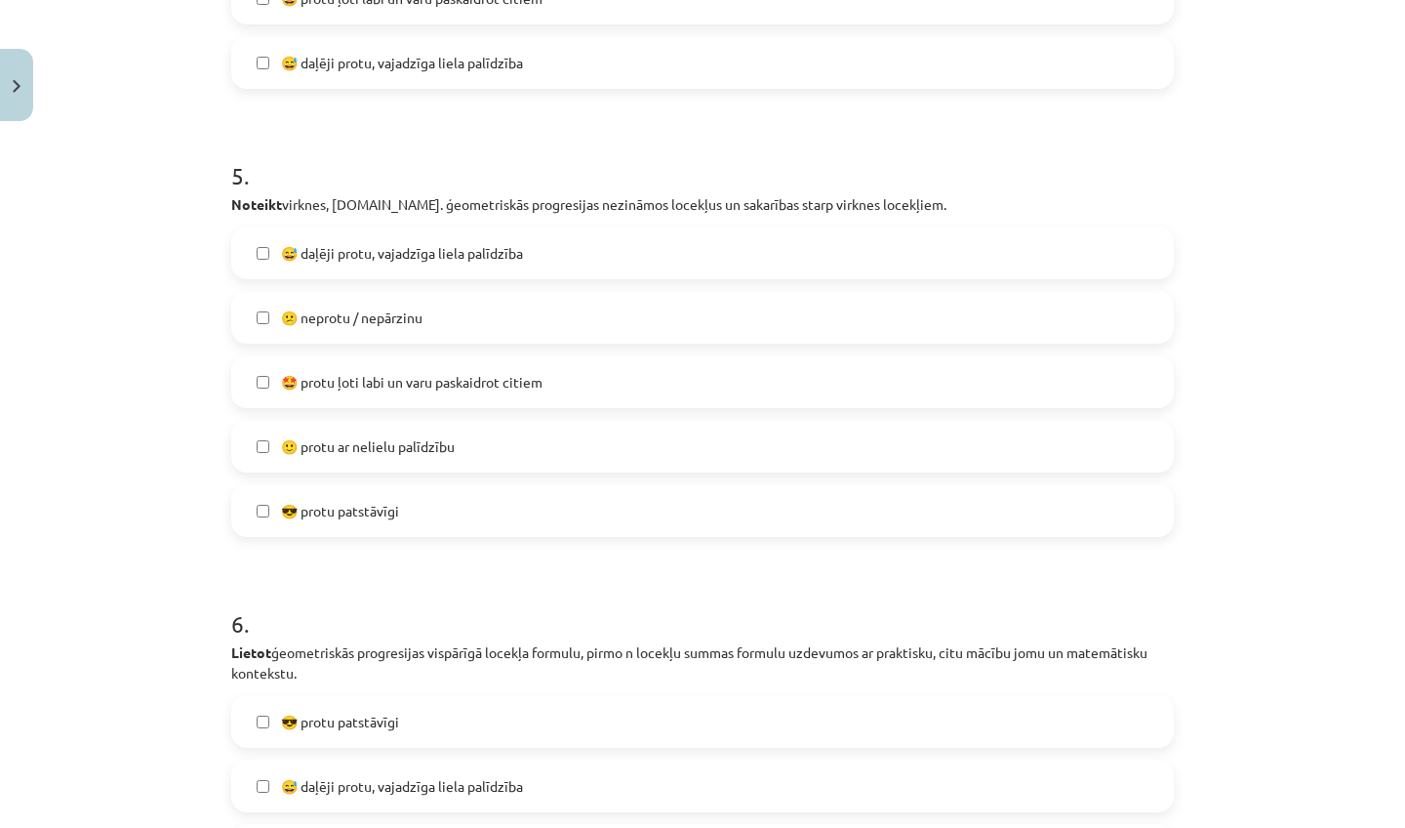
scroll to position [2074, 0]
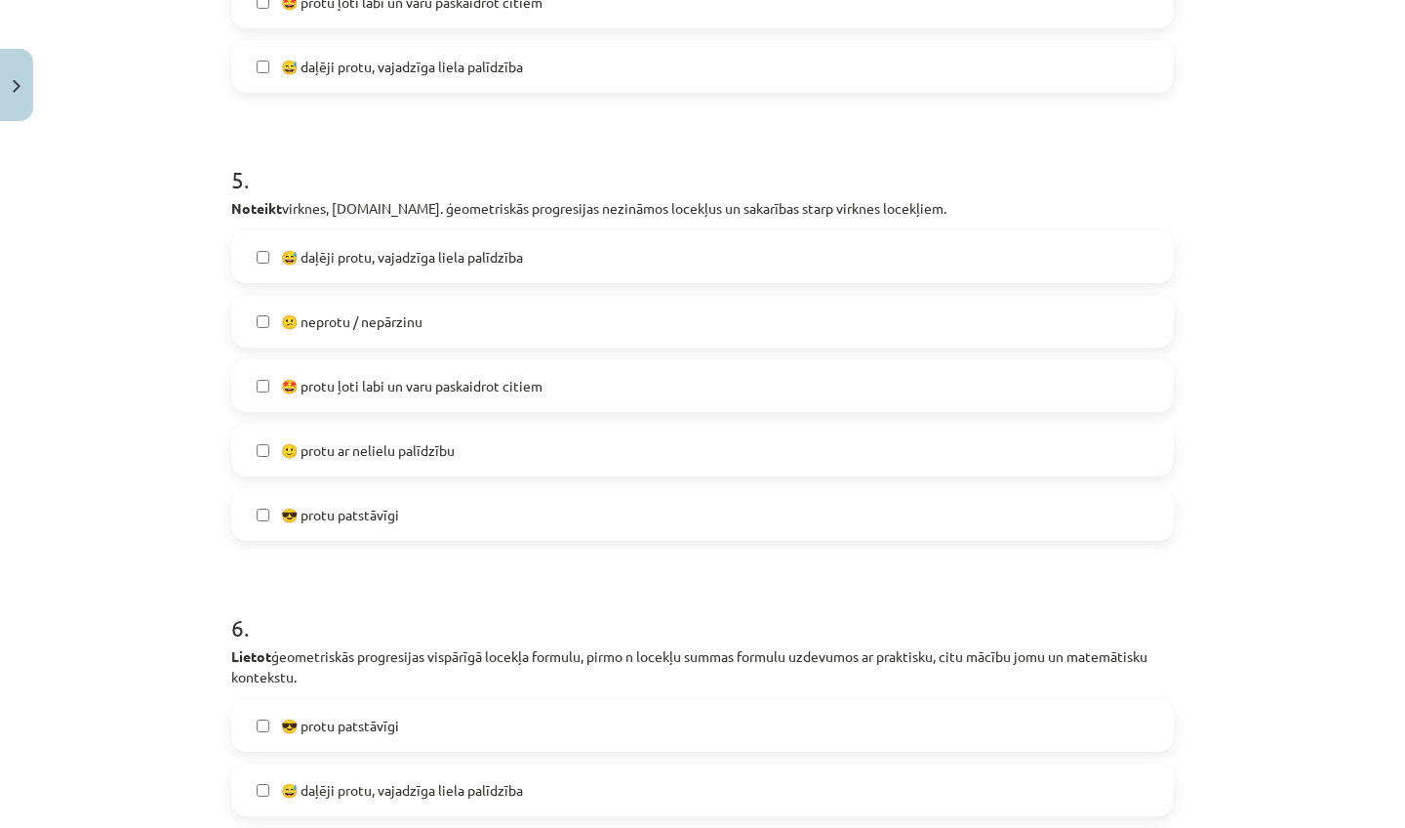
click span "🙂 protu ar nelielu palīdzību"
click span "😅 daļēji protu, vajadzīga liela palīdzība"
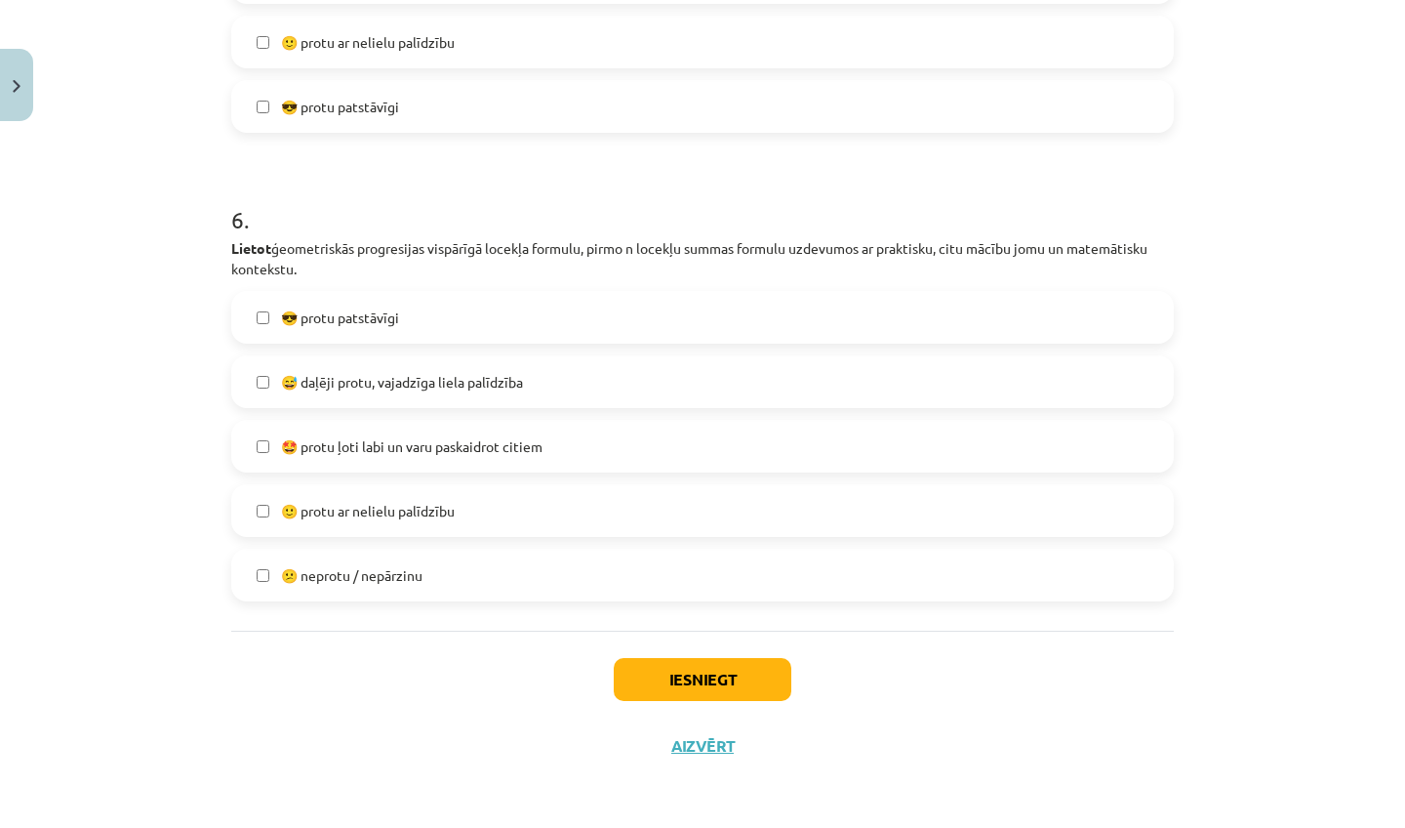
scroll to position [2486, 0]
click span "😎 protu patstāvīgi"
click span "🙂 protu ar nelielu palīdzību"
click button "Iesniegt"
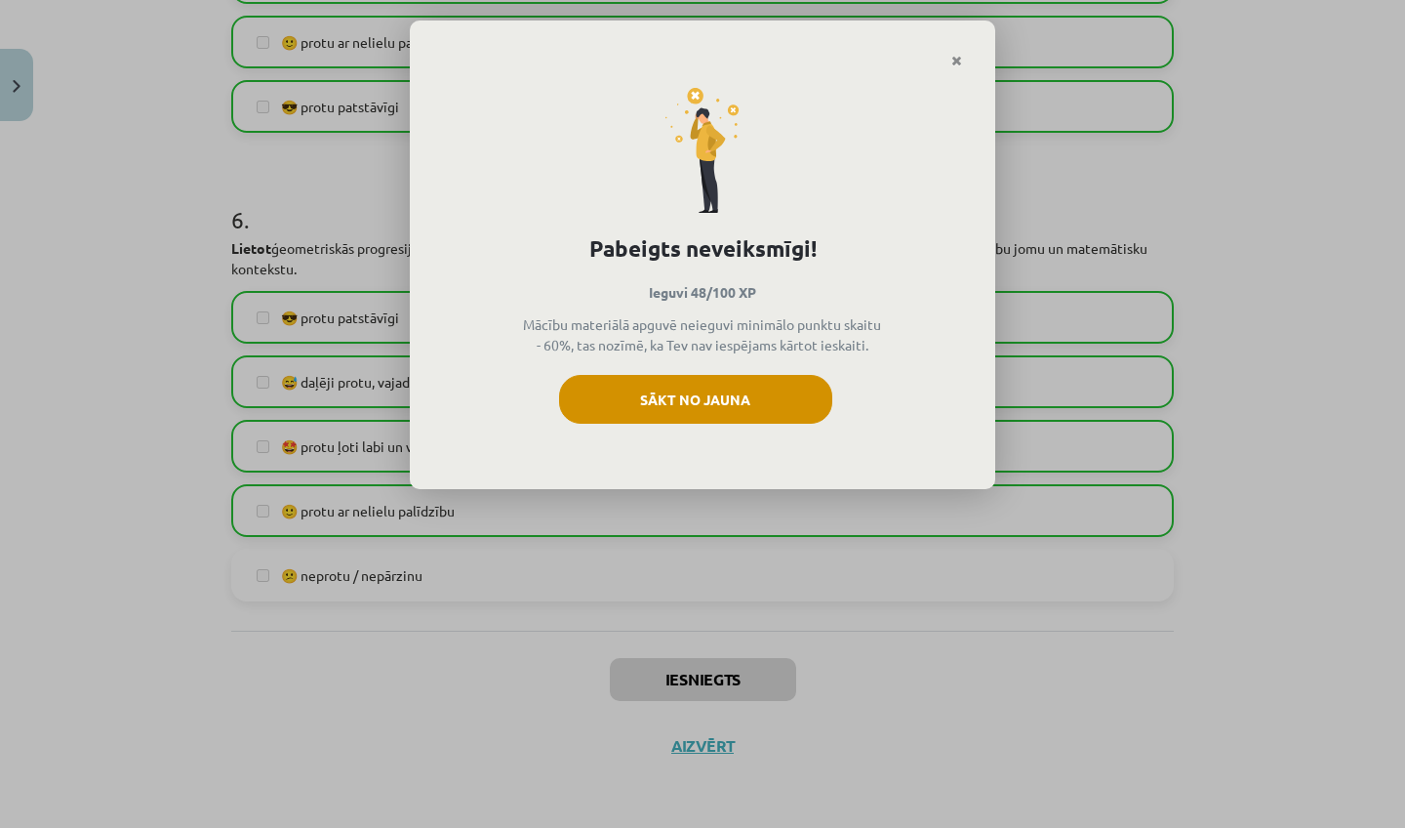
click button "Sākt no jauna"
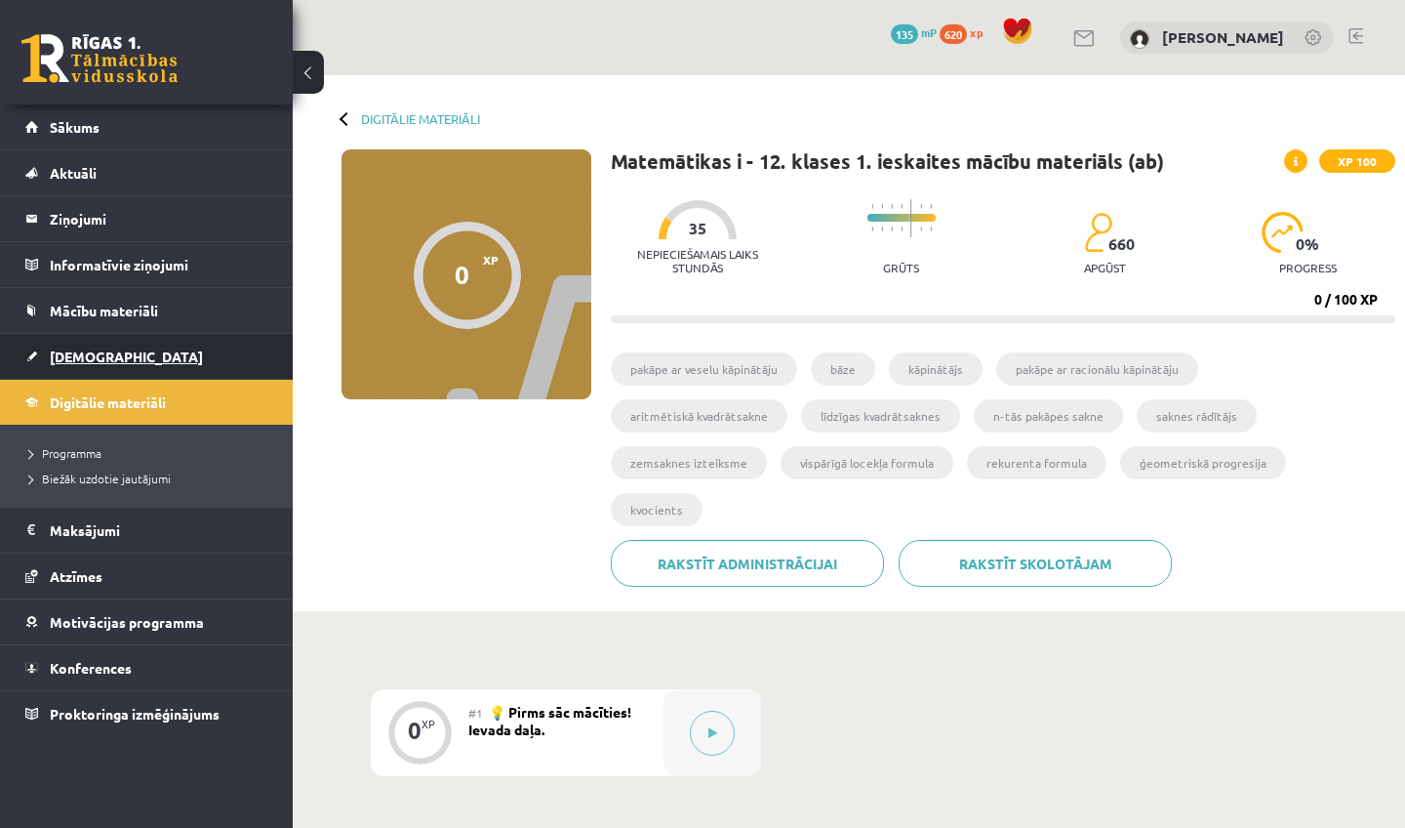
click at [161, 346] on link "[DEMOGRAPHIC_DATA]" at bounding box center [146, 356] width 243 height 45
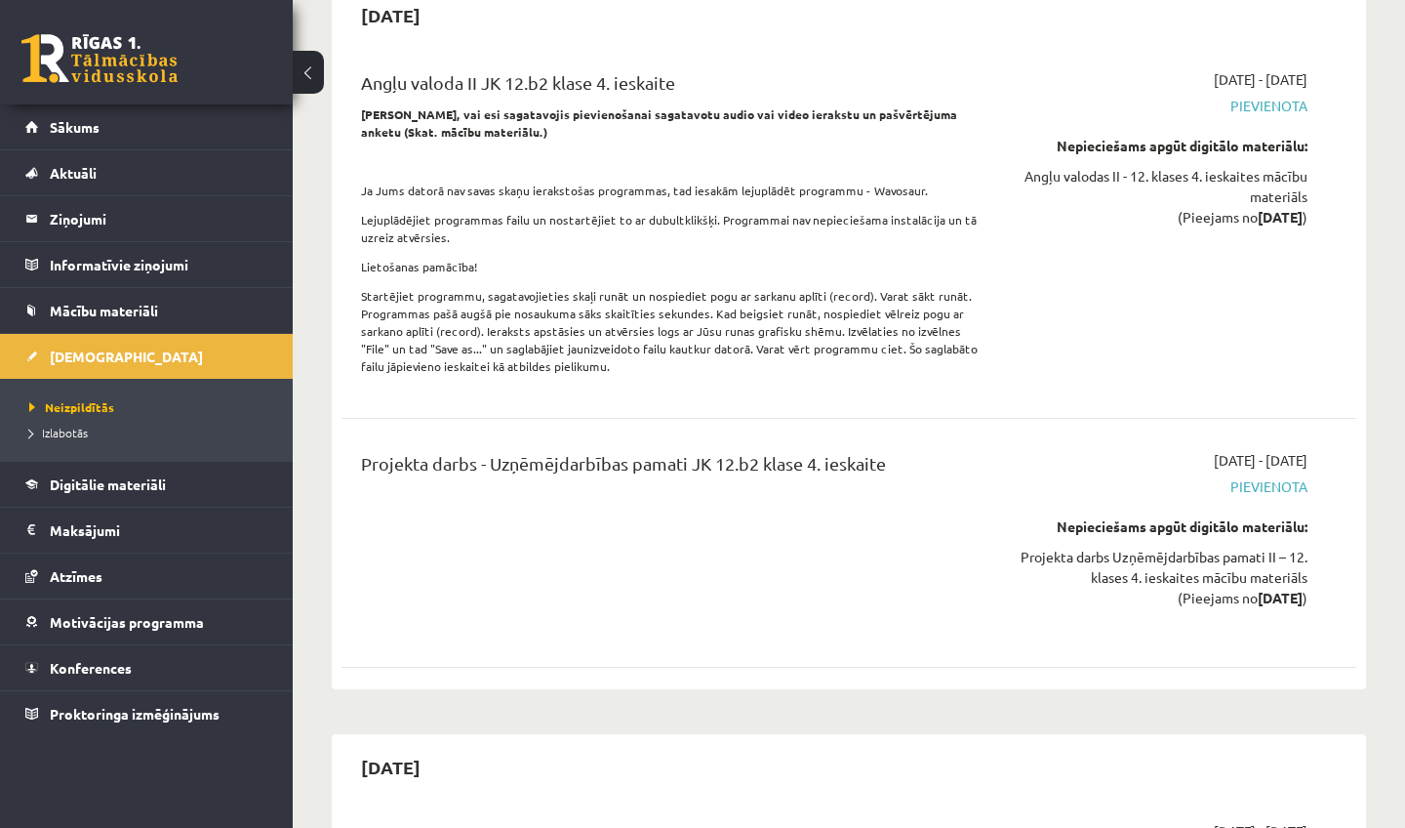
scroll to position [10022, 0]
